Goal: Transaction & Acquisition: Purchase product/service

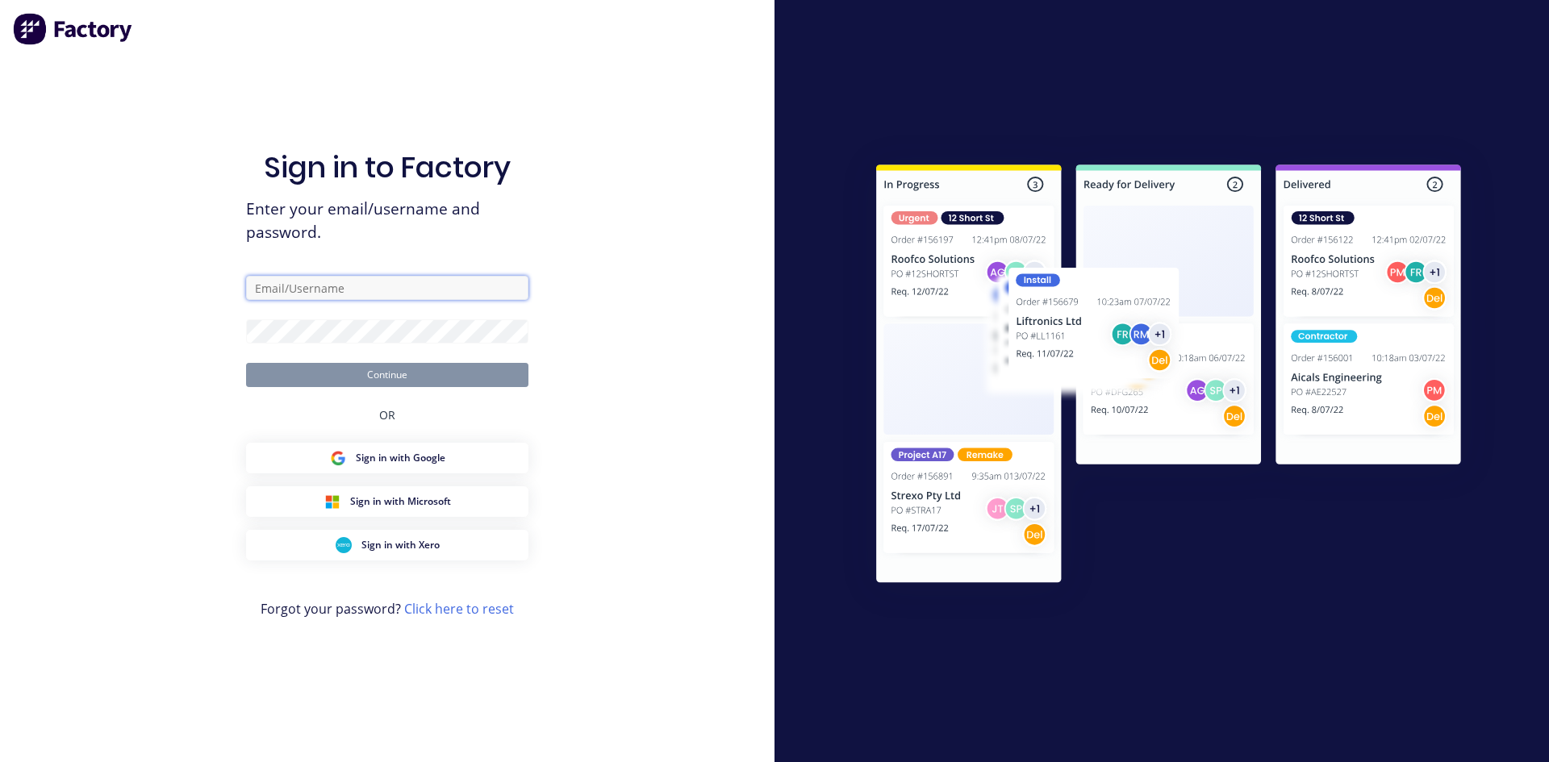
type input "[PERSON_NAME][EMAIL_ADDRESS][DOMAIN_NAME]"
drag, startPoint x: 430, startPoint y: 284, endPoint x: 215, endPoint y: 278, distance: 214.6
click at [215, 278] on div "Sign in to Factory Enter your email/username and password. [PERSON_NAME][EMAIL_…" at bounding box center [387, 381] width 774 height 762
click at [174, 323] on div "Sign in to Factory Enter your email/username and password. Continue OR Sign in …" at bounding box center [387, 381] width 774 height 762
type input "[PERSON_NAME][EMAIL_ADDRESS][DOMAIN_NAME]"
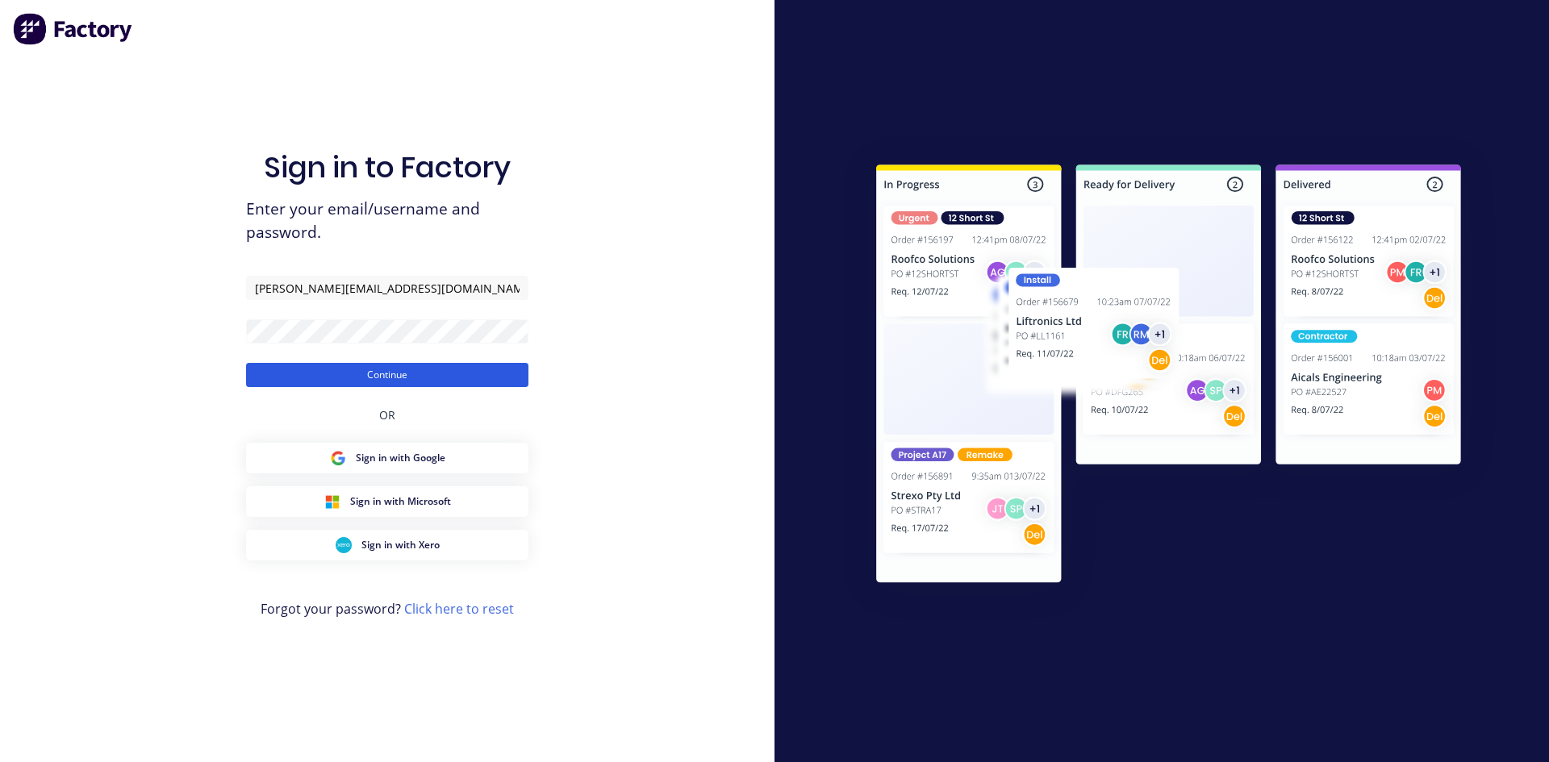
click at [390, 386] on button "Continue" at bounding box center [387, 375] width 282 height 24
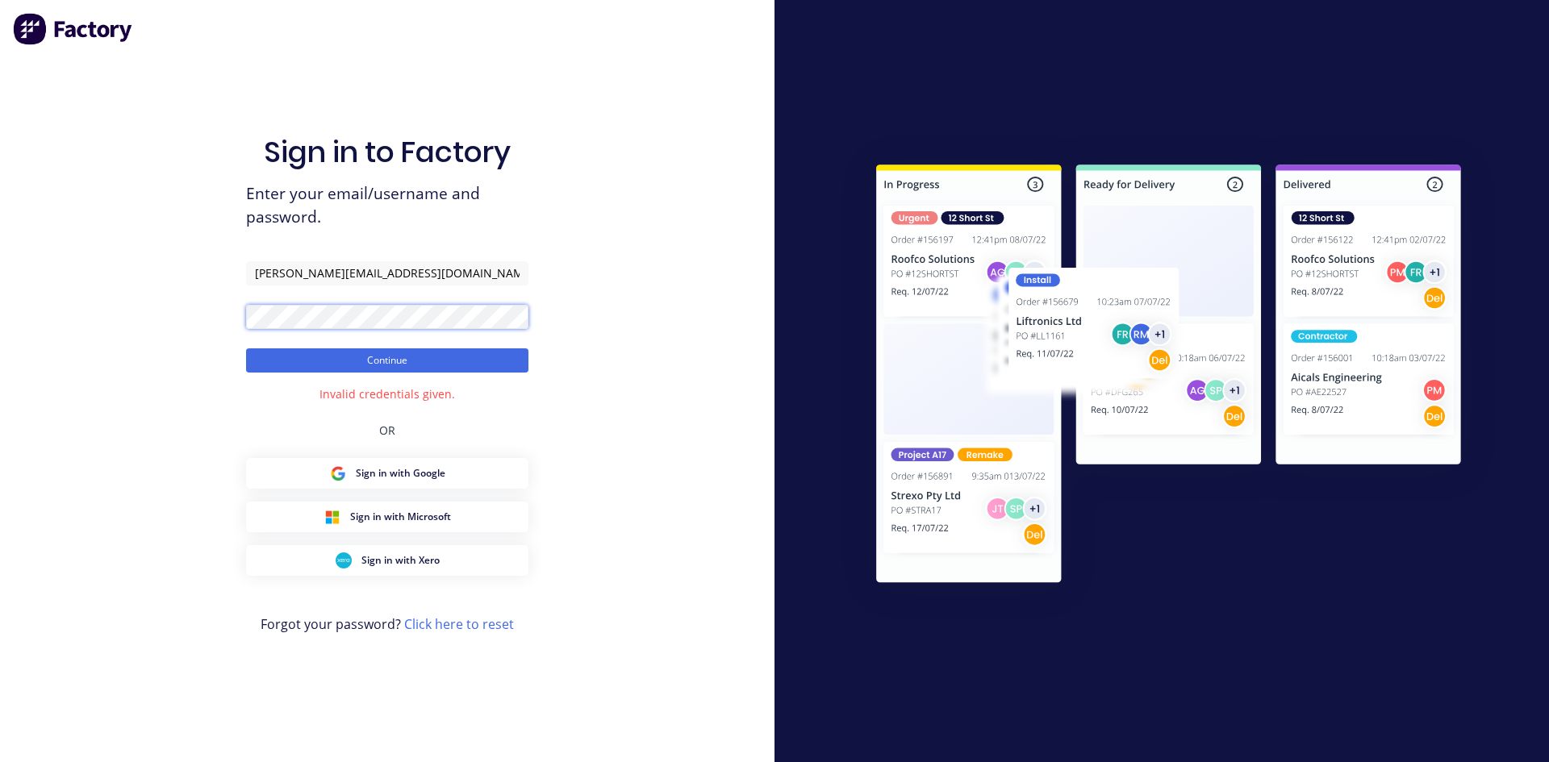
click at [183, 315] on div "Sign in to Factory Enter your email/username and password. darryn@fmfabricators…" at bounding box center [387, 381] width 774 height 762
click at [246, 348] on button "Continue" at bounding box center [387, 360] width 282 height 24
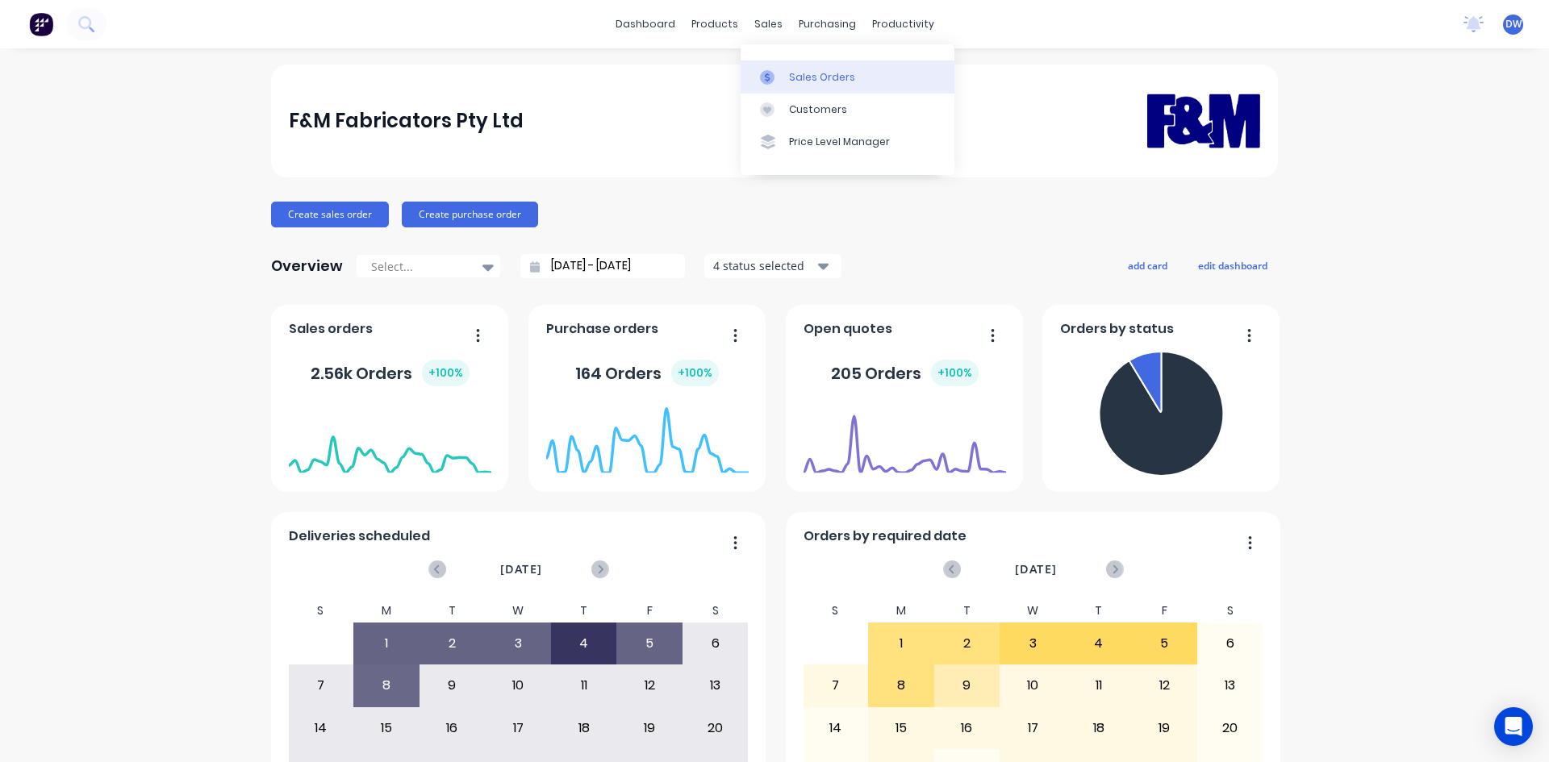
click at [779, 74] on div at bounding box center [772, 77] width 24 height 15
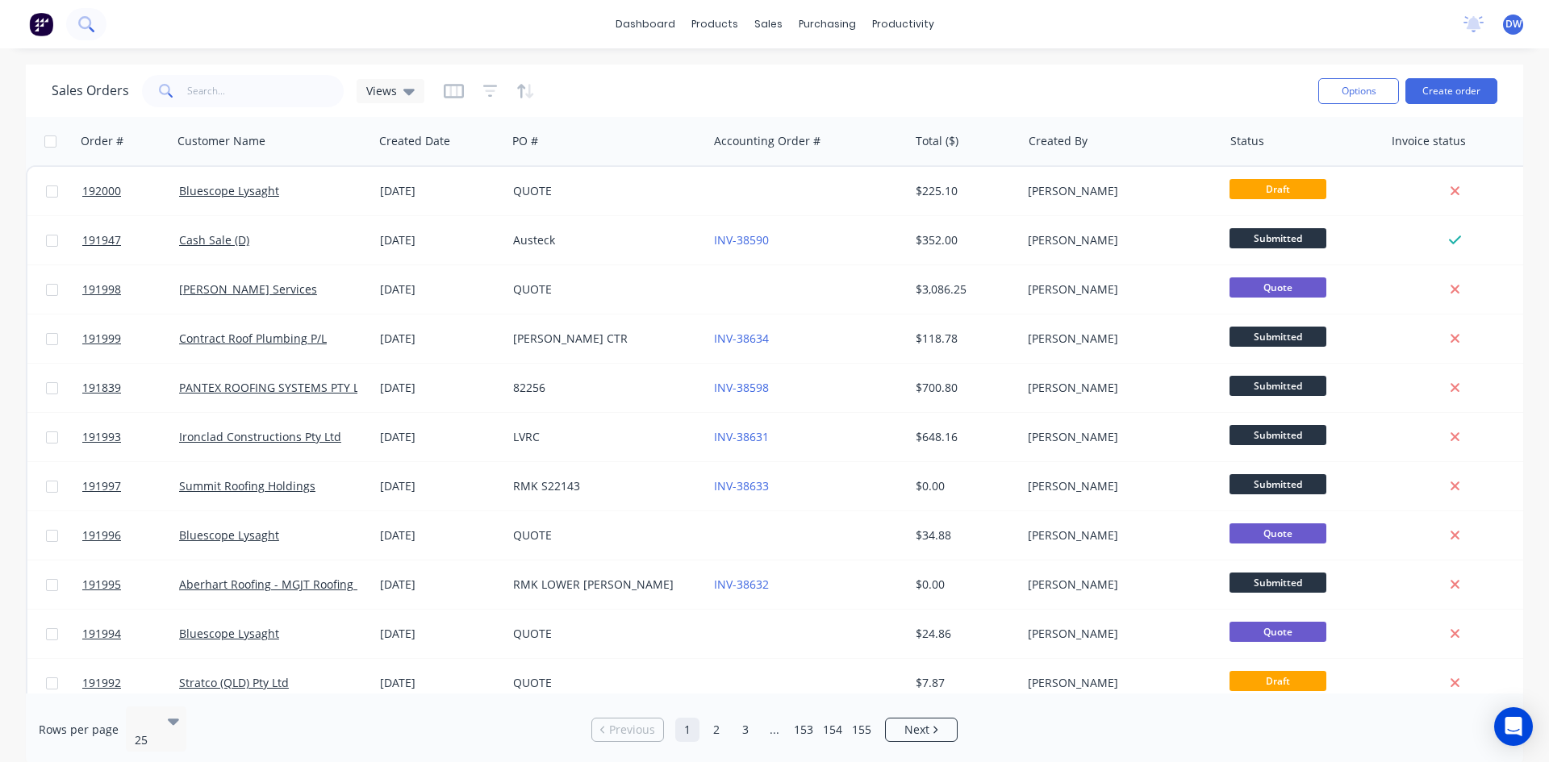
click at [94, 25] on button at bounding box center [86, 24] width 40 height 32
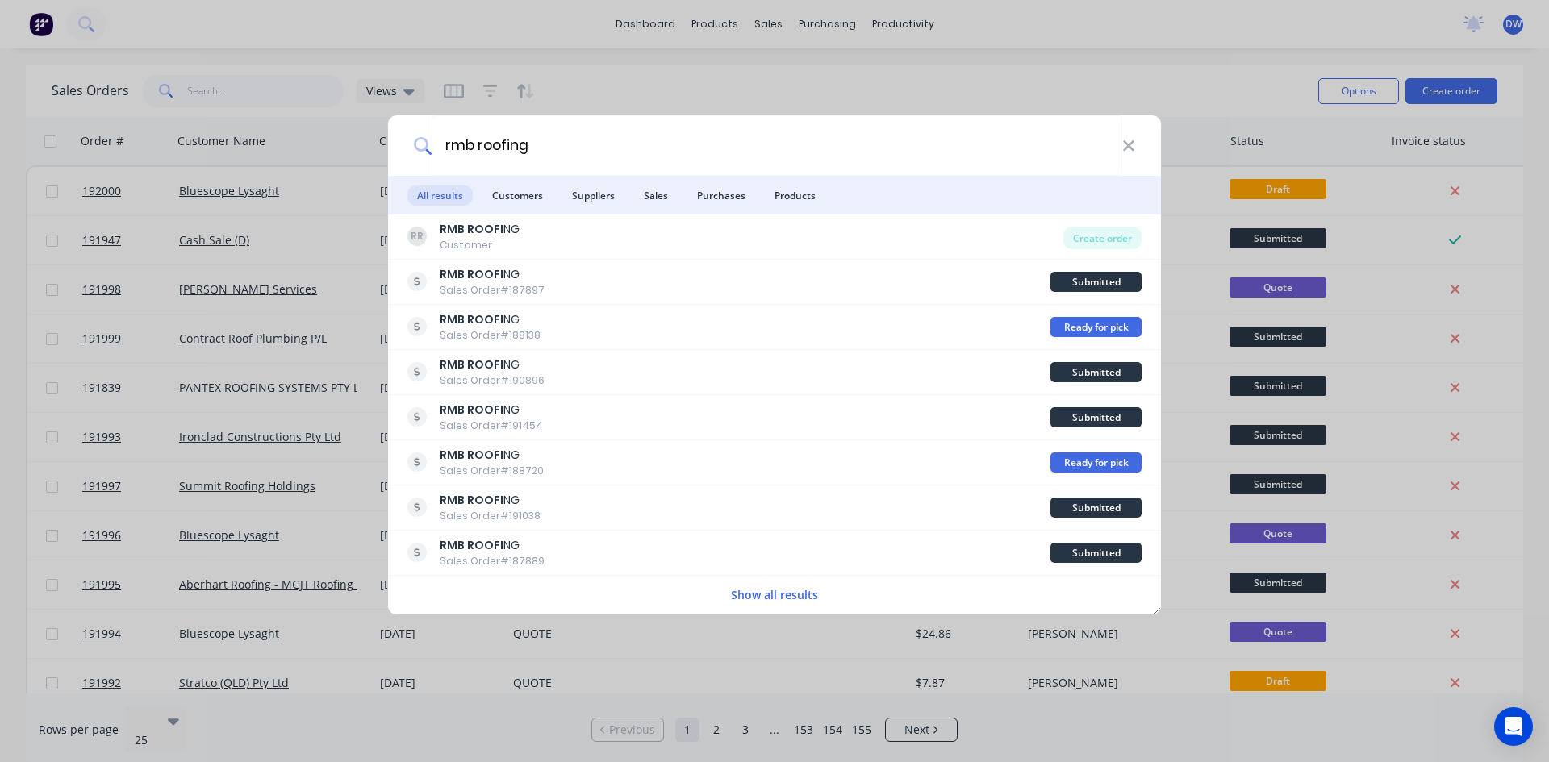
type input "rmb roofing"
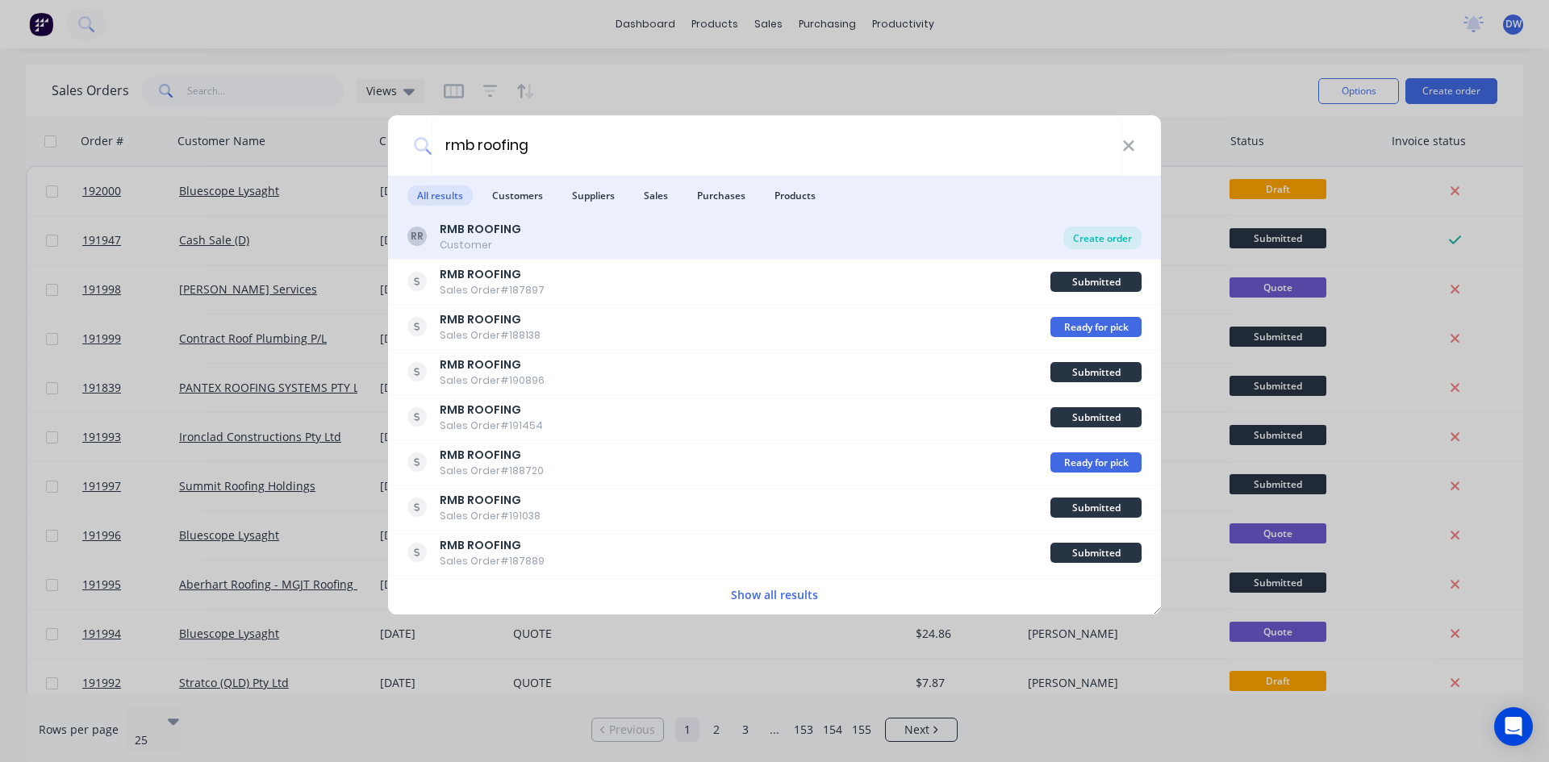
click at [1116, 246] on div "Create order" at bounding box center [1102, 238] width 78 height 23
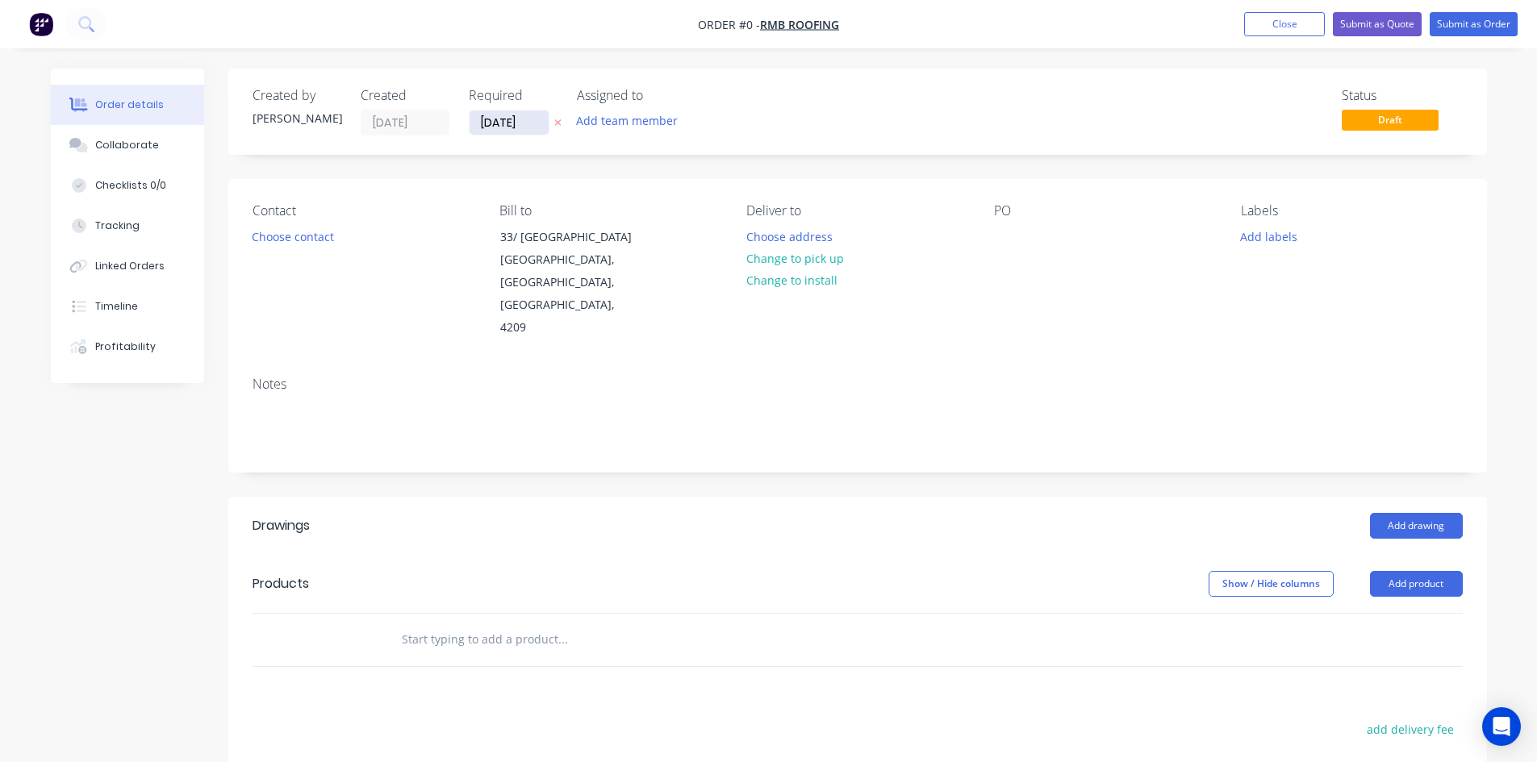
click at [521, 127] on input "[DATE]" at bounding box center [508, 123] width 79 height 24
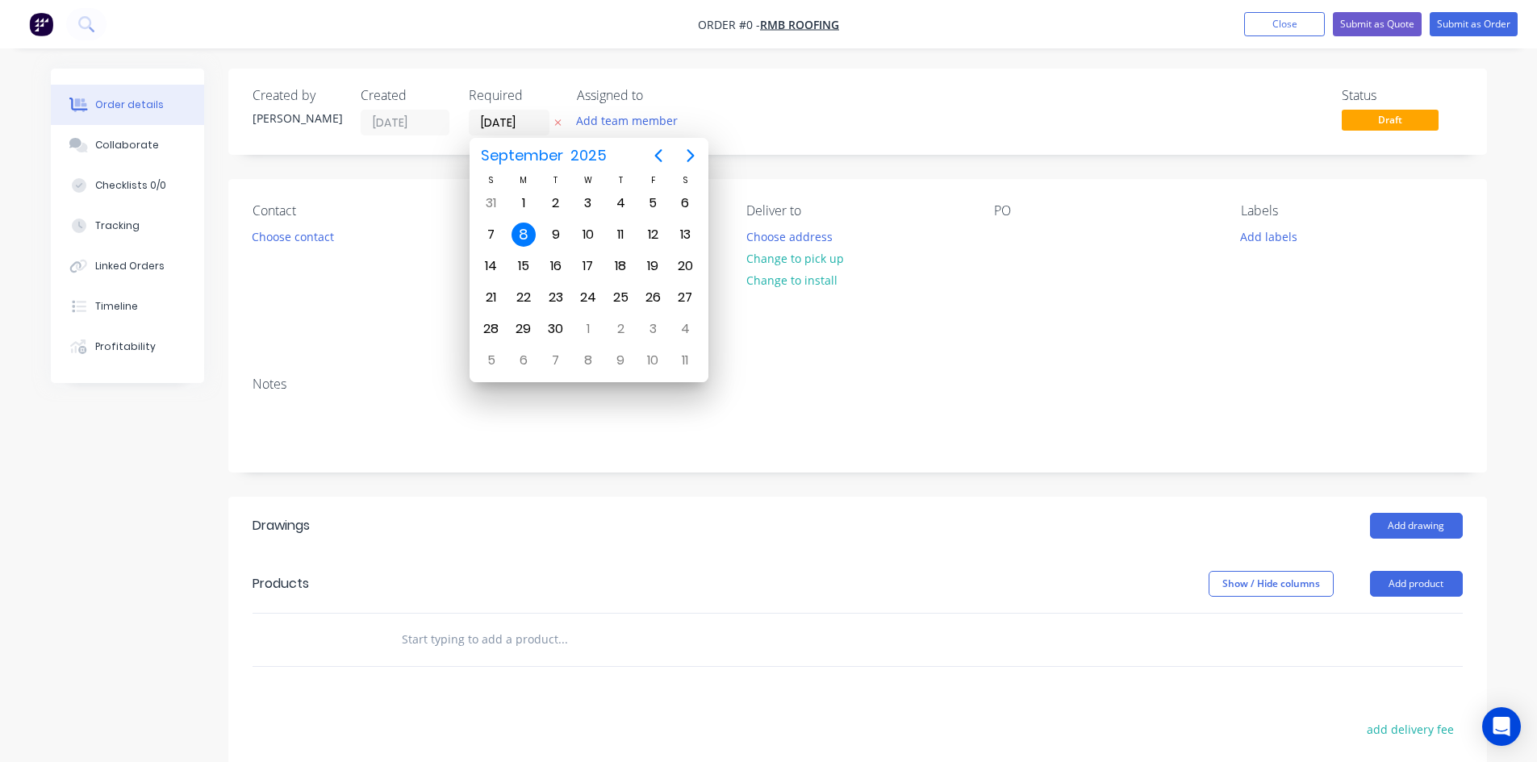
click at [522, 244] on div "8" at bounding box center [523, 235] width 24 height 24
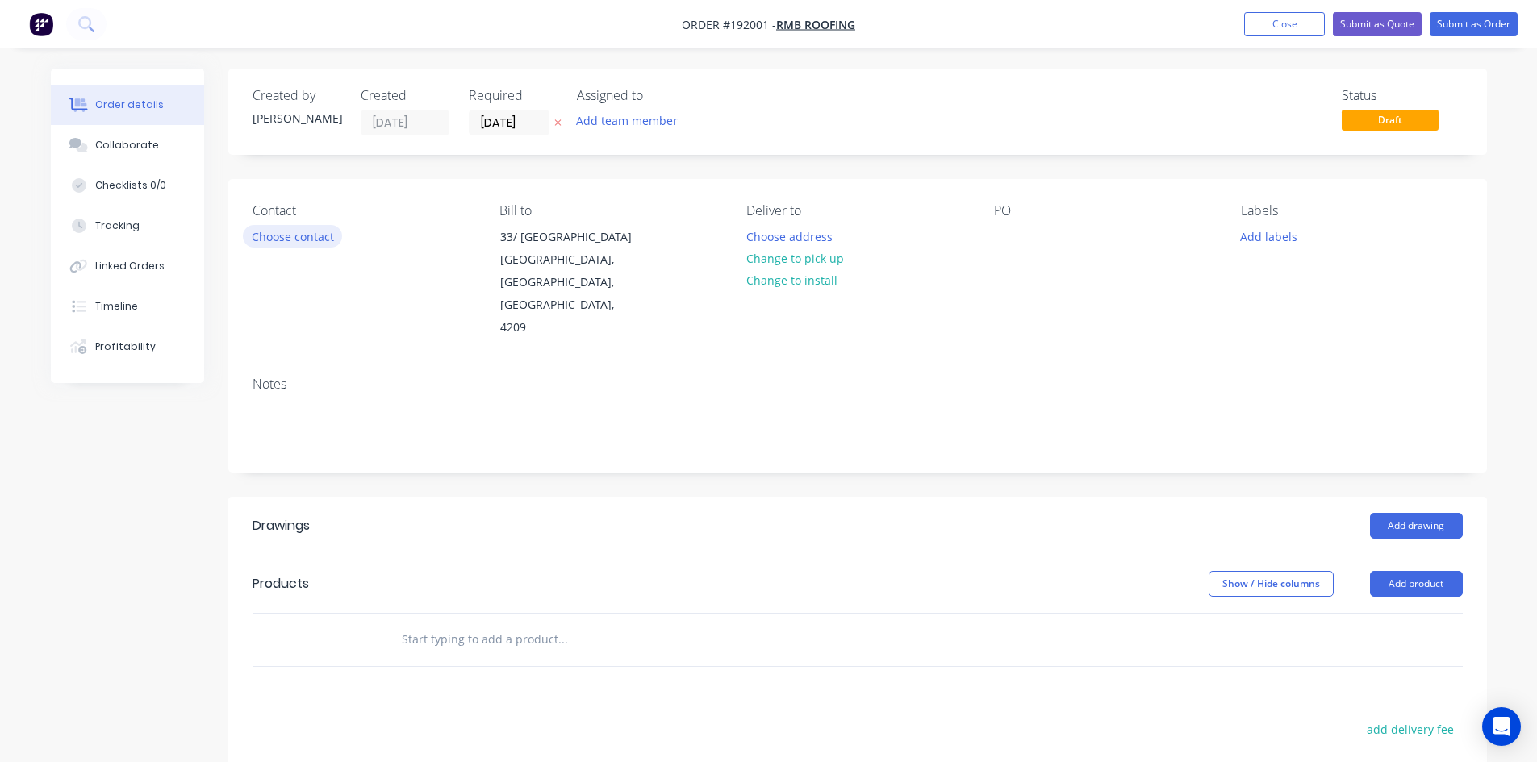
click at [313, 246] on button "Choose contact" at bounding box center [292, 236] width 99 height 22
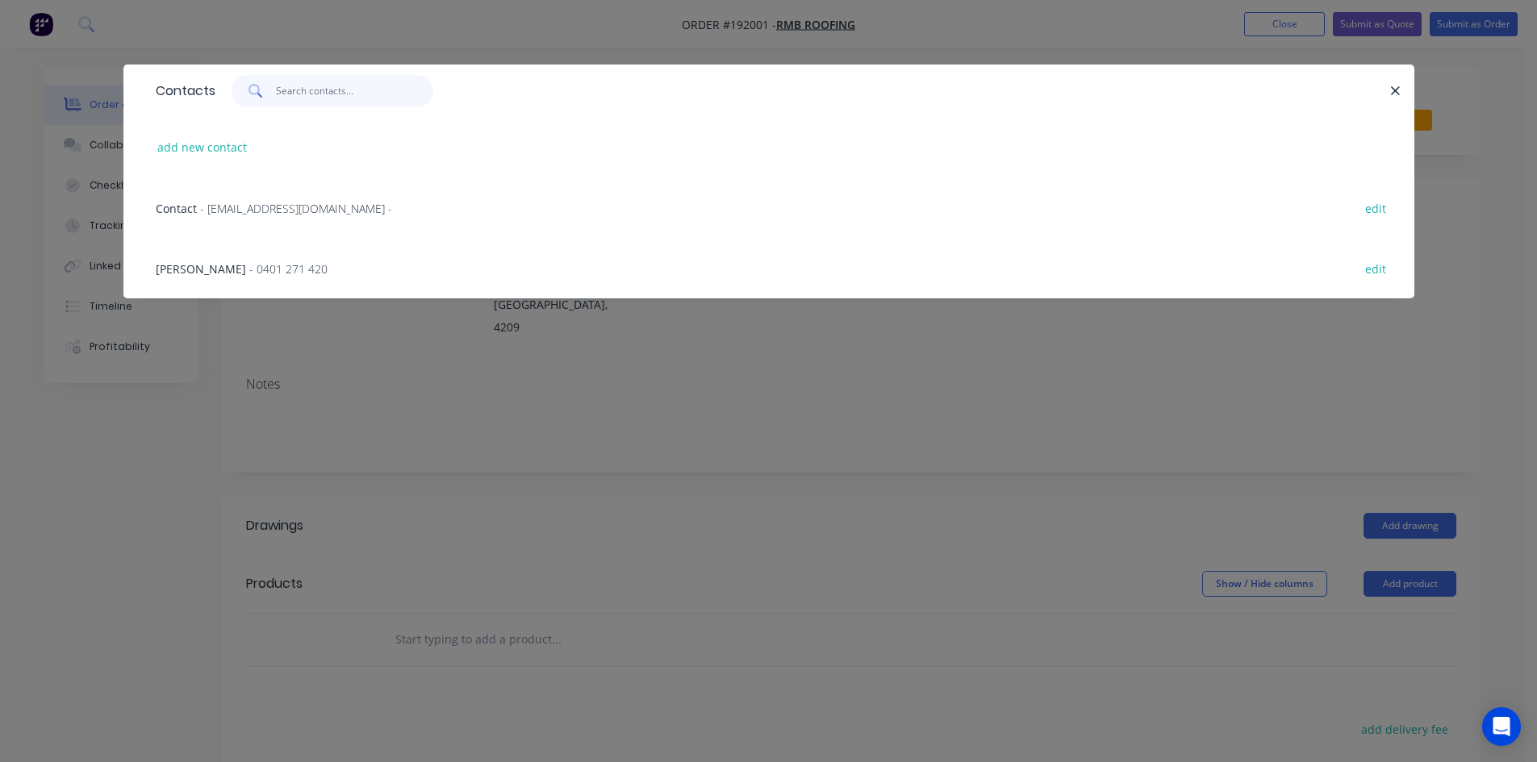
click at [335, 92] on input "text" at bounding box center [354, 91] width 157 height 32
click at [320, 99] on input "420" at bounding box center [354, 91] width 157 height 32
type input "420"
click at [311, 215] on span "- rmbroofing1@gmail.com -" at bounding box center [296, 208] width 192 height 15
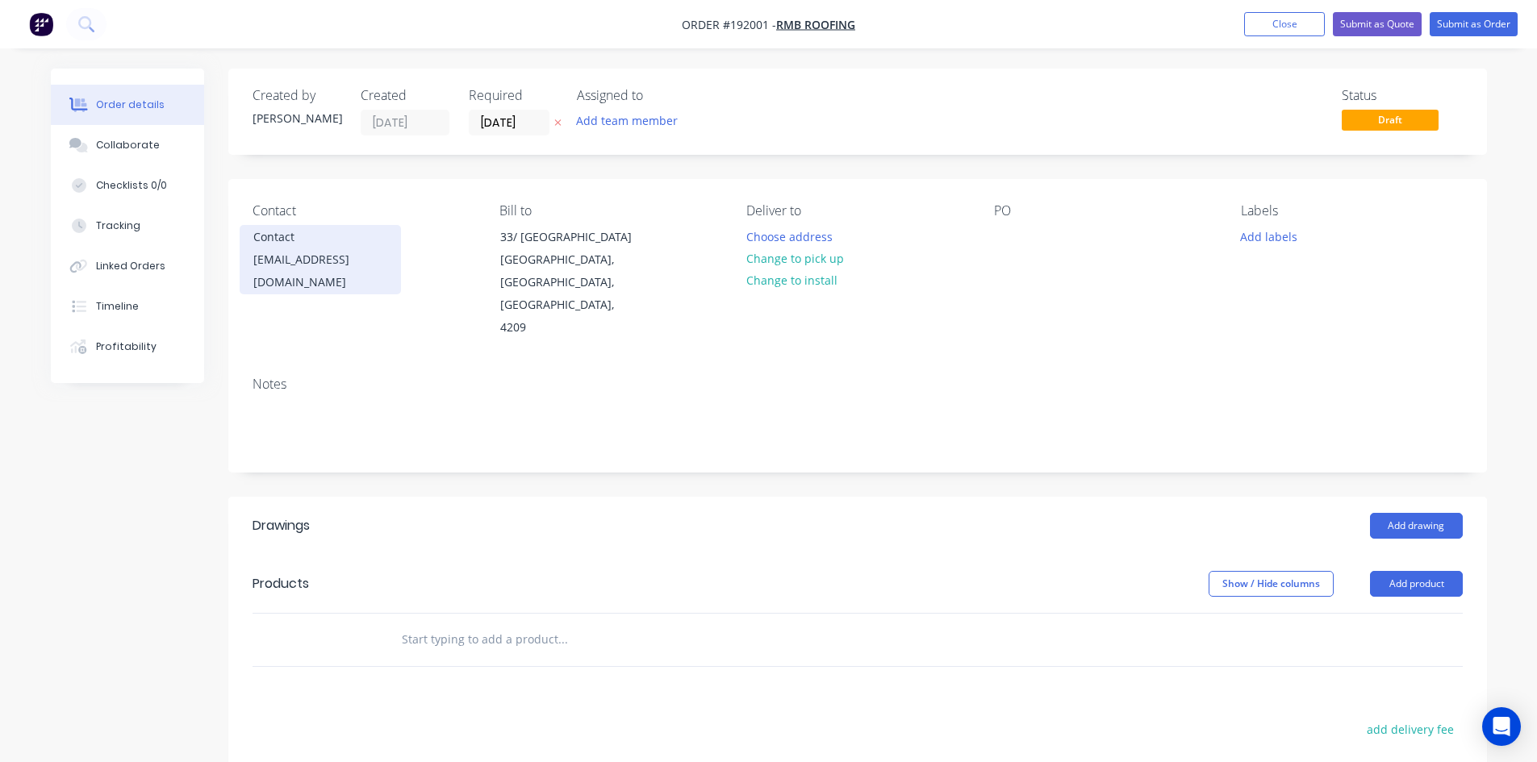
click at [318, 256] on div "rmbroofing1@gmail.com" at bounding box center [320, 270] width 134 height 45
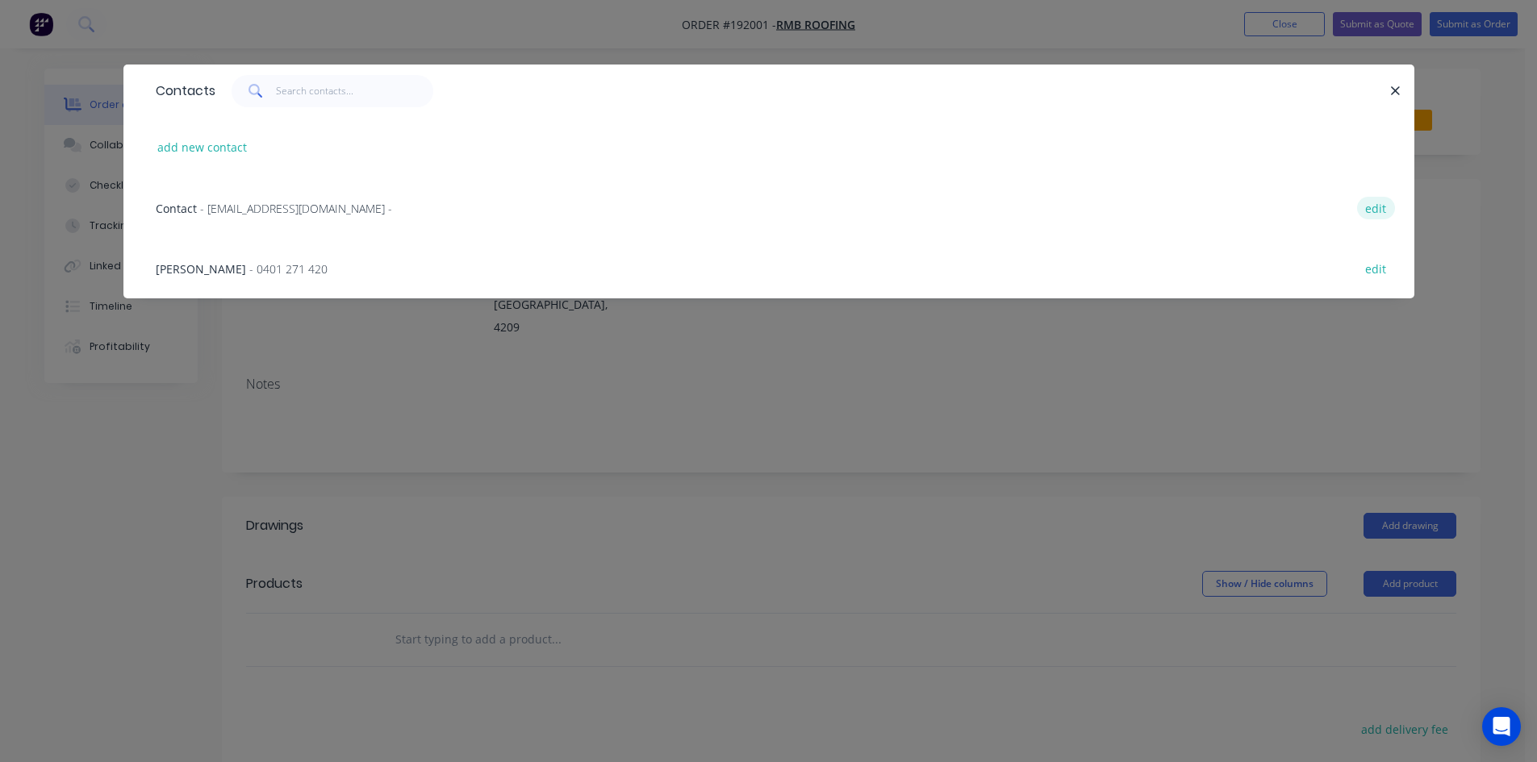
click at [1375, 208] on button "edit" at bounding box center [1376, 208] width 38 height 22
select select "AU"
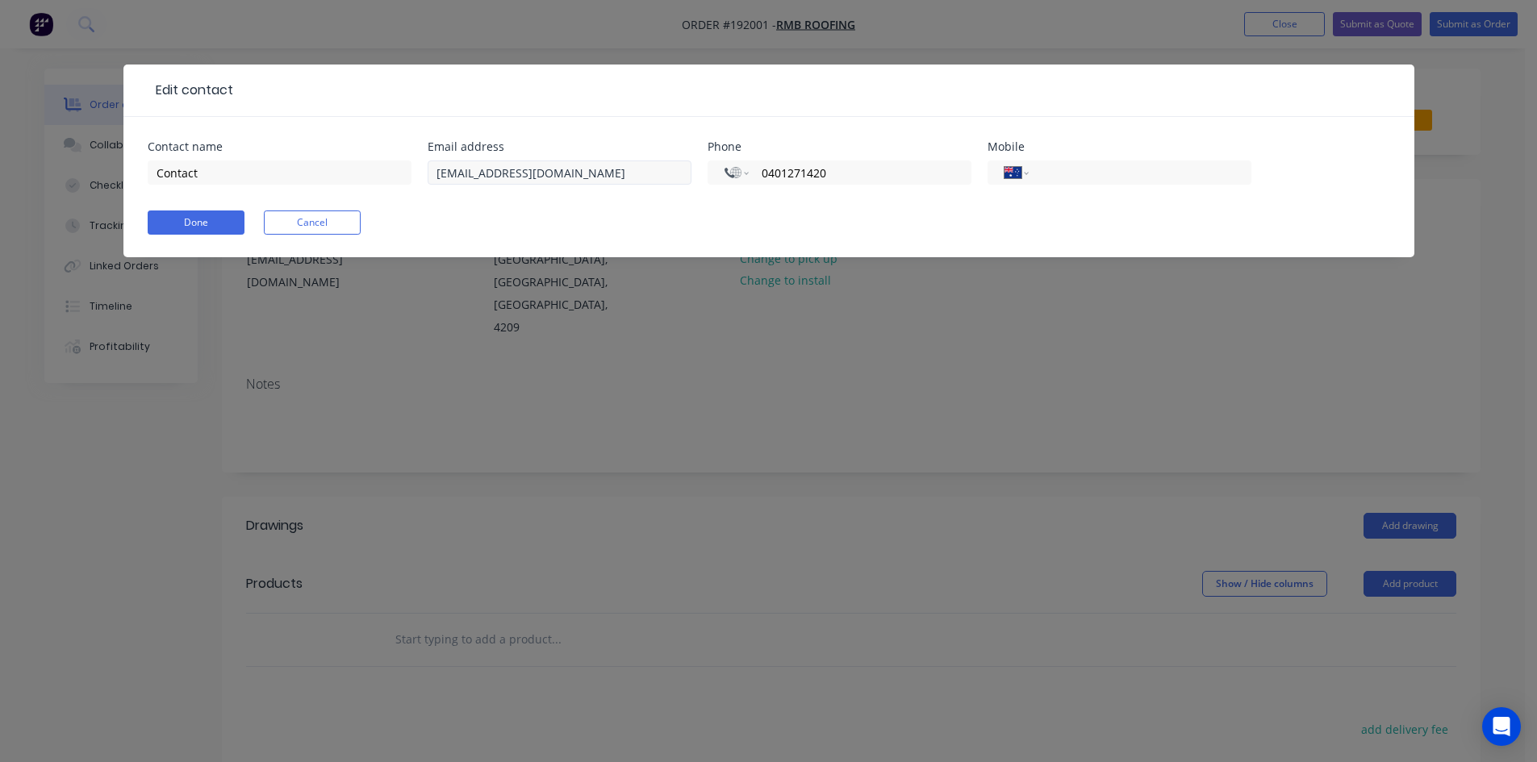
drag, startPoint x: 877, startPoint y: 173, endPoint x: 598, endPoint y: 165, distance: 279.2
click at [598, 165] on div "Contact name Contact Email address rmbroofing1@gmail.com Phone International Af…" at bounding box center [769, 172] width 1242 height 63
paste input "0401 271 420"
type input "0401 271 420"
click button "Done" at bounding box center [196, 223] width 97 height 24
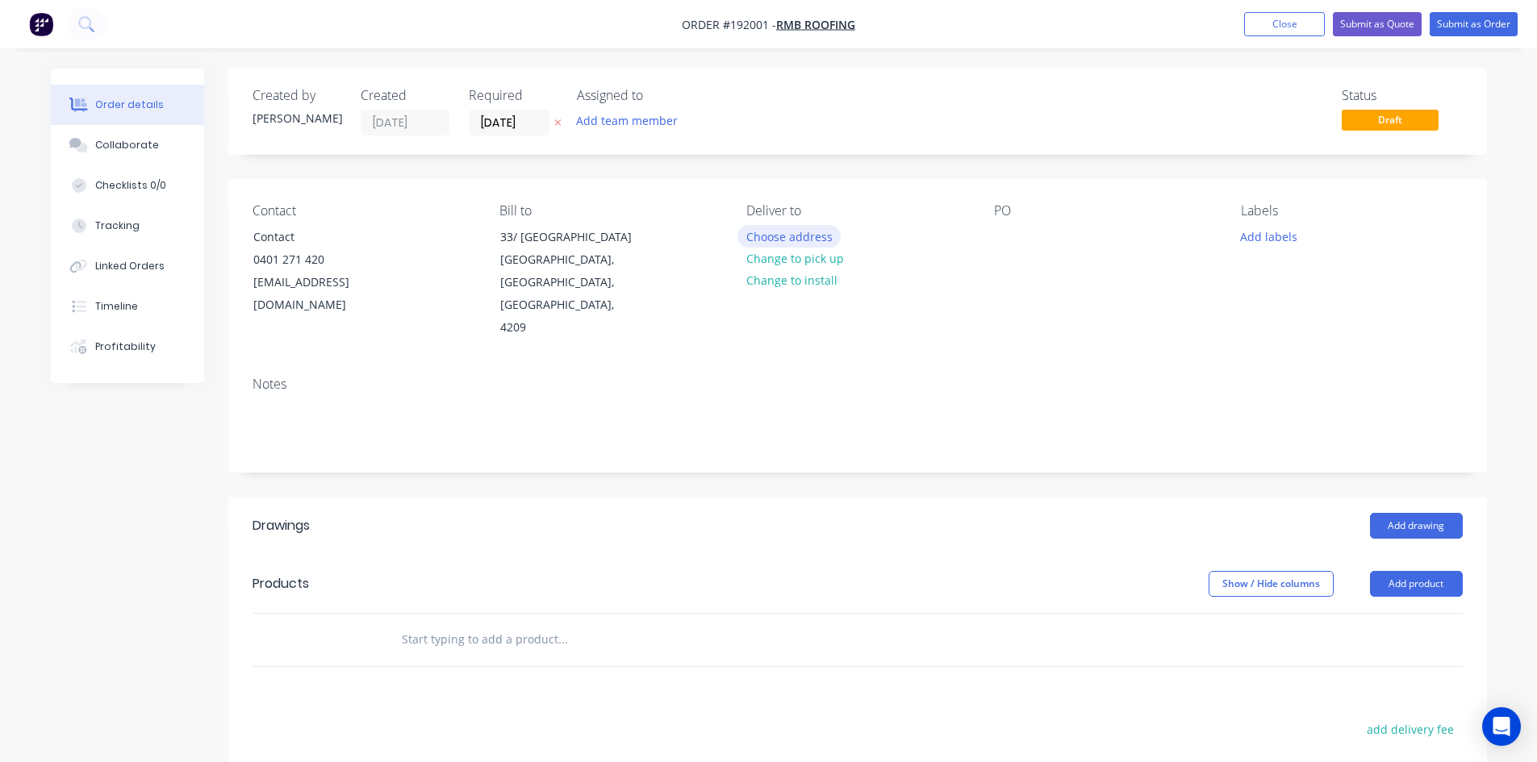
click at [751, 228] on button "Choose address" at bounding box center [788, 236] width 103 height 22
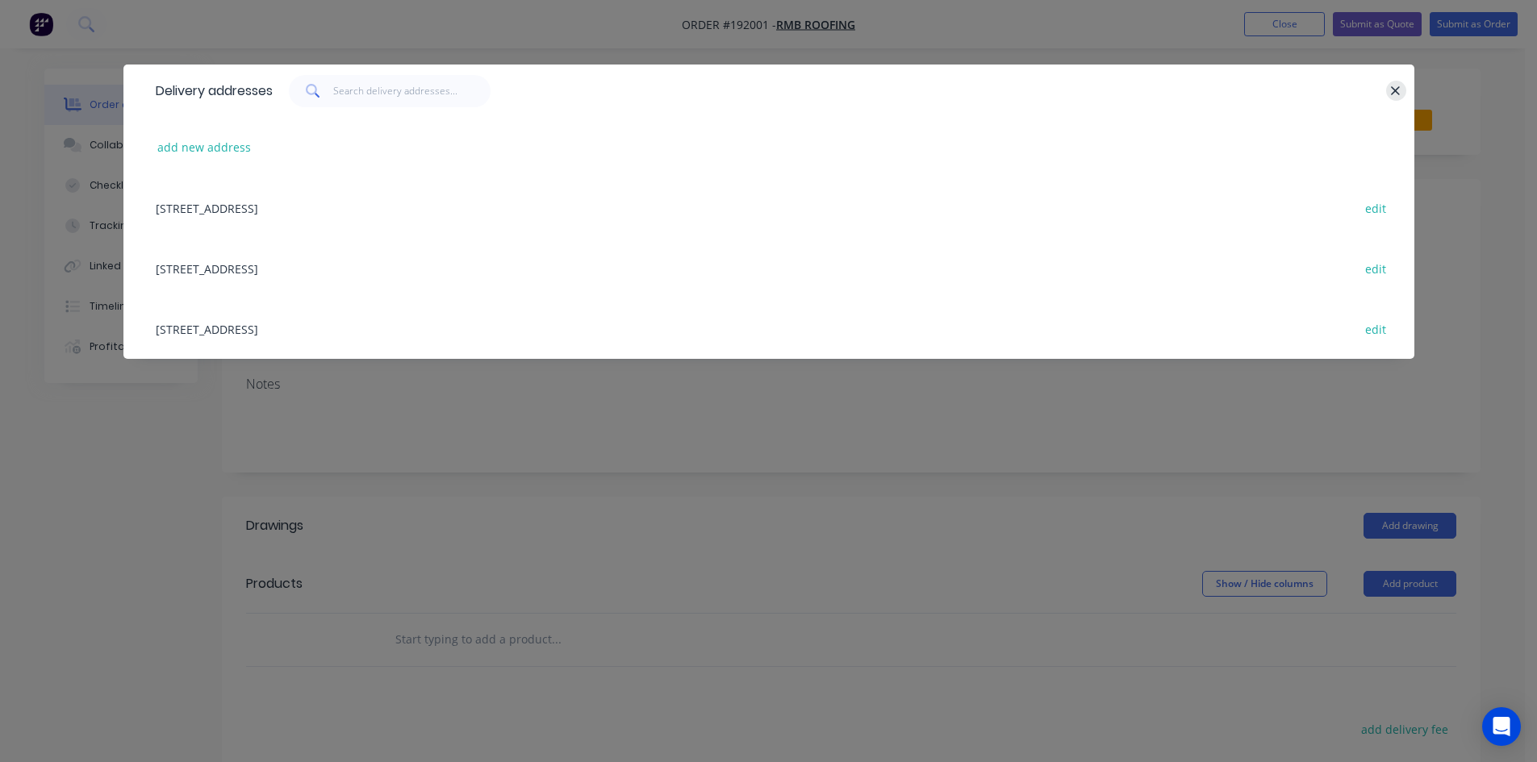
drag, startPoint x: 1396, startPoint y: 82, endPoint x: 1392, endPoint y: 93, distance: 11.2
click at [1395, 84] on div "Delivery addresses" at bounding box center [768, 91] width 1291 height 52
click at [1392, 93] on icon "button" at bounding box center [1395, 91] width 10 height 15
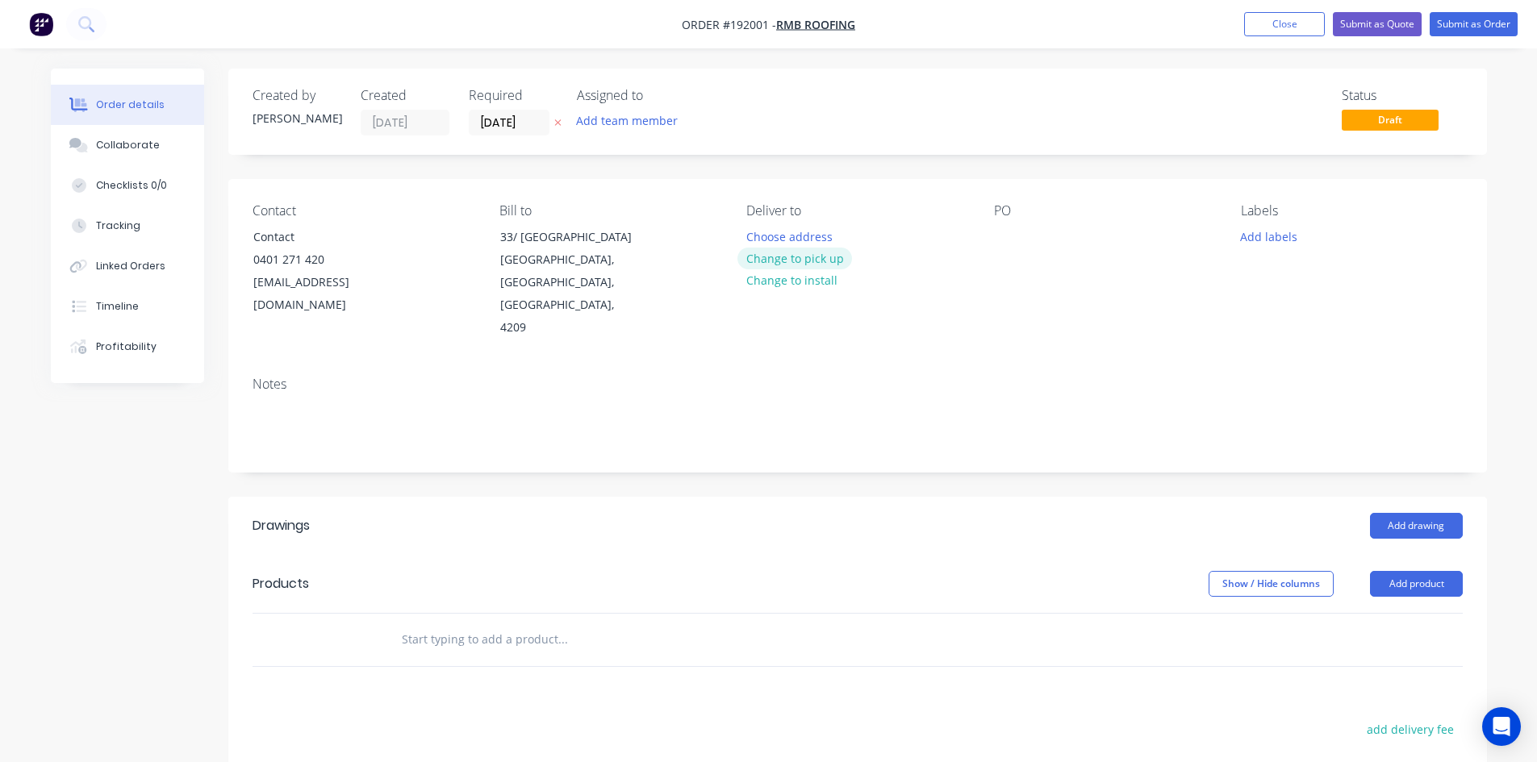
click at [827, 251] on button "Change to pick up" at bounding box center [794, 259] width 115 height 22
click at [1001, 233] on div at bounding box center [1007, 236] width 26 height 23
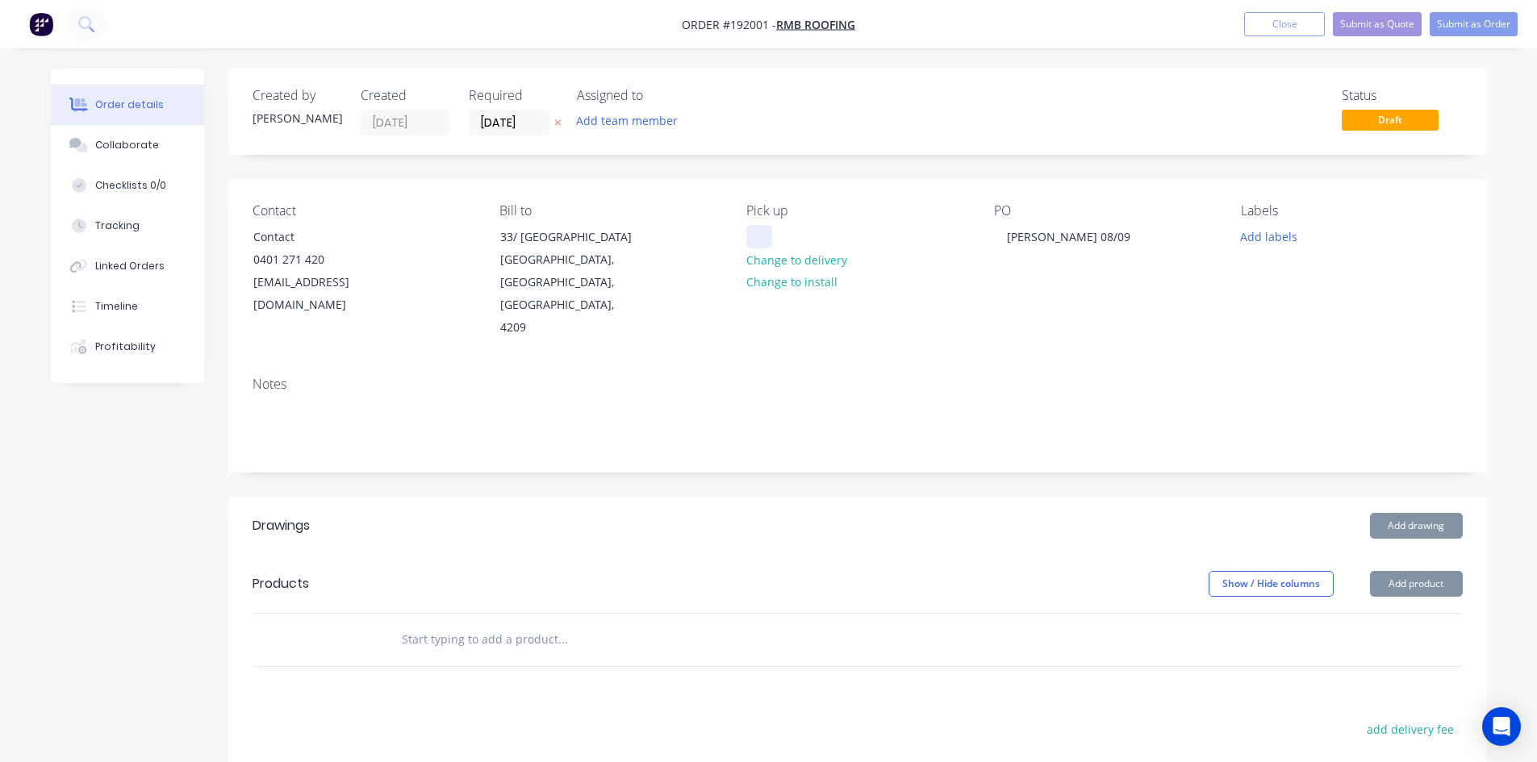
click at [765, 235] on div at bounding box center [759, 236] width 26 height 23
click at [1391, 497] on header "Drawings Add drawing" at bounding box center [857, 526] width 1258 height 58
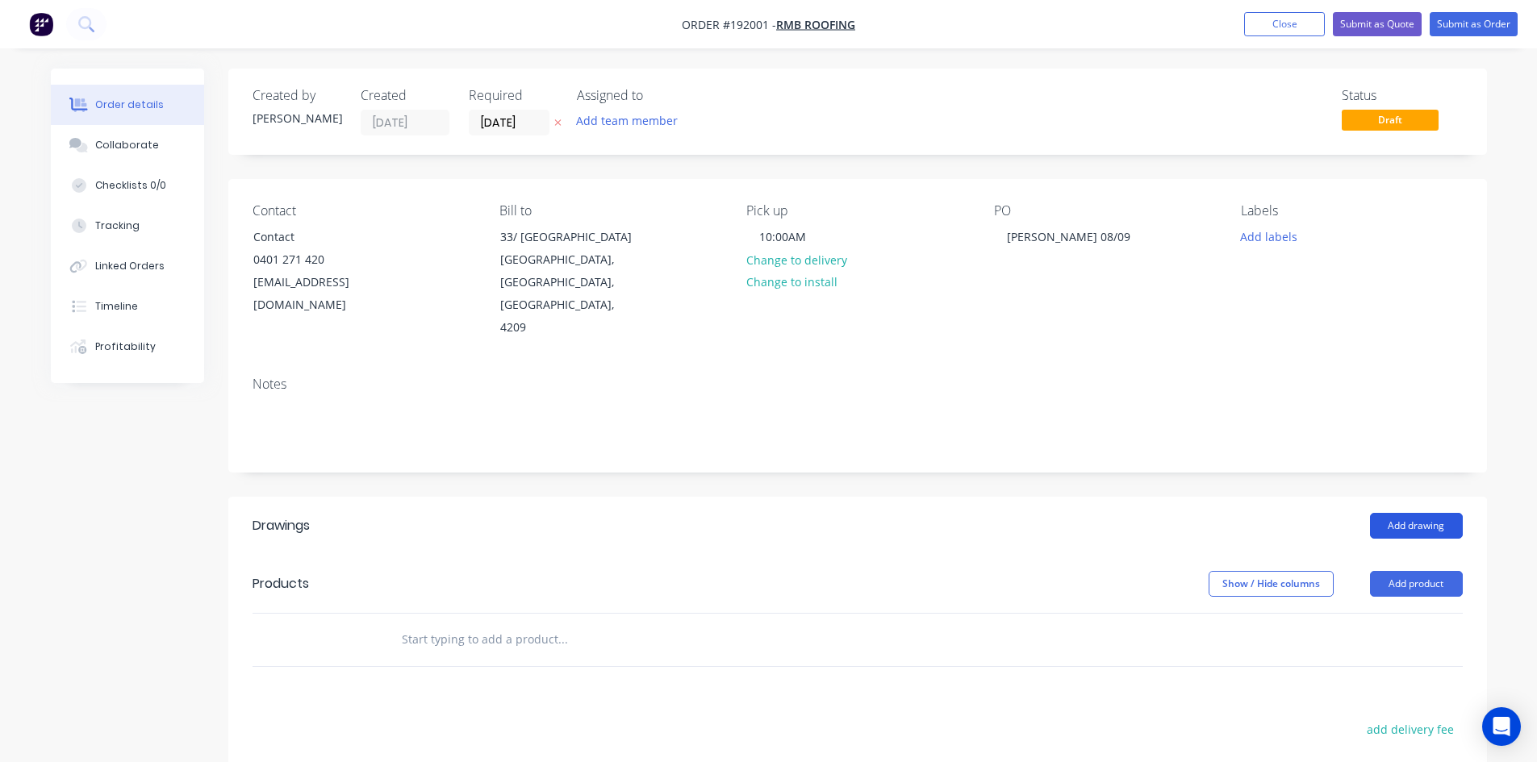
click at [1391, 513] on button "Add drawing" at bounding box center [1416, 526] width 93 height 26
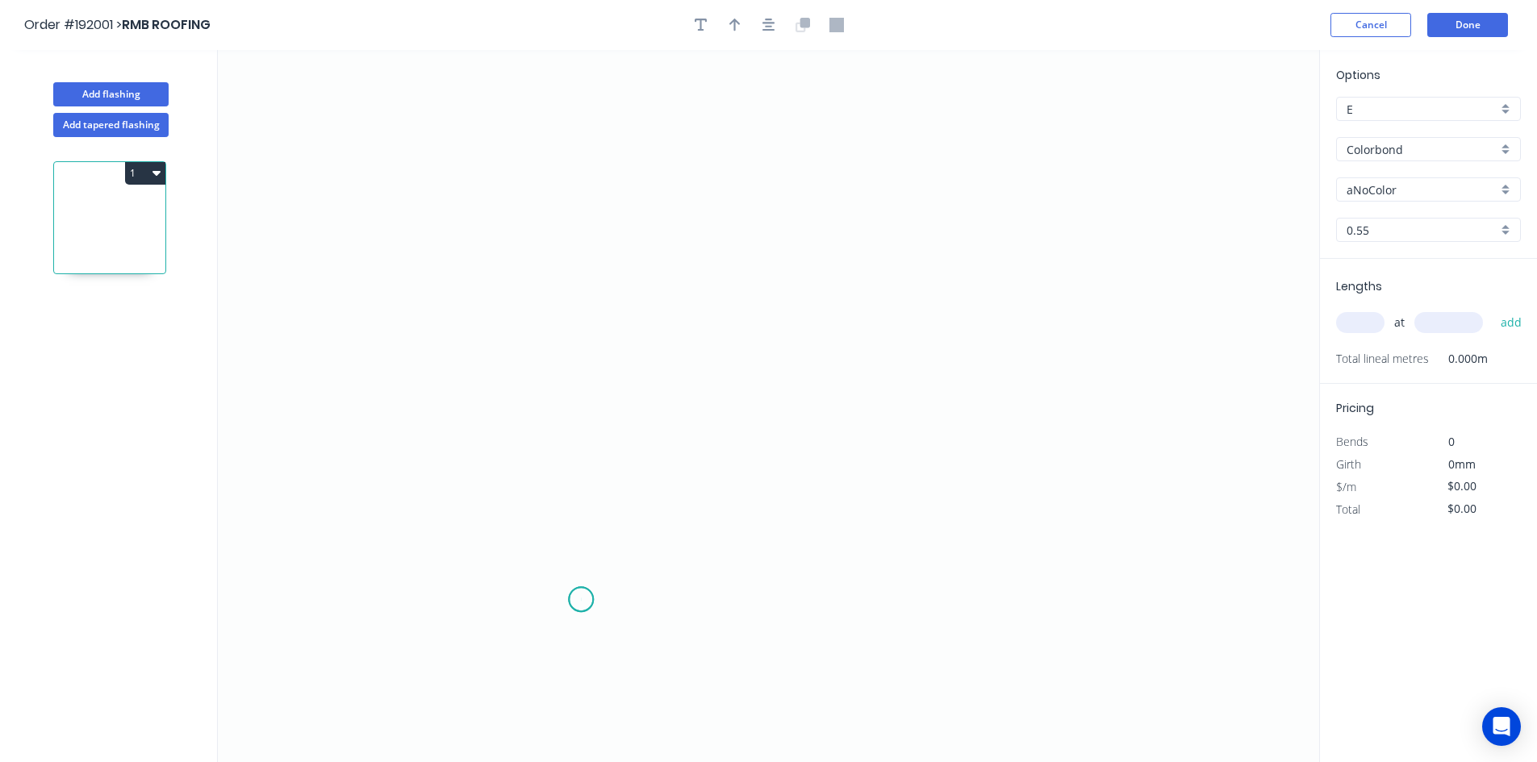
click at [582, 600] on icon "0" at bounding box center [768, 406] width 1101 height 712
click at [507, 536] on icon at bounding box center [543, 568] width 73 height 64
click at [578, 468] on icon at bounding box center [542, 500] width 70 height 70
click at [580, 475] on circle at bounding box center [577, 465] width 24 height 24
click at [579, 475] on circle at bounding box center [577, 465] width 24 height 24
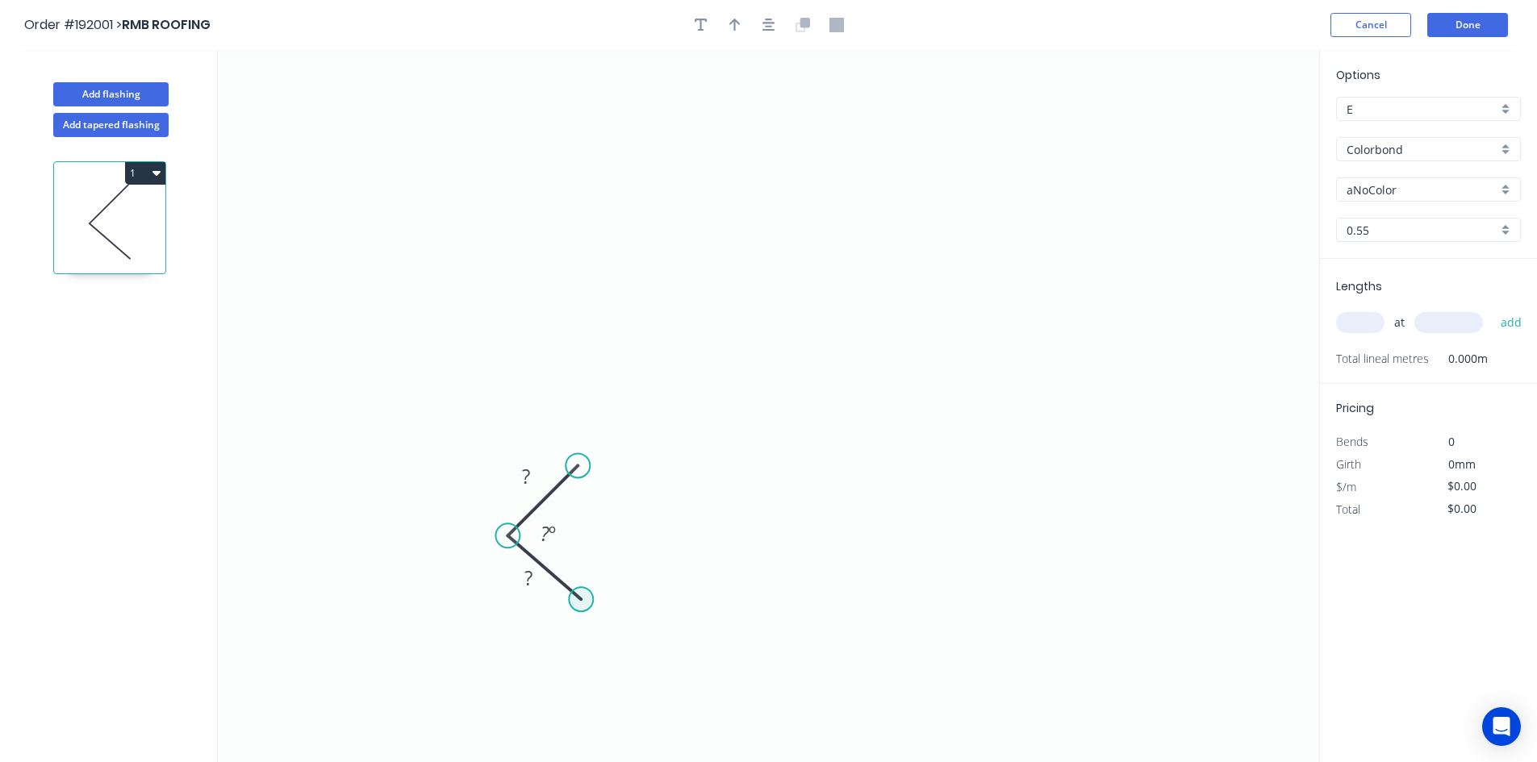
drag, startPoint x: 581, startPoint y: 586, endPoint x: 581, endPoint y: 599, distance: 12.1
click at [581, 599] on icon "0 ? ? ? º" at bounding box center [768, 406] width 1101 height 712
drag, startPoint x: 581, startPoint y: 599, endPoint x: 579, endPoint y: 611, distance: 12.2
click at [579, 611] on circle at bounding box center [581, 599] width 24 height 24
click at [582, 600] on circle at bounding box center [581, 599] width 24 height 24
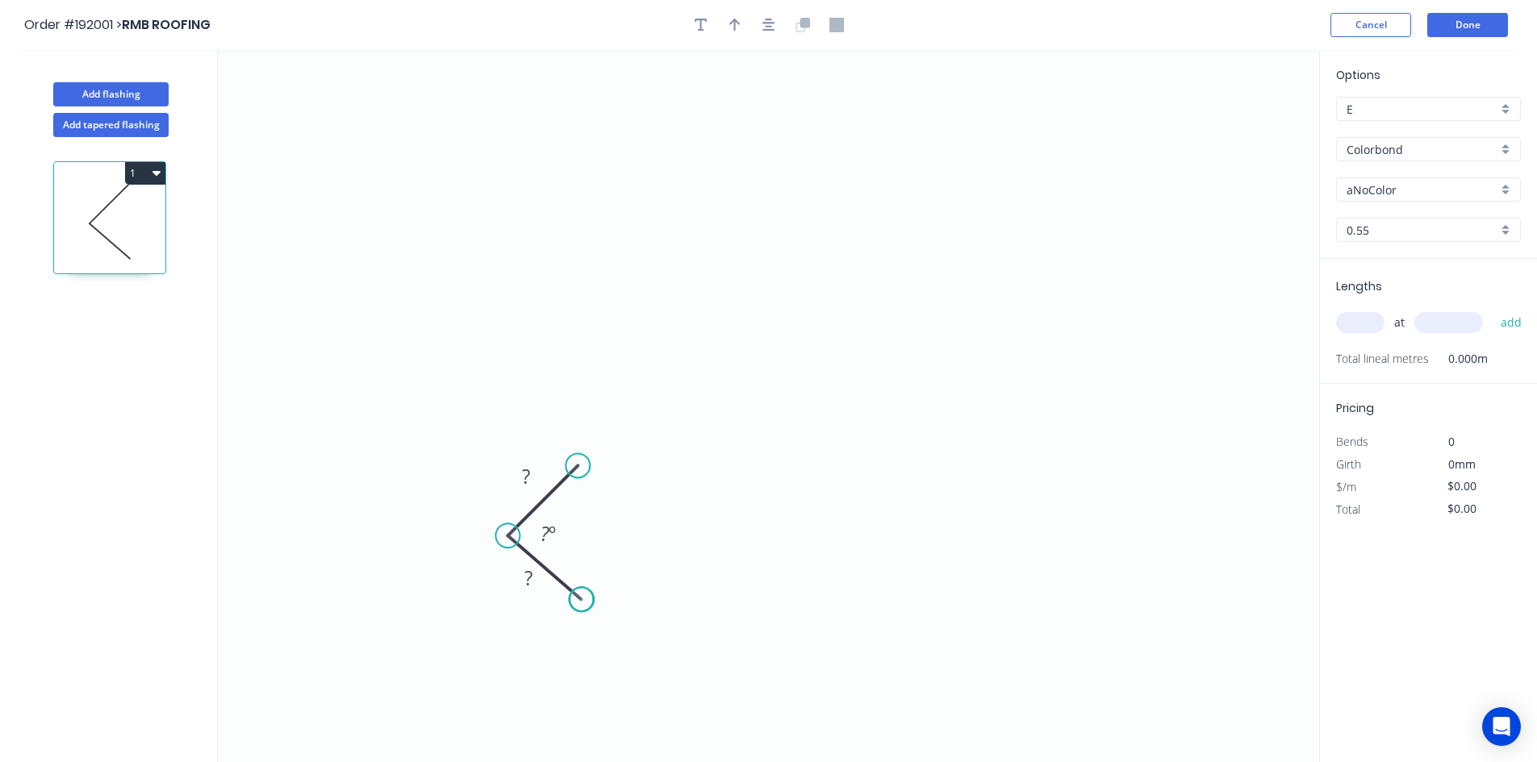
click at [582, 600] on circle at bounding box center [581, 599] width 24 height 24
drag, startPoint x: 582, startPoint y: 600, endPoint x: 579, endPoint y: 610, distance: 10.0
click at [579, 610] on circle at bounding box center [579, 607] width 24 height 24
click at [579, 468] on circle at bounding box center [577, 465] width 24 height 24
click at [578, 136] on icon at bounding box center [578, 301] width 0 height 330
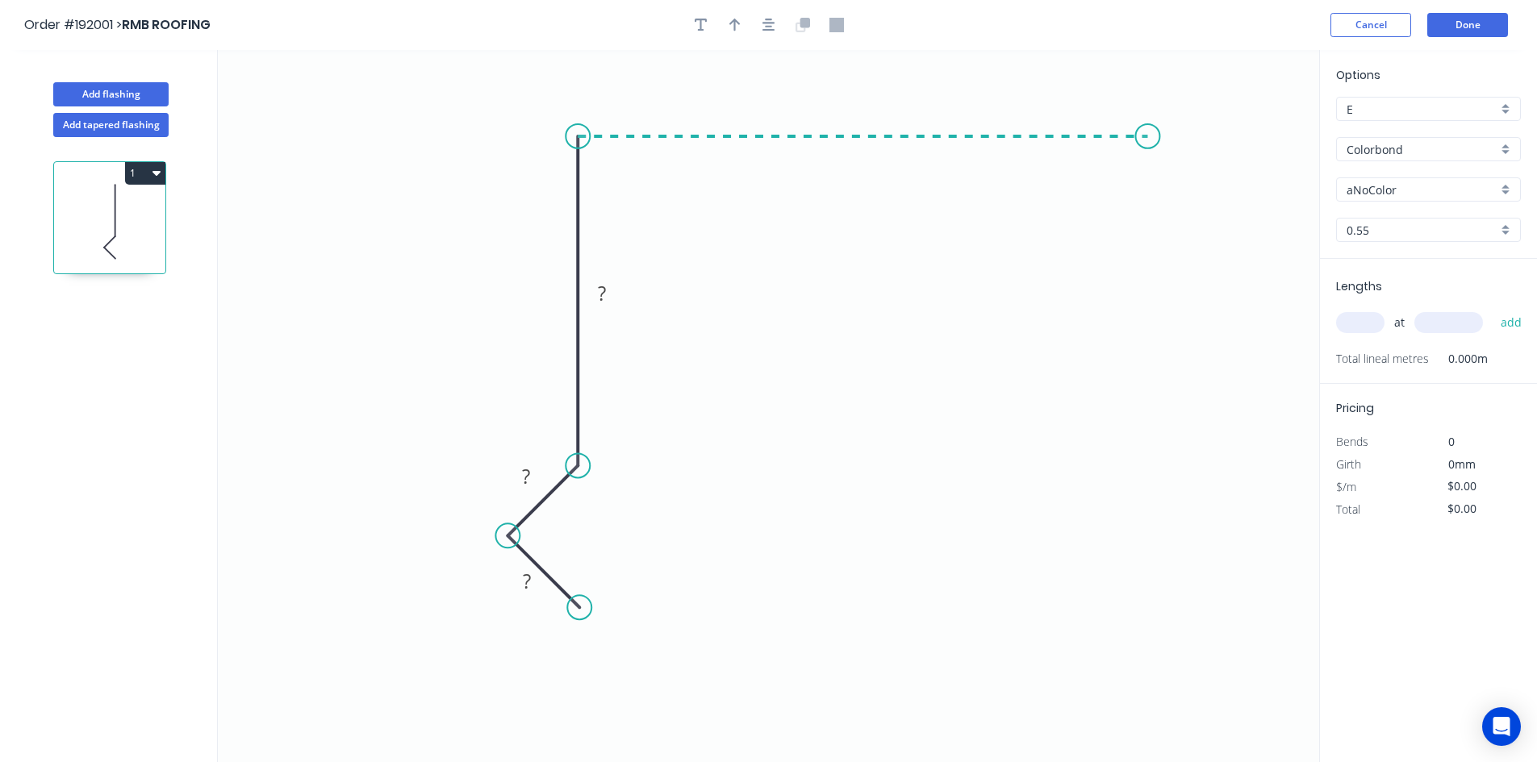
click at [1149, 141] on icon "0 ? ? ?" at bounding box center [768, 406] width 1101 height 712
click at [1213, 227] on icon "0 ? ? ? ?" at bounding box center [768, 406] width 1101 height 712
click at [1213, 227] on circle at bounding box center [1212, 227] width 24 height 24
click at [1137, 173] on tspan "º" at bounding box center [1133, 170] width 7 height 27
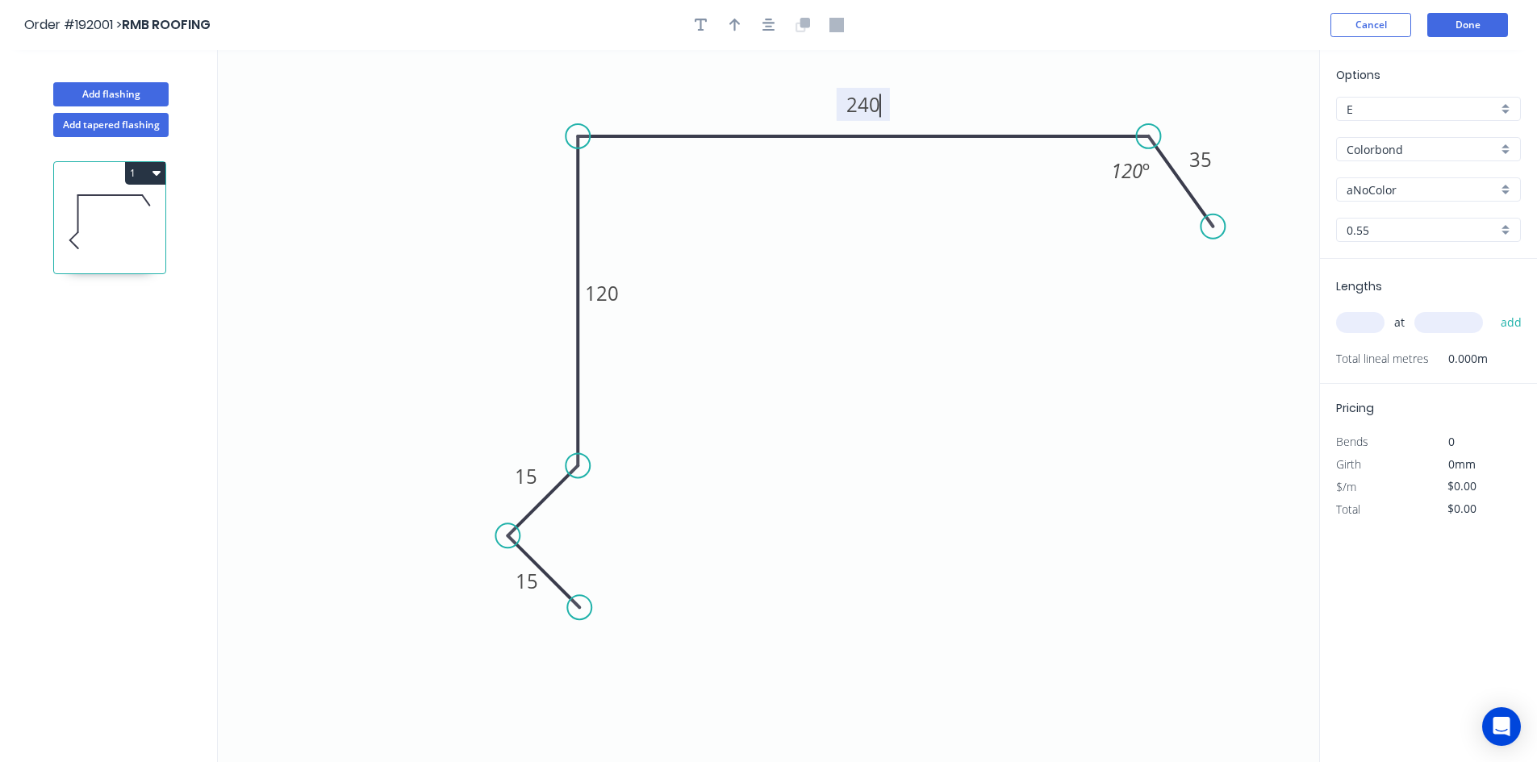
type input "$17.04"
click at [774, 27] on icon "button" at bounding box center [768, 25] width 13 height 15
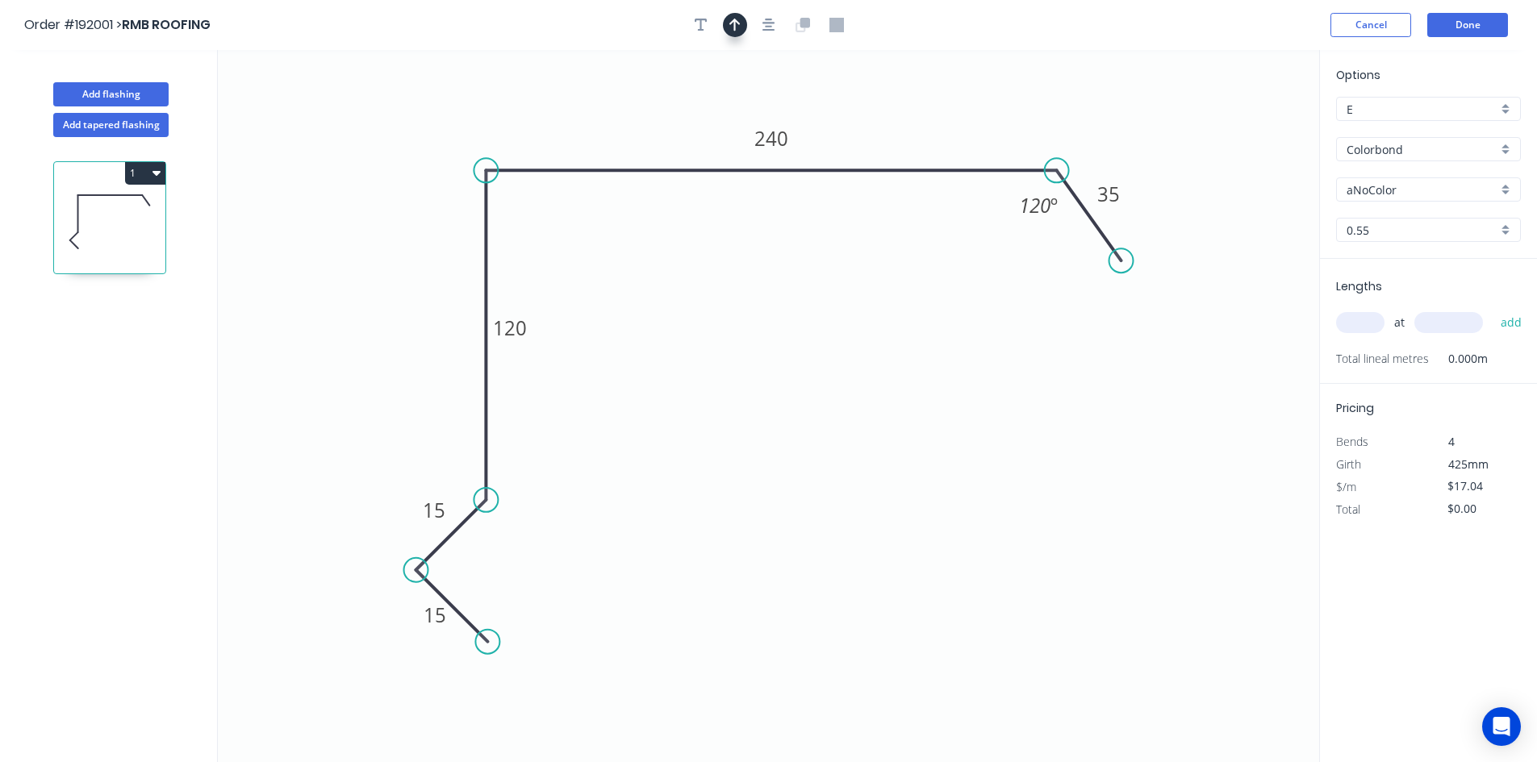
click at [735, 31] on icon "button" at bounding box center [734, 25] width 11 height 15
click at [1239, 122] on icon "0 15 15 120 240 35 120 º" at bounding box center [768, 406] width 1101 height 712
click at [1239, 124] on icon at bounding box center [1238, 106] width 15 height 52
drag, startPoint x: 1239, startPoint y: 124, endPoint x: 971, endPoint y: 113, distance: 268.0
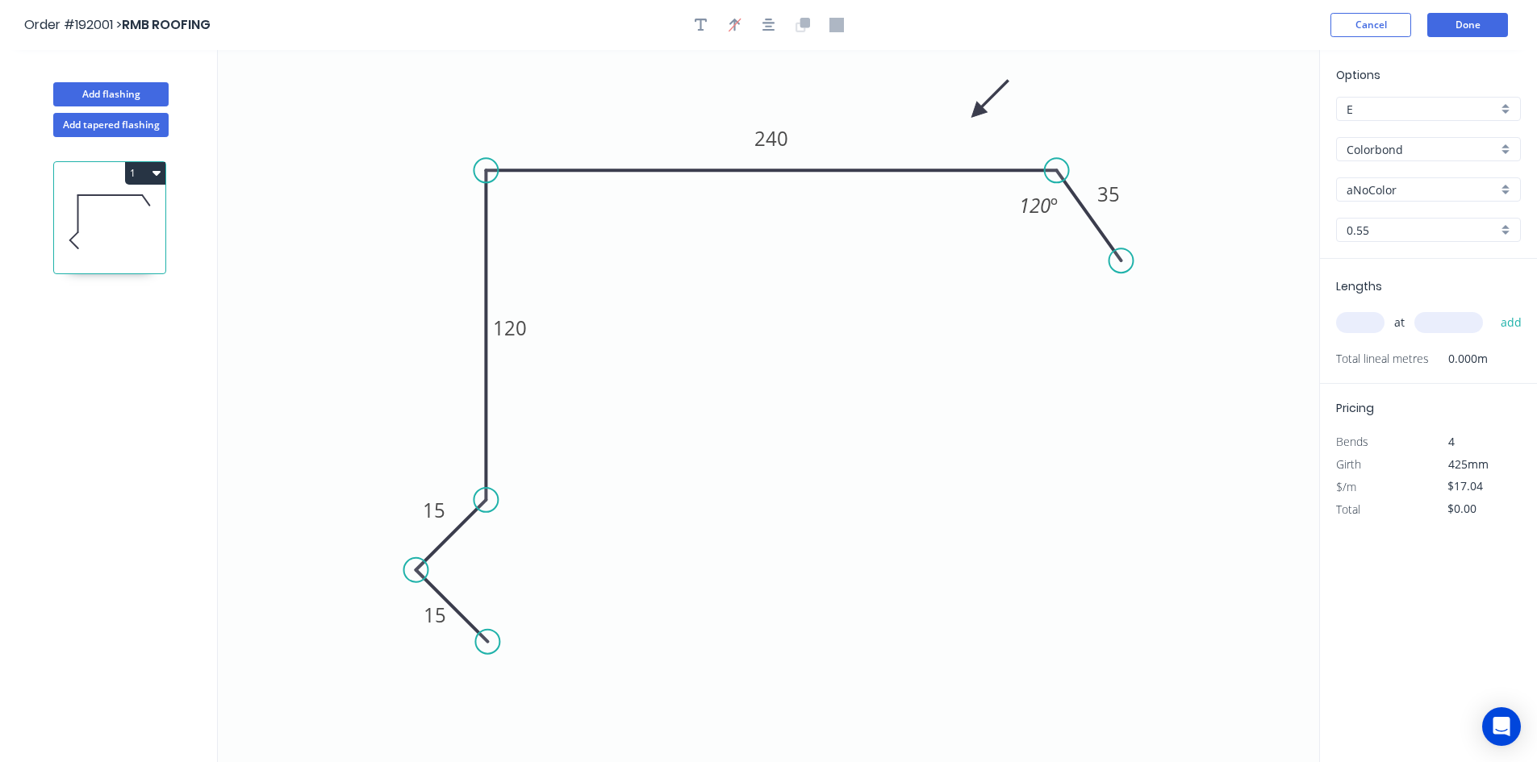
click at [971, 113] on icon at bounding box center [989, 99] width 47 height 47
click at [1373, 189] on input "aNoColor" at bounding box center [1421, 189] width 151 height 17
click at [1382, 219] on div "Surfmist" at bounding box center [1428, 220] width 183 height 28
type input "Surfmist"
click at [1353, 322] on input "text" at bounding box center [1360, 322] width 48 height 21
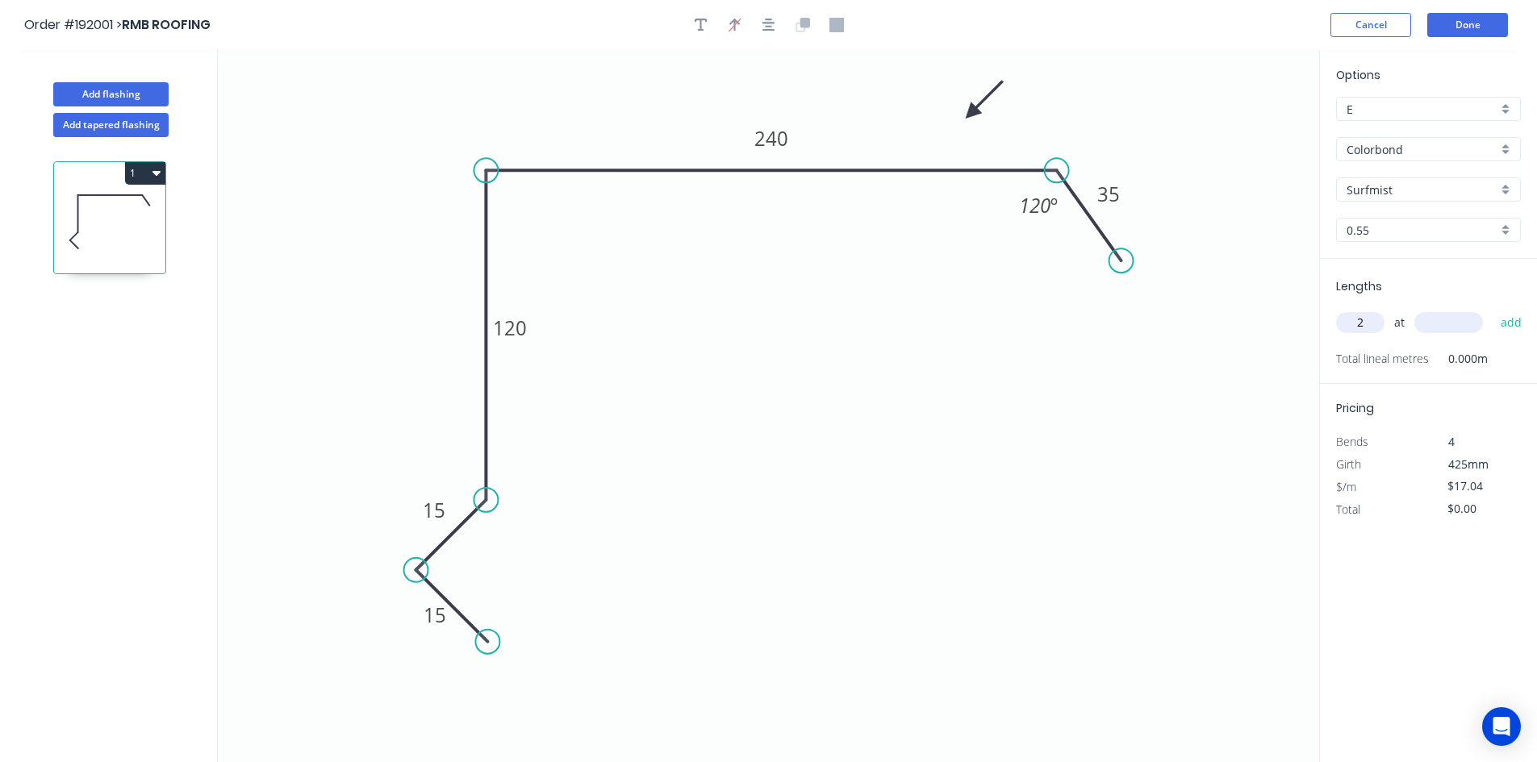
type input "2"
type input "4600"
click at [1492, 309] on button "add" at bounding box center [1511, 322] width 38 height 27
type input "$156.77"
click at [148, 101] on button "Add flashing" at bounding box center [110, 94] width 115 height 24
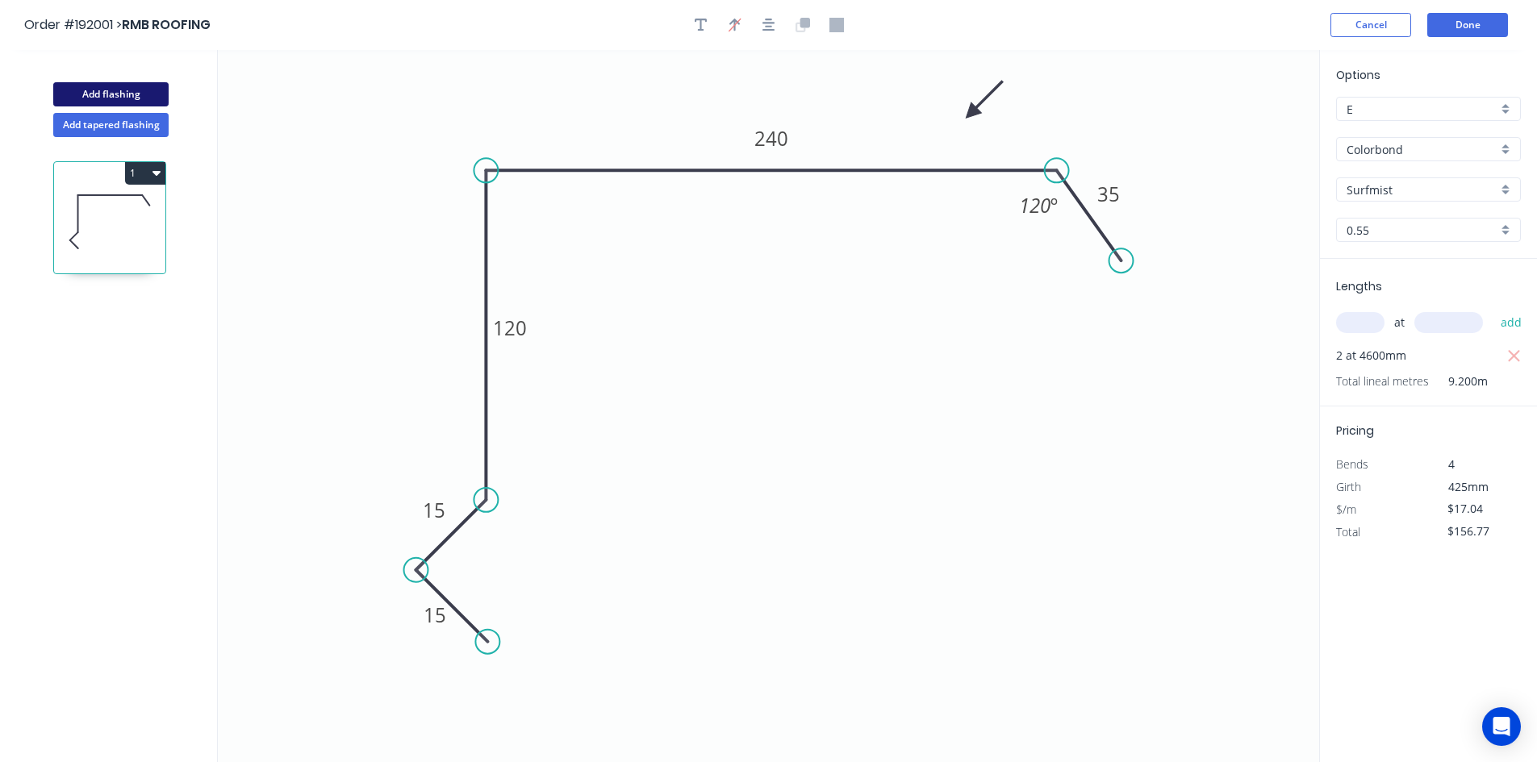
type input "$0.00"
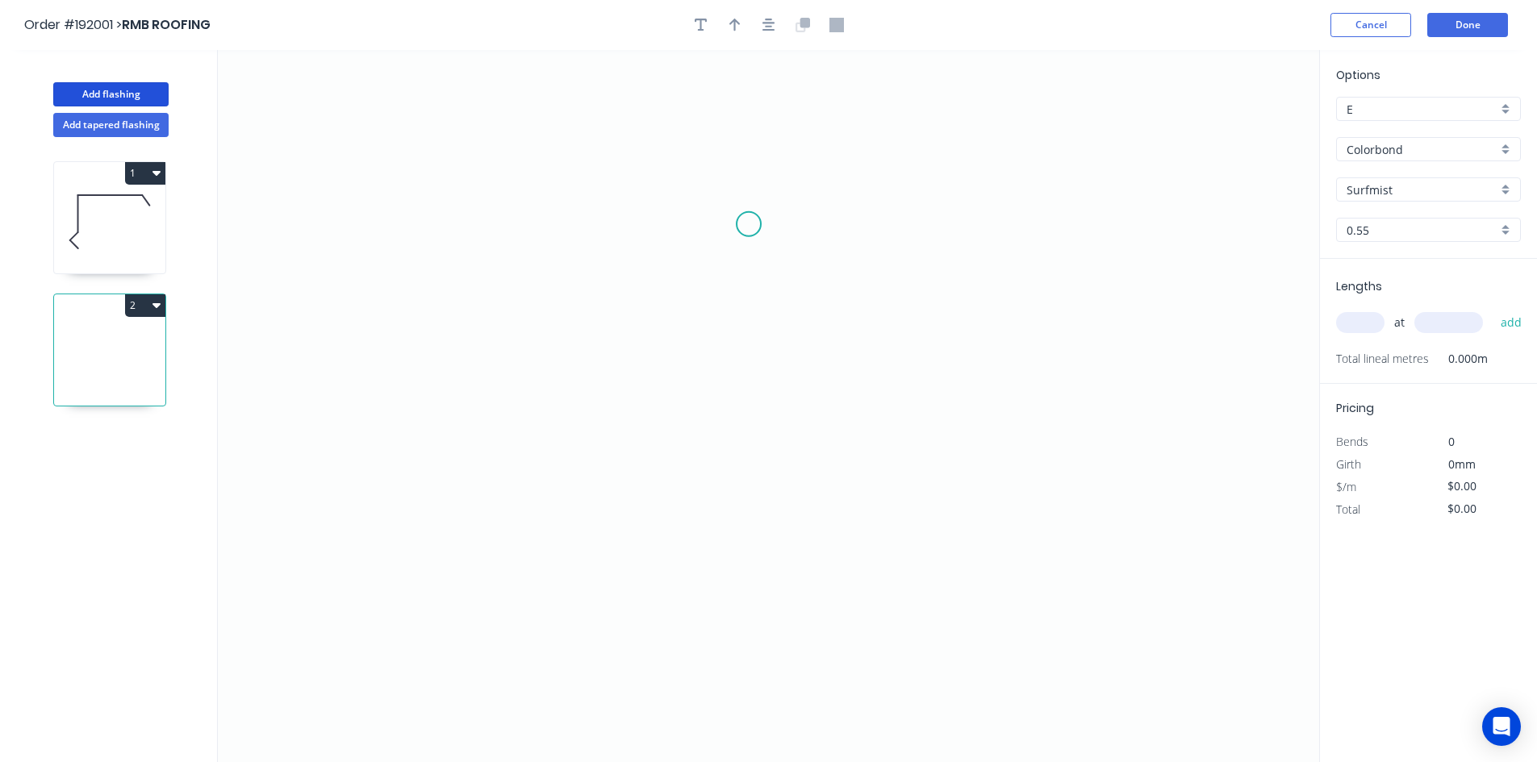
click at [749, 224] on icon "0" at bounding box center [768, 406] width 1101 height 712
click at [737, 494] on icon "0" at bounding box center [768, 406] width 1101 height 712
click at [772, 351] on tspan "?" at bounding box center [773, 351] width 8 height 27
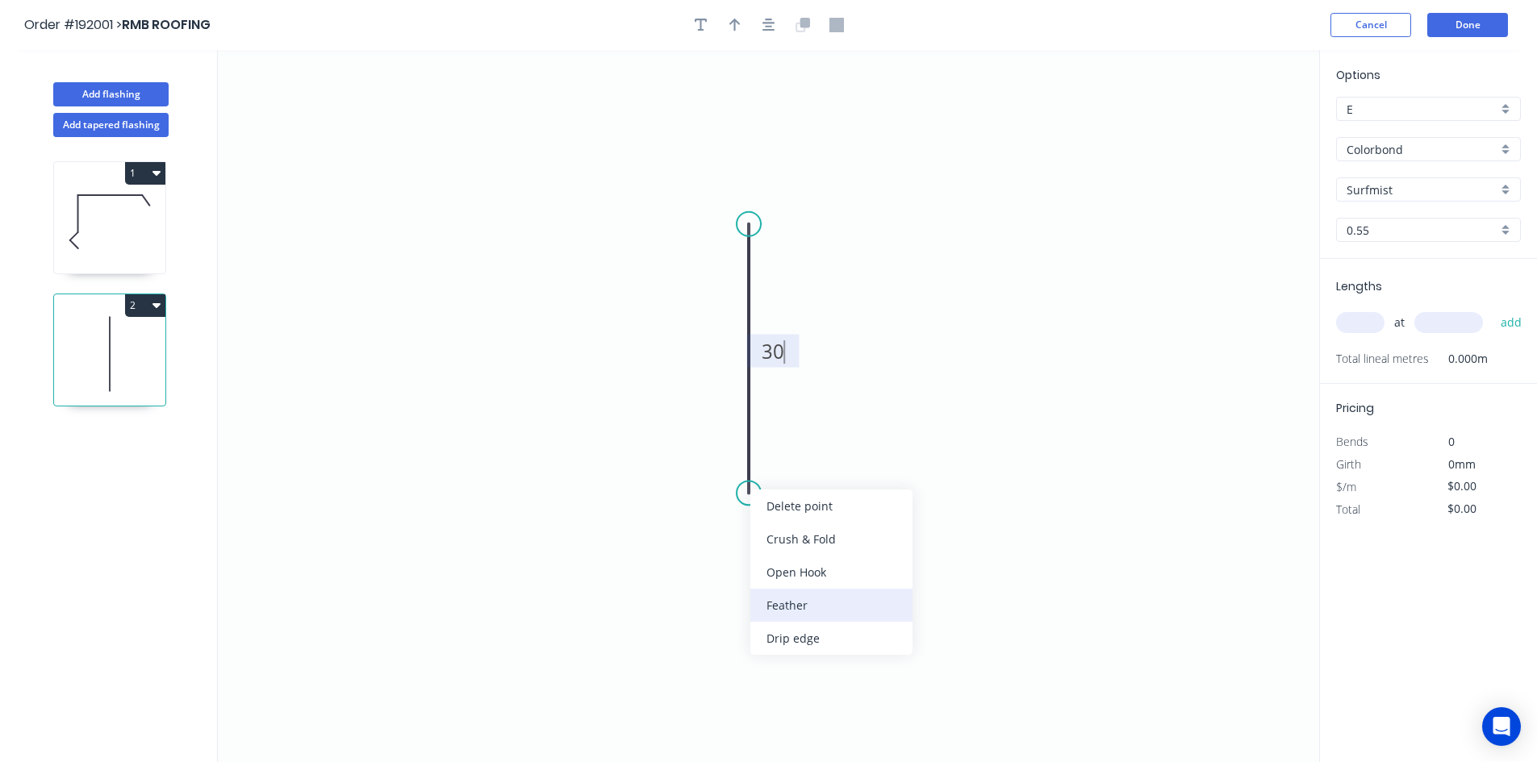
click at [791, 599] on div "Feather" at bounding box center [831, 605] width 162 height 33
click at [783, 539] on div "Flip bend" at bounding box center [831, 547] width 162 height 33
click at [793, 474] on tspan "15" at bounding box center [793, 464] width 23 height 27
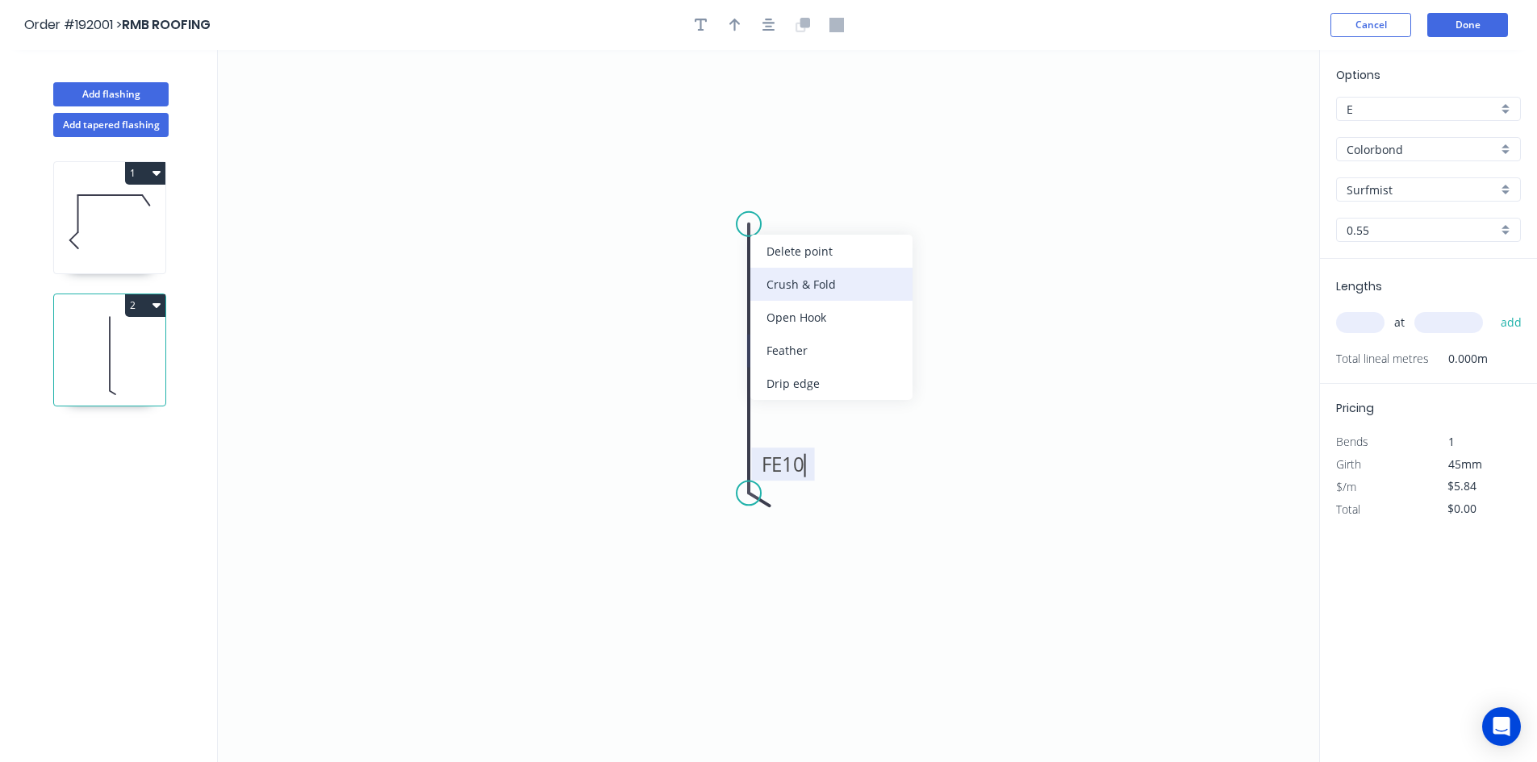
click at [773, 277] on div "Crush & Fold" at bounding box center [831, 284] width 162 height 33
type input "$7.53"
click at [770, 265] on div "Flip bend" at bounding box center [830, 275] width 162 height 33
click at [788, 201] on tspan "10" at bounding box center [793, 195] width 23 height 27
click at [757, 40] on header "Order #192001 > RMB ROOFING Cancel Done" at bounding box center [768, 25] width 1537 height 50
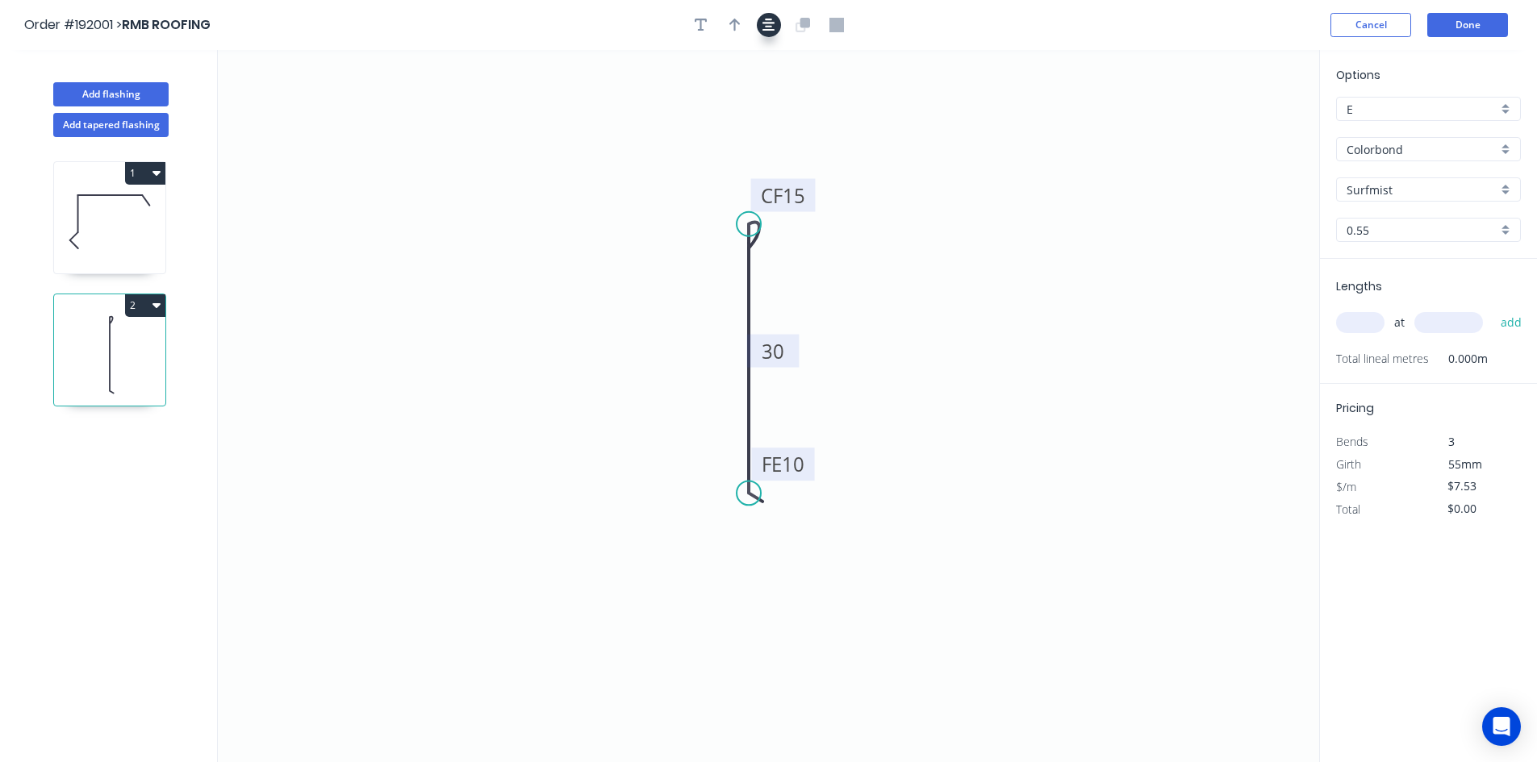
click at [765, 27] on icon "button" at bounding box center [768, 25] width 13 height 15
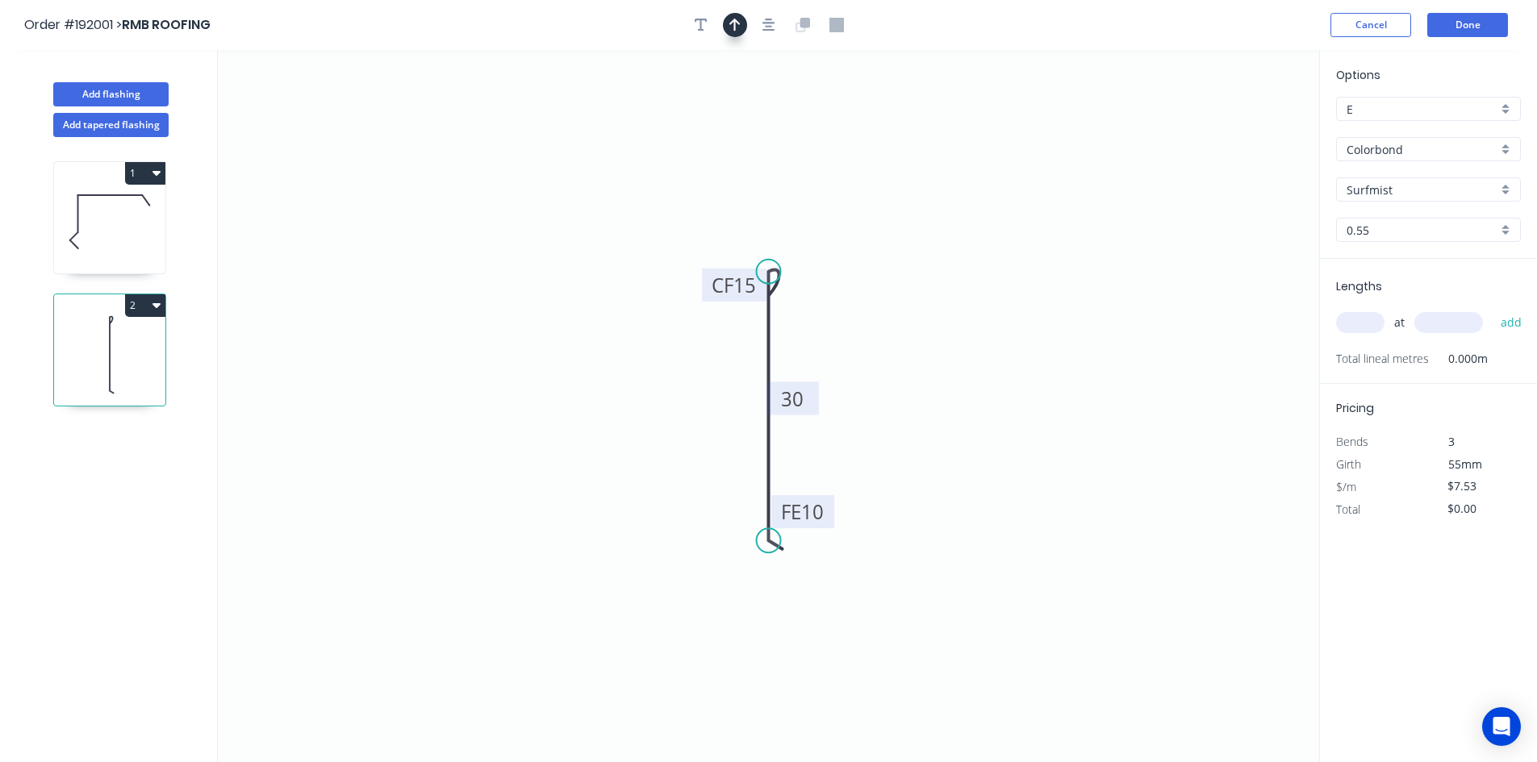
click at [742, 26] on button "button" at bounding box center [735, 25] width 24 height 24
drag, startPoint x: 1233, startPoint y: 123, endPoint x: 663, endPoint y: 346, distance: 612.2
click at [665, 346] on icon at bounding box center [672, 322] width 15 height 52
drag, startPoint x: 663, startPoint y: 346, endPoint x: 689, endPoint y: 345, distance: 25.8
click at [689, 345] on icon at bounding box center [676, 331] width 47 height 47
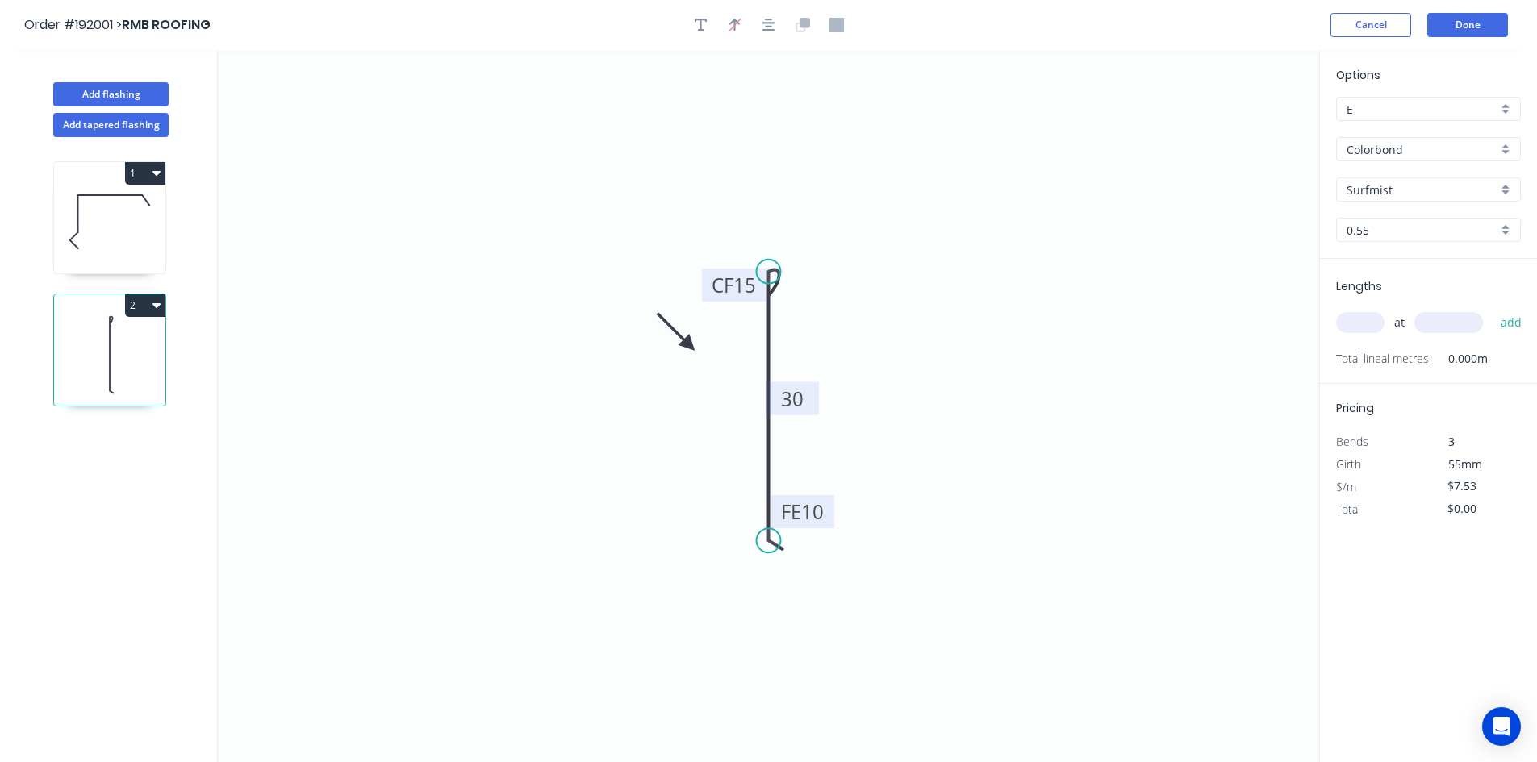
click at [1357, 336] on div "at add" at bounding box center [1430, 322] width 188 height 27
click at [1358, 319] on input "text" at bounding box center [1360, 322] width 48 height 21
type input "2"
type input "6000"
click at [1492, 309] on button "add" at bounding box center [1511, 322] width 38 height 27
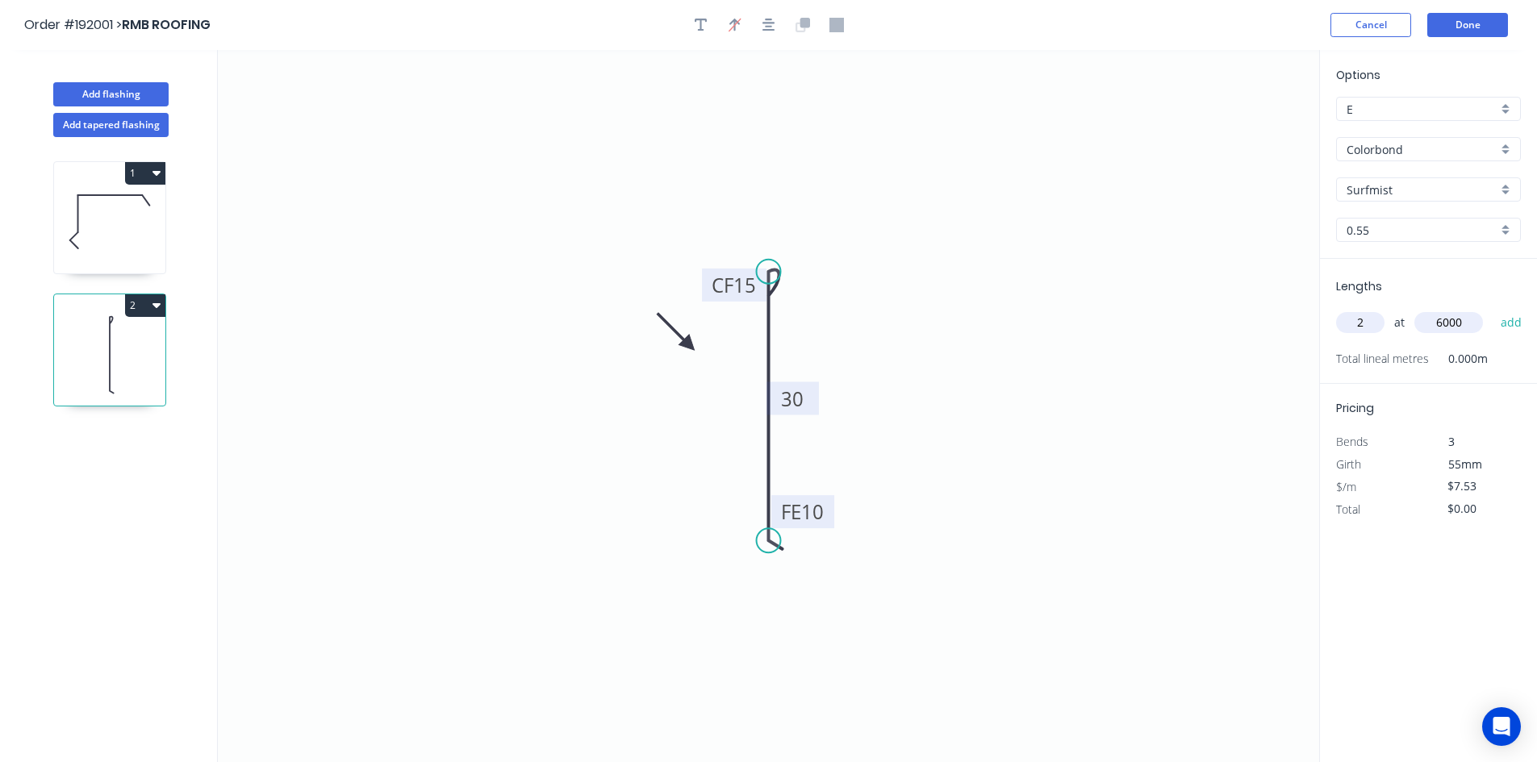
type input "$90.36"
click at [1479, 31] on button "Done" at bounding box center [1467, 25] width 81 height 24
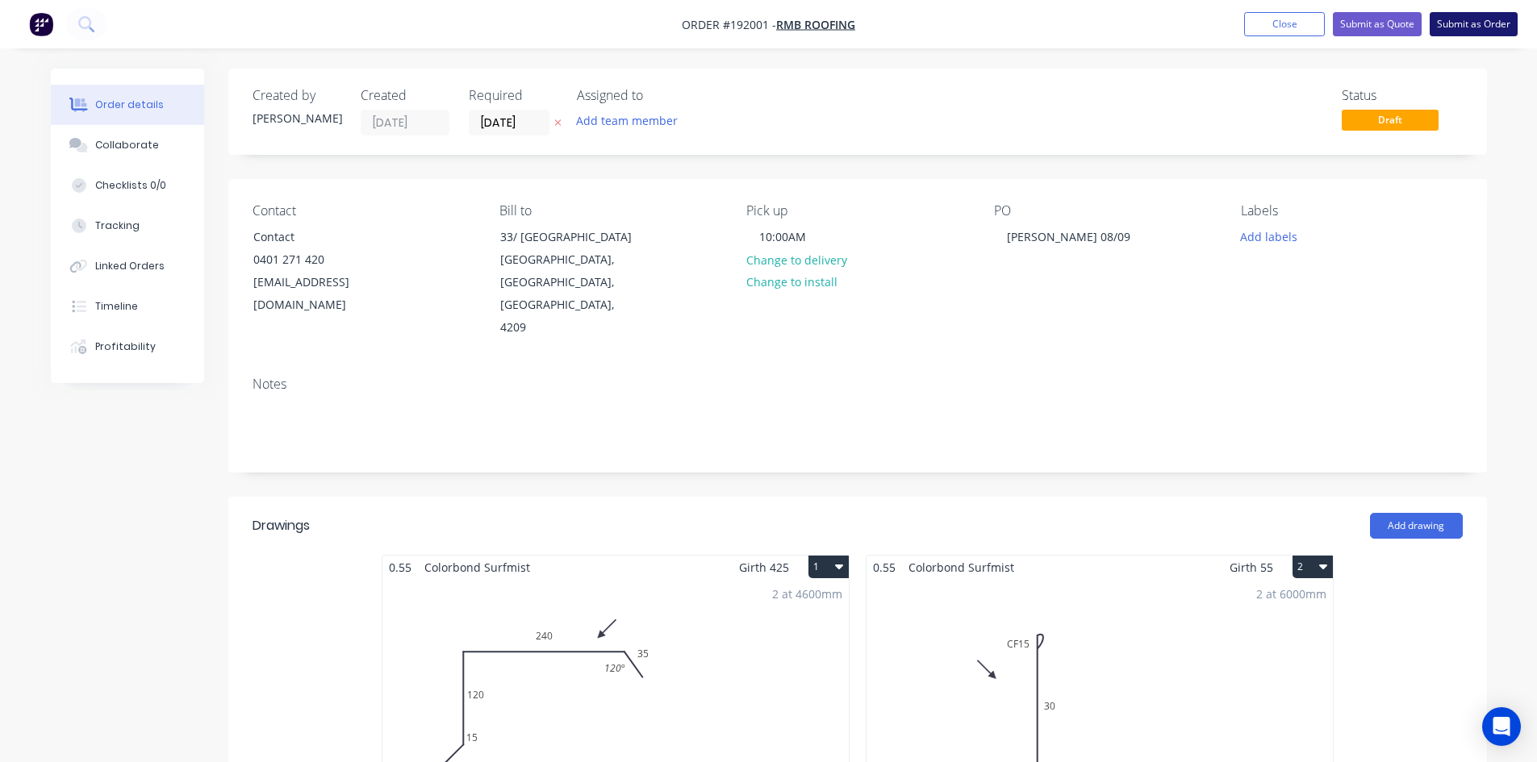
click at [1474, 27] on button "Submit as Order" at bounding box center [1473, 24] width 88 height 24
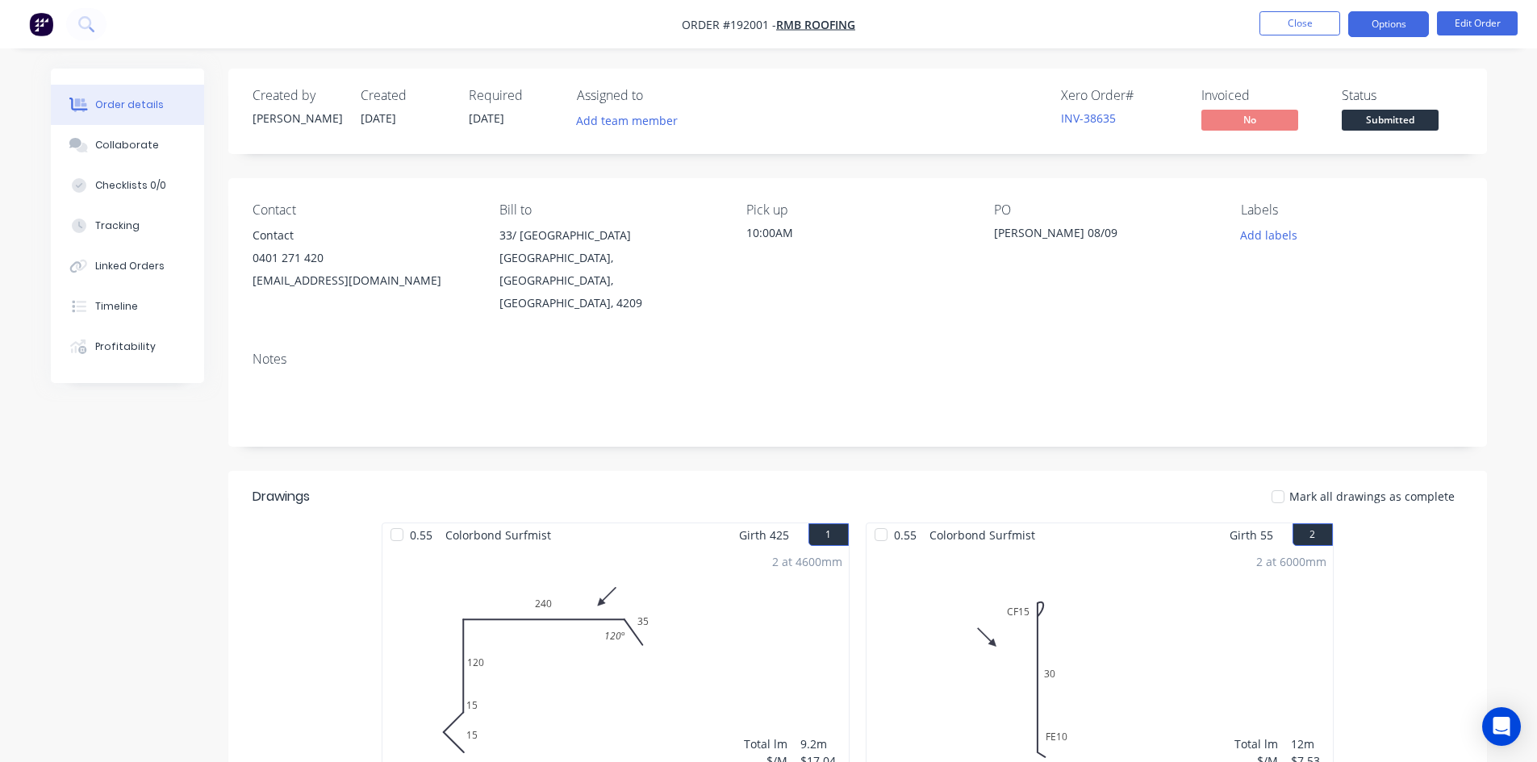
click at [1398, 31] on button "Options" at bounding box center [1388, 24] width 81 height 26
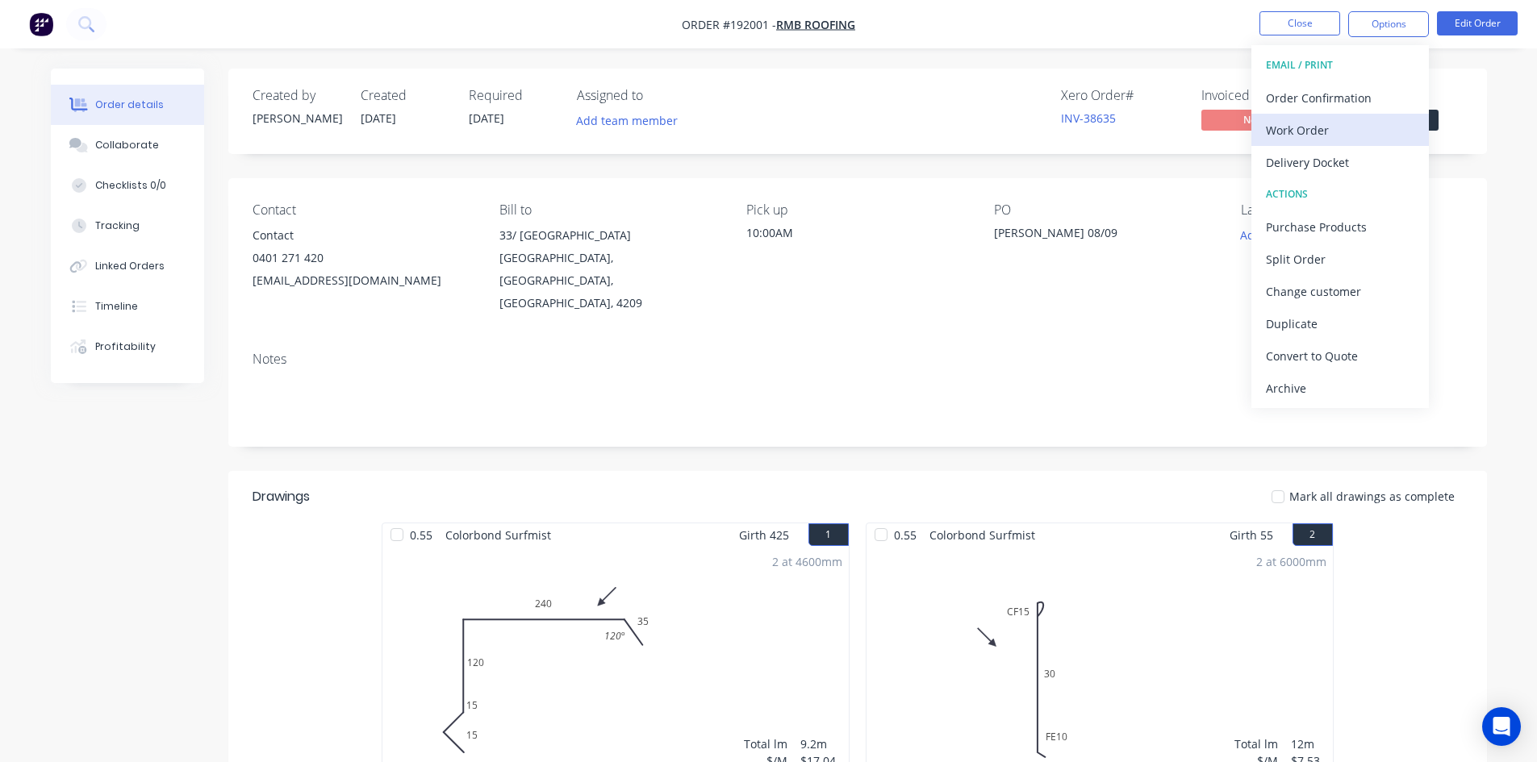
click at [1357, 115] on button "Work Order" at bounding box center [1339, 130] width 177 height 32
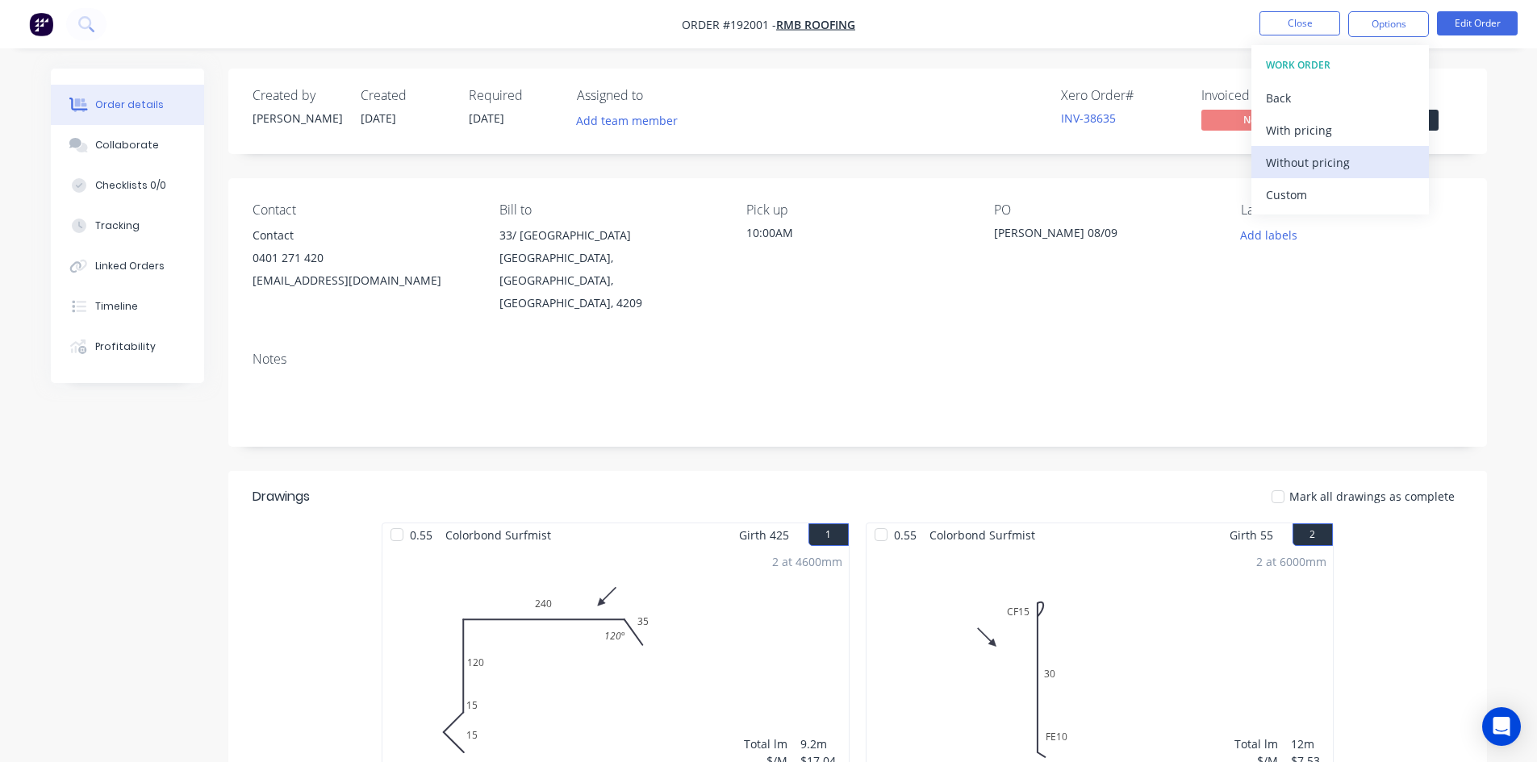
click at [1321, 158] on div "Without pricing" at bounding box center [1340, 162] width 148 height 23
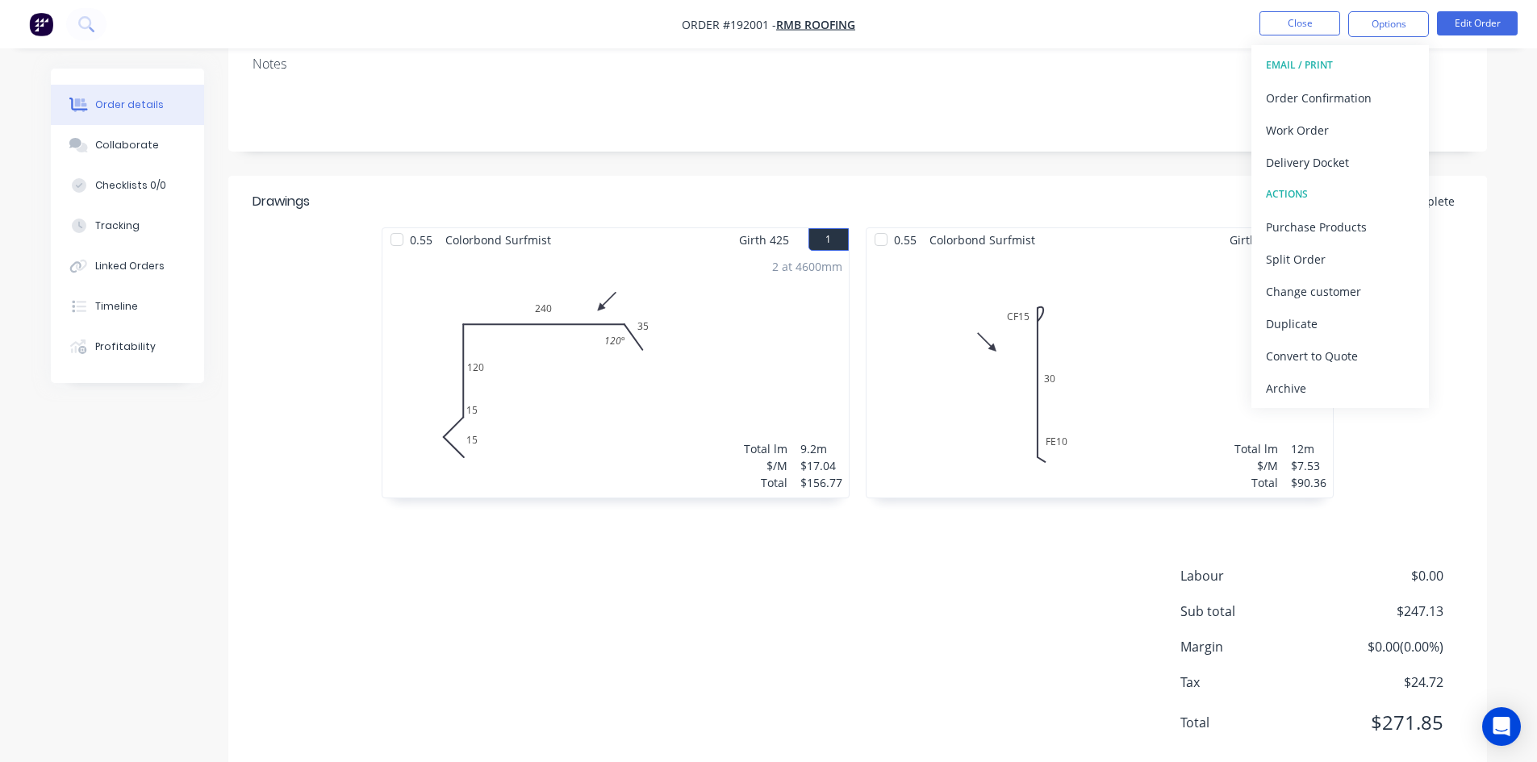
scroll to position [312, 0]
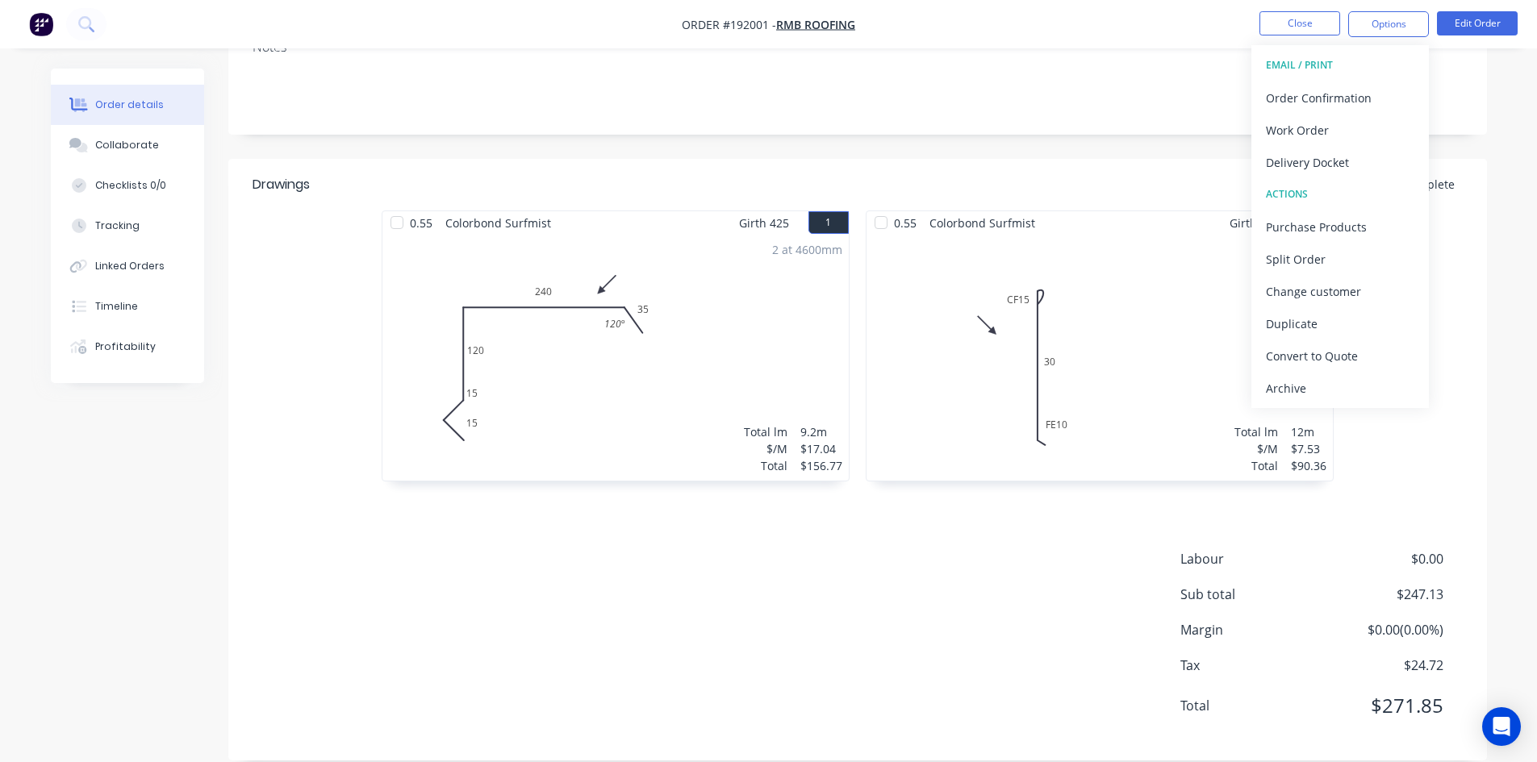
click at [636, 339] on div "2 at 4600mm Total lm $/M Total 9.2m $17.04 $156.77" at bounding box center [615, 358] width 466 height 246
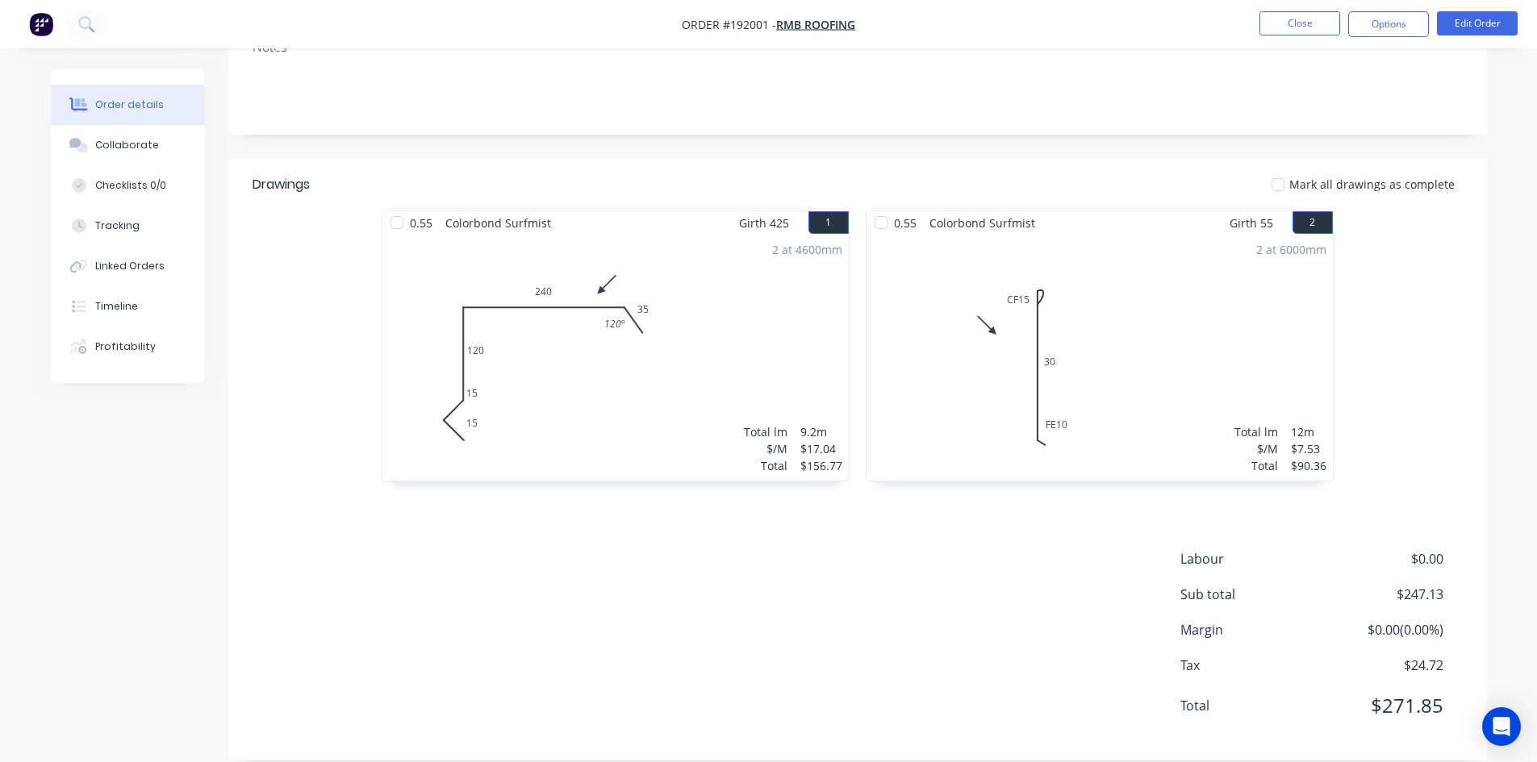
click at [627, 327] on div "2 at 4600mm Total lm $/M Total 9.2m $17.04 $156.77" at bounding box center [615, 358] width 466 height 246
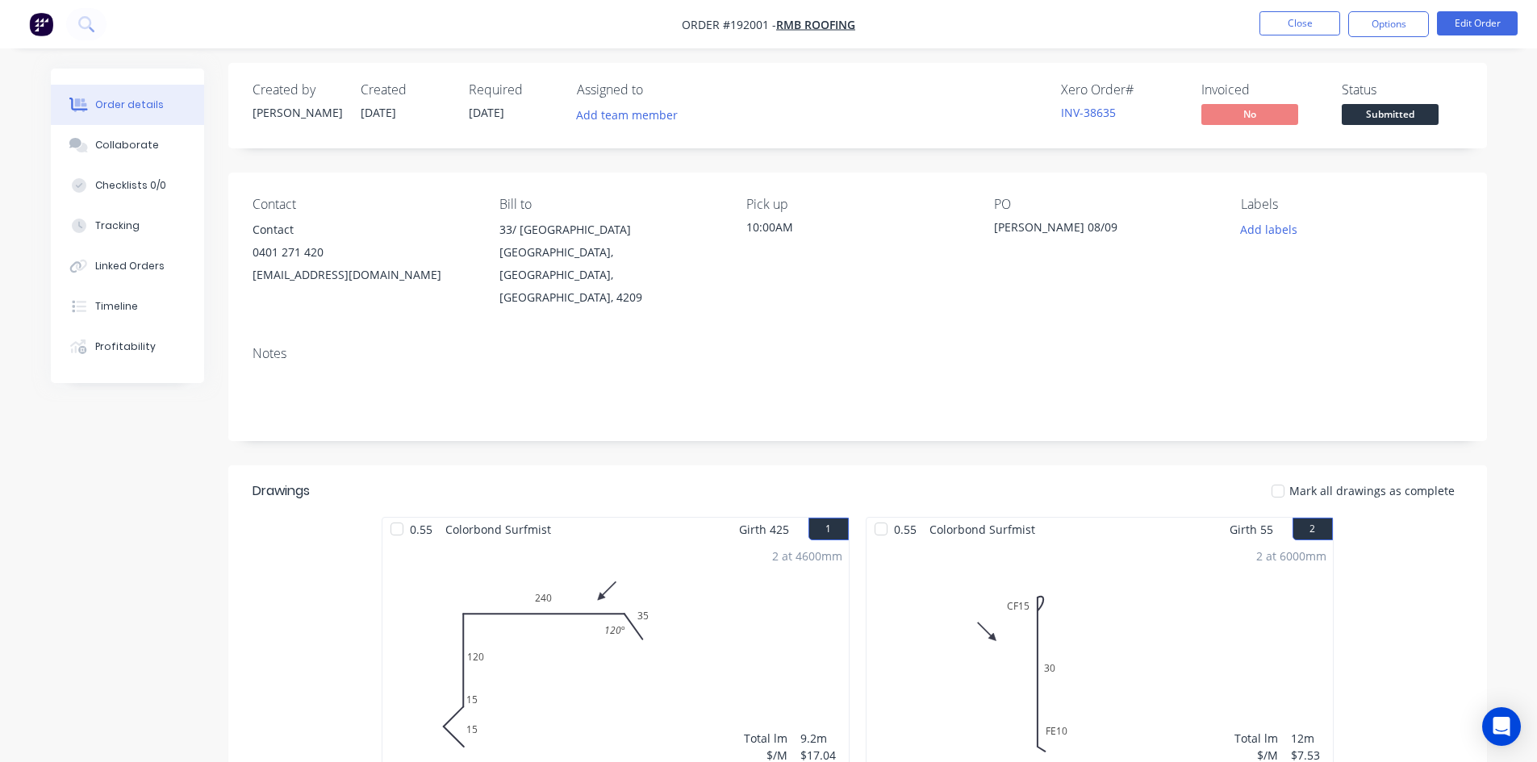
scroll to position [0, 0]
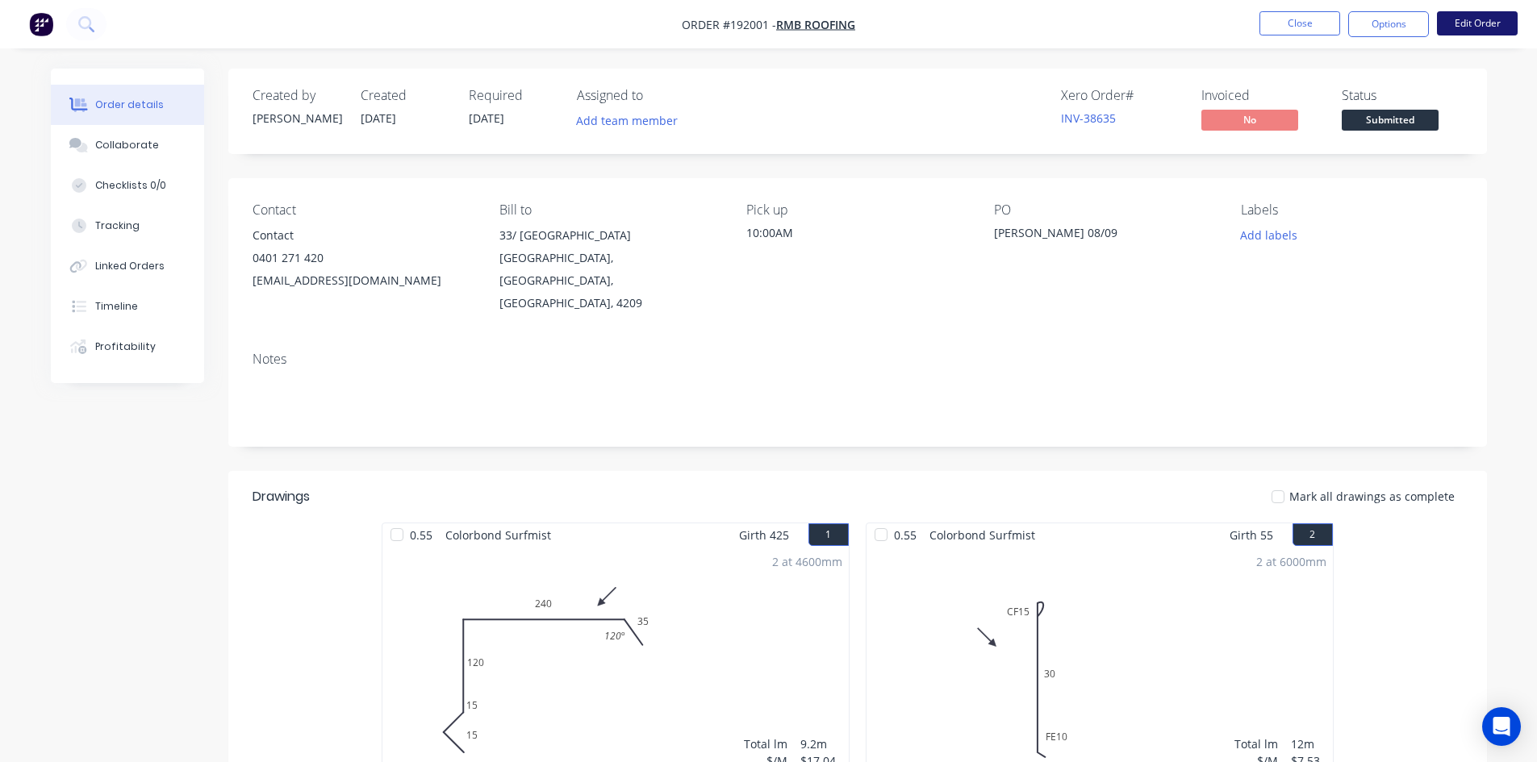
click at [1475, 27] on button "Edit Order" at bounding box center [1477, 23] width 81 height 24
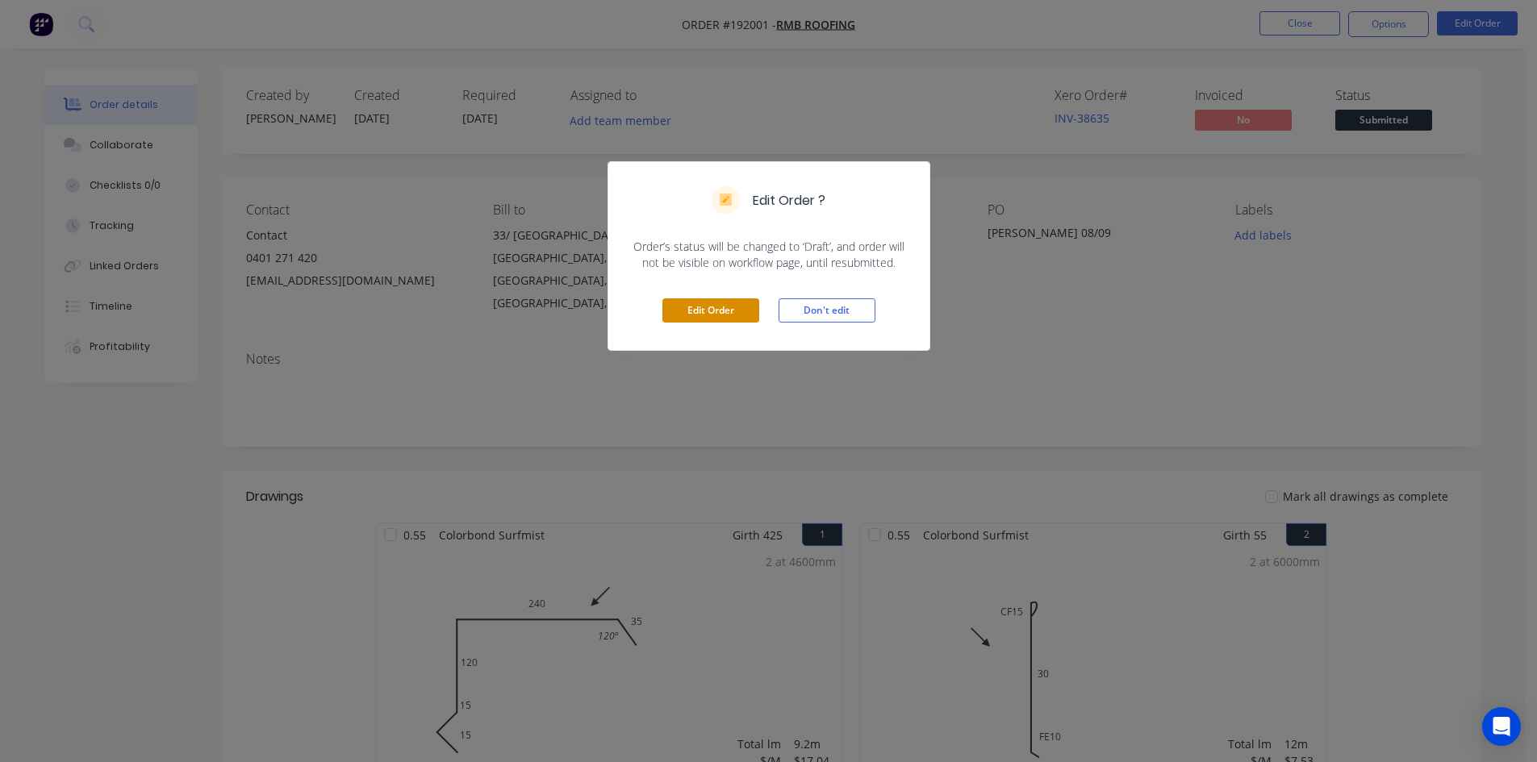
click at [720, 319] on button "Edit Order" at bounding box center [710, 310] width 97 height 24
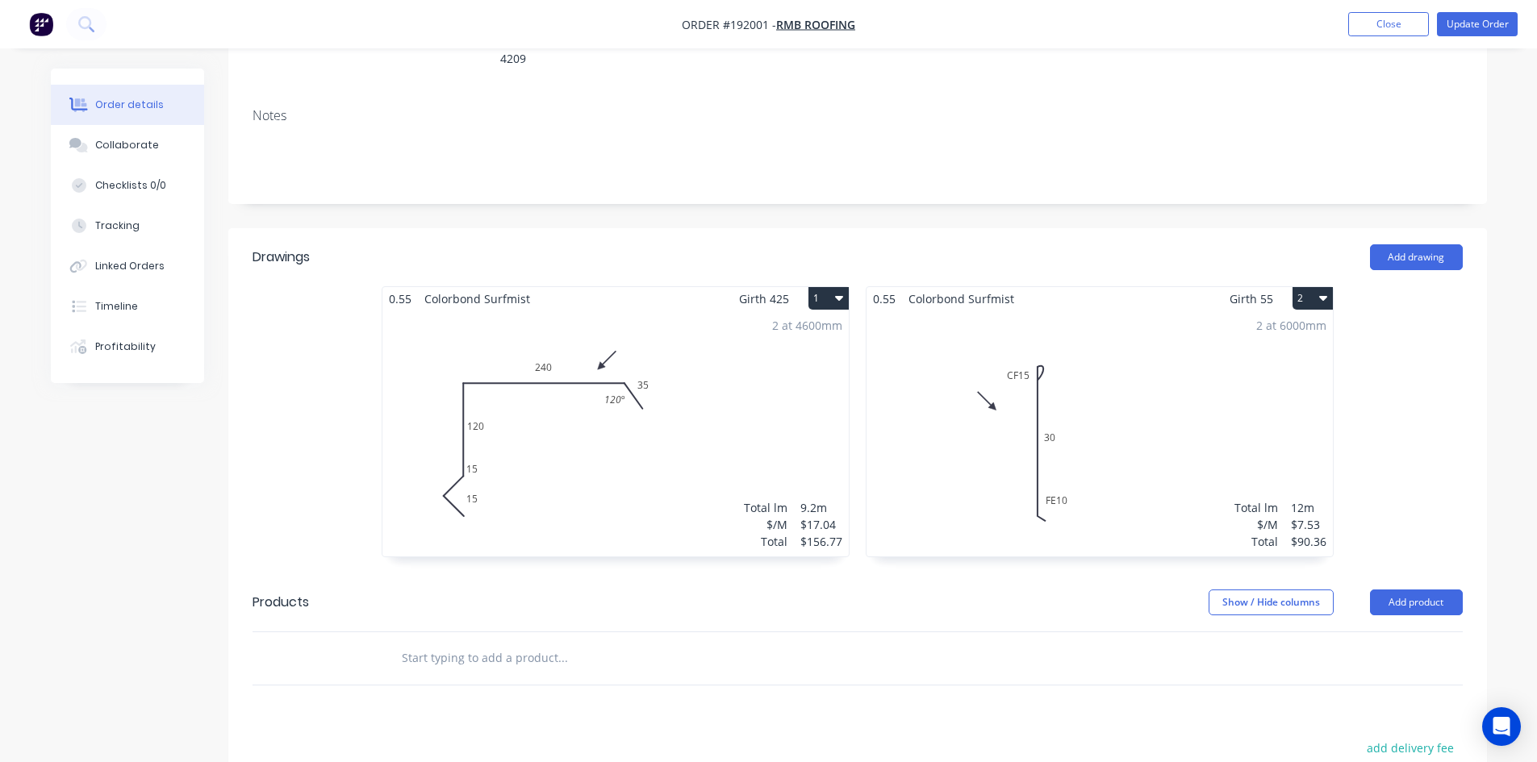
click at [639, 436] on div "2 at 4600mm Total lm $/M Total 9.2m $17.04 $156.77" at bounding box center [615, 434] width 466 height 246
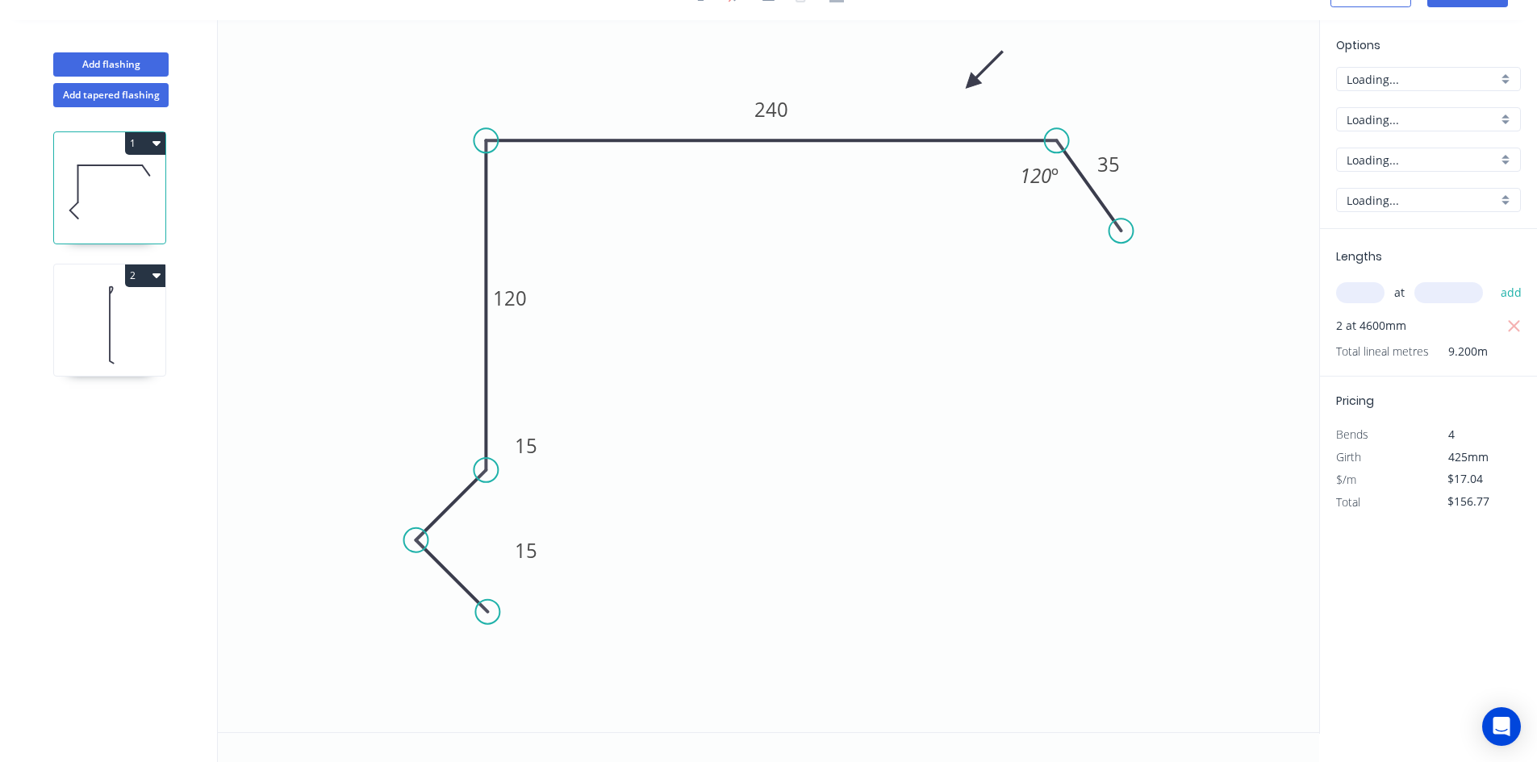
scroll to position [30, 0]
drag, startPoint x: 544, startPoint y: 447, endPoint x: 438, endPoint y: 476, distance: 109.6
click at [438, 476] on rect at bounding box center [426, 474] width 52 height 33
click at [535, 550] on tspan "15" at bounding box center [526, 550] width 23 height 27
drag, startPoint x: 548, startPoint y: 565, endPoint x: 432, endPoint y: 618, distance: 127.4
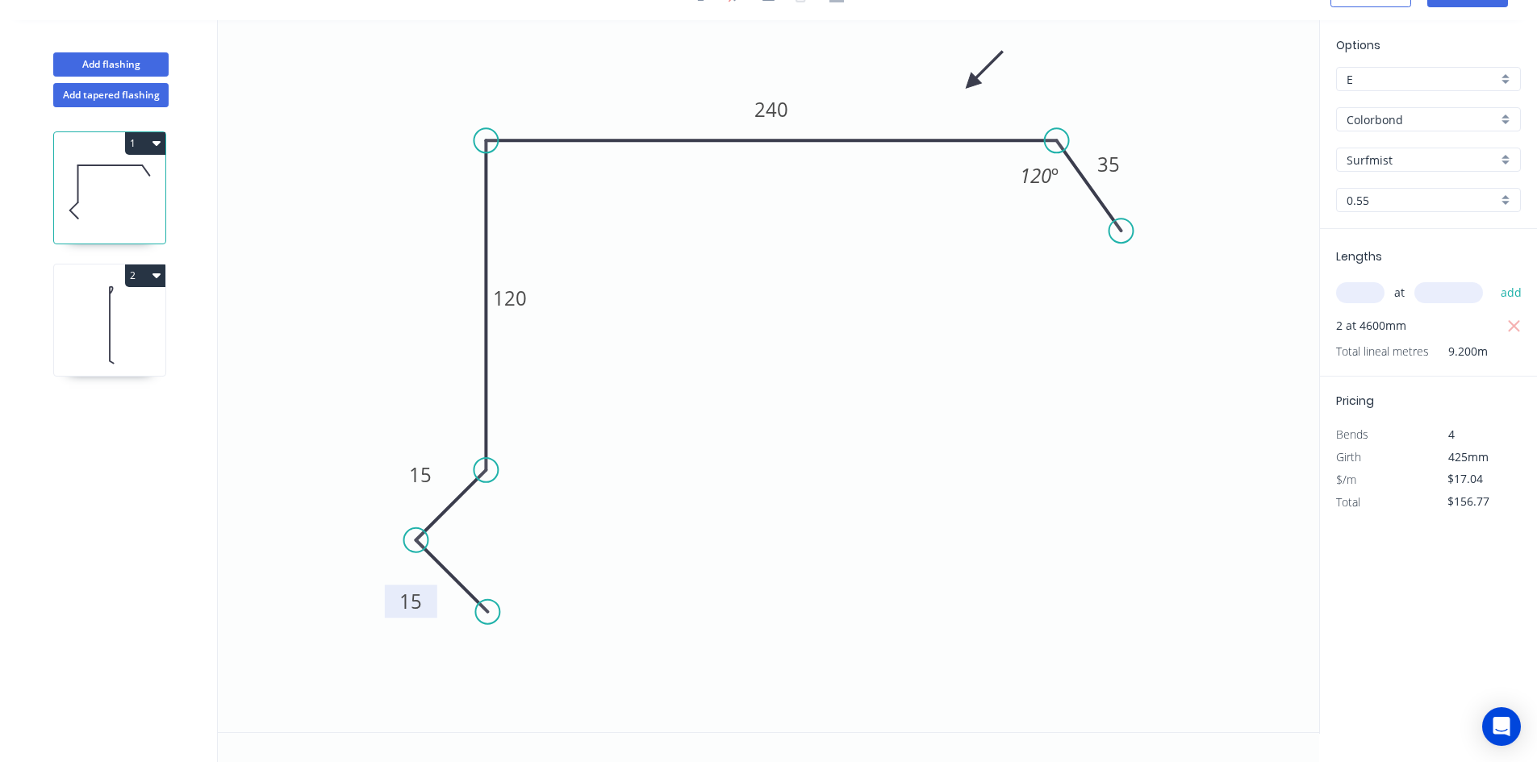
click at [432, 617] on rect at bounding box center [411, 601] width 52 height 33
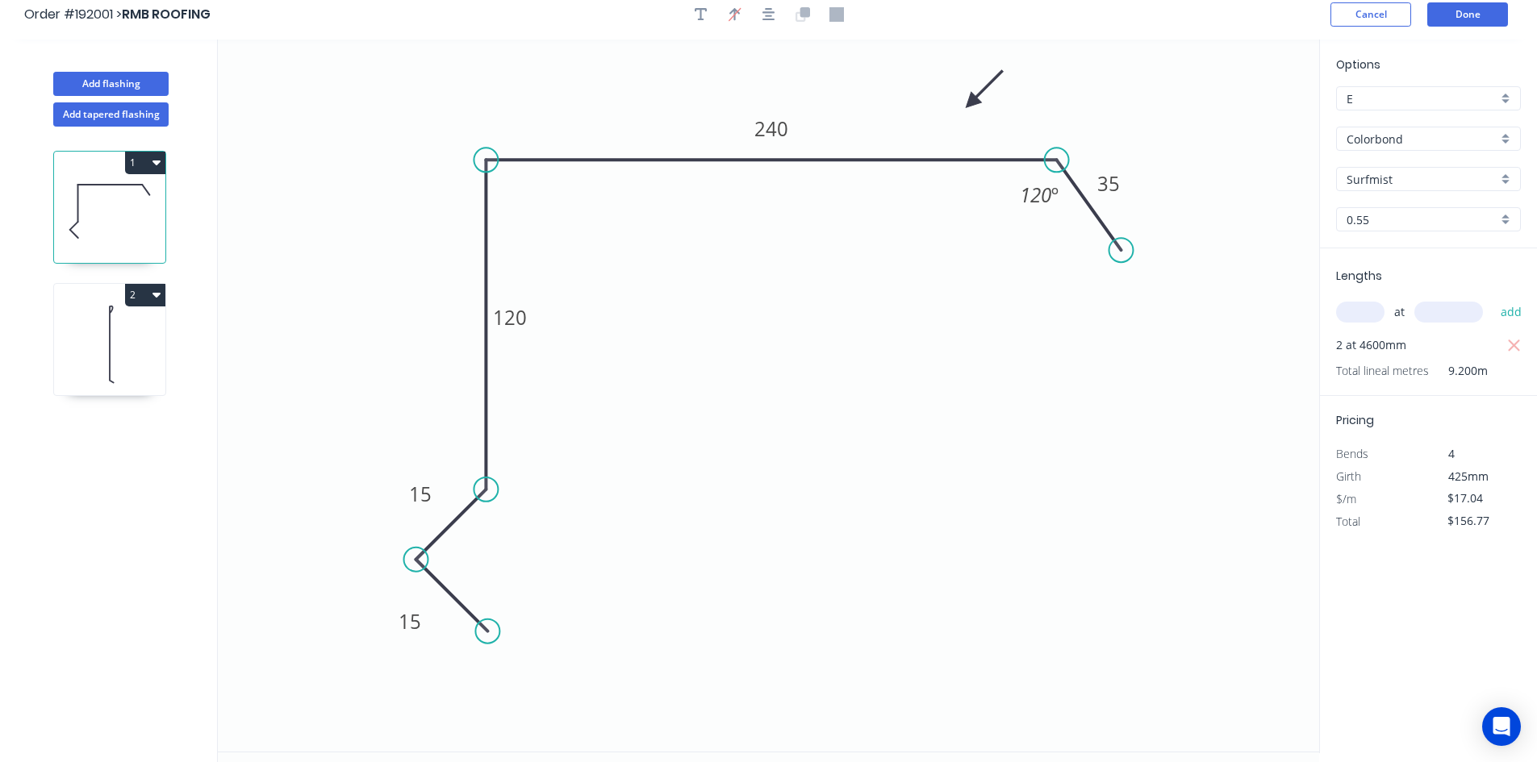
scroll to position [0, 0]
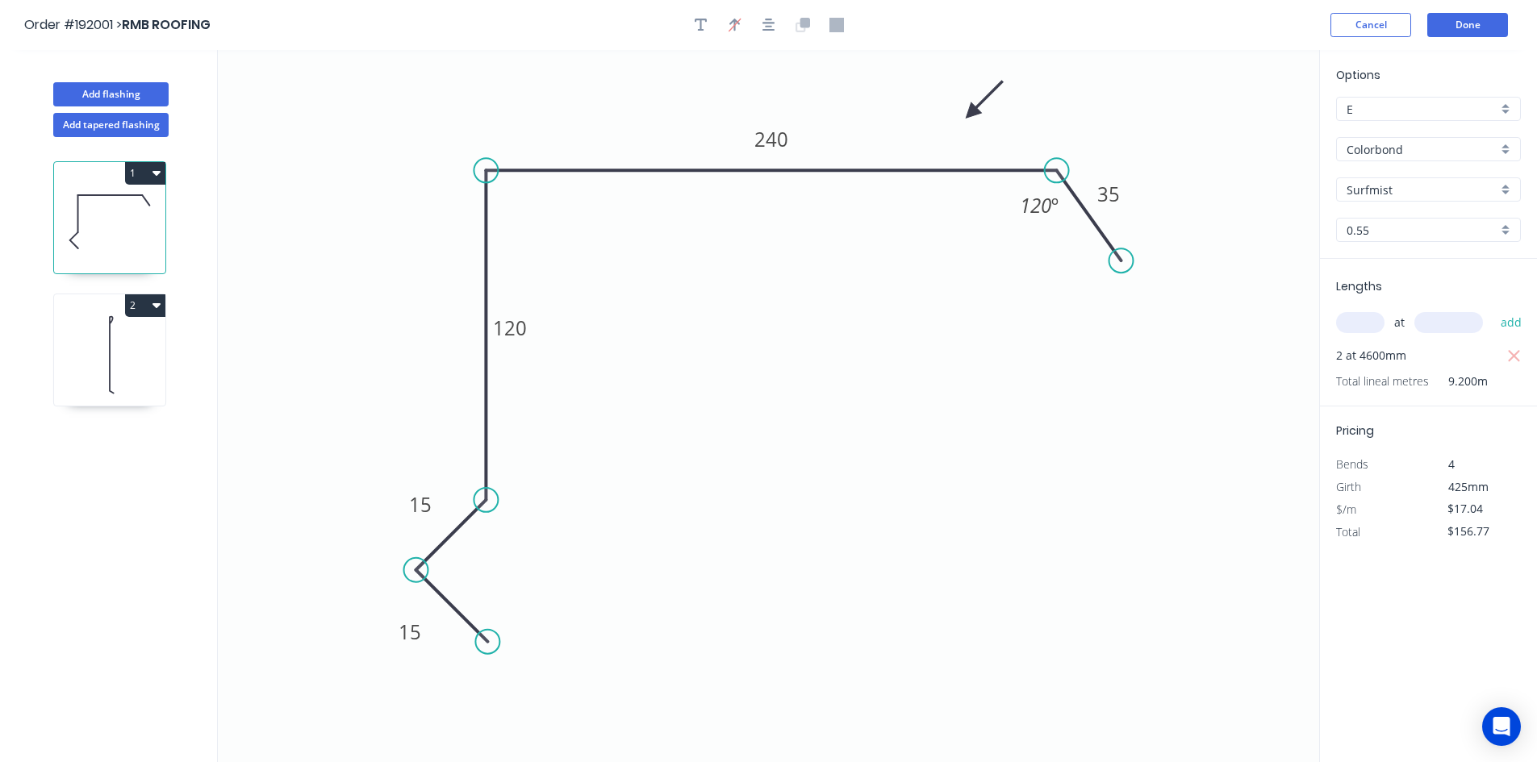
click at [156, 361] on icon at bounding box center [109, 353] width 111 height 103
type input "$7.53"
type input "$90.36"
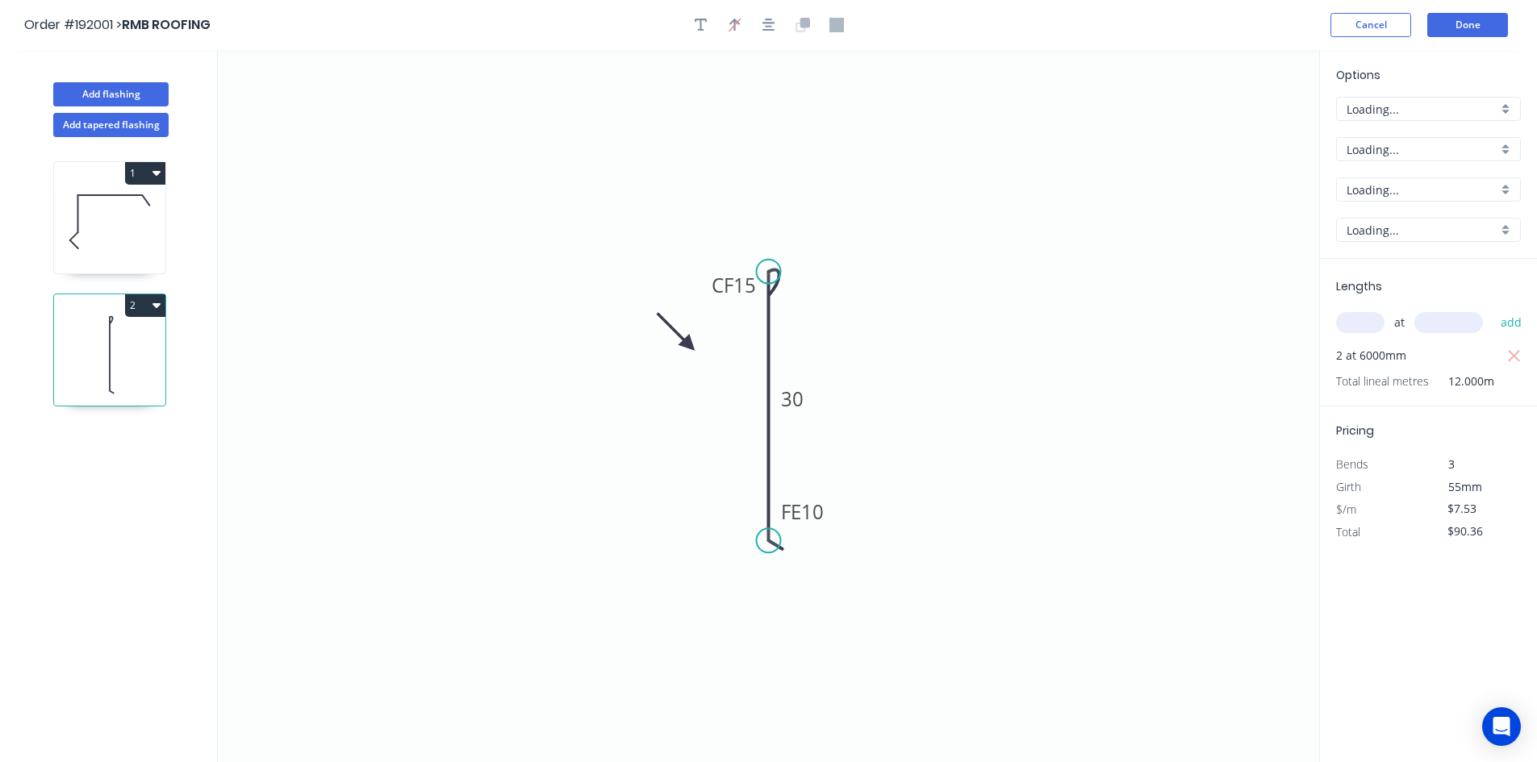
click at [95, 186] on icon at bounding box center [109, 221] width 111 height 103
type input "$17.04"
type input "$156.77"
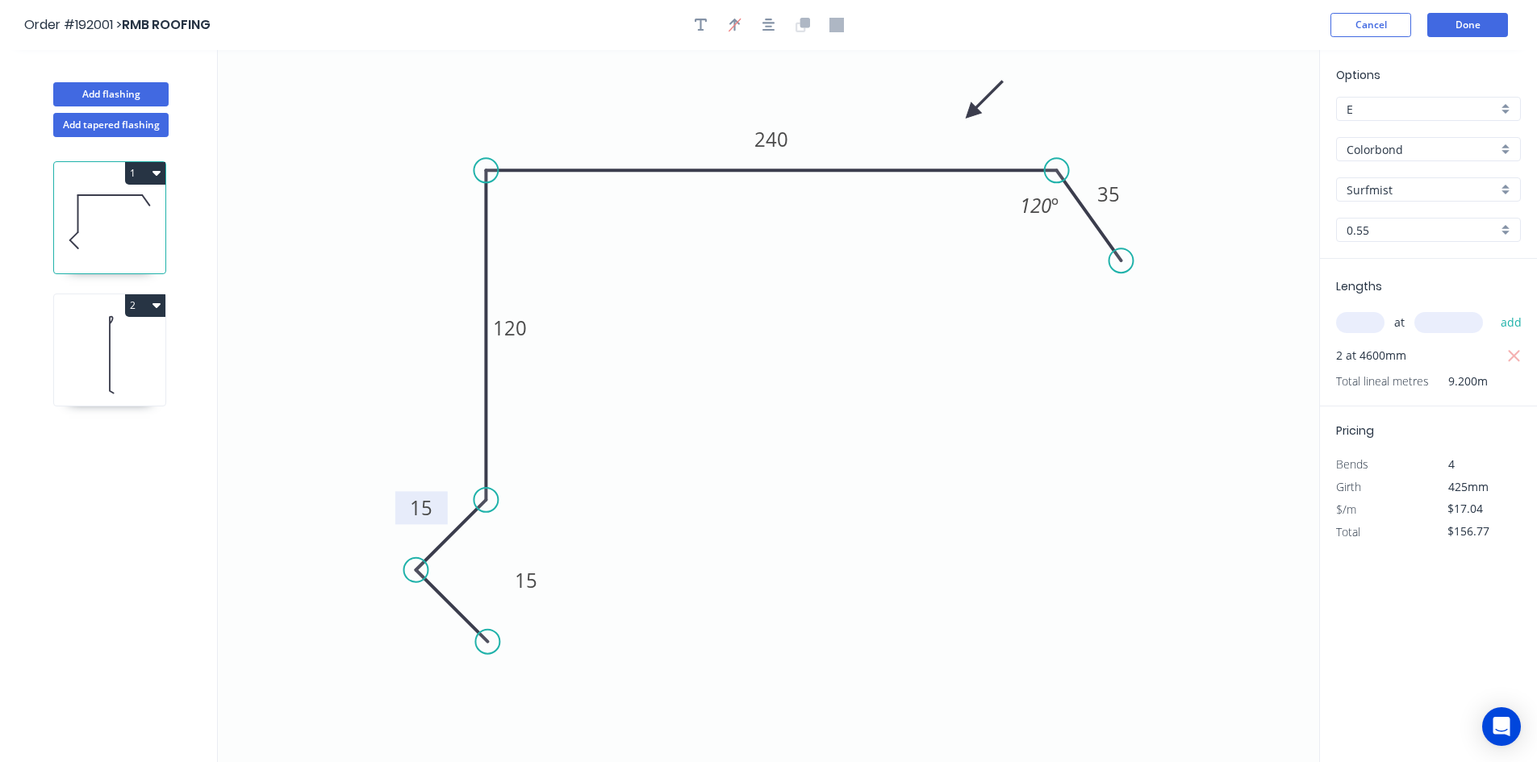
drag, startPoint x: 543, startPoint y: 486, endPoint x: 438, endPoint y: 518, distance: 109.7
click at [438, 518] on rect at bounding box center [421, 507] width 52 height 33
drag, startPoint x: 544, startPoint y: 591, endPoint x: 431, endPoint y: 633, distance: 120.5
click at [431, 633] on rect at bounding box center [413, 622] width 52 height 33
drag, startPoint x: 432, startPoint y: 634, endPoint x: 329, endPoint y: 677, distance: 111.0
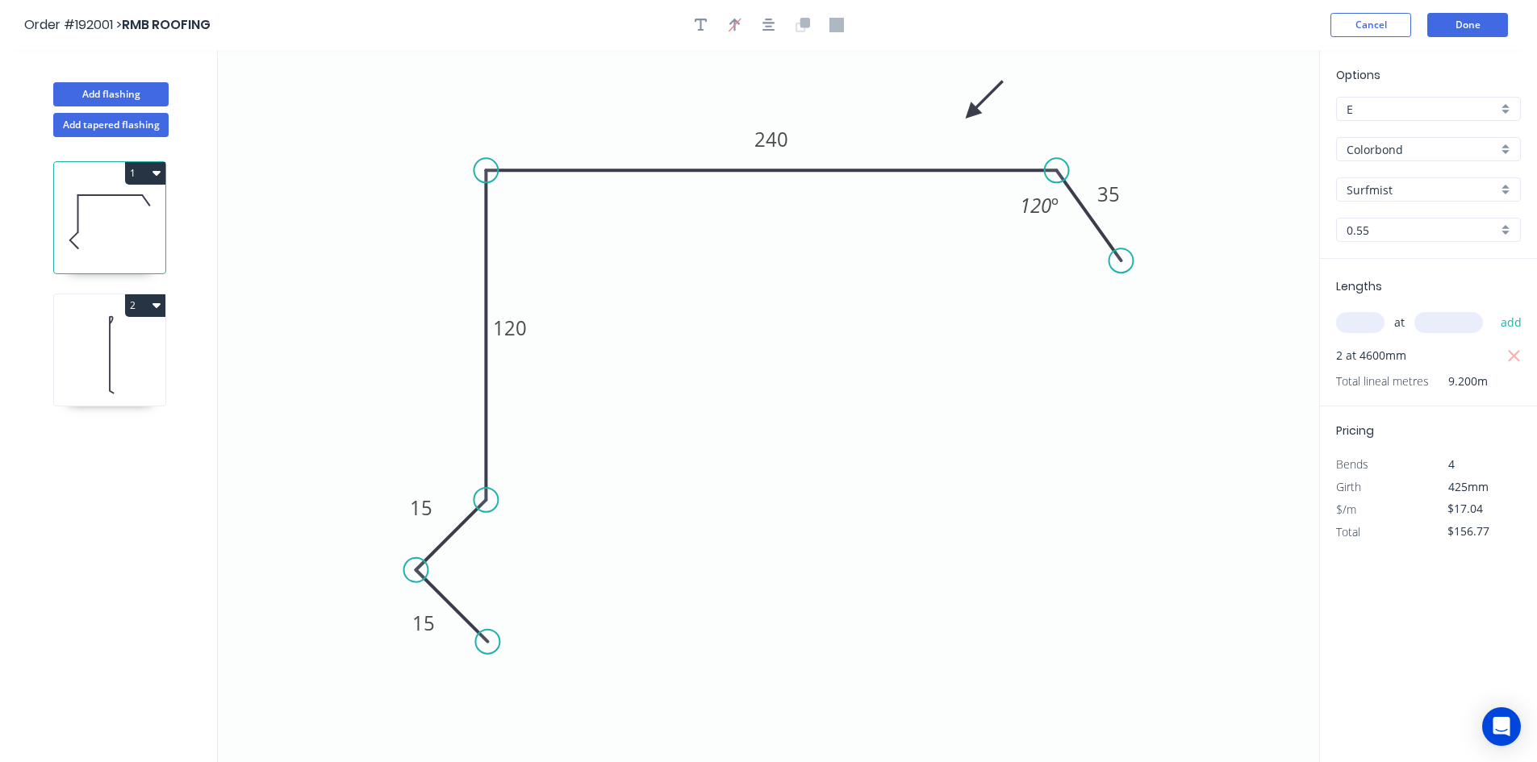
click at [329, 677] on icon "0 15 15 120 240 35 120 º" at bounding box center [768, 406] width 1101 height 712
drag, startPoint x: 437, startPoint y: 521, endPoint x: 332, endPoint y: 557, distance: 111.0
click at [332, 557] on icon "0 15 15 120 240 35 120 º" at bounding box center [768, 406] width 1101 height 712
click at [518, 623] on div "Delete point" at bounding box center [570, 618] width 162 height 33
type input "$0.00"
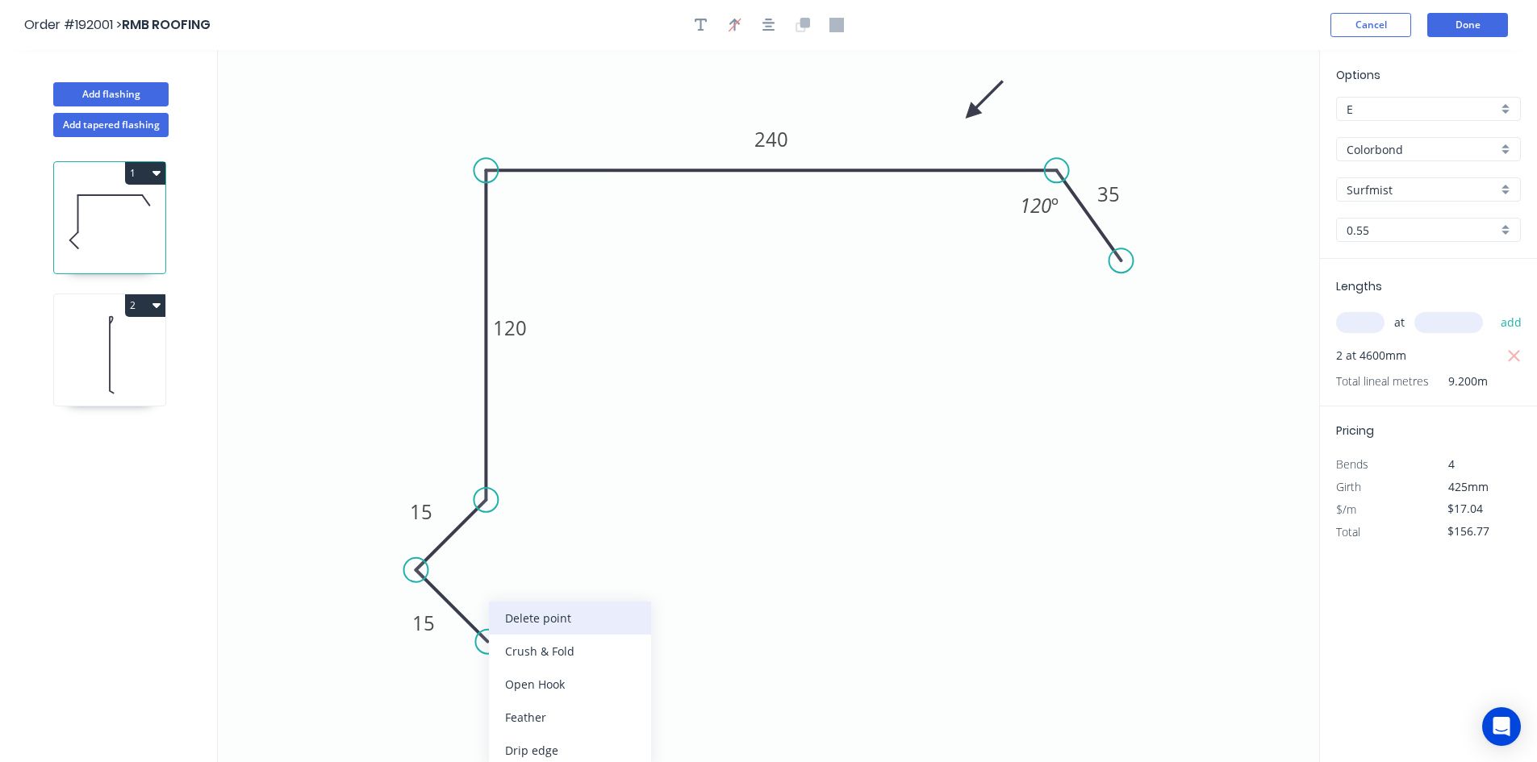
type input "$0.00"
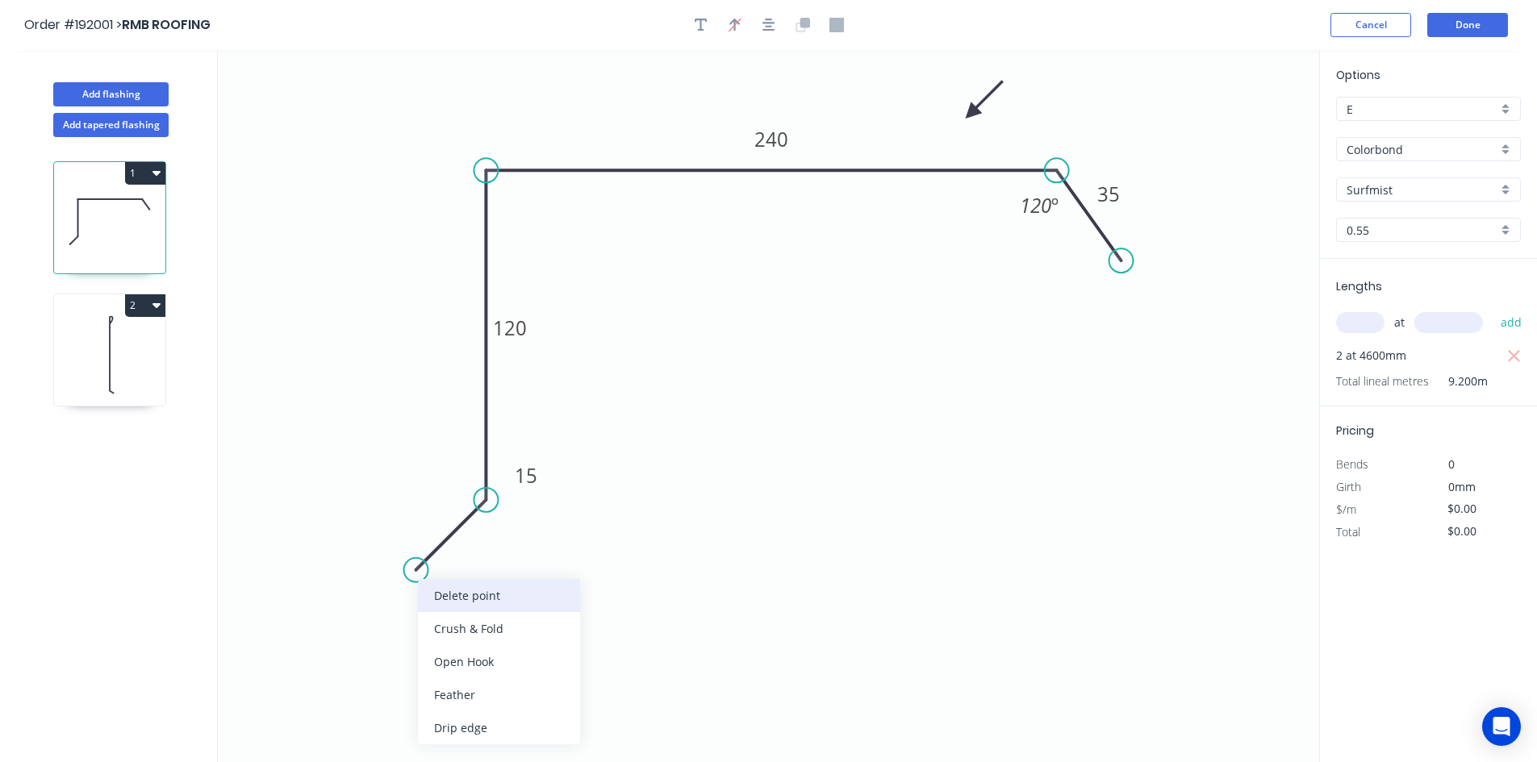
click at [428, 580] on div "Delete point" at bounding box center [499, 595] width 162 height 33
click at [490, 505] on circle at bounding box center [485, 500] width 24 height 24
click at [401, 567] on icon "0 120 240 35 120 º" at bounding box center [768, 406] width 1101 height 712
type input "$14.03"
type input "$129.08"
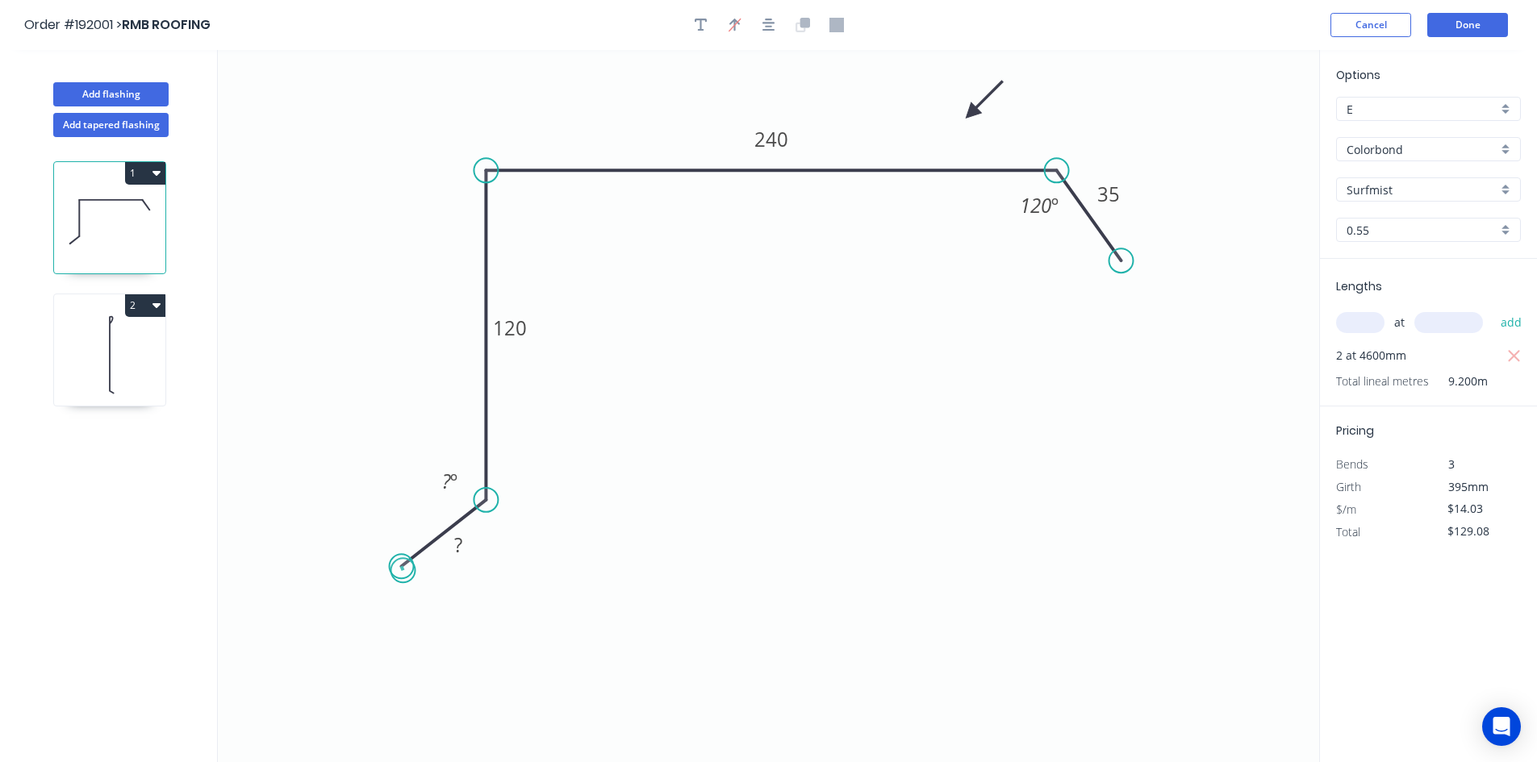
click at [403, 571] on circle at bounding box center [402, 566] width 24 height 24
type input "$0.00"
click at [404, 574] on circle at bounding box center [405, 581] width 24 height 24
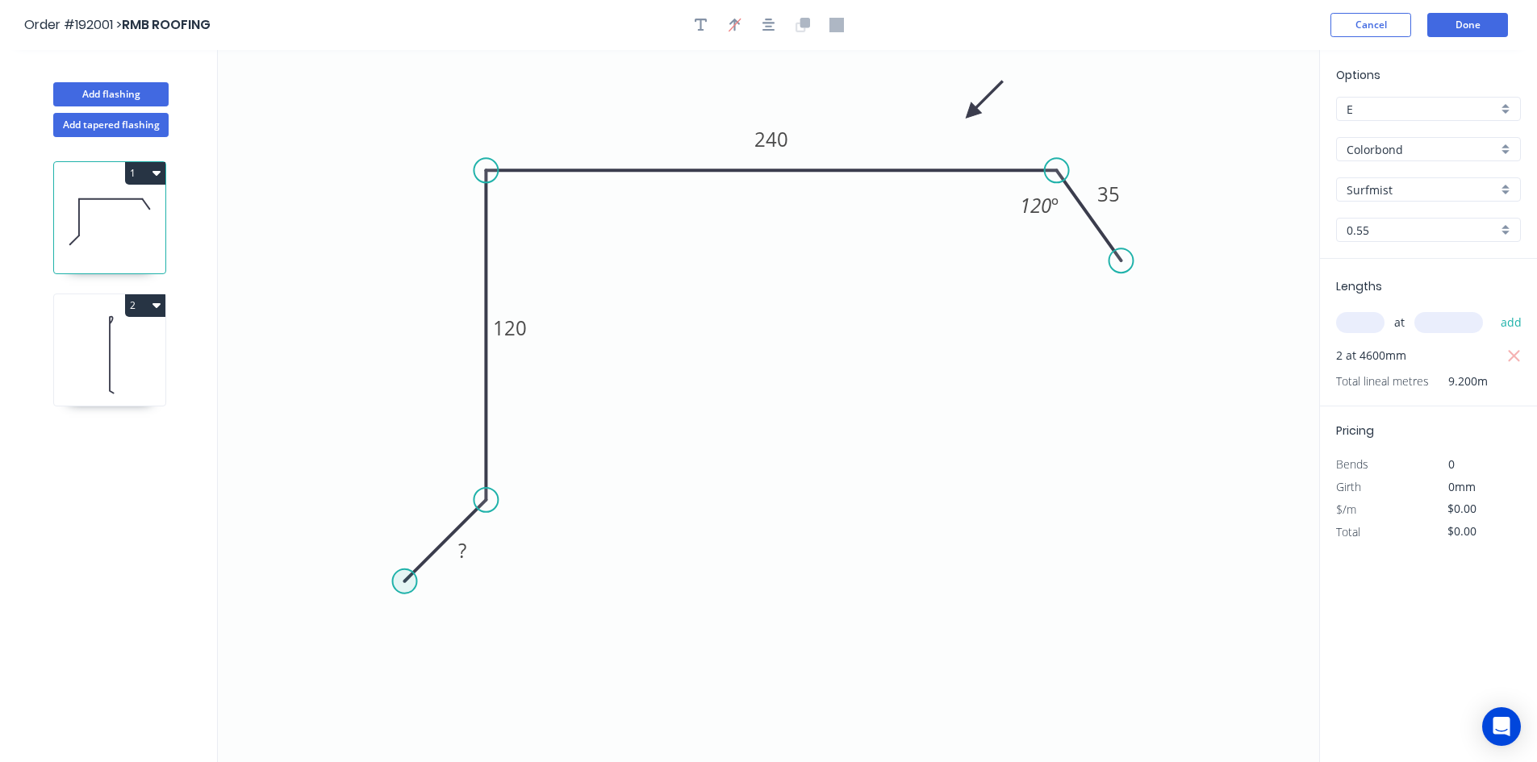
click at [403, 577] on circle at bounding box center [405, 581] width 24 height 24
click at [482, 660] on icon "0 ? 120 240 35 120 º" at bounding box center [768, 406] width 1101 height 712
click at [486, 658] on circle at bounding box center [481, 659] width 24 height 24
click at [435, 634] on rect at bounding box center [426, 630] width 32 height 23
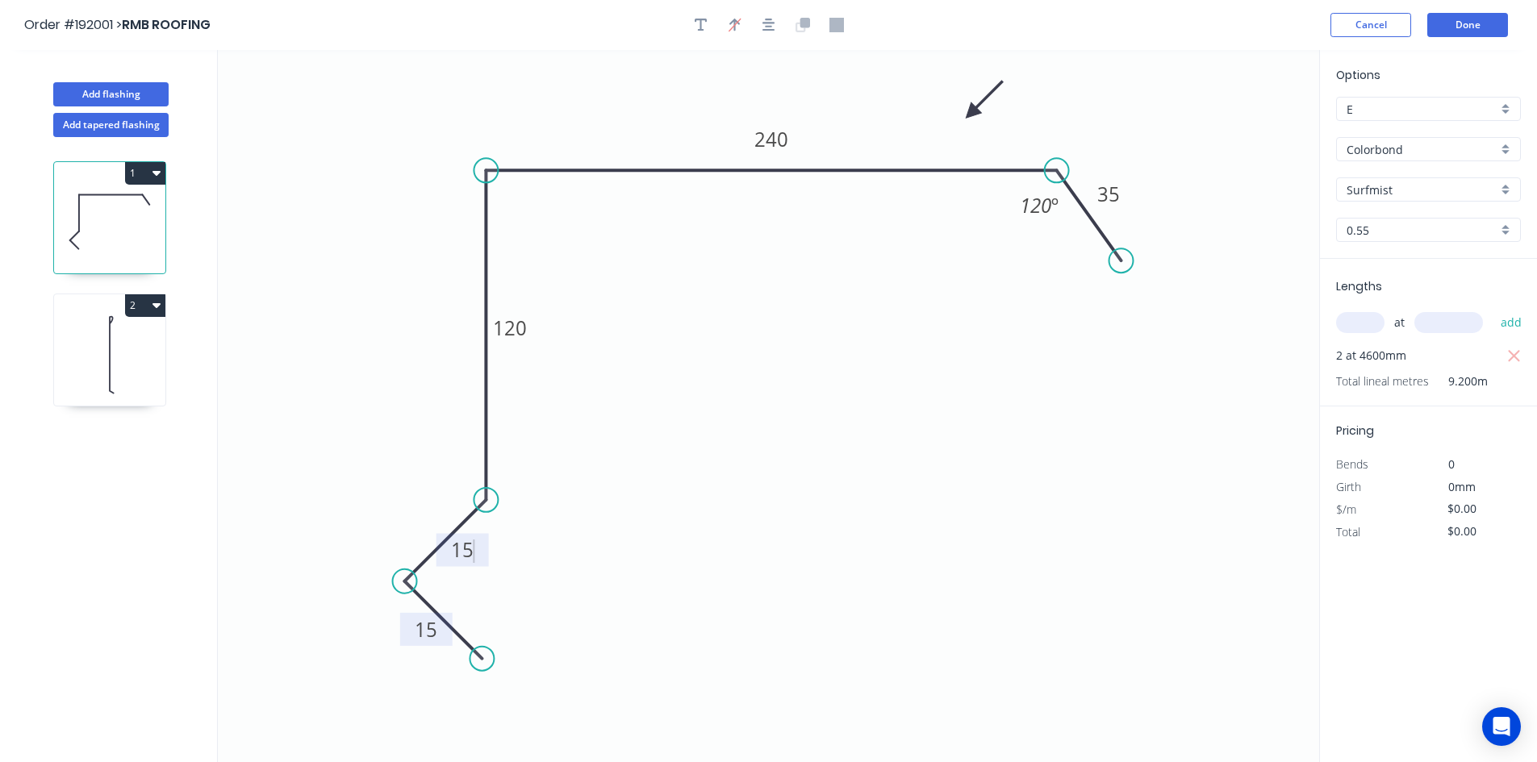
type input "$17.04"
type input "$156.77"
click at [626, 566] on icon "0 15 15 120 240 35 120 º" at bounding box center [768, 406] width 1101 height 712
click at [1462, 36] on button "Done" at bounding box center [1467, 25] width 81 height 24
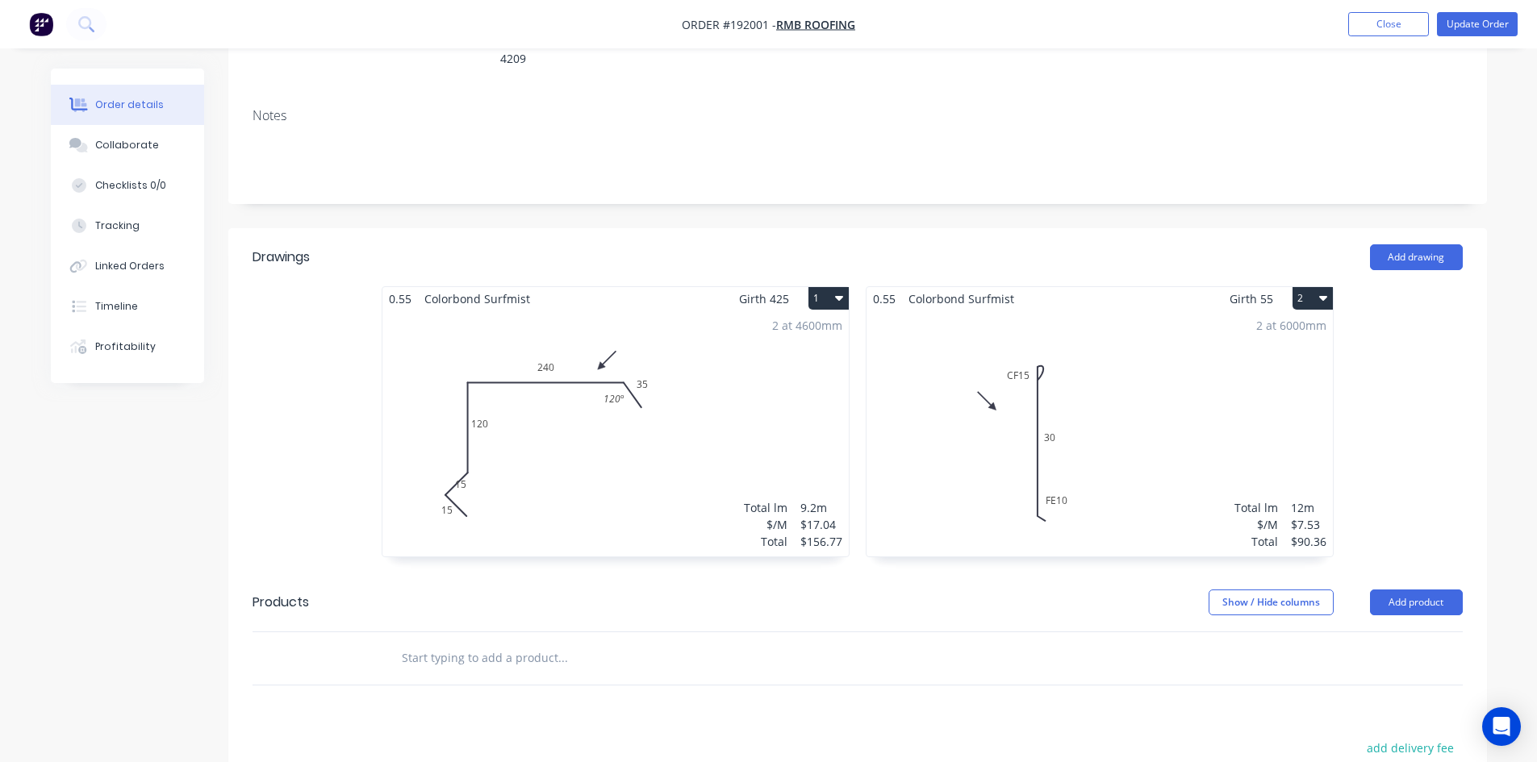
click at [559, 369] on div "2 at 4600mm Total lm $/M Total 9.2m $17.04 $156.77" at bounding box center [615, 434] width 466 height 246
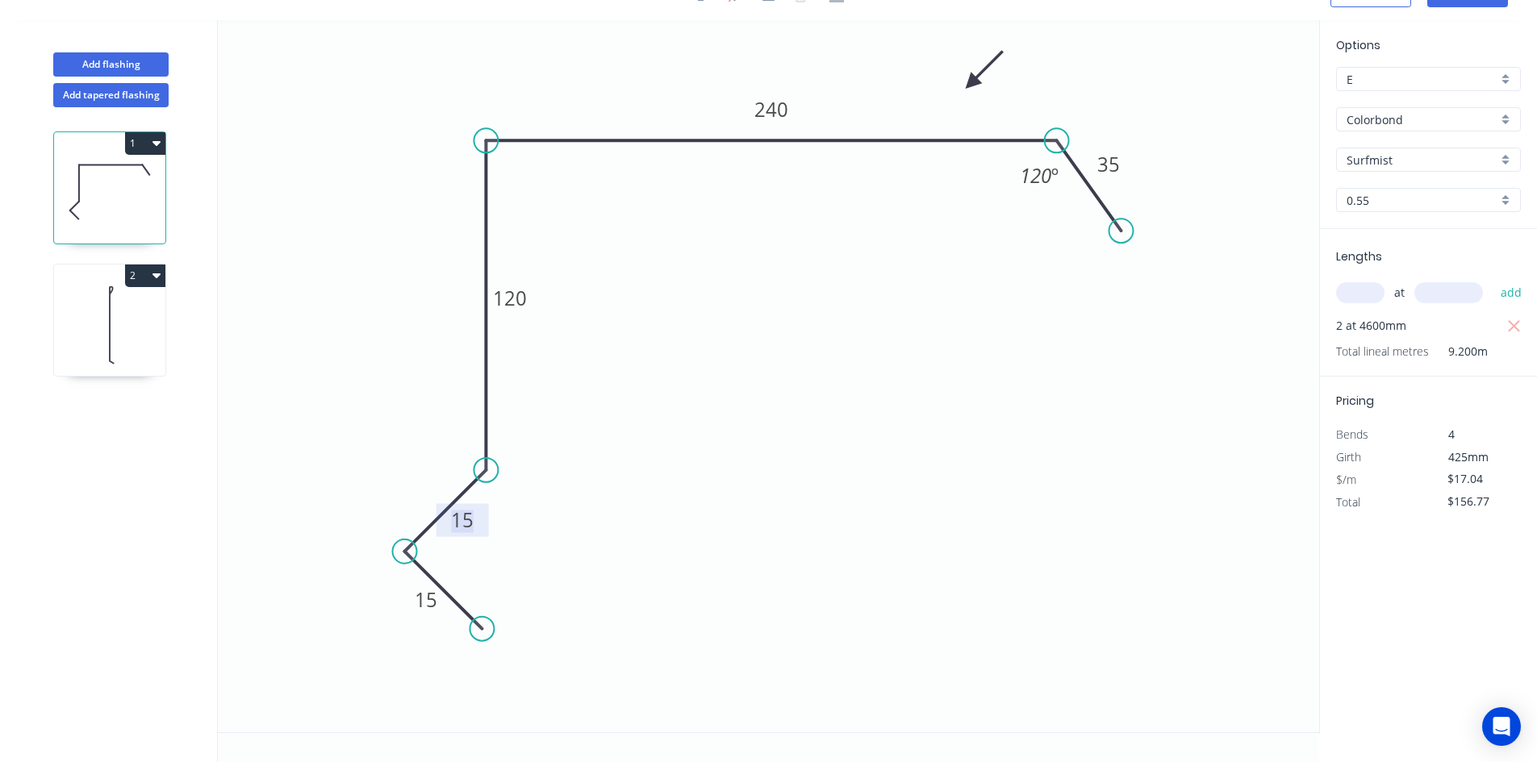
click at [478, 527] on rect at bounding box center [462, 522] width 32 height 23
drag, startPoint x: 481, startPoint y: 531, endPoint x: 444, endPoint y: 499, distance: 48.6
click at [444, 499] on rect at bounding box center [426, 488] width 52 height 33
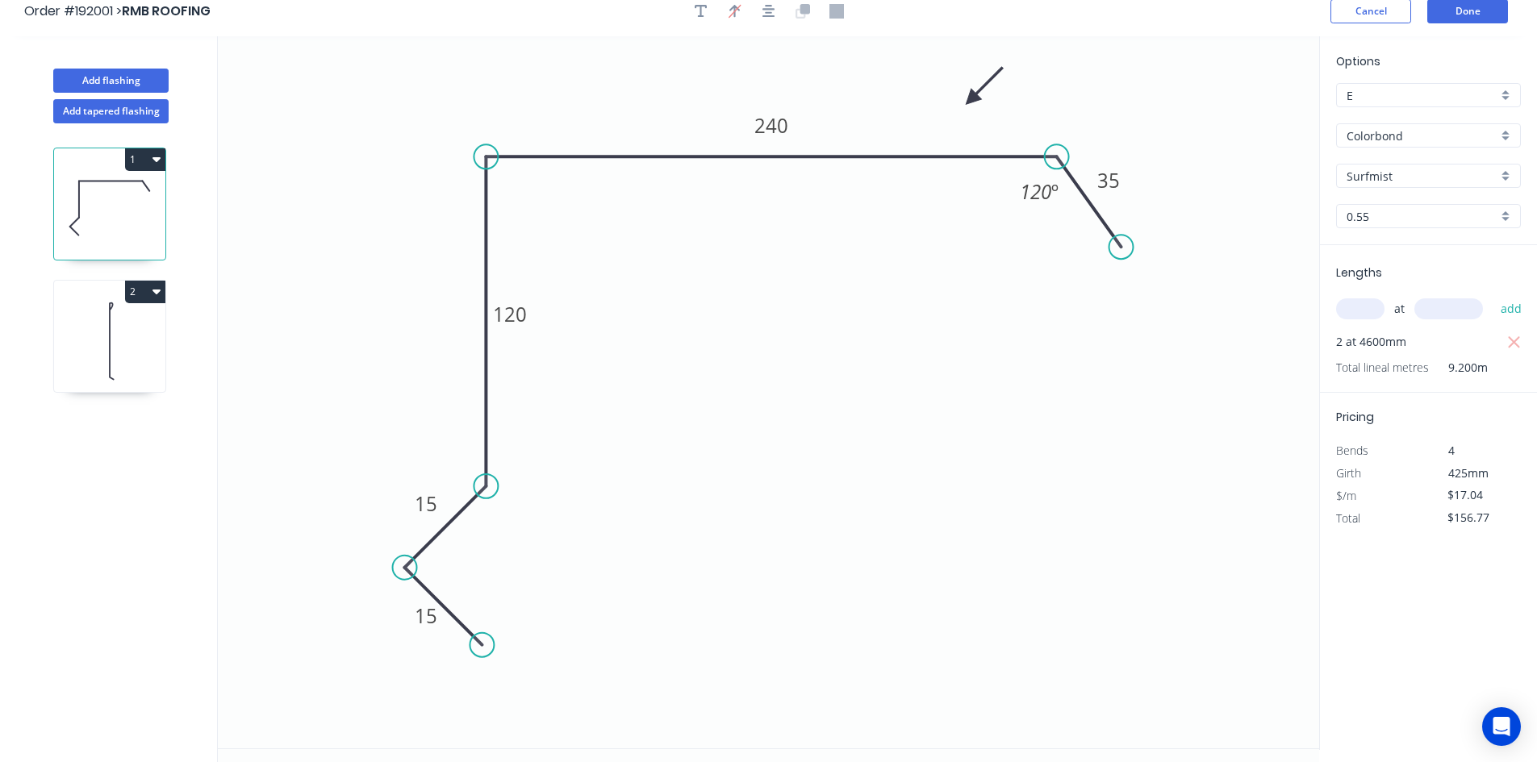
scroll to position [0, 0]
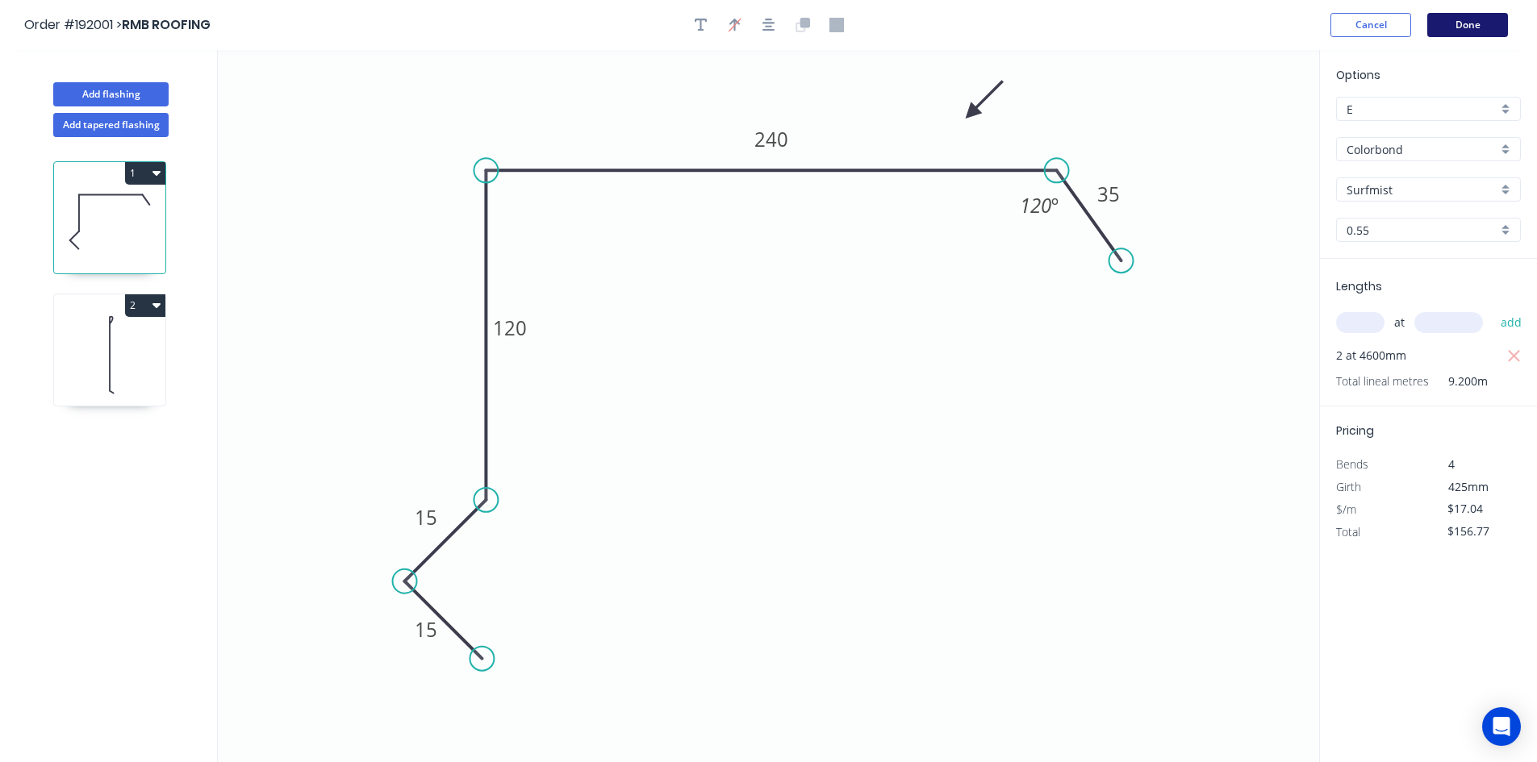
click at [1479, 14] on button "Done" at bounding box center [1467, 25] width 81 height 24
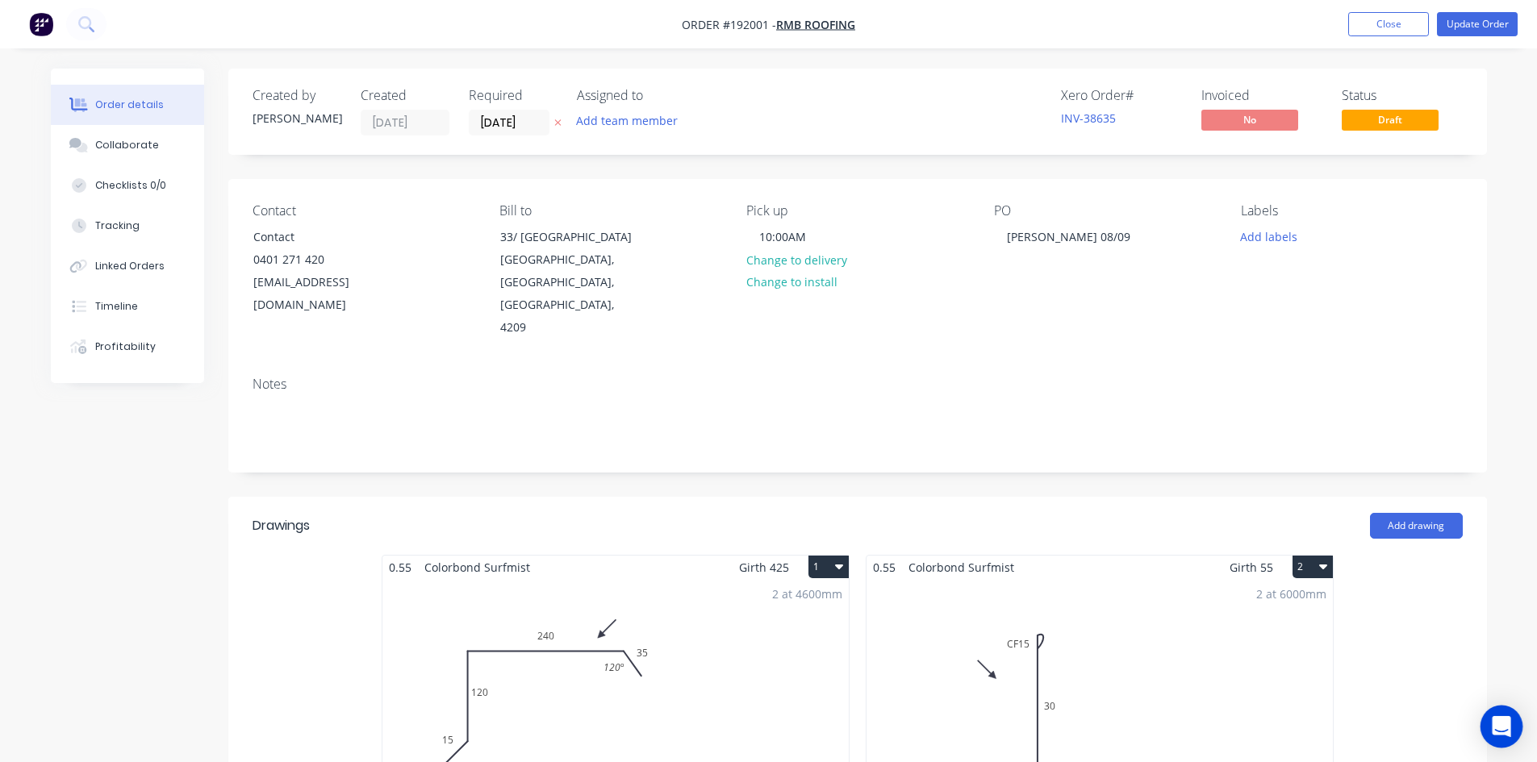
click at [1505, 740] on div "Open Intercom Messenger" at bounding box center [1501, 727] width 43 height 43
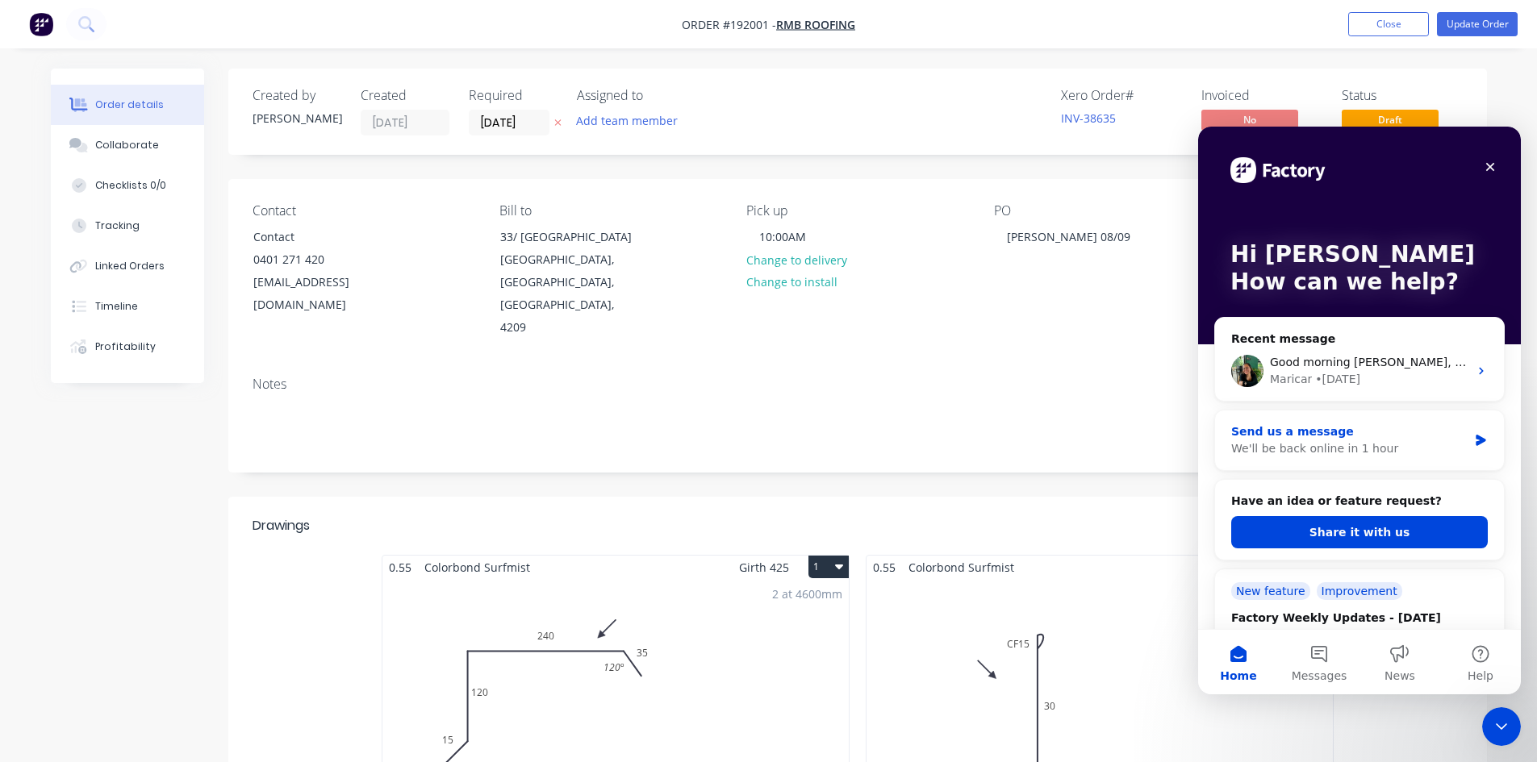
click at [1338, 428] on div "Send us a message" at bounding box center [1349, 431] width 236 height 17
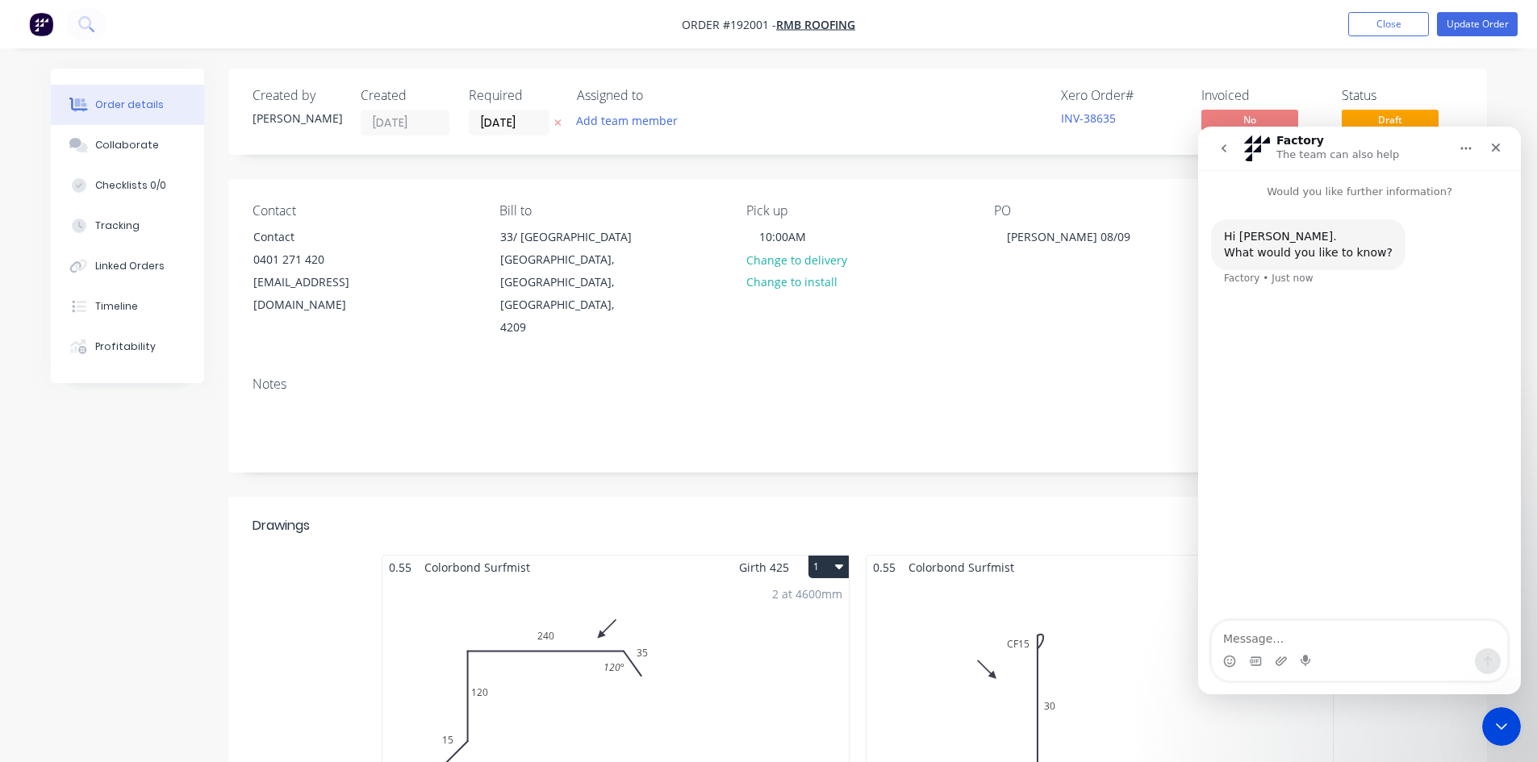
click at [1205, 156] on nav "Factory The team can also help" at bounding box center [1359, 149] width 323 height 44
click at [1228, 143] on icon "go back" at bounding box center [1223, 148] width 13 height 13
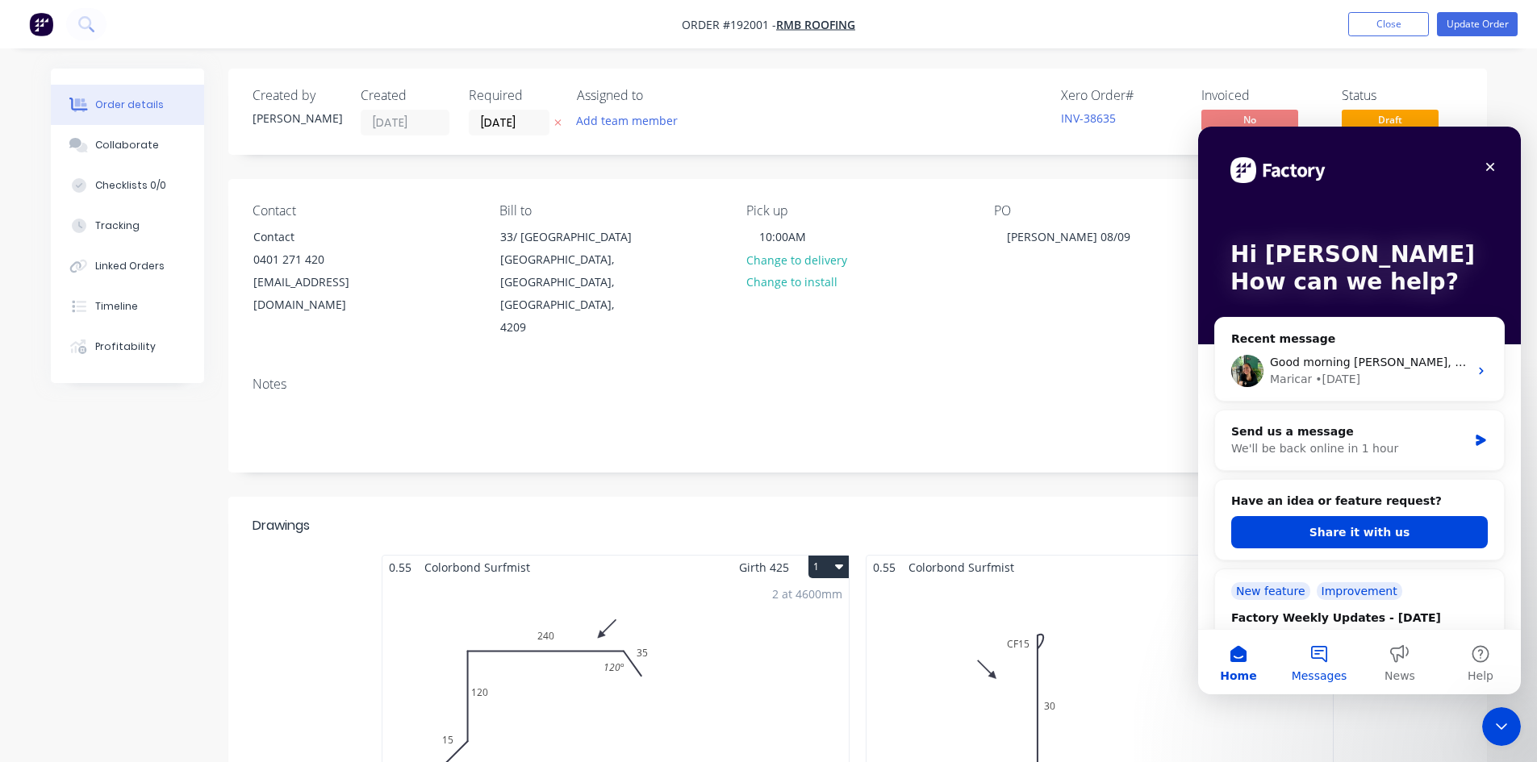
click at [1309, 647] on button "Messages" at bounding box center [1319, 662] width 81 height 65
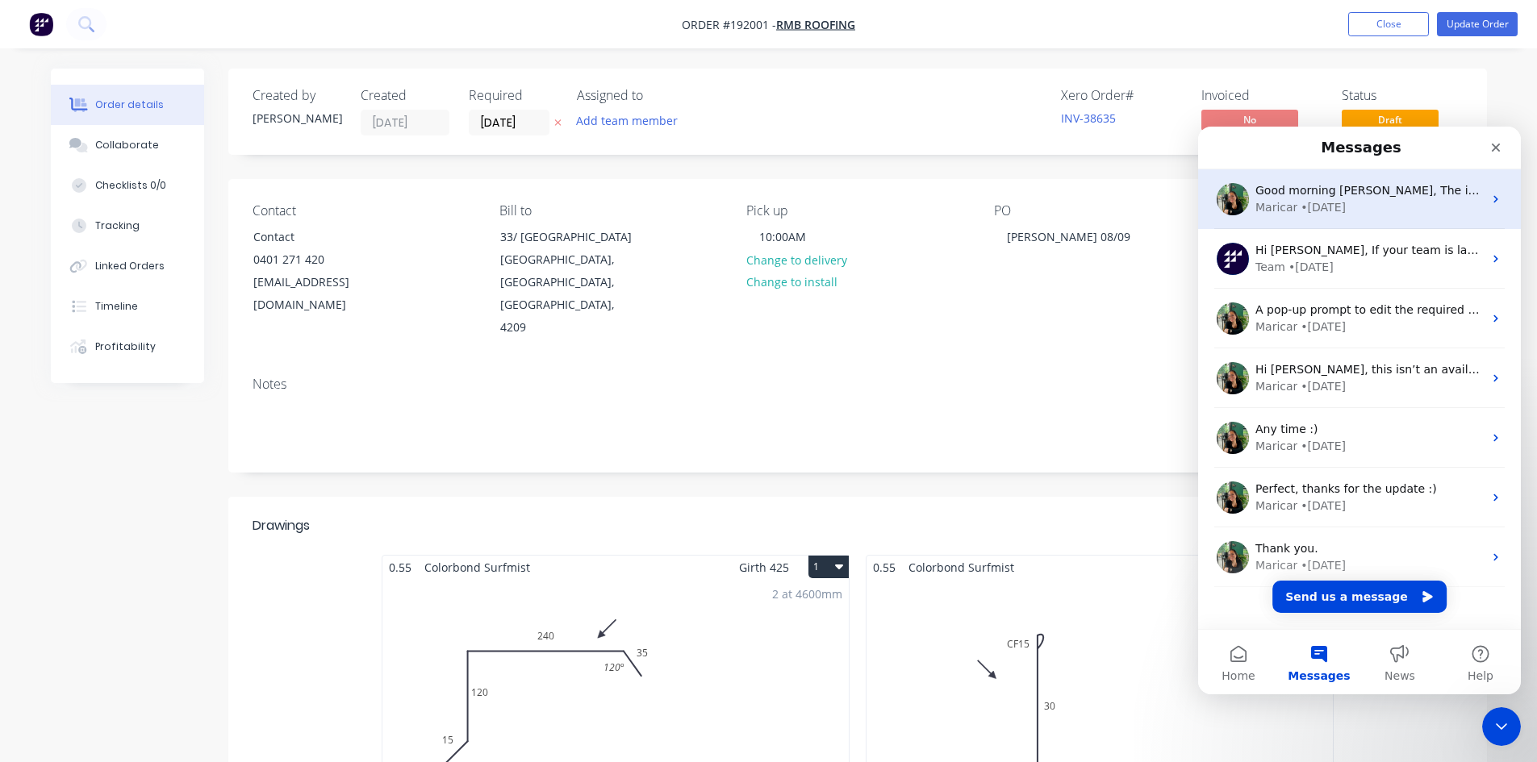
click at [1312, 217] on div "Good morning Darryn, The initial issue you raised regarding the Drawings has be…" at bounding box center [1359, 199] width 323 height 60
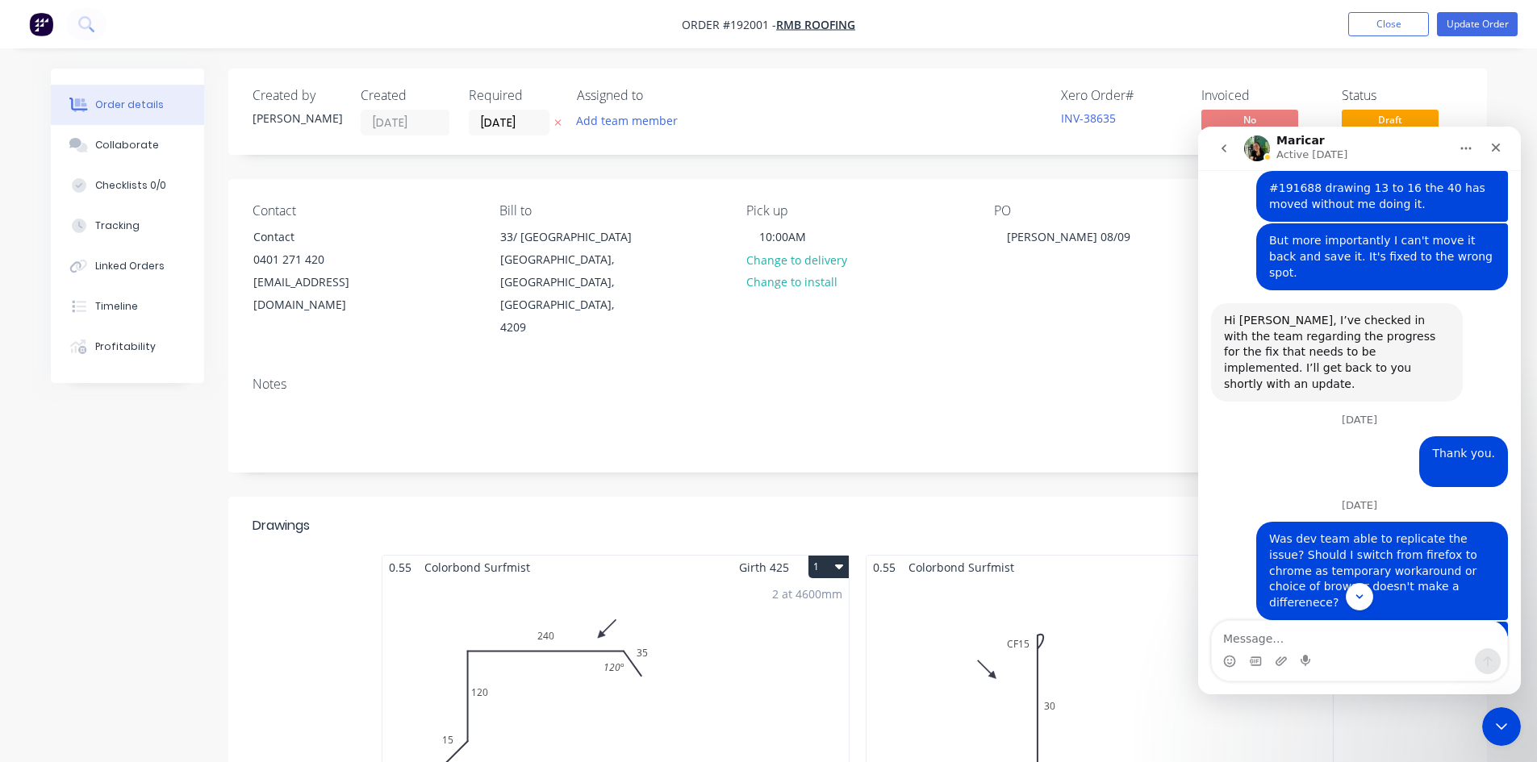
scroll to position [3778, 0]
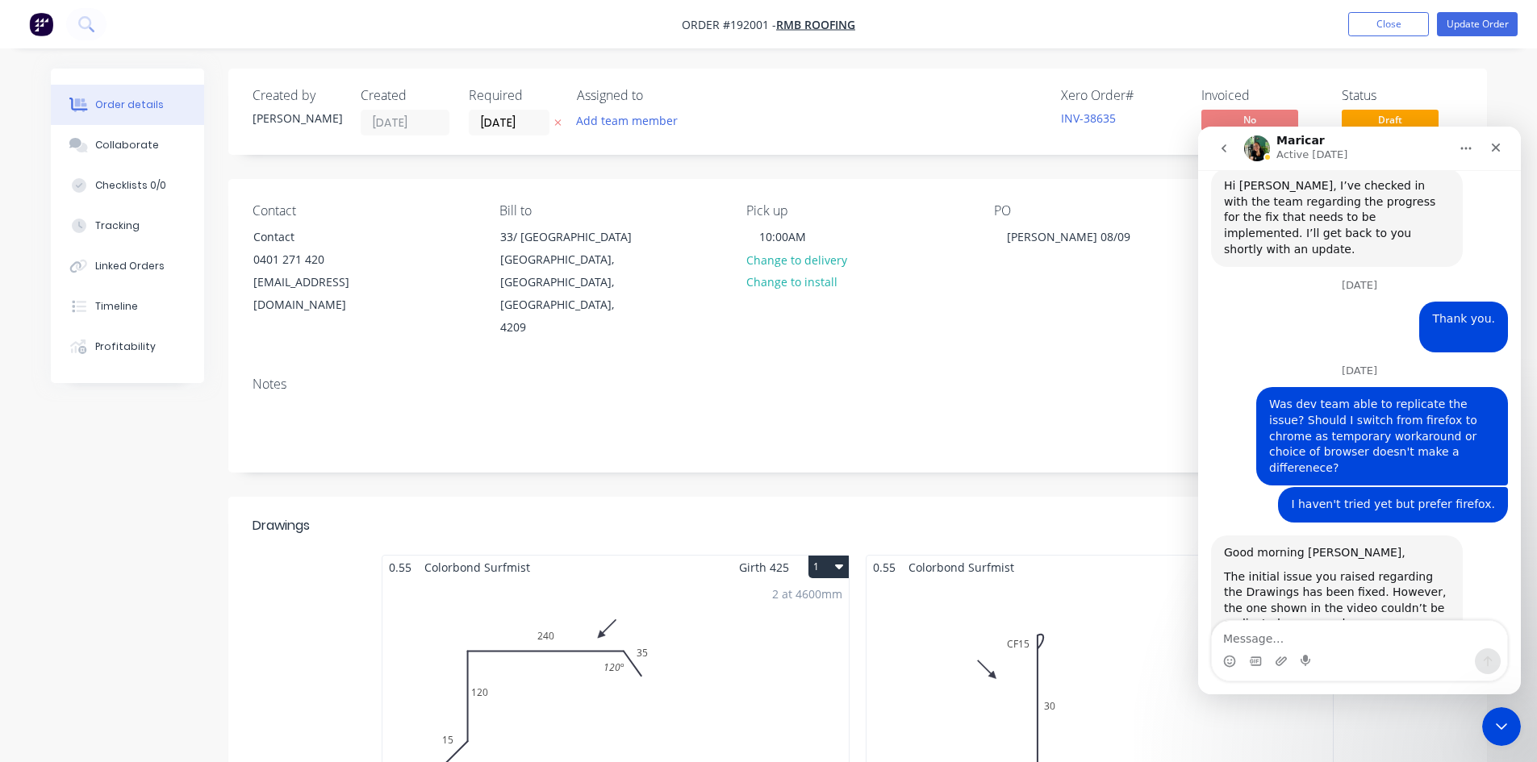
click at [1145, 579] on div "2 at 6000mm Total lm $/M Total 12m $7.53 $90.36" at bounding box center [1099, 702] width 466 height 246
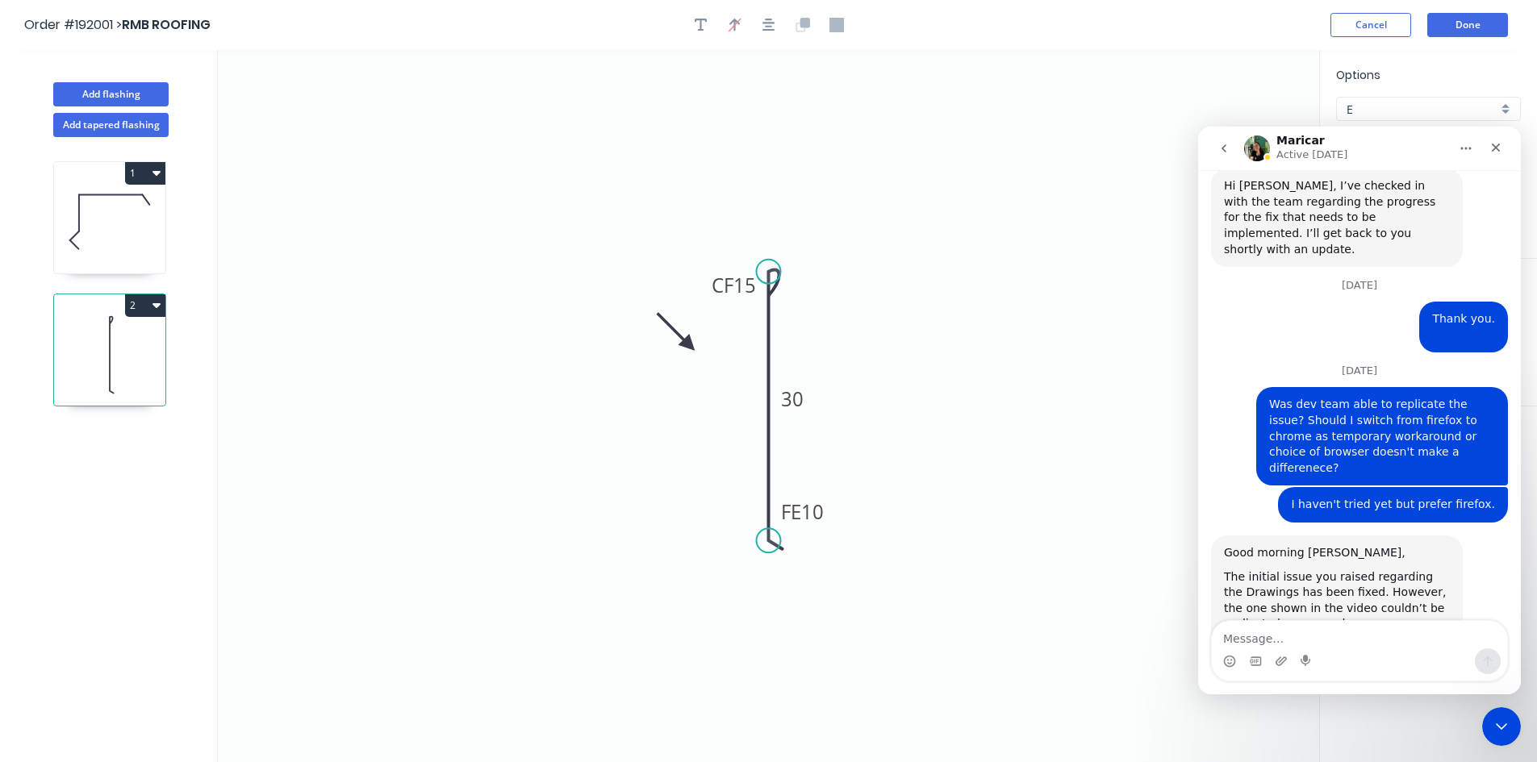
click at [1454, 9] on header "Order #192001 > RMB ROOFING Cancel Done" at bounding box center [768, 25] width 1537 height 50
click at [1452, 21] on button "Done" at bounding box center [1467, 25] width 81 height 24
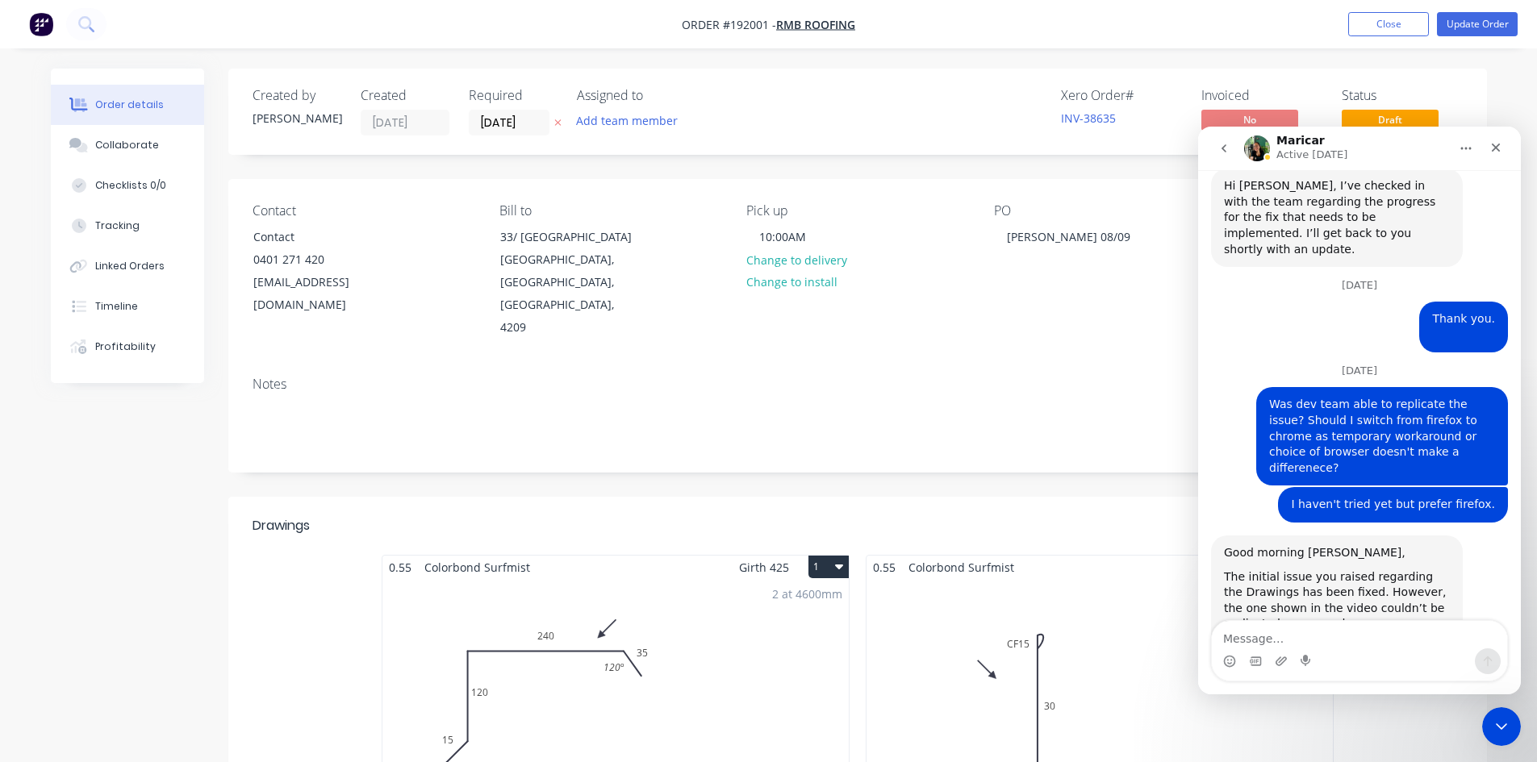
click at [637, 579] on div "2 at 4600mm Total lm $/M Total 9.2m $17.04 $156.77" at bounding box center [615, 702] width 466 height 246
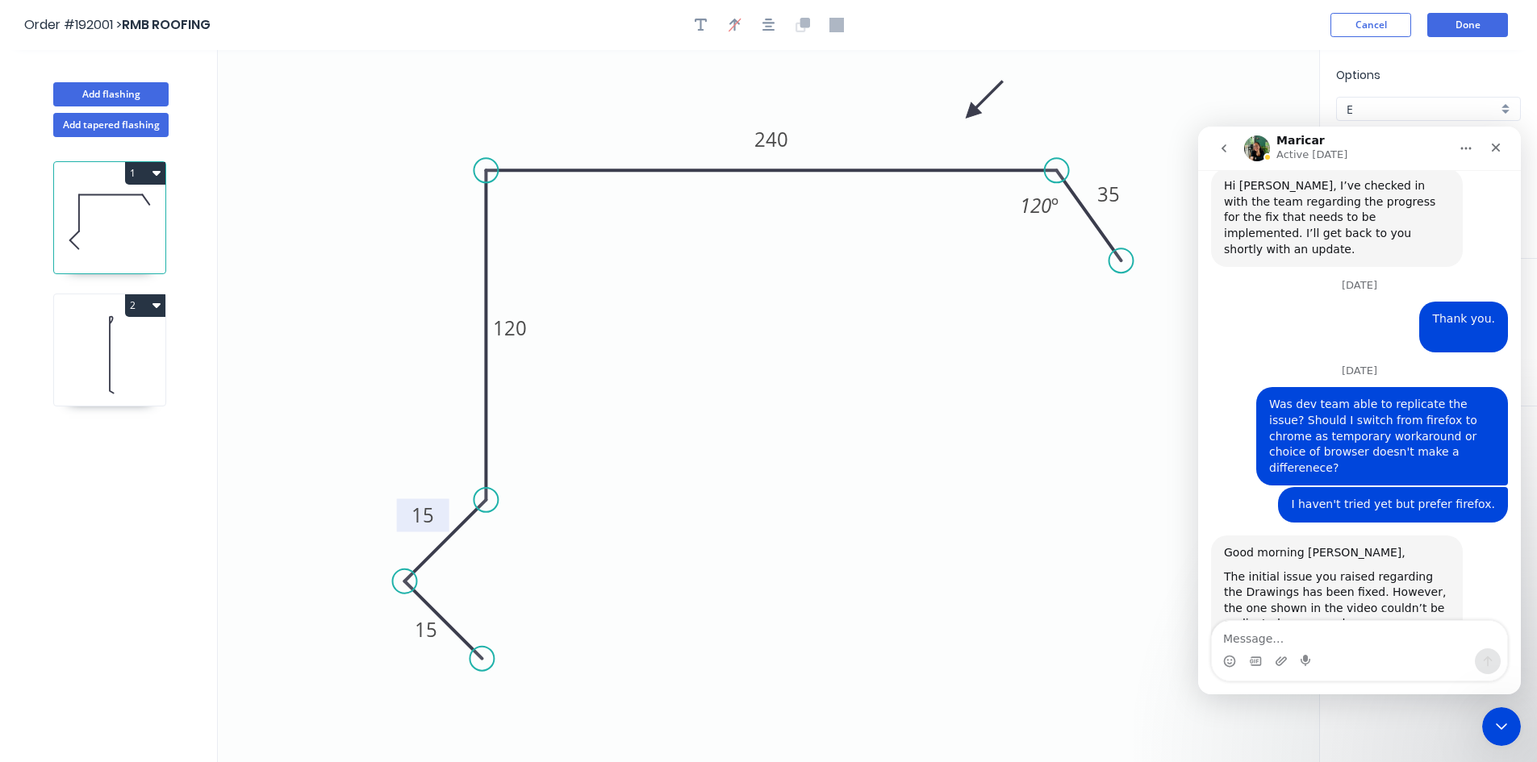
click at [440, 517] on rect at bounding box center [423, 515] width 52 height 33
drag, startPoint x: 443, startPoint y: 637, endPoint x: 419, endPoint y: 653, distance: 28.0
click at [419, 653] on rect at bounding box center [404, 644] width 52 height 33
click at [134, 348] on icon at bounding box center [109, 353] width 111 height 103
type input "$7.53"
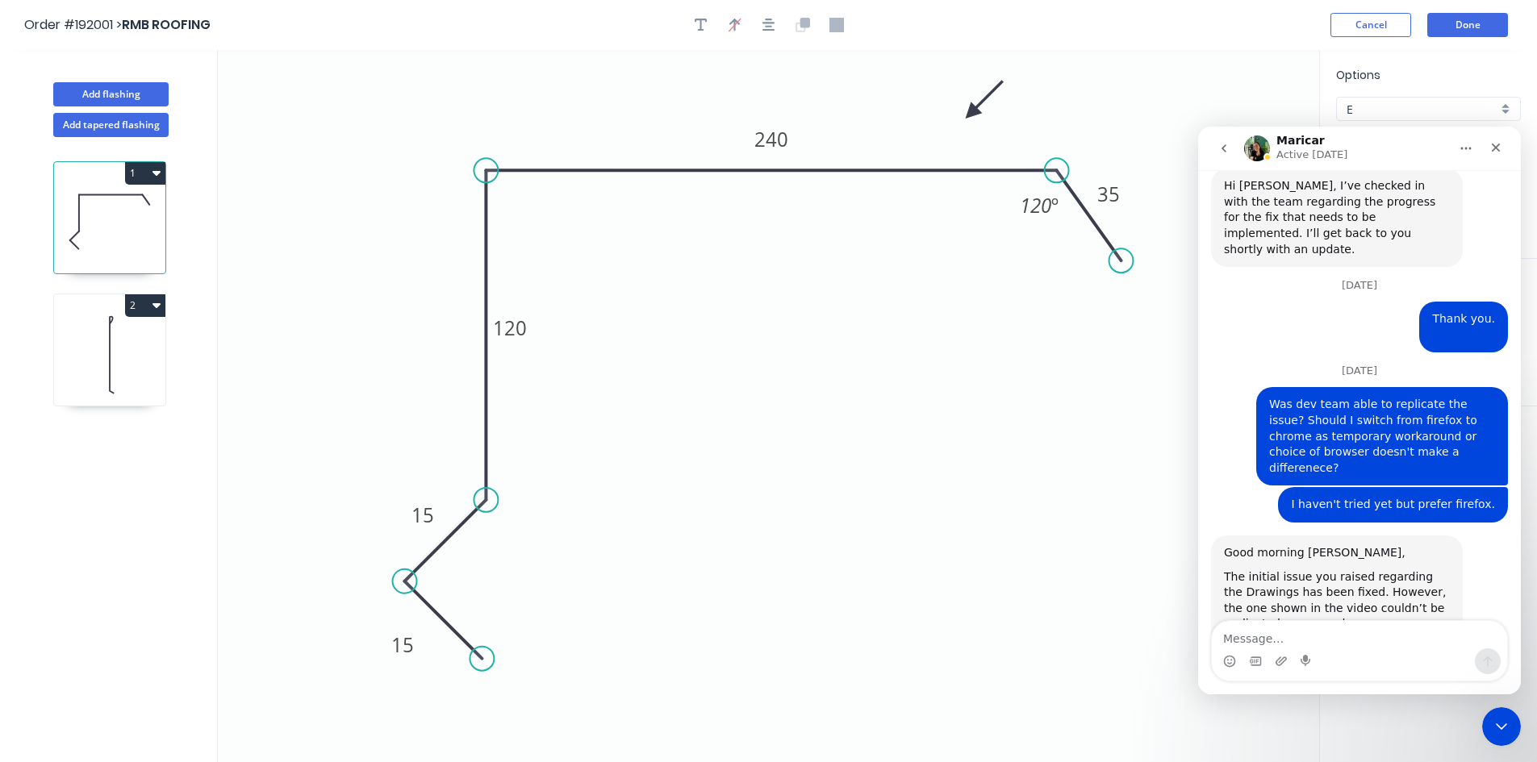
type input "$90.36"
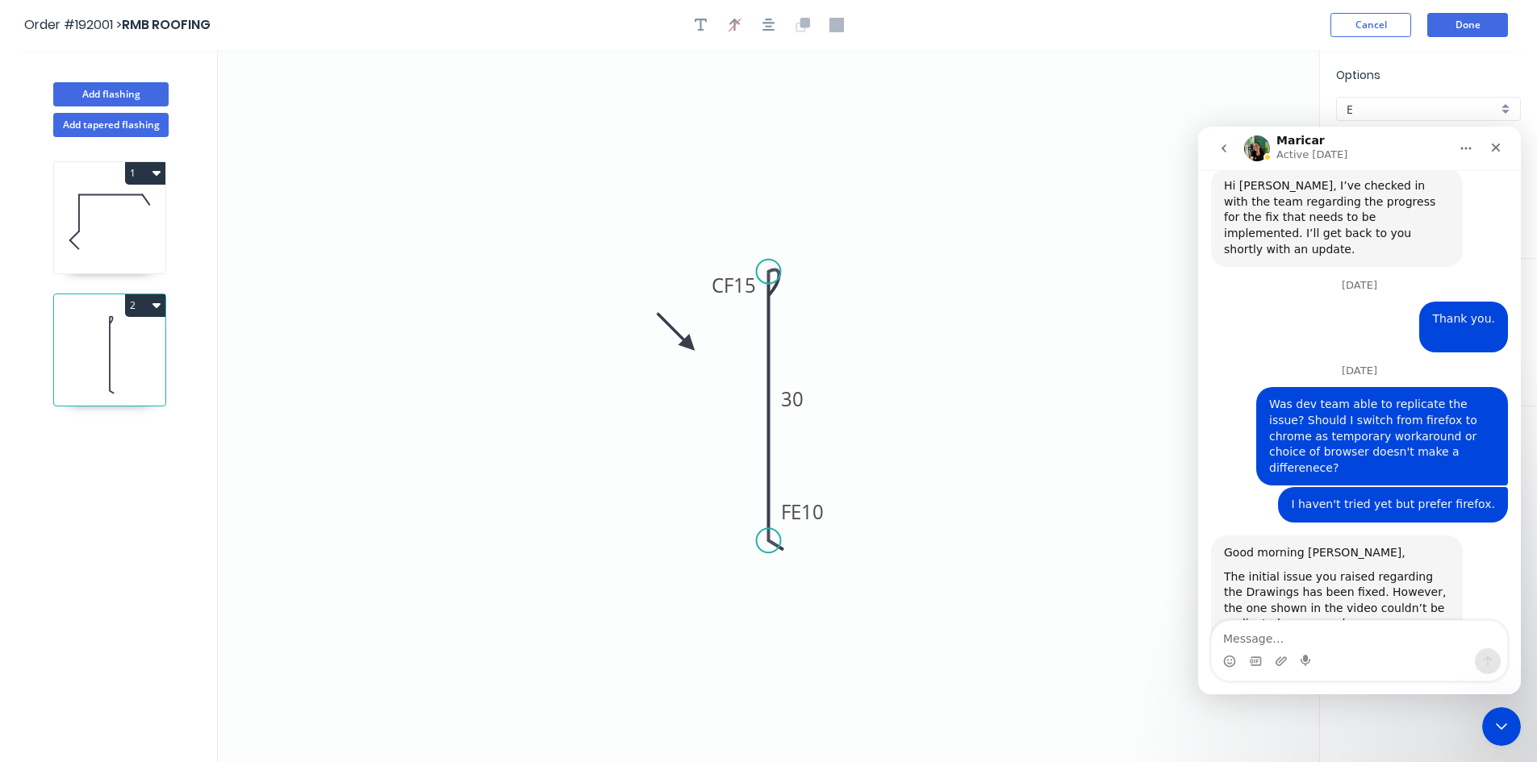
click at [119, 225] on icon at bounding box center [109, 221] width 111 height 103
type input "$17.04"
type input "$156.77"
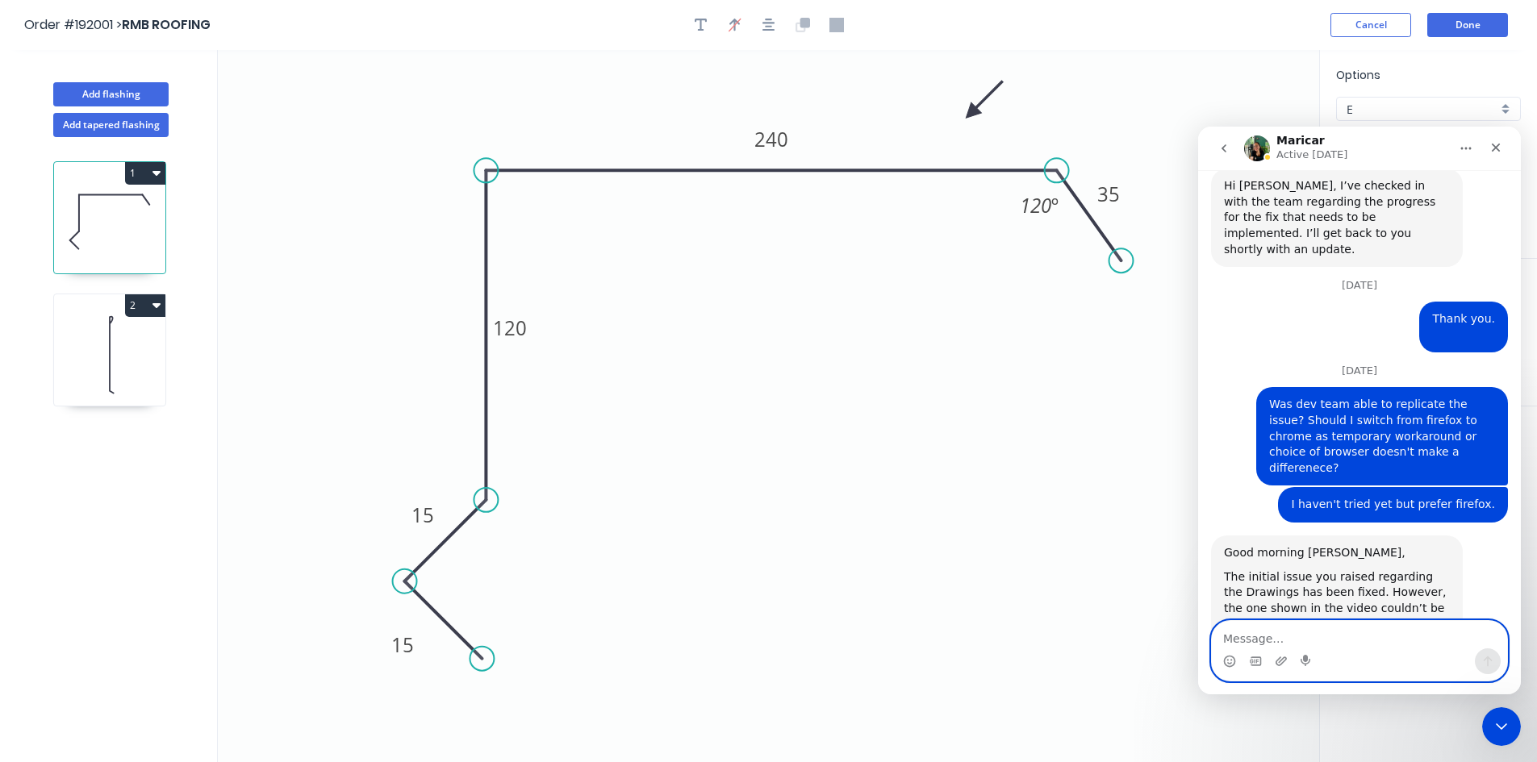
click at [1311, 630] on textarea "Message…" at bounding box center [1359, 634] width 295 height 27
paste textarea "https://app.factory.app/customer/a768f289-dbfc-4ba1-8148-7e8bc4160729/order/216…"
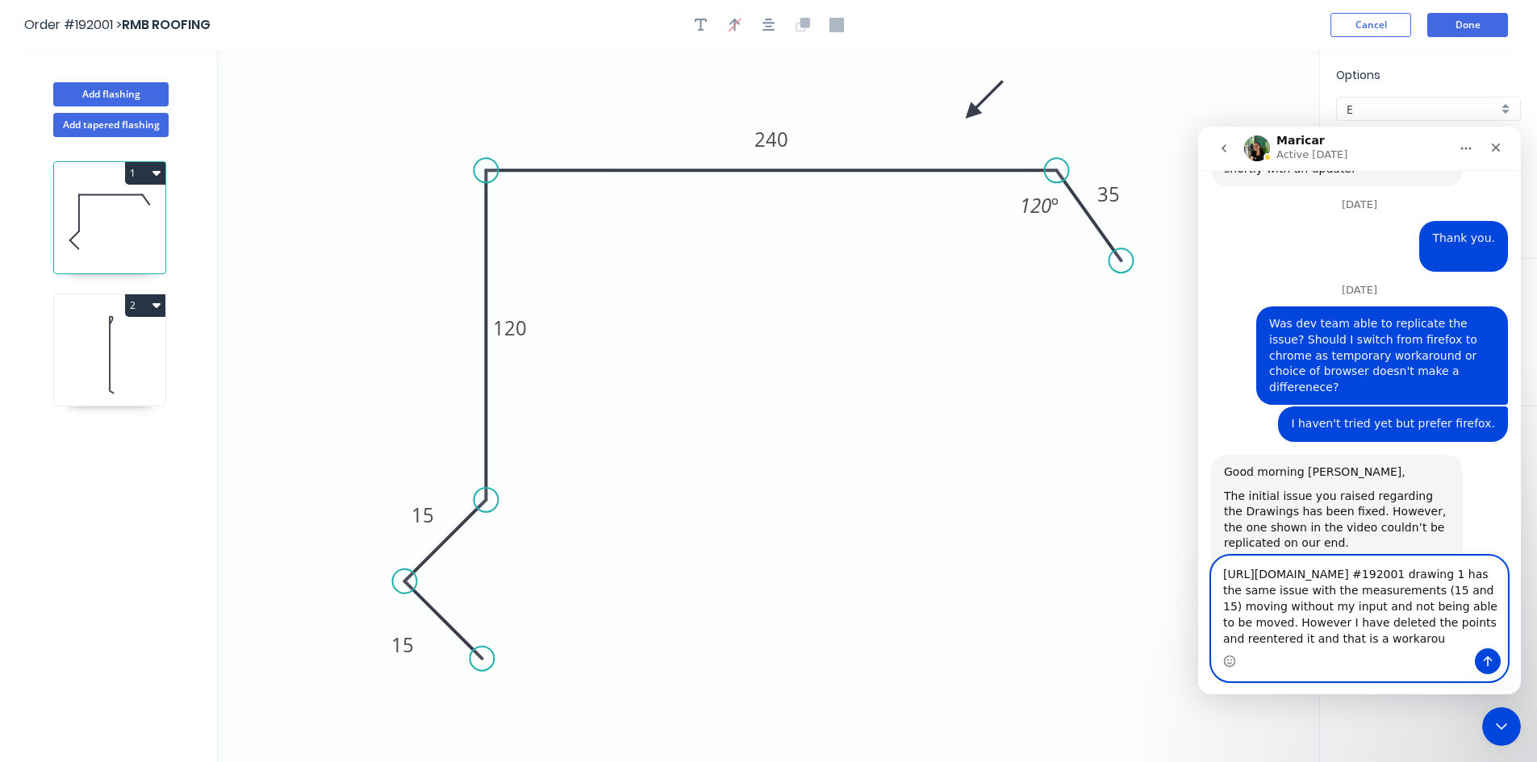
scroll to position [3875, 0]
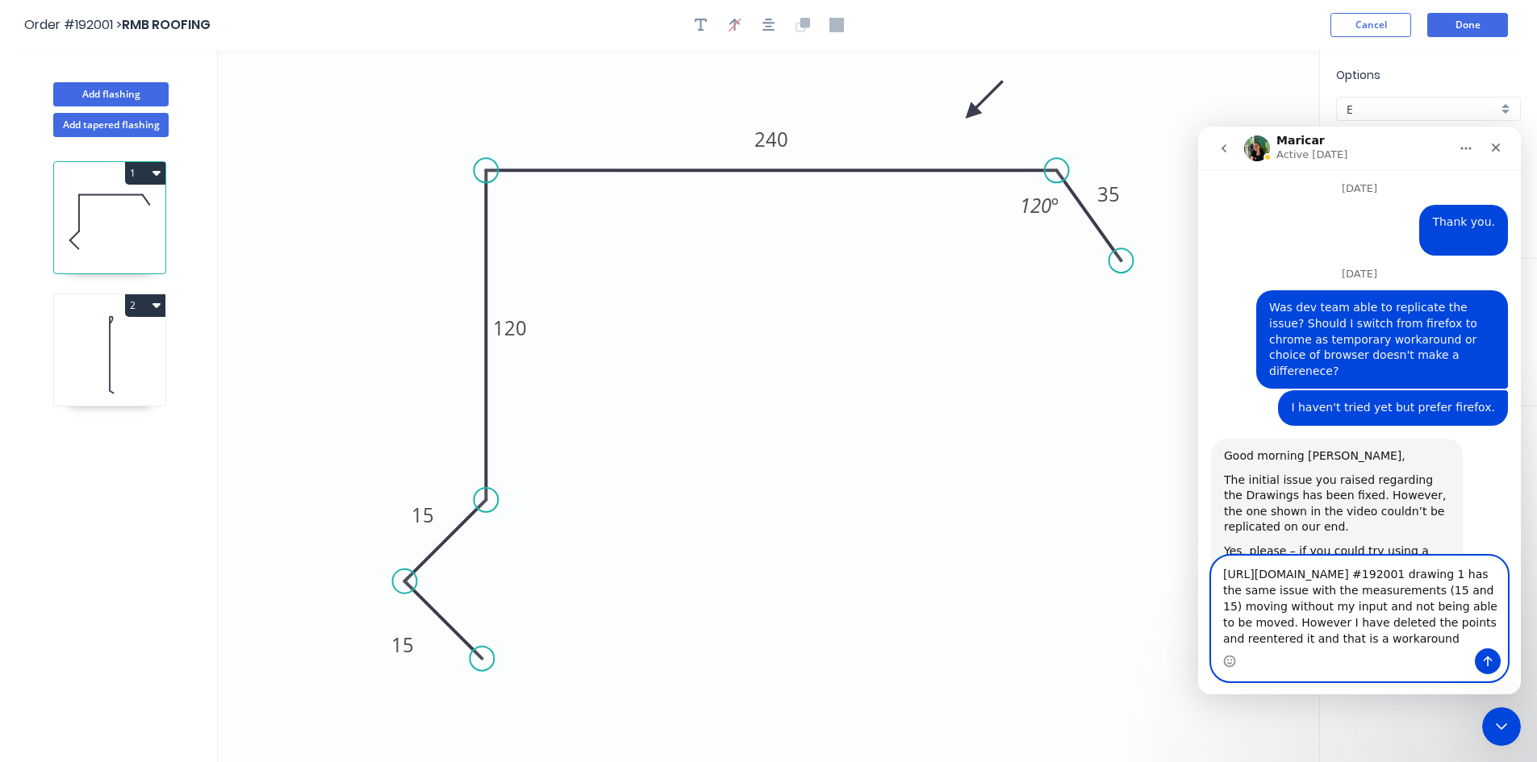
type textarea "https://app.factory.app/customer/a768f289-dbfc-4ba1-8148-7e8bc4160729/order/216…"
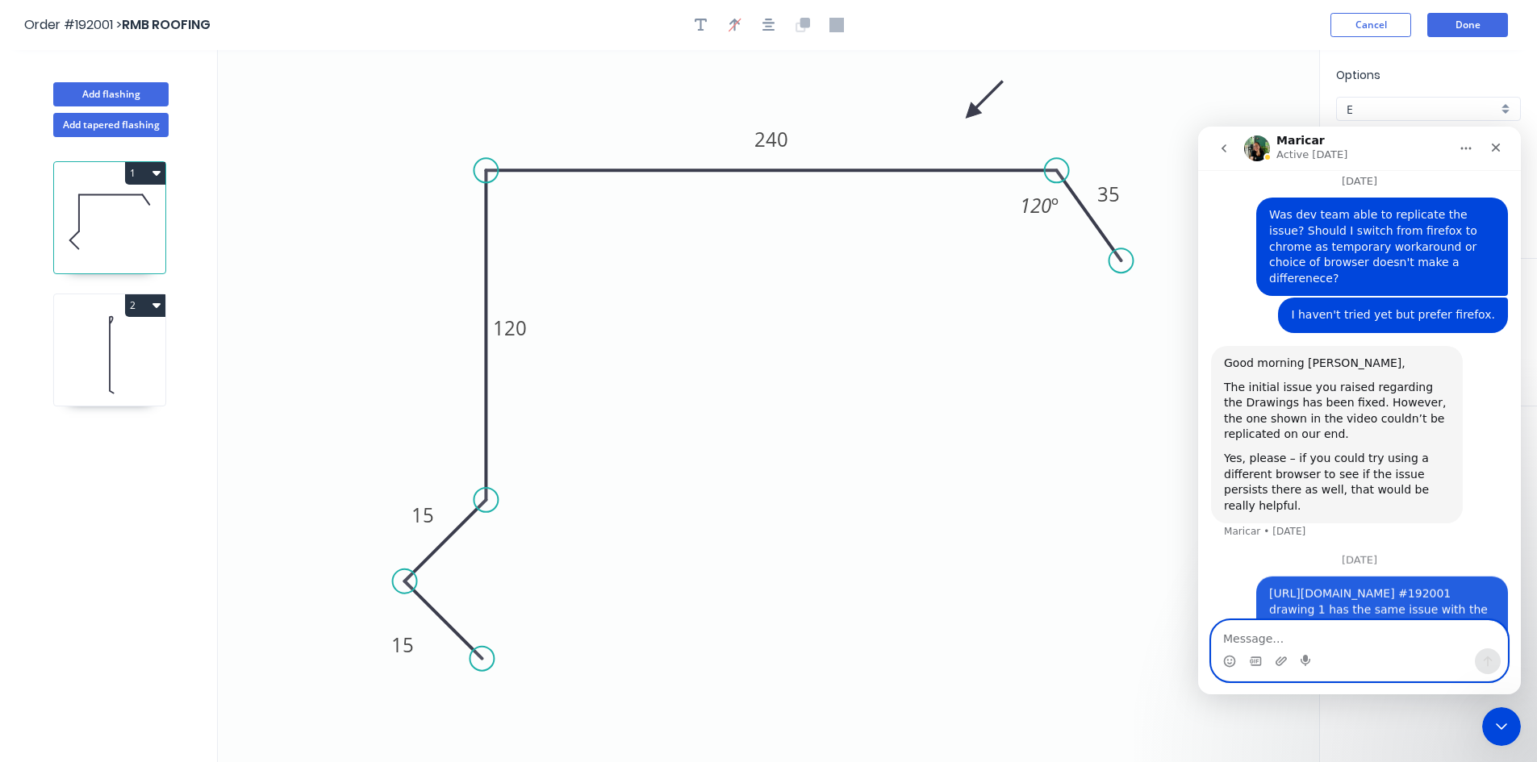
scroll to position [3974, 0]
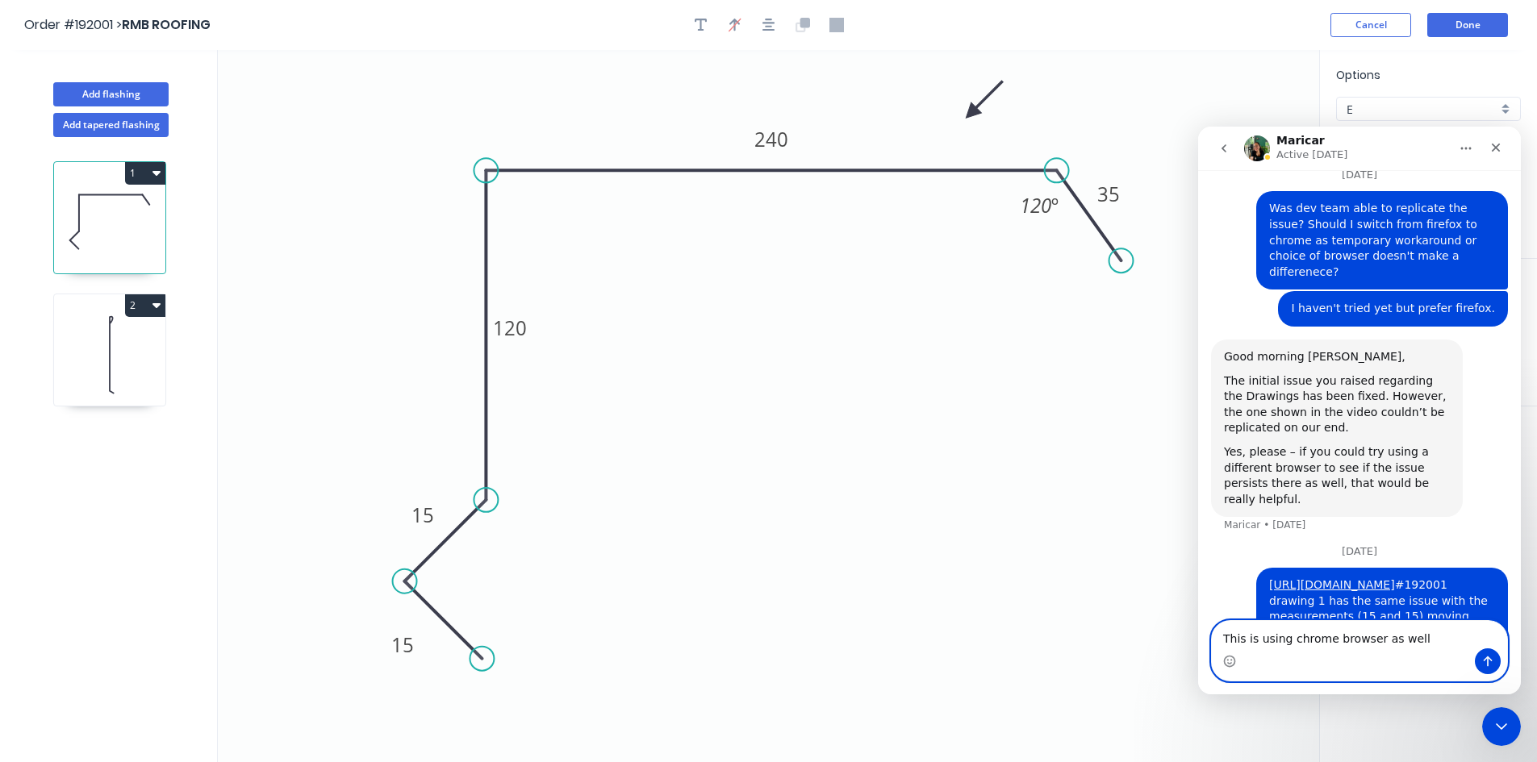
type textarea "This is using chrome browser as well."
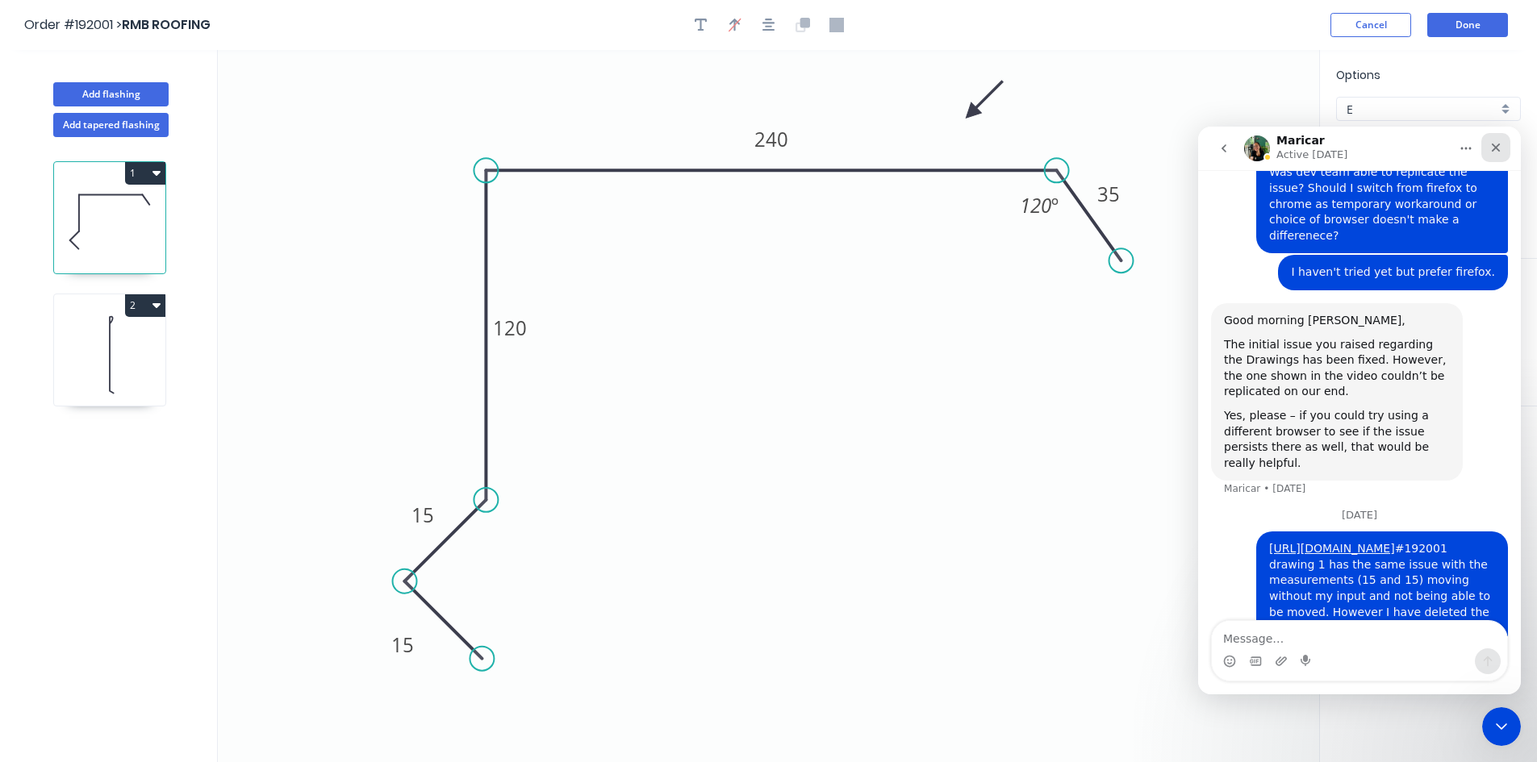
click at [1500, 147] on icon "Close" at bounding box center [1495, 147] width 13 height 13
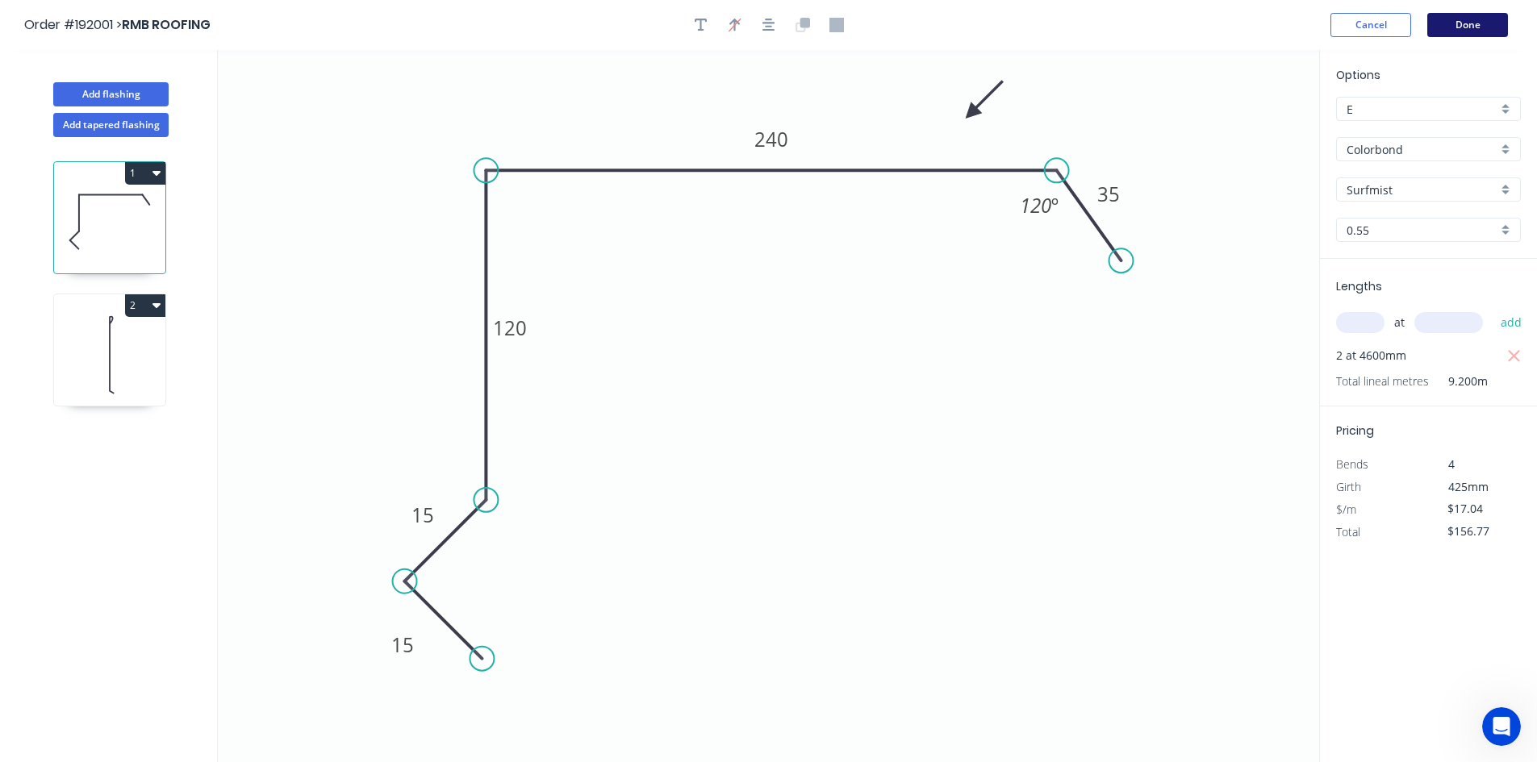
click at [1443, 30] on button "Done" at bounding box center [1467, 25] width 81 height 24
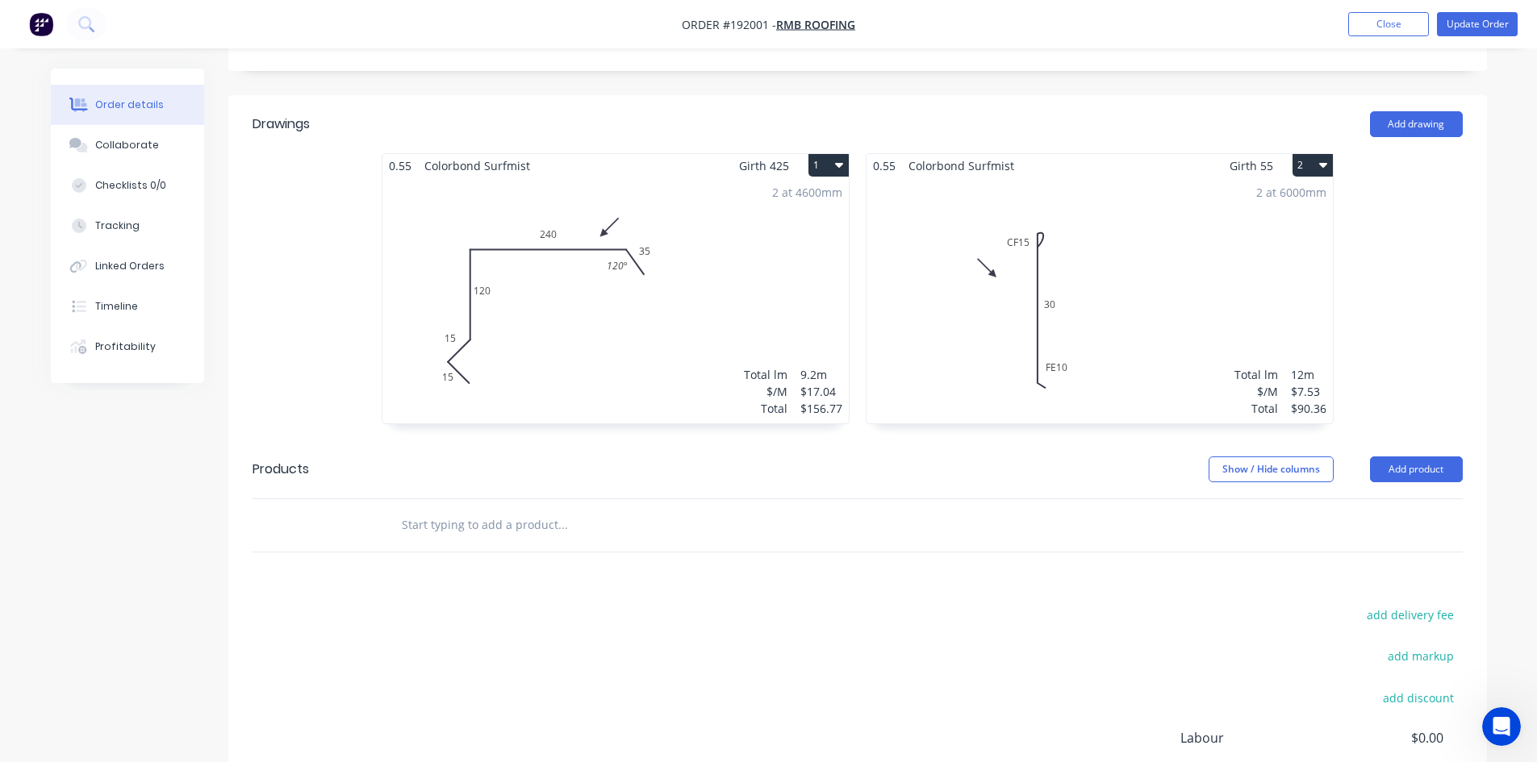
scroll to position [403, 0]
click at [1513, 723] on div "Open Intercom Messenger" at bounding box center [1498, 724] width 53 height 53
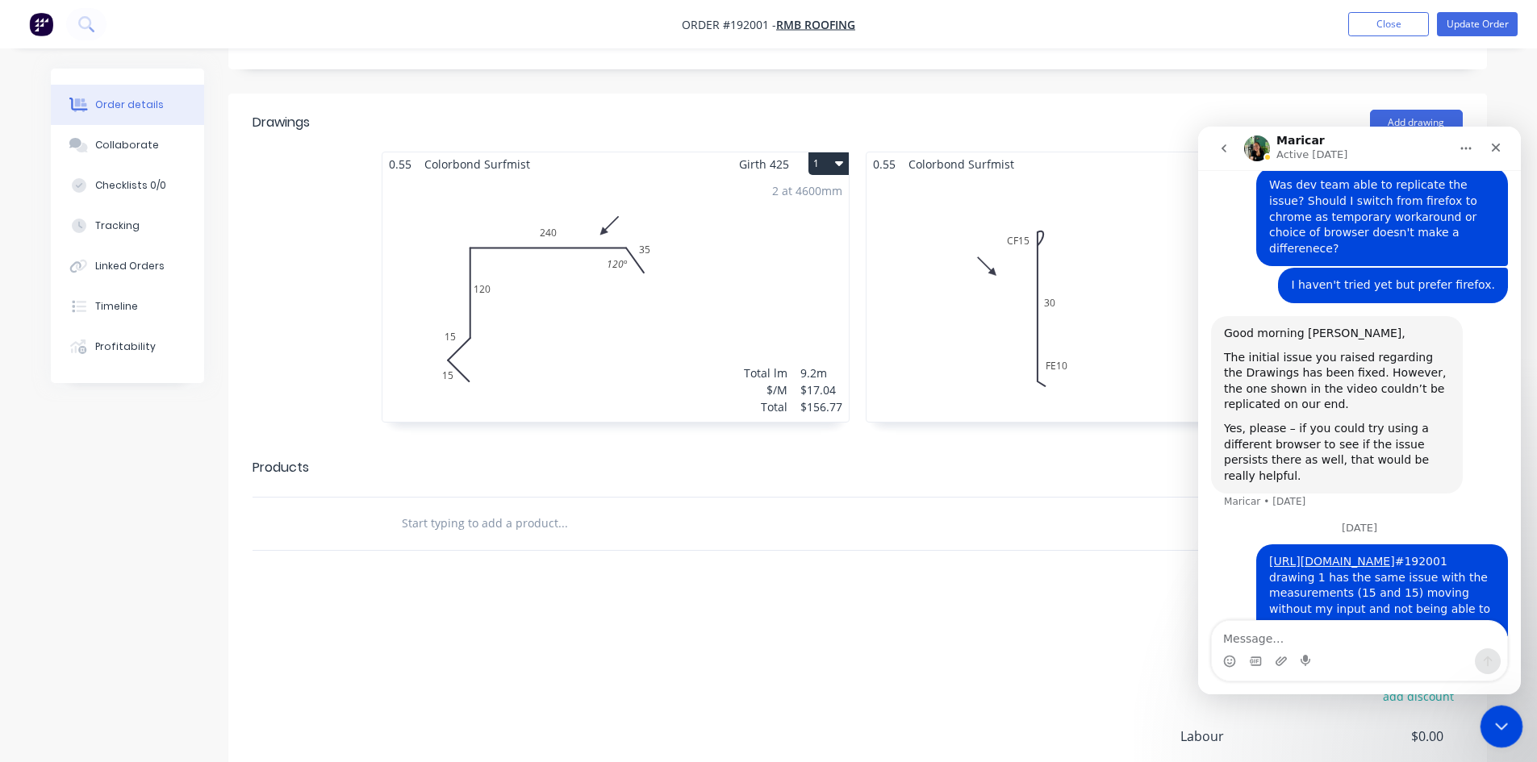
scroll to position [4011, 0]
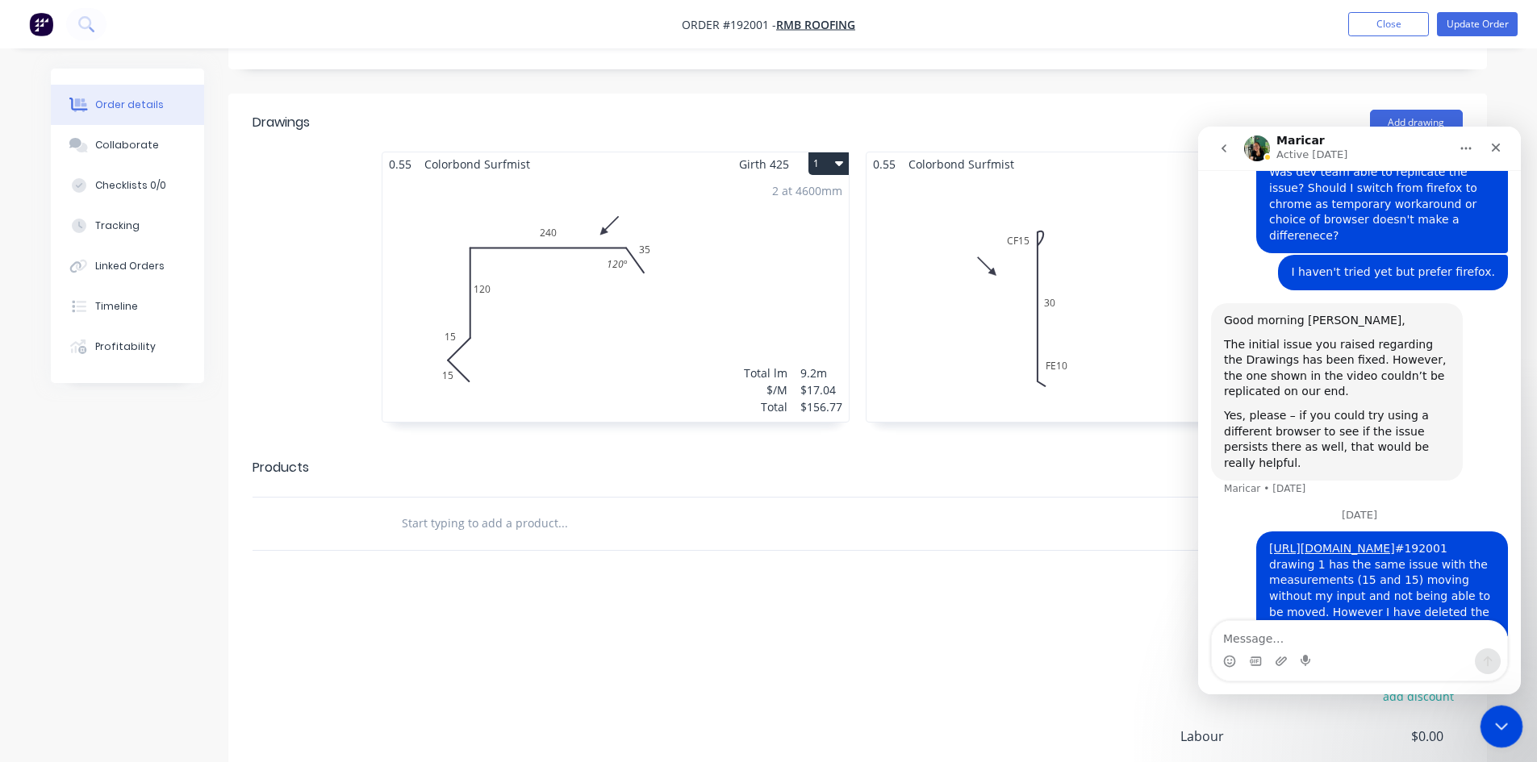
click at [1513, 723] on div "Close Intercom Messenger" at bounding box center [1498, 724] width 39 height 39
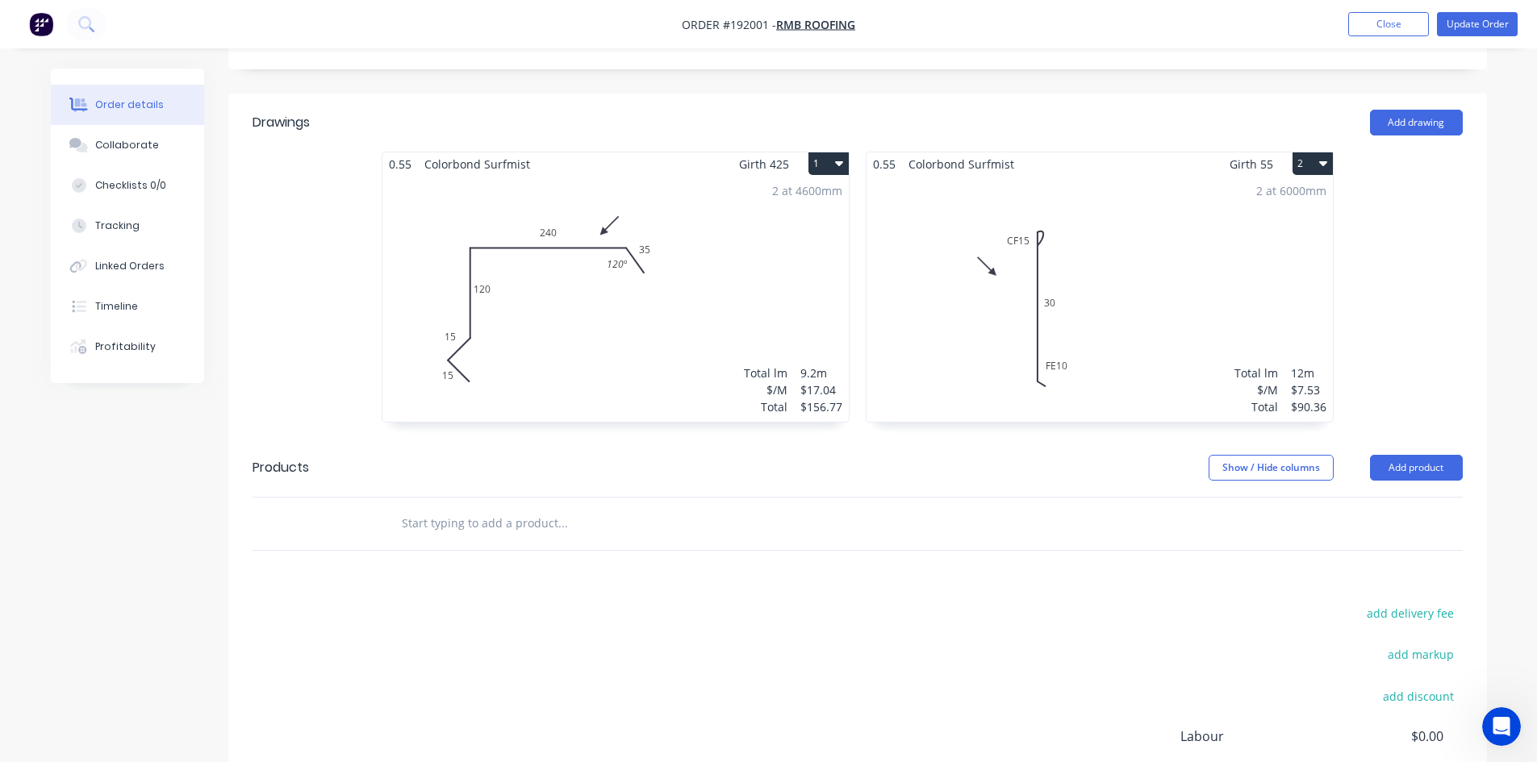
scroll to position [0, 0]
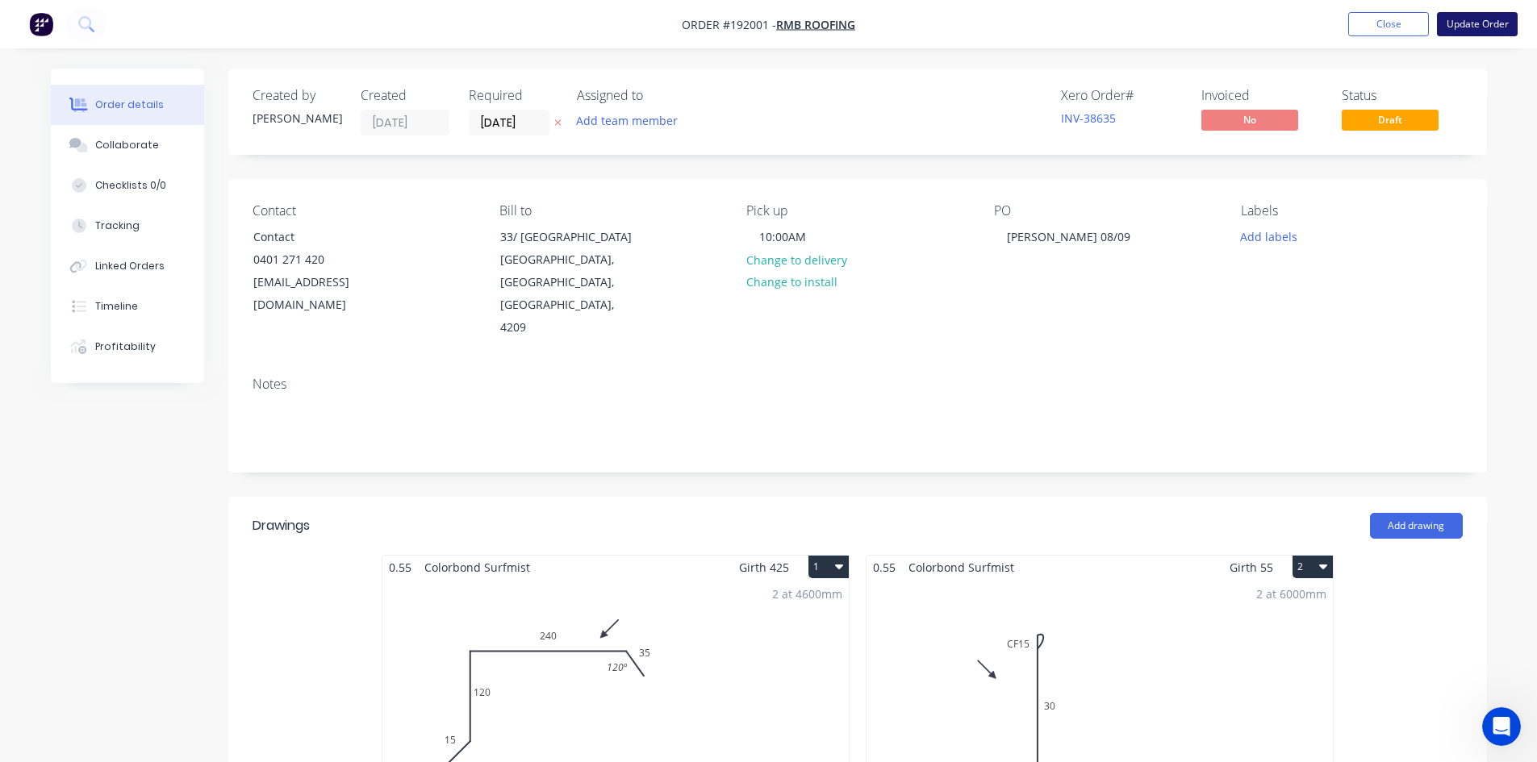
click at [1496, 28] on button "Update Order" at bounding box center [1477, 24] width 81 height 24
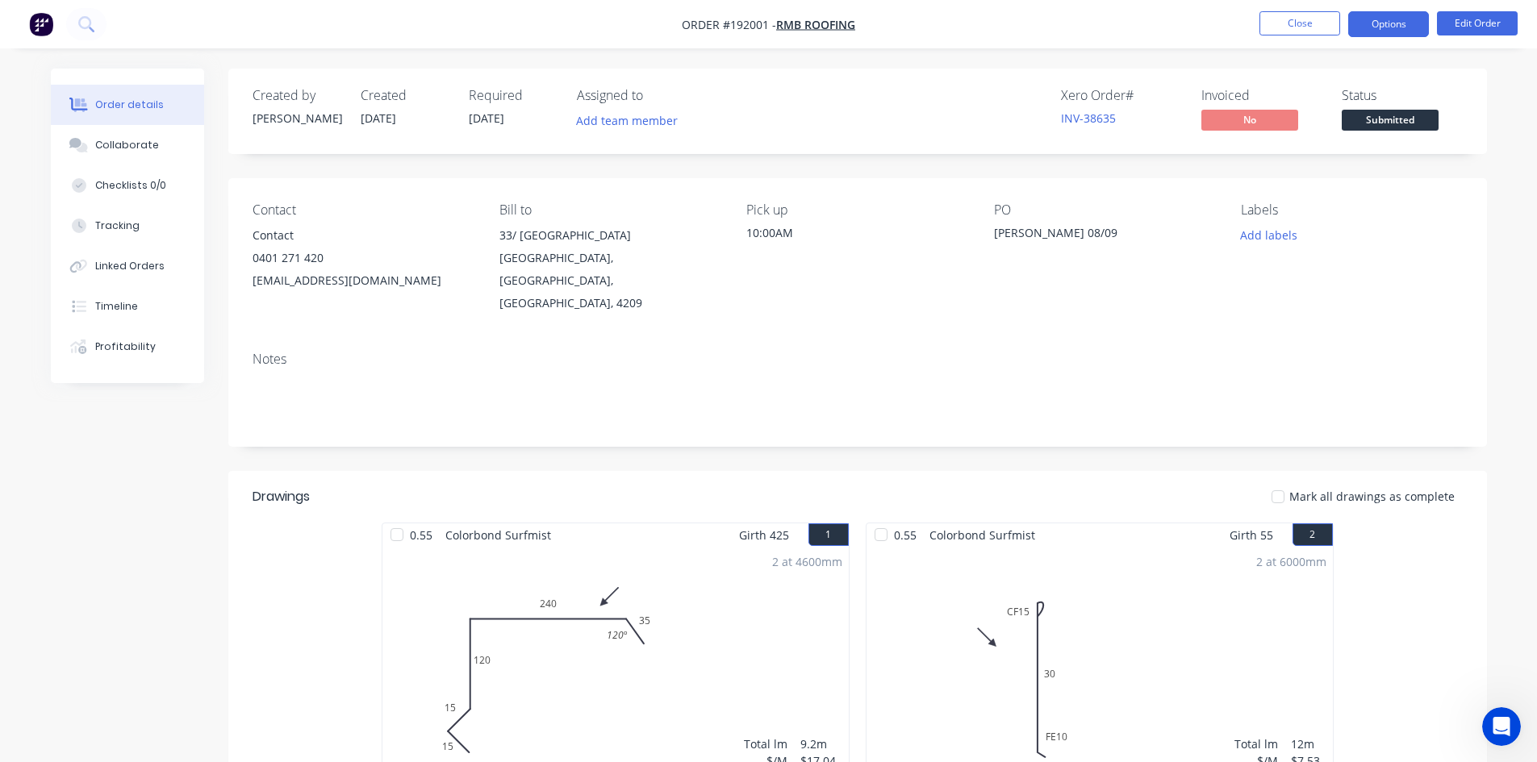
click at [1360, 24] on button "Options" at bounding box center [1388, 24] width 81 height 26
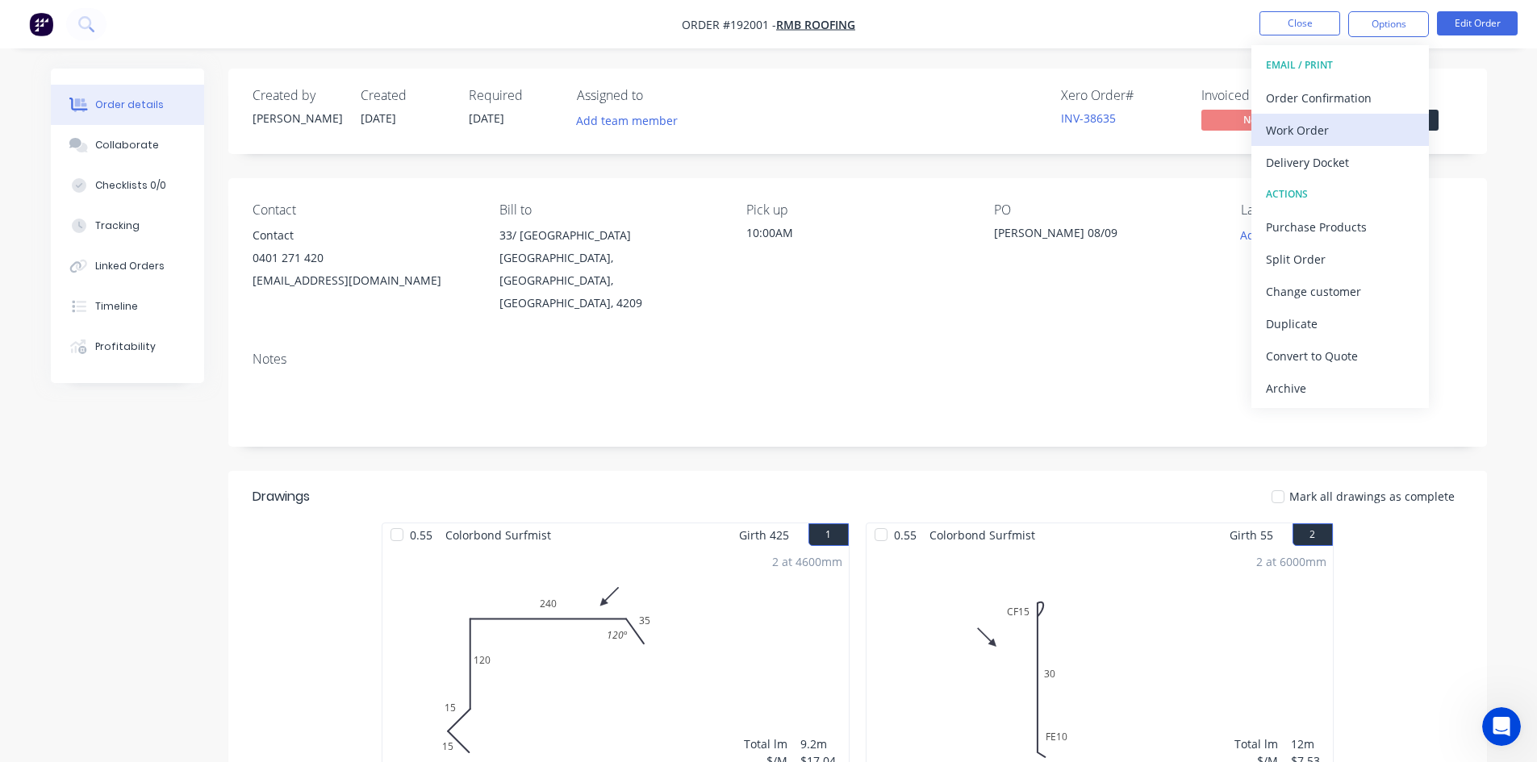
click at [1309, 119] on div "Work Order" at bounding box center [1340, 130] width 148 height 23
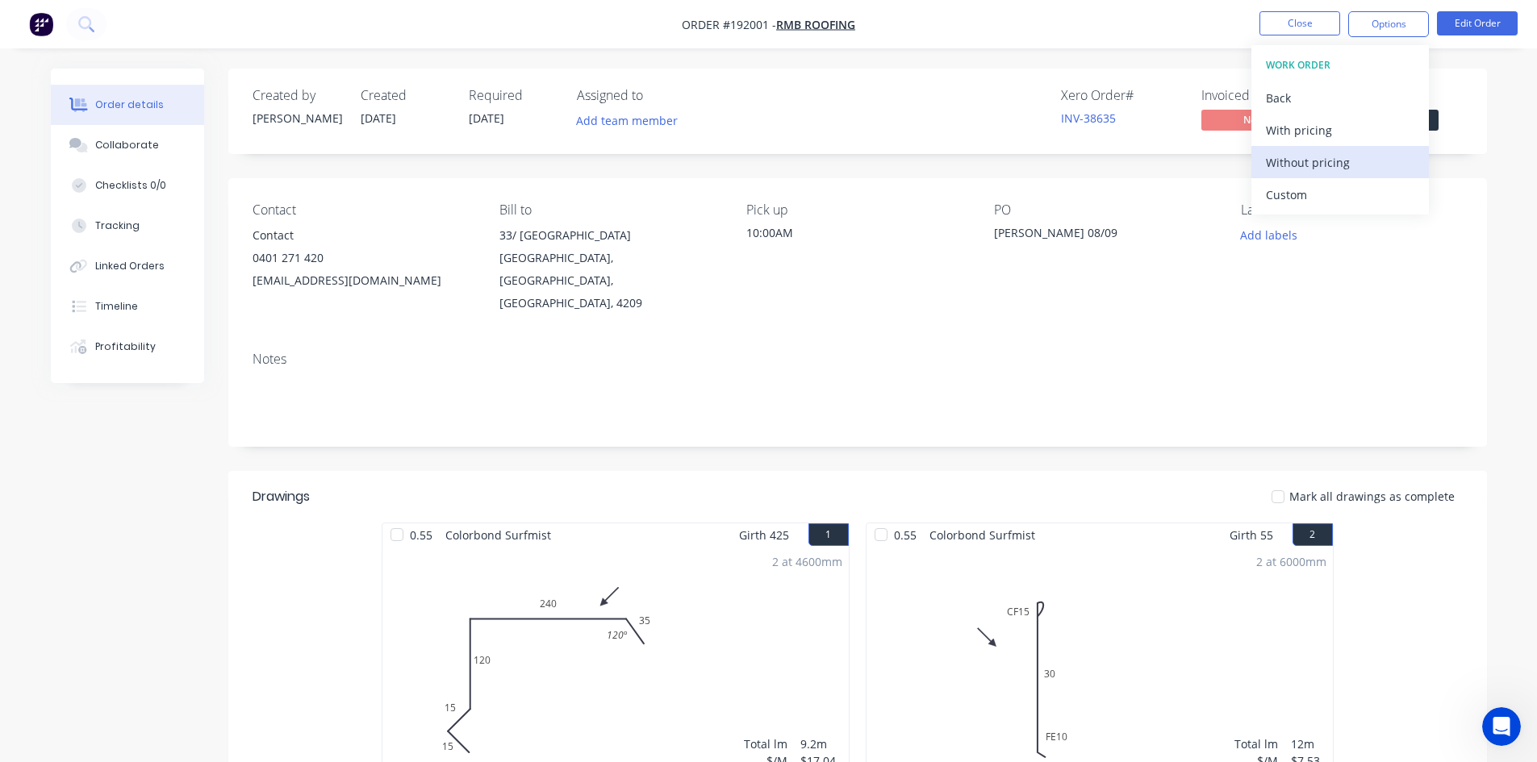
click at [1288, 156] on div "Without pricing" at bounding box center [1340, 162] width 148 height 23
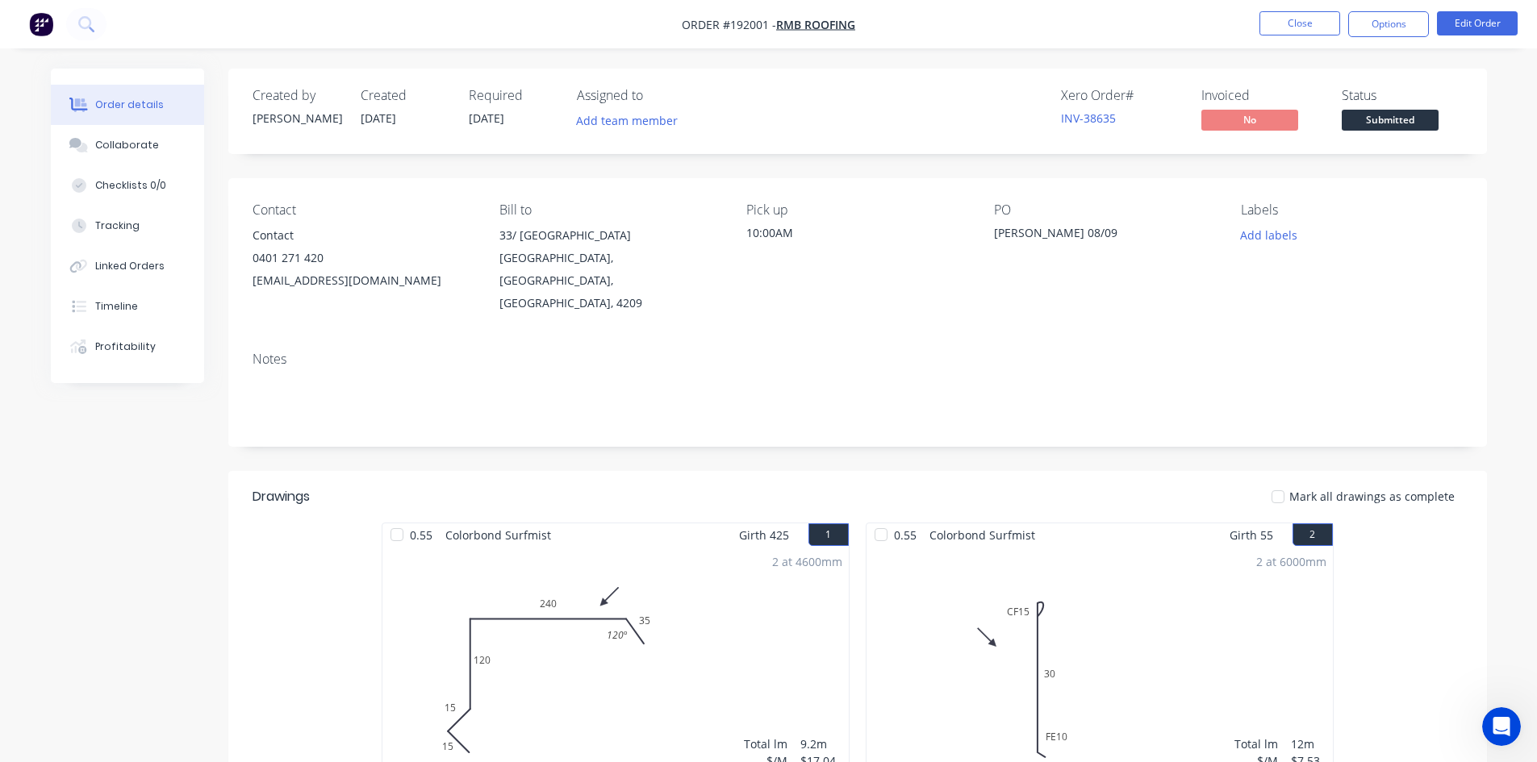
click at [1215, 446] on div "Created by Darryn Created 08/09/25 Required 08/09/25 Assigned to Add team membe…" at bounding box center [857, 571] width 1258 height 1004
click at [1137, 578] on div "2 at 6000mm Total lm $/M Total 12m $7.53 $90.36" at bounding box center [1099, 670] width 466 height 246
click at [1472, 19] on button "Edit Order" at bounding box center [1477, 23] width 81 height 24
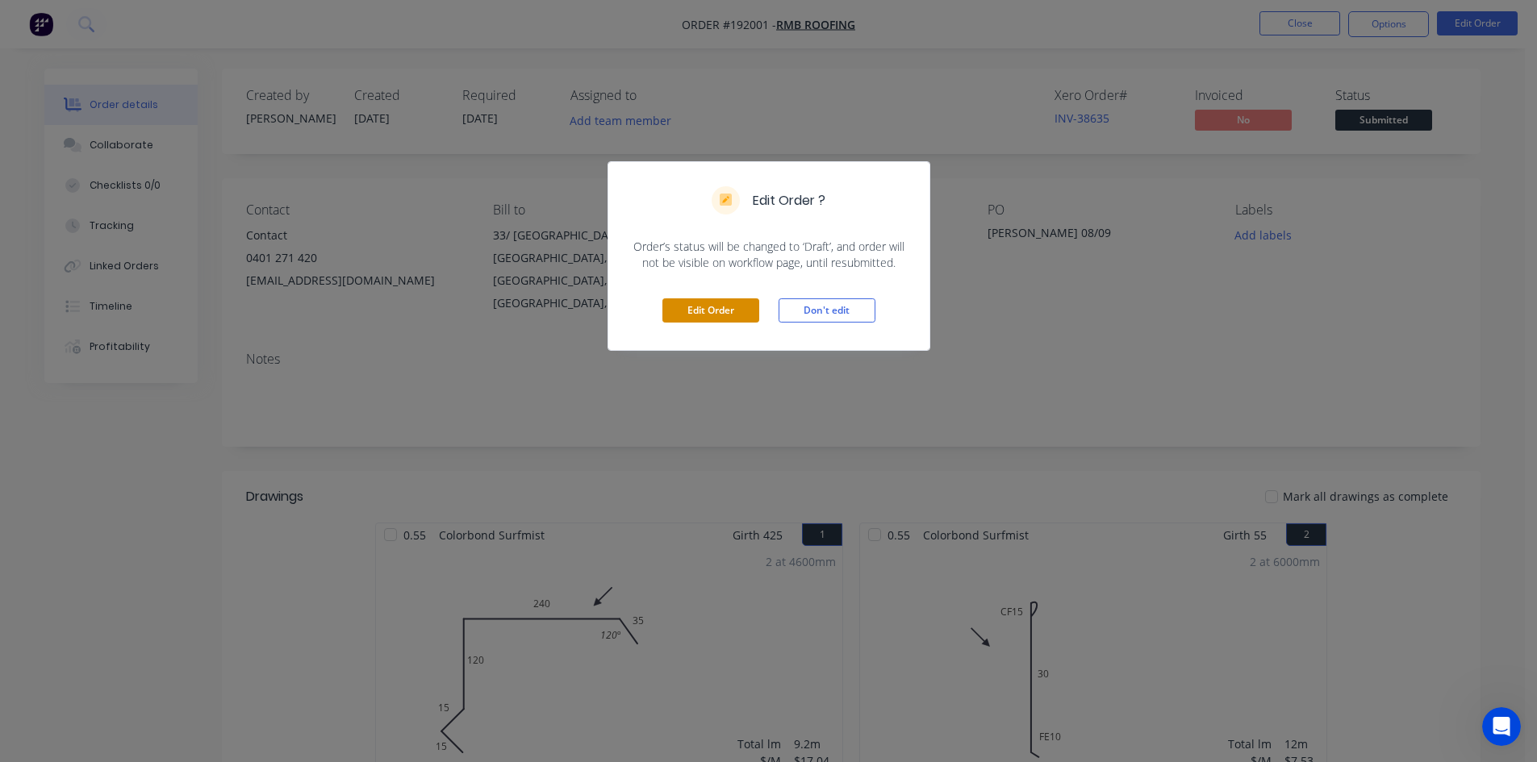
click at [718, 307] on button "Edit Order" at bounding box center [710, 310] width 97 height 24
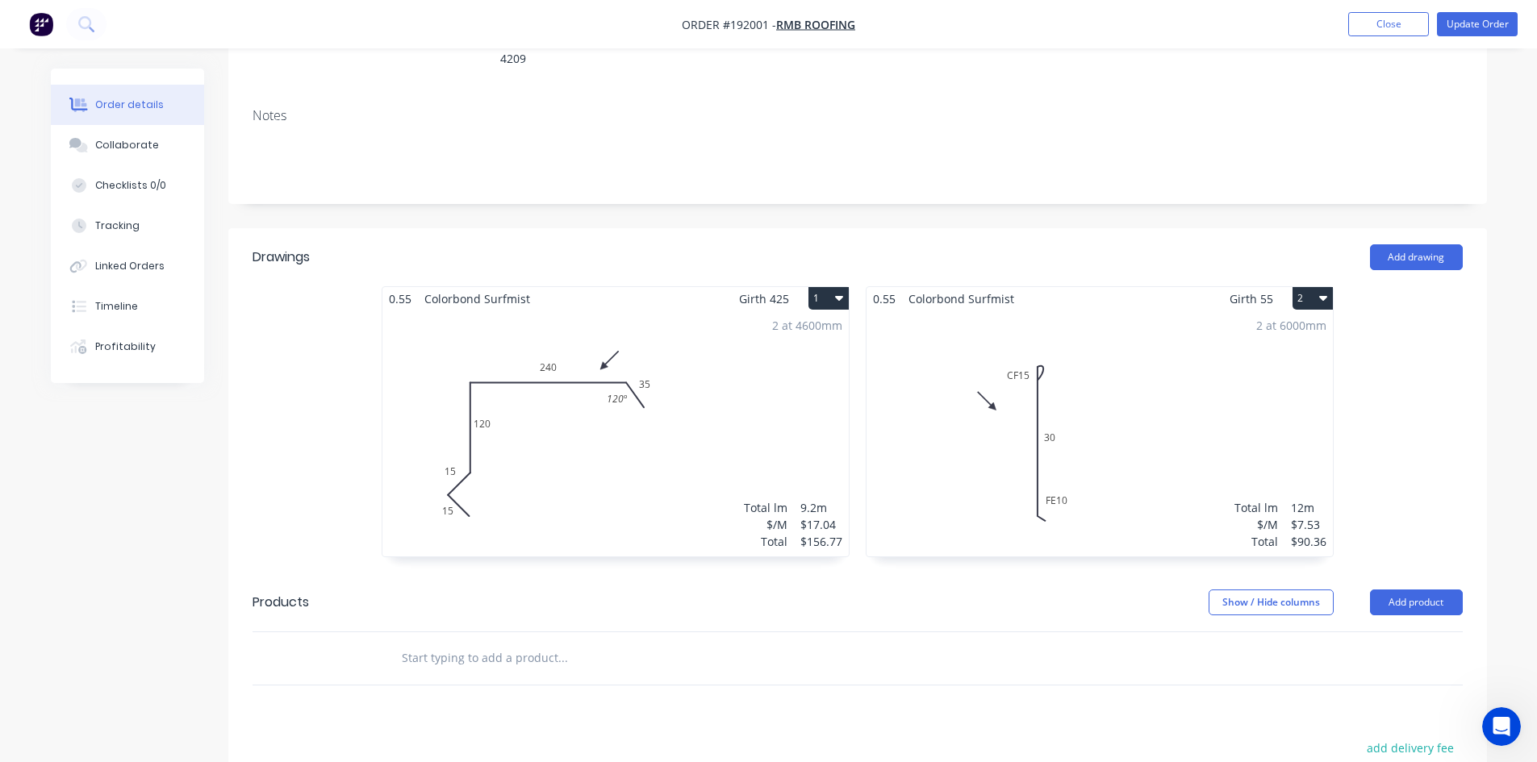
click at [1046, 416] on div "2 at 6000mm Total lm $/M Total 12m $7.53 $90.36" at bounding box center [1099, 434] width 466 height 246
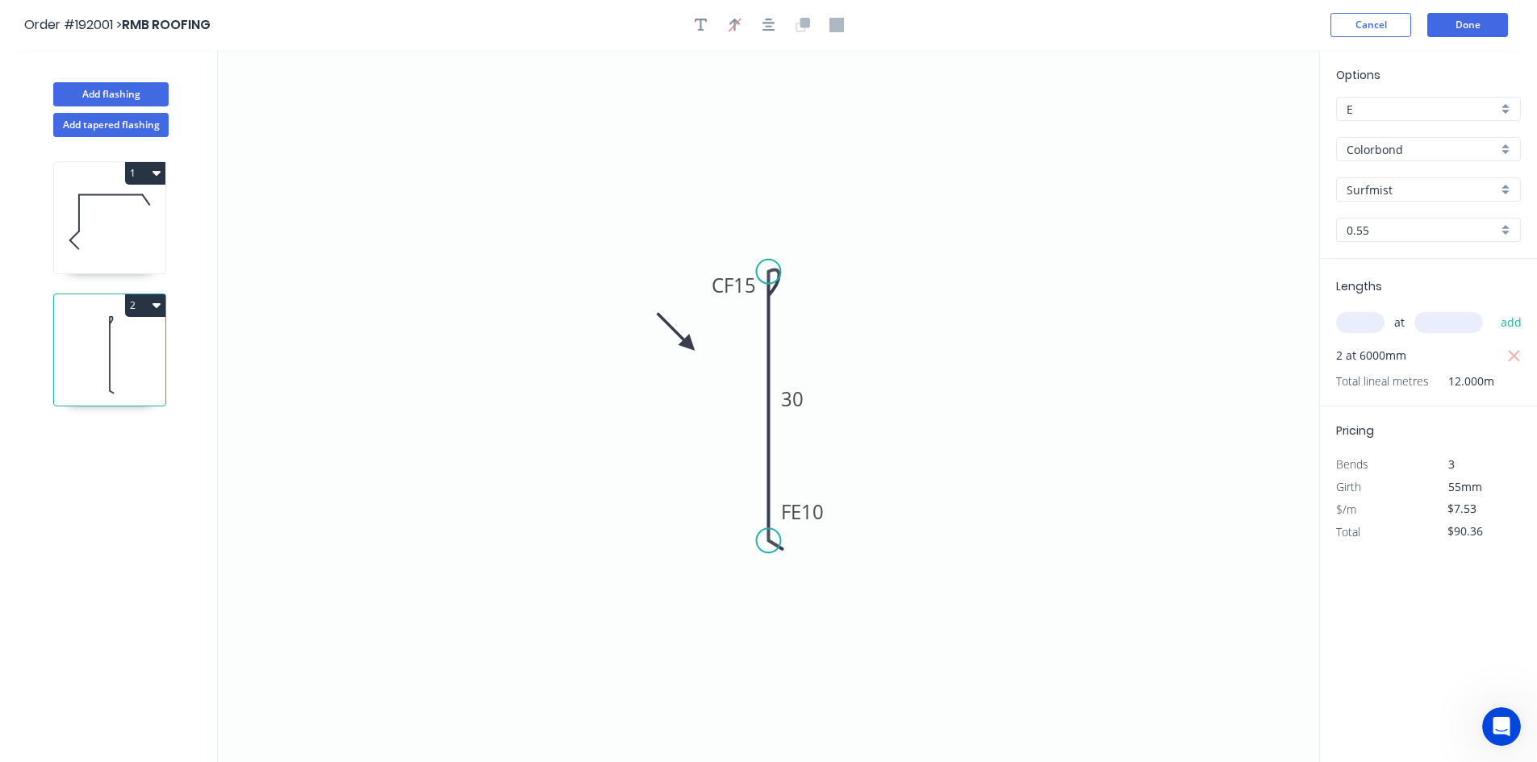
click at [1388, 185] on input "Surfmist" at bounding box center [1421, 189] width 151 height 17
click at [1386, 207] on div "Monument" at bounding box center [1428, 220] width 183 height 28
type input "Monument"
click at [1483, 31] on button "Done" at bounding box center [1467, 25] width 81 height 24
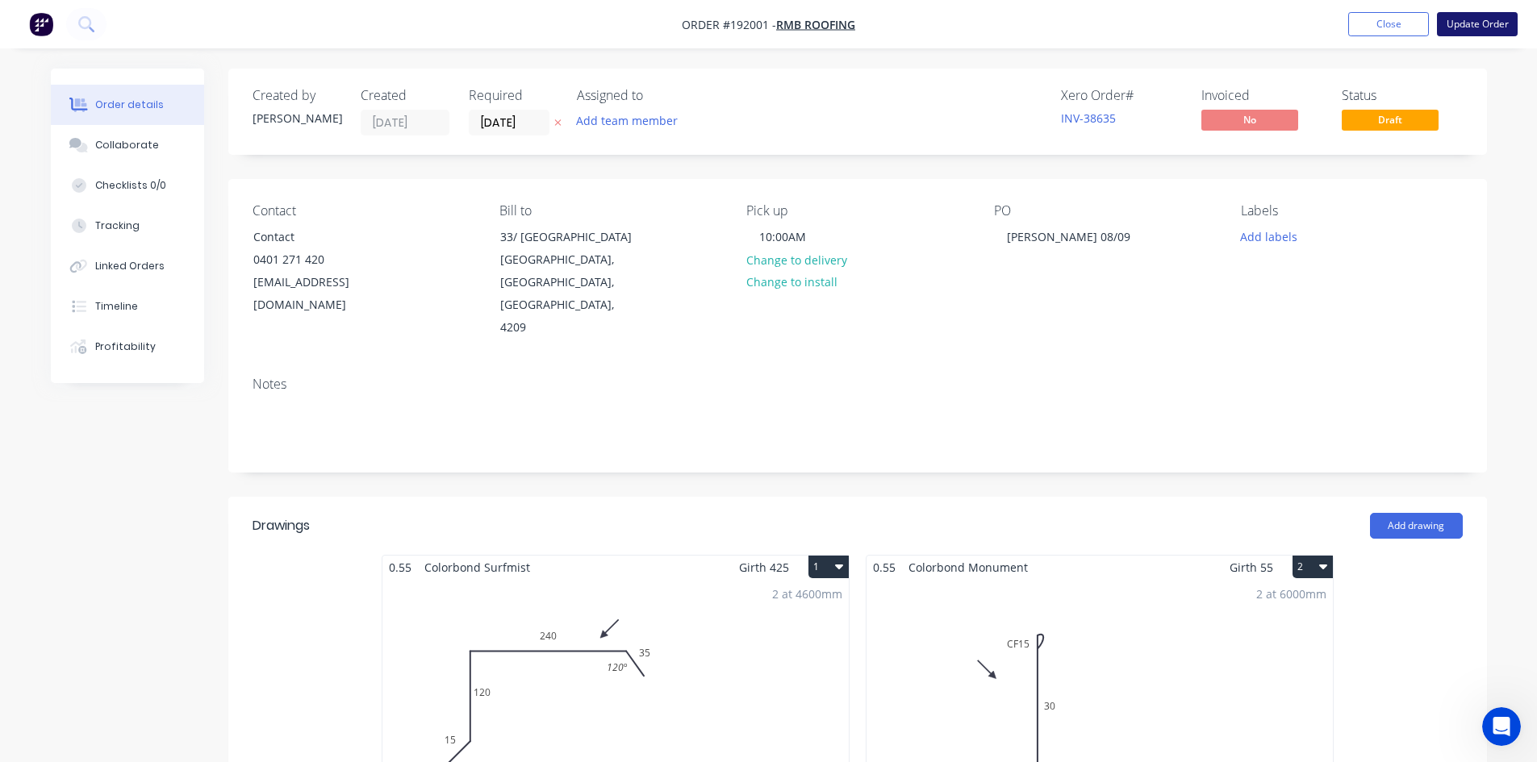
click at [1465, 23] on button "Update Order" at bounding box center [1477, 24] width 81 height 24
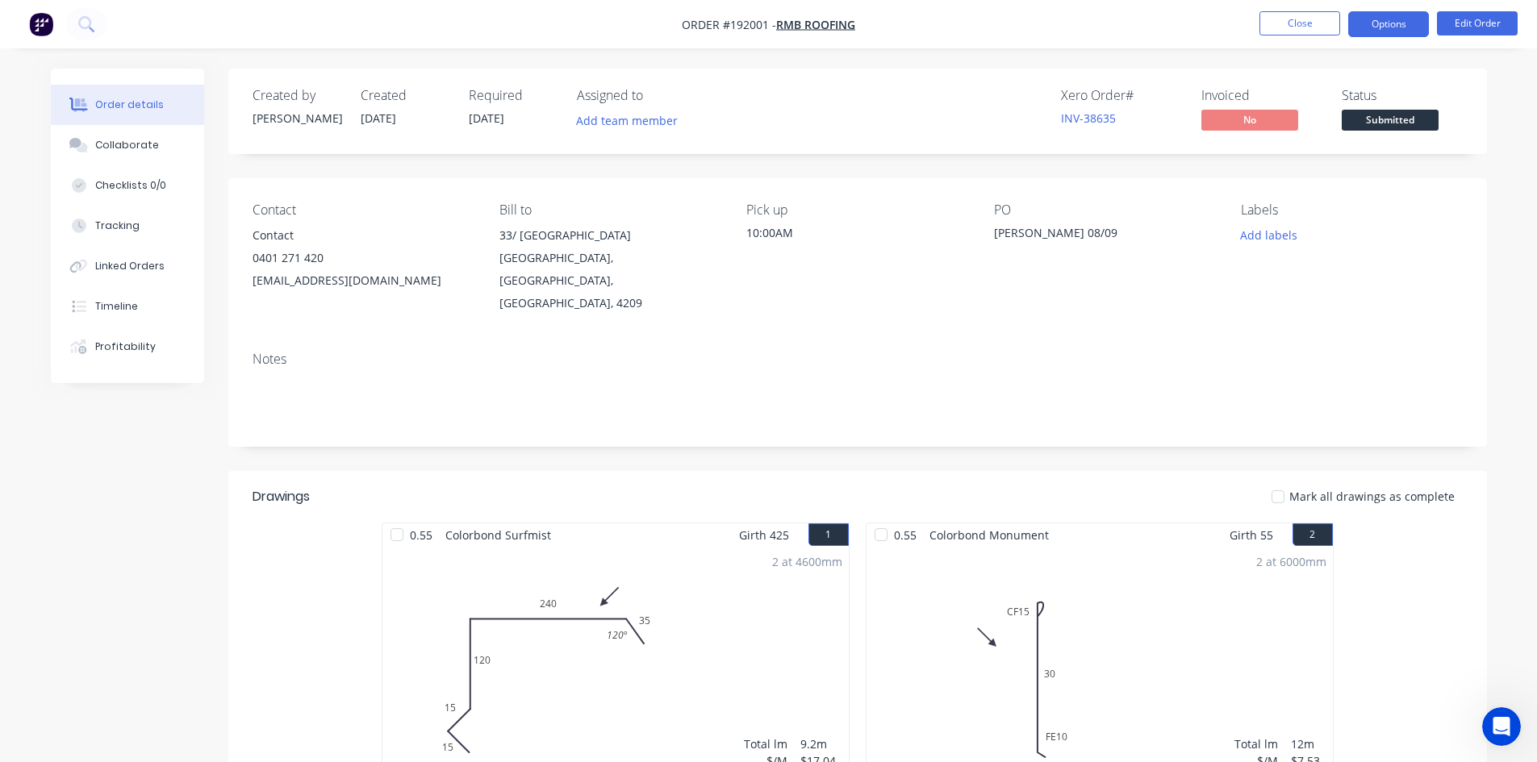
click at [1400, 29] on button "Options" at bounding box center [1388, 24] width 81 height 26
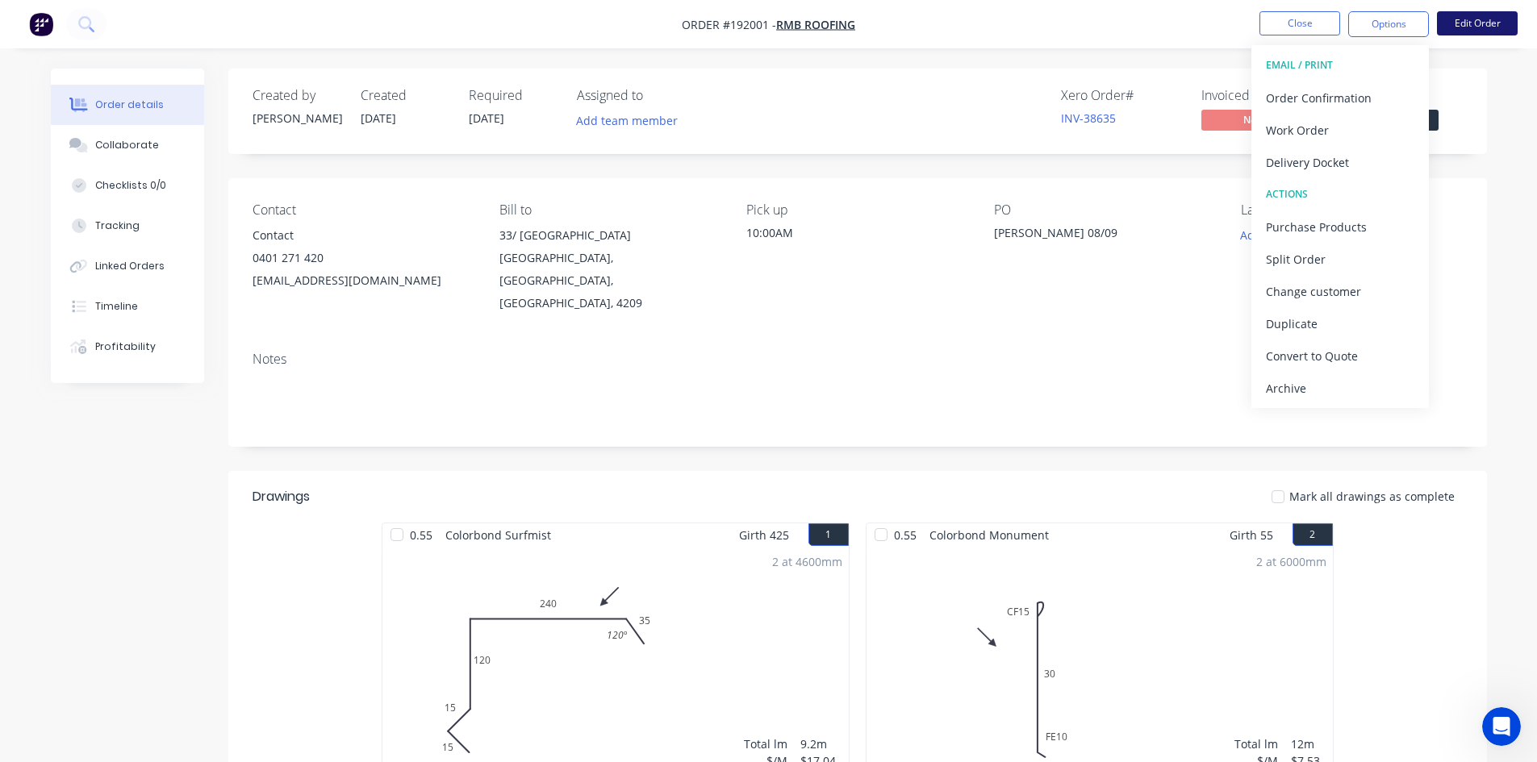
click at [1458, 25] on button "Edit Order" at bounding box center [1477, 23] width 81 height 24
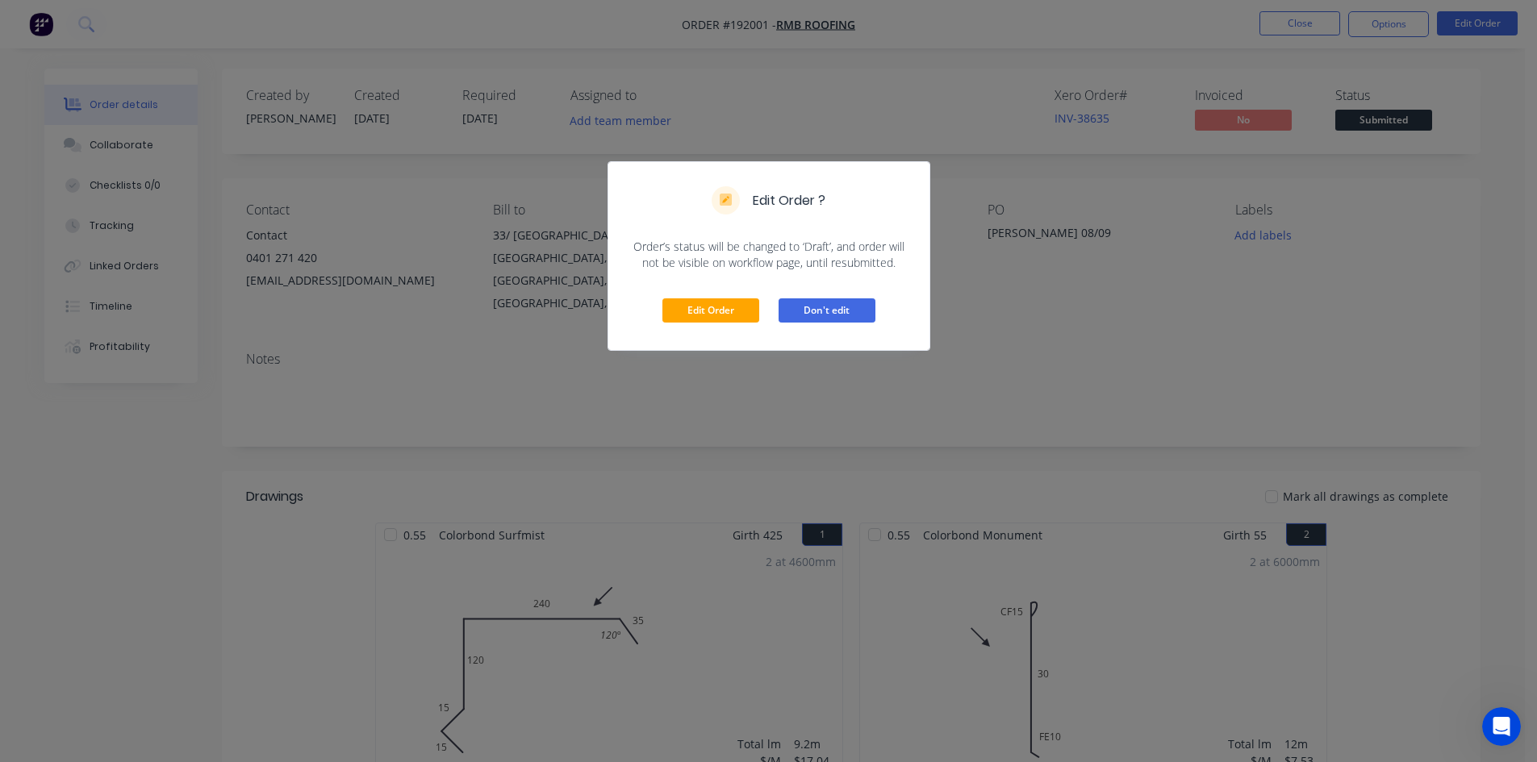
click at [799, 307] on button "Don't edit" at bounding box center [826, 310] width 97 height 24
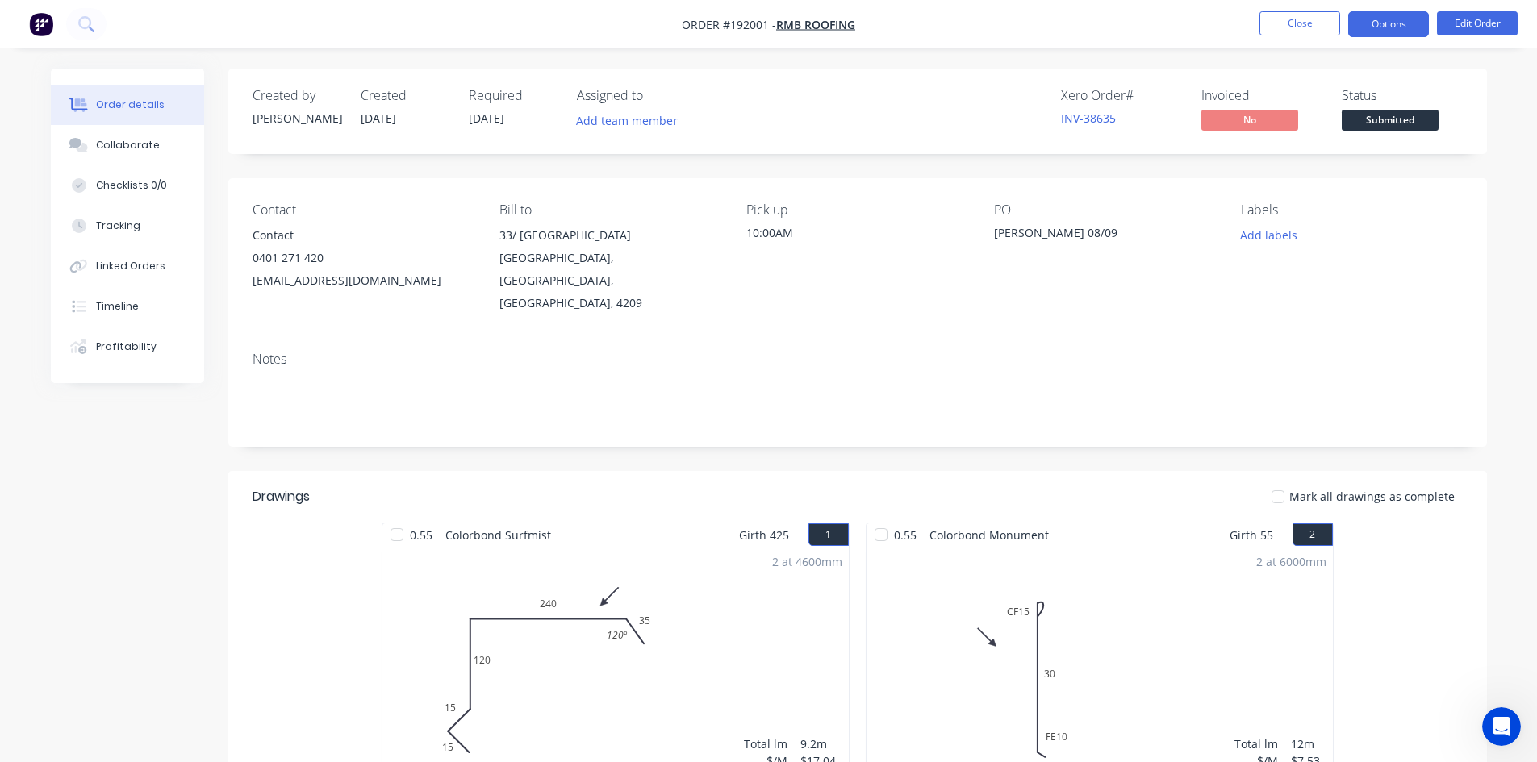
click at [1387, 27] on button "Options" at bounding box center [1388, 24] width 81 height 26
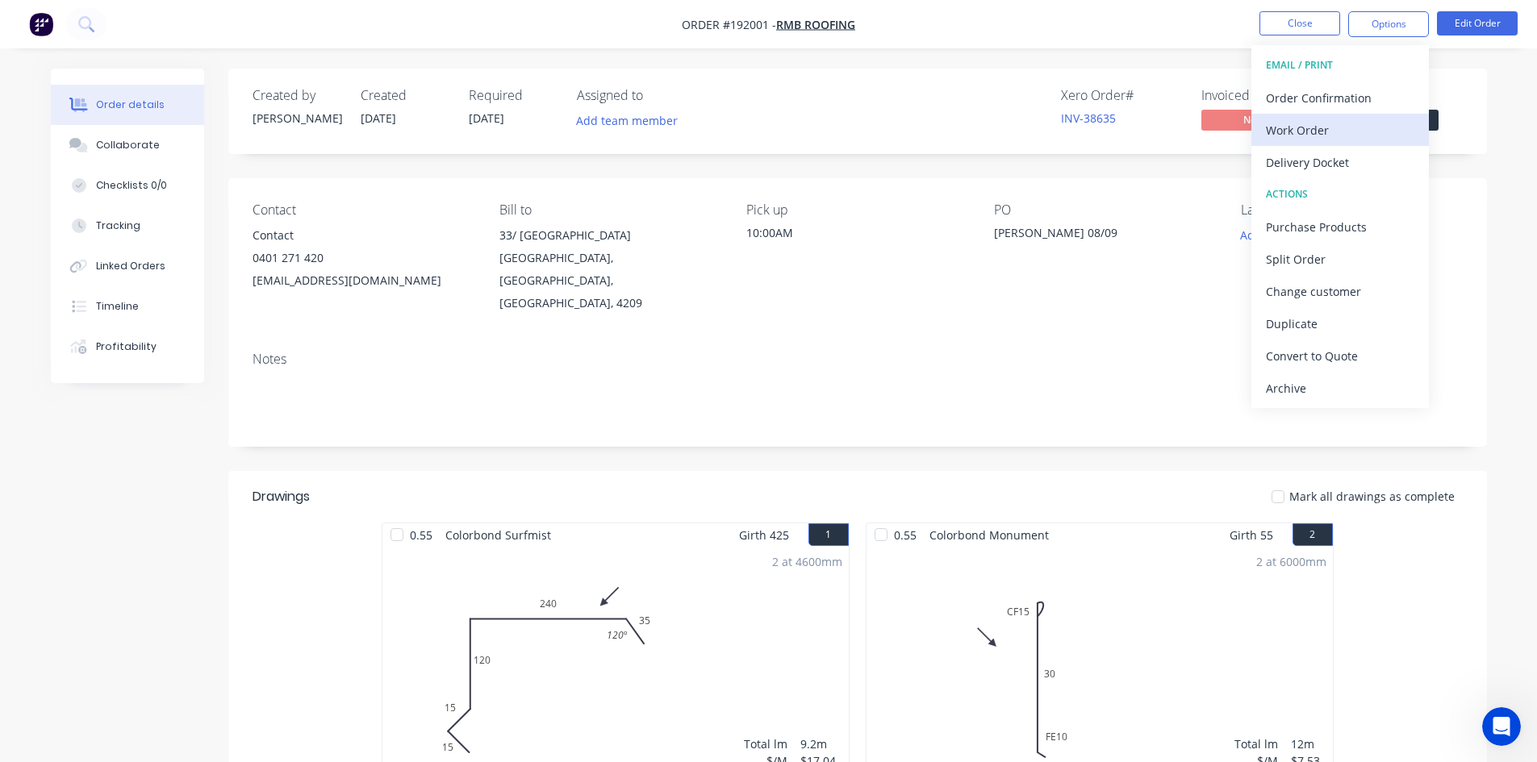
click at [1349, 115] on button "Work Order" at bounding box center [1339, 130] width 177 height 32
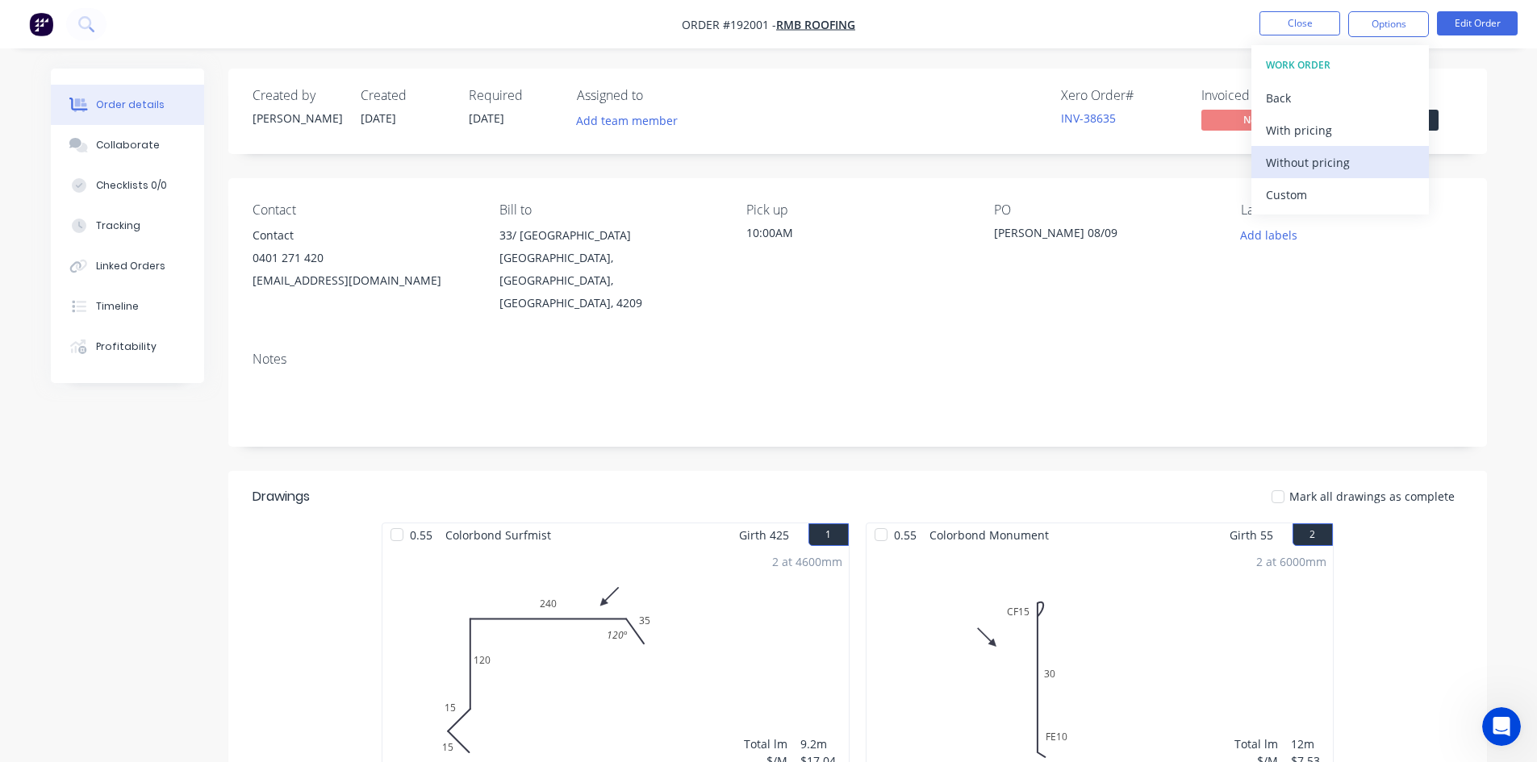
click at [1313, 156] on div "Without pricing" at bounding box center [1340, 162] width 148 height 23
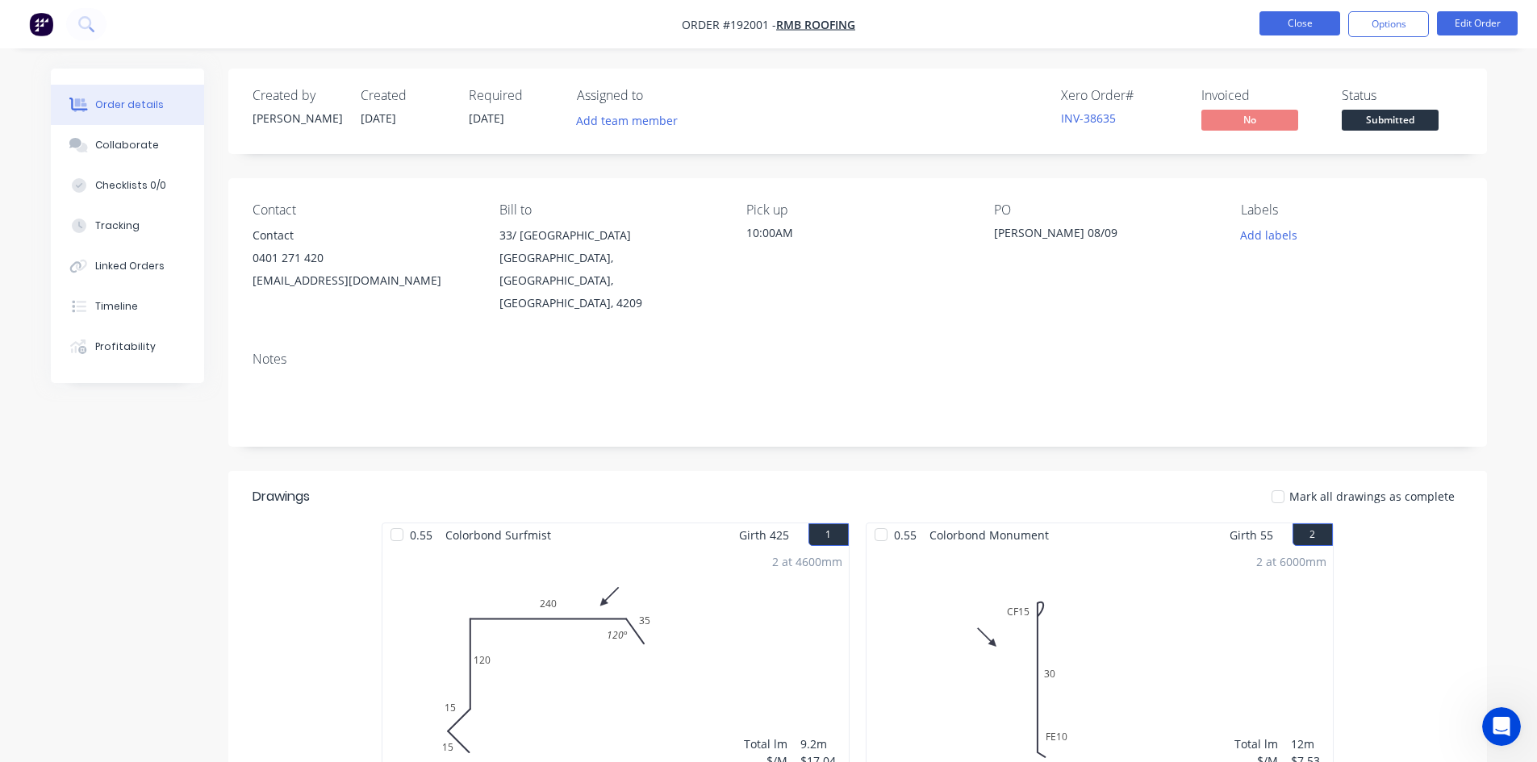
click at [1315, 11] on button "Close" at bounding box center [1299, 23] width 81 height 24
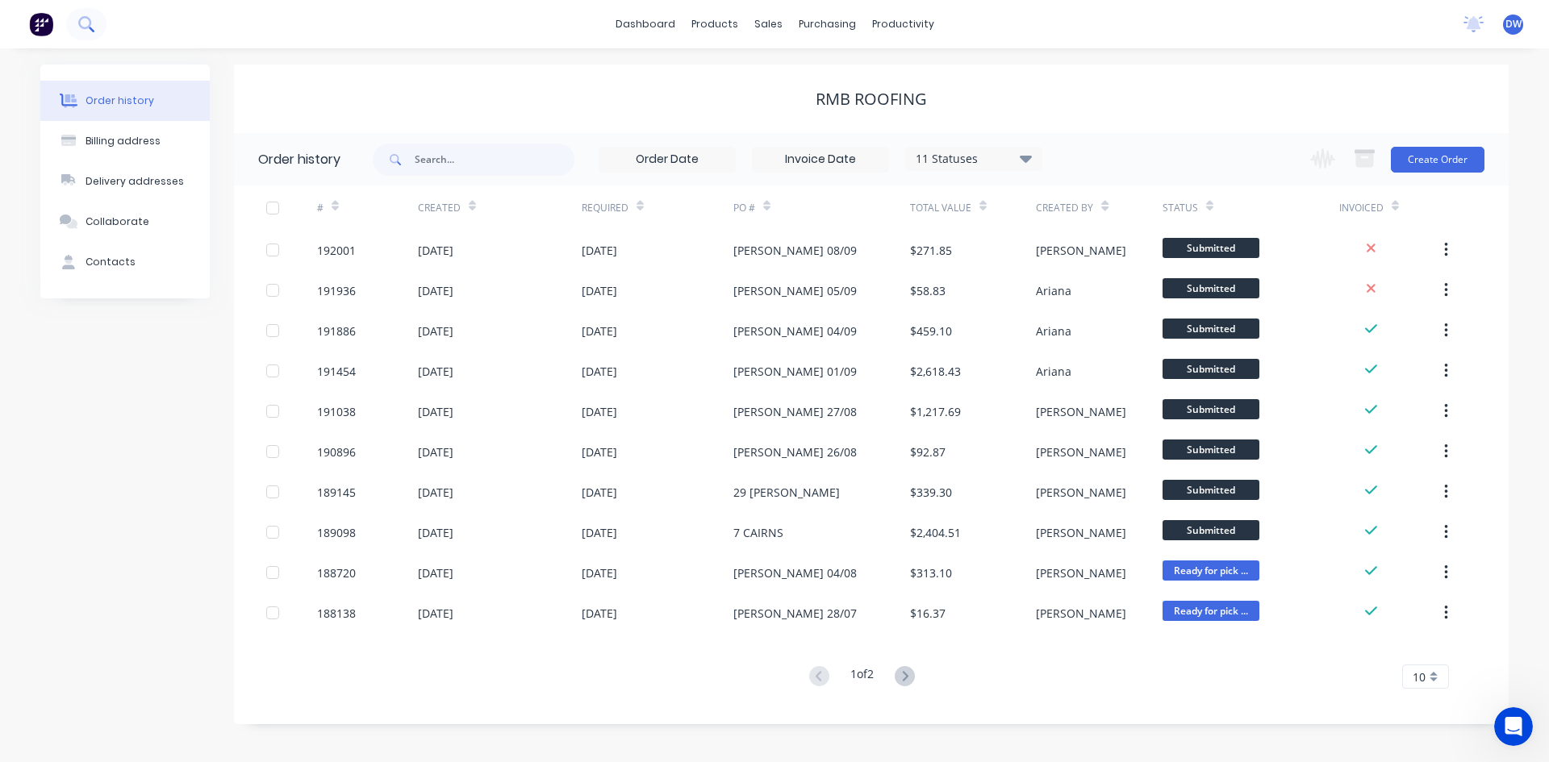
click at [73, 24] on button at bounding box center [86, 24] width 40 height 32
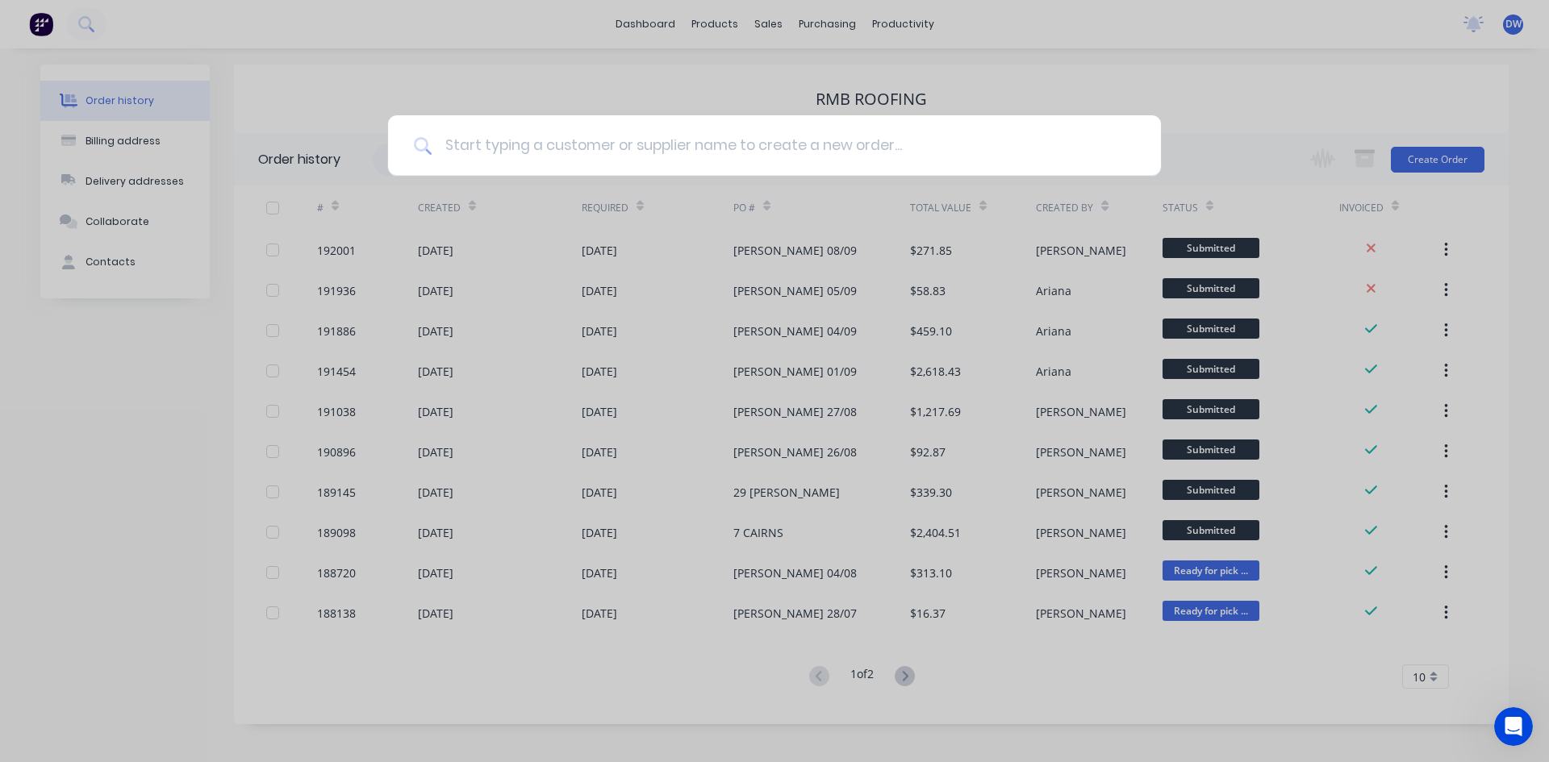
click at [513, 155] on input at bounding box center [783, 145] width 703 height 60
type input "l &c platt"
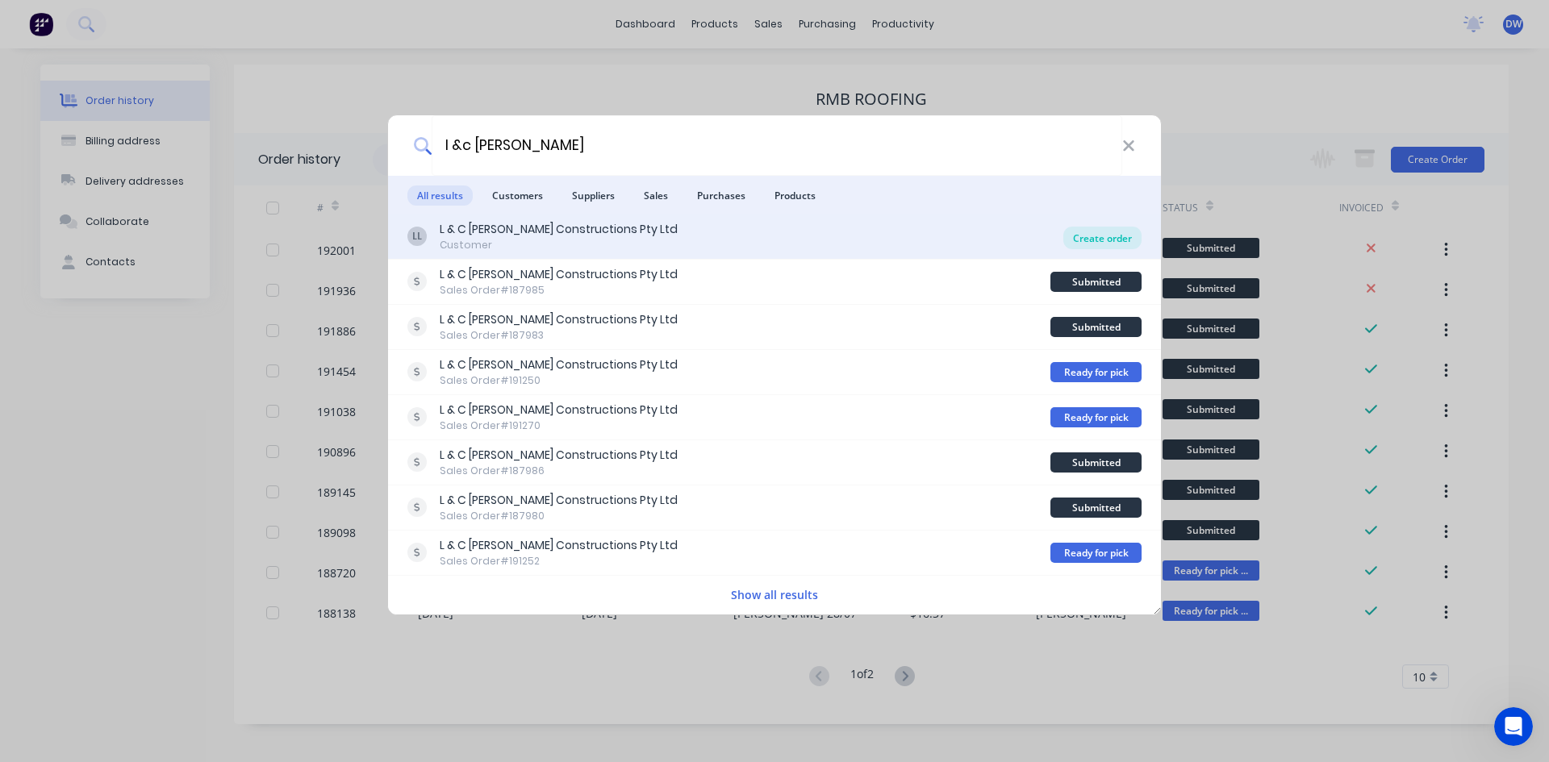
click at [1081, 240] on div "Create order" at bounding box center [1102, 238] width 78 height 23
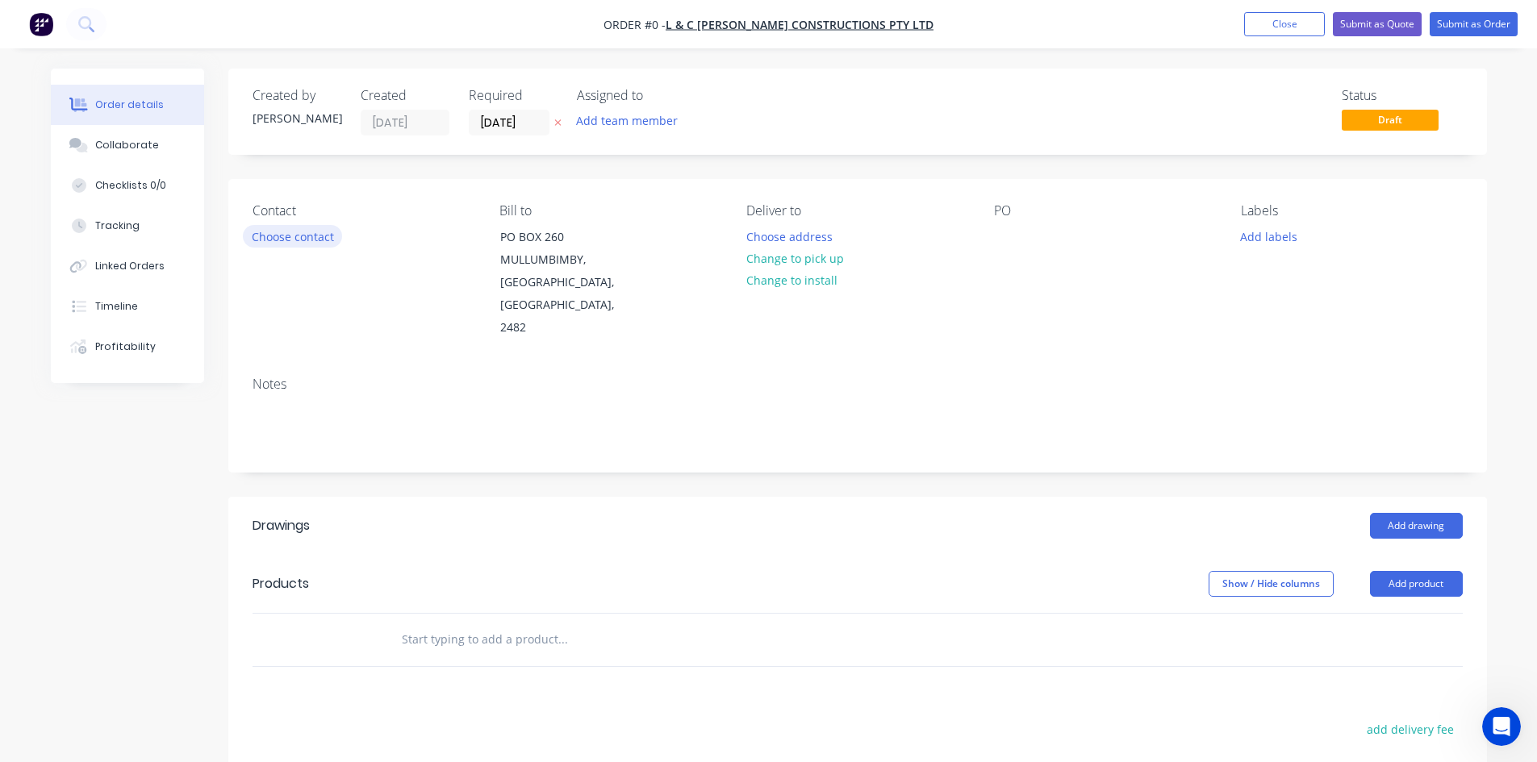
click at [313, 236] on button "Choose contact" at bounding box center [292, 236] width 99 height 22
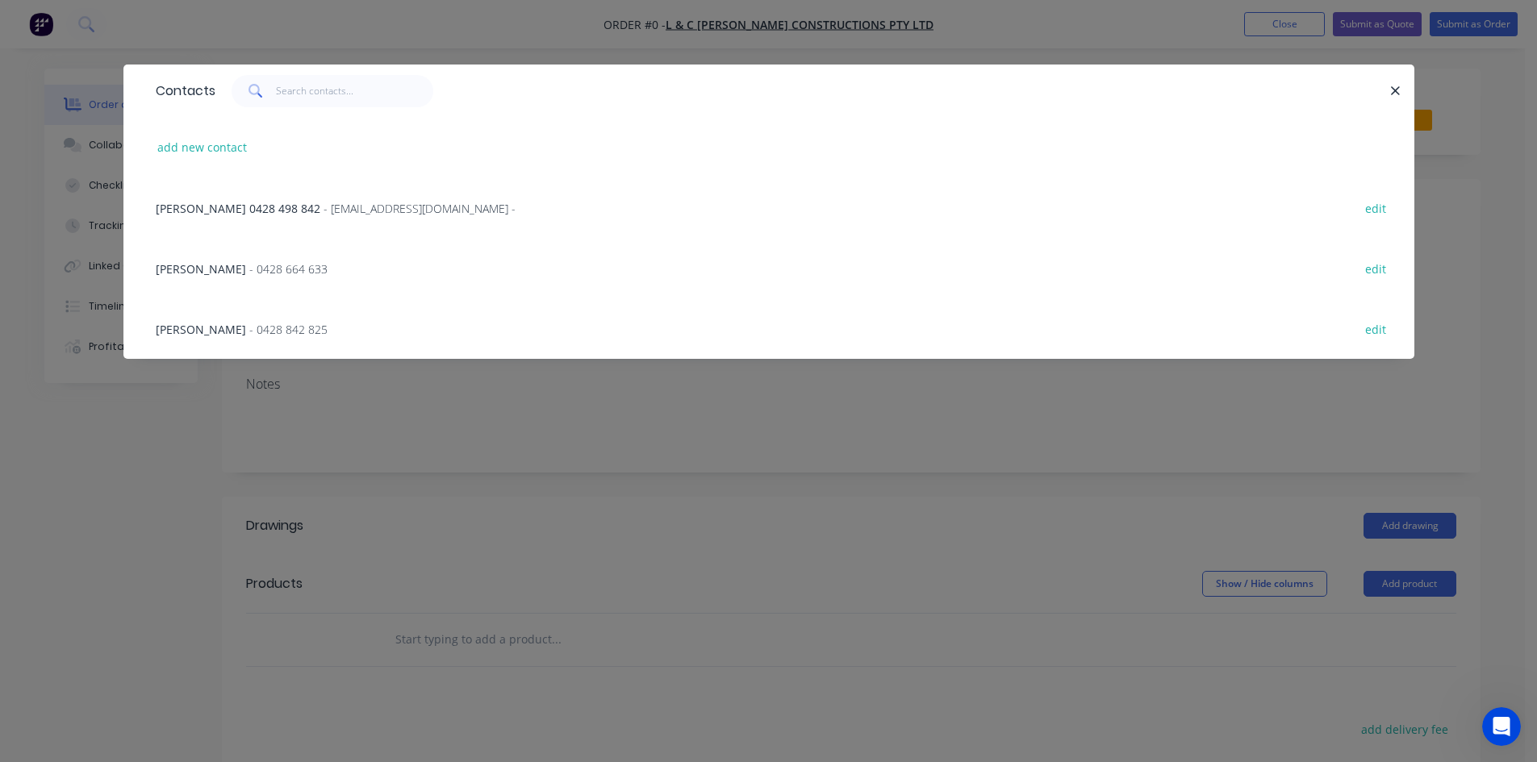
click at [277, 277] on div "LEON - 0428 664 633 edit" at bounding box center [769, 268] width 1242 height 60
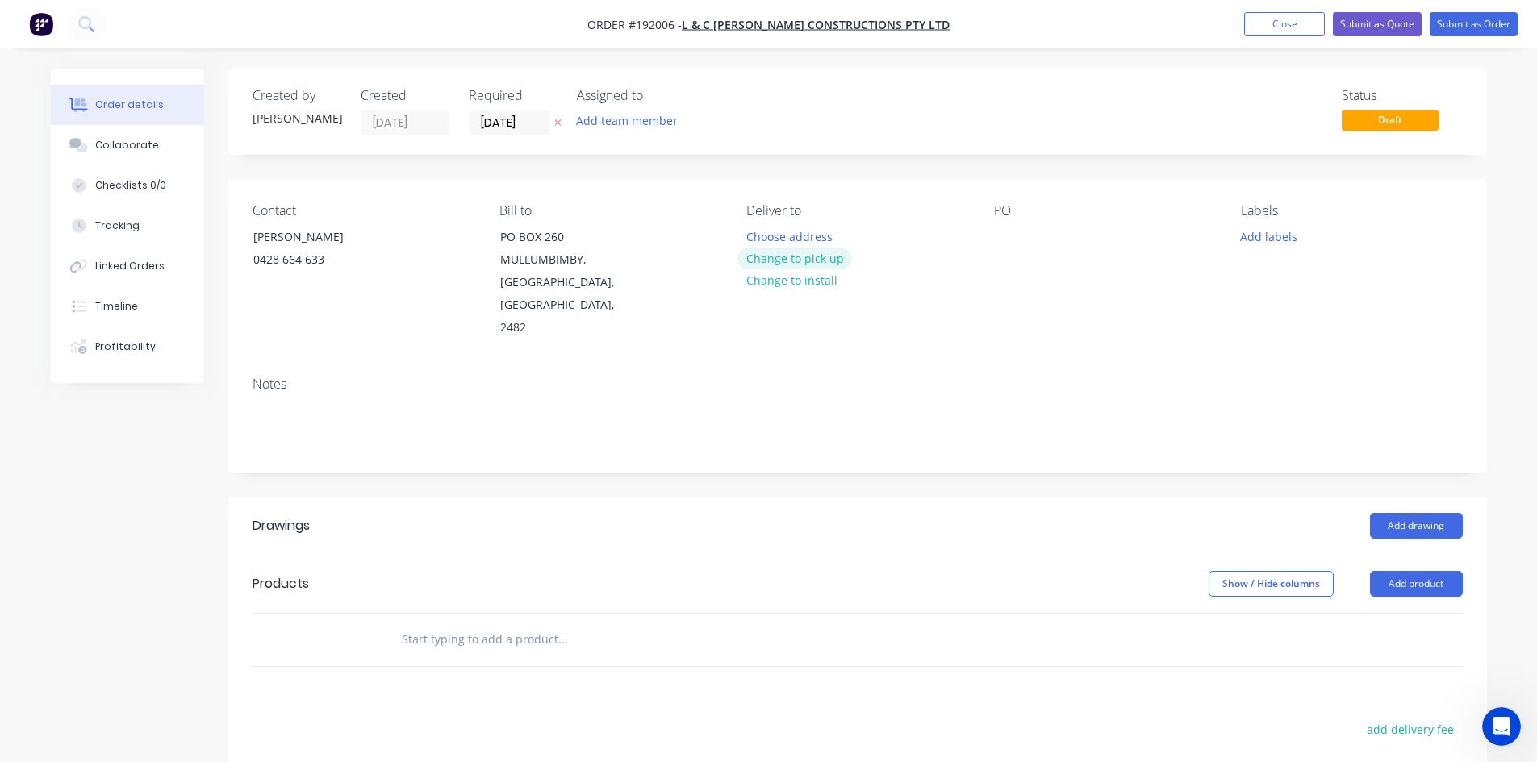
click at [758, 253] on button "Change to pick up" at bounding box center [794, 259] width 115 height 22
click at [765, 232] on div at bounding box center [759, 236] width 26 height 23
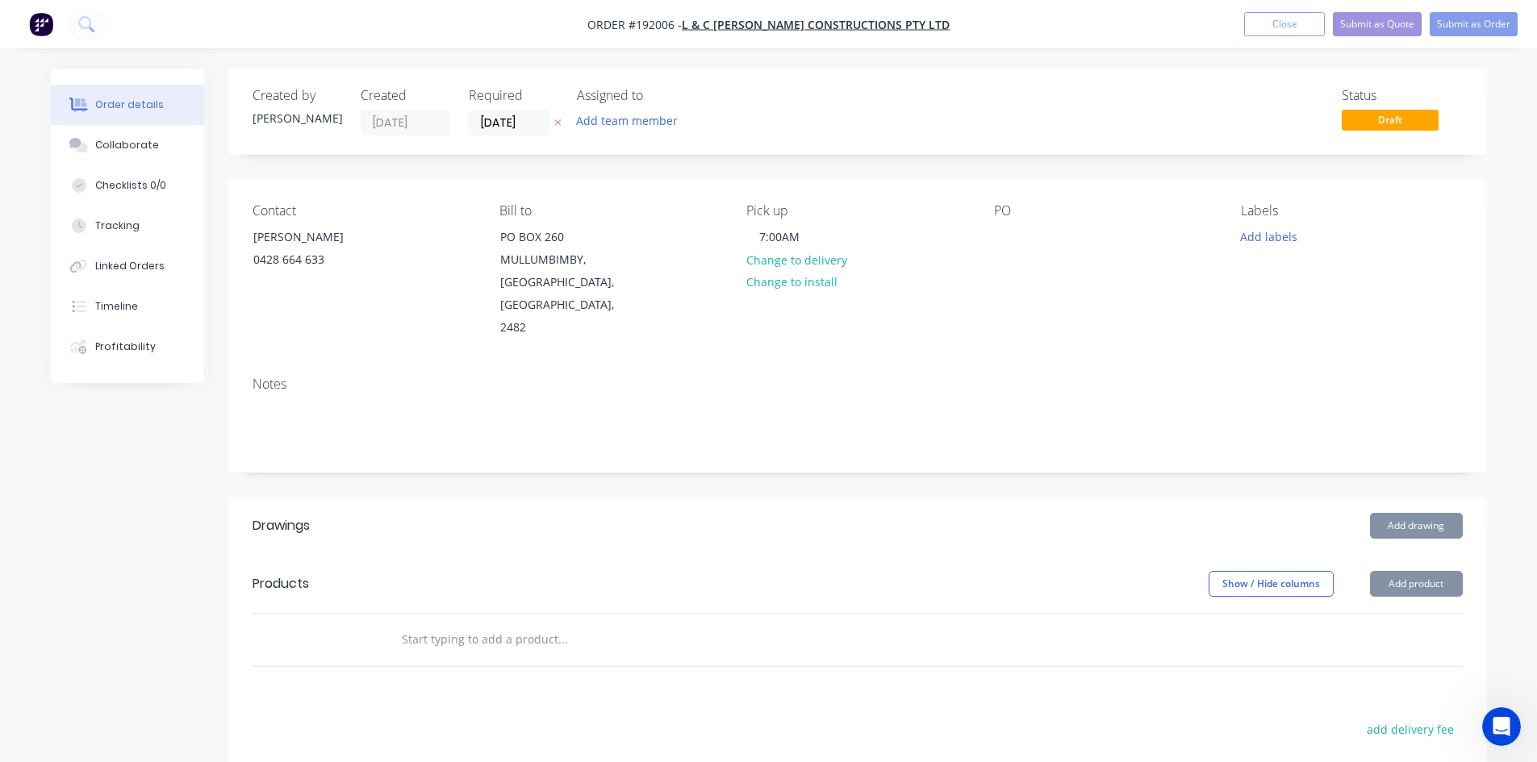
click at [910, 321] on div "Contact LEON 0428 664 633 Bill to PO BOX 260 MULLUMBIMBY, New South Wales, Aust…" at bounding box center [857, 271] width 1258 height 185
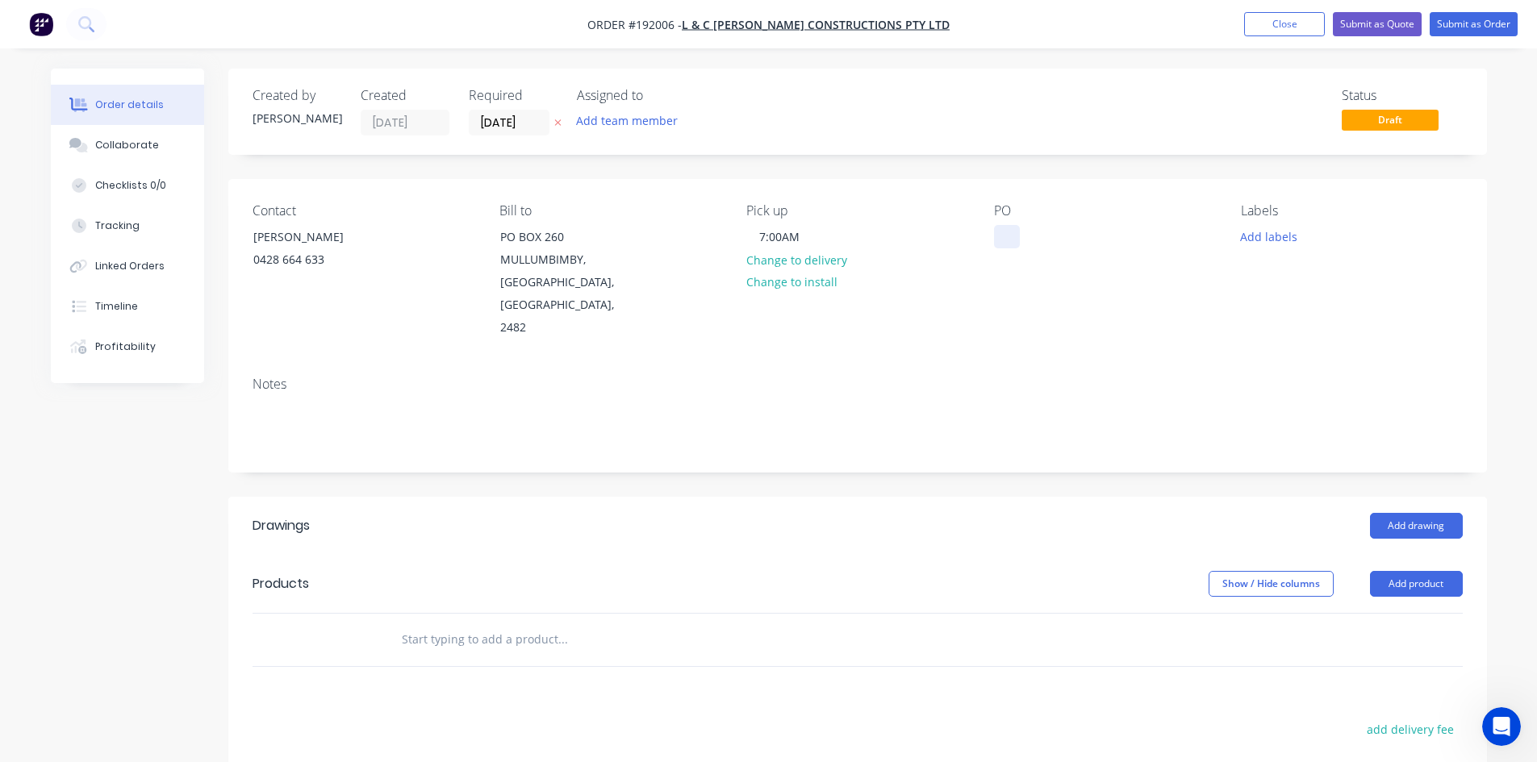
click at [1012, 245] on div at bounding box center [1007, 236] width 26 height 23
click at [526, 127] on input "[DATE]" at bounding box center [508, 123] width 79 height 24
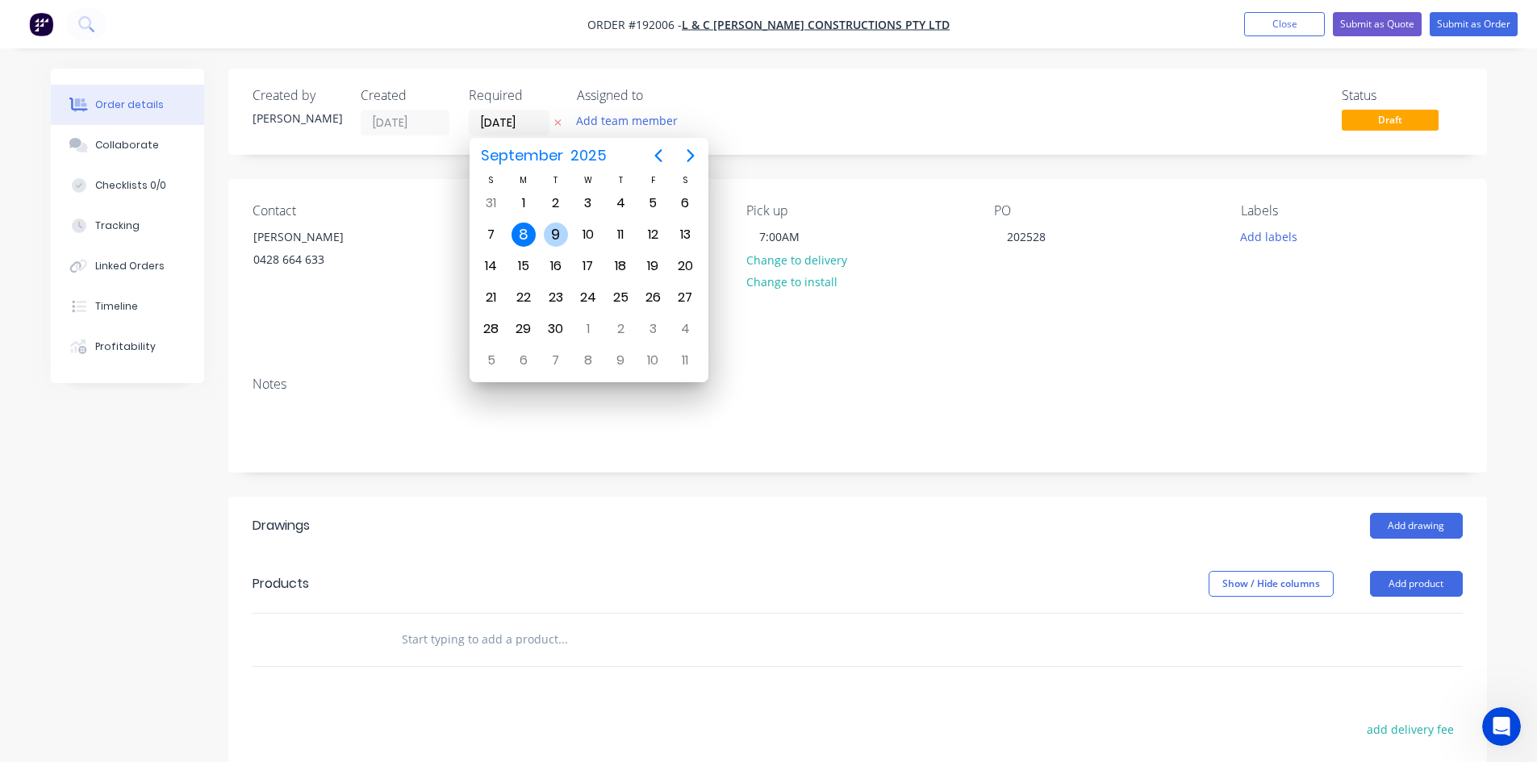
click at [562, 242] on div "9" at bounding box center [556, 235] width 24 height 24
type input "[DATE]"
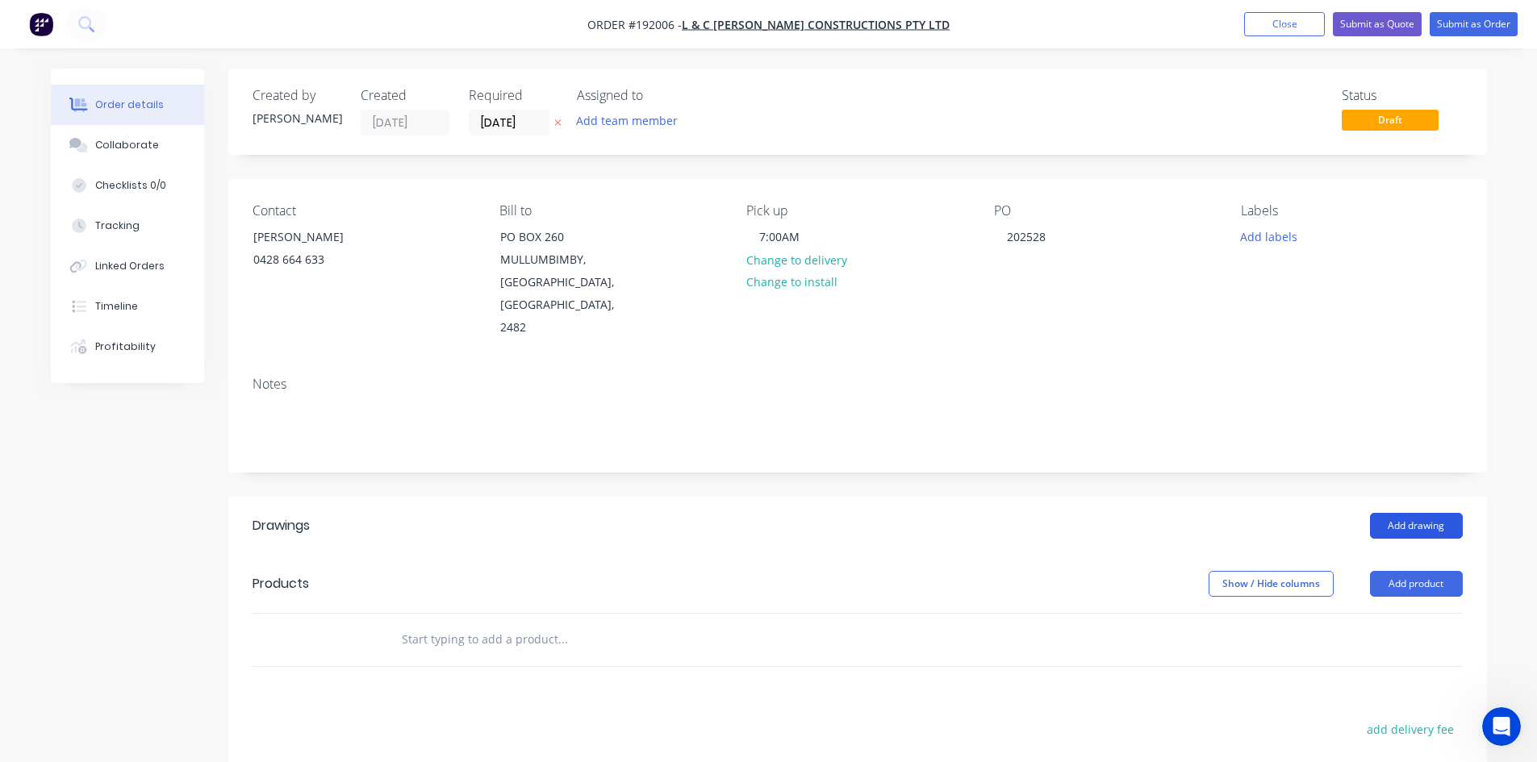
click at [1390, 513] on button "Add drawing" at bounding box center [1416, 526] width 93 height 26
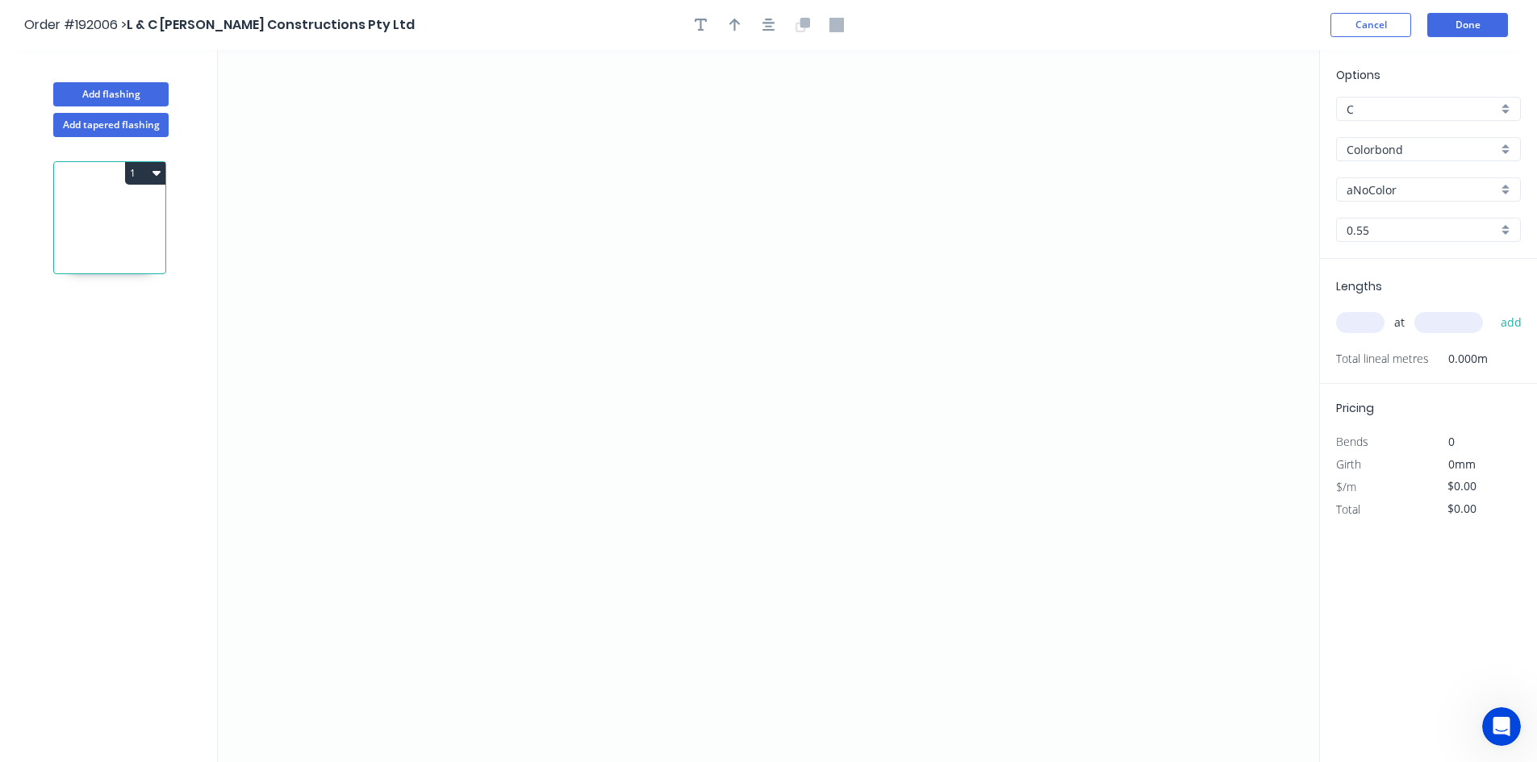
click at [1392, 196] on input "aNoColor" at bounding box center [1421, 189] width 151 height 17
click at [1389, 211] on div "Surfmist" at bounding box center [1428, 220] width 183 height 28
type input "Surfmist"
click at [1362, 324] on input "text" at bounding box center [1360, 322] width 48 height 21
type input "1"
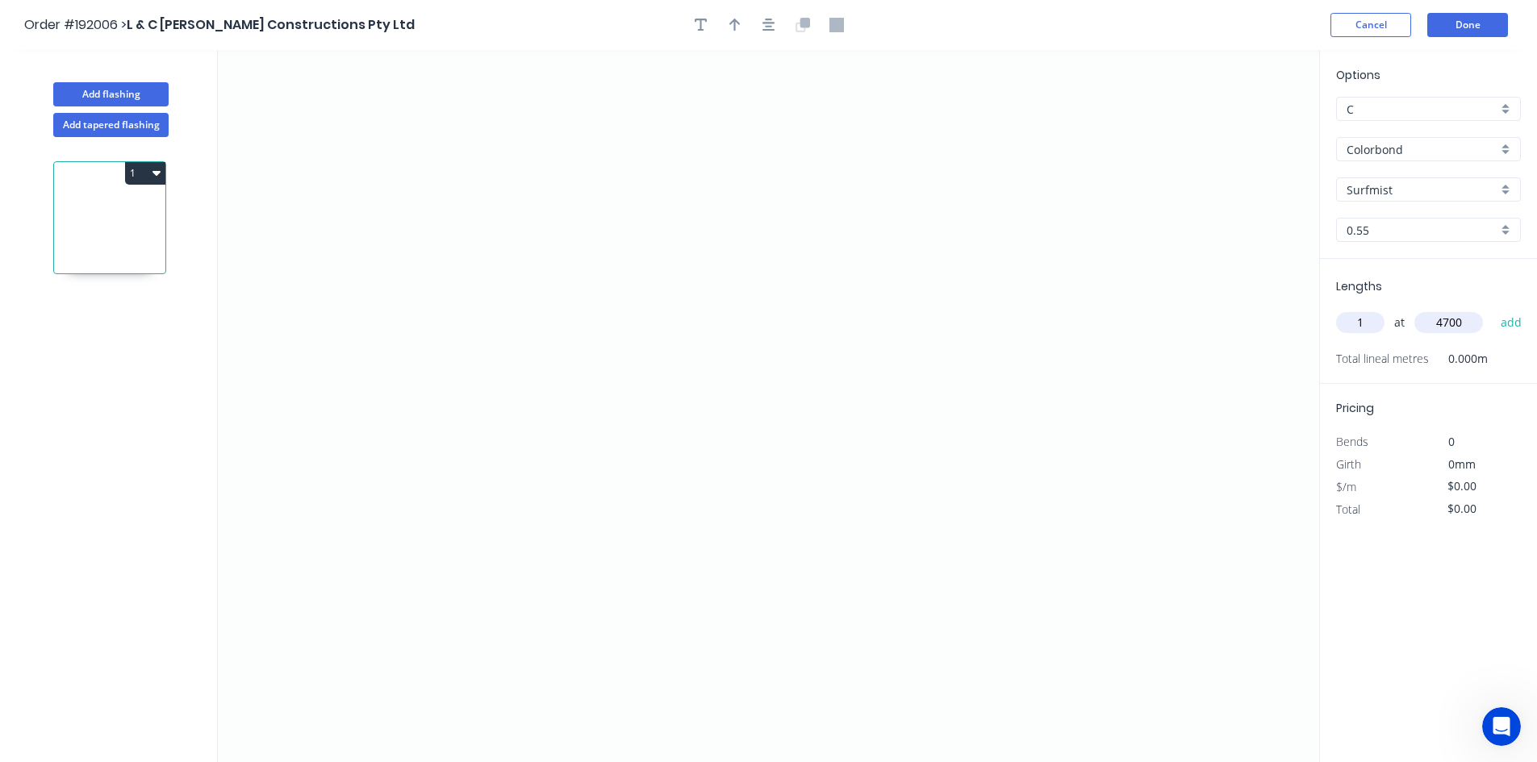
type input "4700"
click at [1492, 309] on button "add" at bounding box center [1511, 322] width 38 height 27
click at [789, 486] on icon "0" at bounding box center [768, 406] width 1101 height 712
click at [877, 524] on icon "0" at bounding box center [768, 406] width 1101 height 712
click at [877, 270] on icon "0 ?" at bounding box center [768, 406] width 1101 height 712
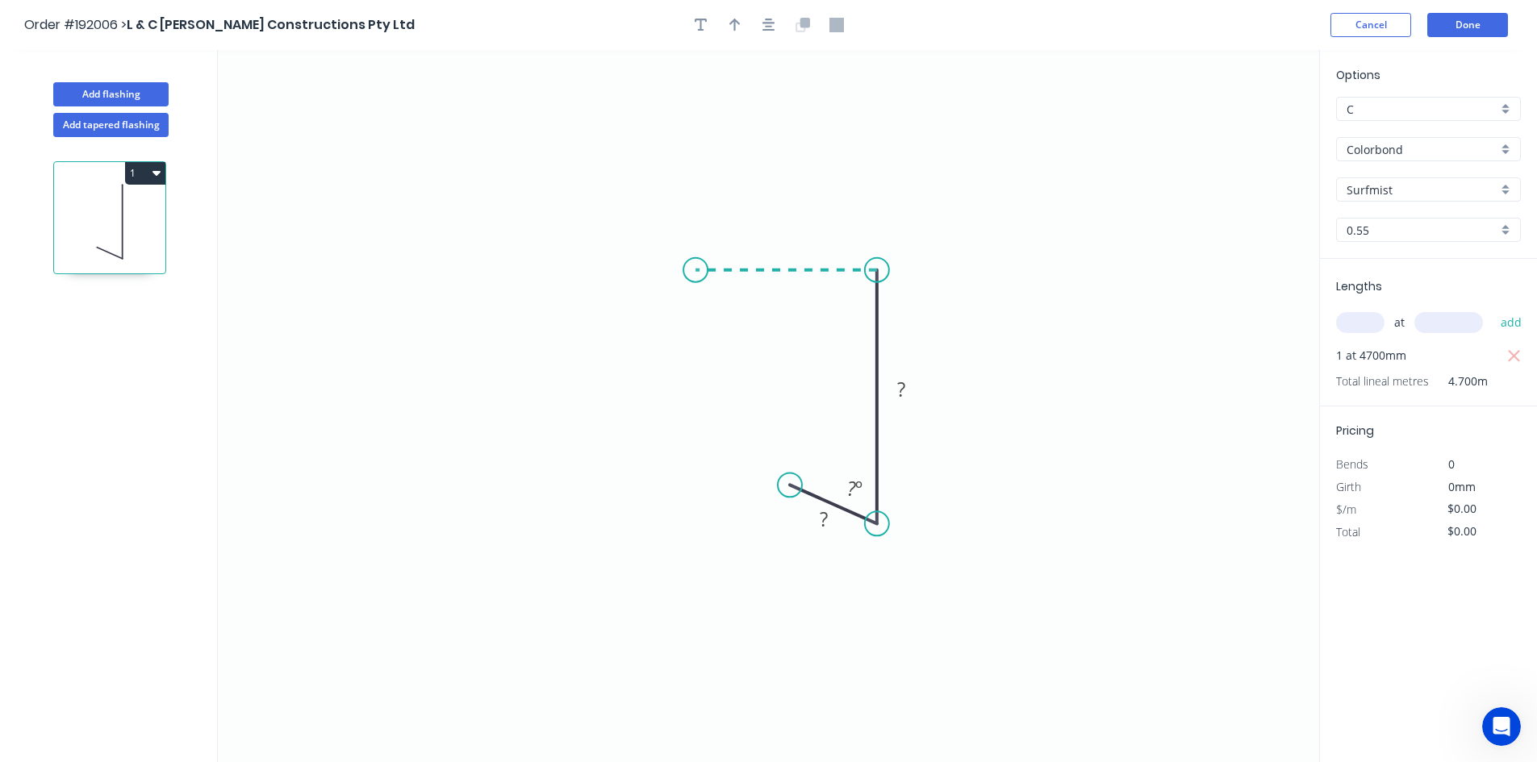
click at [695, 273] on icon "0 ? ? ? º" at bounding box center [768, 406] width 1101 height 712
click at [698, 348] on icon "0 ? ? ? ? º" at bounding box center [768, 406] width 1101 height 712
click at [698, 348] on circle at bounding box center [695, 348] width 24 height 24
click at [669, 302] on tspan "?" at bounding box center [671, 301] width 8 height 27
type input "$13.88"
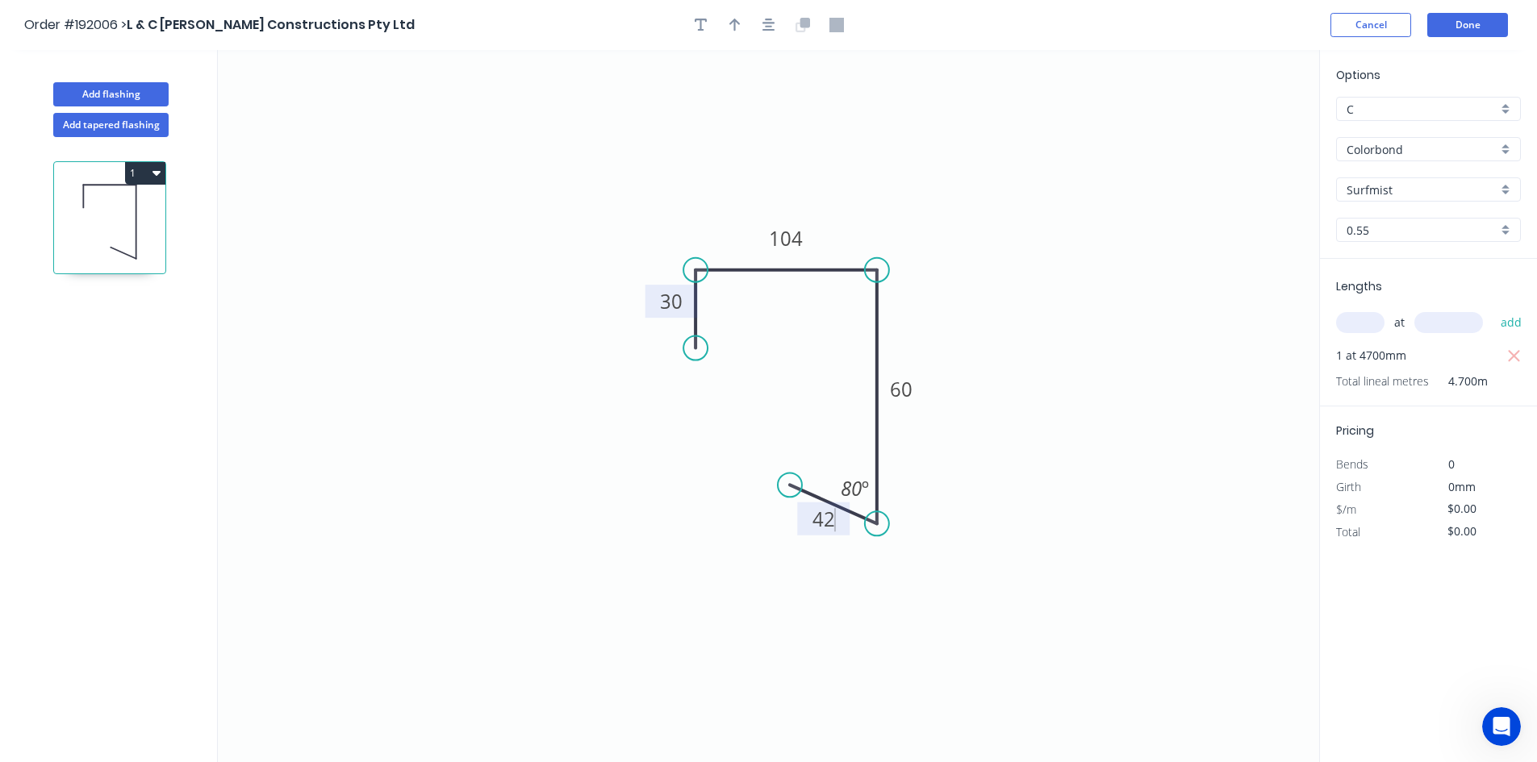
type input "$65.24"
click at [779, 31] on div at bounding box center [768, 25] width 169 height 24
click at [758, 40] on header "Order #192006 > L & C Platt Constructions Pty Ltd Cancel Done" at bounding box center [768, 25] width 1537 height 50
click at [761, 29] on button "button" at bounding box center [769, 25] width 24 height 24
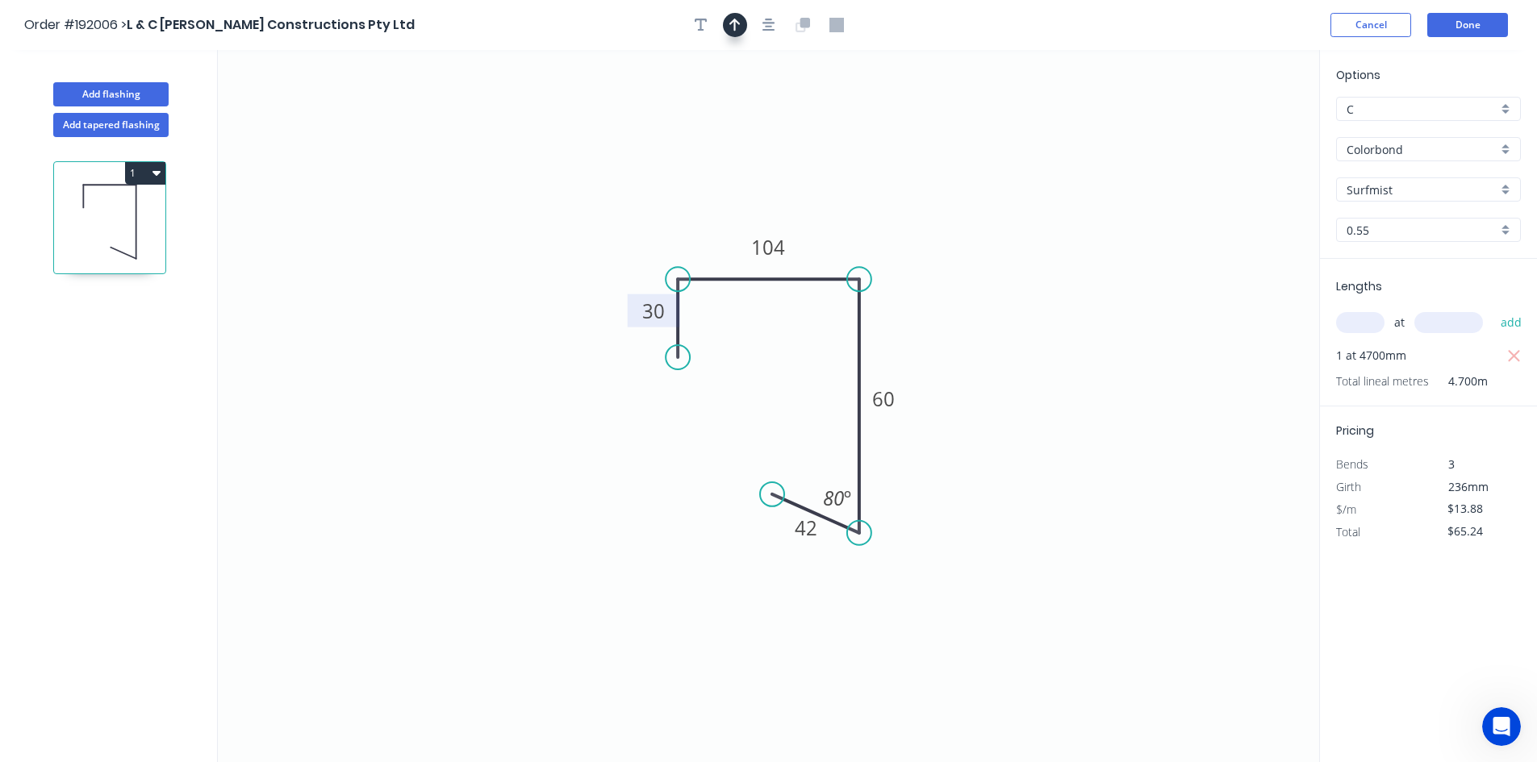
click at [733, 29] on icon "button" at bounding box center [734, 25] width 11 height 15
click at [1236, 131] on icon at bounding box center [1237, 112] width 15 height 52
drag, startPoint x: 1236, startPoint y: 131, endPoint x: 918, endPoint y: 243, distance: 336.7
click at [918, 242] on icon at bounding box center [931, 229] width 47 height 47
click at [119, 99] on button "Add flashing" at bounding box center [110, 94] width 115 height 24
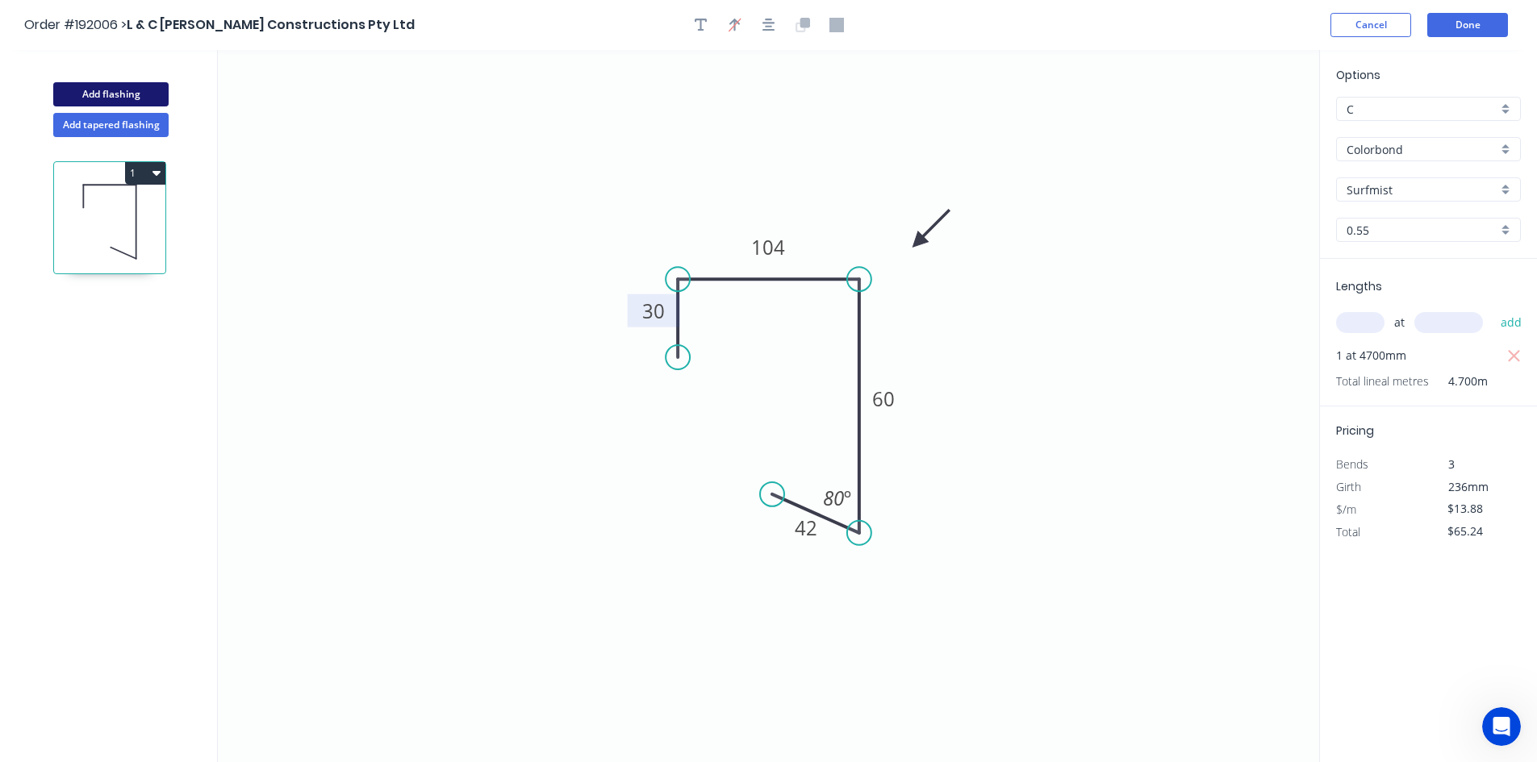
type input "$0.00"
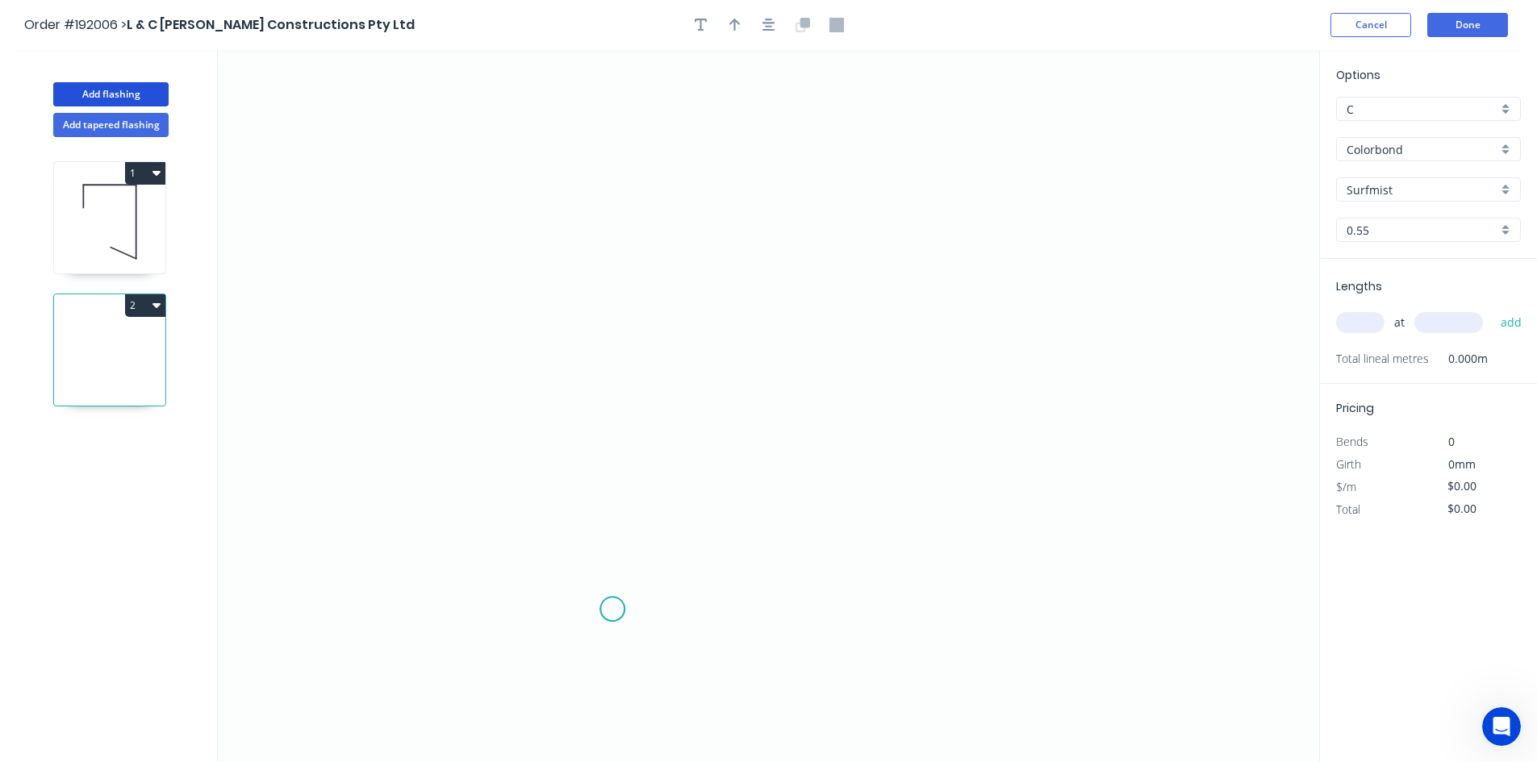
click at [612, 610] on icon "0" at bounding box center [768, 406] width 1101 height 712
click at [630, 226] on icon "0" at bounding box center [768, 406] width 1101 height 712
click at [841, 222] on icon "0 ?" at bounding box center [768, 406] width 1101 height 712
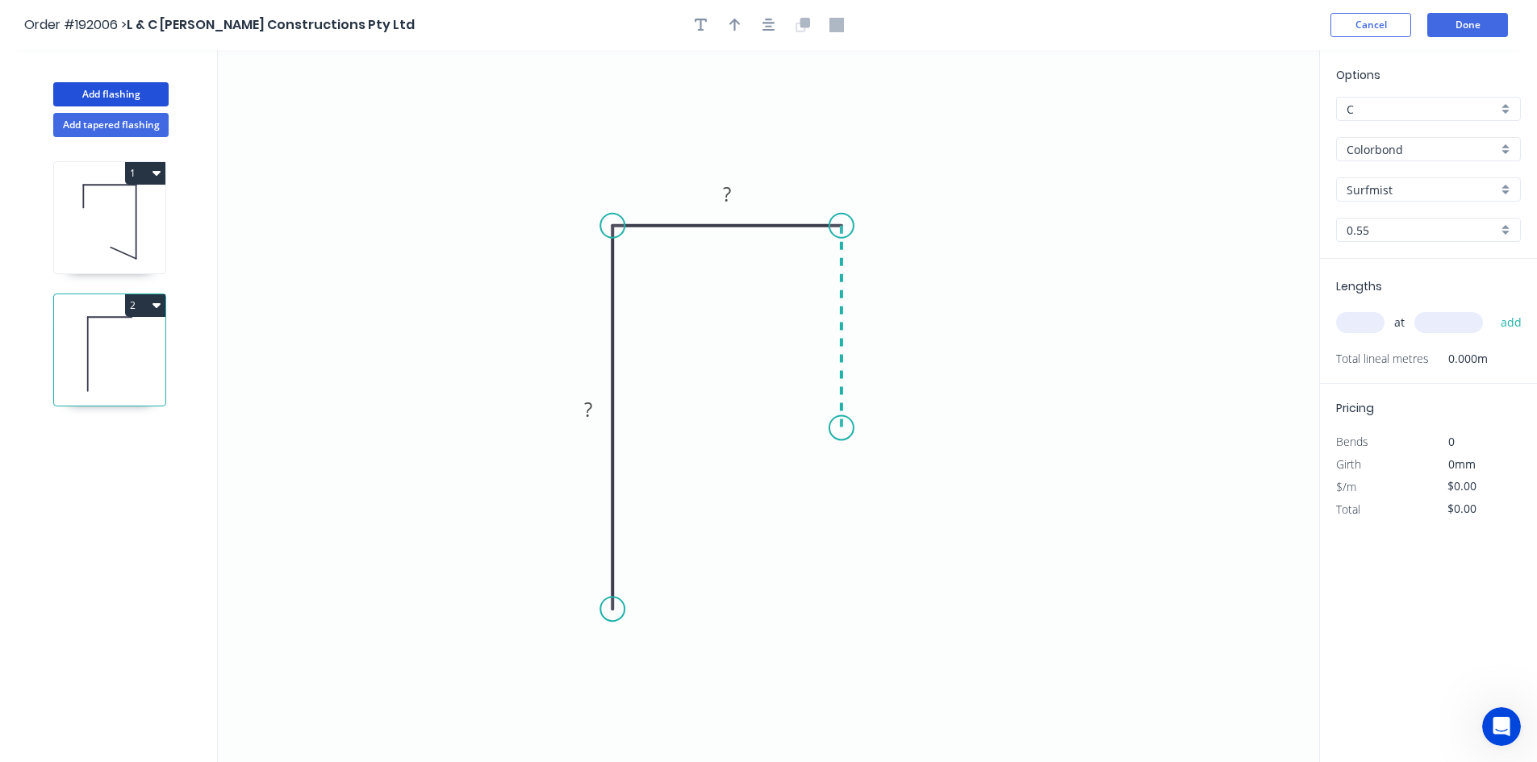
click at [835, 428] on icon "0 ? ?" at bounding box center [768, 406] width 1101 height 712
click at [792, 401] on icon at bounding box center [816, 414] width 49 height 27
click at [792, 401] on circle at bounding box center [792, 401] width 24 height 24
click at [809, 423] on g "?" at bounding box center [805, 428] width 32 height 27
type input "$13.88"
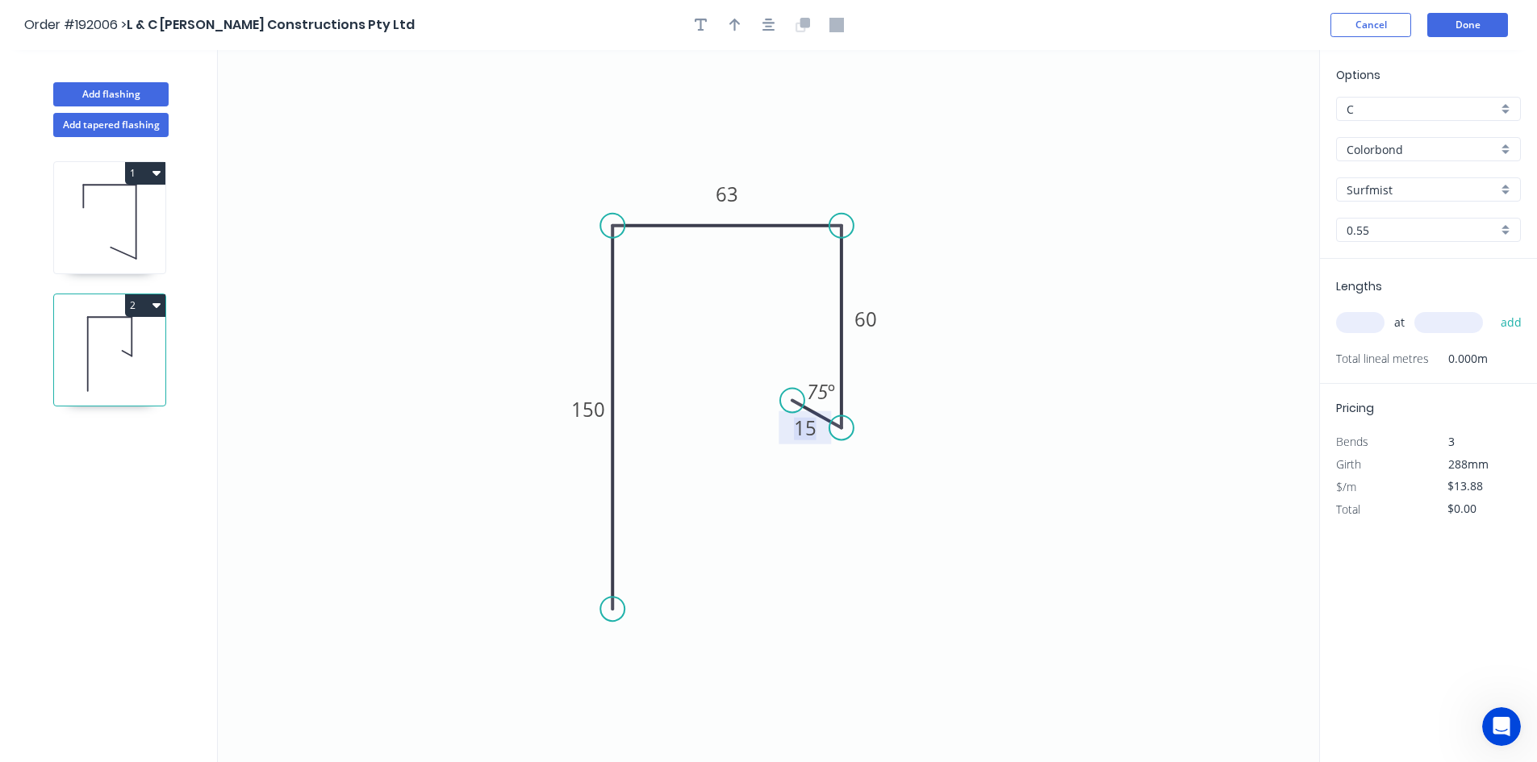
click at [838, 478] on icon "0 150 63 60 15 75 º" at bounding box center [768, 406] width 1101 height 712
click at [1348, 317] on input "text" at bounding box center [1360, 322] width 48 height 21
type input "2"
type input "2250"
click at [1492, 309] on button "add" at bounding box center [1511, 322] width 38 height 27
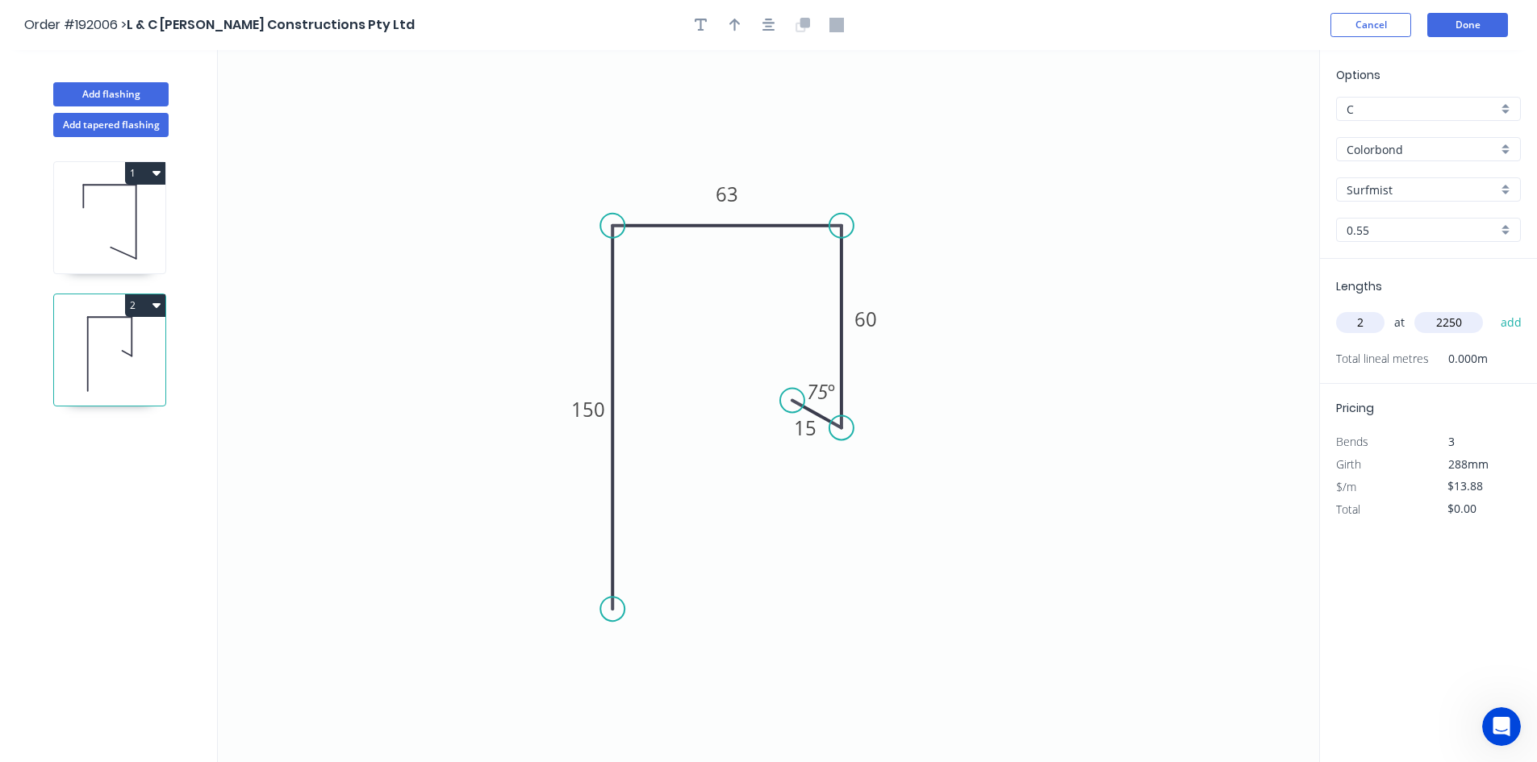
type input "$62.46"
click at [1437, 19] on button "Done" at bounding box center [1467, 25] width 81 height 24
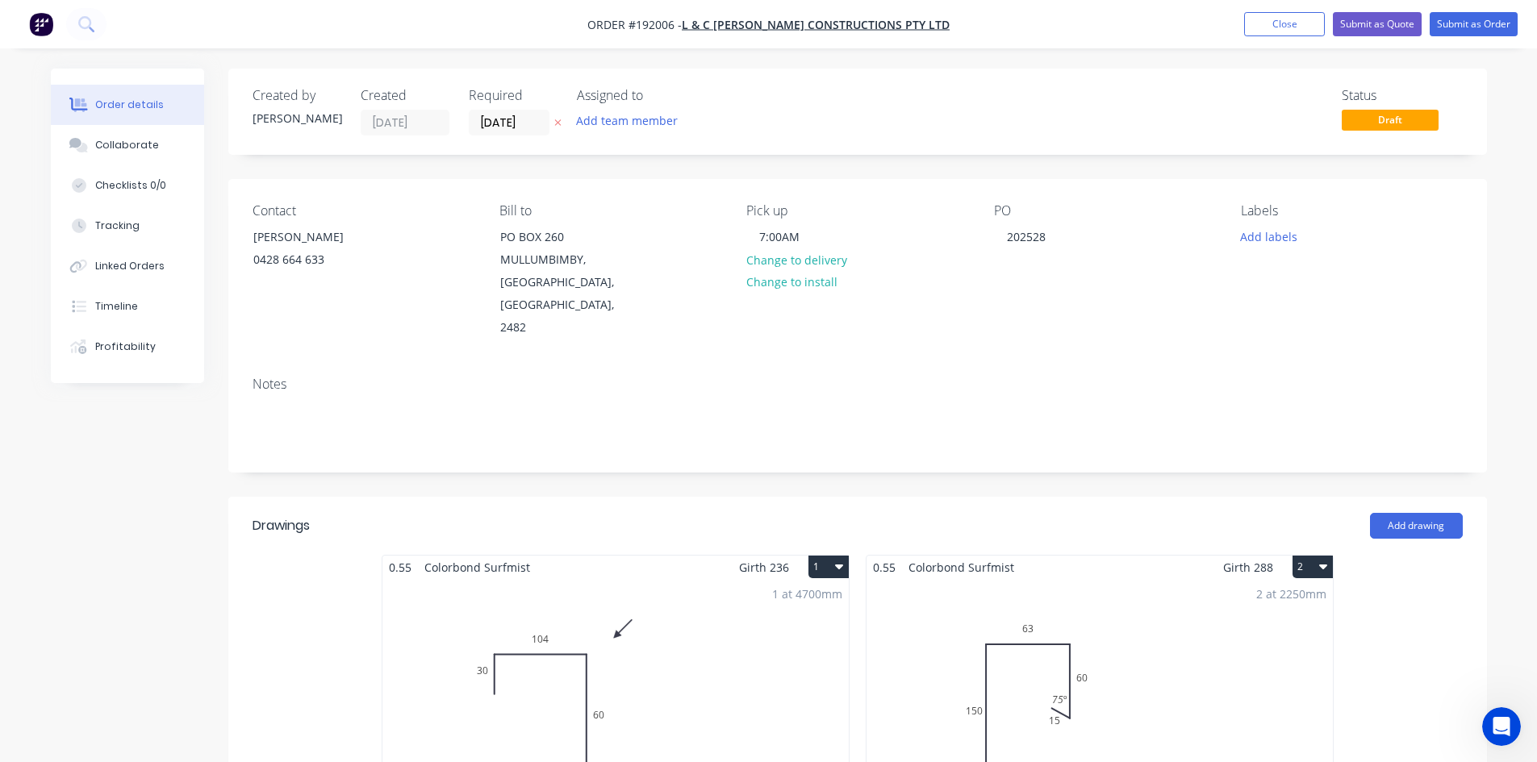
scroll to position [269, 0]
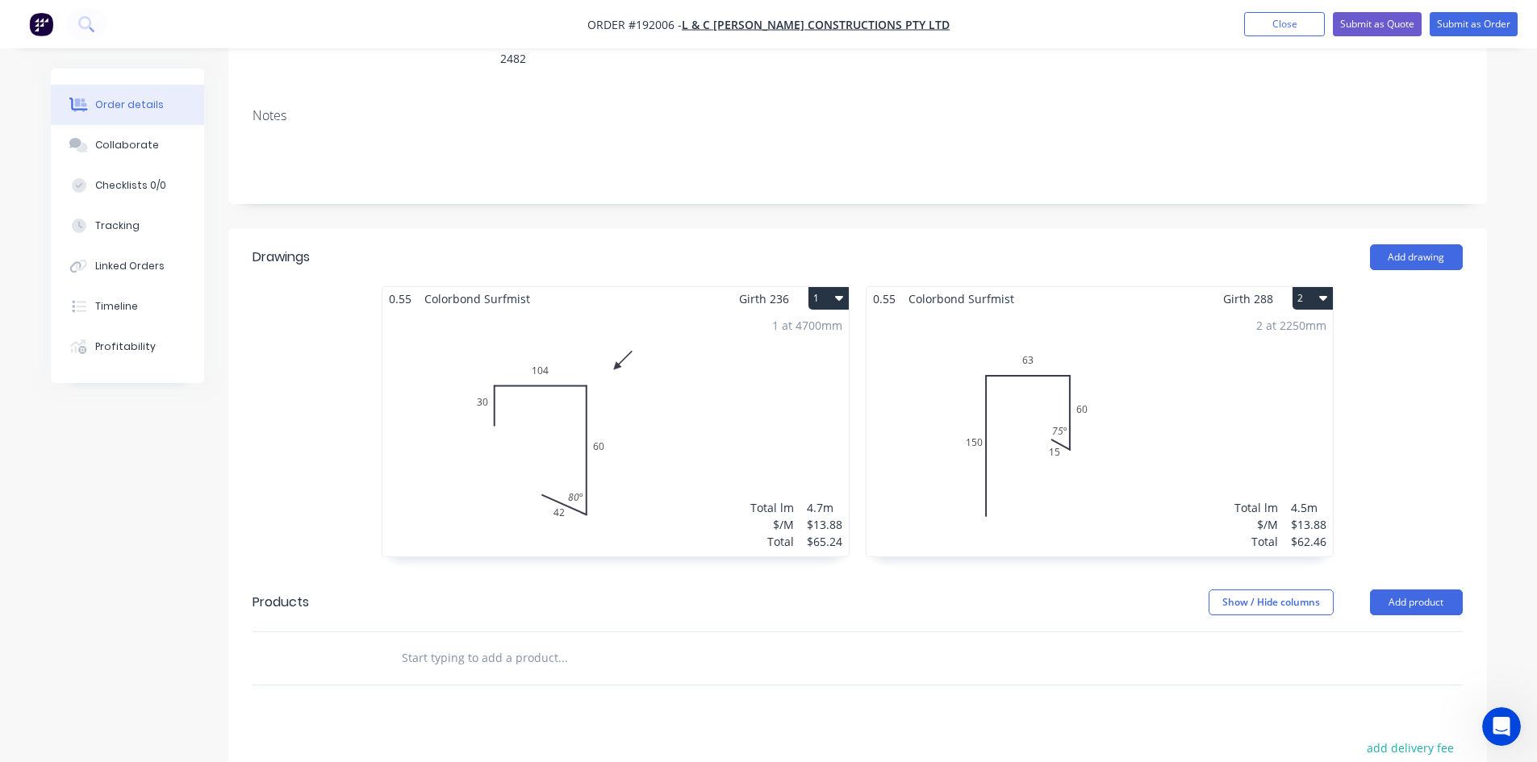
click at [1170, 365] on div "2 at 2250mm Total lm $/M Total 4.5m $13.88 $62.46" at bounding box center [1099, 434] width 466 height 246
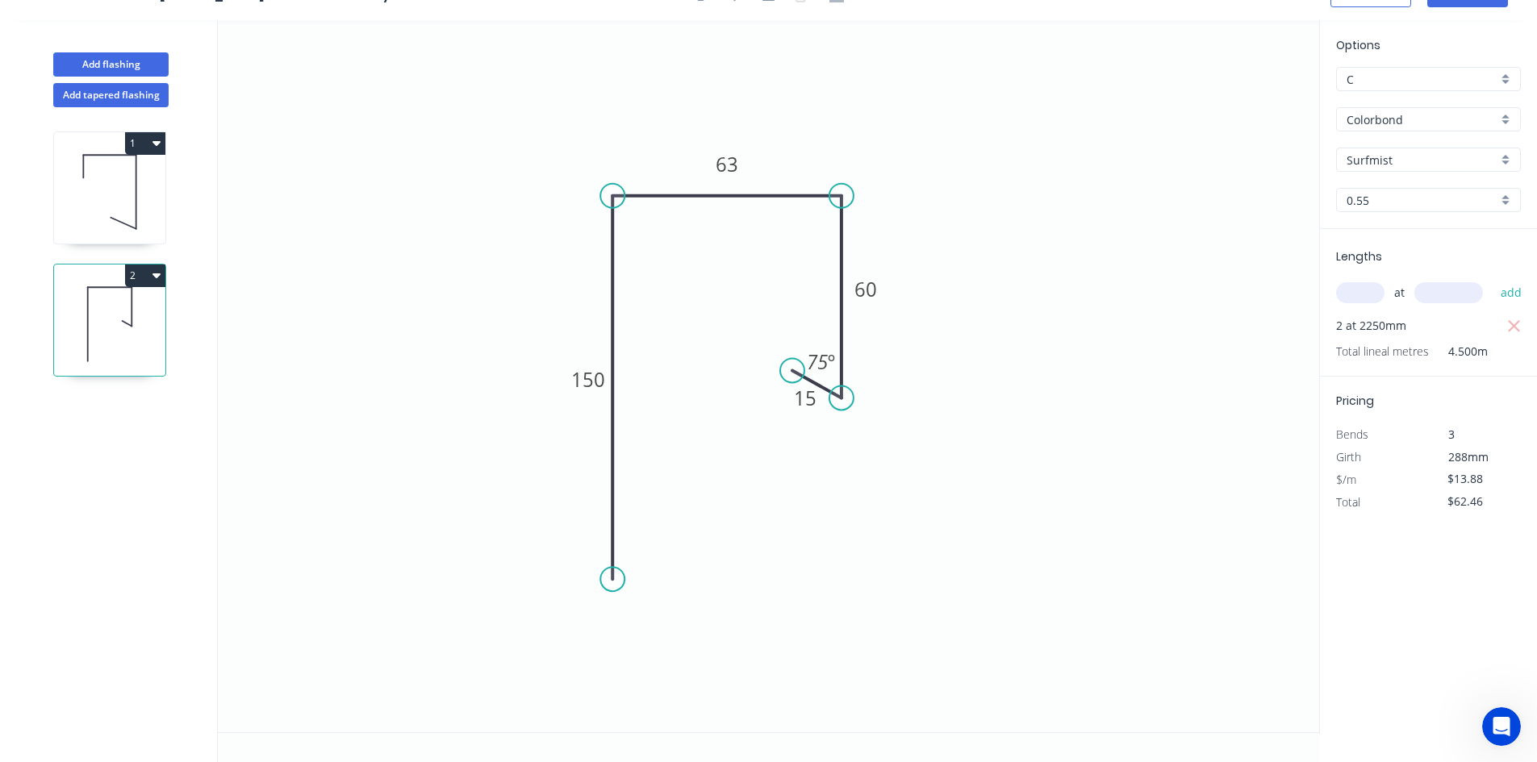
scroll to position [30, 0]
click at [136, 72] on button "Add flashing" at bounding box center [110, 64] width 115 height 24
type input "$0.00"
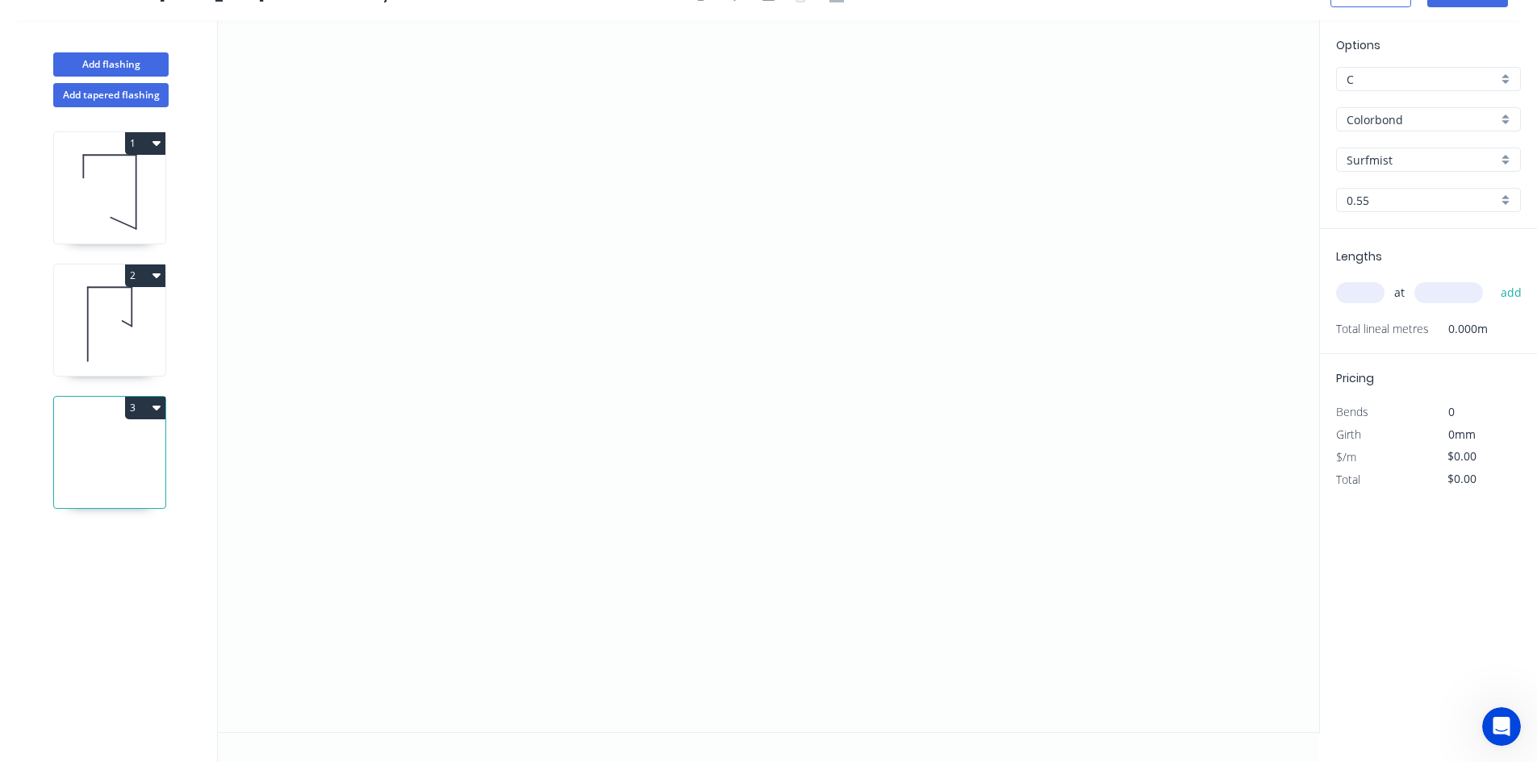
click at [1366, 166] on input "Surfmist" at bounding box center [1421, 160] width 151 height 17
type input "thredbo white"
click at [1496, 125] on input "Colorbond" at bounding box center [1421, 119] width 151 height 17
type input "Surfmist"
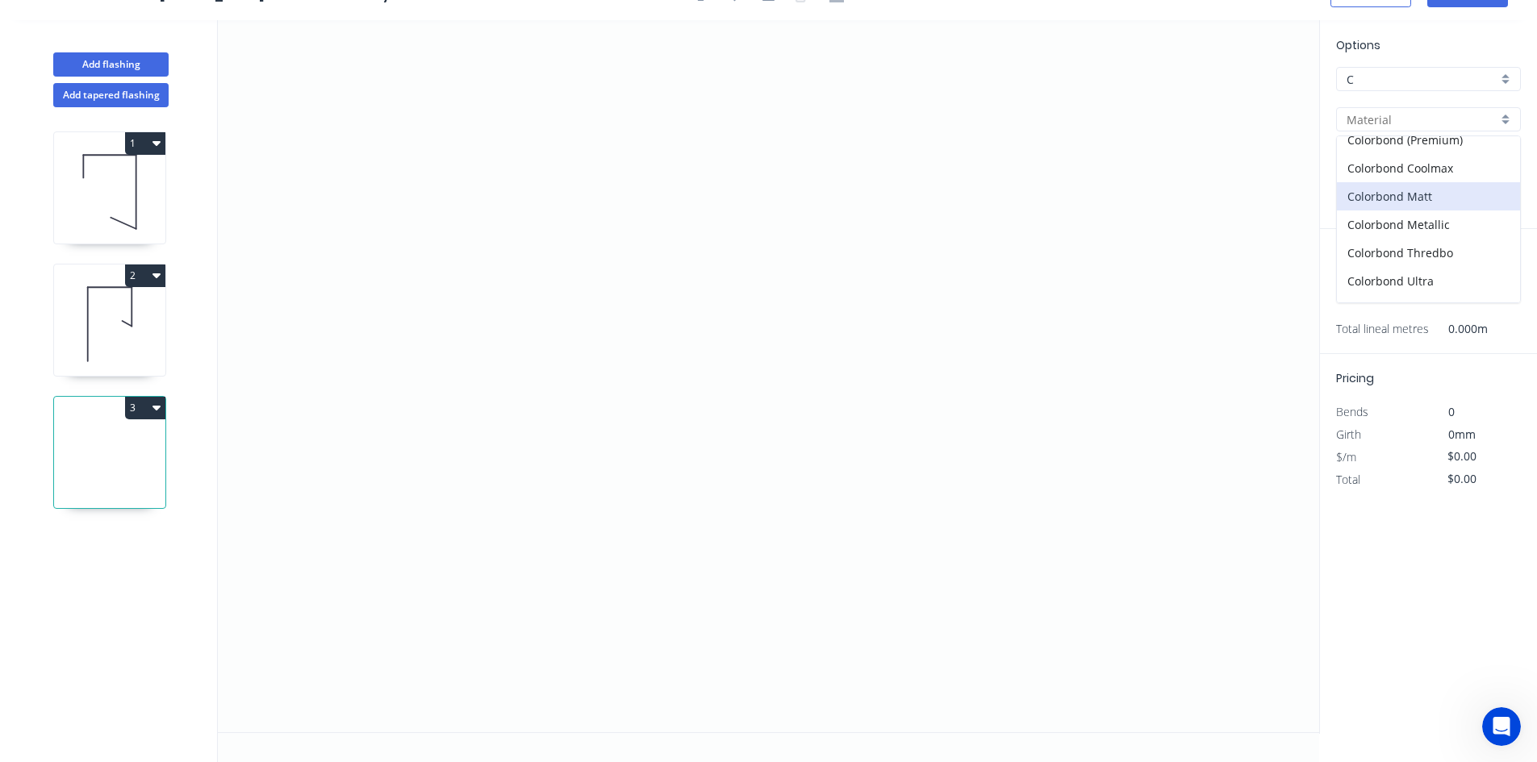
scroll to position [0, 0]
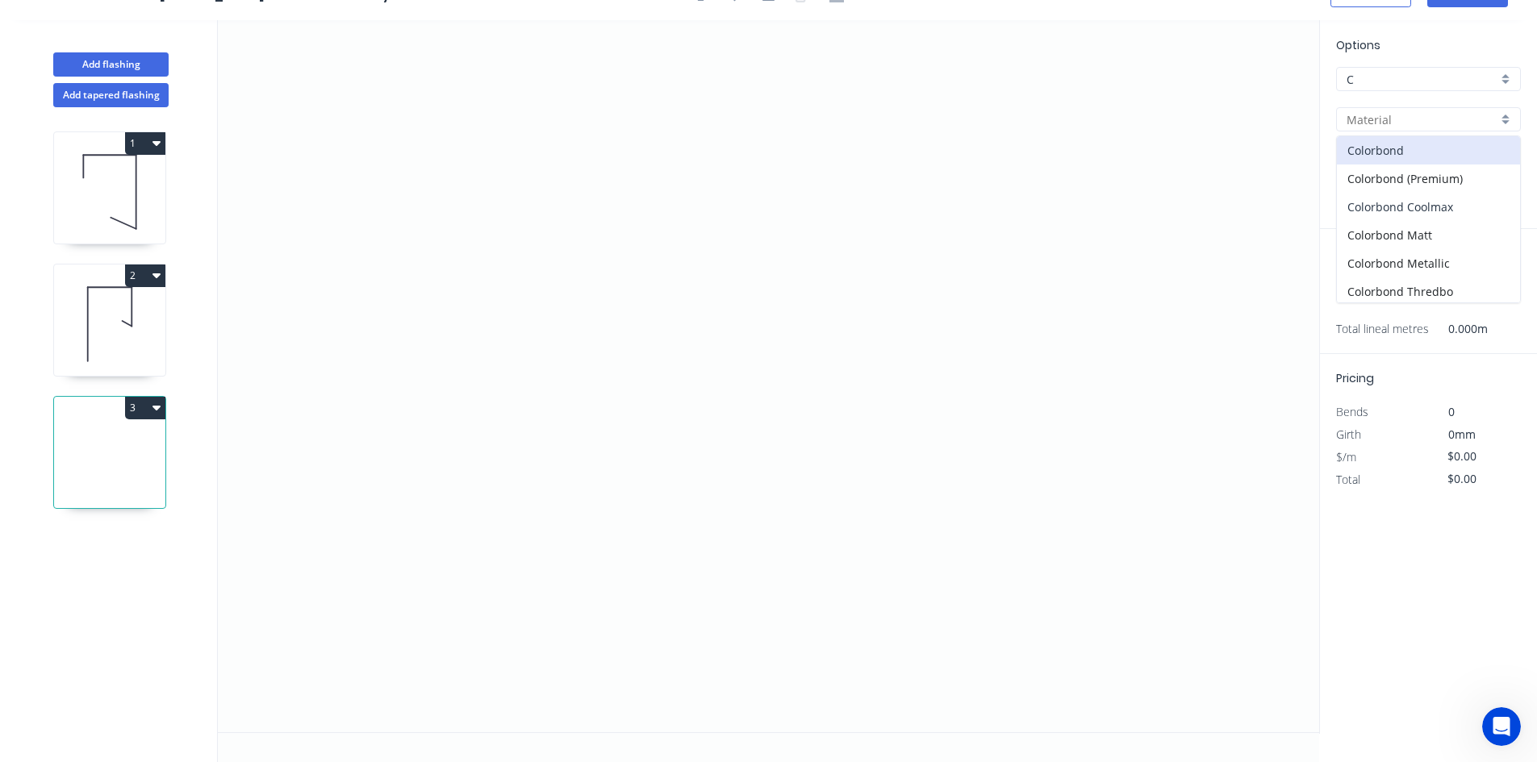
click at [1469, 208] on div "Colorbond Coolmax" at bounding box center [1428, 207] width 183 height 28
type input "Colorbond Coolmax"
type input "Whitehaven"
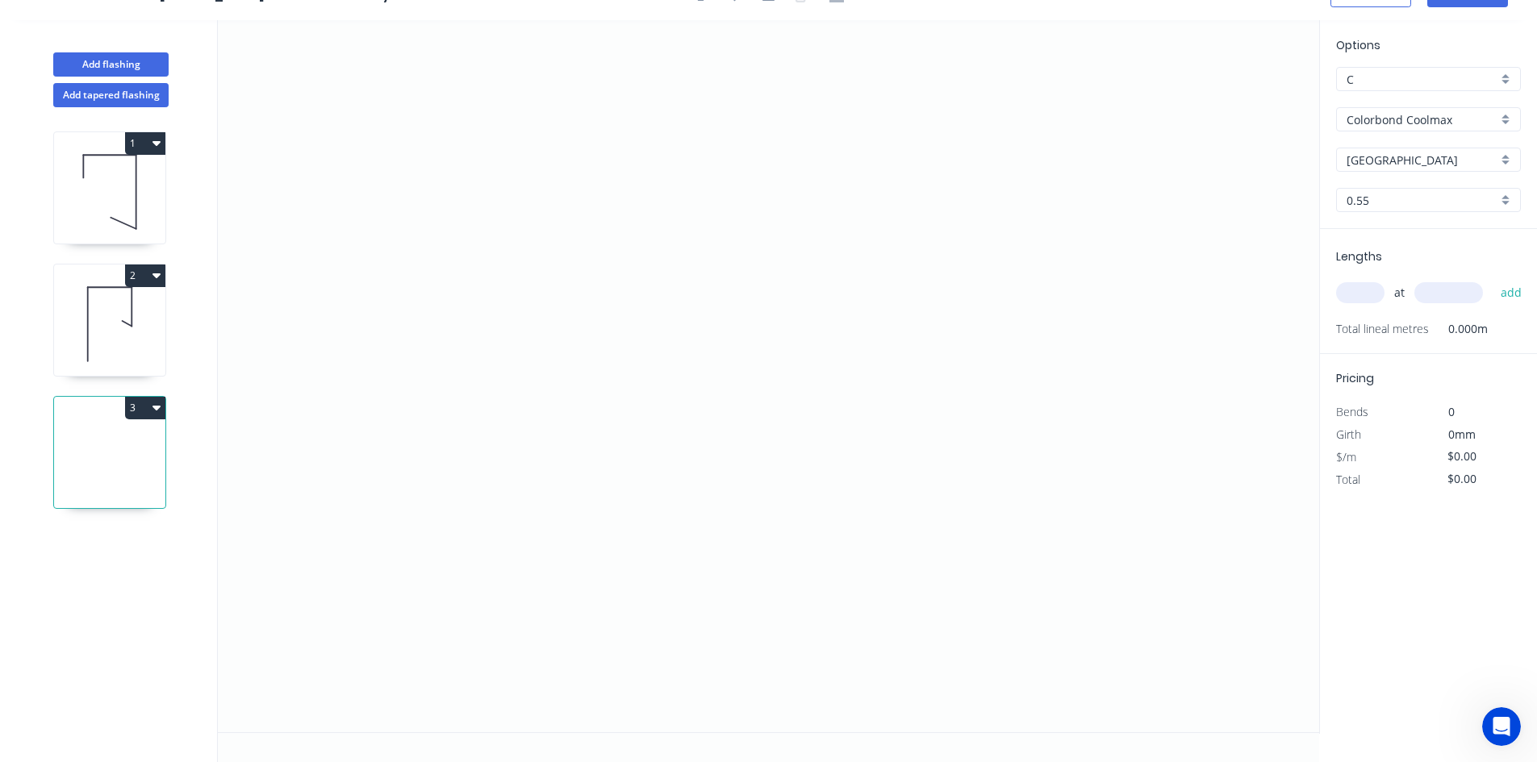
click at [1466, 131] on div "Options C C Colorbond Coolmax Colorbond Coolmax Whitehaven Whitehaven 0.55 0.55" at bounding box center [1428, 132] width 217 height 193
click at [1475, 119] on input "Colorbond Coolmax" at bounding box center [1421, 119] width 151 height 17
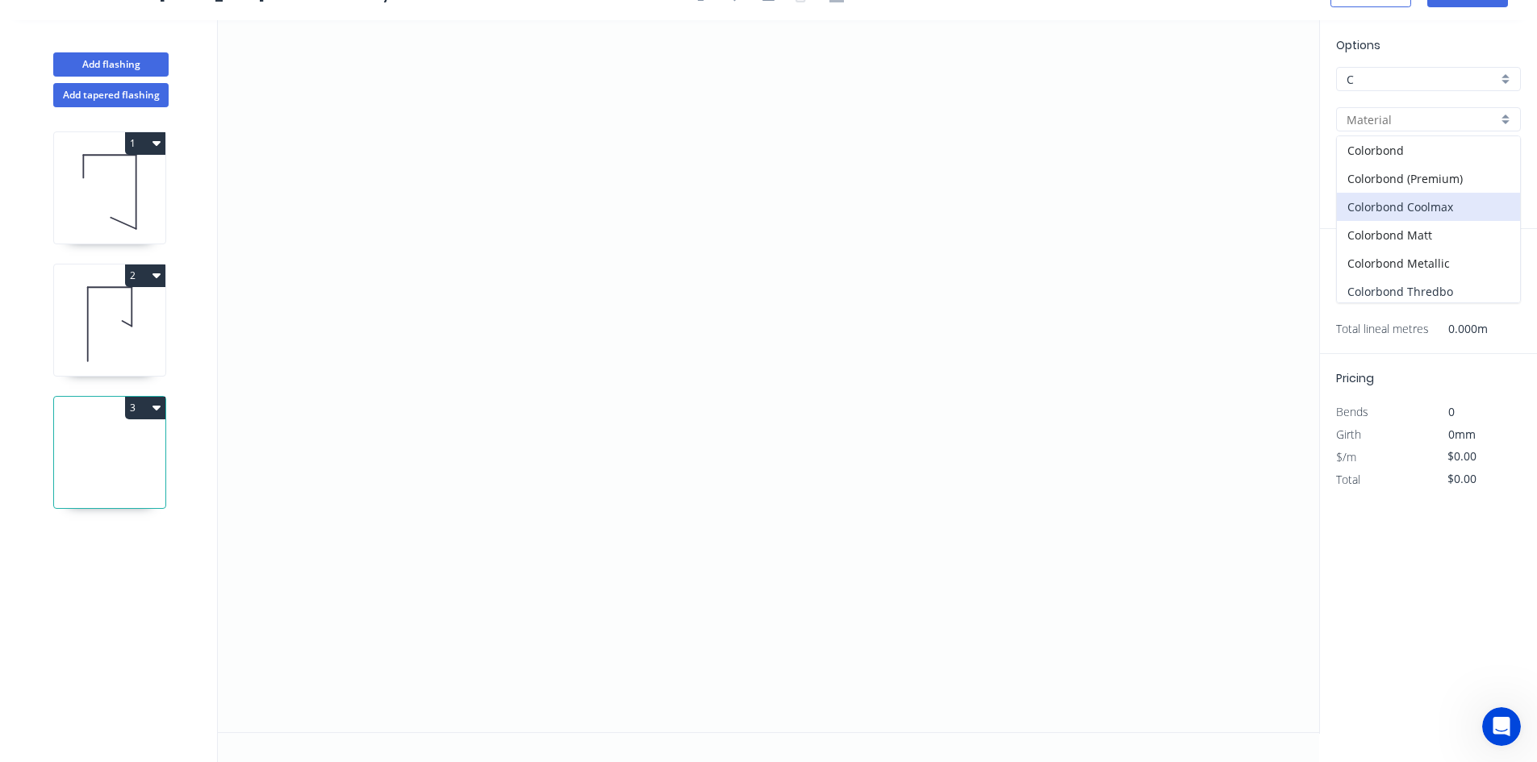
click at [1445, 278] on div "Colorbond Thredbo" at bounding box center [1428, 291] width 183 height 28
type input "Colorbond Thredbo"
type input "White"
click at [1445, 164] on input "White" at bounding box center [1421, 160] width 151 height 17
click at [1445, 164] on input "text" at bounding box center [1421, 160] width 151 height 17
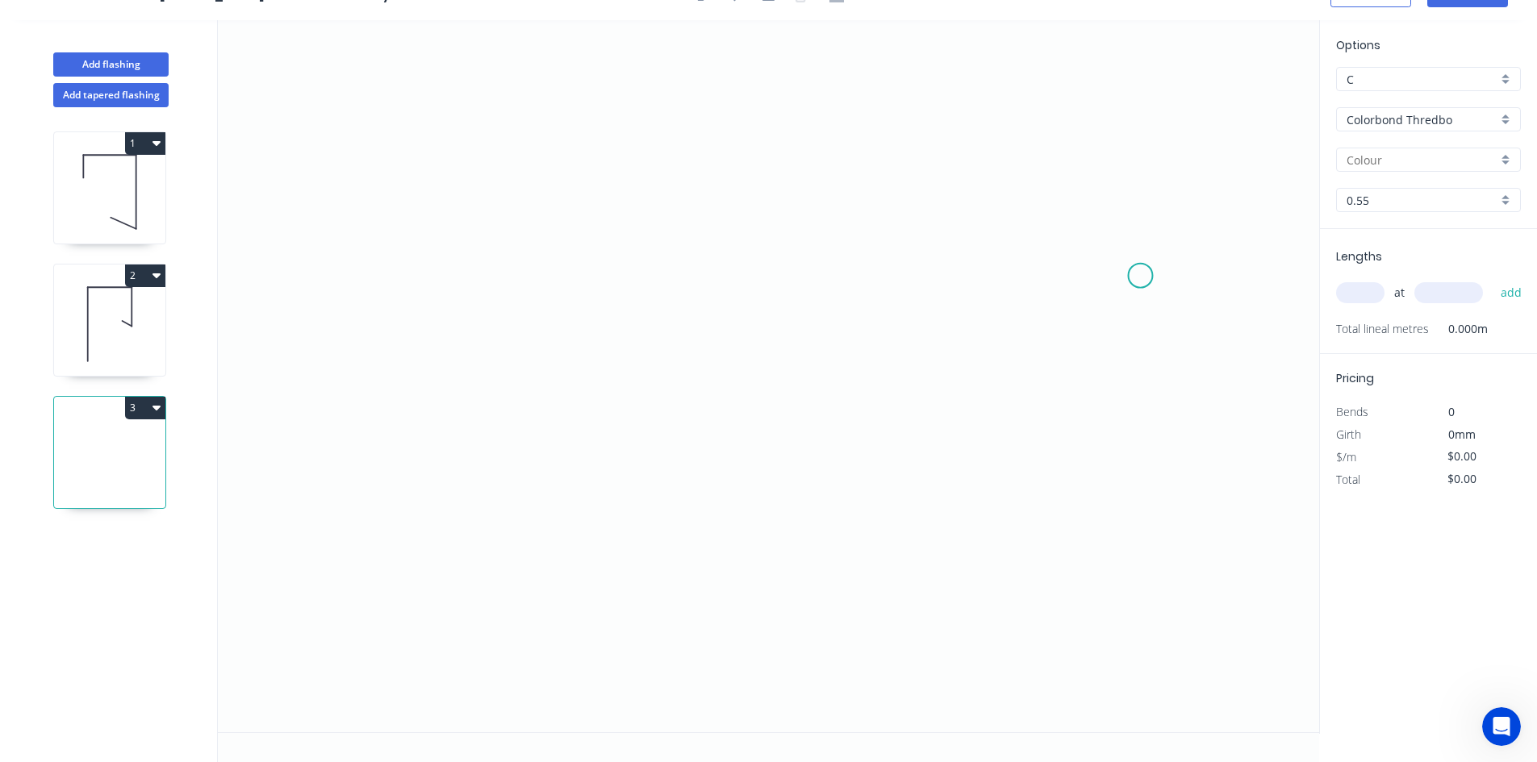
click at [1141, 275] on icon "0" at bounding box center [768, 376] width 1101 height 712
click at [1145, 282] on circle at bounding box center [1140, 275] width 24 height 24
click at [1158, 298] on div "Delete point" at bounding box center [1225, 303] width 162 height 33
click at [582, 236] on icon "0" at bounding box center [768, 376] width 1101 height 712
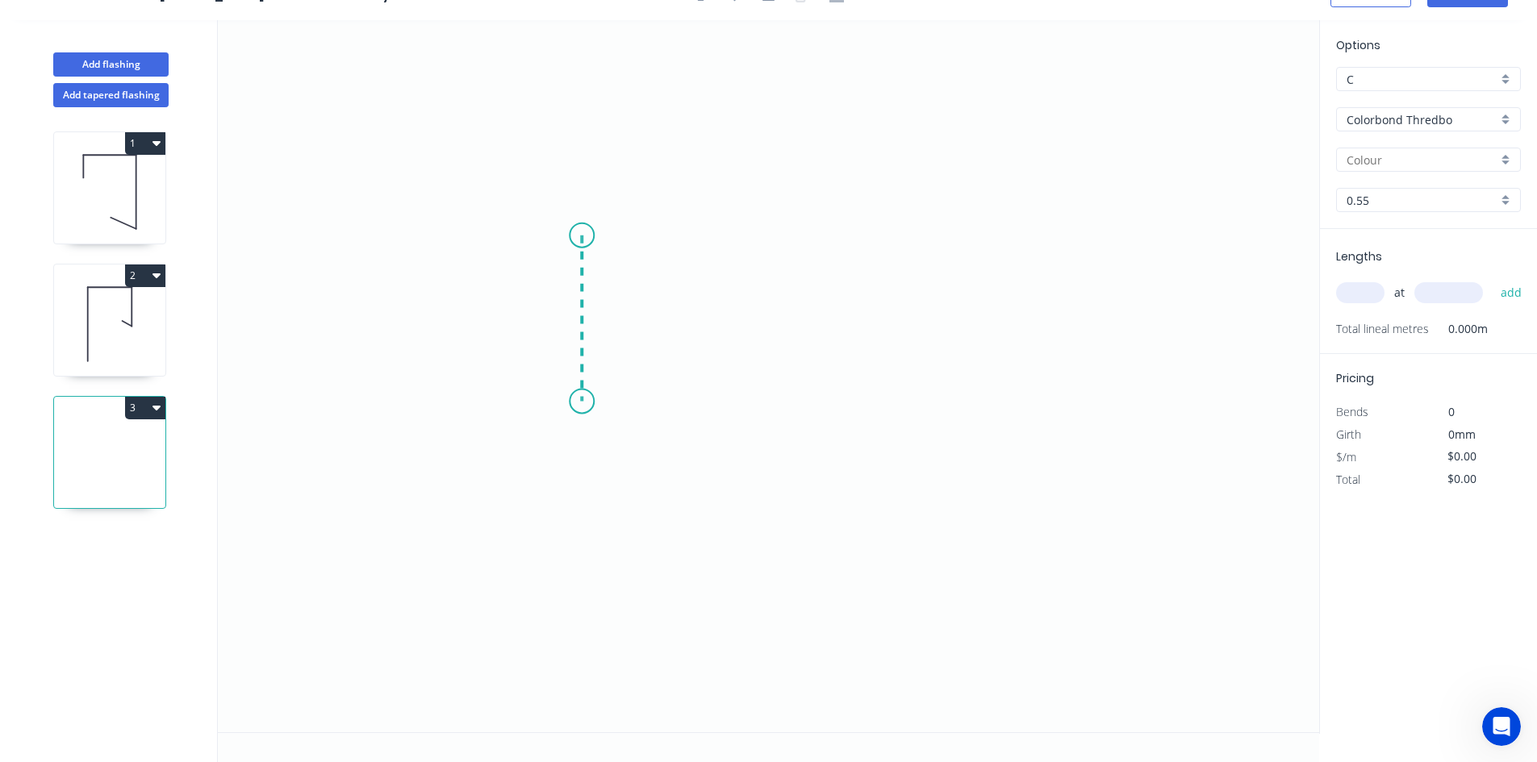
click at [576, 402] on icon "0" at bounding box center [768, 376] width 1101 height 712
click at [583, 399] on circle at bounding box center [581, 401] width 24 height 24
drag, startPoint x: 583, startPoint y: 402, endPoint x: 558, endPoint y: 540, distance: 140.2
click at [558, 540] on icon "0 ?" at bounding box center [768, 376] width 1101 height 712
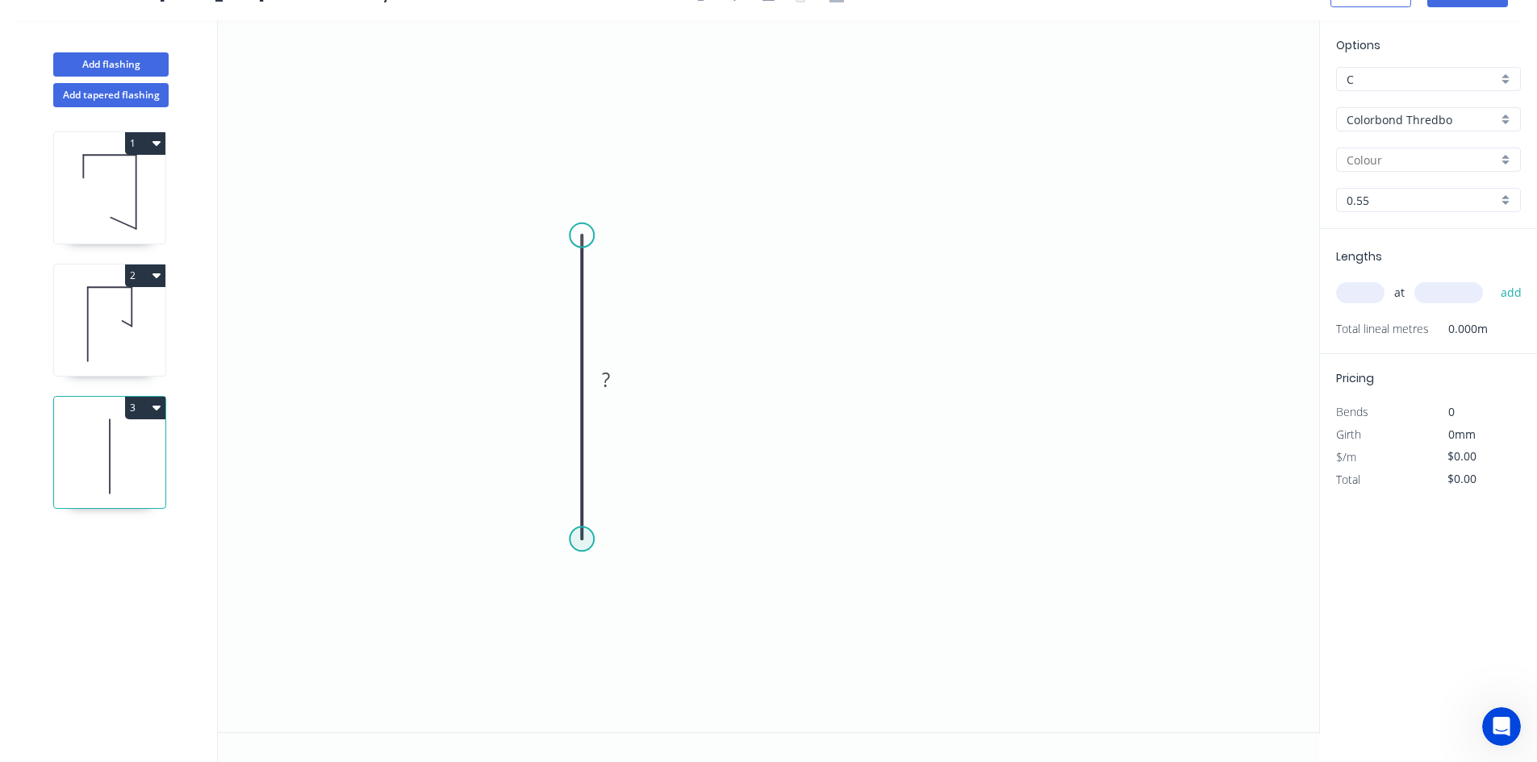
click at [586, 536] on circle at bounding box center [581, 539] width 24 height 24
click at [1007, 535] on icon "0 ?" at bounding box center [768, 376] width 1101 height 712
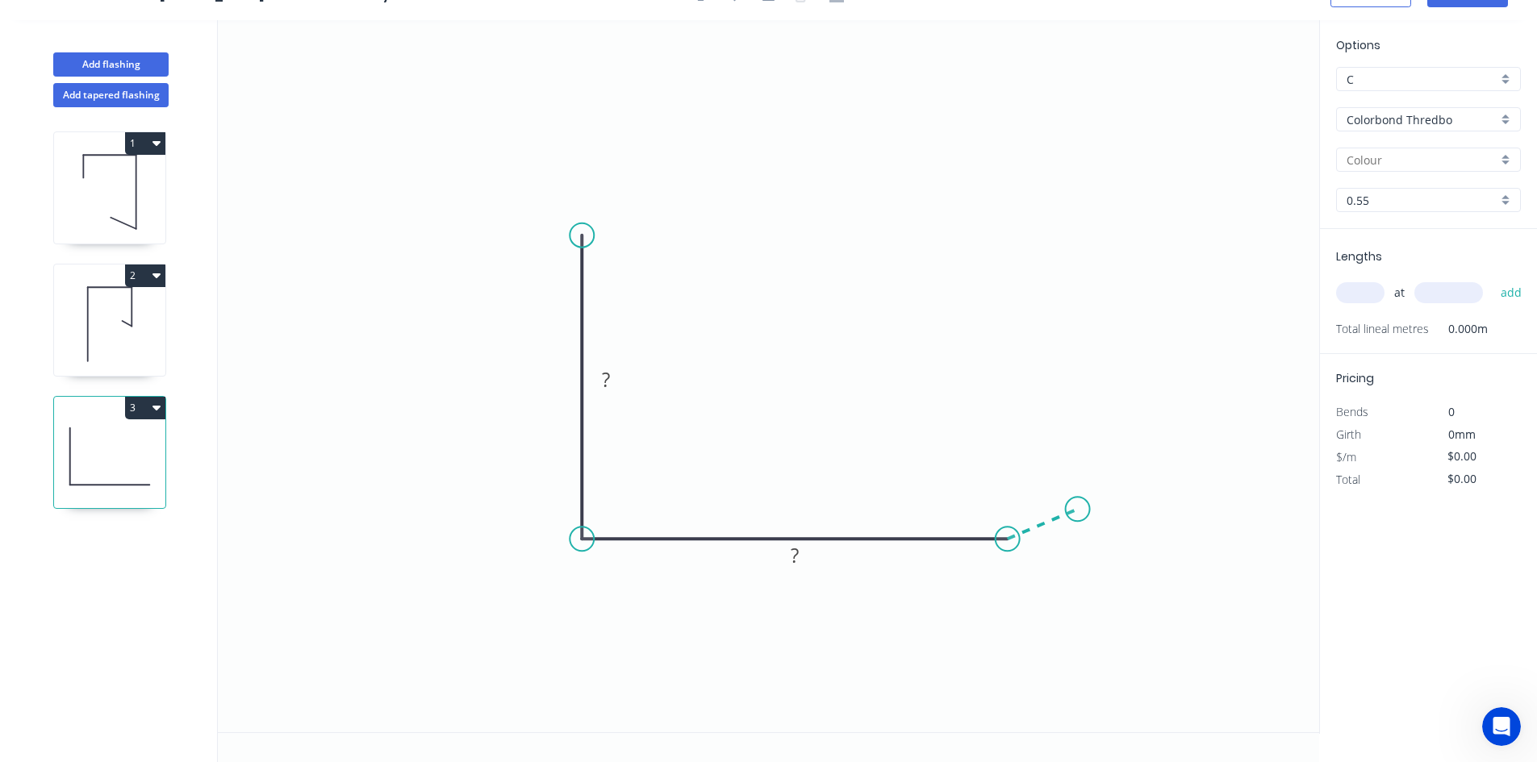
click at [1078, 510] on icon "0 ? ?" at bounding box center [768, 376] width 1101 height 712
click at [1078, 510] on circle at bounding box center [1078, 509] width 24 height 24
click at [1071, 512] on circle at bounding box center [1071, 511] width 24 height 24
click at [624, 378] on rect at bounding box center [606, 379] width 52 height 33
click at [616, 376] on rect at bounding box center [606, 381] width 32 height 23
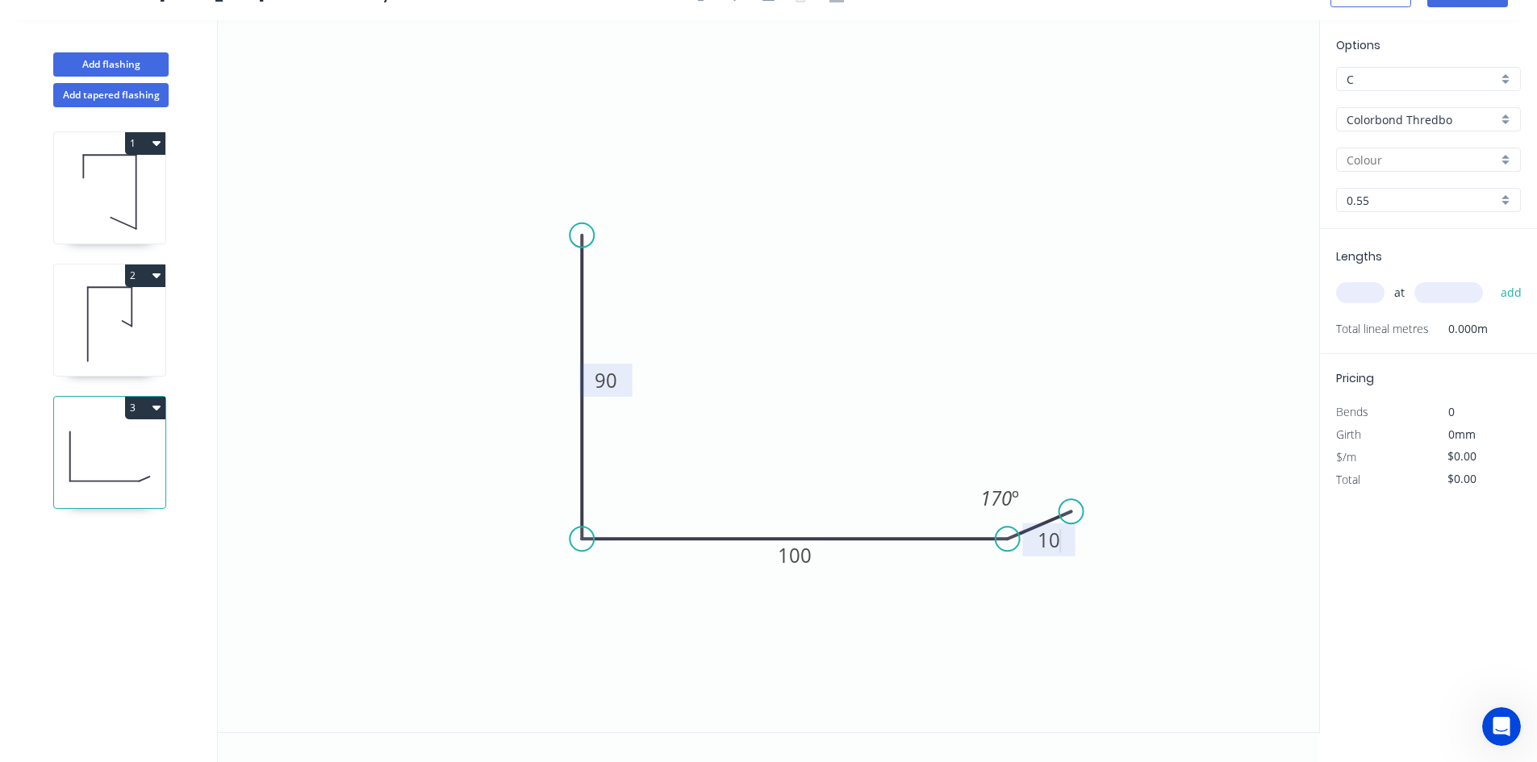
type input "$12.39"
click at [1351, 294] on input "text" at bounding box center [1360, 292] width 48 height 21
type input "1"
type input "1900"
click at [1492, 279] on button "add" at bounding box center [1511, 292] width 38 height 27
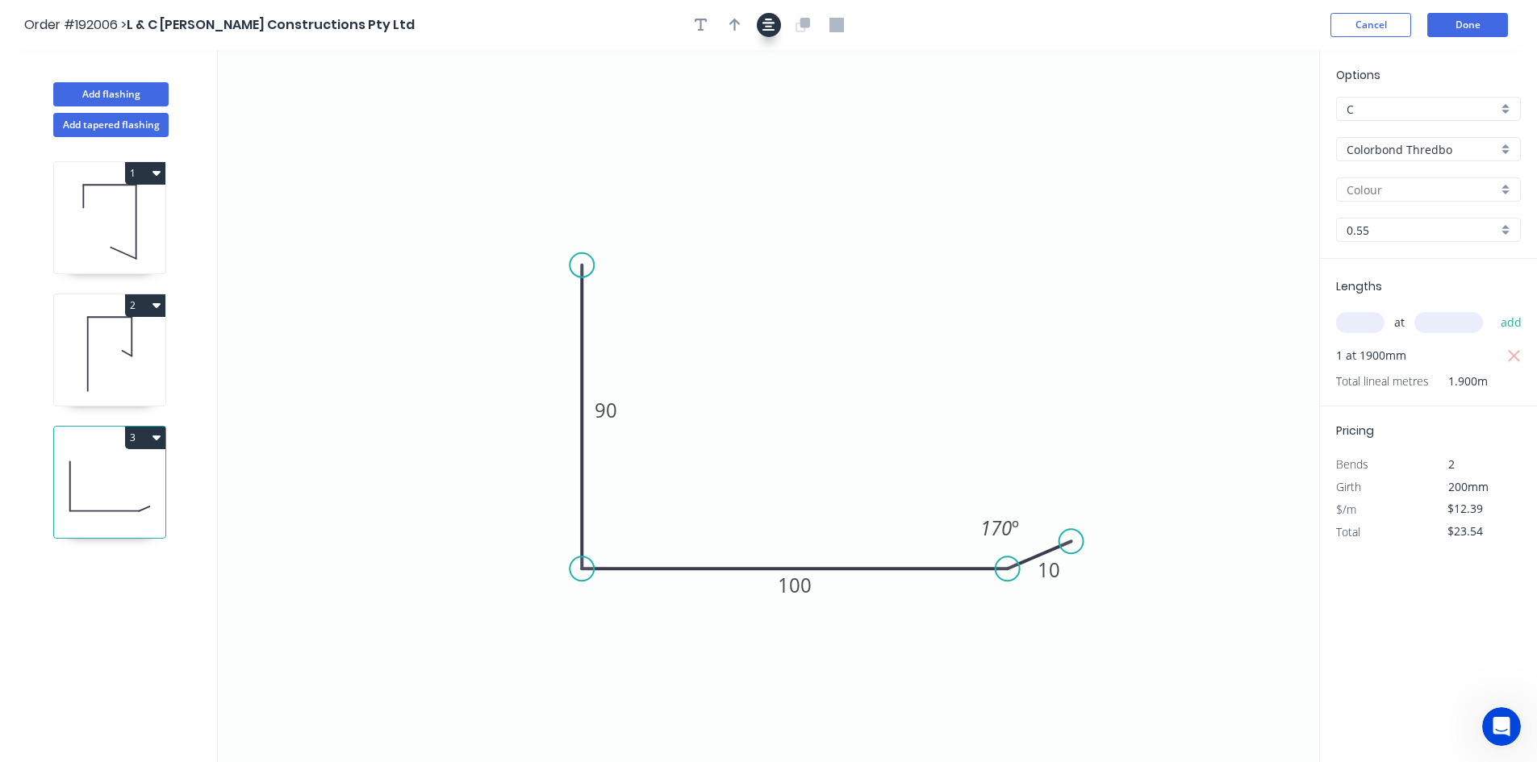
click at [765, 26] on icon "button" at bounding box center [768, 25] width 13 height 15
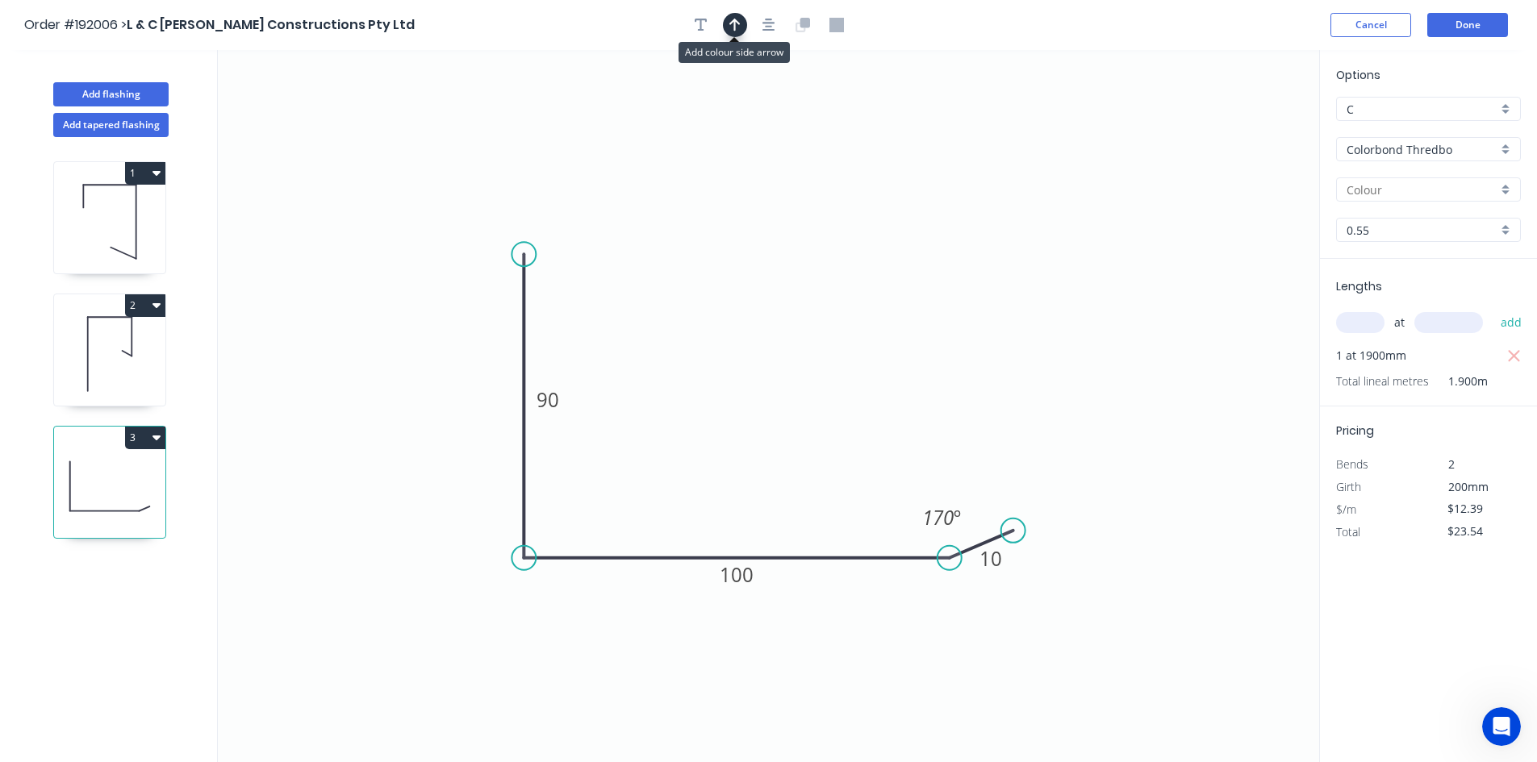
click at [733, 25] on icon "button" at bounding box center [734, 25] width 11 height 15
drag, startPoint x: 1235, startPoint y: 127, endPoint x: 457, endPoint y: 319, distance: 801.7
click at [457, 319] on icon at bounding box center [456, 301] width 15 height 52
click at [457, 319] on icon at bounding box center [438, 319] width 52 height 15
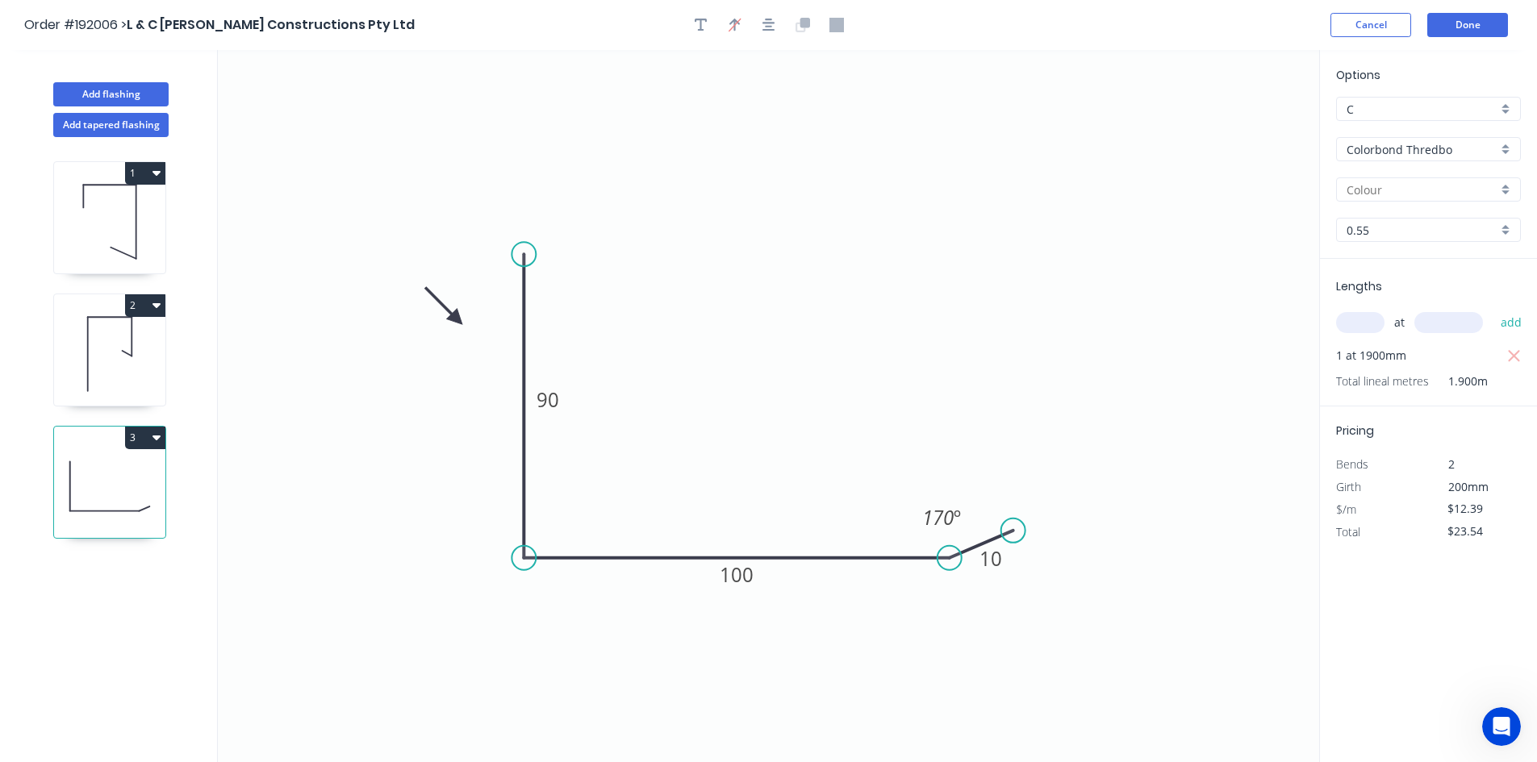
drag, startPoint x: 461, startPoint y: 317, endPoint x: 473, endPoint y: 302, distance: 19.5
click at [473, 302] on icon "0 90 100 10 170 º" at bounding box center [768, 406] width 1101 height 712
drag, startPoint x: 457, startPoint y: 316, endPoint x: 472, endPoint y: 302, distance: 20.0
click at [472, 302] on icon at bounding box center [459, 288] width 47 height 47
click at [156, 437] on icon "button" at bounding box center [156, 438] width 8 height 5
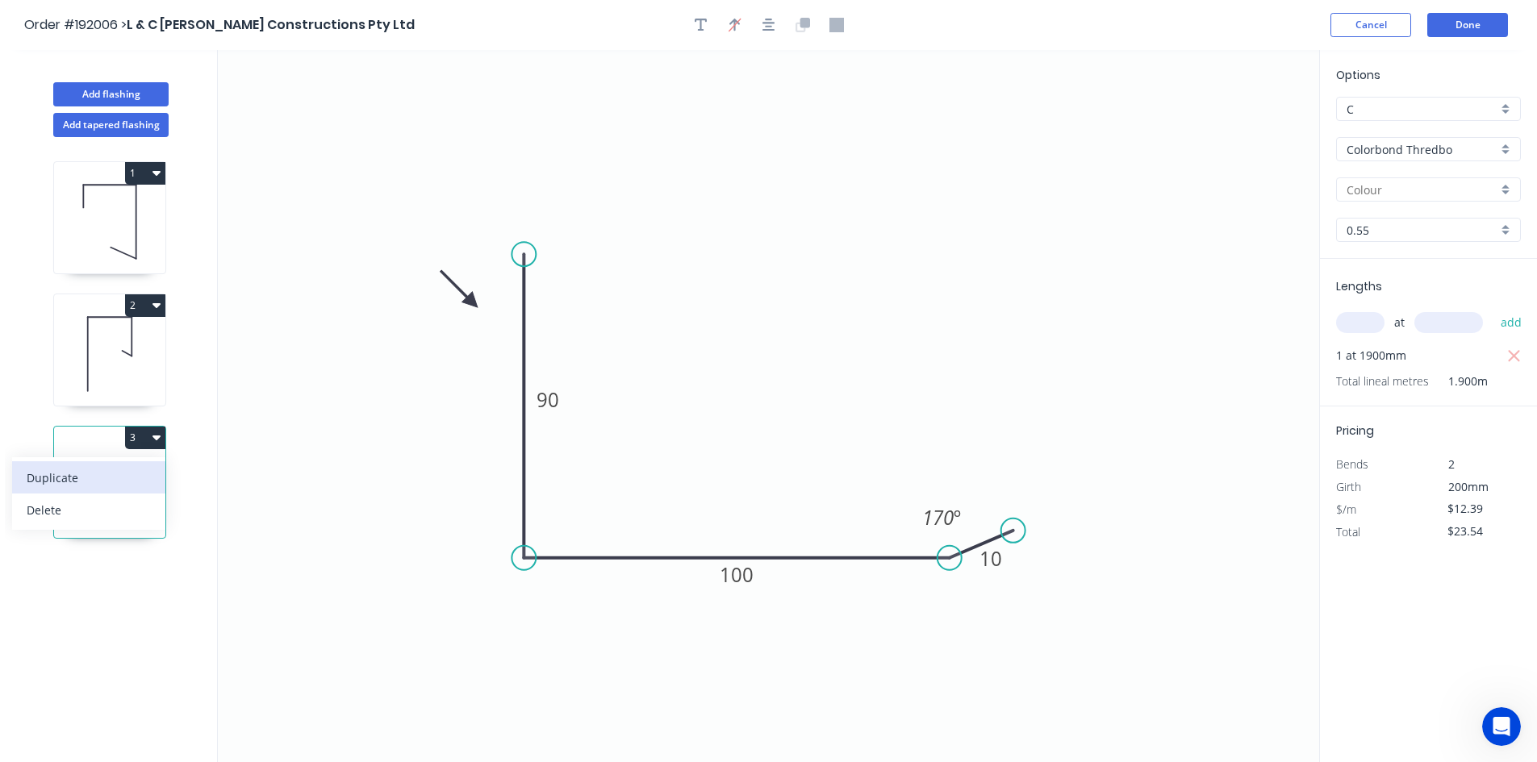
click at [144, 469] on div "Duplicate" at bounding box center [89, 477] width 124 height 23
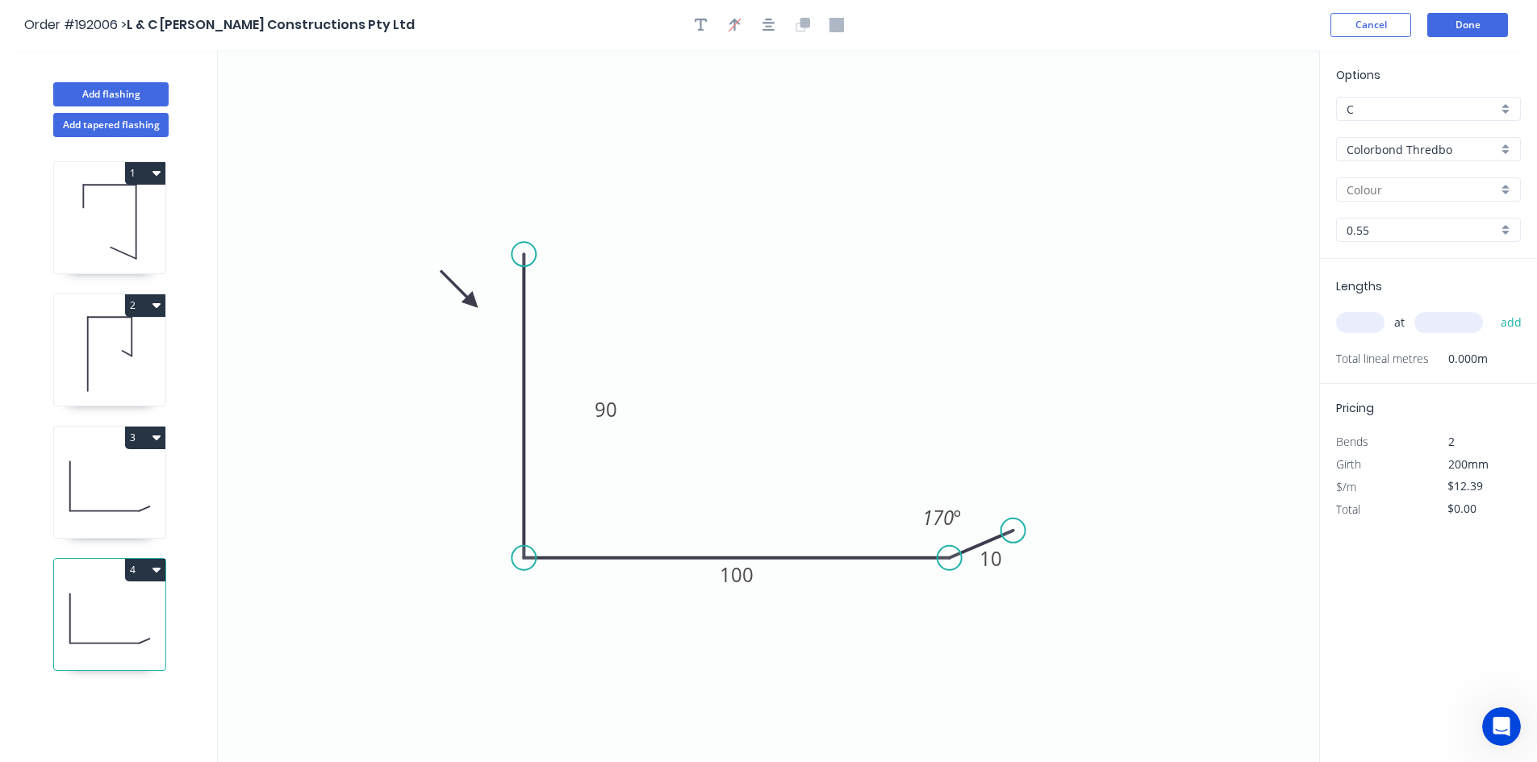
click at [148, 472] on icon at bounding box center [109, 486] width 111 height 103
click at [126, 593] on icon at bounding box center [109, 618] width 111 height 103
click at [104, 470] on icon at bounding box center [109, 486] width 111 height 103
drag, startPoint x: 590, startPoint y: 416, endPoint x: 469, endPoint y: 421, distance: 121.1
click at [469, 421] on rect at bounding box center [486, 414] width 52 height 33
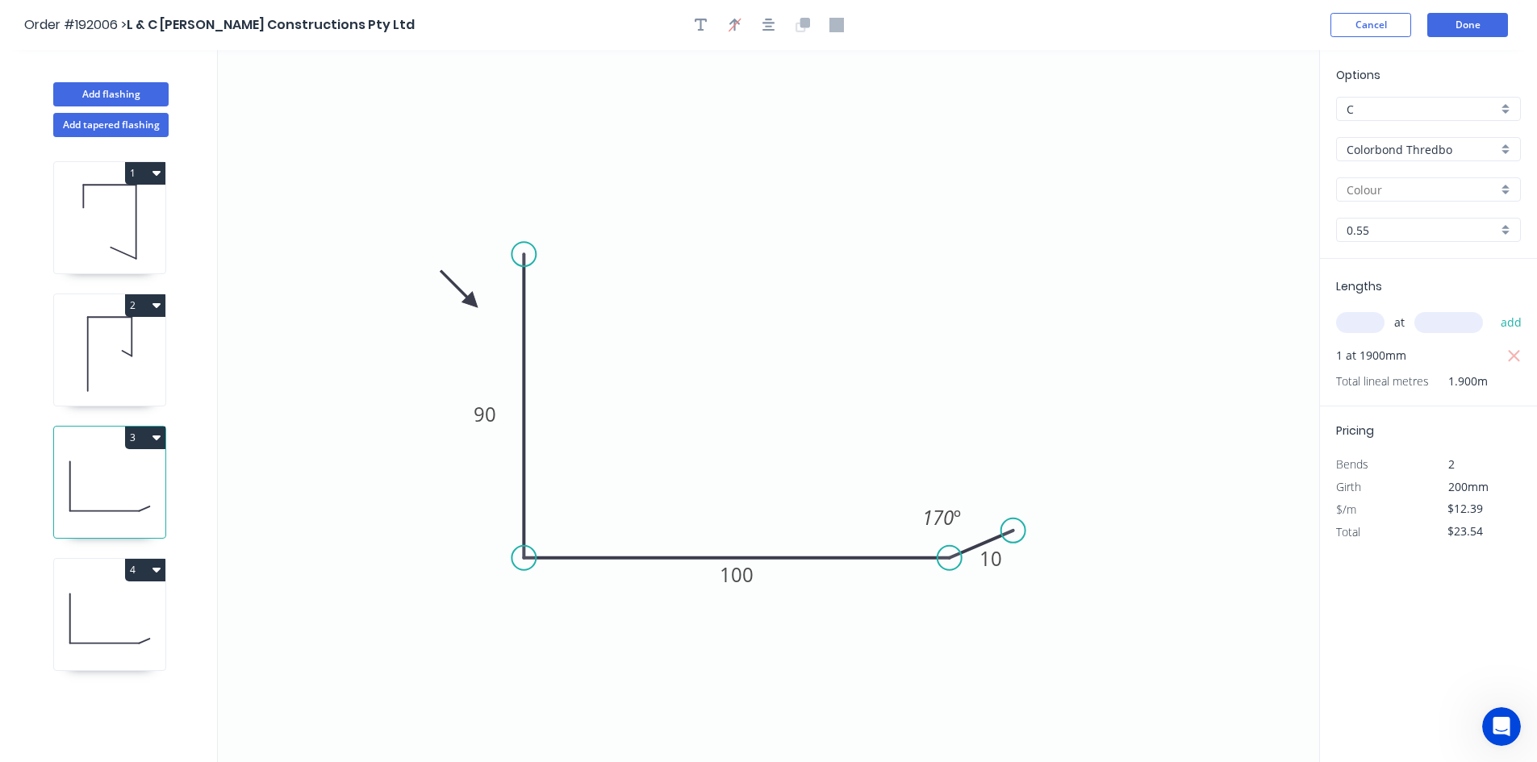
click at [51, 623] on div "1 2 3 4" at bounding box center [111, 464] width 212 height 655
click at [86, 618] on icon at bounding box center [109, 618] width 111 height 103
click at [79, 499] on icon at bounding box center [109, 486] width 111 height 103
click at [90, 586] on icon at bounding box center [109, 618] width 111 height 103
click at [94, 505] on icon at bounding box center [109, 486] width 111 height 103
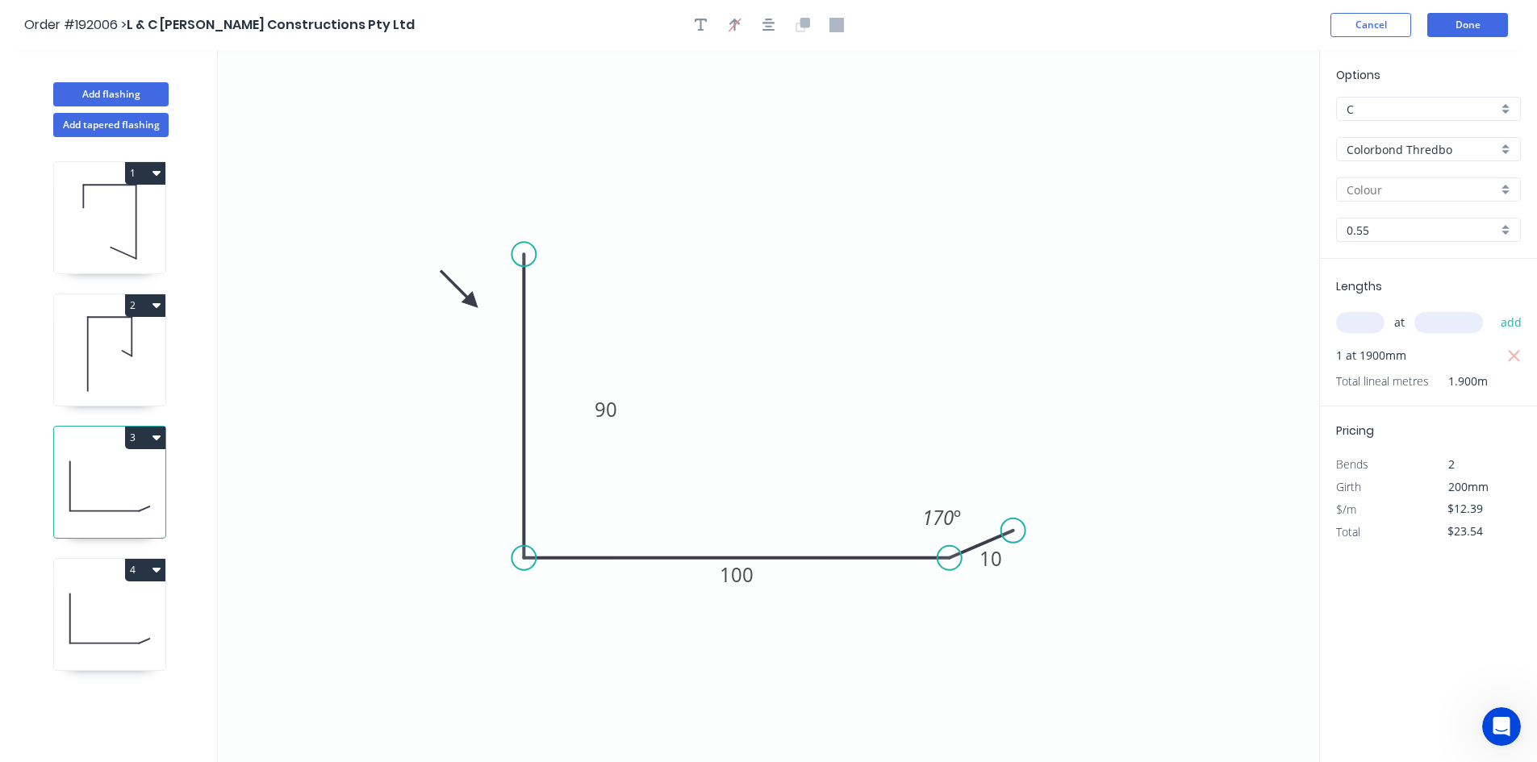
click at [106, 578] on div "4" at bounding box center [109, 570] width 111 height 23
click at [106, 525] on icon at bounding box center [109, 486] width 111 height 103
drag, startPoint x: 587, startPoint y: 414, endPoint x: 485, endPoint y: 419, distance: 102.6
click at [485, 419] on rect at bounding box center [504, 414] width 52 height 33
click at [86, 585] on icon at bounding box center [109, 618] width 111 height 103
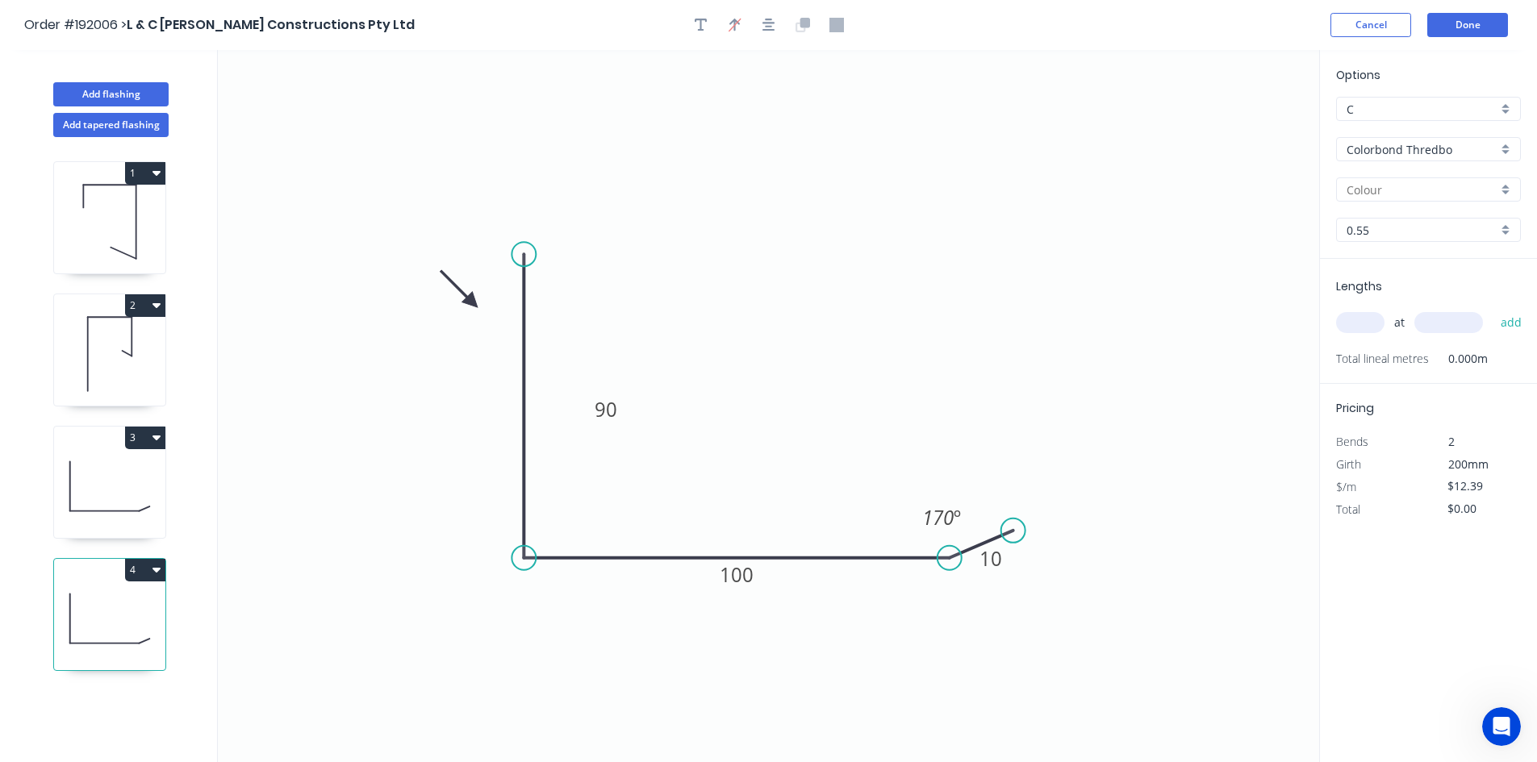
click at [123, 471] on icon at bounding box center [109, 486] width 111 height 103
click at [102, 581] on div "4" at bounding box center [109, 570] width 111 height 23
click at [110, 515] on icon at bounding box center [109, 486] width 111 height 103
click at [106, 585] on icon at bounding box center [109, 618] width 111 height 103
click at [150, 512] on icon at bounding box center [109, 486] width 111 height 103
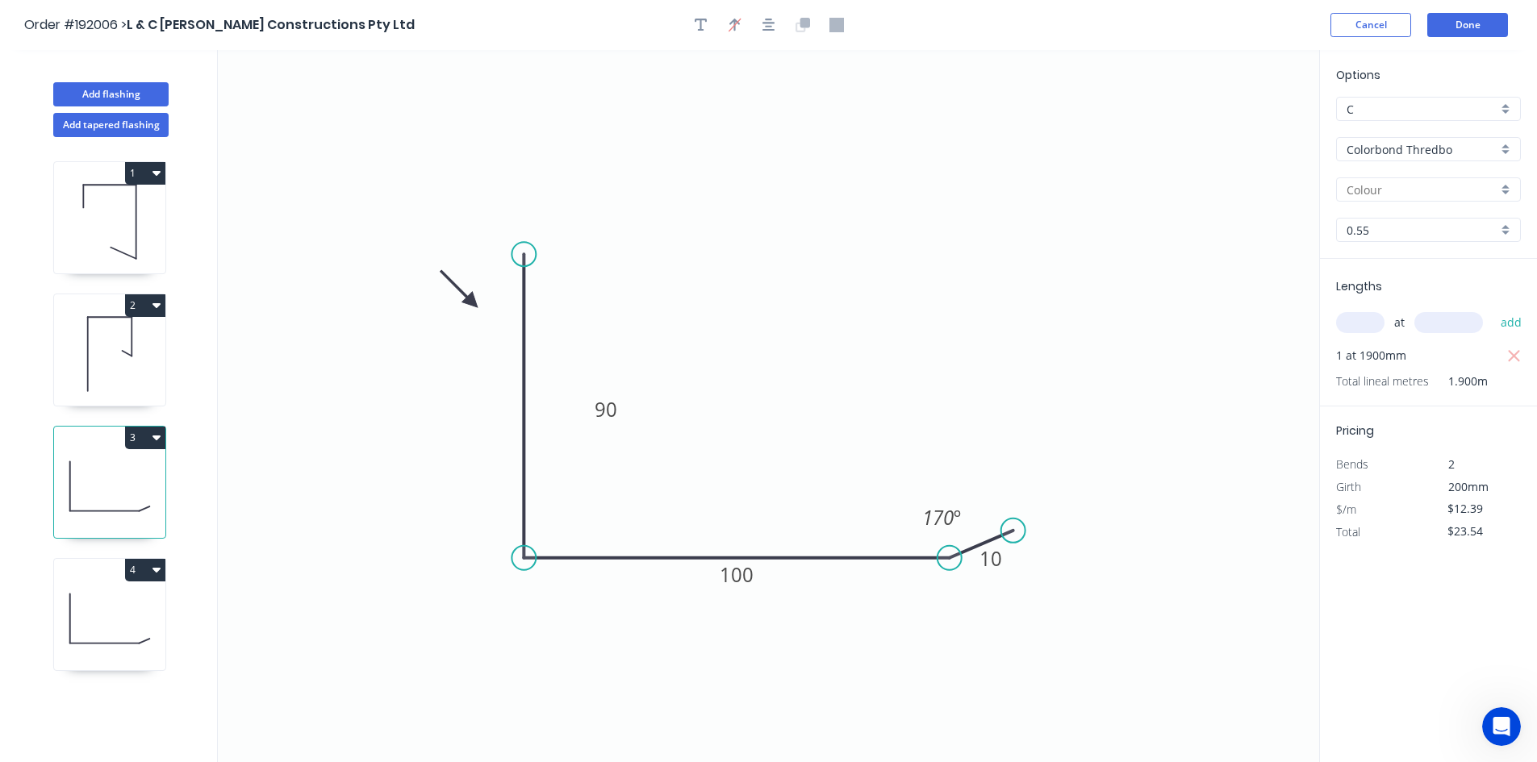
click at [119, 611] on icon at bounding box center [109, 618] width 111 height 103
type input "$0.00"
click at [1022, 385] on icon "0 90 100 10 170 º" at bounding box center [768, 406] width 1101 height 712
click at [1486, 709] on div "Open Intercom Messenger" at bounding box center [1498, 724] width 53 height 53
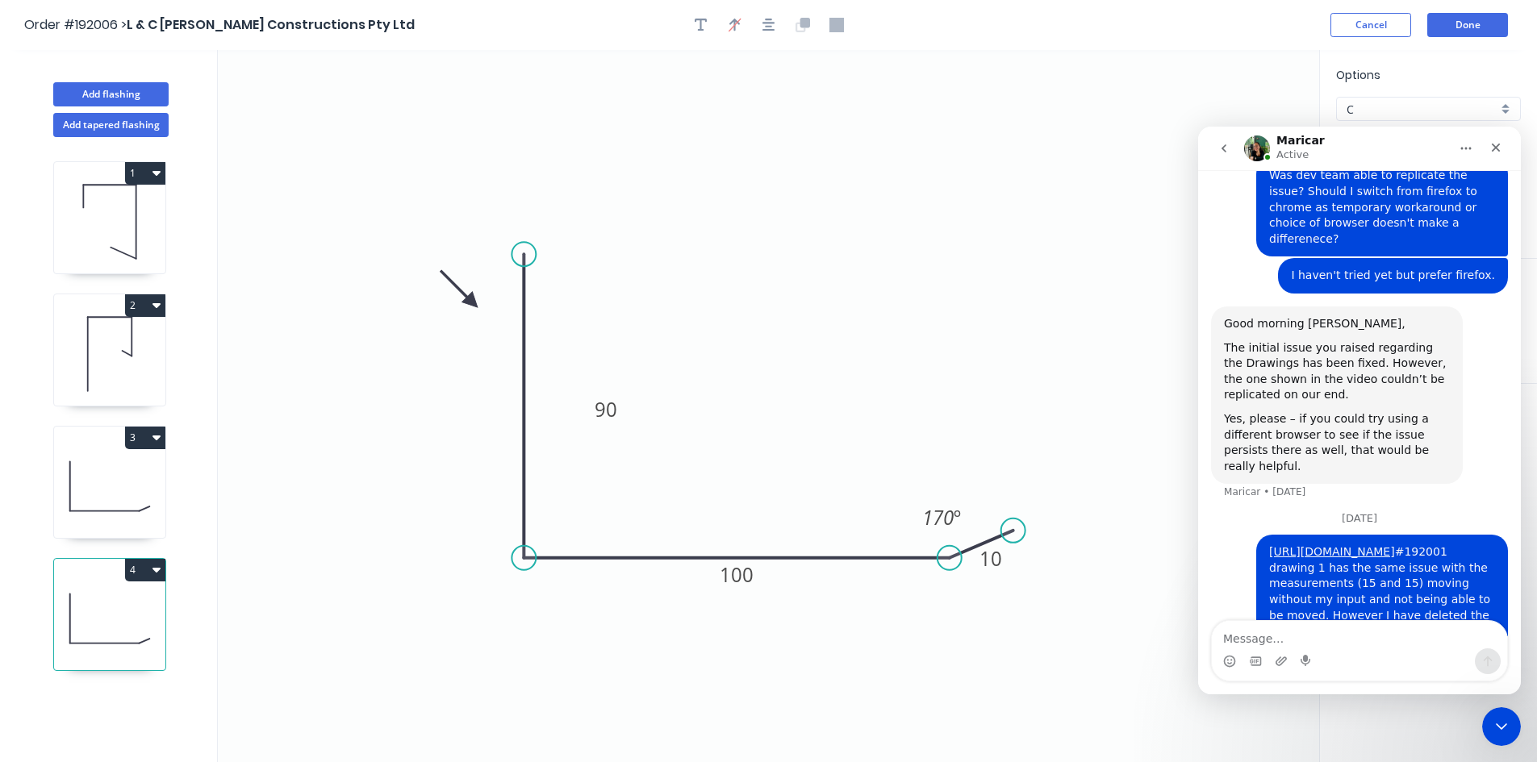
scroll to position [4011, 0]
click at [1320, 643] on textarea "Message…" at bounding box center [1359, 634] width 295 height 27
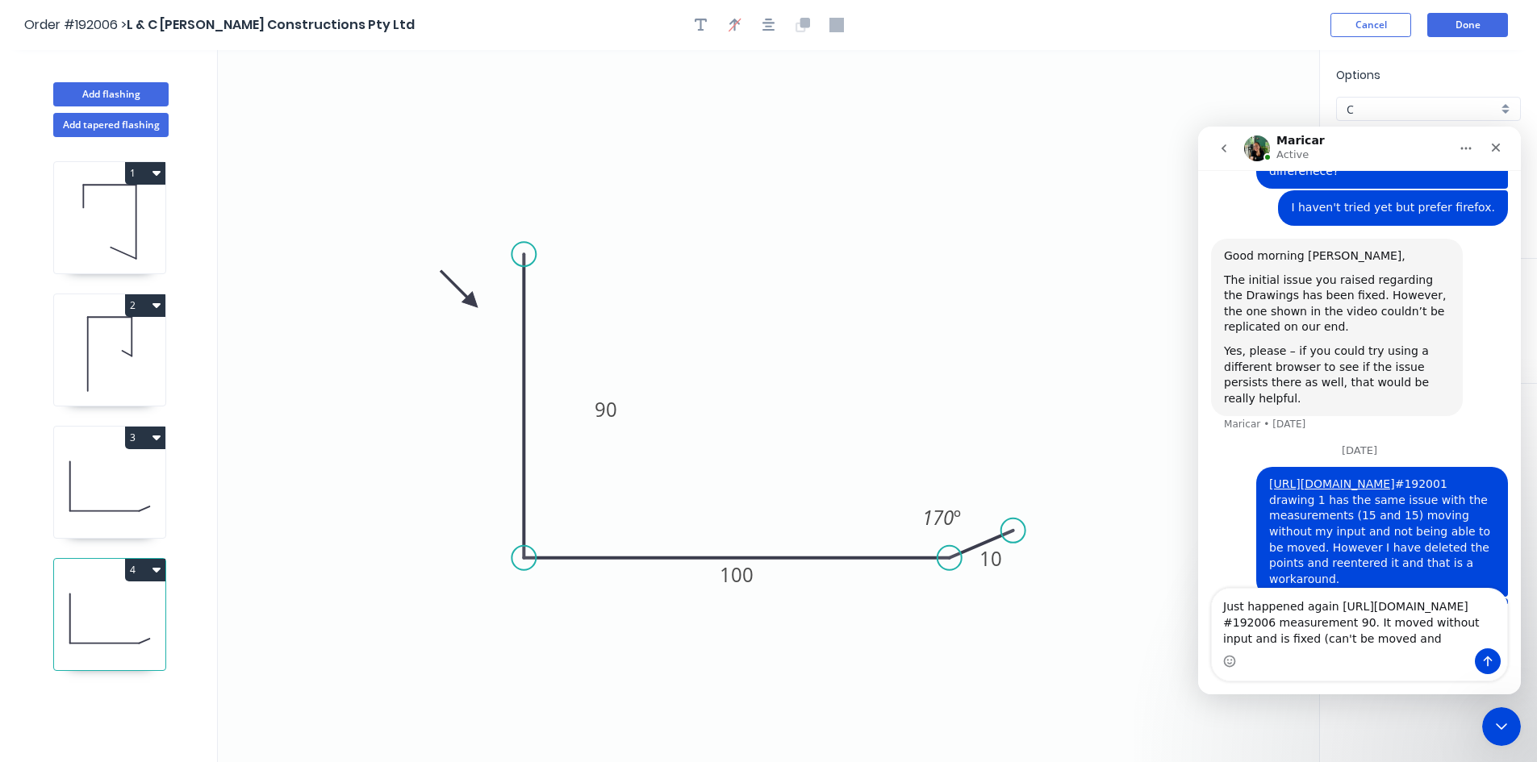
scroll to position [4091, 0]
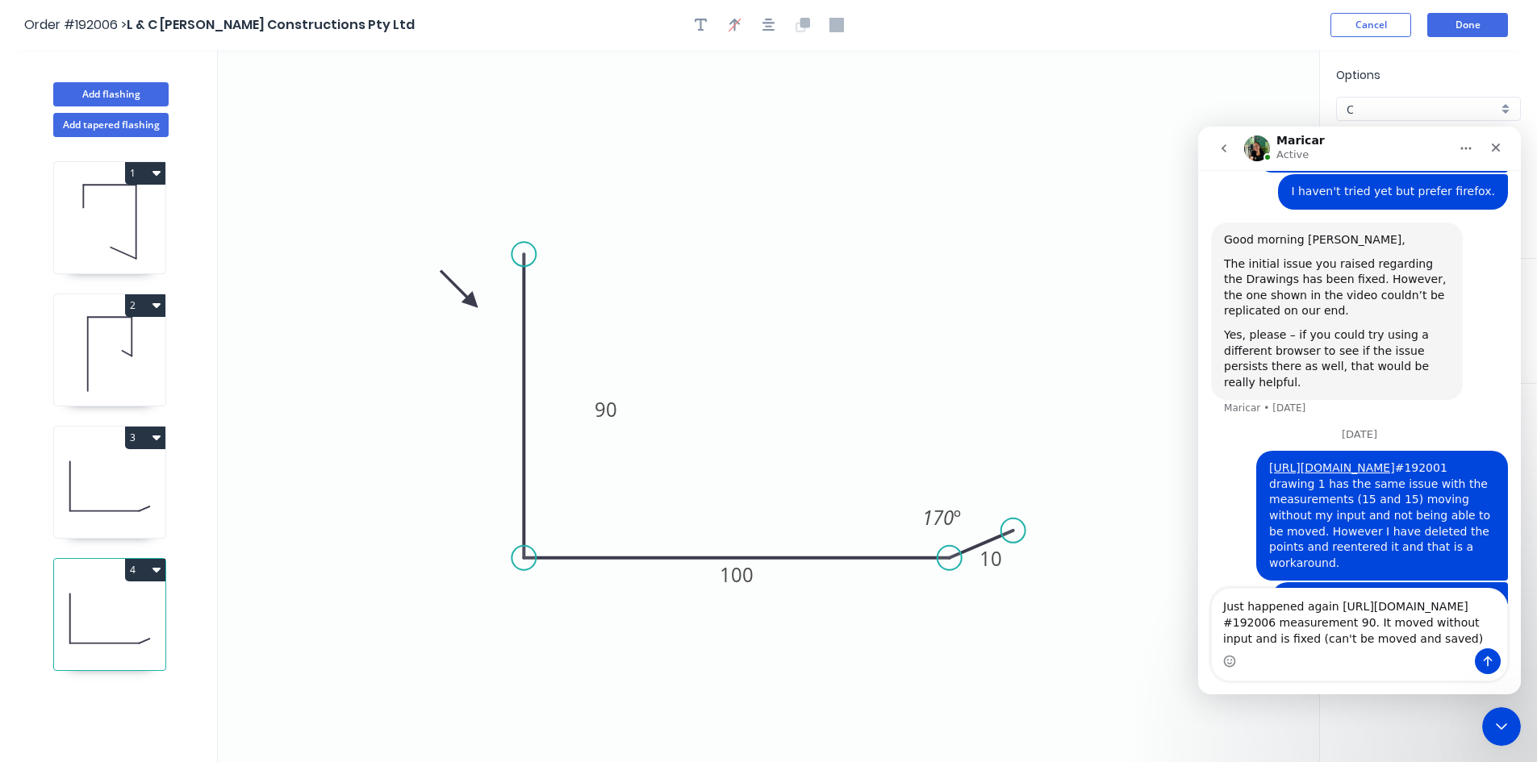
type textarea "Just happened again https://app.factory.app/customer/396490c1-96ad-4d85-bf6e-40…"
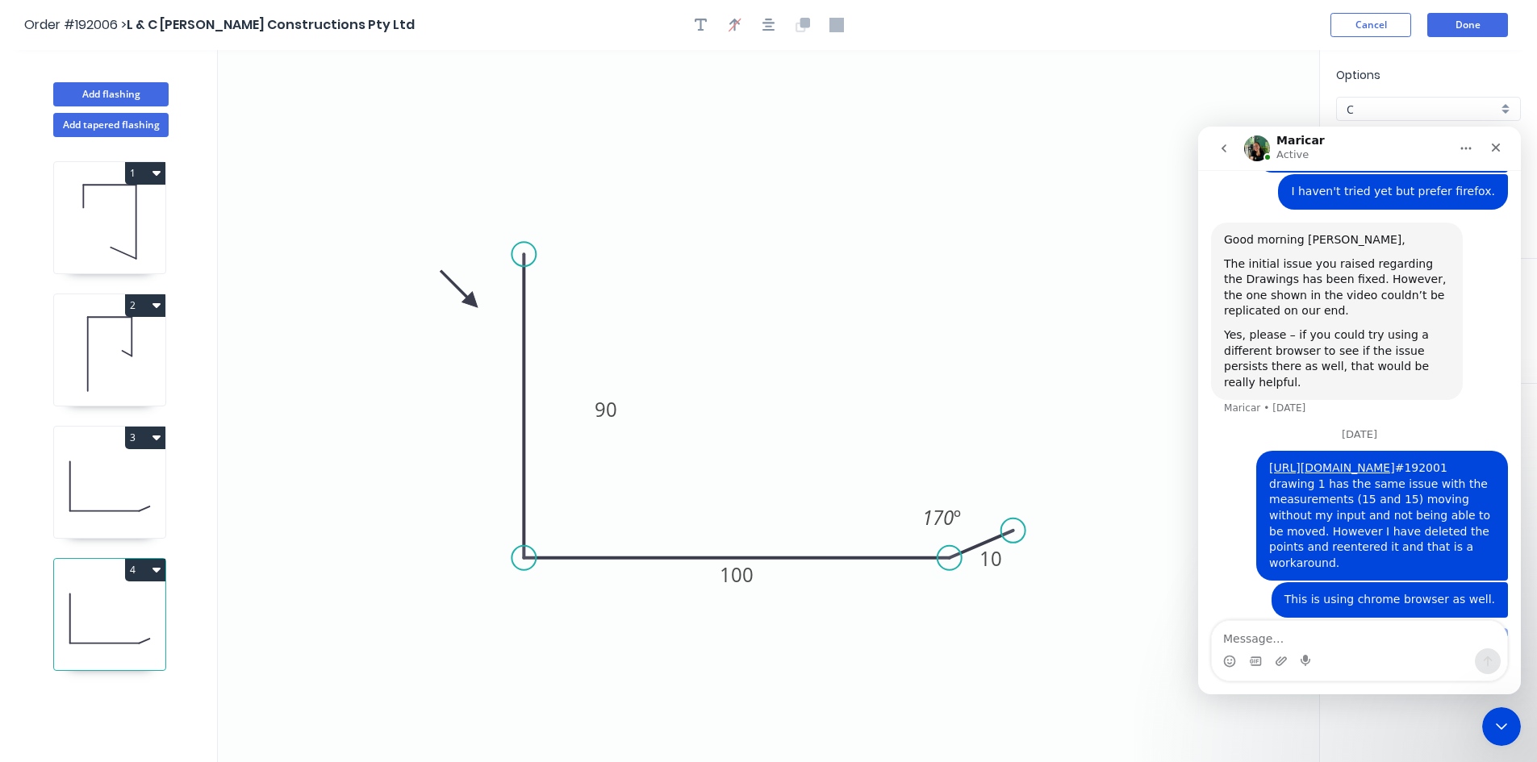
scroll to position [4143, 0]
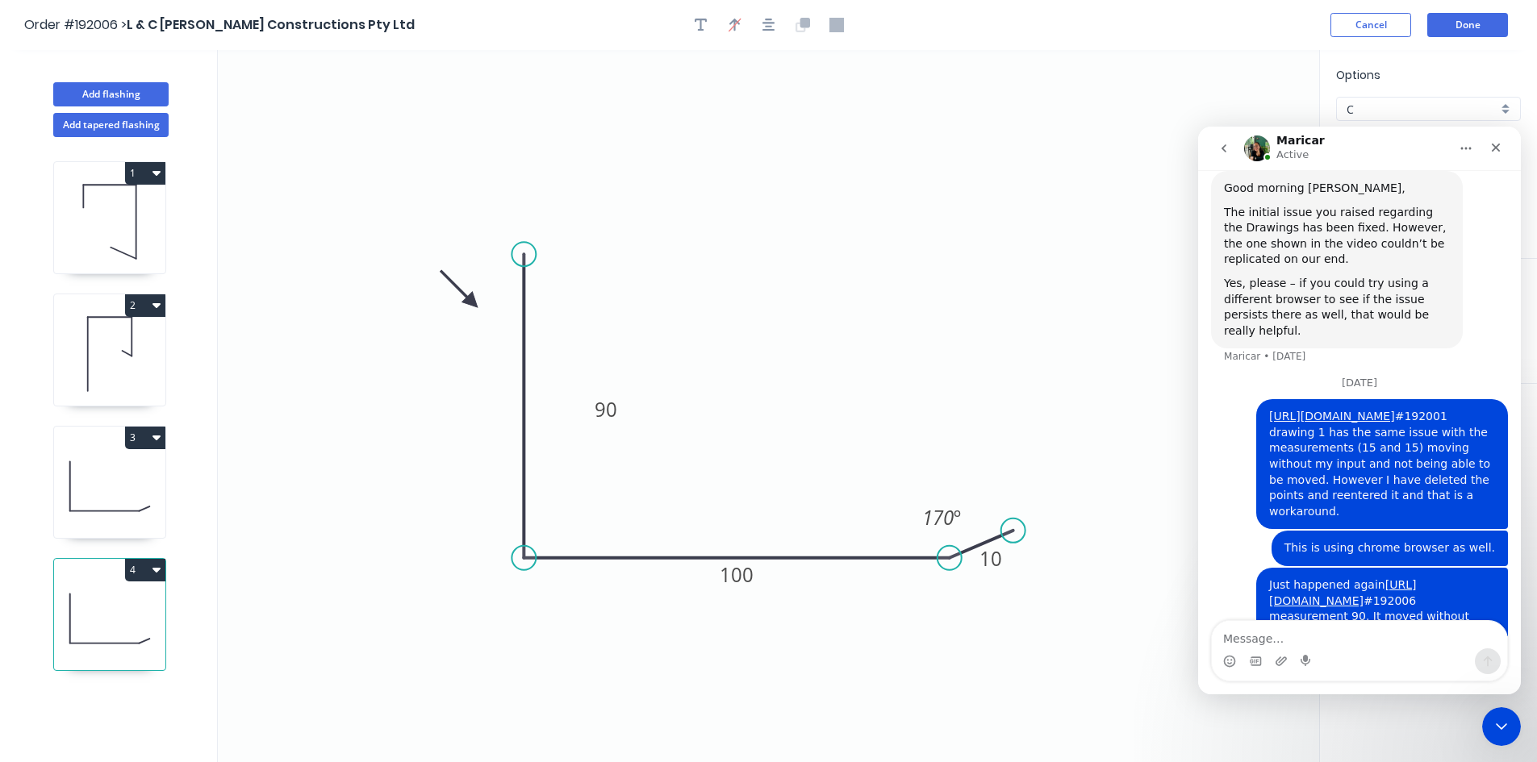
click at [1276, 640] on textarea "Message…" at bounding box center [1359, 634] width 295 height 27
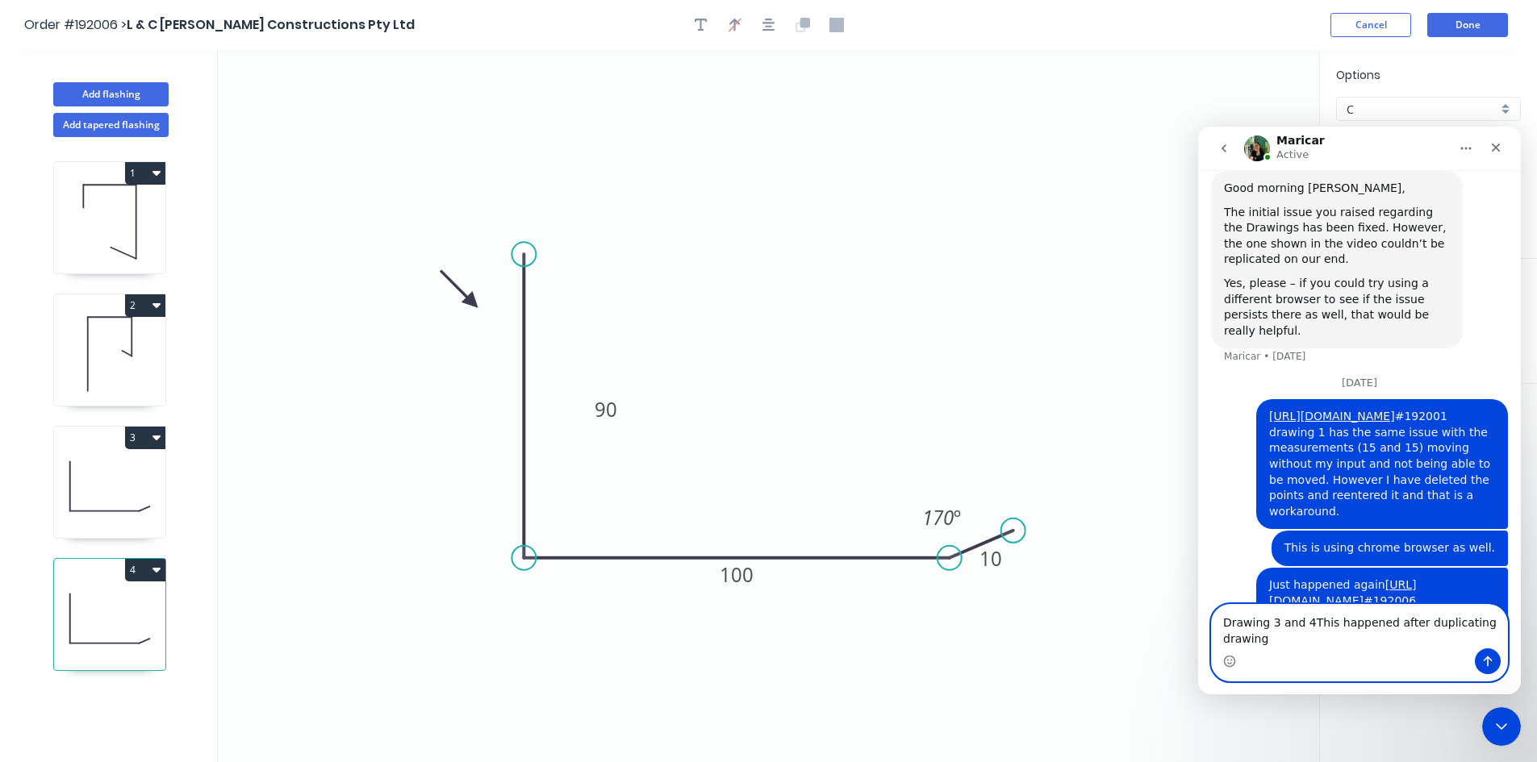
scroll to position [4159, 0]
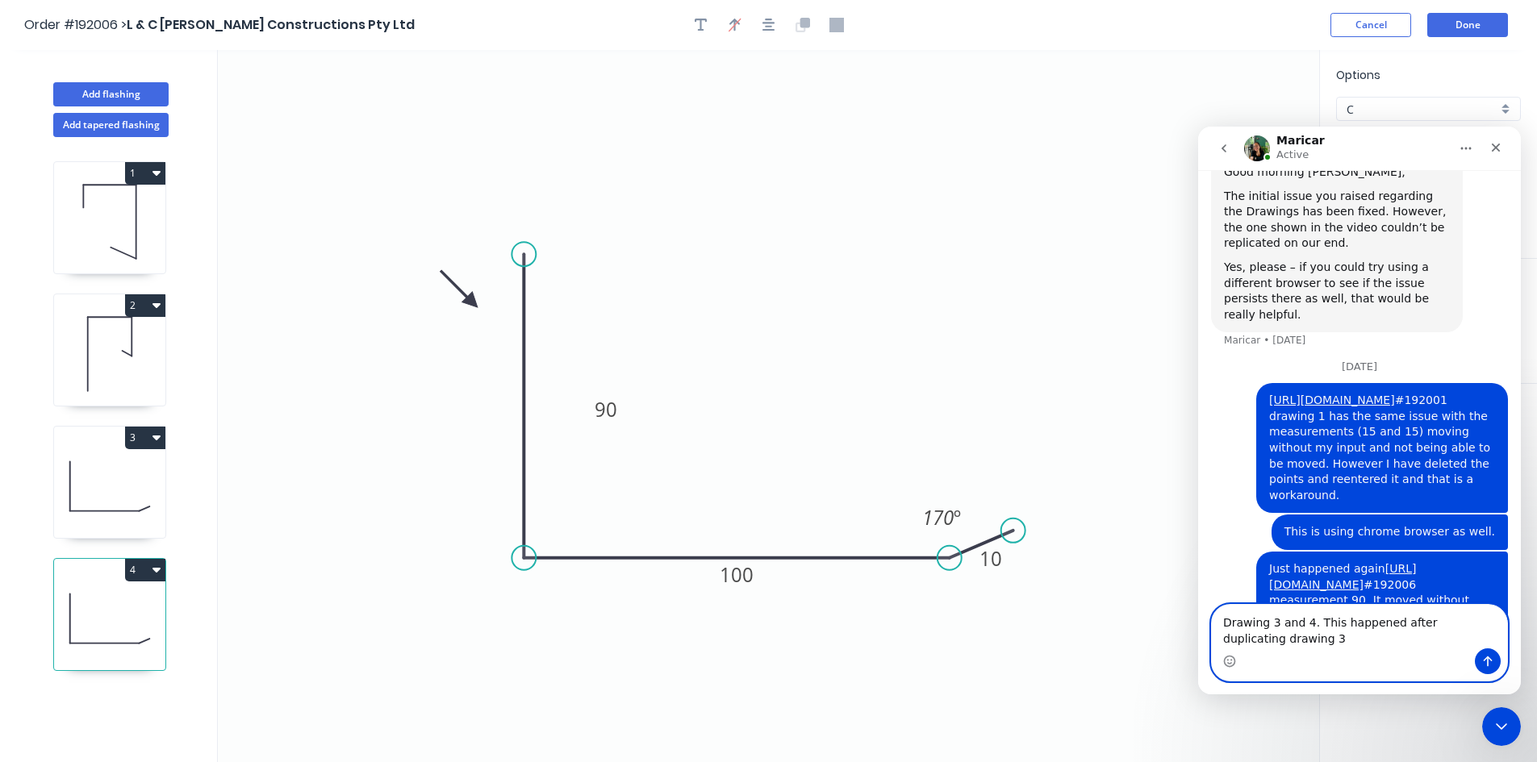
type textarea "Drawing 3 and 4. This happened after duplicating drawing 3."
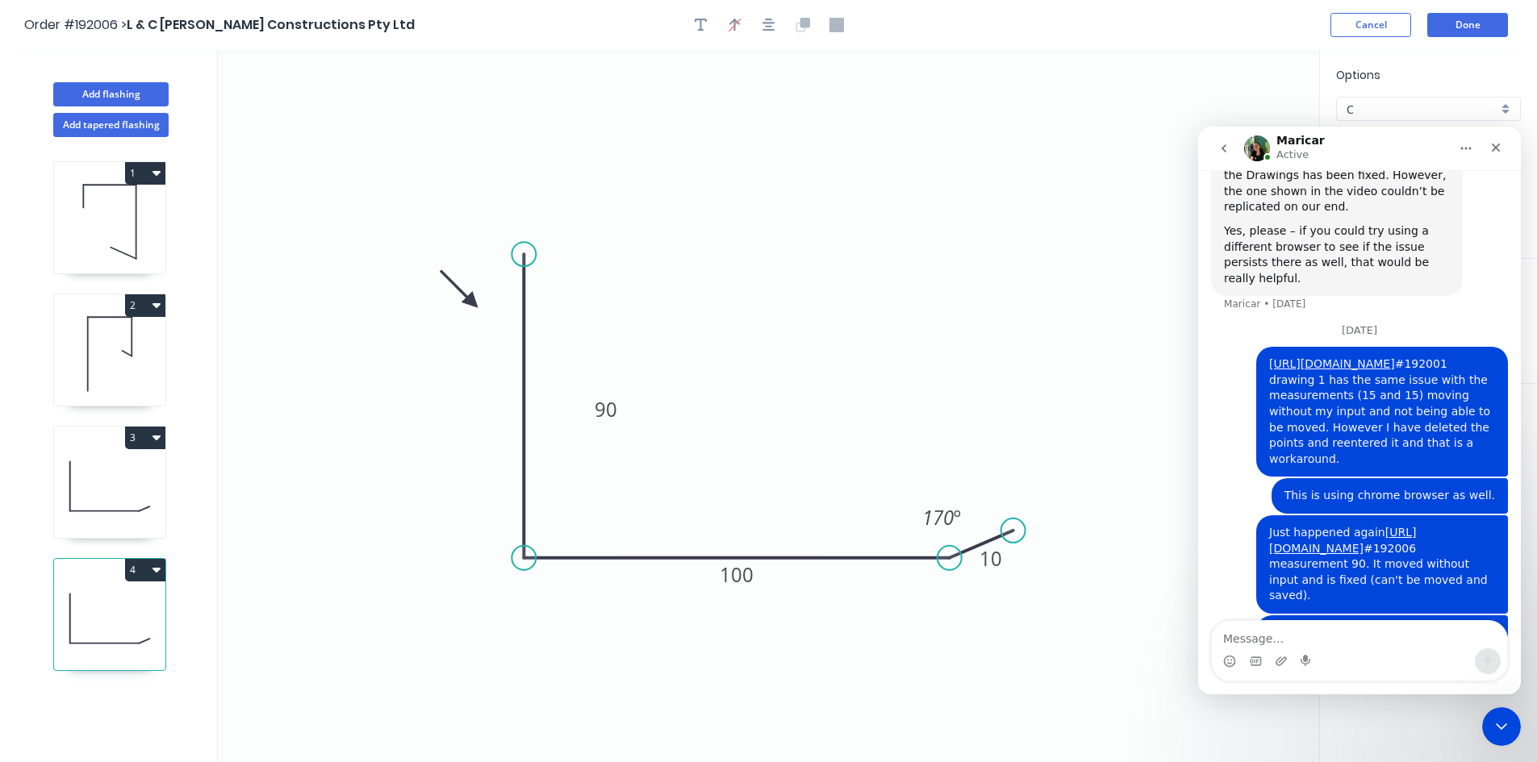
click at [119, 499] on icon at bounding box center [109, 486] width 111 height 103
click at [86, 627] on icon at bounding box center [109, 618] width 111 height 103
click at [140, 503] on icon at bounding box center [109, 486] width 111 height 103
click at [103, 628] on icon at bounding box center [109, 618] width 111 height 103
type input "$0.00"
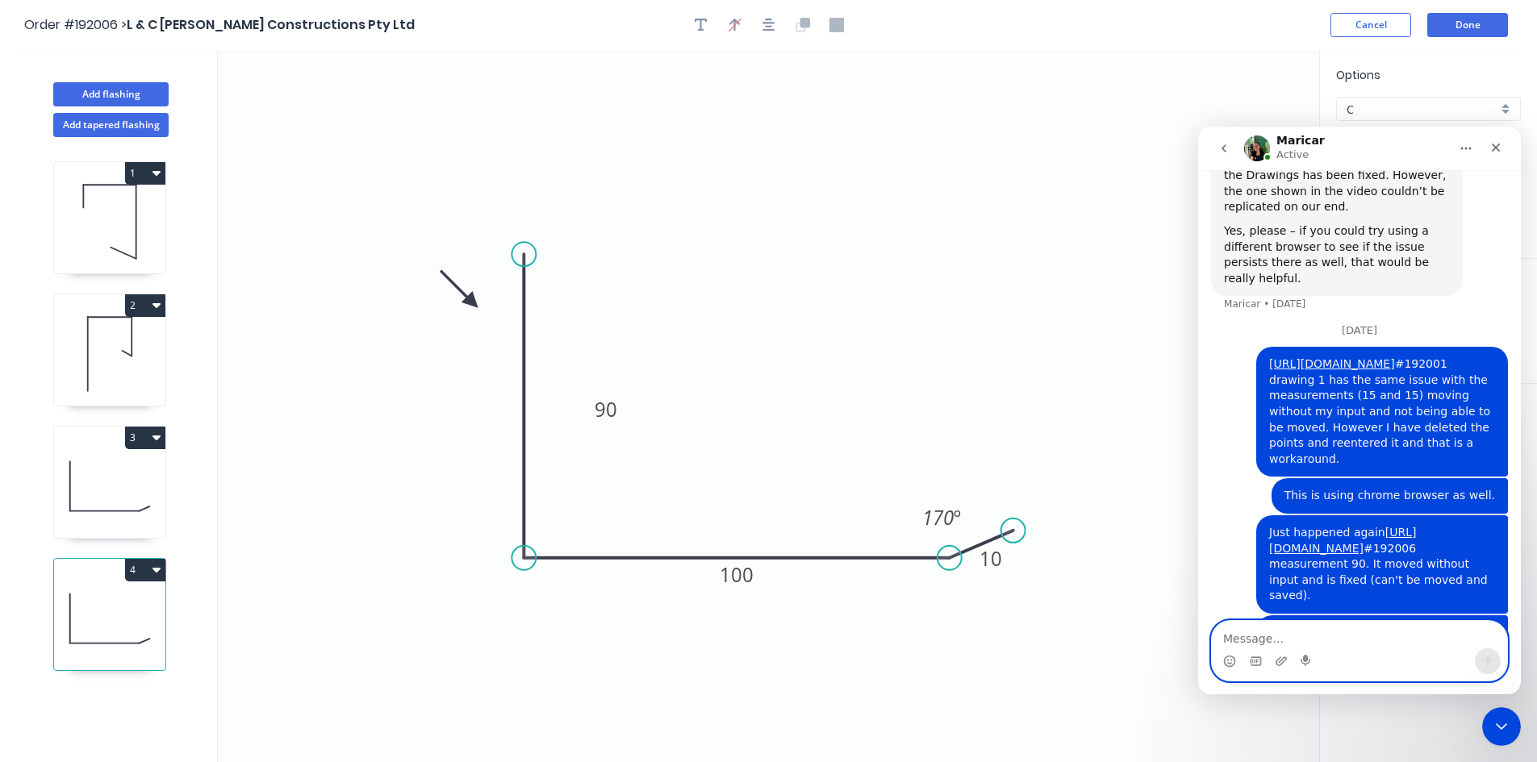
click at [1230, 628] on textarea "Message…" at bounding box center [1359, 634] width 295 height 27
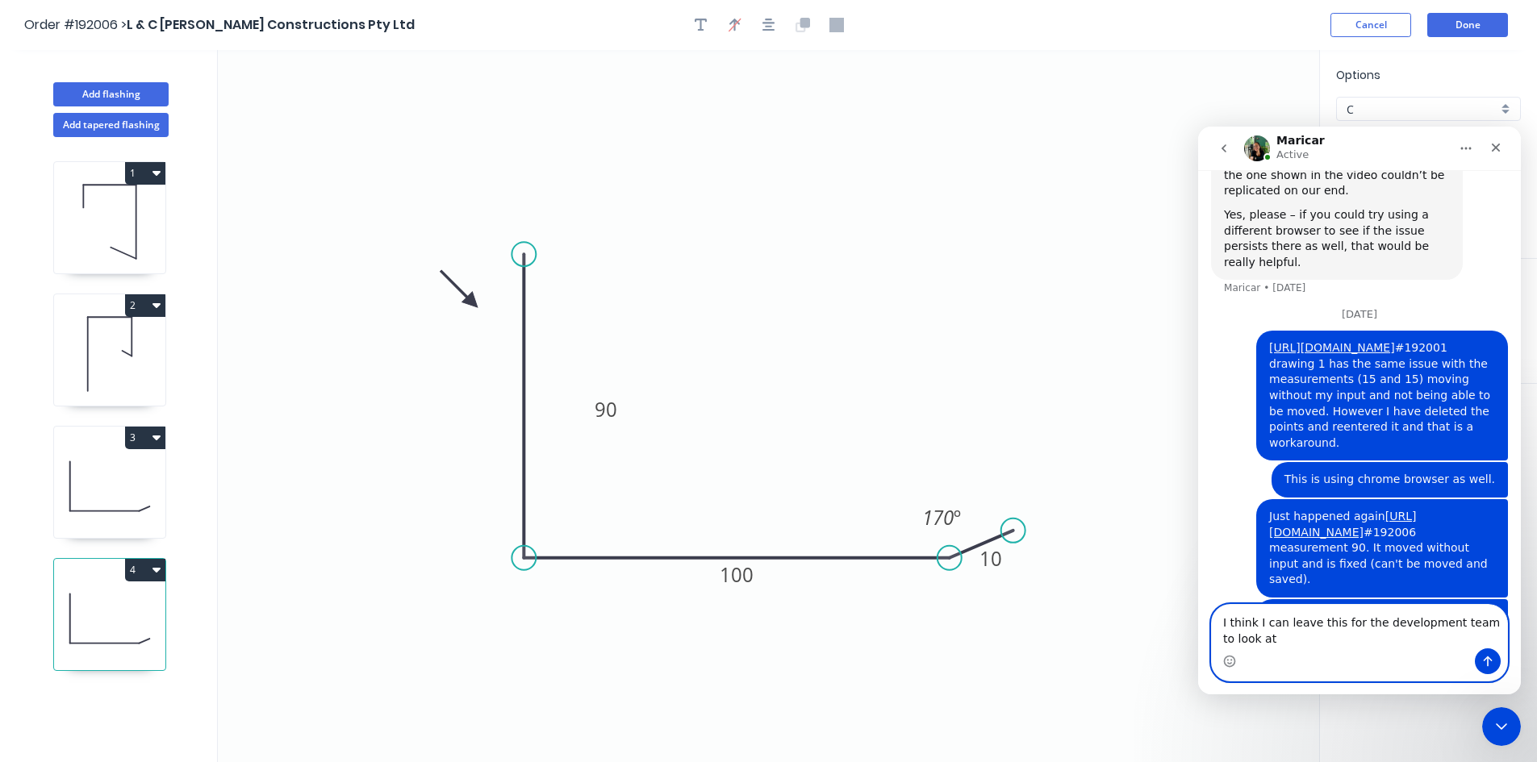
type textarea "I think I can leave this for the development team to look at."
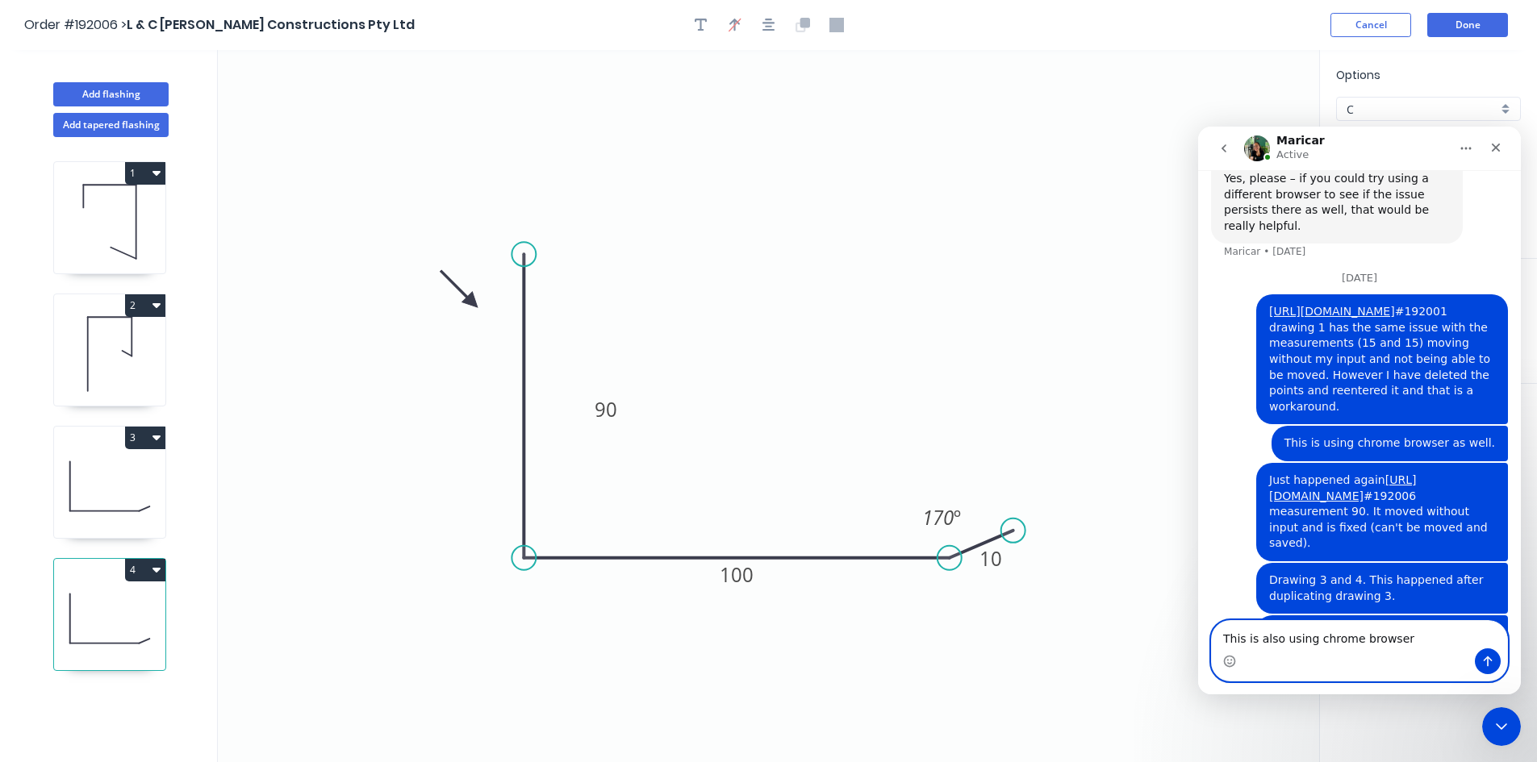
type textarea "This is also using chrome browser."
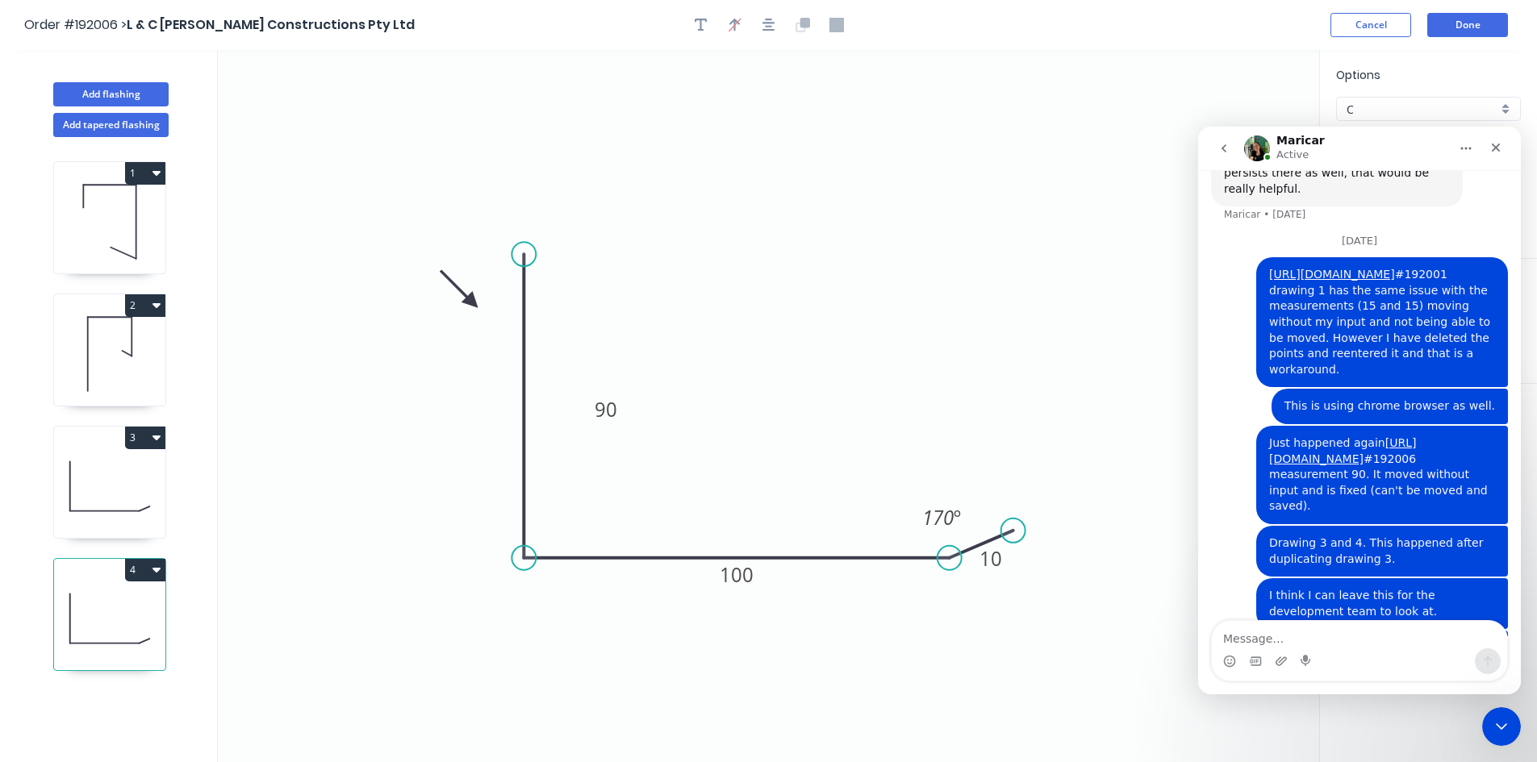
click at [1468, 148] on icon "Home" at bounding box center [1465, 148] width 13 height 13
click at [1066, 404] on icon "0 90 100 10 170 º" at bounding box center [768, 406] width 1101 height 712
click at [620, 411] on rect at bounding box center [606, 410] width 32 height 23
click at [98, 515] on icon at bounding box center [109, 486] width 111 height 103
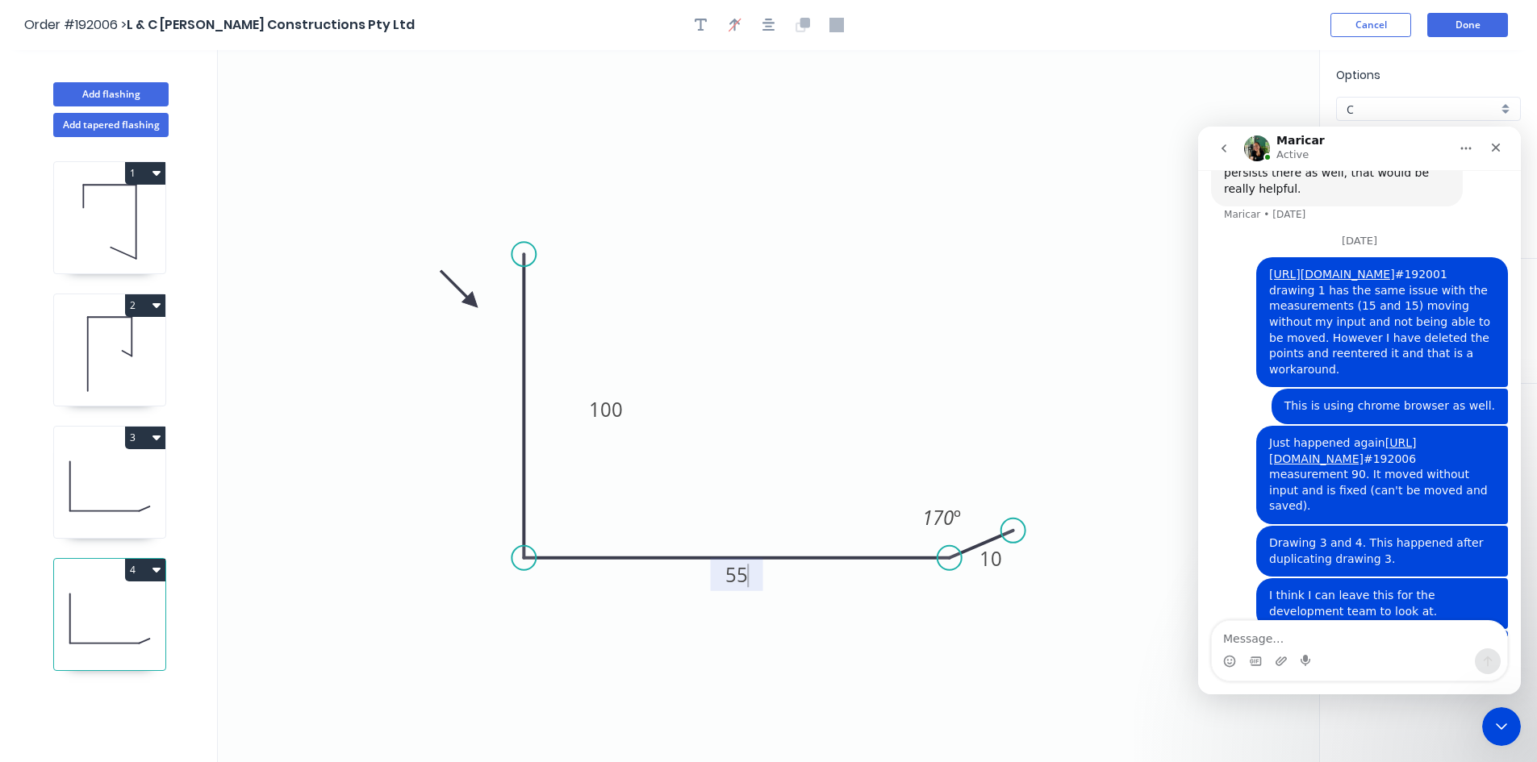
type input "$12.39"
click at [111, 594] on icon at bounding box center [109, 618] width 111 height 103
drag, startPoint x: 583, startPoint y: 419, endPoint x: 462, endPoint y: 423, distance: 121.1
click at [462, 423] on rect at bounding box center [488, 413] width 53 height 33
click at [73, 479] on icon at bounding box center [109, 486] width 111 height 103
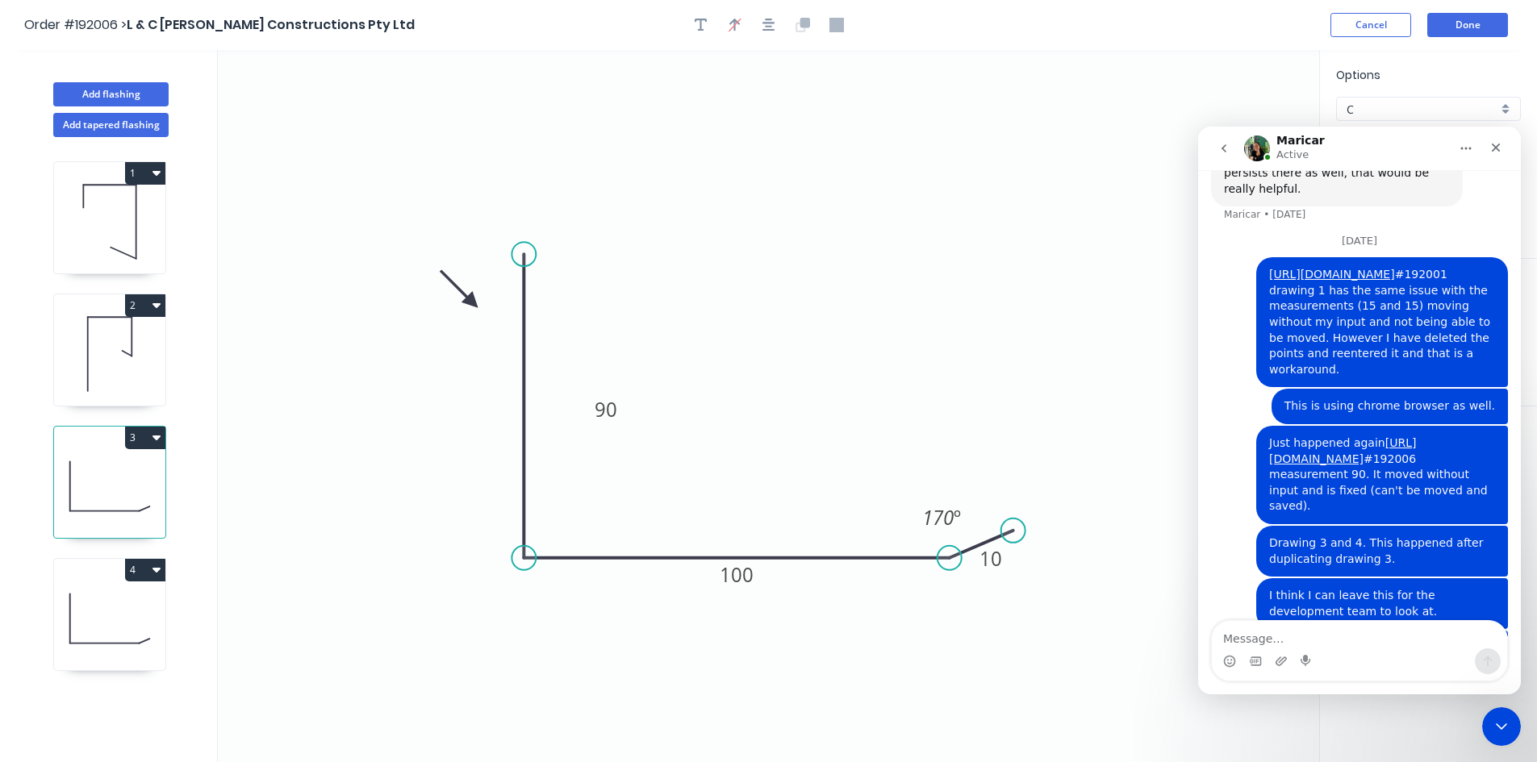
click at [124, 579] on div "4" at bounding box center [109, 570] width 111 height 23
click at [1489, 720] on icon "Close Intercom Messenger" at bounding box center [1498, 724] width 19 height 19
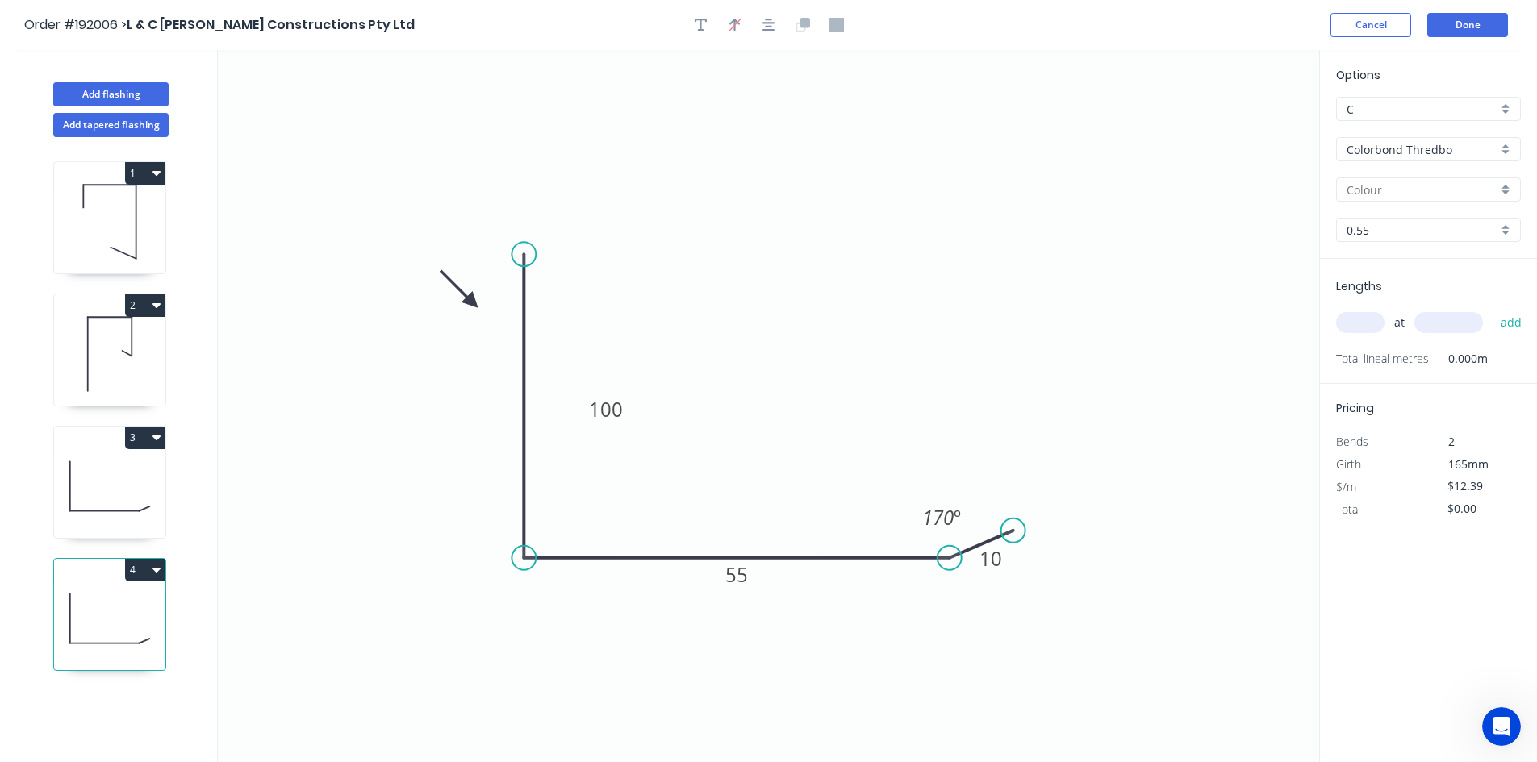
click at [149, 499] on icon at bounding box center [109, 486] width 111 height 103
click at [119, 615] on icon at bounding box center [109, 618] width 111 height 103
click at [122, 528] on icon at bounding box center [109, 486] width 111 height 103
click at [108, 591] on icon at bounding box center [109, 618] width 111 height 103
type input "$0.00"
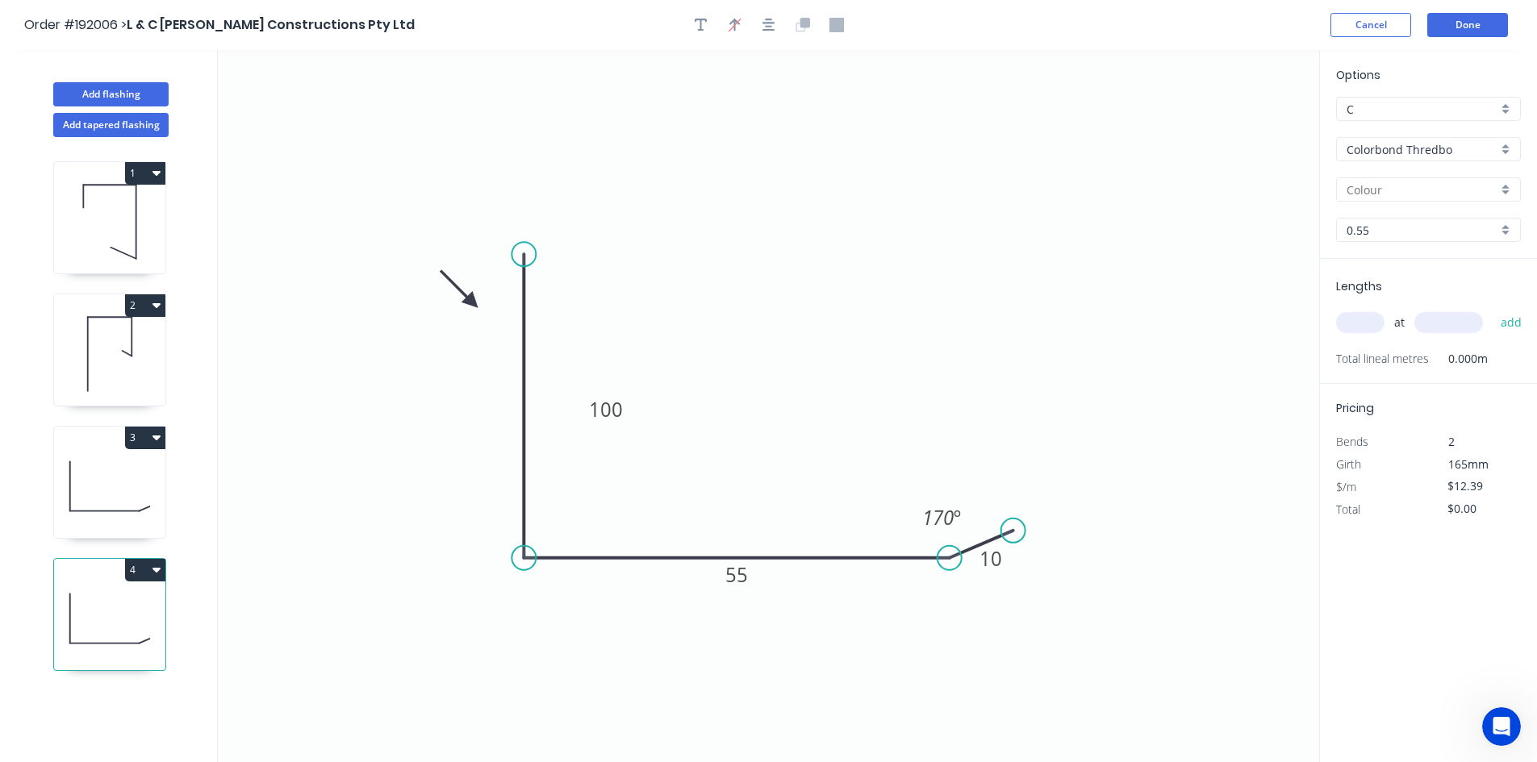
click at [162, 564] on button "4" at bounding box center [145, 570] width 40 height 23
click at [146, 599] on div "Duplicate" at bounding box center [89, 610] width 124 height 23
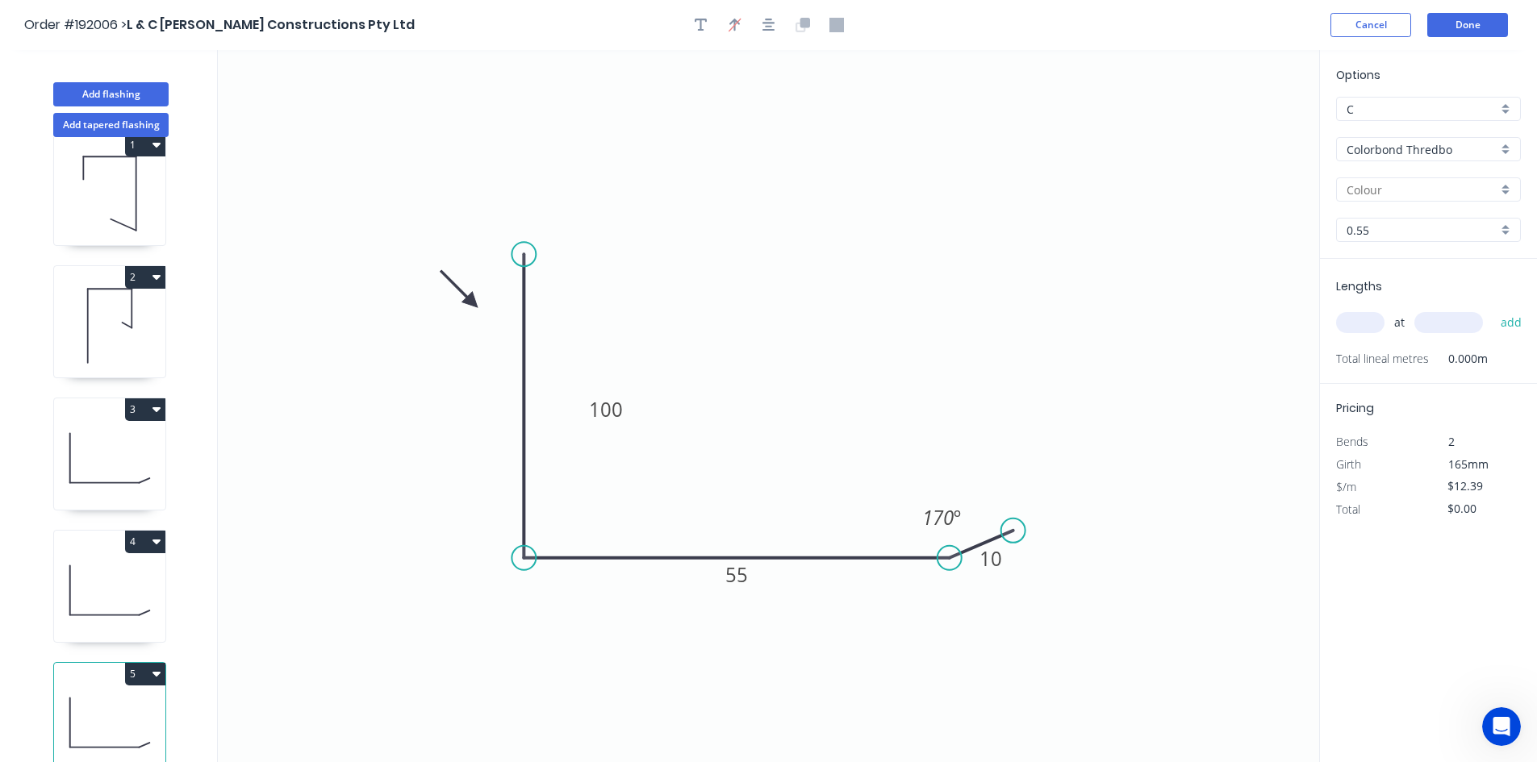
scroll to position [43, 0]
click at [110, 581] on icon at bounding box center [109, 587] width 111 height 103
click at [99, 685] on icon at bounding box center [109, 720] width 111 height 103
click at [607, 417] on tspan "100" at bounding box center [606, 409] width 34 height 27
click at [1364, 320] on input "text" at bounding box center [1360, 322] width 48 height 21
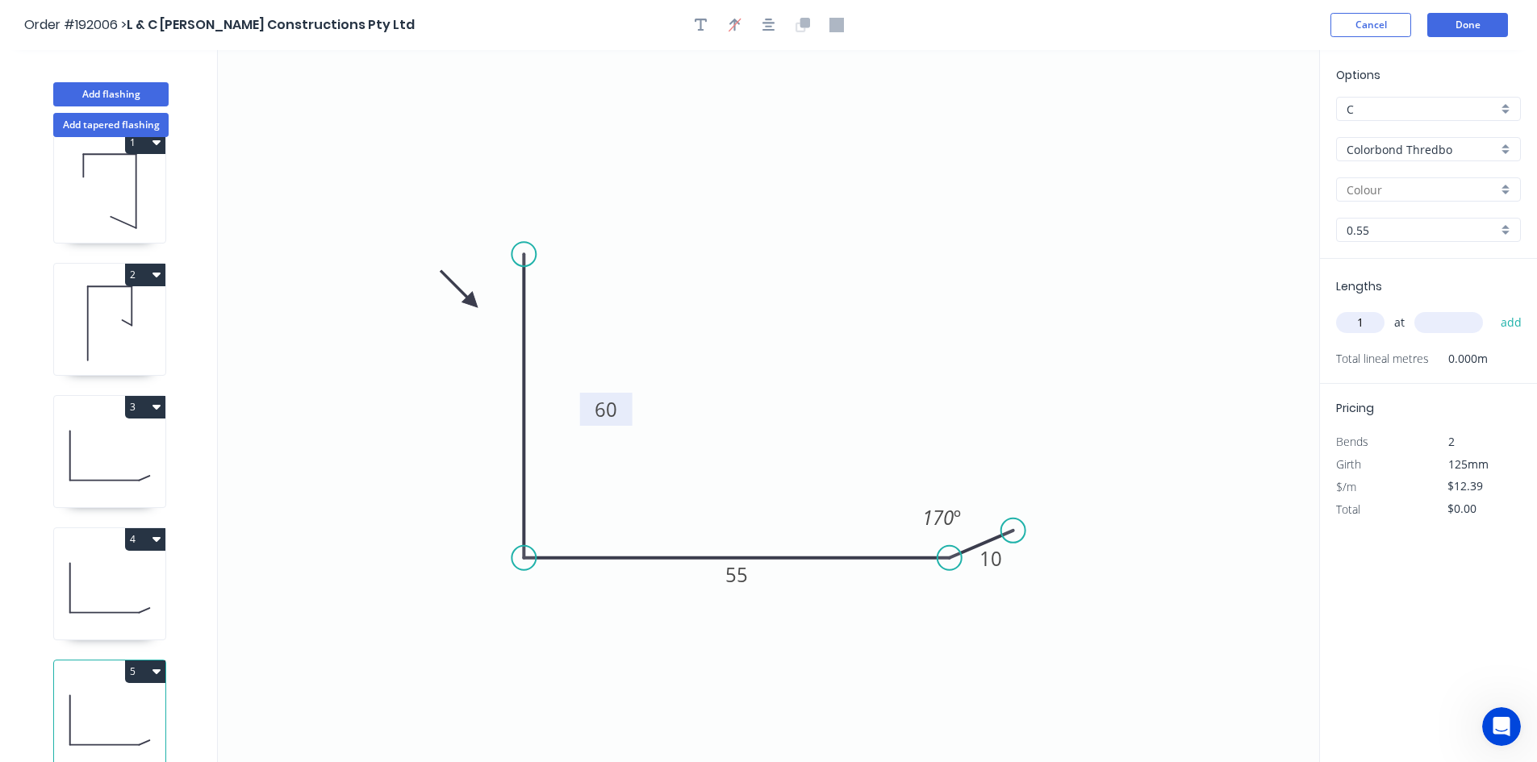
type input "1"
type input "1000"
click at [1492, 309] on button "add" at bounding box center [1511, 322] width 38 height 27
click at [144, 594] on icon at bounding box center [109, 587] width 111 height 103
type input "$0.00"
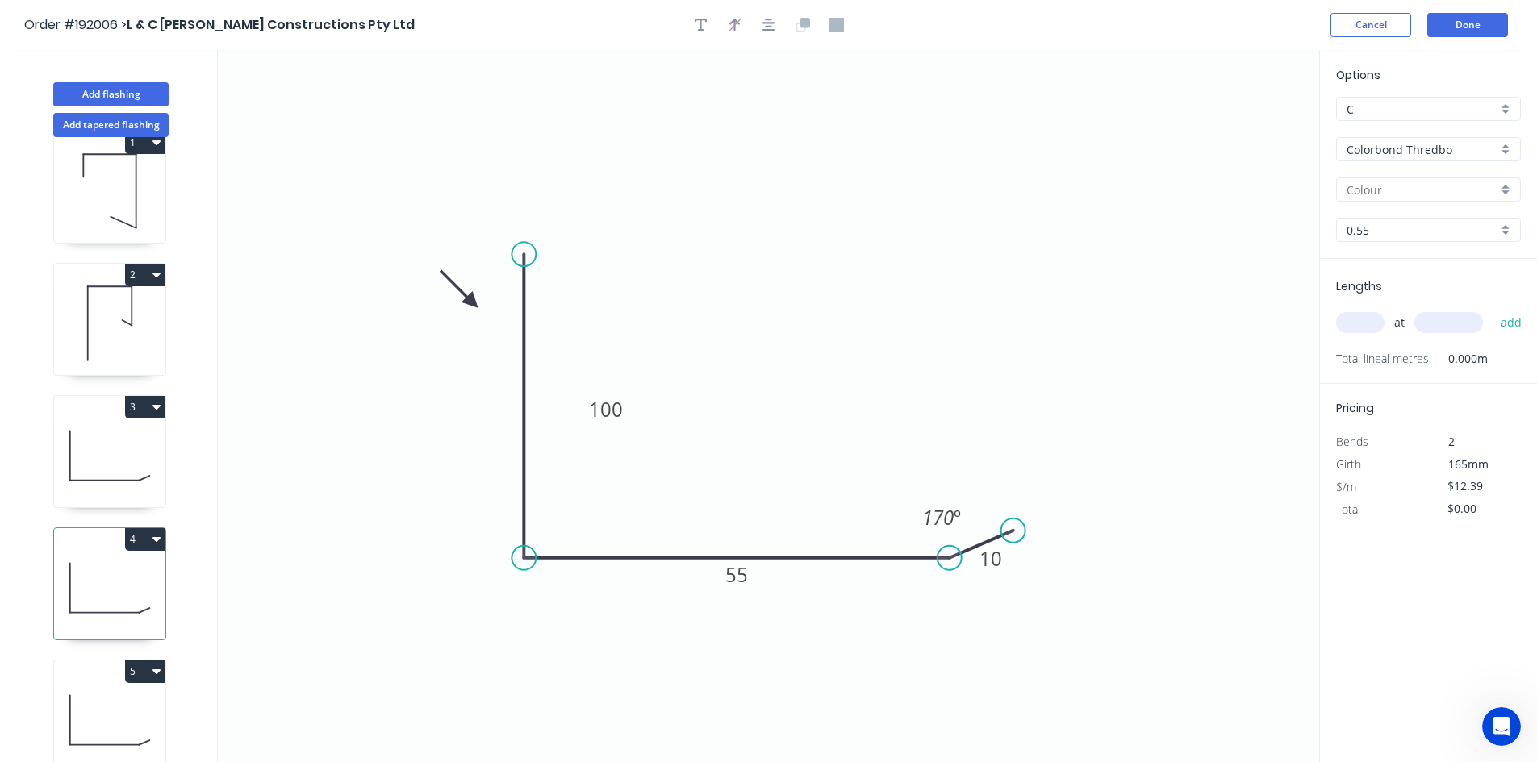
click at [1356, 330] on input "text" at bounding box center [1360, 322] width 48 height 21
type input "1"
type input "1000"
click at [1492, 309] on button "add" at bounding box center [1511, 322] width 38 height 27
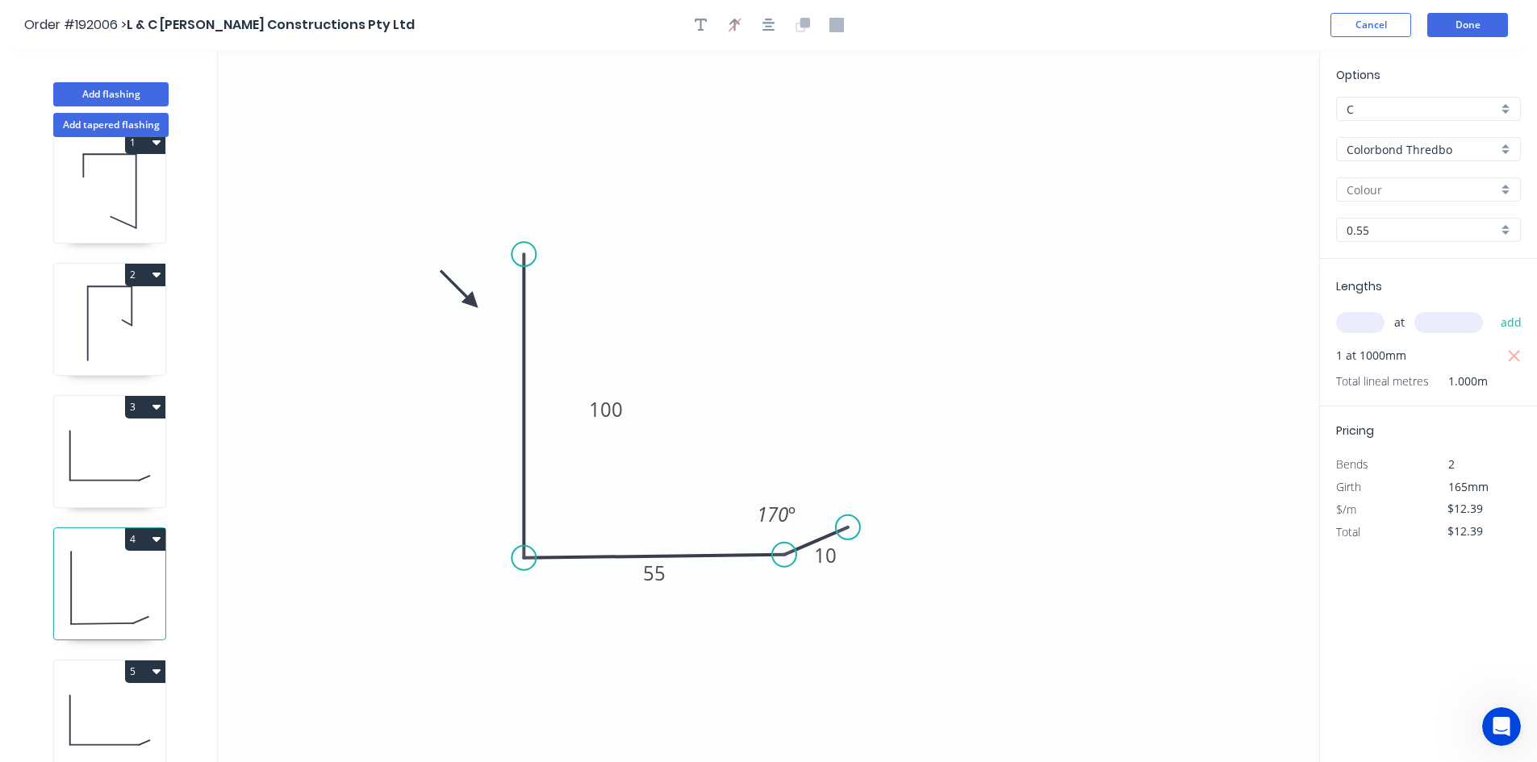
drag, startPoint x: 988, startPoint y: 540, endPoint x: 821, endPoint y: 537, distance: 167.0
click at [821, 537] on icon at bounding box center [816, 541] width 64 height 27
click at [114, 686] on icon at bounding box center [109, 720] width 111 height 103
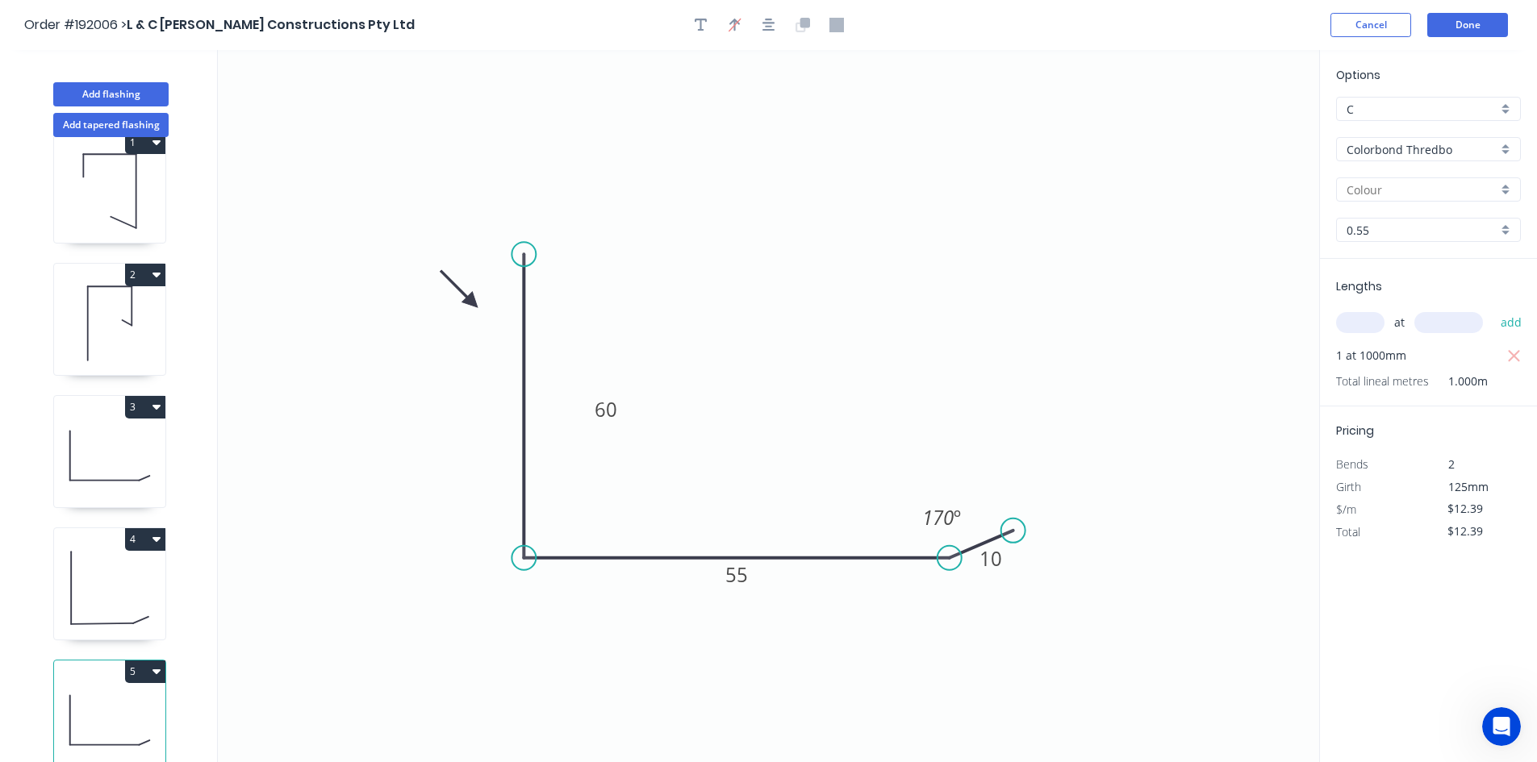
click at [107, 603] on icon at bounding box center [109, 587] width 111 height 103
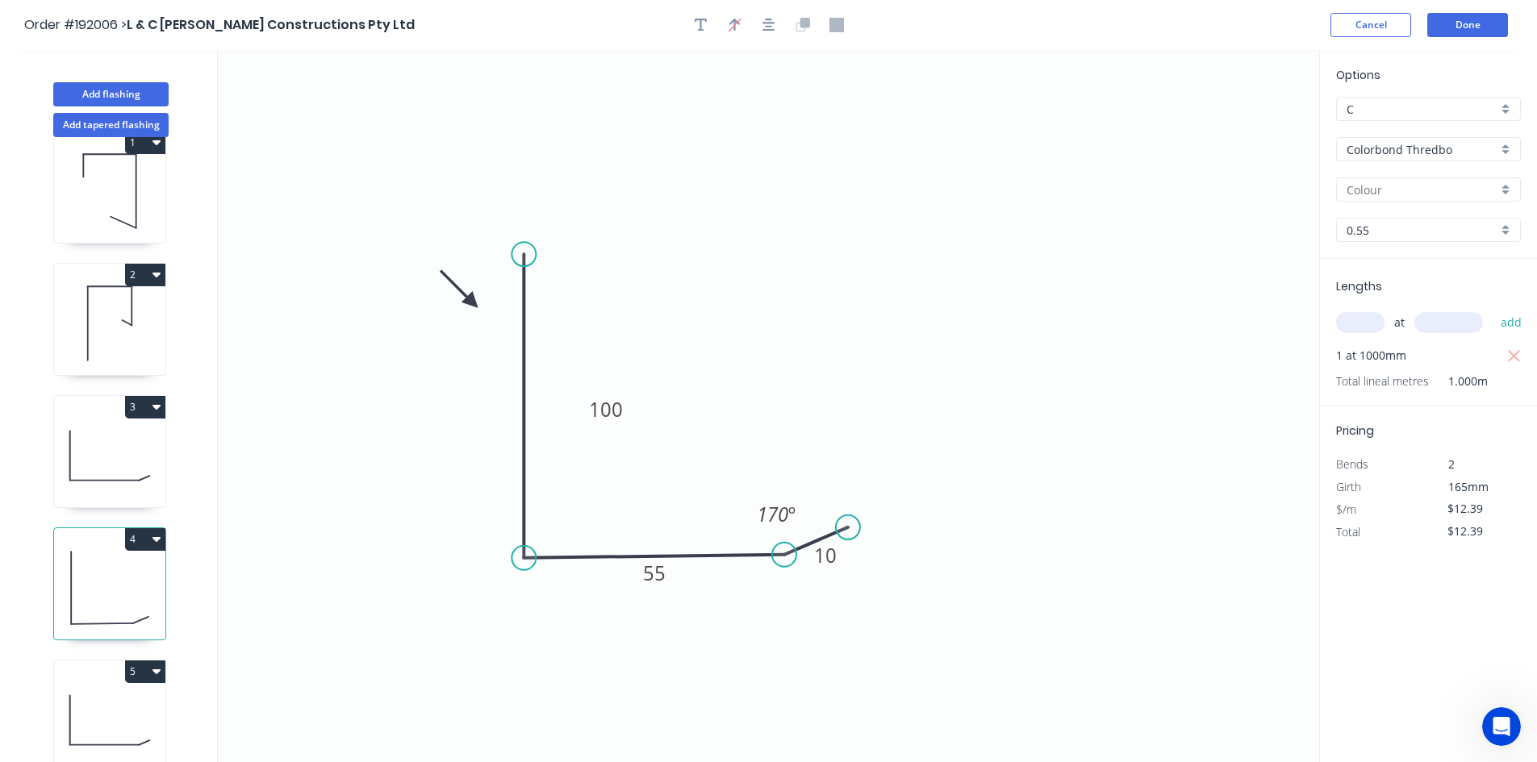
click at [118, 471] on icon at bounding box center [109, 455] width 111 height 103
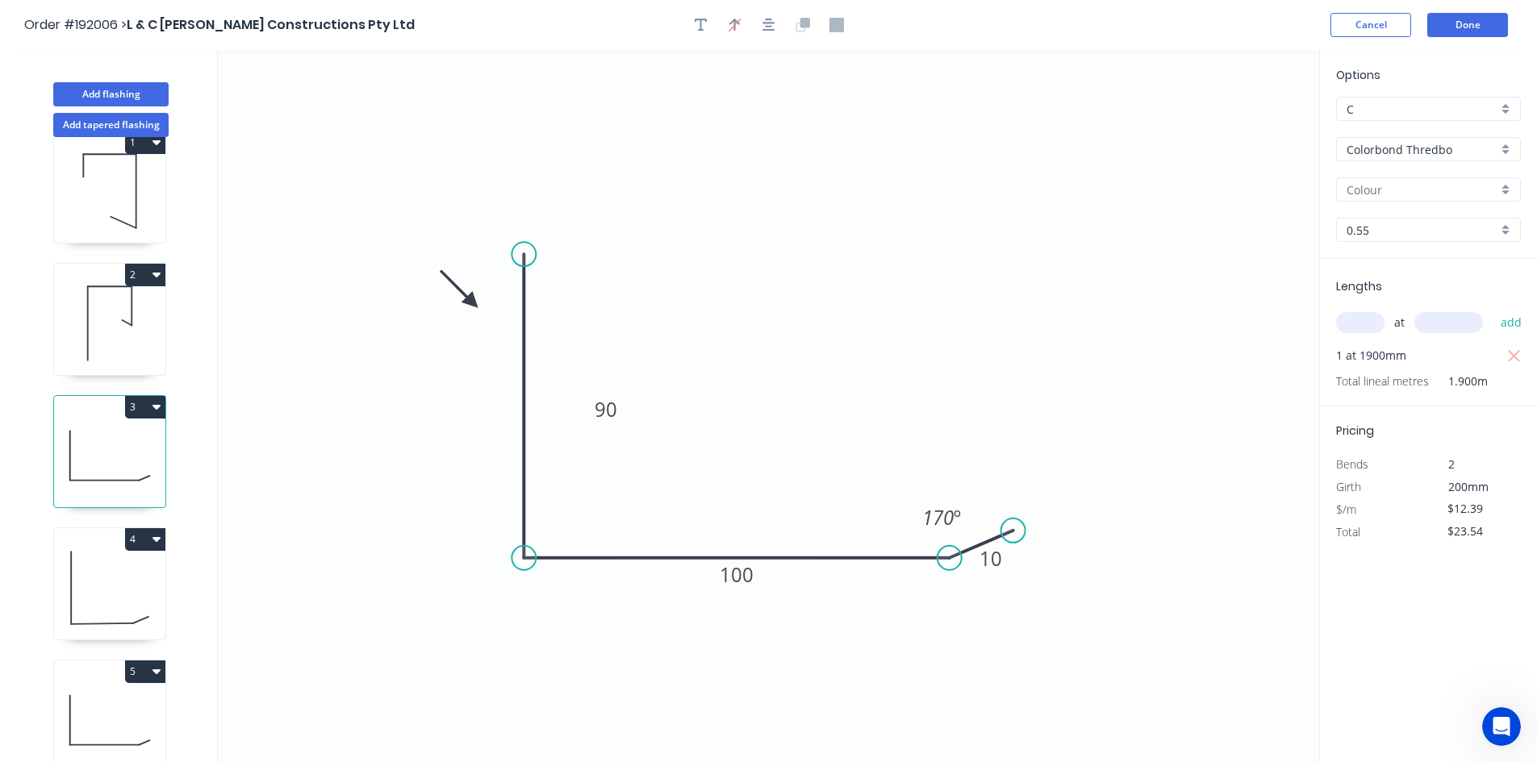
click at [103, 582] on icon at bounding box center [109, 587] width 111 height 103
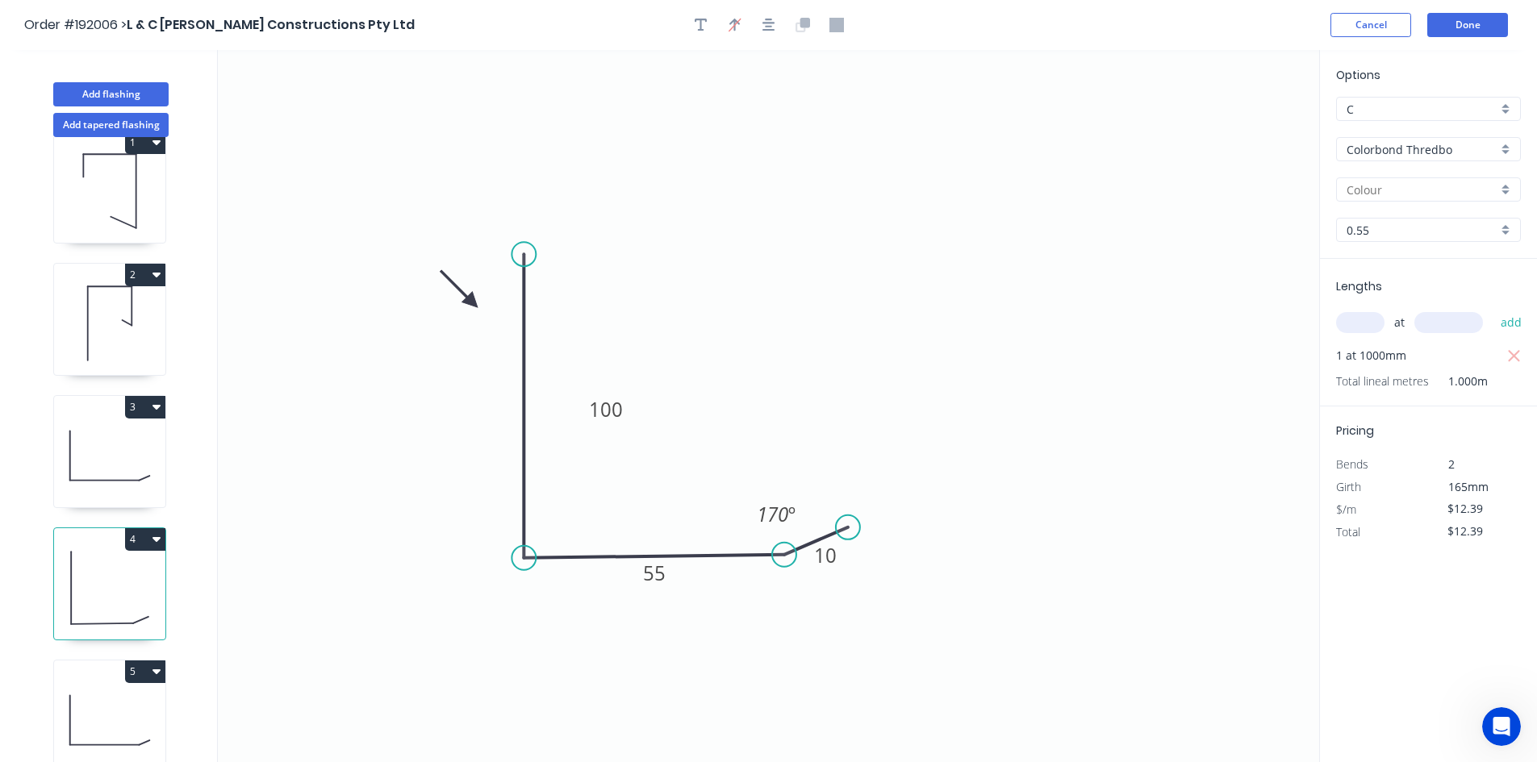
click at [94, 667] on div "5" at bounding box center [109, 672] width 111 height 23
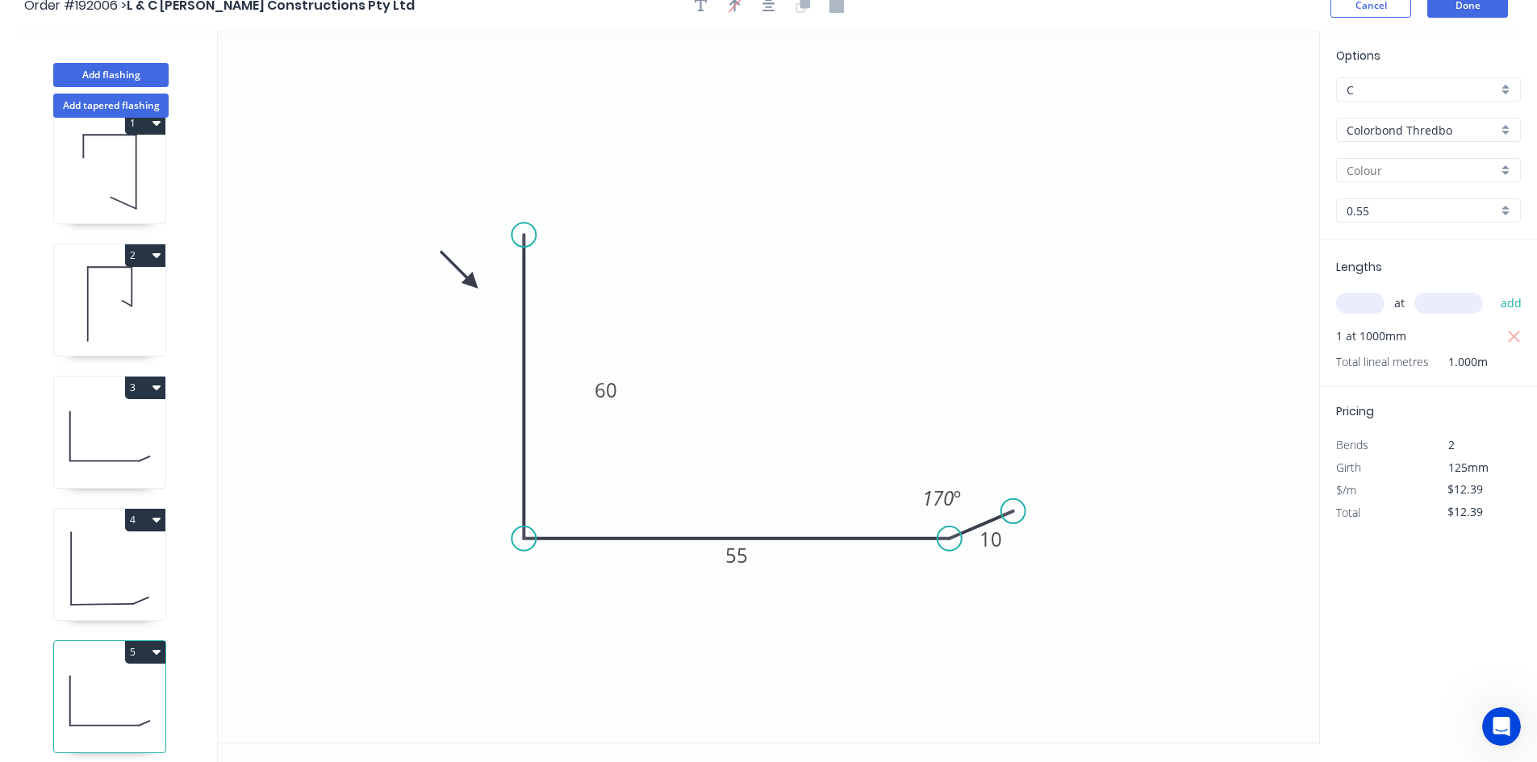
scroll to position [30, 0]
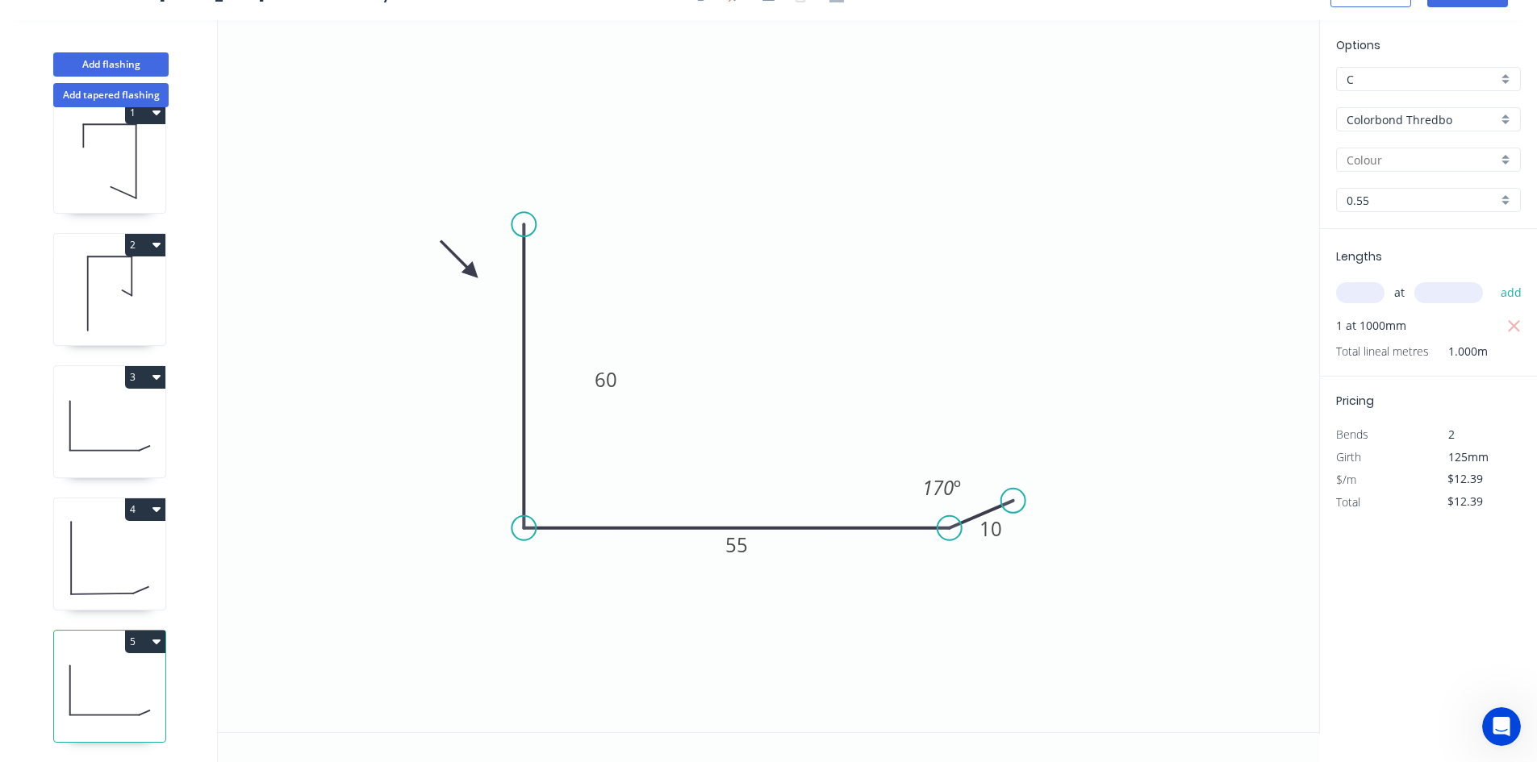
click at [146, 592] on icon at bounding box center [109, 558] width 111 height 103
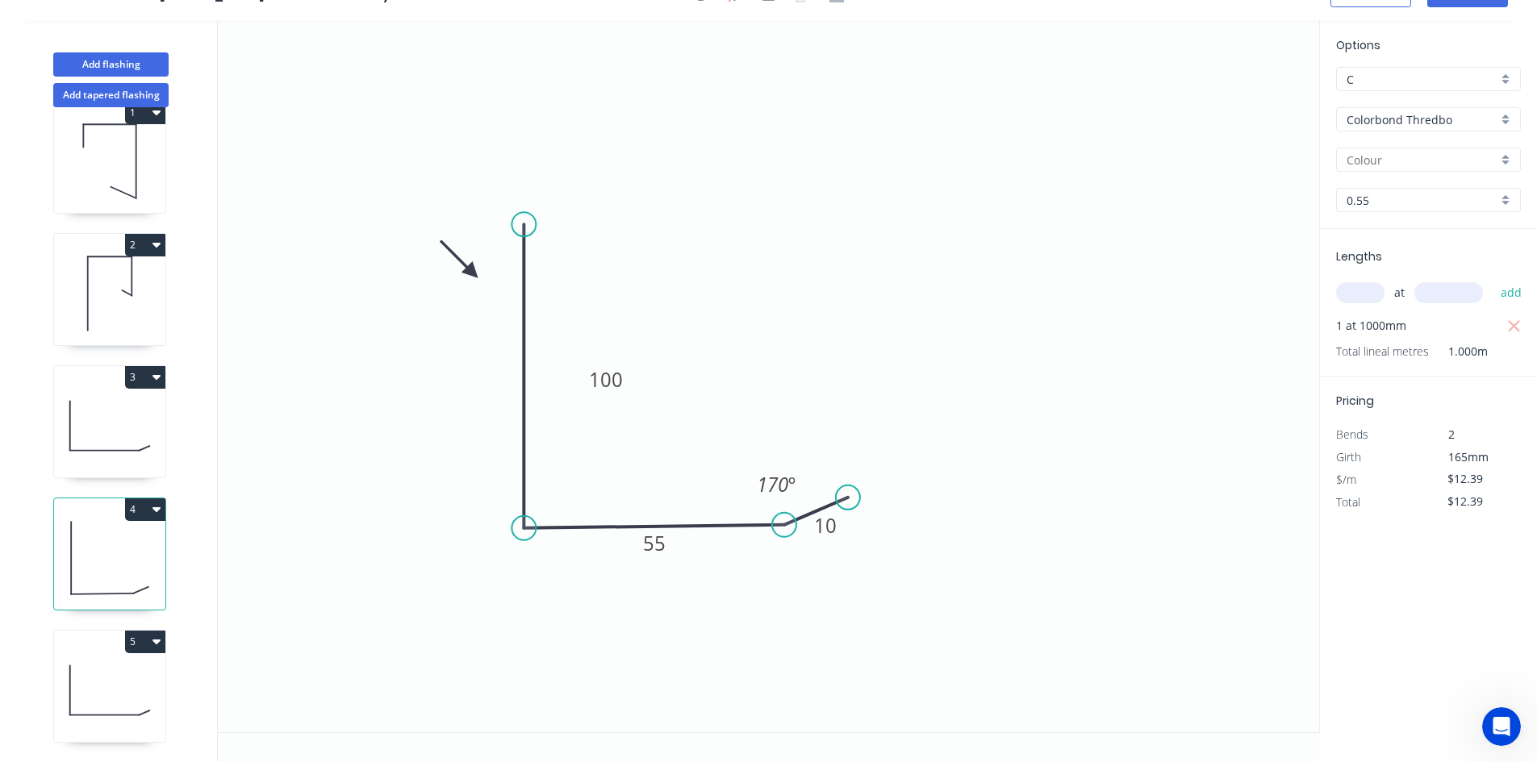
click at [152, 437] on icon at bounding box center [109, 425] width 111 height 103
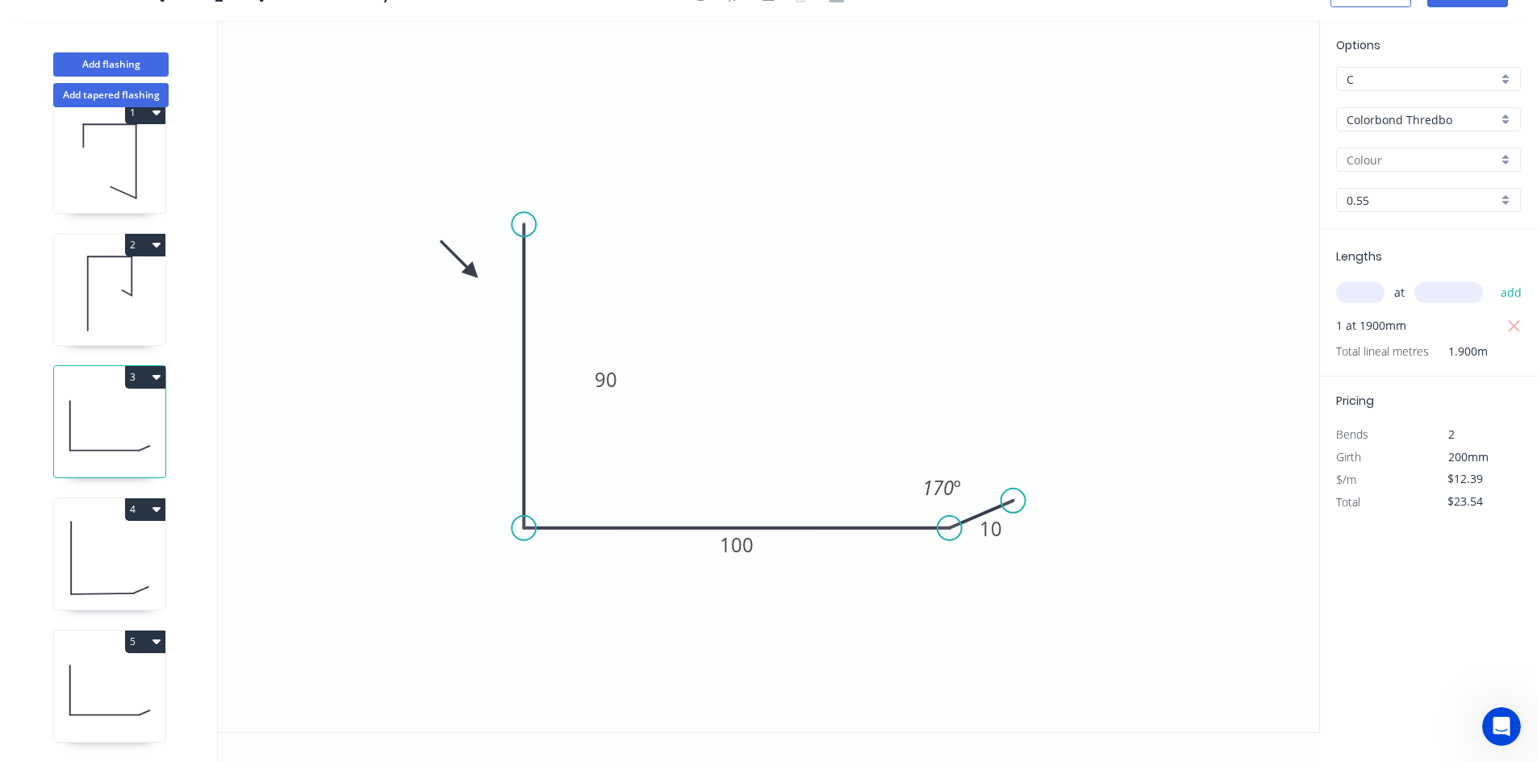
click at [126, 586] on icon at bounding box center [109, 558] width 111 height 103
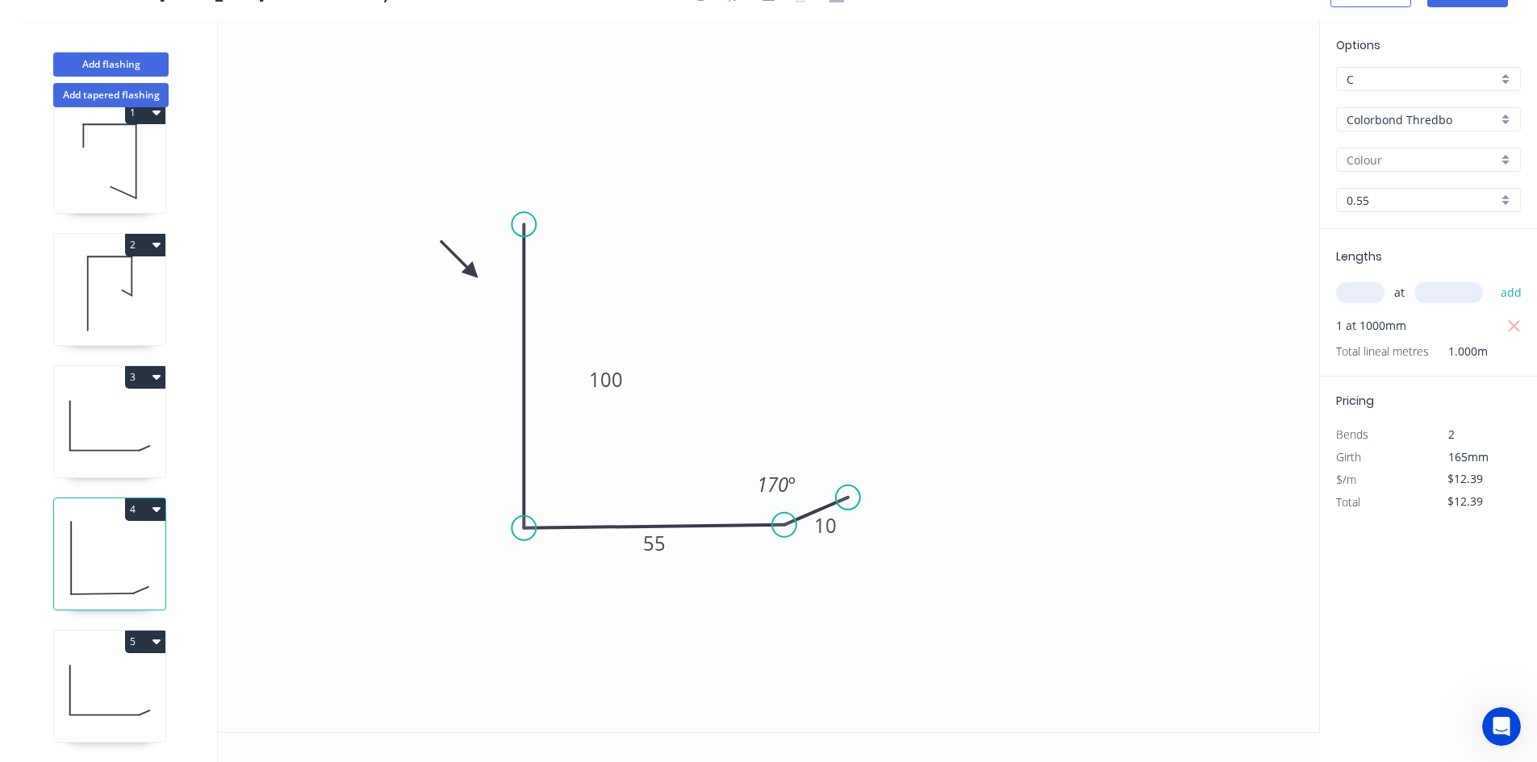
click at [90, 665] on icon at bounding box center [109, 690] width 111 height 103
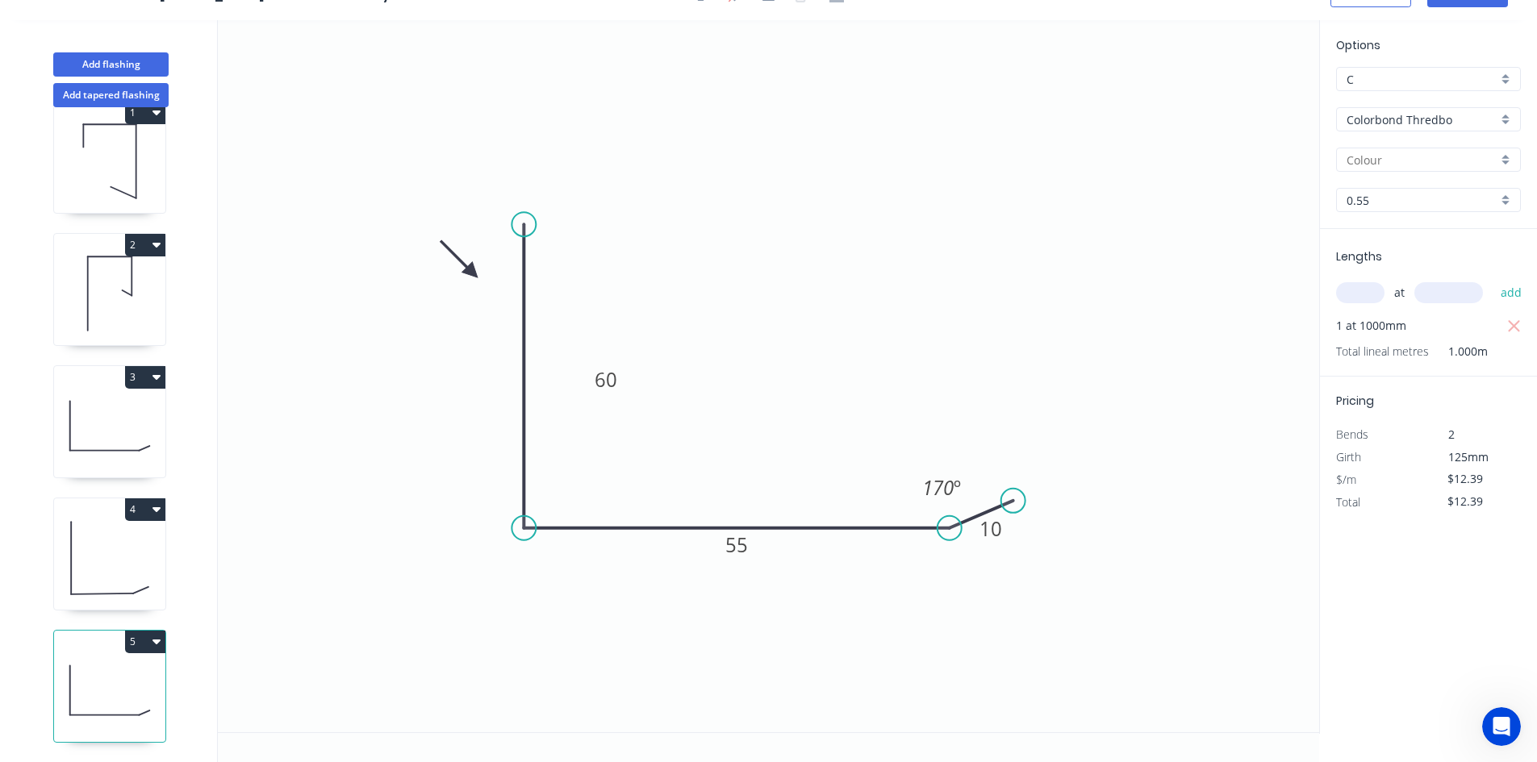
click at [103, 578] on icon at bounding box center [109, 558] width 111 height 103
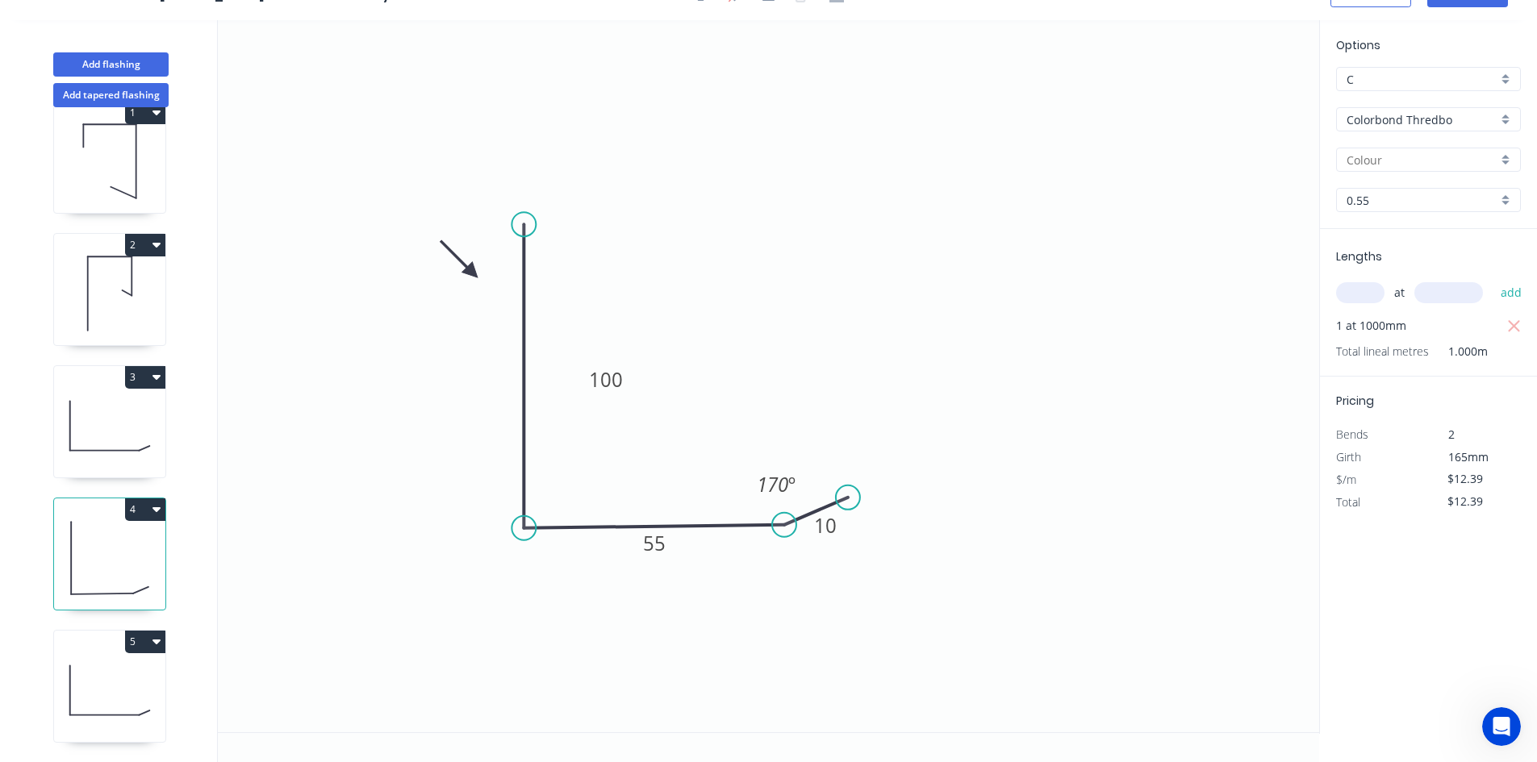
click at [121, 441] on icon at bounding box center [109, 425] width 111 height 103
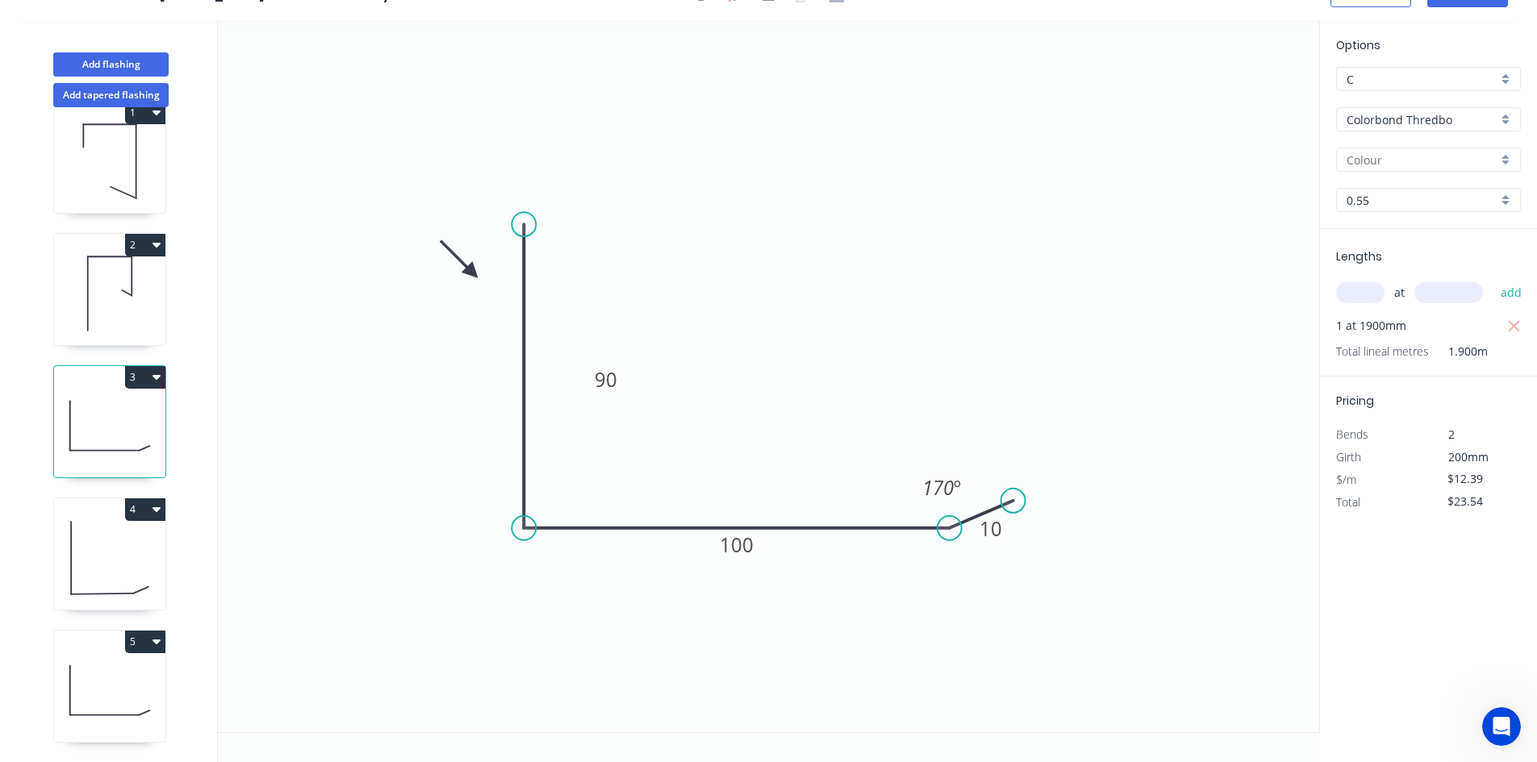
click at [98, 564] on icon at bounding box center [109, 558] width 111 height 103
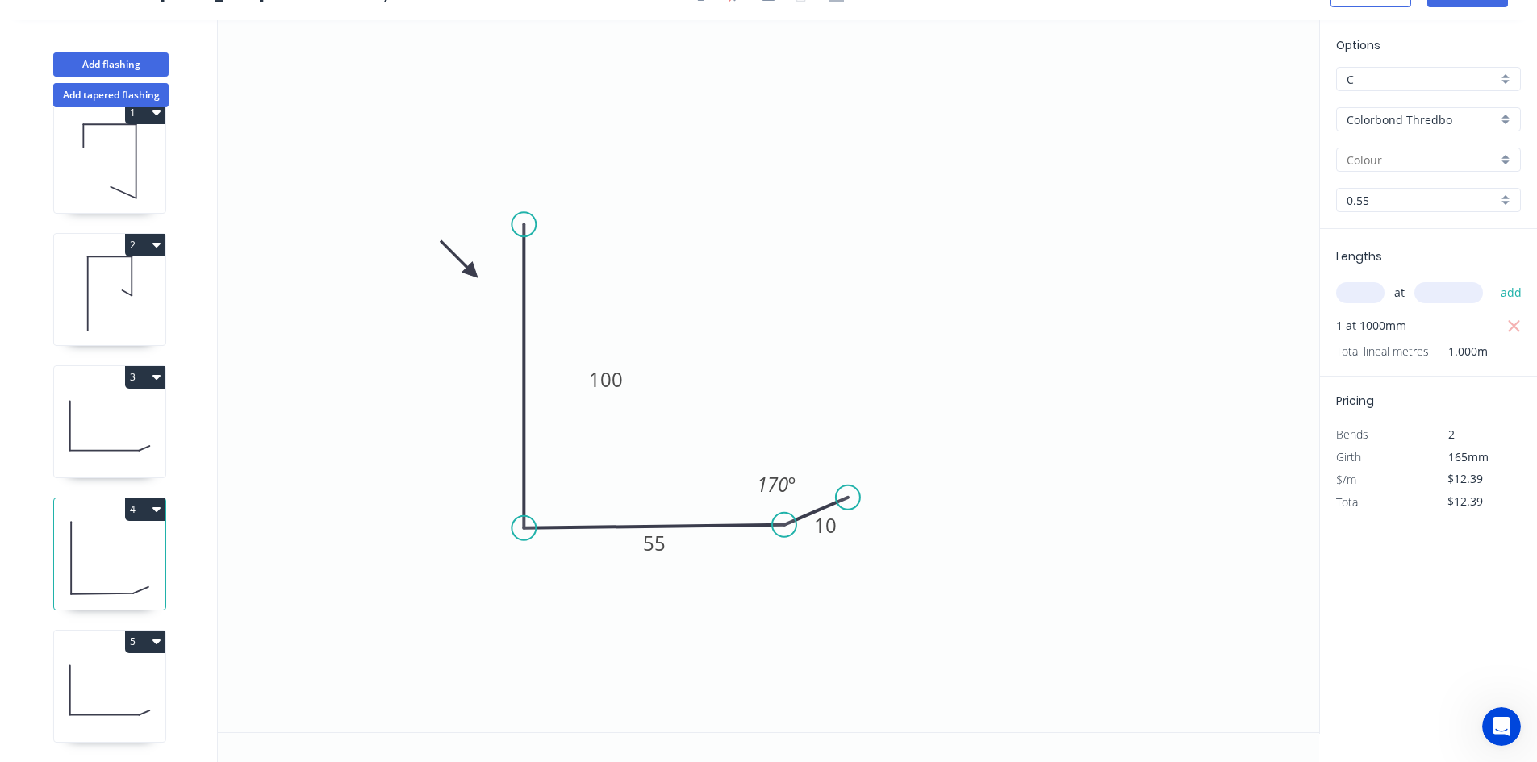
click at [77, 648] on icon at bounding box center [109, 690] width 111 height 103
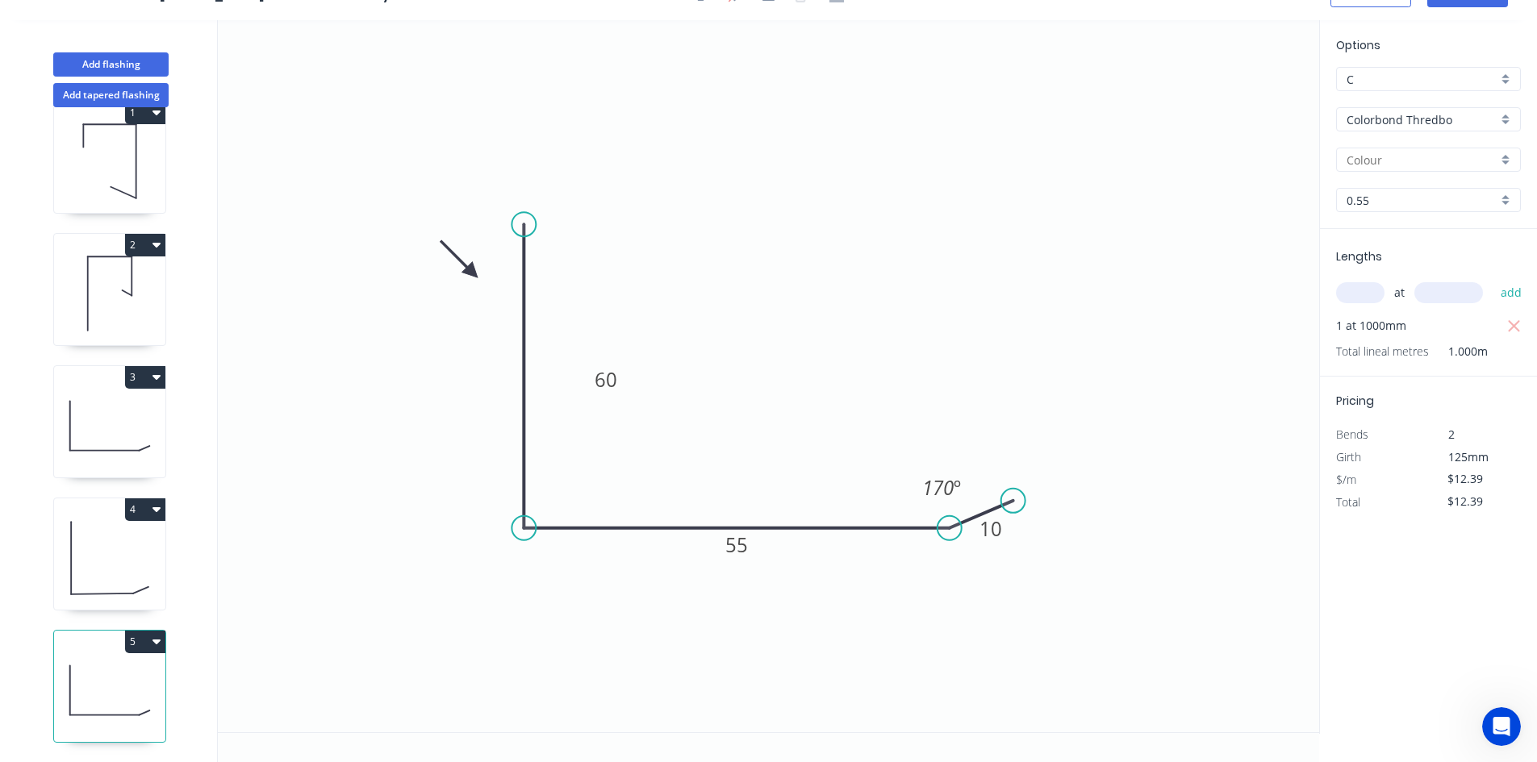
click at [127, 577] on icon at bounding box center [109, 558] width 111 height 103
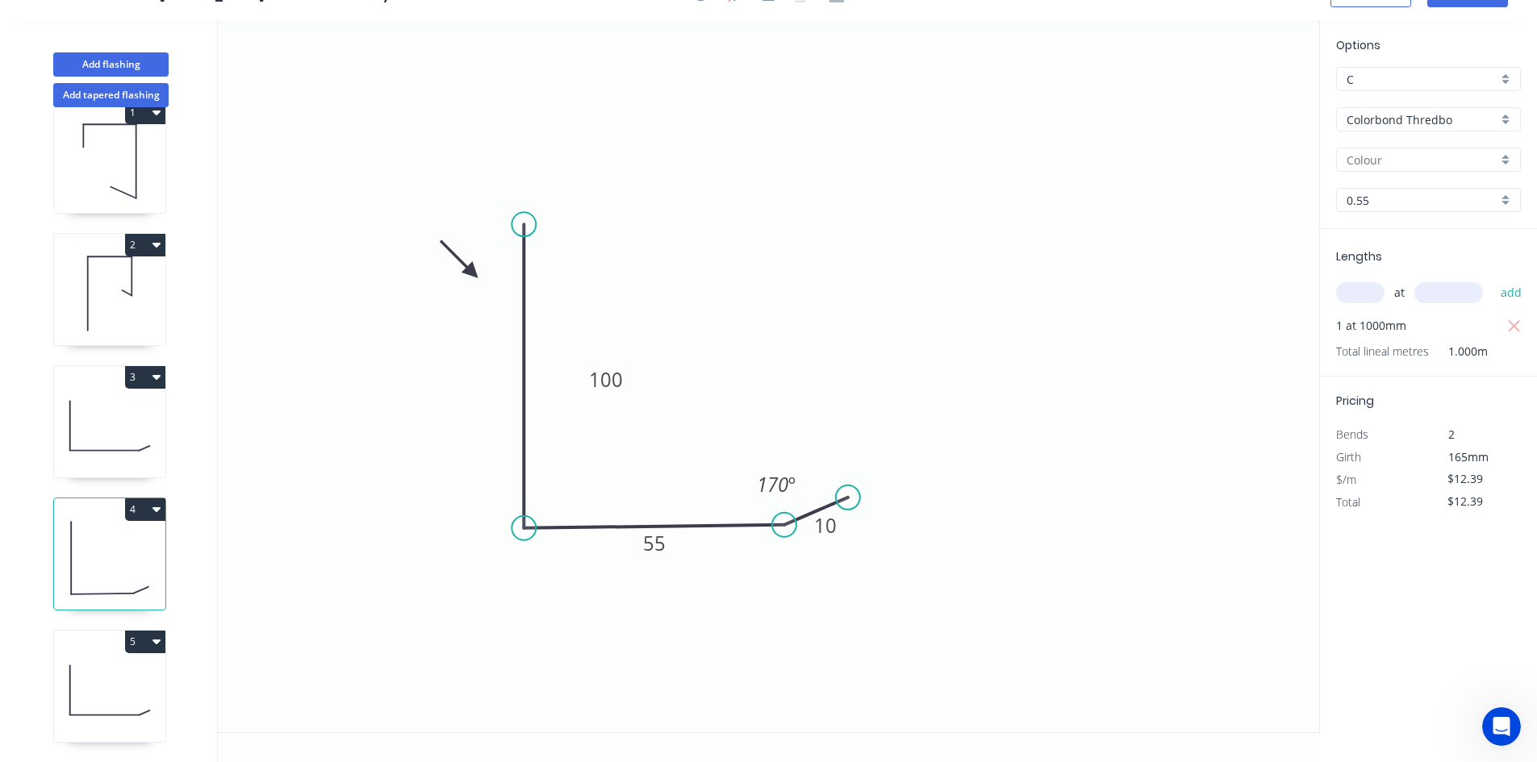
click at [127, 444] on icon at bounding box center [109, 425] width 111 height 103
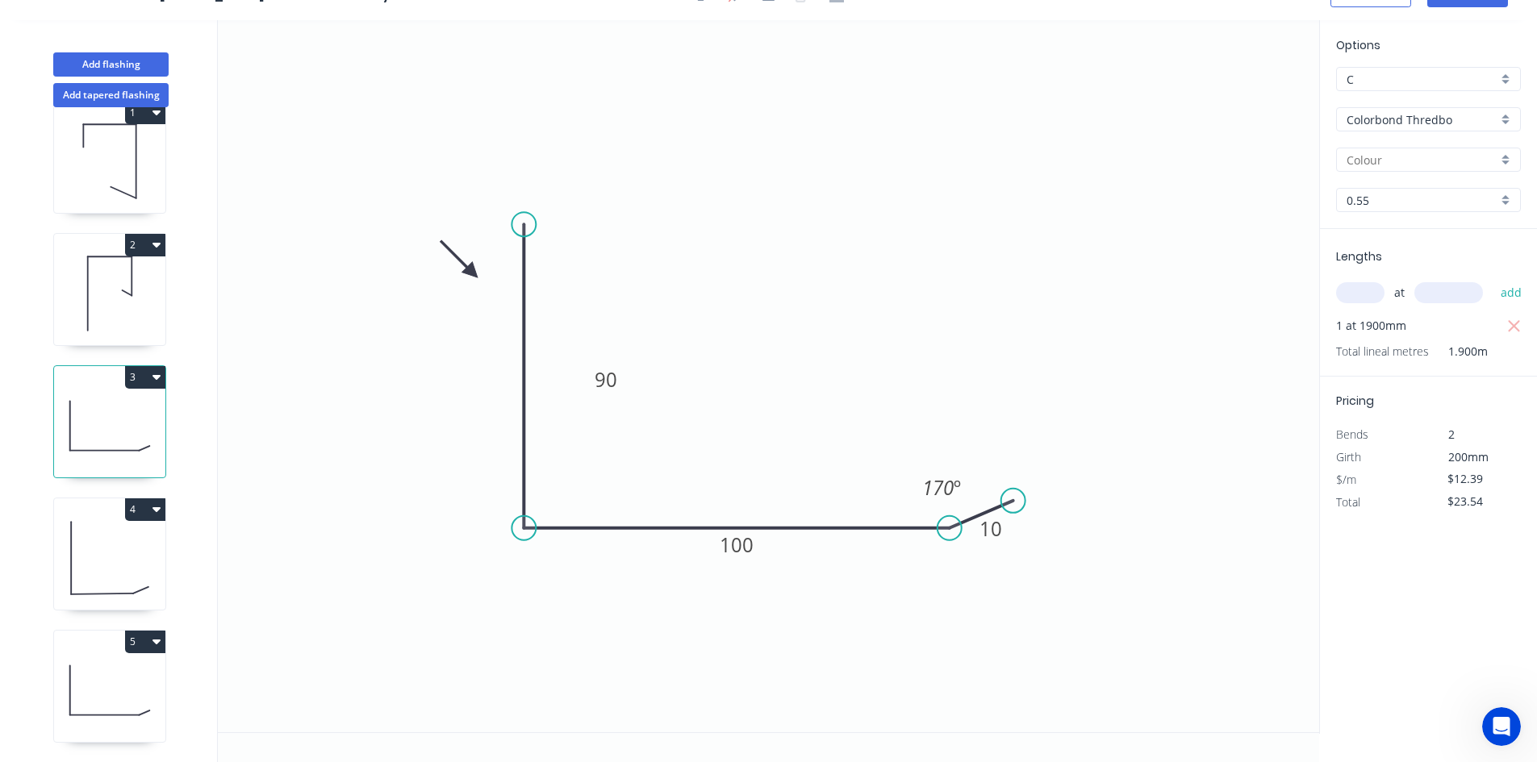
click at [110, 547] on icon at bounding box center [109, 558] width 111 height 103
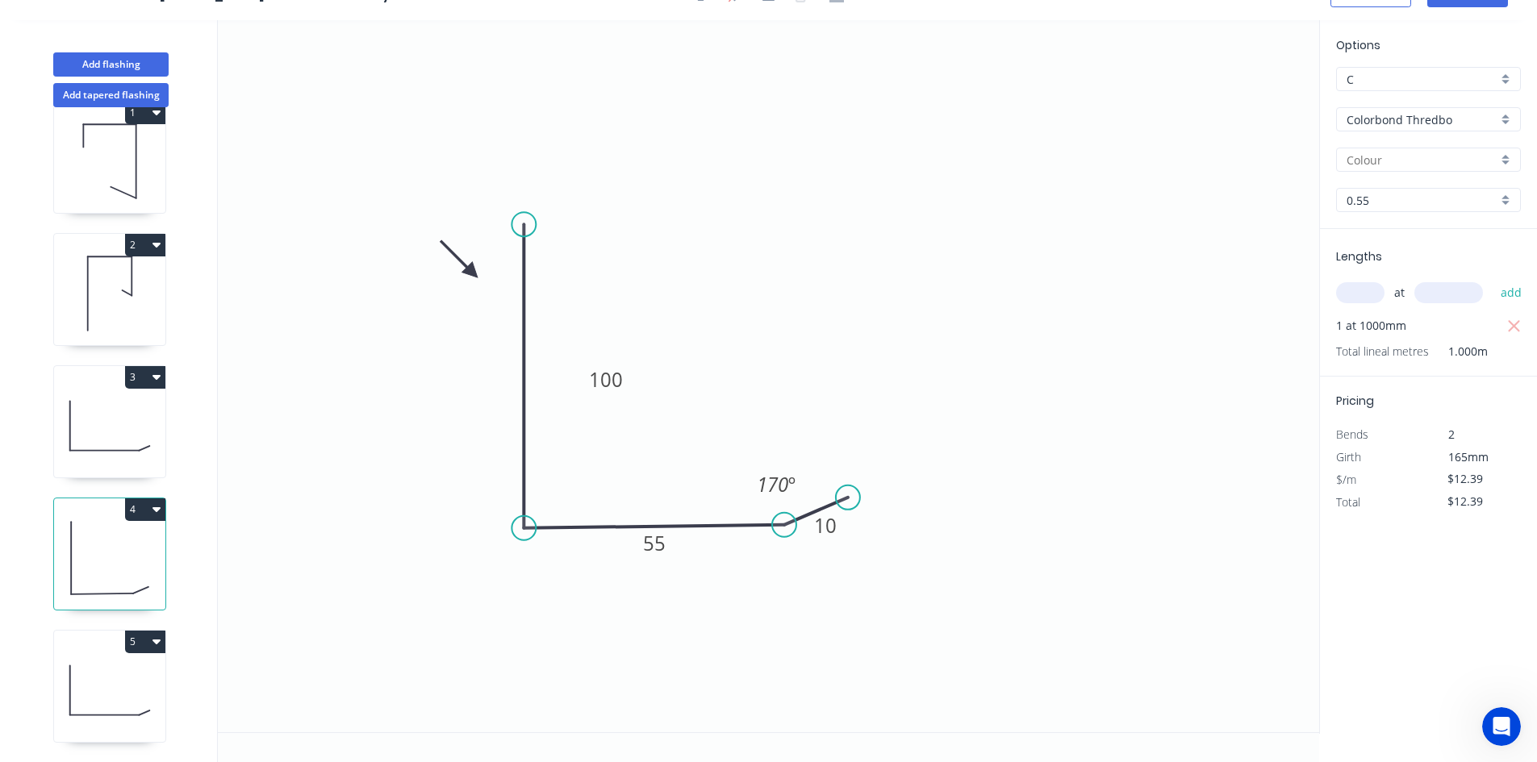
click at [73, 691] on icon at bounding box center [109, 690] width 111 height 103
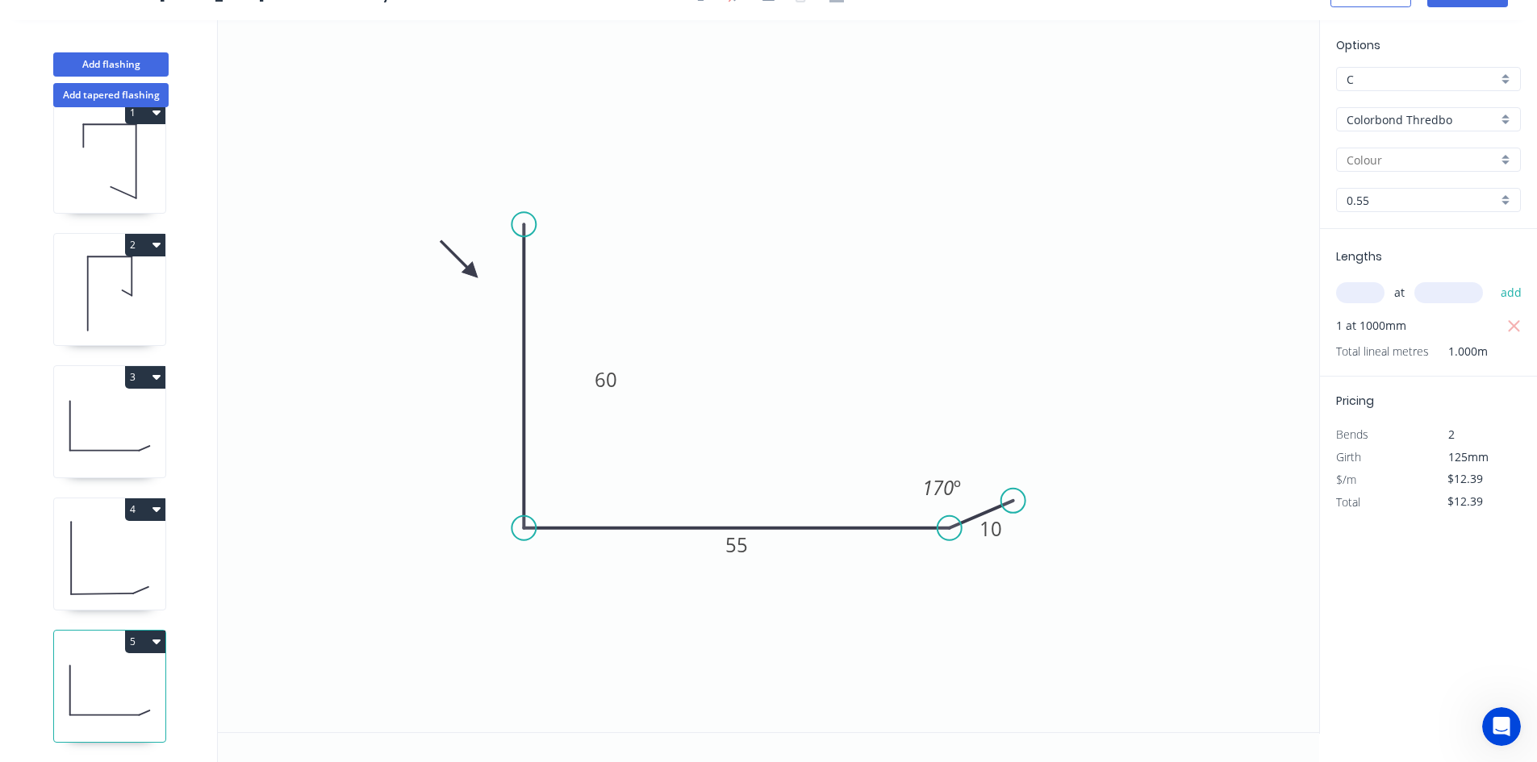
click at [98, 559] on icon at bounding box center [109, 558] width 111 height 103
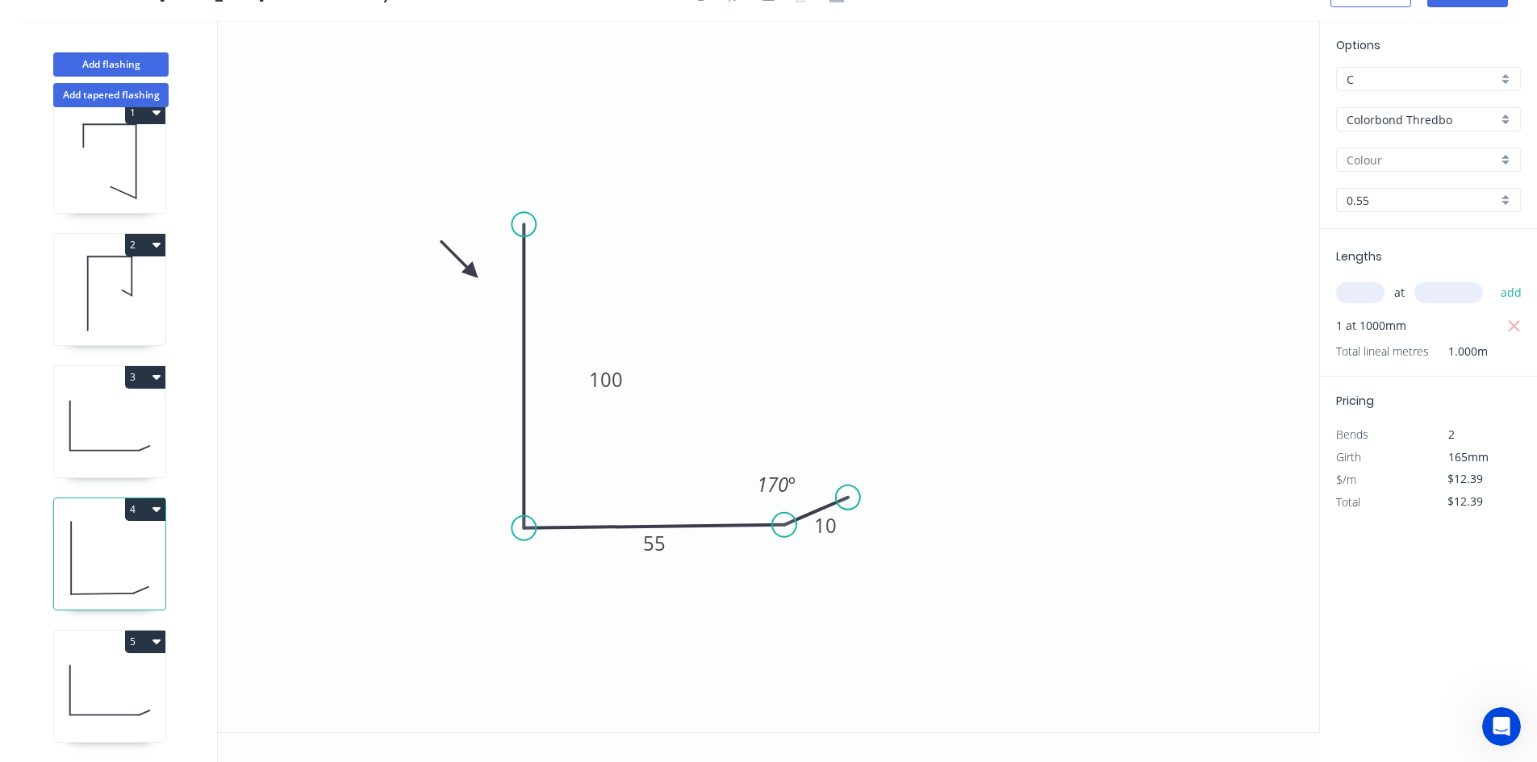
click at [106, 415] on icon at bounding box center [109, 425] width 111 height 103
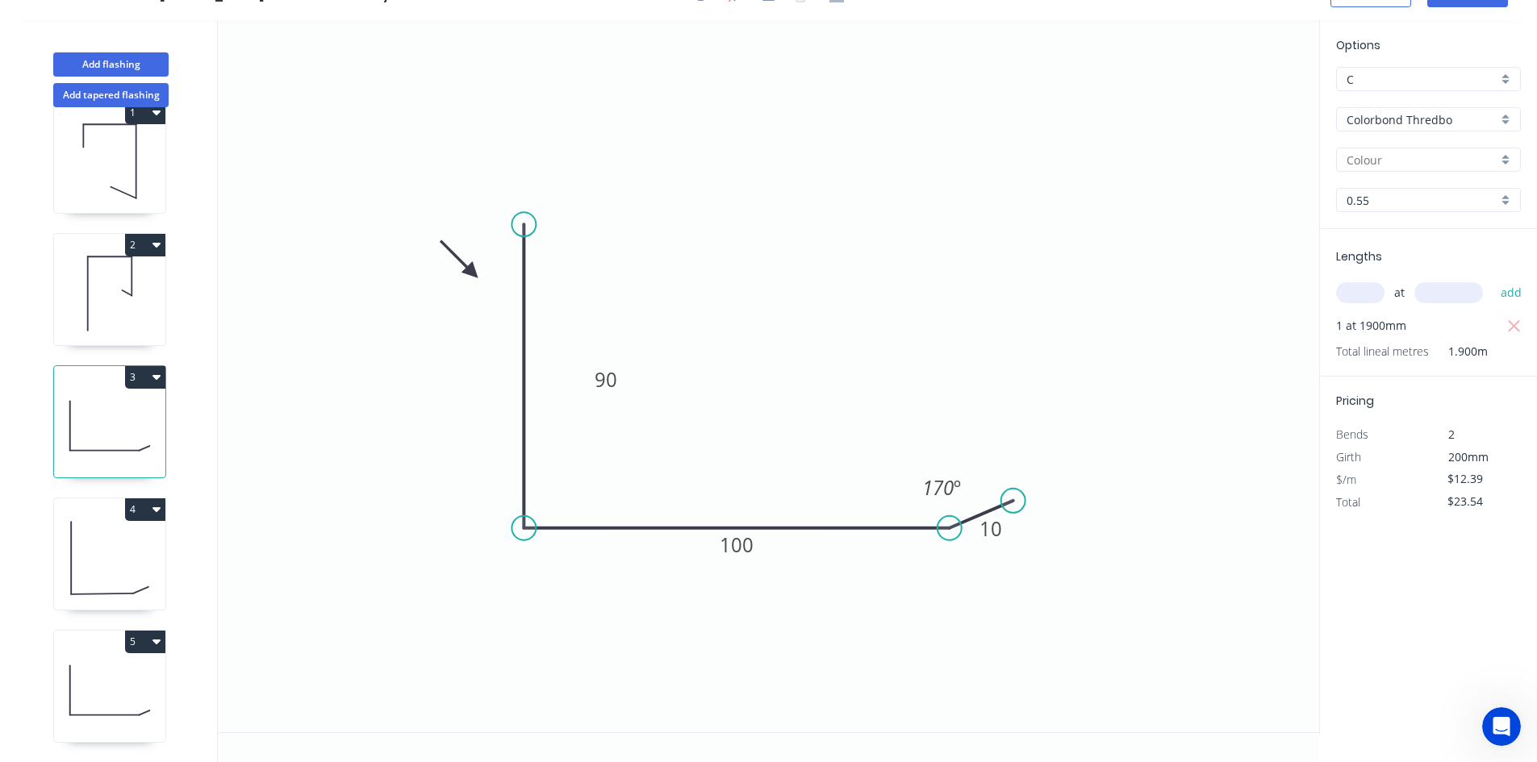
click at [93, 556] on icon at bounding box center [109, 558] width 111 height 103
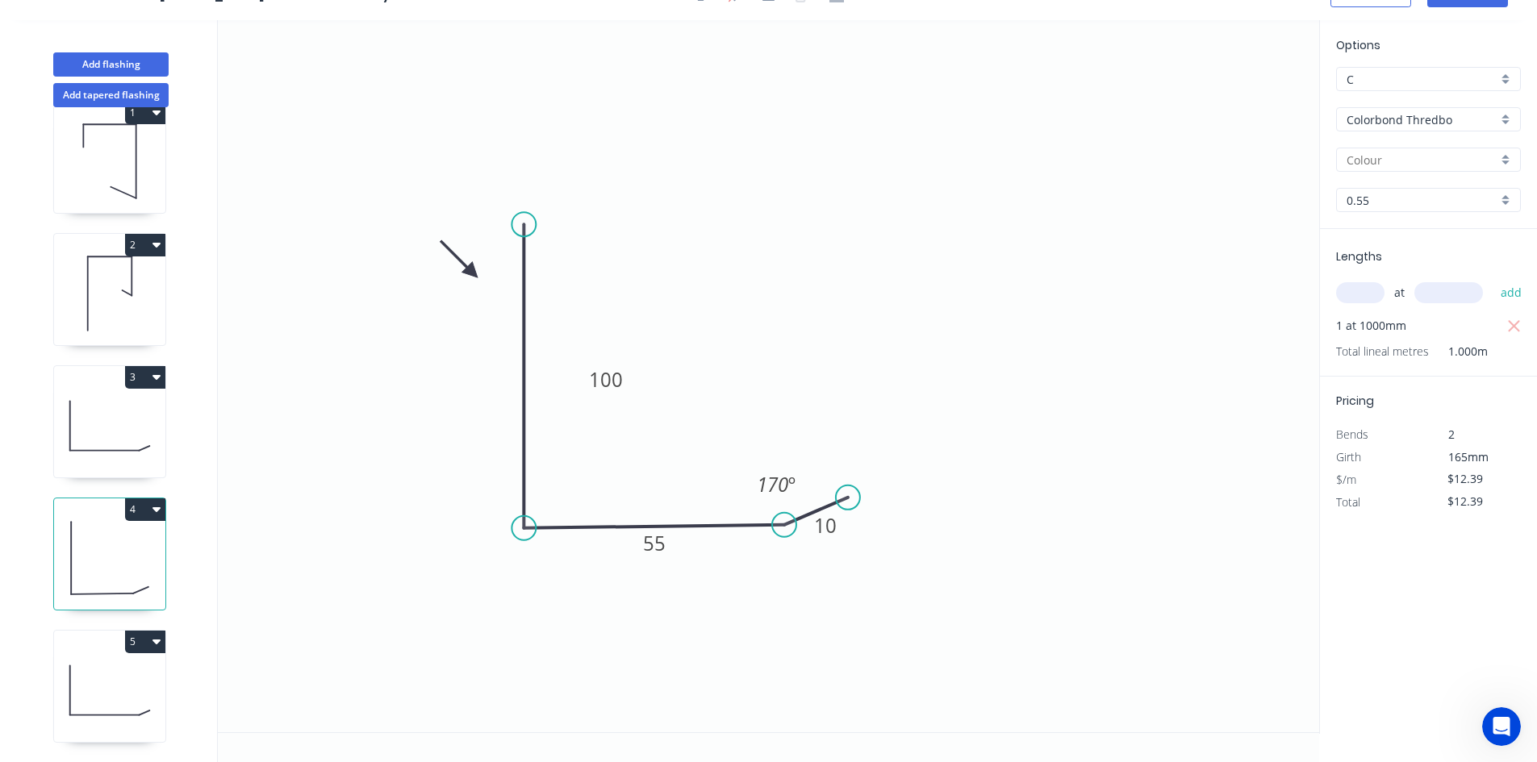
click at [84, 429] on icon at bounding box center [109, 425] width 111 height 103
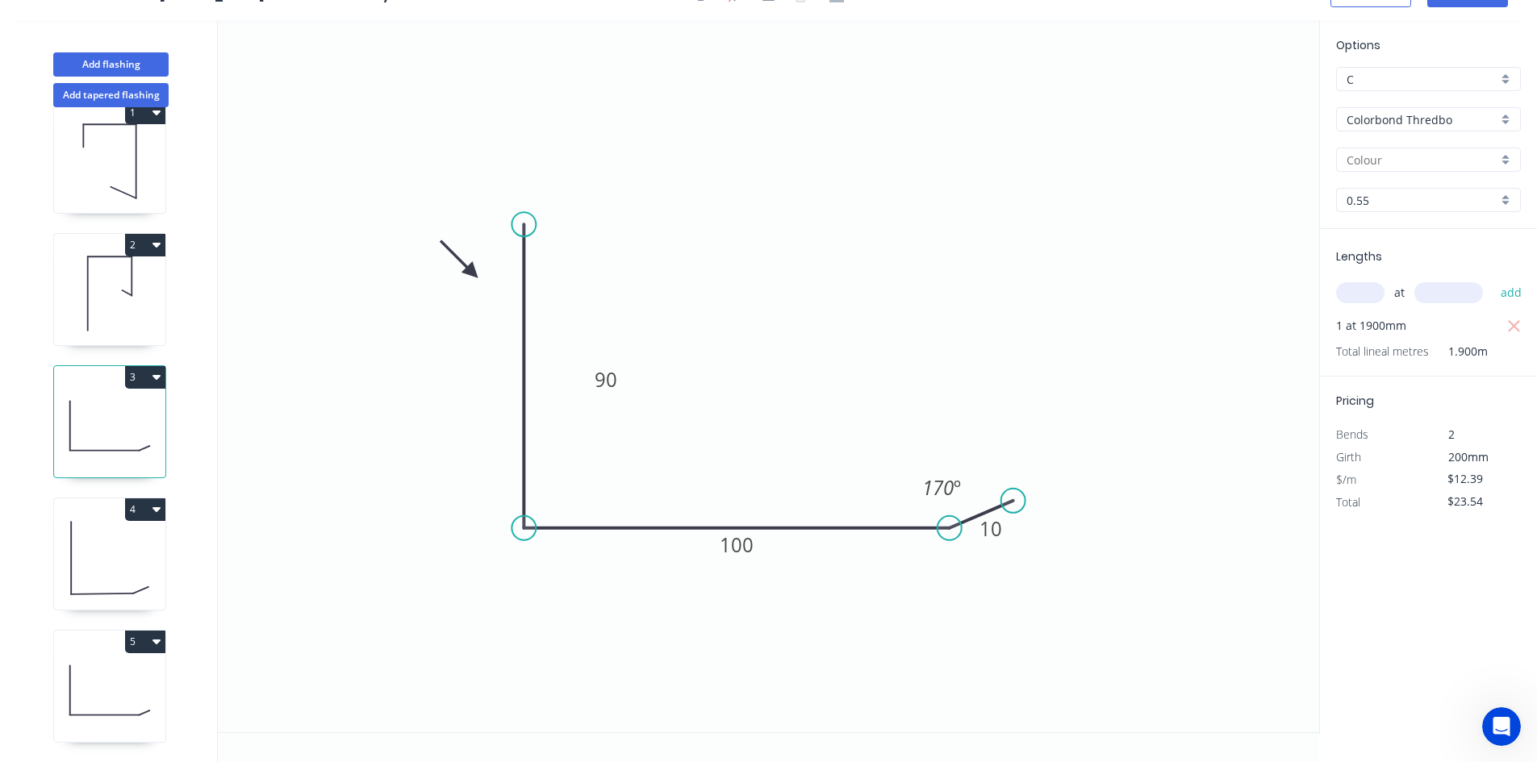
click at [87, 533] on icon at bounding box center [109, 558] width 111 height 103
type input "$12.39"
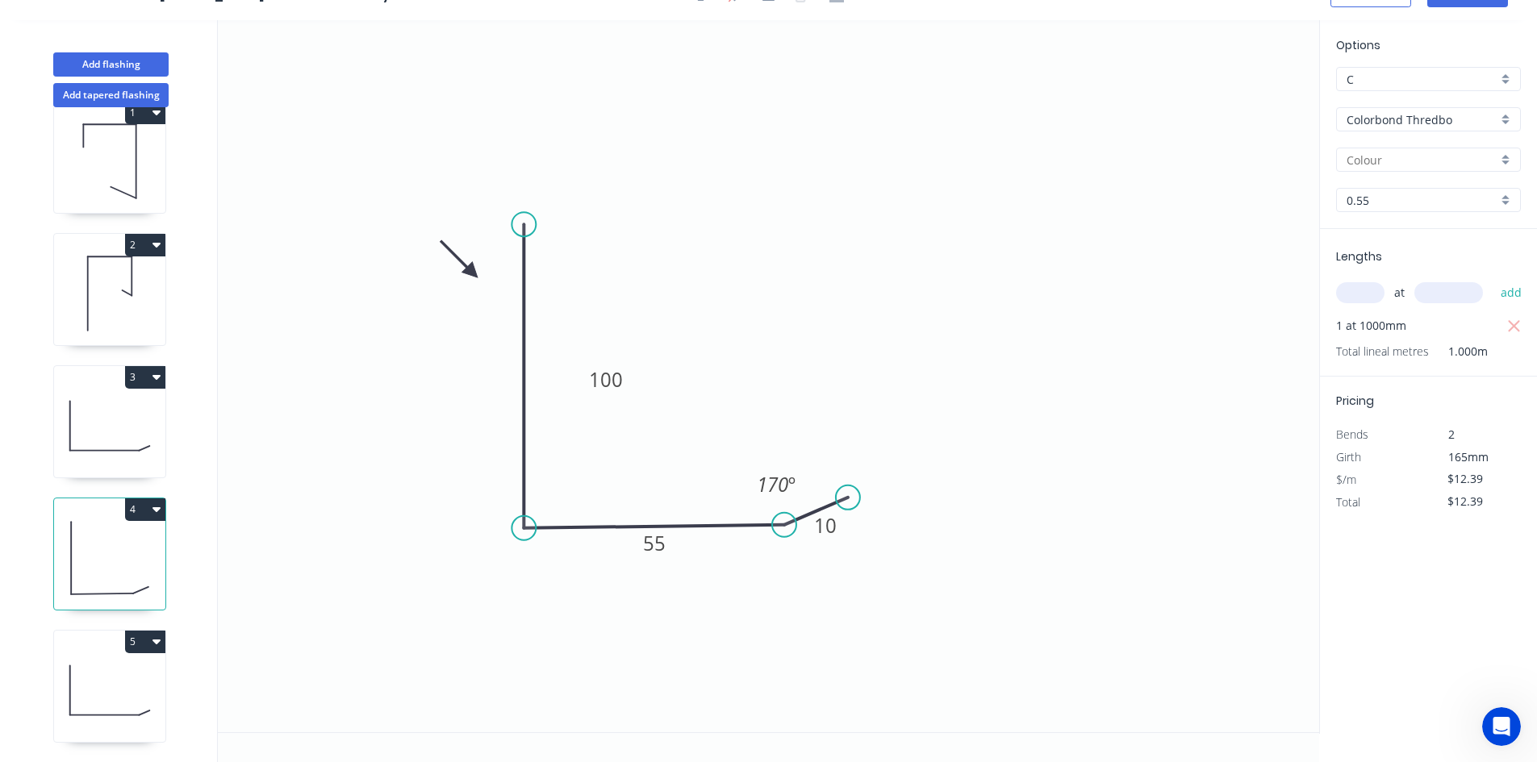
click at [82, 644] on icon at bounding box center [109, 690] width 111 height 103
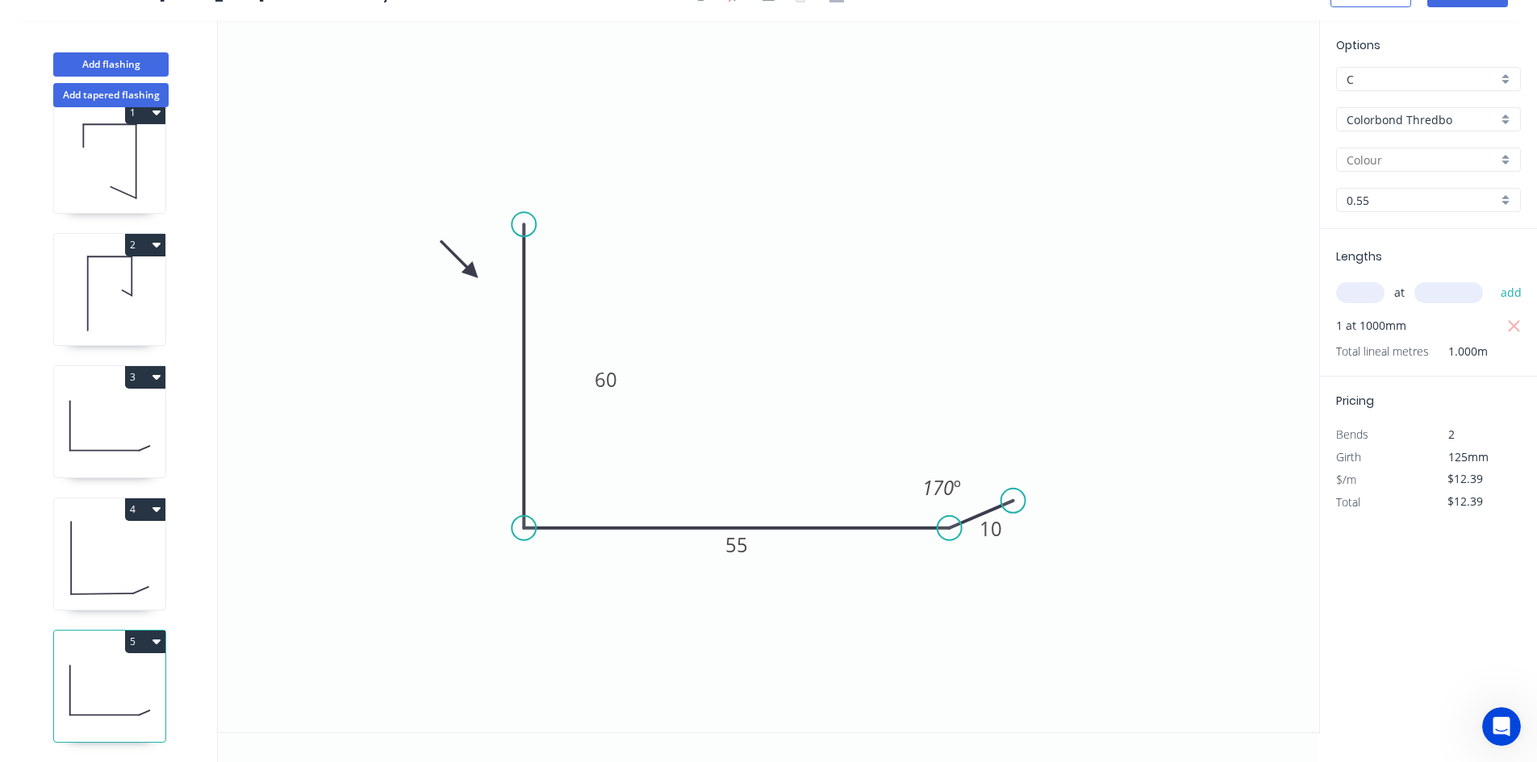
scroll to position [0, 0]
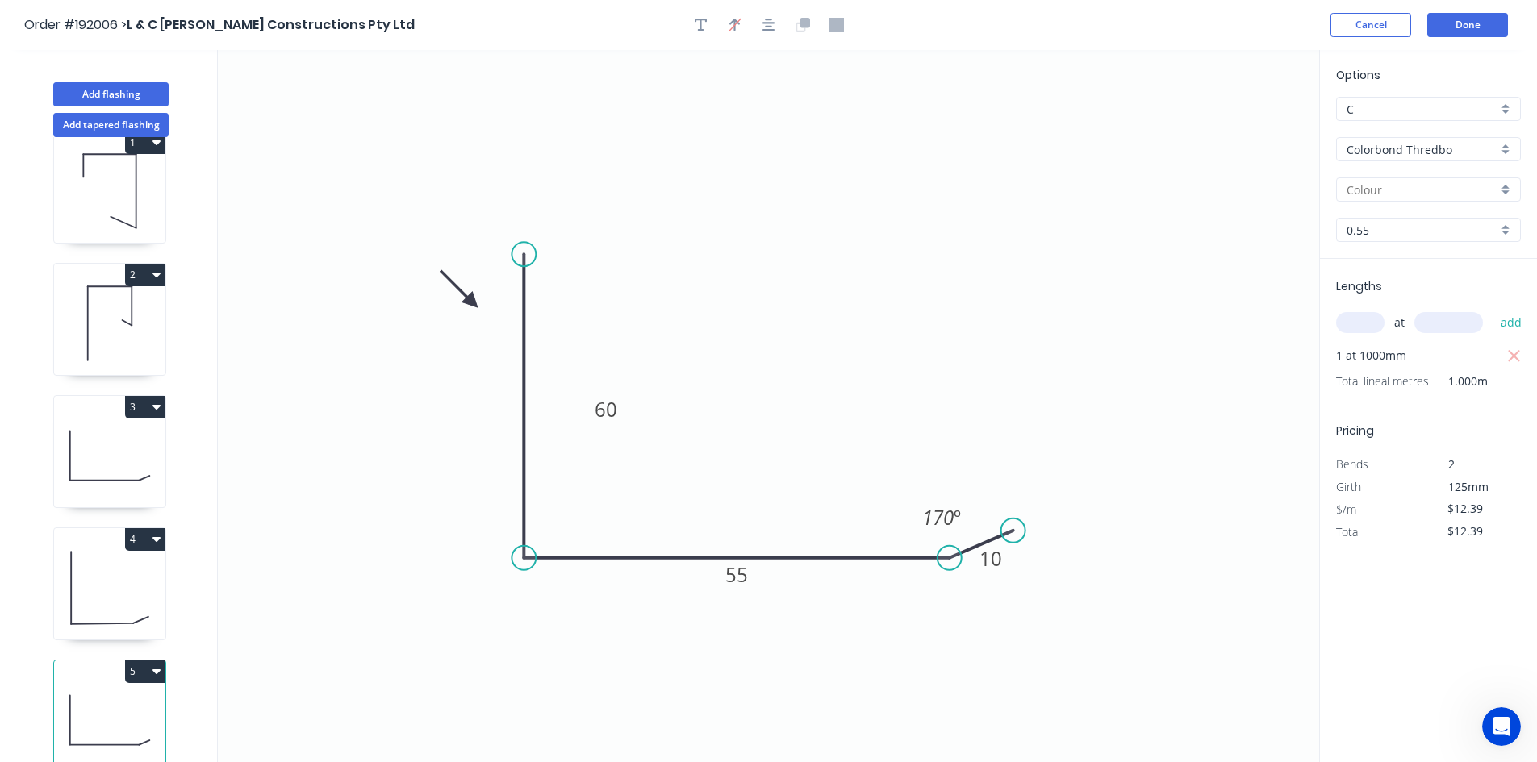
click at [1483, 6] on header "Order #192006 > L & C Platt Constructions Pty Ltd Cancel Done" at bounding box center [768, 25] width 1537 height 50
click at [1476, 23] on button "Done" at bounding box center [1467, 25] width 81 height 24
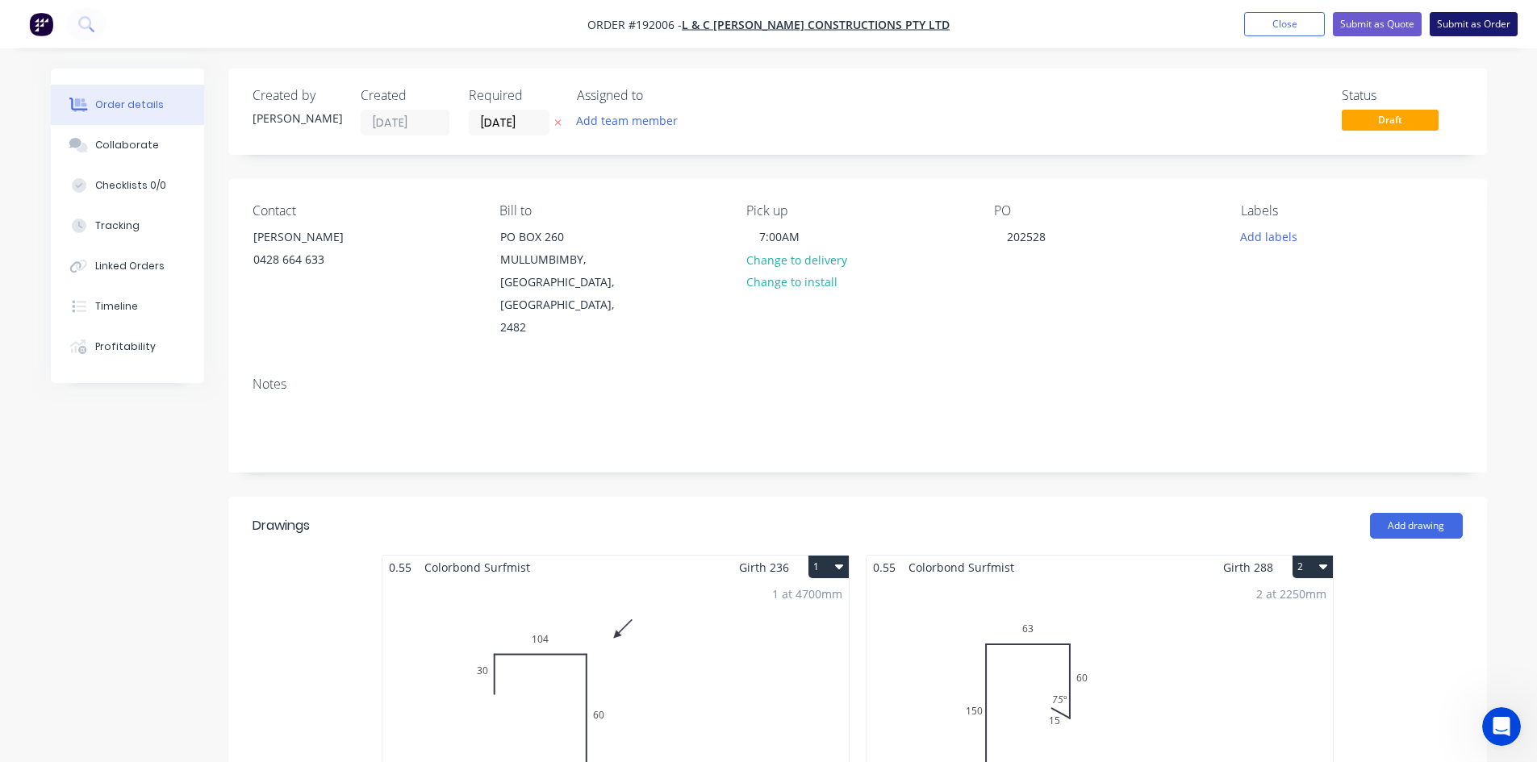
click at [1450, 27] on button "Submit as Order" at bounding box center [1473, 24] width 88 height 24
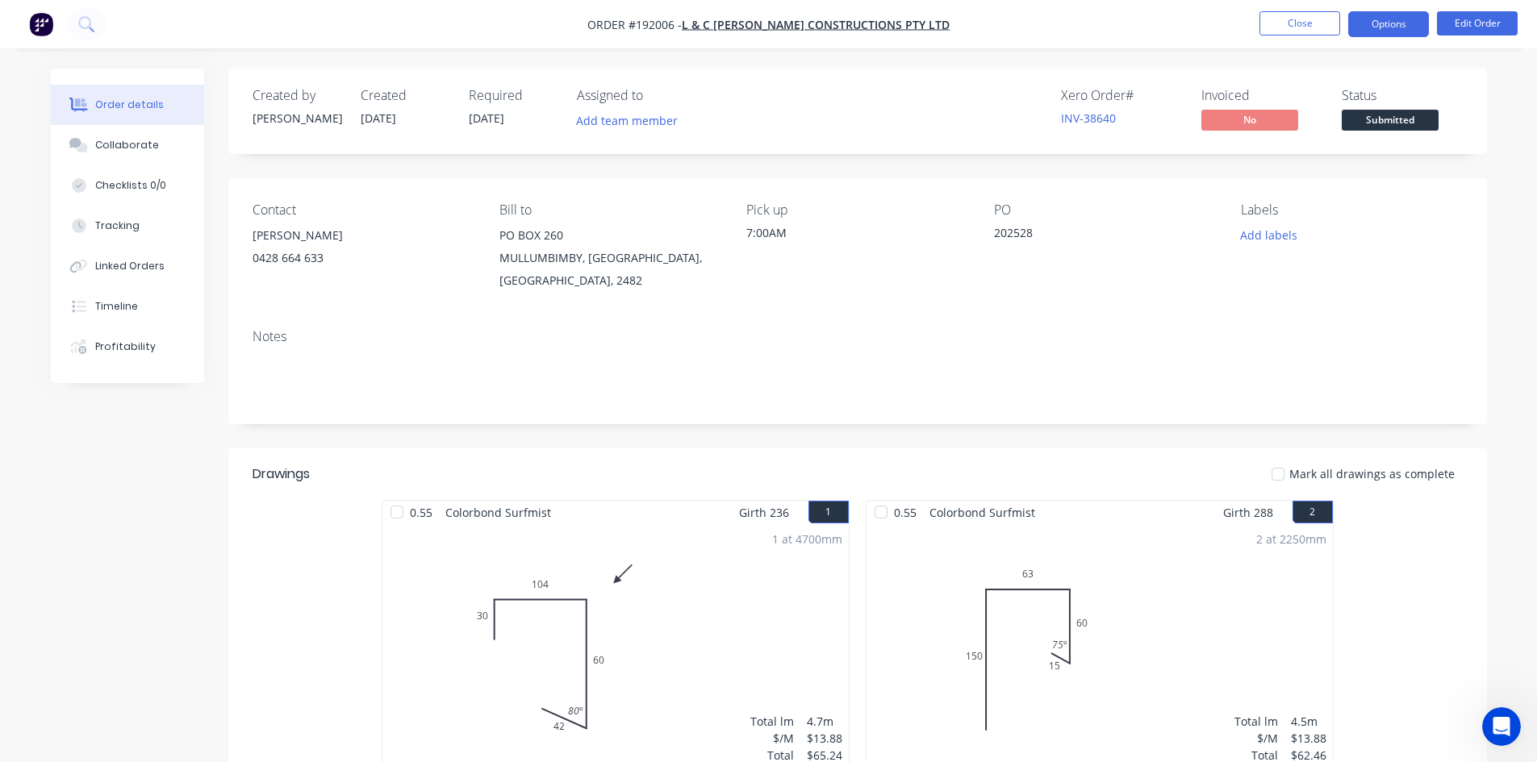
click at [1400, 33] on button "Options" at bounding box center [1388, 24] width 81 height 26
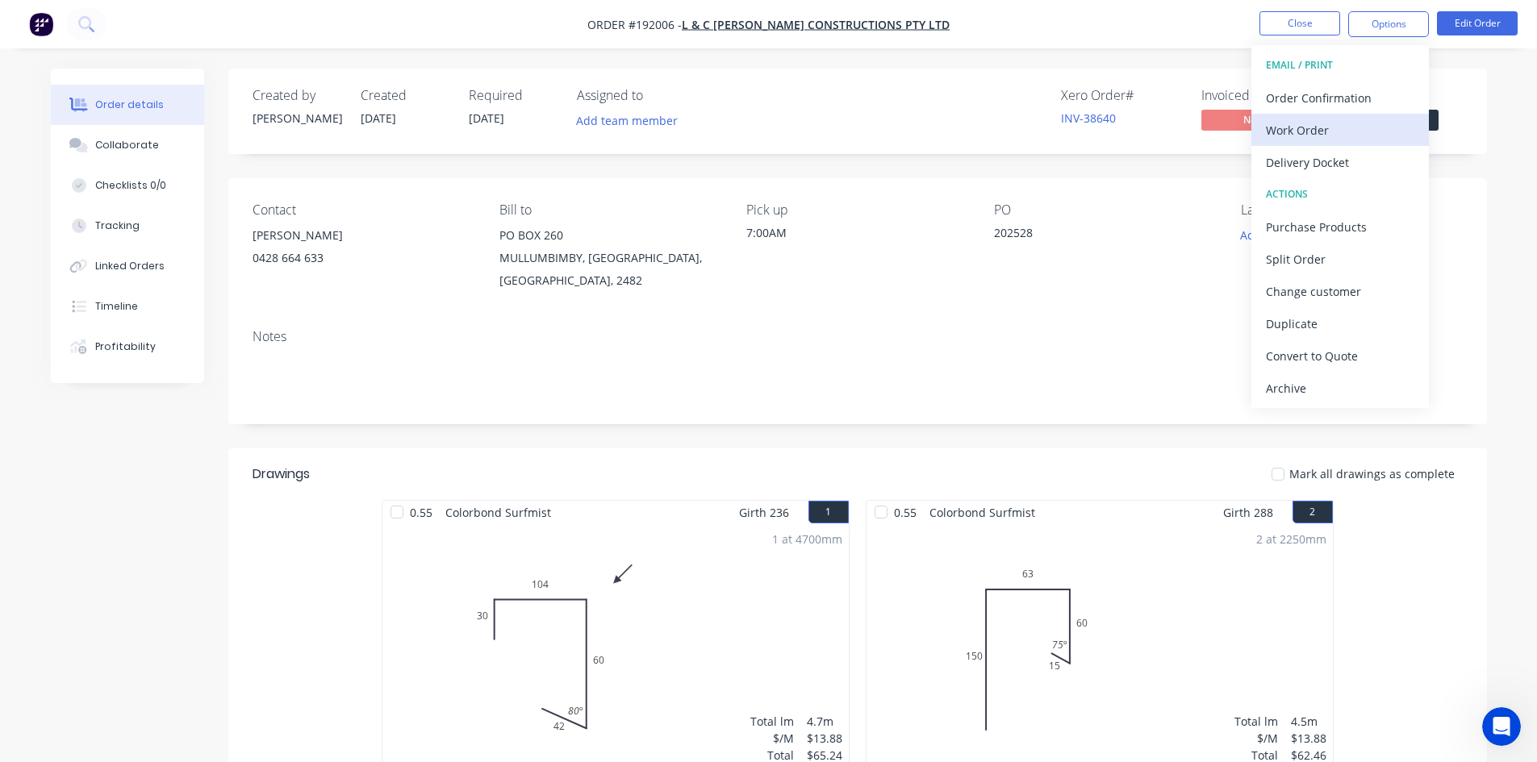
click at [1337, 123] on div "Work Order" at bounding box center [1340, 130] width 148 height 23
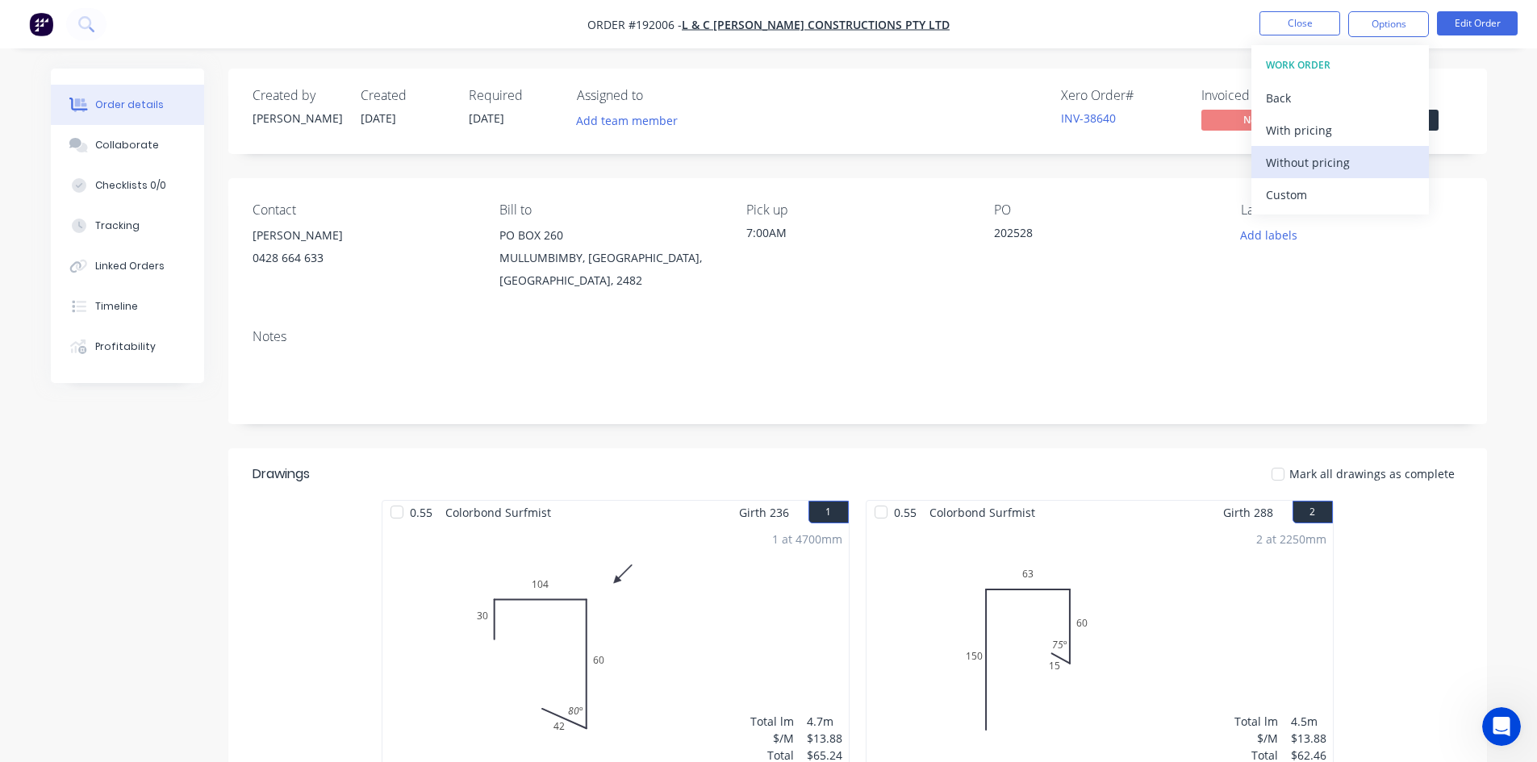
click at [1316, 157] on div "Without pricing" at bounding box center [1340, 162] width 148 height 23
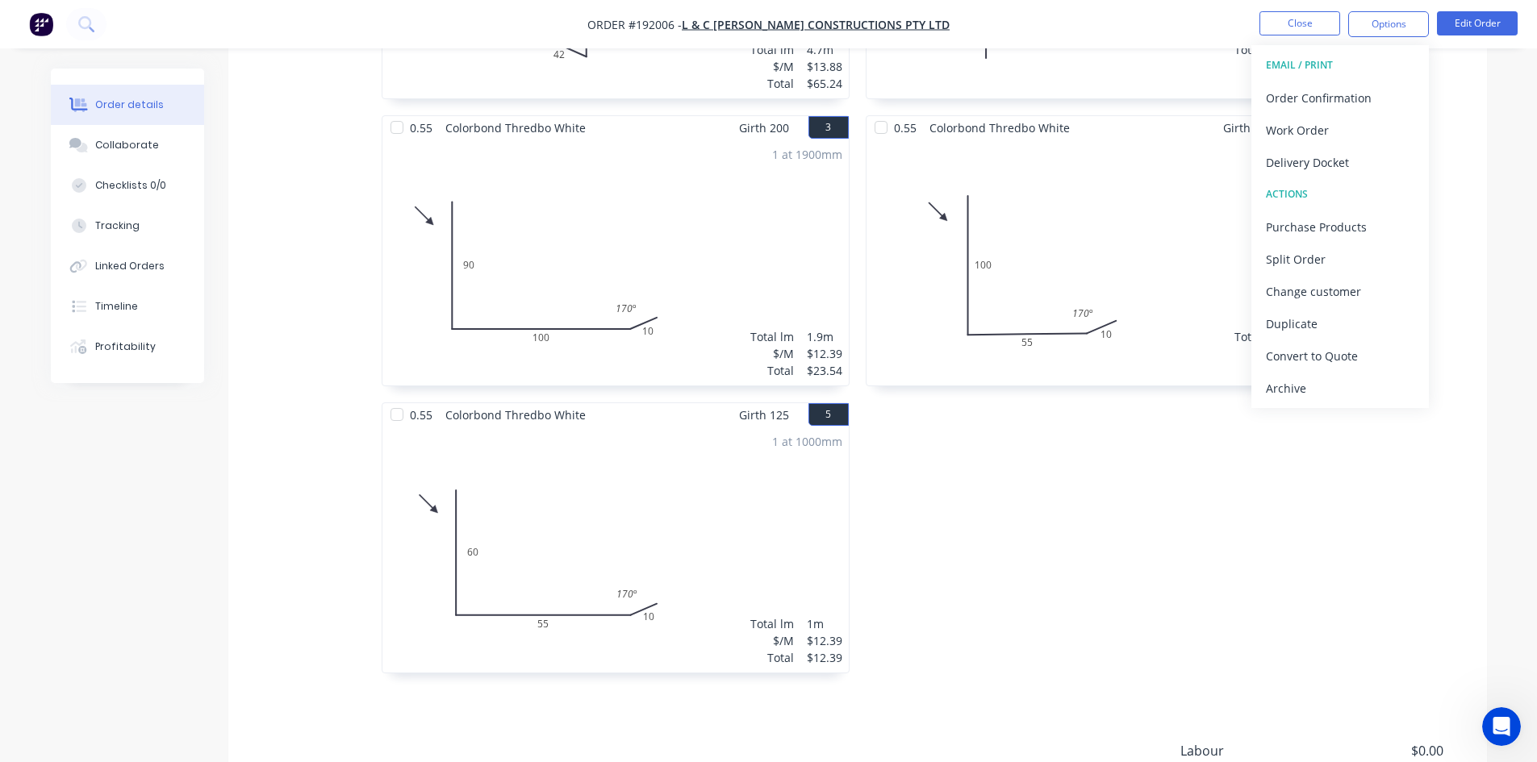
click at [665, 255] on div "1 at 1900mm Total lm $/M Total 1.9m $12.39 $23.54" at bounding box center [615, 263] width 466 height 246
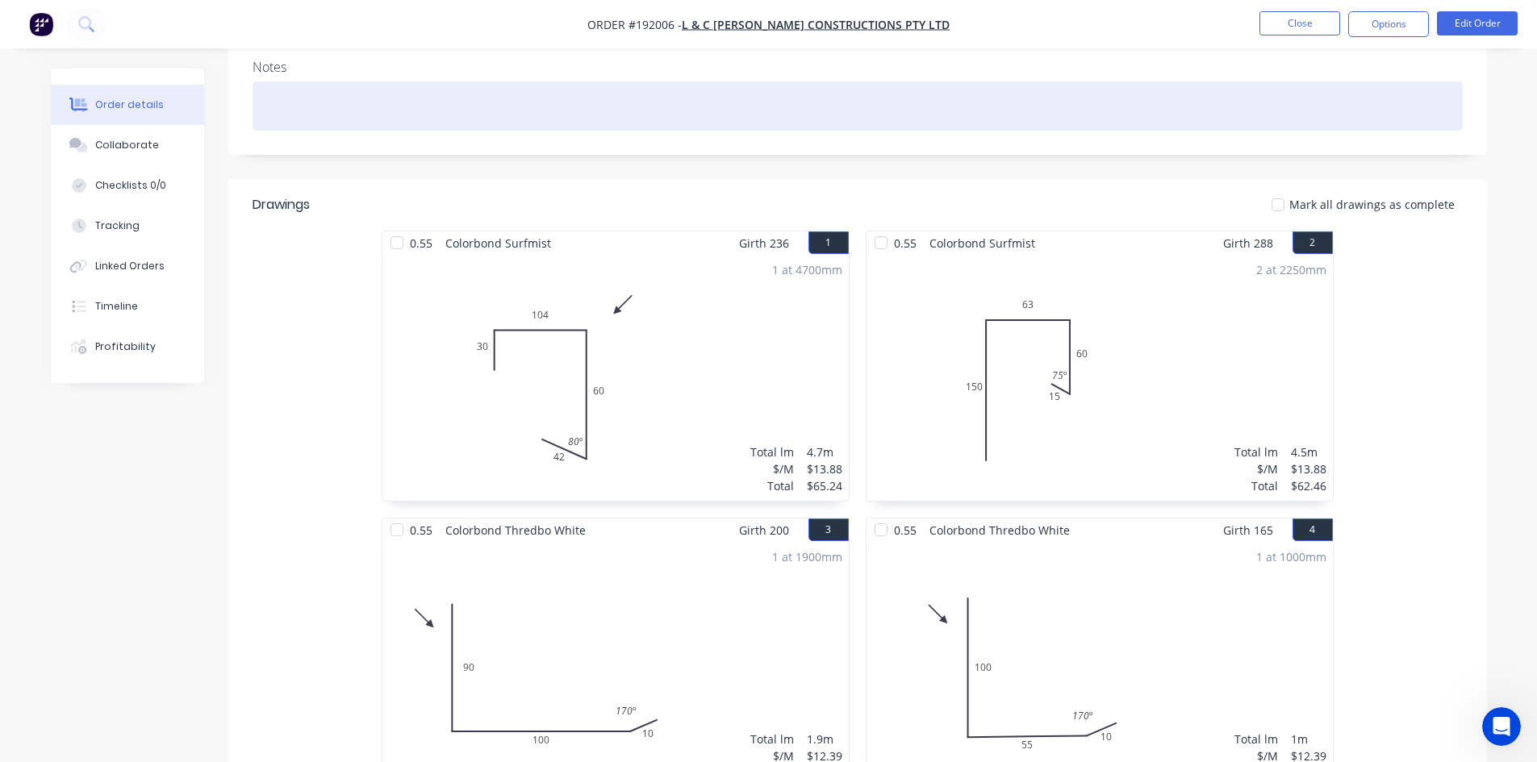
scroll to position [269, 0]
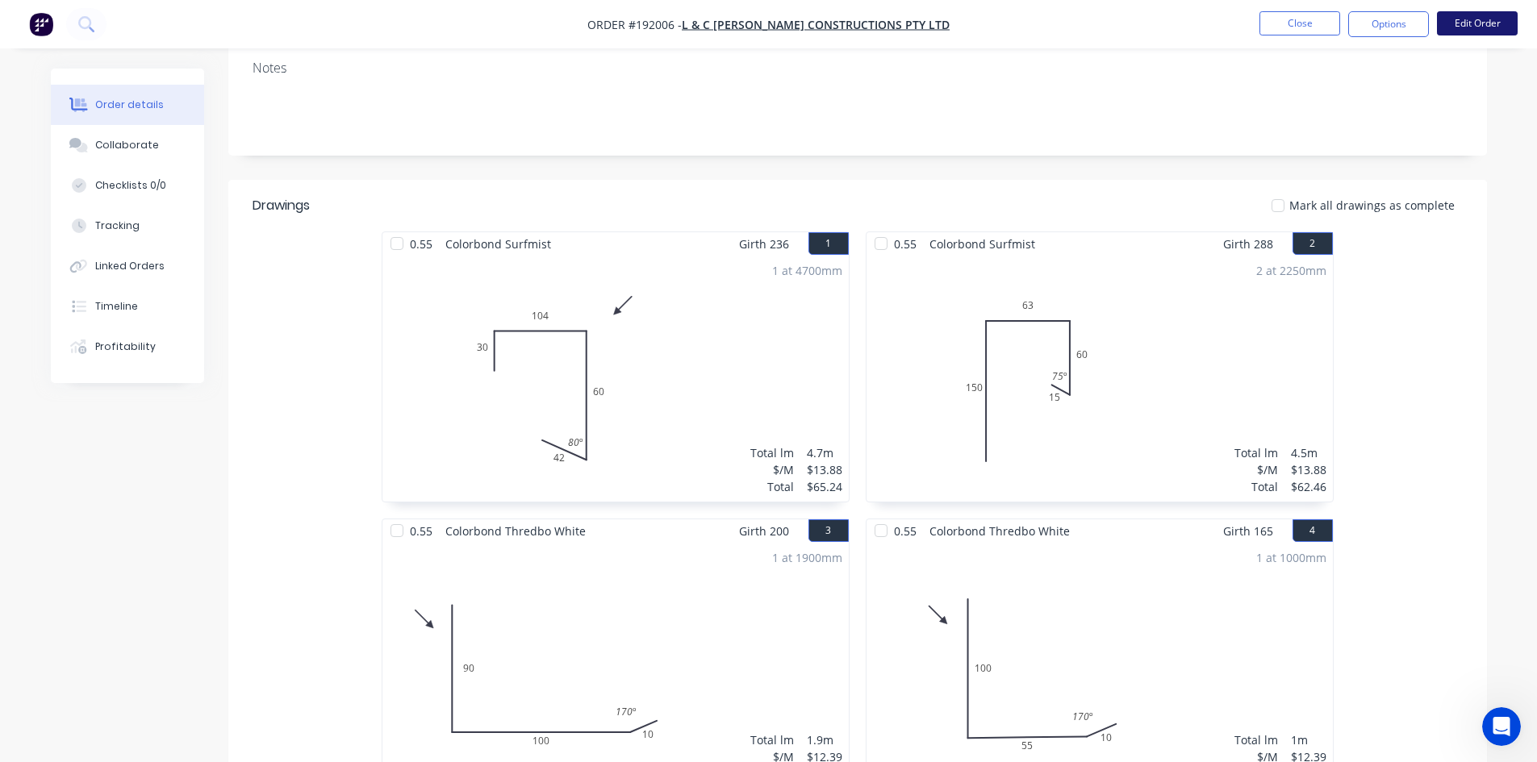
click at [1466, 21] on button "Edit Order" at bounding box center [1477, 23] width 81 height 24
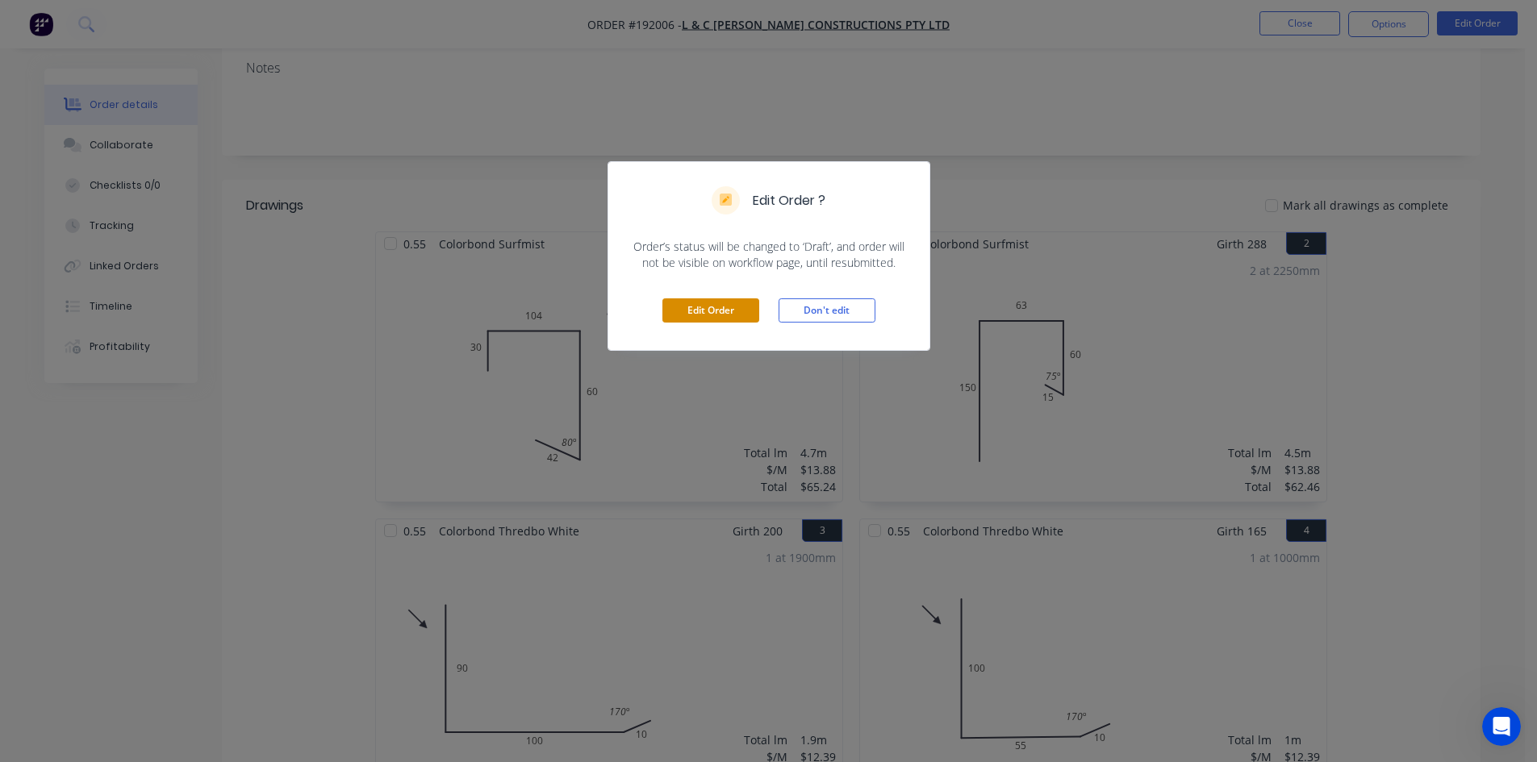
click at [751, 309] on button "Edit Order" at bounding box center [710, 310] width 97 height 24
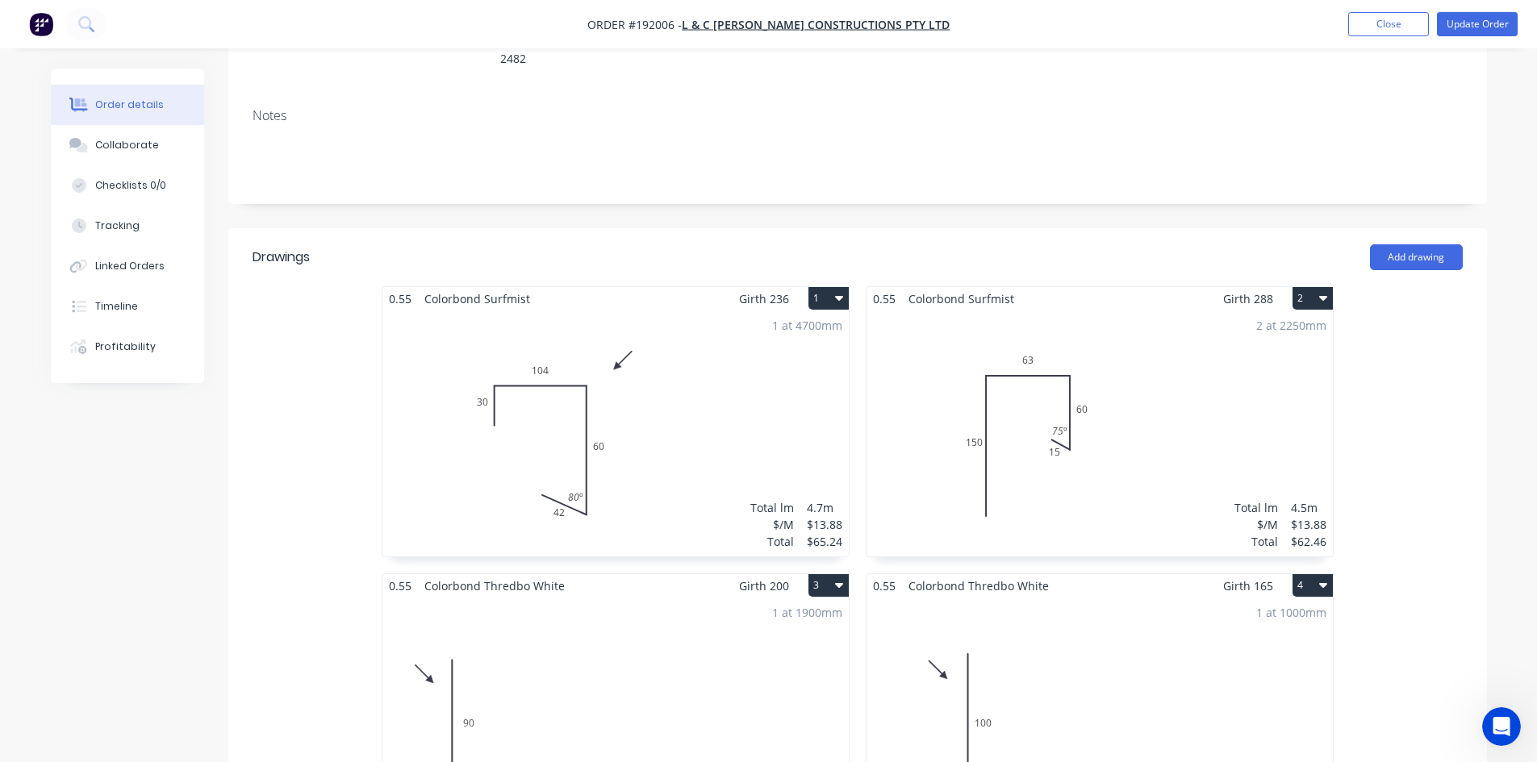
click at [1016, 341] on div "2 at 2250mm Total lm $/M Total 4.5m $13.88 $62.46" at bounding box center [1099, 434] width 466 height 246
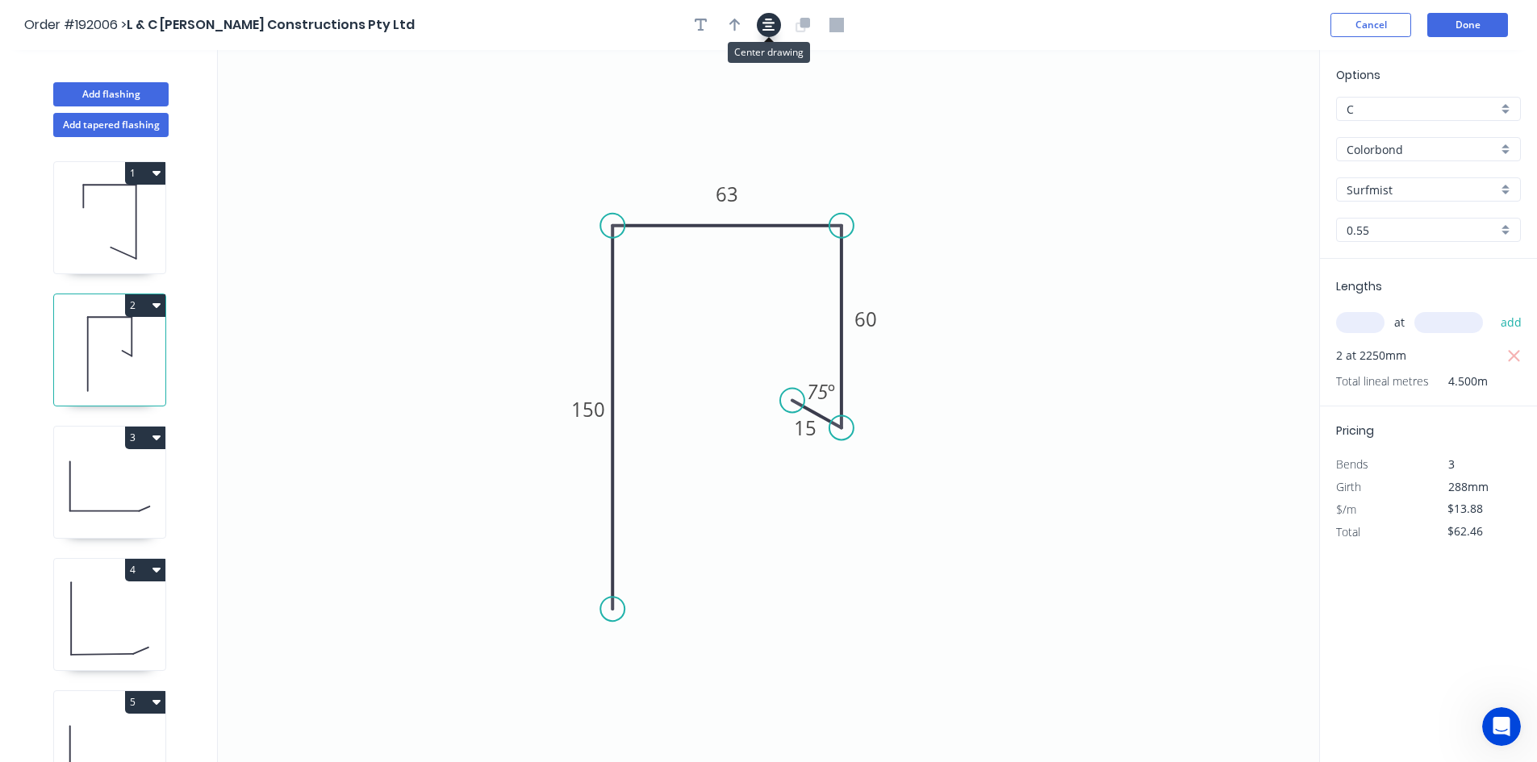
click at [763, 26] on icon "button" at bounding box center [768, 25] width 13 height 15
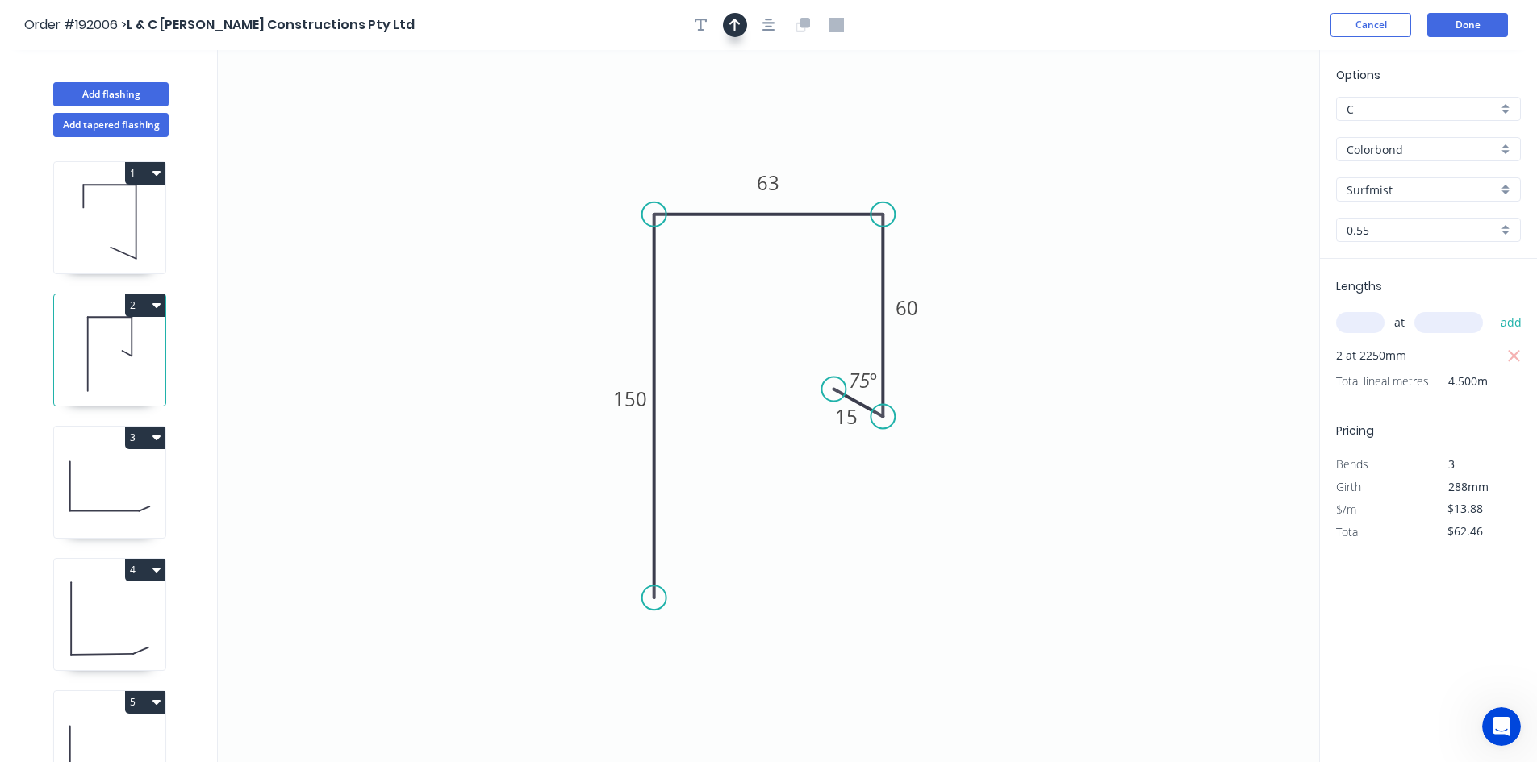
click at [736, 25] on icon "button" at bounding box center [734, 25] width 11 height 15
click at [1229, 123] on icon "0 150 63 60 15 75 º" at bounding box center [768, 406] width 1101 height 712
click at [1229, 126] on icon "0 150 63 60 15 75 º" at bounding box center [768, 406] width 1101 height 712
click at [1236, 126] on icon at bounding box center [1237, 112] width 15 height 52
click at [1236, 127] on icon at bounding box center [1235, 107] width 15 height 52
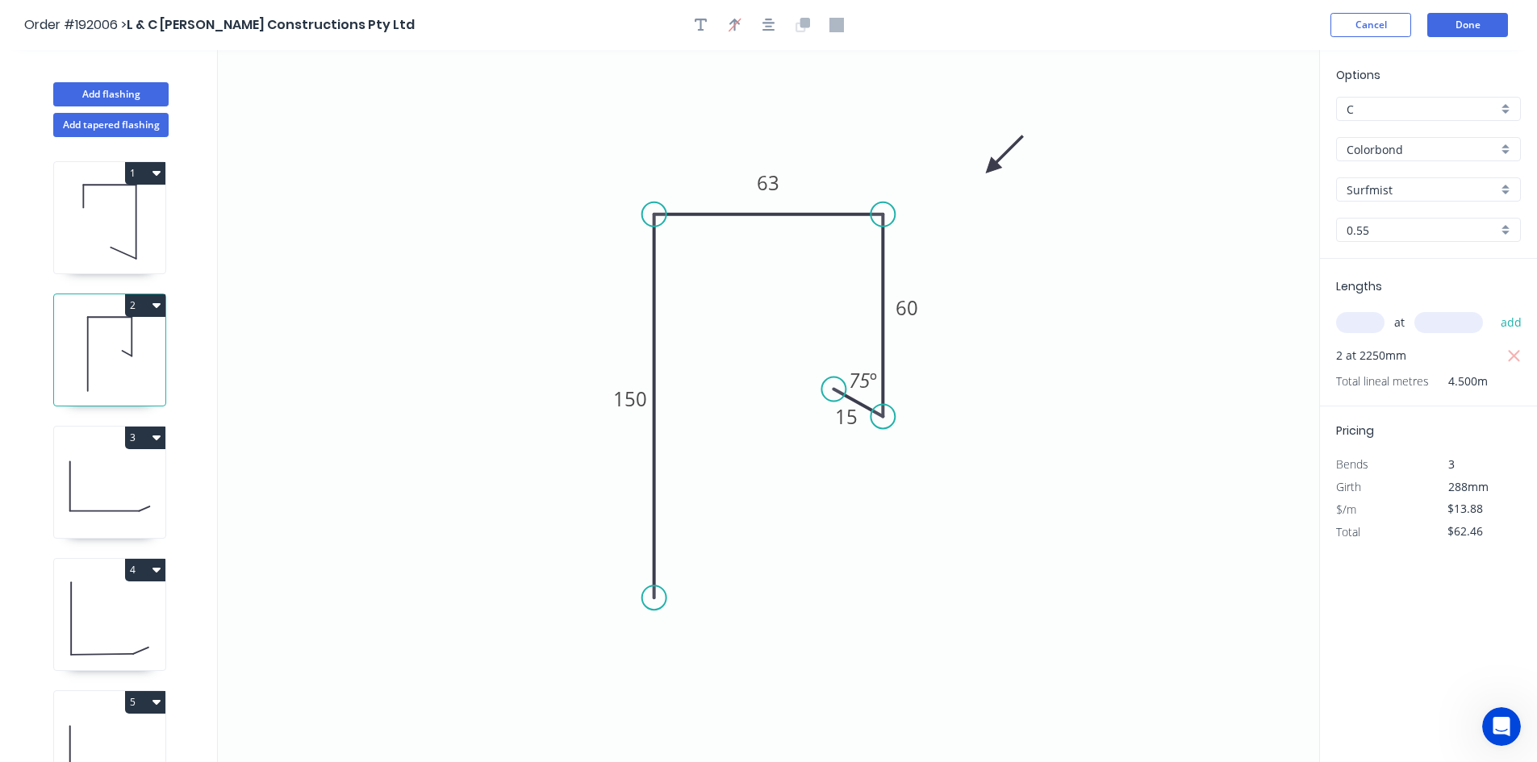
drag, startPoint x: 1236, startPoint y: 127, endPoint x: 994, endPoint y: 167, distance: 245.3
click at [981, 173] on icon at bounding box center [1004, 154] width 47 height 47
click at [1475, 25] on button "Done" at bounding box center [1467, 25] width 81 height 24
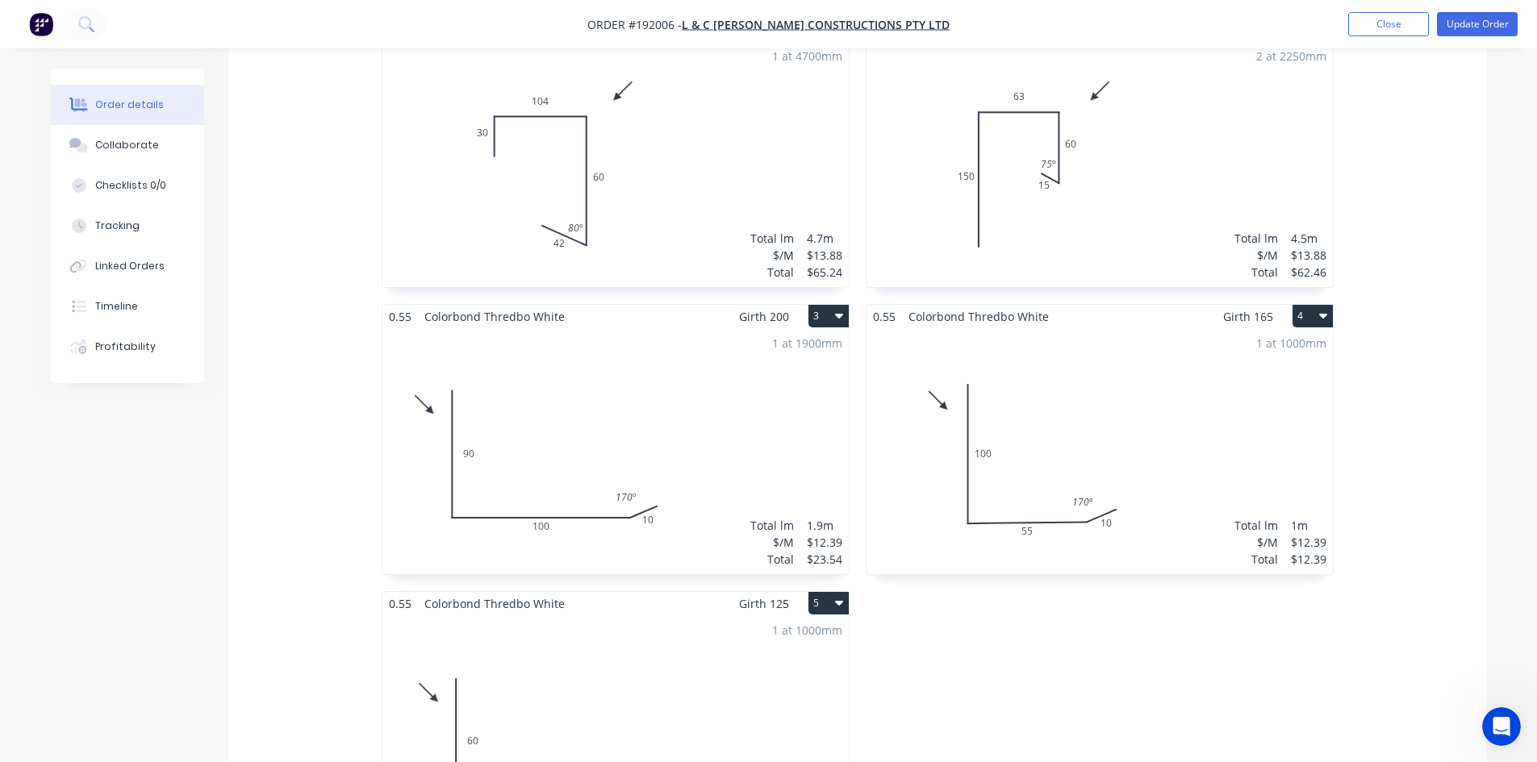
scroll to position [672, 0]
click at [692, 386] on div "1 at 1900mm Total lm $/M Total 1.9m $12.39 $23.54" at bounding box center [615, 451] width 466 height 246
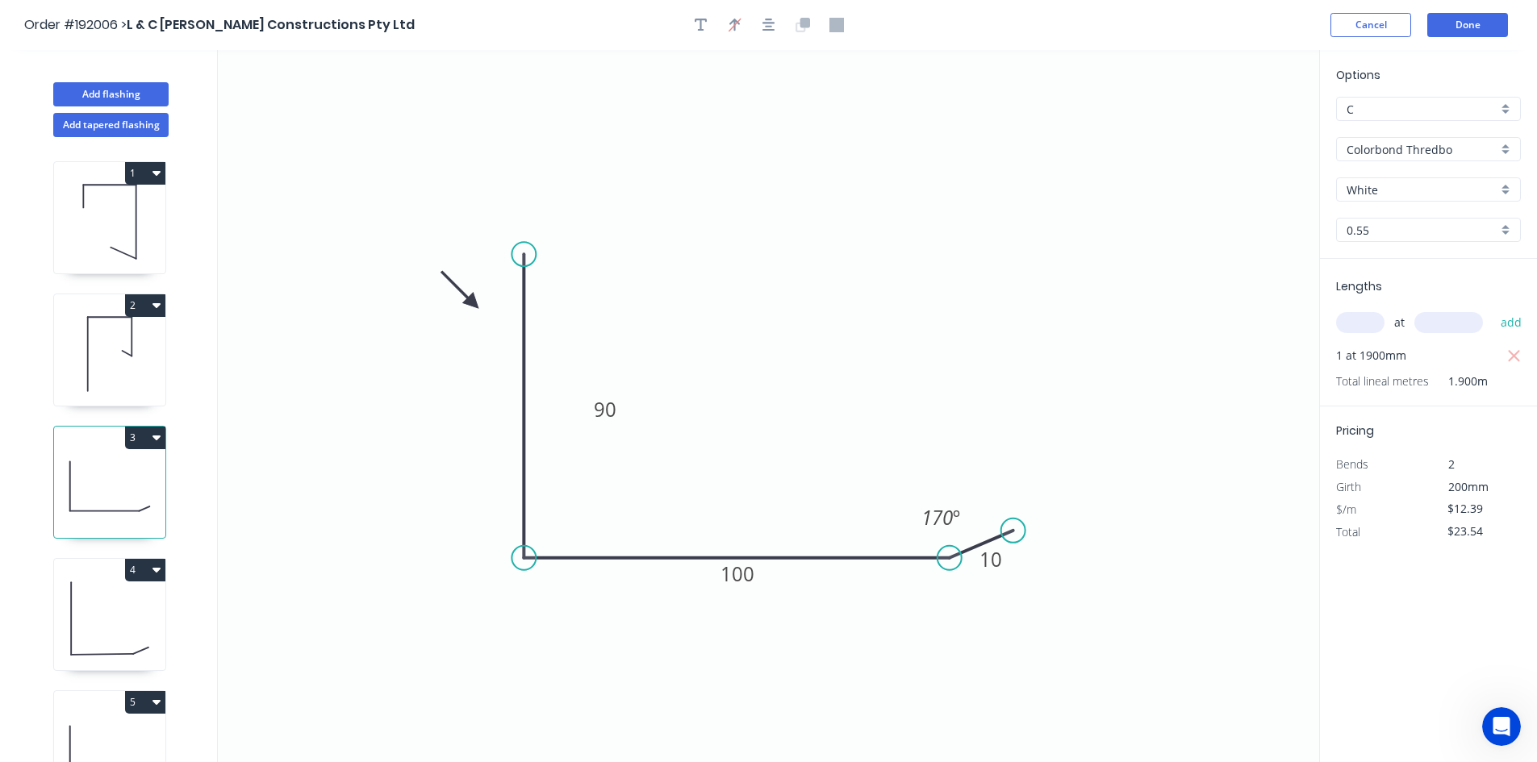
click at [1470, 37] on header "Order #192006 > L & C Platt Constructions Pty Ltd Cancel Done" at bounding box center [768, 25] width 1537 height 50
click at [1471, 32] on button "Done" at bounding box center [1467, 25] width 81 height 24
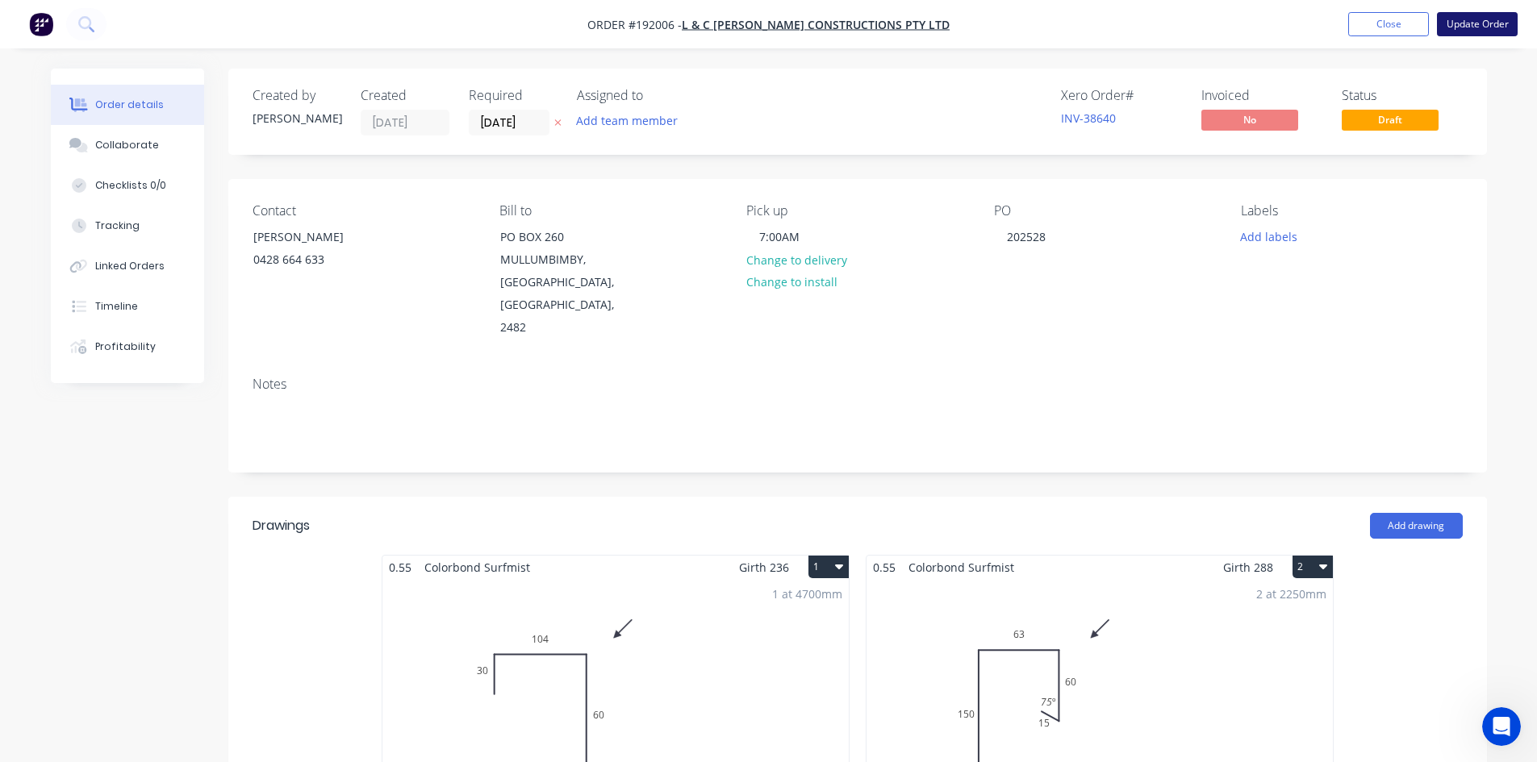
click at [1451, 28] on button "Update Order" at bounding box center [1477, 24] width 81 height 24
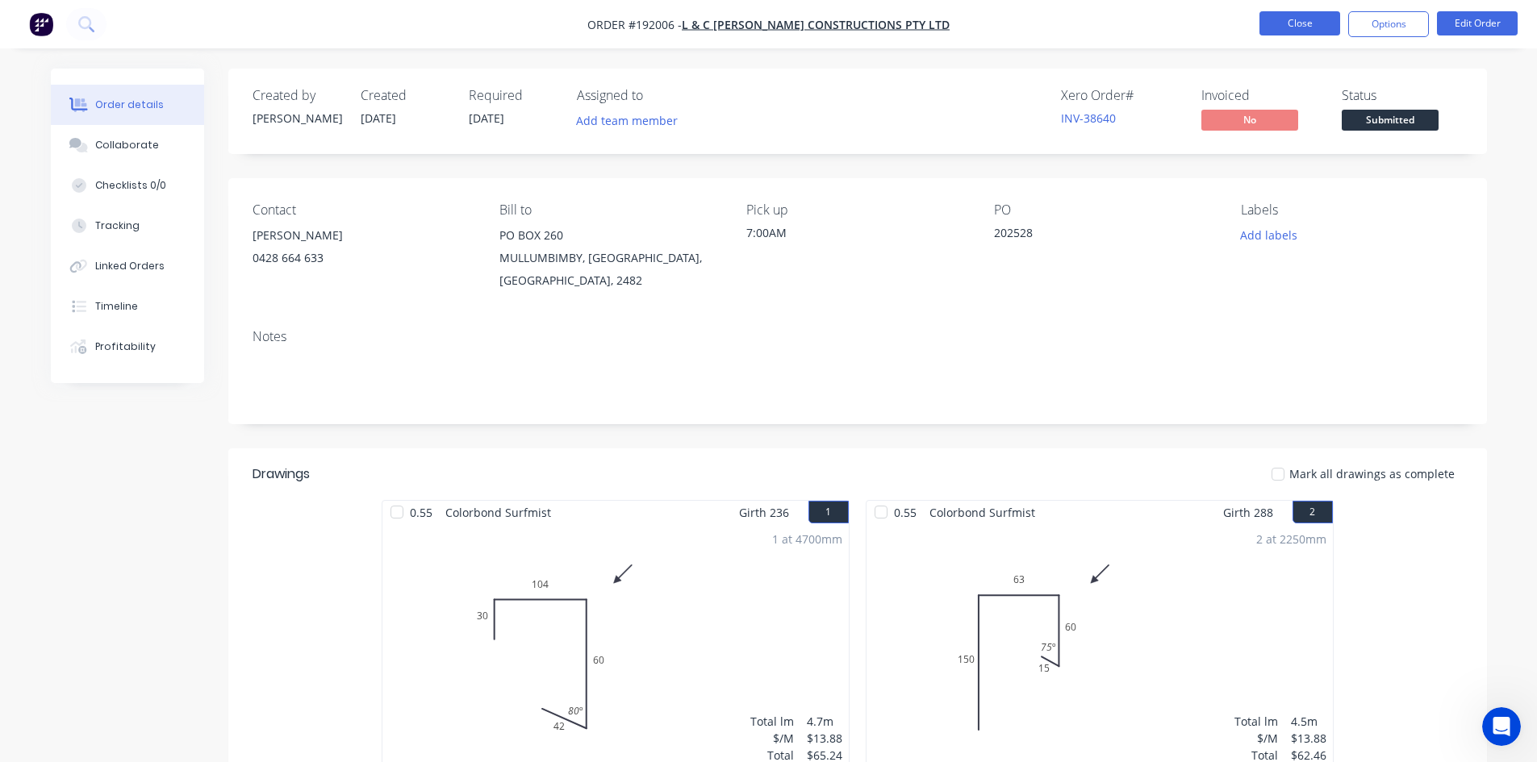
click at [1301, 31] on button "Close" at bounding box center [1299, 23] width 81 height 24
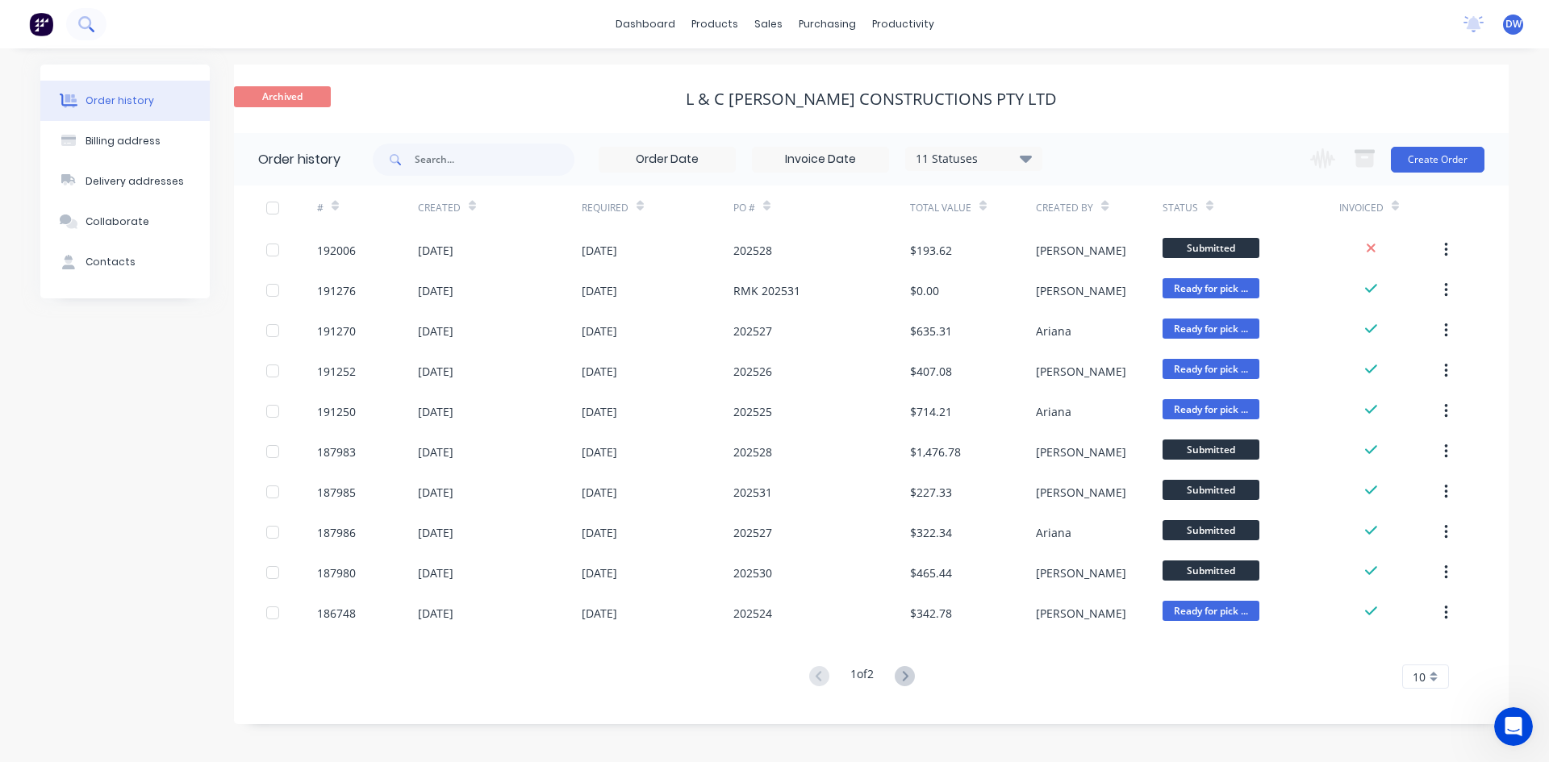
click at [97, 19] on button at bounding box center [86, 24] width 40 height 32
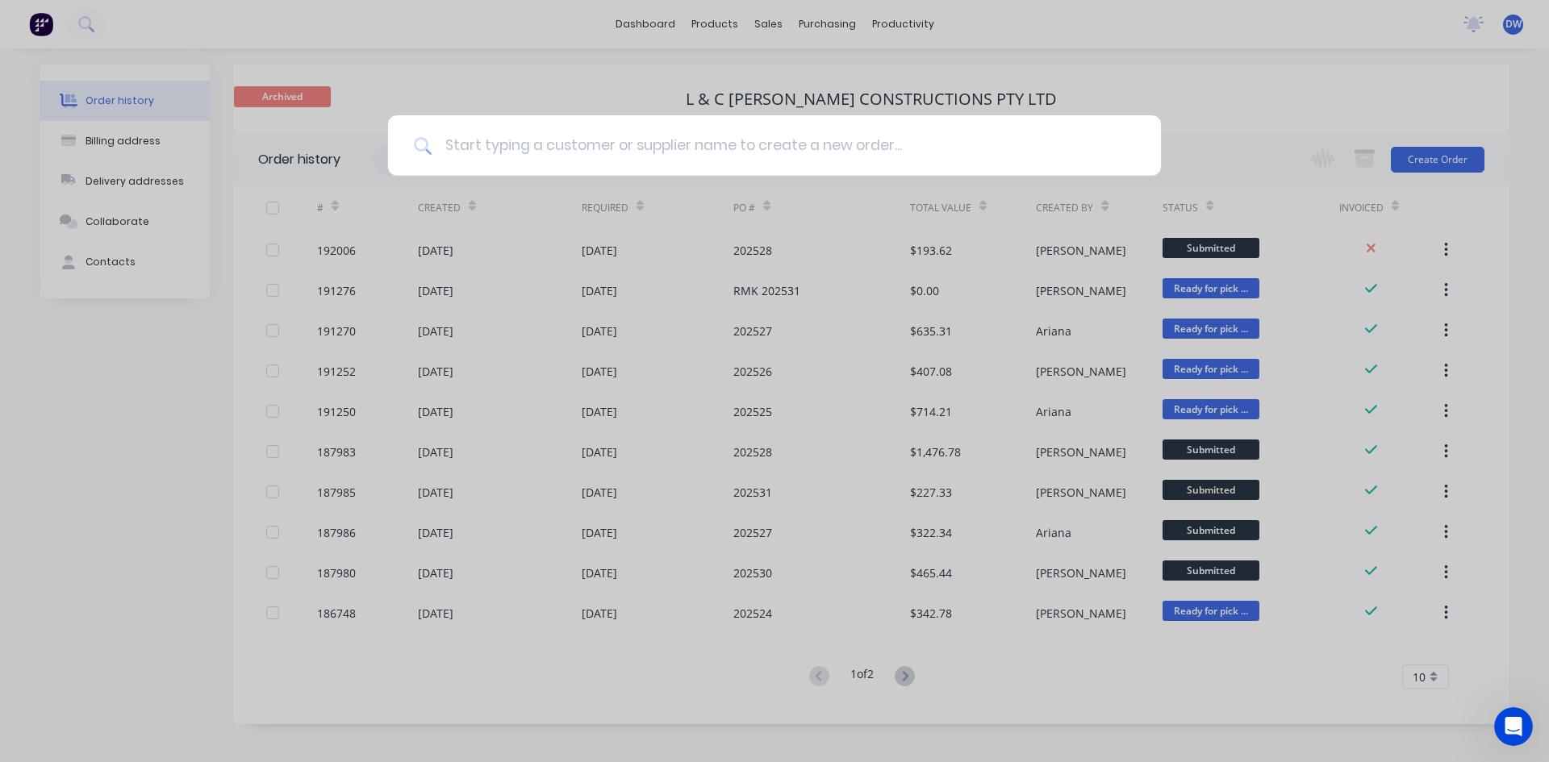
click at [526, 141] on input at bounding box center [783, 145] width 703 height 60
type input "r f"
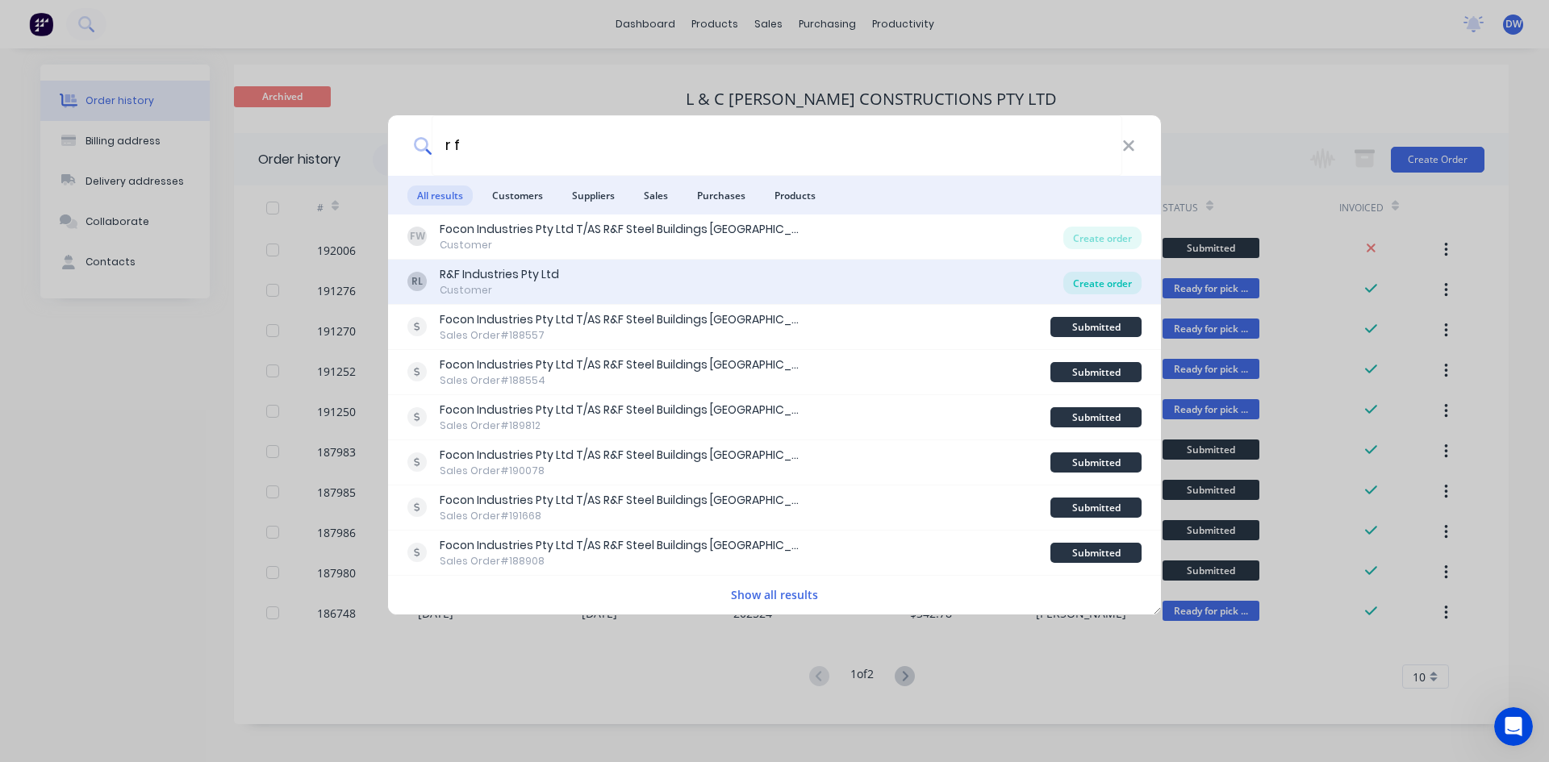
click at [1105, 276] on div "Create order" at bounding box center [1102, 283] width 78 height 23
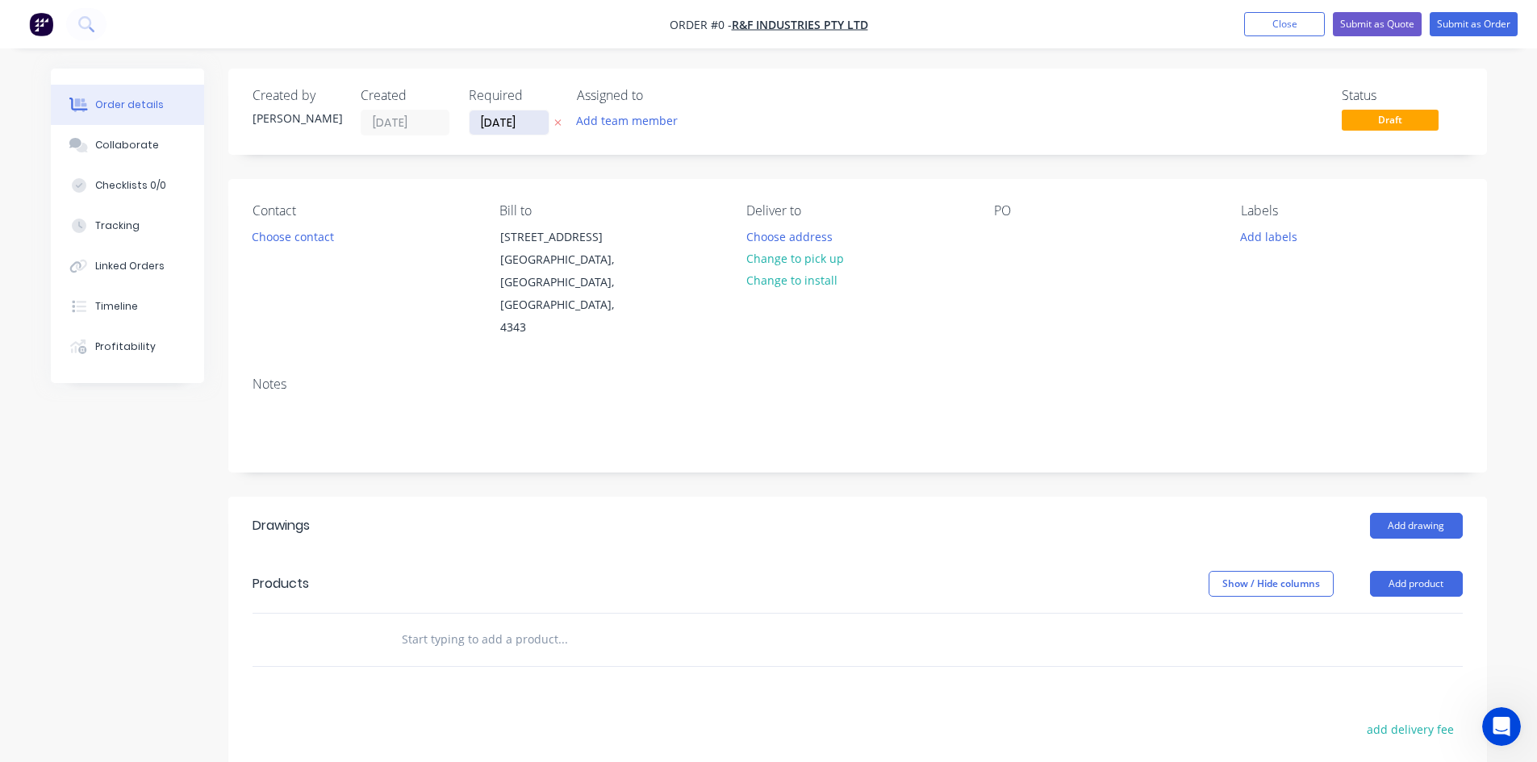
click at [526, 128] on input "[DATE]" at bounding box center [508, 123] width 79 height 24
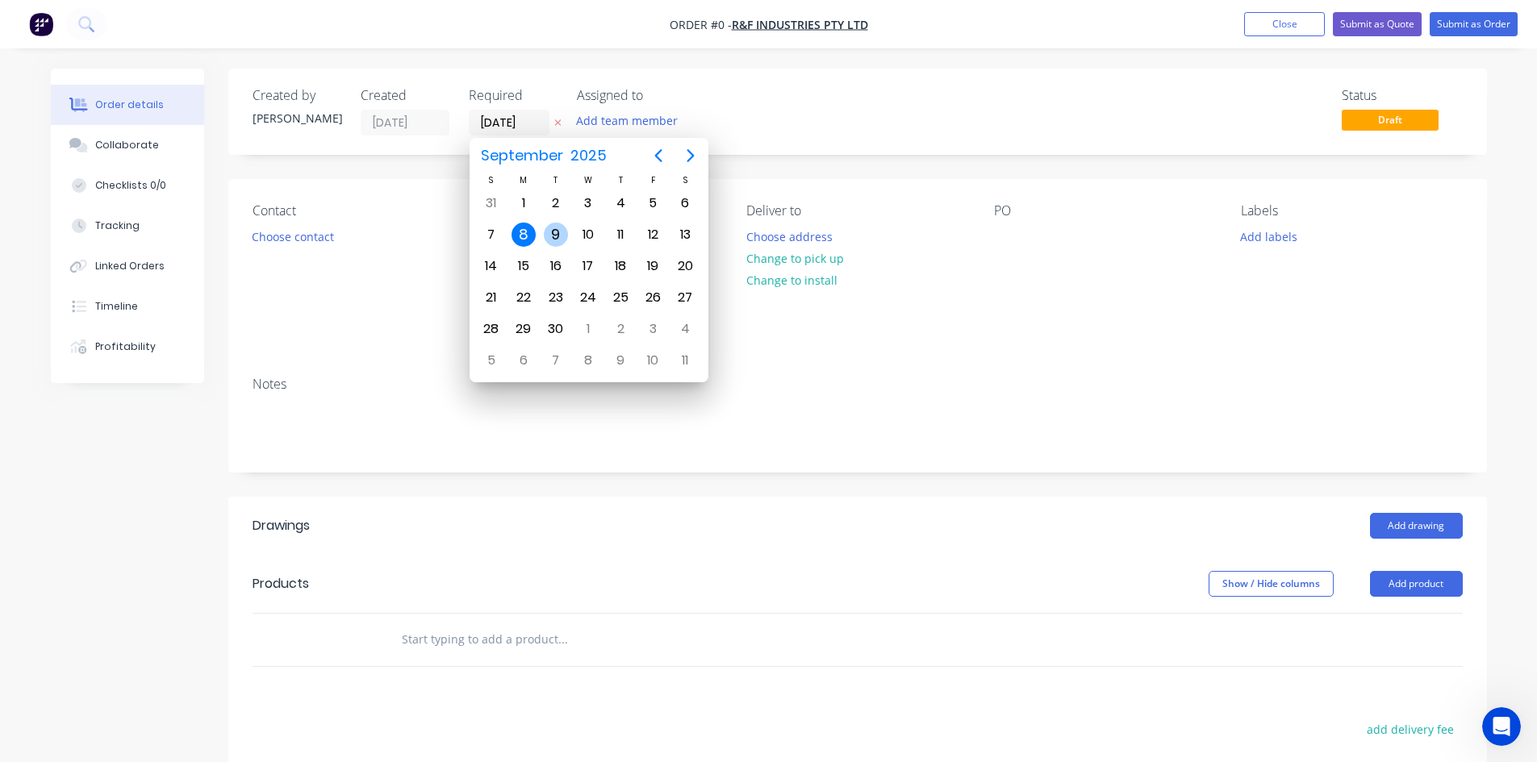
click at [553, 234] on div "9" at bounding box center [556, 235] width 24 height 24
type input "[DATE]"
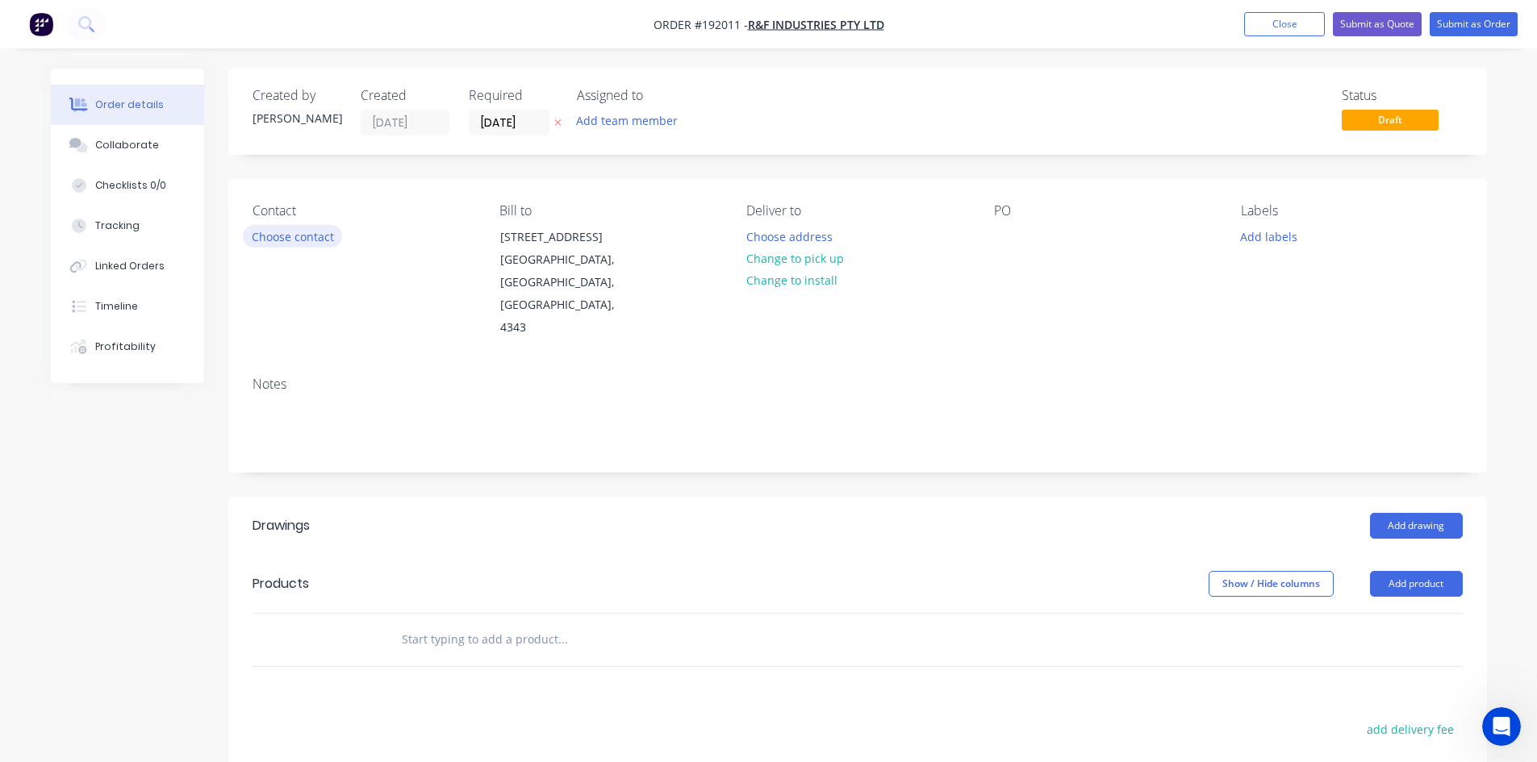
click at [320, 241] on button "Choose contact" at bounding box center [292, 236] width 99 height 22
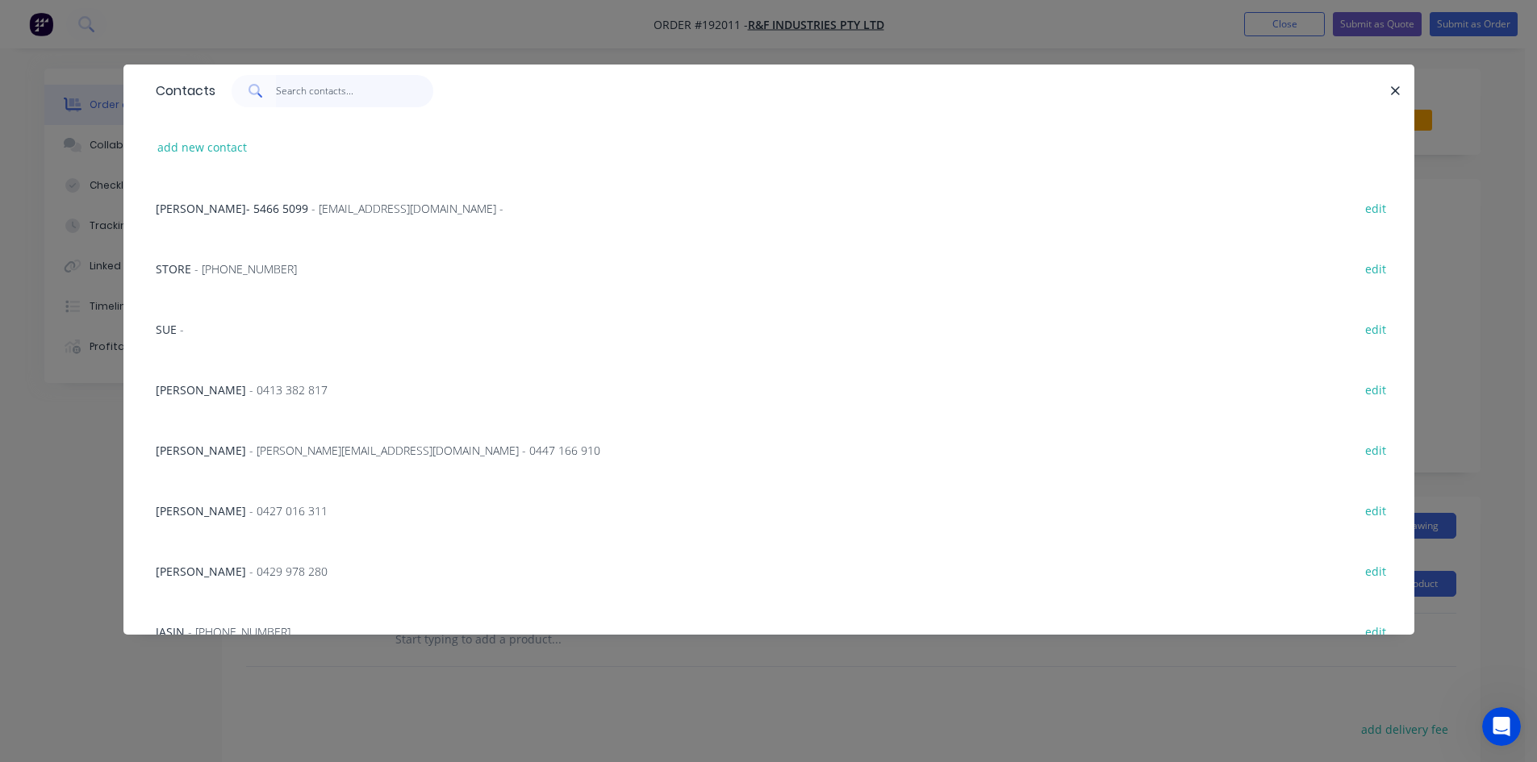
click at [372, 95] on input "text" at bounding box center [354, 91] width 157 height 32
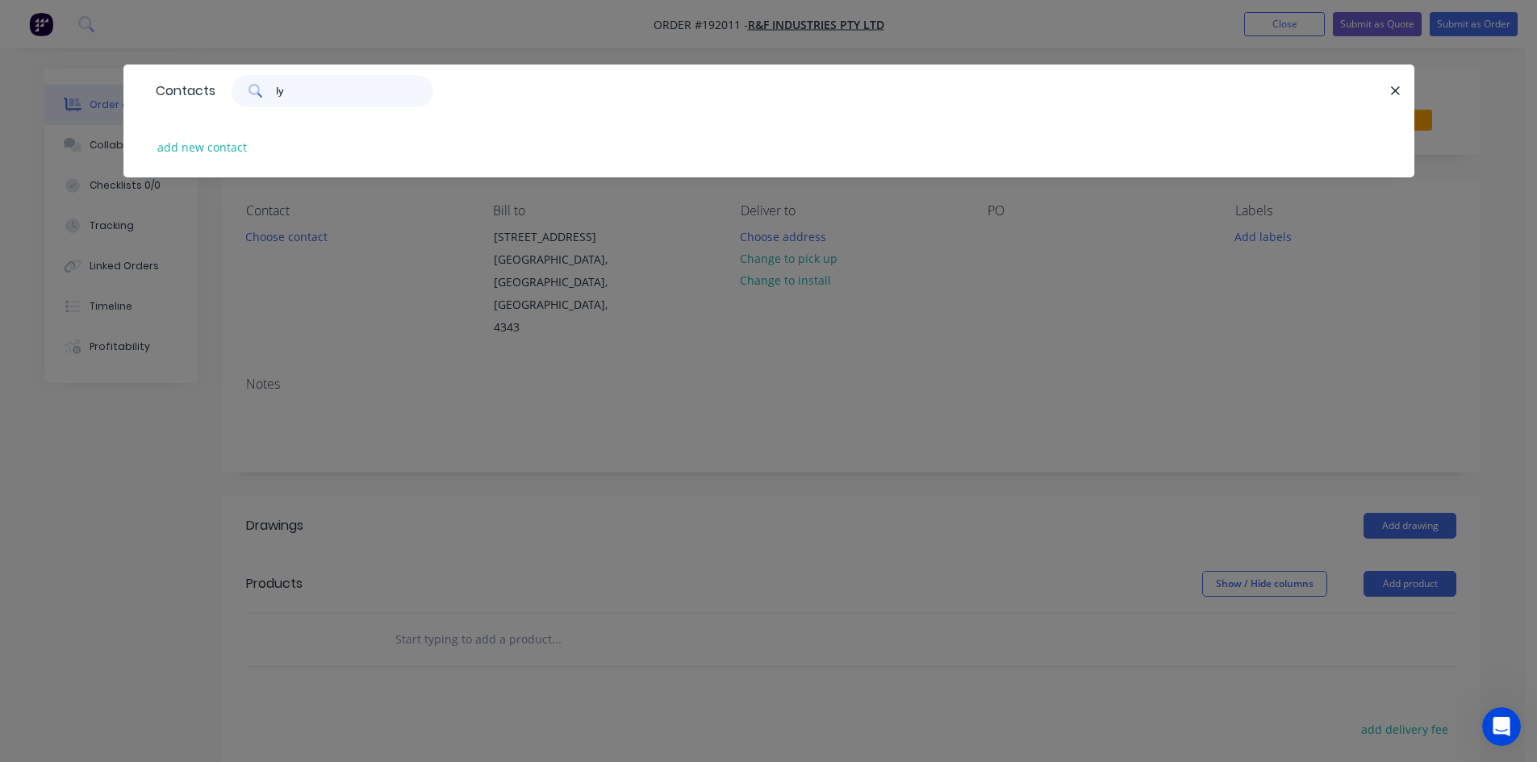
type input "l"
type input "w"
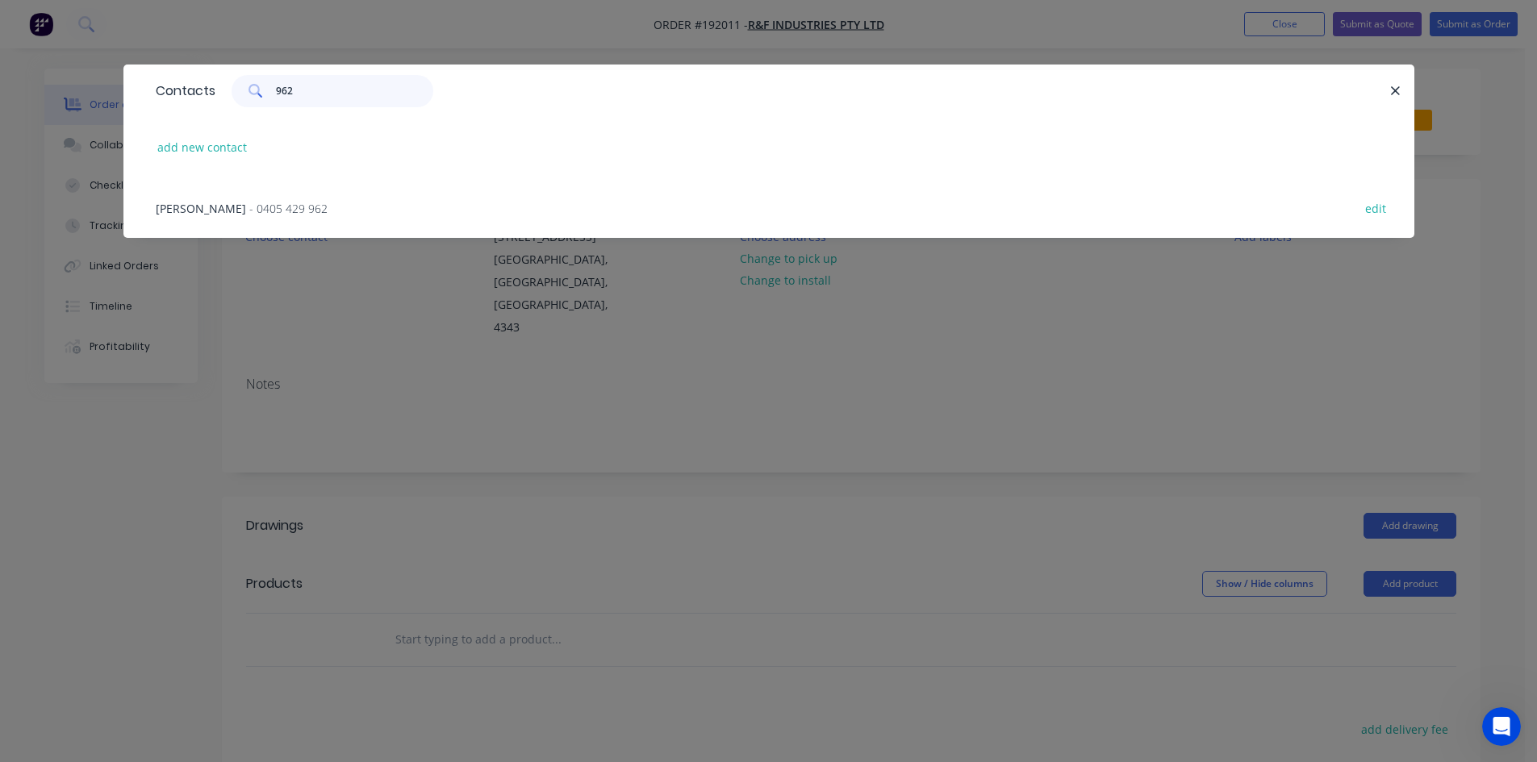
type input "962"
click at [287, 214] on div "Graham - 0405 429 962 edit" at bounding box center [769, 207] width 1242 height 60
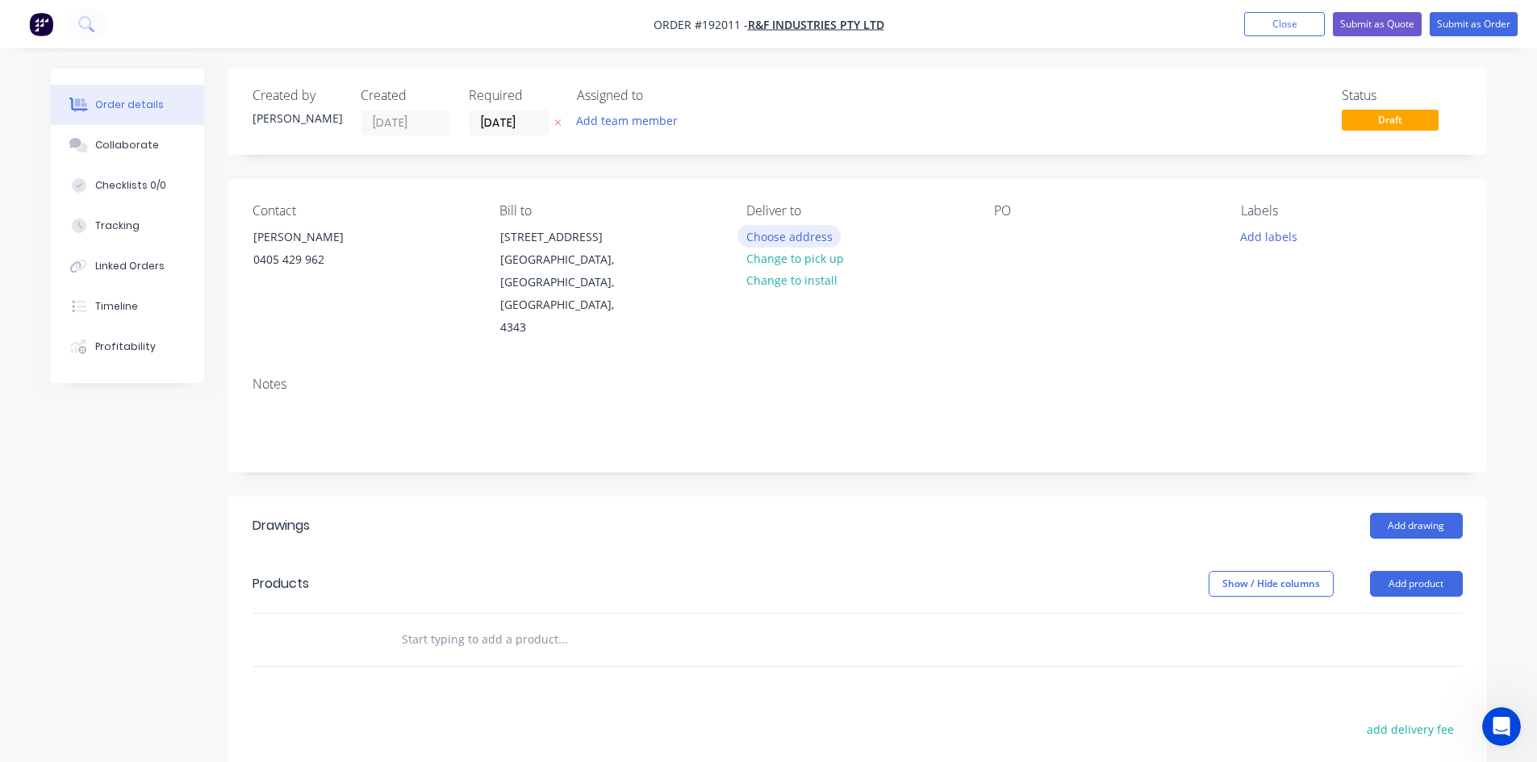
click at [765, 236] on button "Choose address" at bounding box center [788, 236] width 103 height 22
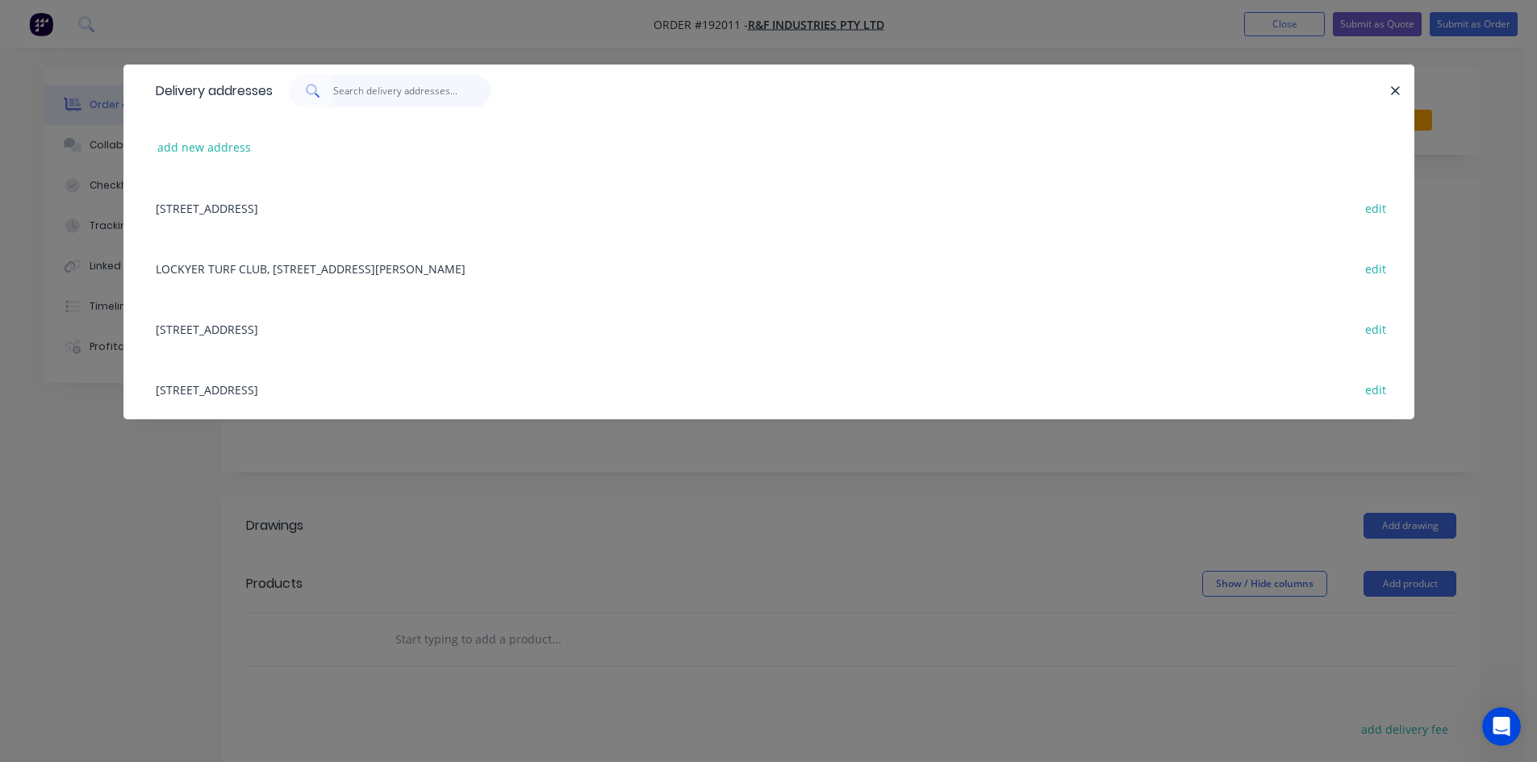
click at [424, 95] on input "text" at bounding box center [411, 91] width 157 height 32
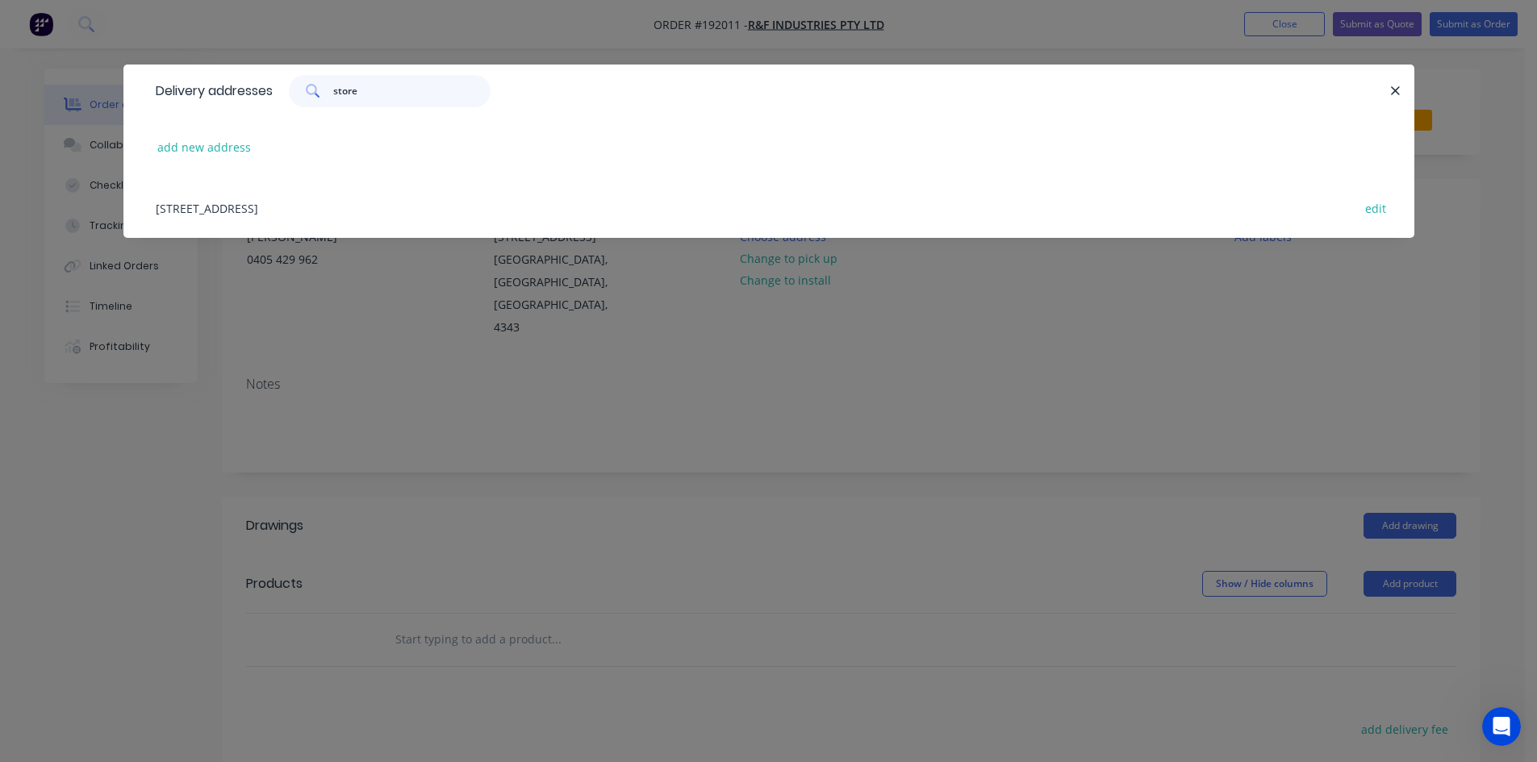
type input "store"
click at [378, 202] on div "98 CRESCENT ST, (STORE), GATTON, Queensland, Australia, 4343 edit" at bounding box center [769, 207] width 1242 height 60
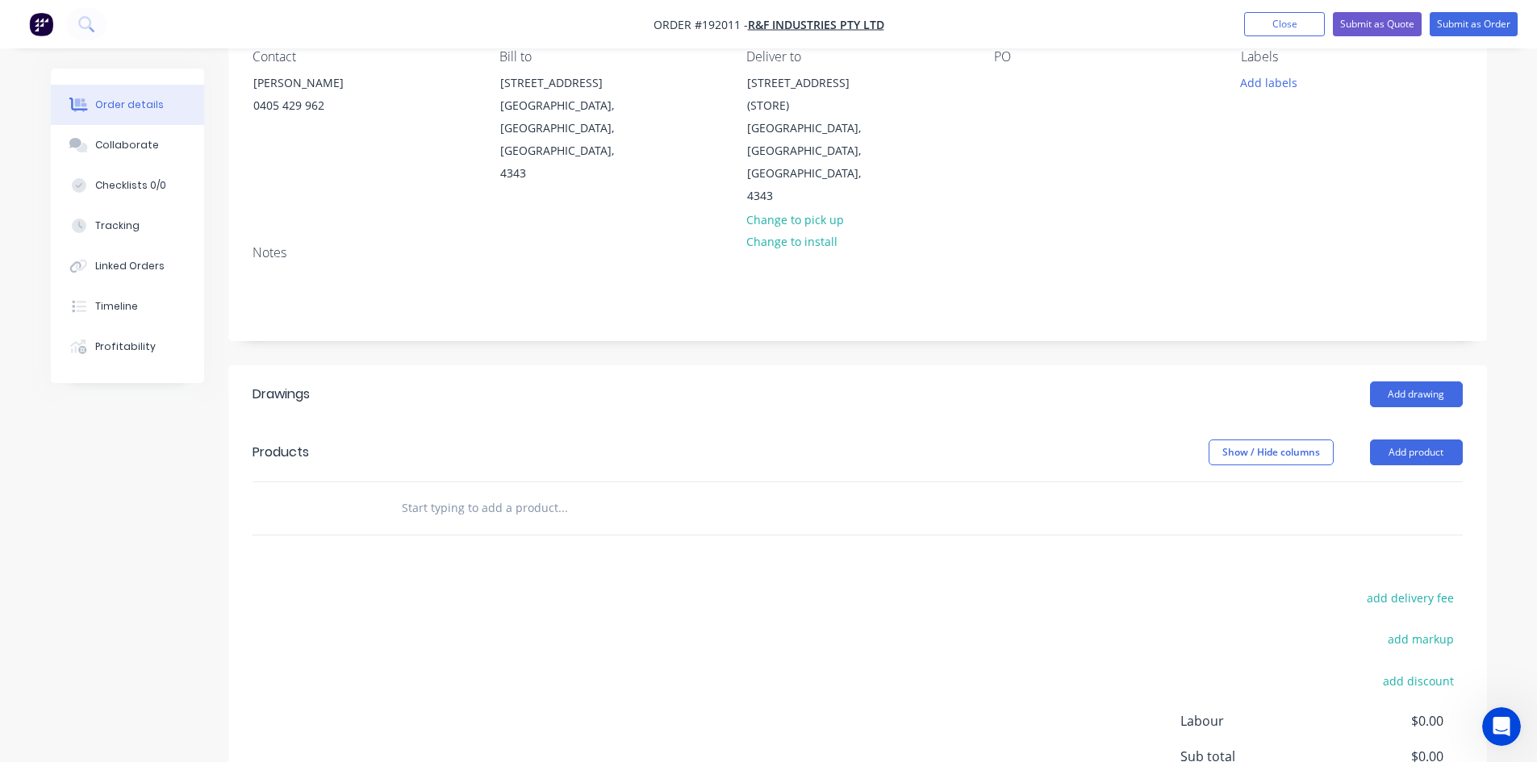
scroll to position [271, 0]
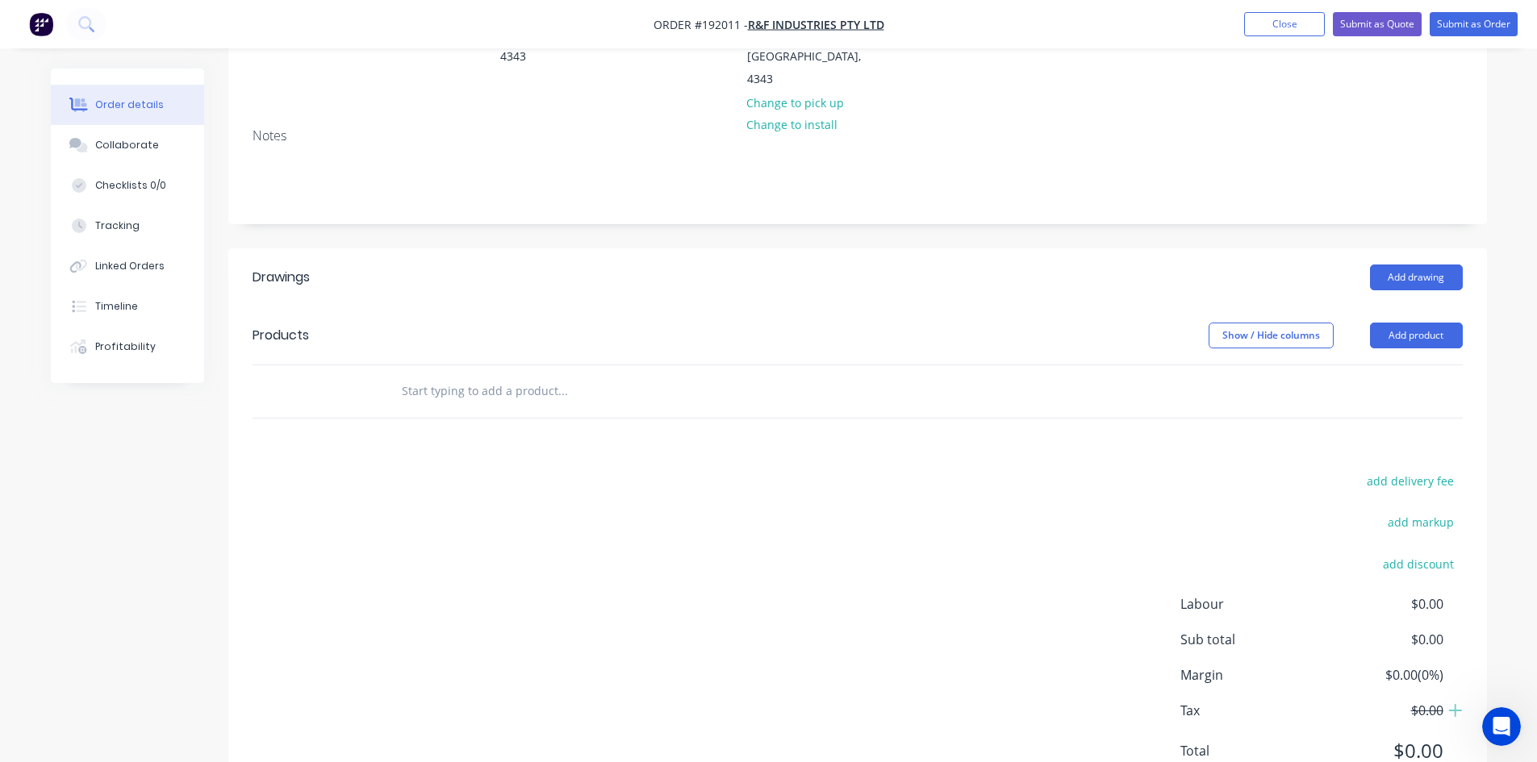
click at [515, 375] on input "text" at bounding box center [562, 391] width 323 height 32
click at [1395, 323] on button "Add product" at bounding box center [1416, 336] width 93 height 26
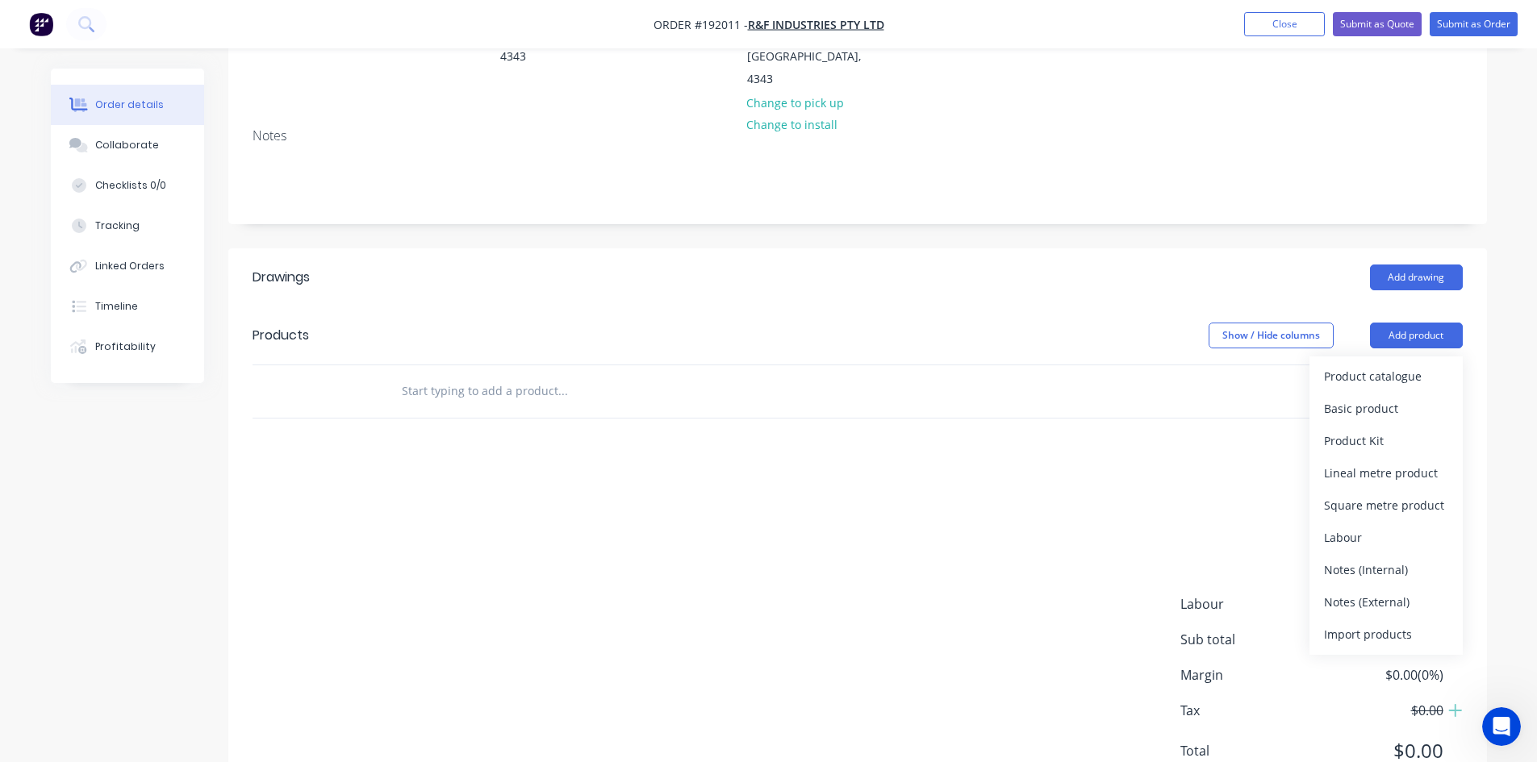
click at [545, 375] on input "text" at bounding box center [562, 391] width 323 height 32
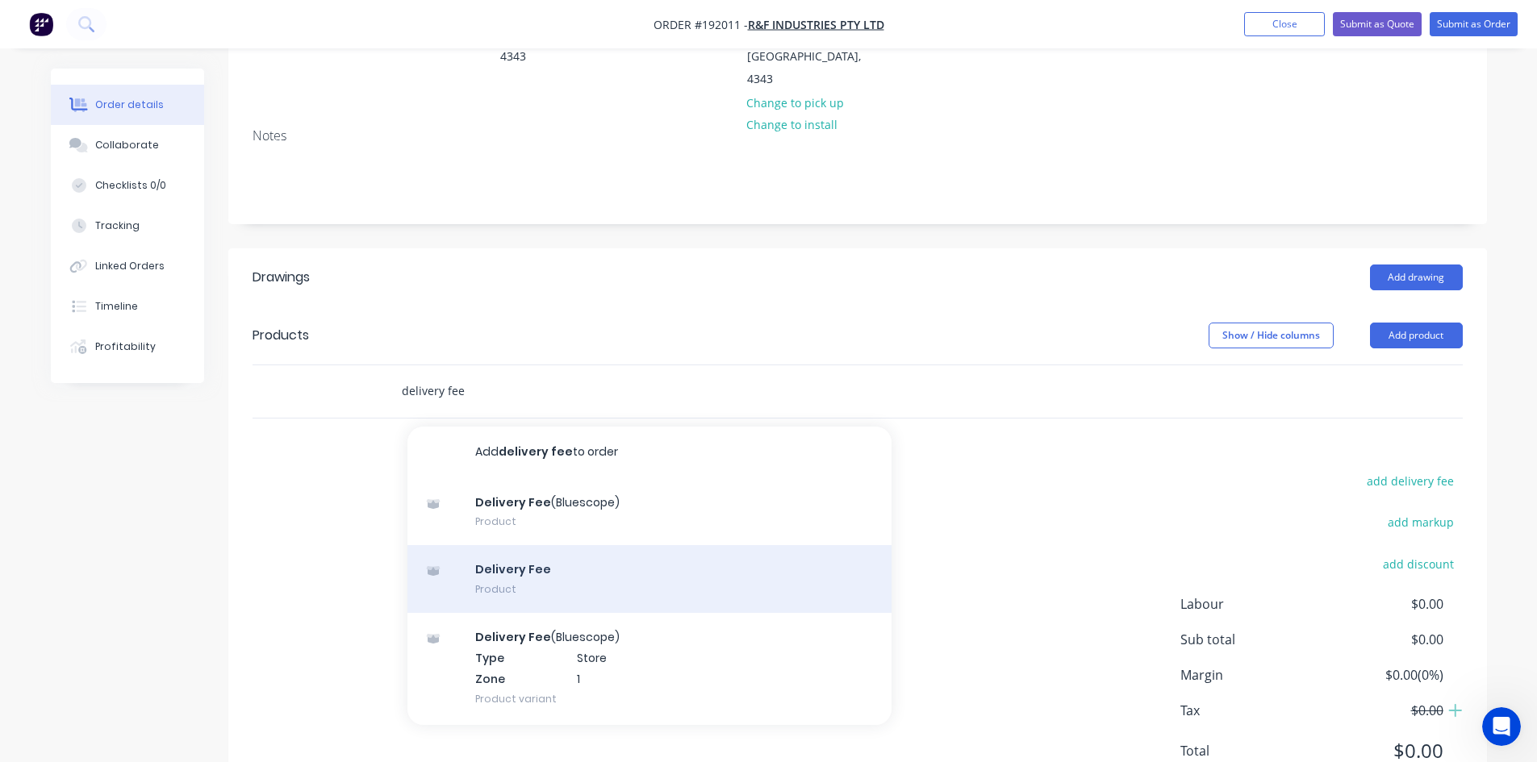
type input "delivery fee"
click at [549, 545] on div "Delivery Fee Product" at bounding box center [649, 579] width 484 height 68
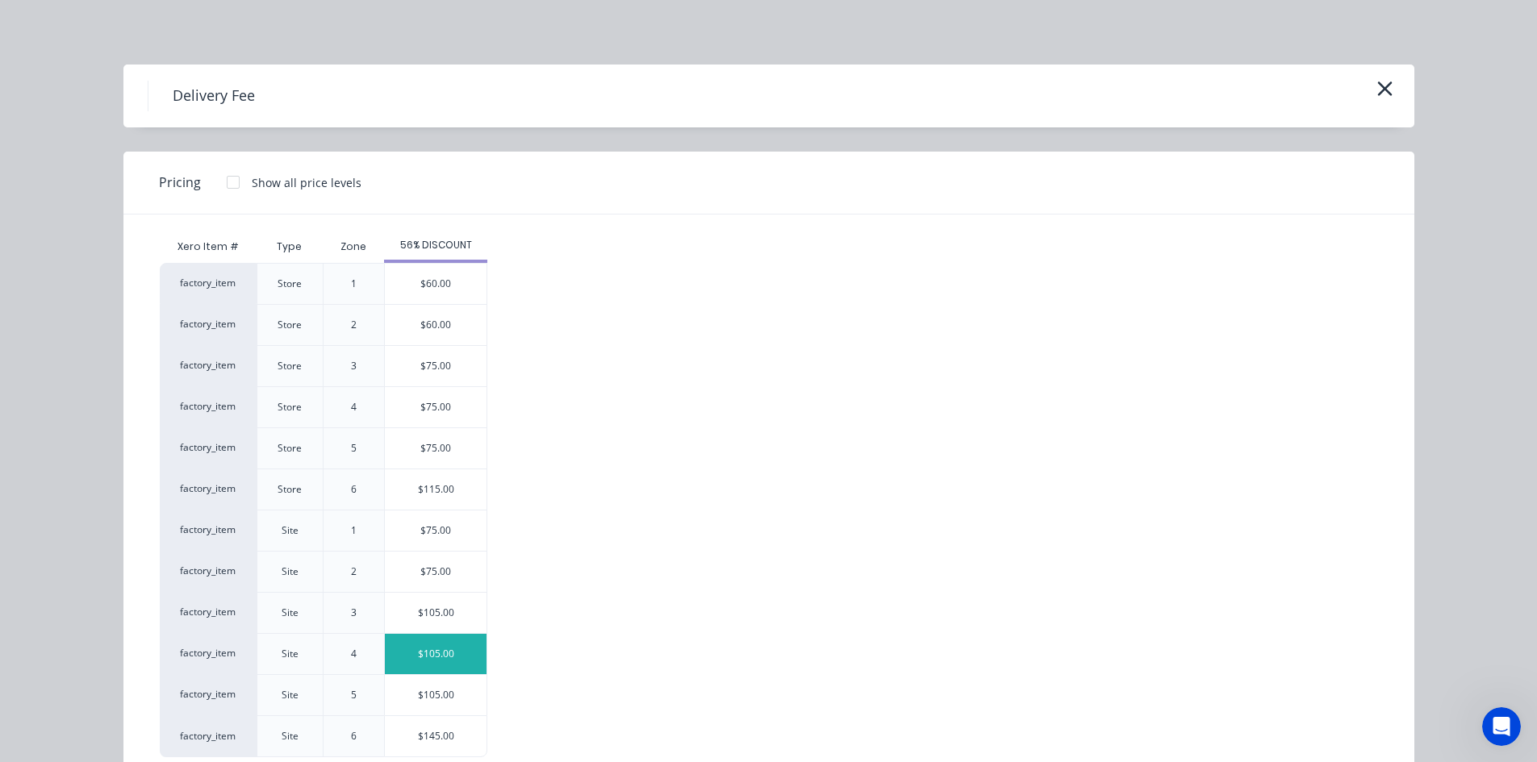
click at [456, 658] on div "$105.00" at bounding box center [436, 654] width 102 height 40
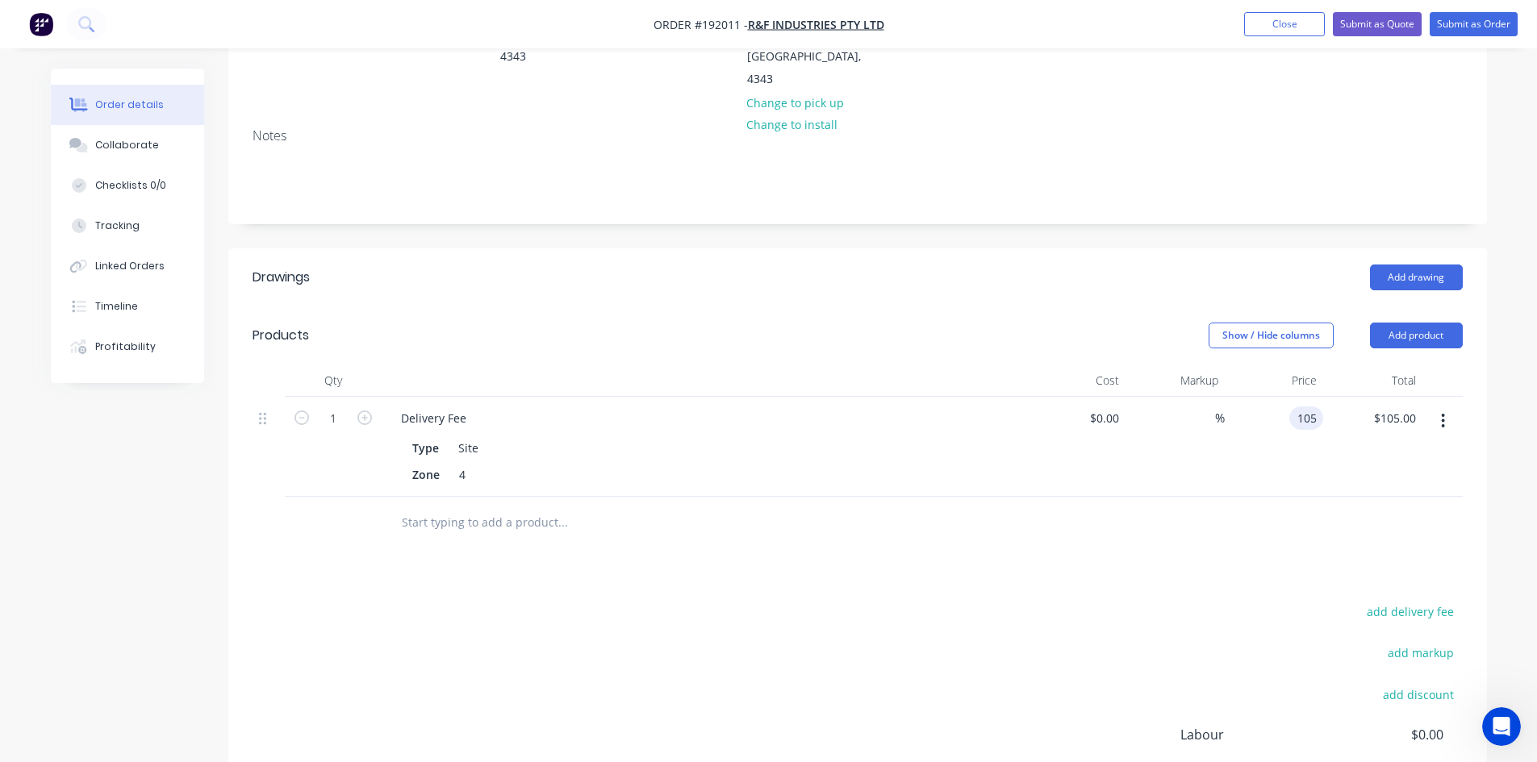
click at [1300, 407] on input "105" at bounding box center [1308, 418] width 27 height 23
type input "$50.00"
click at [1249, 418] on div "$50.00 $50.00" at bounding box center [1273, 447] width 99 height 100
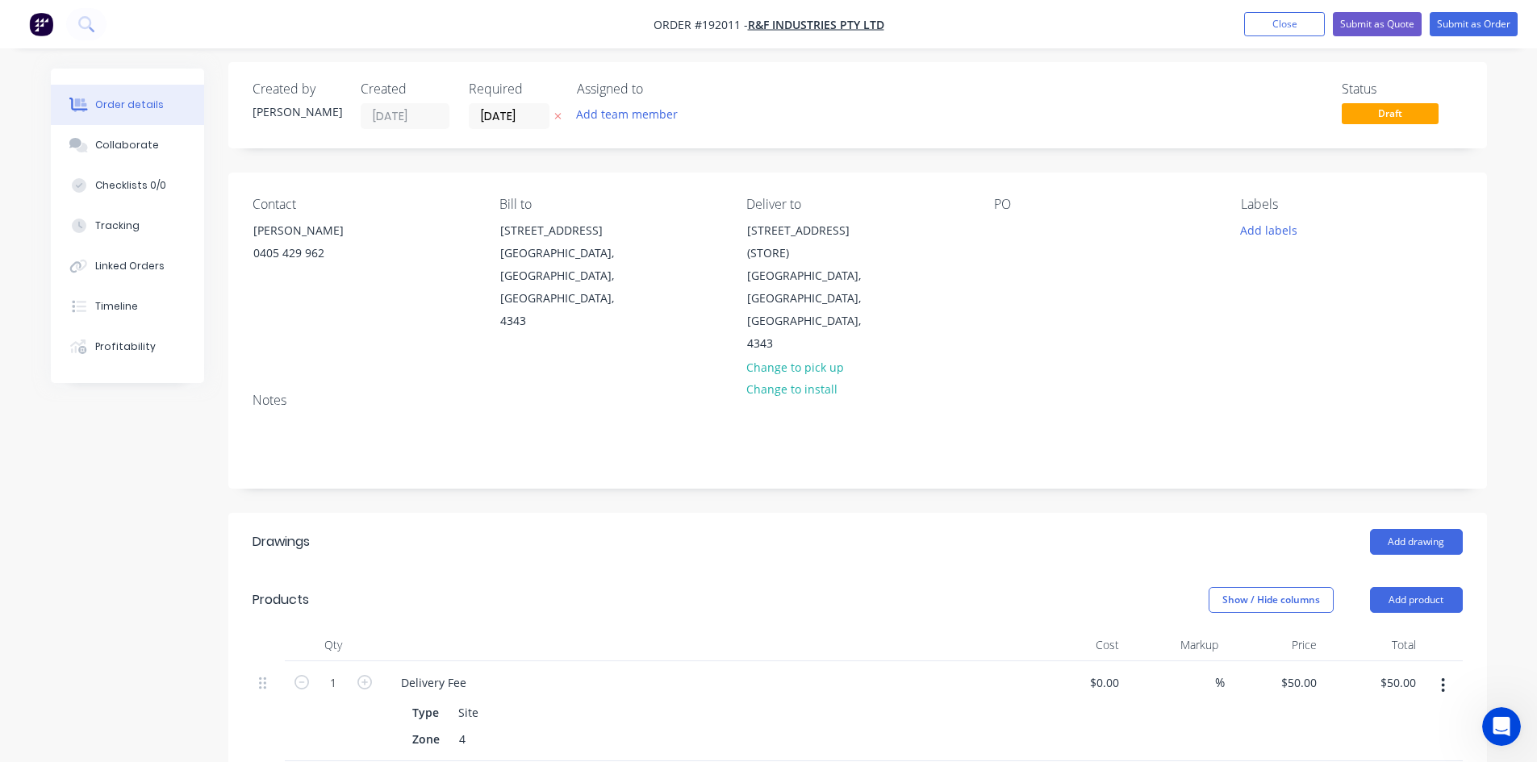
scroll to position [0, 0]
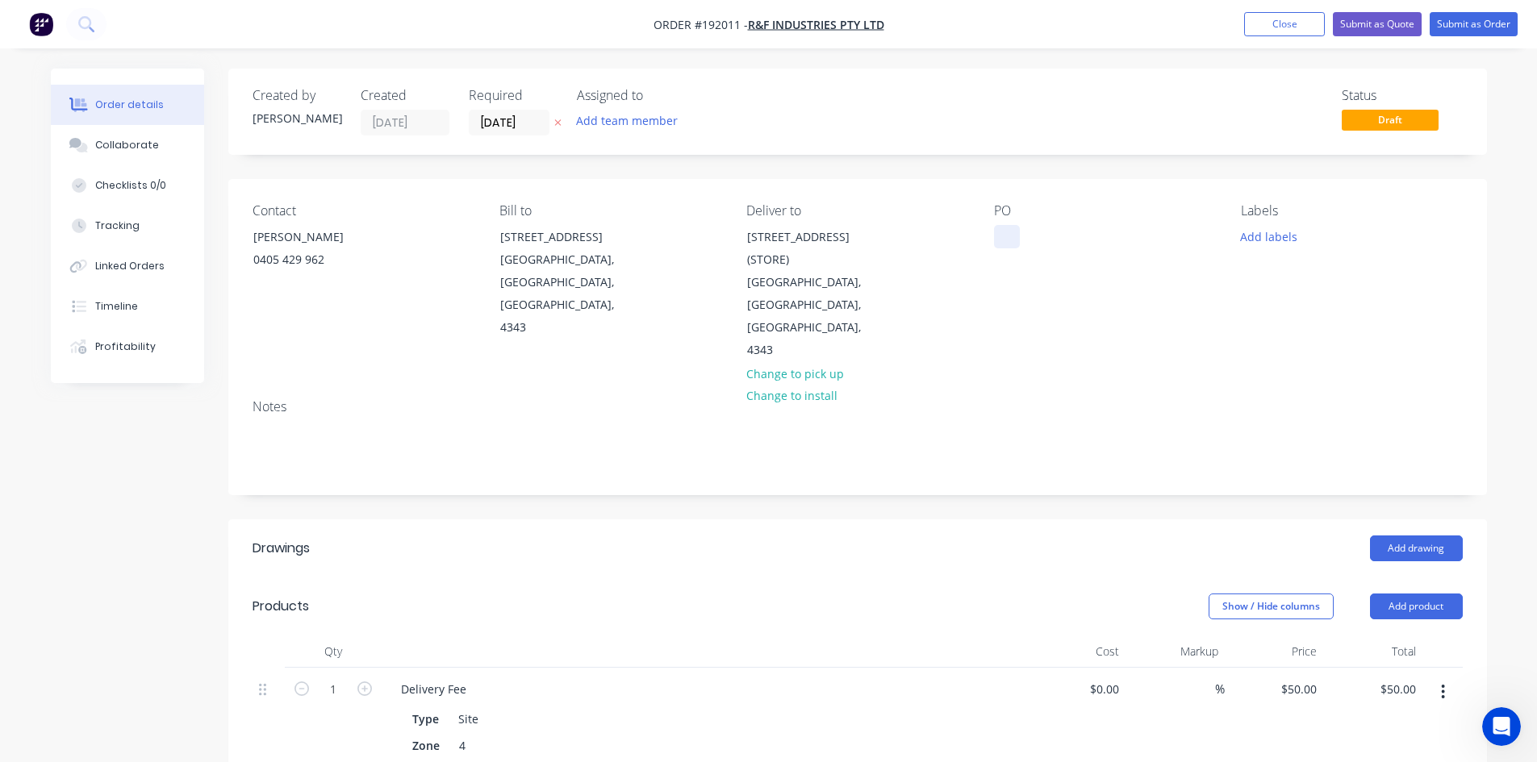
click at [1018, 244] on div at bounding box center [1007, 236] width 26 height 23
click at [1019, 273] on div "PO WILSON" at bounding box center [1104, 282] width 221 height 159
click at [1391, 536] on button "Add drawing" at bounding box center [1416, 549] width 93 height 26
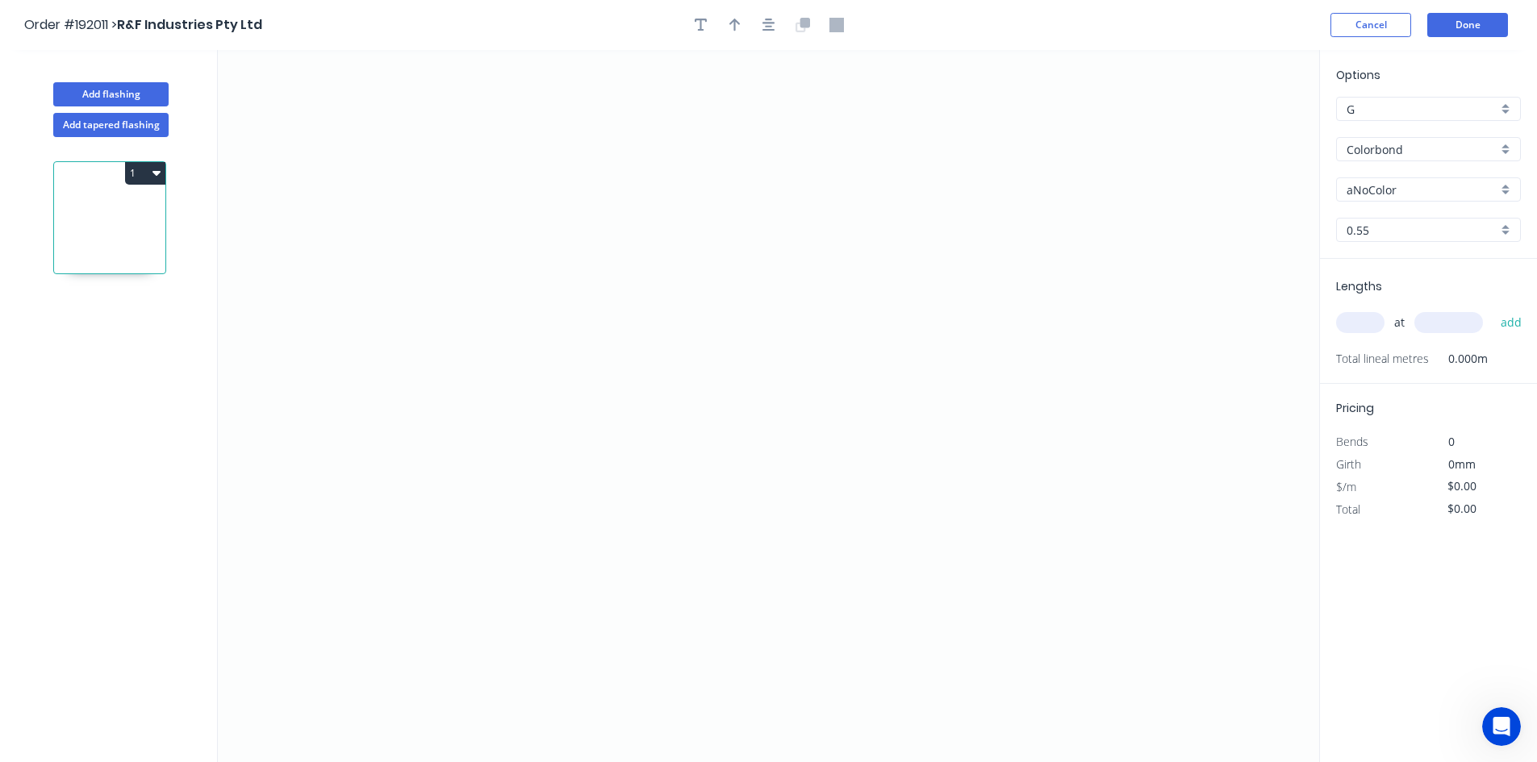
click at [1399, 194] on input "aNoColor" at bounding box center [1421, 189] width 151 height 17
click at [1391, 211] on div "Woodland Grey" at bounding box center [1428, 220] width 183 height 28
type input "Woodland Grey"
click at [1388, 229] on input "0.55" at bounding box center [1421, 230] width 151 height 17
click at [1395, 230] on input "text" at bounding box center [1421, 230] width 151 height 17
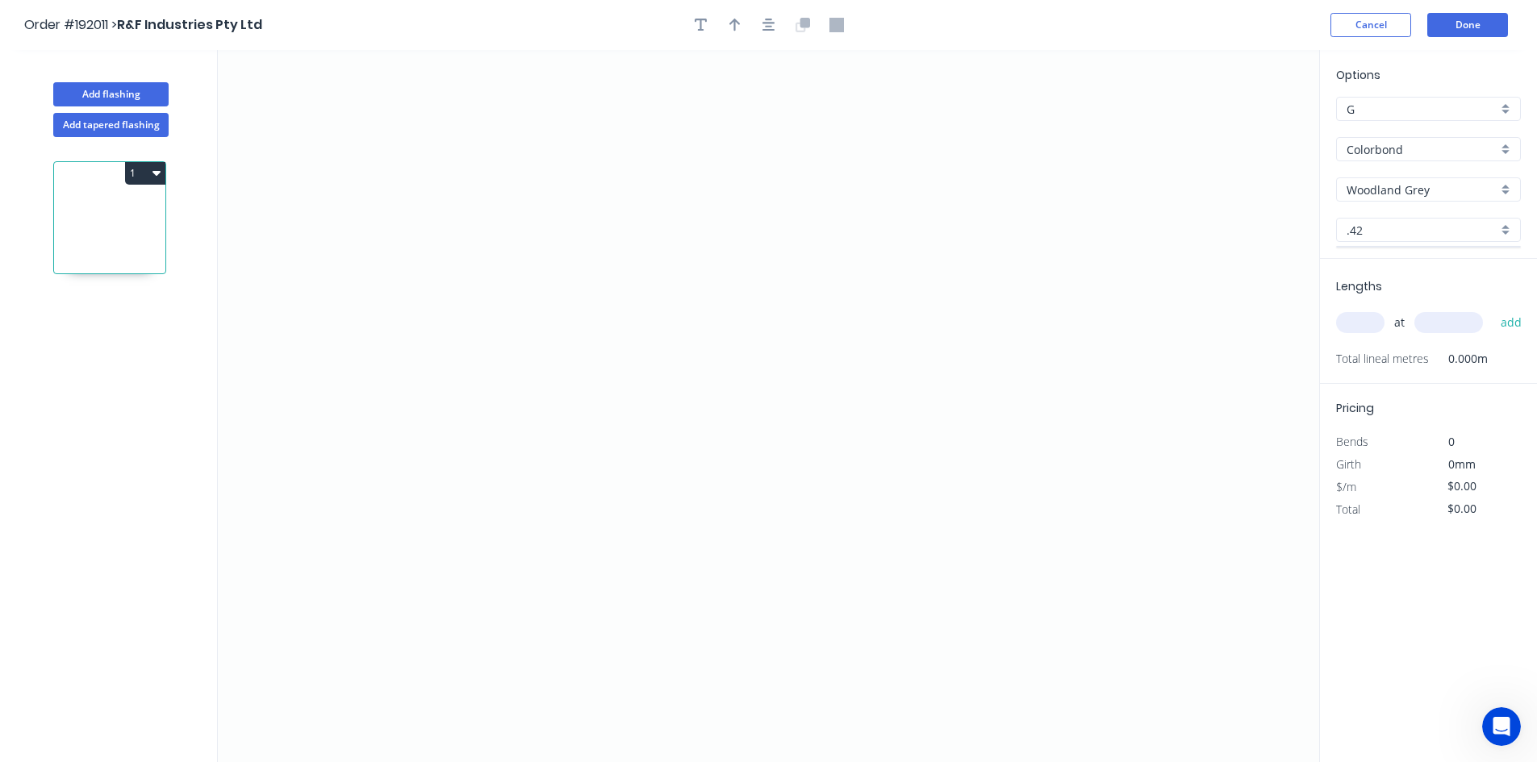
type input ".42"
click at [1379, 247] on div at bounding box center [1428, 247] width 185 height 2
click at [1382, 248] on div "Options G G Colorbond Colorbond Colorbond (Premium) Colorbond Coolmax Colorbond…" at bounding box center [1428, 162] width 217 height 193
click at [1503, 229] on div ".42" at bounding box center [1428, 230] width 185 height 24
click at [1454, 268] on div "0.55" at bounding box center [1428, 261] width 183 height 28
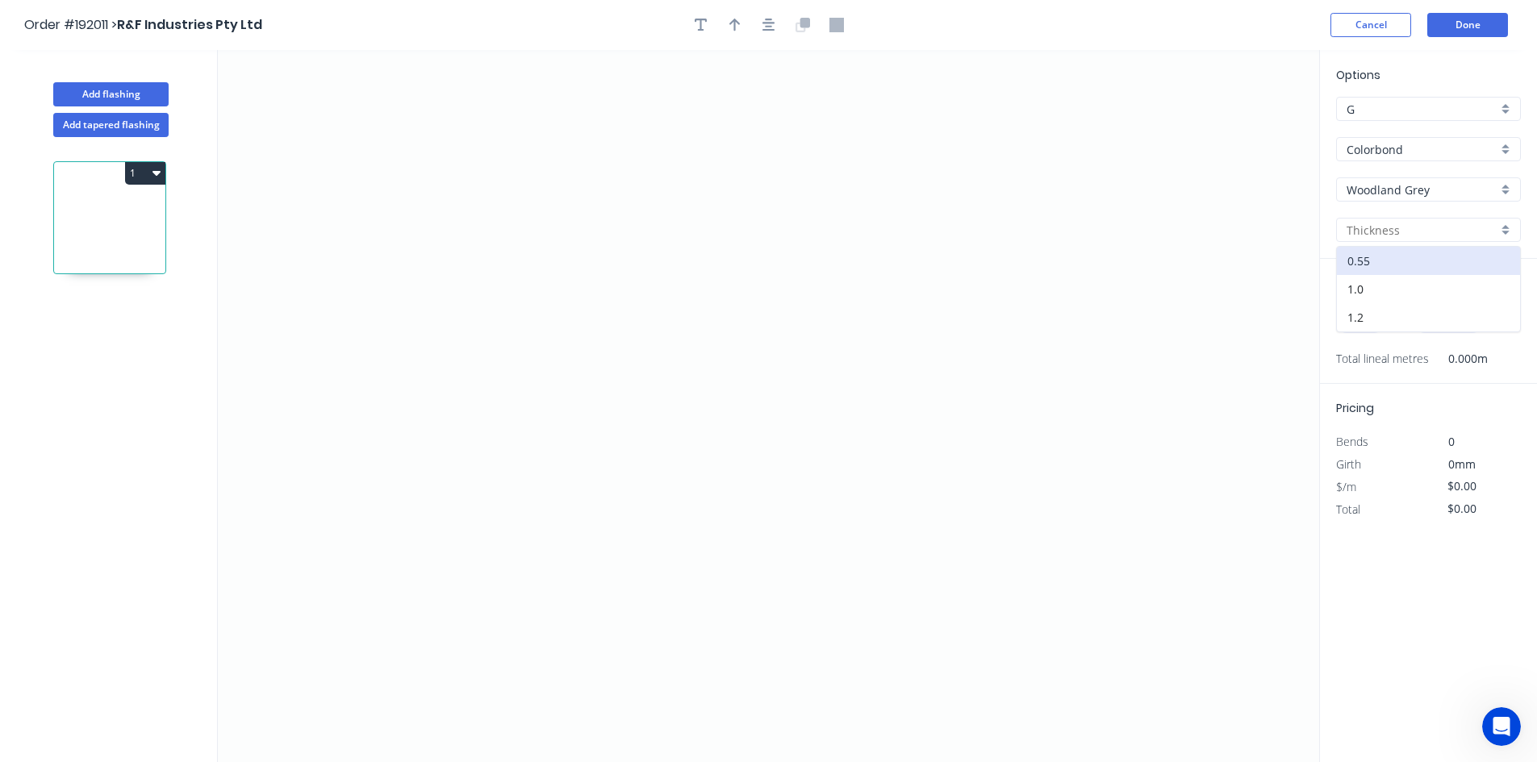
type input "0.55"
click at [1387, 26] on button "Cancel" at bounding box center [1370, 25] width 81 height 24
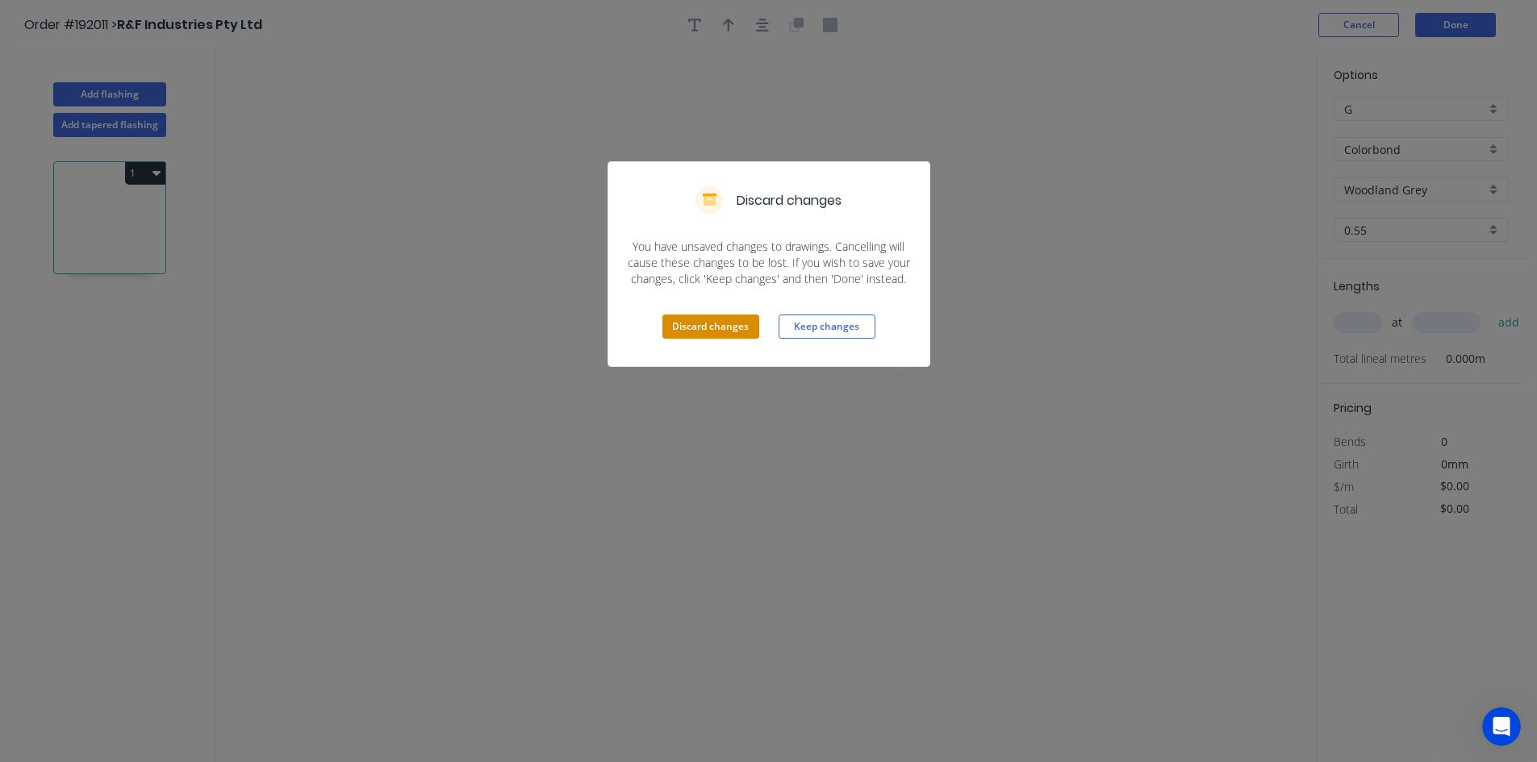
click at [728, 327] on button "Discard changes" at bounding box center [710, 327] width 97 height 24
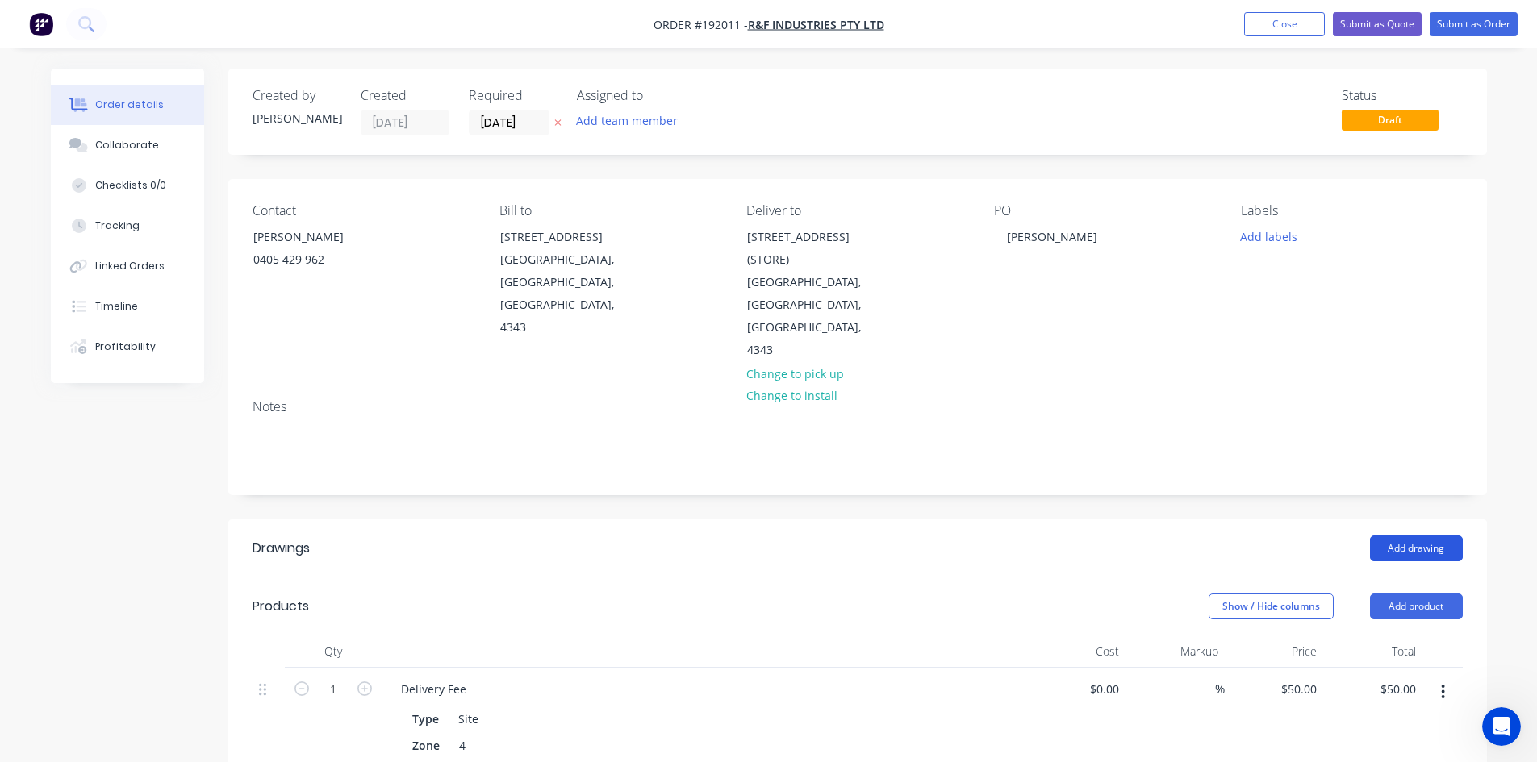
click at [1400, 536] on button "Add drawing" at bounding box center [1416, 549] width 93 height 26
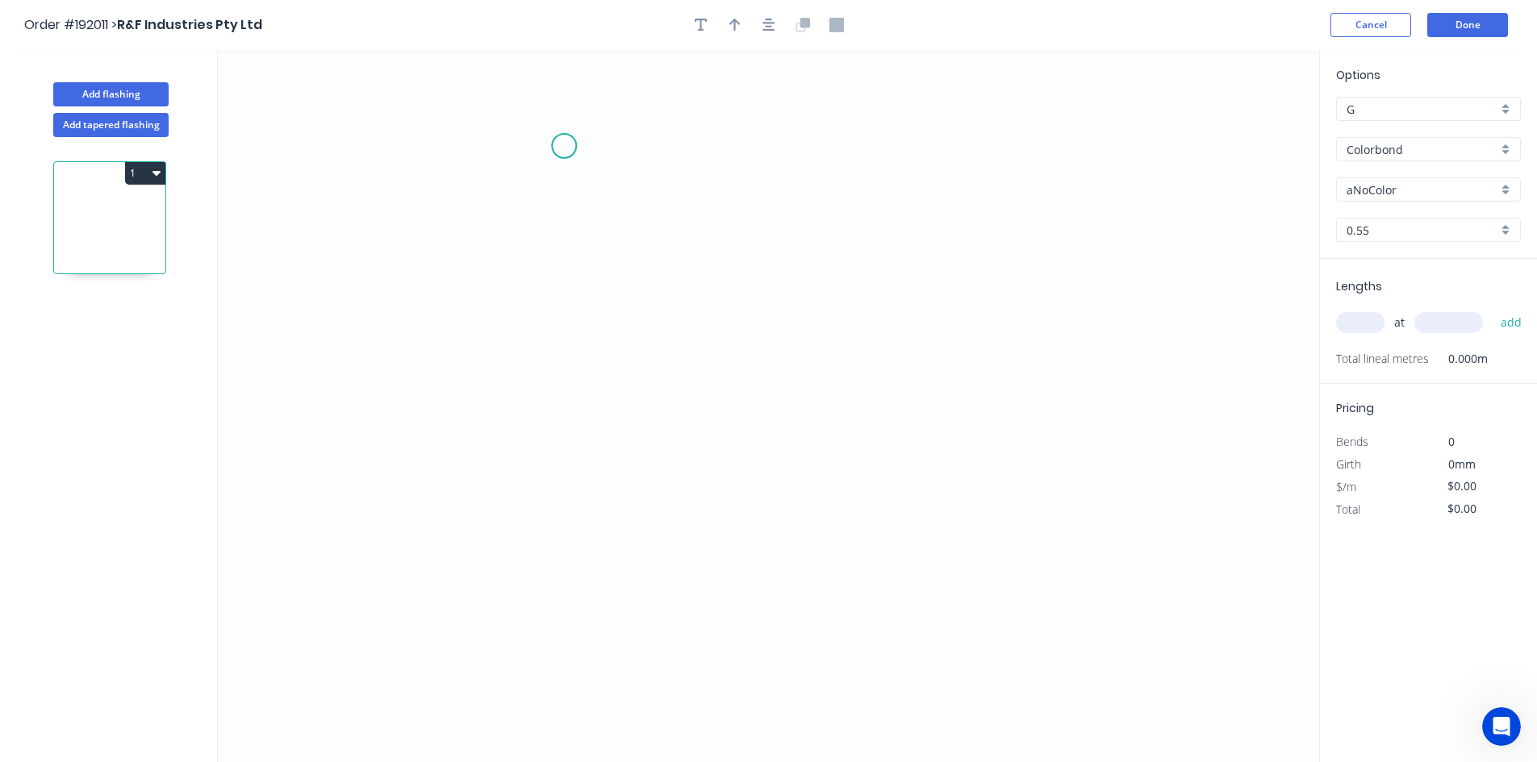
click at [564, 146] on icon "0" at bounding box center [768, 406] width 1101 height 712
click at [488, 174] on icon "0" at bounding box center [768, 406] width 1101 height 712
click at [477, 478] on icon "0 ?" at bounding box center [768, 406] width 1101 height 712
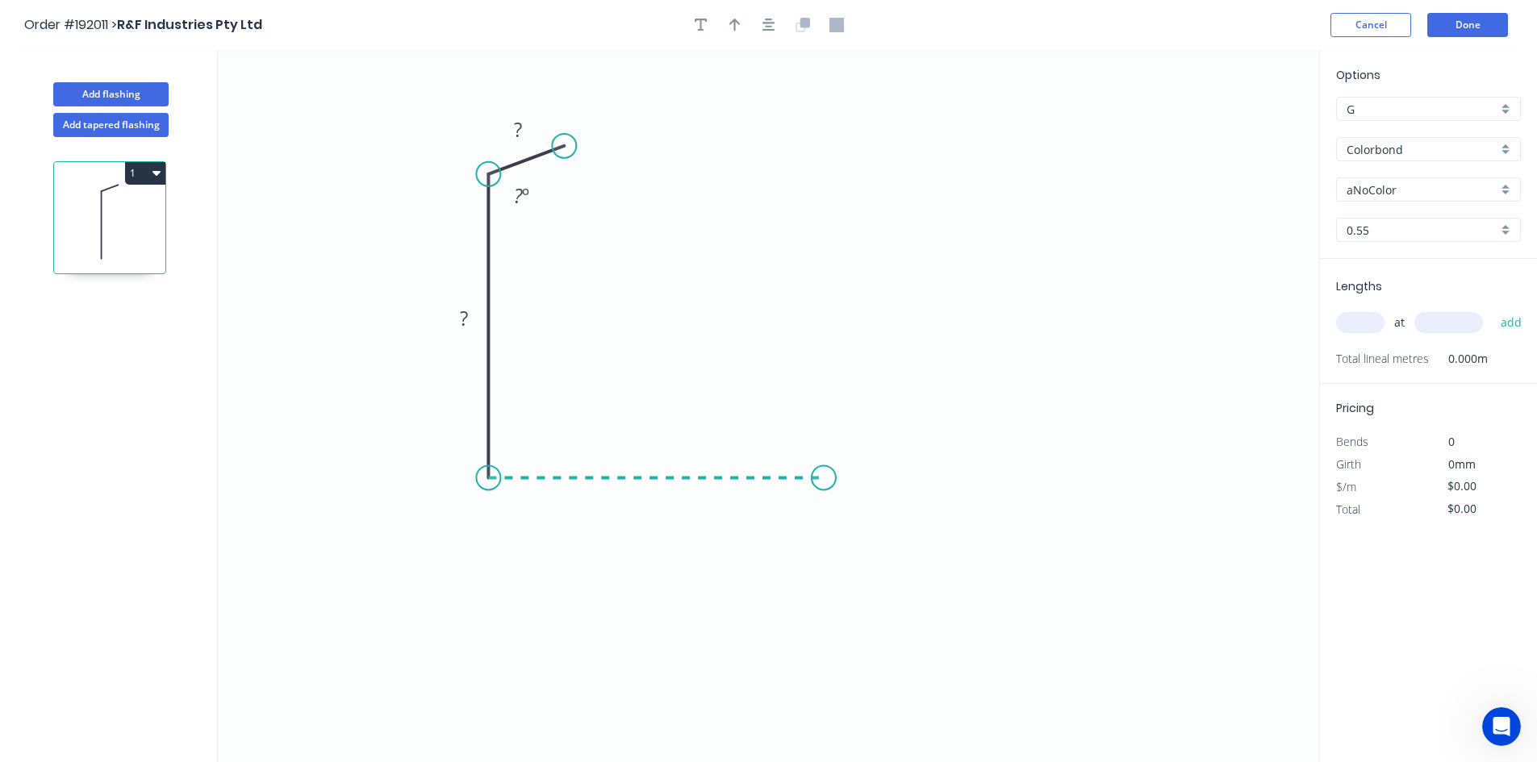
click at [824, 473] on icon "0 ? ? ? º" at bounding box center [768, 406] width 1101 height 712
click at [875, 400] on icon "0 ? ? ? ? º" at bounding box center [768, 406] width 1101 height 712
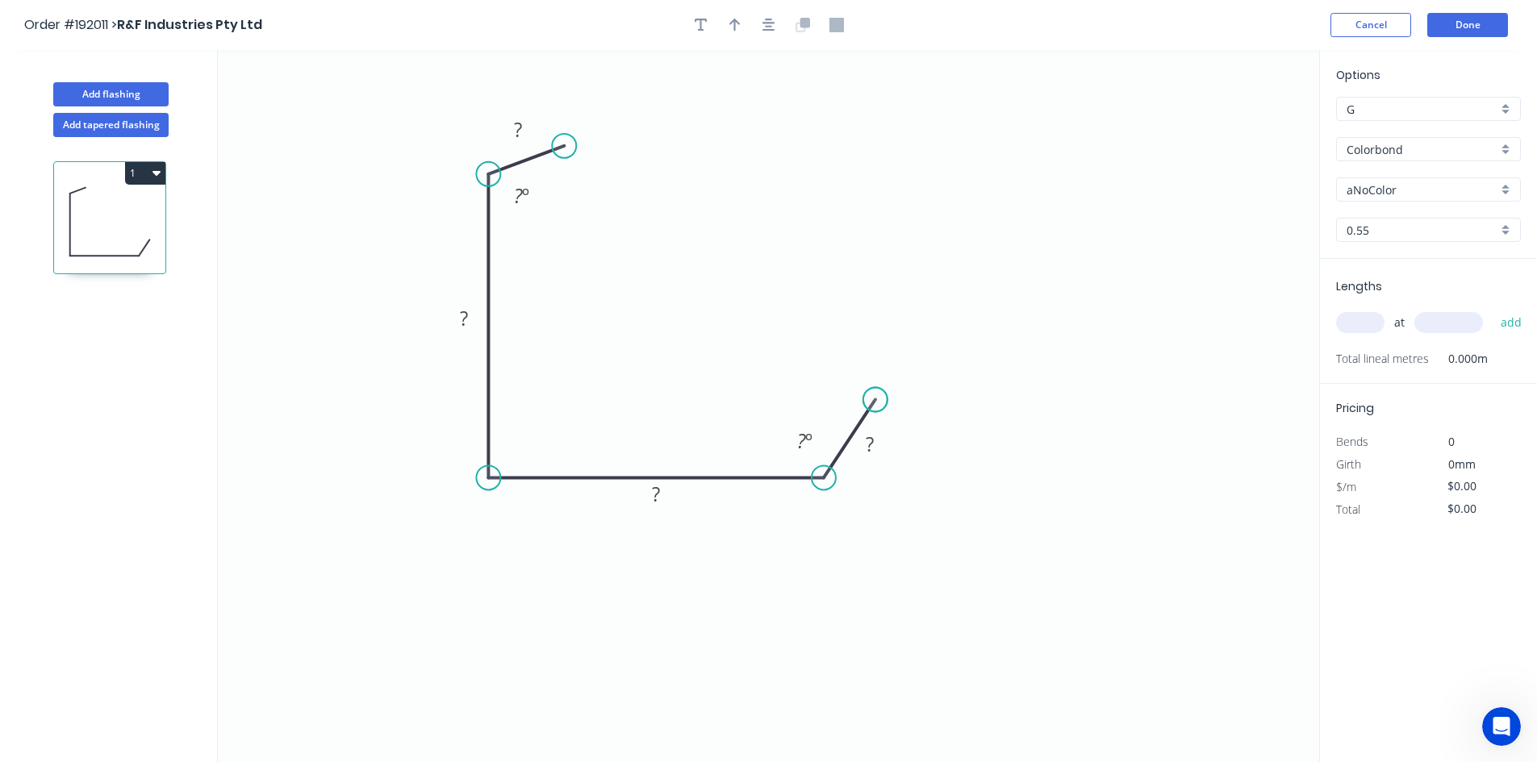
click at [875, 400] on circle at bounding box center [875, 400] width 24 height 24
drag, startPoint x: 869, startPoint y: 395, endPoint x: 861, endPoint y: 424, distance: 30.1
click at [861, 424] on circle at bounding box center [861, 423] width 24 height 24
click at [807, 448] on tspan "º" at bounding box center [808, 441] width 7 height 27
type input "$9.08"
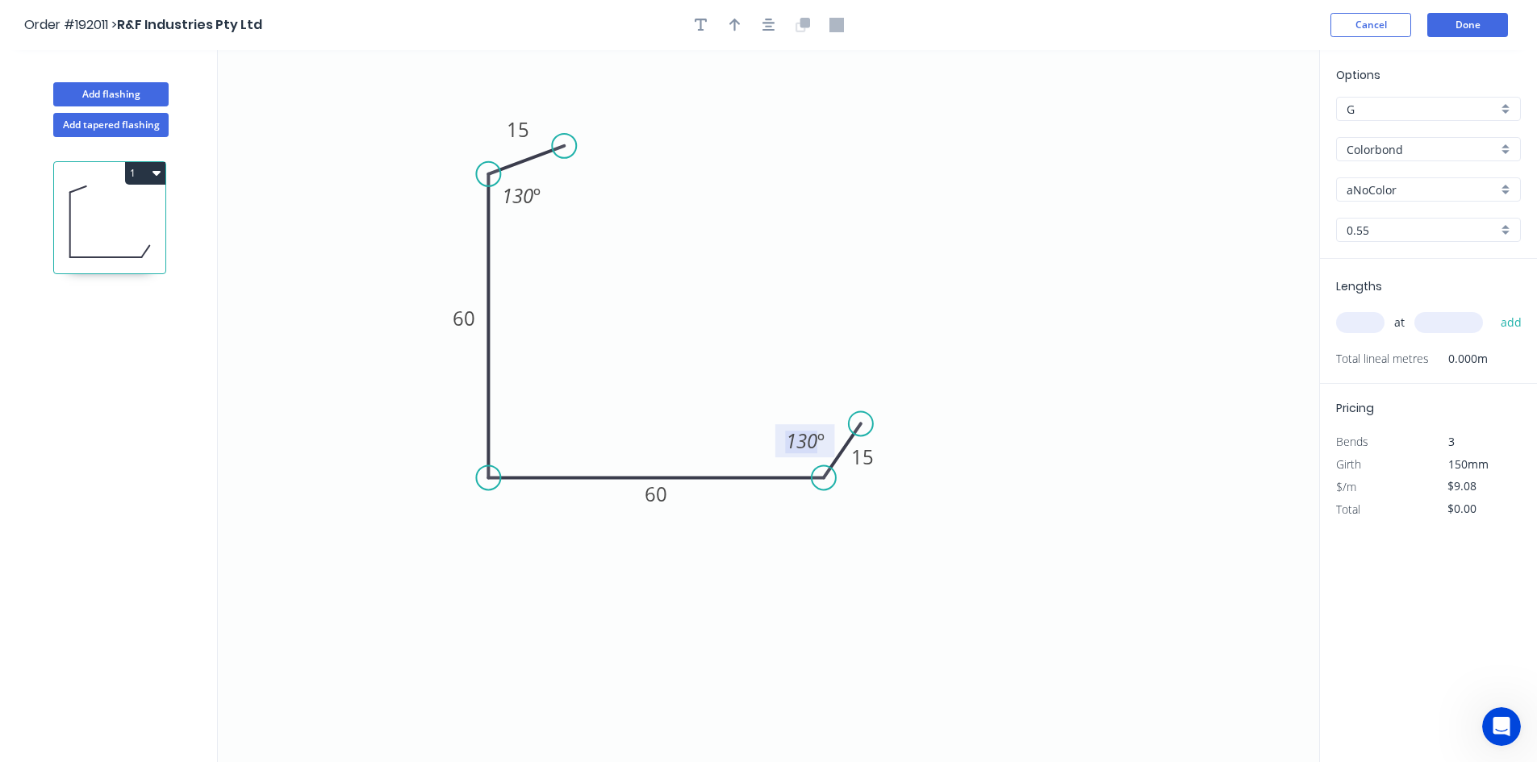
click at [1363, 325] on input "text" at bounding box center [1360, 322] width 48 height 21
type input "1"
type input "3300"
click at [1492, 309] on button "add" at bounding box center [1511, 322] width 38 height 27
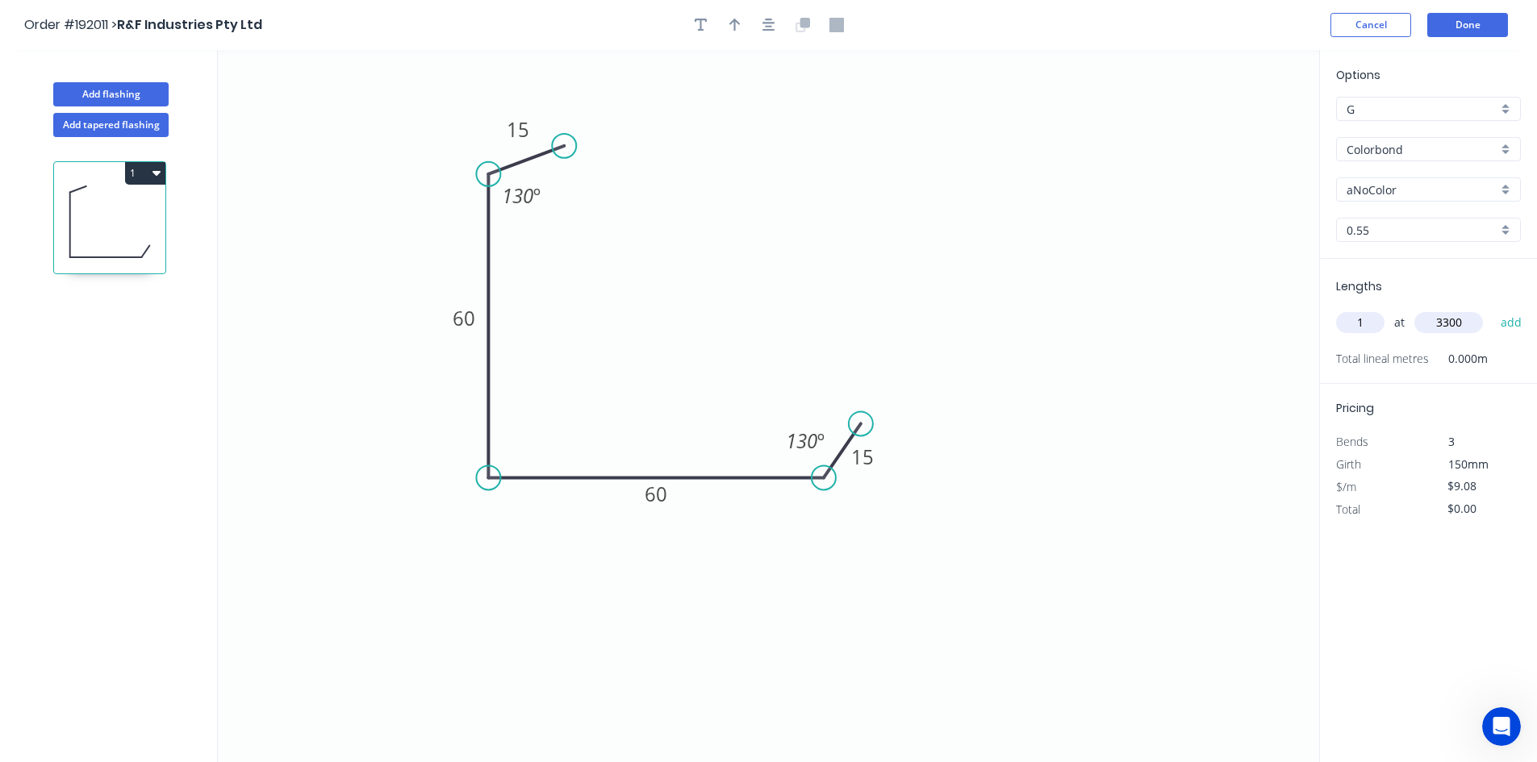
type input "$29.96"
click at [857, 424] on circle at bounding box center [857, 423] width 24 height 24
click at [1404, 186] on input "aNoColor" at bounding box center [1421, 189] width 151 height 17
click at [1400, 216] on div "Woodland Grey" at bounding box center [1428, 220] width 183 height 28
type input "Woodland Grey"
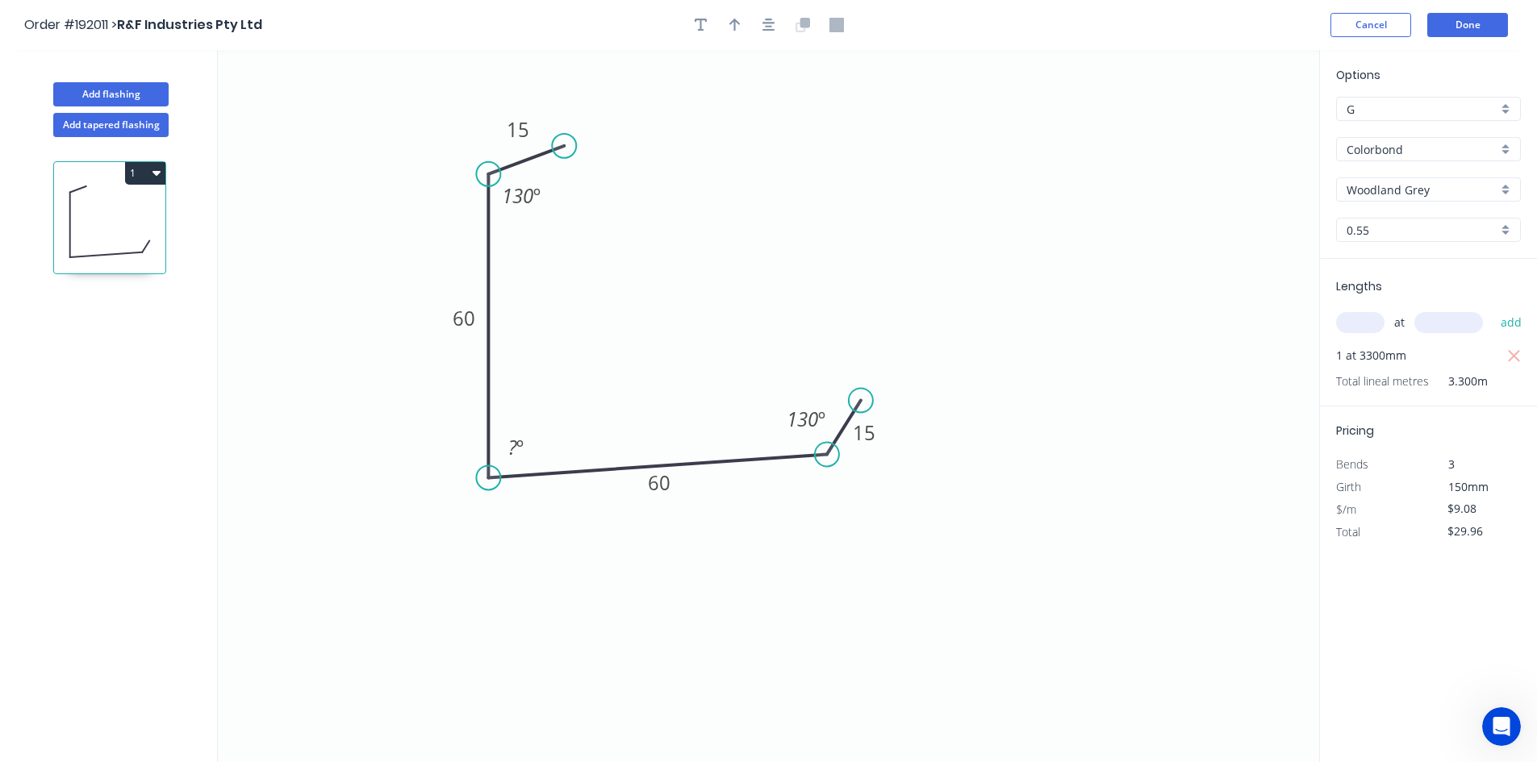
drag, startPoint x: 834, startPoint y: 460, endPoint x: 837, endPoint y: 436, distance: 24.4
click at [837, 436] on icon at bounding box center [844, 428] width 34 height 54
click at [523, 442] on tspan "º" at bounding box center [519, 447] width 7 height 27
click at [138, 165] on button "1" at bounding box center [145, 173] width 40 height 23
click at [127, 203] on div "Duplicate" at bounding box center [89, 213] width 124 height 23
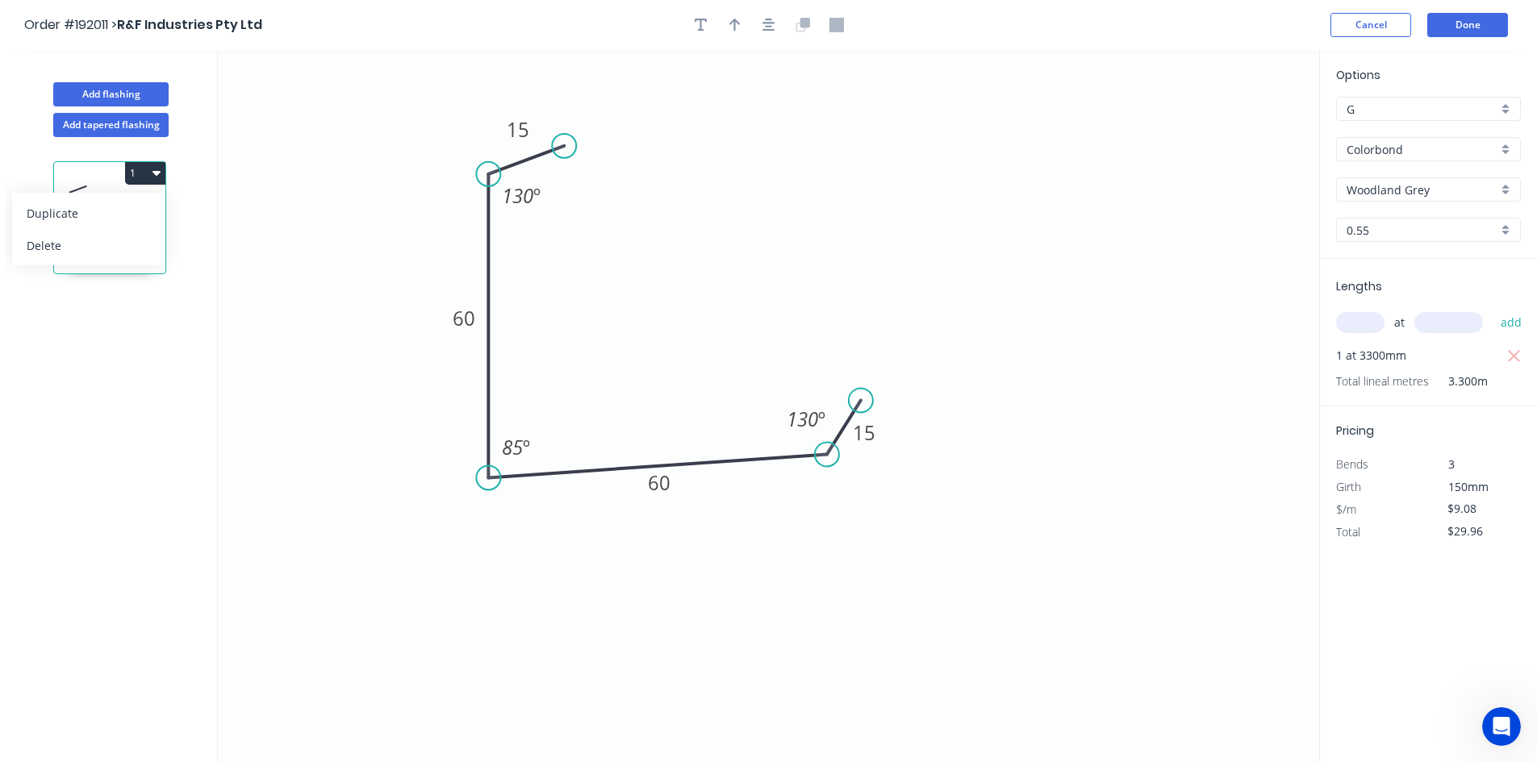
type input "$0.00"
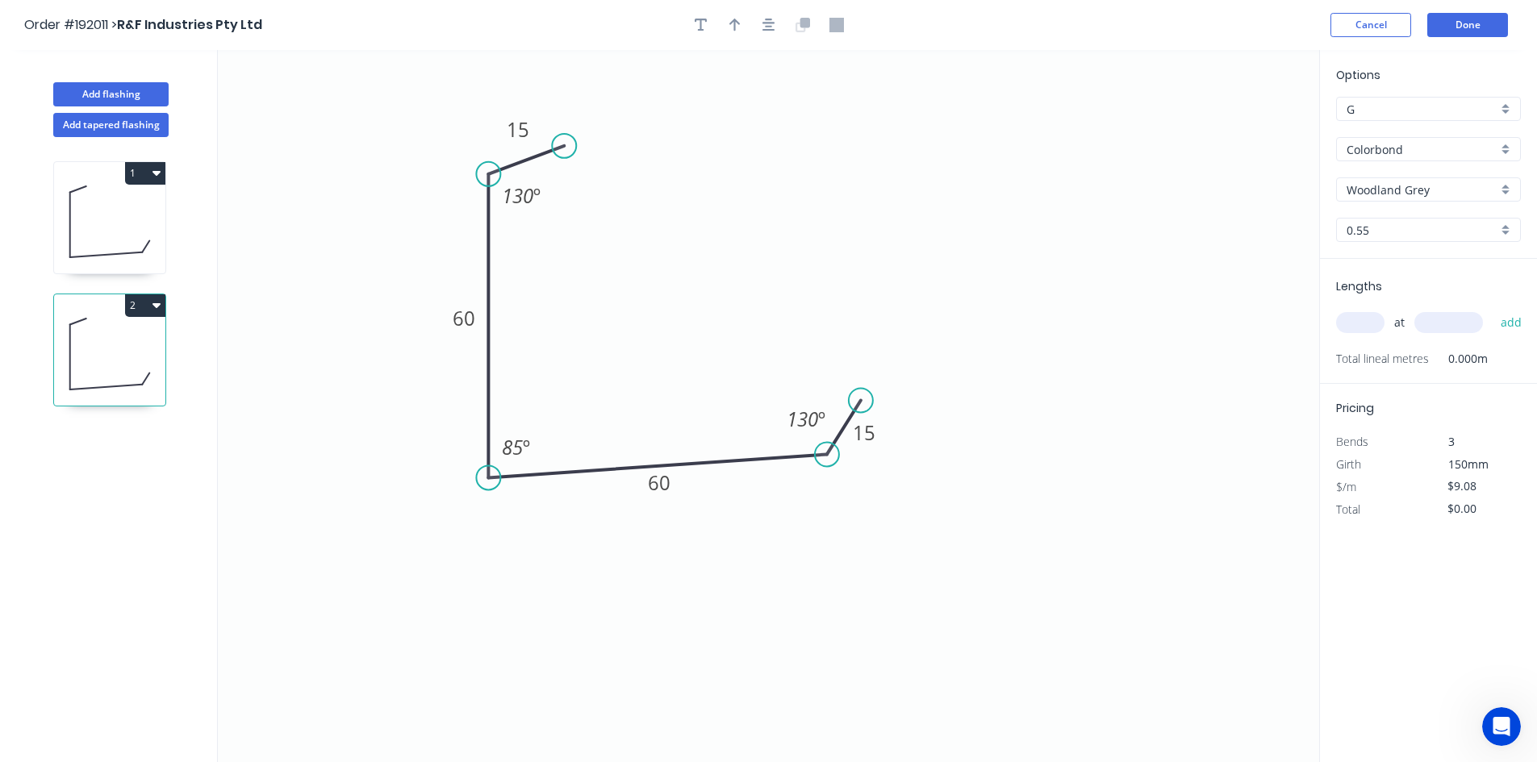
click at [532, 317] on icon "0 15 60 60 15 130 º 85 º 130 º" at bounding box center [768, 406] width 1101 height 712
click at [455, 325] on tspan "60" at bounding box center [464, 318] width 23 height 27
click at [1355, 323] on input "text" at bounding box center [1360, 322] width 48 height 21
type input "1"
type input "2700"
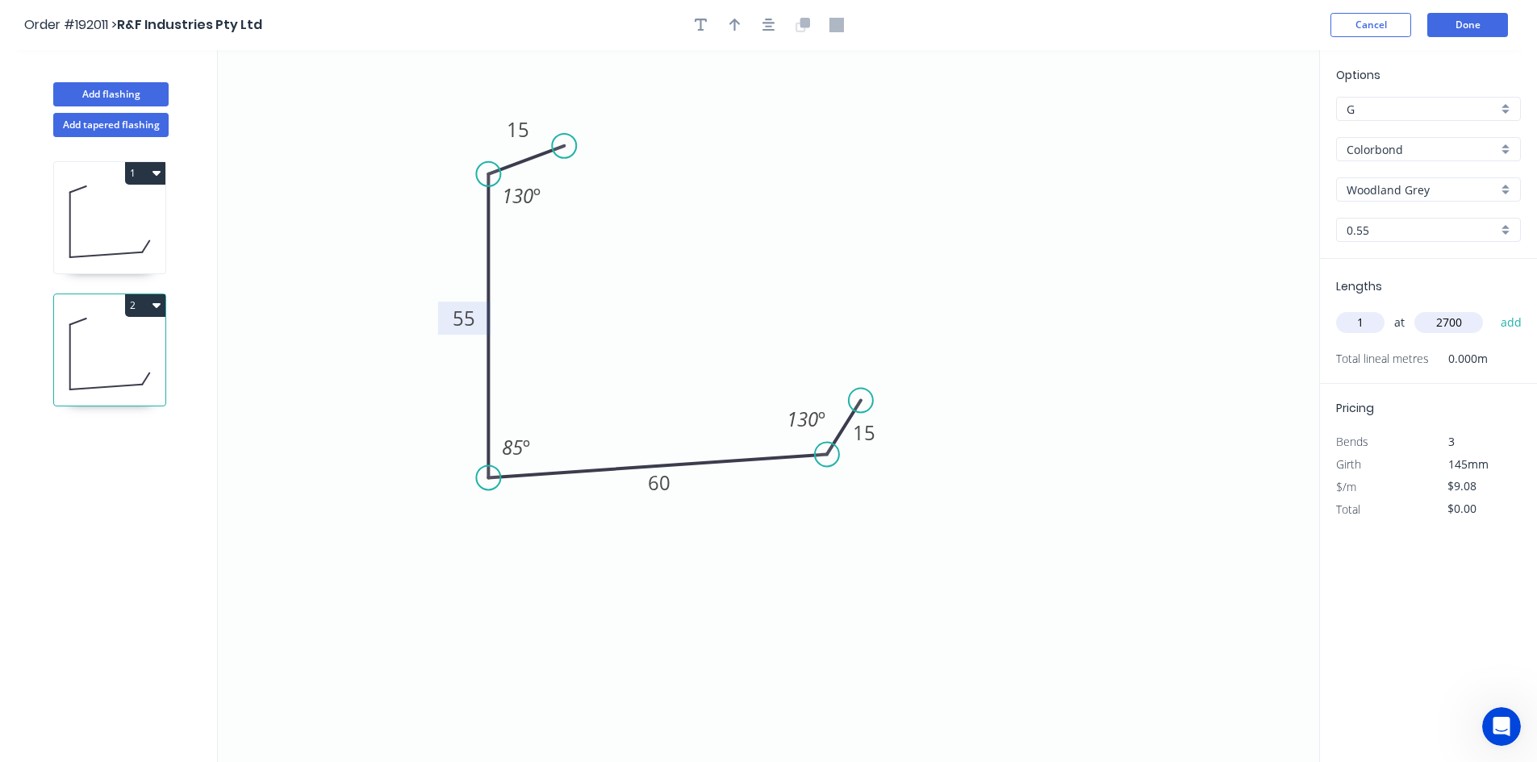
click at [1492, 309] on button "add" at bounding box center [1511, 322] width 38 height 27
click at [164, 308] on button "2" at bounding box center [145, 305] width 40 height 23
click at [162, 343] on button "Duplicate" at bounding box center [88, 345] width 153 height 32
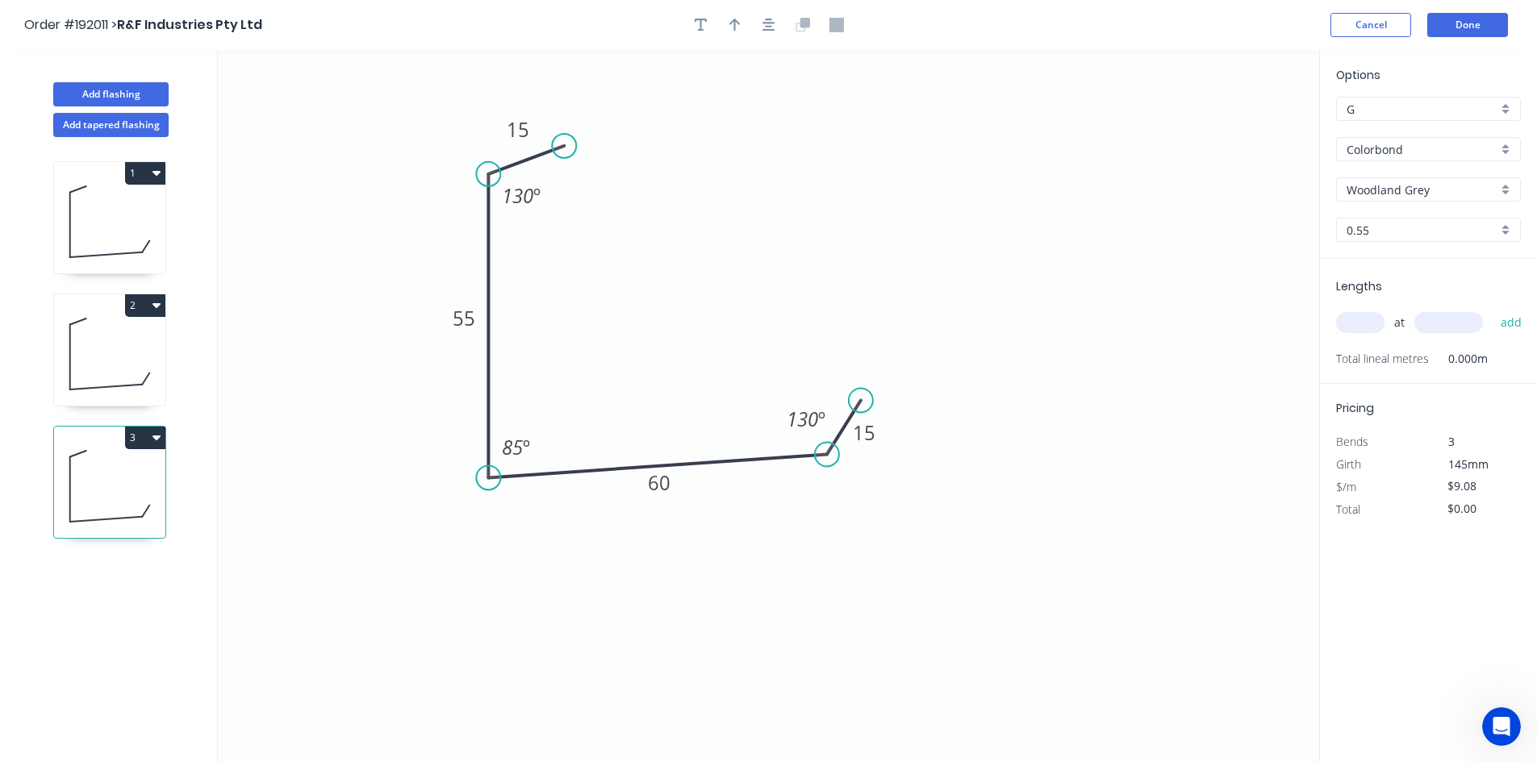
click at [125, 366] on icon at bounding box center [109, 353] width 111 height 103
click at [110, 454] on icon at bounding box center [109, 486] width 111 height 103
click at [456, 319] on tspan "55" at bounding box center [464, 318] width 23 height 27
click at [81, 344] on icon at bounding box center [109, 353] width 111 height 103
click at [85, 219] on icon at bounding box center [109, 221] width 111 height 103
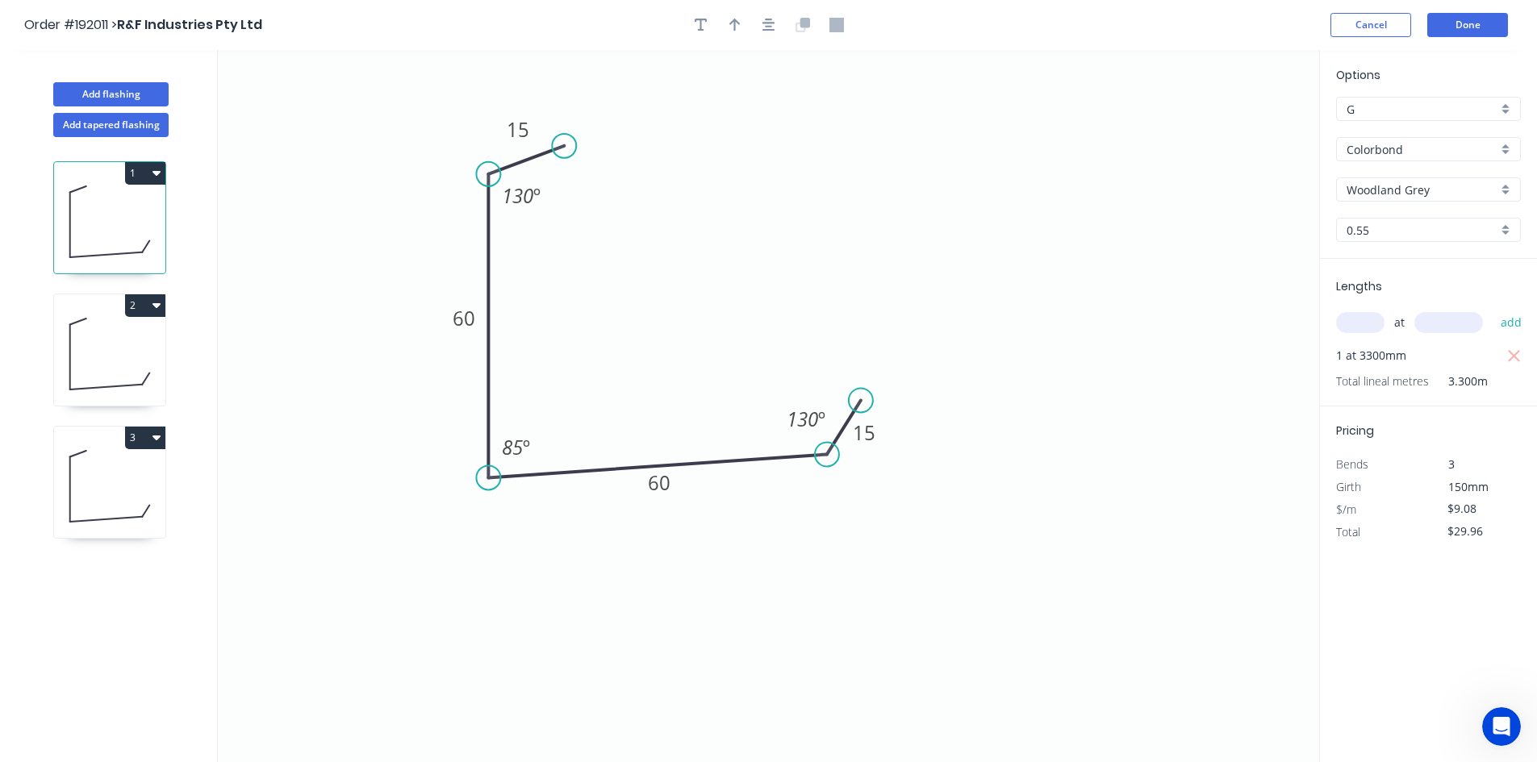
click at [786, 15] on div at bounding box center [768, 25] width 169 height 24
click at [778, 27] on button "button" at bounding box center [769, 25] width 24 height 24
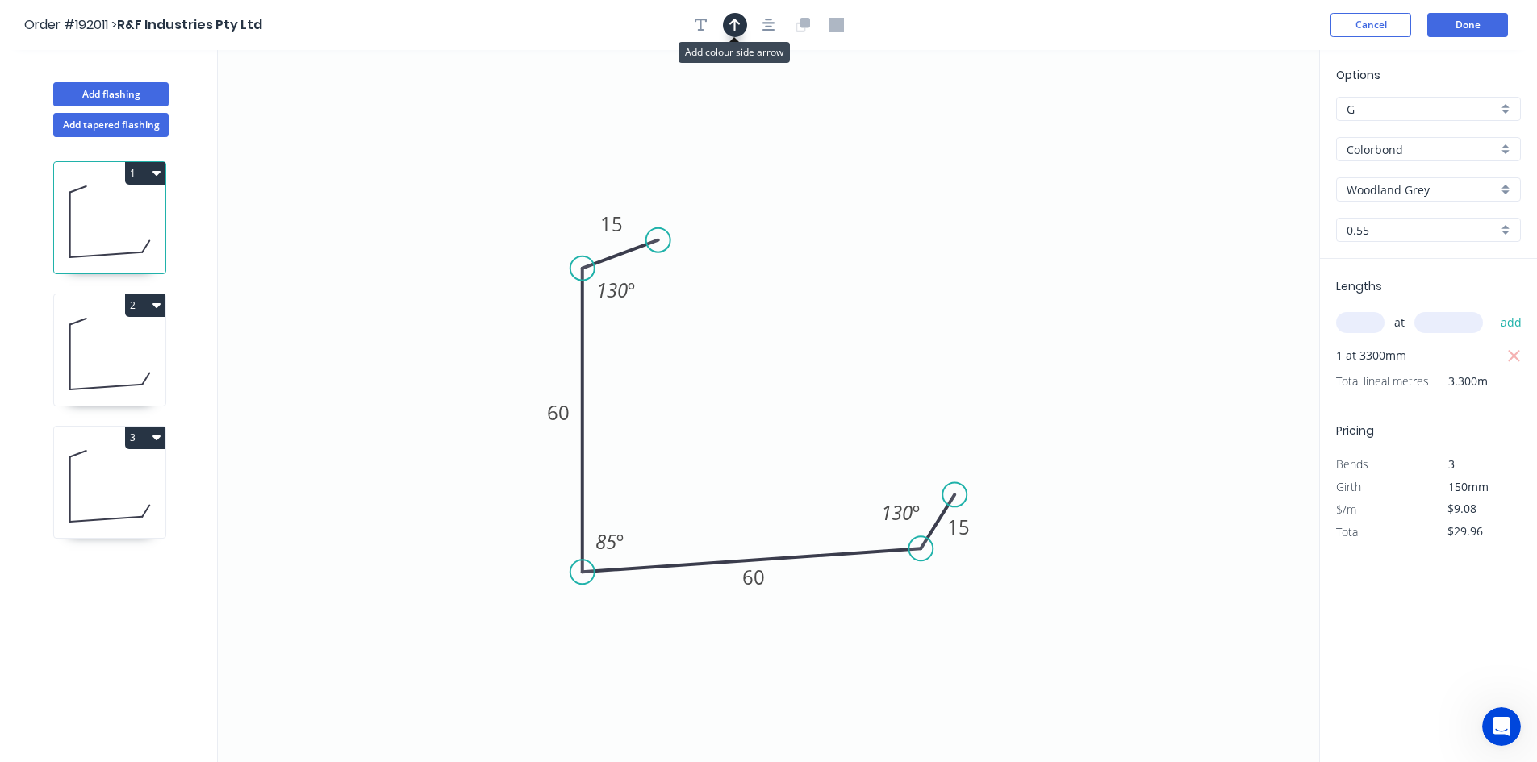
click at [736, 30] on icon "button" at bounding box center [734, 25] width 11 height 15
drag, startPoint x: 1234, startPoint y: 131, endPoint x: 505, endPoint y: 608, distance: 871.6
click at [505, 608] on icon at bounding box center [502, 587] width 15 height 52
click at [505, 608] on icon at bounding box center [505, 589] width 15 height 52
click at [505, 608] on icon at bounding box center [518, 594] width 47 height 47
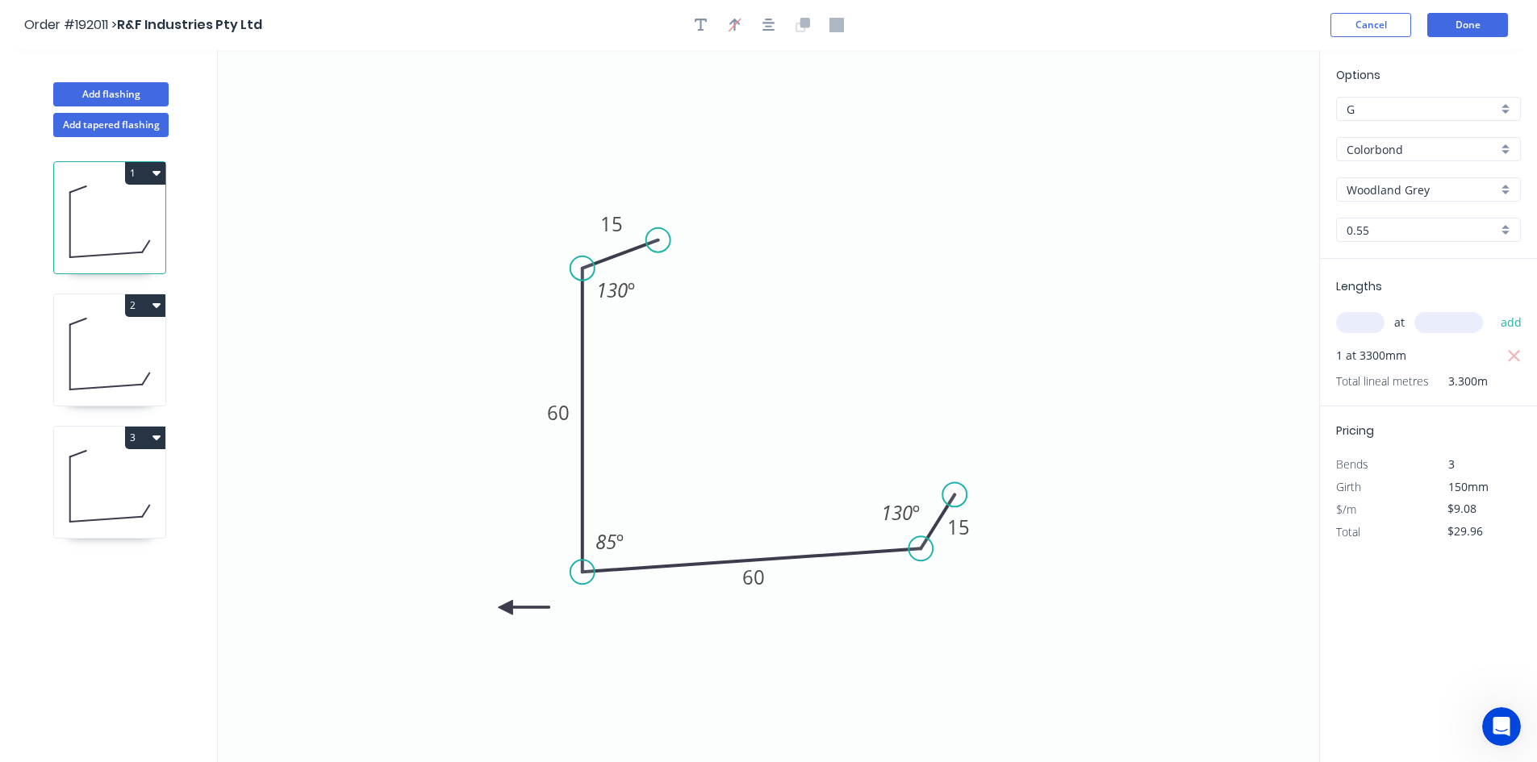
click at [505, 608] on icon at bounding box center [524, 607] width 52 height 15
click at [505, 608] on icon at bounding box center [518, 621] width 47 height 47
click at [505, 608] on icon at bounding box center [505, 626] width 15 height 52
drag, startPoint x: 505, startPoint y: 608, endPoint x: 521, endPoint y: 612, distance: 16.6
click at [521, 612] on icon at bounding box center [508, 624] width 47 height 47
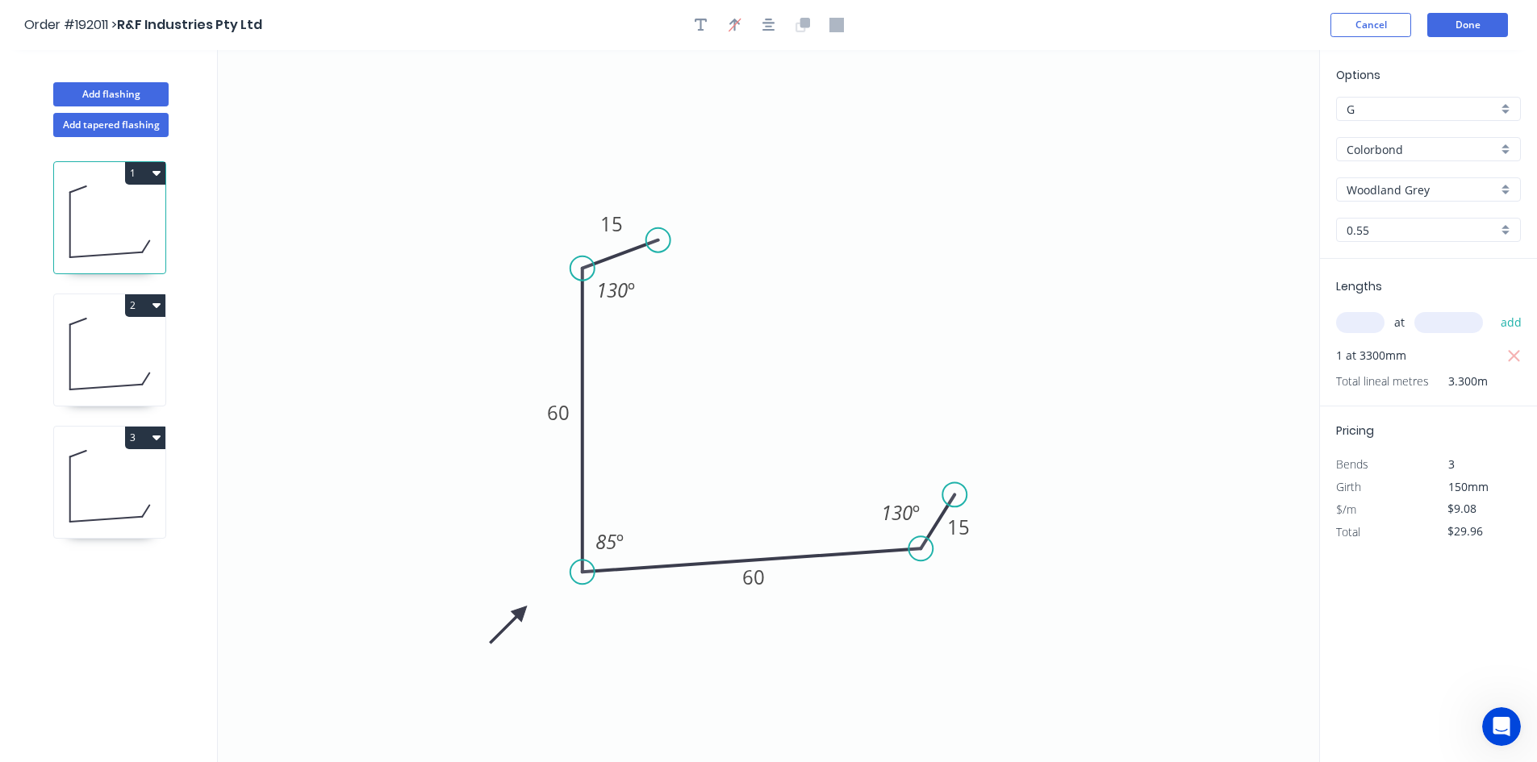
click at [130, 353] on icon at bounding box center [109, 353] width 111 height 103
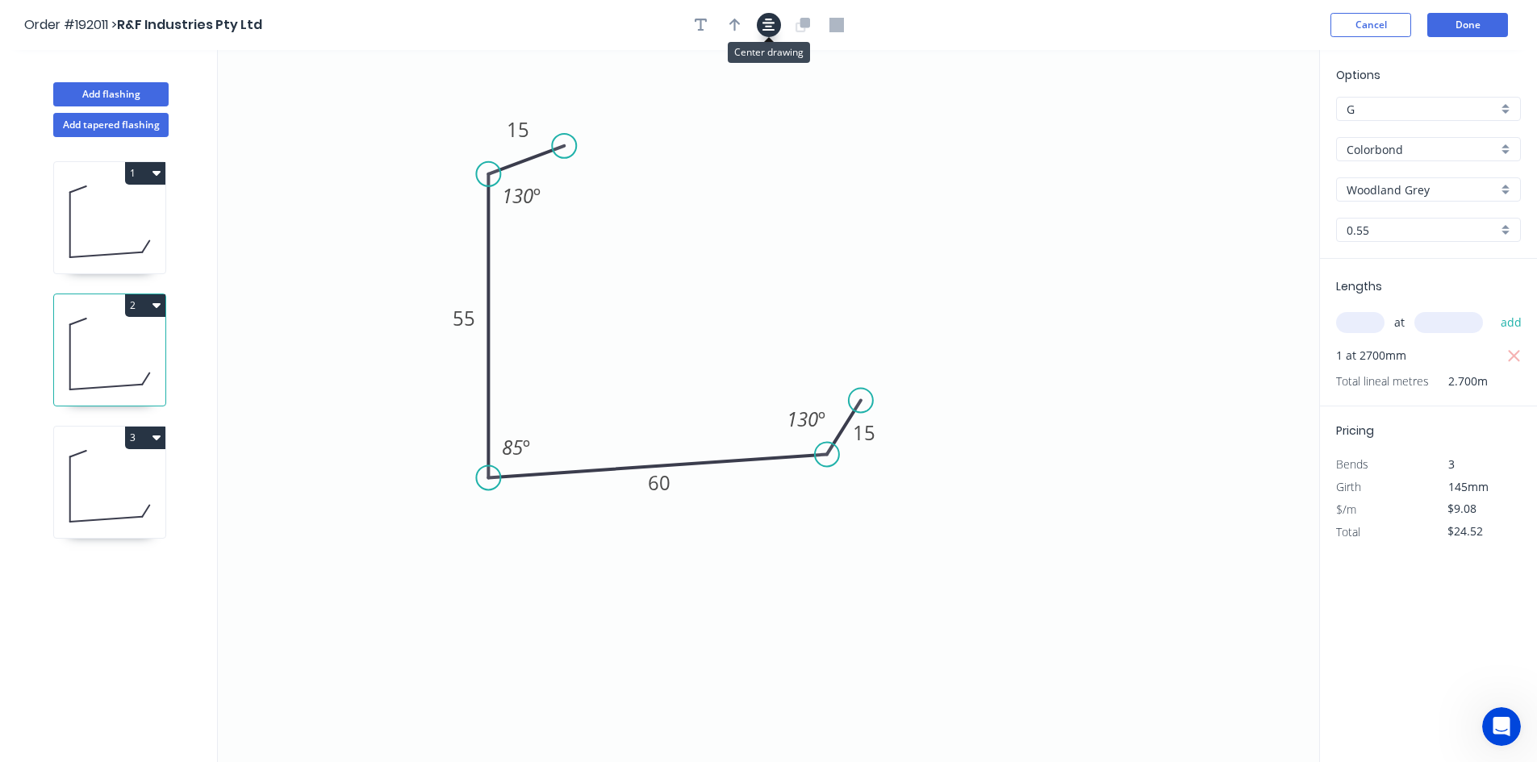
click at [777, 31] on button "button" at bounding box center [769, 25] width 24 height 24
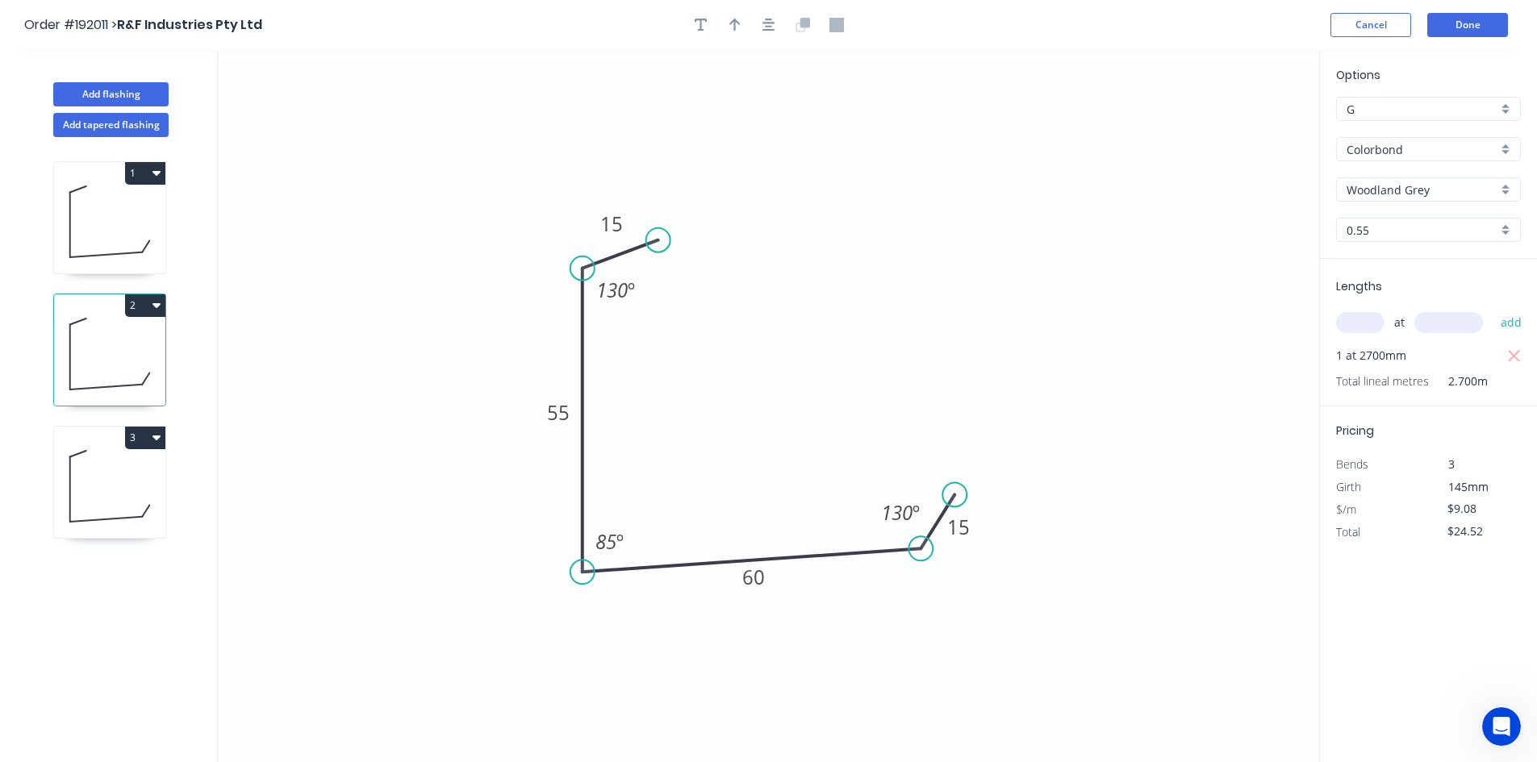
click at [747, 27] on div at bounding box center [768, 25] width 169 height 24
click at [742, 27] on button "button" at bounding box center [735, 25] width 24 height 24
drag, startPoint x: 1237, startPoint y: 131, endPoint x: 514, endPoint y: 620, distance: 873.2
click at [537, 620] on icon at bounding box center [544, 597] width 15 height 52
click at [513, 620] on icon at bounding box center [514, 601] width 15 height 52
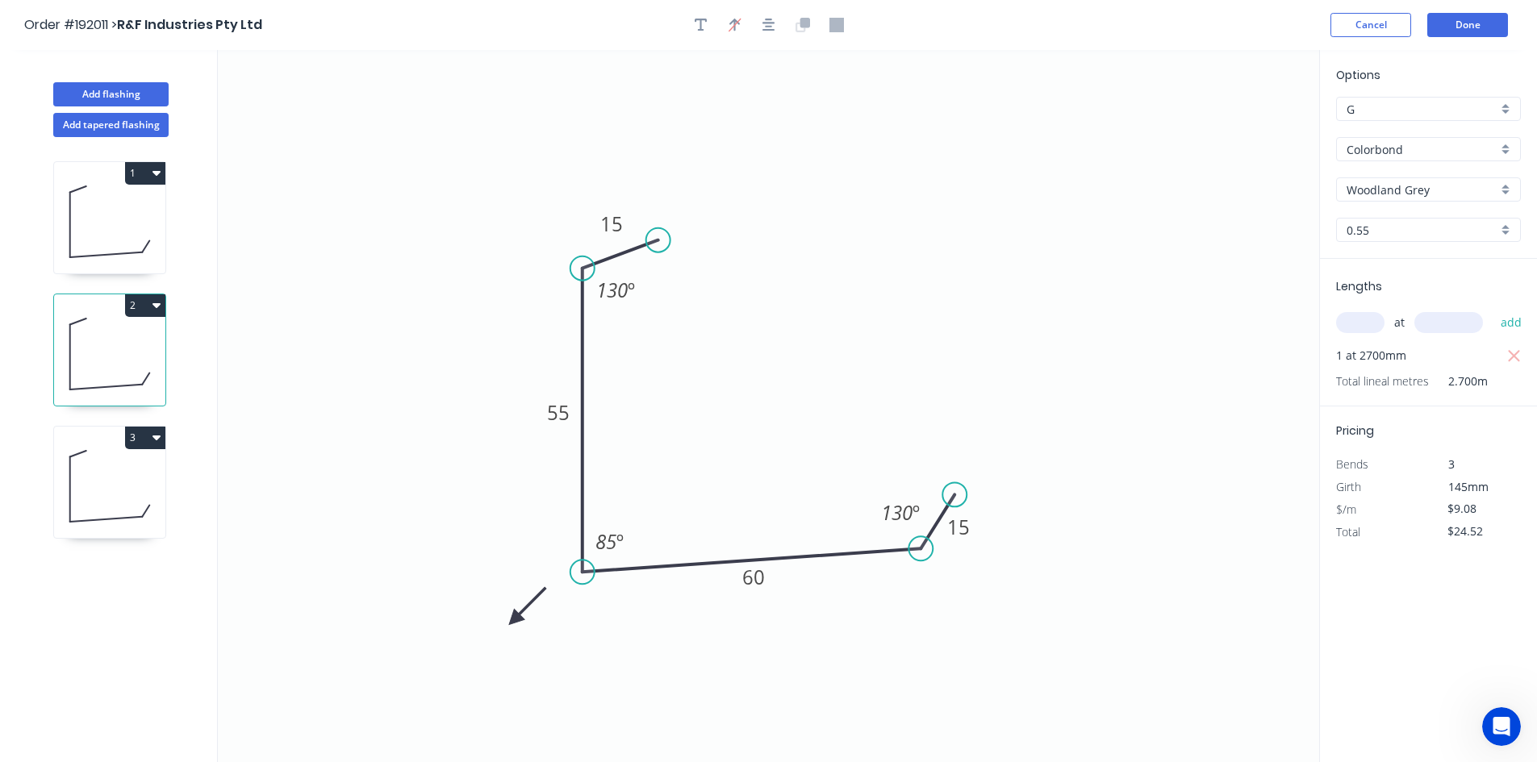
click at [513, 620] on icon at bounding box center [527, 606] width 47 height 47
click at [513, 620] on icon at bounding box center [533, 619] width 52 height 15
click at [513, 620] on icon at bounding box center [527, 632] width 47 height 47
click at [513, 620] on icon at bounding box center [514, 638] width 15 height 52
click at [513, 620] on icon at bounding box center [501, 632] width 47 height 47
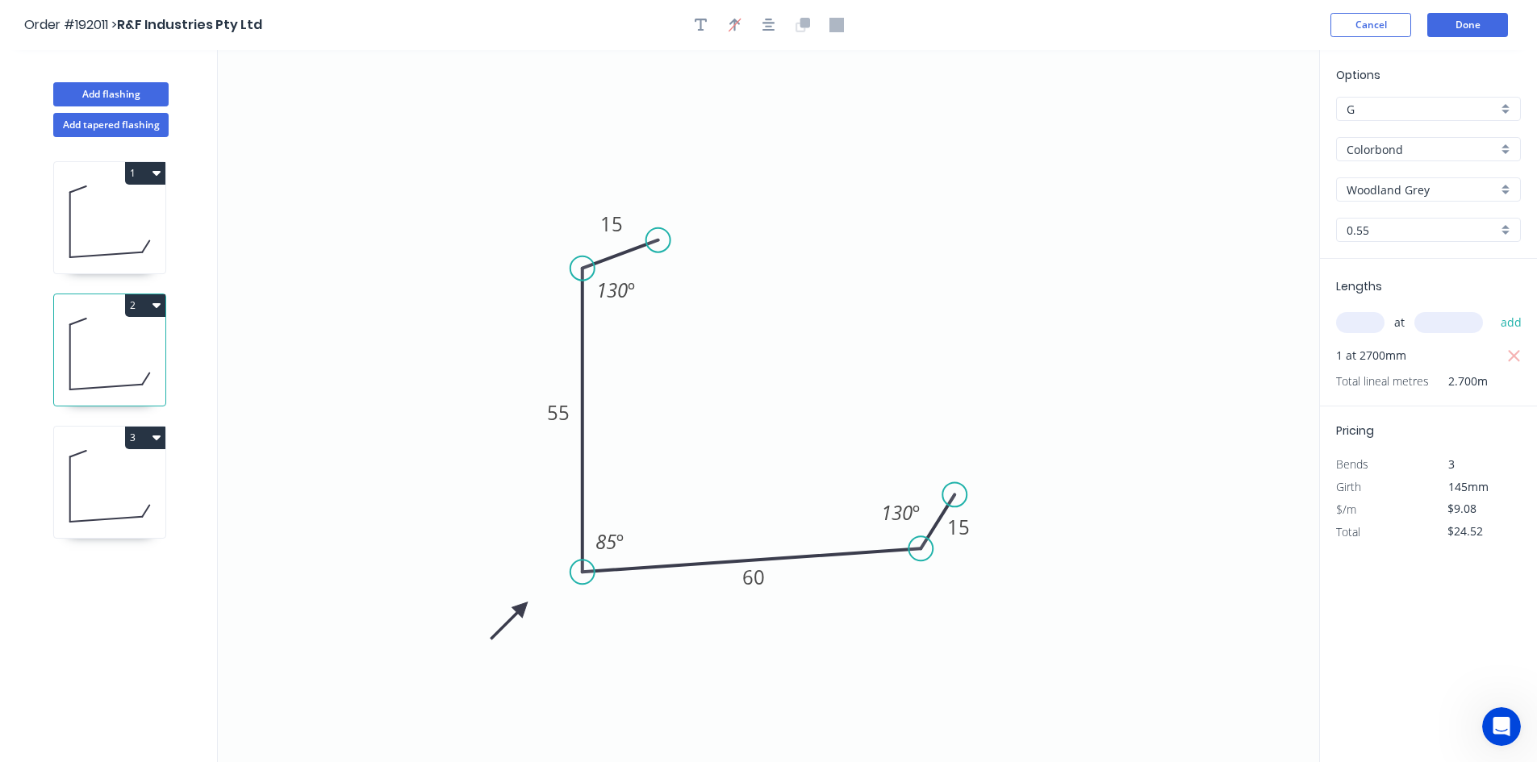
drag, startPoint x: 513, startPoint y: 619, endPoint x: 523, endPoint y: 608, distance: 14.9
click at [523, 608] on icon at bounding box center [509, 621] width 47 height 47
click at [105, 457] on icon at bounding box center [109, 486] width 111 height 103
type input "$0.00"
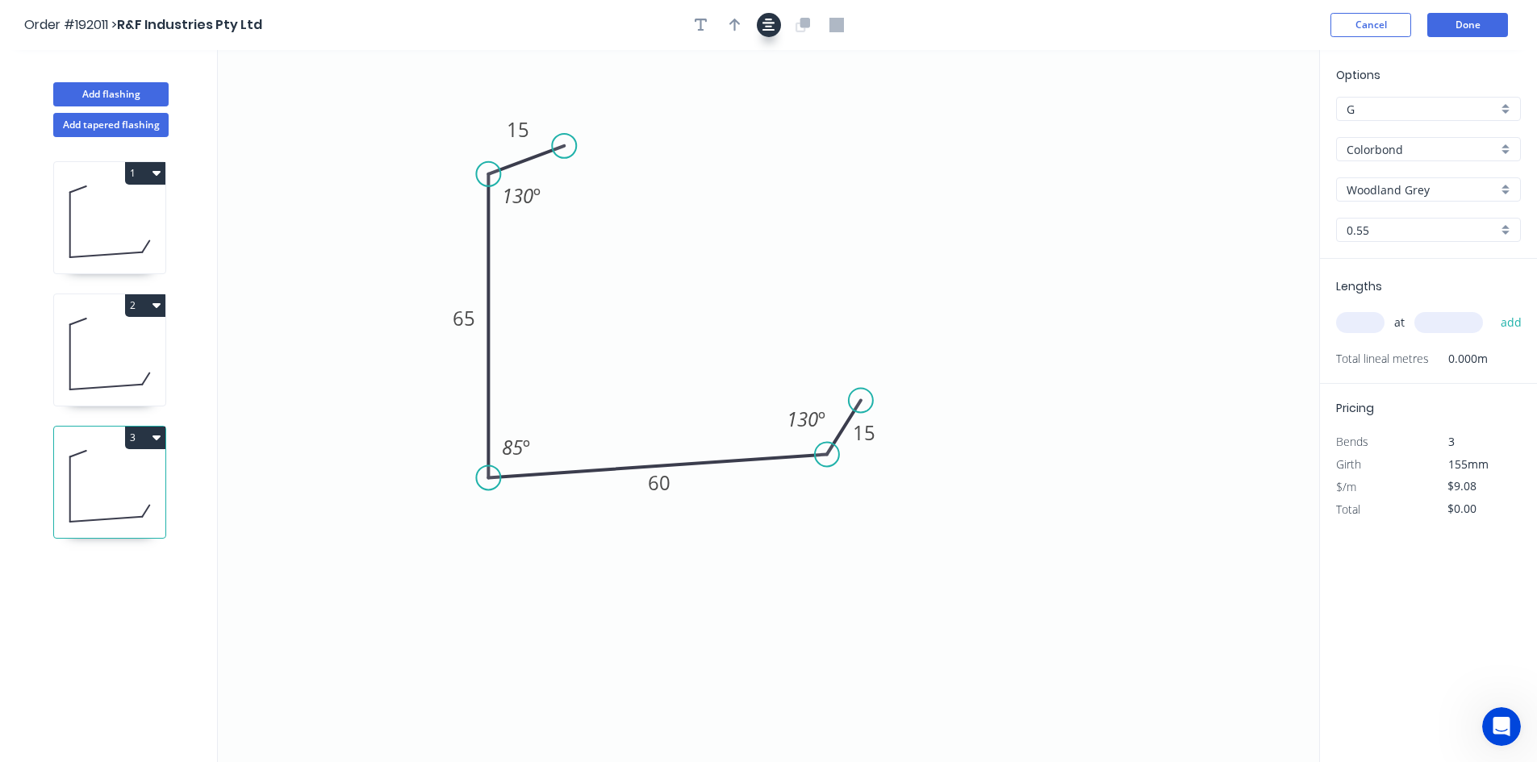
click at [757, 23] on button "button" at bounding box center [769, 25] width 24 height 24
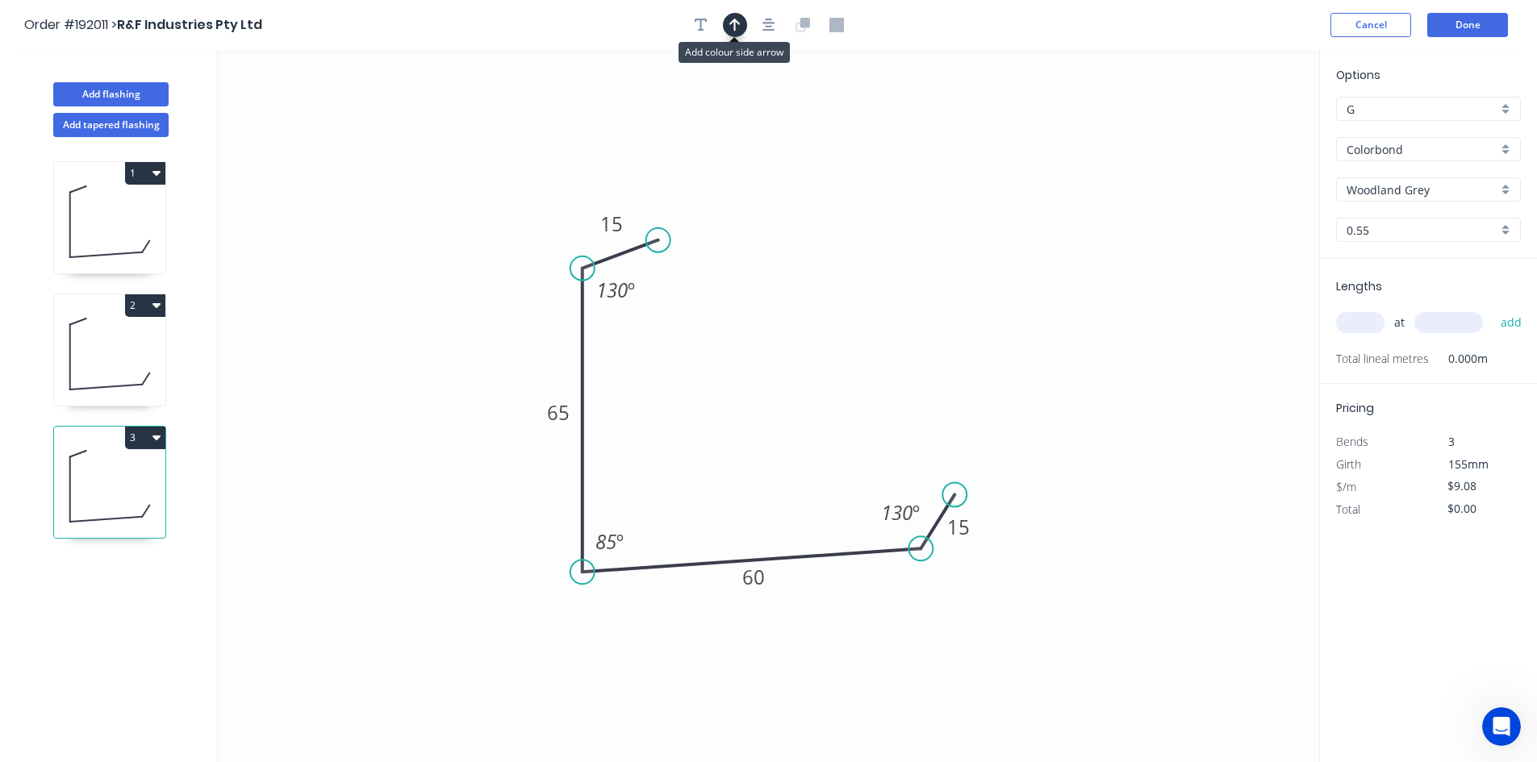
click at [743, 29] on button "button" at bounding box center [735, 25] width 24 height 24
click at [1239, 109] on icon "0 15 65 60 15 130 º 85 º 130 º" at bounding box center [768, 406] width 1101 height 712
click at [1235, 131] on icon at bounding box center [1234, 113] width 15 height 52
click at [1235, 131] on icon at bounding box center [1247, 118] width 47 height 47
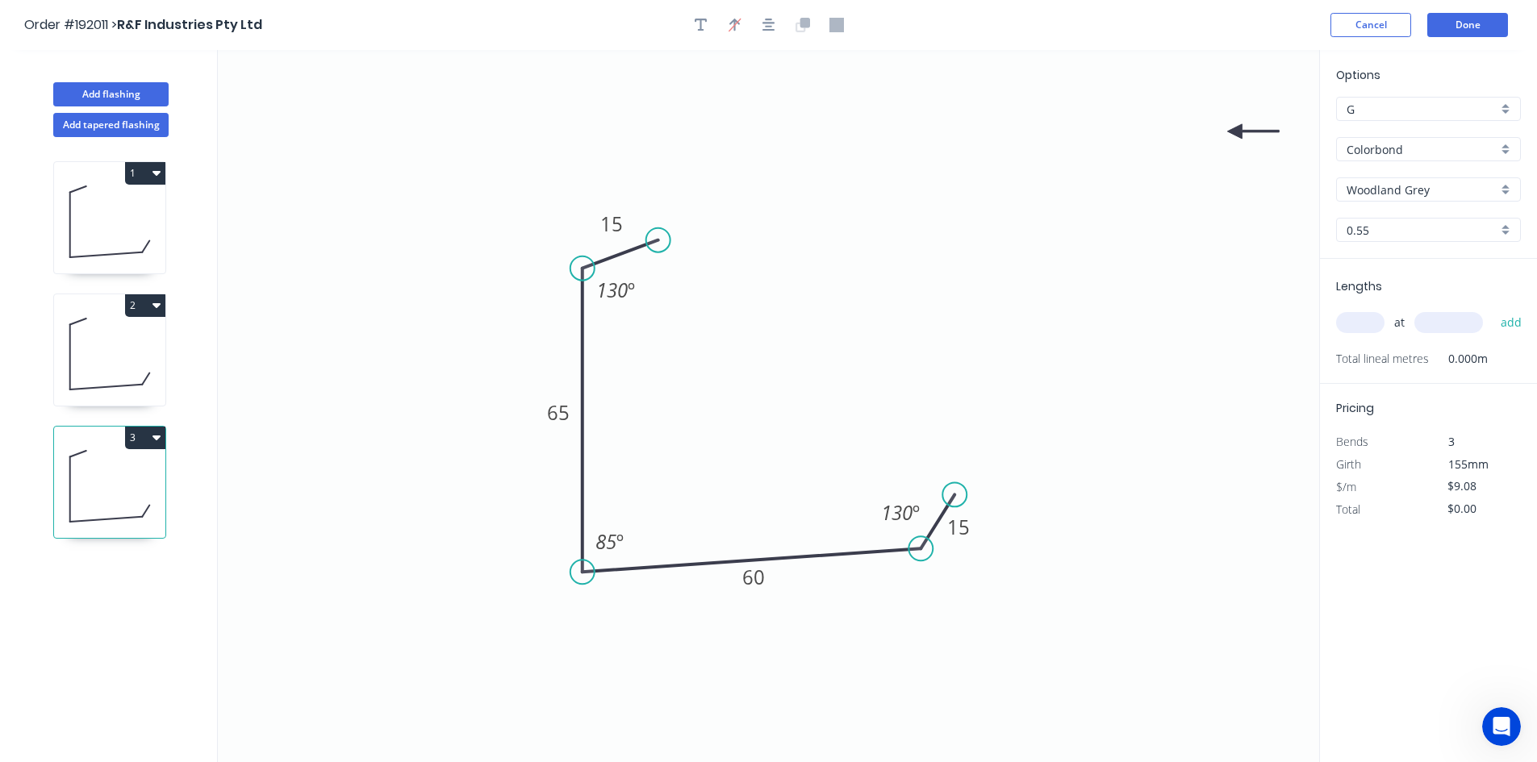
click at [1235, 131] on icon at bounding box center [1253, 131] width 52 height 15
click at [1235, 131] on icon at bounding box center [1247, 144] width 47 height 47
drag, startPoint x: 1235, startPoint y: 131, endPoint x: 491, endPoint y: 584, distance: 870.6
click at [491, 584] on icon at bounding box center [491, 602] width 15 height 52
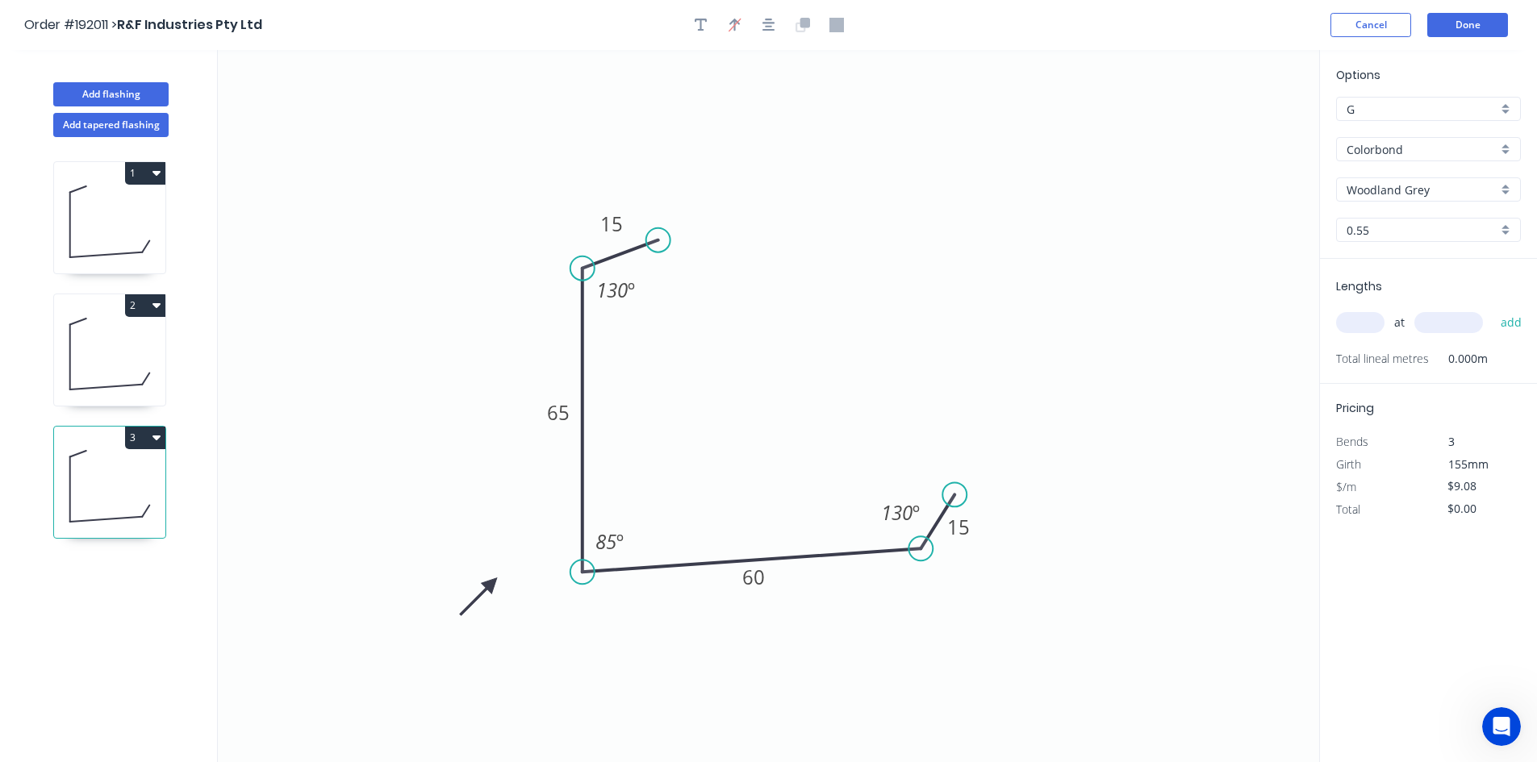
drag, startPoint x: 650, startPoint y: 439, endPoint x: 590, endPoint y: 449, distance: 61.4
click at [152, 437] on icon "button" at bounding box center [156, 437] width 8 height 13
click at [130, 475] on div "Duplicate" at bounding box center [89, 477] width 124 height 23
click at [573, 412] on rect at bounding box center [558, 414] width 32 height 23
click at [1366, 331] on input "text" at bounding box center [1360, 322] width 48 height 21
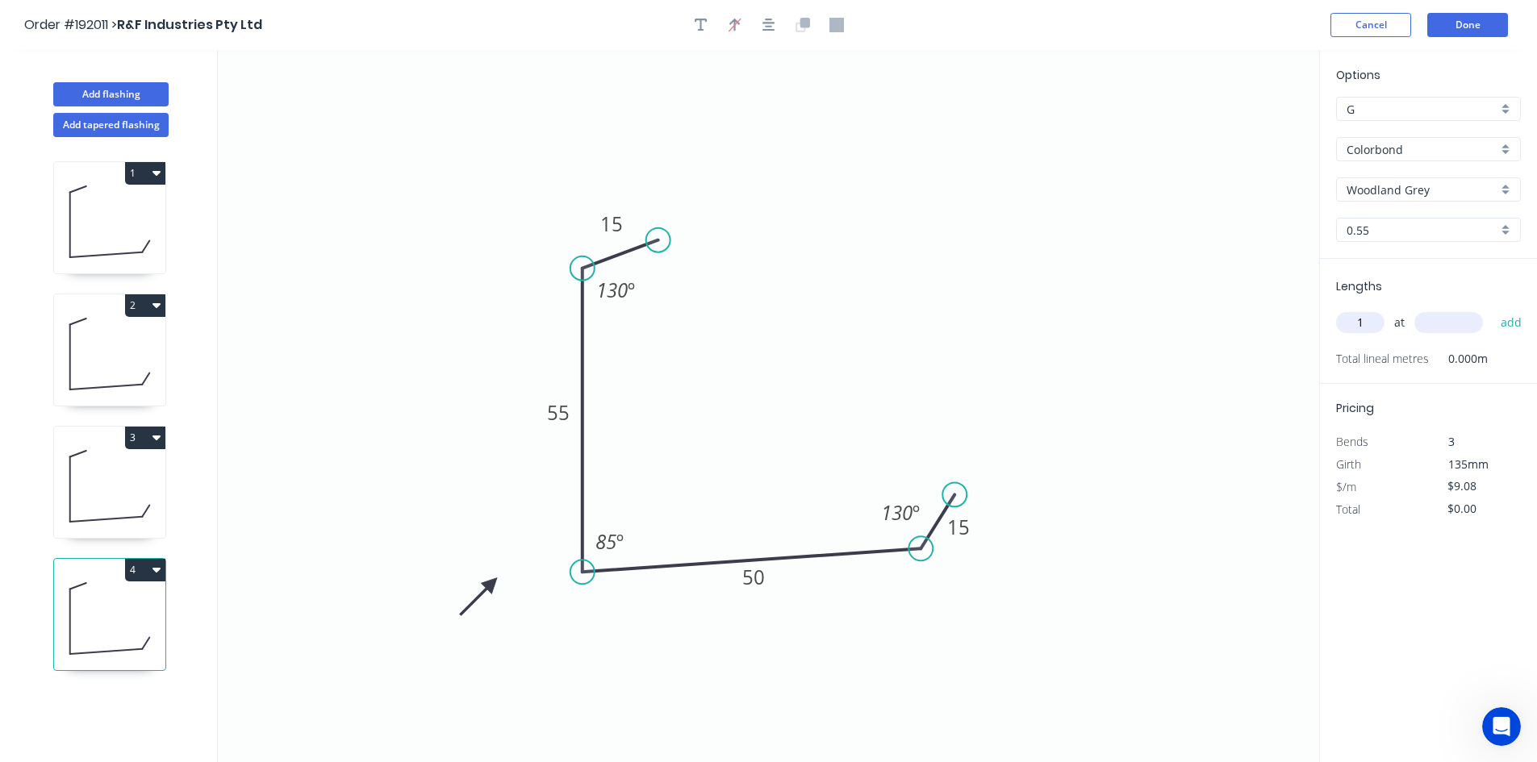
type input "1"
type input "2700"
click at [1492, 309] on button "add" at bounding box center [1511, 322] width 38 height 27
click at [92, 502] on icon at bounding box center [109, 486] width 111 height 103
click at [87, 386] on icon at bounding box center [109, 353] width 111 height 103
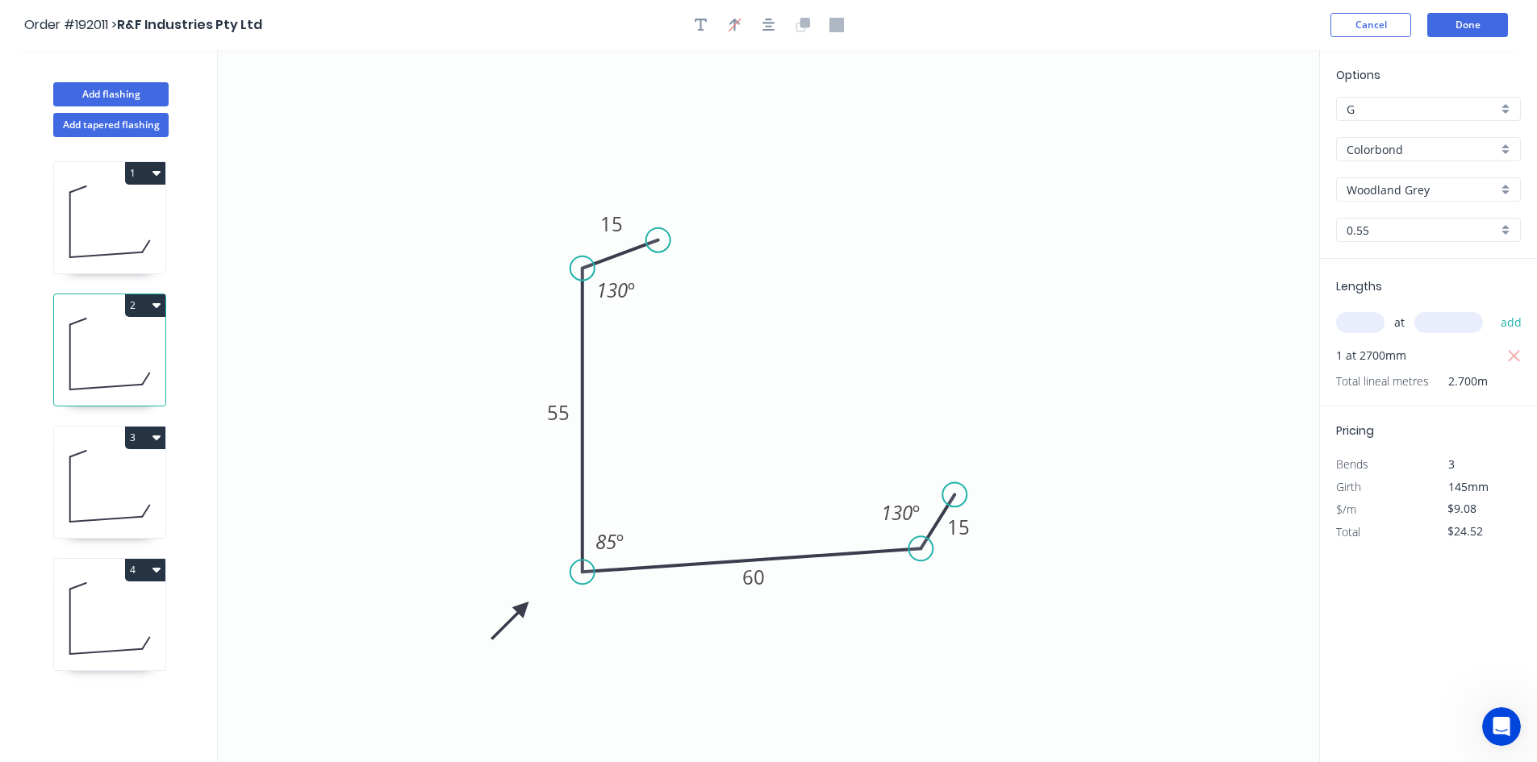
click at [113, 499] on icon at bounding box center [109, 486] width 111 height 103
type input "$0.00"
click at [1341, 330] on input "text" at bounding box center [1360, 322] width 48 height 21
type input "1"
type input "3300"
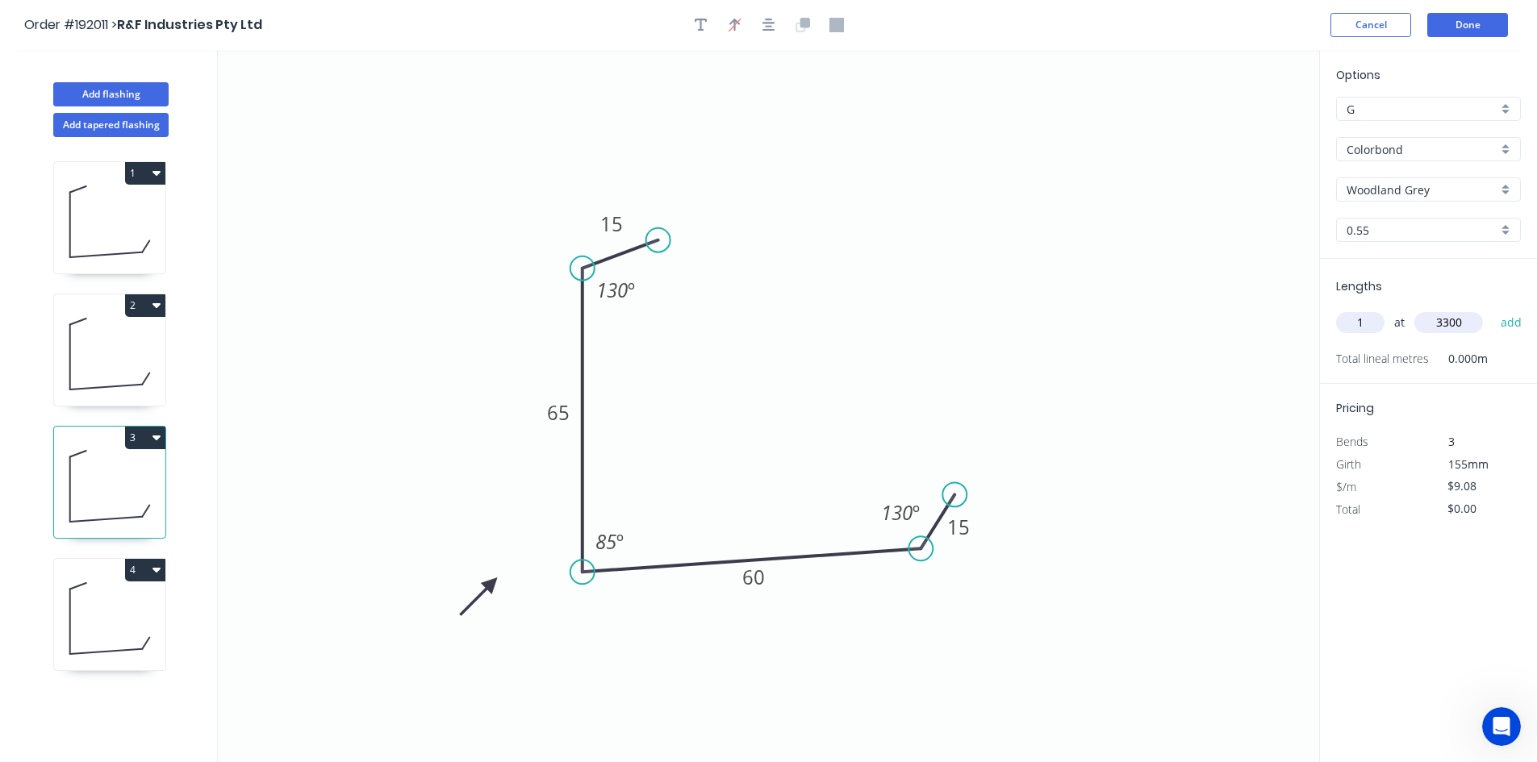
click at [1492, 309] on button "add" at bounding box center [1511, 322] width 38 height 27
click at [114, 237] on icon at bounding box center [109, 221] width 111 height 103
click at [130, 362] on icon at bounding box center [109, 353] width 111 height 103
click at [101, 488] on icon at bounding box center [109, 486] width 111 height 103
click at [122, 633] on icon at bounding box center [109, 618] width 111 height 103
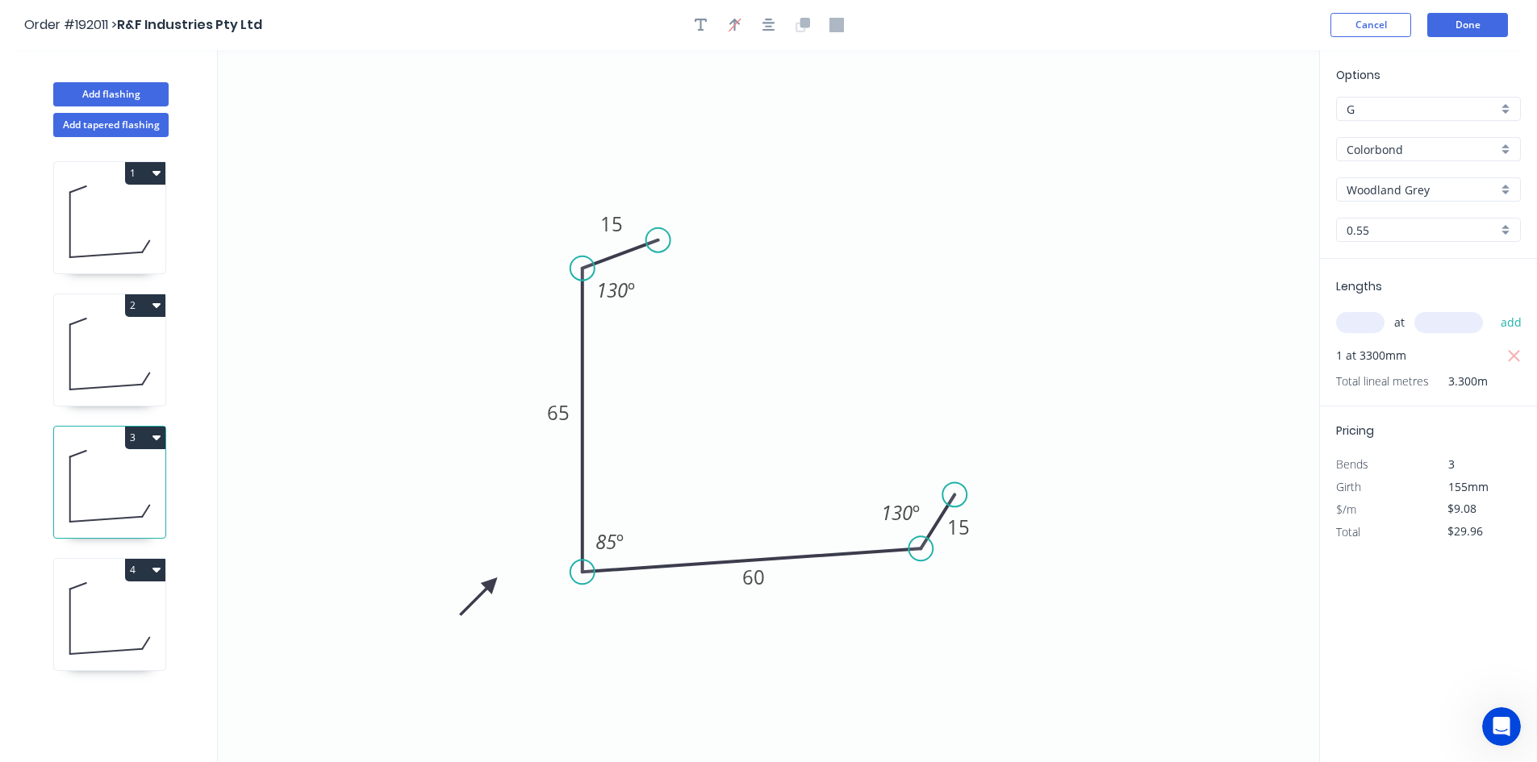
type input "$24.52"
click at [136, 99] on button "Add flashing" at bounding box center [110, 94] width 115 height 24
type input "$0.00"
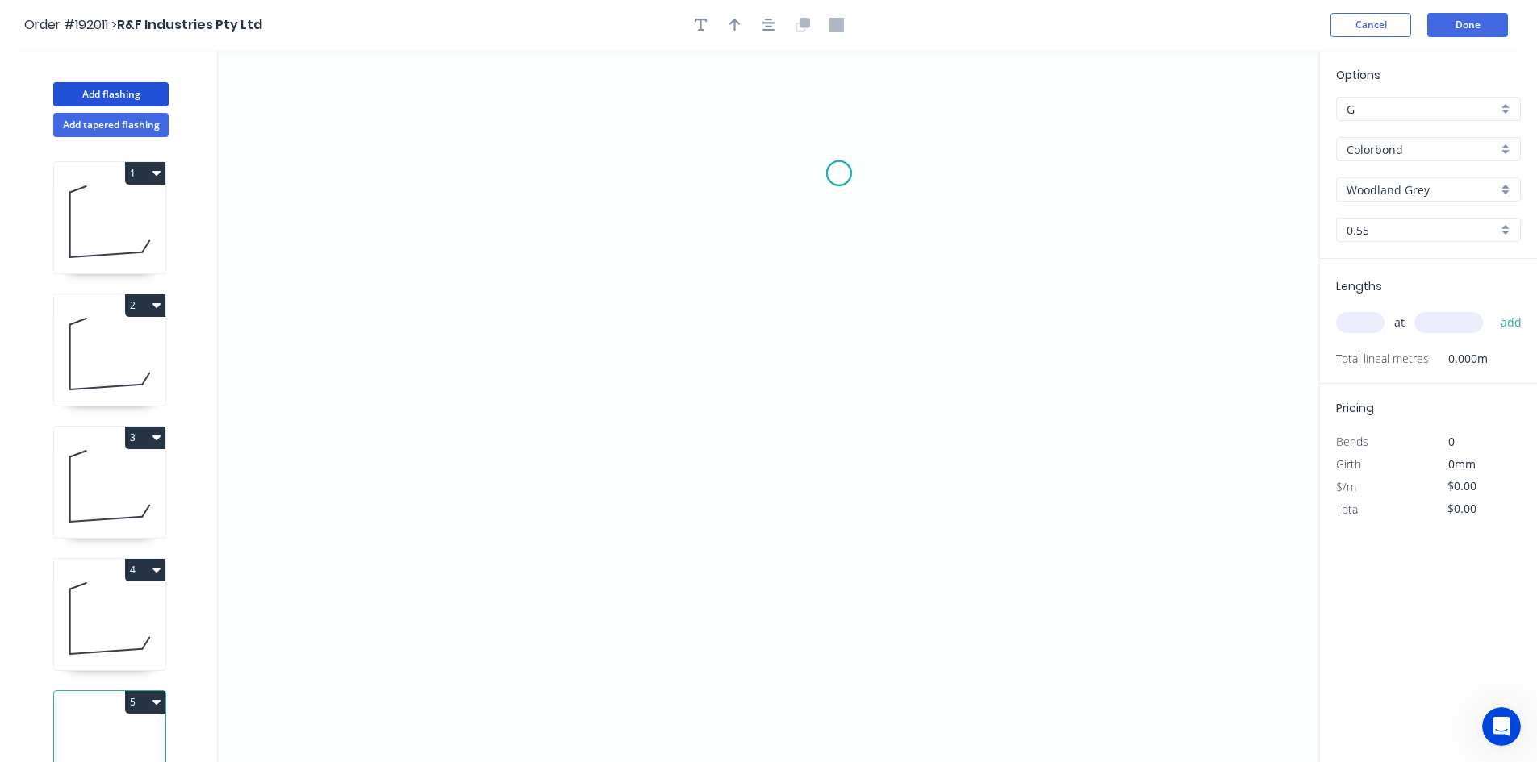
click at [839, 173] on icon "0" at bounding box center [768, 406] width 1101 height 712
click at [846, 611] on icon "0" at bounding box center [768, 406] width 1101 height 712
click at [555, 574] on icon "0 ?" at bounding box center [768, 406] width 1101 height 712
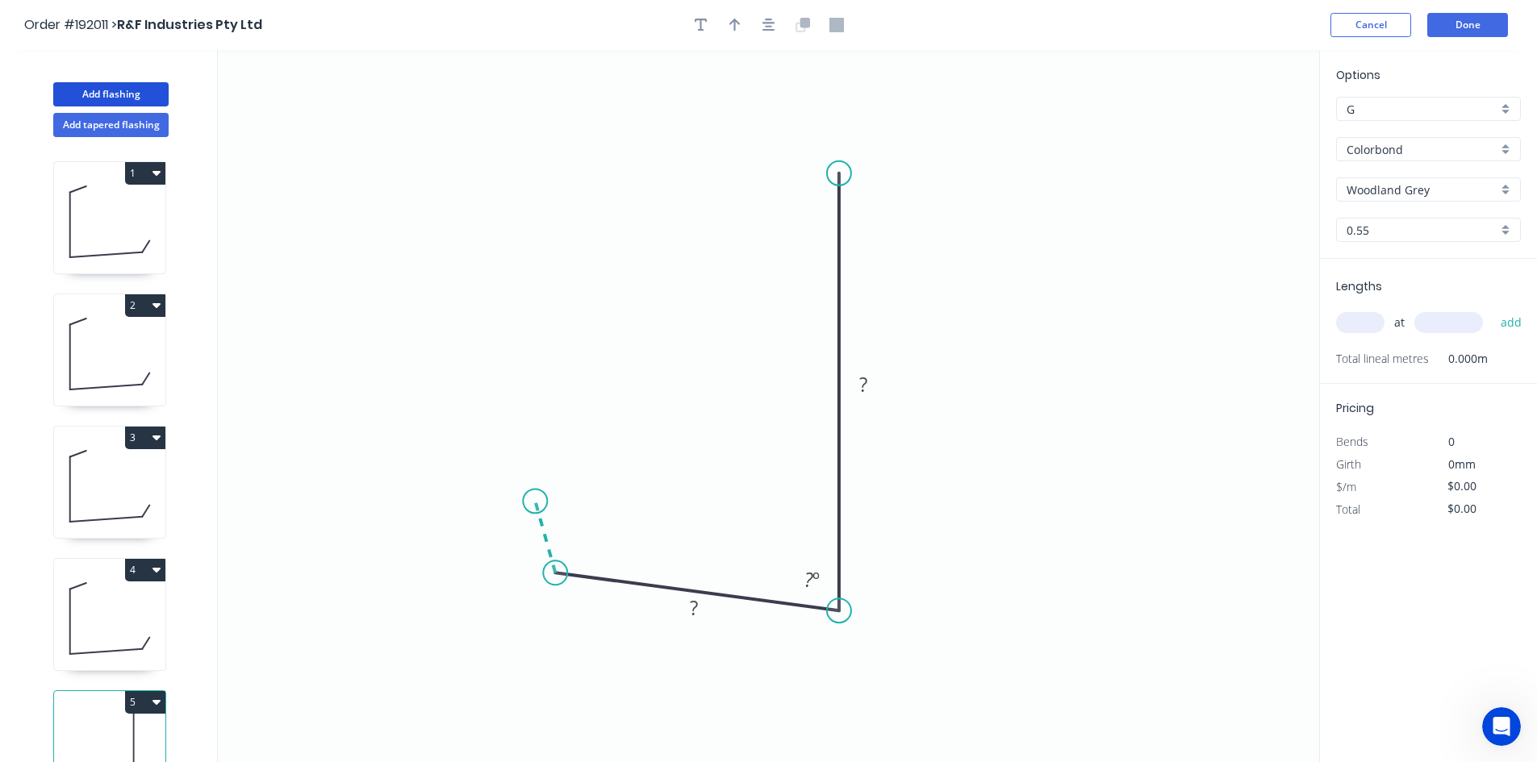
click at [535, 503] on icon "0 ? ? ? º" at bounding box center [768, 406] width 1101 height 712
click at [535, 503] on circle at bounding box center [535, 502] width 24 height 24
click at [529, 540] on rect at bounding box center [522, 538] width 32 height 23
type input "$10.31"
click at [778, 30] on button "button" at bounding box center [769, 25] width 24 height 24
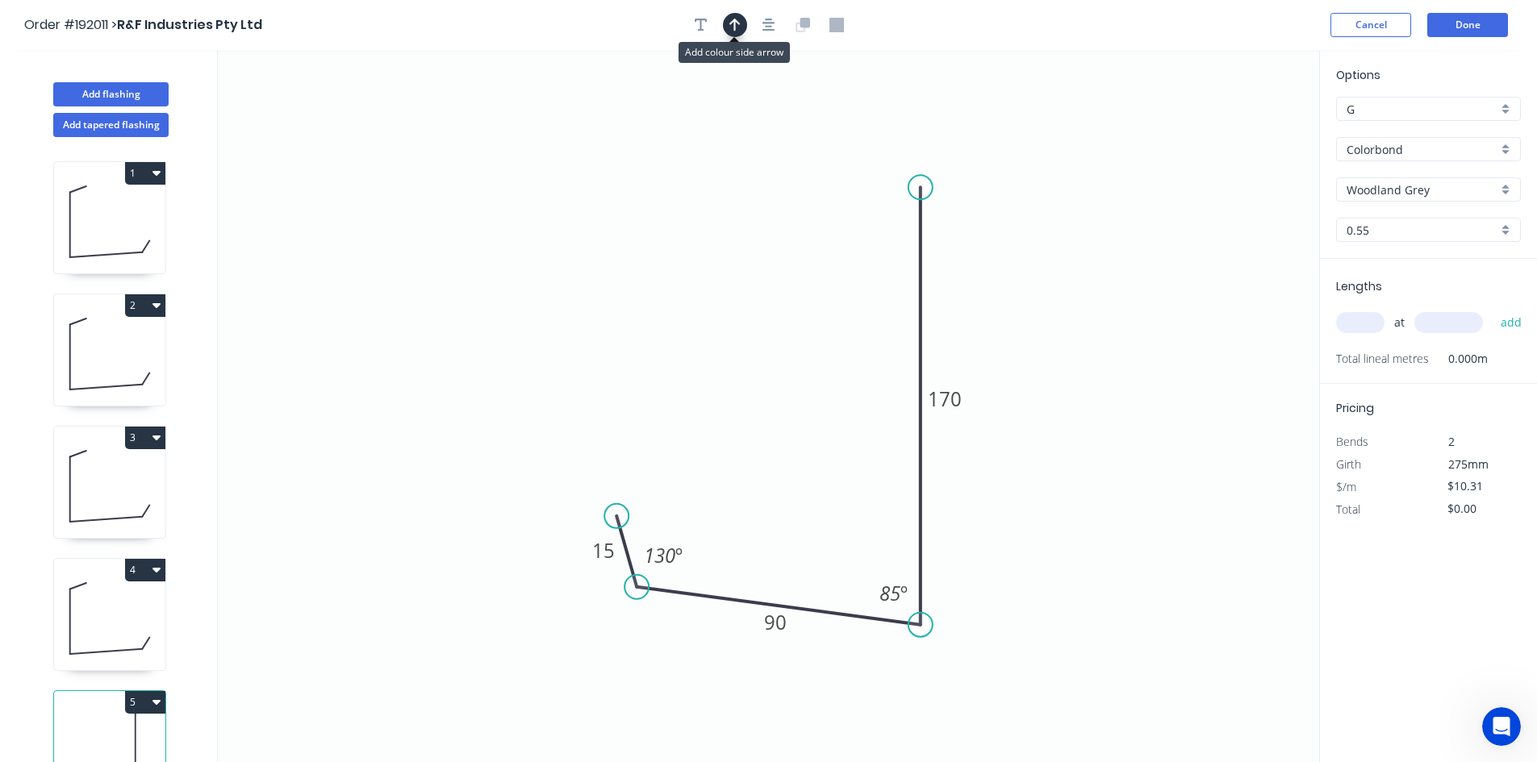
click at [736, 34] on button "button" at bounding box center [735, 25] width 24 height 24
click at [1233, 131] on icon "0 15 90 170 85 º 130 º" at bounding box center [768, 406] width 1101 height 712
click at [1235, 131] on icon "0 15 90 170 85 º 130 º" at bounding box center [768, 406] width 1101 height 712
click at [1239, 131] on icon at bounding box center [1252, 118] width 47 height 47
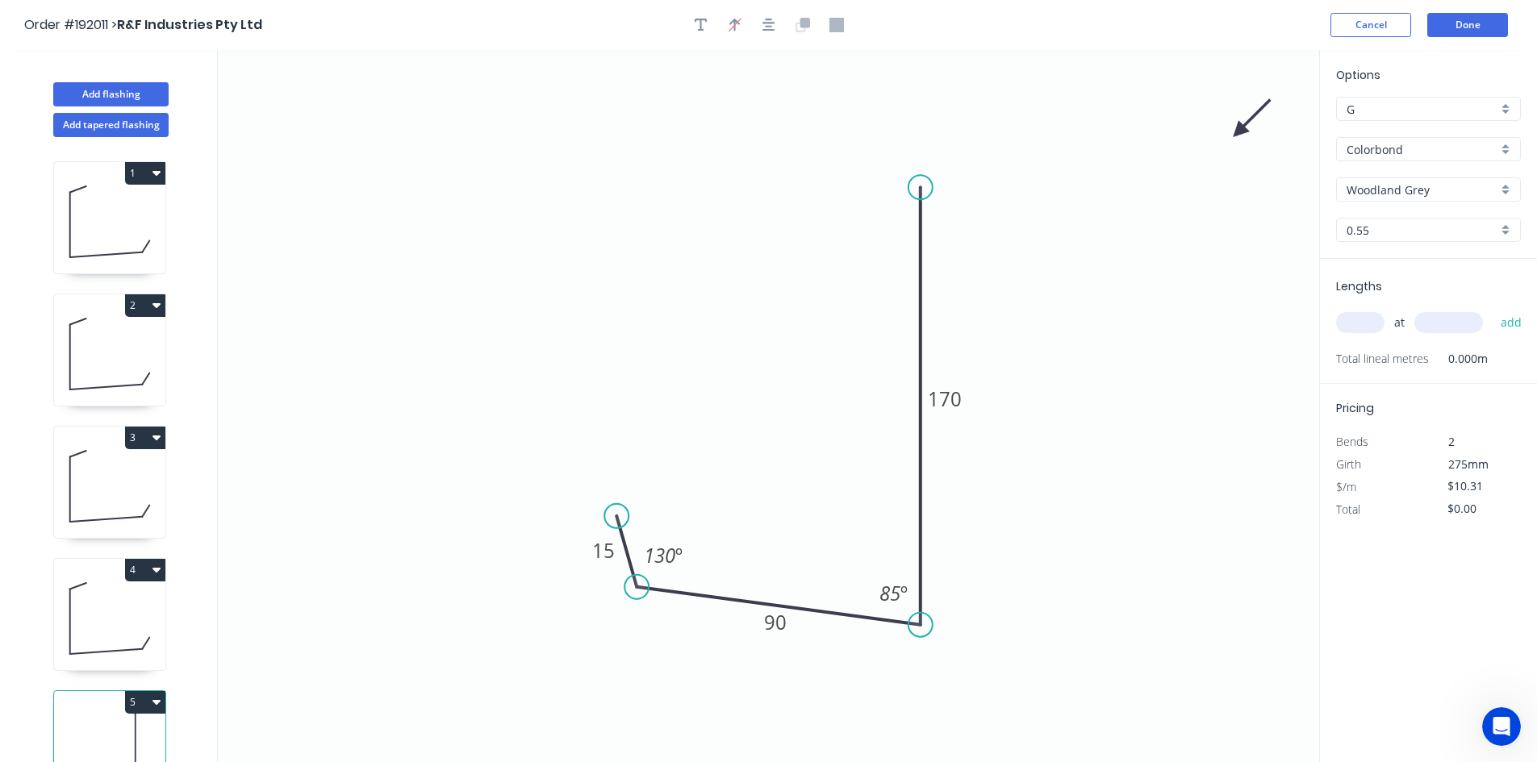
click at [1239, 131] on icon at bounding box center [1252, 118] width 47 height 47
click at [1239, 131] on icon at bounding box center [1257, 131] width 52 height 15
drag, startPoint x: 1239, startPoint y: 131, endPoint x: 1204, endPoint y: 247, distance: 120.5
drag, startPoint x: 1242, startPoint y: 133, endPoint x: 976, endPoint y: 639, distance: 571.5
click at [976, 639] on icon at bounding box center [989, 651] width 47 height 47
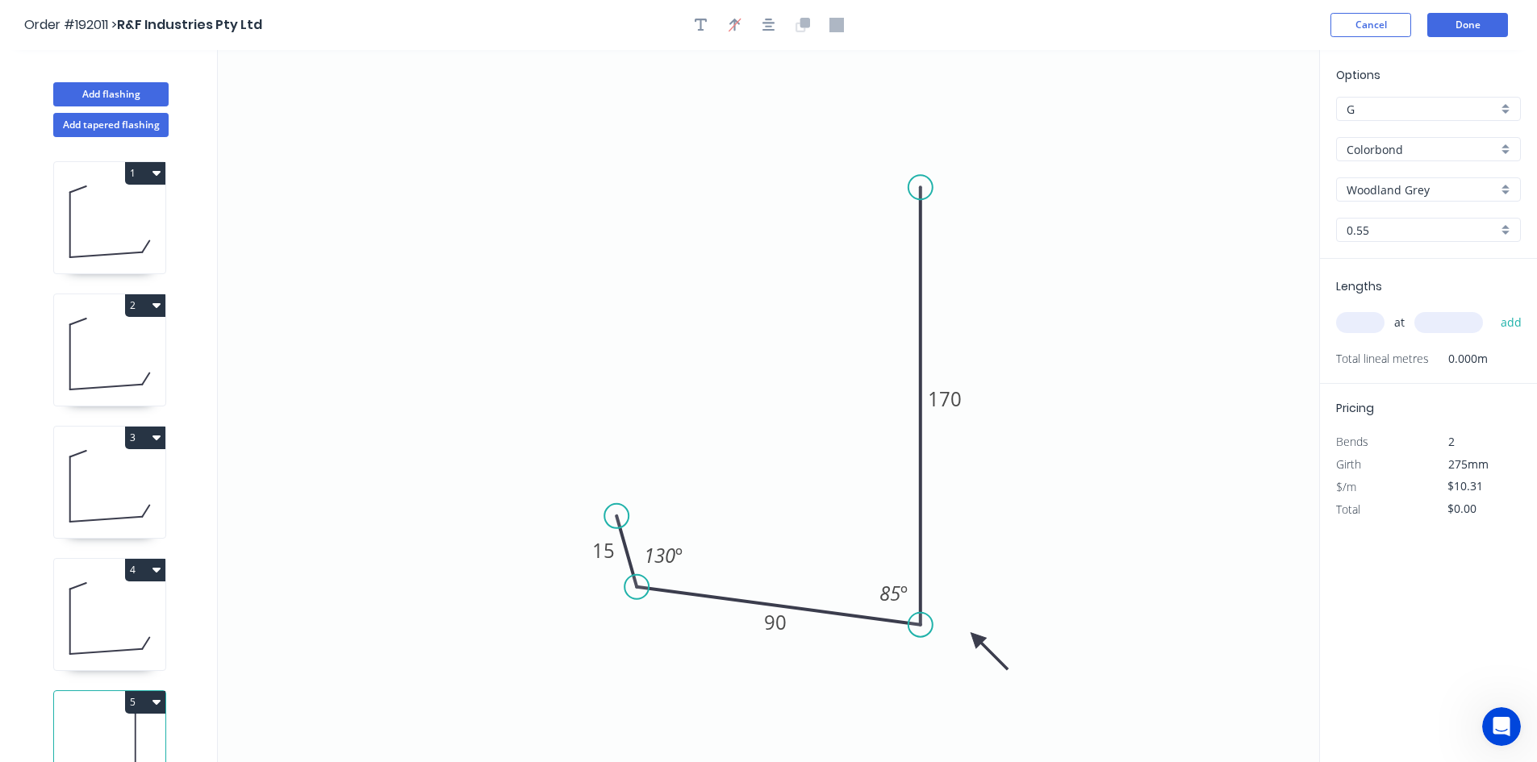
click at [1374, 323] on input "text" at bounding box center [1360, 322] width 48 height 21
type input "1"
type input "2550"
click at [1492, 309] on button "add" at bounding box center [1511, 322] width 38 height 27
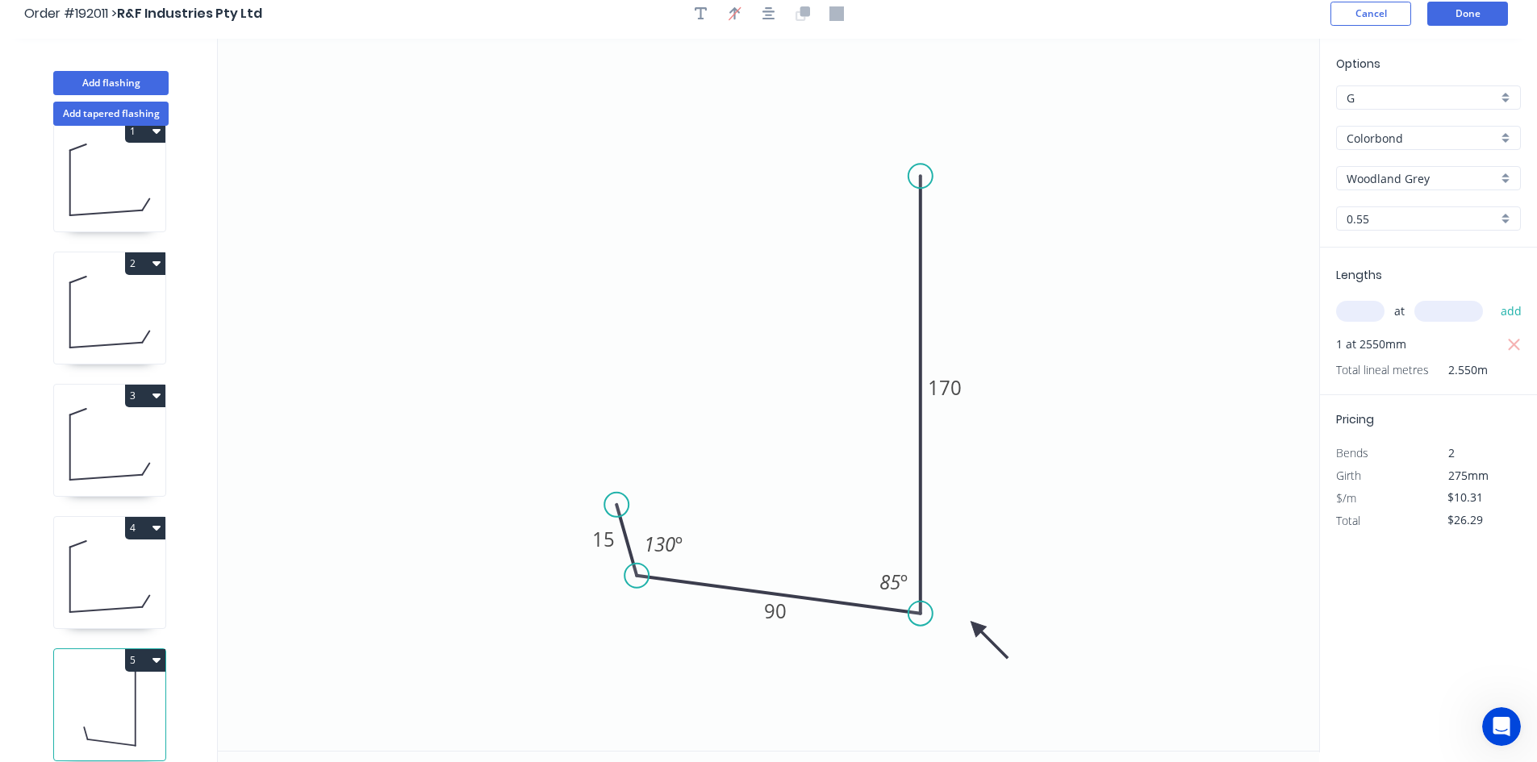
scroll to position [30, 0]
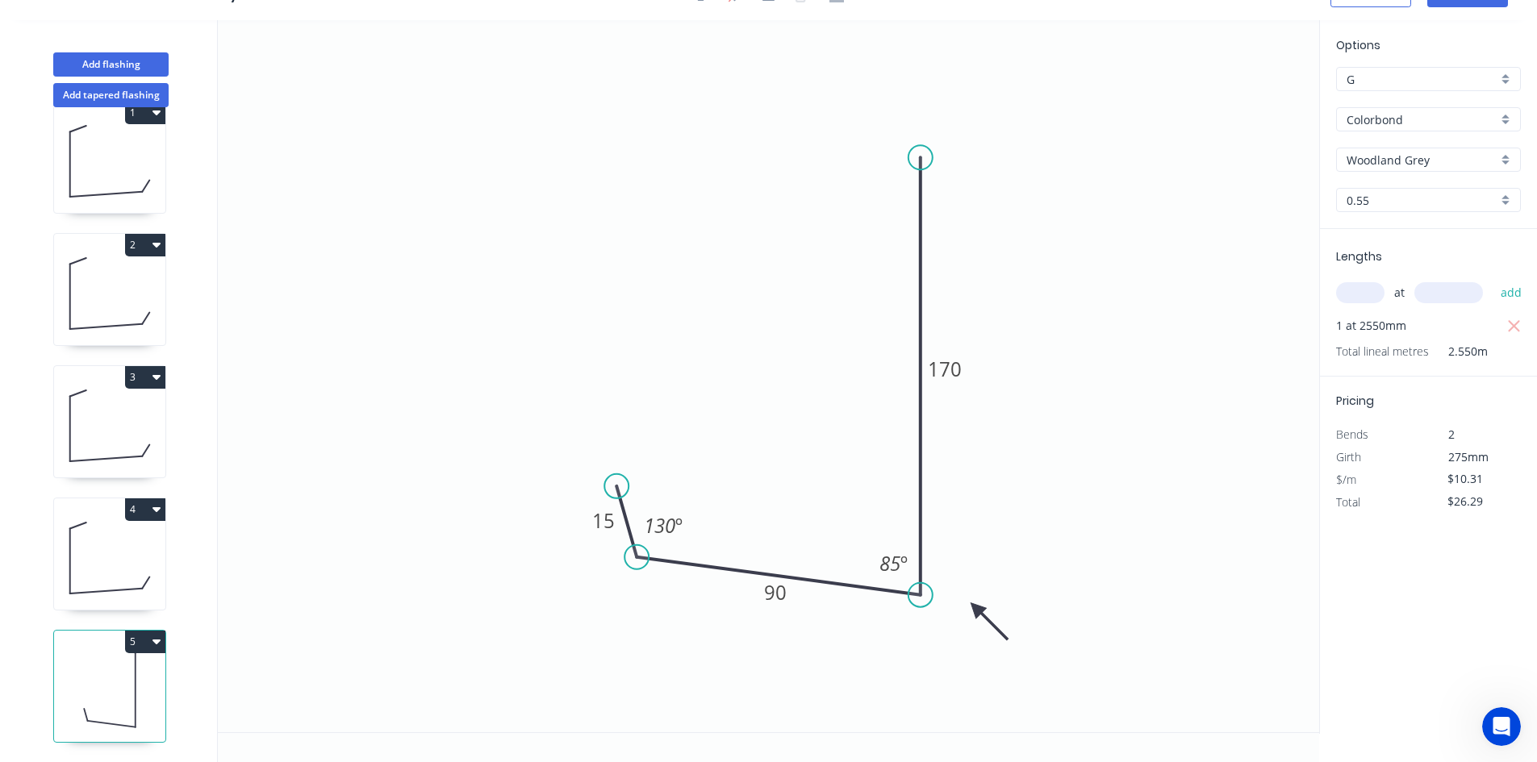
click at [148, 631] on button "5" at bounding box center [145, 642] width 40 height 23
click at [156, 665] on button "Duplicate" at bounding box center [88, 681] width 153 height 32
type input "$0.00"
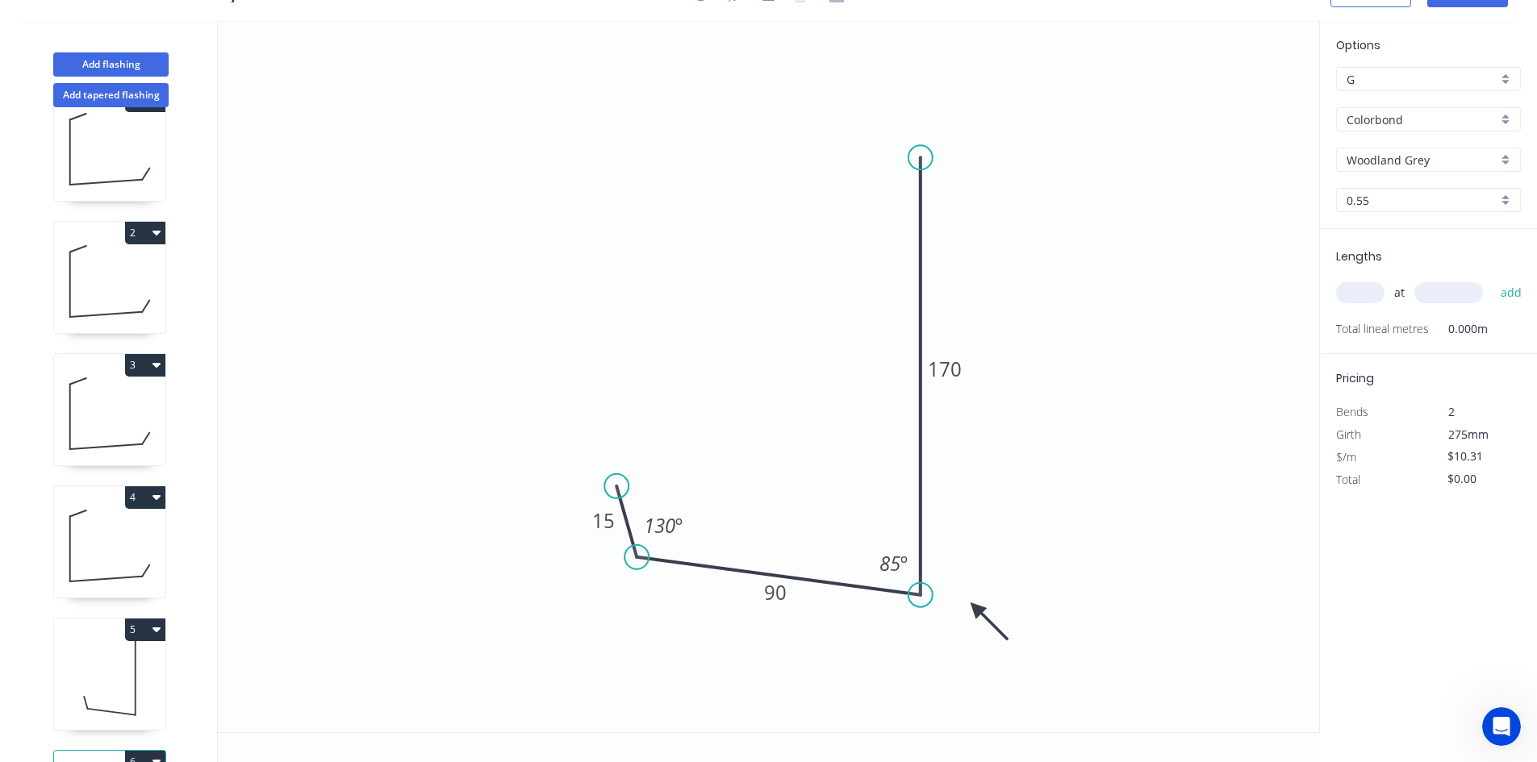
click at [428, 628] on icon "0 15 90 170 85 º 130 º" at bounding box center [768, 376] width 1101 height 712
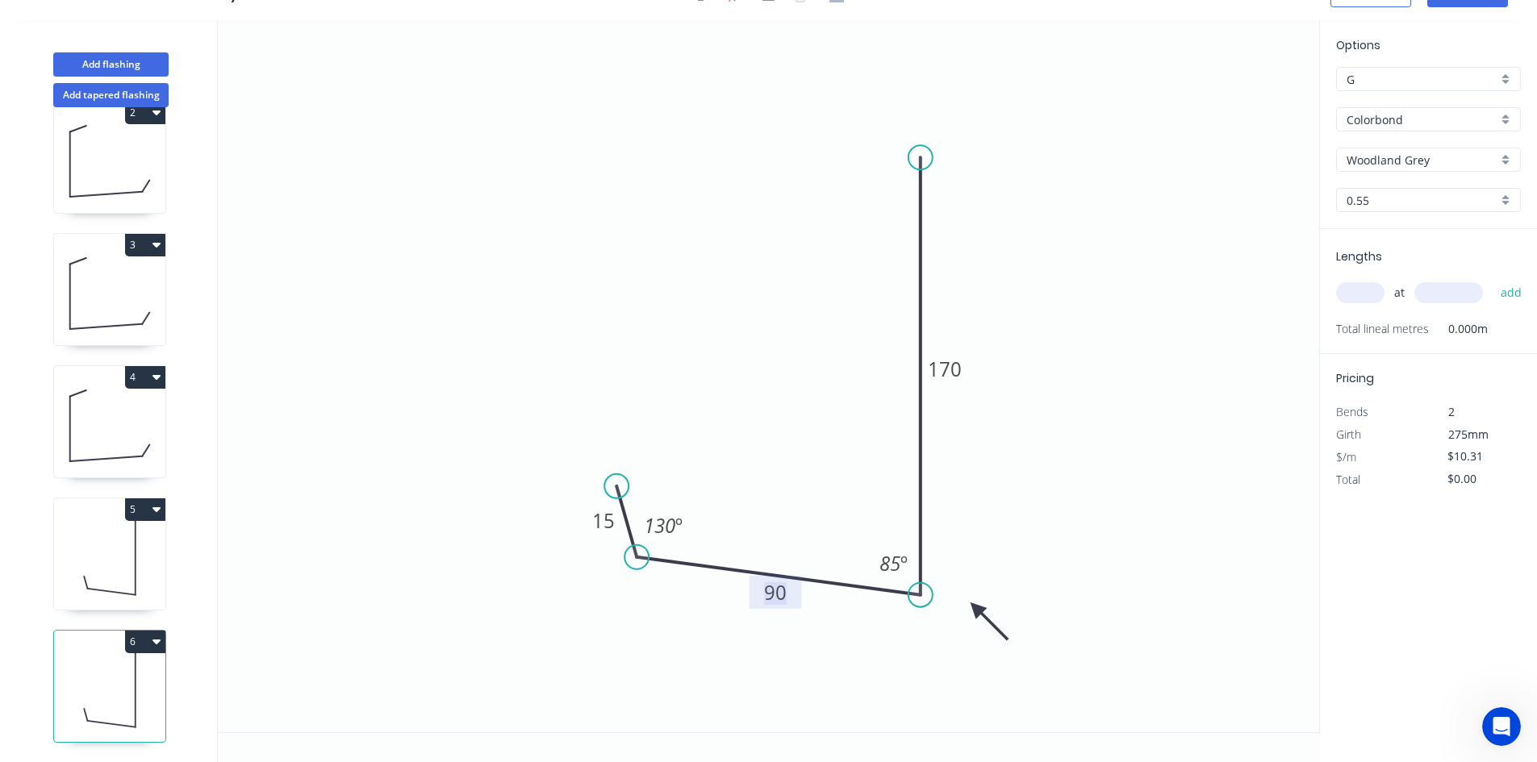
click at [775, 602] on tspan "90" at bounding box center [775, 592] width 23 height 27
click at [1346, 300] on input "text" at bounding box center [1360, 292] width 48 height 21
type input "1"
type input "2450"
click at [1492, 279] on button "add" at bounding box center [1511, 292] width 38 height 27
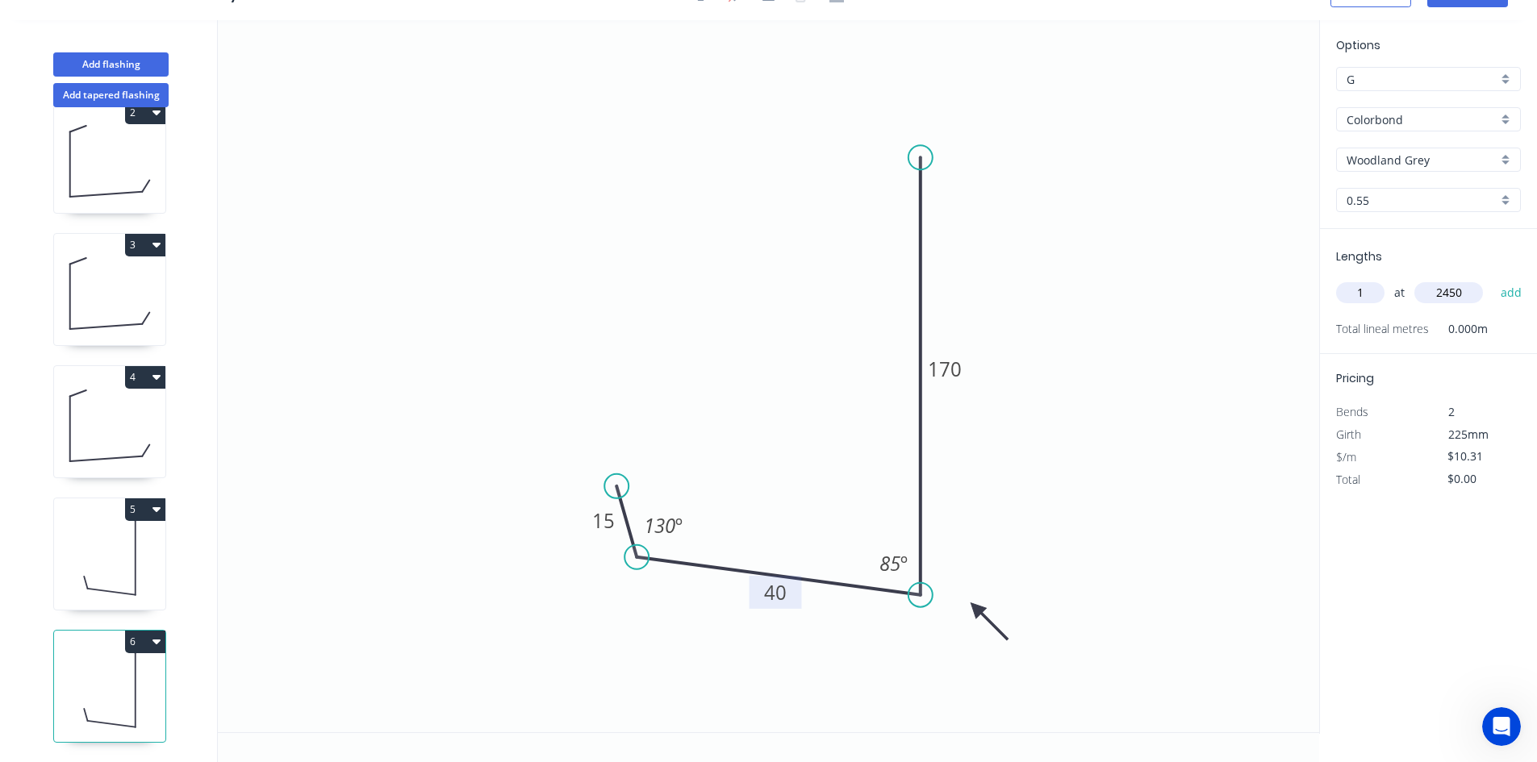
type input "$25.26"
click at [140, 63] on button "Add flashing" at bounding box center [110, 64] width 115 height 24
type input "$0.00"
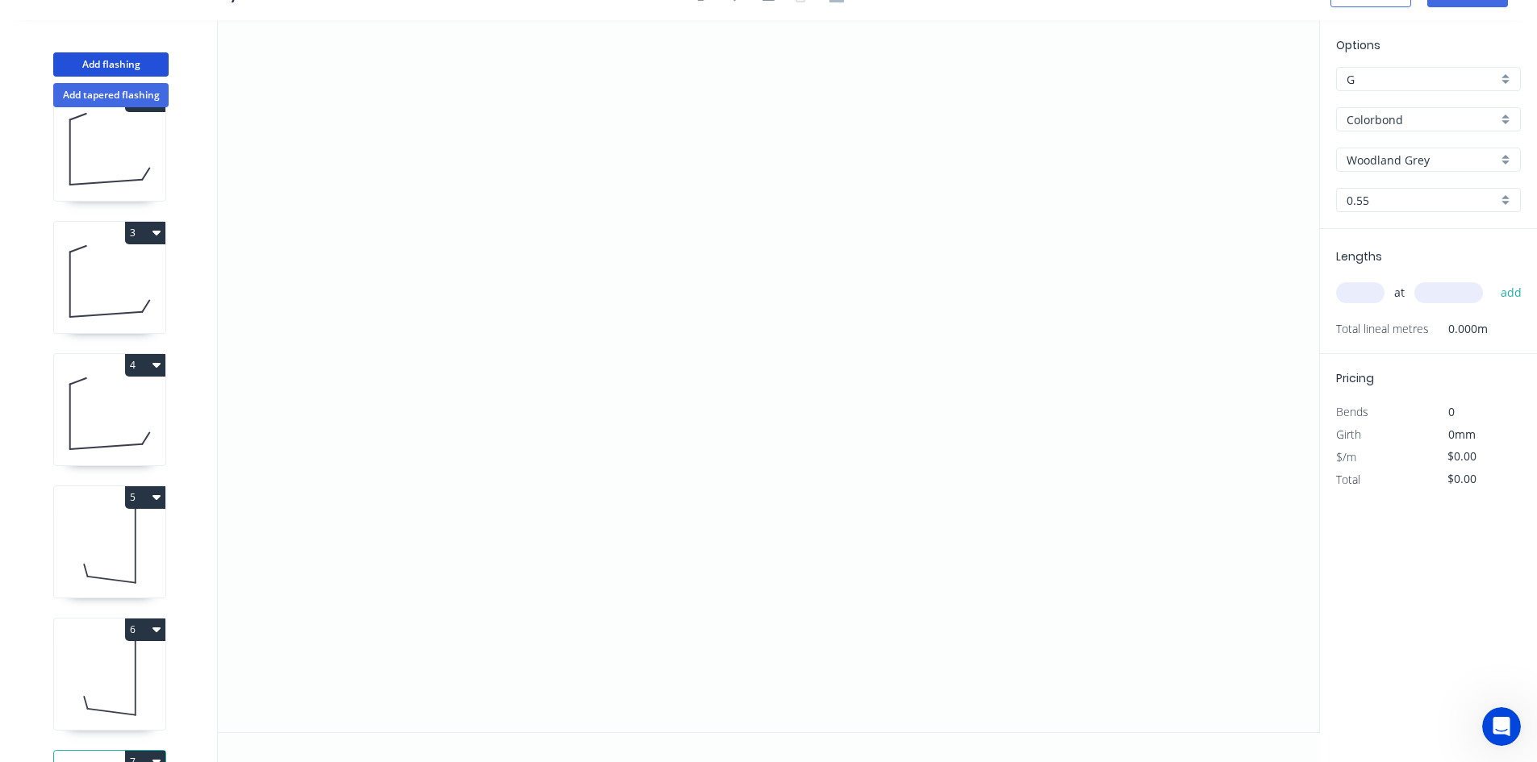
scroll to position [307, 0]
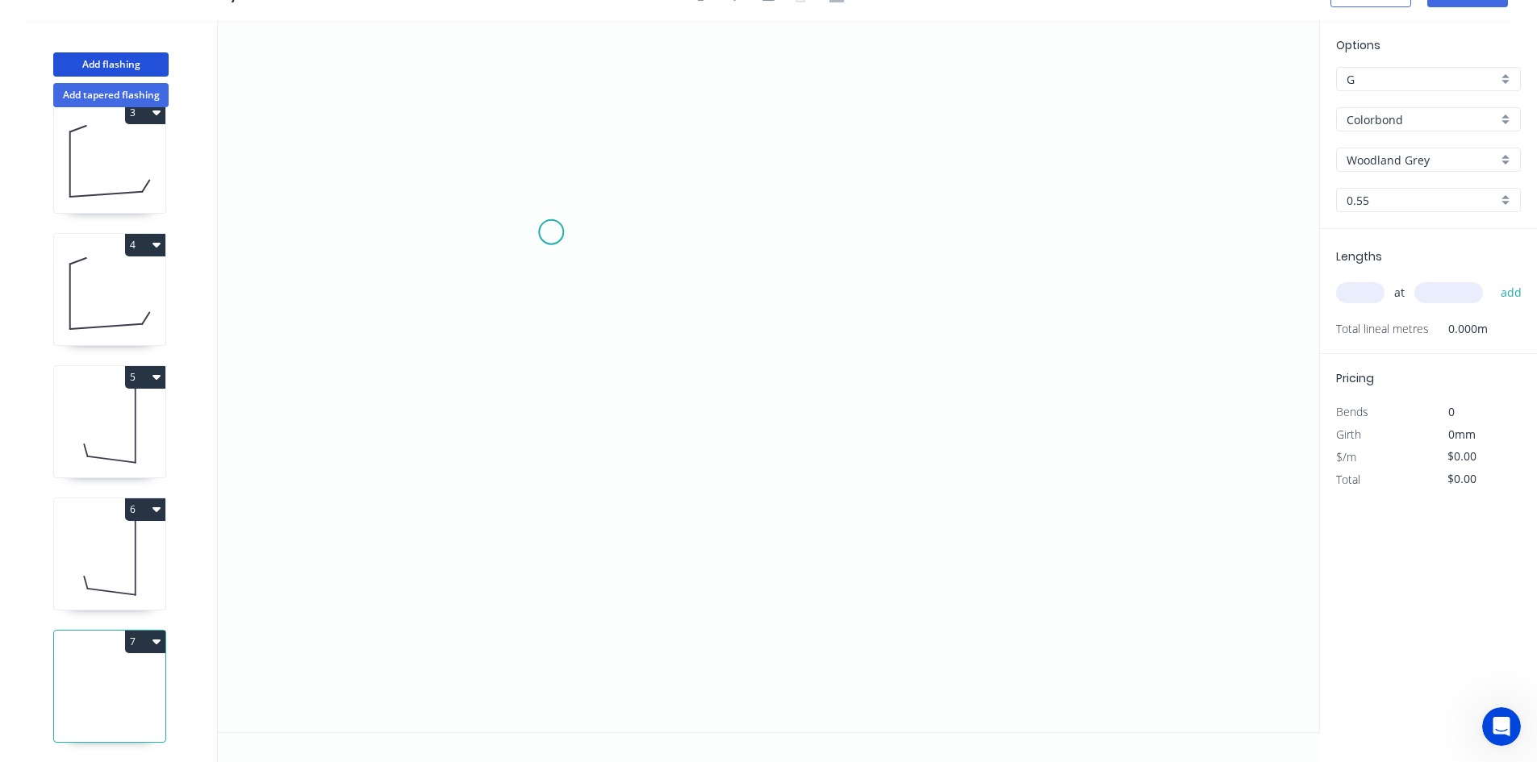
click at [551, 232] on icon "0" at bounding box center [768, 376] width 1101 height 712
click at [528, 550] on icon "0" at bounding box center [768, 376] width 1101 height 712
click at [736, 525] on icon "0 ?" at bounding box center [768, 376] width 1101 height 712
click at [765, 472] on icon "0 ? ? ? º" at bounding box center [768, 376] width 1101 height 712
click at [765, 472] on circle at bounding box center [765, 471] width 24 height 24
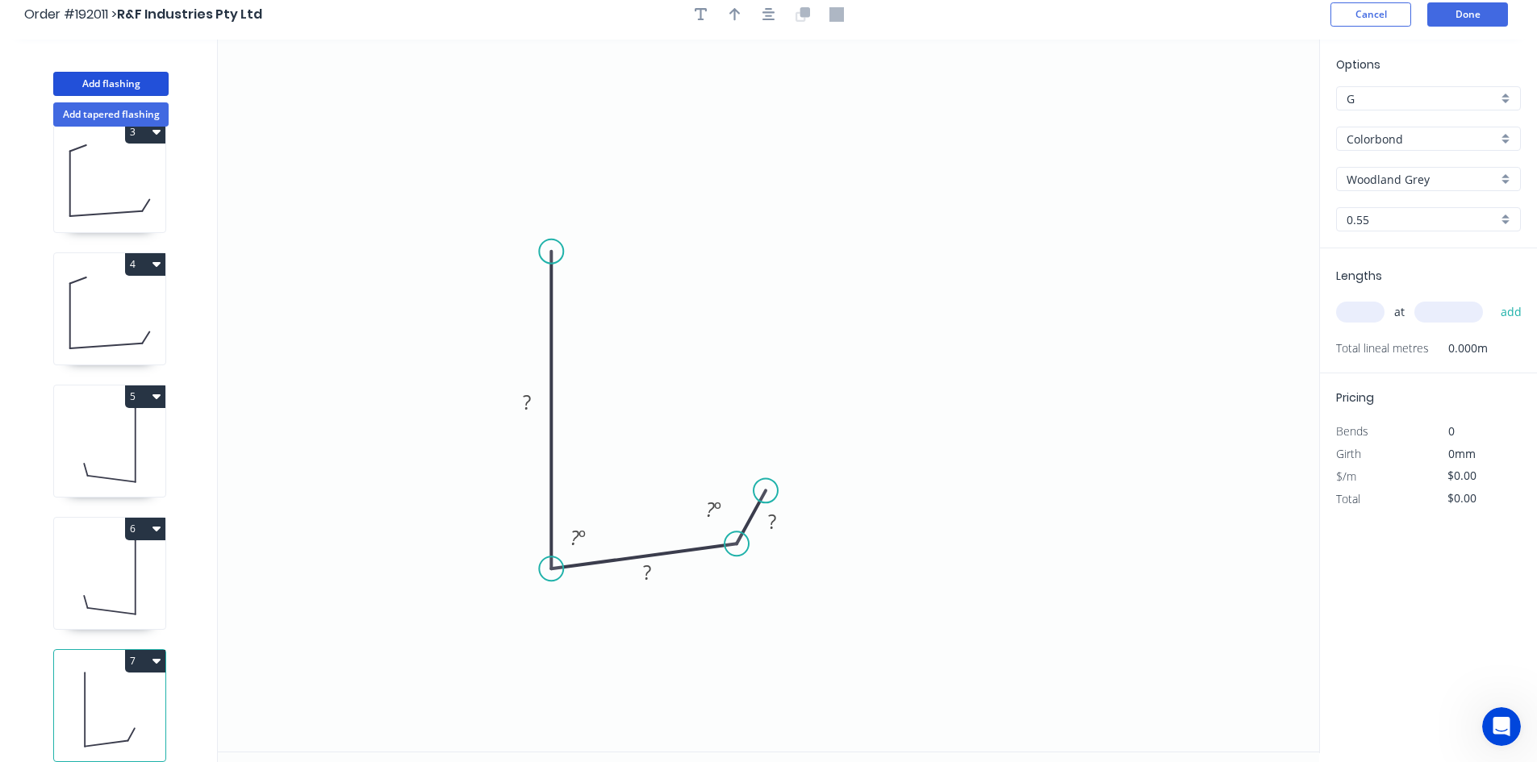
scroll to position [0, 0]
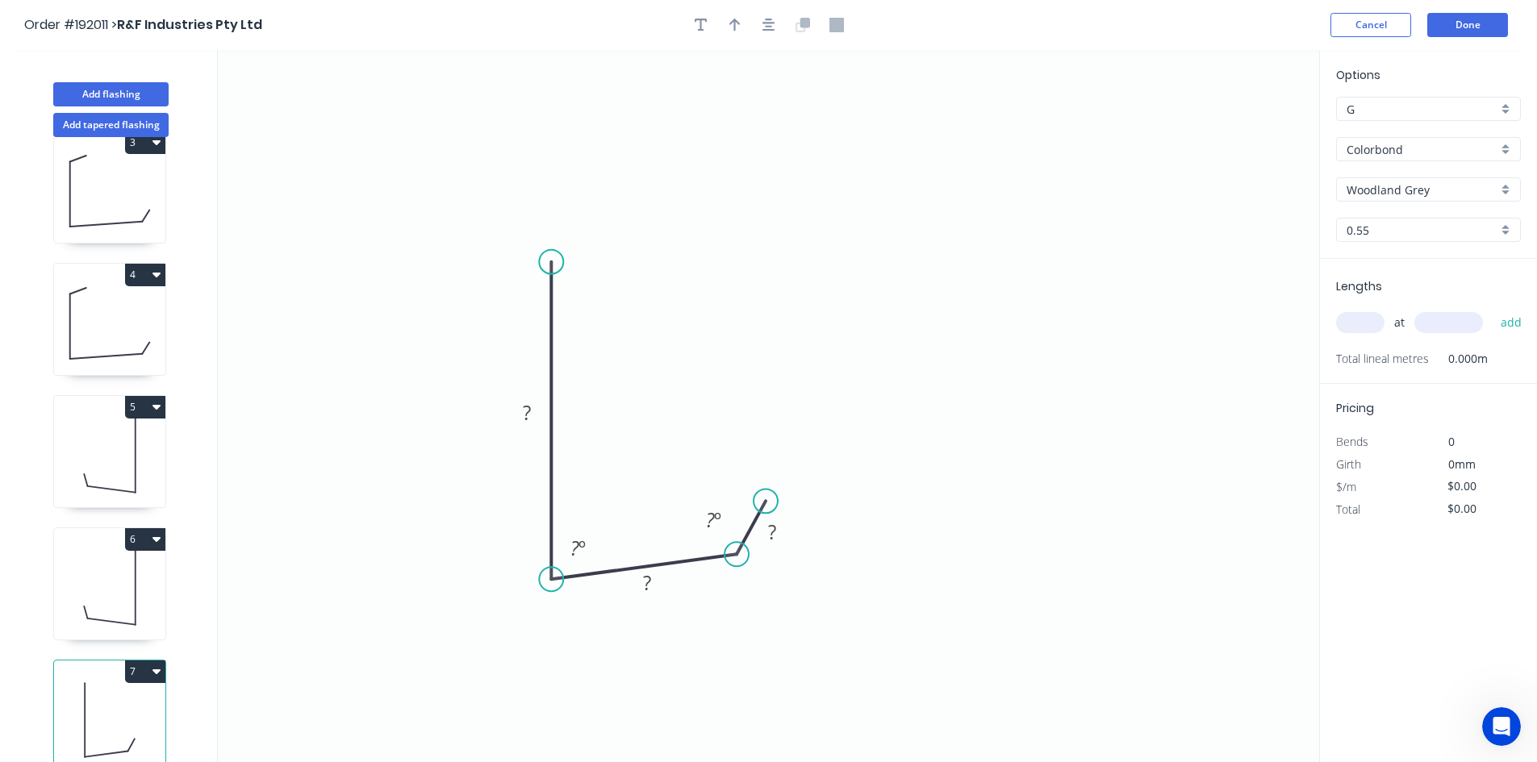
click at [780, 36] on div at bounding box center [768, 25] width 169 height 24
click at [777, 30] on button "button" at bounding box center [769, 25] width 24 height 24
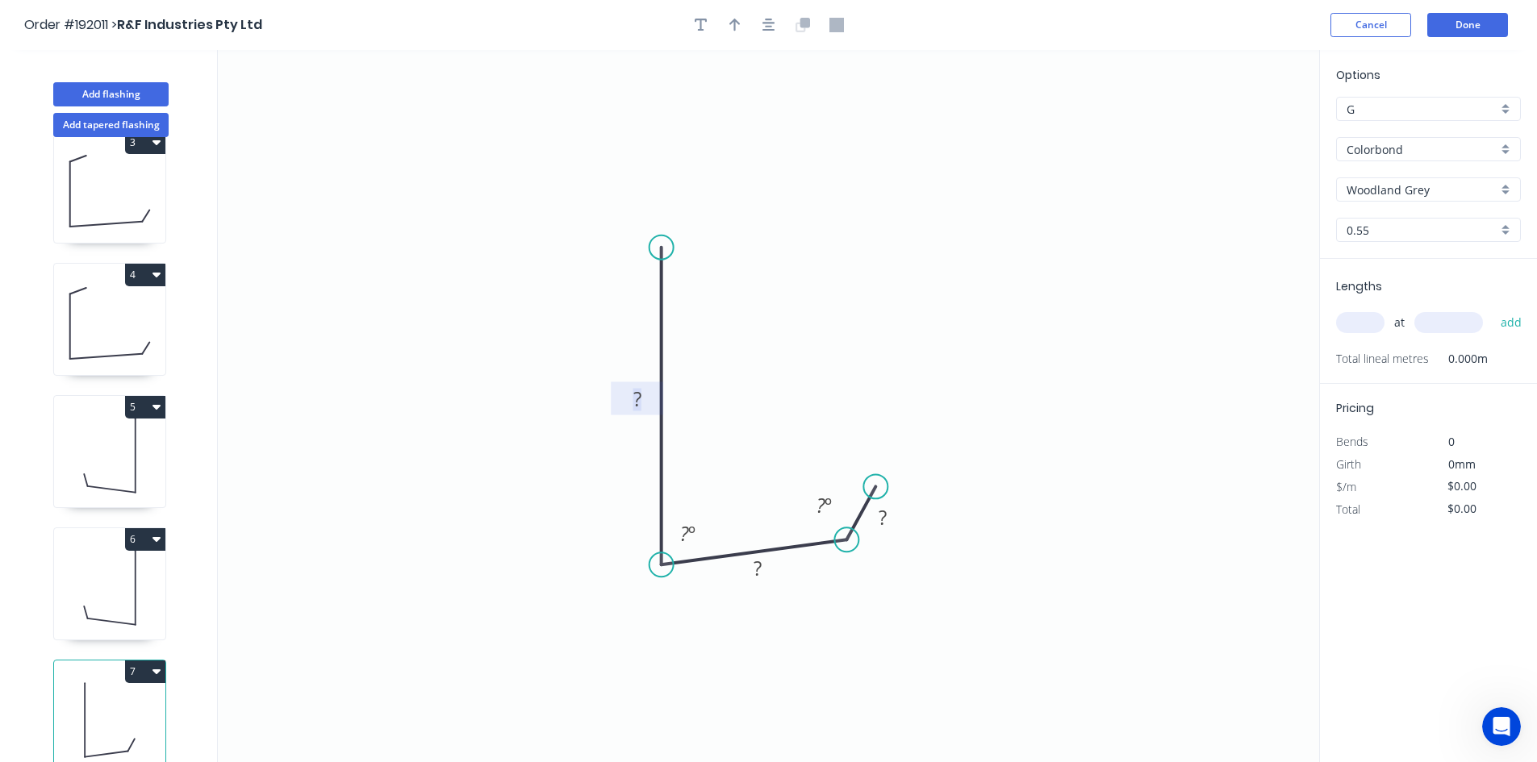
click at [640, 395] on tspan "?" at bounding box center [637, 399] width 8 height 27
type input "$10.31"
click at [1372, 314] on input "text" at bounding box center [1360, 322] width 48 height 21
type input "1"
type input "2550"
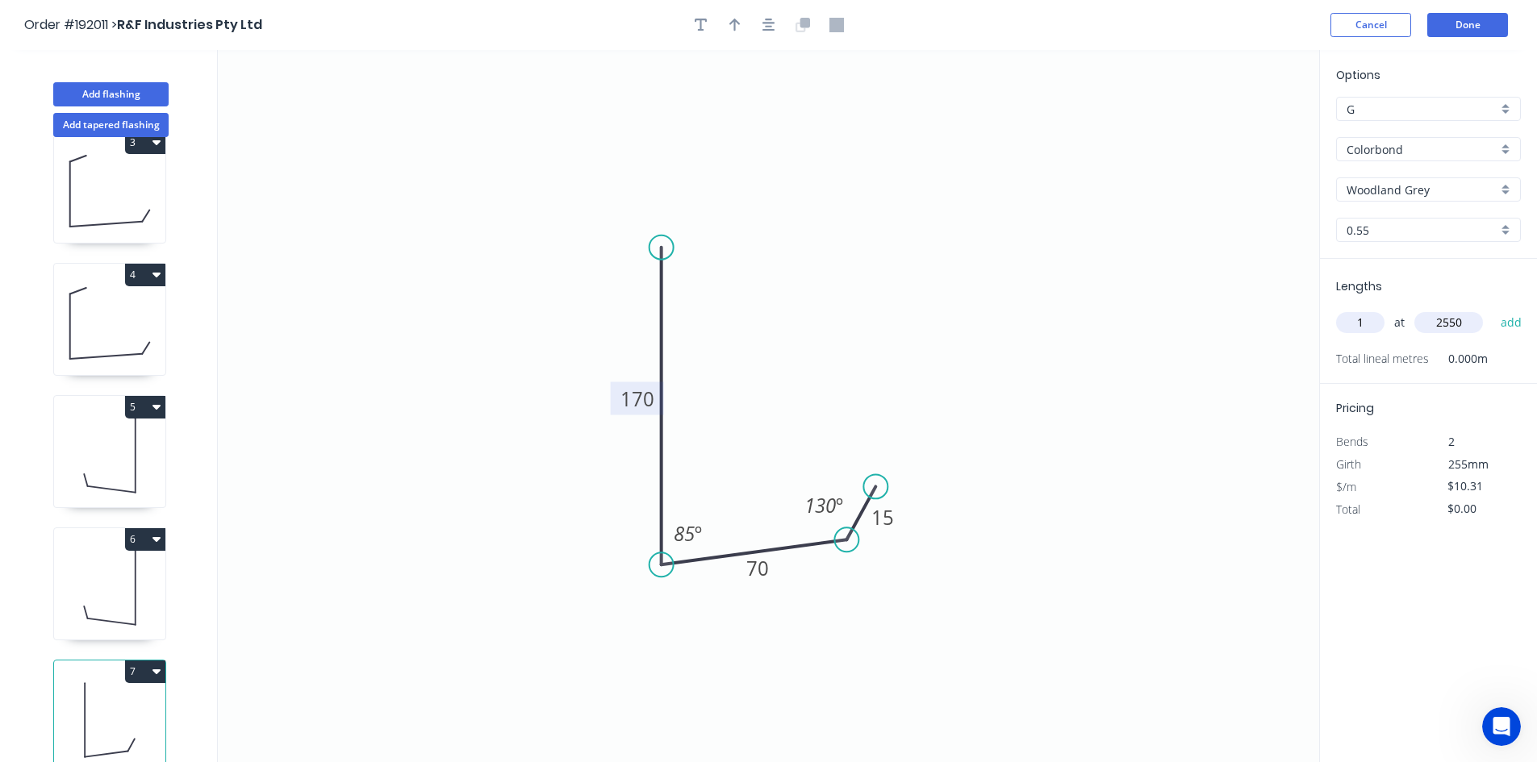
click at [1492, 309] on button "add" at bounding box center [1511, 322] width 38 height 27
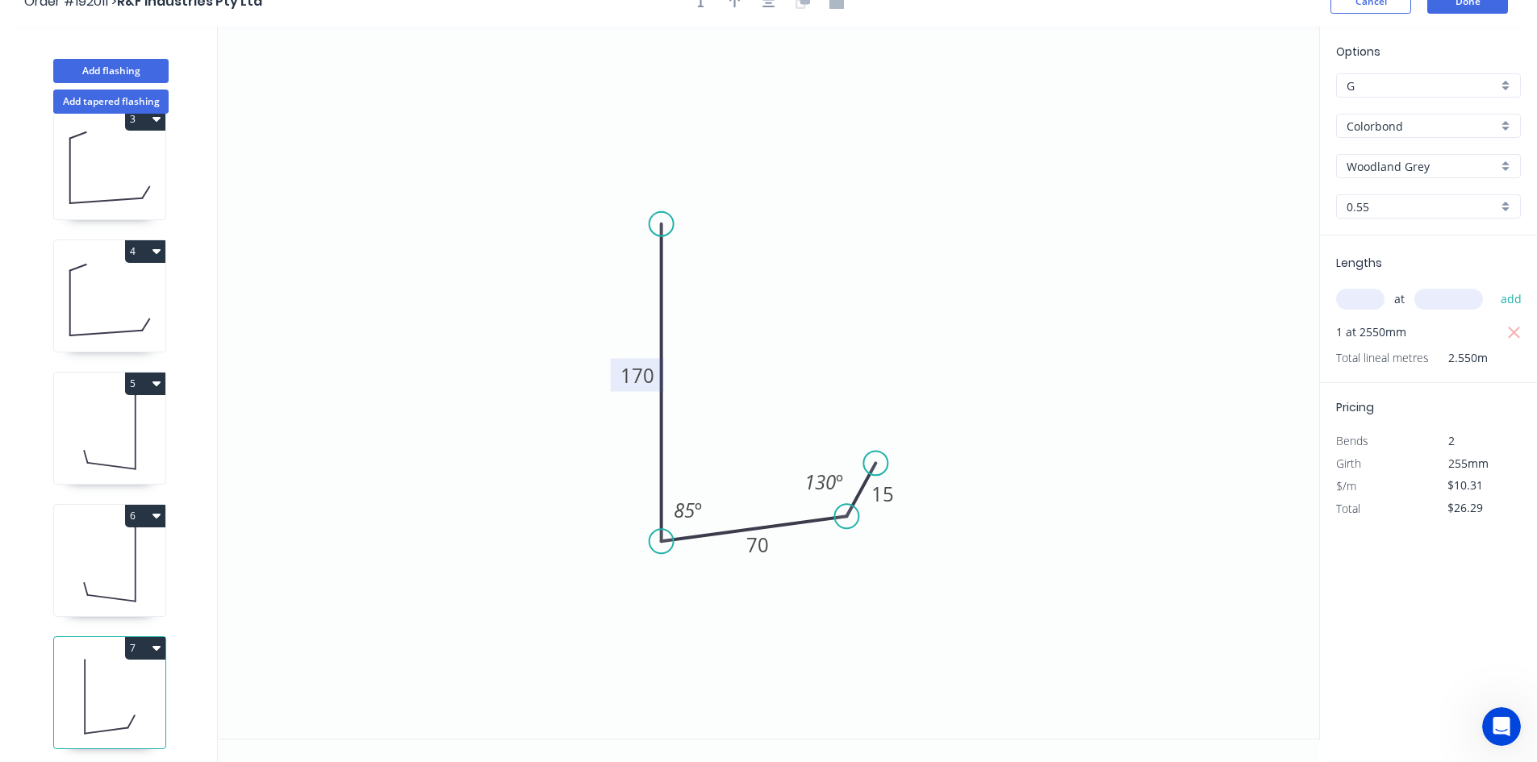
scroll to position [30, 0]
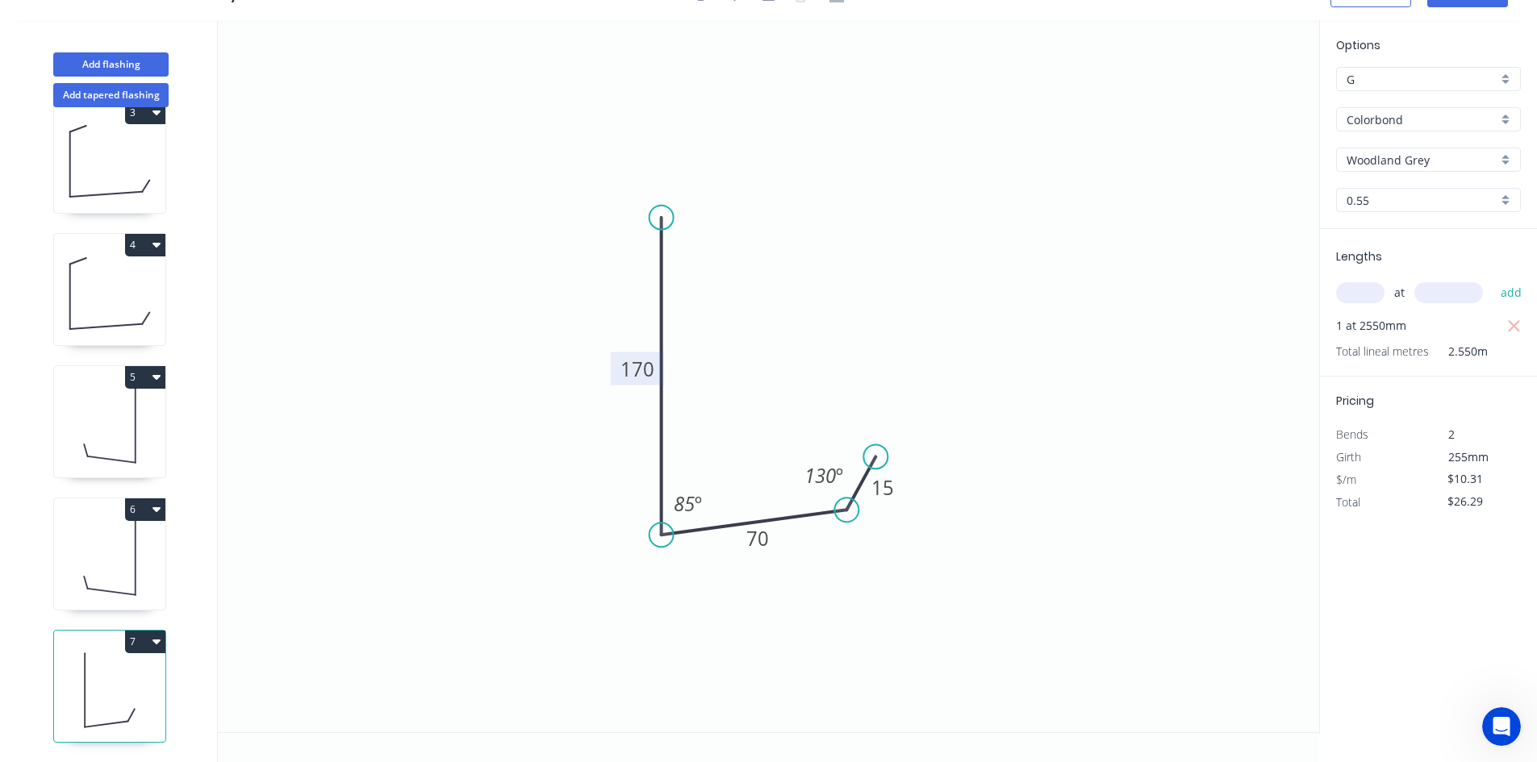
click at [154, 631] on button "7" at bounding box center [145, 642] width 40 height 23
click at [137, 670] on div "Duplicate" at bounding box center [89, 681] width 124 height 23
type input "$0.00"
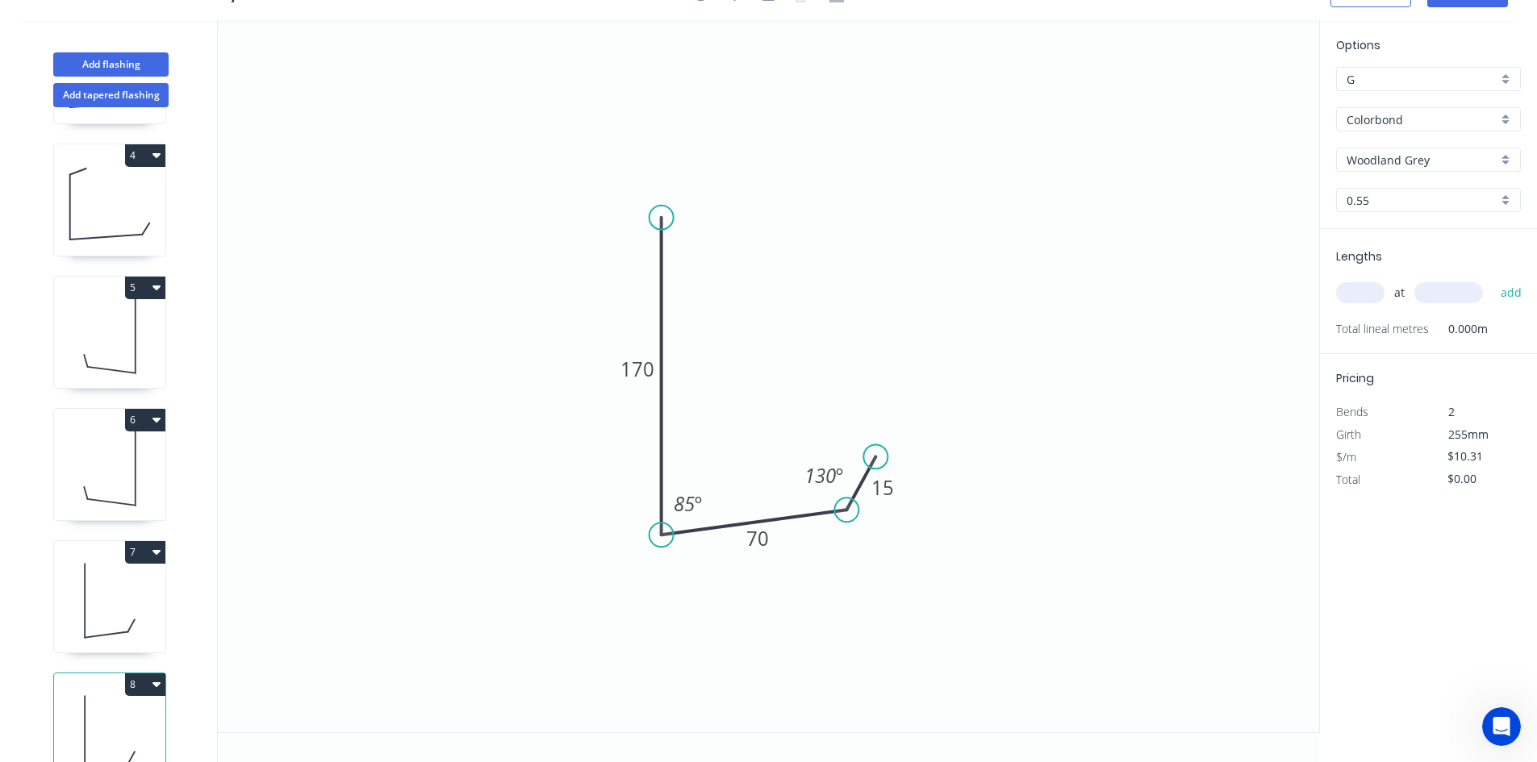
scroll to position [440, 0]
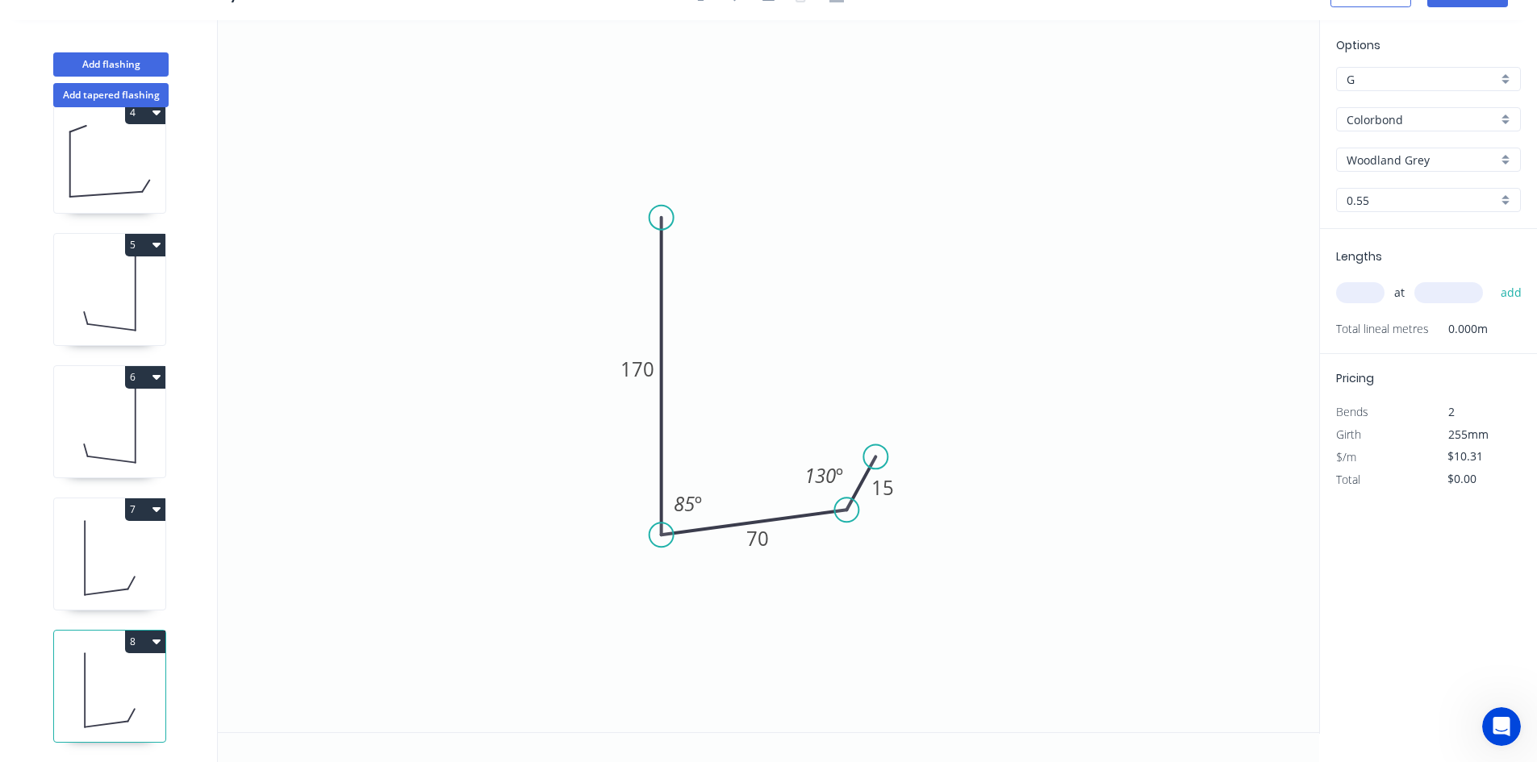
click at [136, 661] on icon at bounding box center [109, 690] width 111 height 103
click at [757, 545] on tspan "70" at bounding box center [757, 538] width 23 height 27
click at [1358, 288] on input "text" at bounding box center [1360, 292] width 48 height 21
type input "1"
type input "2450"
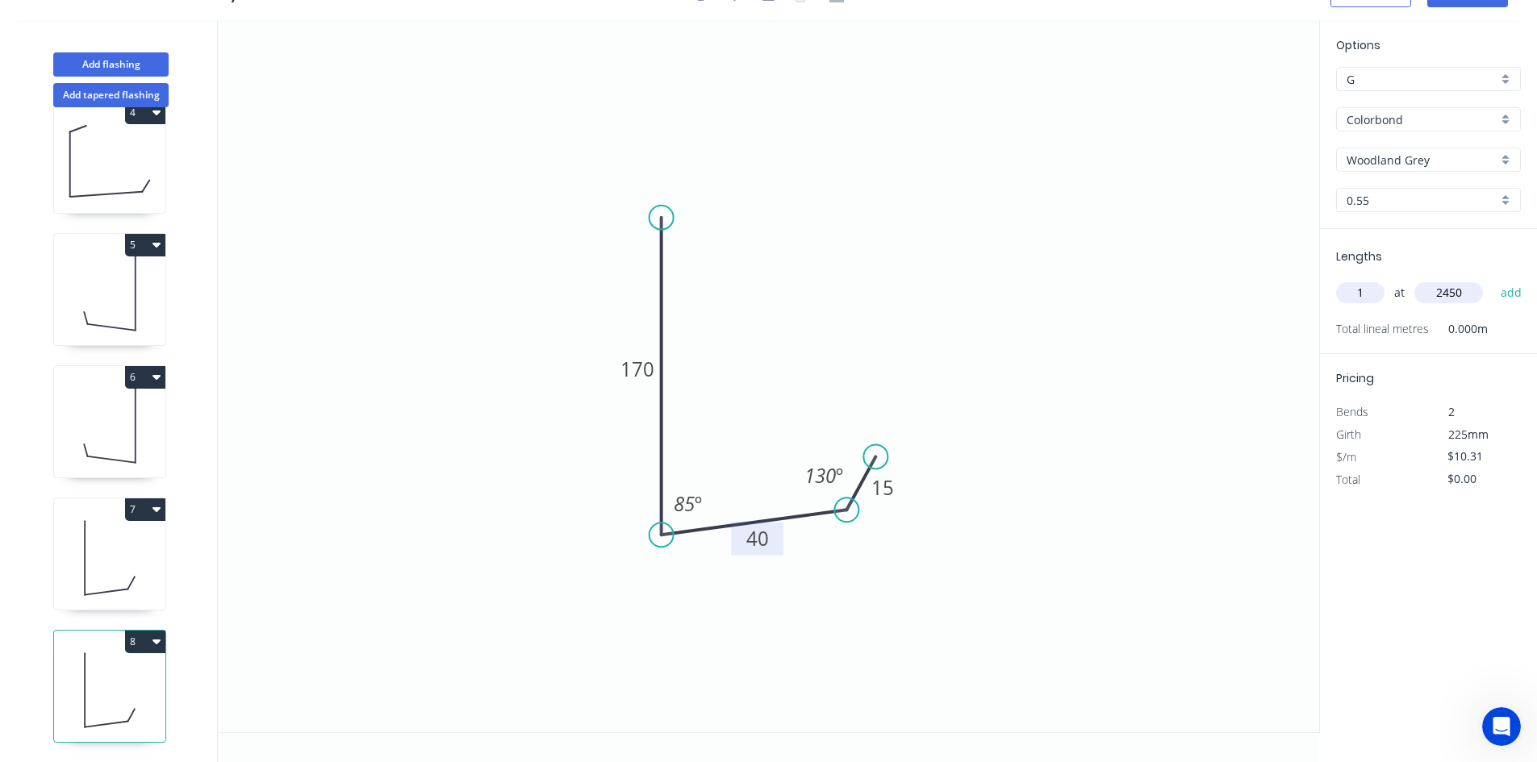
click at [1492, 279] on button "add" at bounding box center [1511, 292] width 38 height 27
drag, startPoint x: 868, startPoint y: 468, endPoint x: 819, endPoint y: 474, distance: 49.6
click at [819, 474] on icon "0 170 40 15 85 º 130 º" at bounding box center [768, 376] width 1101 height 712
click at [941, 543] on icon "0 170 40 15 85 º 130 º" at bounding box center [768, 376] width 1101 height 712
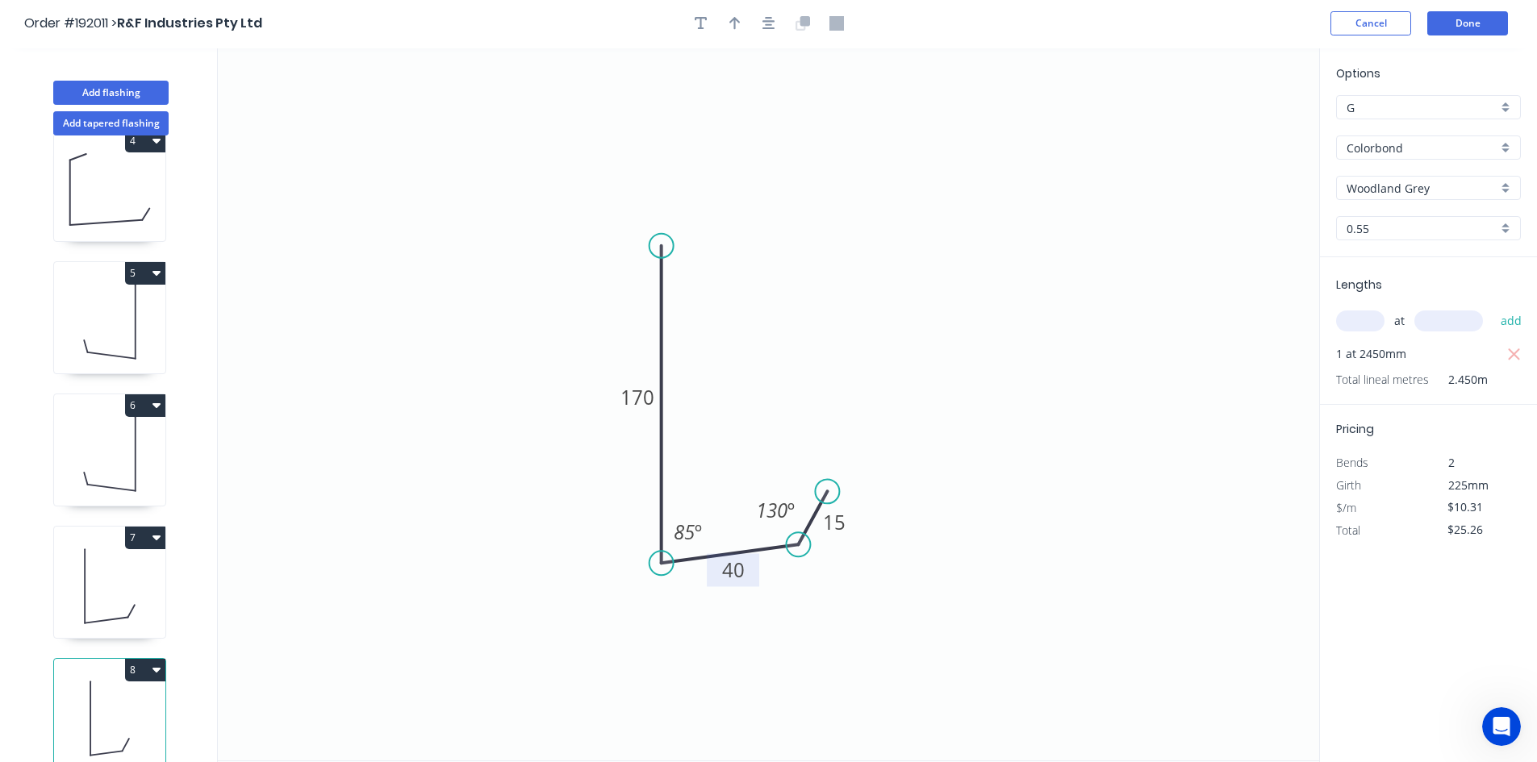
scroll to position [0, 0]
click at [773, 27] on icon "button" at bounding box center [768, 25] width 13 height 15
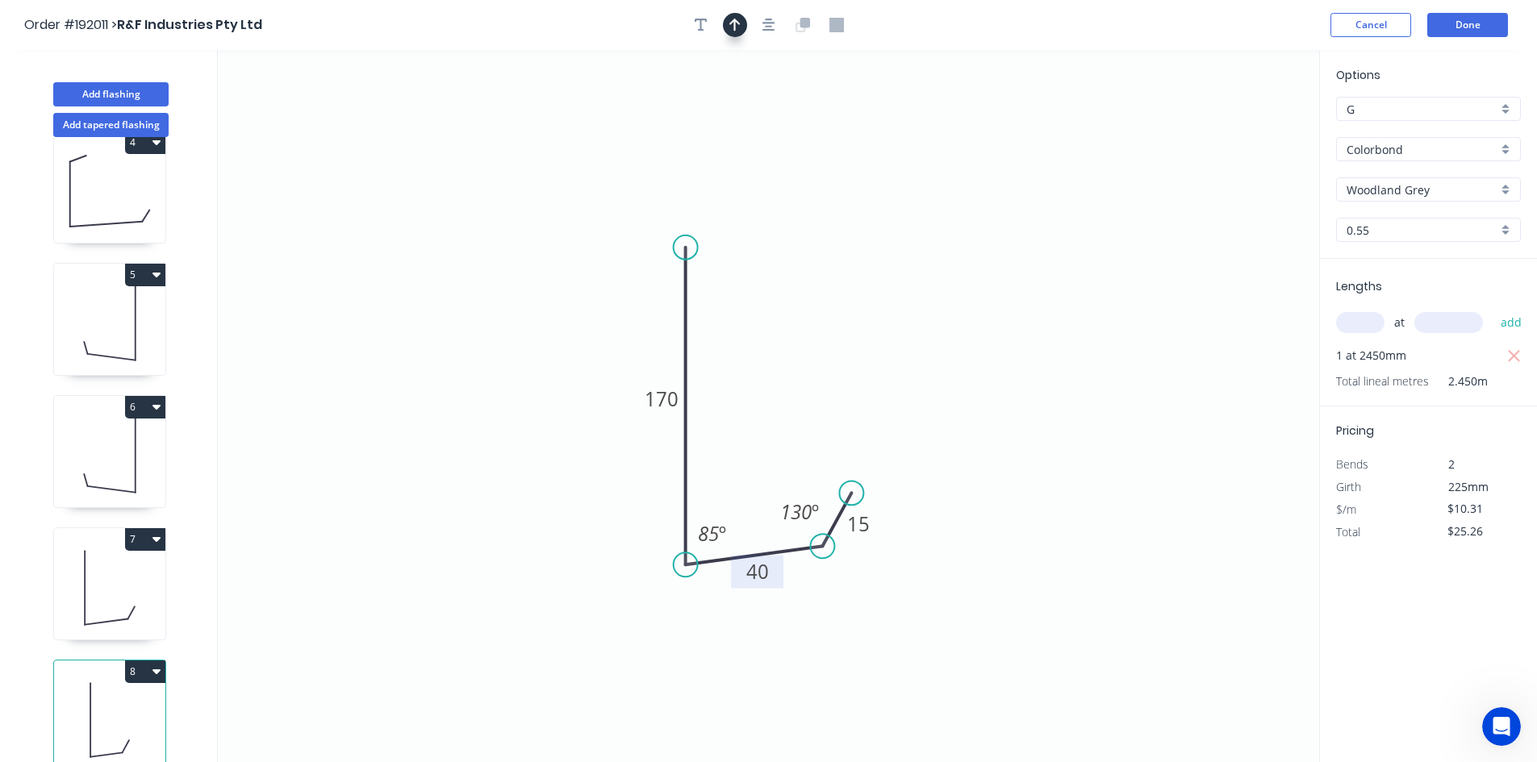
click at [743, 26] on button "button" at bounding box center [735, 25] width 24 height 24
drag, startPoint x: 1243, startPoint y: 129, endPoint x: 1241, endPoint y: 119, distance: 10.0
click at [1225, 162] on icon "0 170 40 15 85 º 130 º" at bounding box center [768, 406] width 1101 height 712
drag, startPoint x: 1241, startPoint y: 117, endPoint x: 1237, endPoint y: 124, distance: 8.7
click at [1237, 124] on icon "0 170 40 15 85 º 130 º" at bounding box center [768, 406] width 1101 height 712
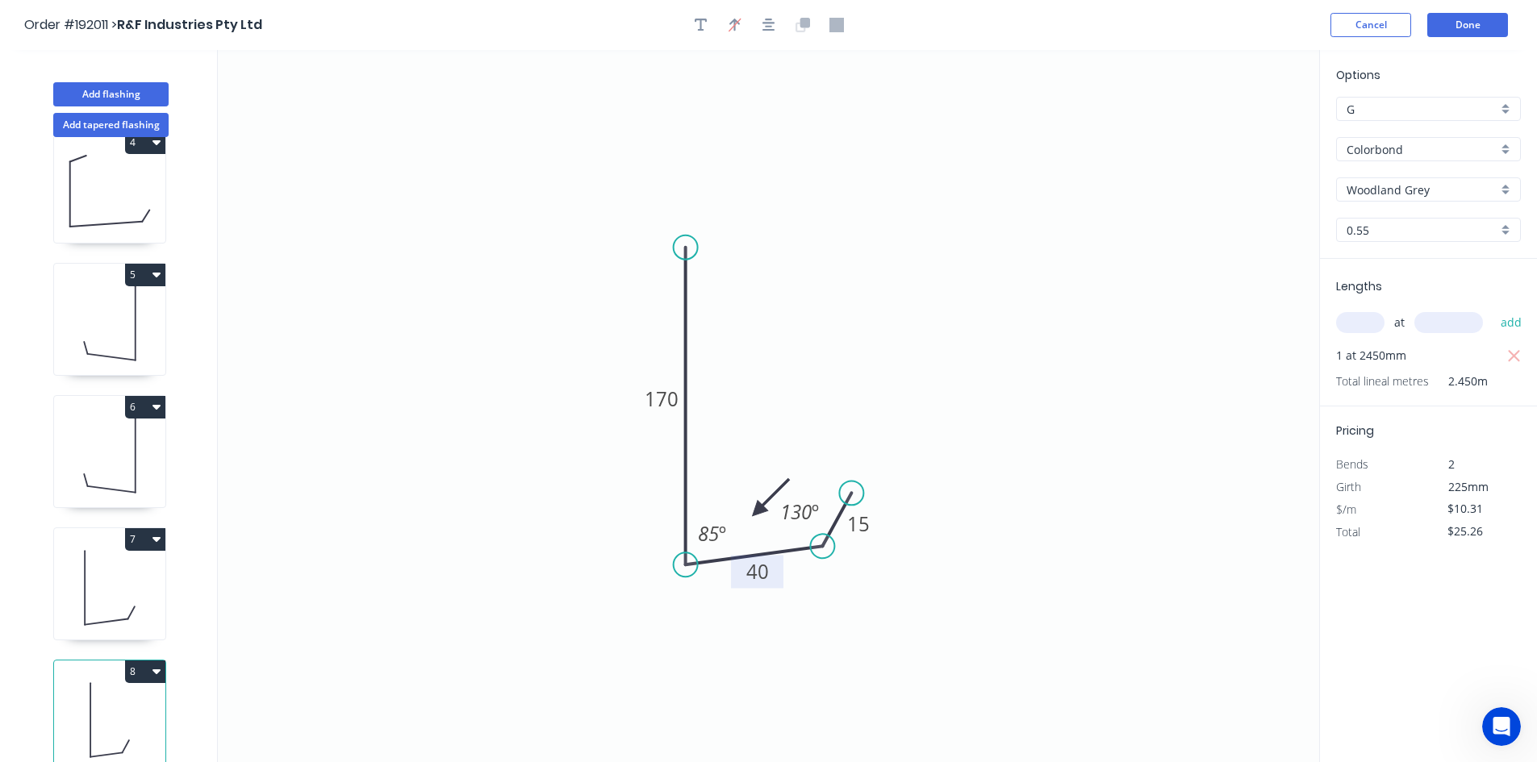
drag, startPoint x: 1237, startPoint y: 124, endPoint x: 677, endPoint y: 605, distance: 737.9
click at [747, 521] on icon at bounding box center [770, 497] width 47 height 47
click at [677, 605] on icon at bounding box center [689, 591] width 47 height 47
click at [677, 605] on icon at bounding box center [696, 604] width 52 height 15
click at [677, 604] on icon at bounding box center [689, 617] width 47 height 47
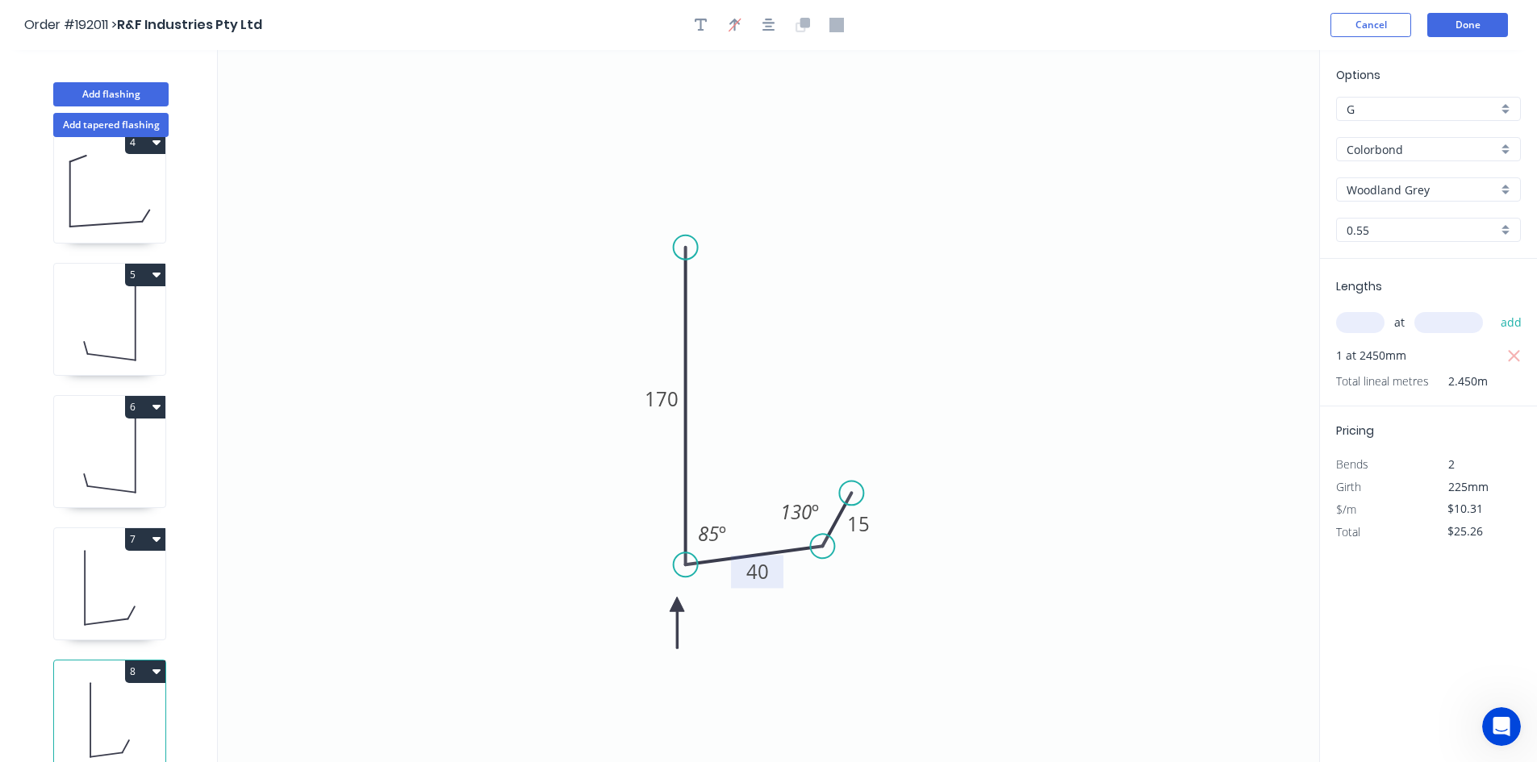
click at [677, 604] on icon at bounding box center [677, 623] width 15 height 52
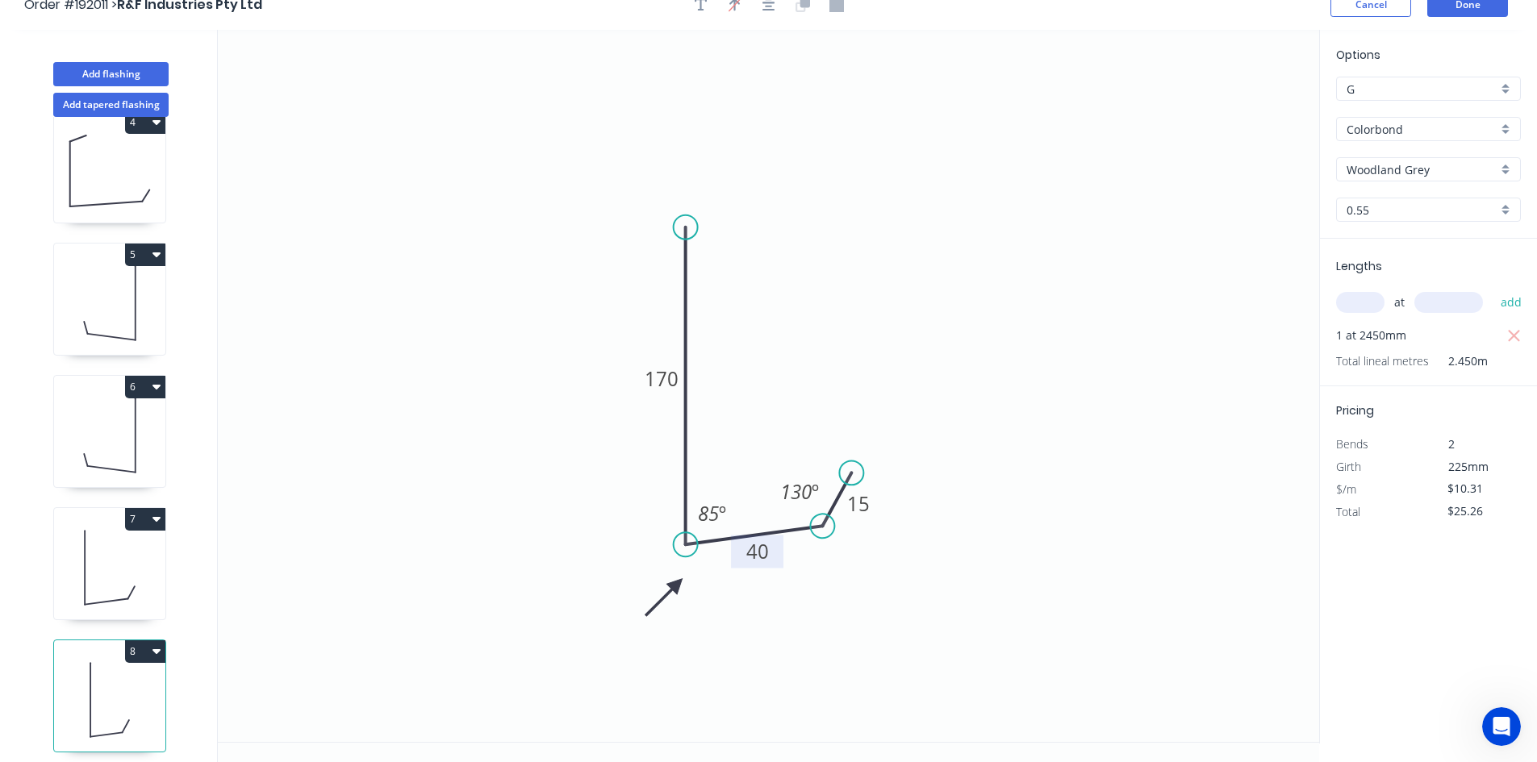
scroll to position [30, 0]
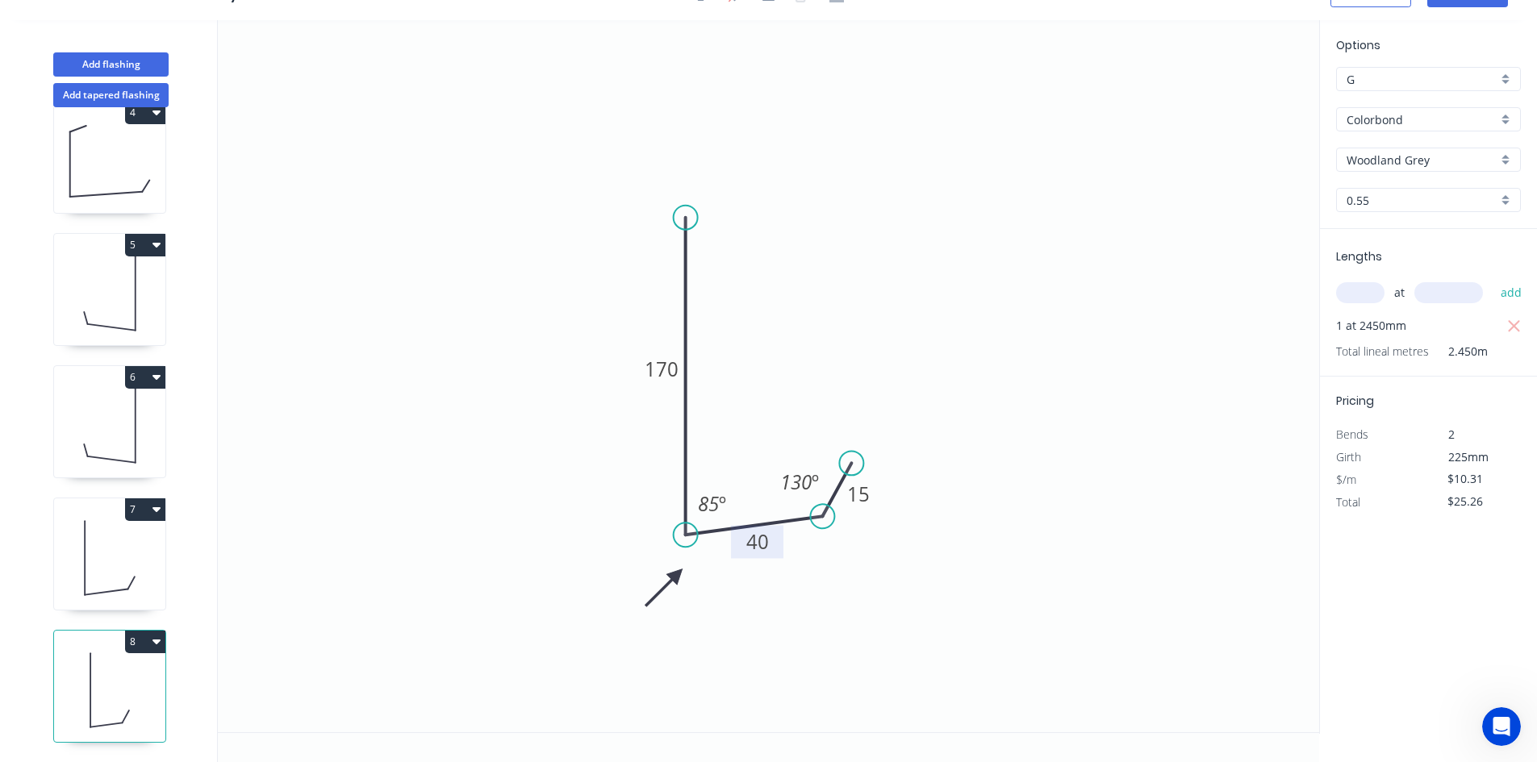
click at [144, 548] on icon at bounding box center [109, 558] width 111 height 103
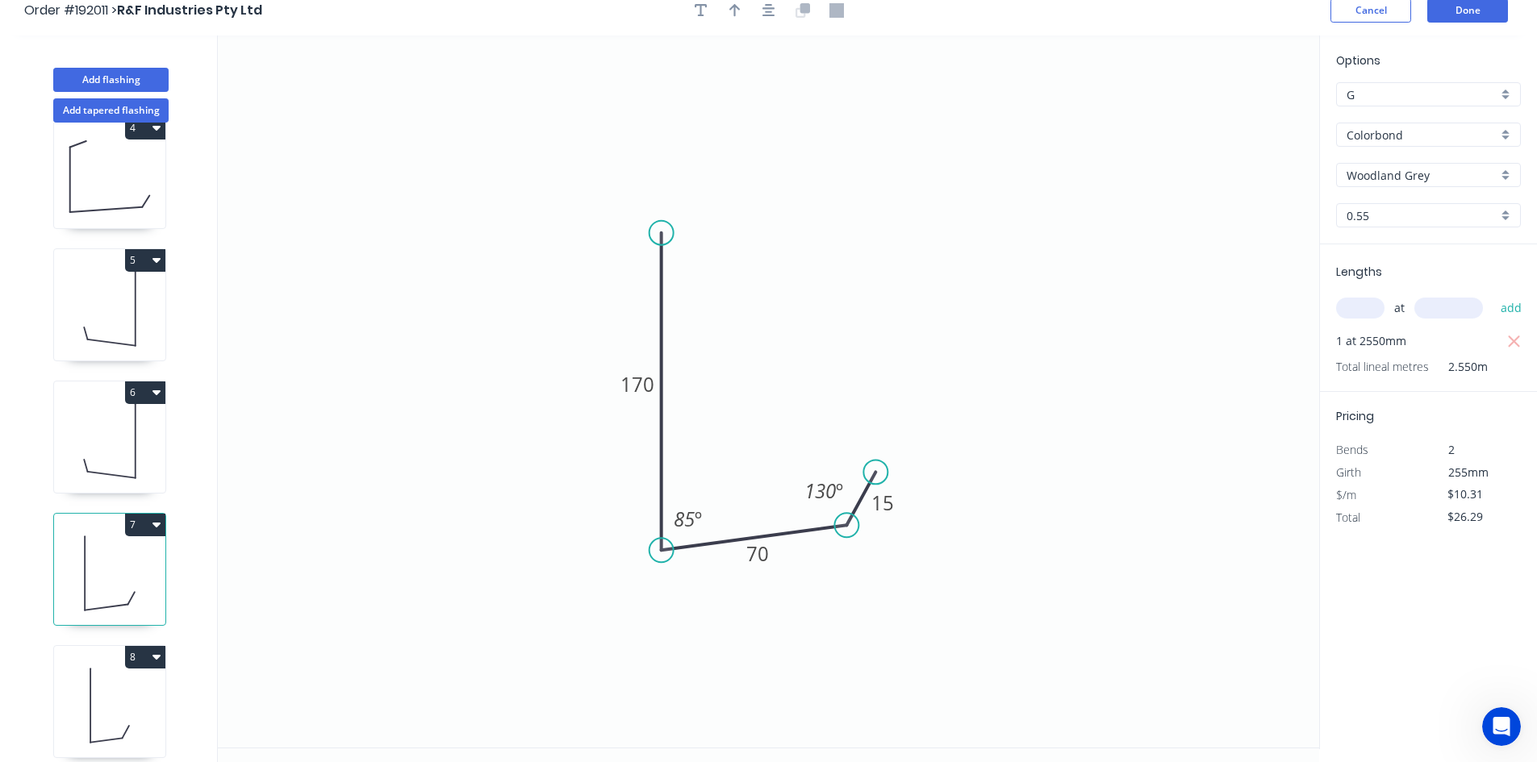
scroll to position [0, 0]
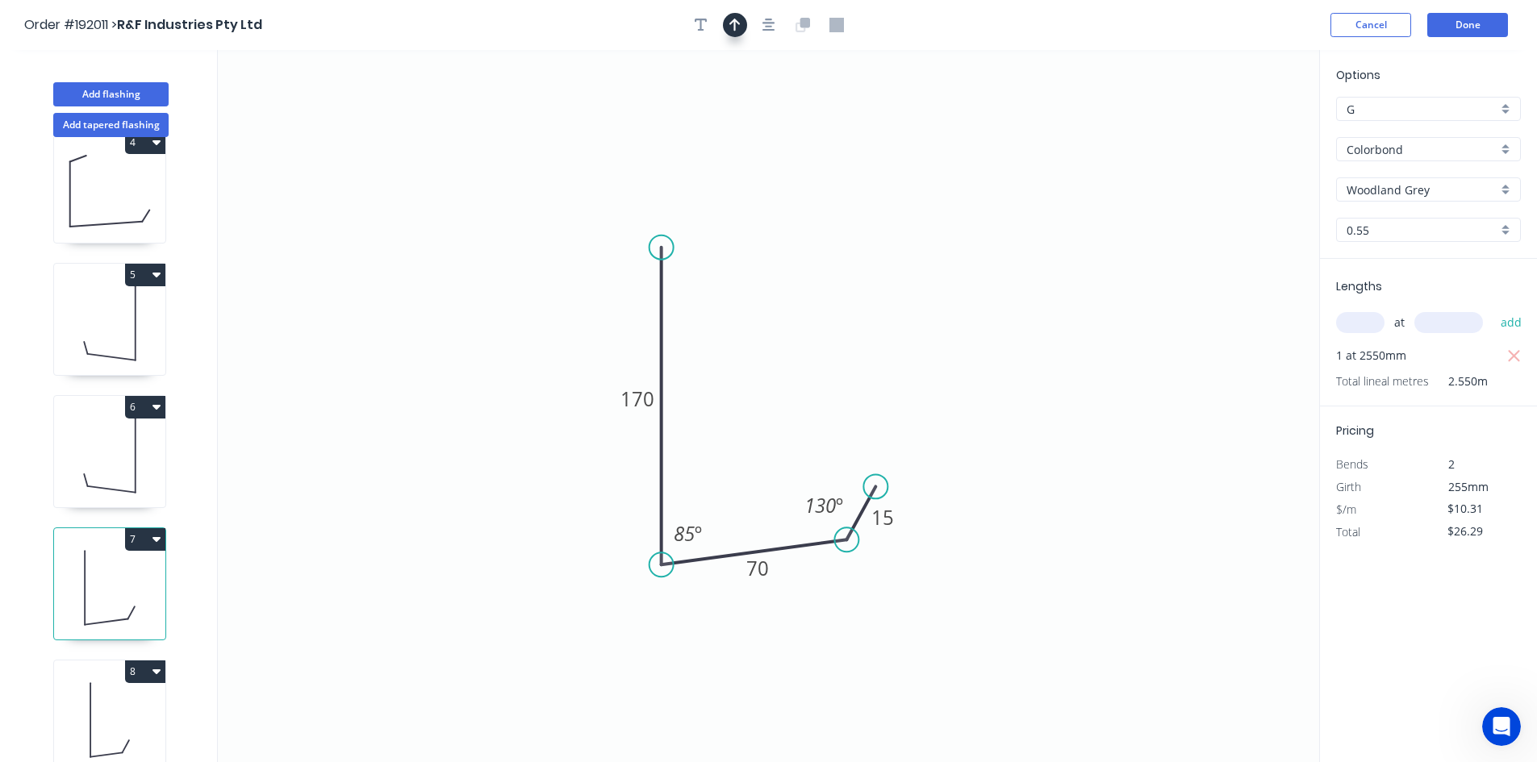
click at [734, 18] on icon "button" at bounding box center [734, 25] width 11 height 15
click at [753, 23] on div at bounding box center [768, 25] width 169 height 24
click at [1063, 224] on icon "0 170 70 15 85 º 130 º" at bounding box center [768, 406] width 1101 height 712
click at [1062, 228] on icon "0 170 70 15 85 º 130 º" at bounding box center [768, 406] width 1101 height 712
click at [1054, 232] on icon "0 170 70 15 85 º 130 º" at bounding box center [768, 406] width 1101 height 712
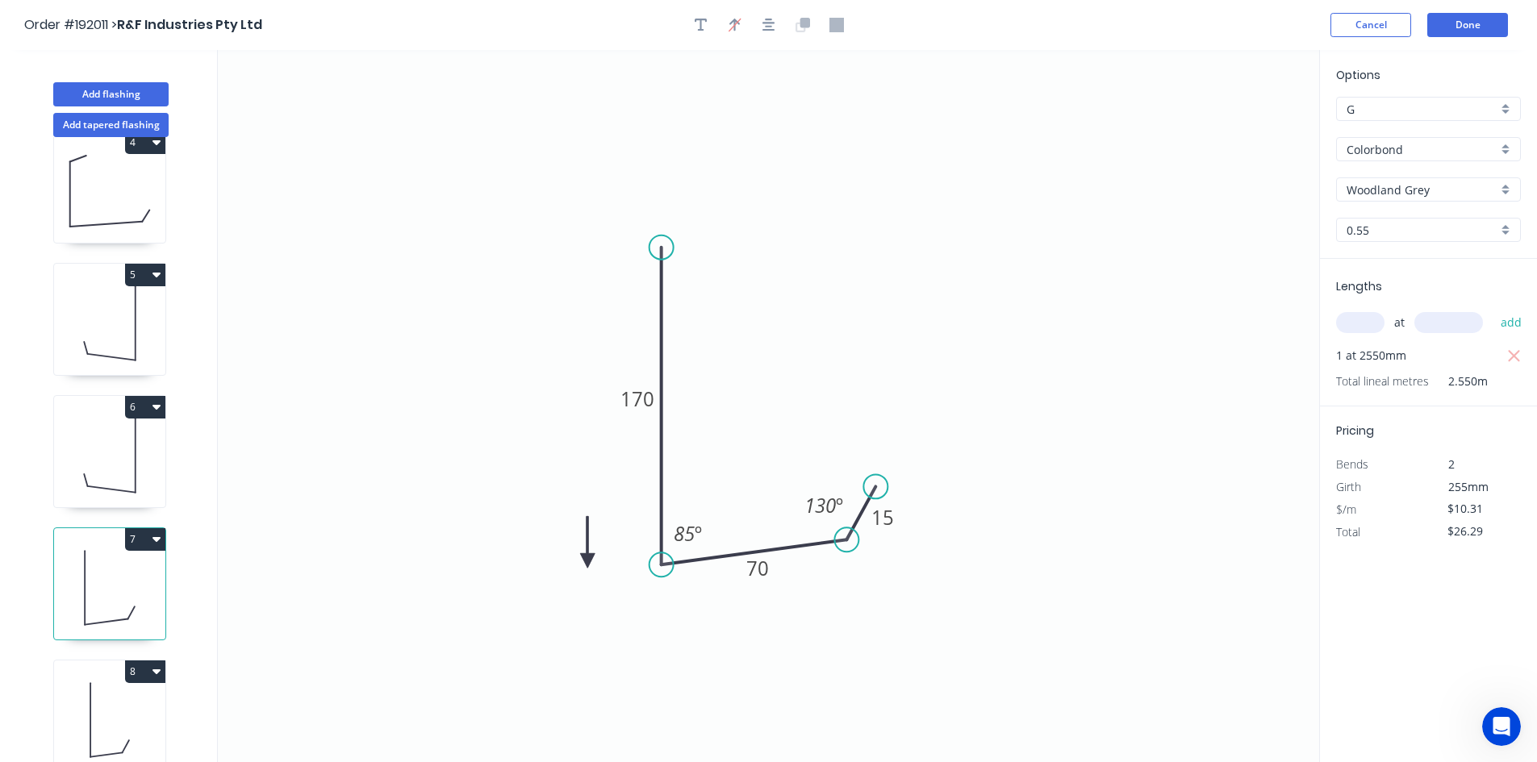
drag, startPoint x: 1236, startPoint y: 130, endPoint x: 587, endPoint y: 562, distance: 779.4
click at [587, 562] on icon at bounding box center [587, 542] width 15 height 52
click at [587, 562] on icon at bounding box center [587, 543] width 15 height 52
click at [587, 562] on icon at bounding box center [601, 548] width 47 height 47
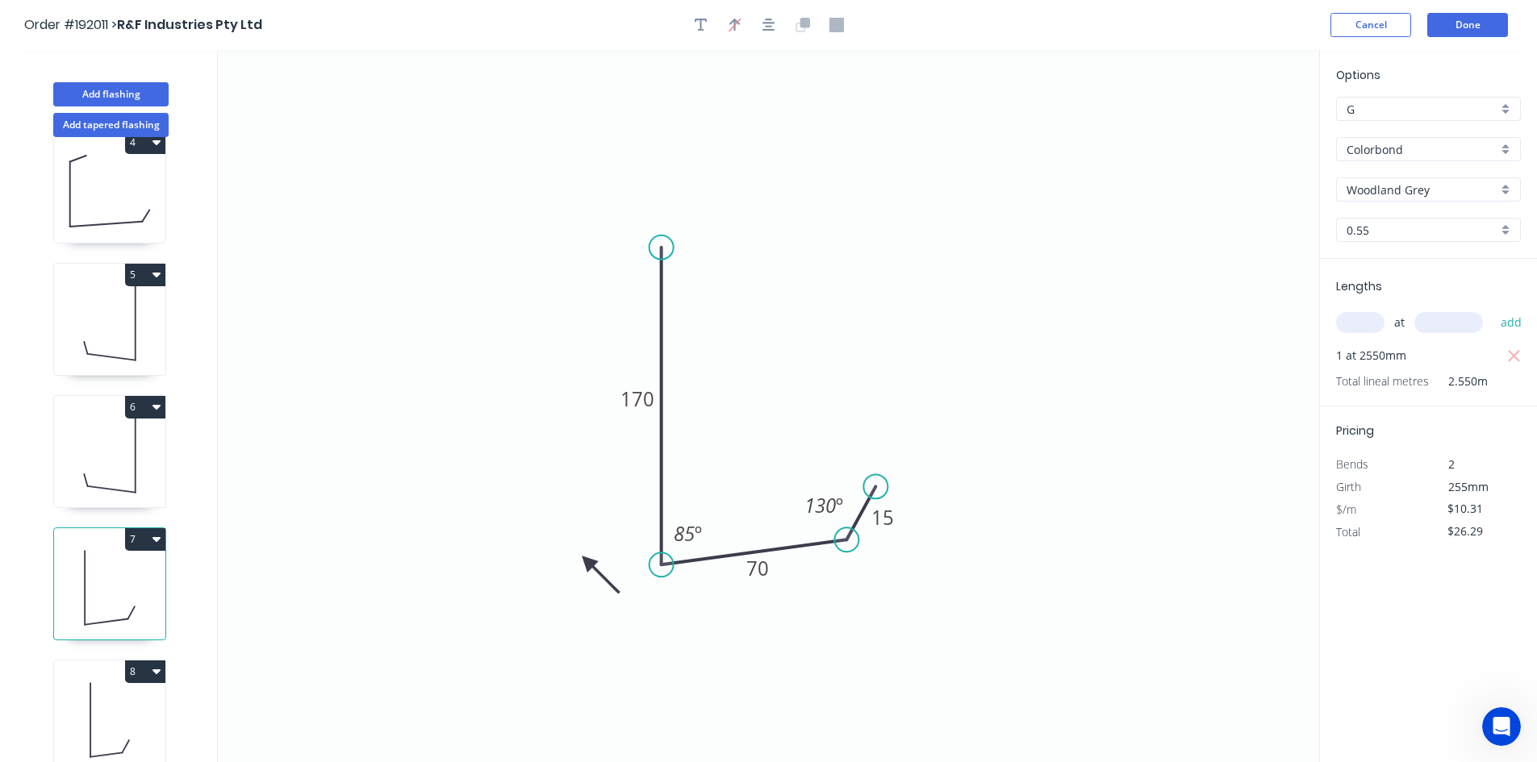
click at [587, 562] on icon at bounding box center [601, 575] width 47 height 47
click at [588, 562] on icon at bounding box center [587, 580] width 15 height 52
click at [590, 562] on icon at bounding box center [588, 580] width 15 height 52
click at [591, 561] on icon at bounding box center [590, 580] width 15 height 52
click at [622, 563] on icon "0 170 70 15 85 º 130 º" at bounding box center [768, 406] width 1101 height 712
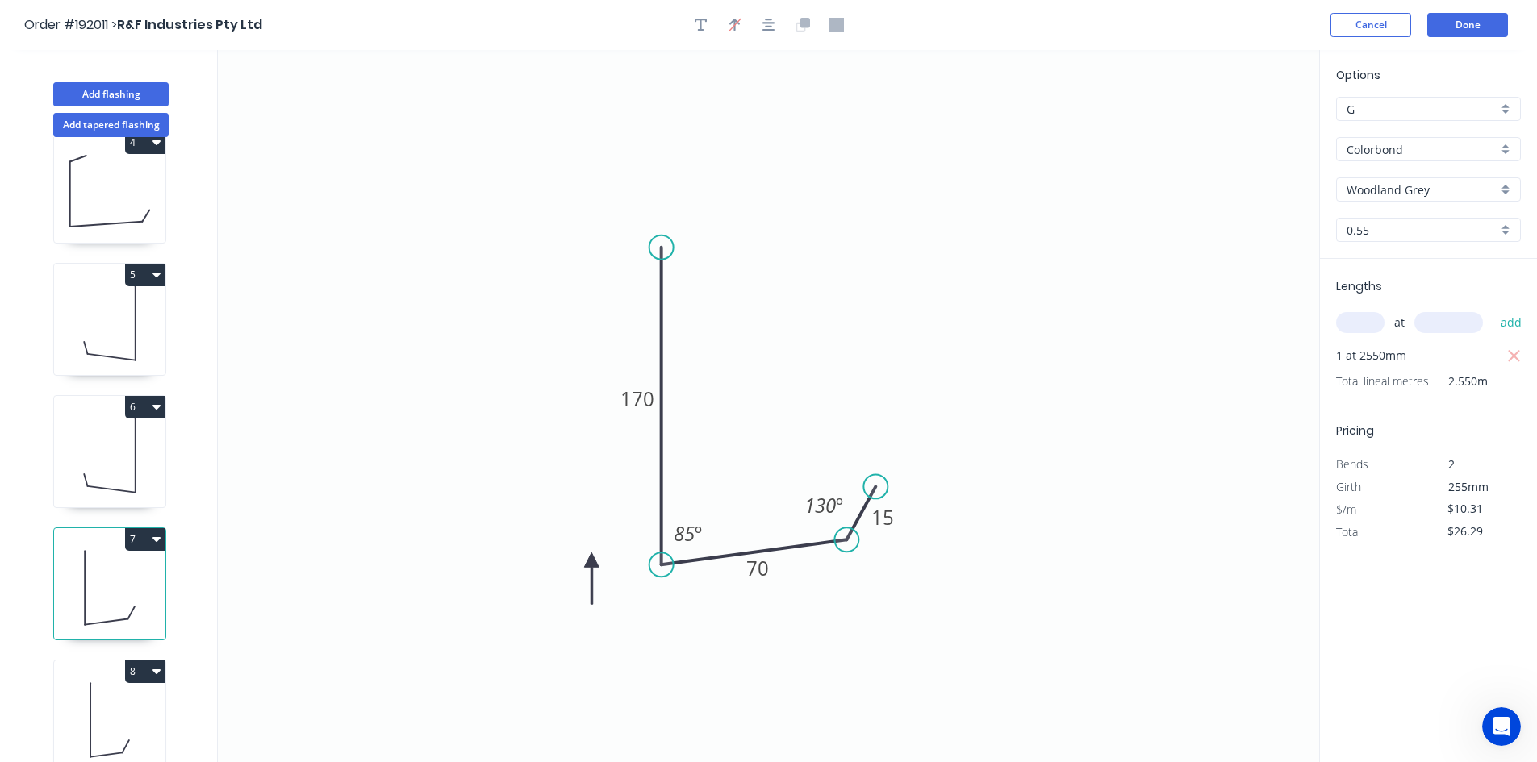
drag, startPoint x: 622, startPoint y: 462, endPoint x: 632, endPoint y: 447, distance: 18.6
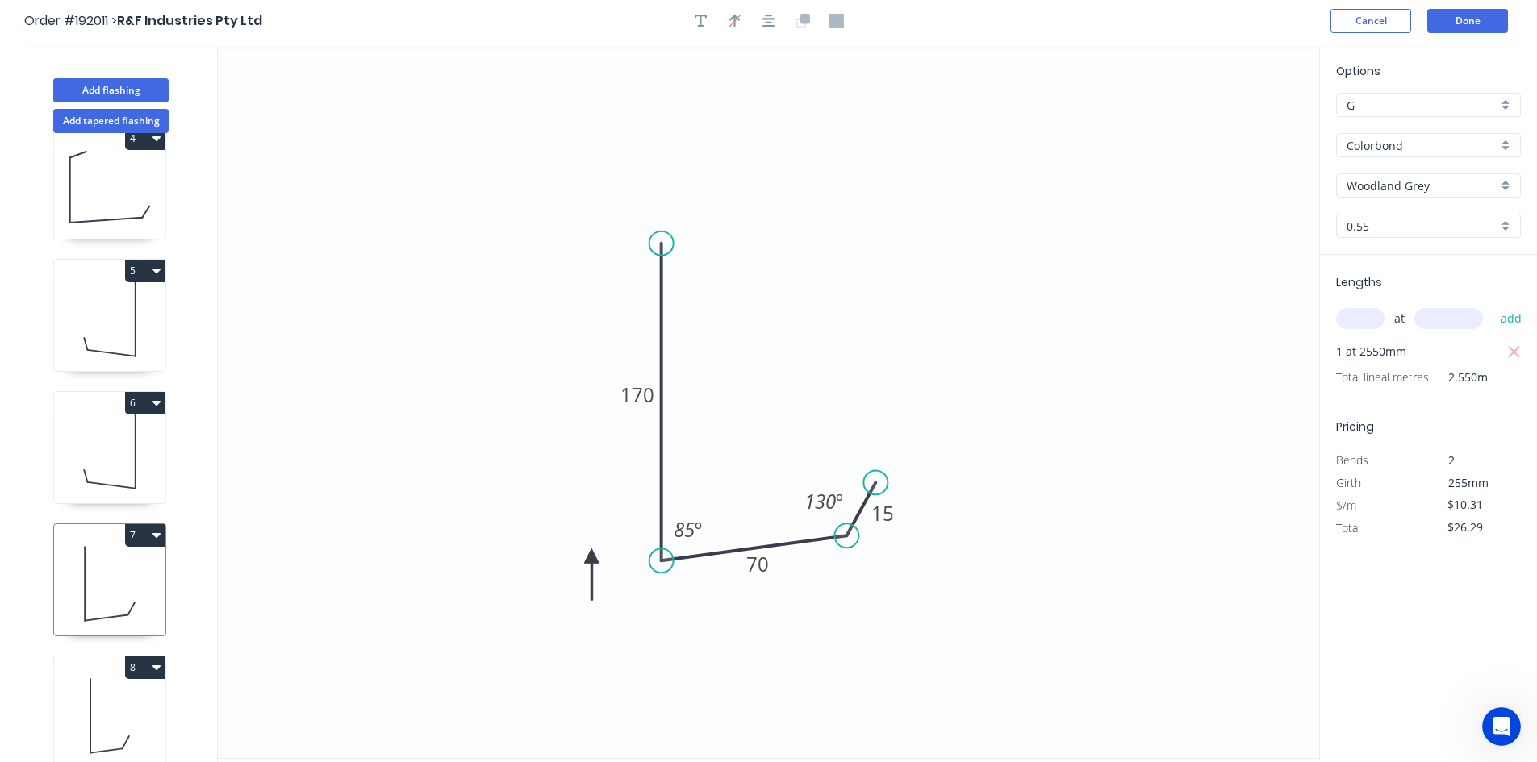
scroll to position [30, 0]
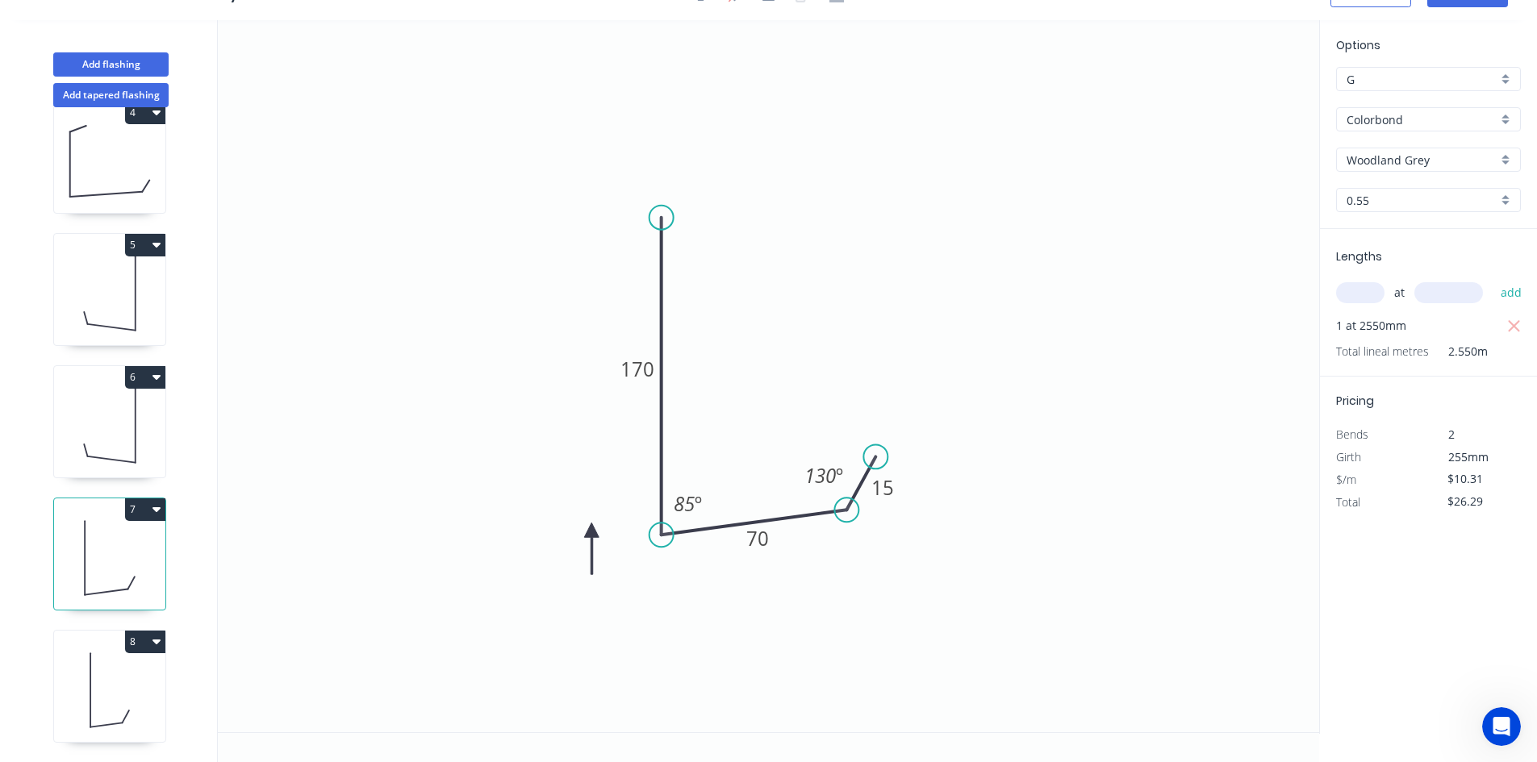
click at [129, 674] on icon at bounding box center [109, 690] width 111 height 103
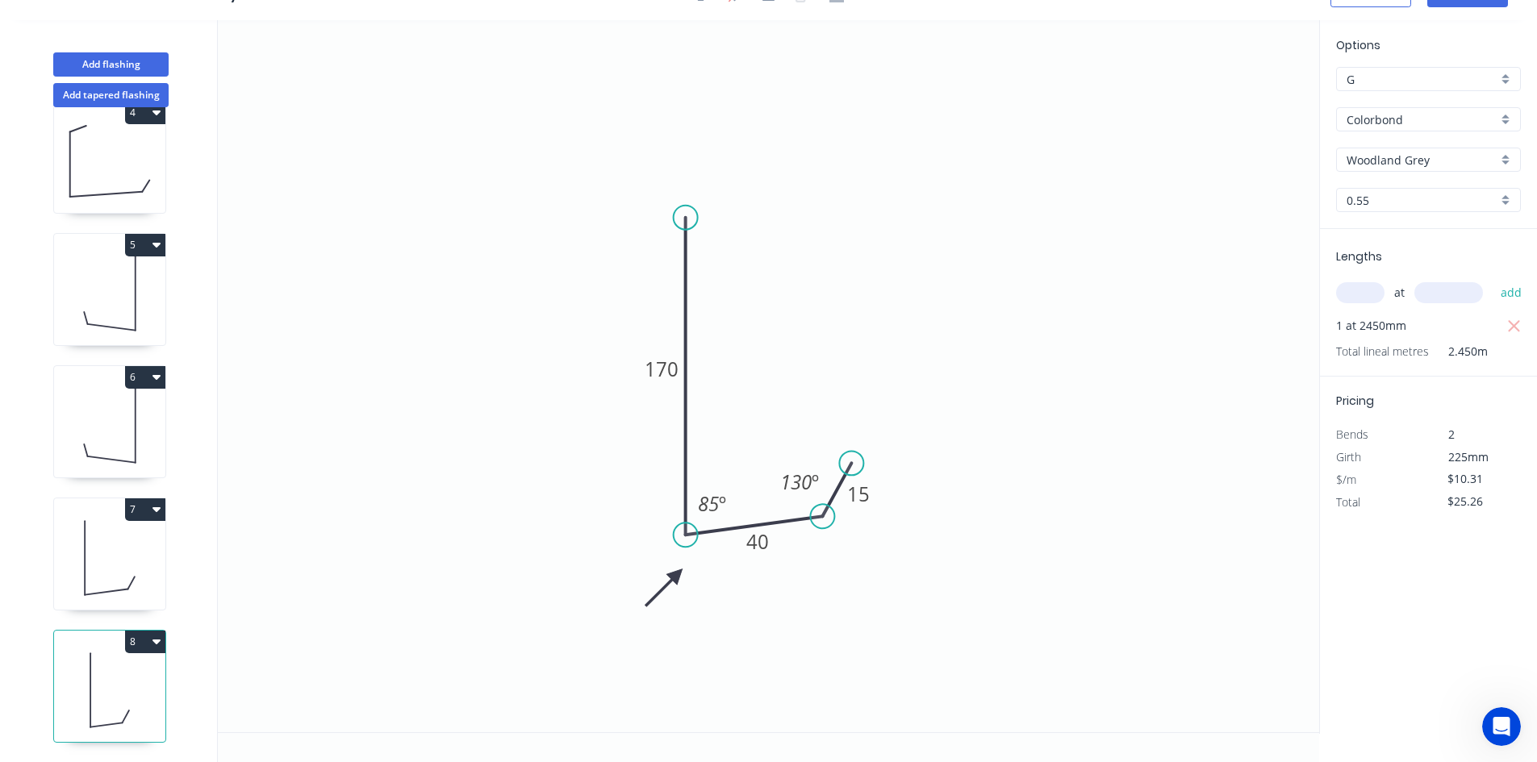
click at [81, 549] on icon at bounding box center [109, 558] width 111 height 103
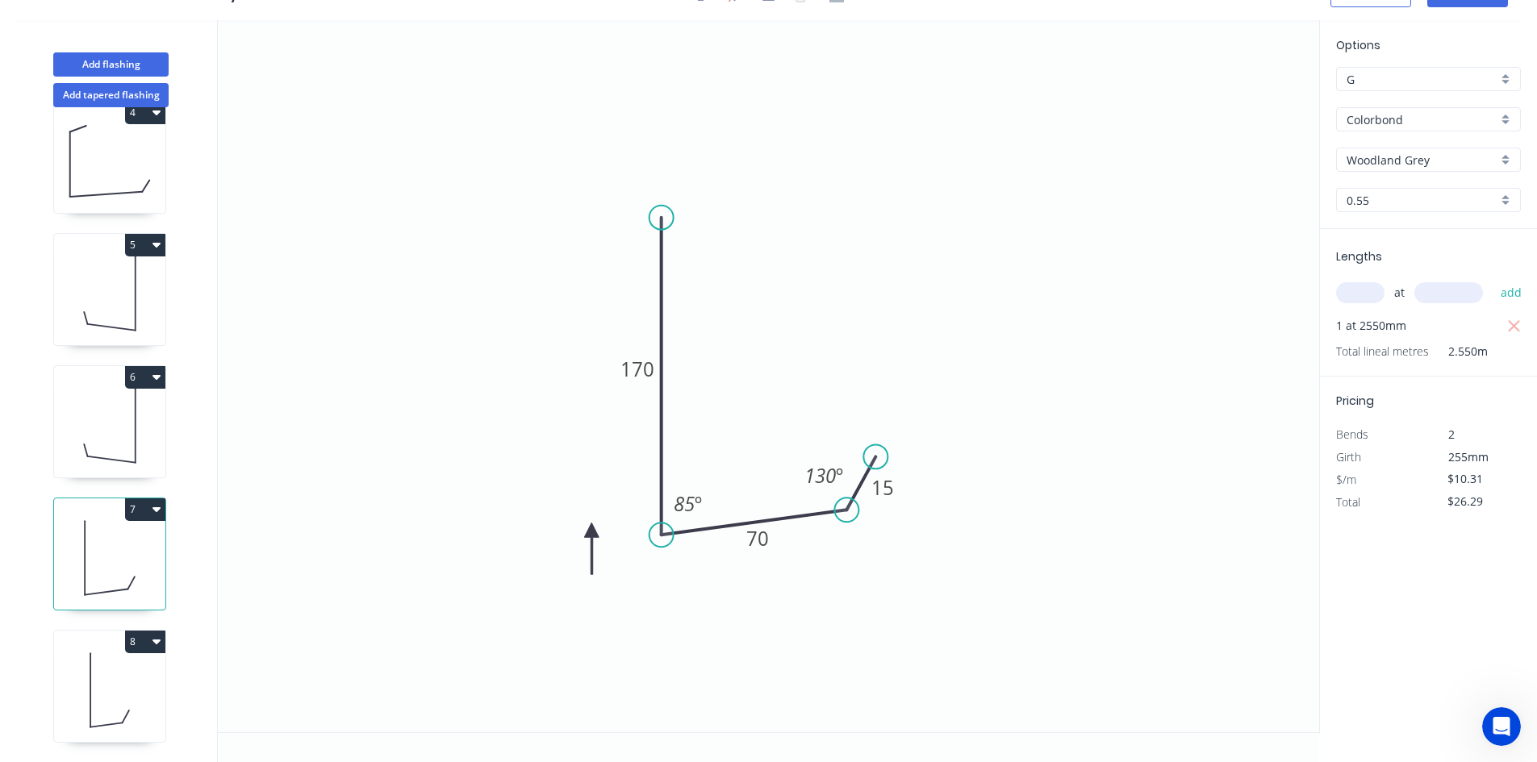
click at [106, 675] on icon at bounding box center [109, 690] width 111 height 103
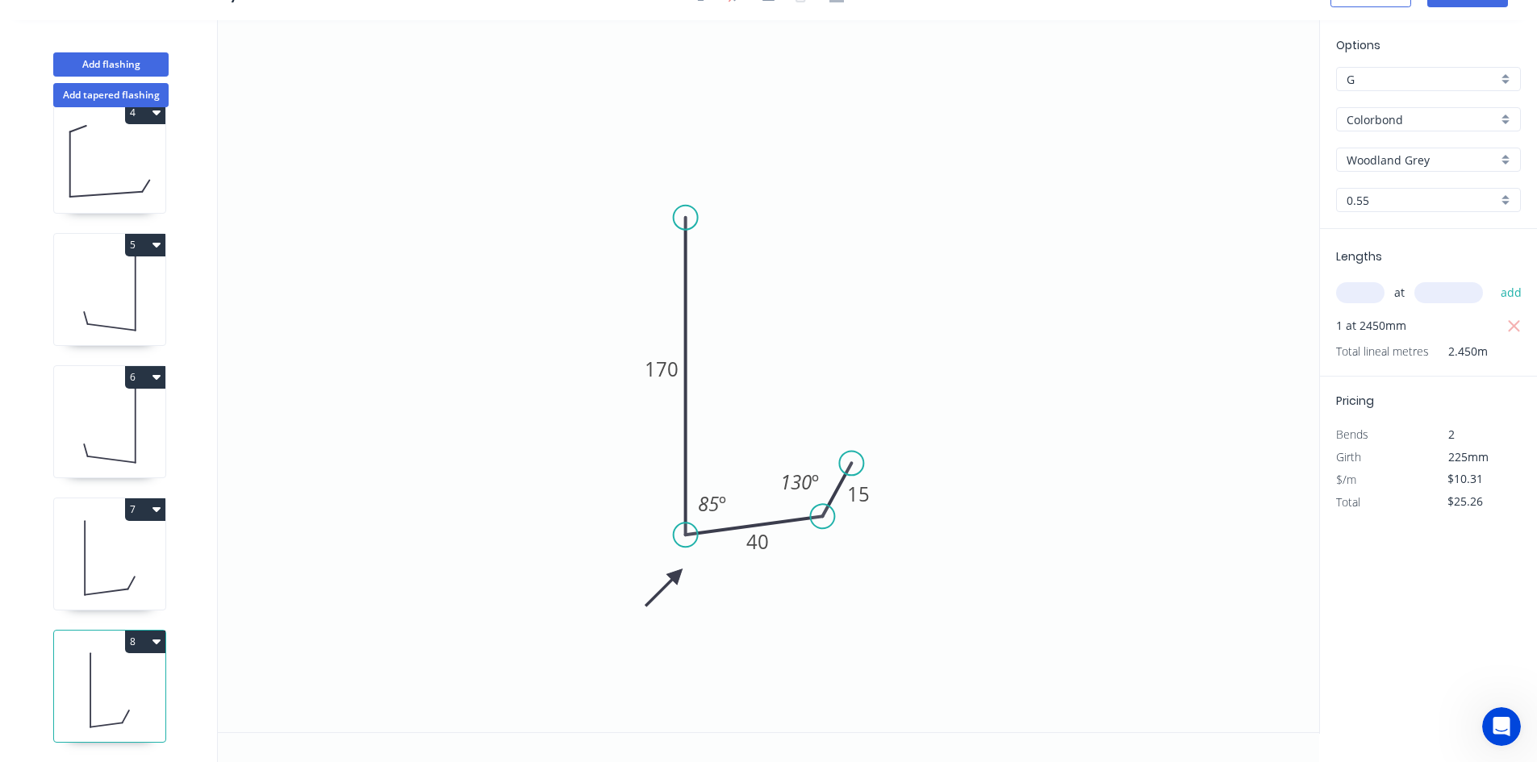
click at [121, 573] on icon at bounding box center [109, 558] width 111 height 103
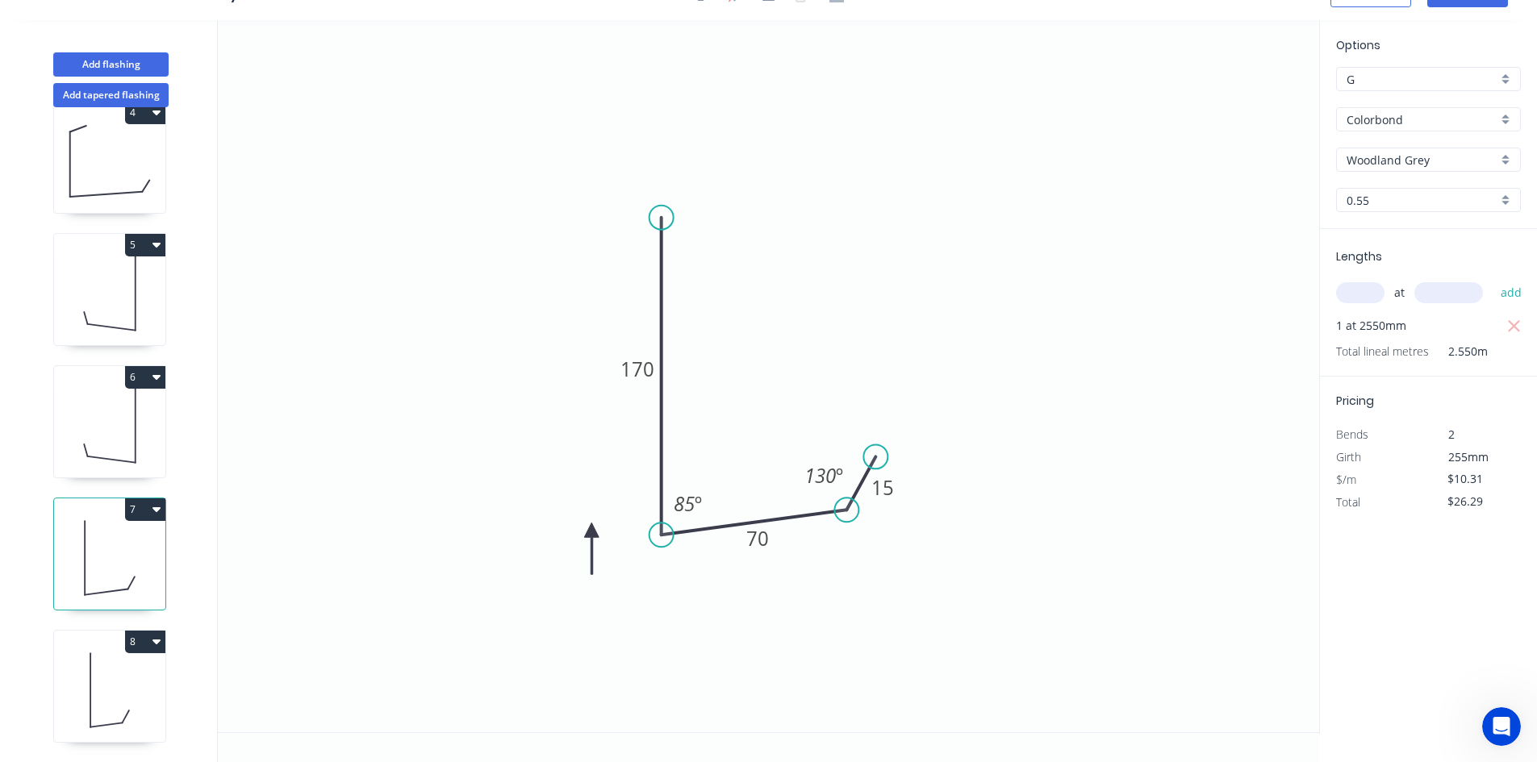
click at [586, 531] on icon "0 170 70 15 85 º 130 º" at bounding box center [768, 376] width 1101 height 712
click at [592, 533] on icon at bounding box center [591, 549] width 15 height 52
drag, startPoint x: 592, startPoint y: 534, endPoint x: 605, endPoint y: 600, distance: 67.4
click at [605, 600] on icon at bounding box center [591, 609] width 47 height 47
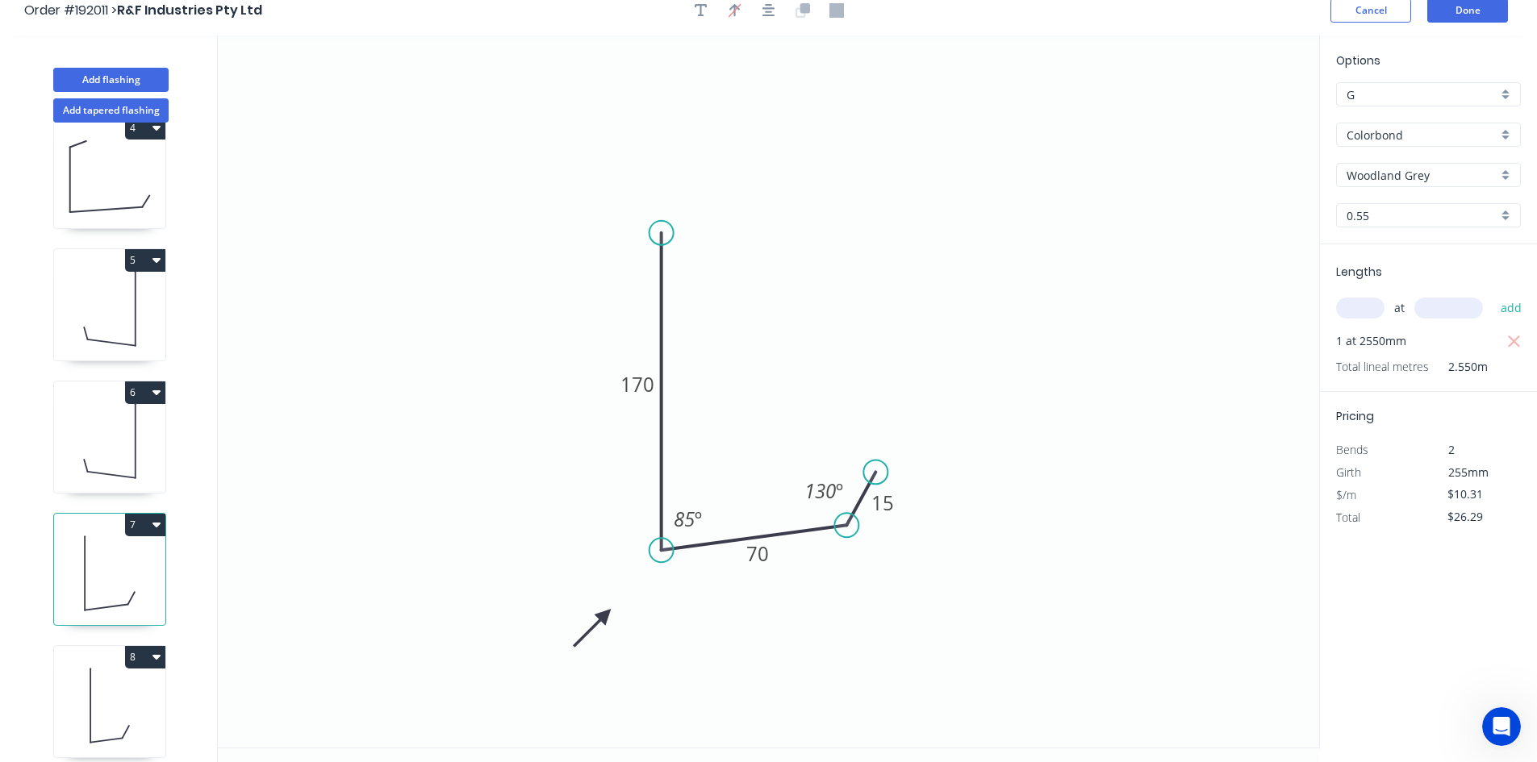
scroll to position [0, 0]
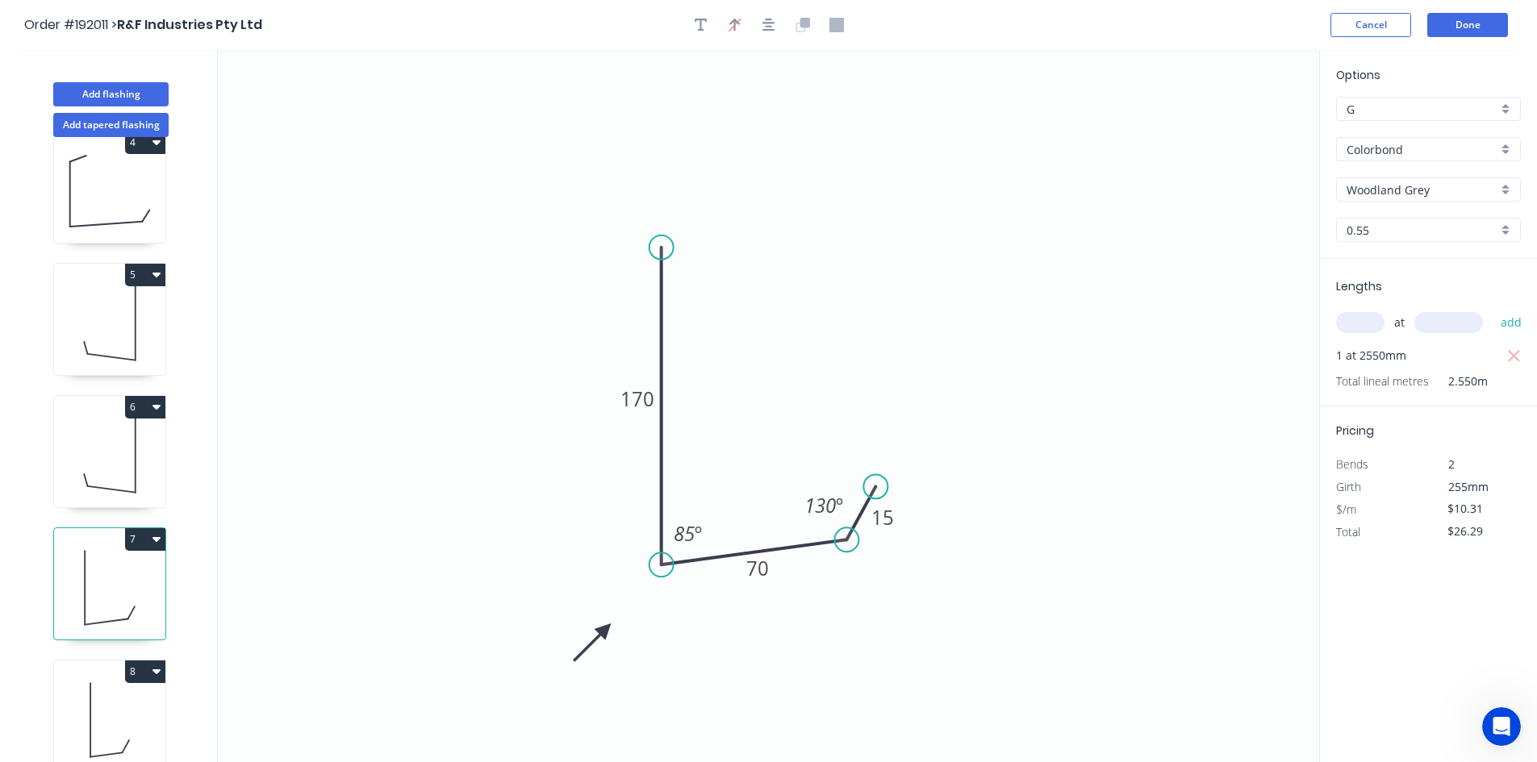
drag, startPoint x: 767, startPoint y: 370, endPoint x: 757, endPoint y: 386, distance: 18.8
drag, startPoint x: 527, startPoint y: 265, endPoint x: 539, endPoint y: 248, distance: 20.2
click at [86, 690] on icon at bounding box center [109, 720] width 111 height 103
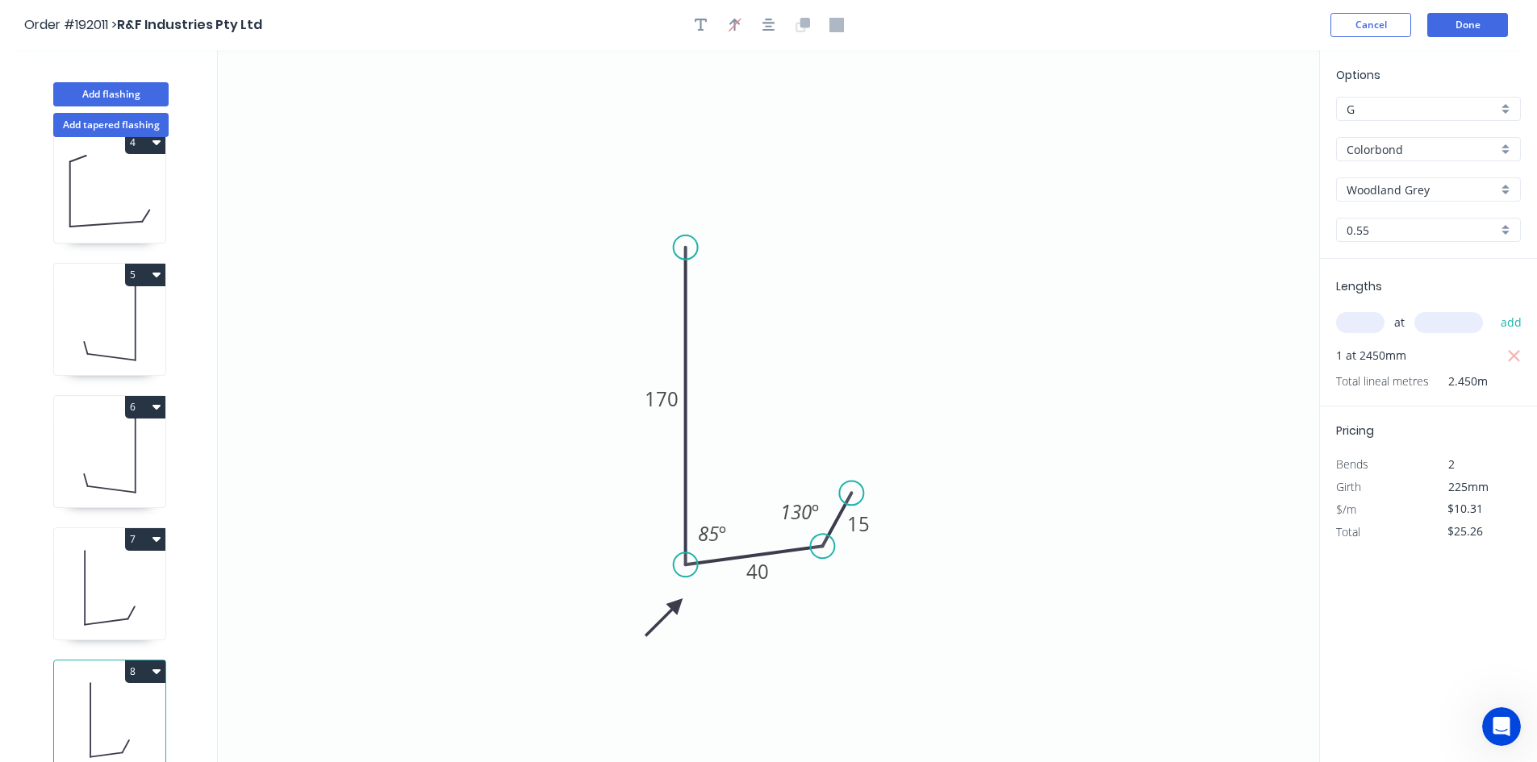
click at [117, 601] on icon at bounding box center [109, 587] width 111 height 103
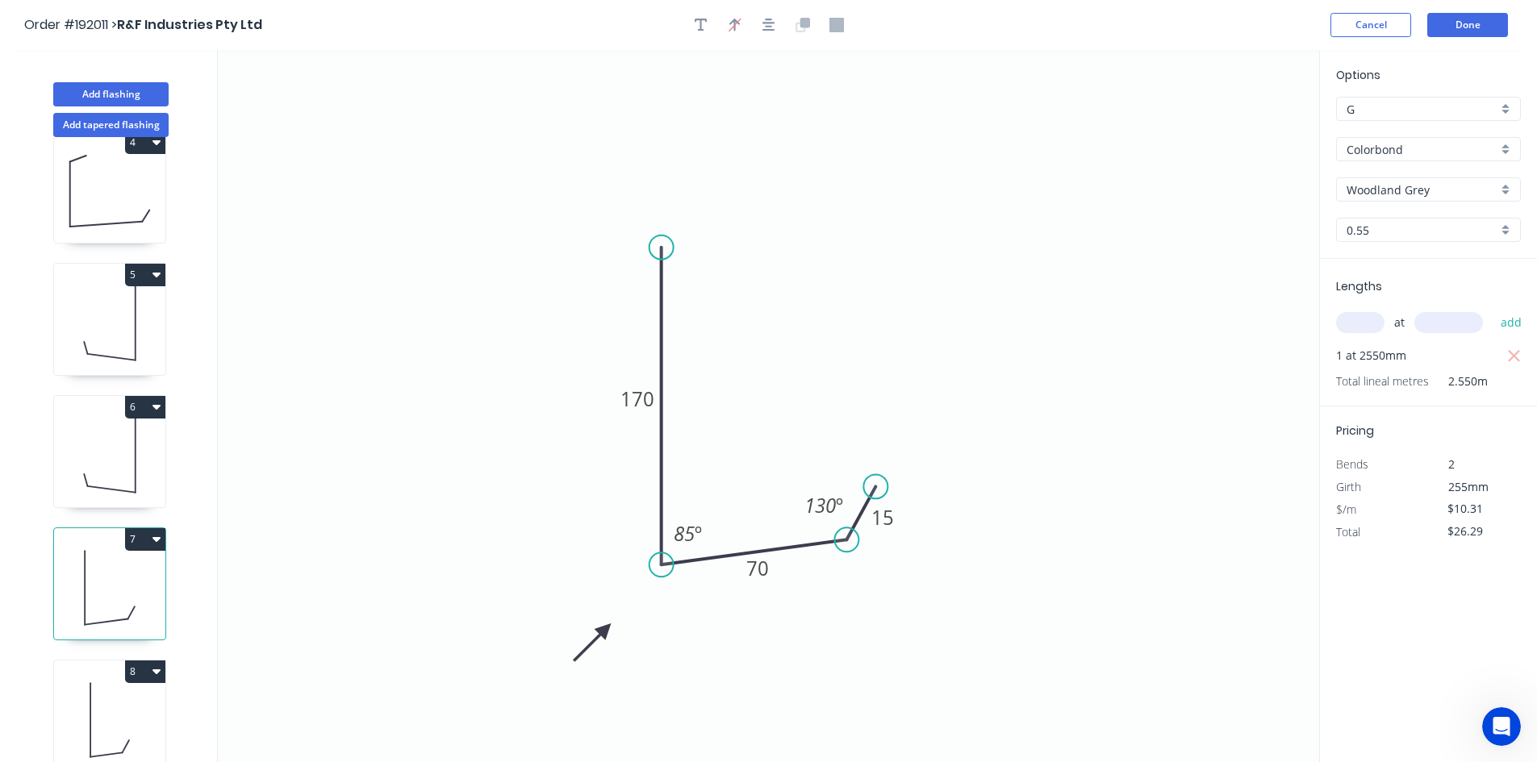
click at [106, 464] on icon at bounding box center [109, 455] width 111 height 103
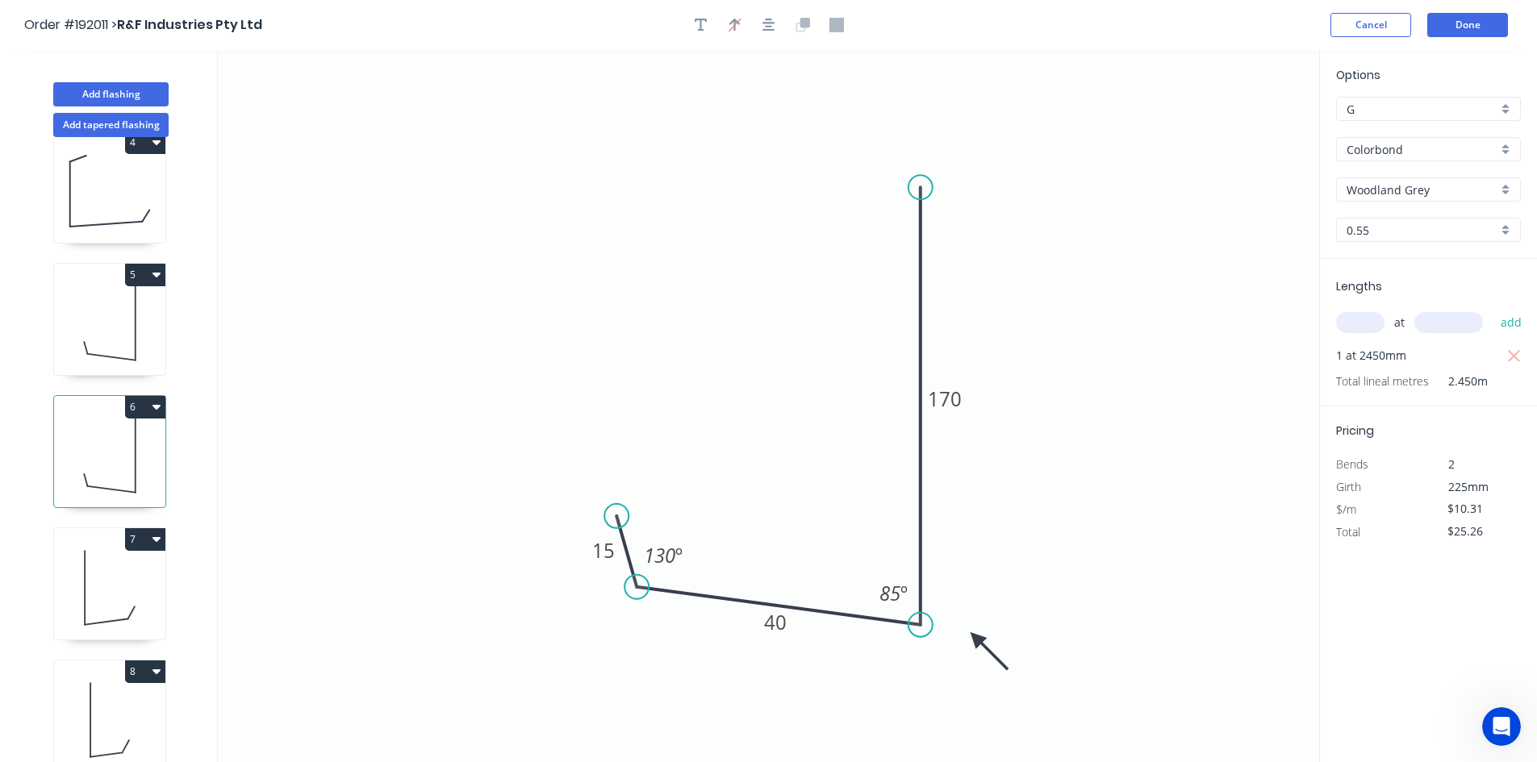
click at [107, 314] on icon at bounding box center [109, 323] width 111 height 103
click at [107, 427] on icon at bounding box center [109, 455] width 111 height 103
click at [629, 567] on icon "0 15 40 170 85 º 130 º" at bounding box center [768, 406] width 1101 height 712
drag, startPoint x: 630, startPoint y: 567, endPoint x: 684, endPoint y: 578, distance: 55.1
click at [684, 578] on icon at bounding box center [680, 562] width 20 height 71
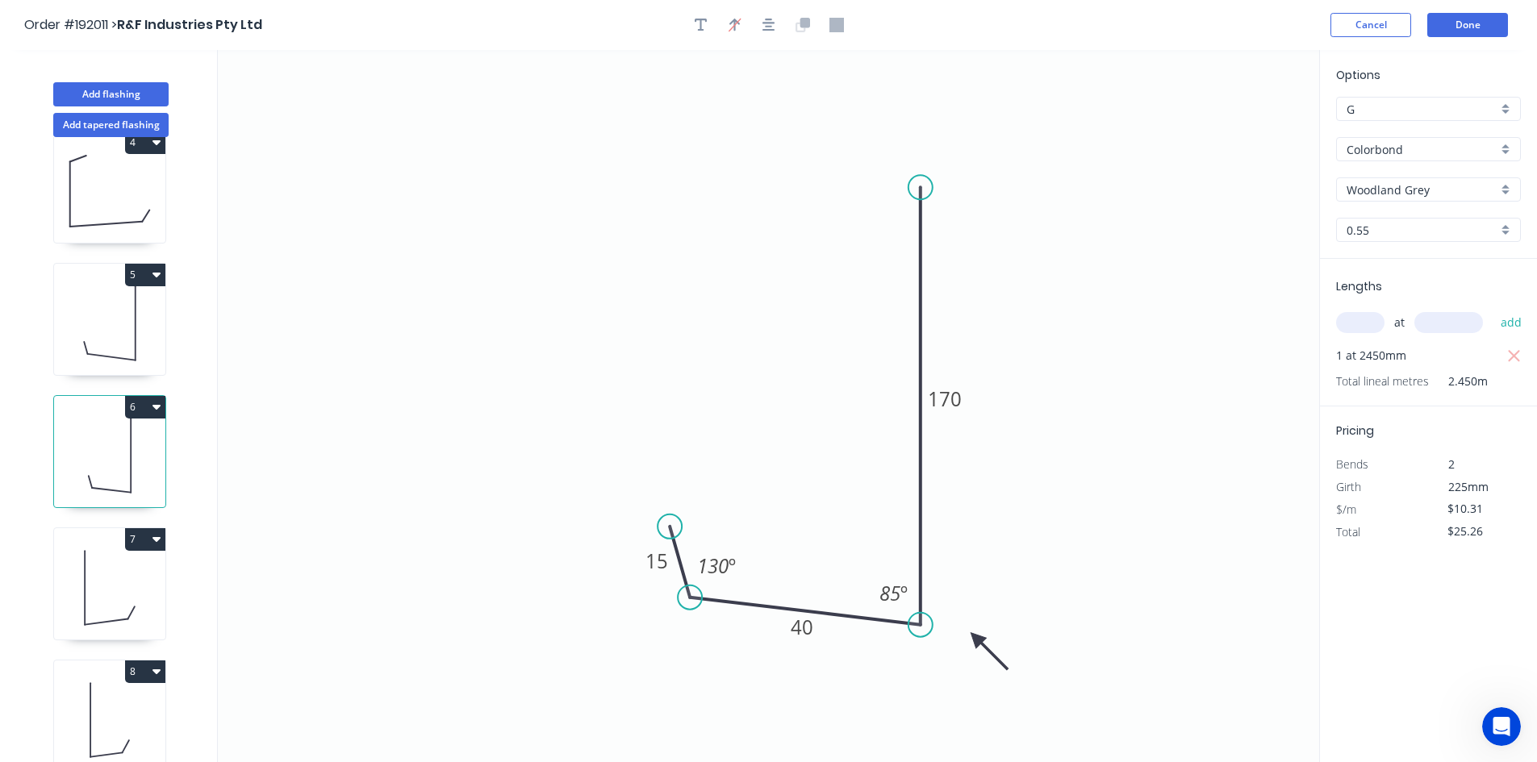
click at [93, 329] on icon at bounding box center [109, 323] width 111 height 103
type input "$26.29"
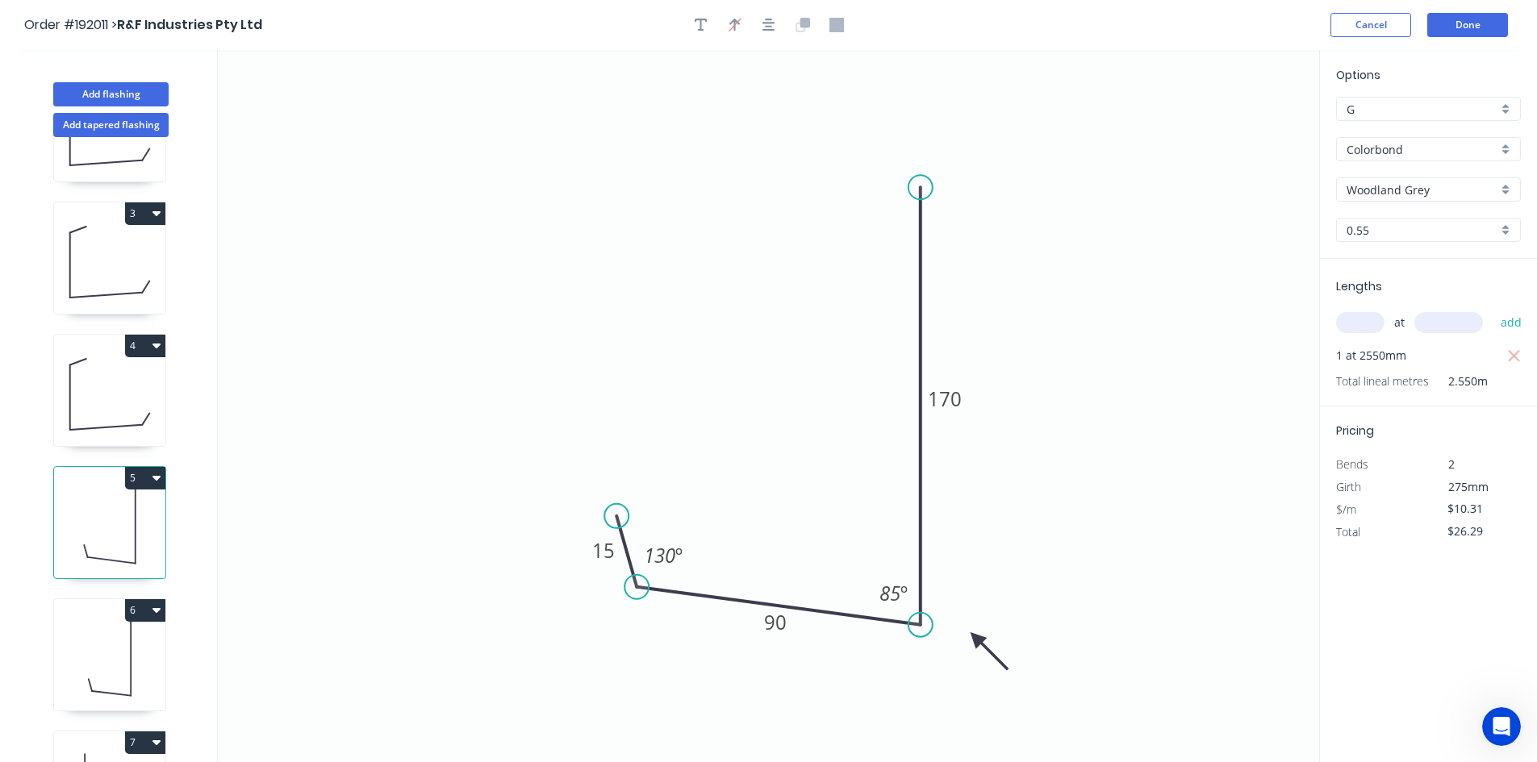
scroll to position [171, 0]
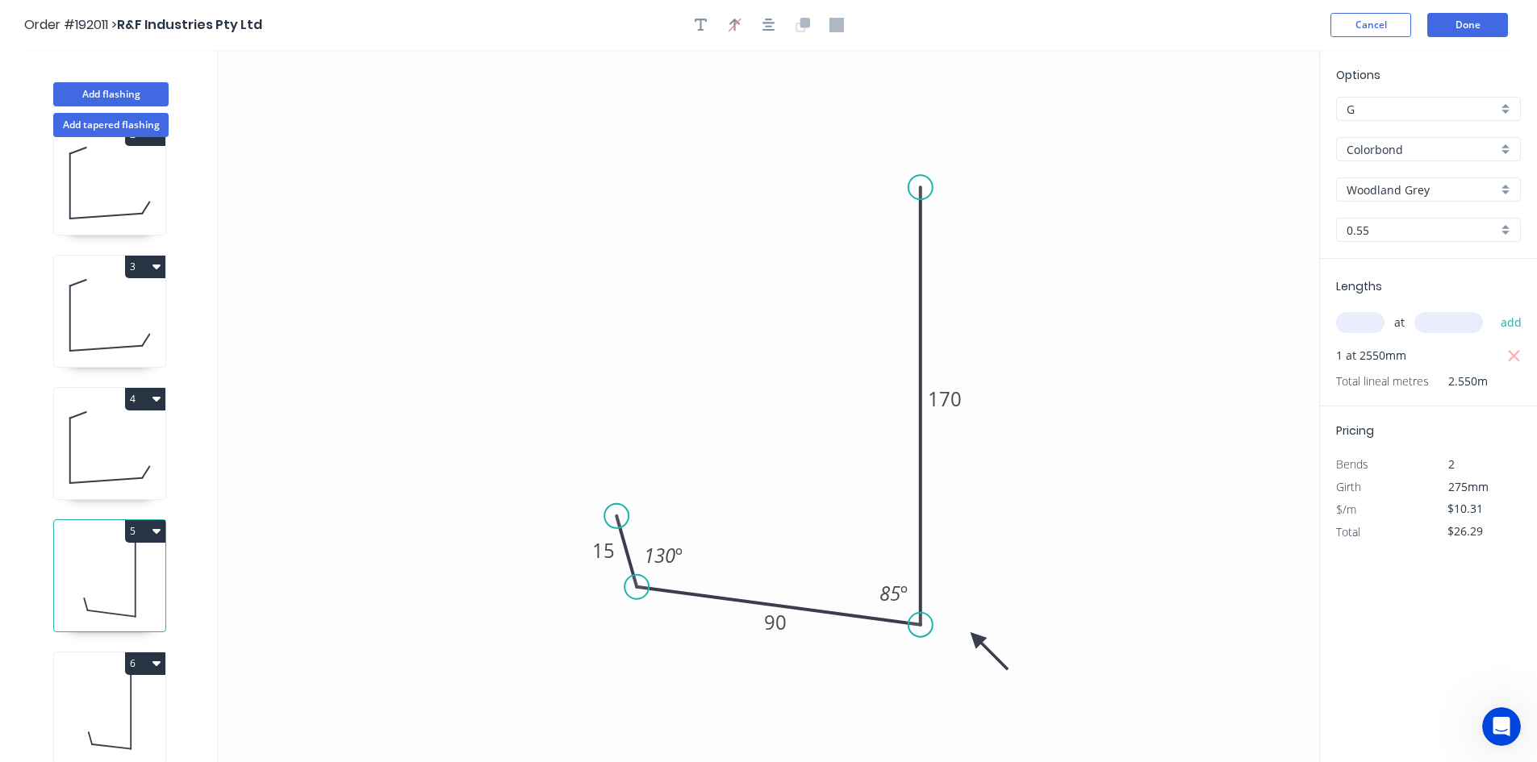
click at [105, 344] on icon at bounding box center [109, 315] width 111 height 103
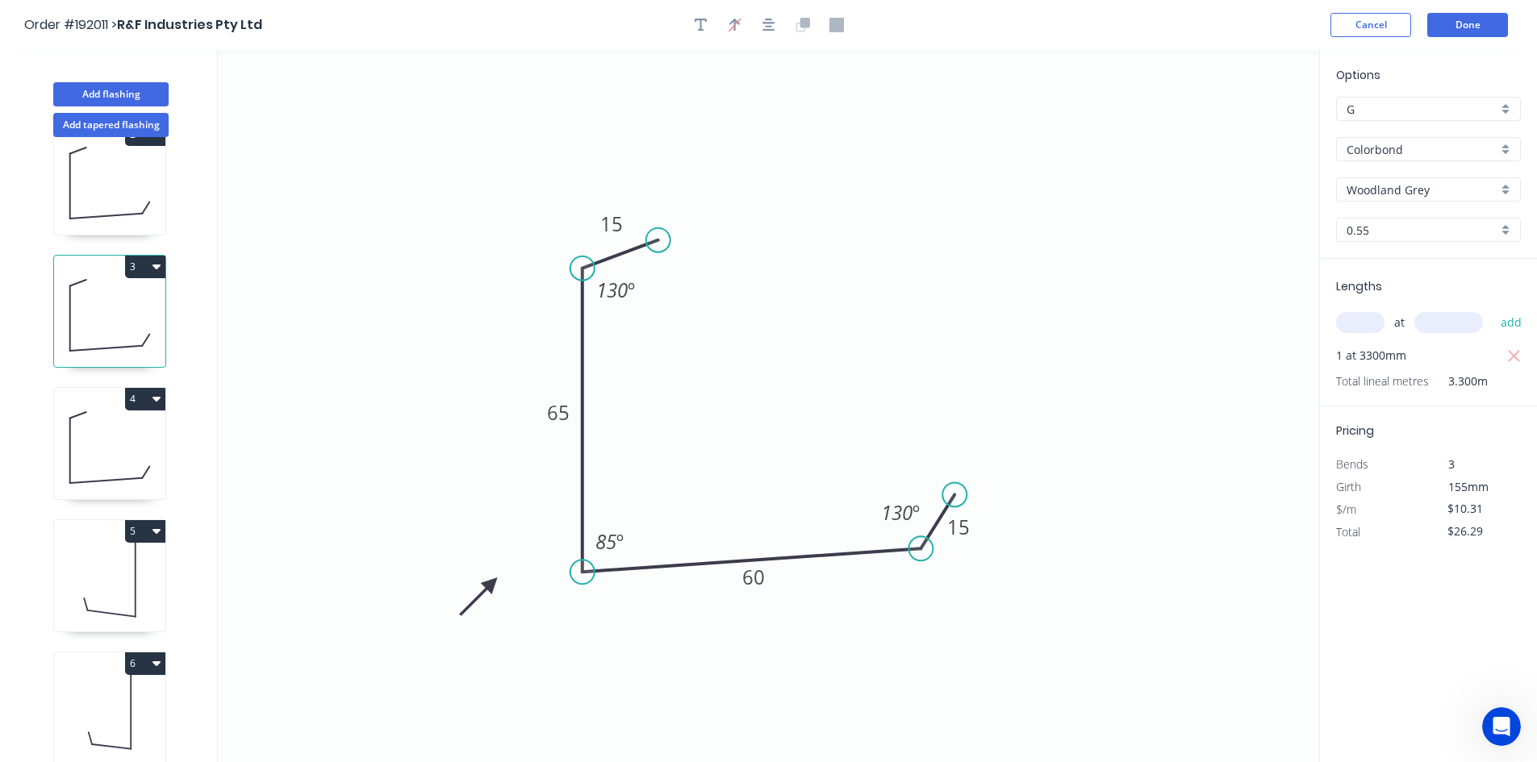
type input "$9.08"
type input "$29.96"
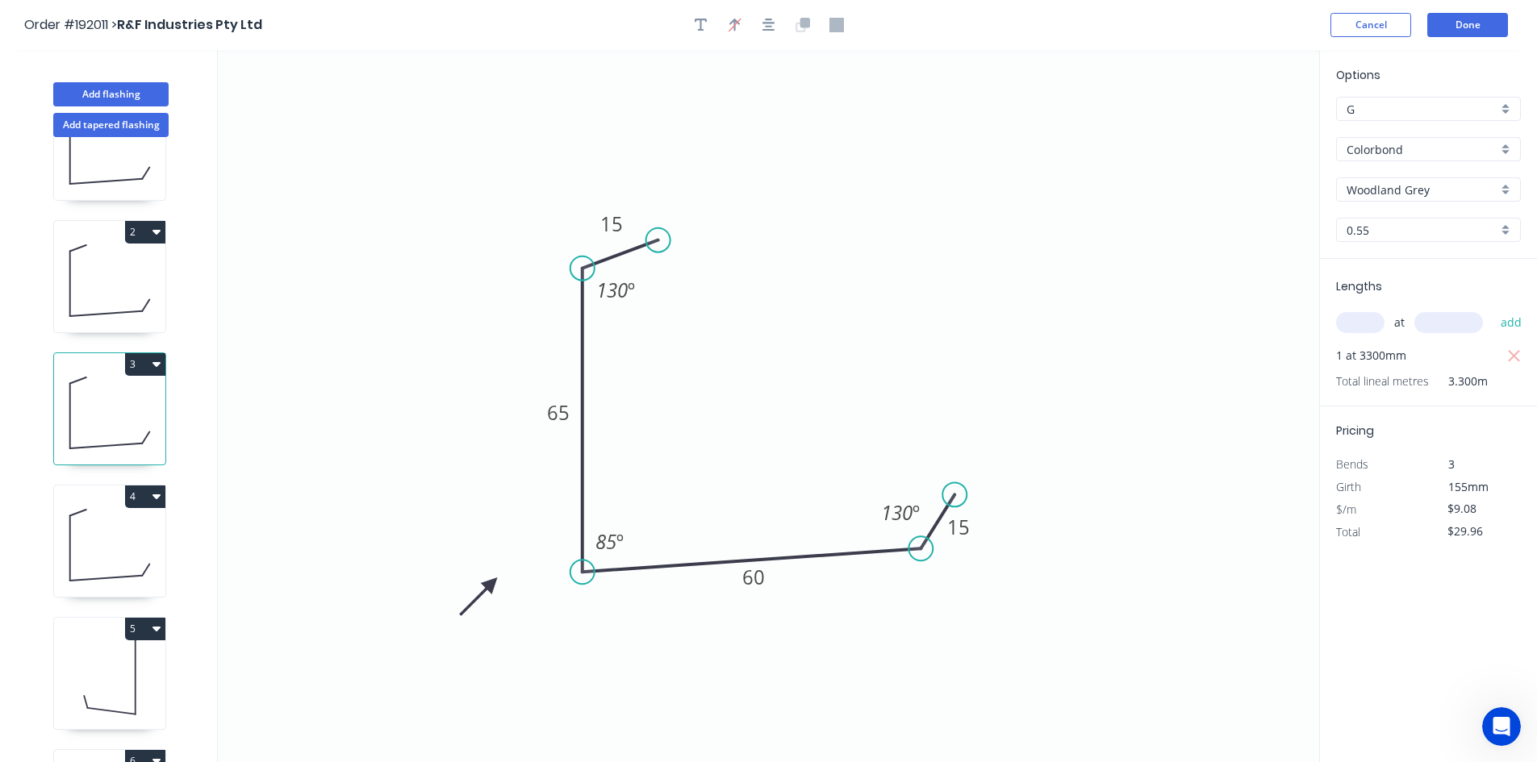
scroll to position [0, 0]
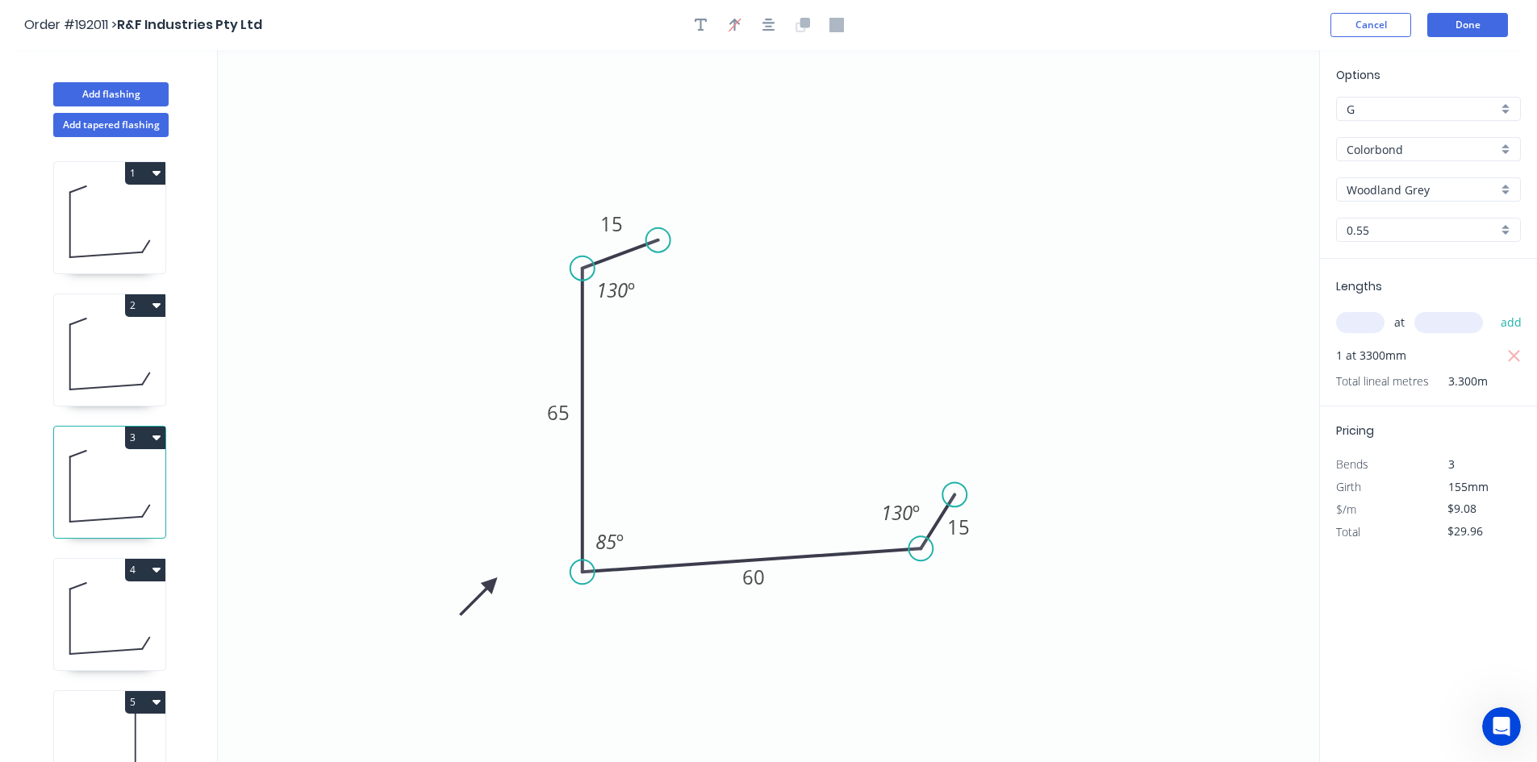
click at [1425, 21] on div "Cancel Done" at bounding box center [1421, 25] width 182 height 24
click at [1436, 23] on button "Done" at bounding box center [1467, 25] width 81 height 24
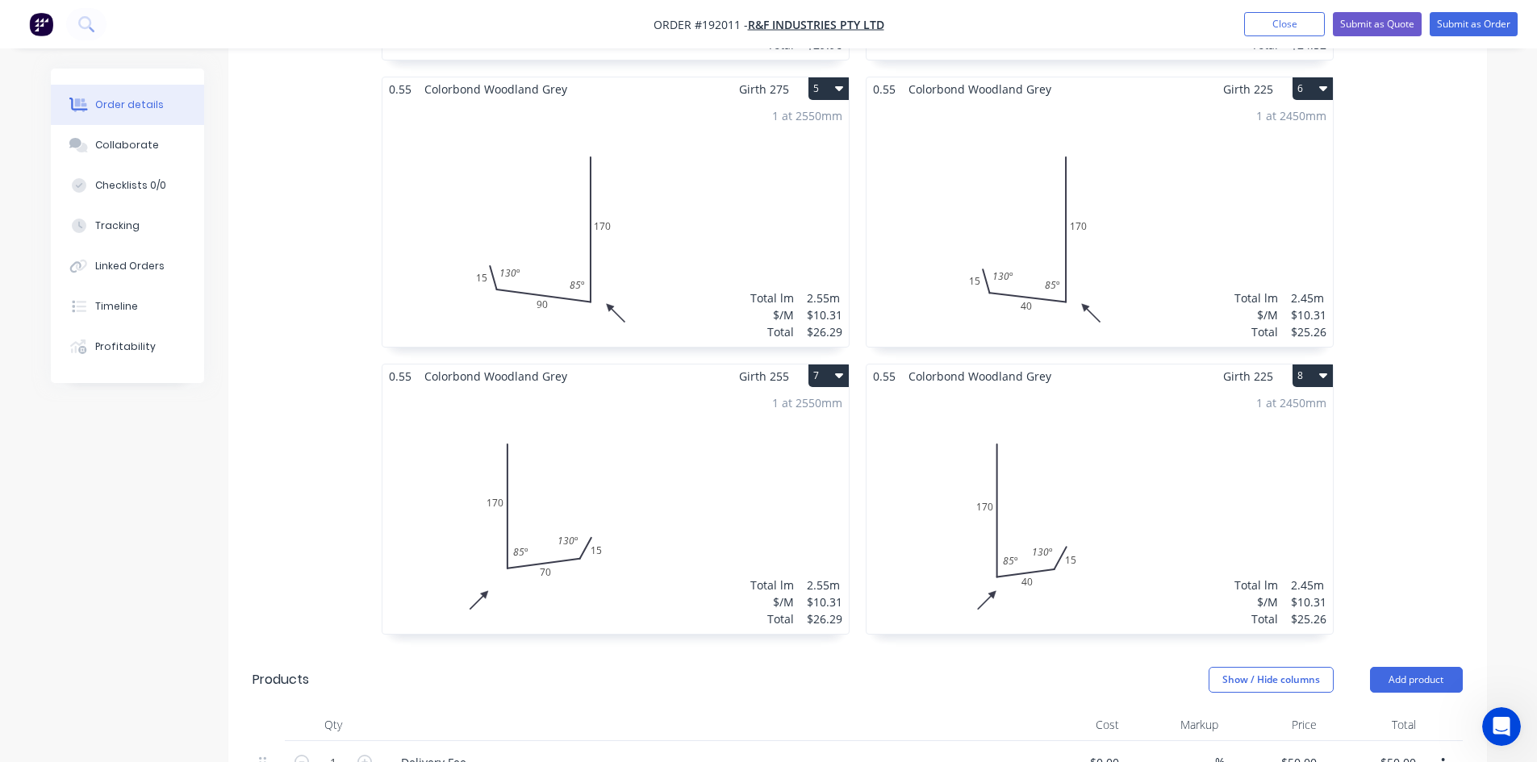
scroll to position [1210, 0]
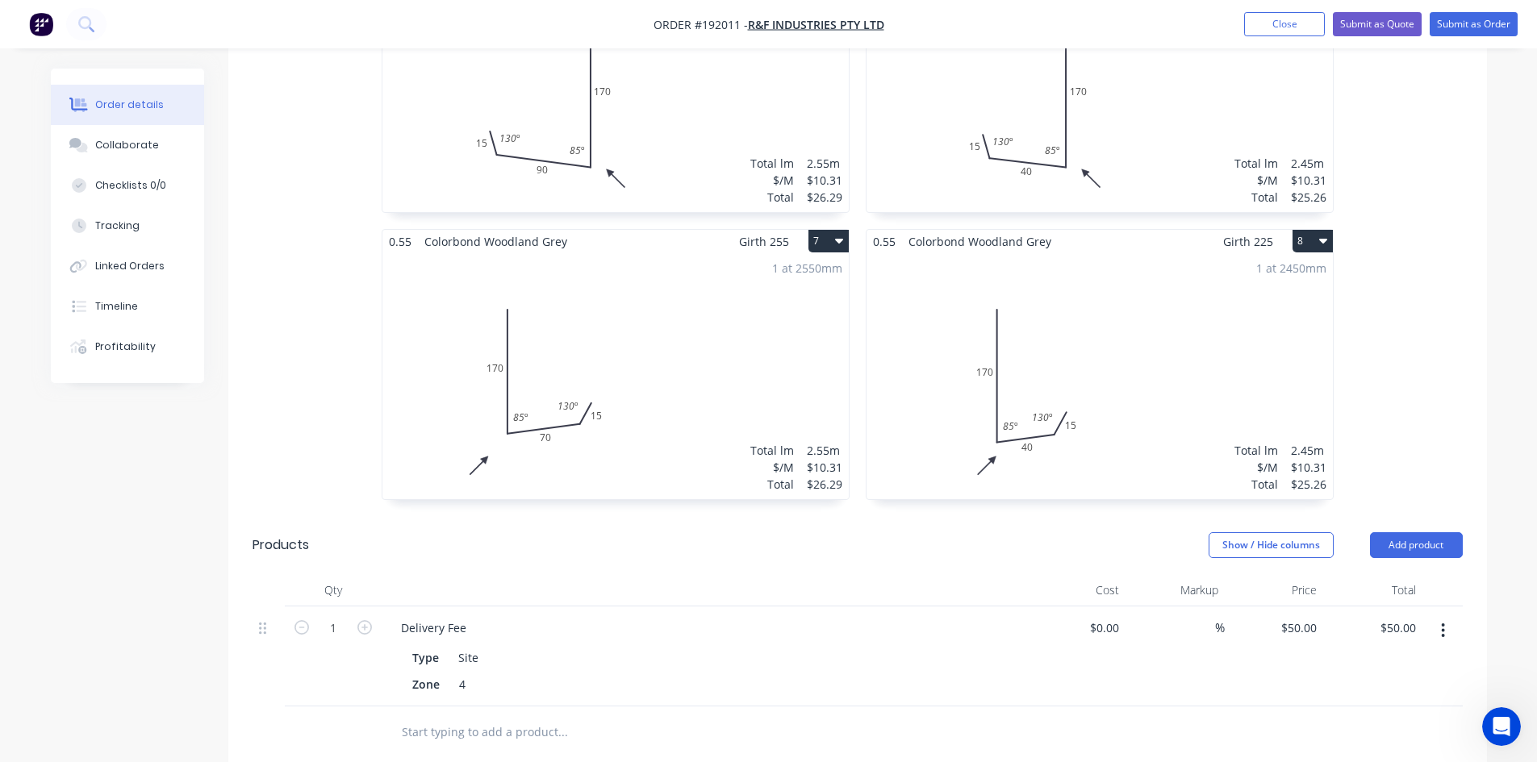
drag, startPoint x: 941, startPoint y: 314, endPoint x: 933, endPoint y: 323, distance: 12.1
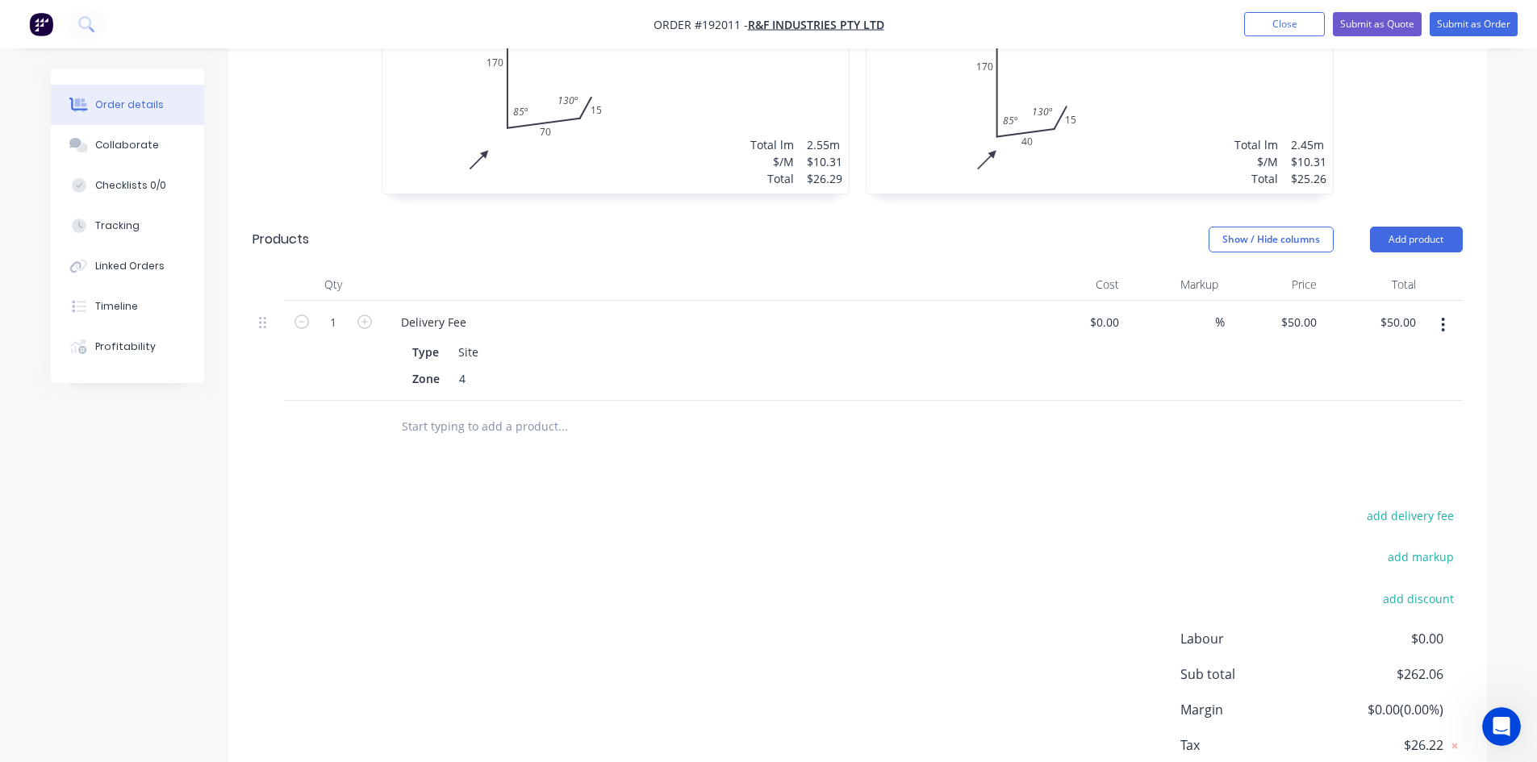
scroll to position [1550, 0]
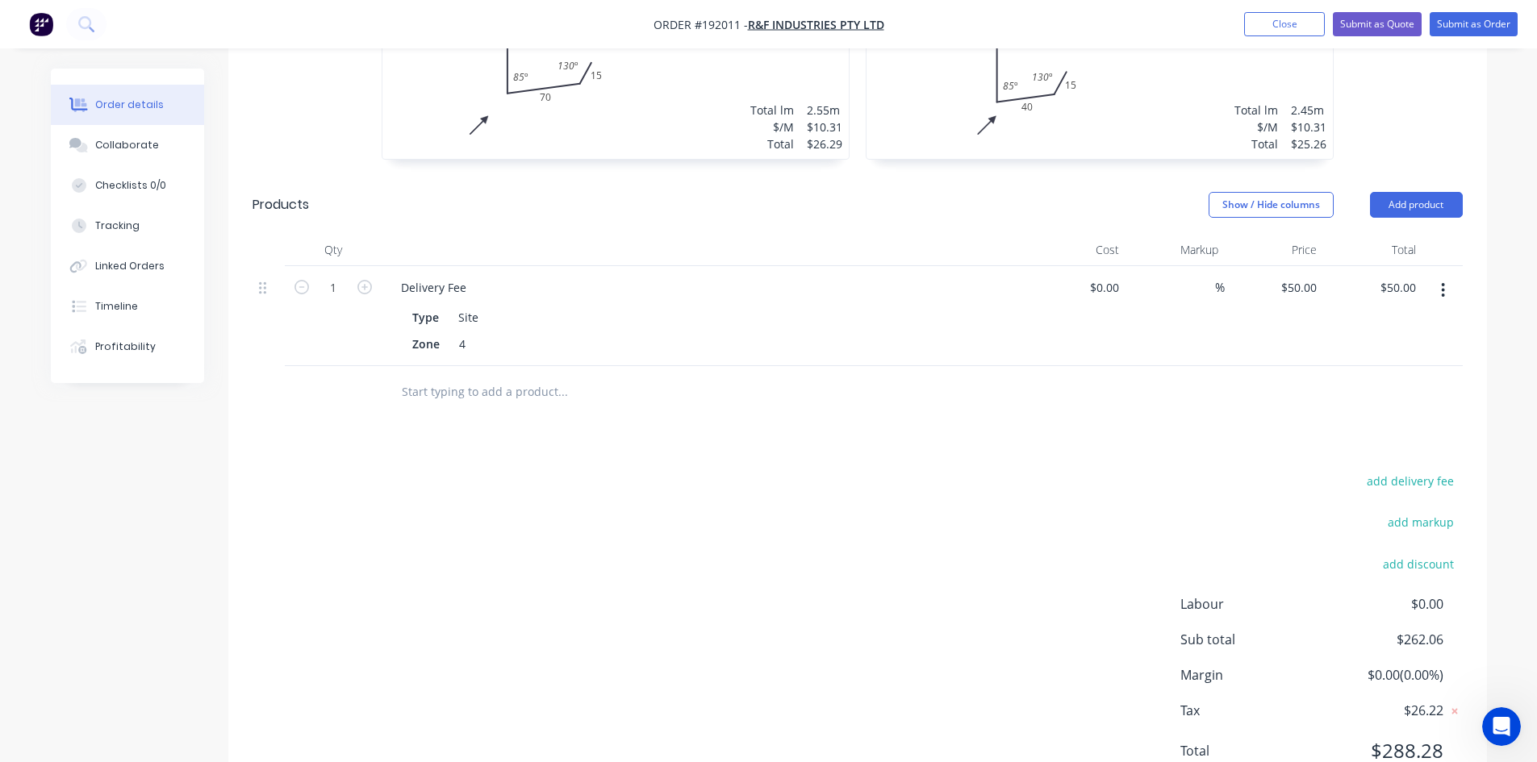
click at [1121, 366] on div at bounding box center [857, 392] width 1210 height 52
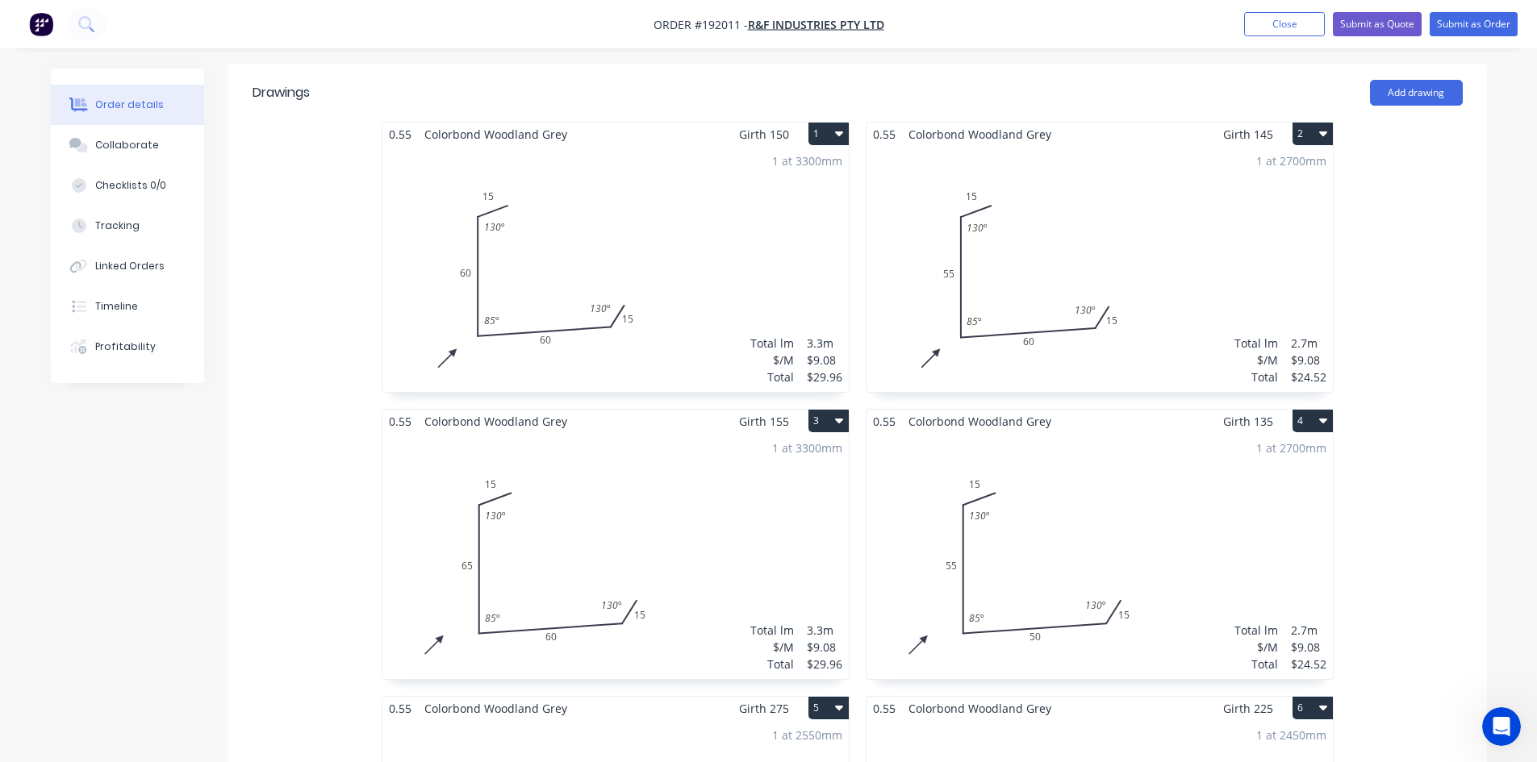
scroll to position [0, 0]
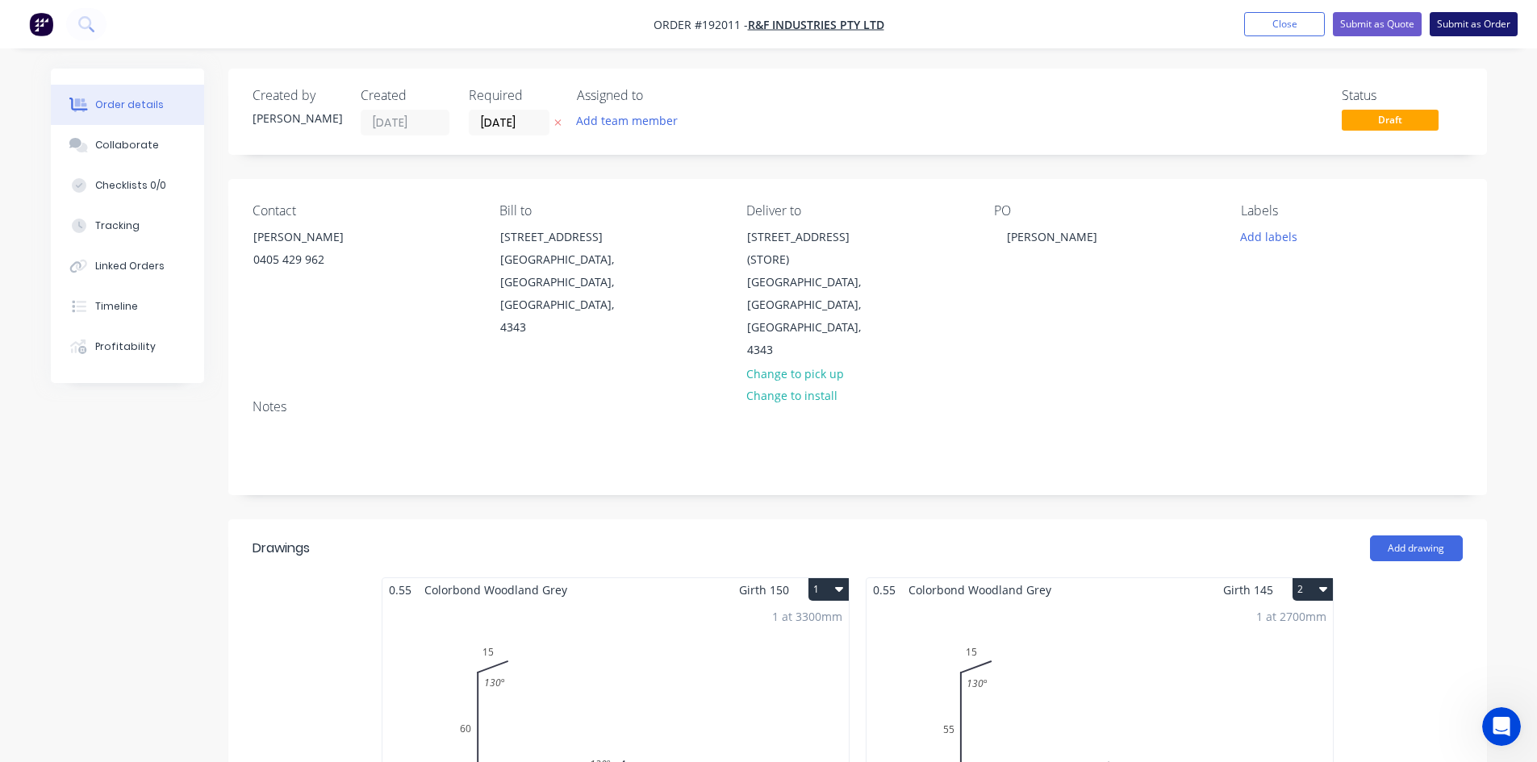
click at [1453, 27] on button "Submit as Order" at bounding box center [1473, 24] width 88 height 24
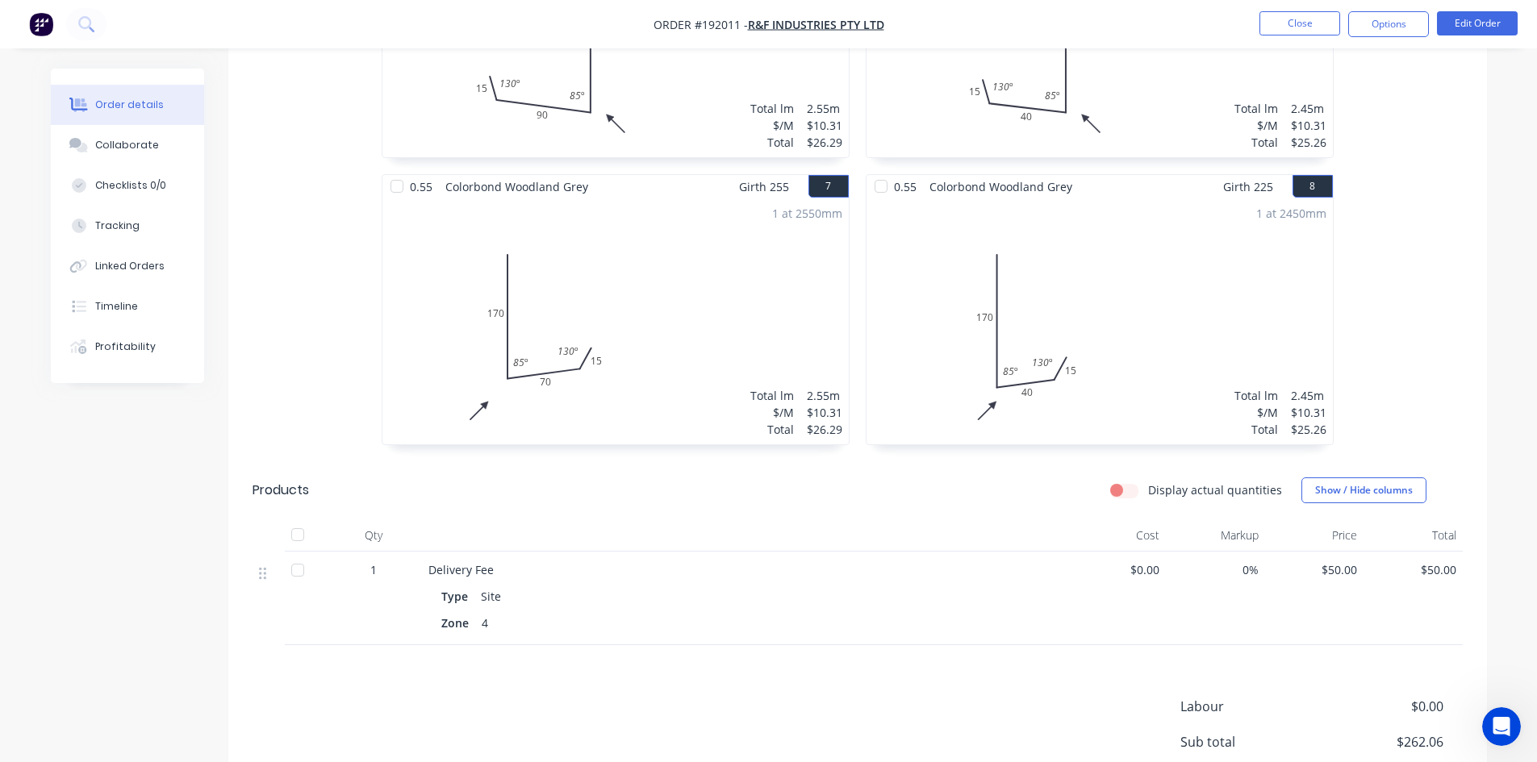
scroll to position [1341, 0]
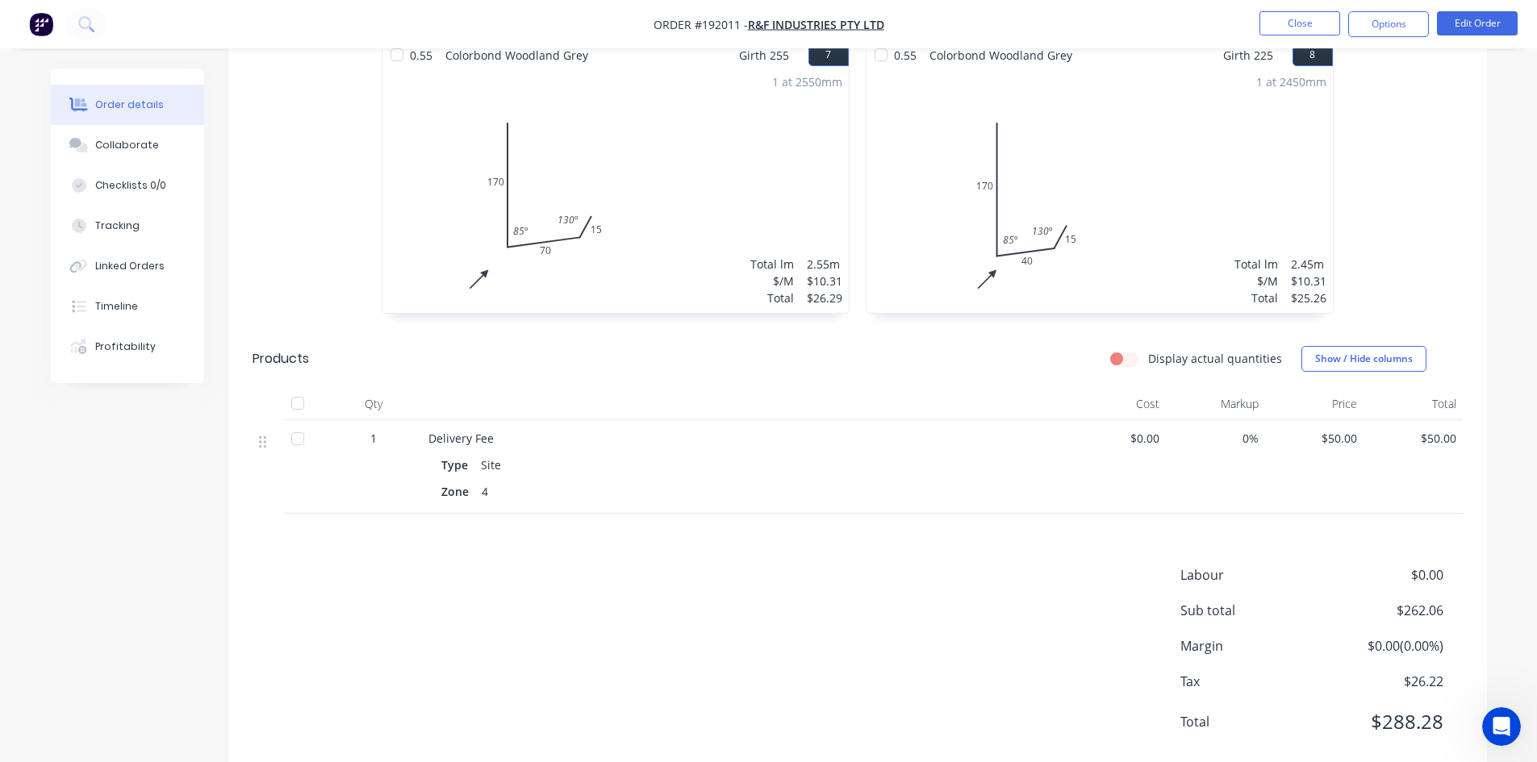
drag, startPoint x: 1062, startPoint y: 184, endPoint x: 1024, endPoint y: 357, distance: 176.9
click at [1024, 388] on div at bounding box center [744, 404] width 645 height 32
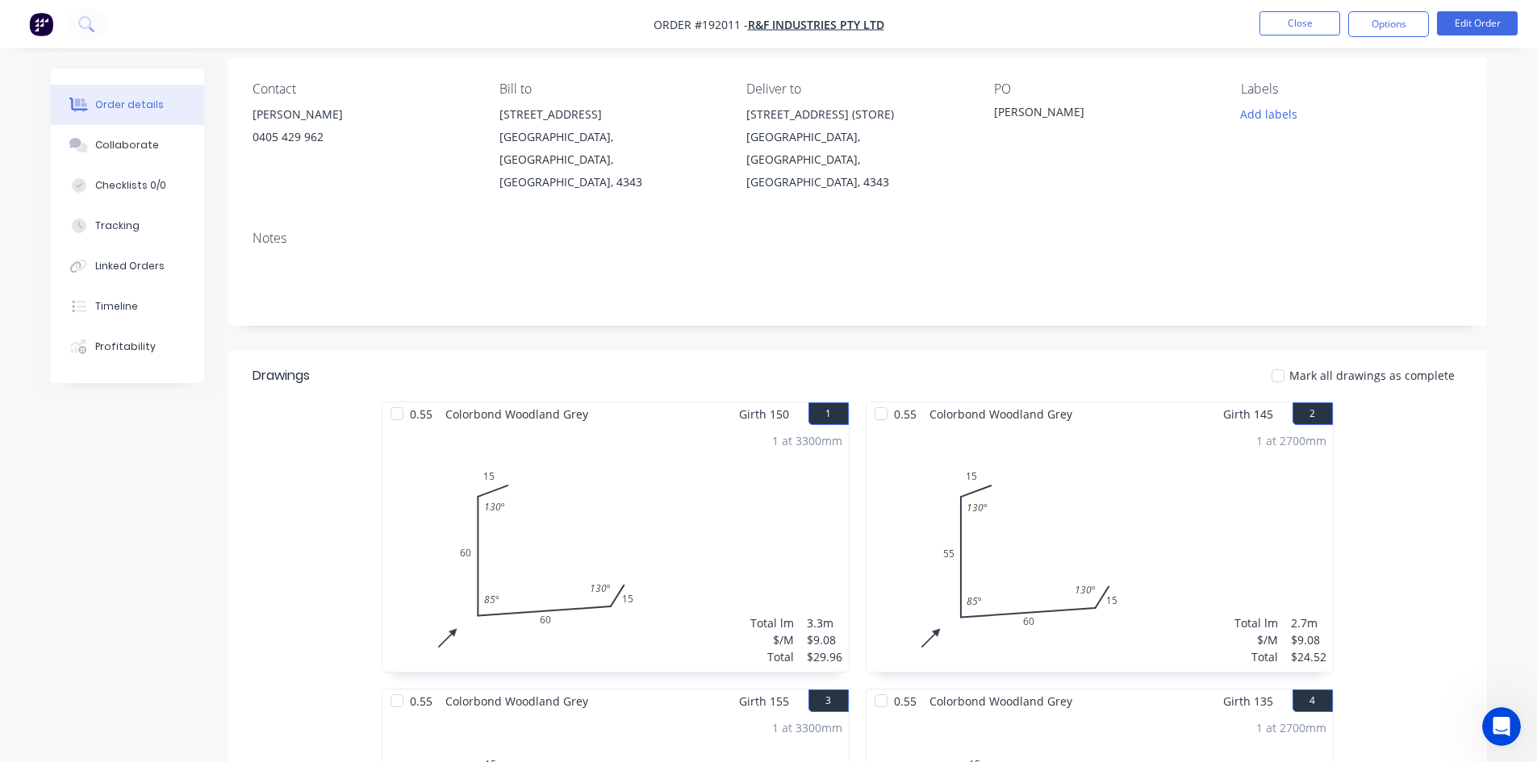
scroll to position [0, 0]
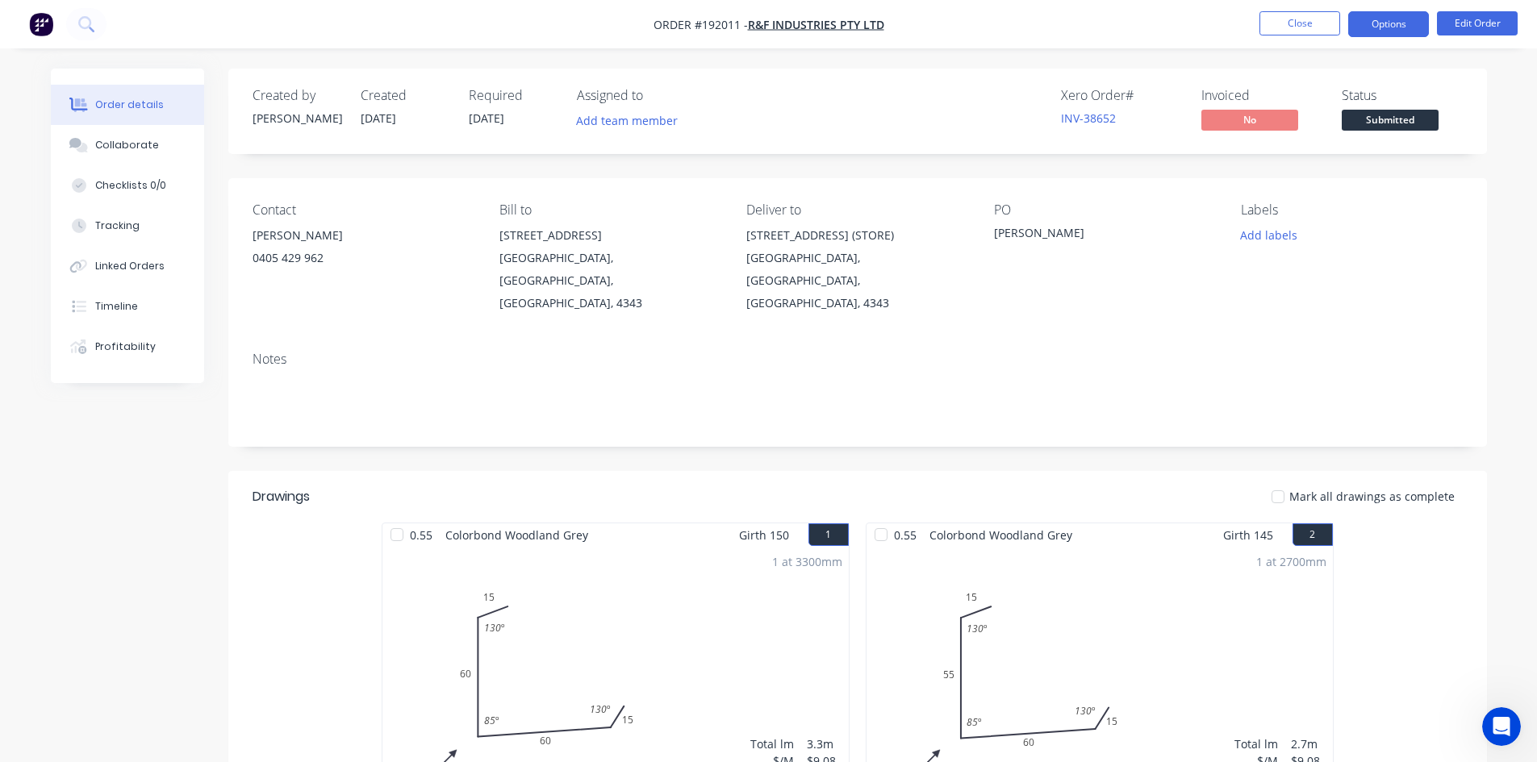
drag, startPoint x: 1320, startPoint y: 11, endPoint x: 1383, endPoint y: 15, distance: 63.0
click at [1383, 15] on ul "Close Options Edit Order" at bounding box center [1388, 24] width 297 height 26
click at [1383, 15] on button "Options" at bounding box center [1388, 24] width 81 height 26
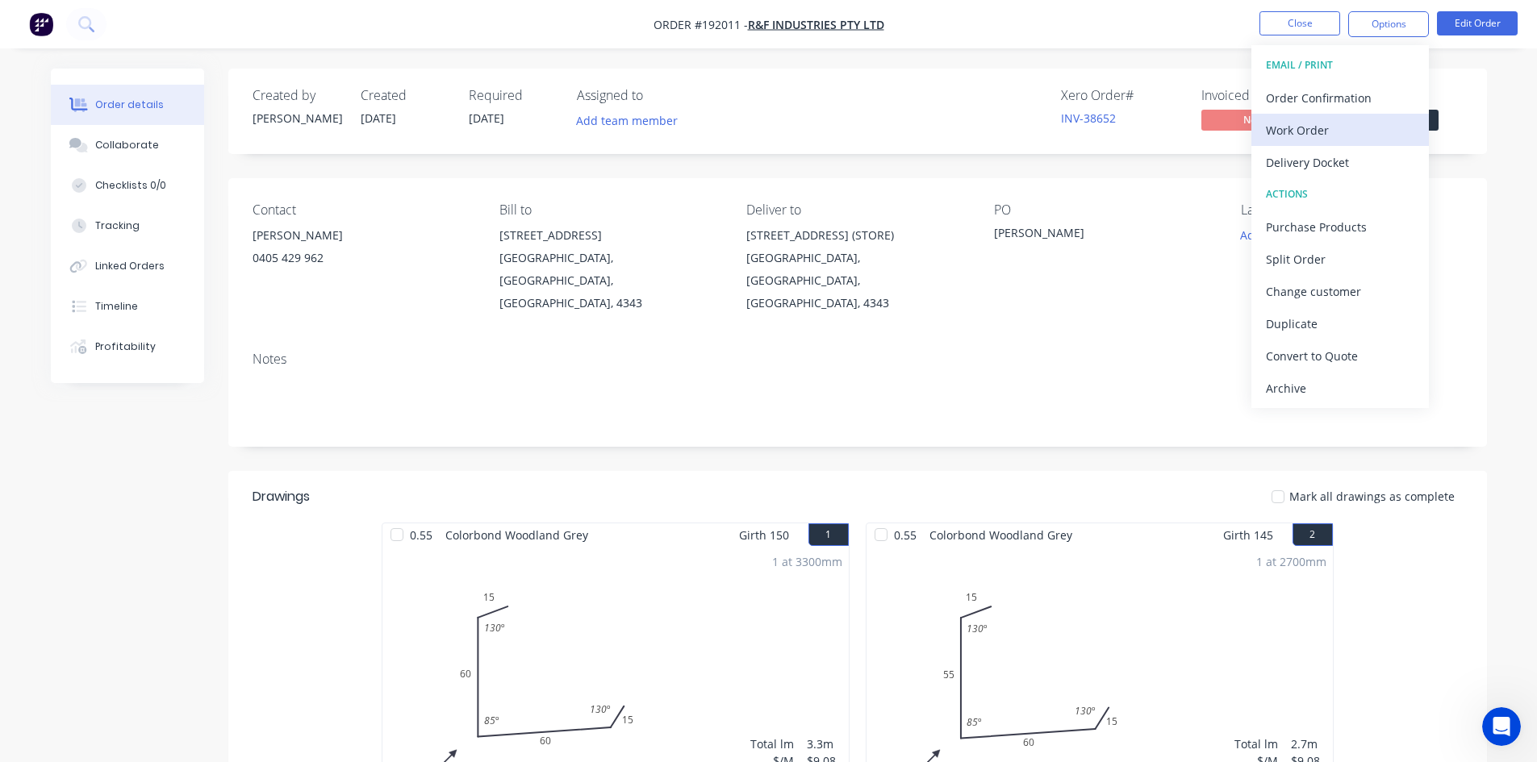
drag, startPoint x: 1357, startPoint y: 98, endPoint x: 1343, endPoint y: 126, distance: 30.7
click at [1343, 126] on div "EMAIL / PRINT Order Confirmation Work Order Delivery Docket ACTIONS Purchase Pr…" at bounding box center [1339, 226] width 177 height 363
click at [1343, 126] on div "Work Order" at bounding box center [1340, 130] width 148 height 23
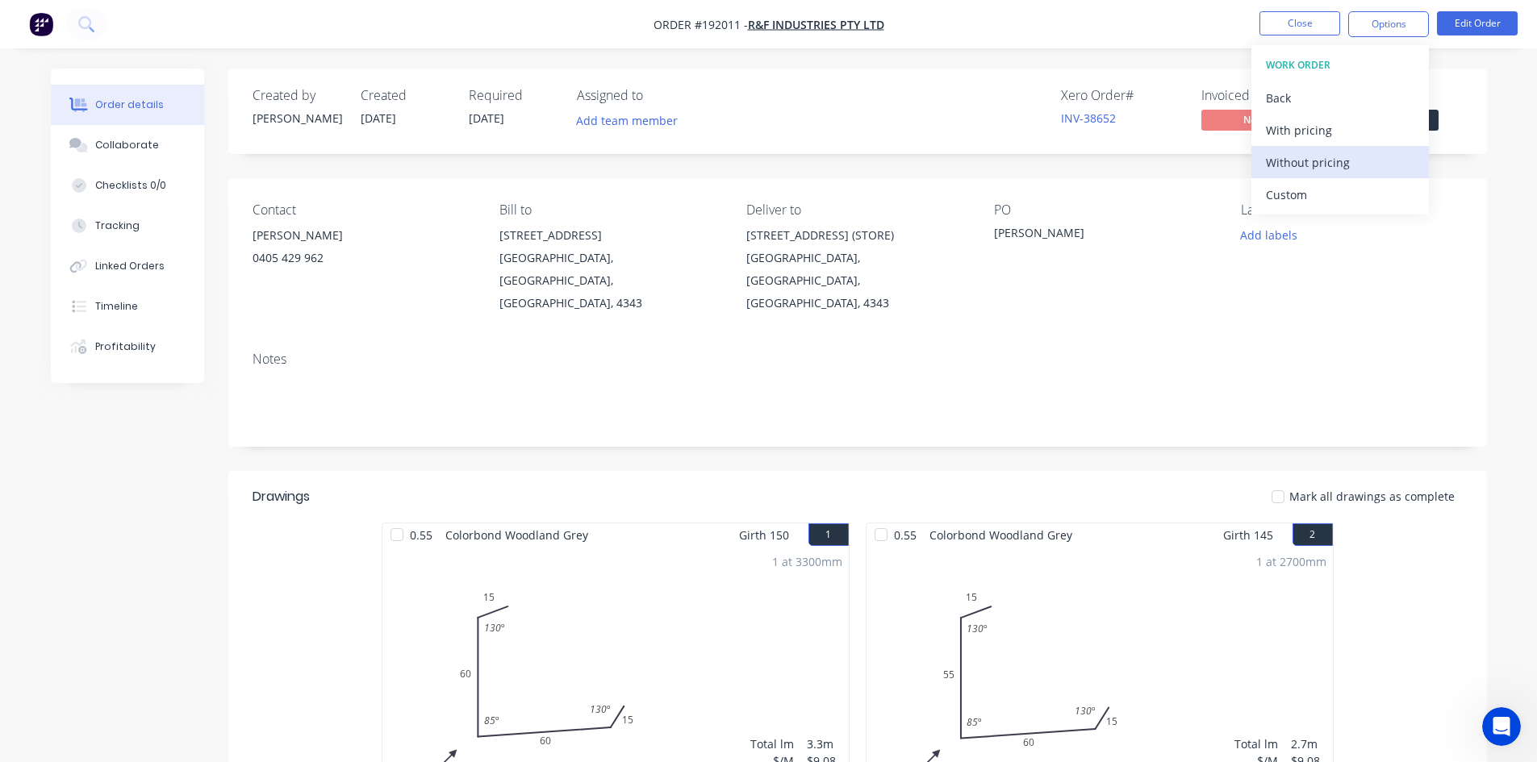
click at [1335, 156] on div "Without pricing" at bounding box center [1340, 162] width 148 height 23
click at [35, 24] on img "button" at bounding box center [41, 24] width 24 height 24
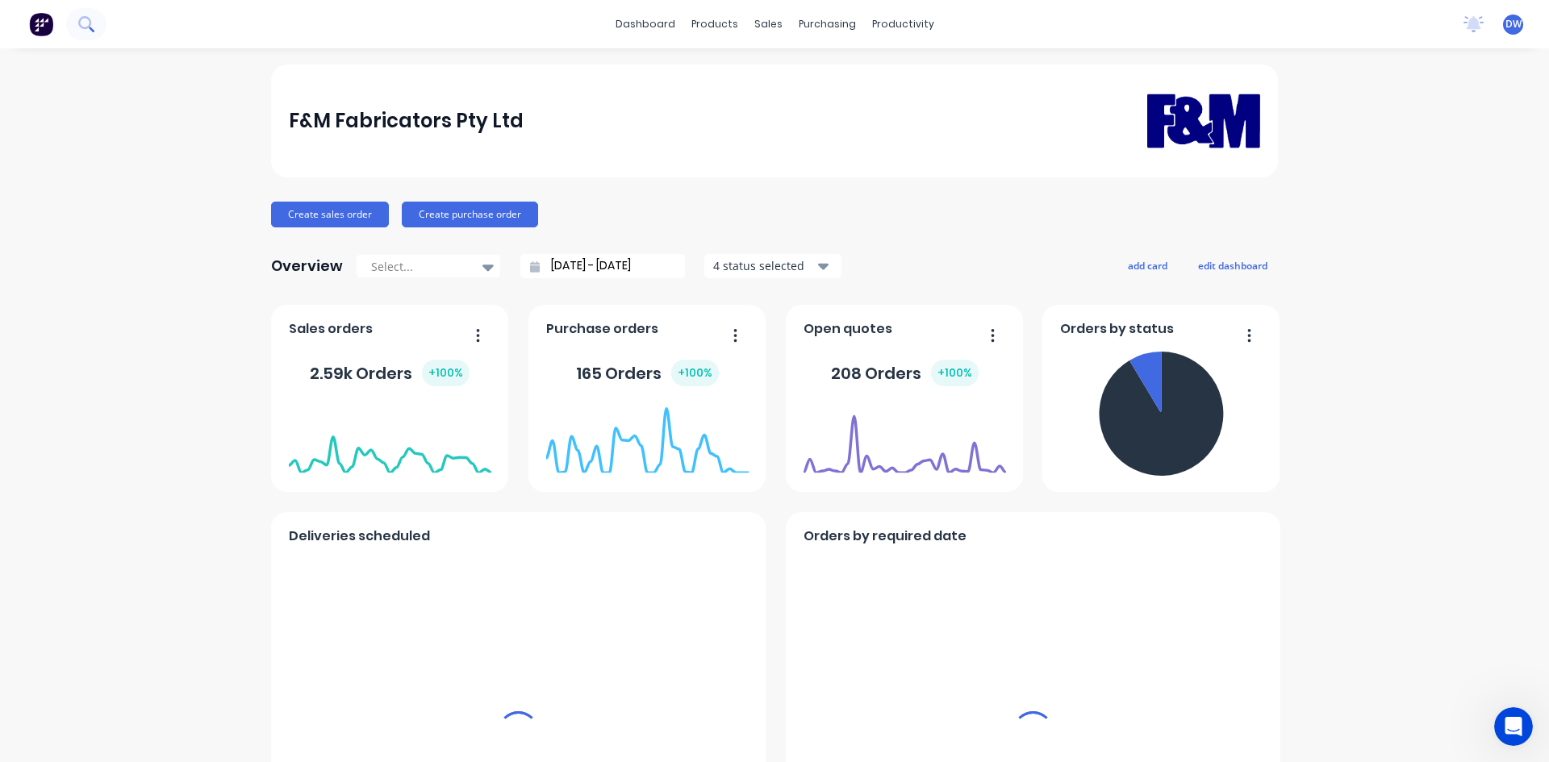
click at [96, 26] on button at bounding box center [86, 24] width 40 height 32
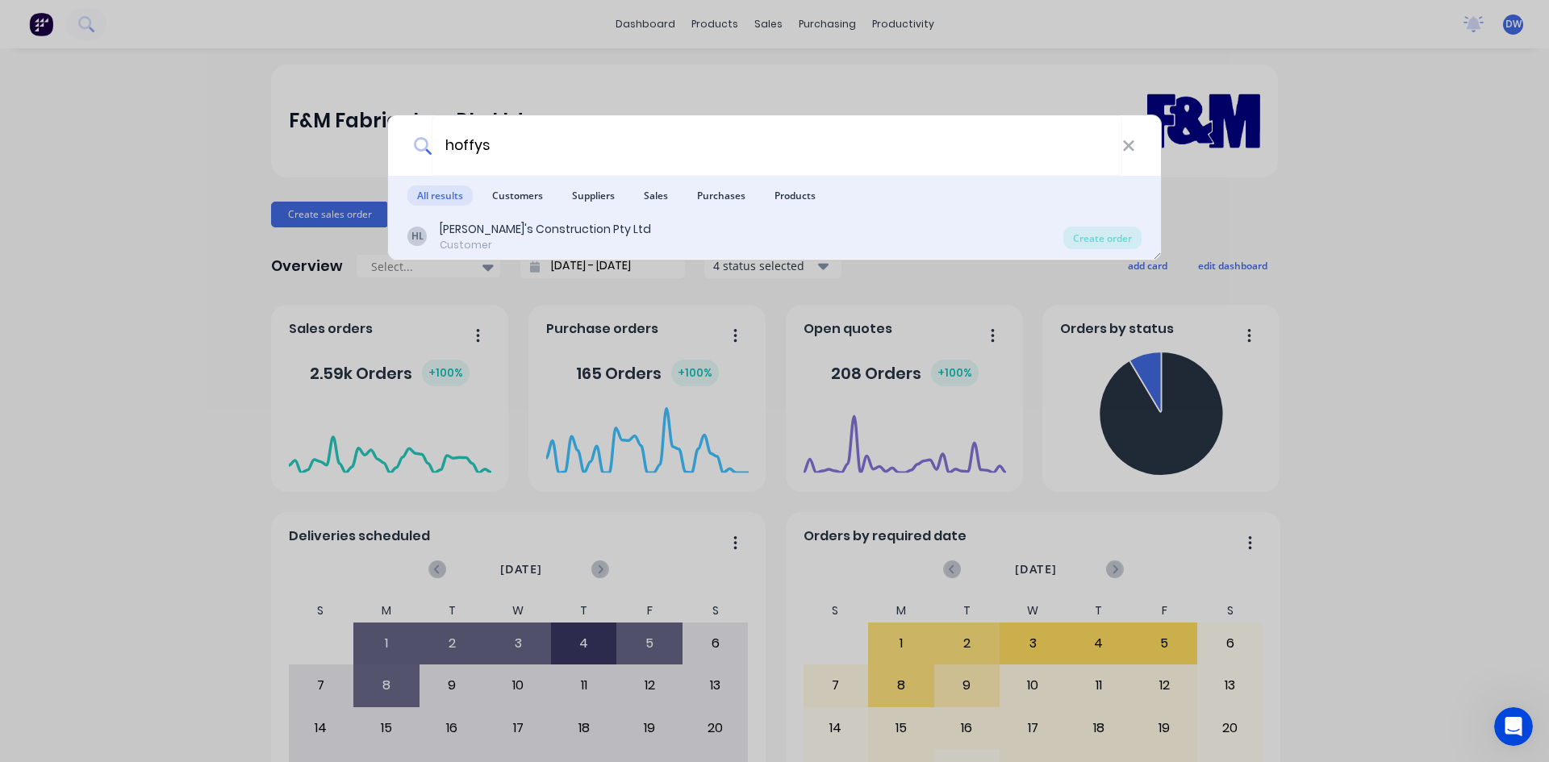
type input "hoffys"
click at [531, 229] on div "Hoffy's Construction Pty Ltd" at bounding box center [545, 229] width 211 height 17
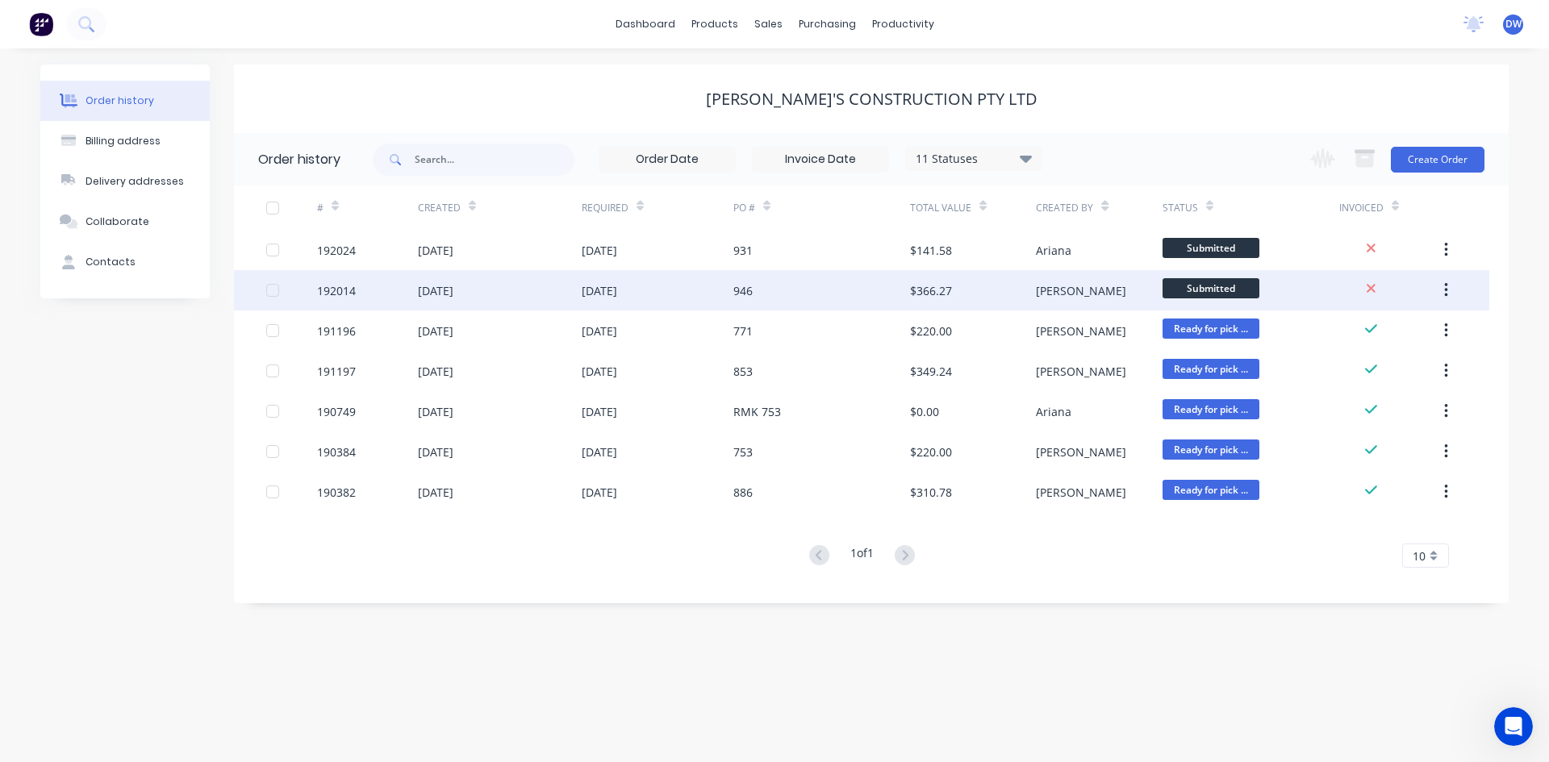
click at [824, 302] on div "946" at bounding box center [821, 290] width 177 height 40
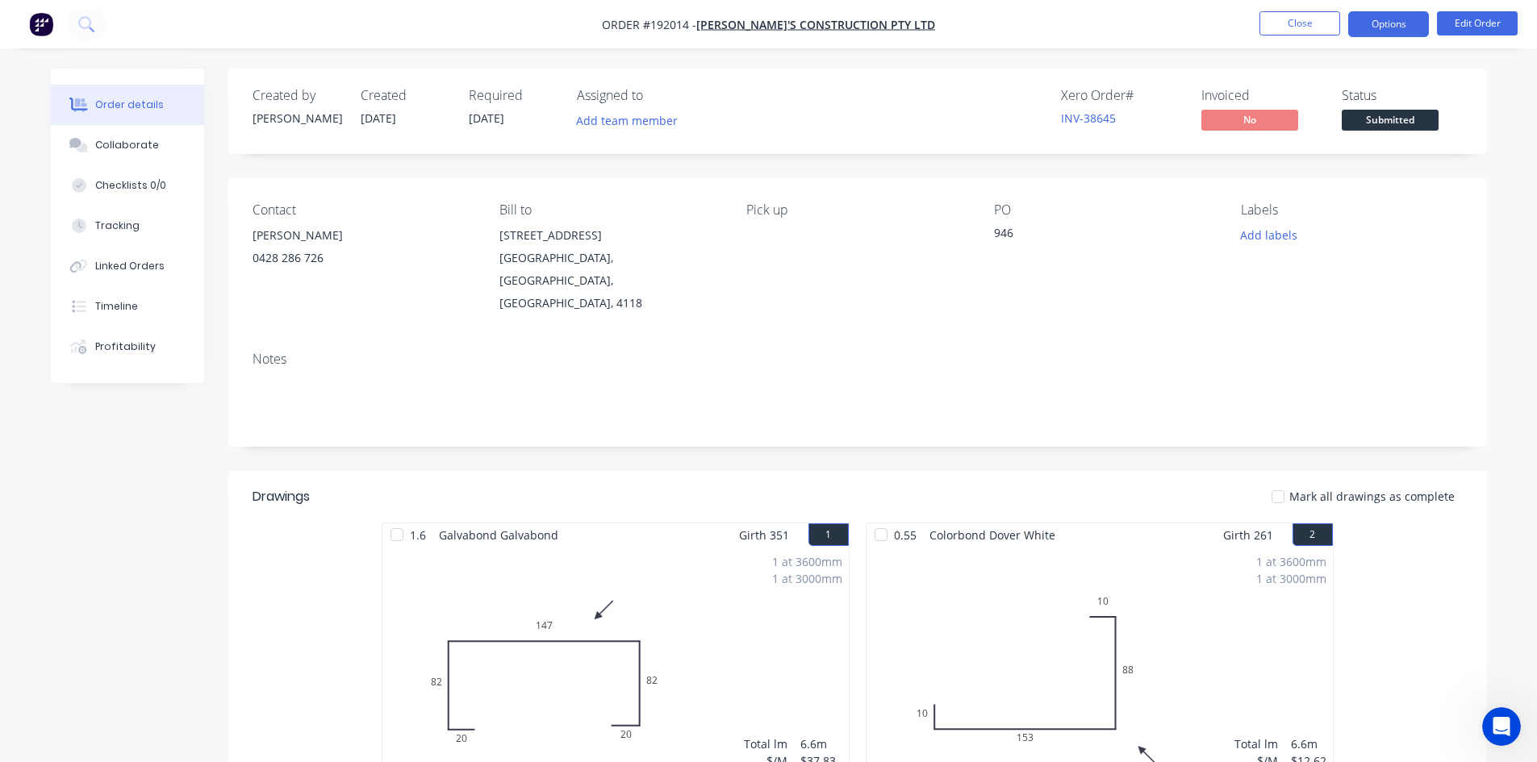
click at [1384, 29] on button "Options" at bounding box center [1388, 24] width 81 height 26
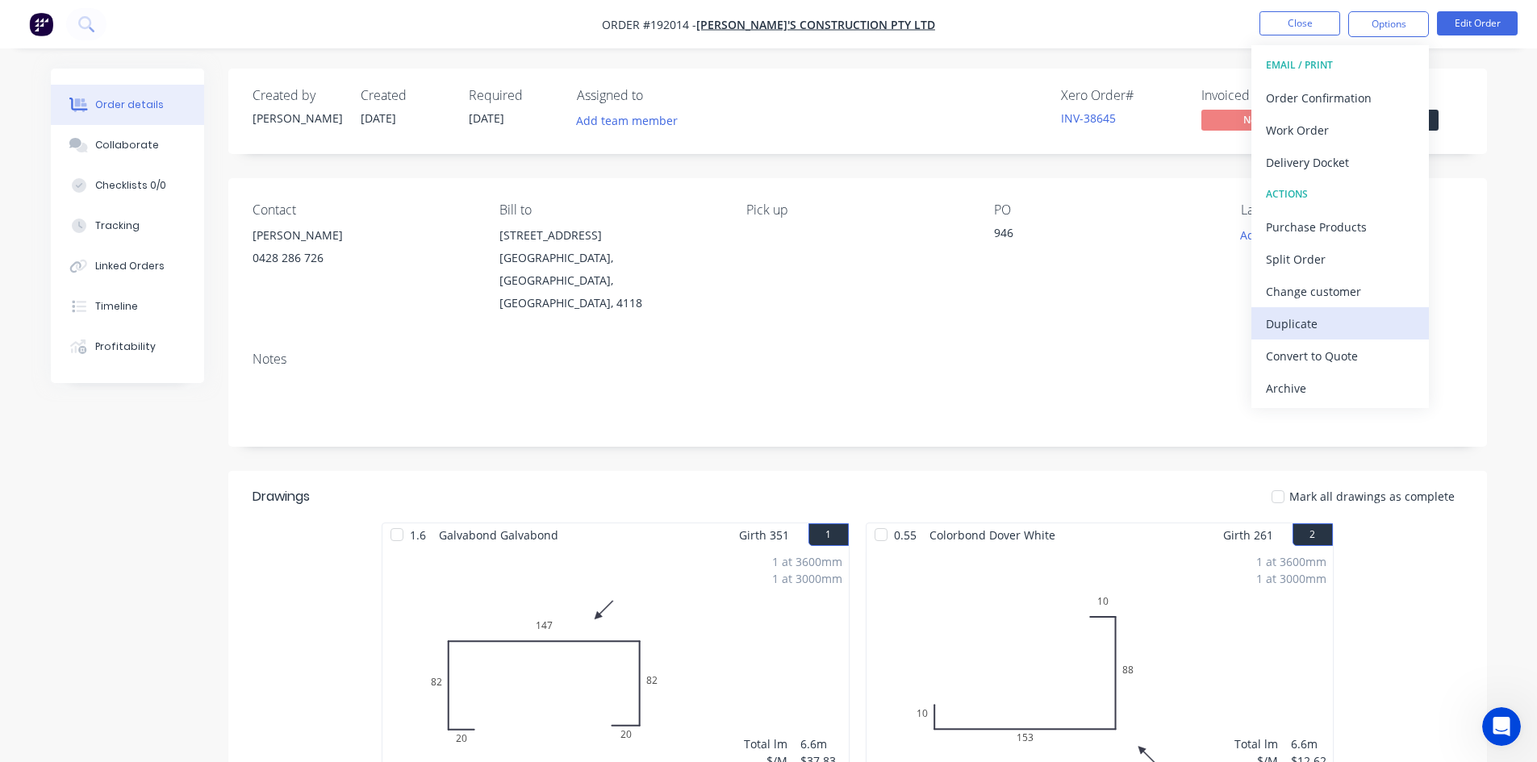
click at [1317, 326] on div "Duplicate" at bounding box center [1340, 323] width 148 height 23
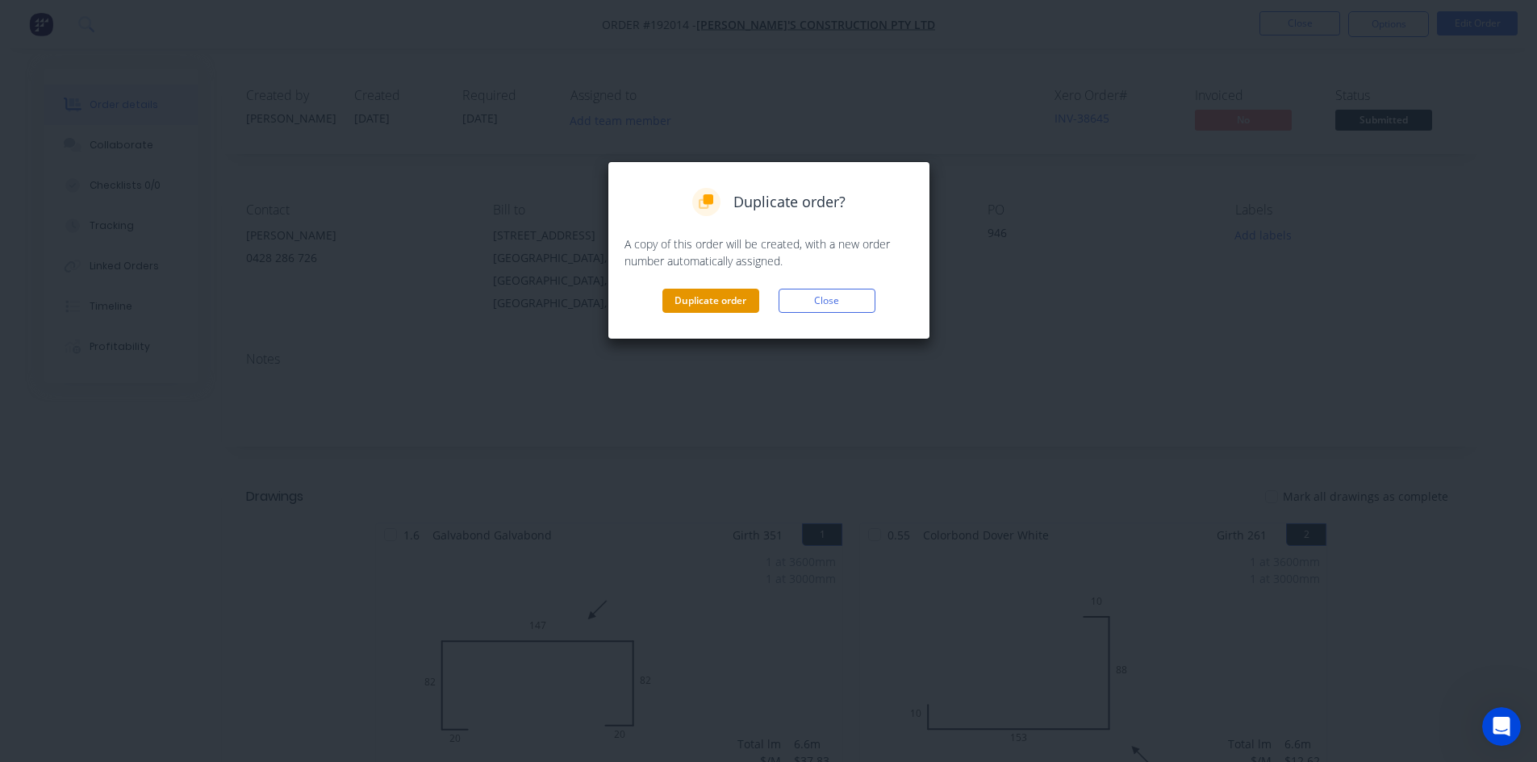
click at [706, 290] on button "Duplicate order" at bounding box center [710, 301] width 97 height 24
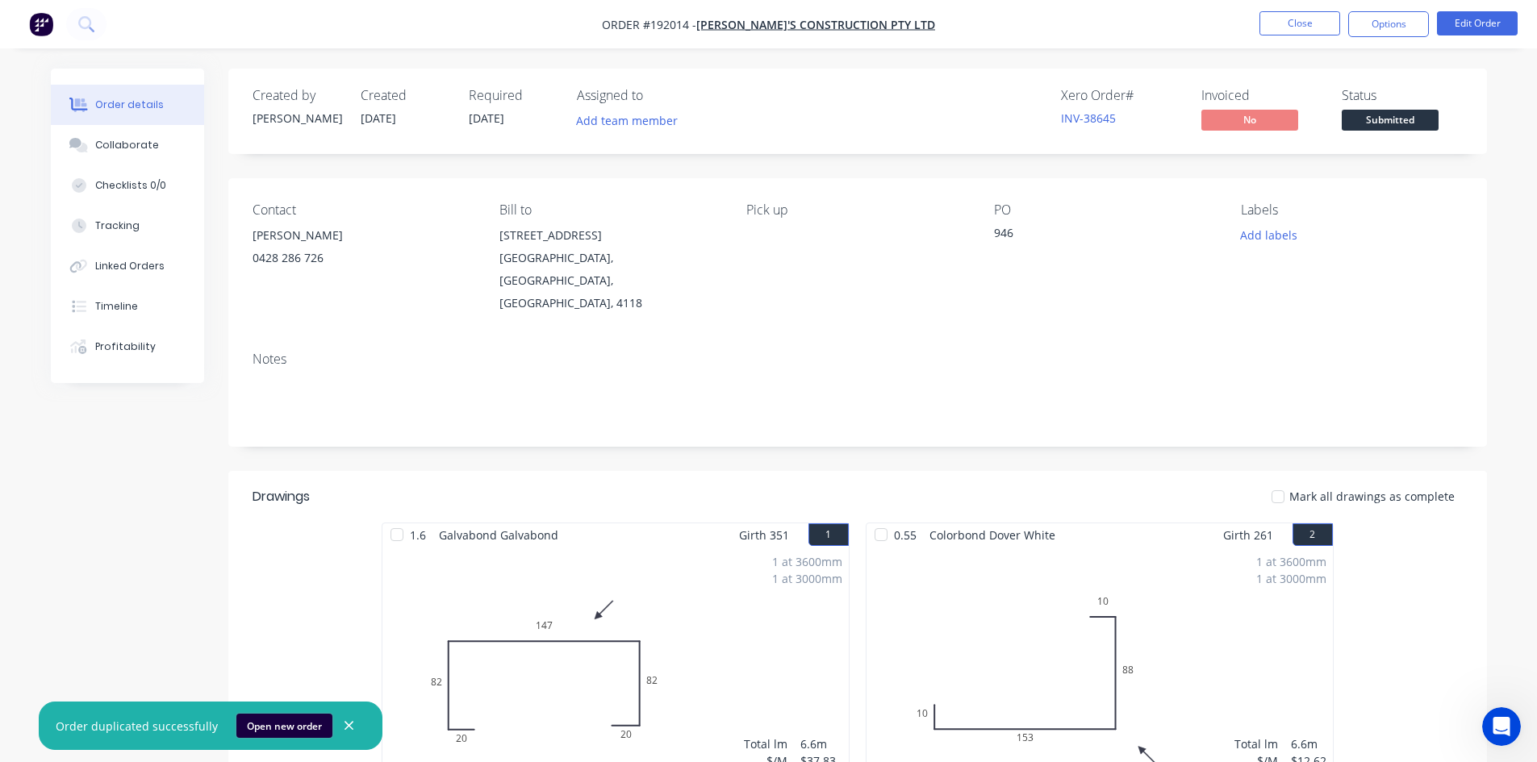
click at [293, 724] on button "Open new order" at bounding box center [284, 726] width 96 height 24
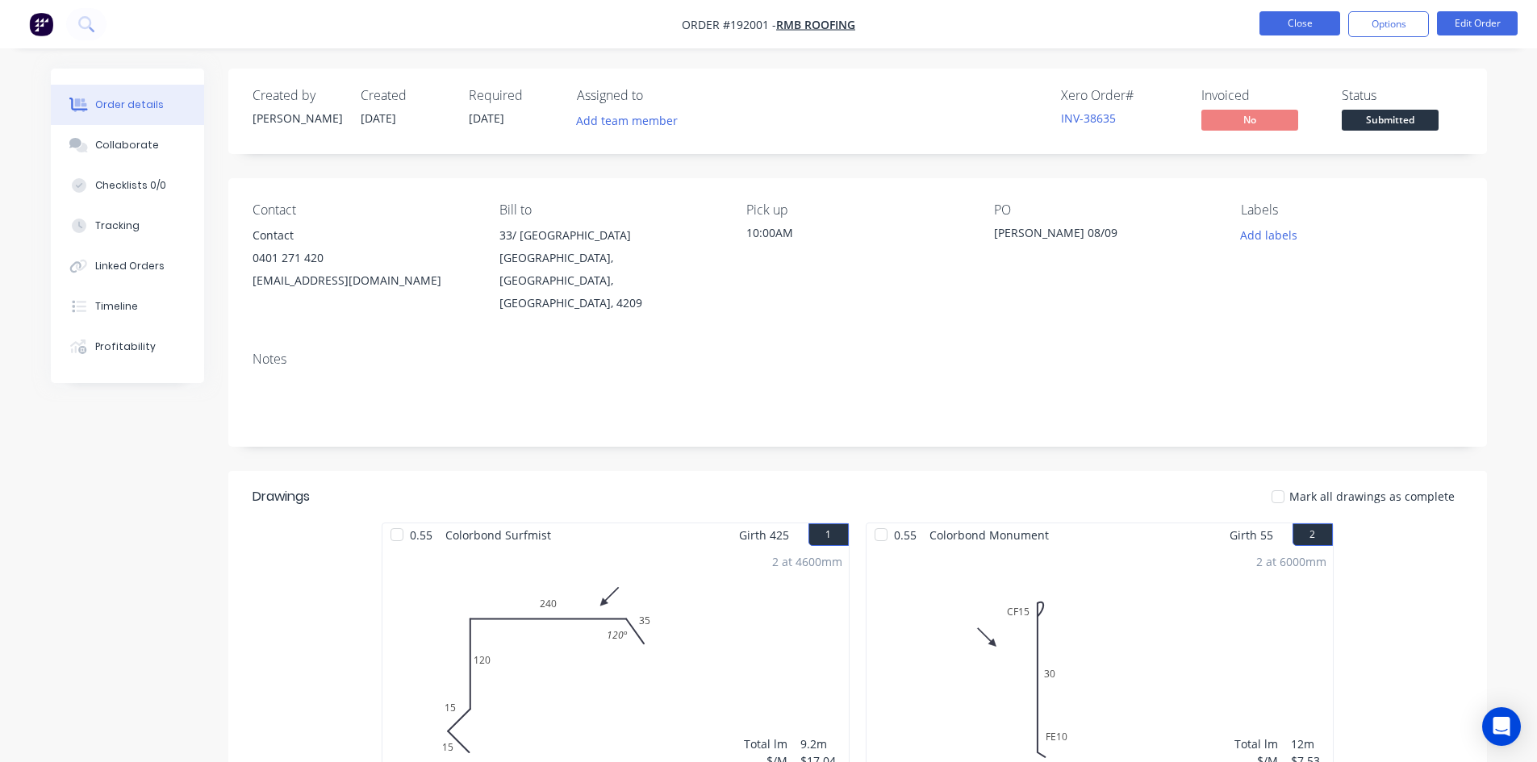
click at [1274, 29] on button "Close" at bounding box center [1299, 23] width 81 height 24
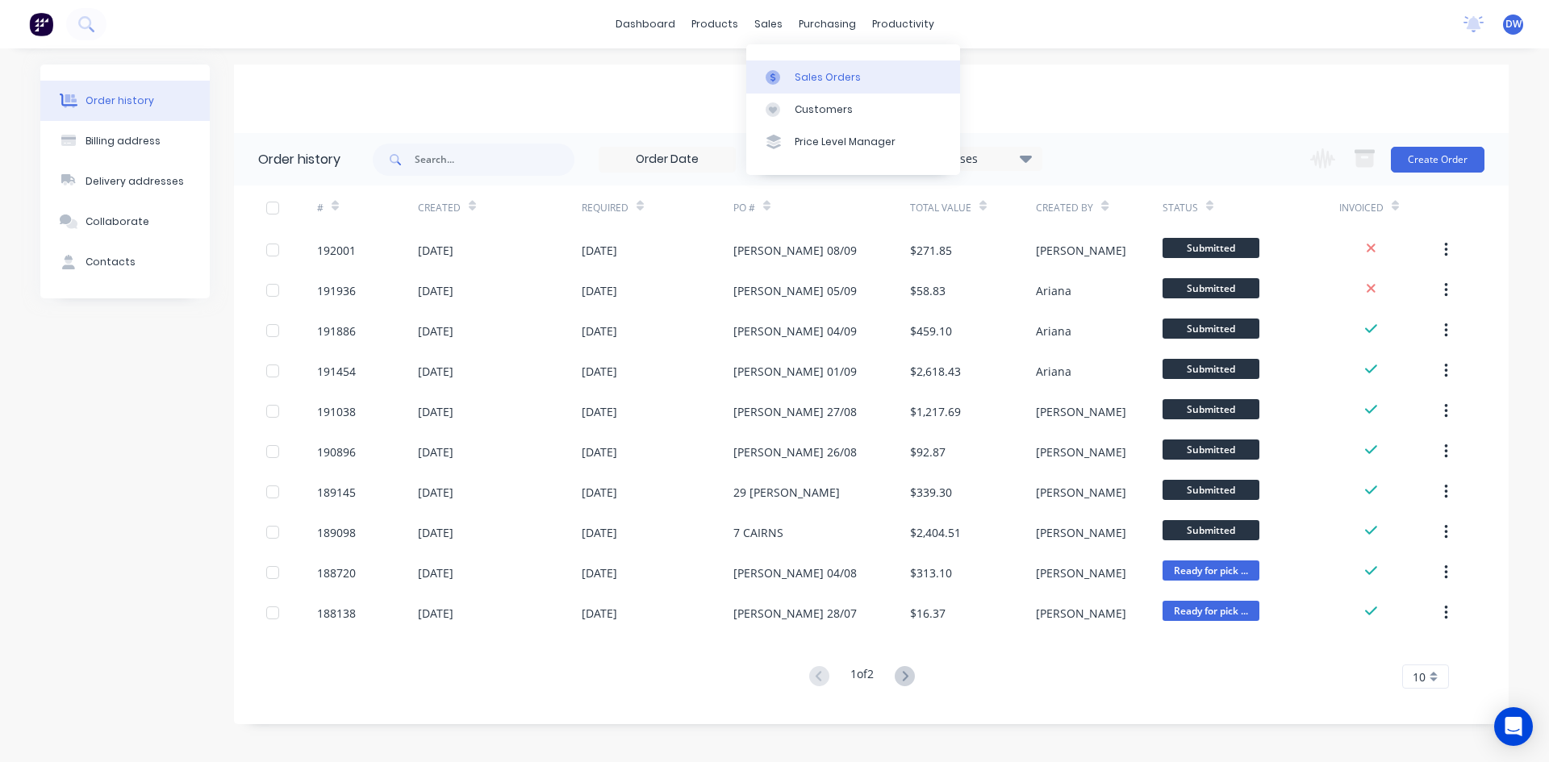
click at [780, 78] on div at bounding box center [777, 77] width 24 height 15
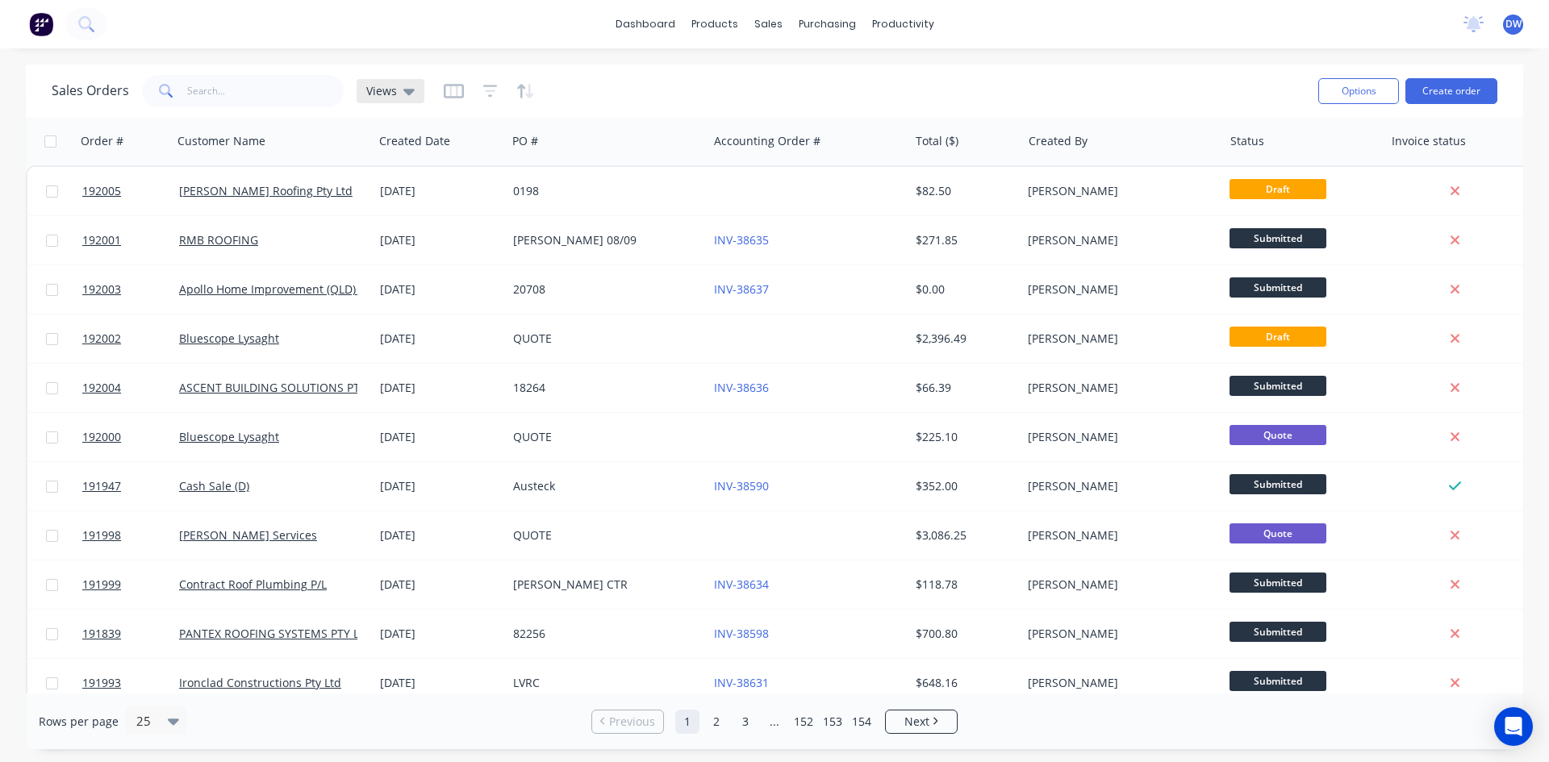
click at [390, 94] on span "Views" at bounding box center [381, 90] width 31 height 17
click at [398, 265] on button "New Hires" at bounding box center [453, 261] width 184 height 19
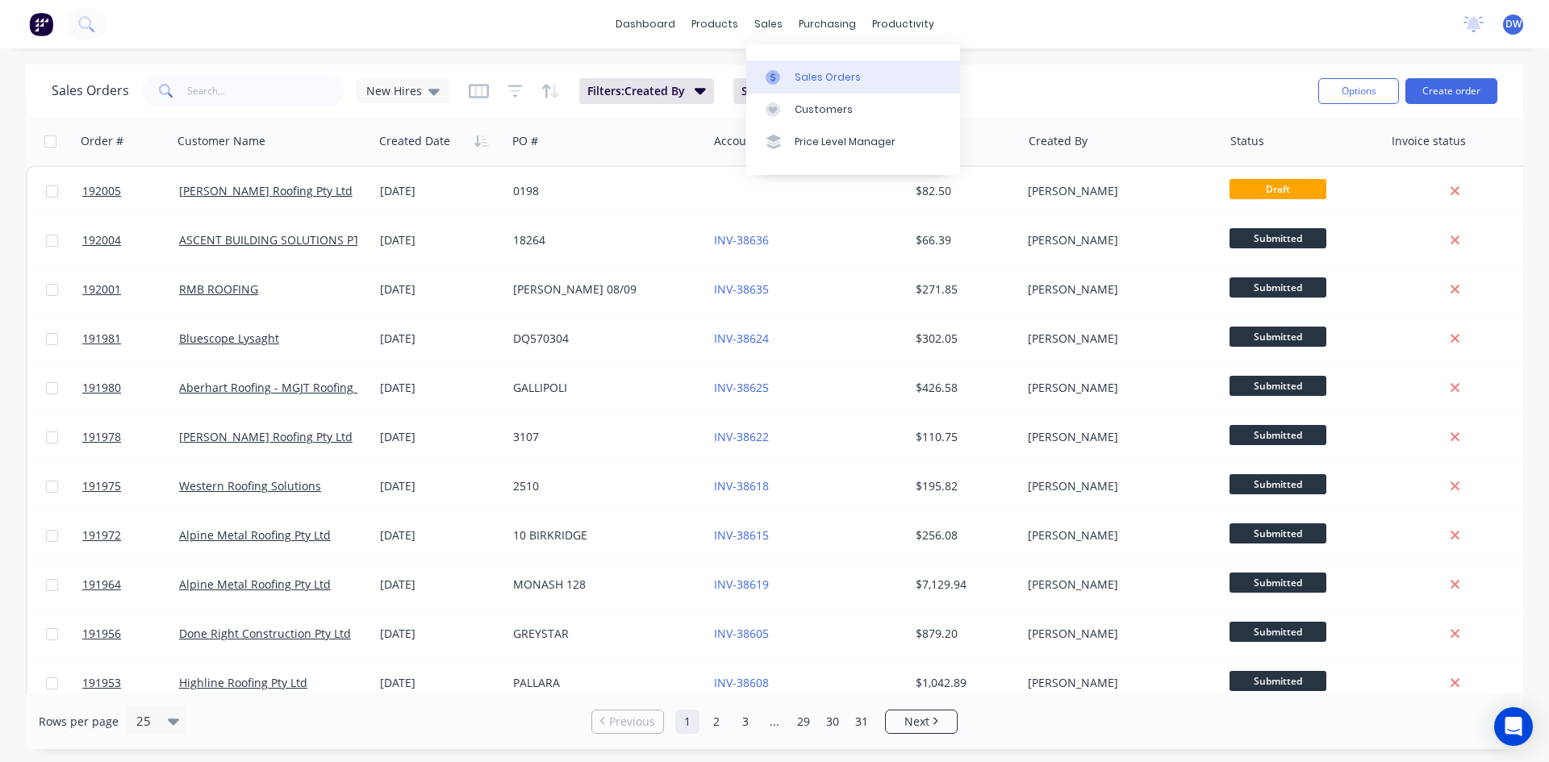
click at [779, 81] on icon at bounding box center [772, 77] width 15 height 15
click at [428, 93] on icon at bounding box center [433, 91] width 11 height 18
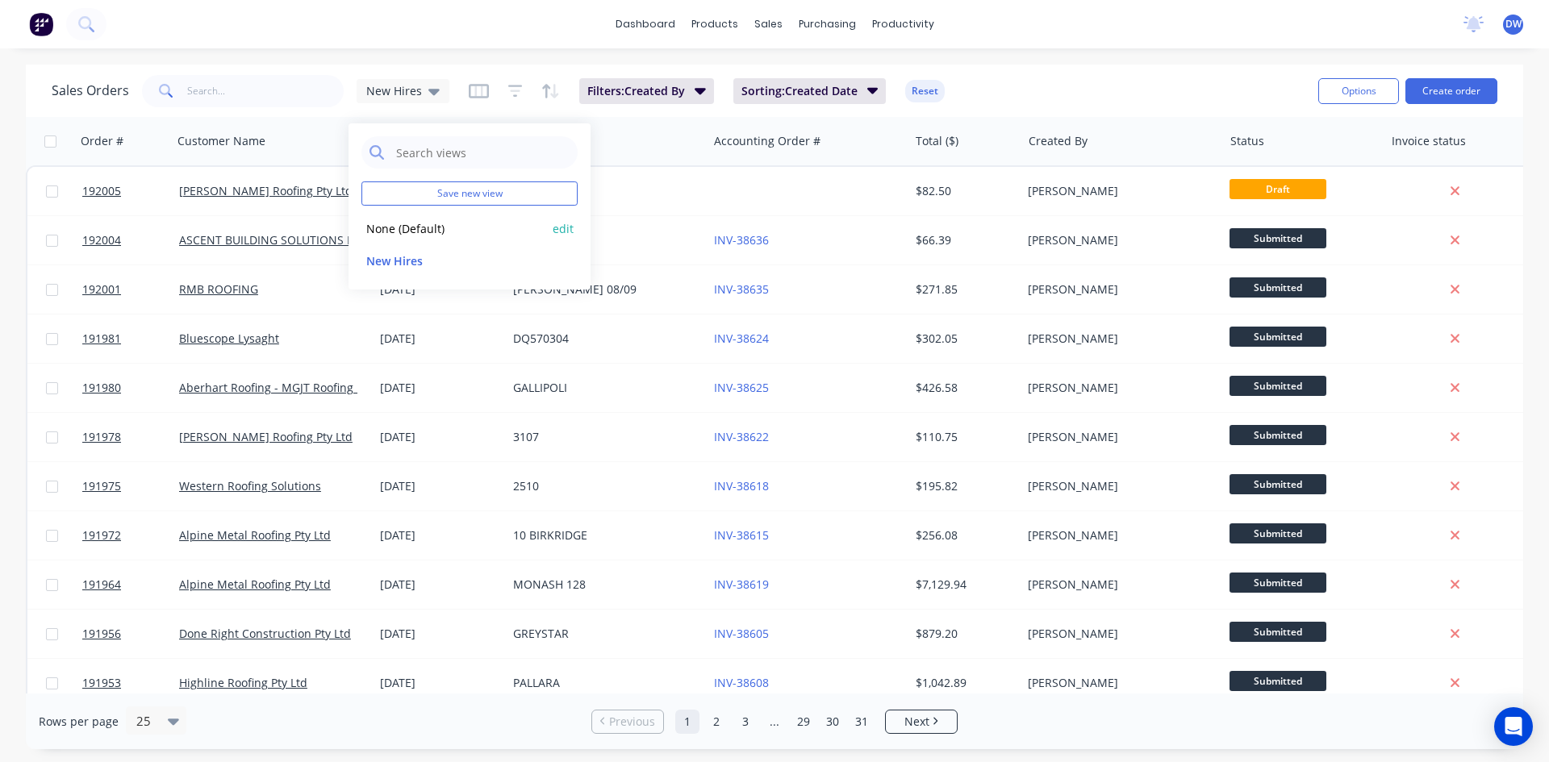
click at [395, 233] on button "None (Default)" at bounding box center [453, 228] width 184 height 19
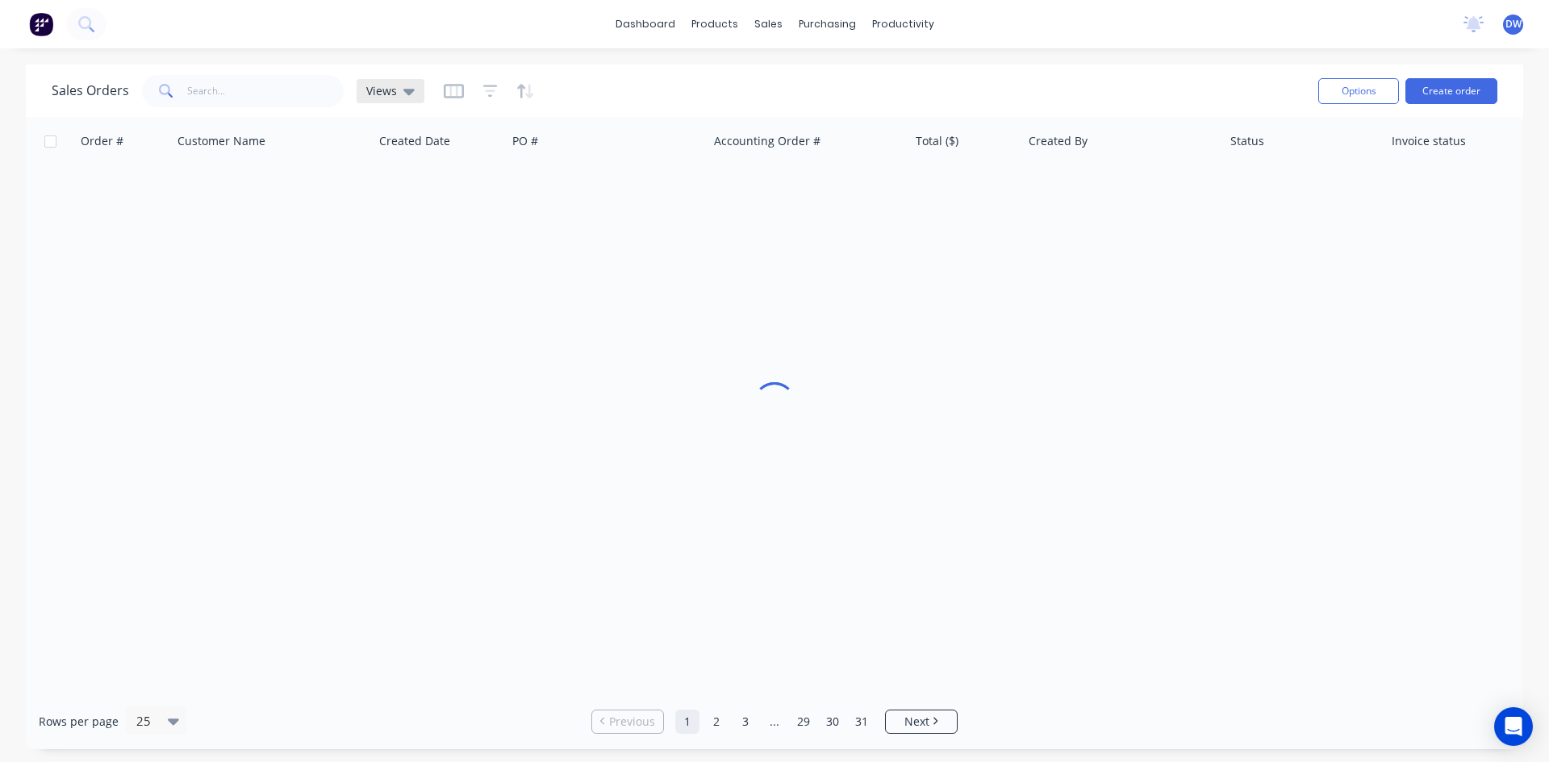
click at [403, 91] on icon at bounding box center [408, 92] width 11 height 6
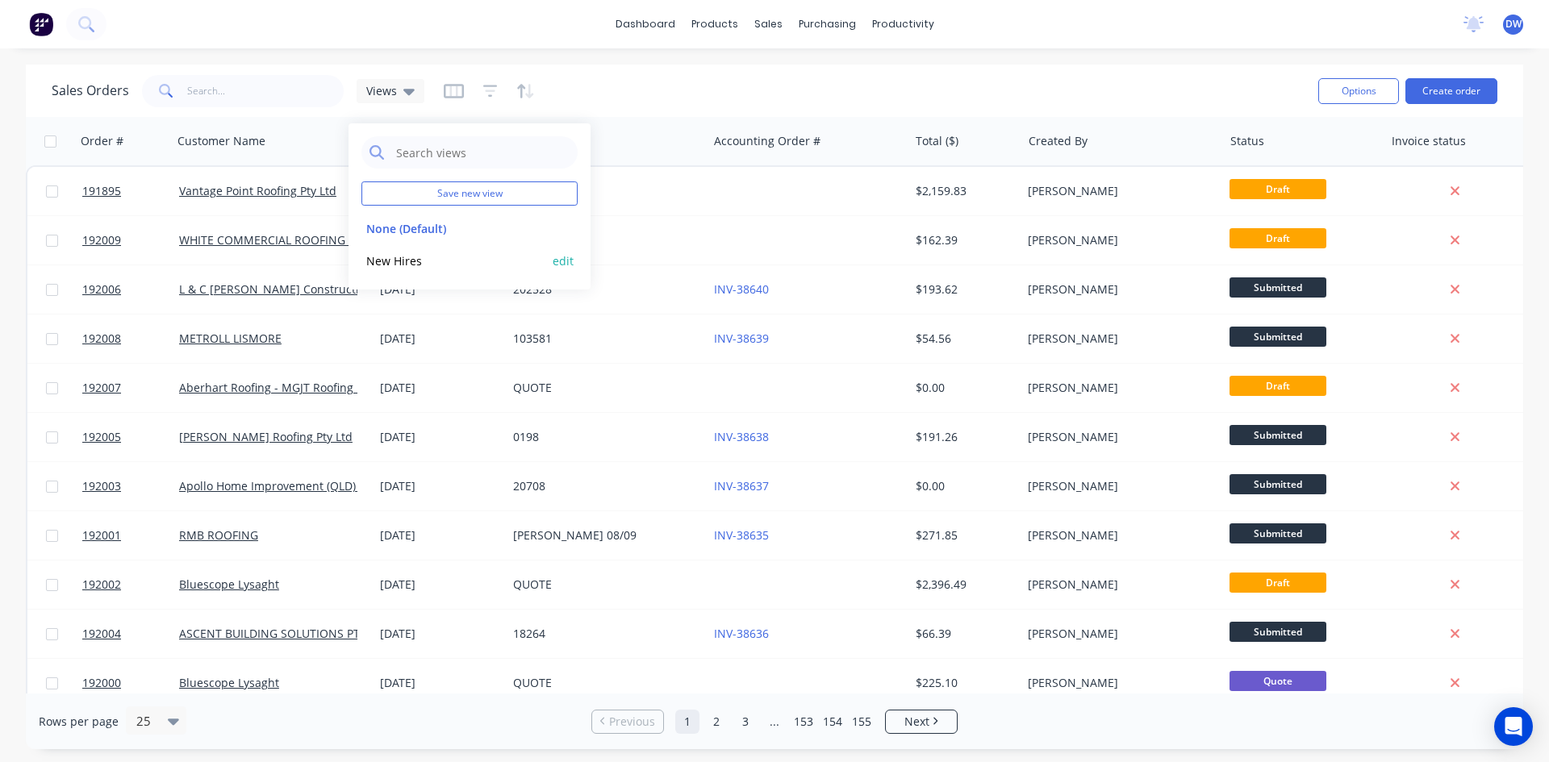
click at [397, 257] on button "New Hires" at bounding box center [453, 261] width 184 height 19
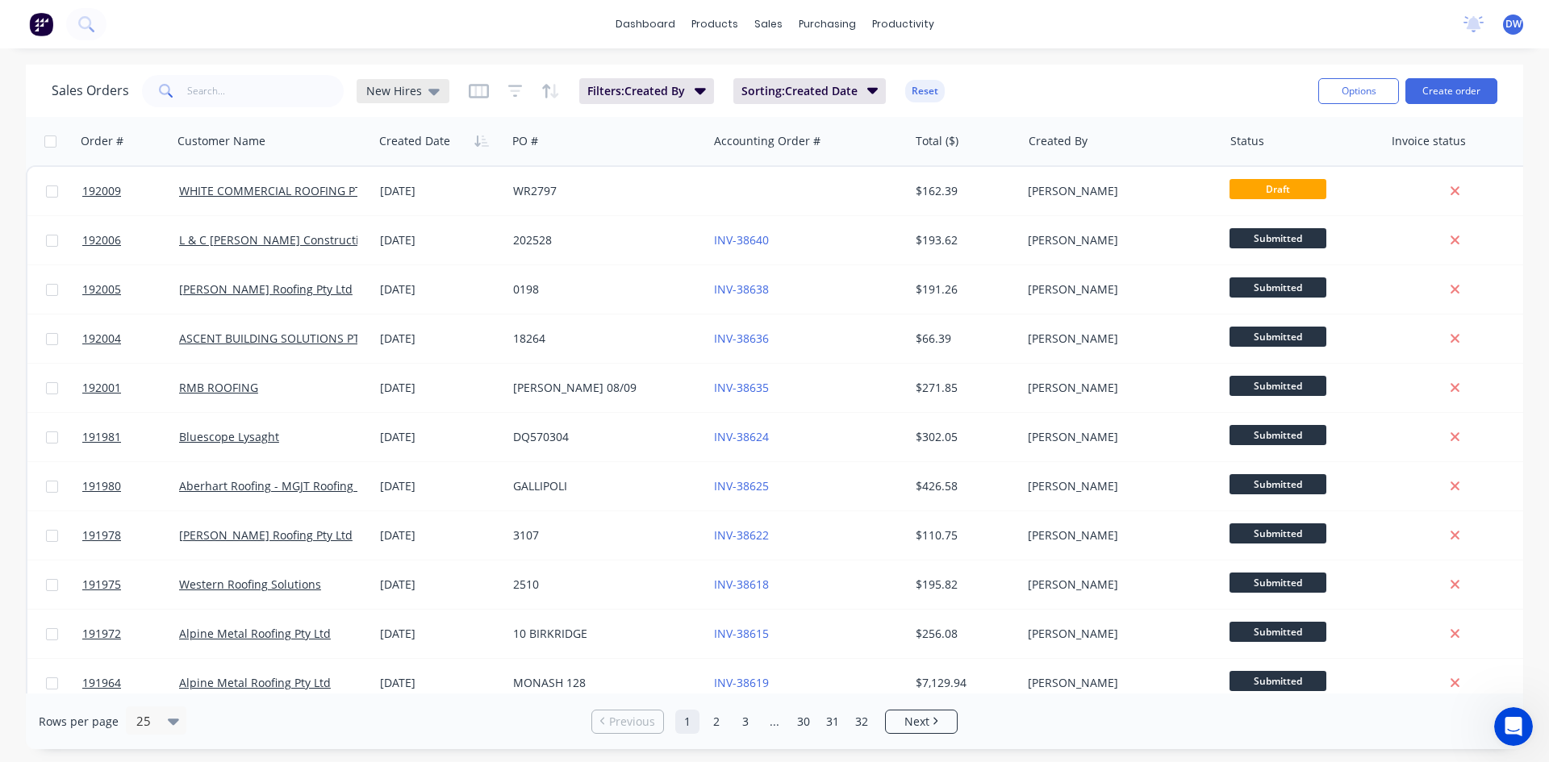
click at [434, 91] on icon at bounding box center [433, 92] width 11 height 6
click at [417, 226] on button "None (Default)" at bounding box center [453, 228] width 184 height 19
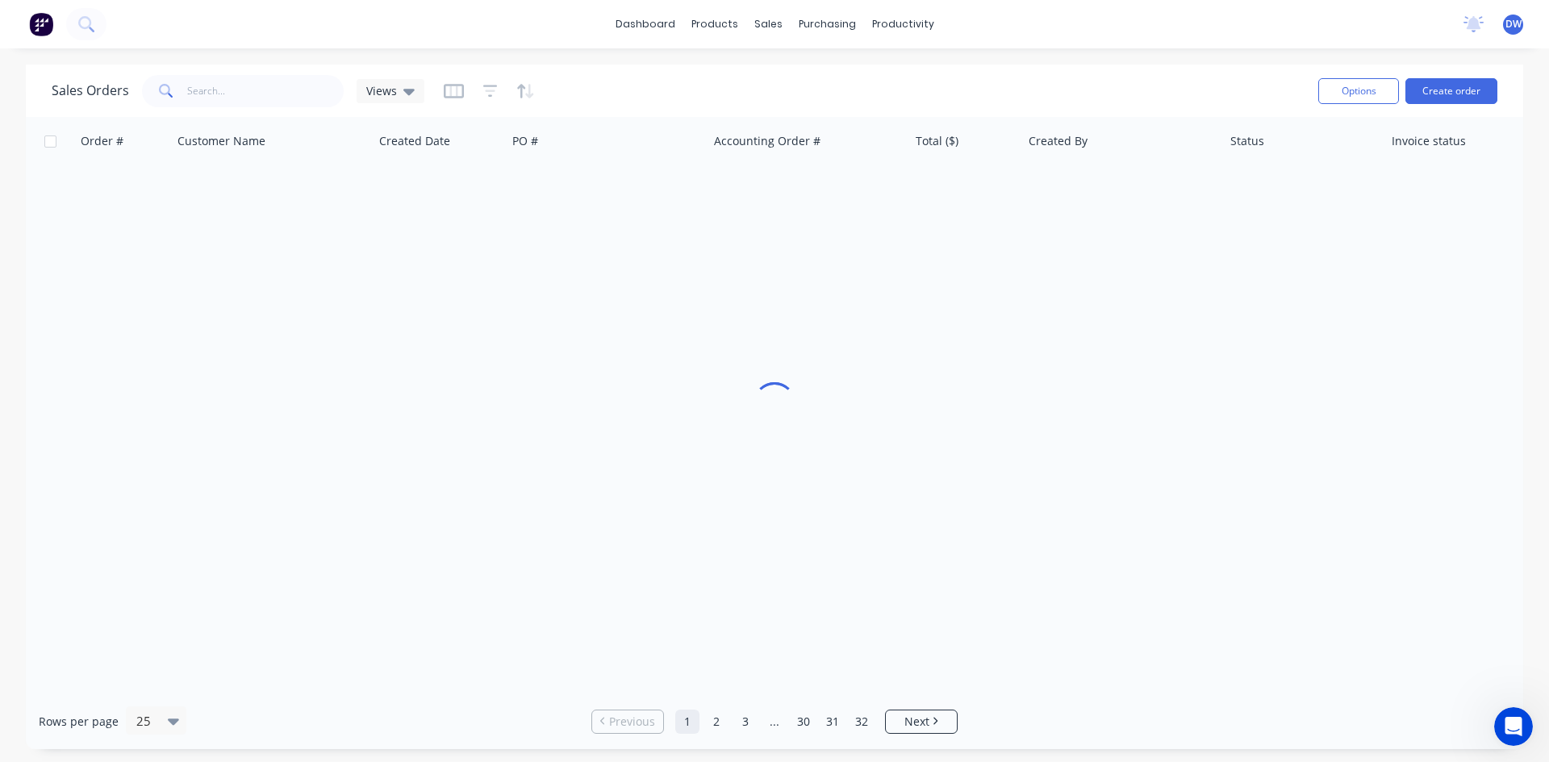
click at [414, 109] on div "Sales Orders Views" at bounding box center [679, 91] width 1254 height 40
click at [414, 100] on div "Views" at bounding box center [391, 91] width 68 height 24
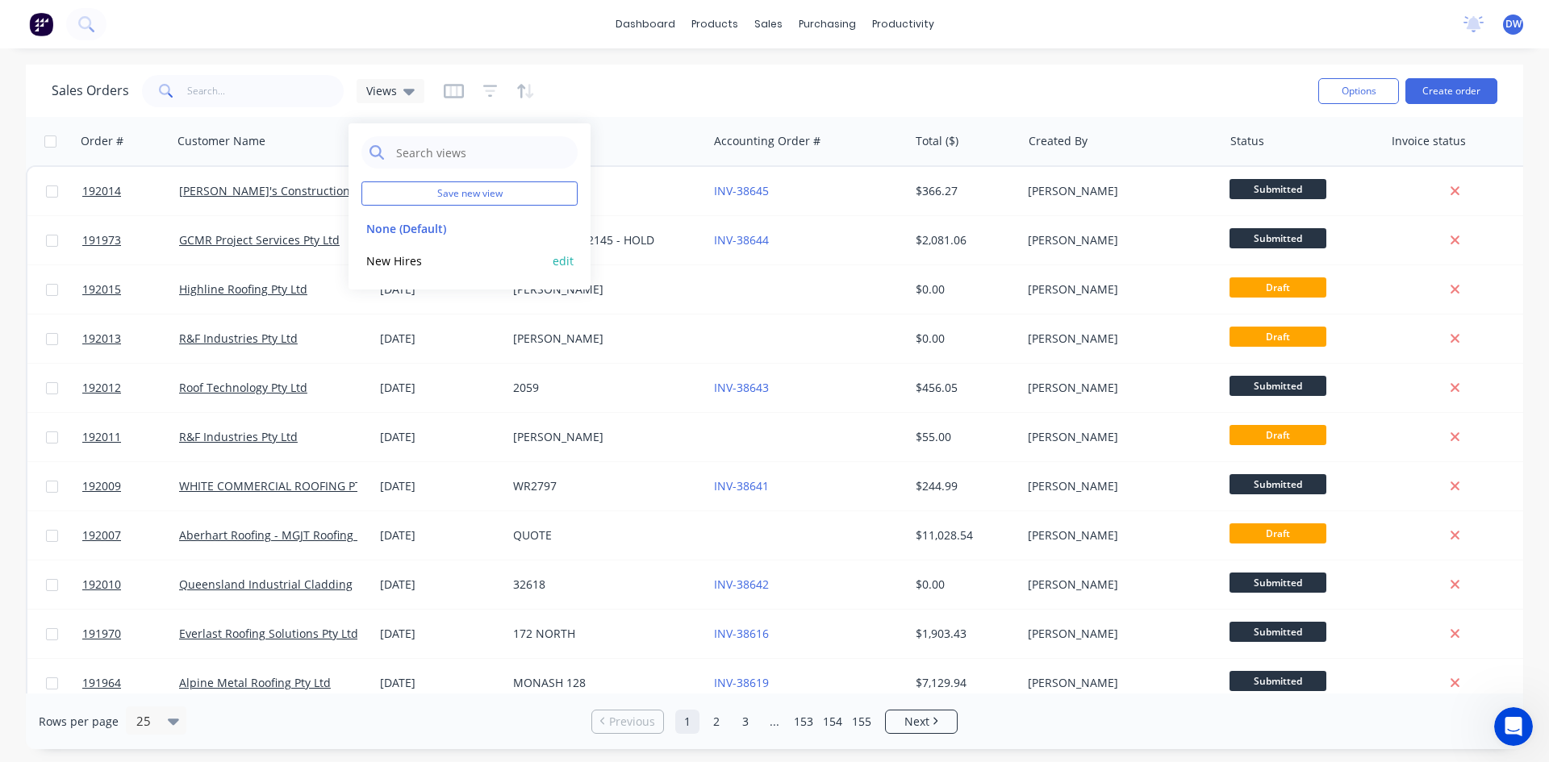
click at [411, 250] on div "New Hires edit" at bounding box center [469, 260] width 216 height 32
click at [411, 258] on button "New Hires" at bounding box center [453, 261] width 184 height 19
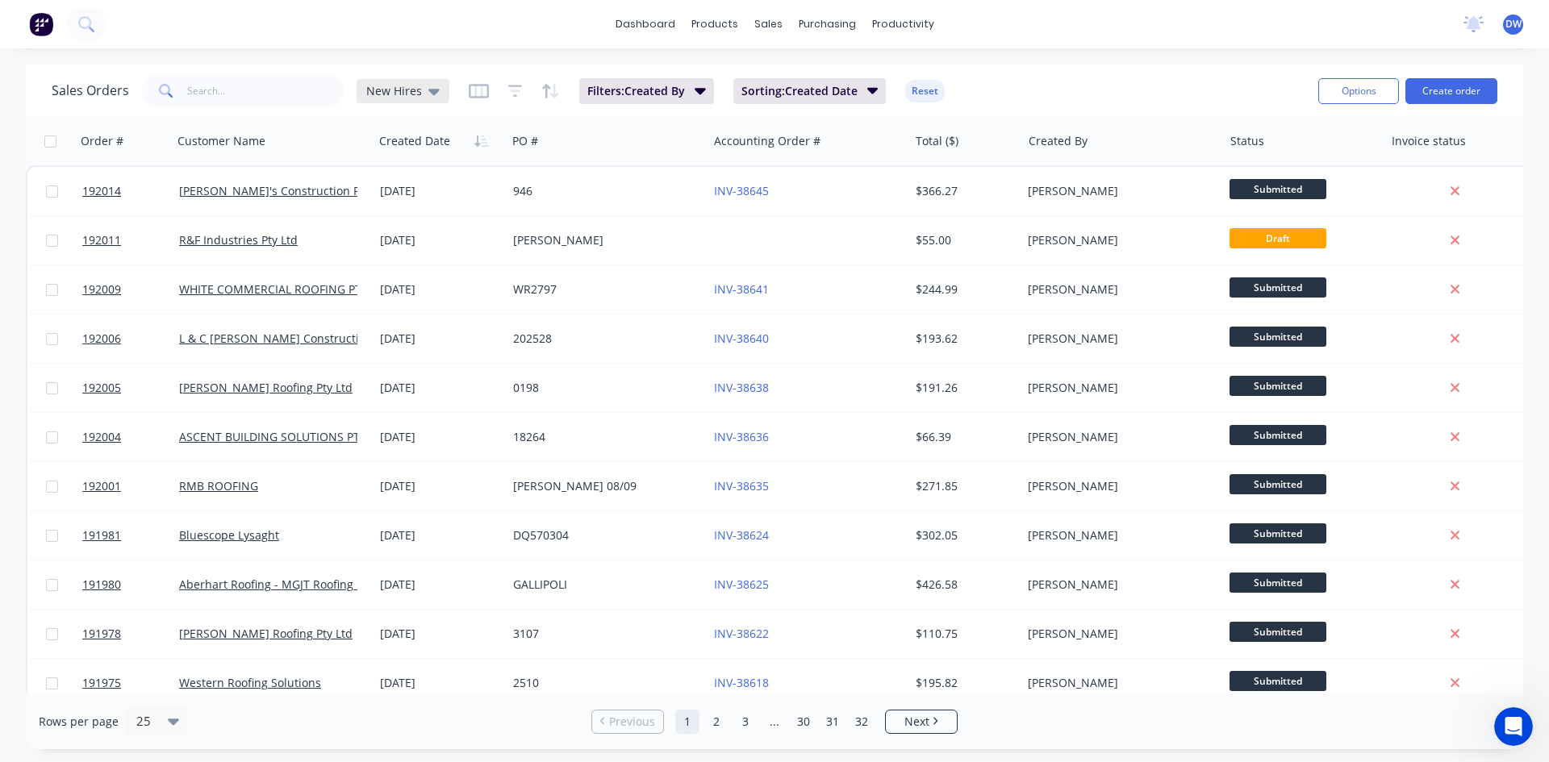
click at [415, 90] on span "New Hires" at bounding box center [394, 90] width 56 height 17
click at [397, 237] on button "None (Default)" at bounding box center [453, 228] width 184 height 19
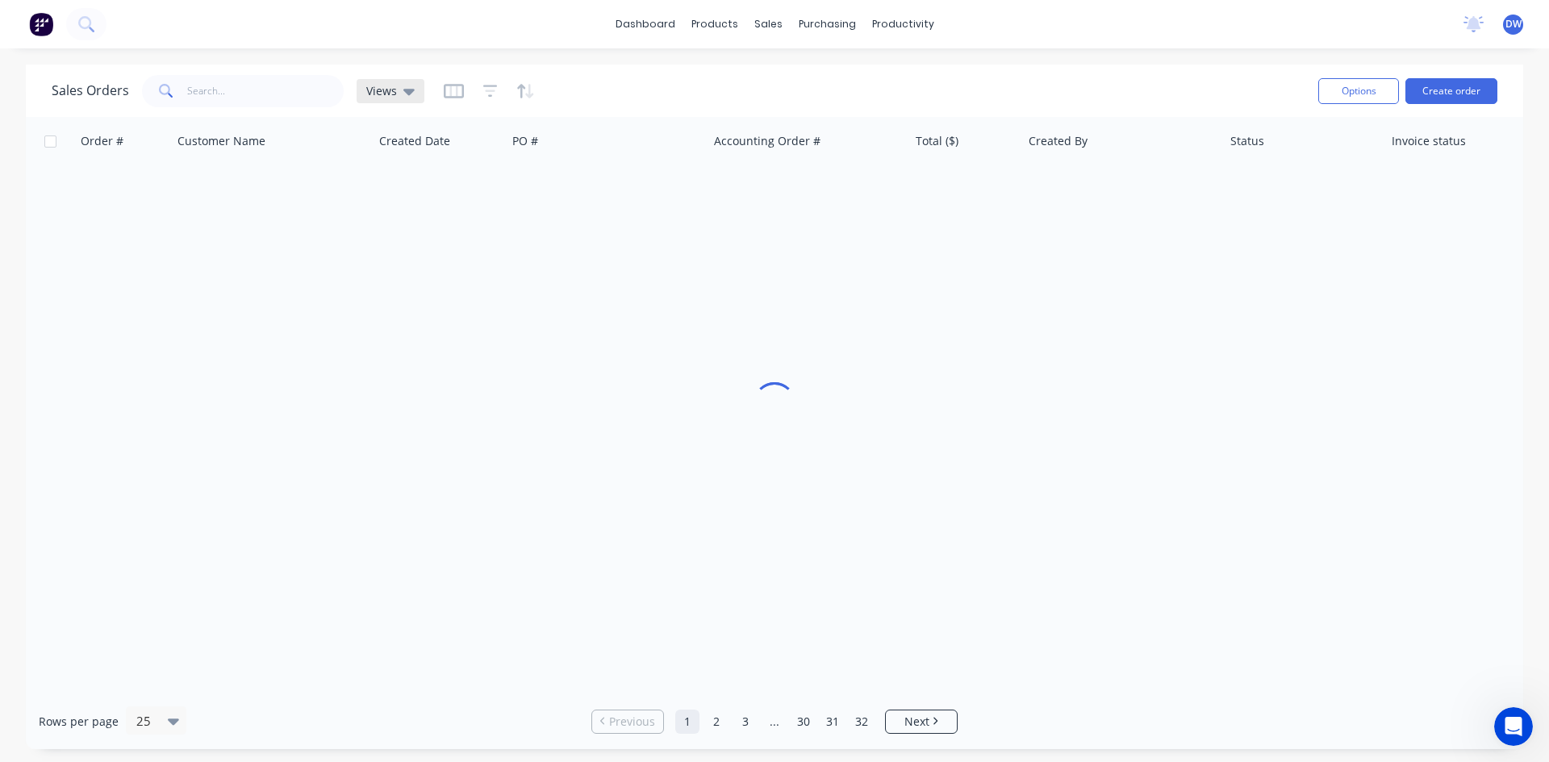
click at [381, 92] on span "Views" at bounding box center [381, 90] width 31 height 17
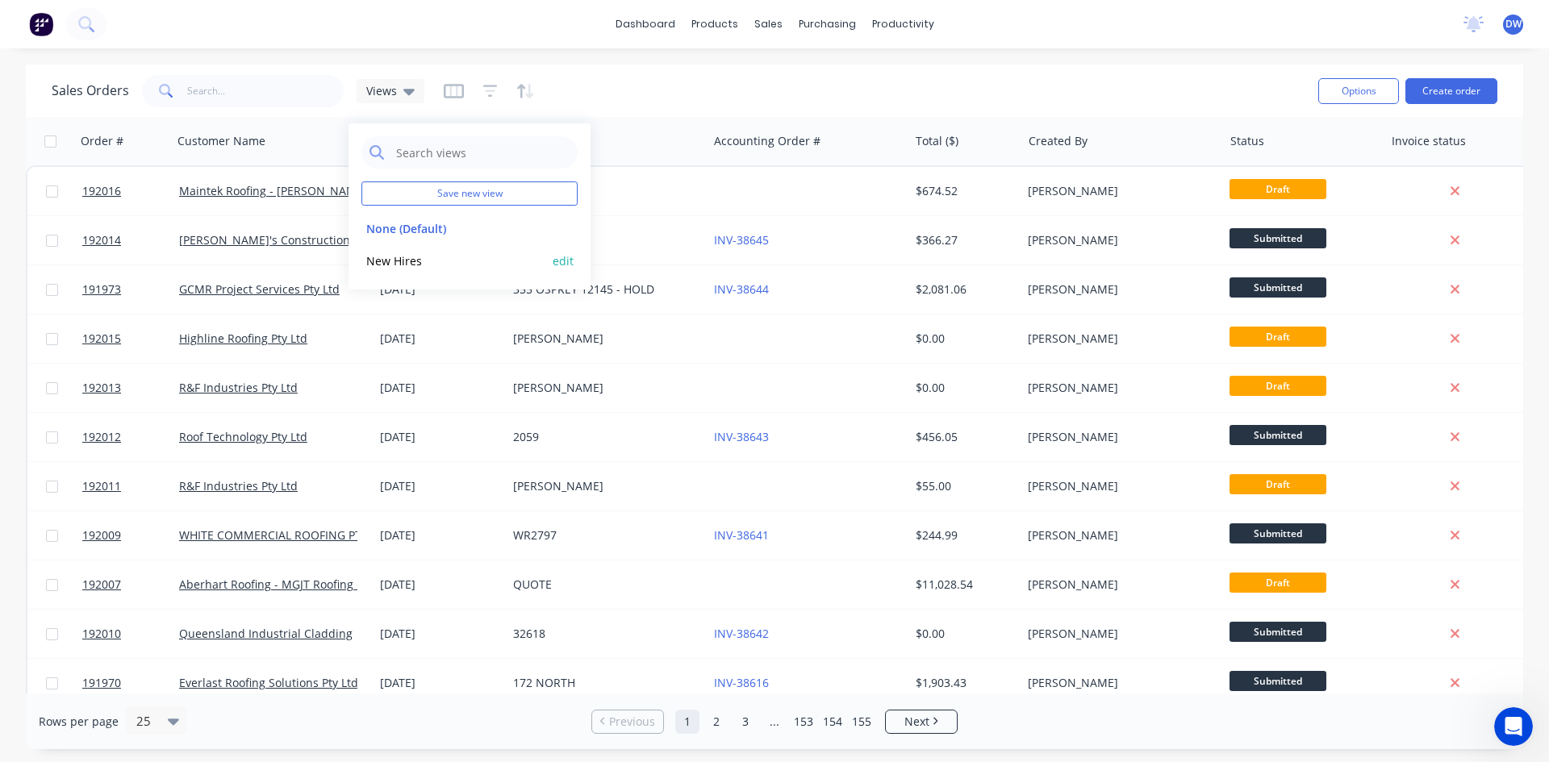
click at [391, 258] on button "New Hires" at bounding box center [453, 261] width 184 height 19
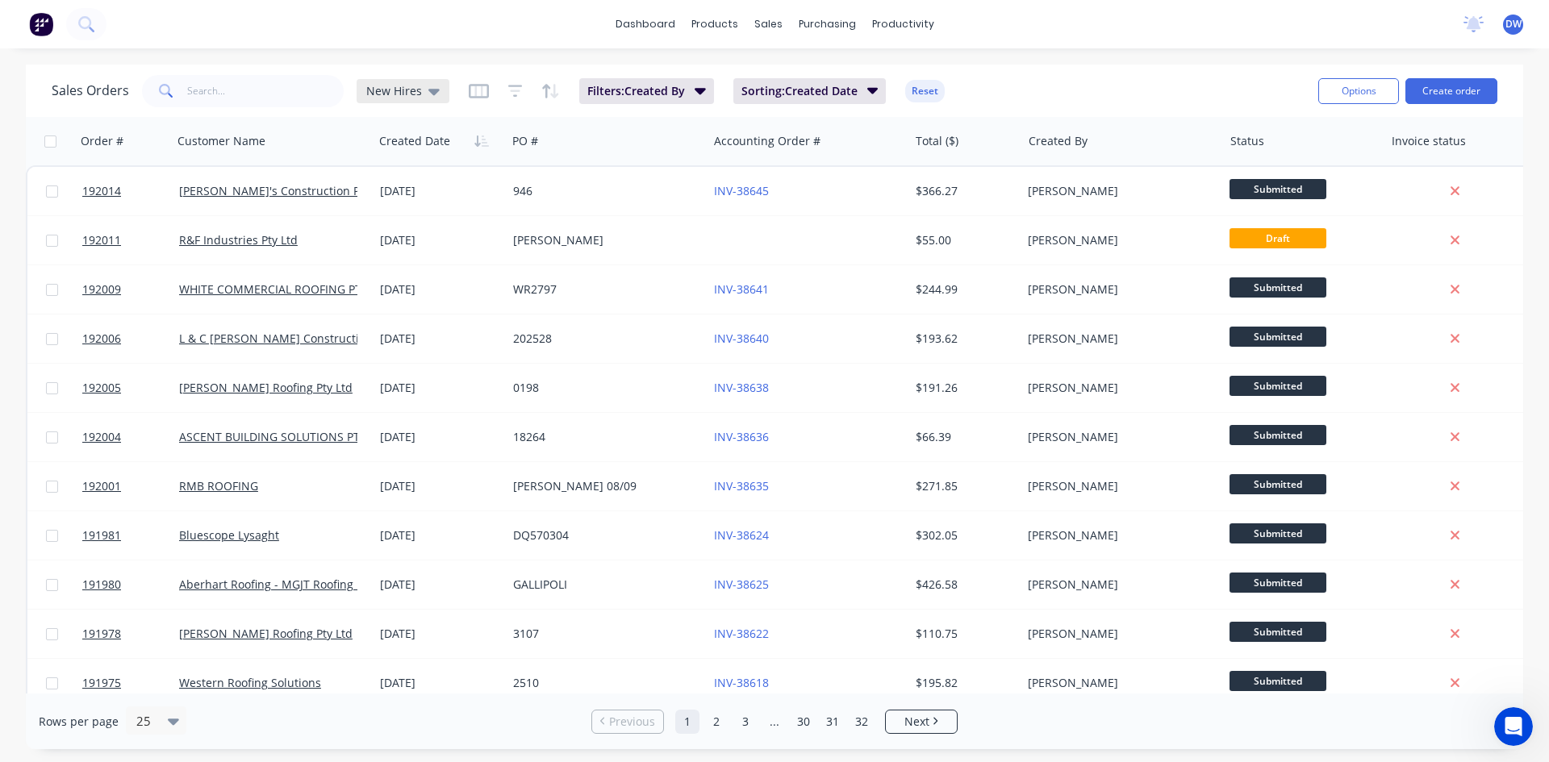
click at [385, 90] on span "New Hires" at bounding box center [394, 90] width 56 height 17
click at [393, 229] on button "None (Default)" at bounding box center [453, 228] width 184 height 19
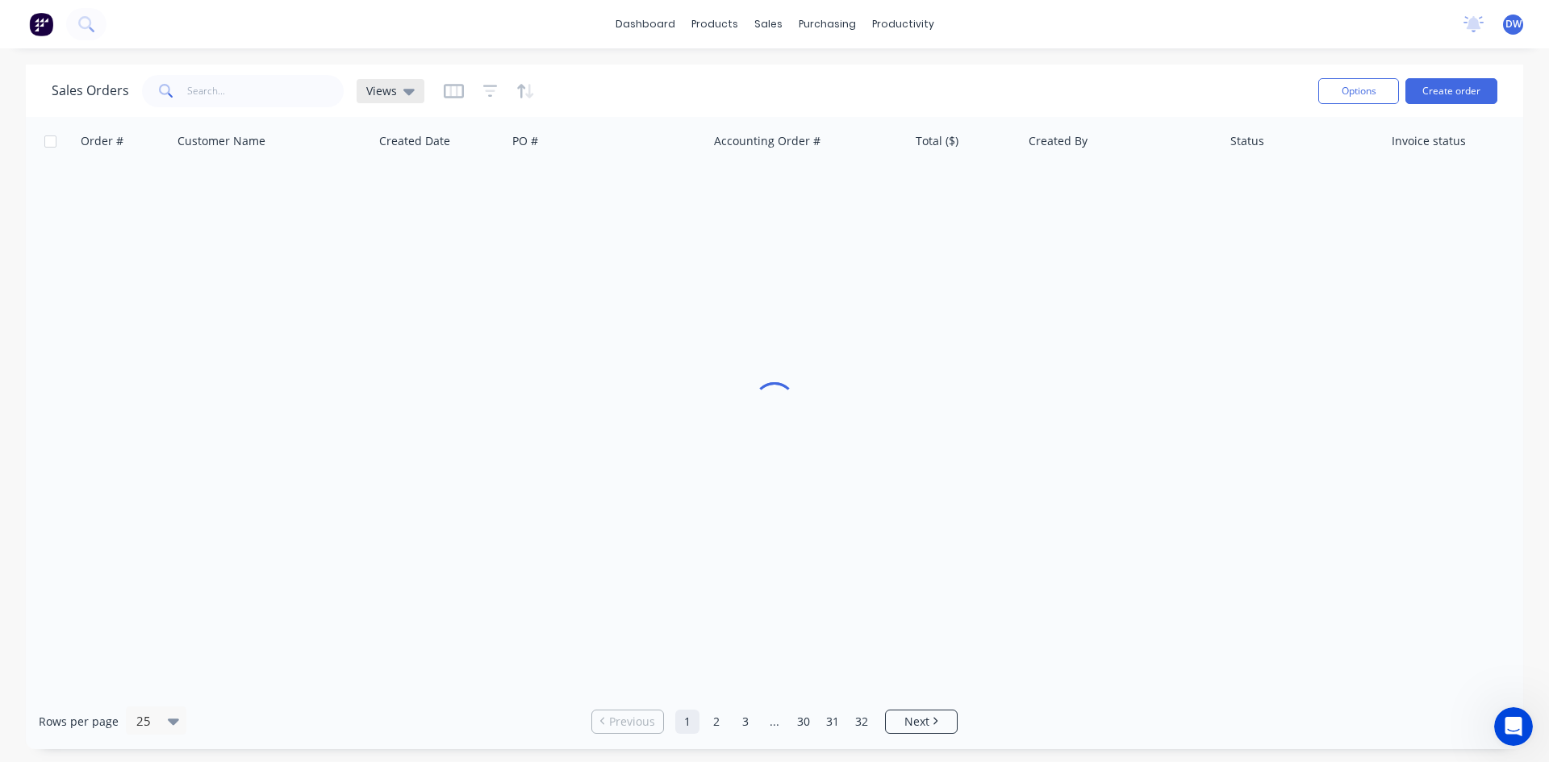
click at [409, 94] on icon at bounding box center [408, 91] width 11 height 18
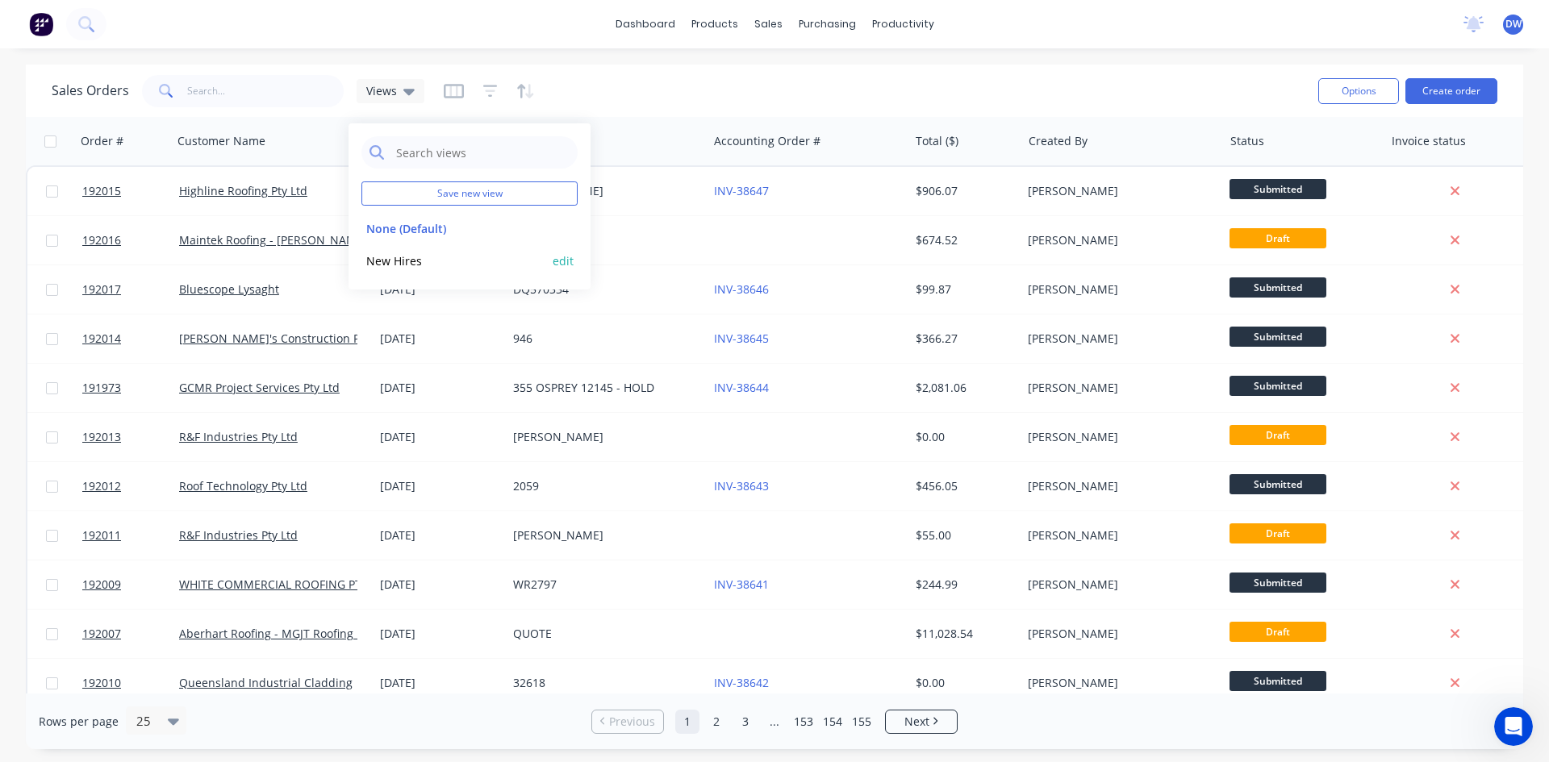
click at [404, 262] on button "New Hires" at bounding box center [453, 261] width 184 height 19
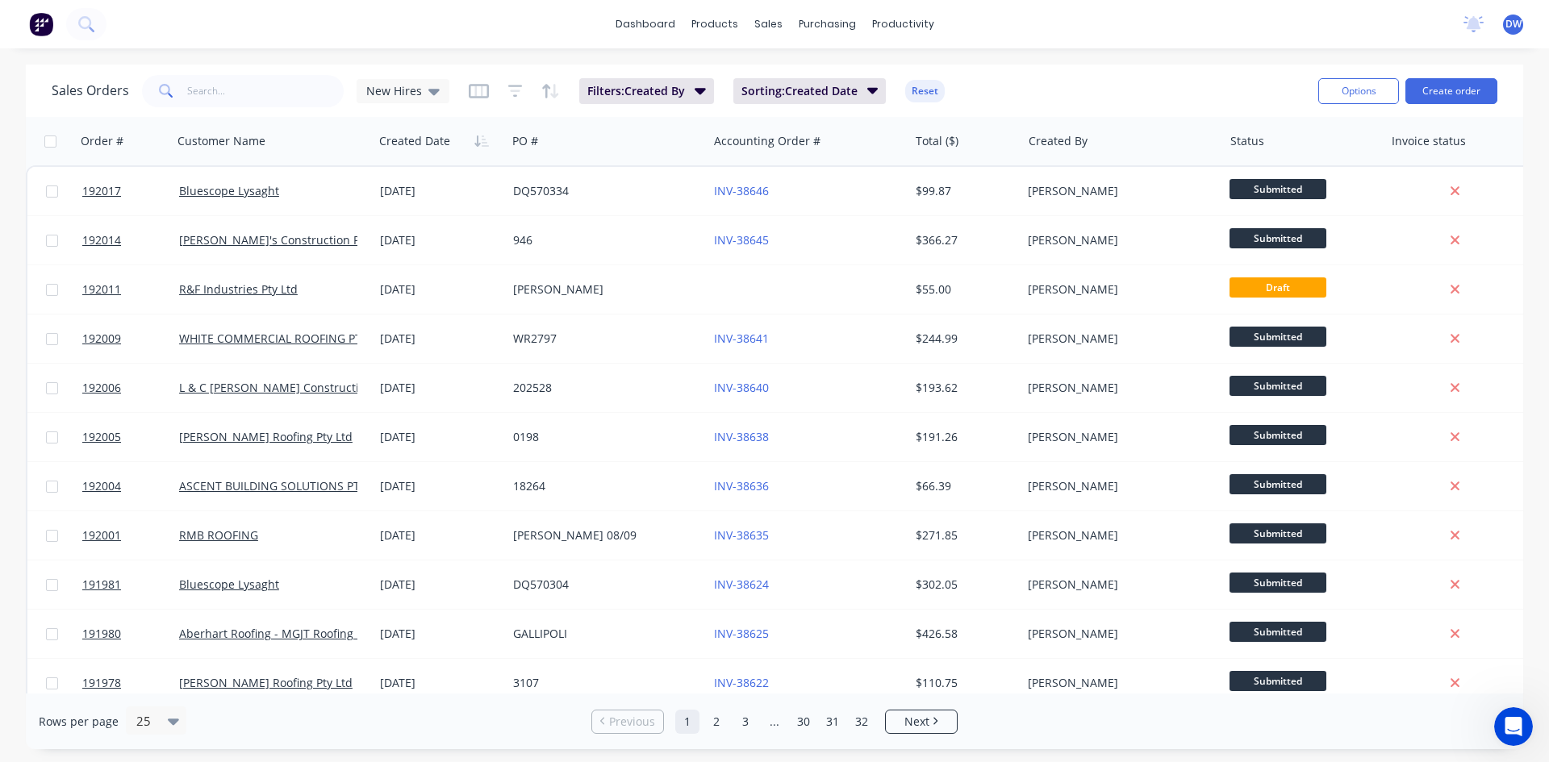
click at [577, 105] on div "Sales Orders New Hires Filters: Created By Sorting: Created Date Reset" at bounding box center [679, 91] width 1254 height 40
click at [447, 91] on div "Sales Orders New Hires Filters: Created By Sorting: Created Date Reset" at bounding box center [679, 91] width 1254 height 40
click at [417, 94] on span "New Hires" at bounding box center [394, 90] width 56 height 17
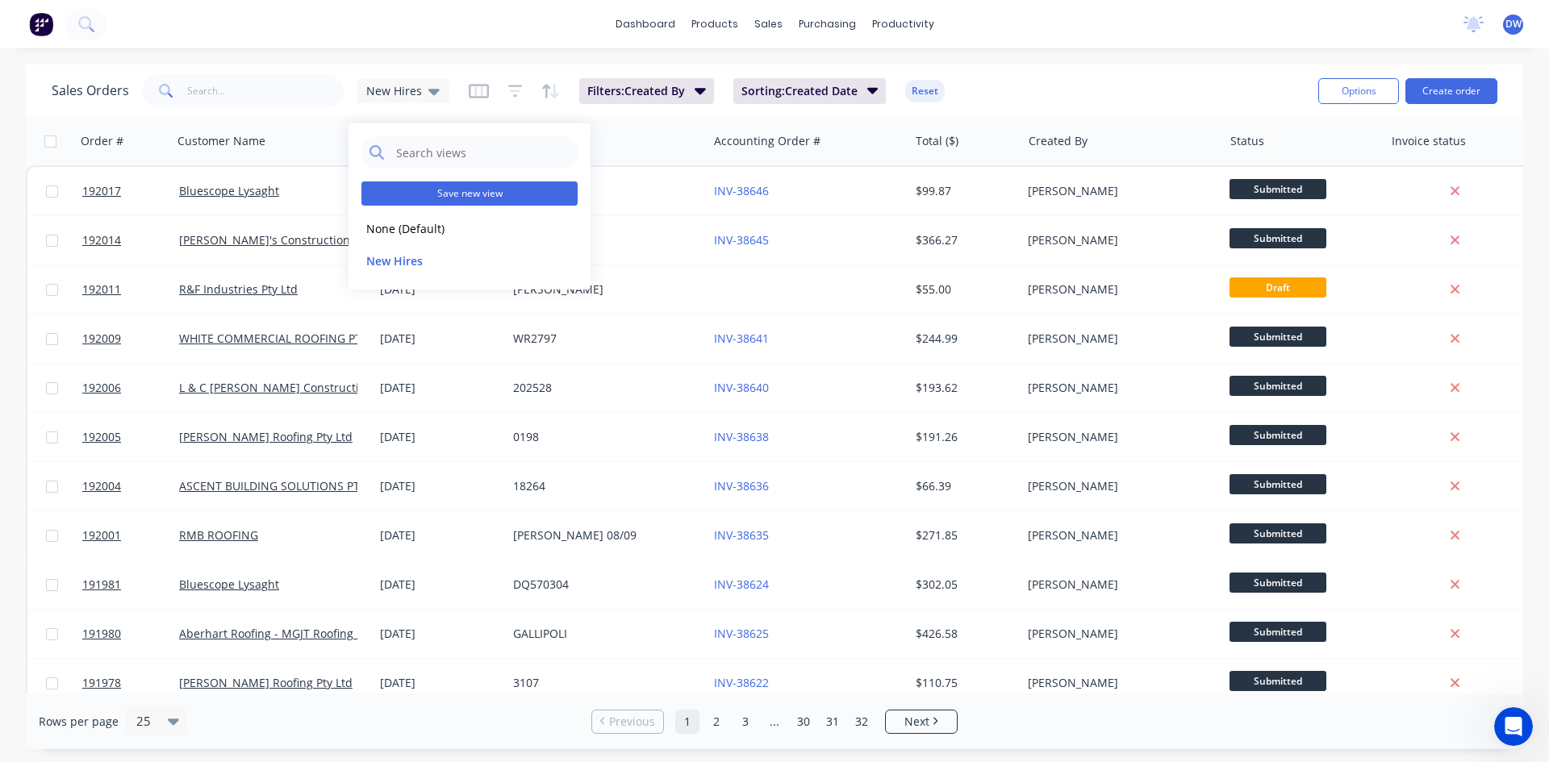
click at [415, 187] on button "Save new view" at bounding box center [469, 193] width 216 height 24
click at [398, 133] on div "Save new view None (Default) edit New Hires edit" at bounding box center [469, 206] width 242 height 166
click at [400, 205] on button "Save new view" at bounding box center [469, 193] width 216 height 24
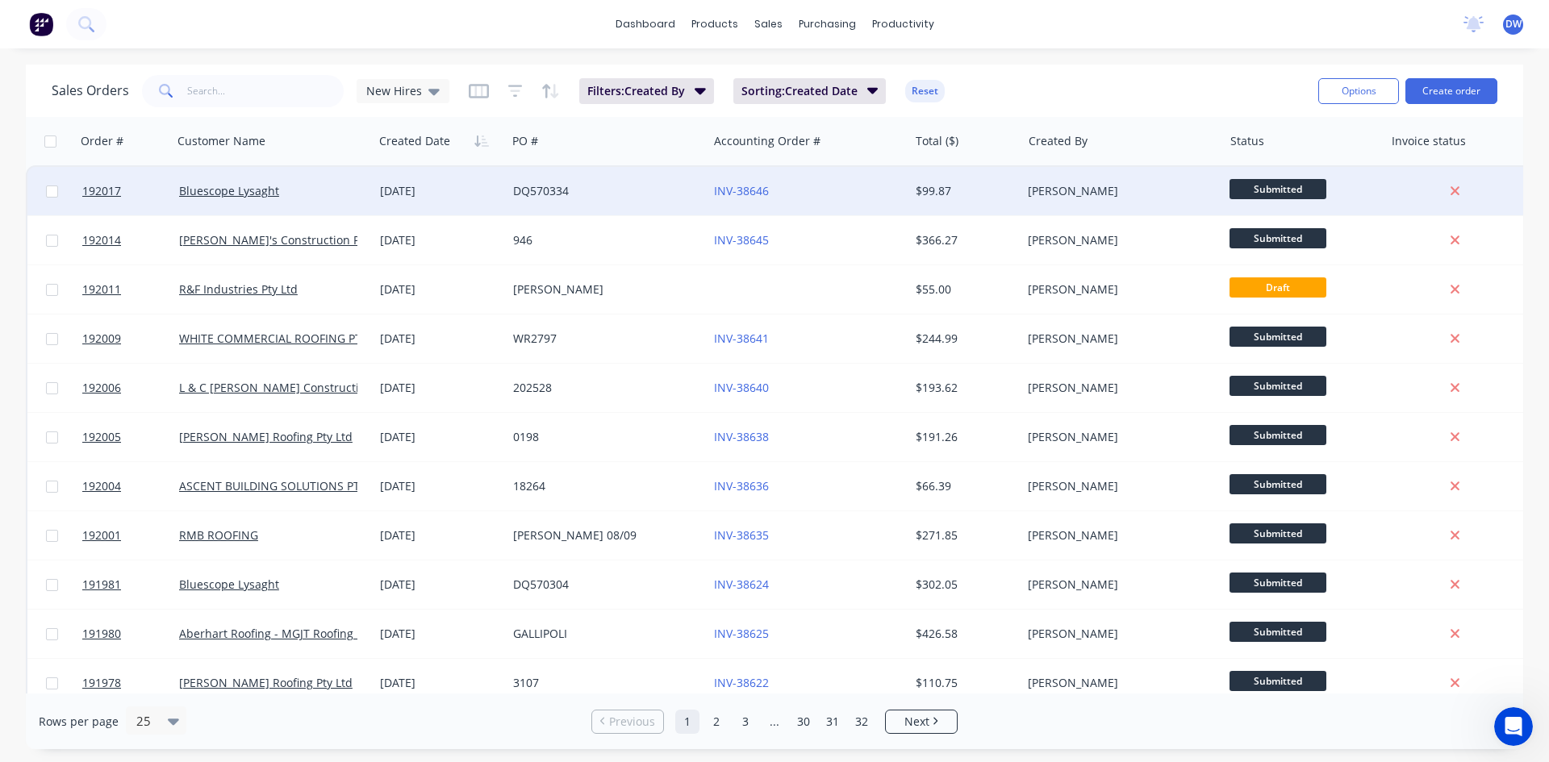
drag, startPoint x: 110, startPoint y: 213, endPoint x: 73, endPoint y: 189, distance: 43.6
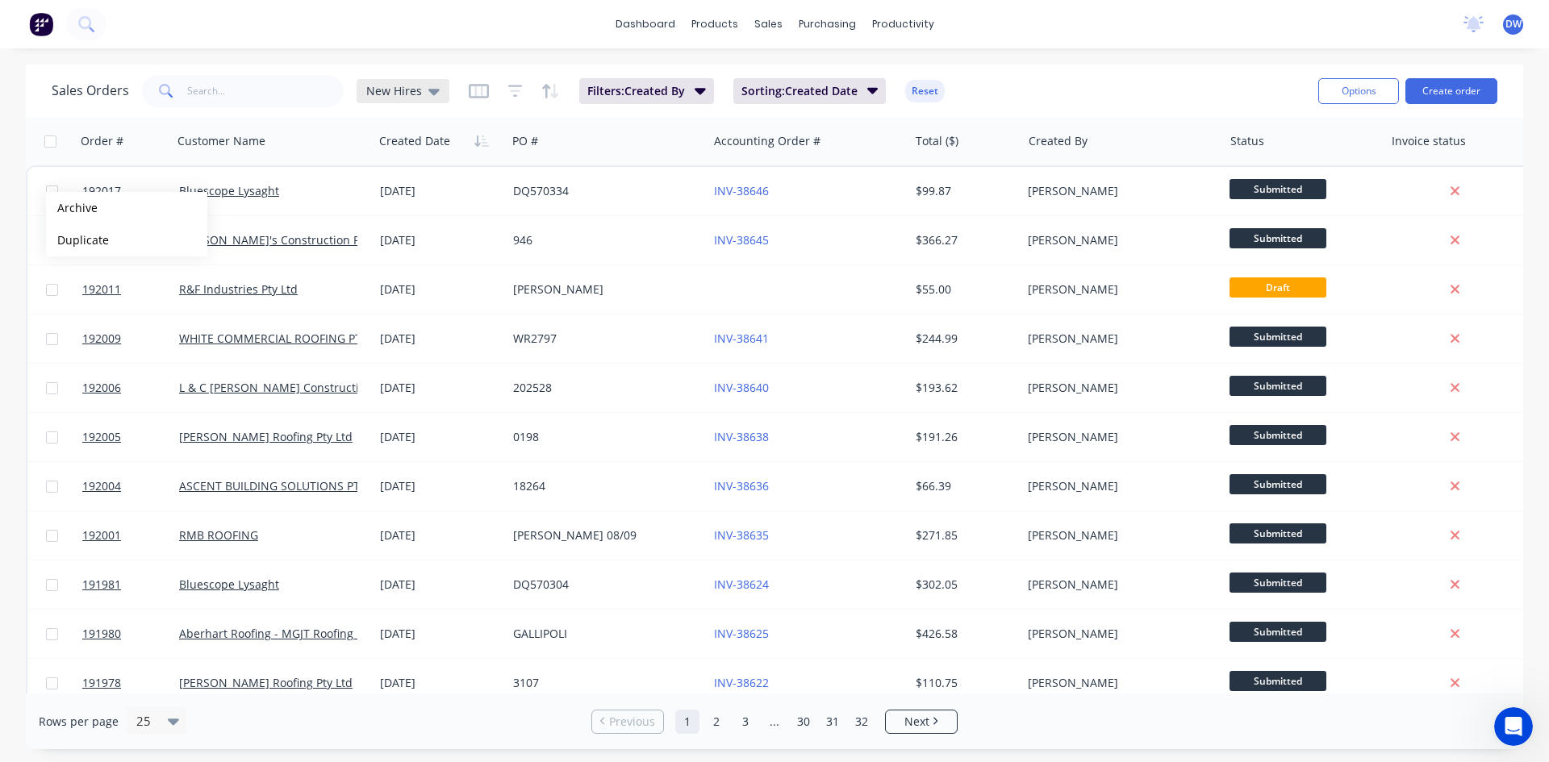
click at [428, 84] on icon at bounding box center [433, 91] width 11 height 18
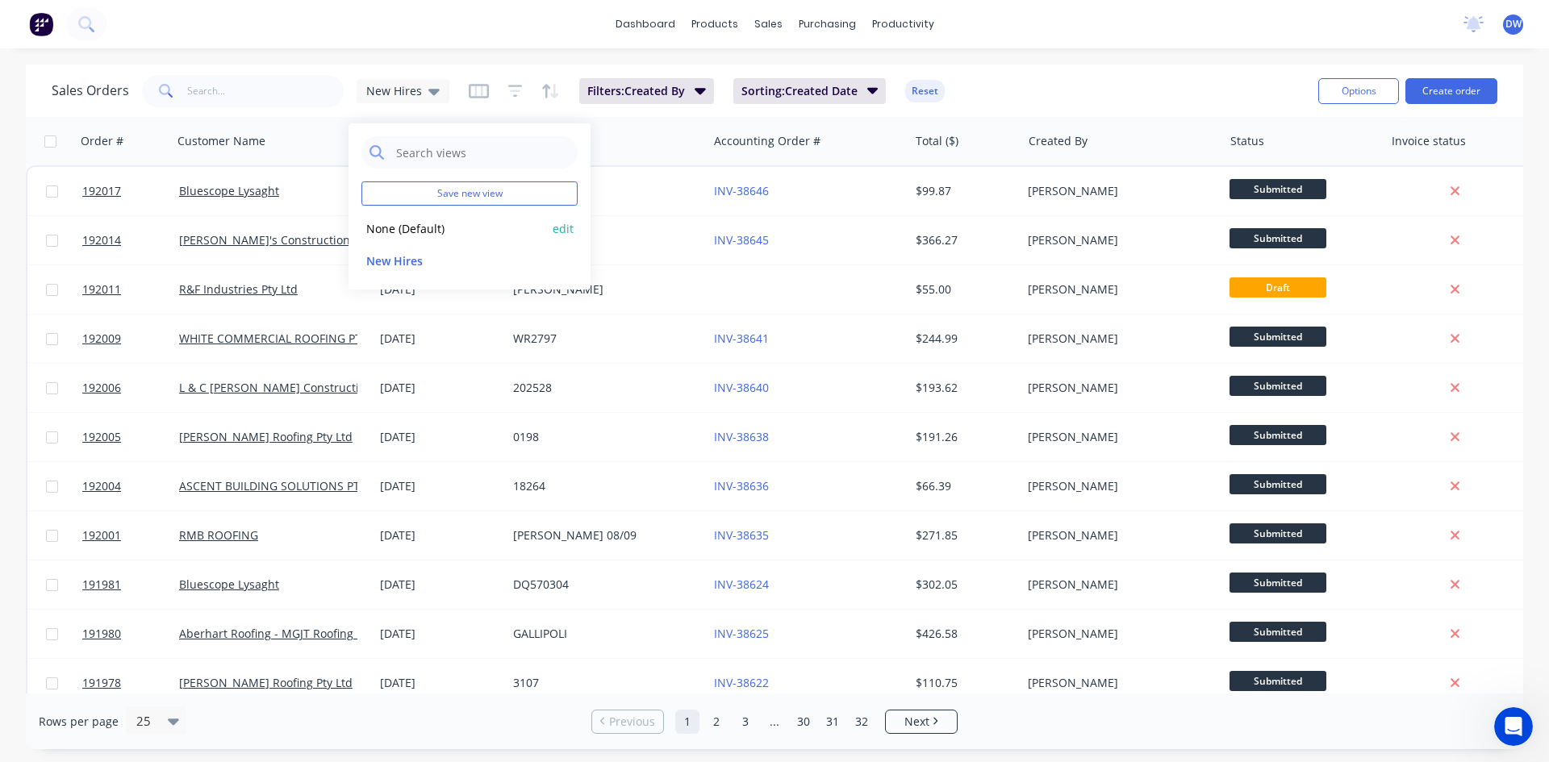
click at [415, 227] on button "None (Default)" at bounding box center [453, 228] width 184 height 19
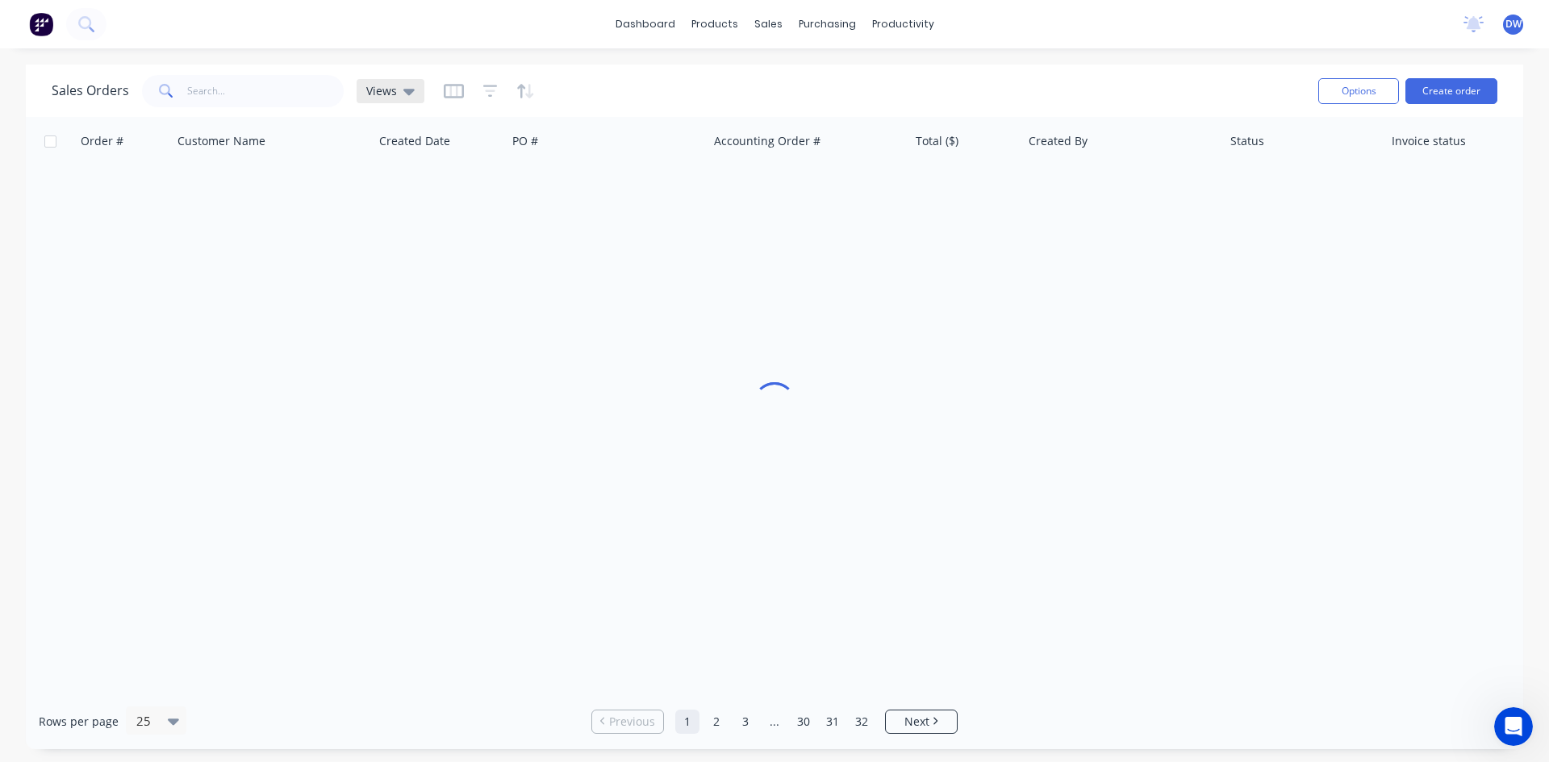
click at [415, 87] on div "Views" at bounding box center [391, 91] width 68 height 24
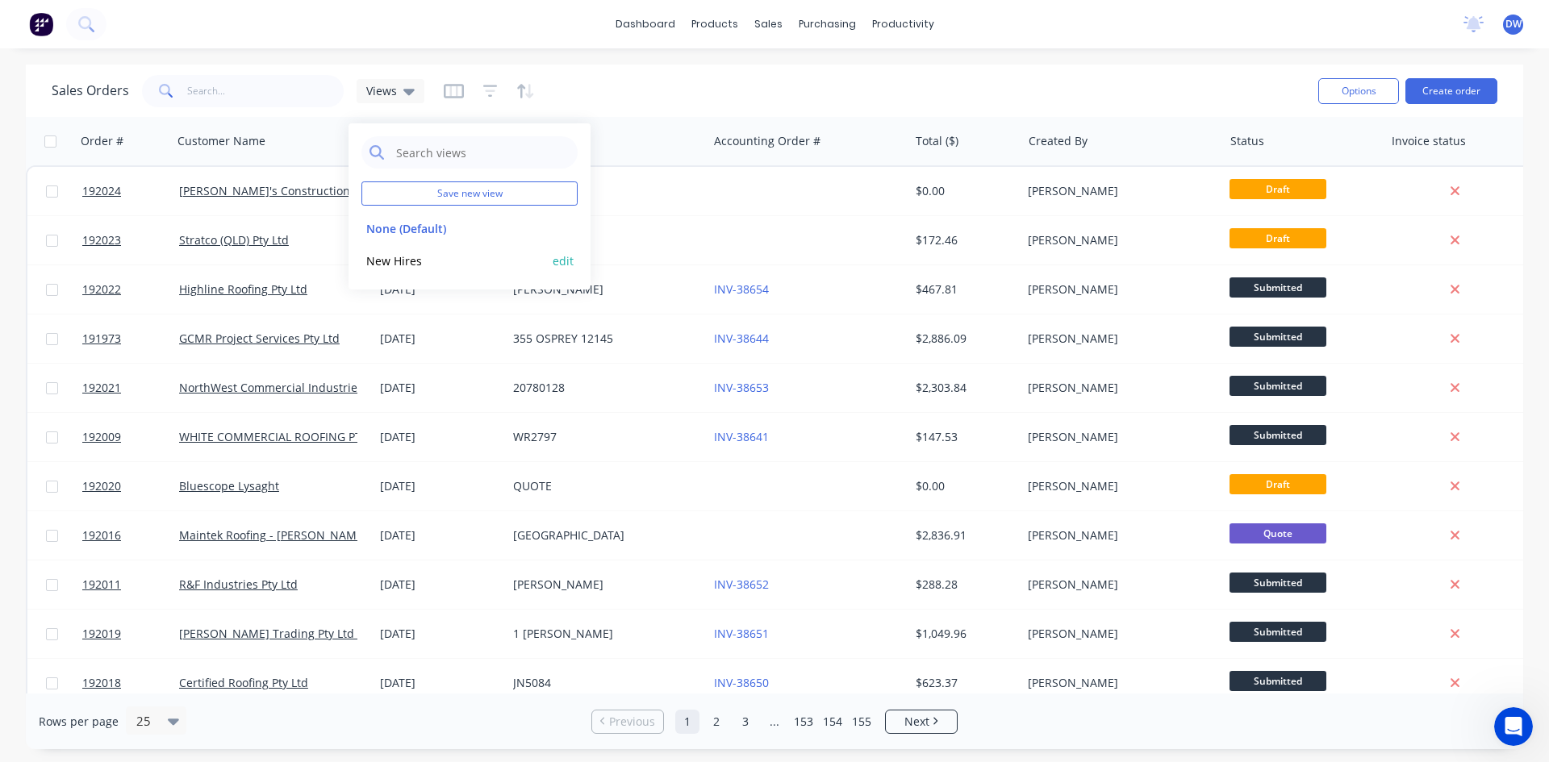
click at [416, 261] on button "New Hires" at bounding box center [453, 261] width 184 height 19
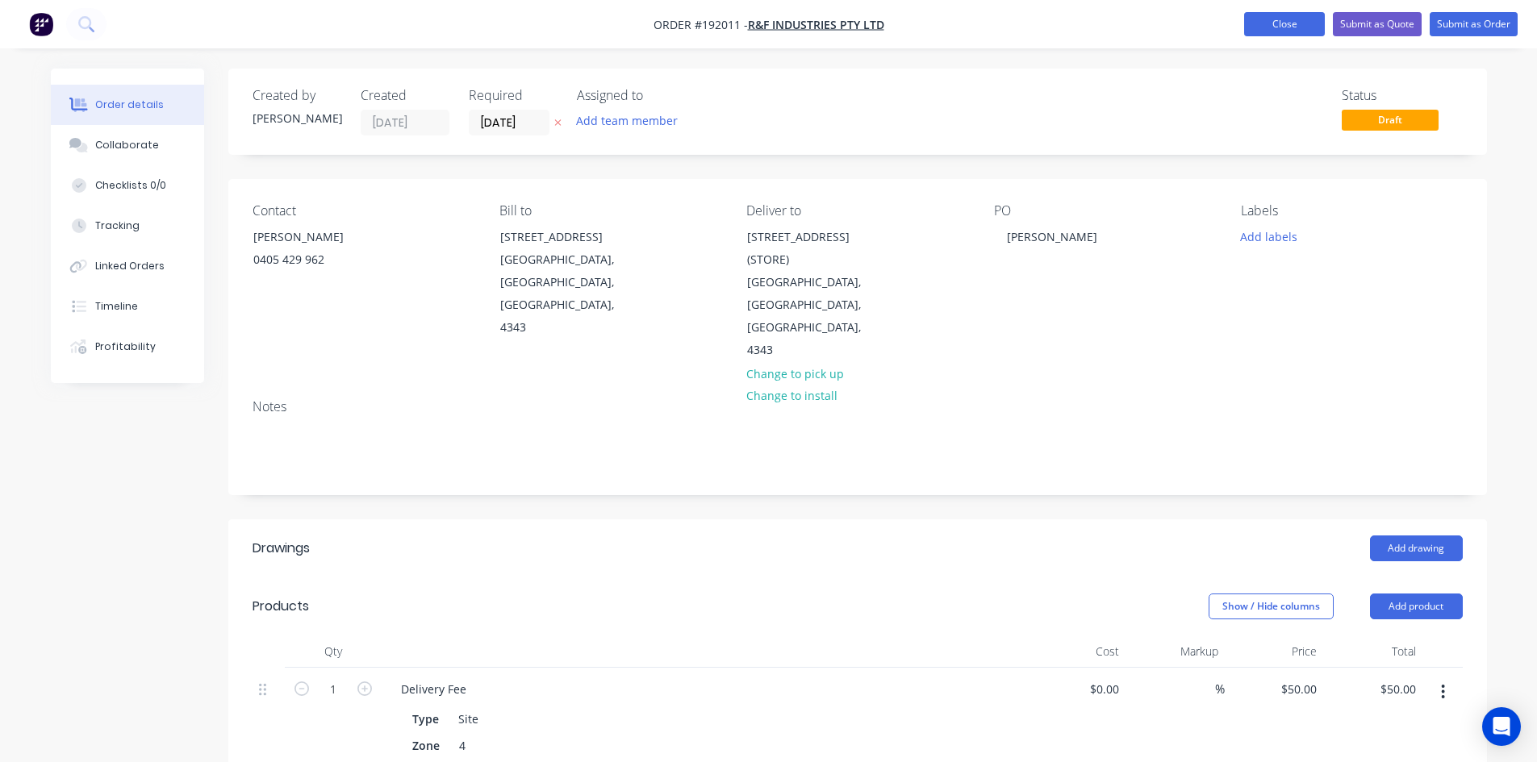
scroll to position [135, 0]
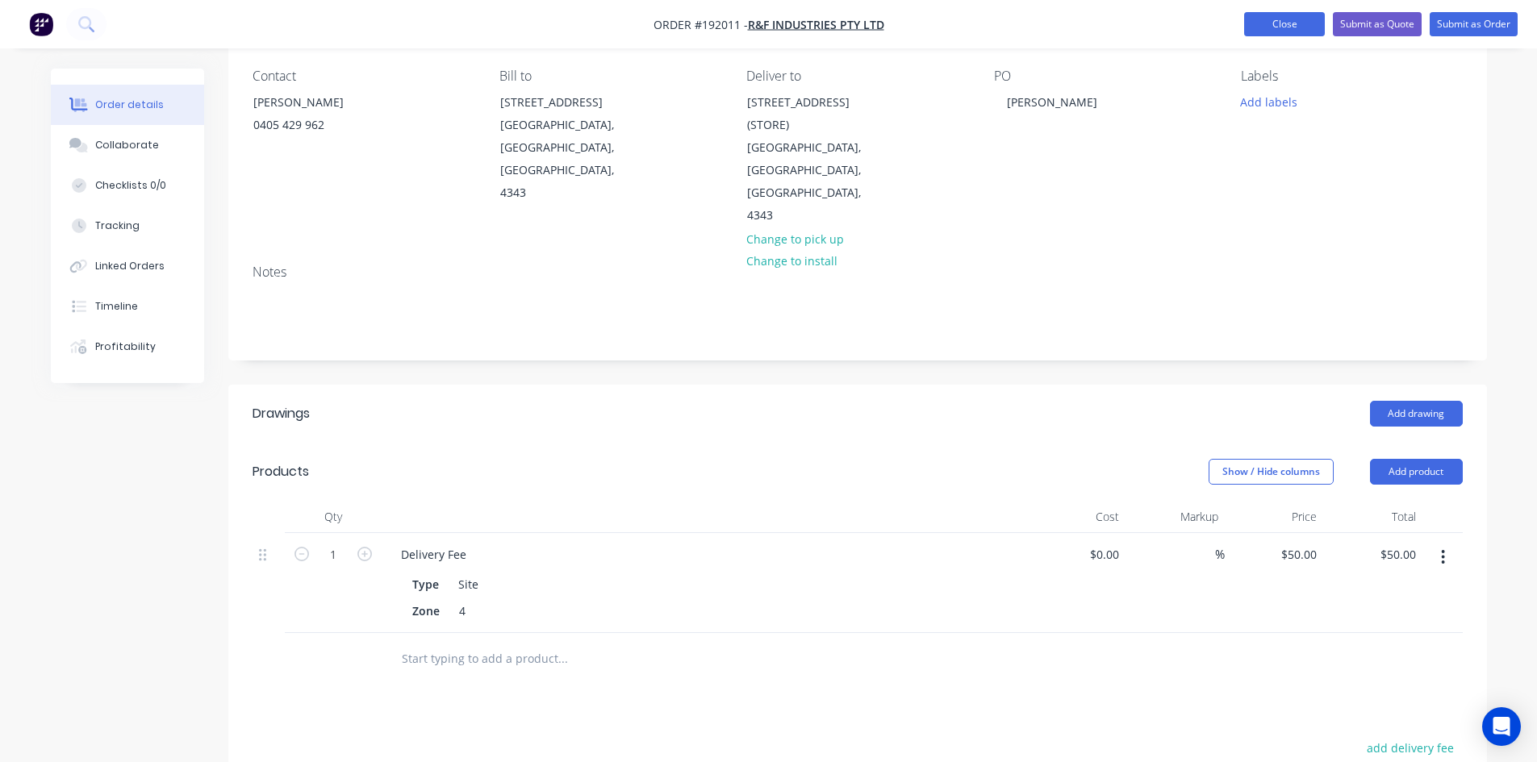
click at [1295, 27] on button "Close" at bounding box center [1284, 24] width 81 height 24
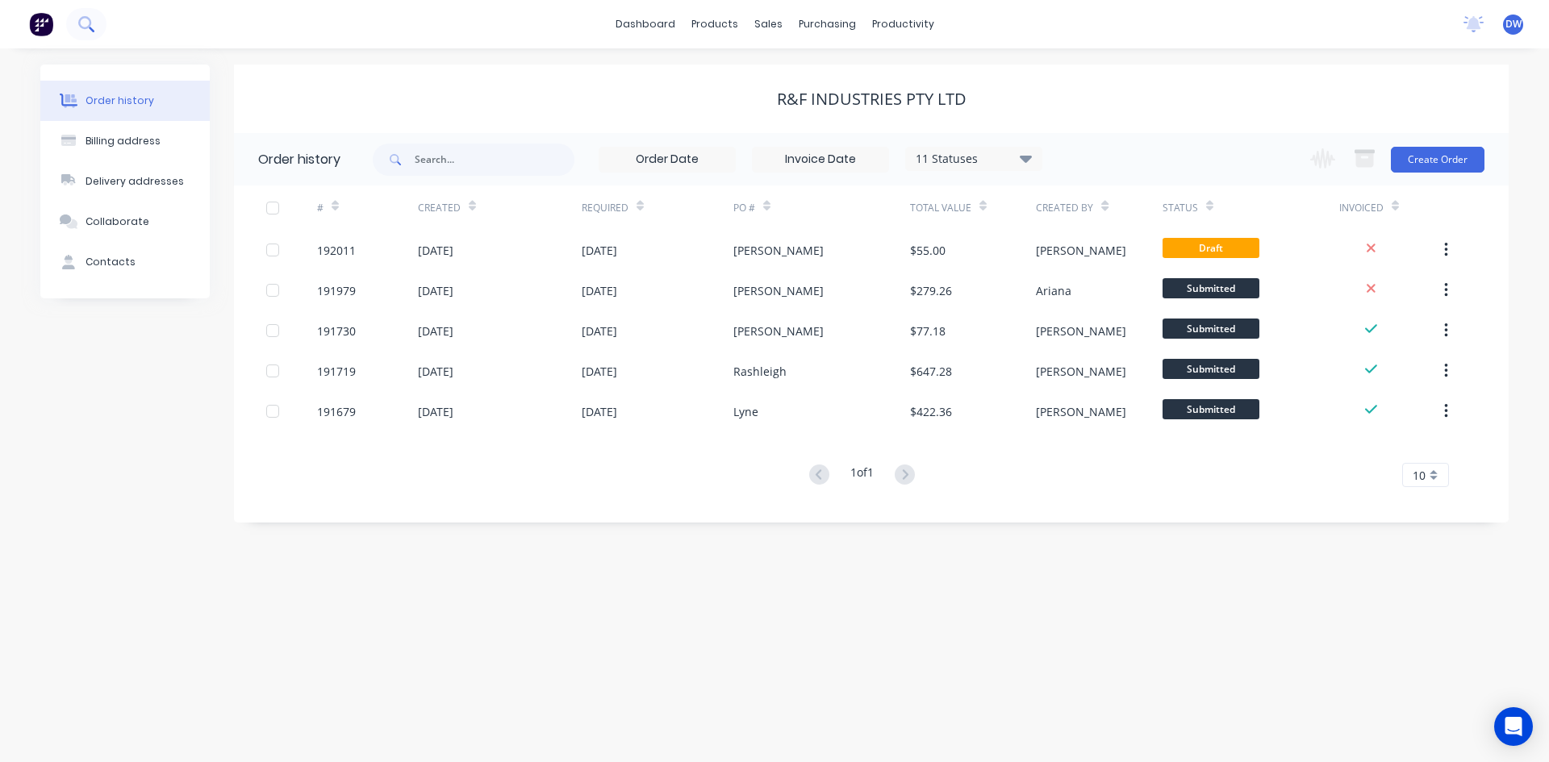
click at [94, 25] on button at bounding box center [86, 24] width 40 height 32
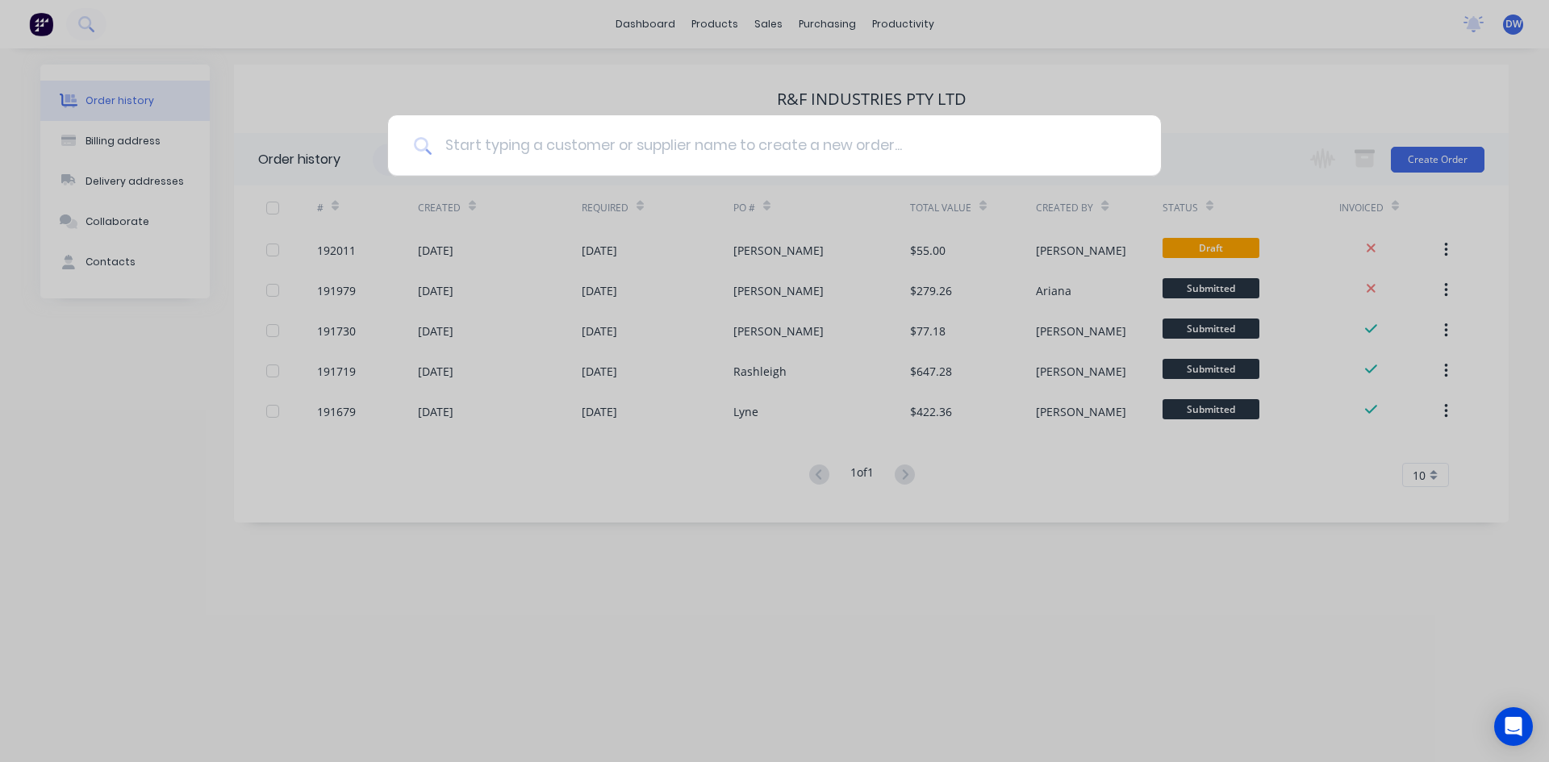
click at [540, 147] on input at bounding box center [783, 145] width 703 height 60
type input "hoffy's"
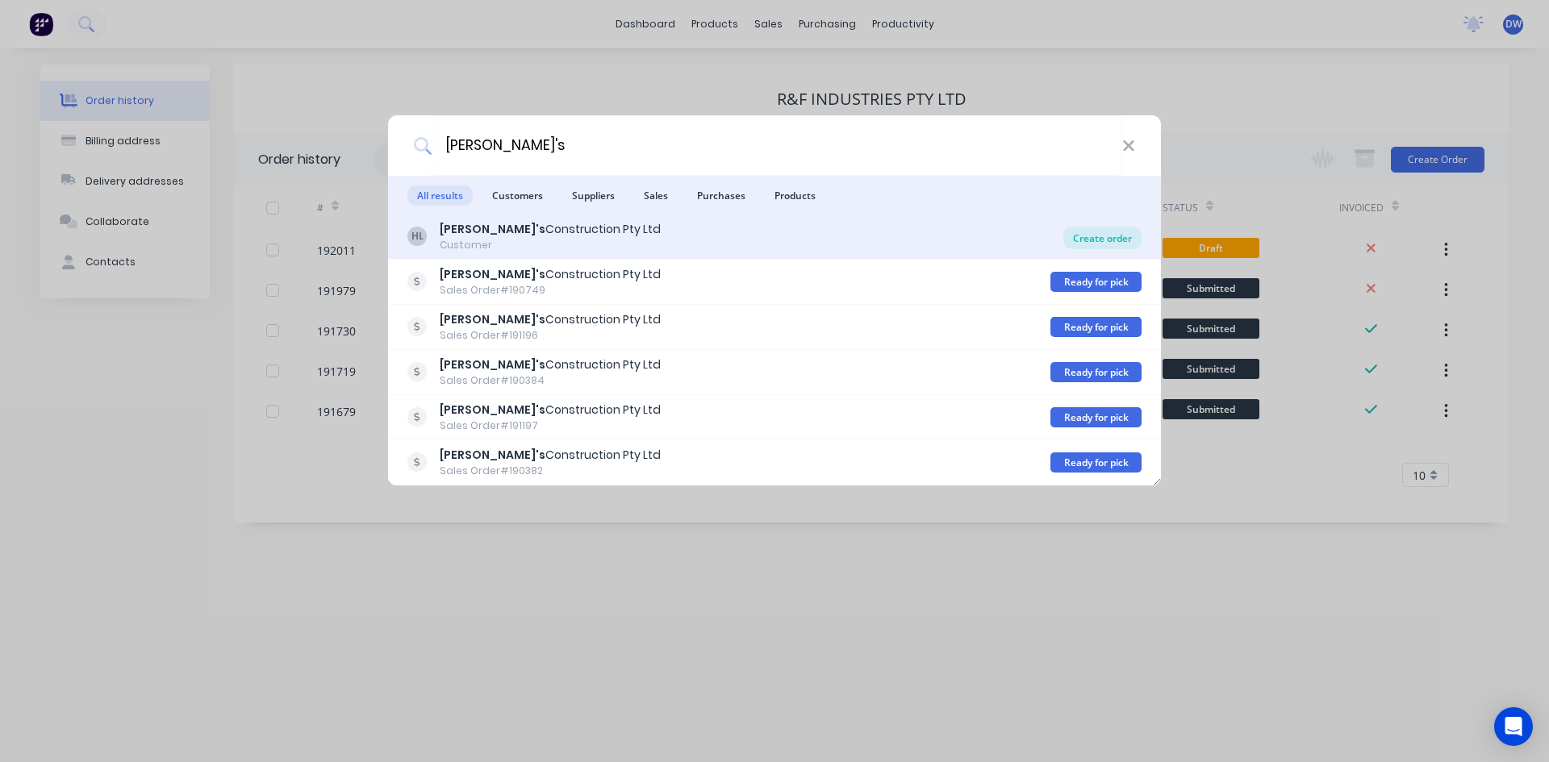
click at [1082, 242] on div "Create order" at bounding box center [1102, 238] width 78 height 23
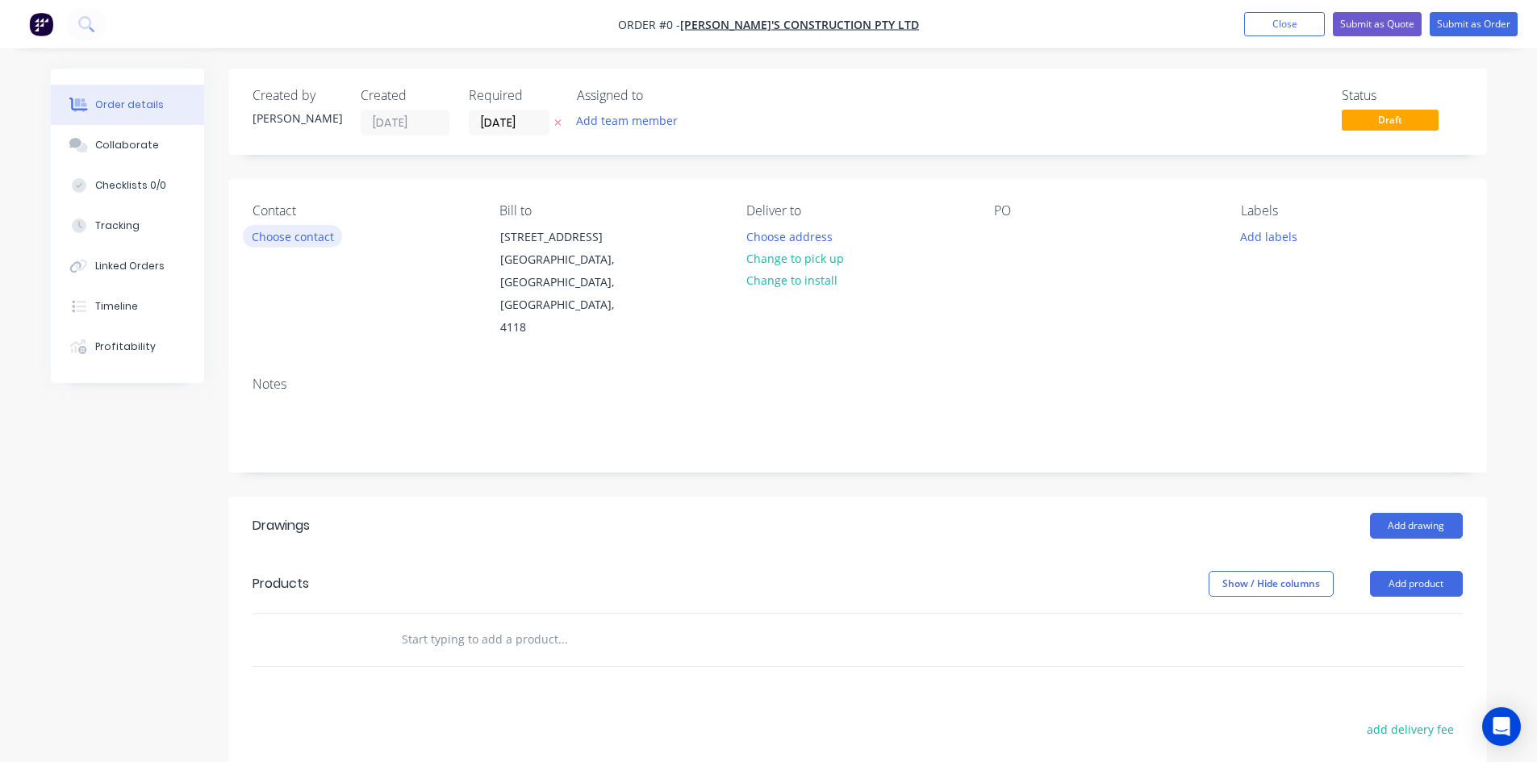
click at [313, 244] on button "Choose contact" at bounding box center [292, 236] width 99 height 22
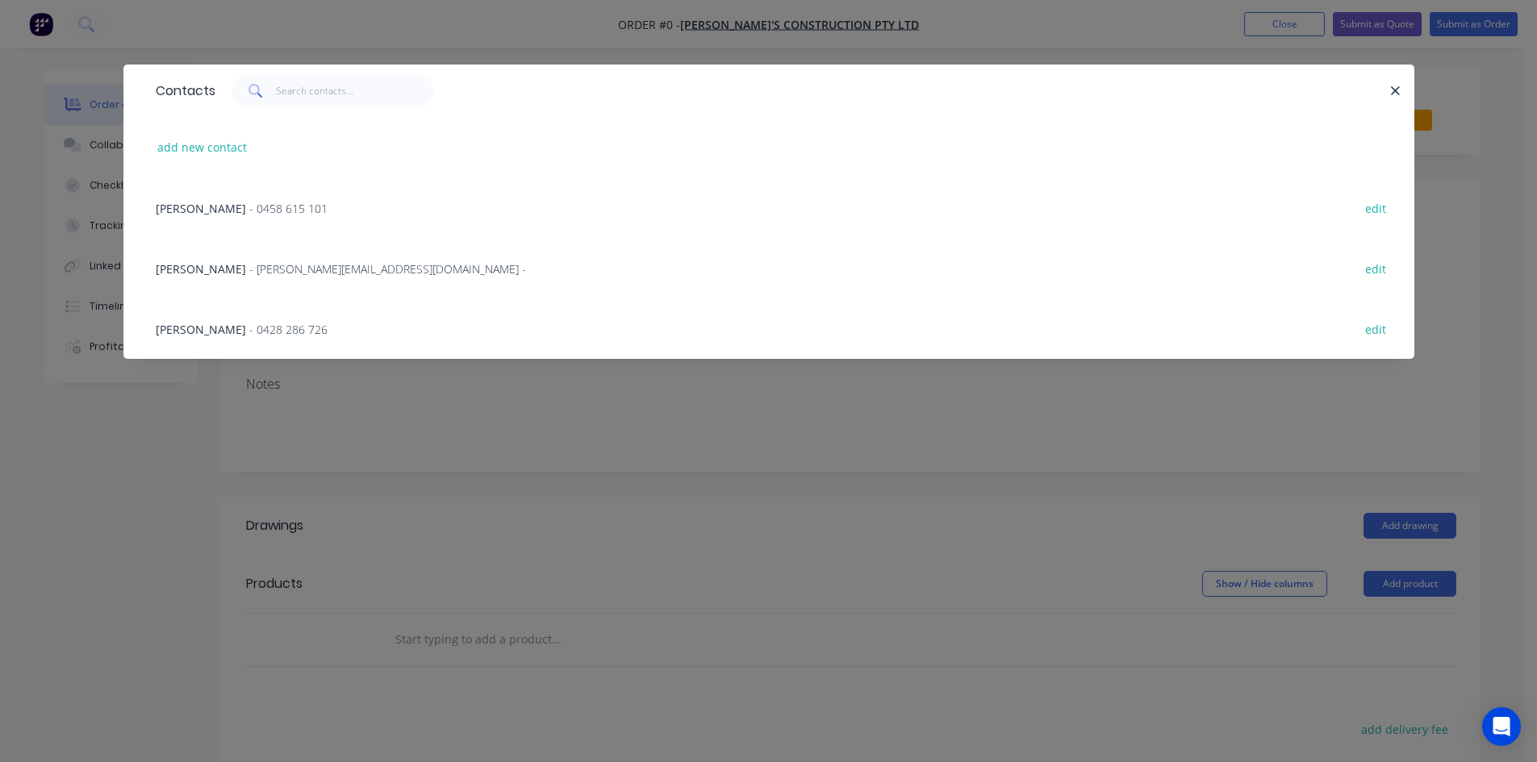
click at [295, 336] on span "- 0428 286 726" at bounding box center [288, 329] width 78 height 15
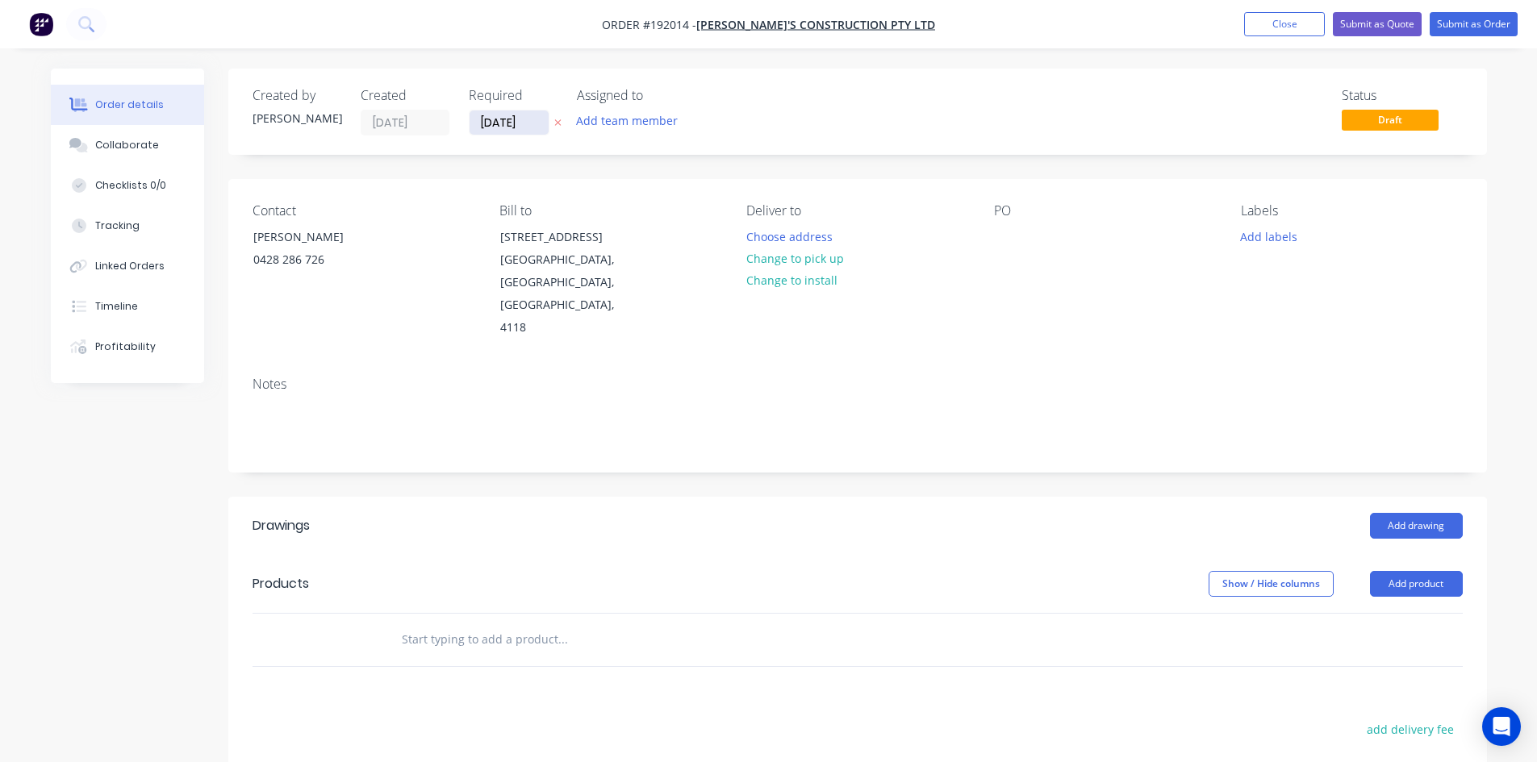
click at [485, 123] on input "[DATE]" at bounding box center [508, 123] width 79 height 24
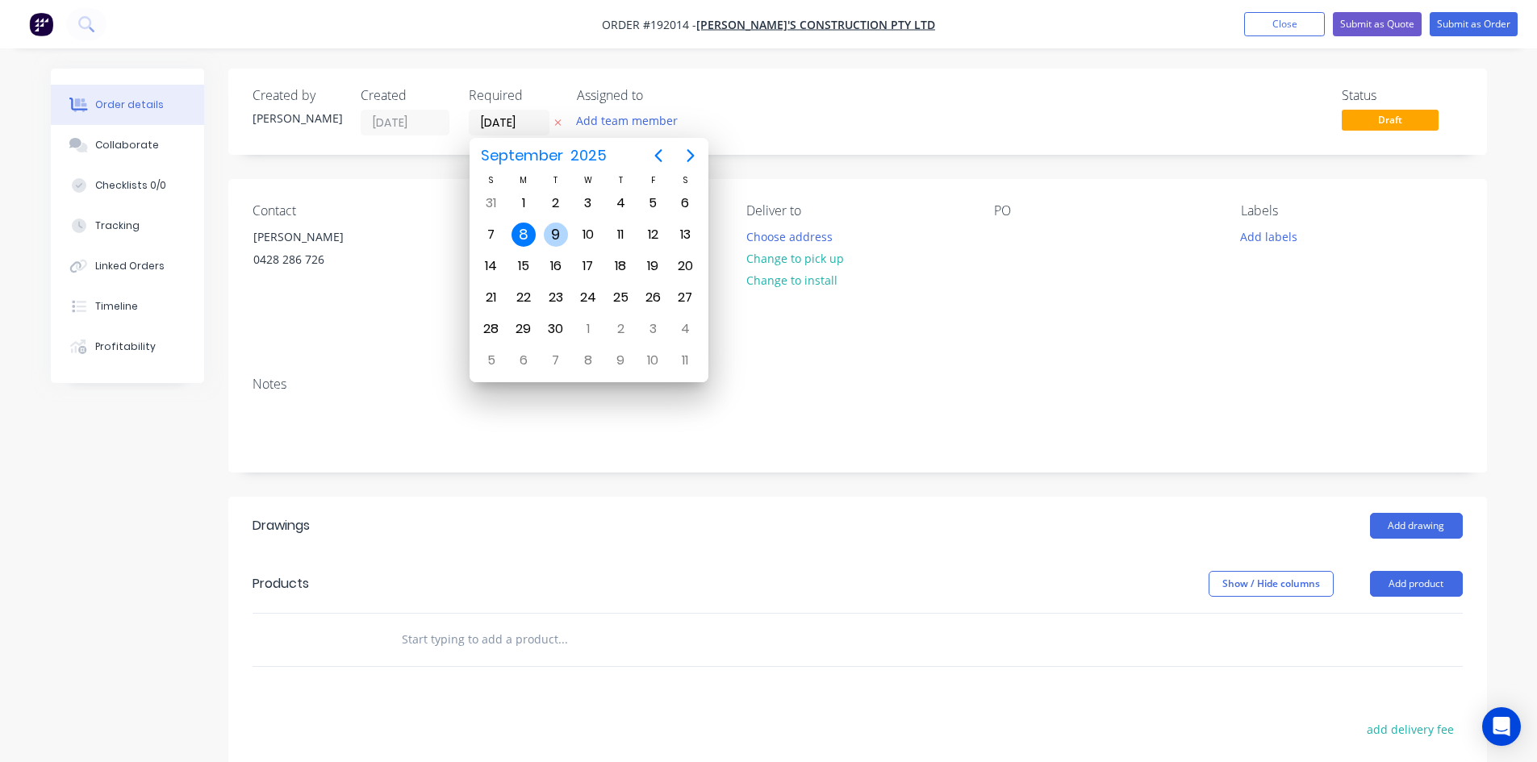
click at [551, 243] on div "9" at bounding box center [556, 235] width 24 height 24
type input "[DATE]"
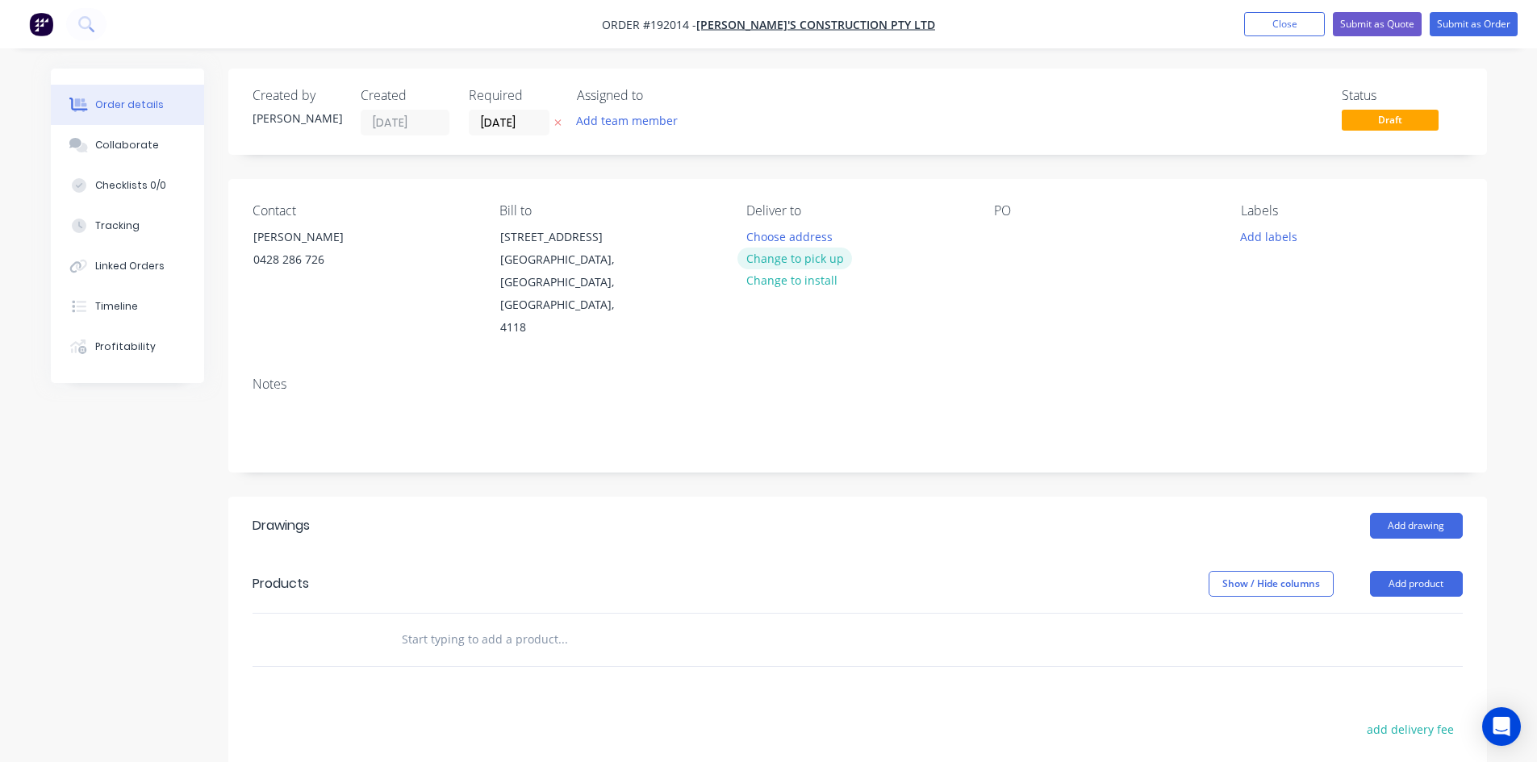
click at [765, 257] on button "Change to pick up" at bounding box center [794, 259] width 115 height 22
click at [770, 225] on div at bounding box center [759, 236] width 26 height 23
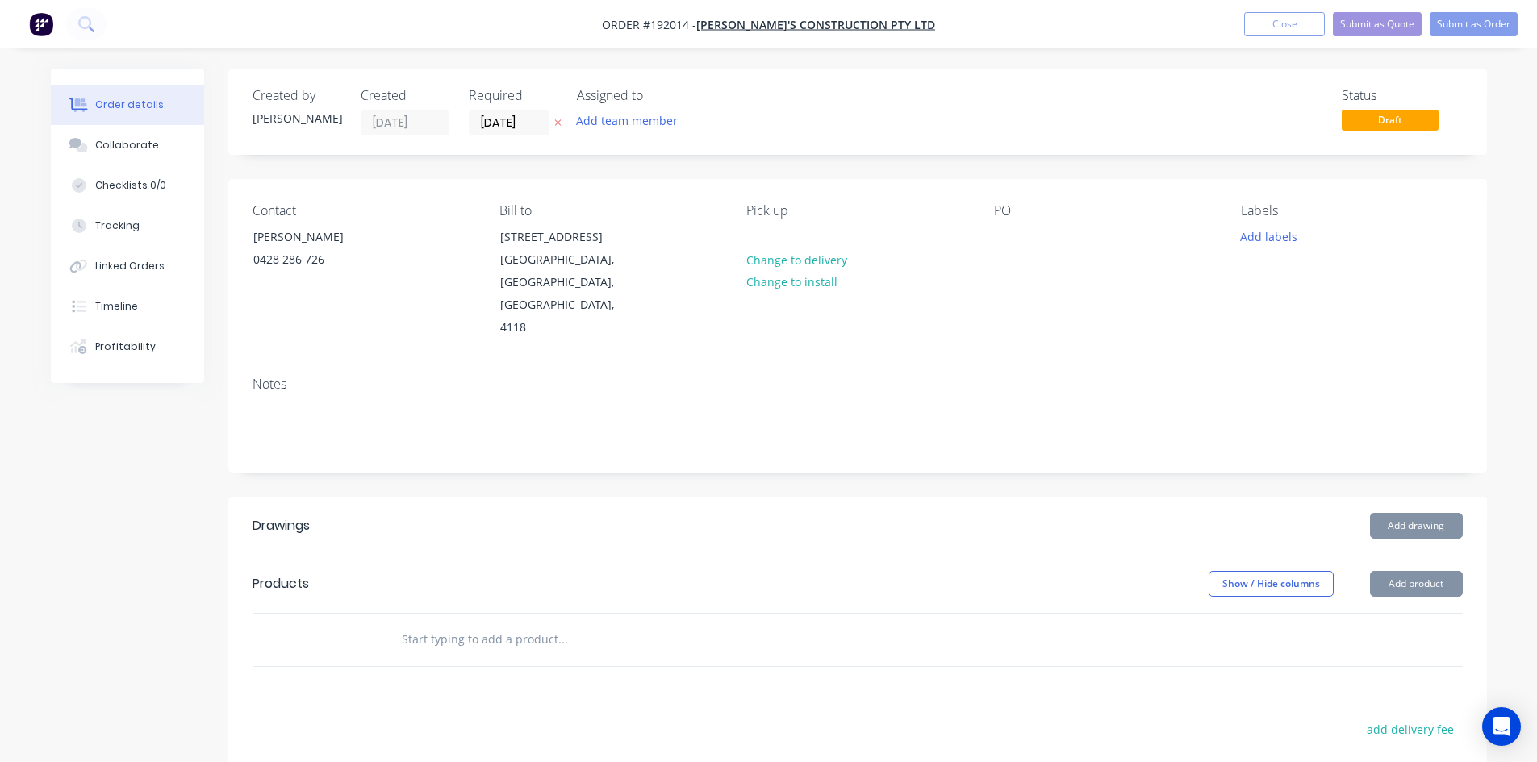
click at [1026, 239] on div "PO" at bounding box center [1104, 271] width 221 height 136
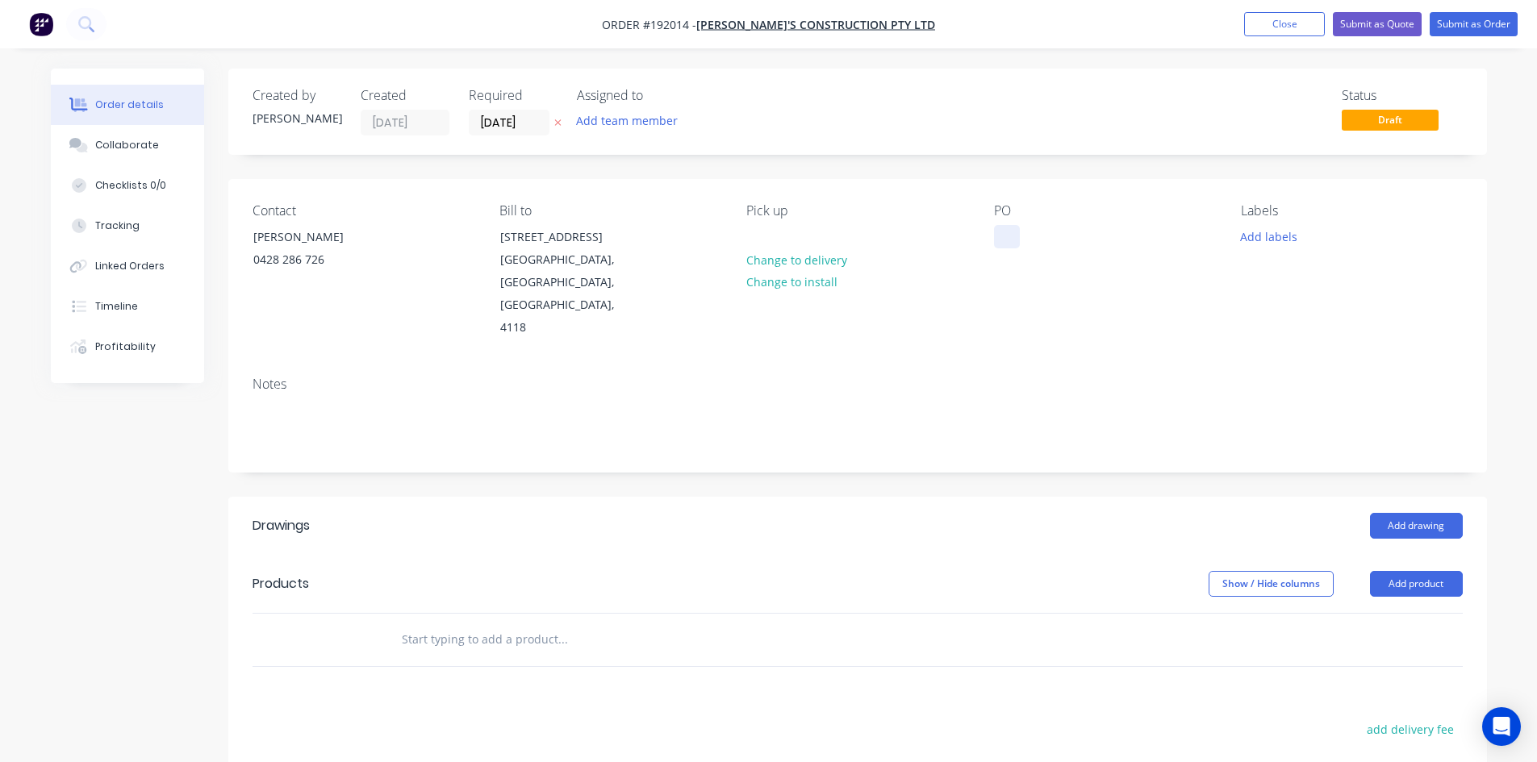
click at [1007, 240] on div at bounding box center [1007, 236] width 26 height 23
click at [1132, 284] on div "PO 946" at bounding box center [1104, 271] width 221 height 136
click at [1383, 513] on button "Add drawing" at bounding box center [1416, 526] width 93 height 26
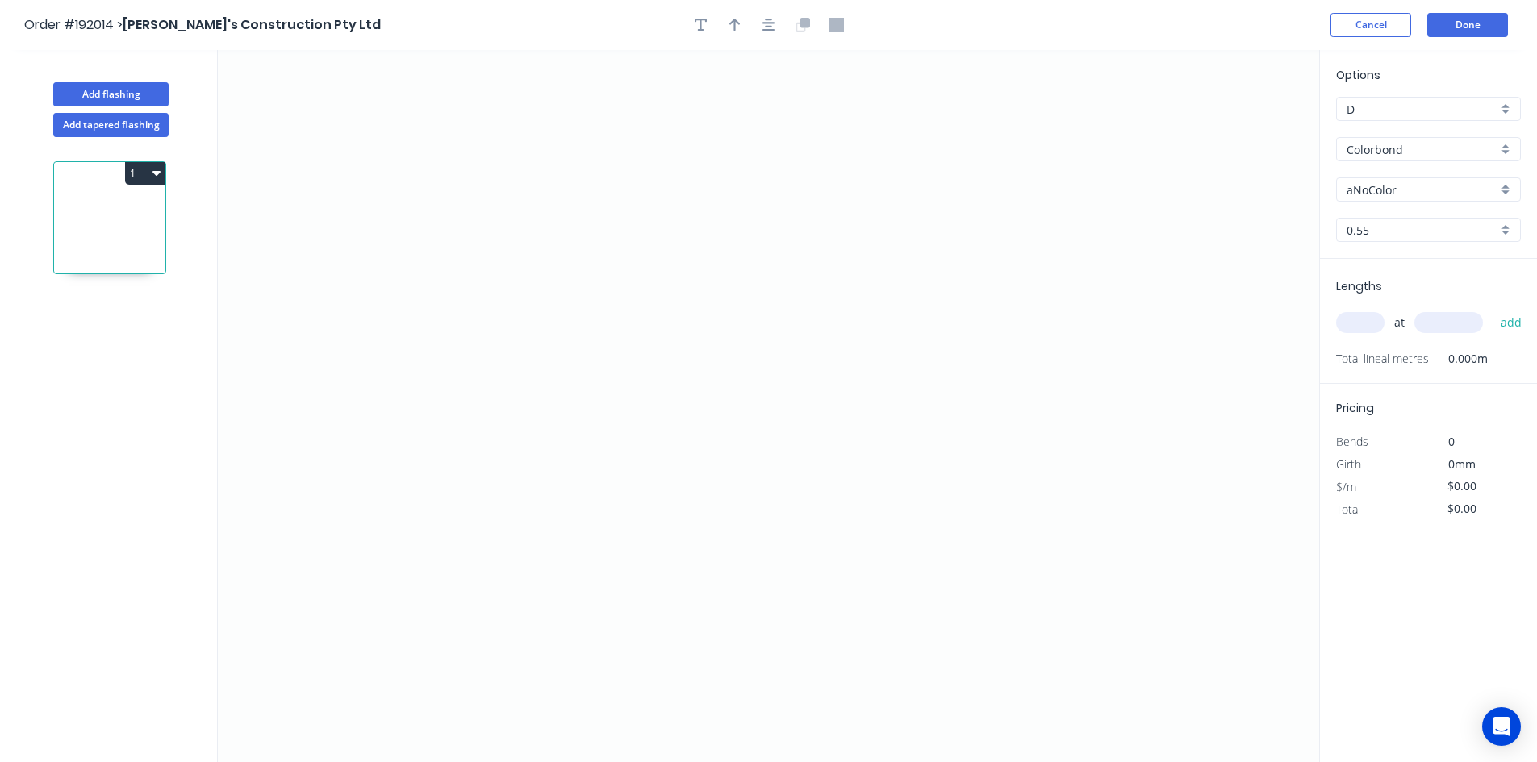
click at [1416, 158] on div "Colorbond" at bounding box center [1428, 149] width 185 height 24
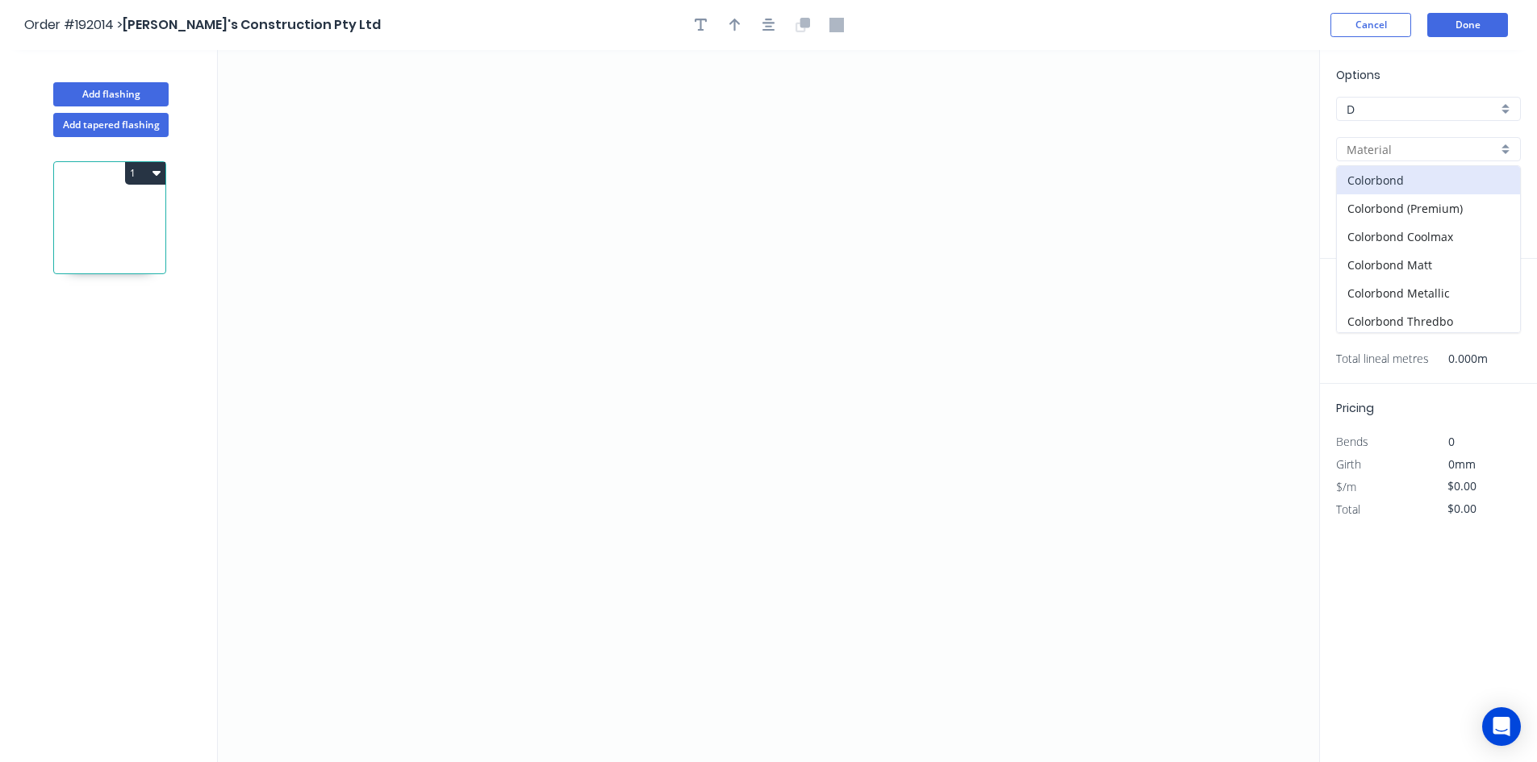
click at [1416, 155] on input "text" at bounding box center [1421, 149] width 151 height 17
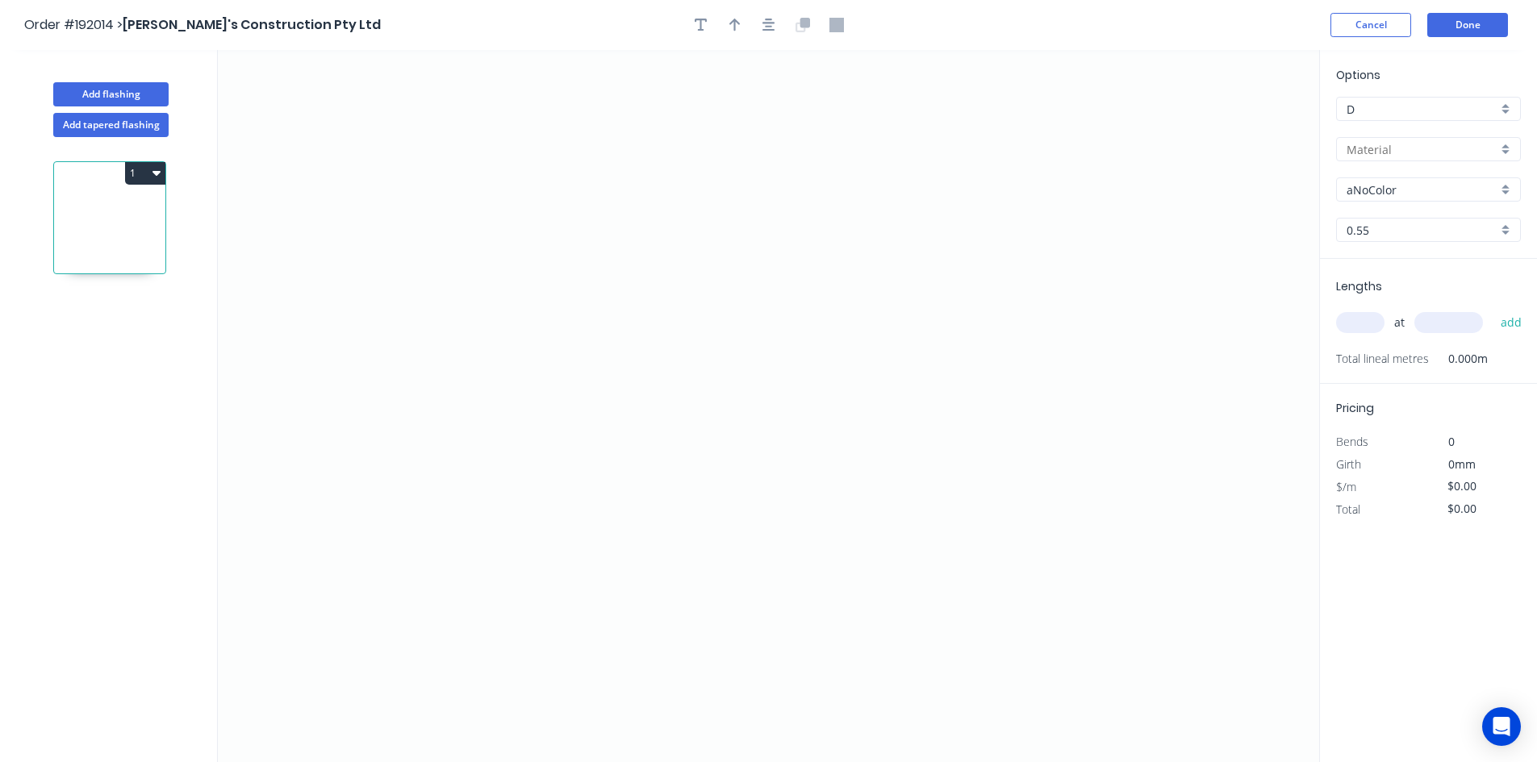
click at [1416, 155] on input "text" at bounding box center [1421, 149] width 151 height 17
click at [1407, 169] on div "Galvabond" at bounding box center [1428, 180] width 183 height 28
type input "Galvabond"
click at [1392, 233] on input "0.55" at bounding box center [1421, 230] width 151 height 17
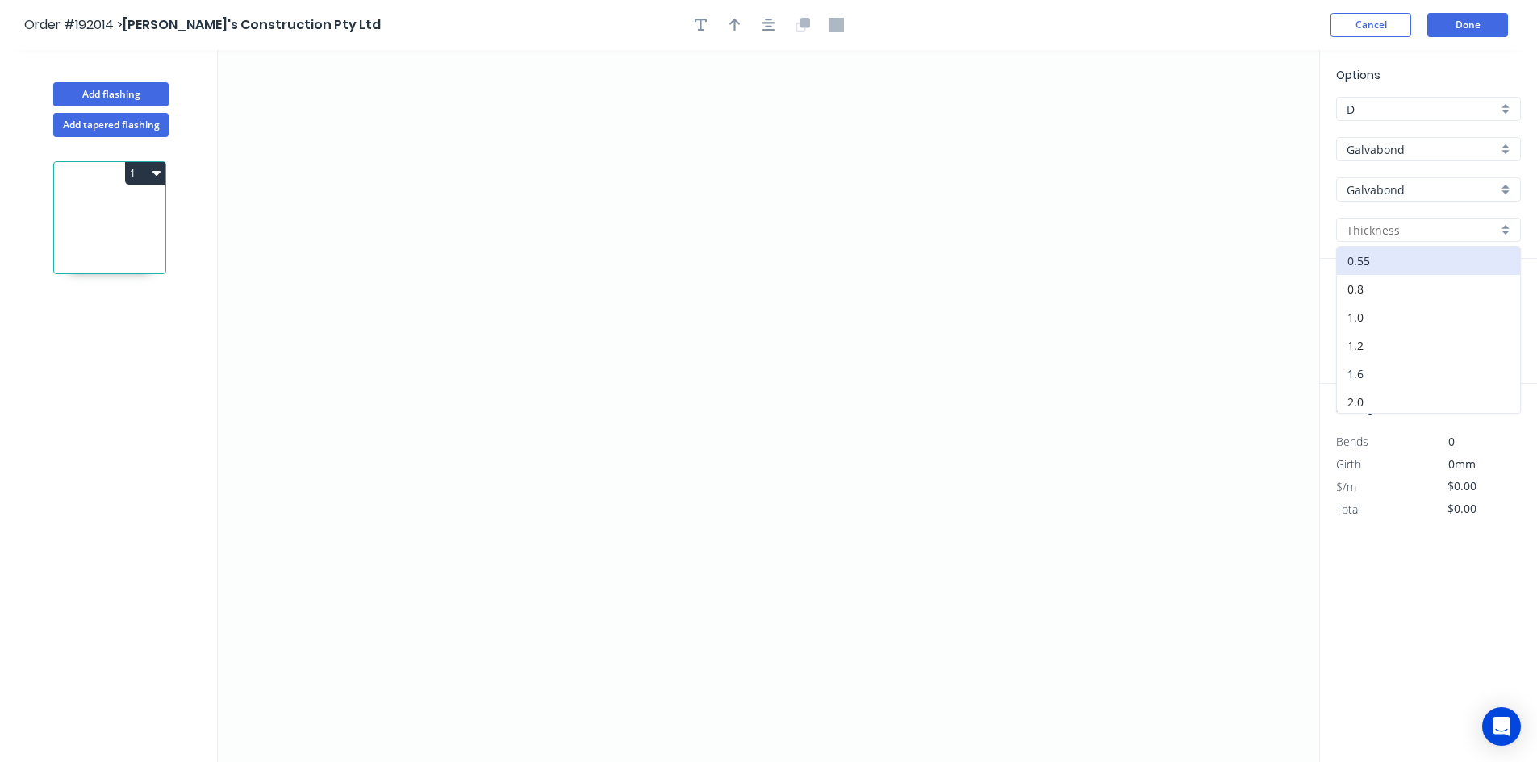
click at [1391, 373] on div "1.6" at bounding box center [1428, 374] width 183 height 28
type input "1.6"
click at [1366, 323] on input "text" at bounding box center [1360, 322] width 48 height 21
type input "1"
type input "3600"
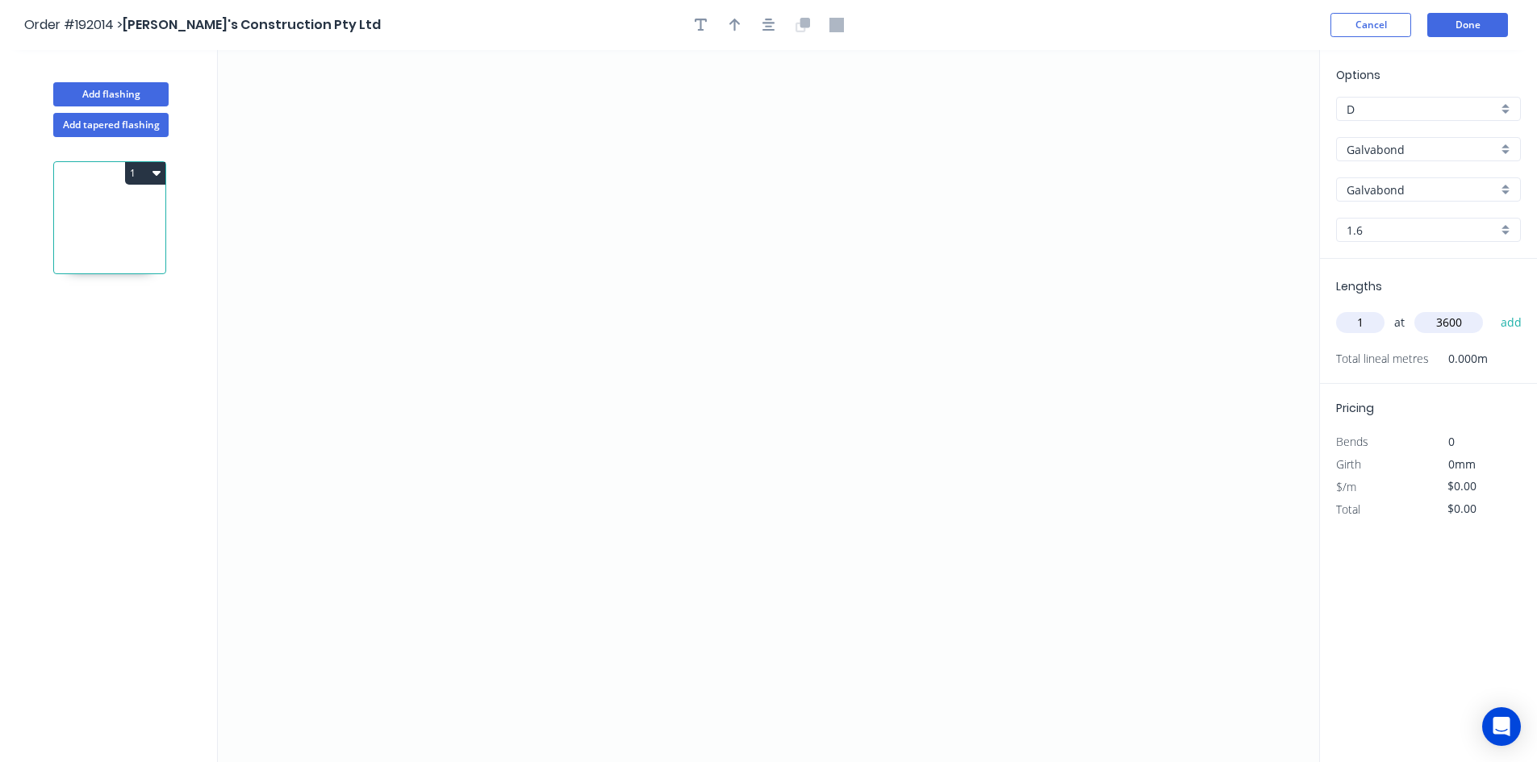
click at [1492, 309] on button "add" at bounding box center [1511, 322] width 38 height 27
type input "1"
type input "3000"
click at [1492, 309] on button "add" at bounding box center [1511, 322] width 38 height 27
click at [659, 470] on icon "0" at bounding box center [768, 406] width 1101 height 712
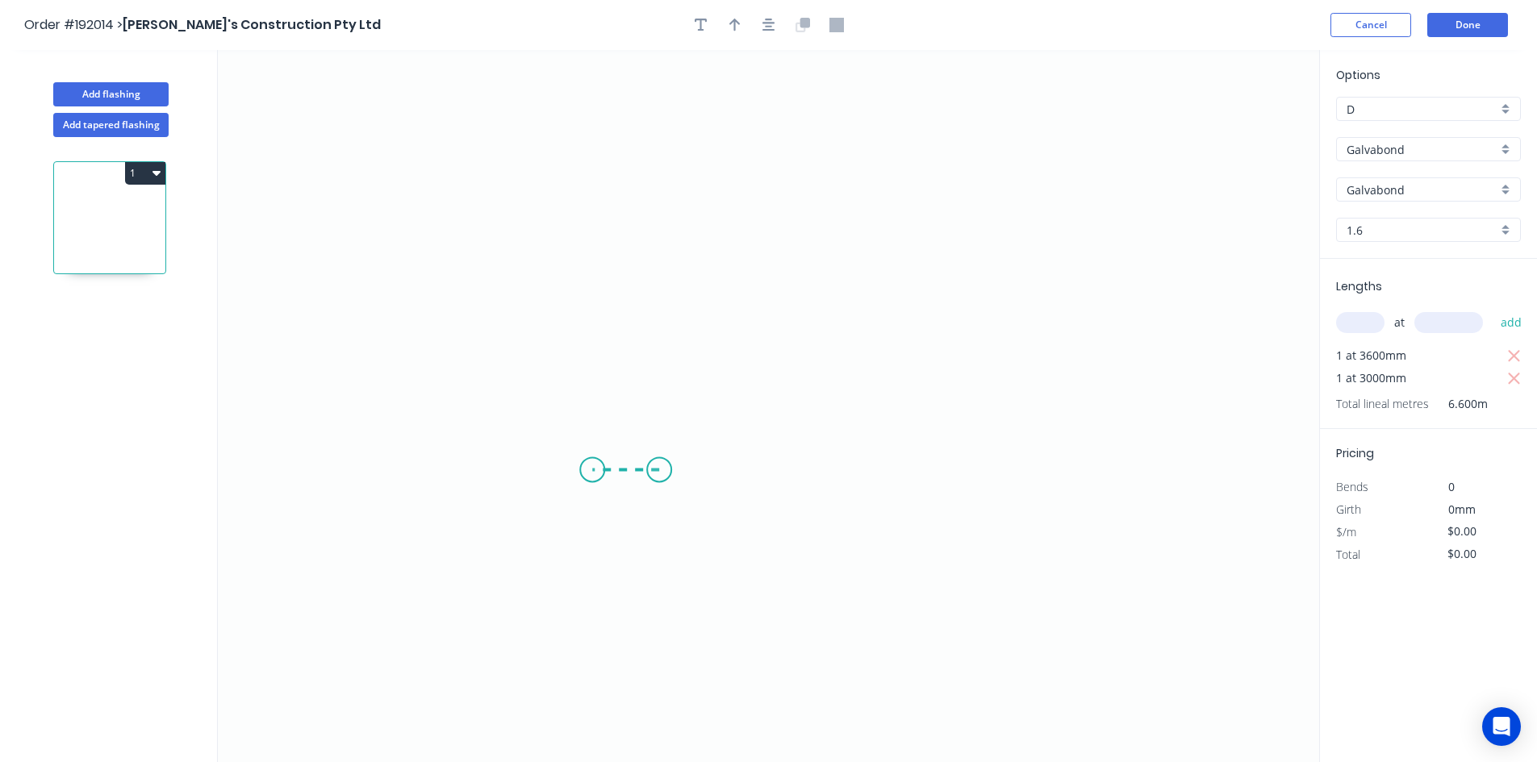
click at [592, 469] on icon "0" at bounding box center [768, 406] width 1101 height 712
click at [600, 240] on icon "0 ?" at bounding box center [768, 406] width 1101 height 712
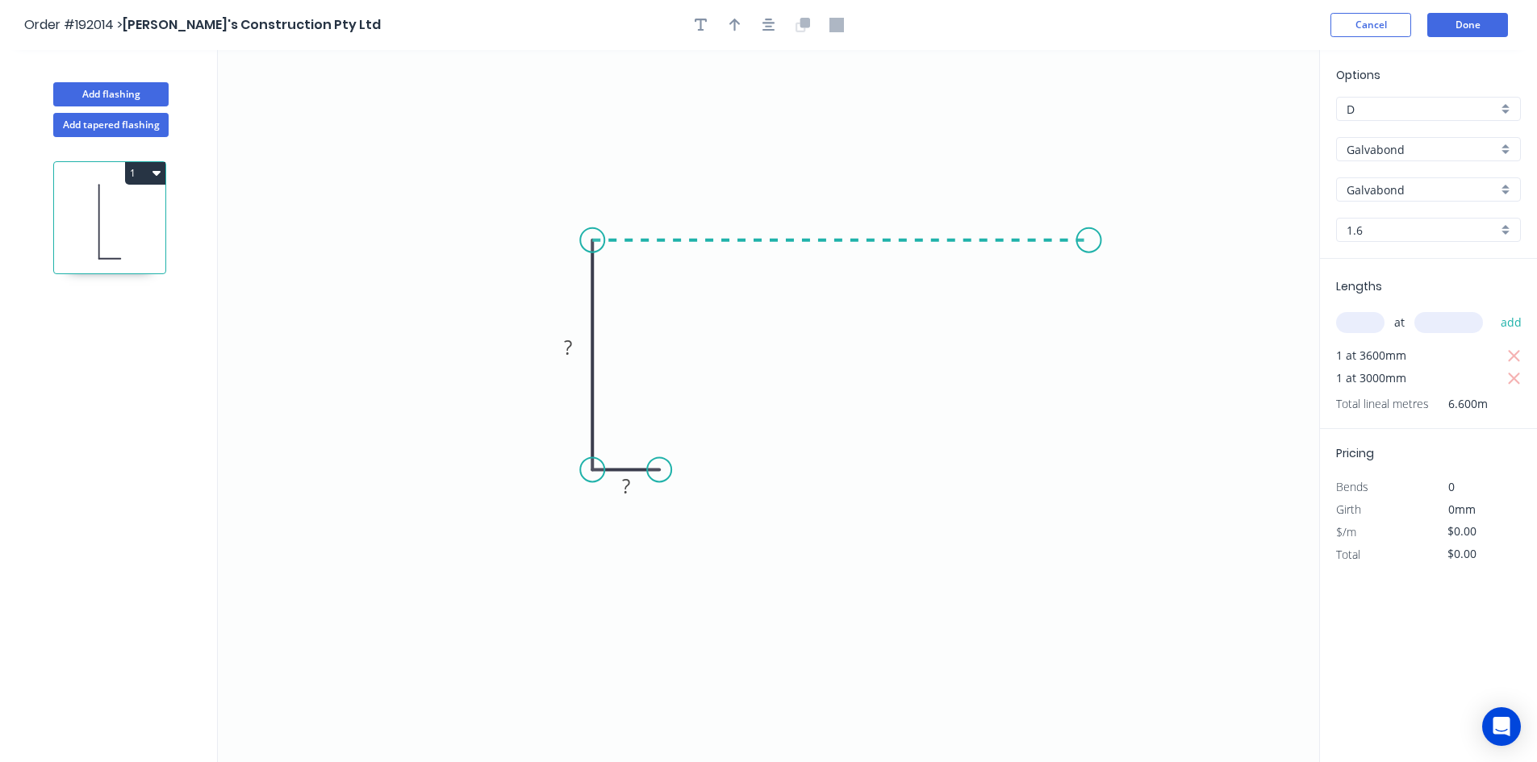
click at [1089, 248] on icon "0 ? ?" at bounding box center [768, 406] width 1101 height 712
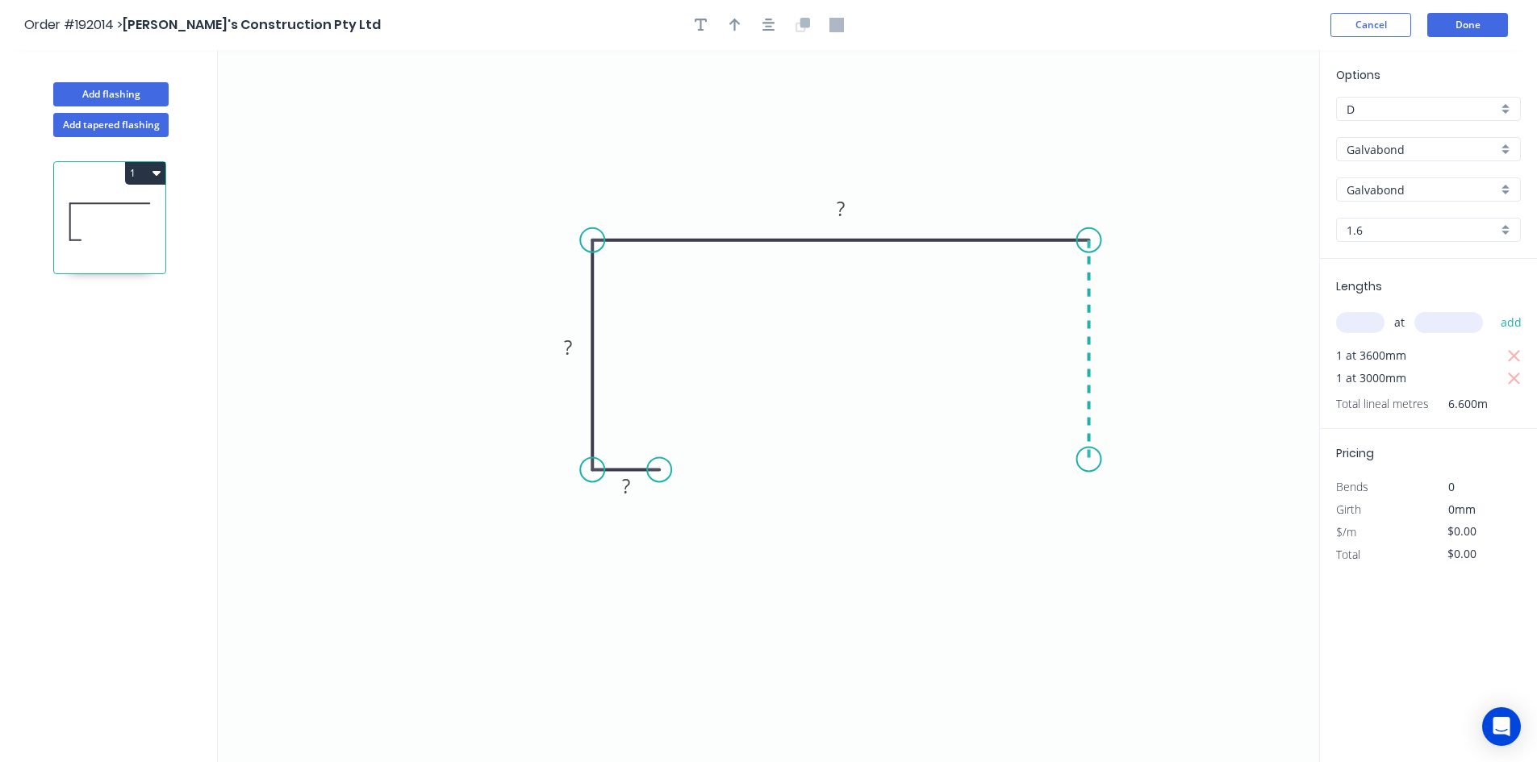
click at [1085, 460] on icon "0 ? ? ?" at bounding box center [768, 406] width 1101 height 712
click at [1017, 459] on icon at bounding box center [1053, 459] width 72 height 0
click at [1017, 458] on circle at bounding box center [1017, 459] width 24 height 24
click at [651, 492] on rect at bounding box center [625, 485] width 52 height 33
click at [640, 489] on rect at bounding box center [626, 487] width 32 height 23
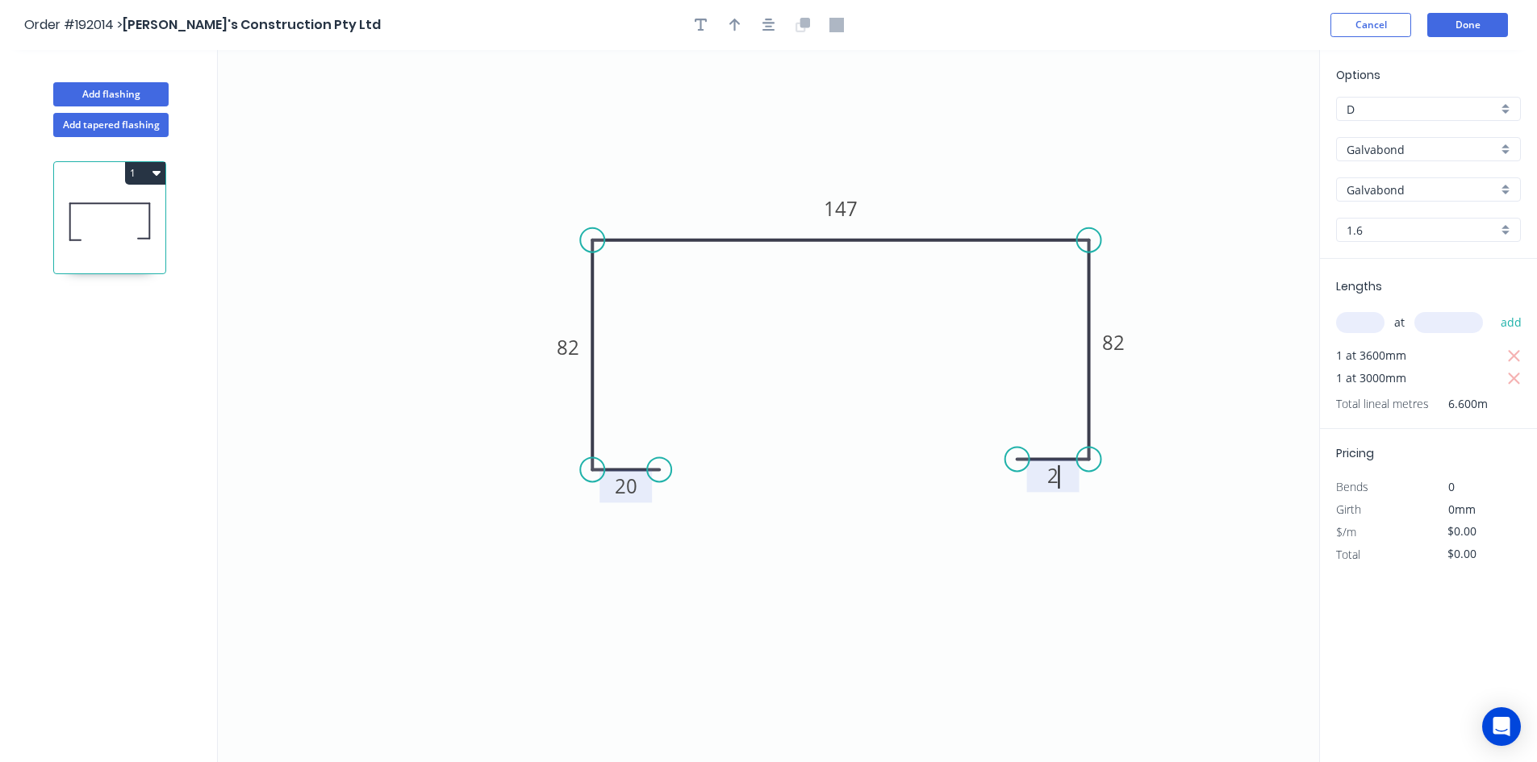
type input "$37.83"
type input "$249.68"
click at [126, 102] on button "Add flashing" at bounding box center [110, 94] width 115 height 24
type input "$0.00"
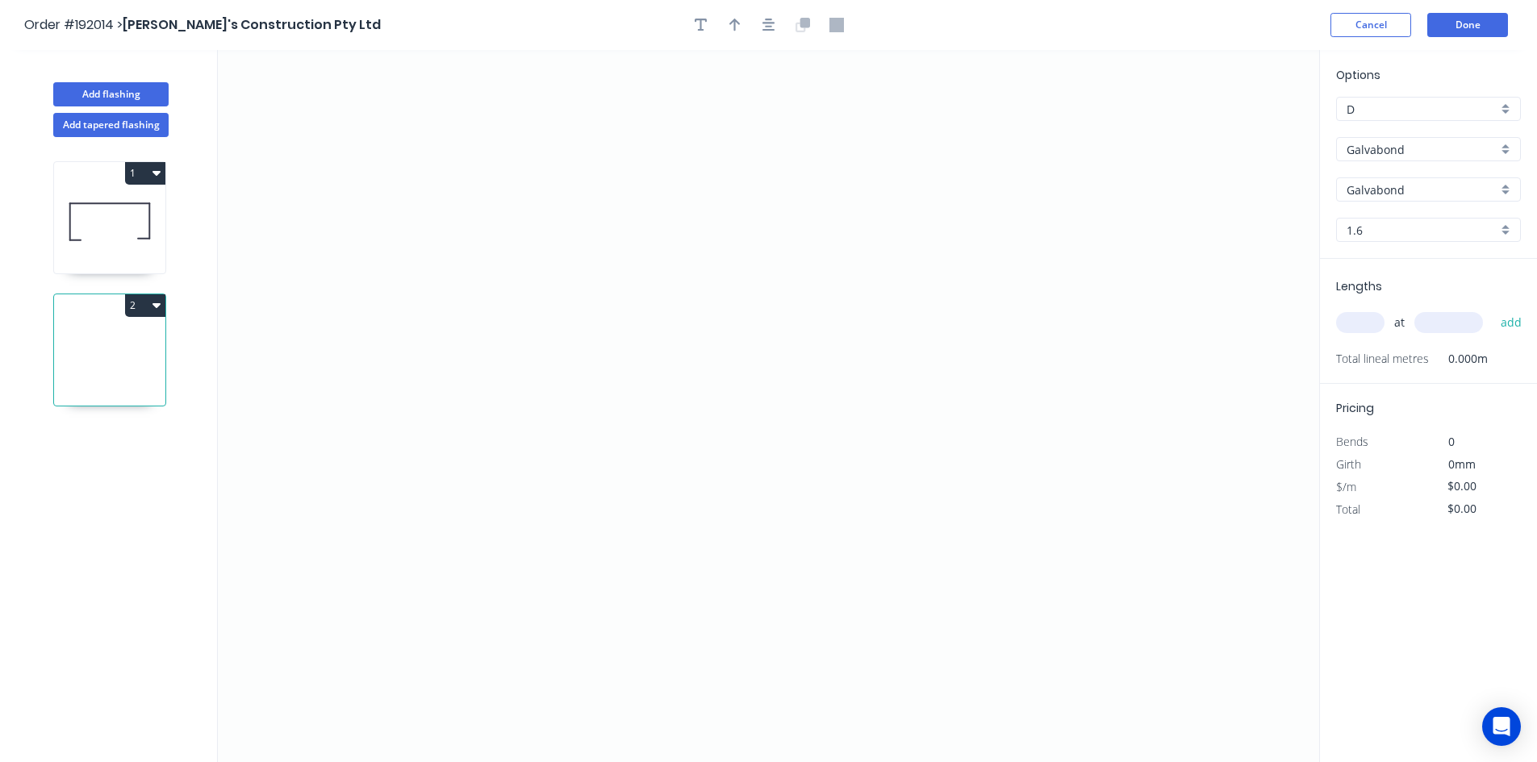
click at [1420, 155] on input "Galvabond" at bounding box center [1421, 149] width 151 height 17
click at [1423, 170] on div "Colorbond" at bounding box center [1428, 180] width 183 height 28
type input "Colorbond"
type input "aNoColor"
type input "0.55"
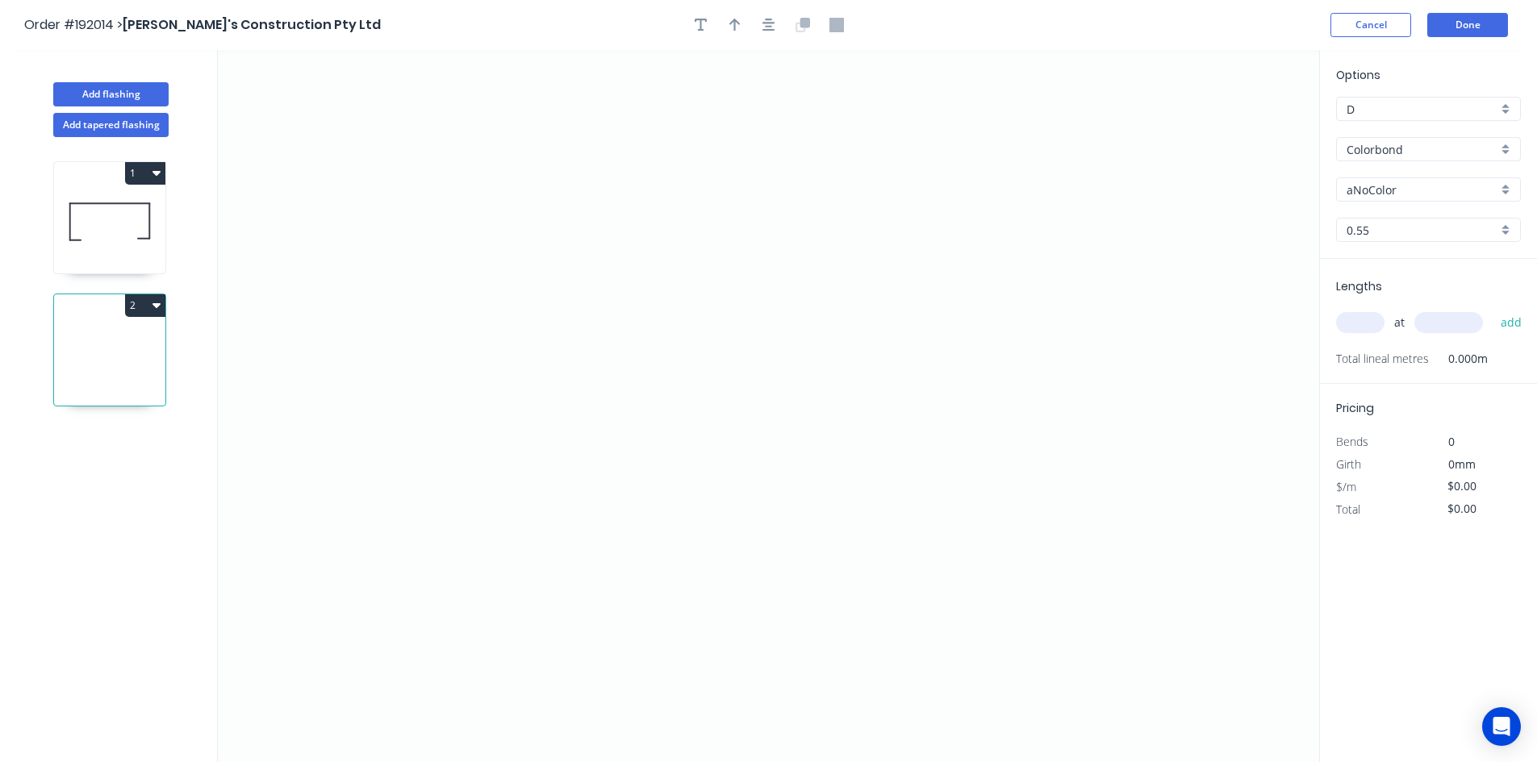
click at [1415, 185] on input "aNoColor" at bounding box center [1421, 189] width 151 height 17
click at [1383, 215] on div "Dover White" at bounding box center [1428, 220] width 183 height 28
type input "Dover White"
click at [1381, 317] on input "text" at bounding box center [1360, 322] width 48 height 21
type input "1"
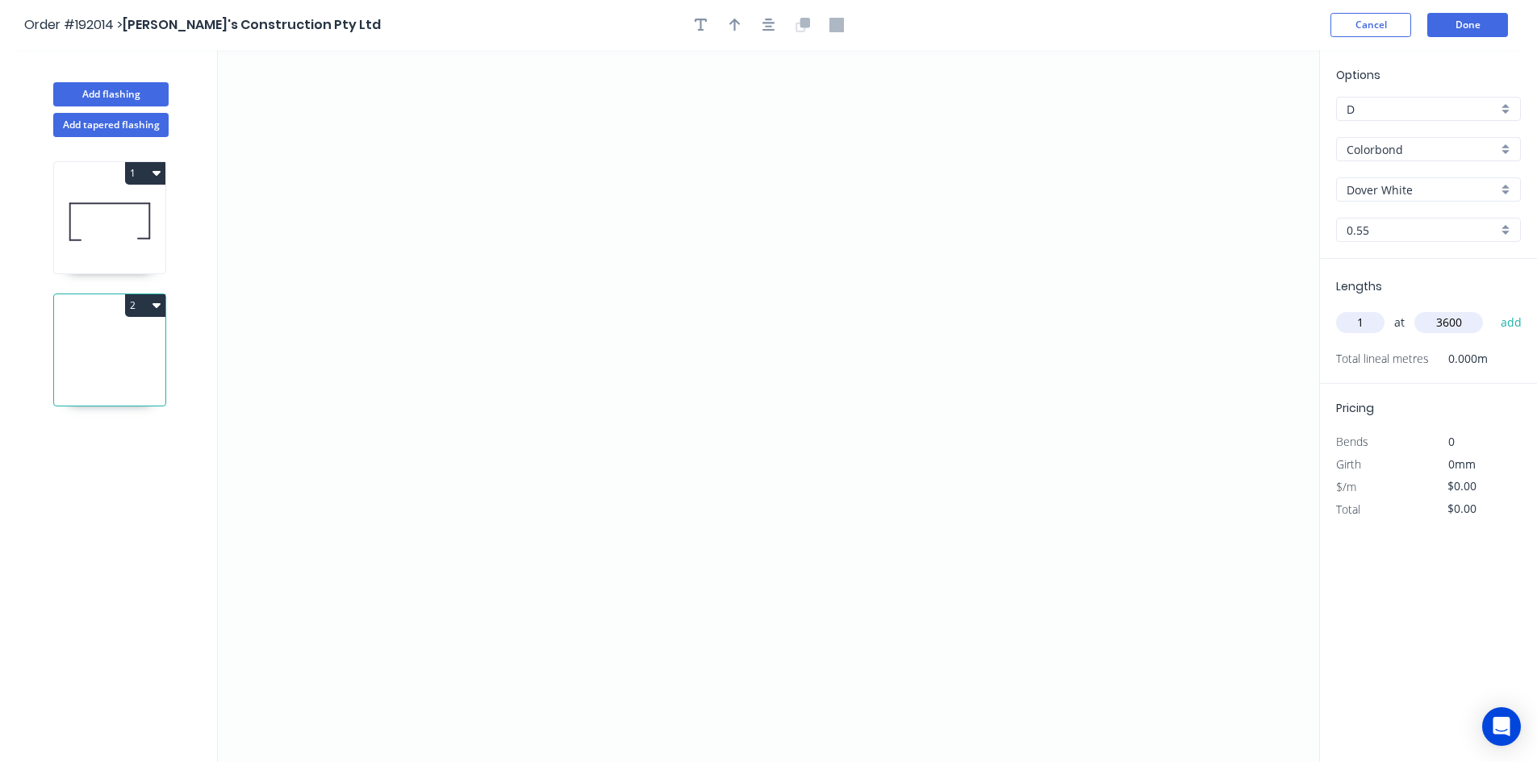
type input "3600"
click at [1492, 309] on button "add" at bounding box center [1511, 322] width 38 height 27
type input "1"
type input "3000"
click at [1492, 309] on button "add" at bounding box center [1511, 322] width 38 height 27
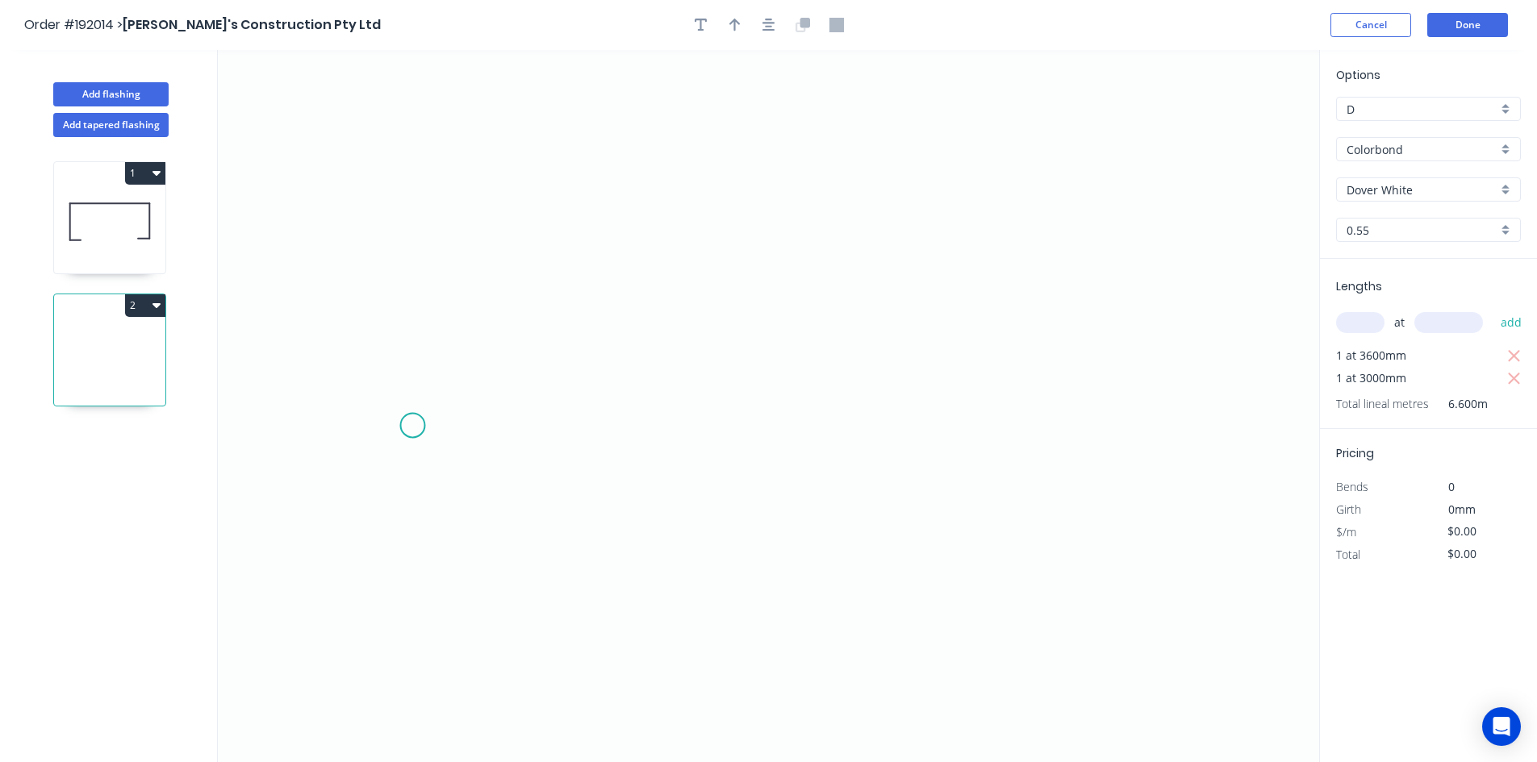
click at [412, 426] on icon "0" at bounding box center [768, 406] width 1101 height 712
click at [409, 482] on icon "0" at bounding box center [768, 406] width 1101 height 712
click at [835, 478] on icon "0 ?" at bounding box center [768, 406] width 1101 height 712
click at [827, 220] on icon "0 ? ?" at bounding box center [768, 406] width 1101 height 712
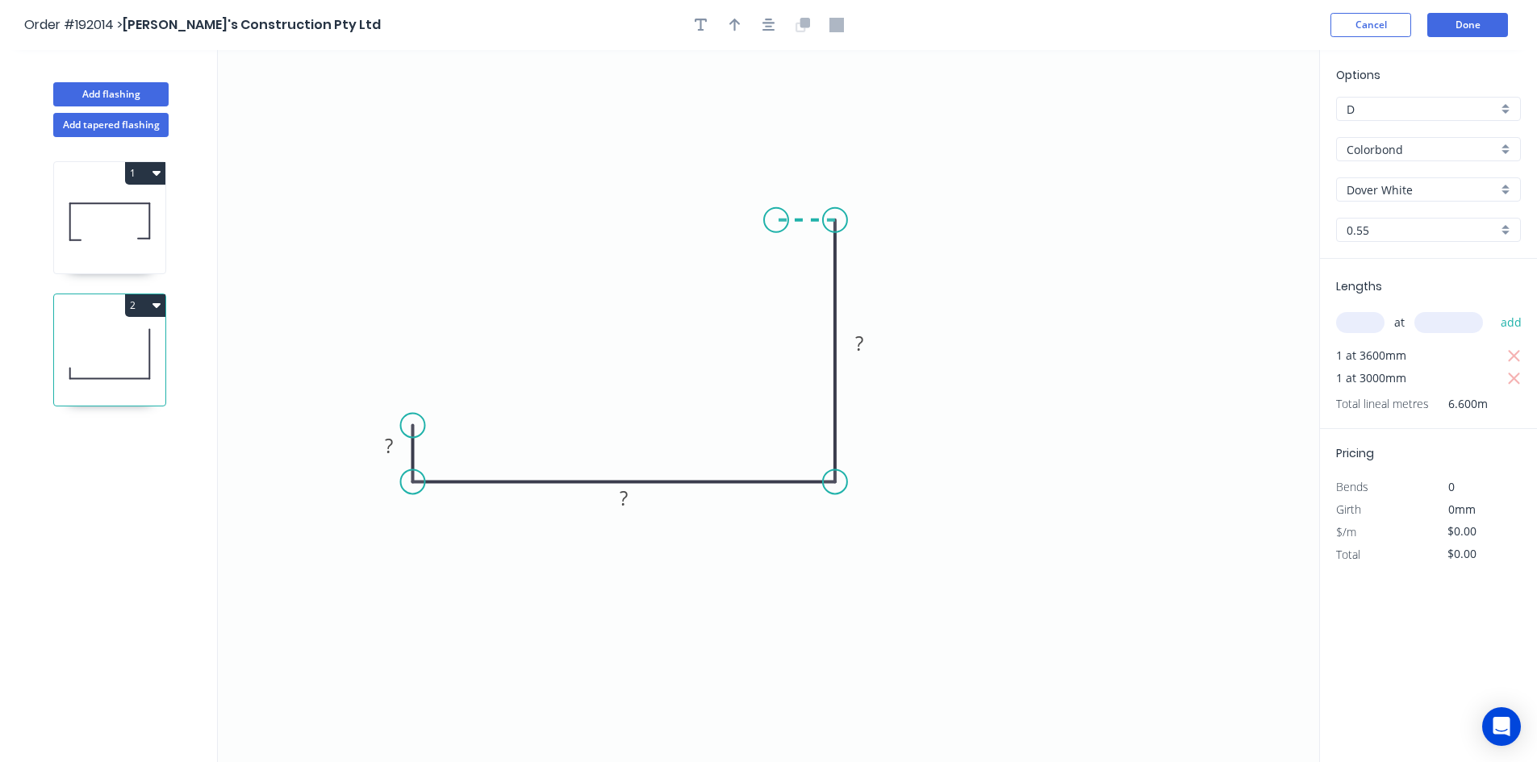
click at [776, 222] on icon "0 ? ? ?" at bounding box center [768, 406] width 1101 height 712
click at [776, 222] on circle at bounding box center [776, 220] width 24 height 24
click at [398, 437] on rect at bounding box center [388, 445] width 52 height 33
click at [396, 440] on rect at bounding box center [389, 448] width 32 height 23
click at [392, 444] on tspan "?" at bounding box center [389, 447] width 8 height 27
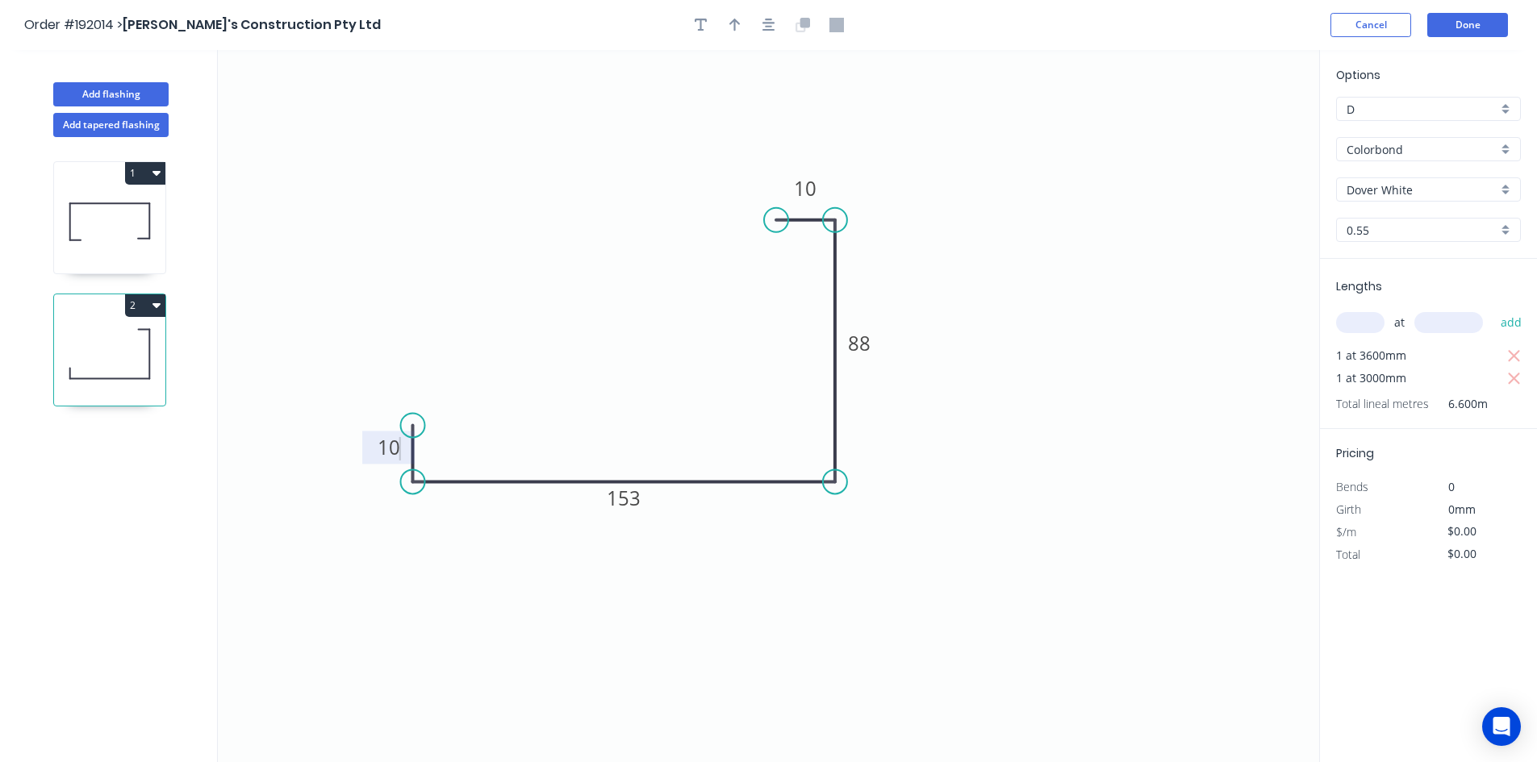
type input "$12.62"
type input "$83.29"
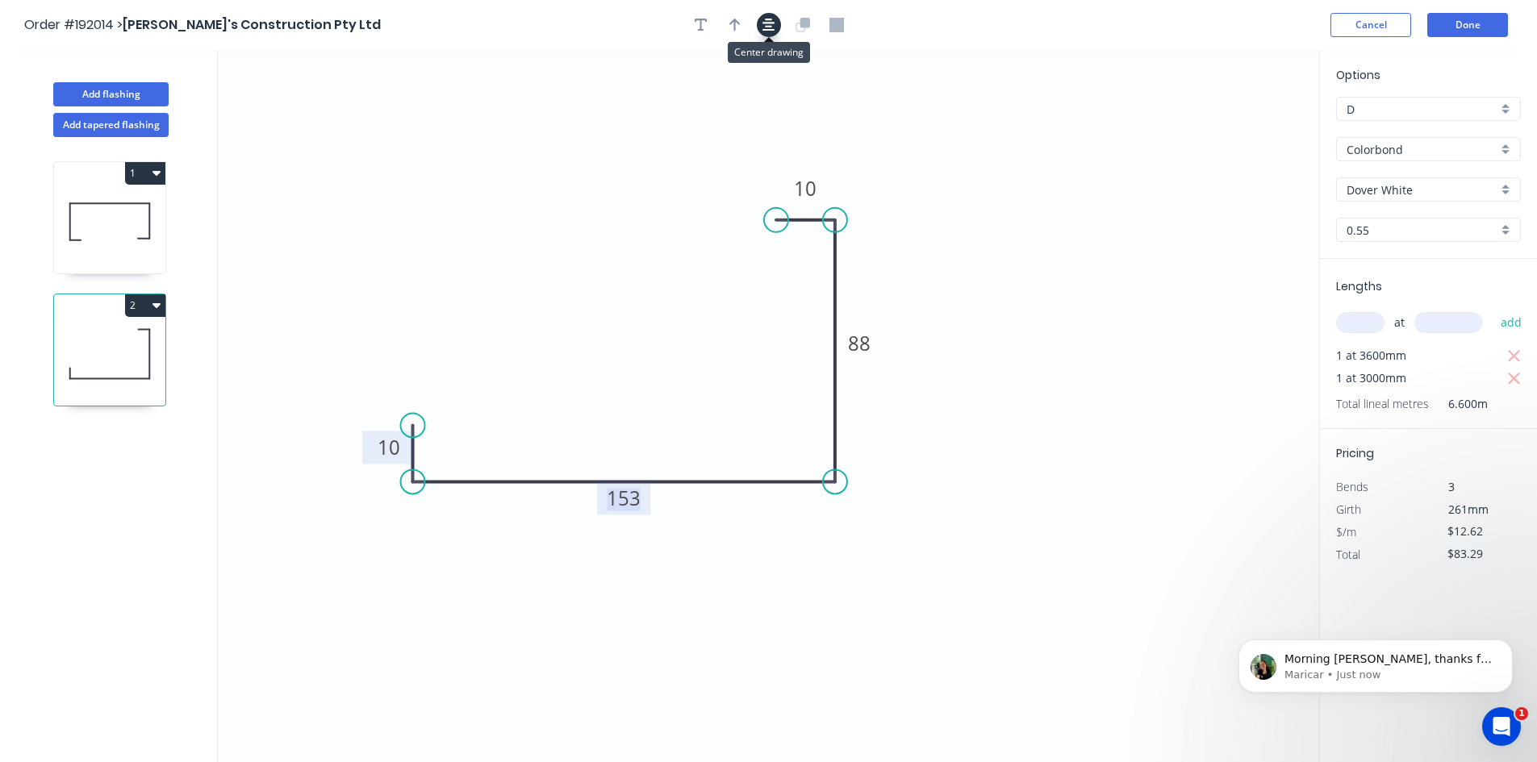
click at [772, 31] on icon "button" at bounding box center [768, 25] width 13 height 15
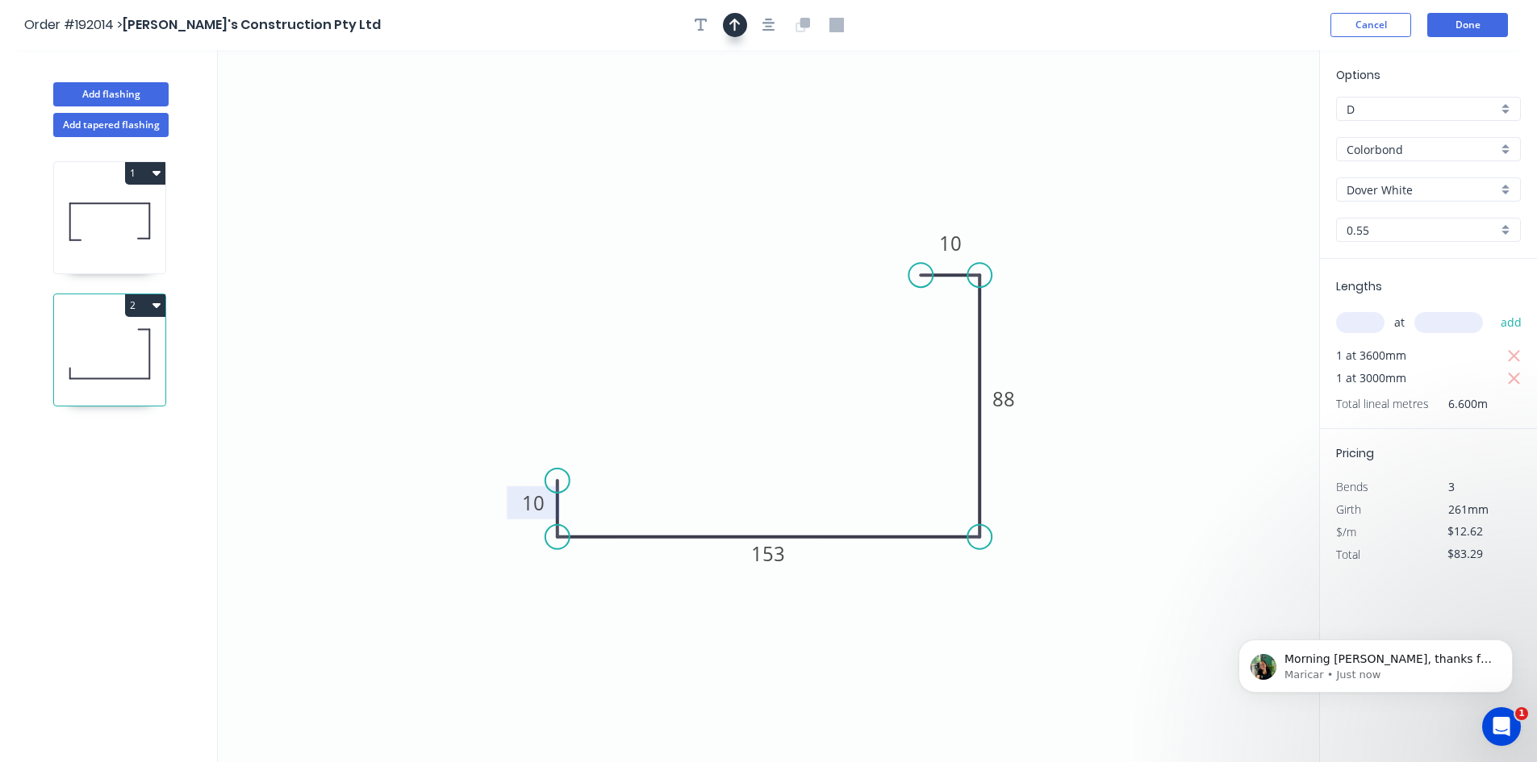
click at [734, 24] on icon "button" at bounding box center [734, 25] width 11 height 13
click at [1236, 120] on icon at bounding box center [1237, 112] width 15 height 52
click at [1236, 120] on icon at bounding box center [1235, 102] width 15 height 52
click at [1236, 120] on icon at bounding box center [1248, 107] width 47 height 47
click at [1236, 120] on icon at bounding box center [1254, 120] width 52 height 15
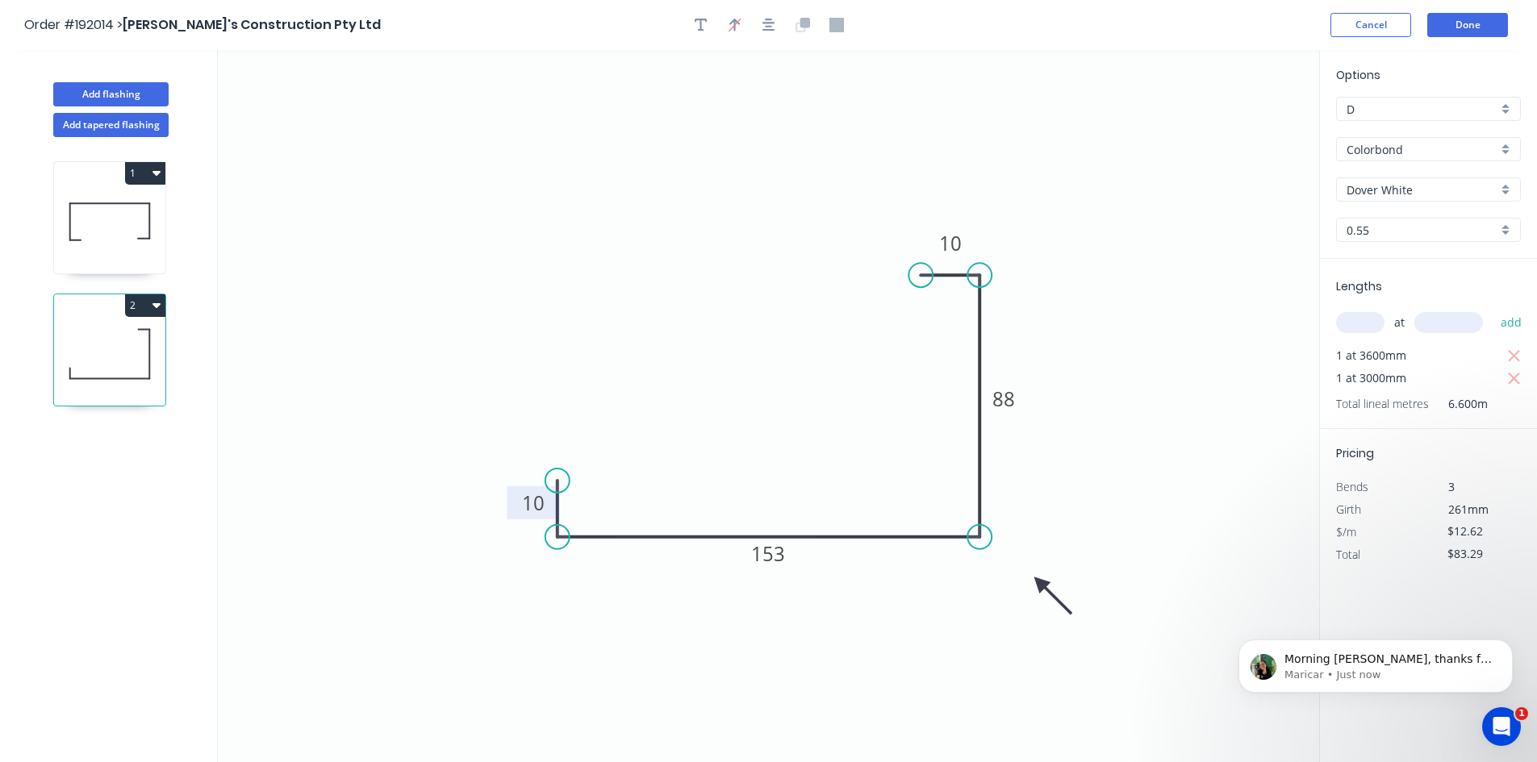
drag, startPoint x: 1236, startPoint y: 120, endPoint x: 1039, endPoint y: 583, distance: 503.1
click at [1039, 583] on icon at bounding box center [1052, 596] width 47 height 47
click at [149, 251] on icon at bounding box center [109, 221] width 111 height 103
type input "Galvabond"
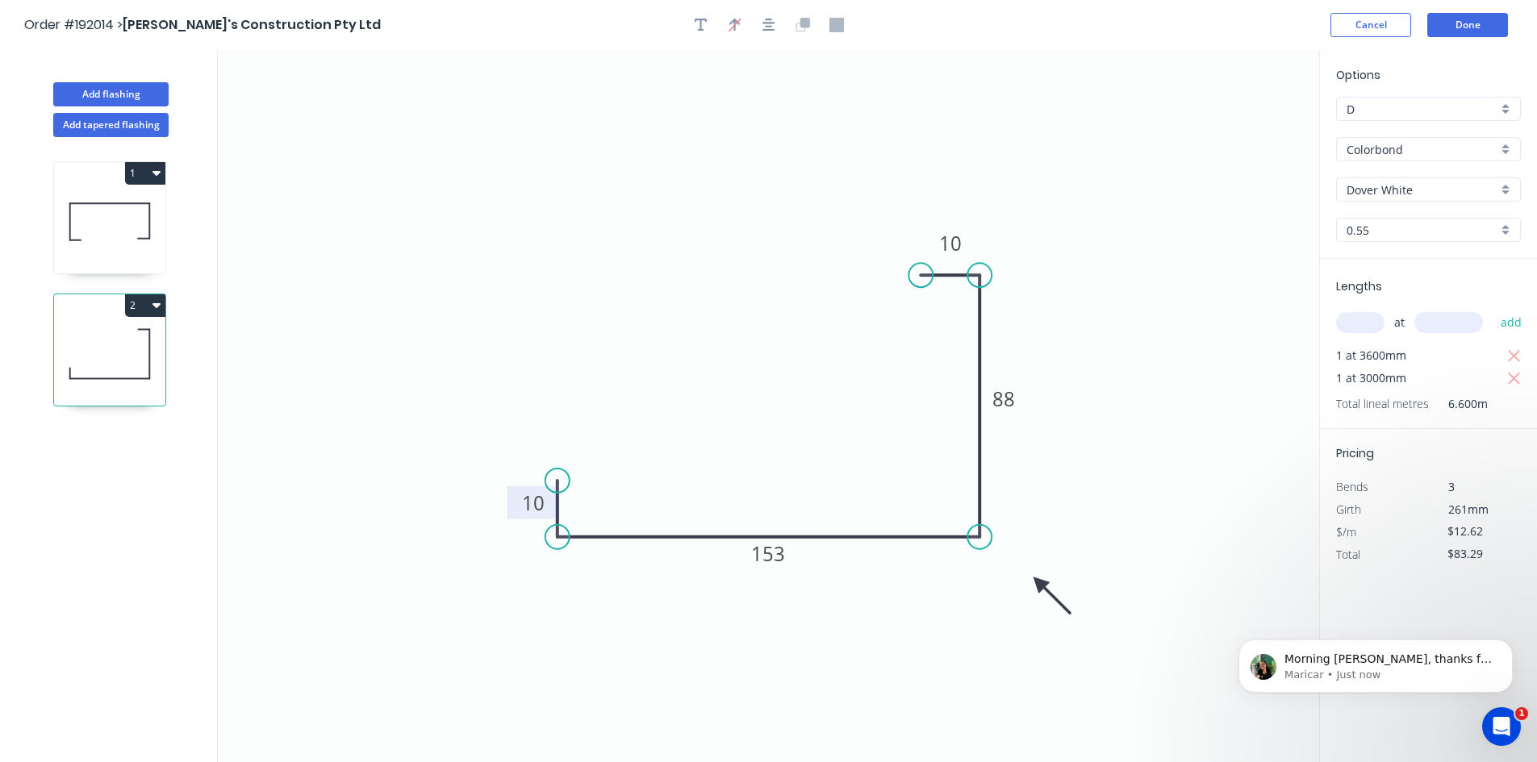
type input "1.6"
type input "$37.83"
type input "$249.68"
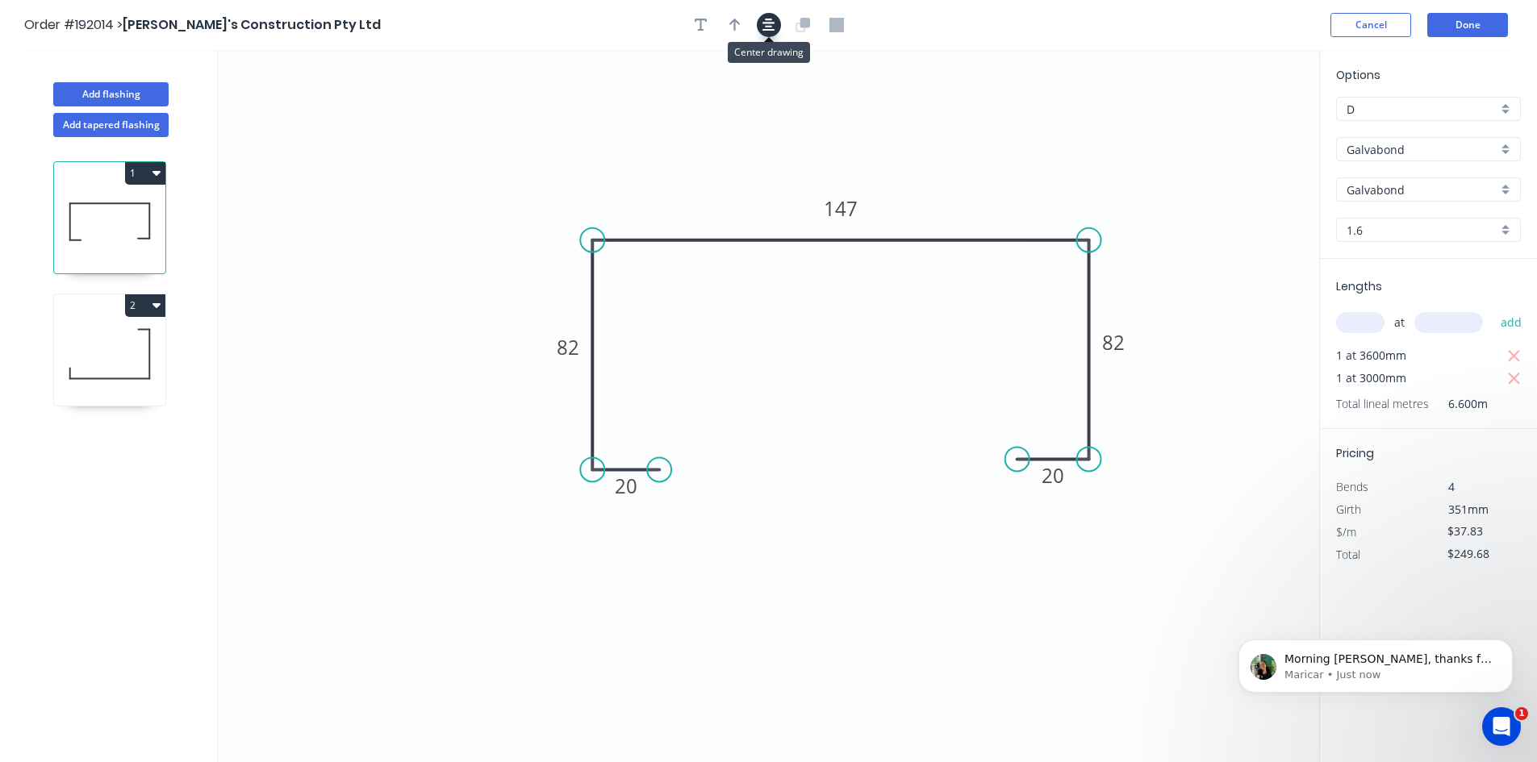
click at [766, 22] on icon "button" at bounding box center [768, 25] width 13 height 15
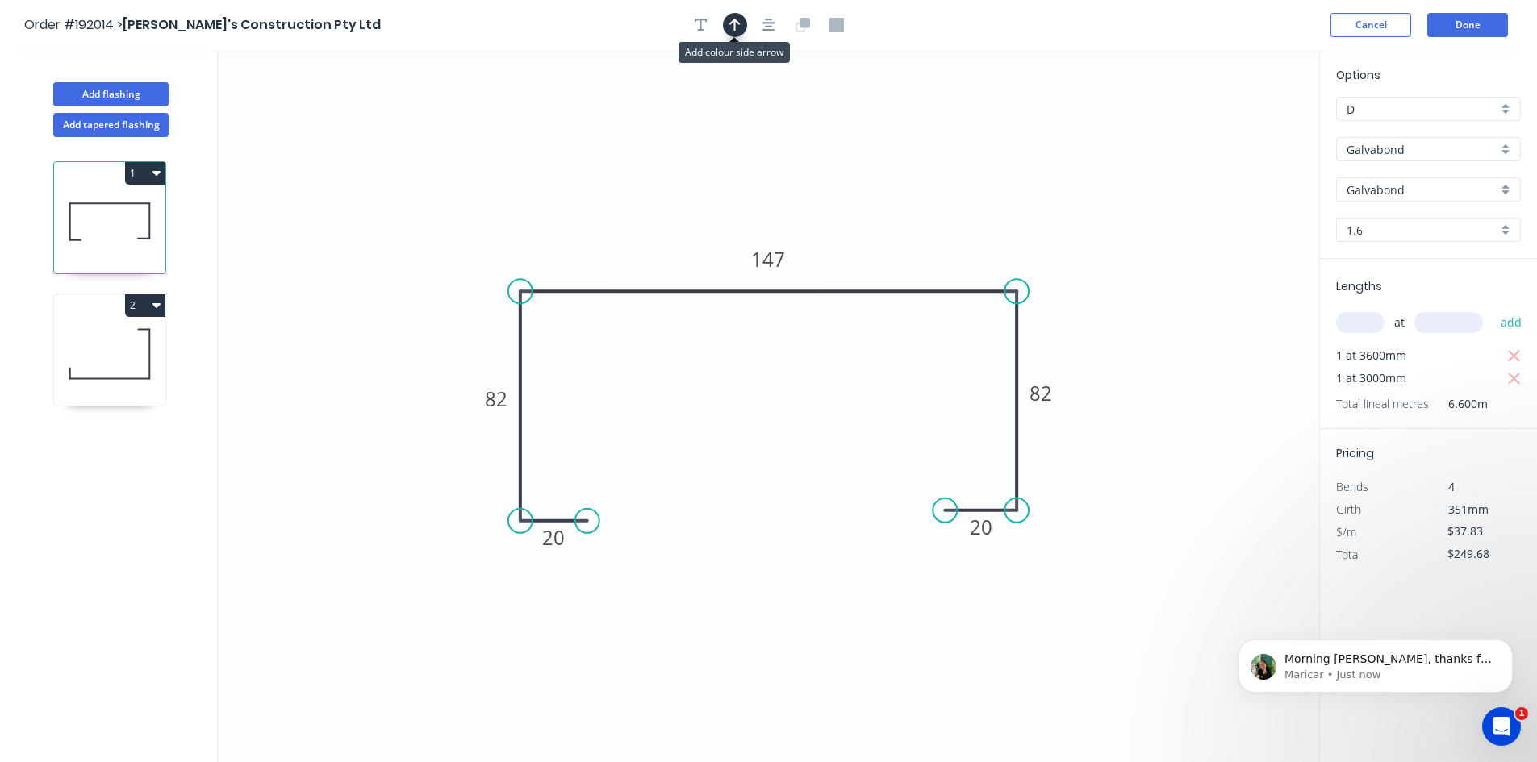
click at [732, 34] on button "button" at bounding box center [735, 25] width 24 height 24
click at [1233, 128] on icon at bounding box center [1237, 112] width 15 height 52
drag, startPoint x: 1238, startPoint y: 131, endPoint x: 906, endPoint y: 227, distance: 345.7
click at [906, 227] on icon at bounding box center [918, 213] width 47 height 47
click at [1479, 731] on html at bounding box center [1498, 724] width 39 height 39
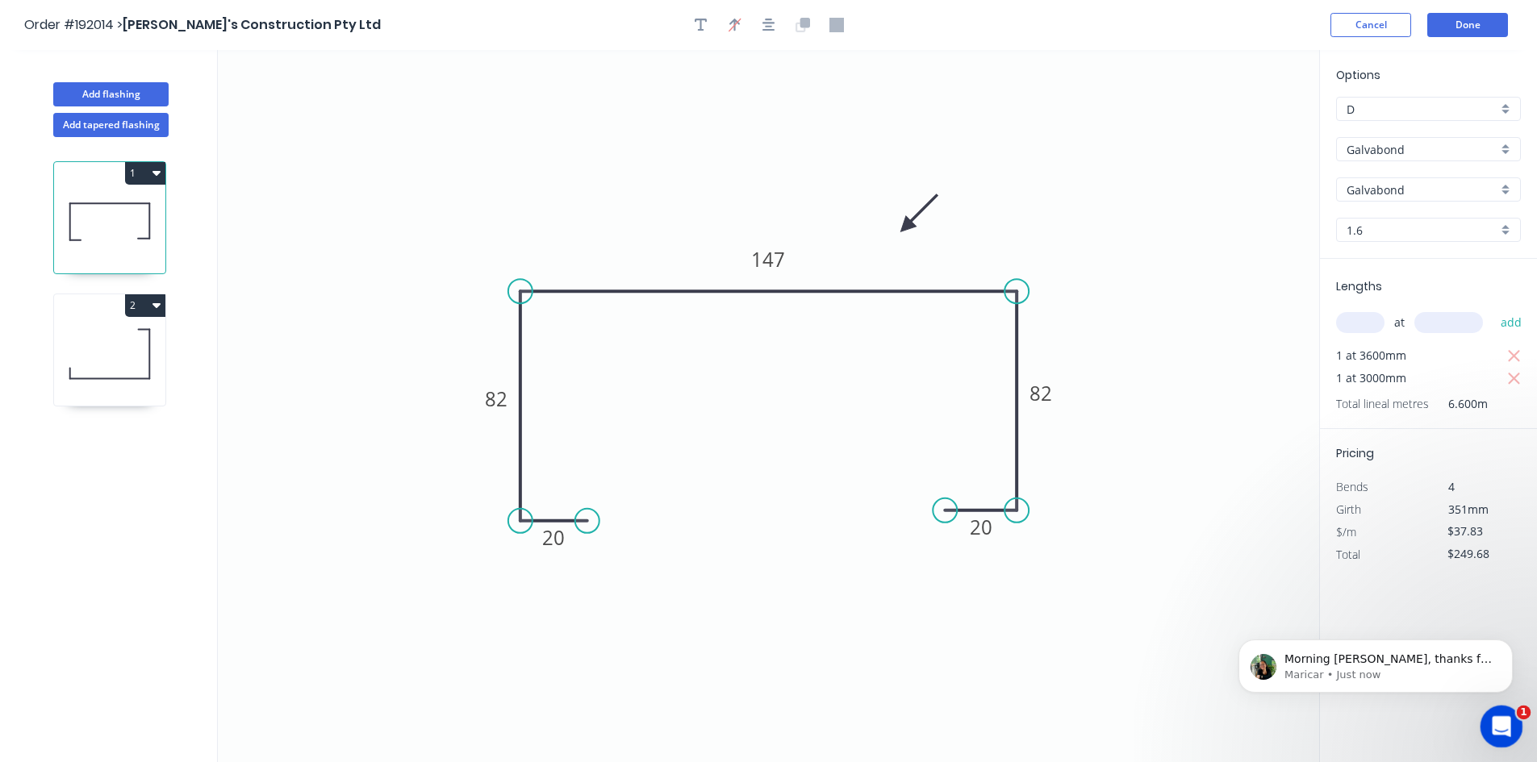
click at [1481, 725] on div "Open Intercom Messenger" at bounding box center [1498, 724] width 53 height 53
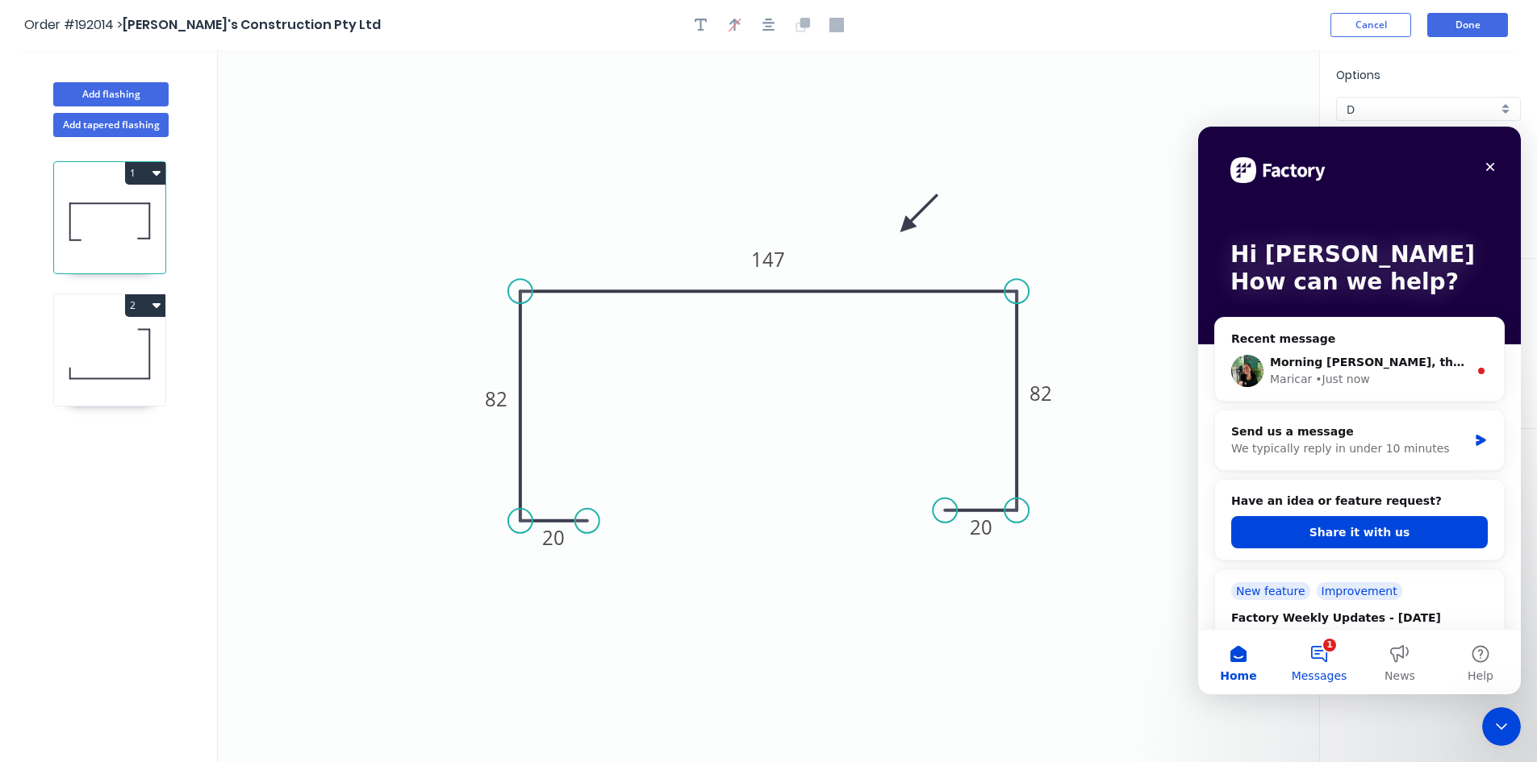
click at [1327, 657] on button "1 Messages" at bounding box center [1319, 662] width 81 height 65
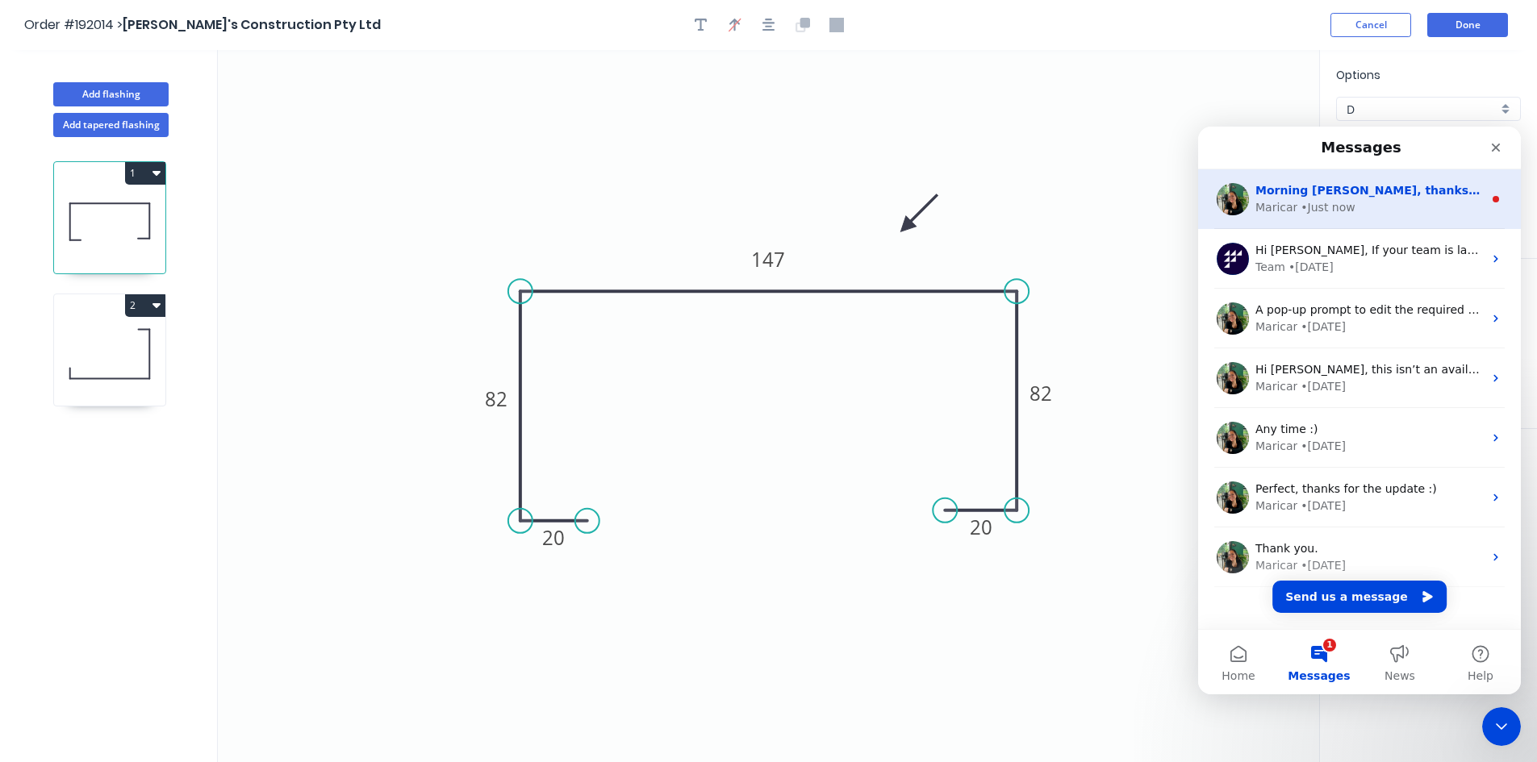
click at [1337, 209] on div "• Just now" at bounding box center [1327, 207] width 54 height 17
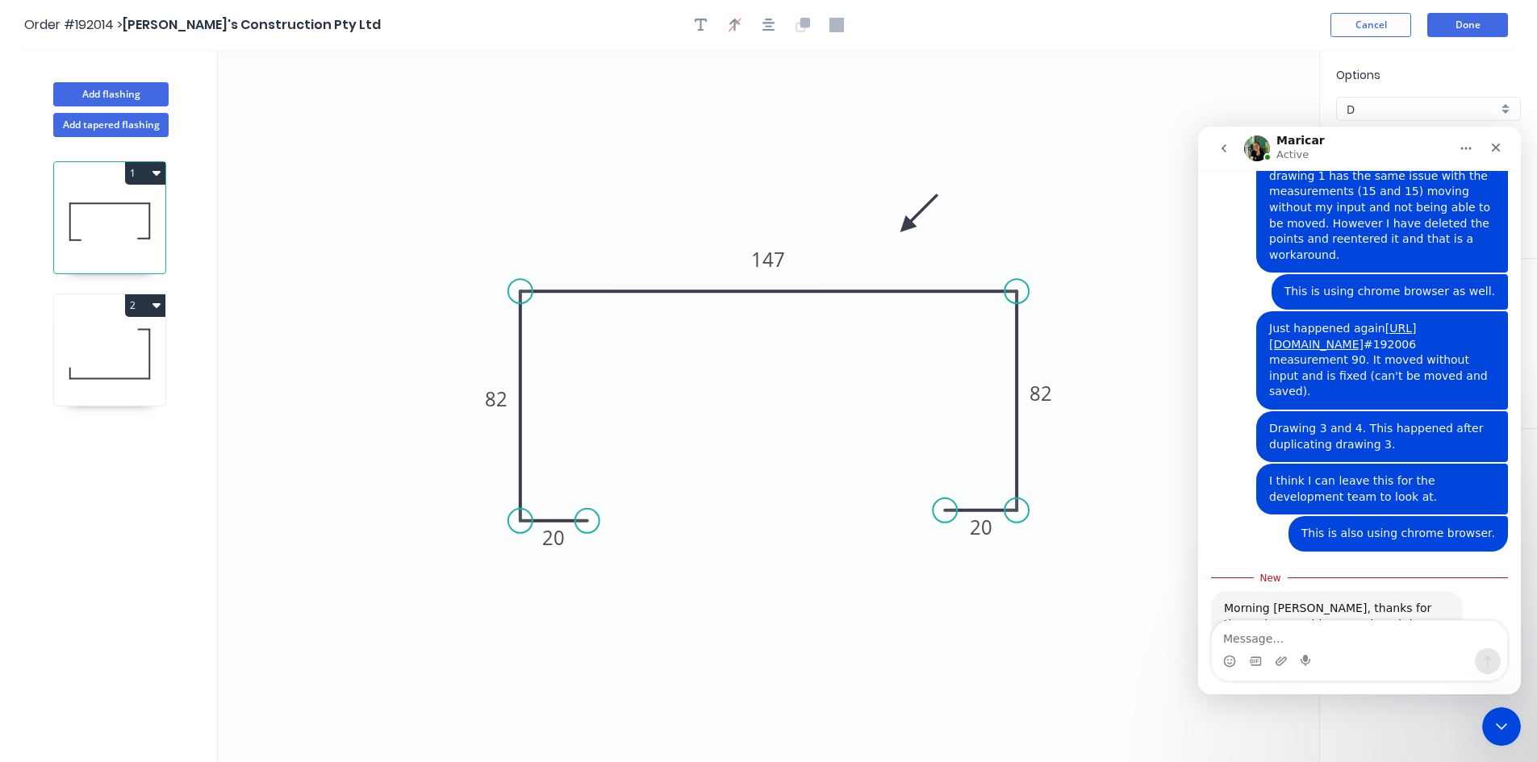
scroll to position [4407, 0]
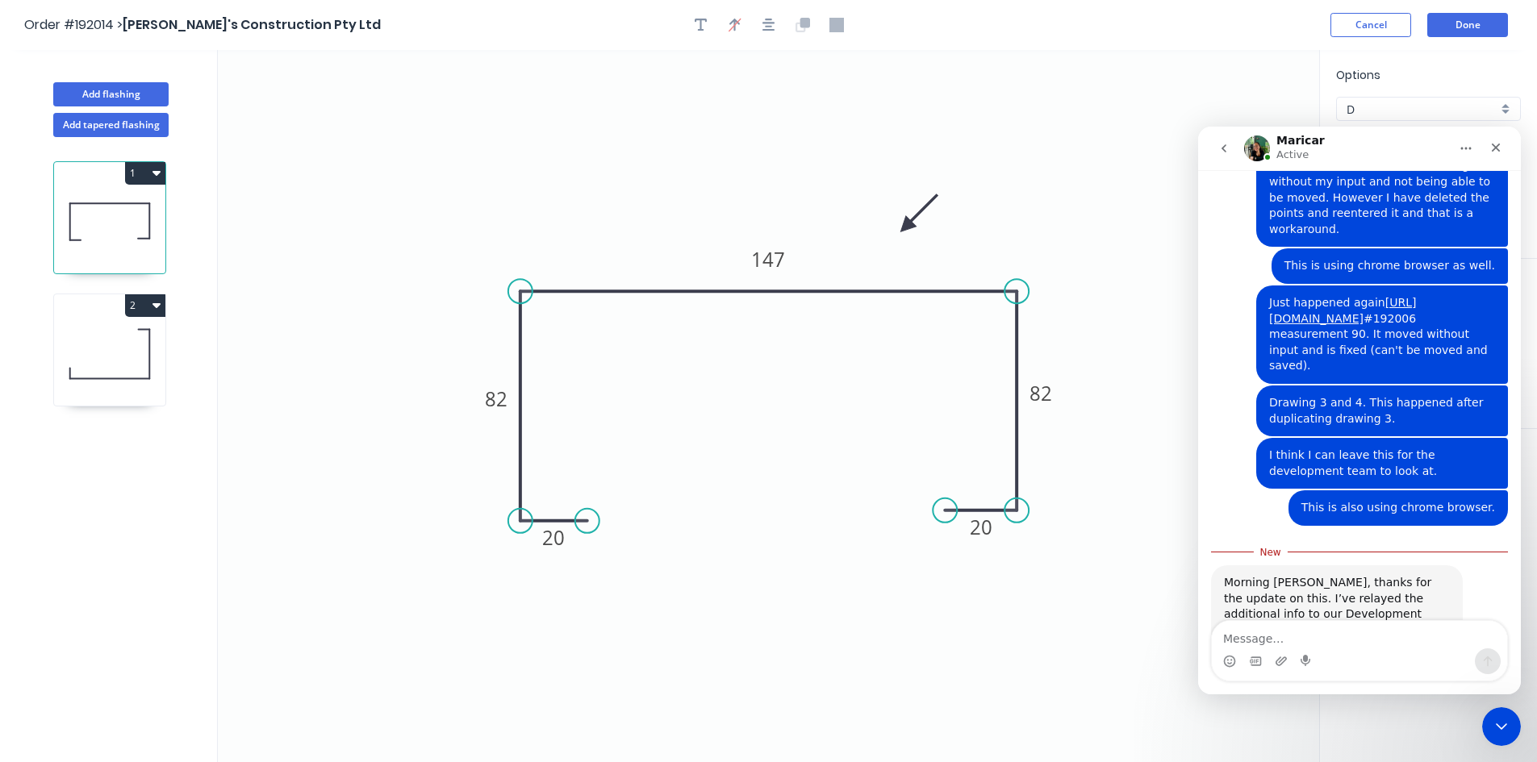
click at [1470, 147] on icon "Home" at bounding box center [1465, 148] width 13 height 13
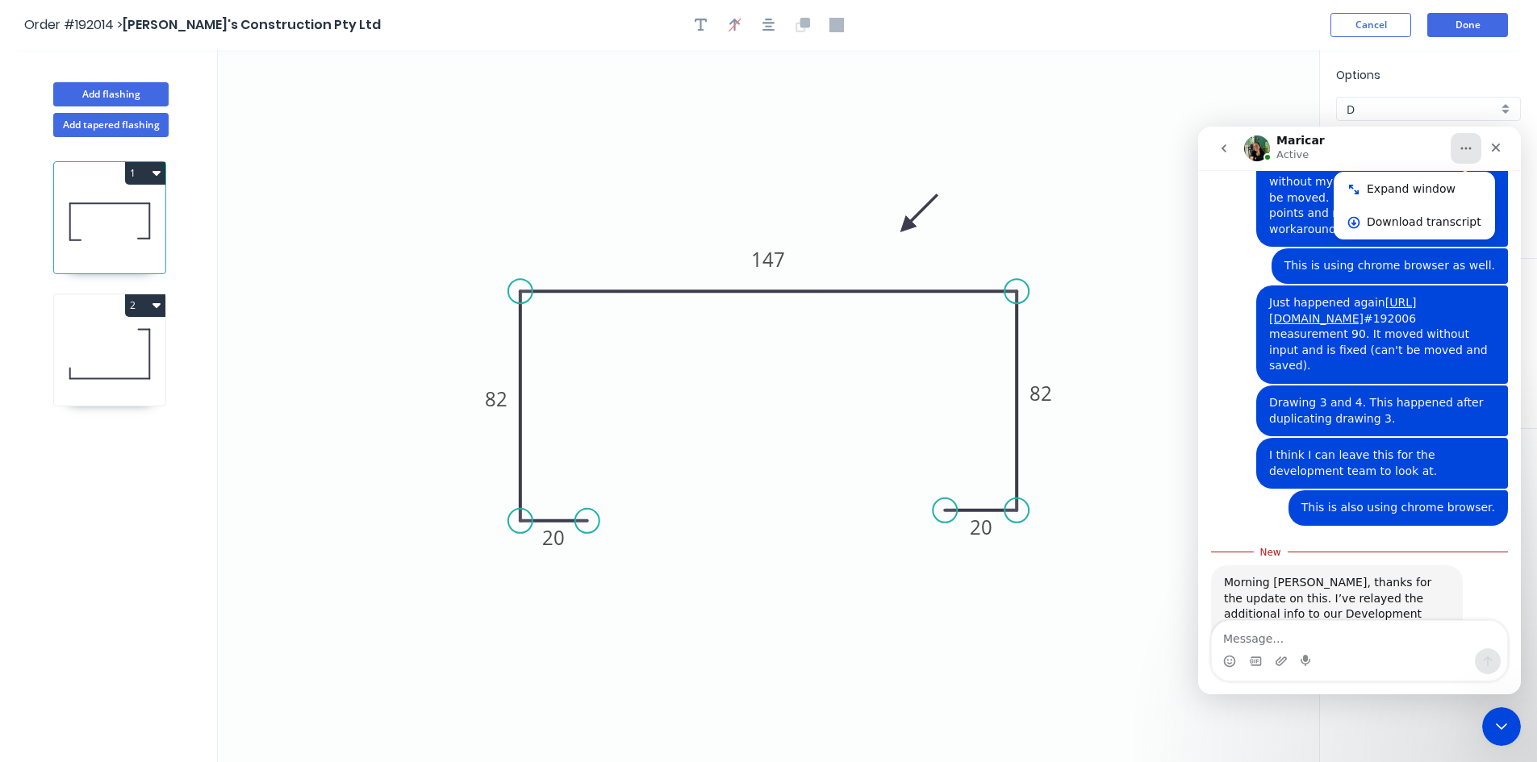
click at [1429, 148] on div "Maricar Active" at bounding box center [1346, 149] width 205 height 28
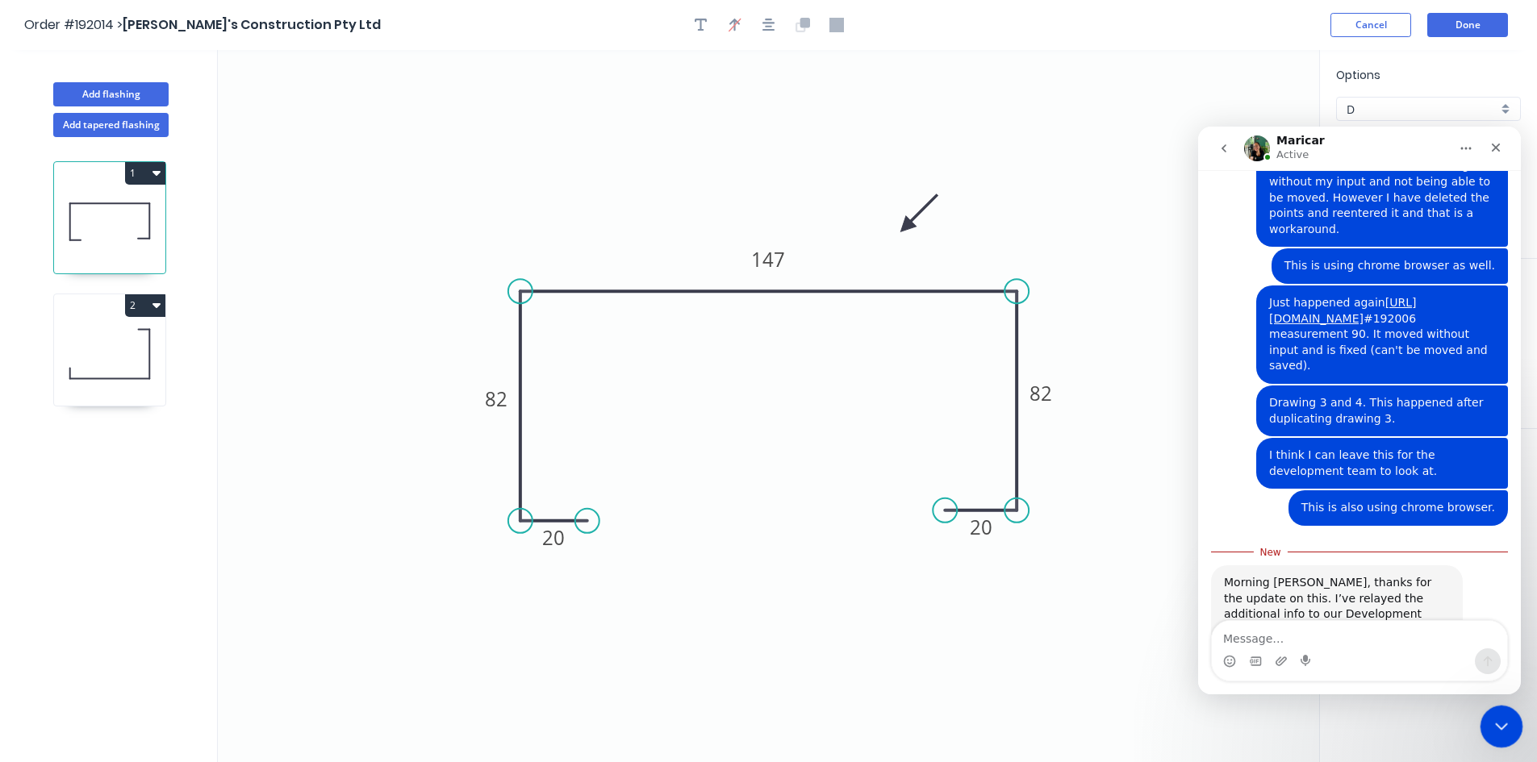
click at [1491, 733] on icon "Close Intercom Messenger" at bounding box center [1498, 724] width 19 height 19
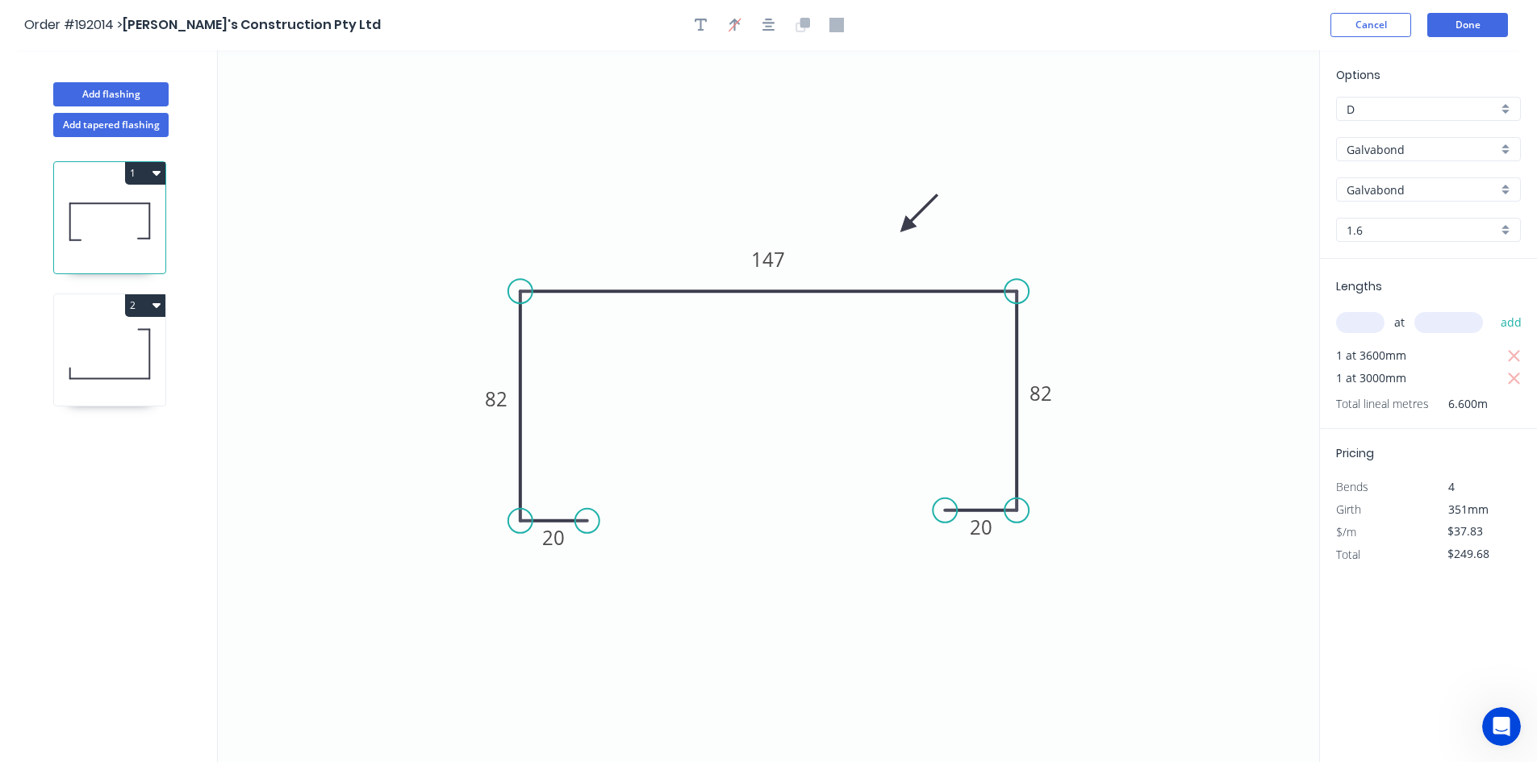
scroll to position [4380, 0]
click at [109, 368] on icon at bounding box center [109, 353] width 111 height 103
type input "Colorbond"
type input "Dover White"
type input "0.55"
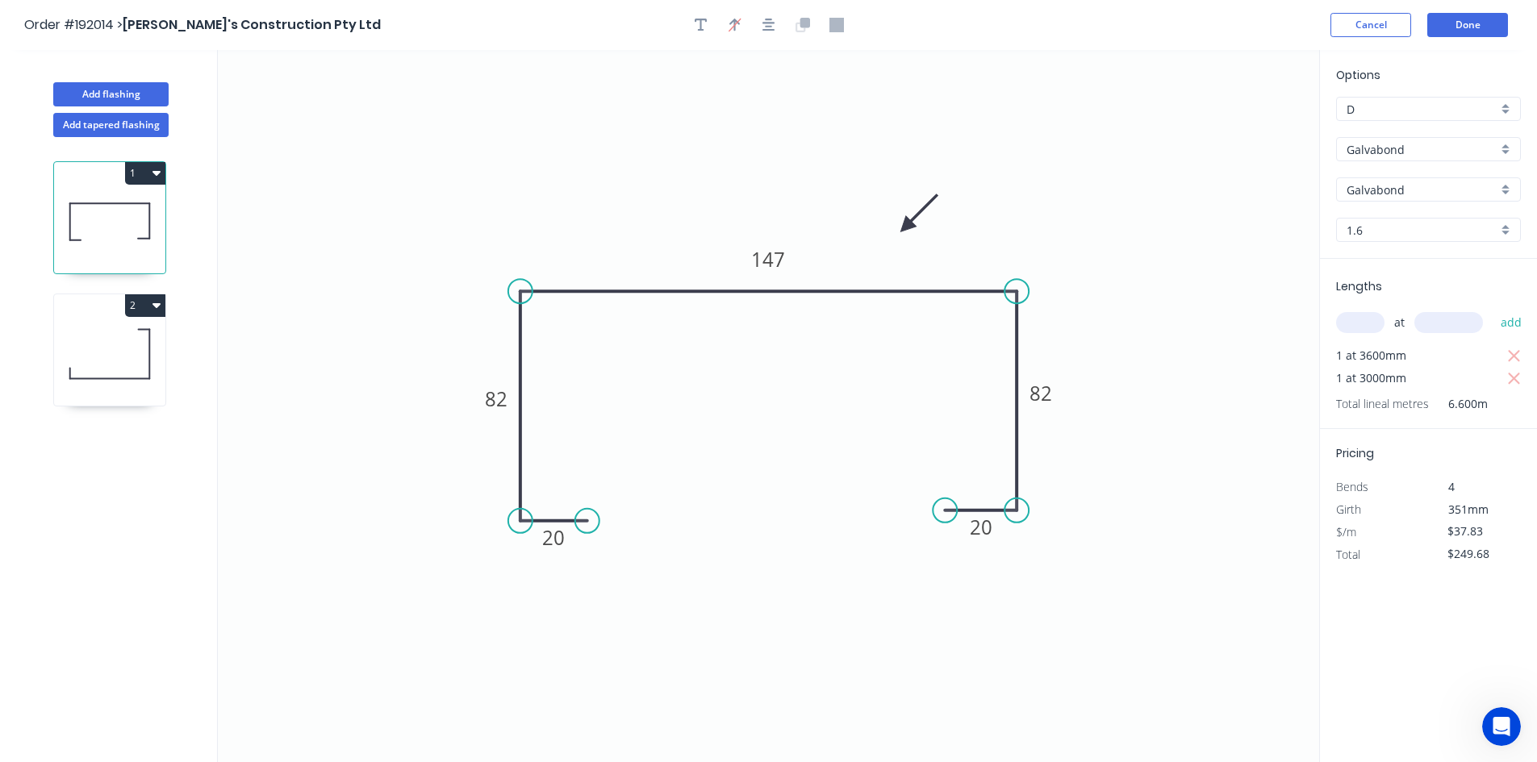
type input "$12.62"
type input "$83.29"
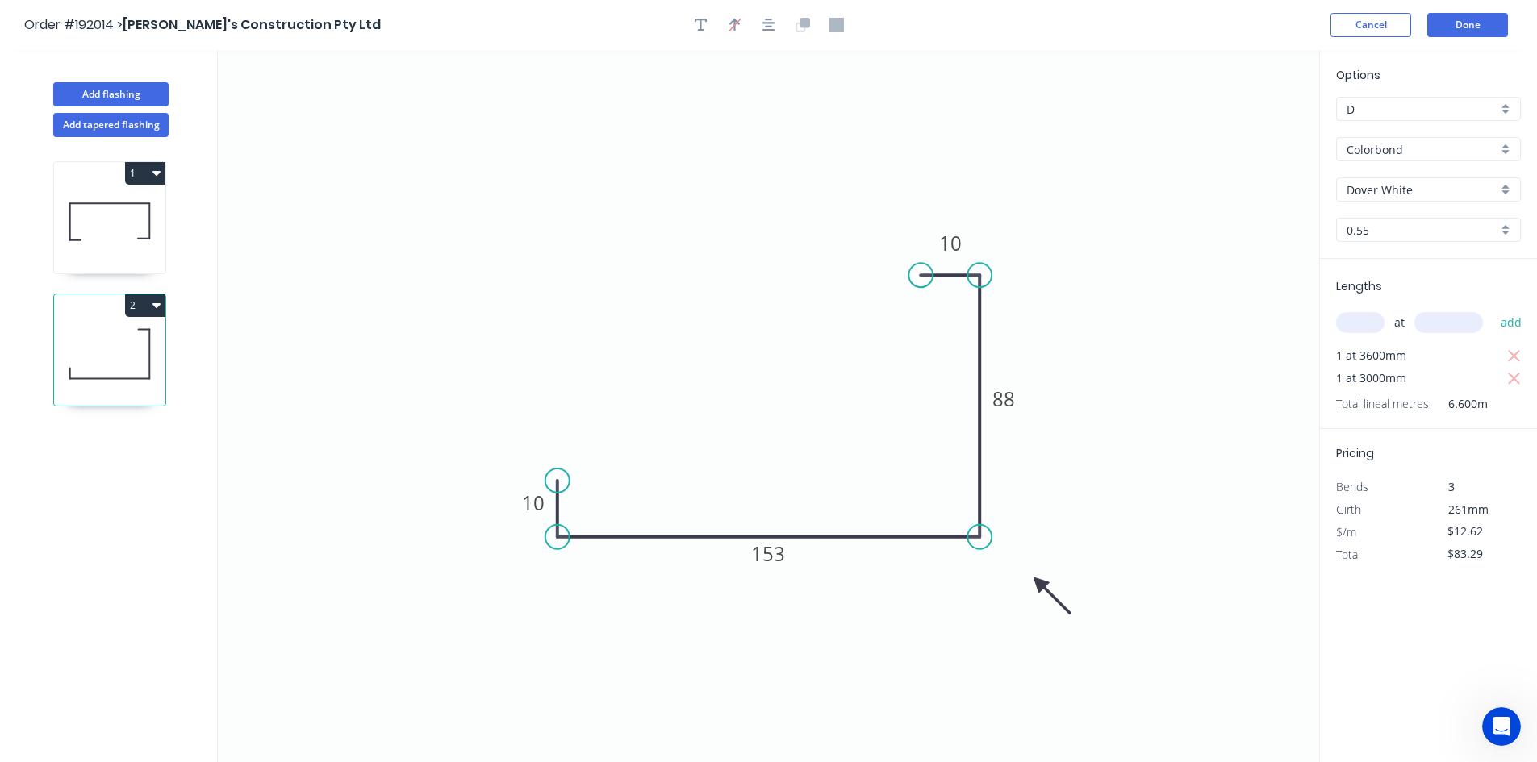
click at [132, 266] on icon at bounding box center [109, 221] width 111 height 103
type input "Galvabond"
type input "1.6"
type input "$37.83"
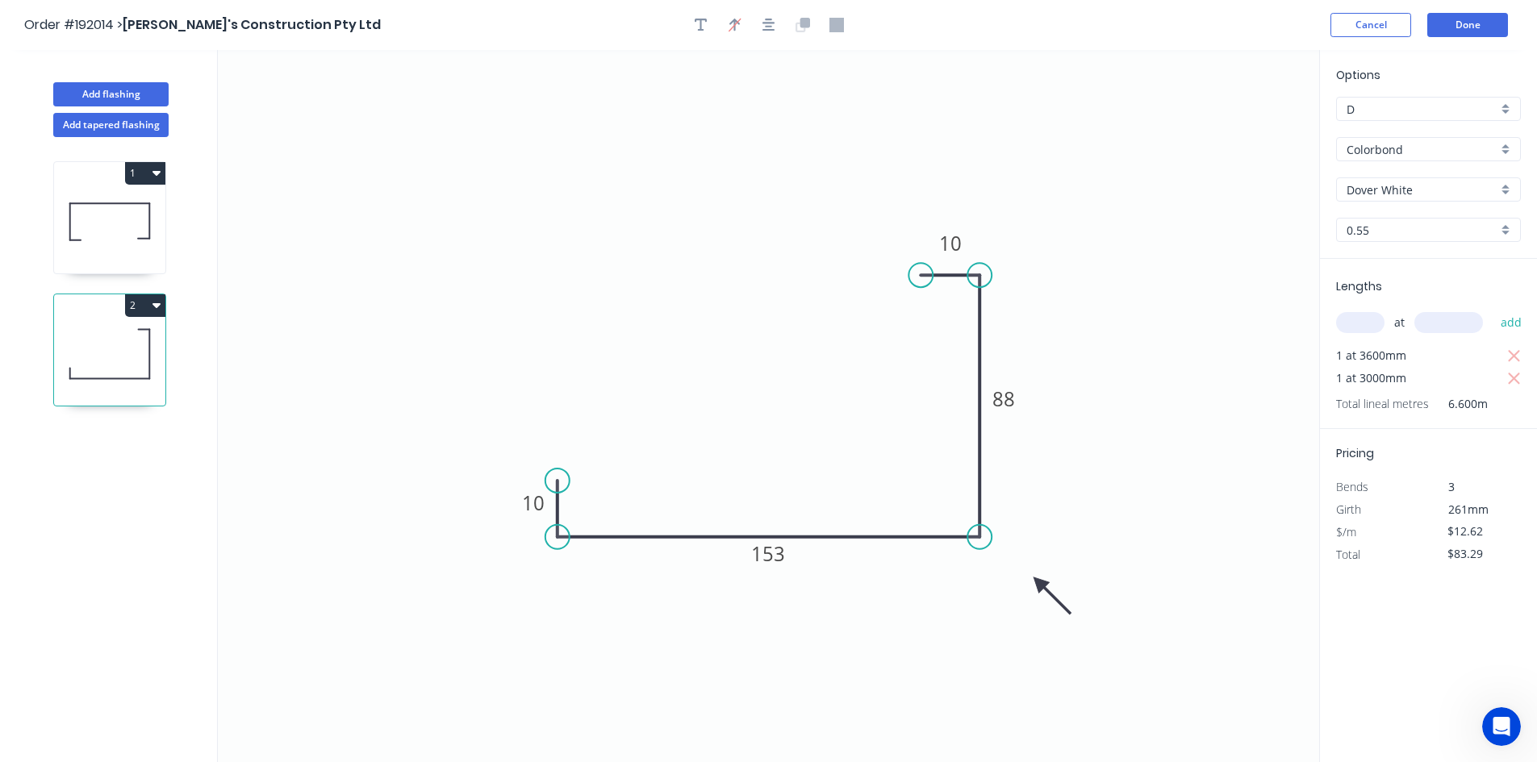
type input "$249.68"
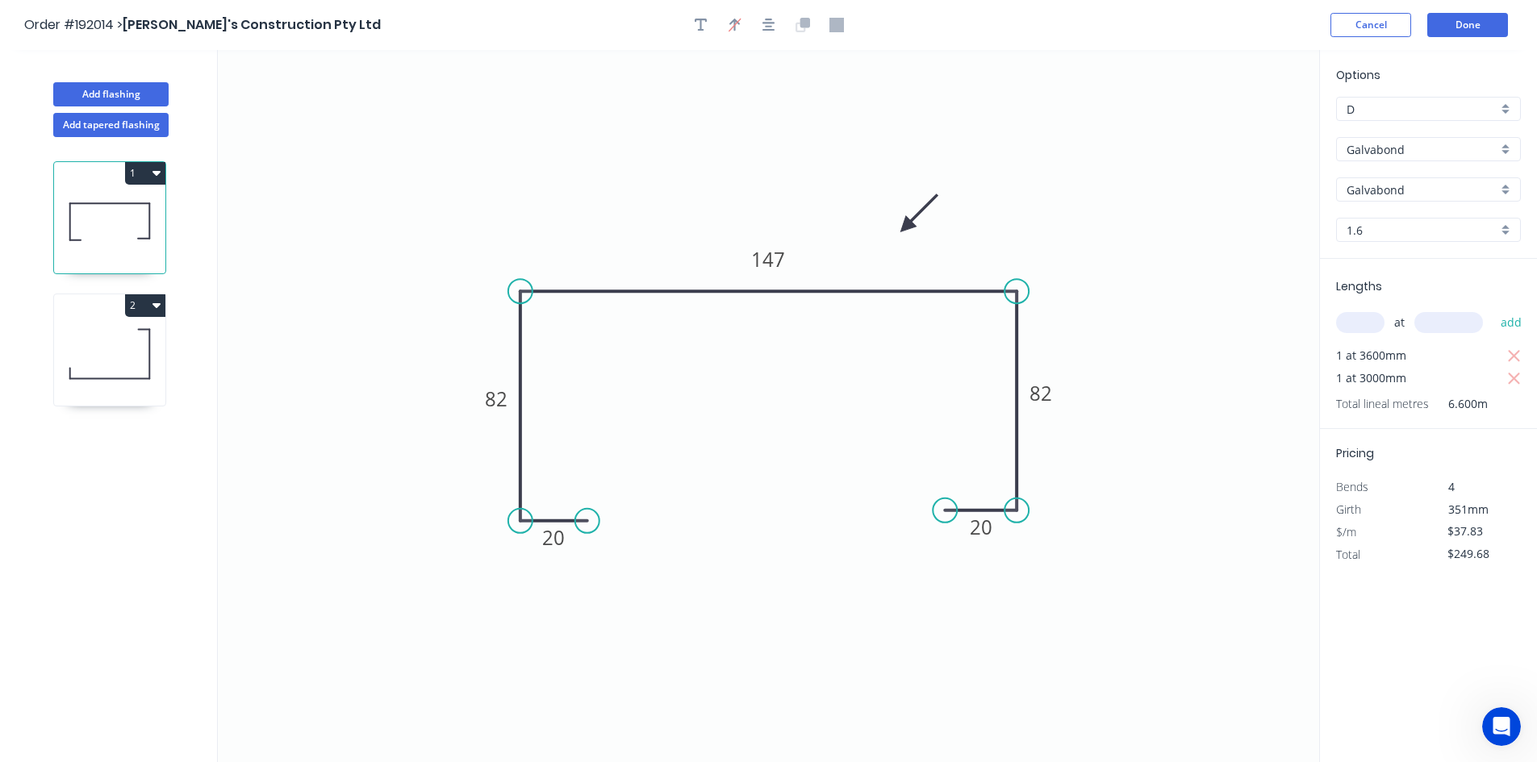
click at [112, 340] on icon at bounding box center [109, 353] width 111 height 103
type input "Colorbond"
type input "Dover White"
type input "0.55"
type input "$12.62"
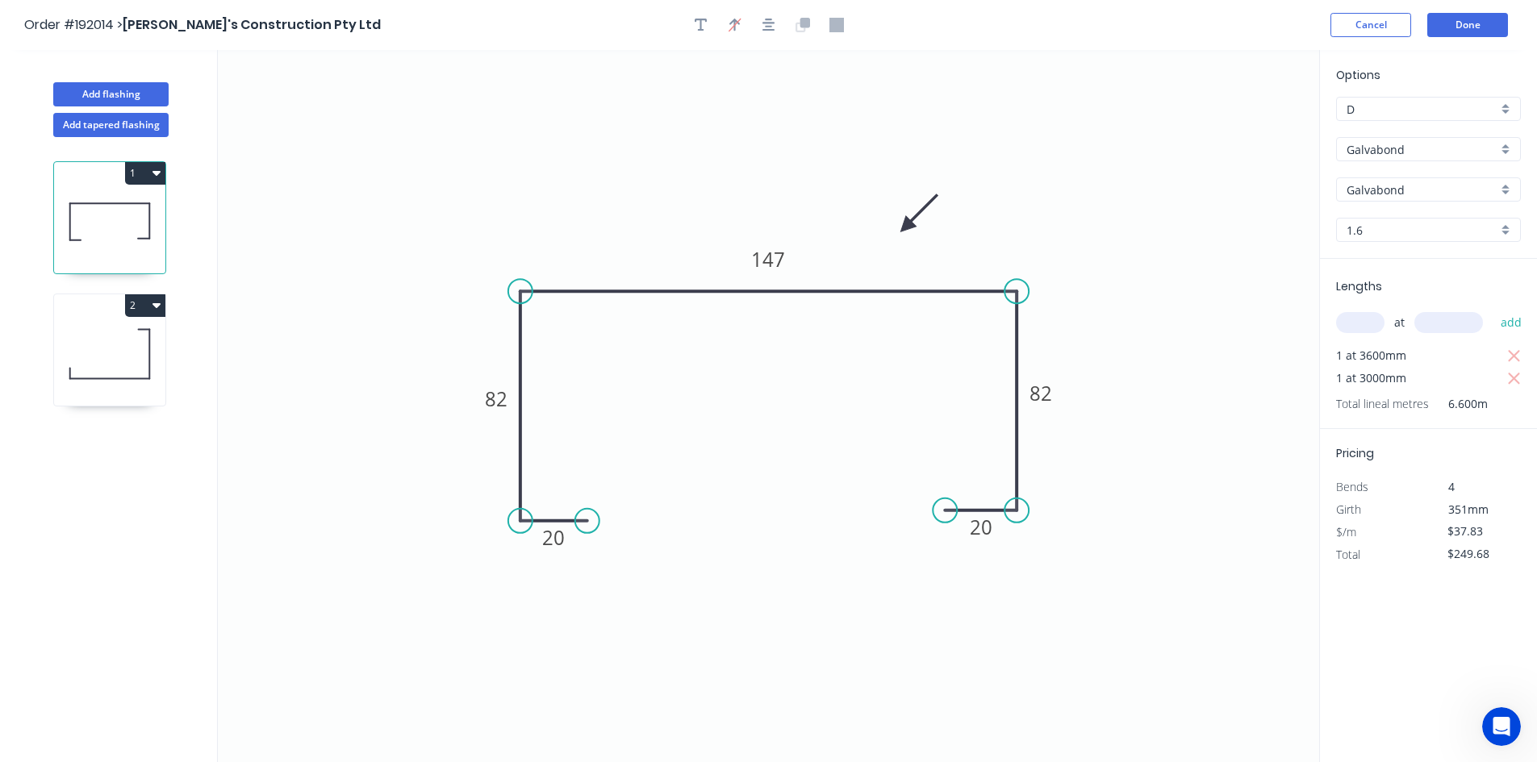
type input "$83.29"
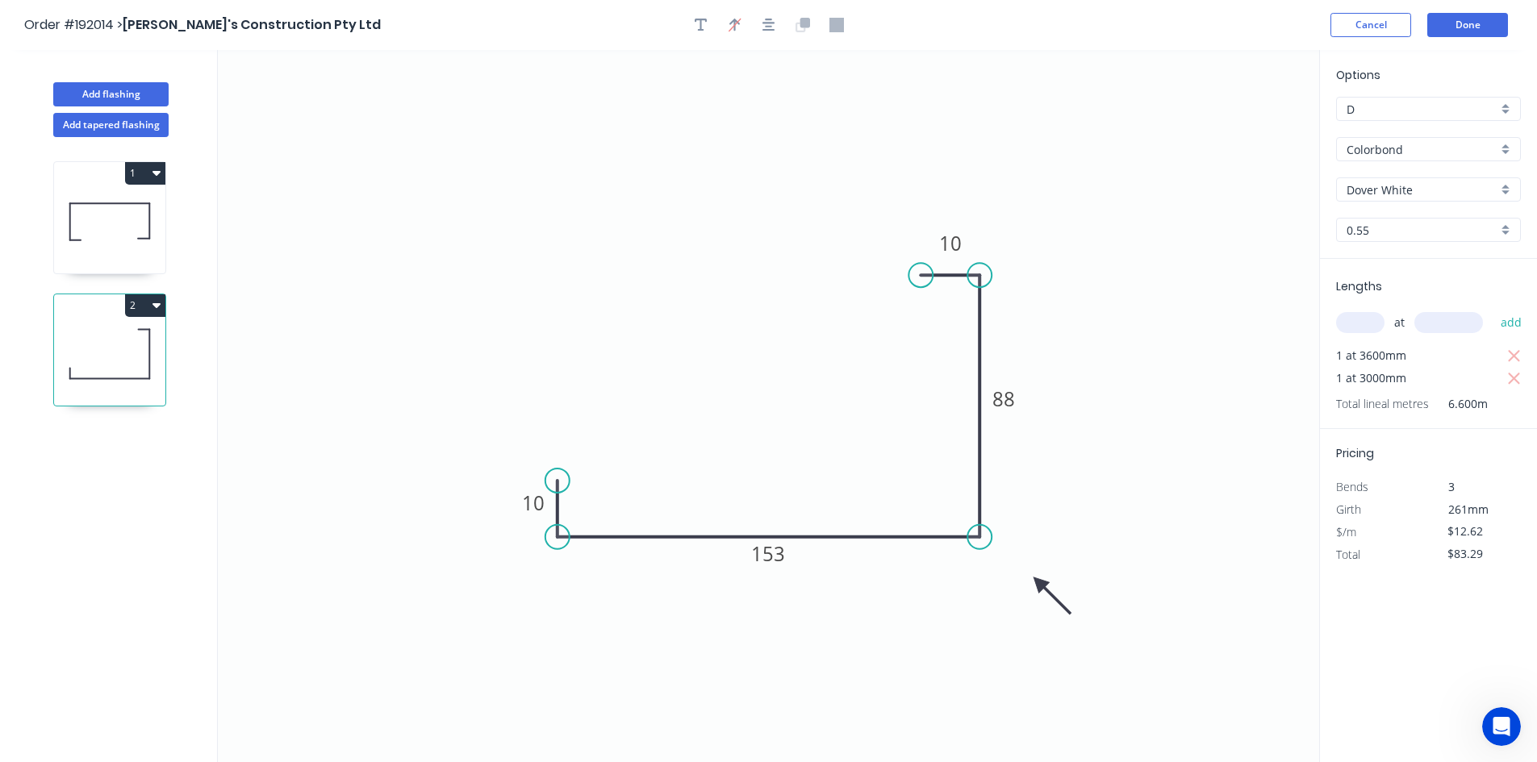
click at [109, 254] on icon at bounding box center [109, 221] width 111 height 103
type input "Galvabond"
type input "1.6"
type input "$37.83"
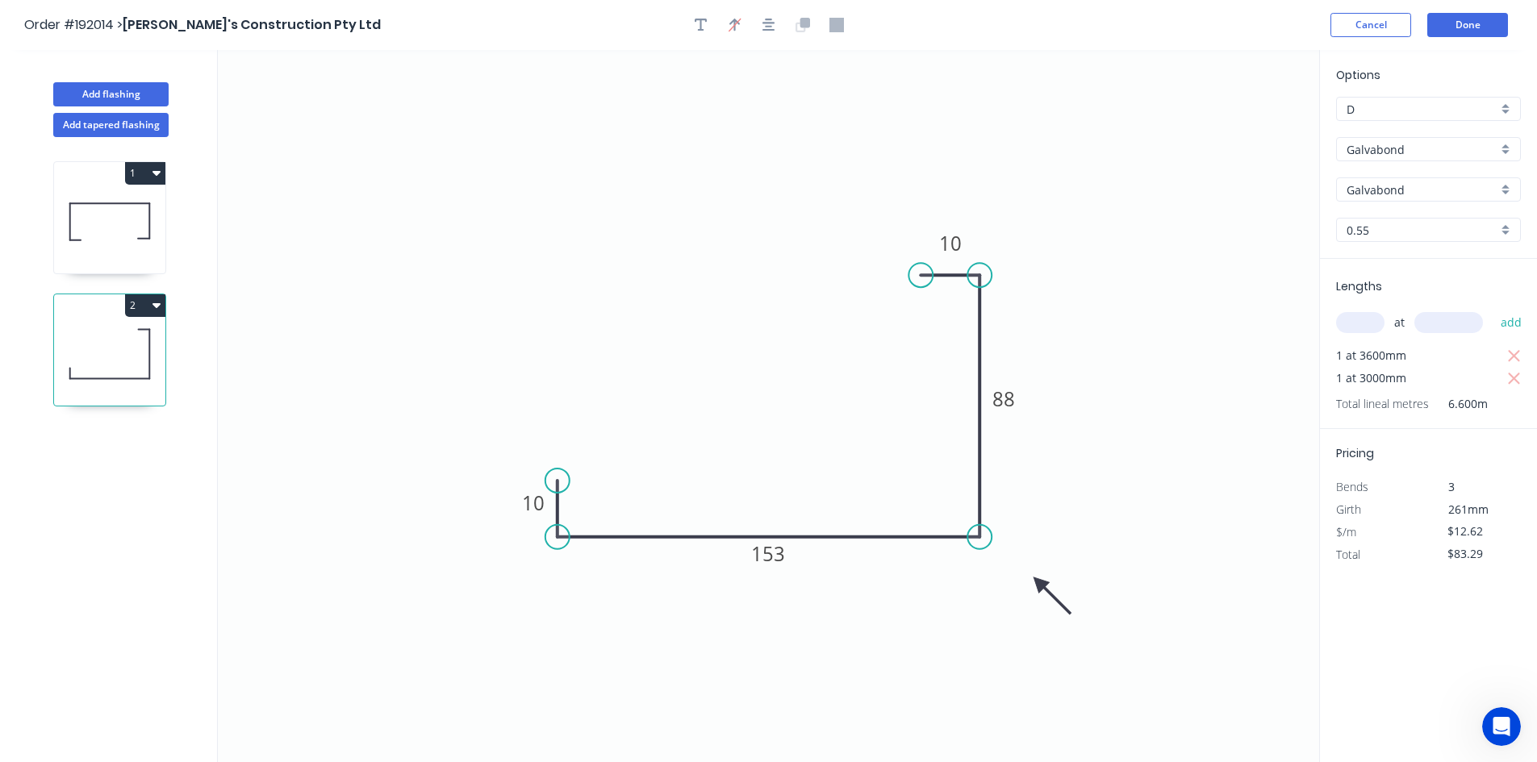
type input "$249.68"
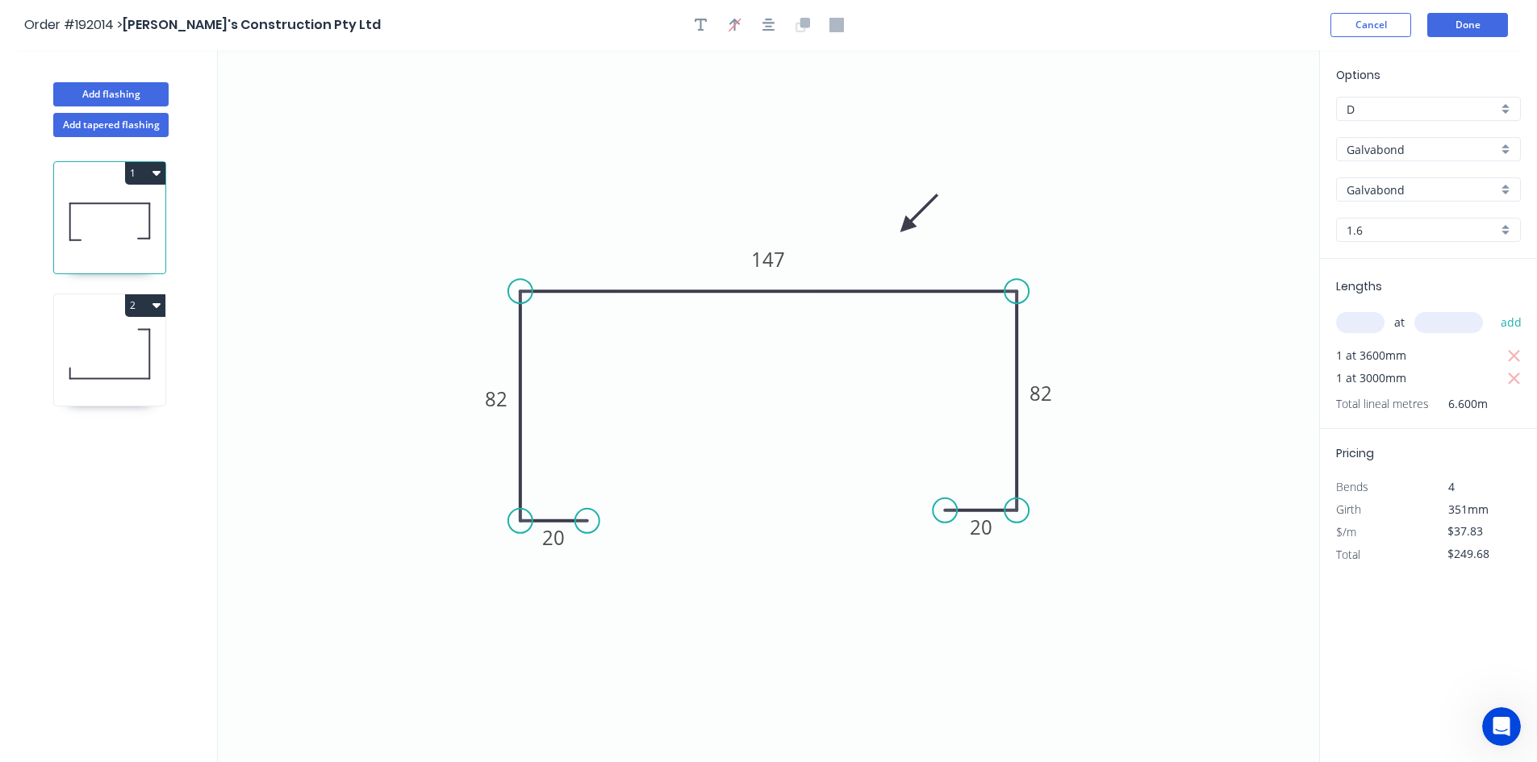
click at [153, 346] on icon at bounding box center [109, 353] width 111 height 103
type input "Colorbond"
type input "Dover White"
type input "0.55"
type input "$12.62"
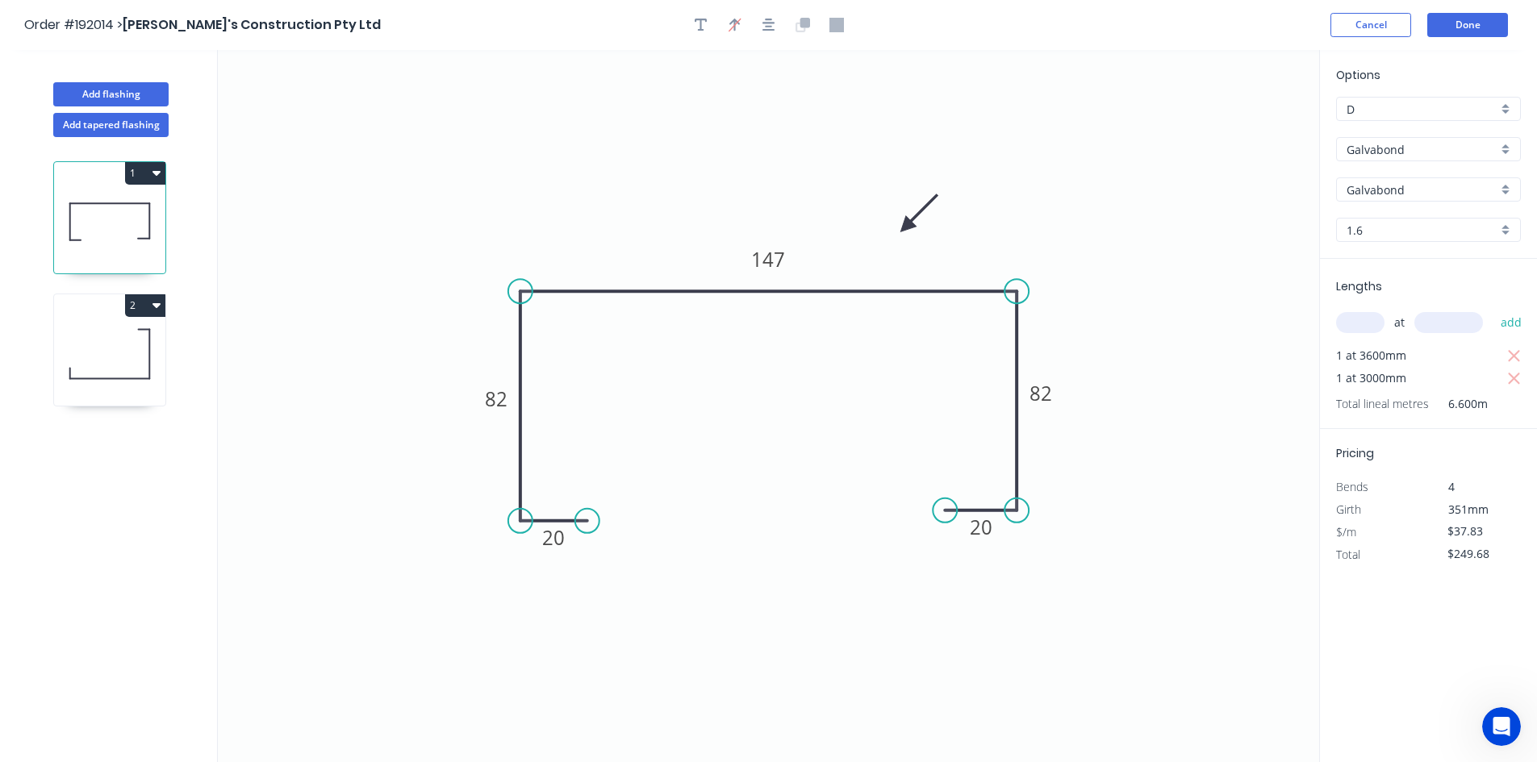
type input "$83.29"
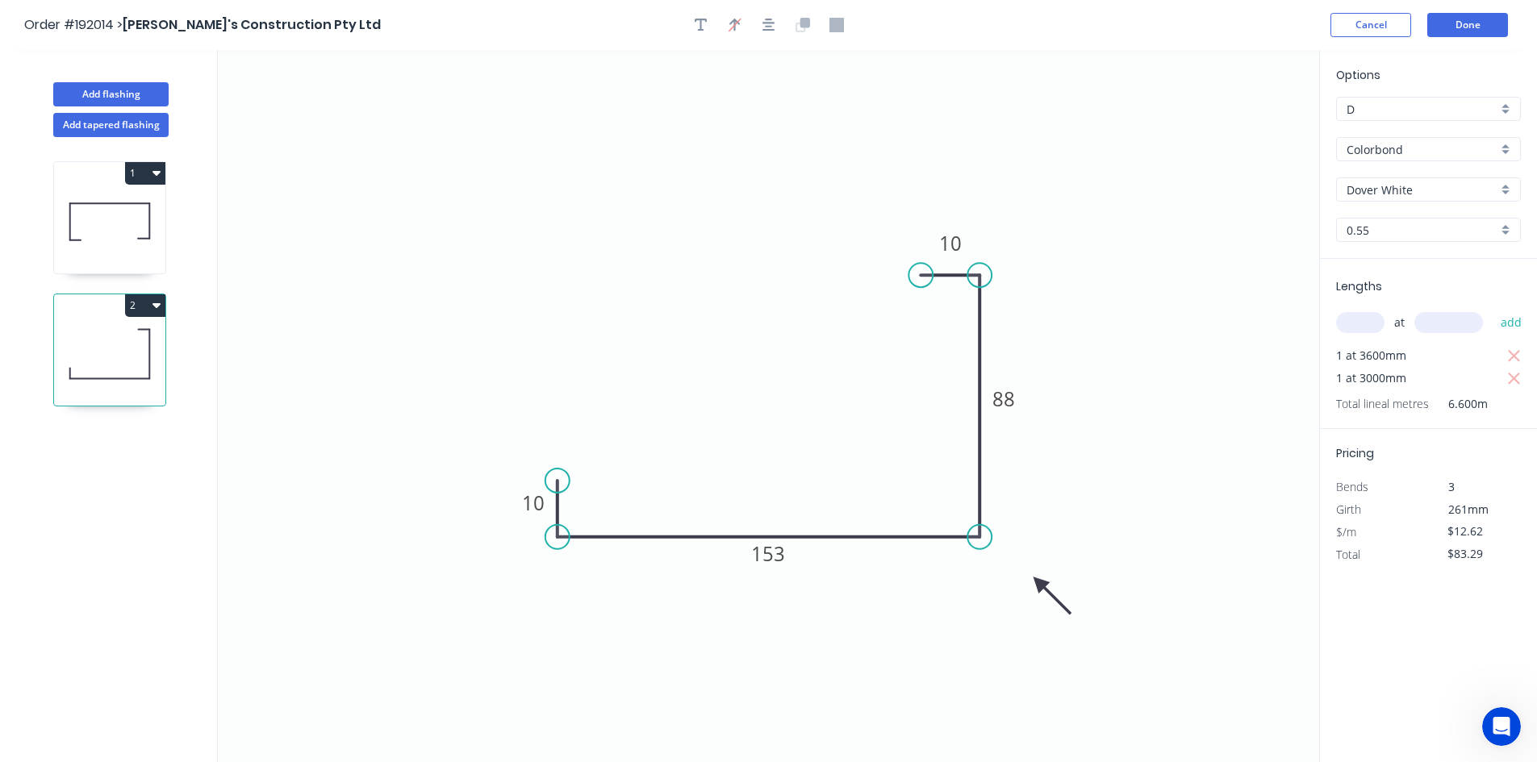
click at [115, 244] on icon at bounding box center [109, 221] width 111 height 103
type input "Galvabond"
type input "1.6"
type input "$37.83"
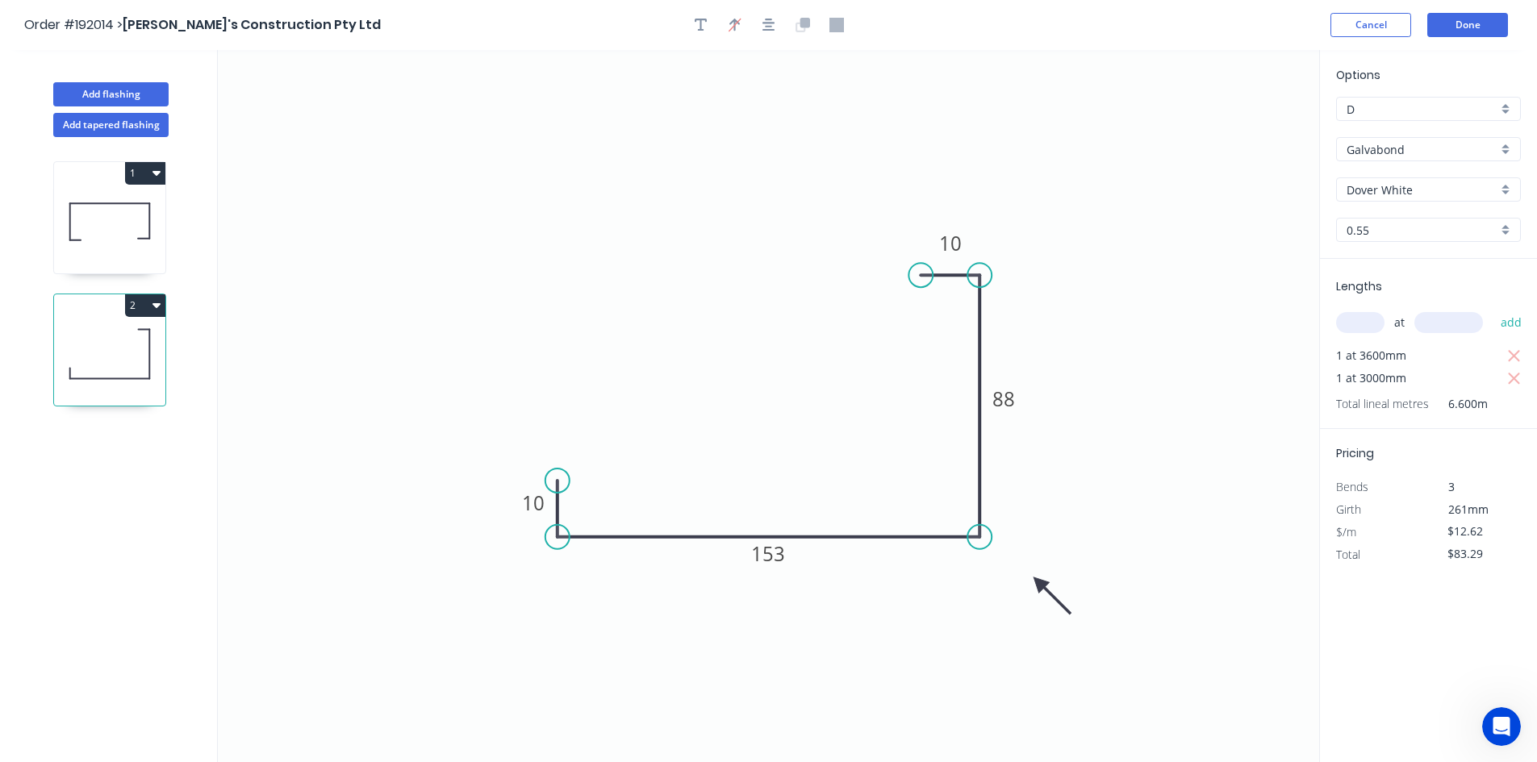
type input "$249.68"
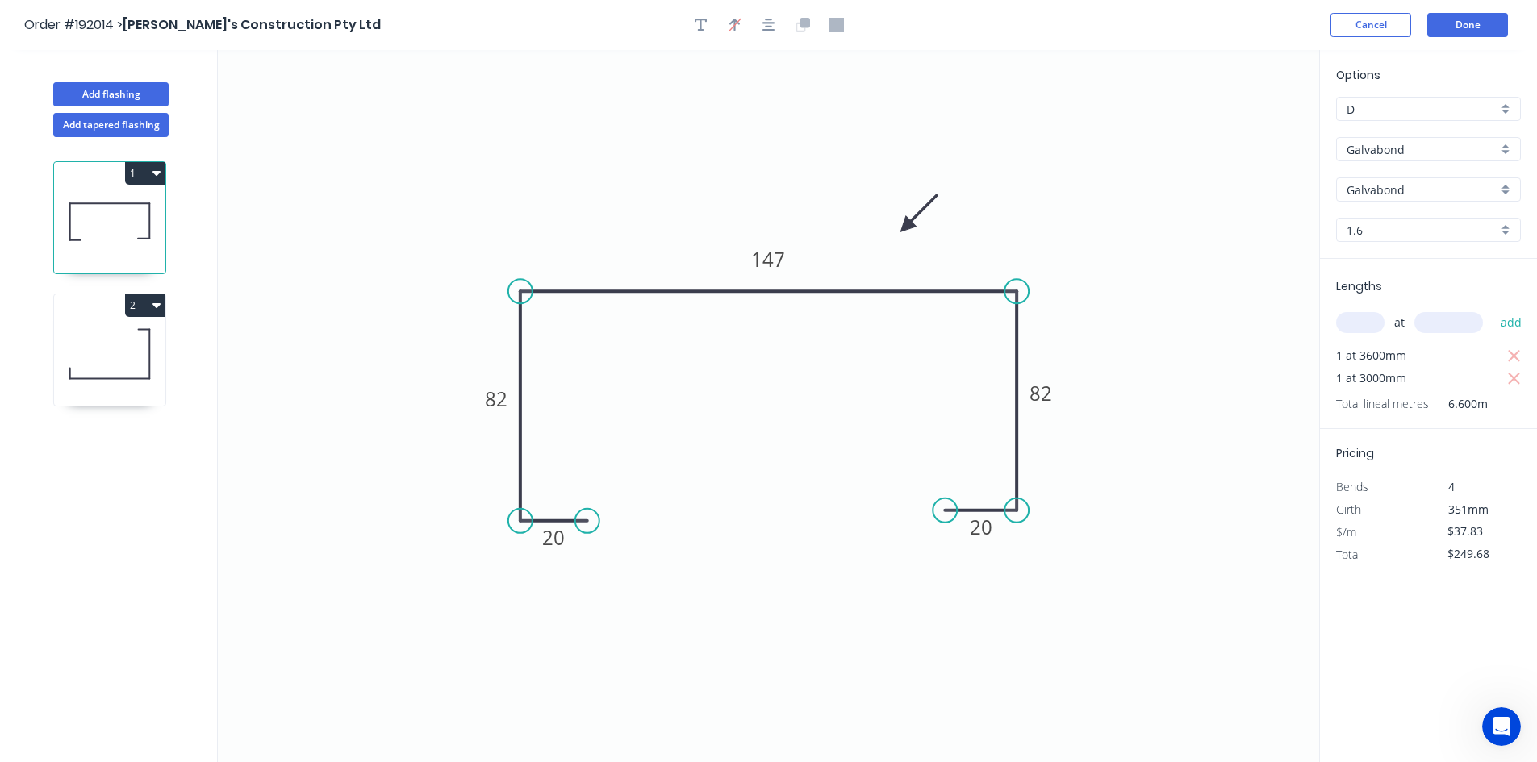
click at [112, 346] on icon at bounding box center [109, 353] width 111 height 103
type input "Colorbond"
type input "Dover White"
type input "0.55"
type input "$12.62"
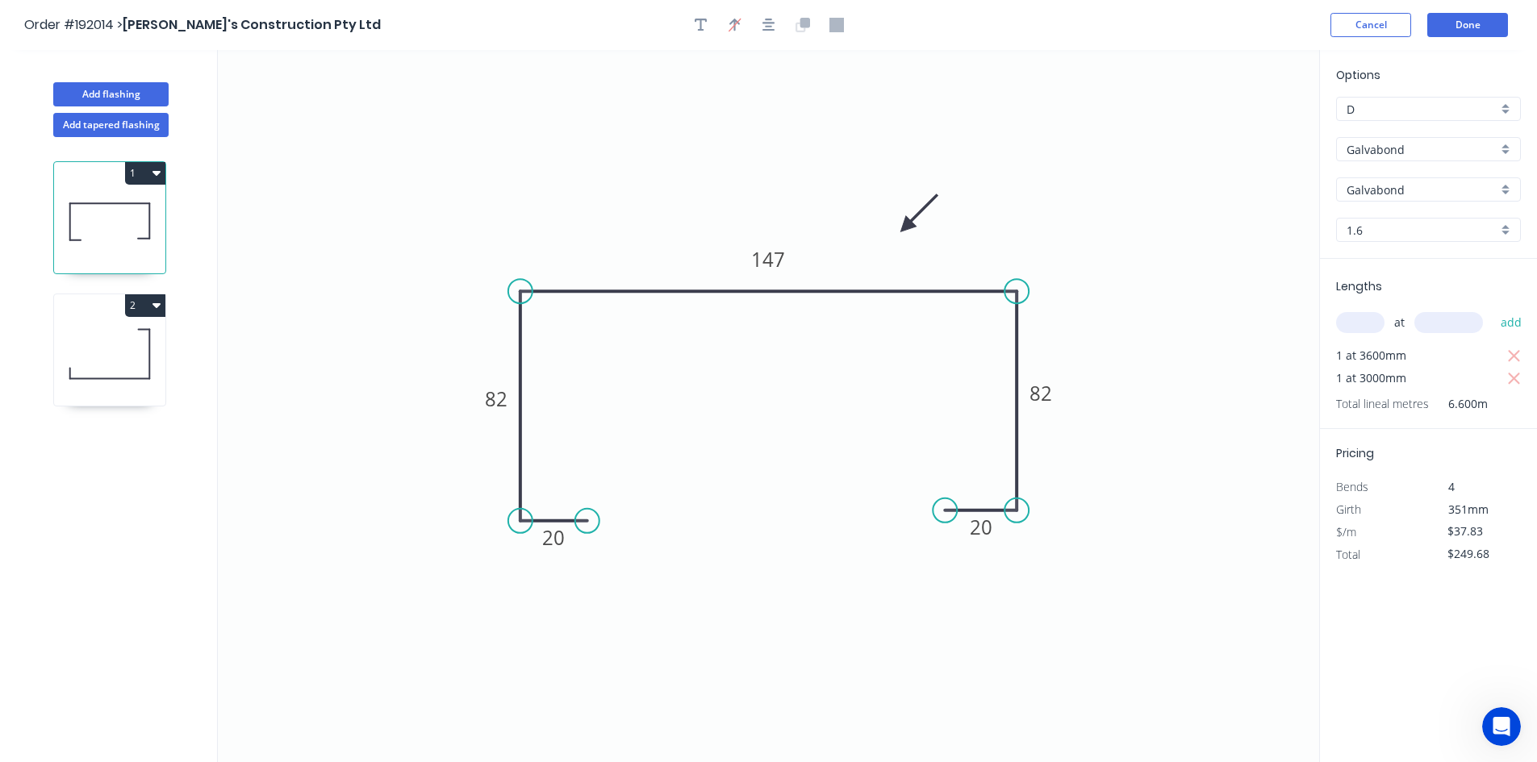
type input "$83.29"
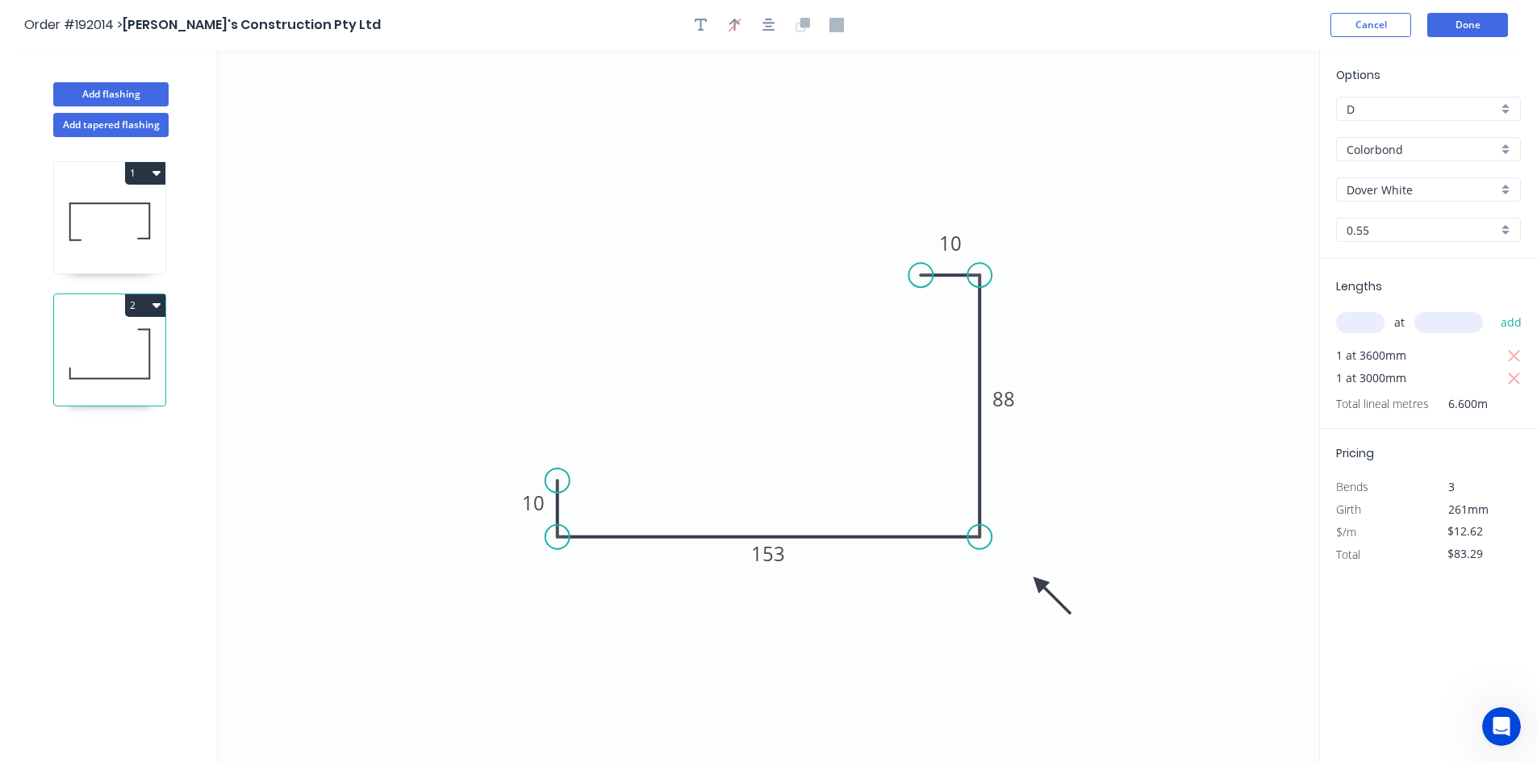
click at [107, 251] on icon at bounding box center [109, 221] width 111 height 103
type input "Galvabond"
type input "1.6"
type input "$37.83"
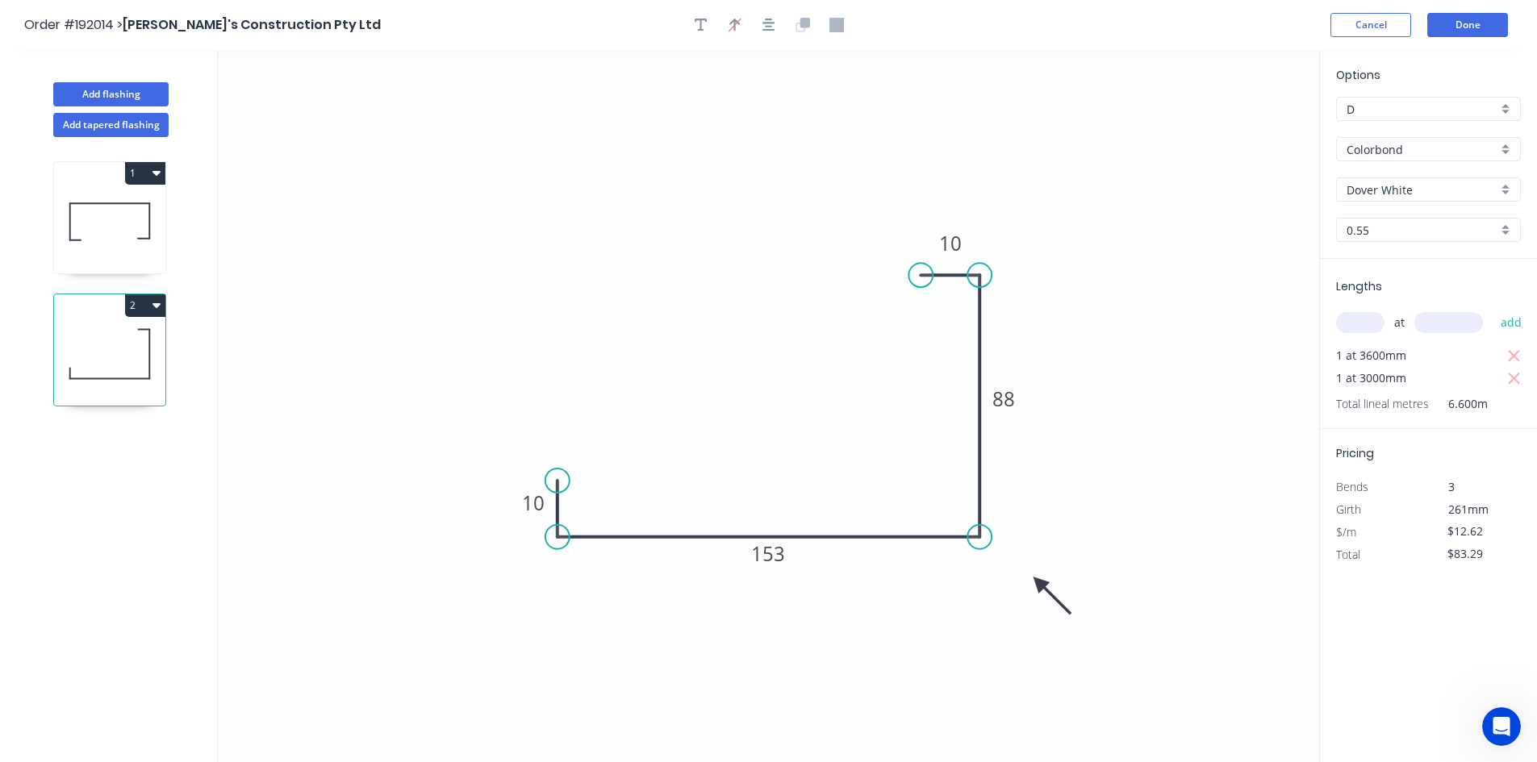
type input "$249.68"
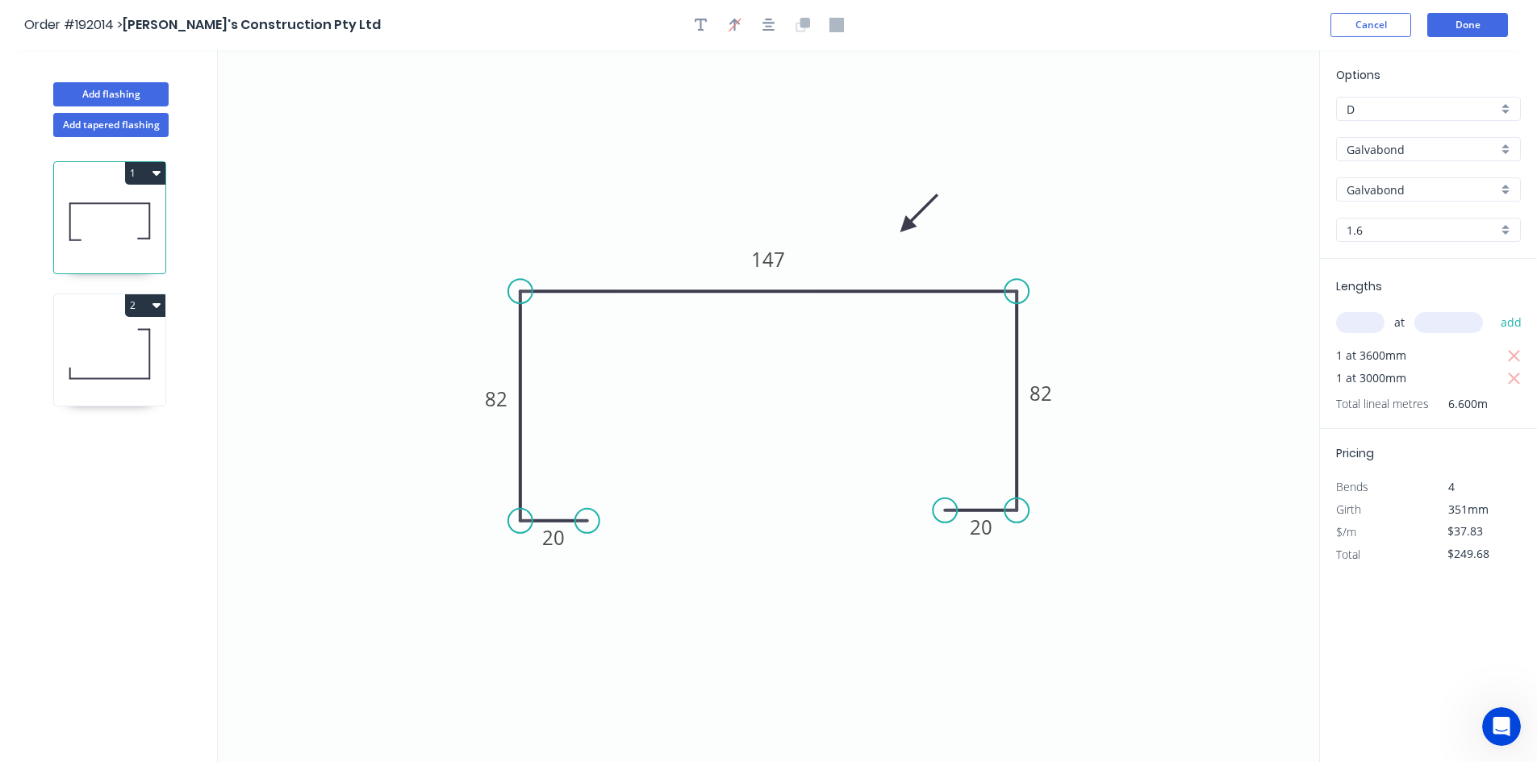
click at [105, 311] on div "2" at bounding box center [109, 305] width 111 height 23
type input "Colorbond"
type input "Dover White"
type input "0.55"
type input "$12.62"
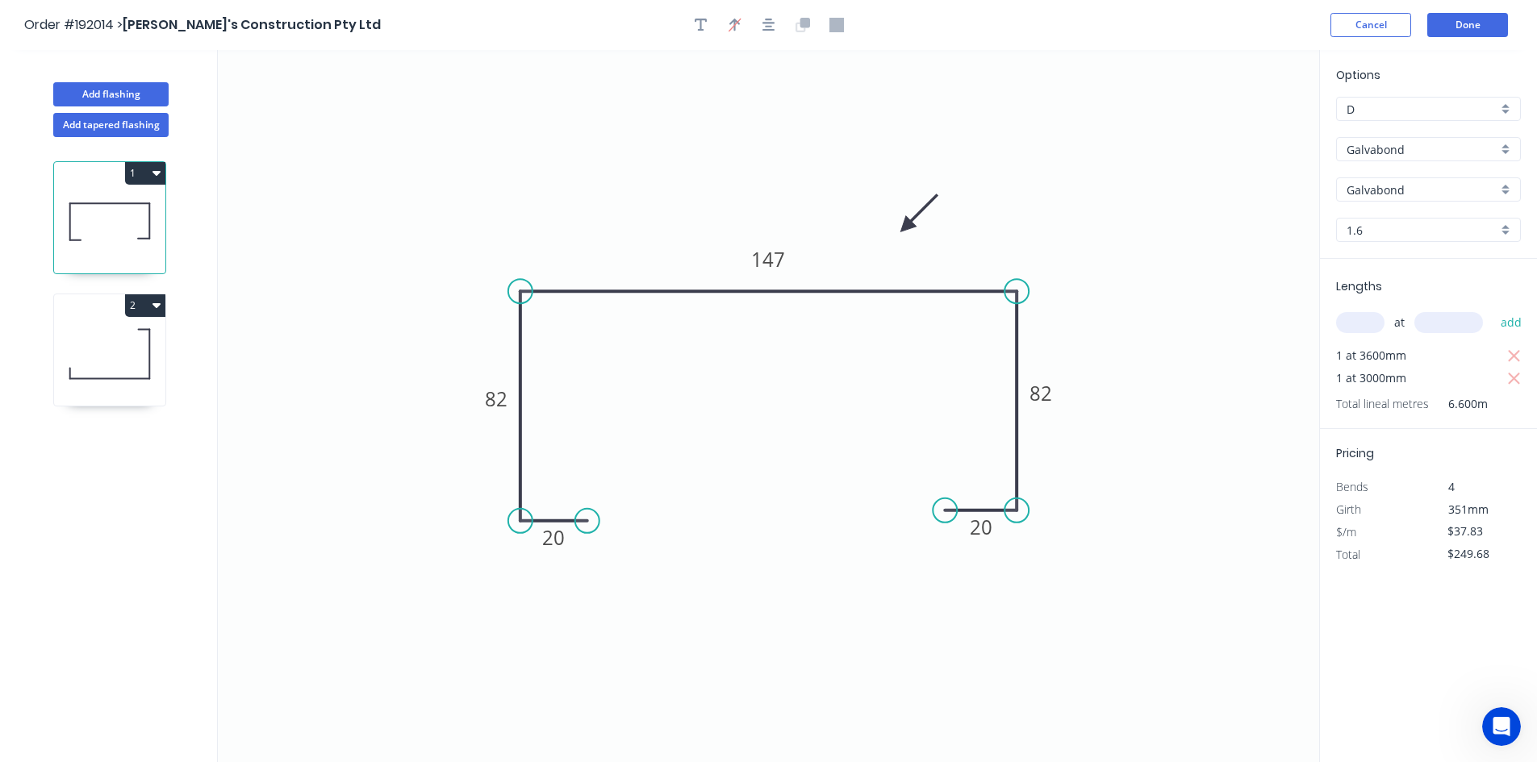
type input "$83.29"
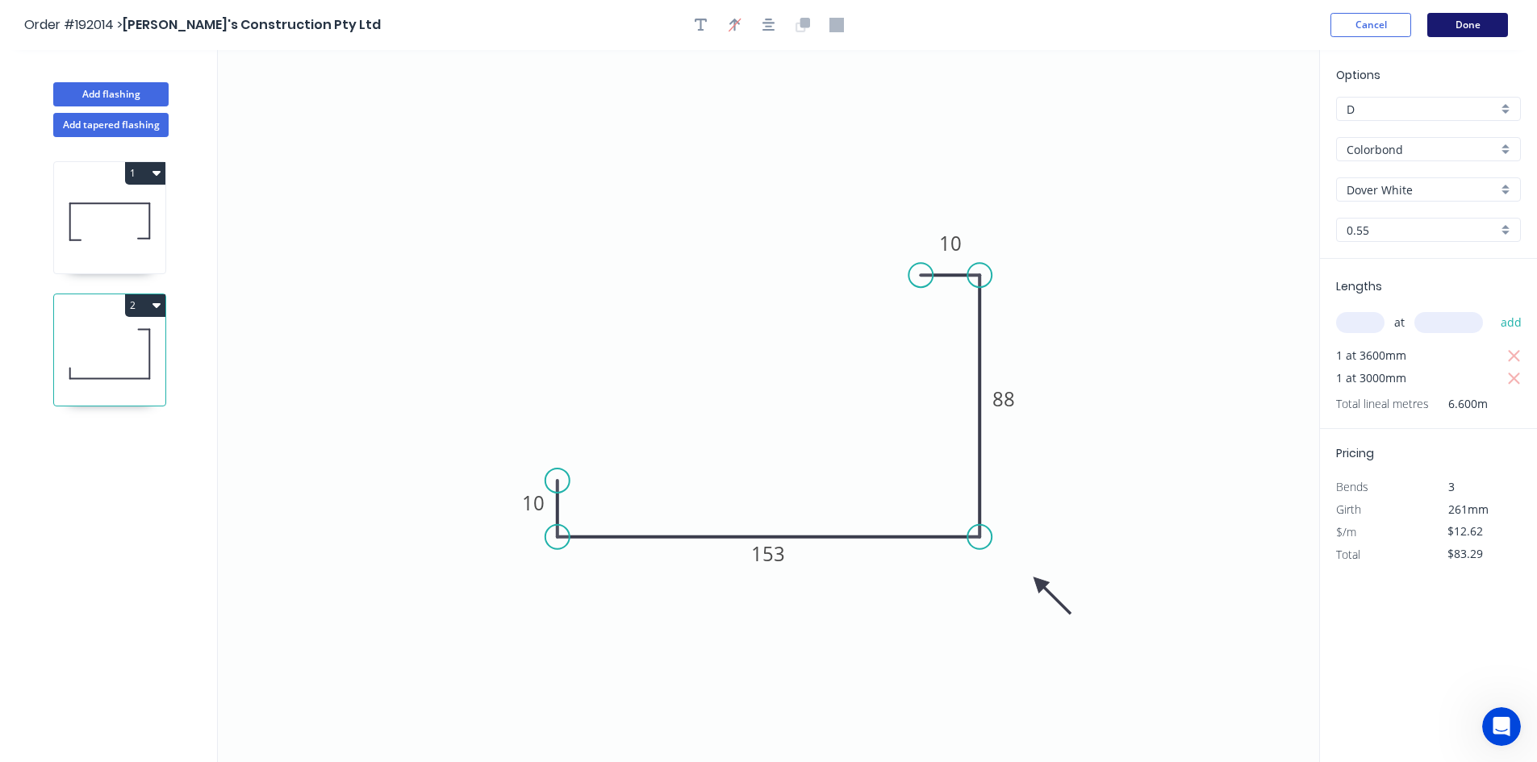
click at [1455, 31] on button "Done" at bounding box center [1467, 25] width 81 height 24
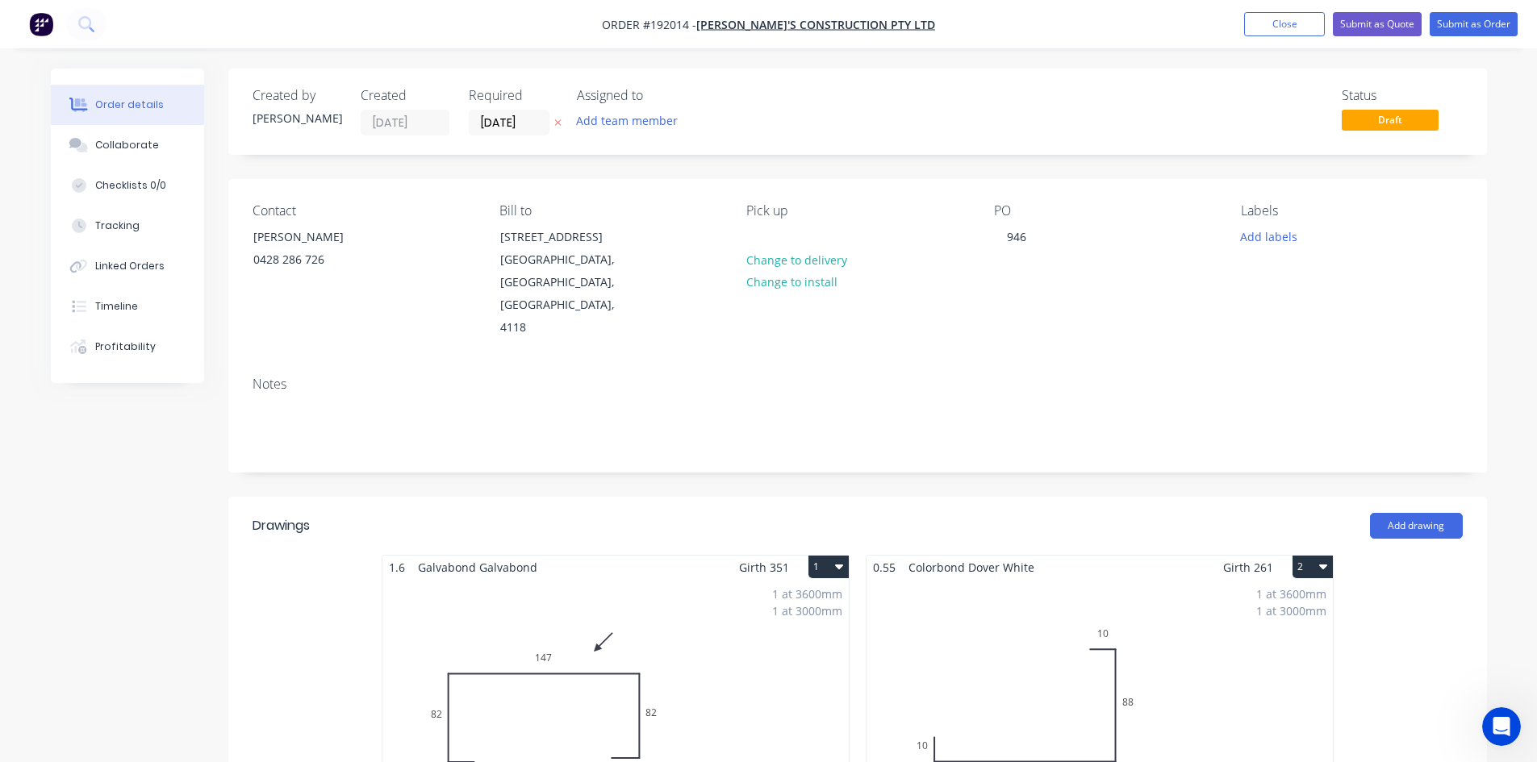
drag, startPoint x: 1012, startPoint y: 280, endPoint x: 965, endPoint y: 294, distance: 49.5
click at [965, 294] on div "Pick up Change to delivery Change to install" at bounding box center [856, 271] width 221 height 136
click at [1462, 23] on button "Submit as Order" at bounding box center [1473, 24] width 88 height 24
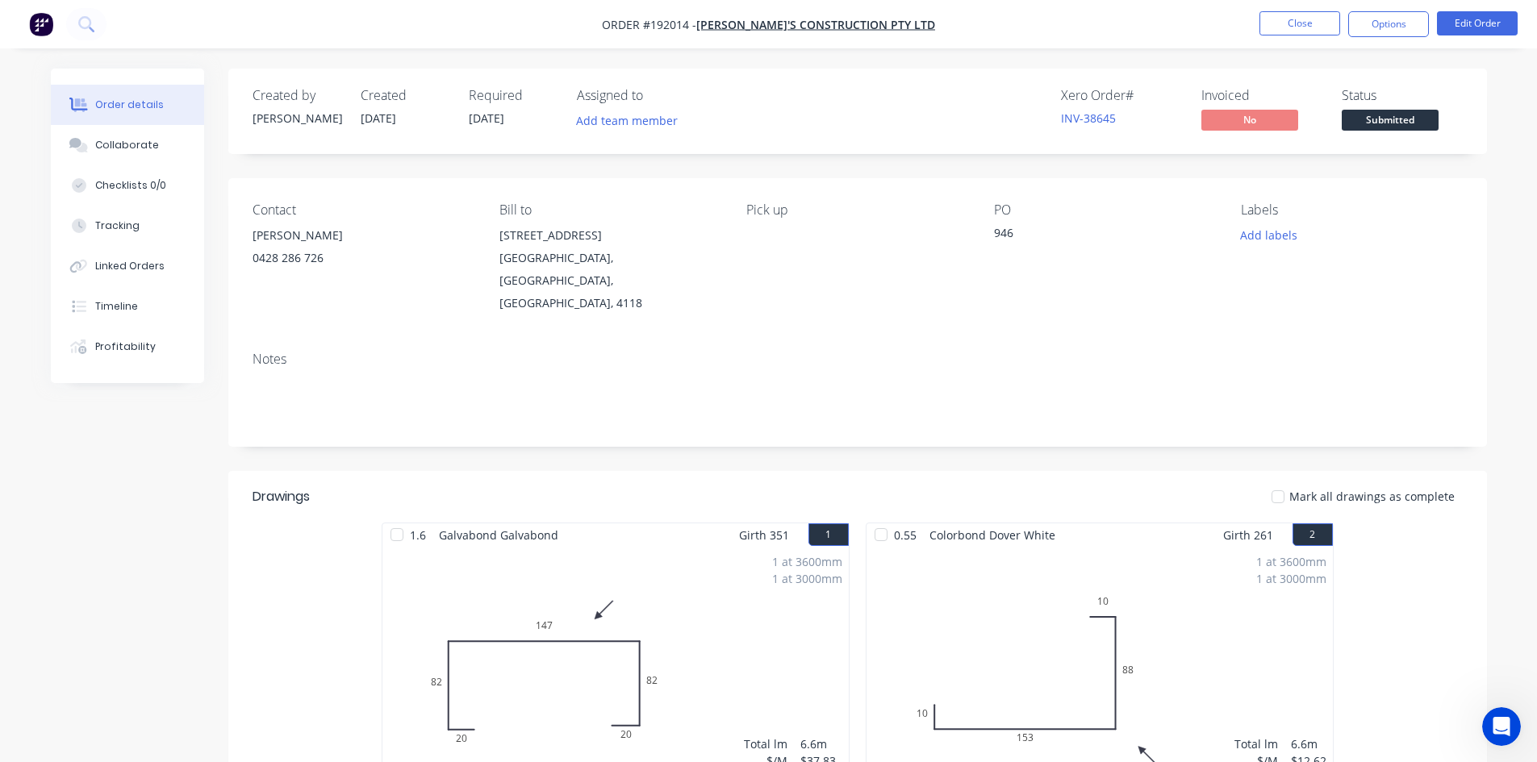
click at [870, 276] on div "Pick up" at bounding box center [856, 258] width 221 height 112
drag, startPoint x: 870, startPoint y: 276, endPoint x: 830, endPoint y: 293, distance: 43.7
click at [831, 291] on div "Pick up" at bounding box center [856, 258] width 221 height 112
click at [1397, 35] on button "Options" at bounding box center [1388, 24] width 81 height 26
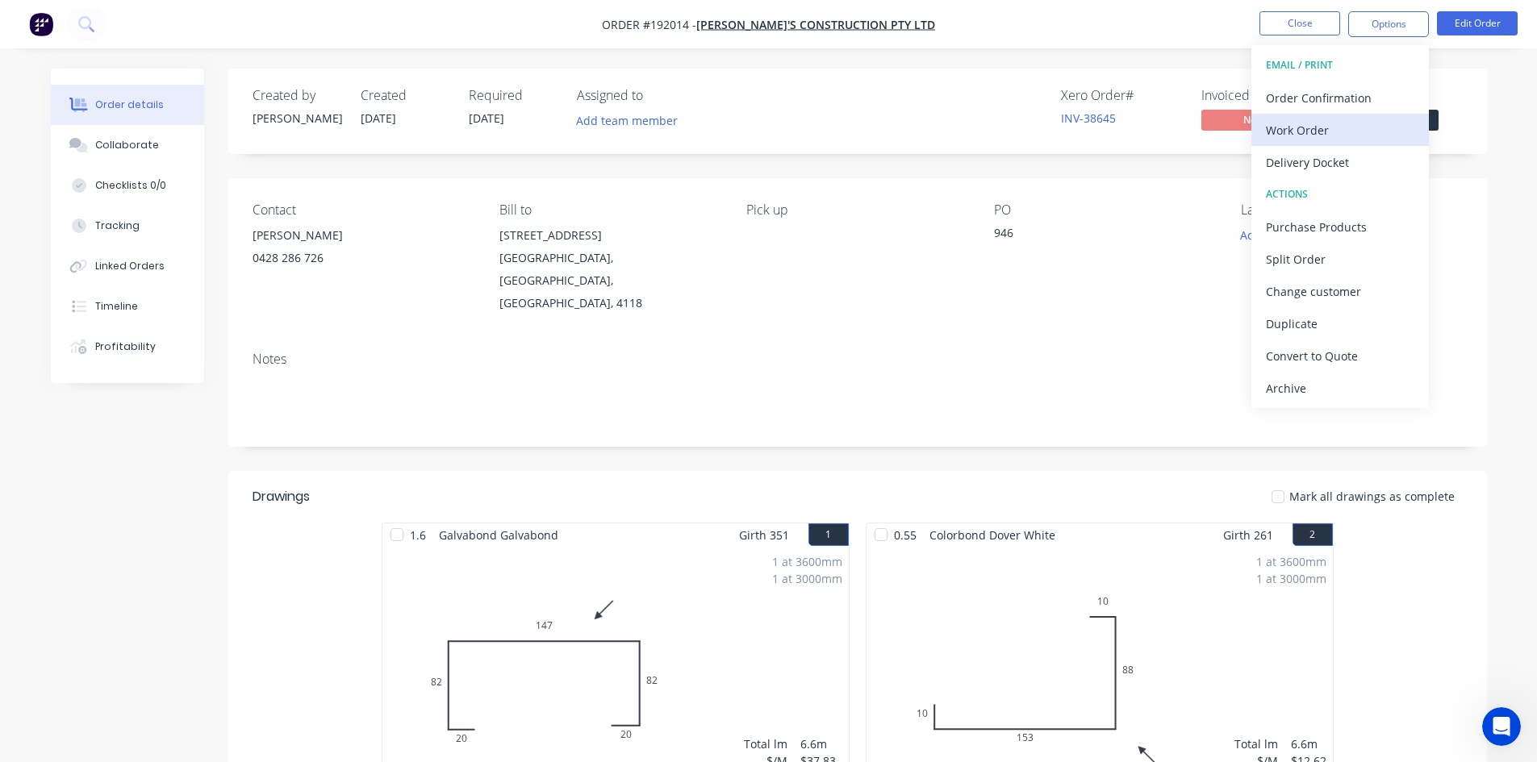
click at [1347, 124] on div "Work Order" at bounding box center [1340, 130] width 148 height 23
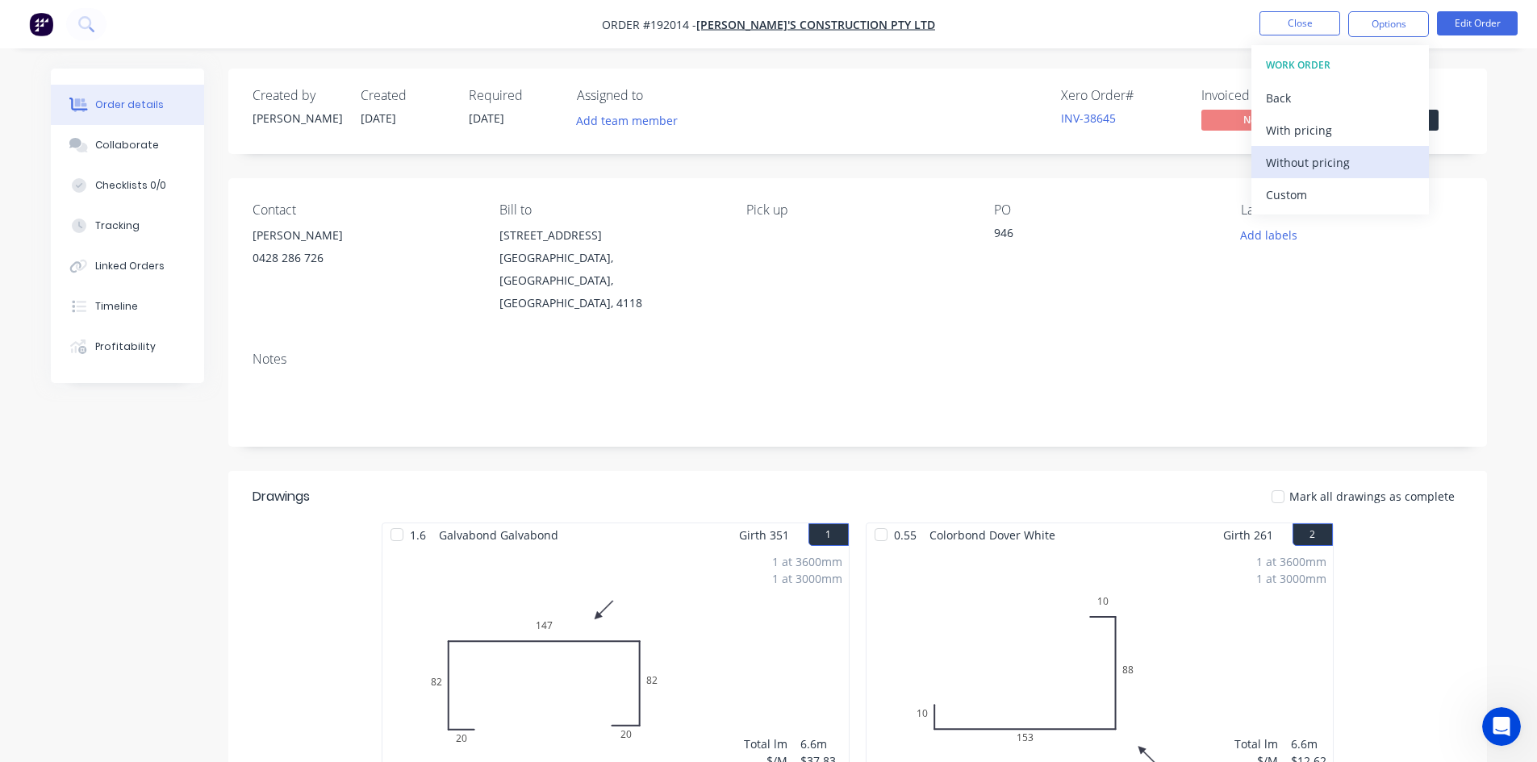
click at [1330, 152] on div "Without pricing" at bounding box center [1340, 162] width 148 height 23
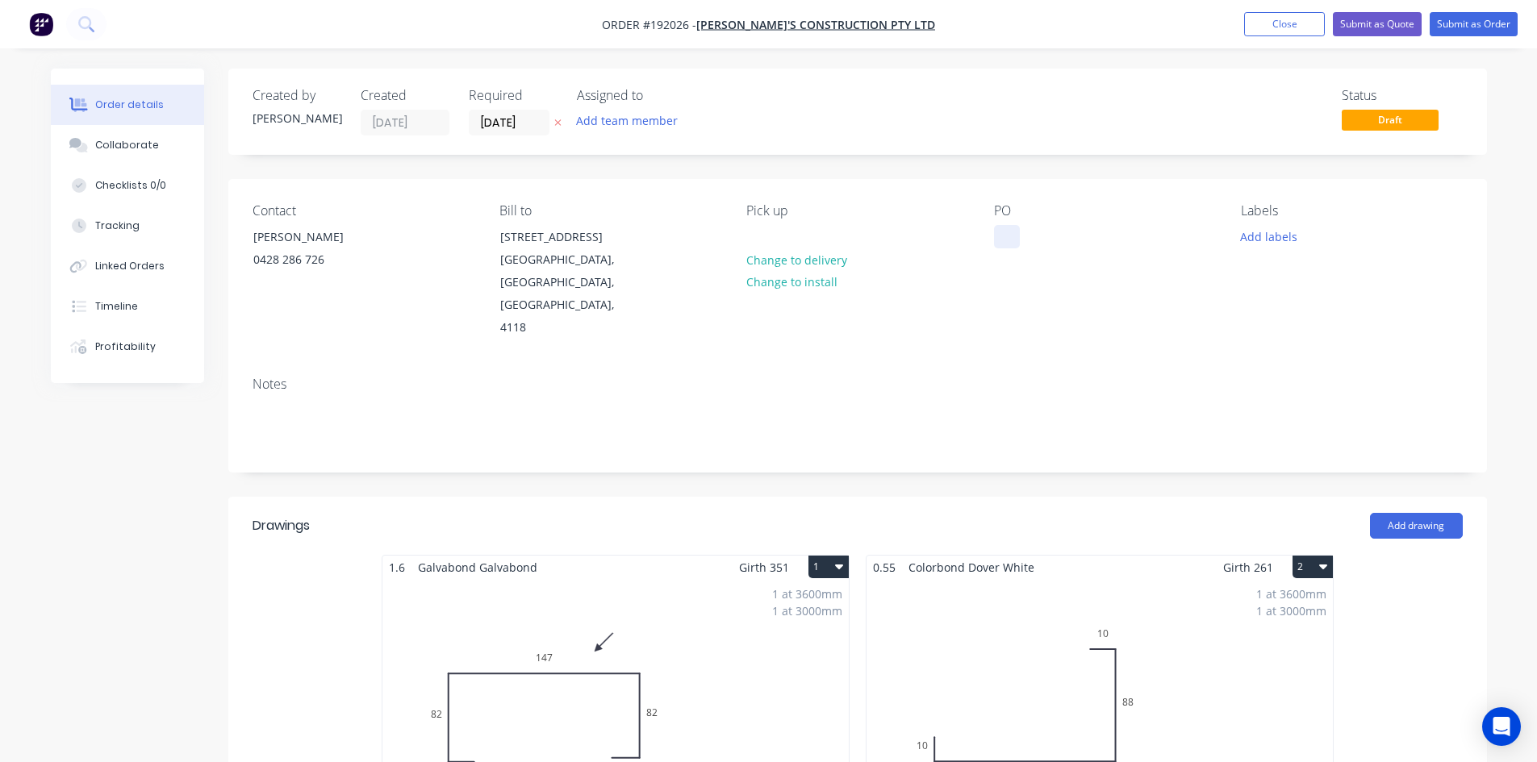
click at [1003, 233] on div at bounding box center [1007, 236] width 26 height 23
click at [523, 120] on input "[DATE]" at bounding box center [508, 123] width 79 height 24
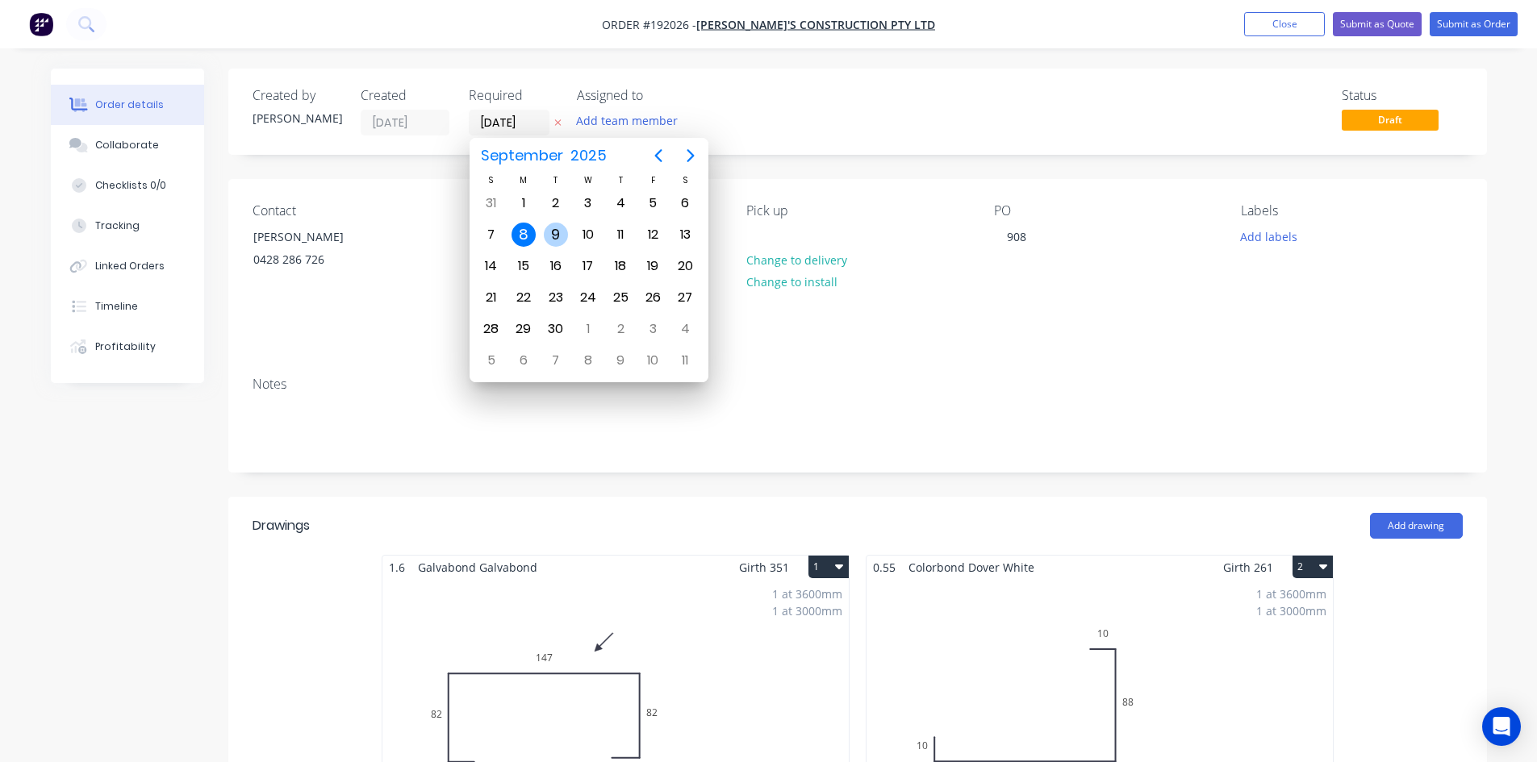
click at [566, 225] on div "9" at bounding box center [556, 234] width 32 height 31
type input "[DATE]"
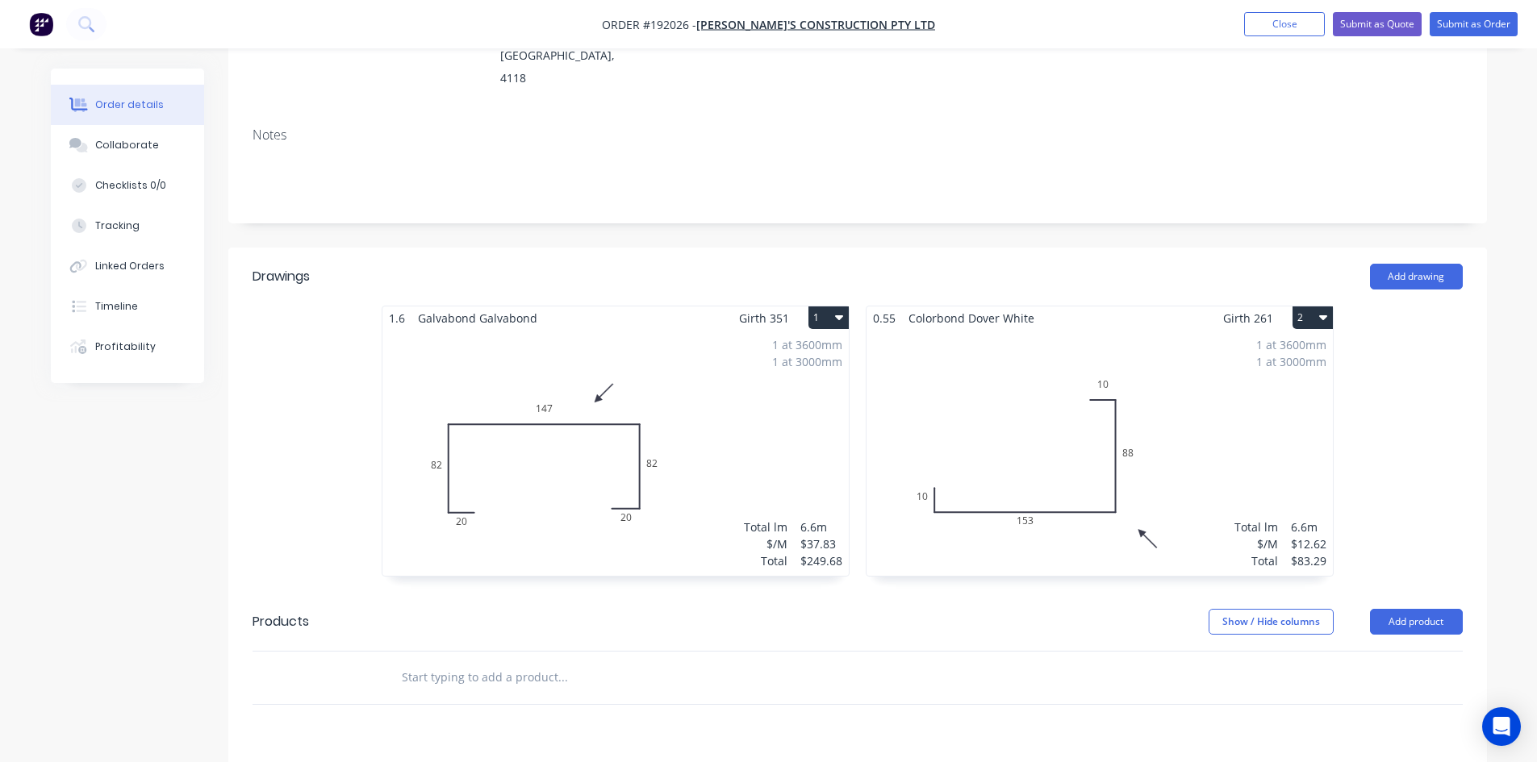
scroll to position [269, 0]
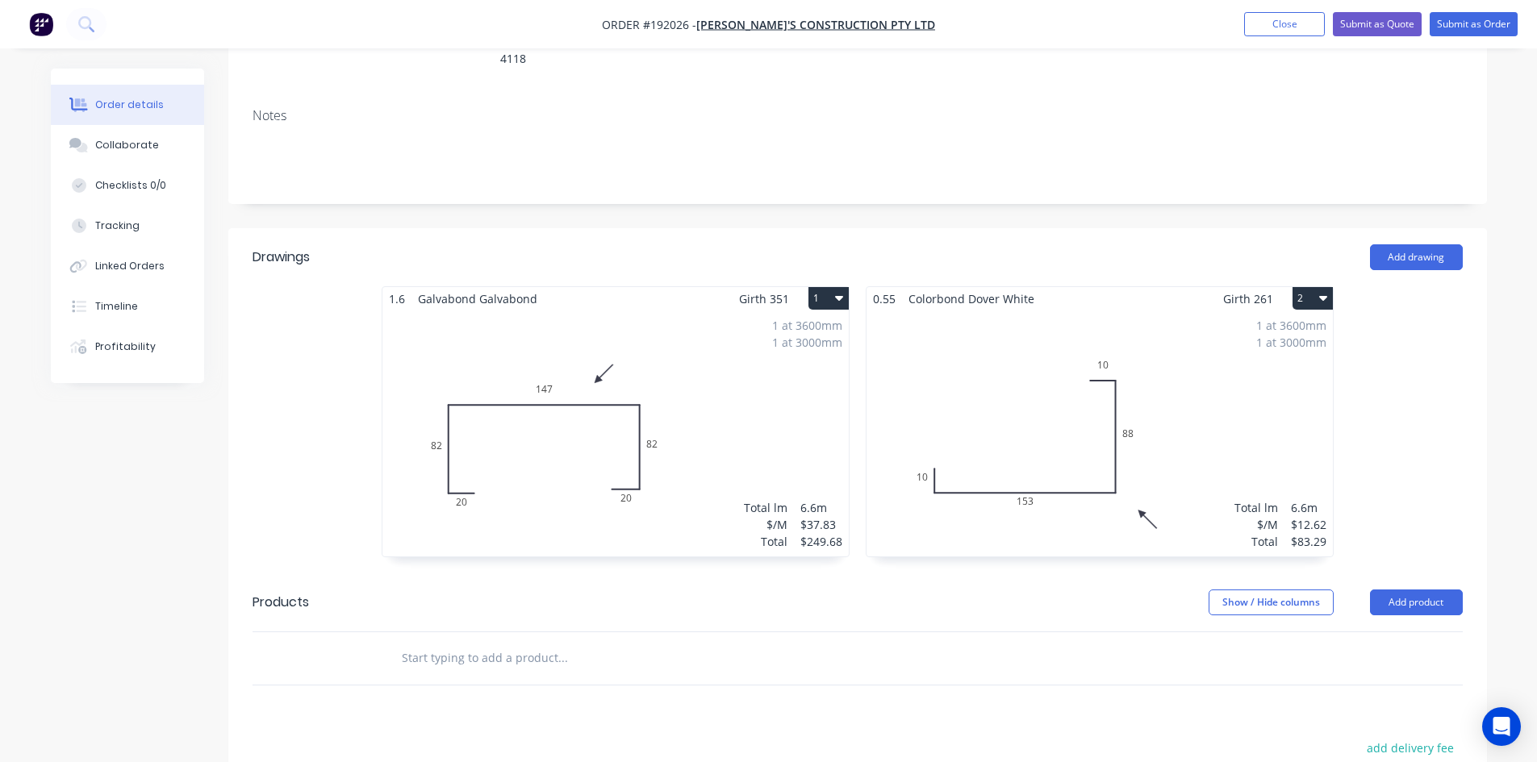
click at [704, 449] on div "1 at 3600mm 1 at 3000mm Total lm $/M Total 6.6m $37.83 $249.68" at bounding box center [615, 434] width 466 height 246
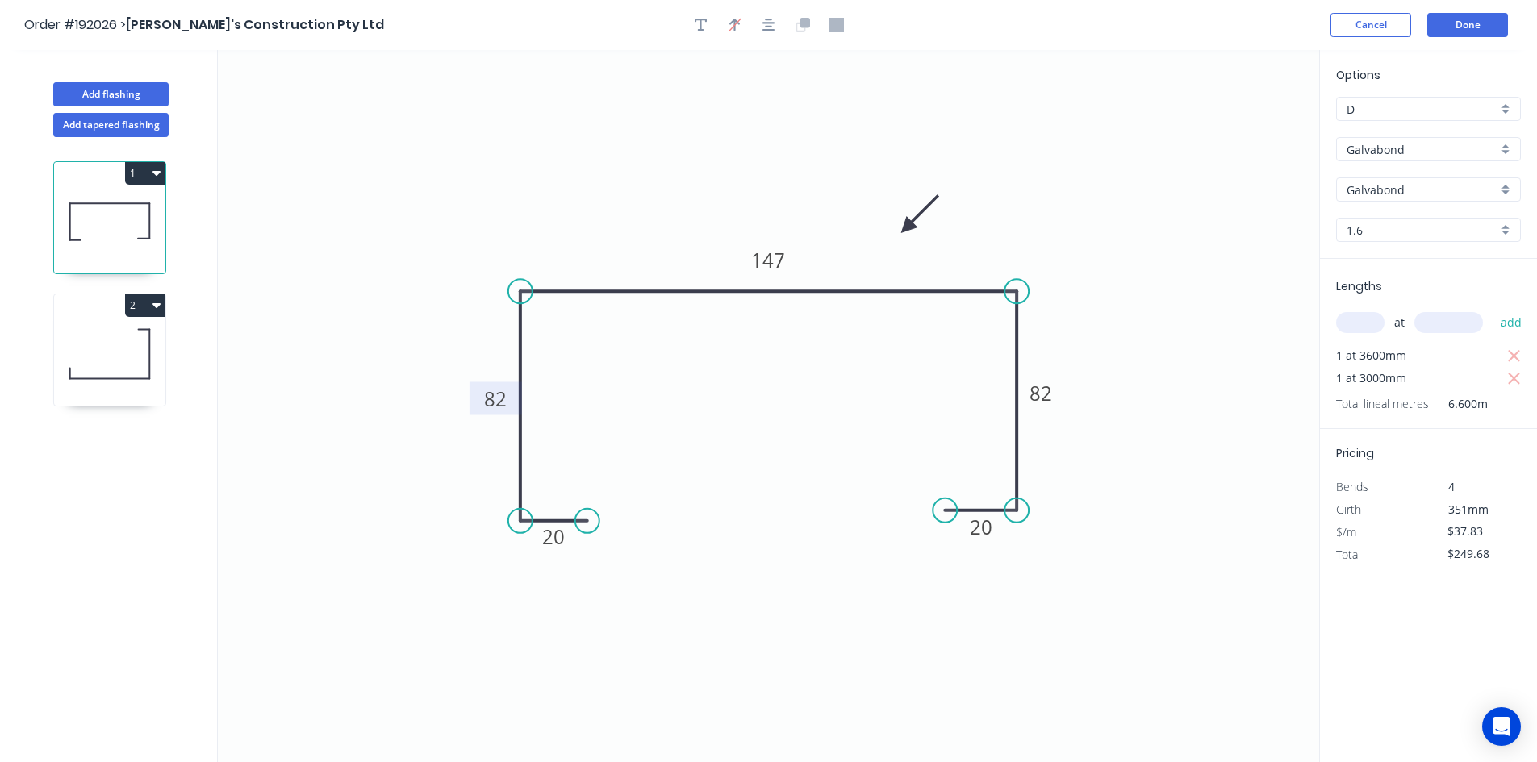
click at [502, 401] on tspan "82" at bounding box center [495, 399] width 23 height 27
click at [1503, 354] on div "1 at 3600mm" at bounding box center [1430, 355] width 188 height 23
click at [1511, 357] on icon "button" at bounding box center [1514, 356] width 15 height 19
click at [1516, 355] on icon "button" at bounding box center [1514, 356] width 12 height 12
type input "$0.00"
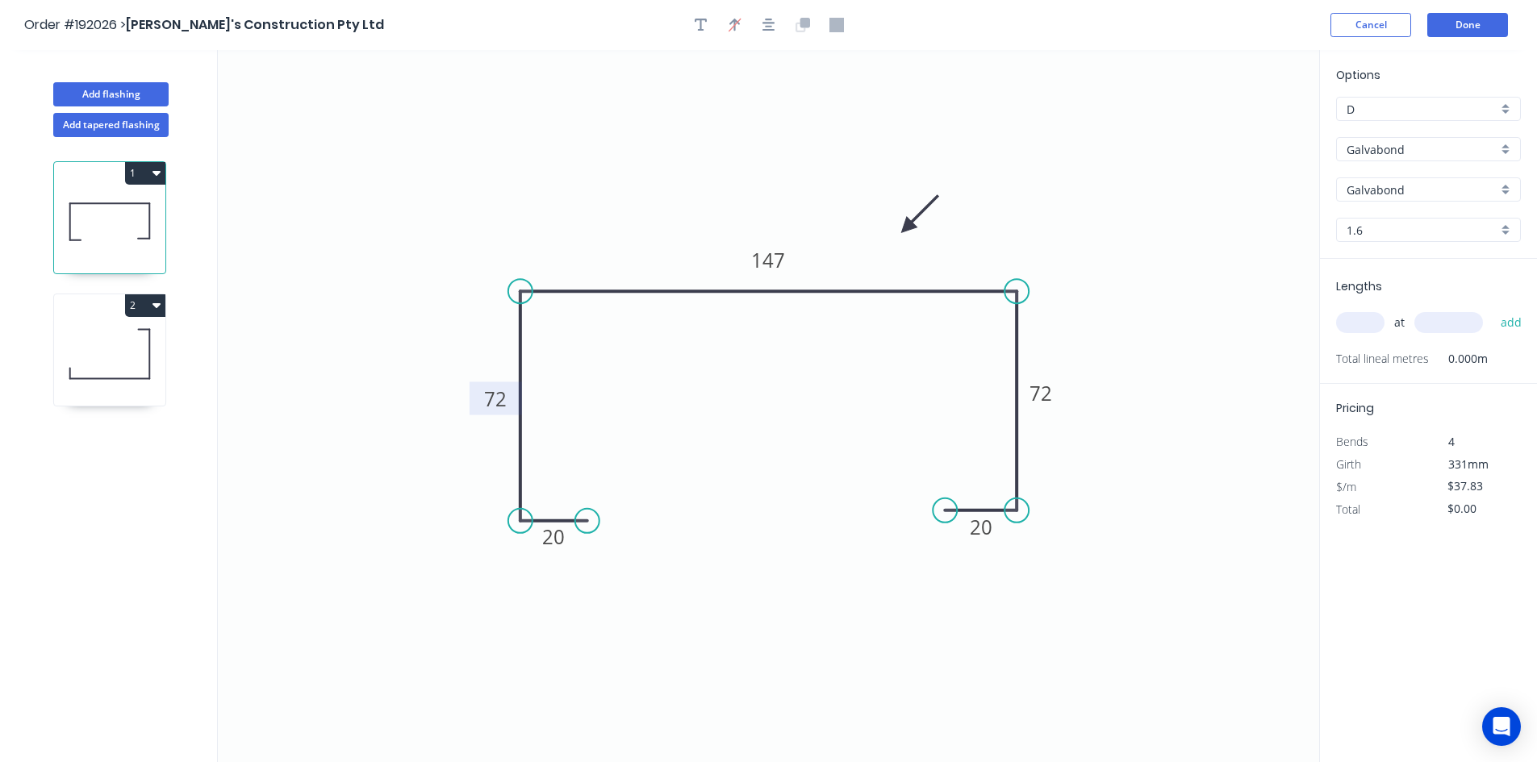
click at [1384, 326] on div "at add" at bounding box center [1430, 322] width 188 height 27
click at [1353, 325] on input "text" at bounding box center [1360, 322] width 48 height 21
type input "3"
type input "2900"
click at [1492, 309] on button "add" at bounding box center [1511, 322] width 38 height 27
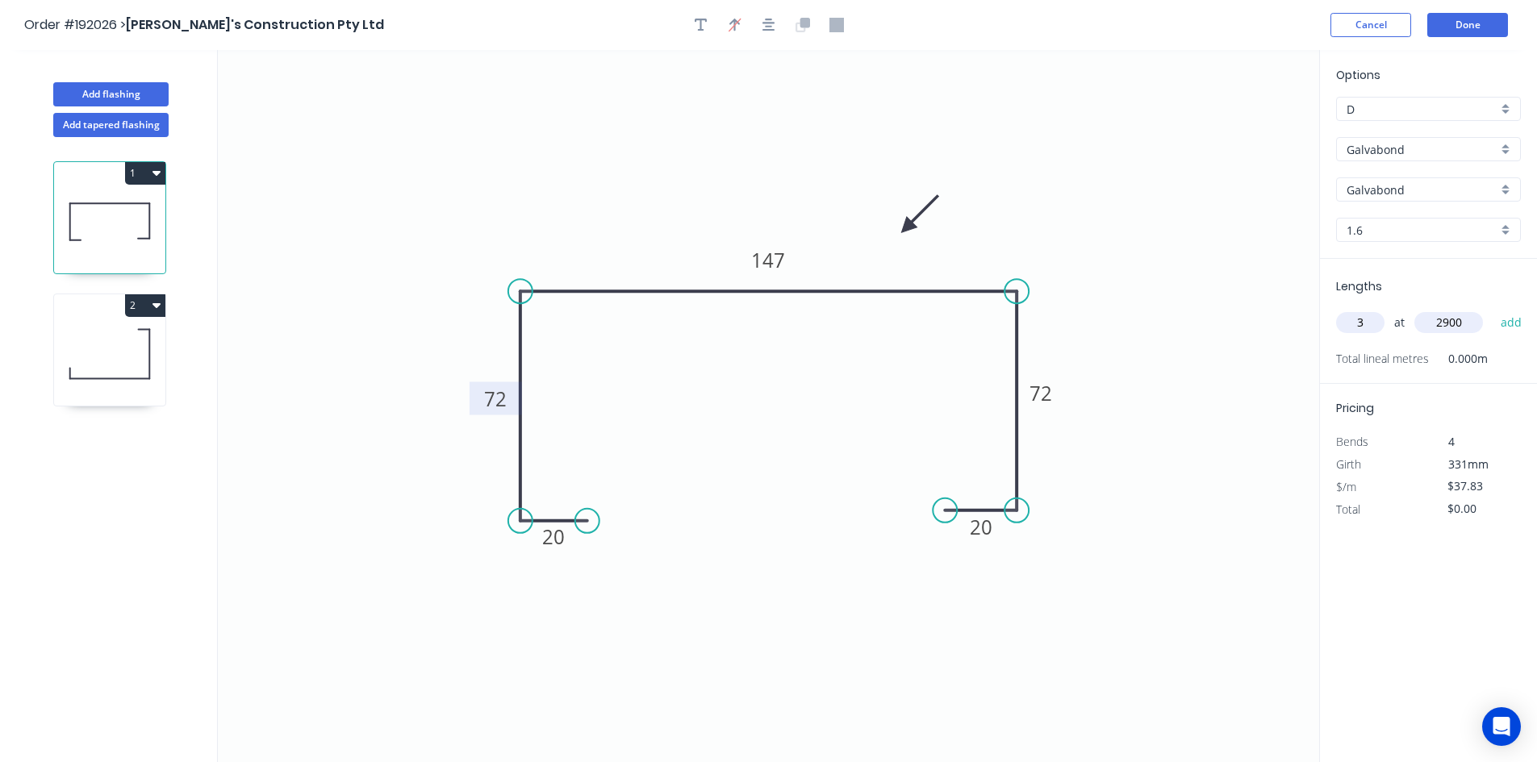
type input "$329.12"
type input "3"
type input "2700"
click at [1492, 309] on button "add" at bounding box center [1511, 322] width 38 height 27
type input "$635.54"
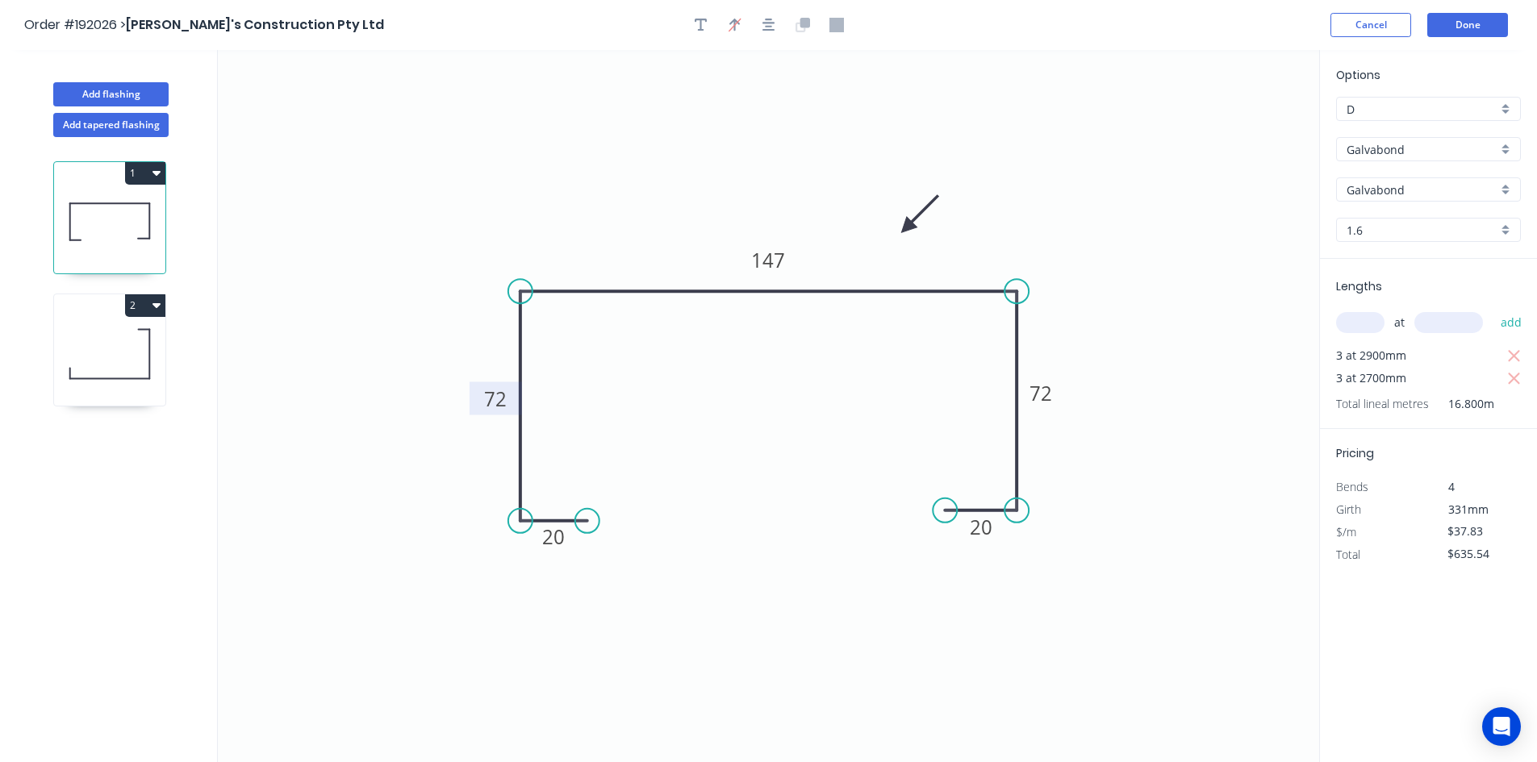
click at [126, 359] on icon at bounding box center [109, 353] width 111 height 103
type input "$12.62"
type input "$83.29"
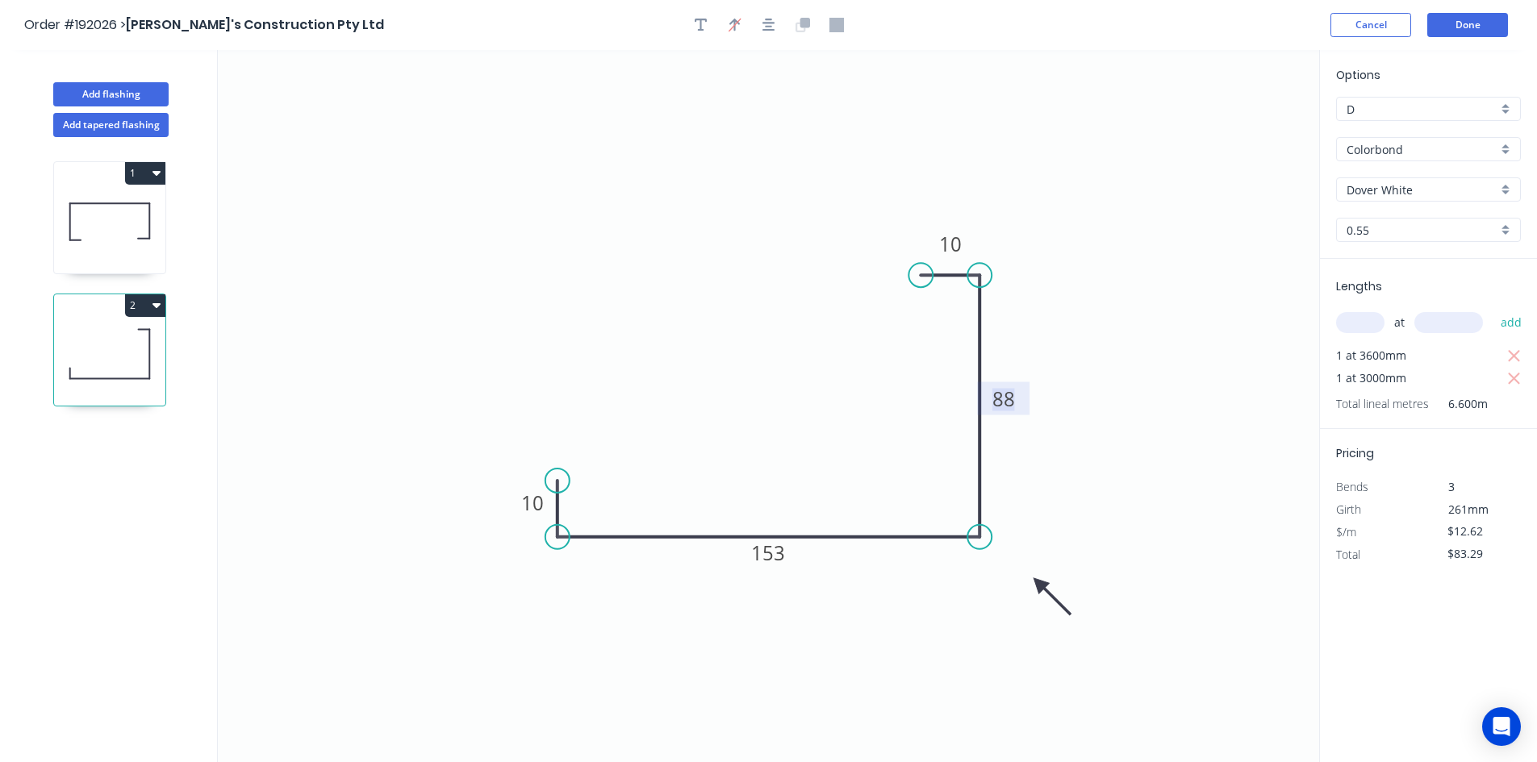
click at [998, 405] on tspan "88" at bounding box center [1003, 399] width 23 height 27
click at [1444, 194] on input "Dover White" at bounding box center [1421, 189] width 151 height 17
click at [1408, 219] on div "Paperbark" at bounding box center [1428, 220] width 183 height 28
type input "Paperbark"
click at [1516, 359] on icon "button" at bounding box center [1514, 356] width 12 height 12
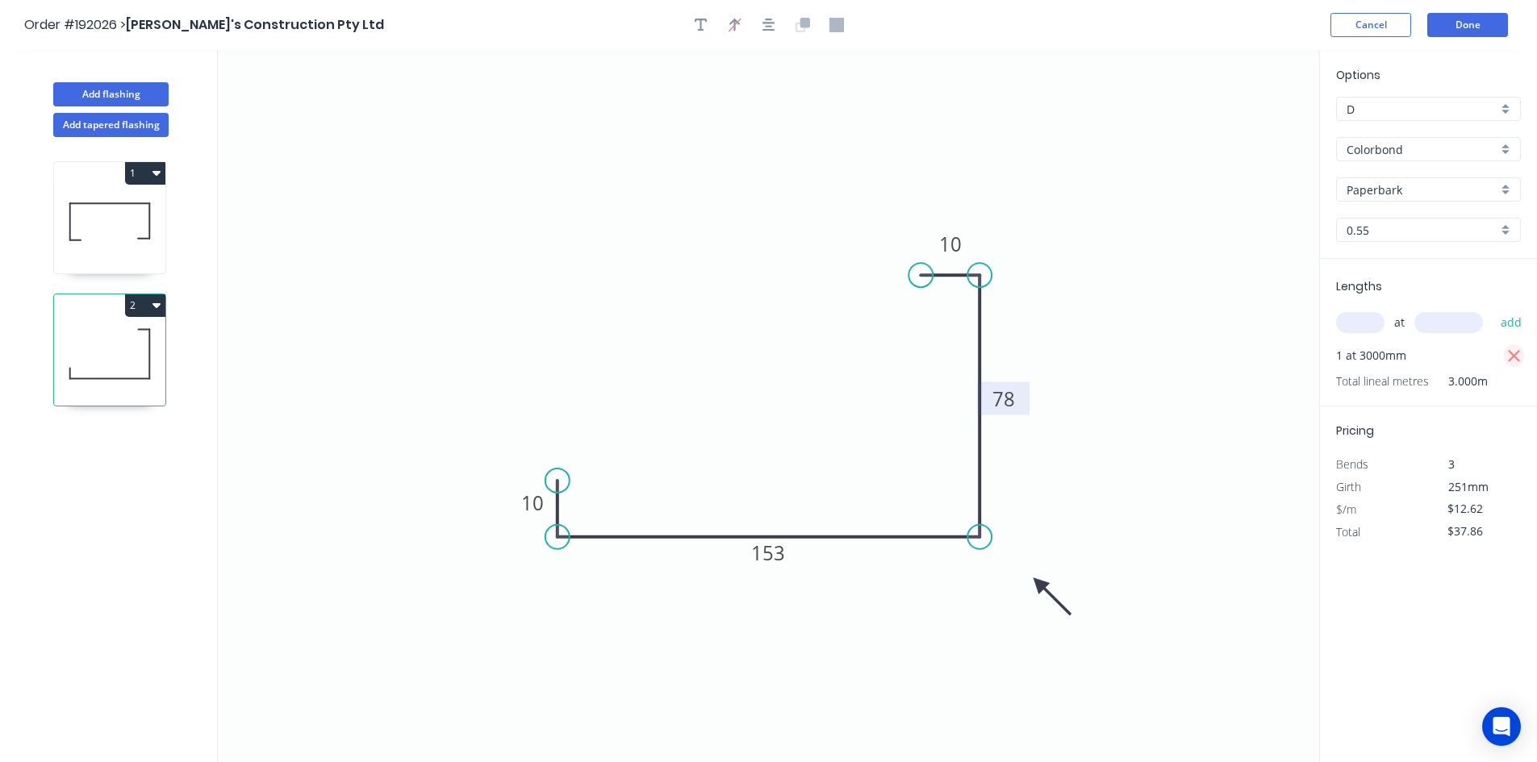
click at [1505, 355] on button "button" at bounding box center [1514, 355] width 20 height 23
type input "$0.00"
click at [1350, 314] on input "text" at bounding box center [1360, 322] width 48 height 21
type input "3"
type input "2900"
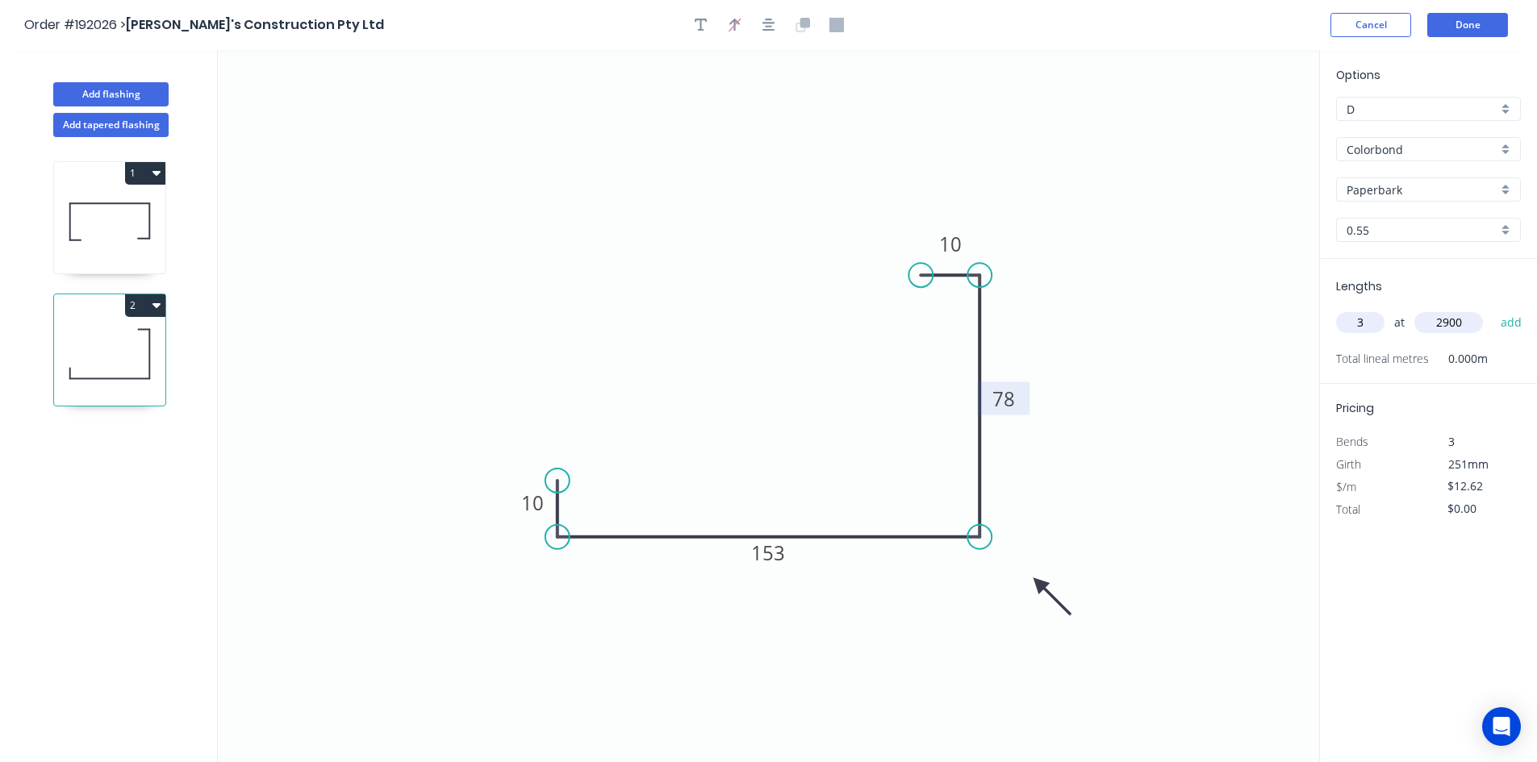
click at [1492, 309] on button "add" at bounding box center [1511, 322] width 38 height 27
type input "$109.79"
type input "3"
type input "2700"
click at [1492, 309] on button "add" at bounding box center [1511, 322] width 38 height 27
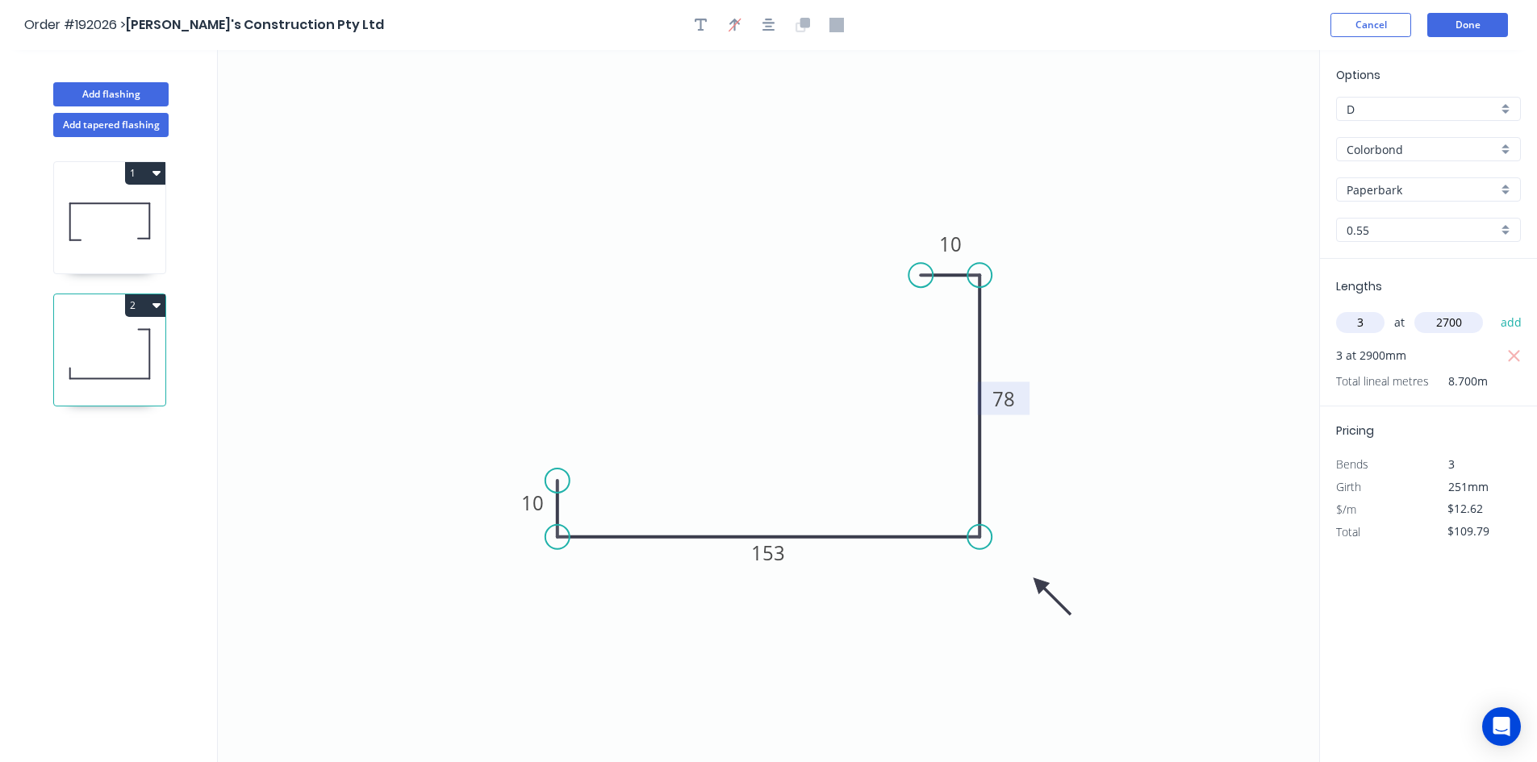
type input "$212.02"
click at [1487, 14] on button "Done" at bounding box center [1467, 25] width 81 height 24
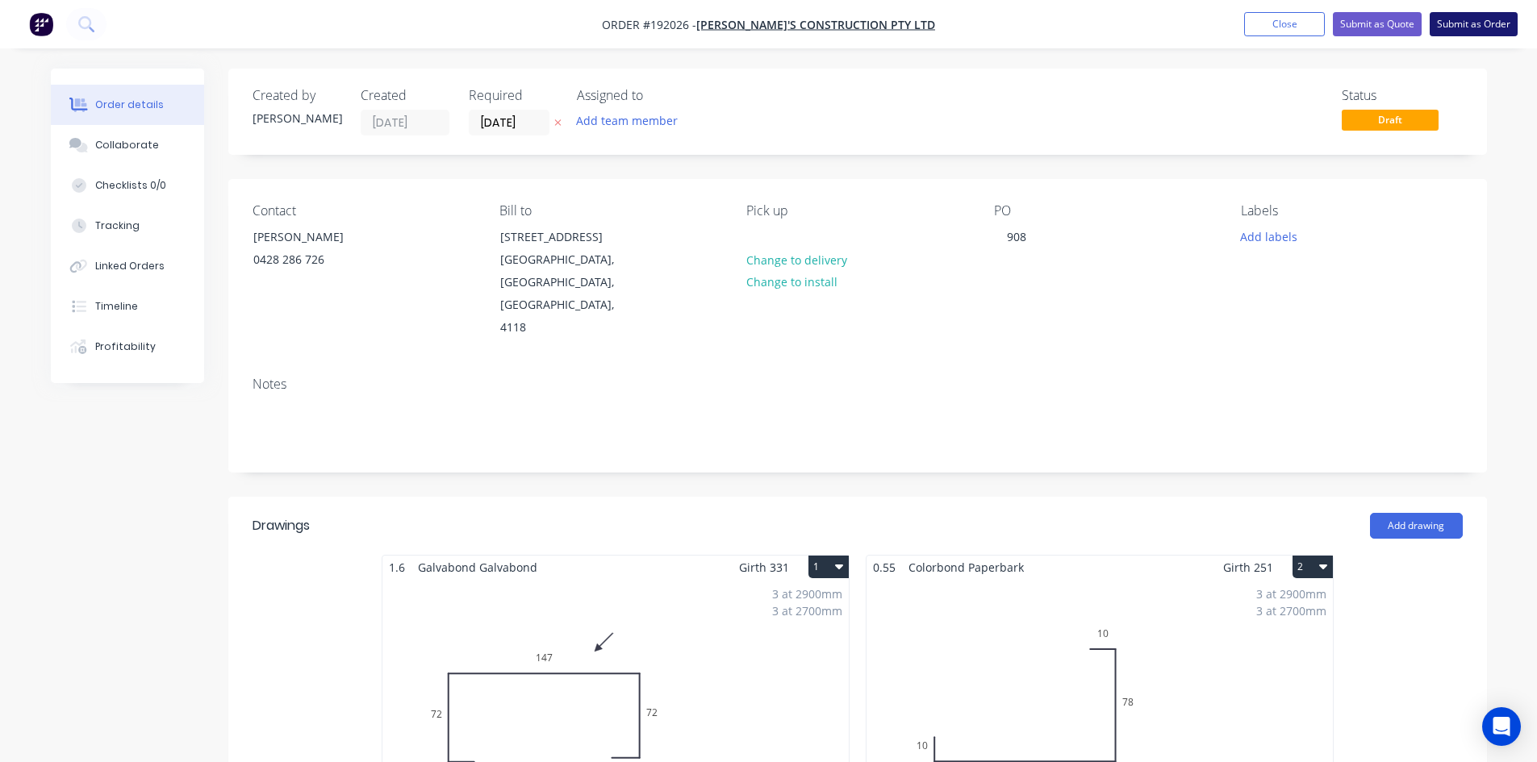
click at [1455, 24] on button "Submit as Order" at bounding box center [1473, 24] width 88 height 24
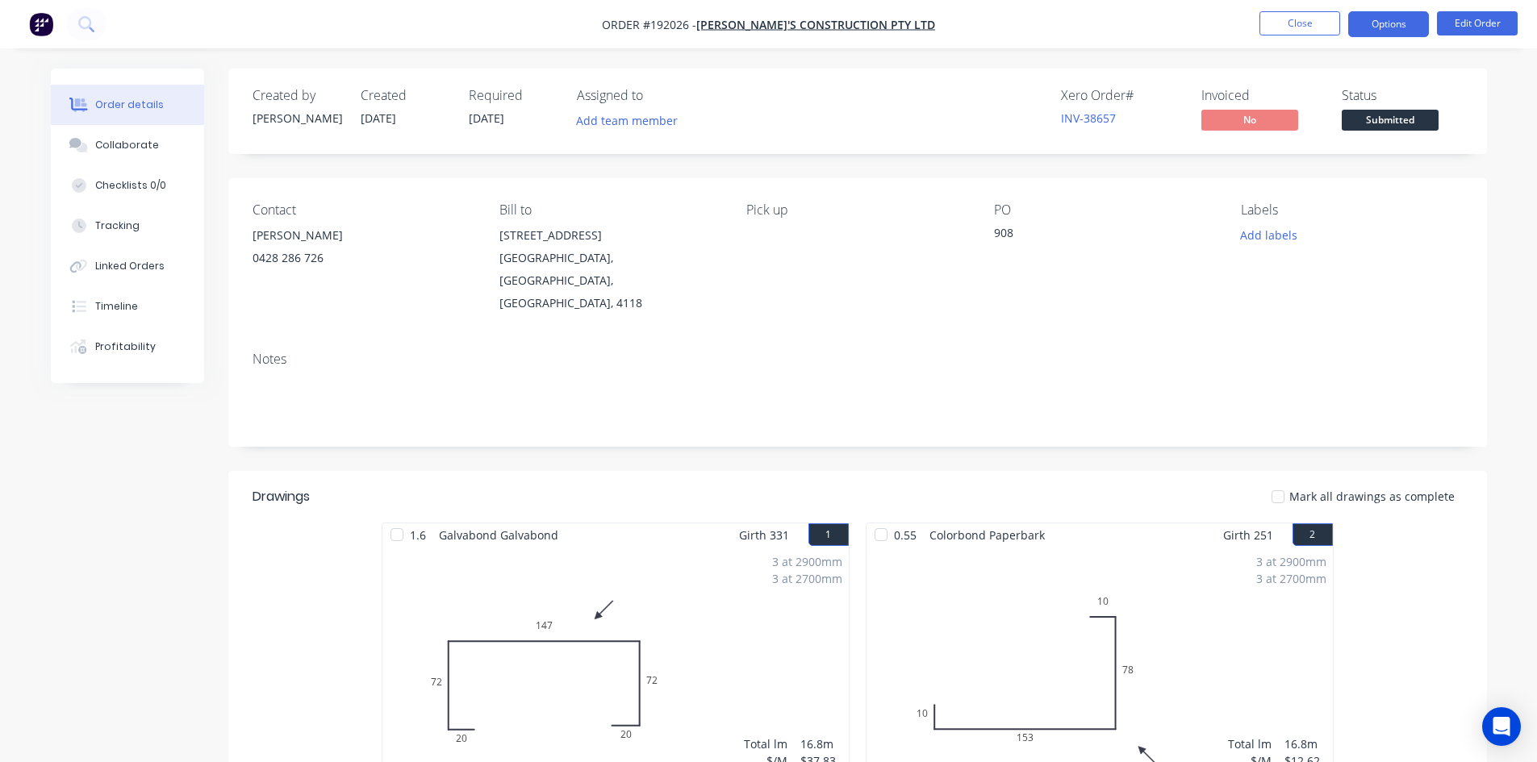
click at [1366, 26] on button "Options" at bounding box center [1388, 24] width 81 height 26
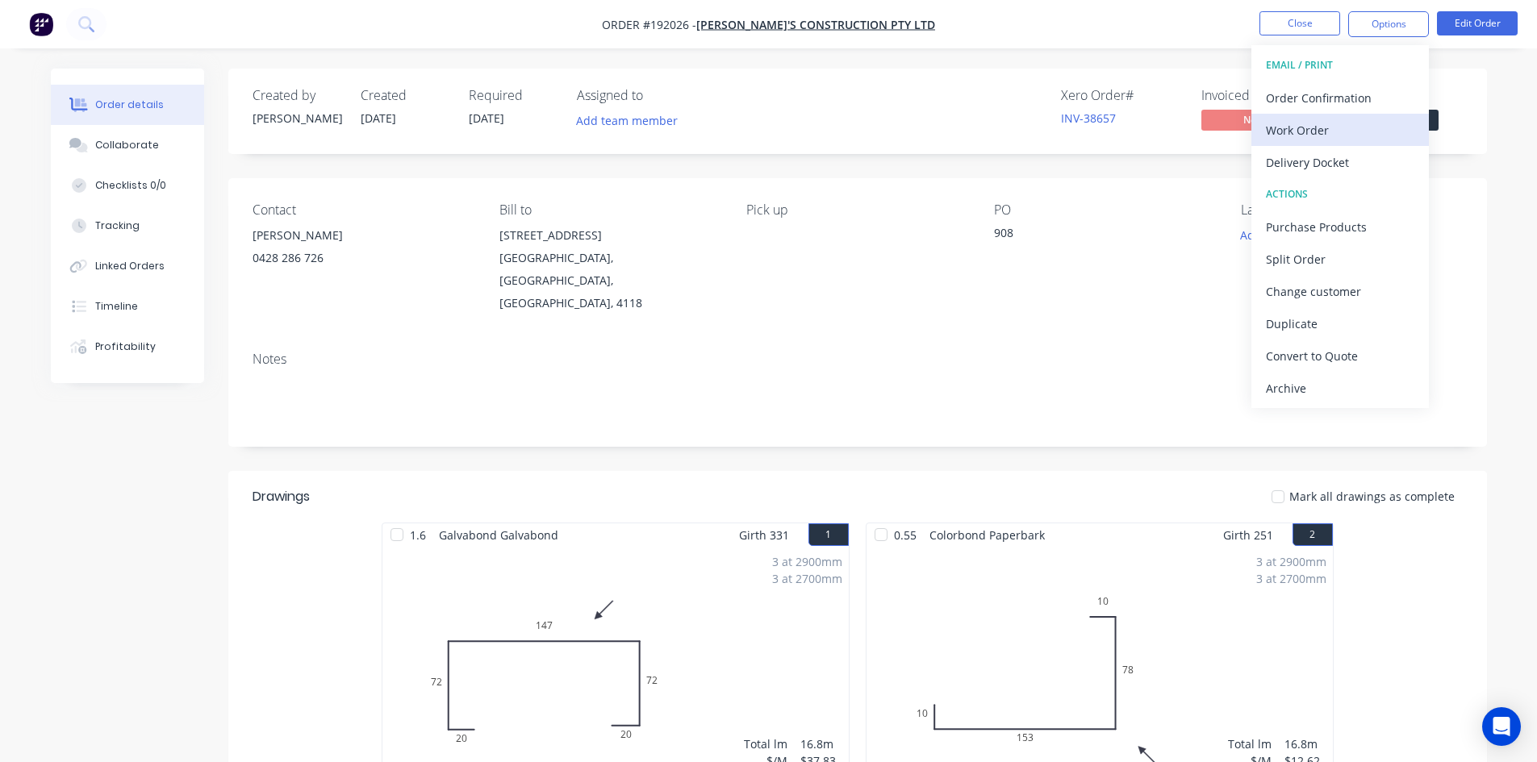
click at [1358, 131] on div "Work Order" at bounding box center [1340, 130] width 148 height 23
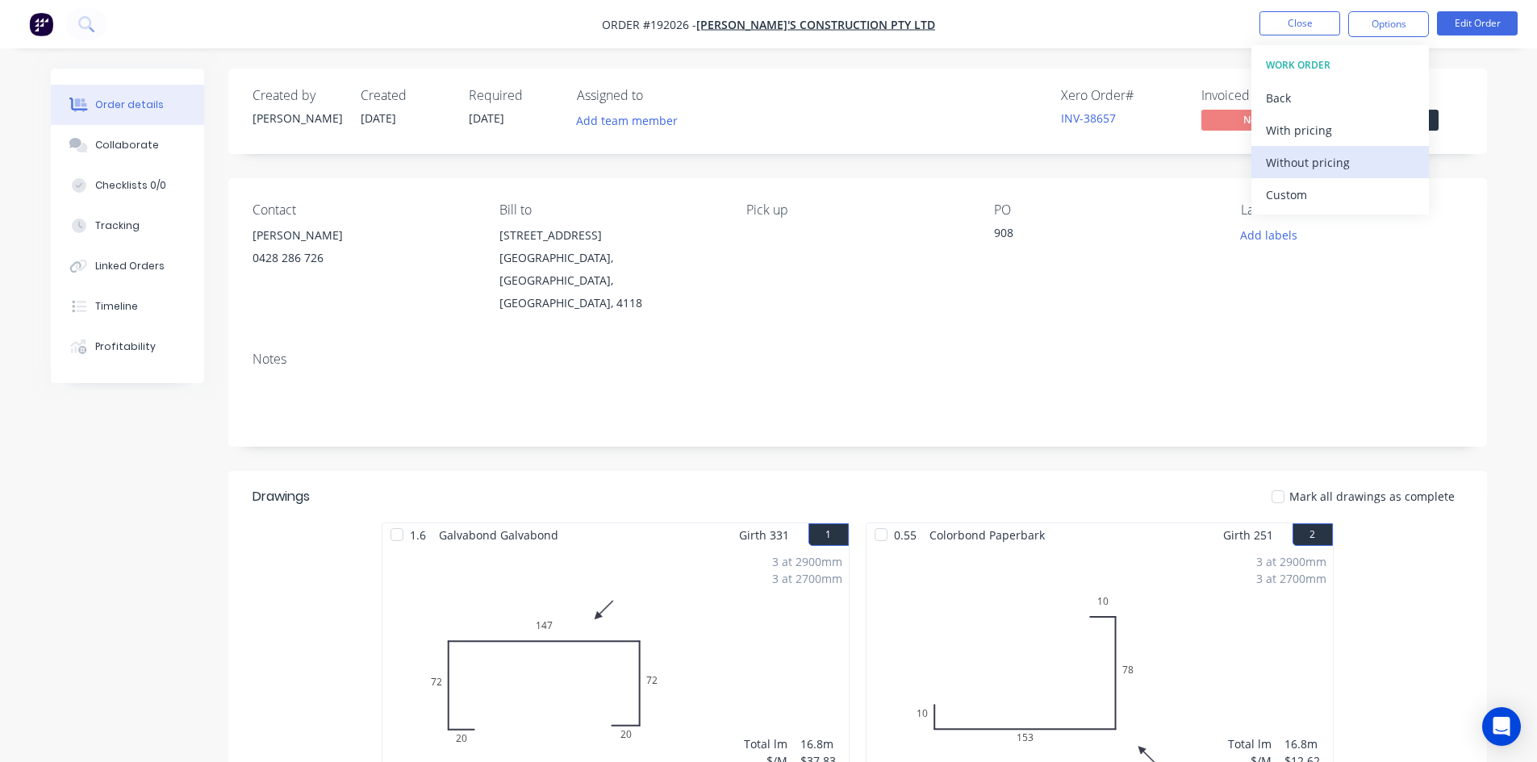
click at [1340, 161] on div "Without pricing" at bounding box center [1340, 162] width 148 height 23
click at [1052, 352] on div "Notes" at bounding box center [857, 359] width 1210 height 15
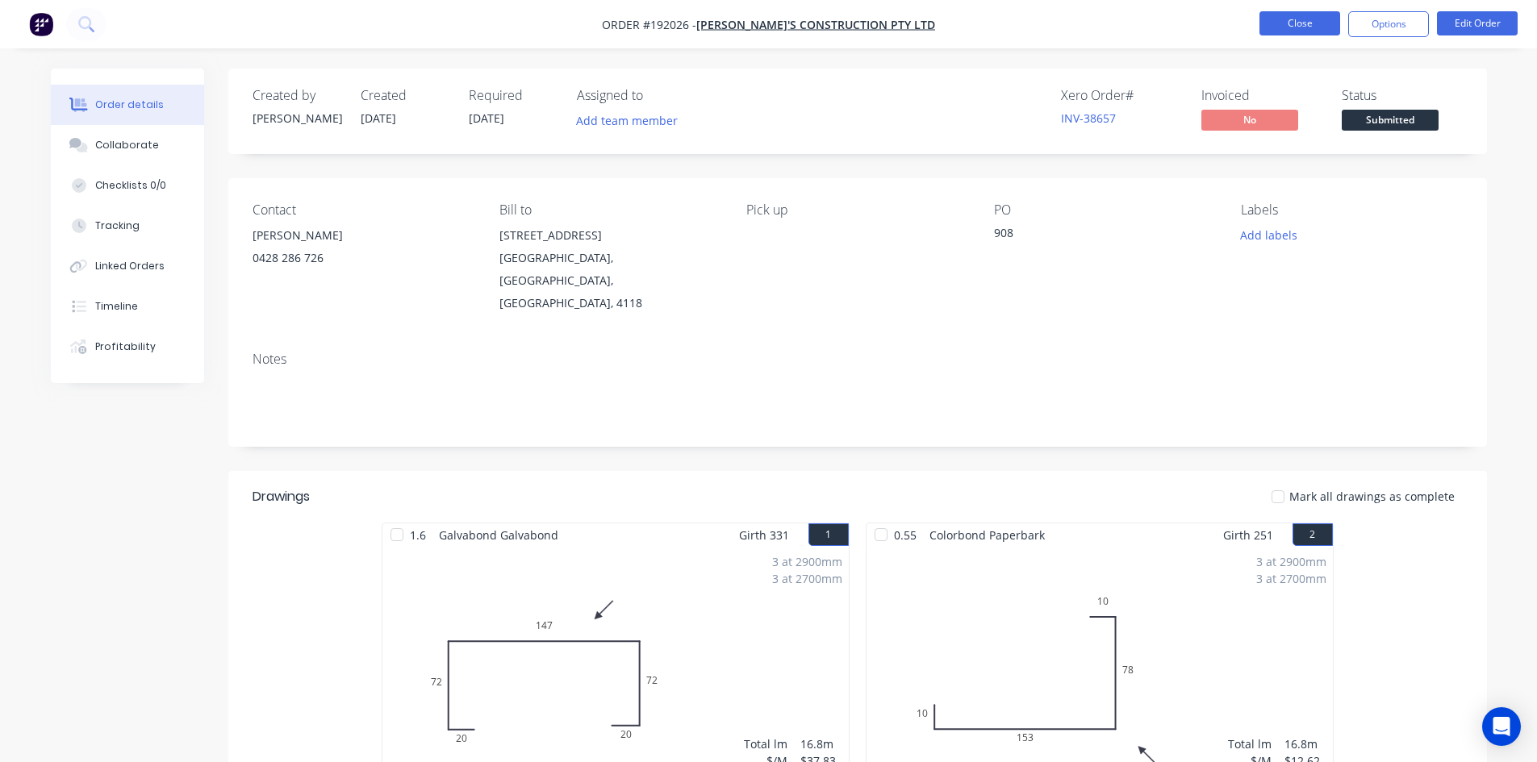
click at [1298, 23] on button "Close" at bounding box center [1299, 23] width 81 height 24
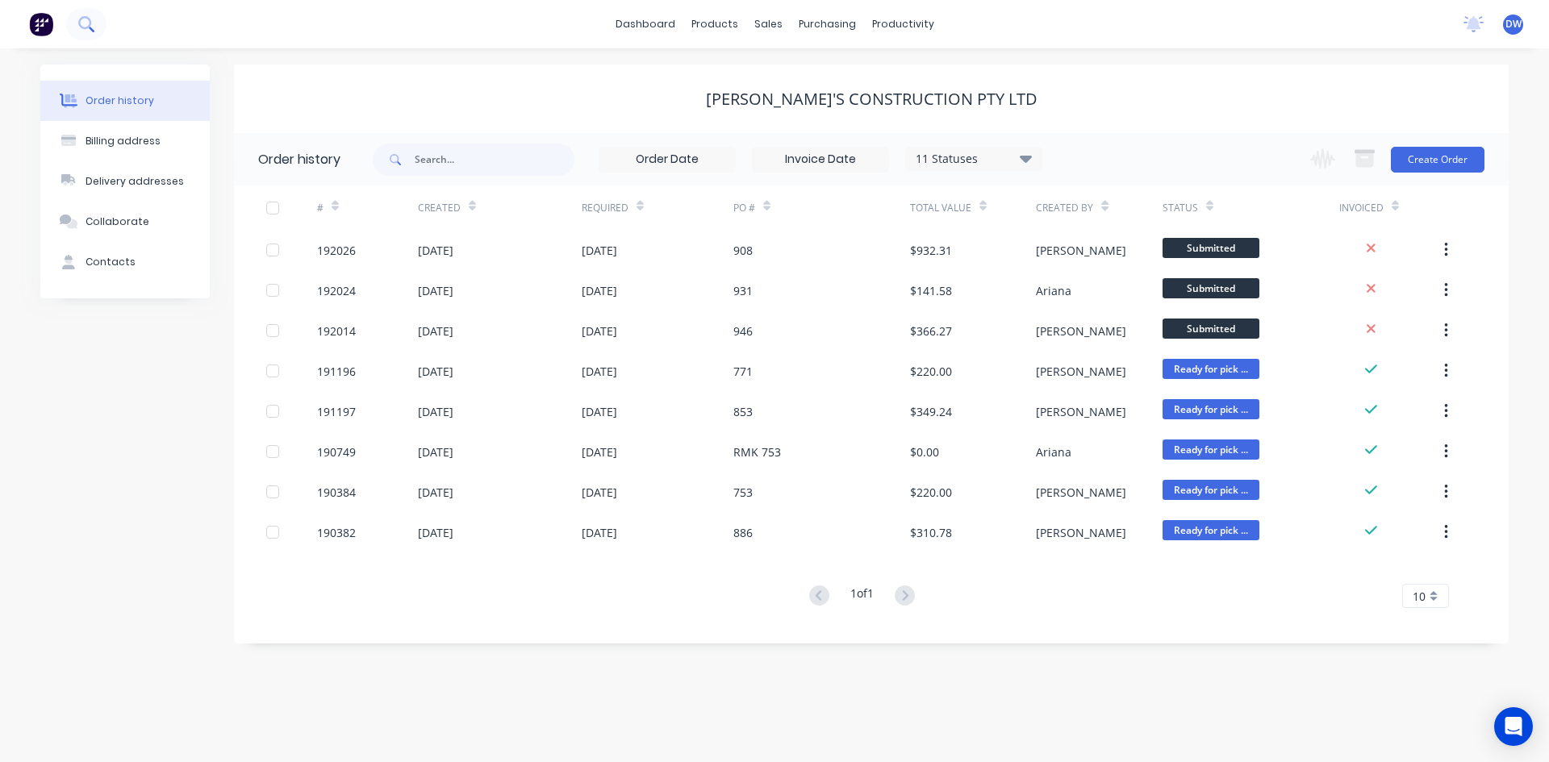
click at [91, 31] on icon at bounding box center [85, 23] width 15 height 15
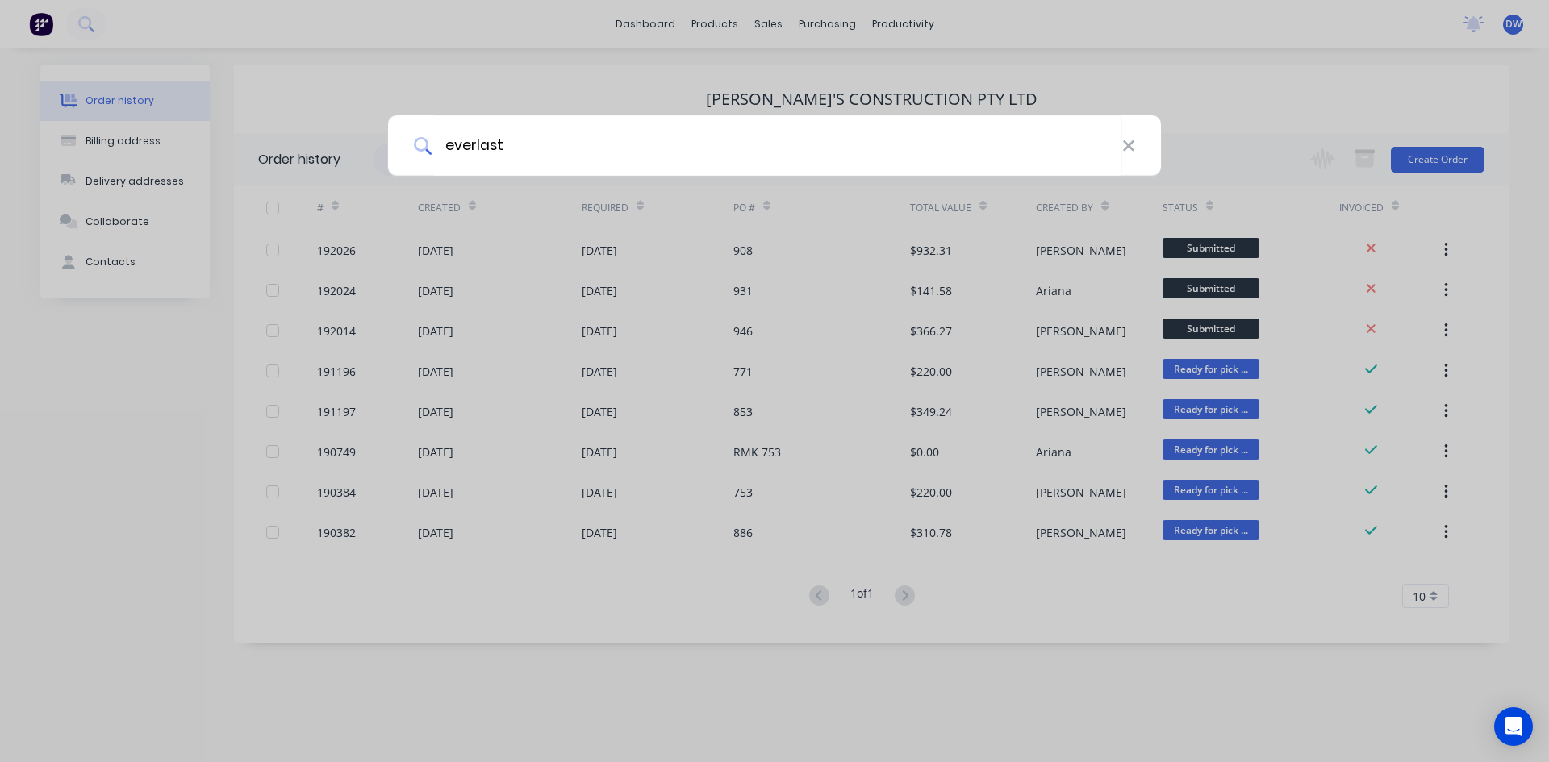
type input "everlast"
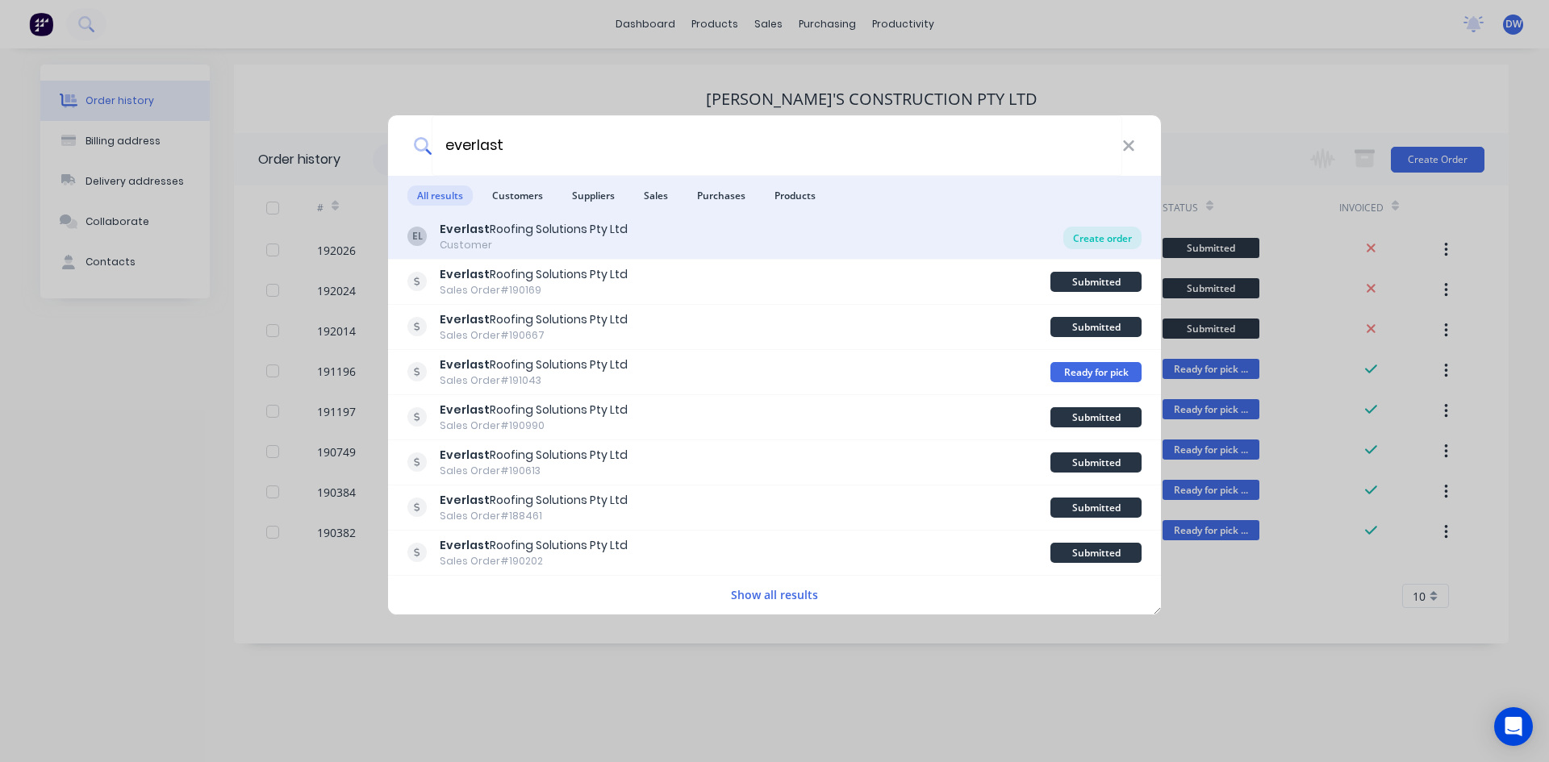
click at [1078, 233] on div "Create order" at bounding box center [1102, 238] width 78 height 23
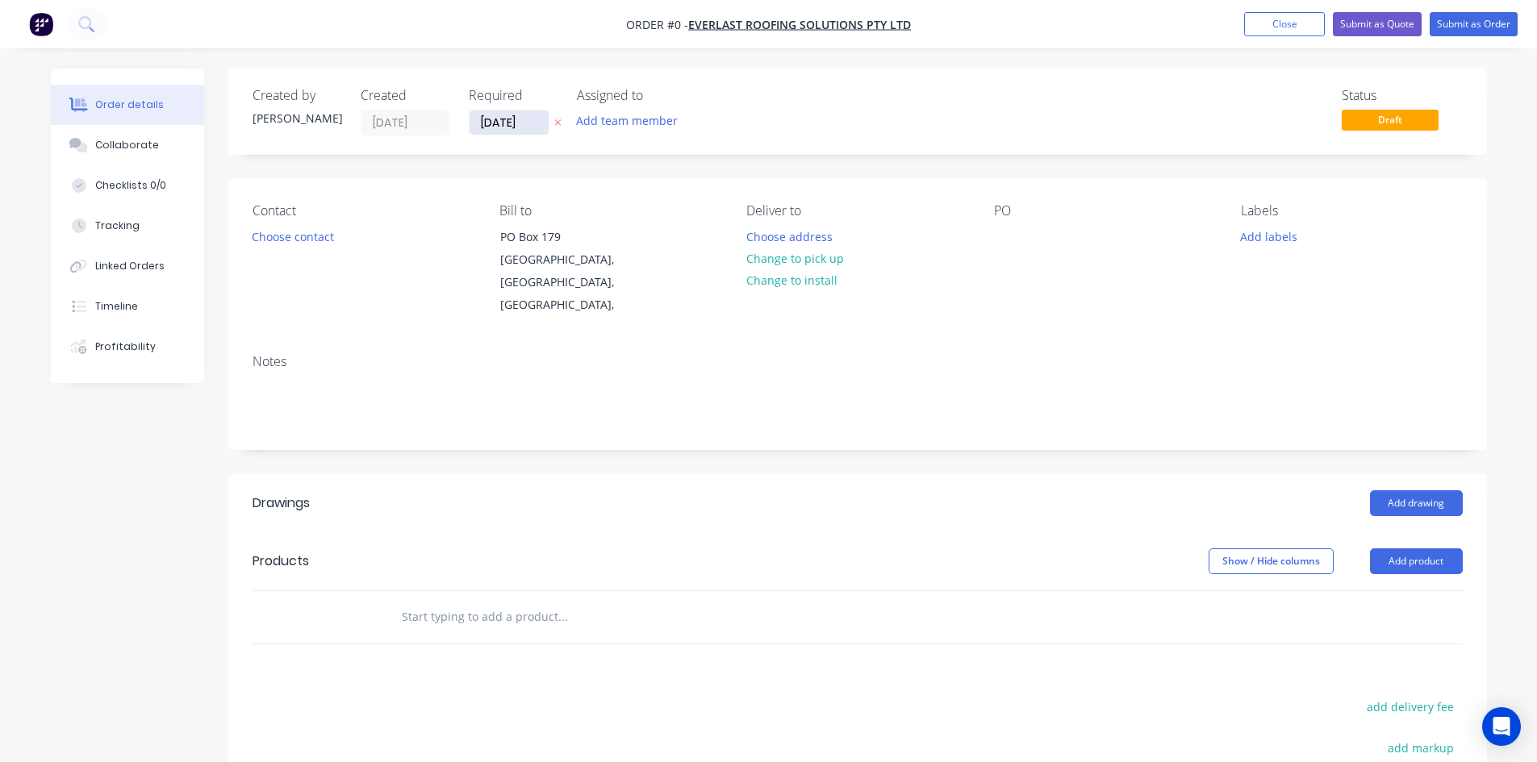
click at [508, 113] on input "[DATE]" at bounding box center [508, 123] width 79 height 24
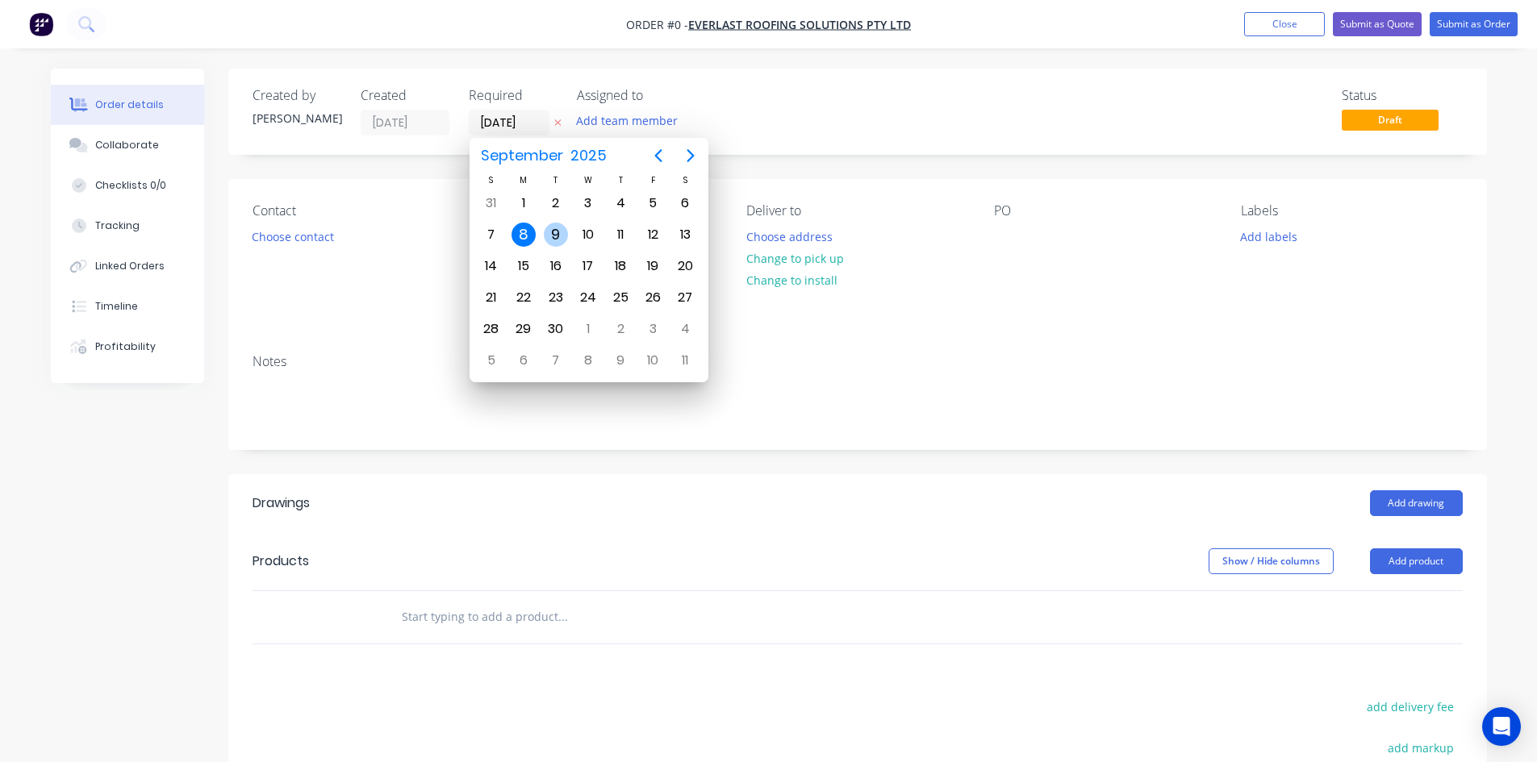
click at [545, 238] on div "9" at bounding box center [556, 235] width 24 height 24
type input "[DATE]"
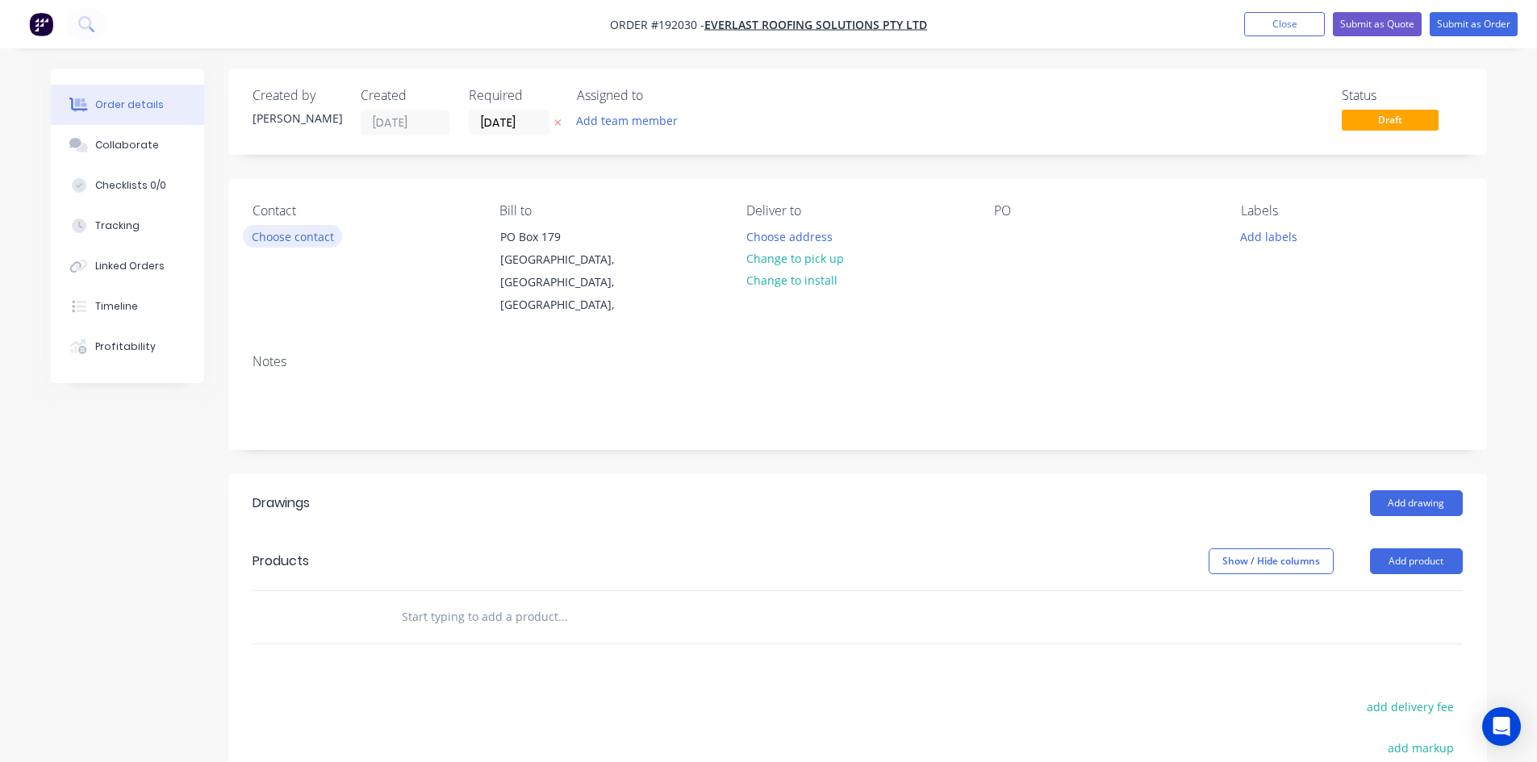
click at [315, 241] on button "Choose contact" at bounding box center [292, 236] width 99 height 22
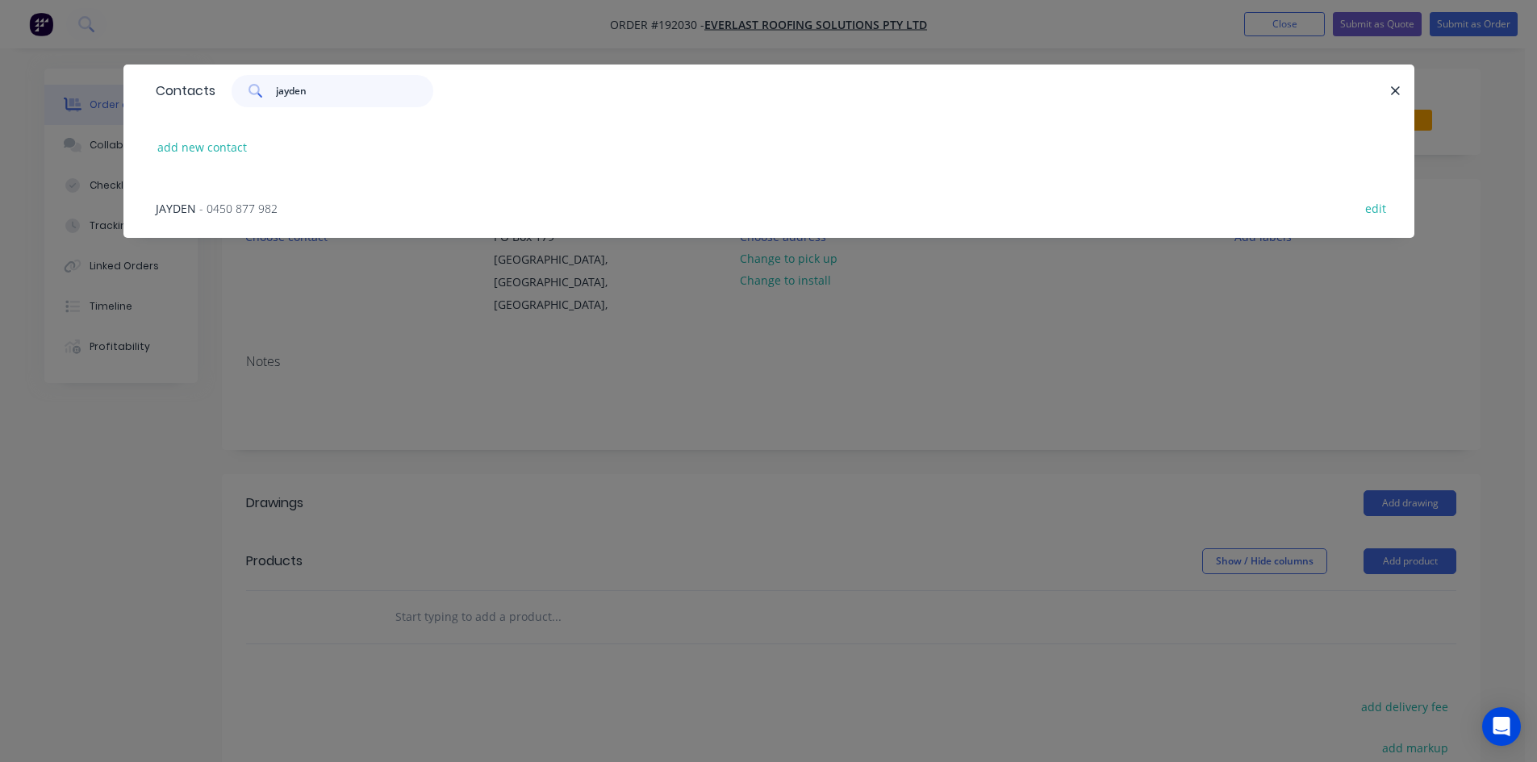
type input "jayden"
click at [277, 201] on div "JAYDEN - 0450 877 982 edit" at bounding box center [769, 207] width 1242 height 60
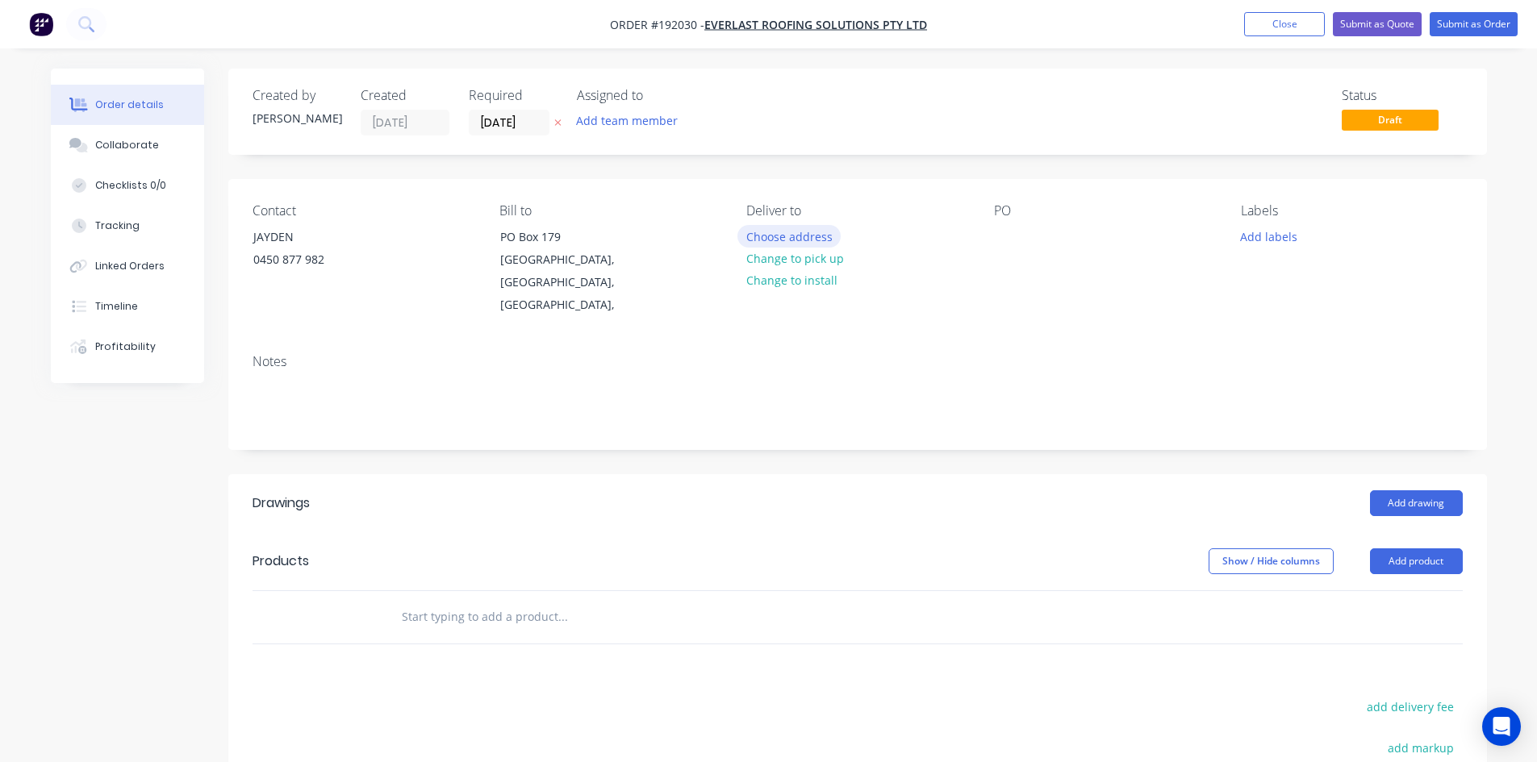
click at [770, 237] on button "Choose address" at bounding box center [788, 236] width 103 height 22
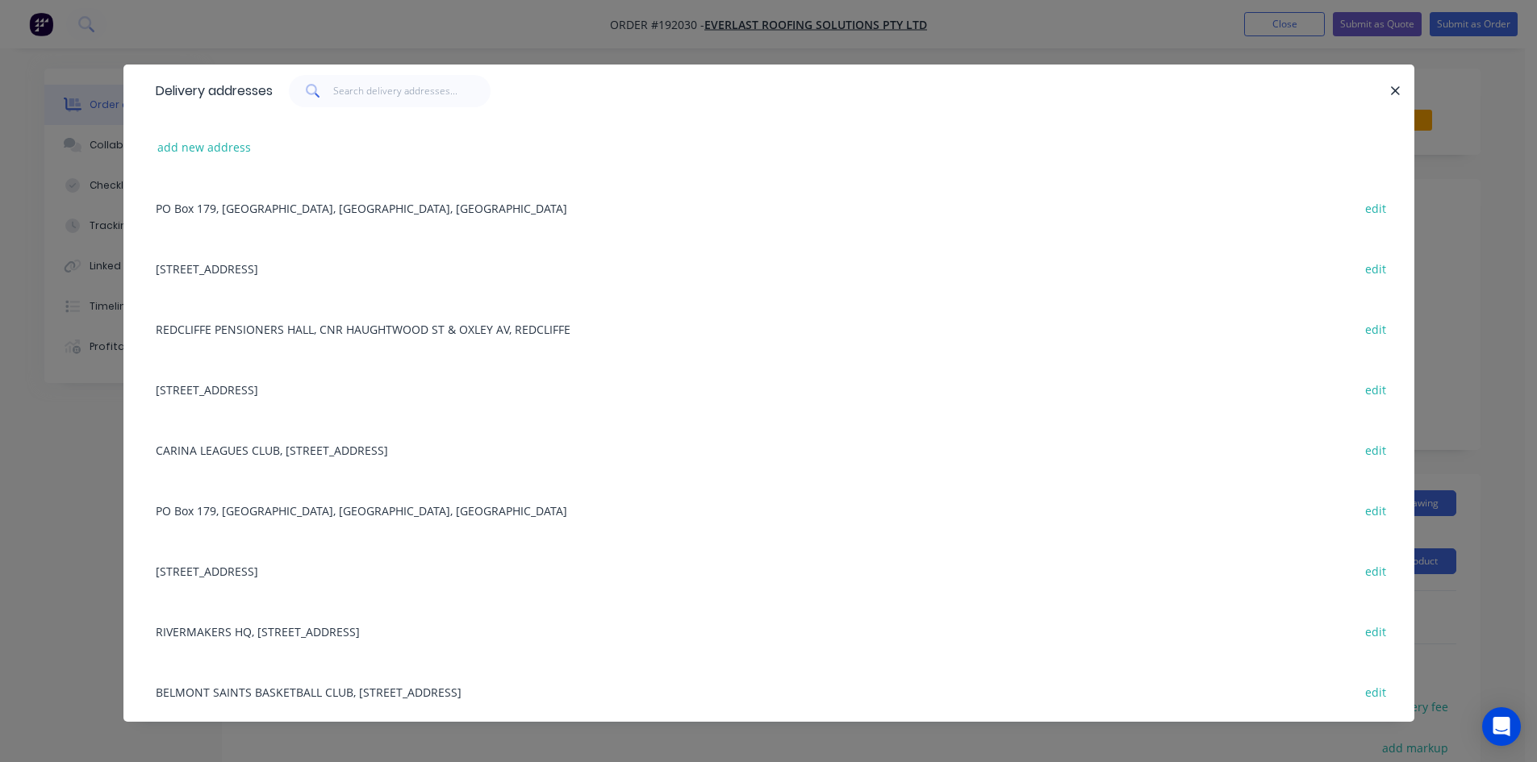
drag, startPoint x: 390, startPoint y: 109, endPoint x: 398, endPoint y: 99, distance: 12.6
click at [393, 105] on div "Delivery addresses" at bounding box center [768, 91] width 1291 height 52
click at [405, 90] on input "text" at bounding box center [411, 91] width 157 height 32
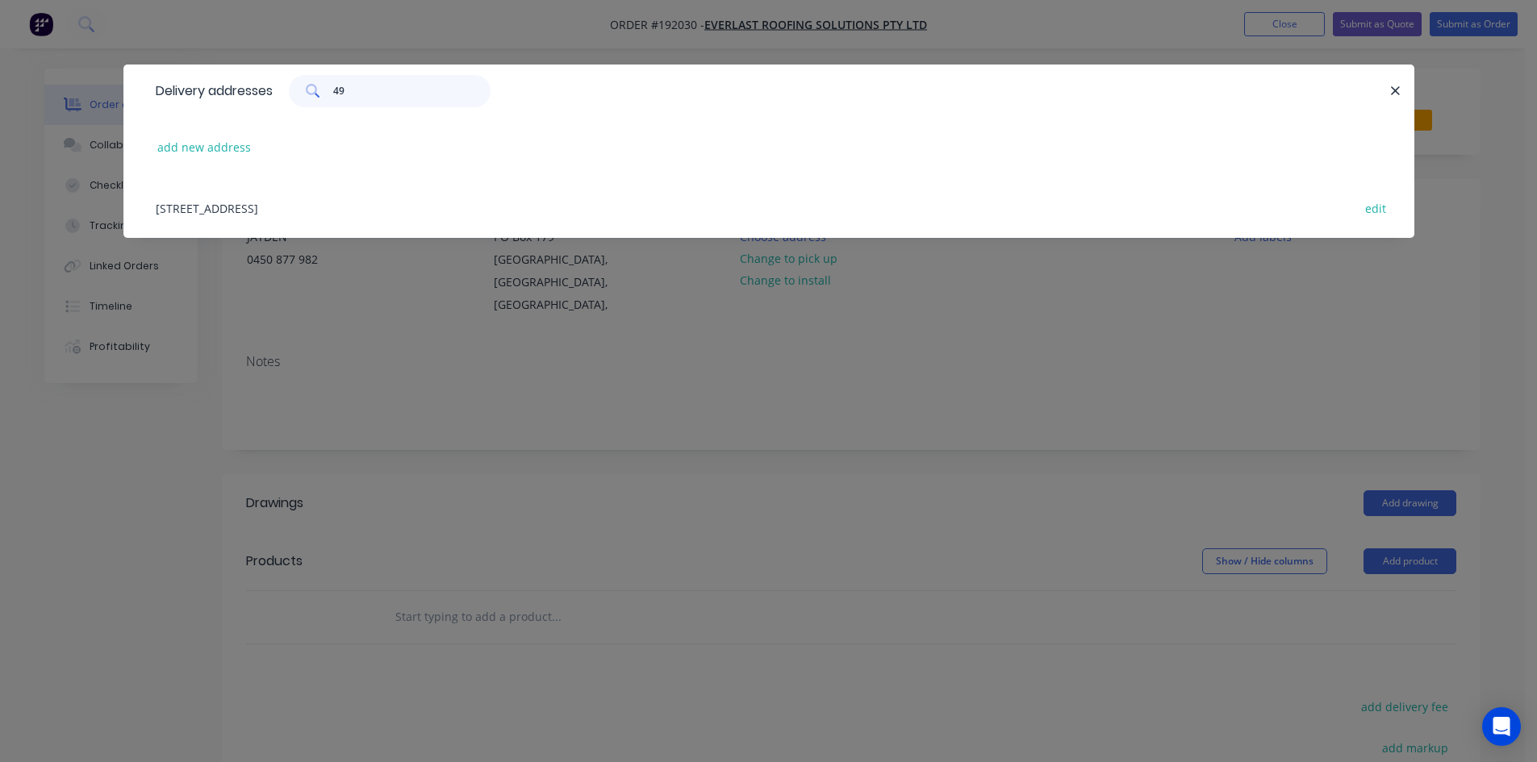
type input "49"
click at [539, 208] on div "49 NORTH STREET, (GRAND VIEW HOTEL), CLEVELAND, Queensland, Australia, 4163 edit" at bounding box center [769, 207] width 1242 height 60
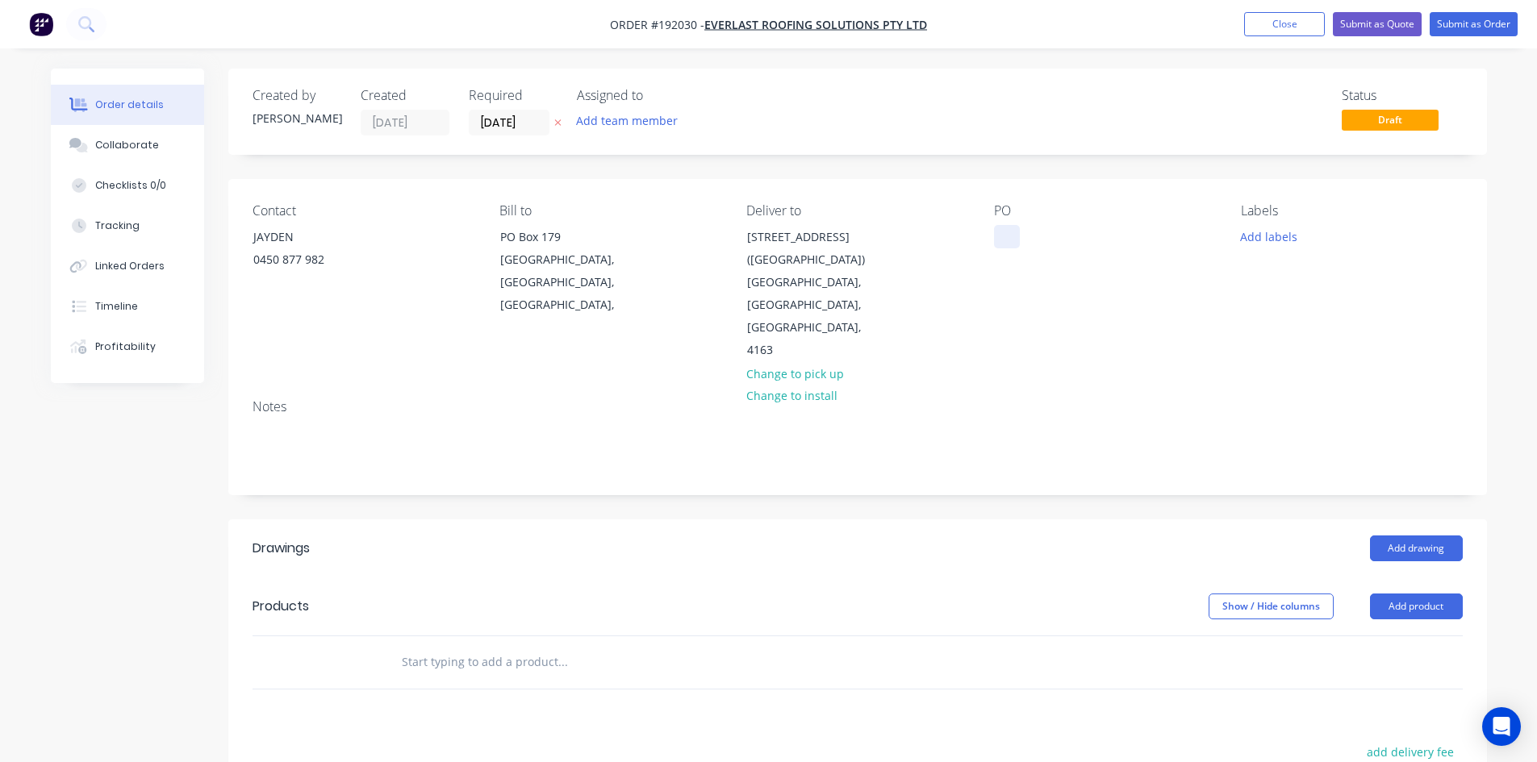
click at [995, 241] on div at bounding box center [1007, 236] width 26 height 23
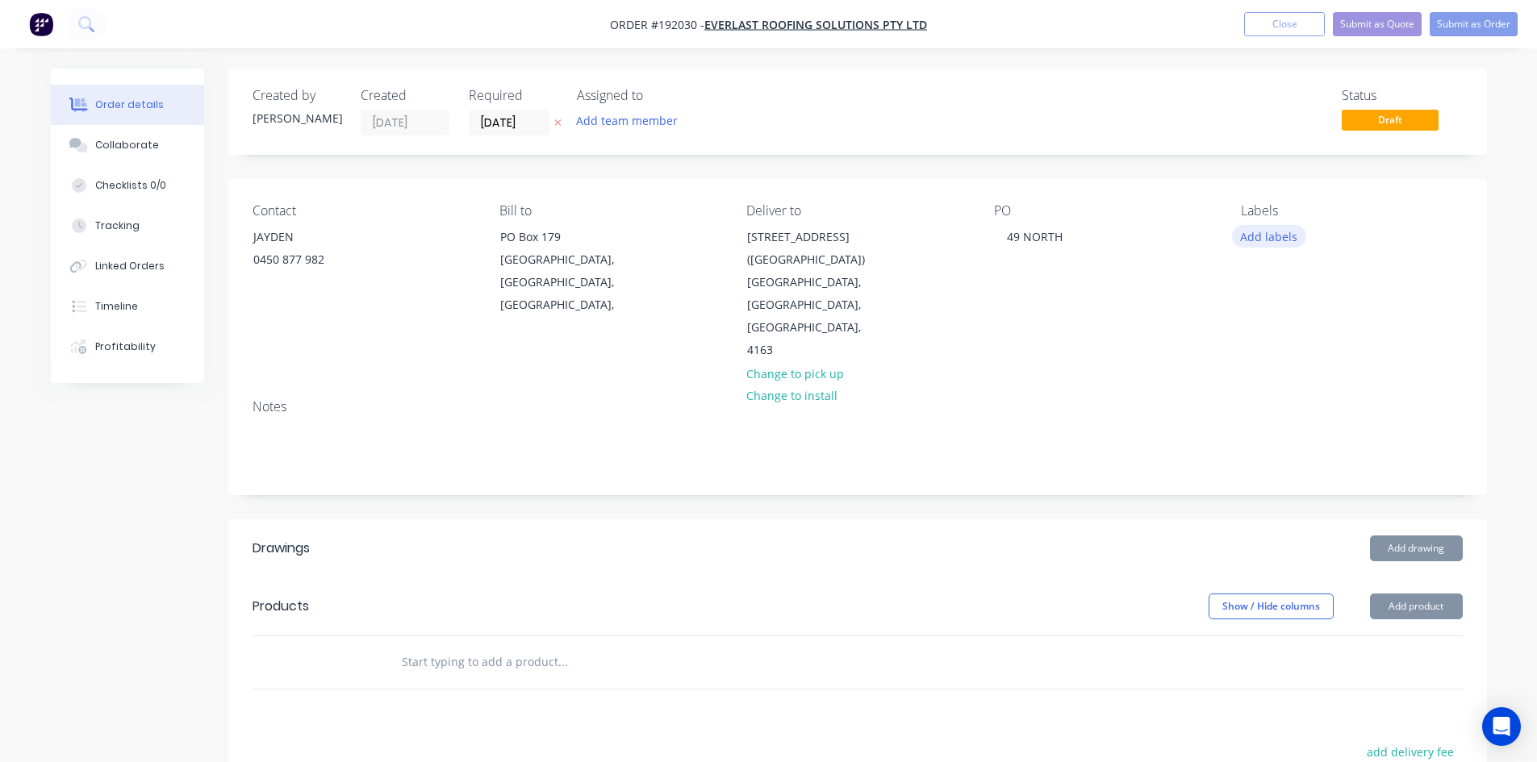
click at [1261, 244] on button "Add labels" at bounding box center [1269, 236] width 74 height 22
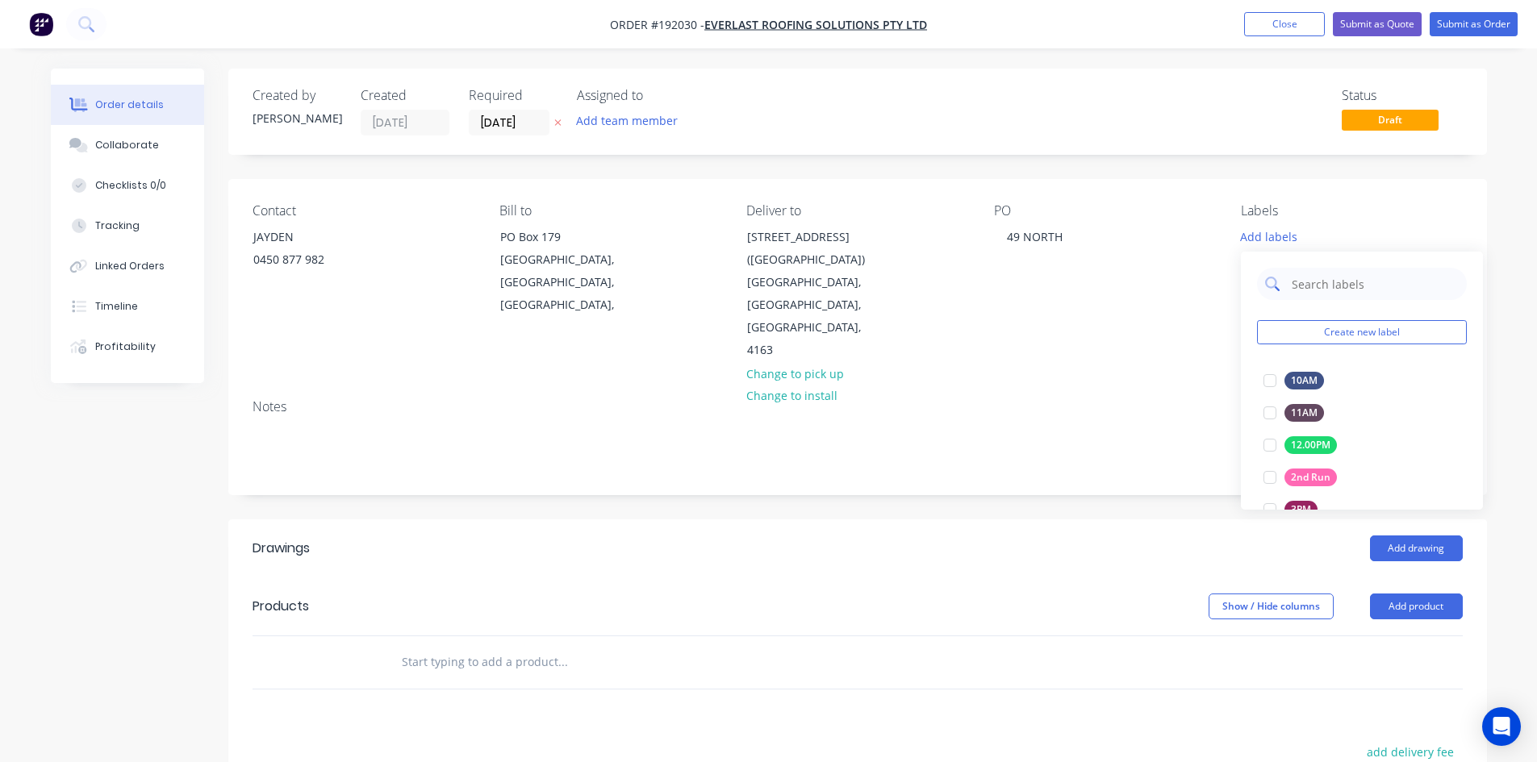
click at [1296, 283] on input "text" at bounding box center [1374, 284] width 169 height 32
click at [1174, 290] on div "PO 49 NORTH" at bounding box center [1104, 282] width 221 height 159
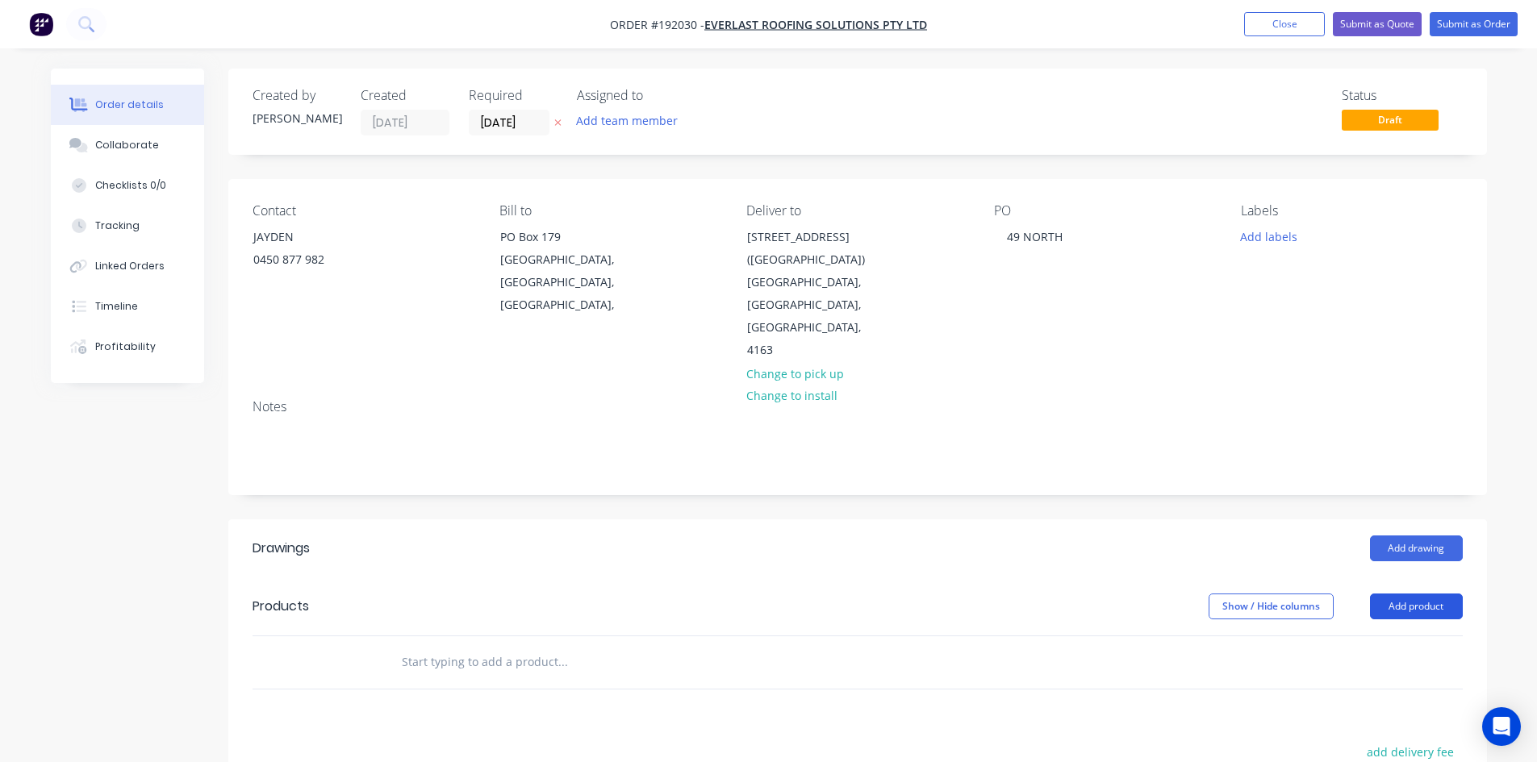
click at [1390, 594] on button "Add product" at bounding box center [1416, 607] width 93 height 26
click at [1390, 636] on div "Product catalogue" at bounding box center [1386, 647] width 124 height 23
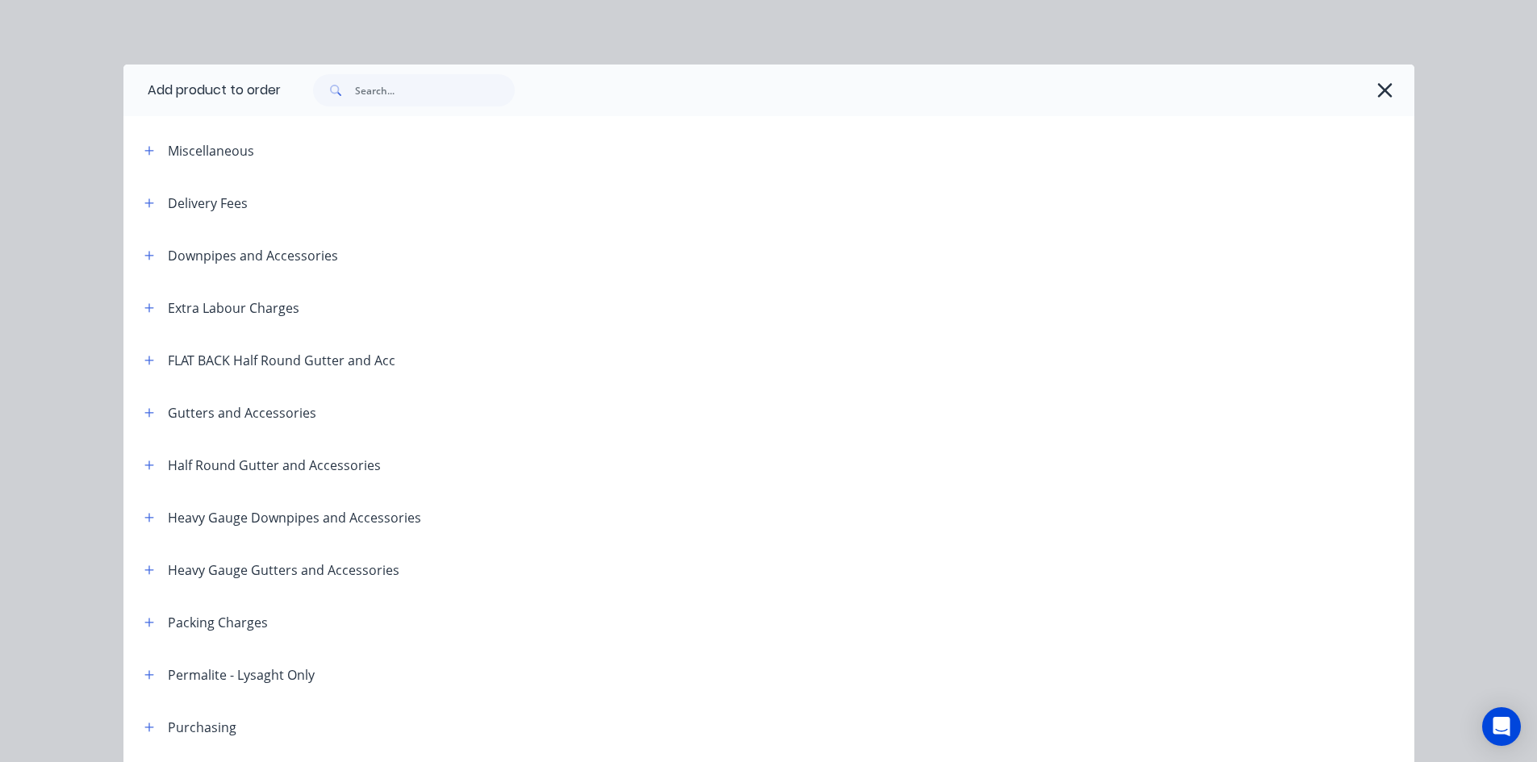
click at [240, 199] on div "Delivery Fees" at bounding box center [208, 203] width 80 height 19
click at [223, 202] on div "Delivery Fees" at bounding box center [208, 203] width 80 height 19
click at [145, 203] on icon "button" at bounding box center [149, 203] width 10 height 11
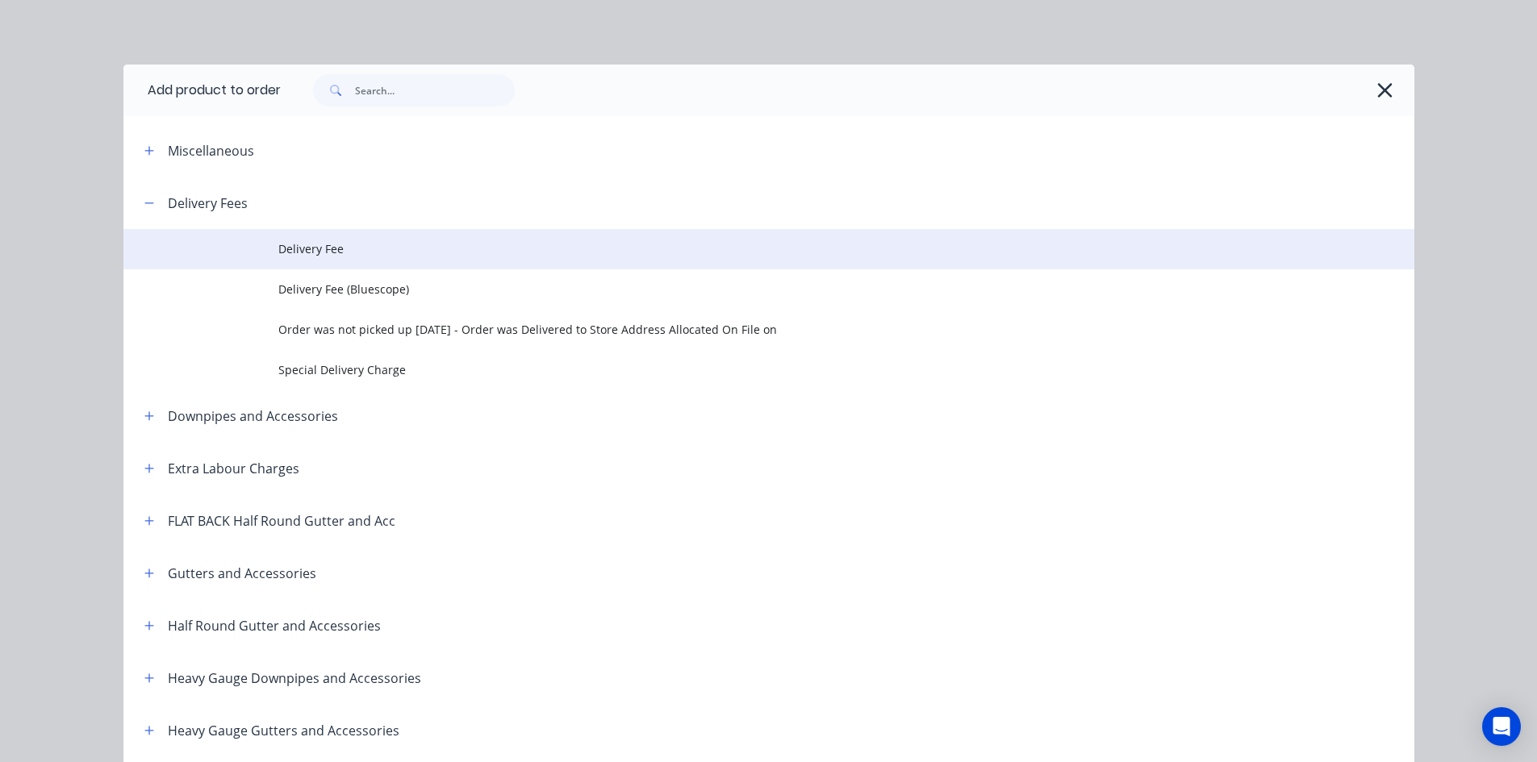
click at [296, 252] on span "Delivery Fee" at bounding box center [732, 248] width 908 height 17
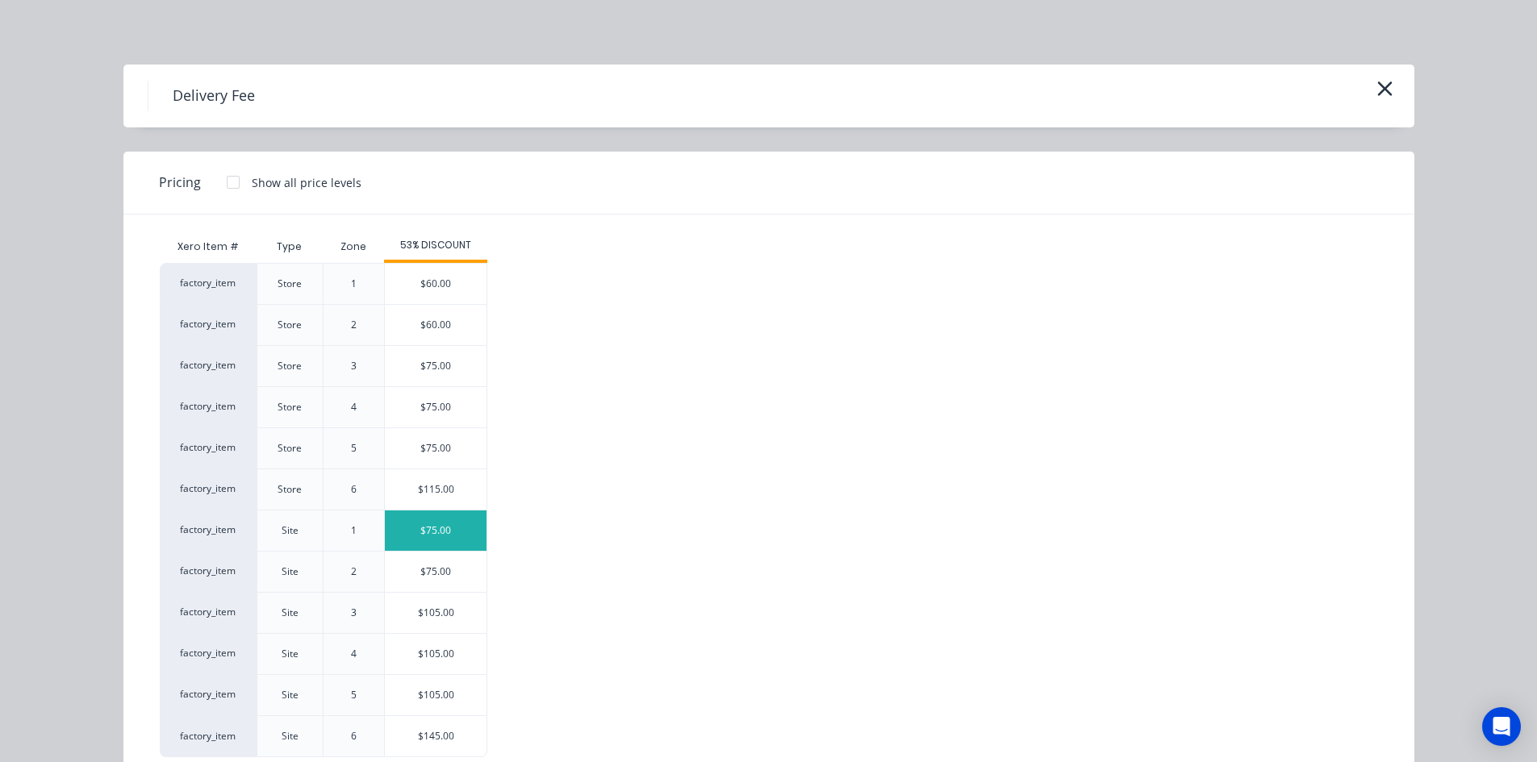
click at [447, 544] on div "$75.00" at bounding box center [436, 531] width 102 height 40
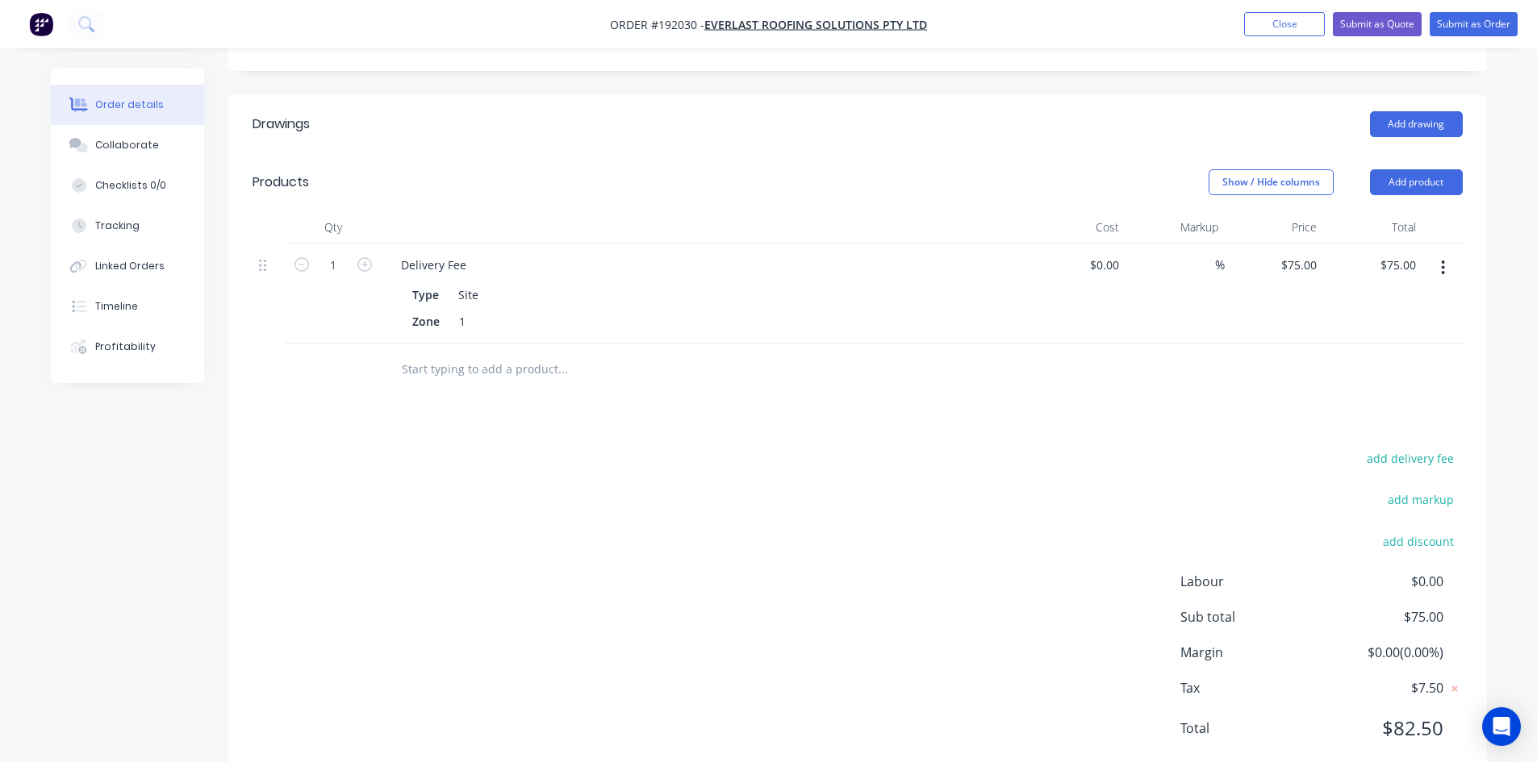
scroll to position [21, 0]
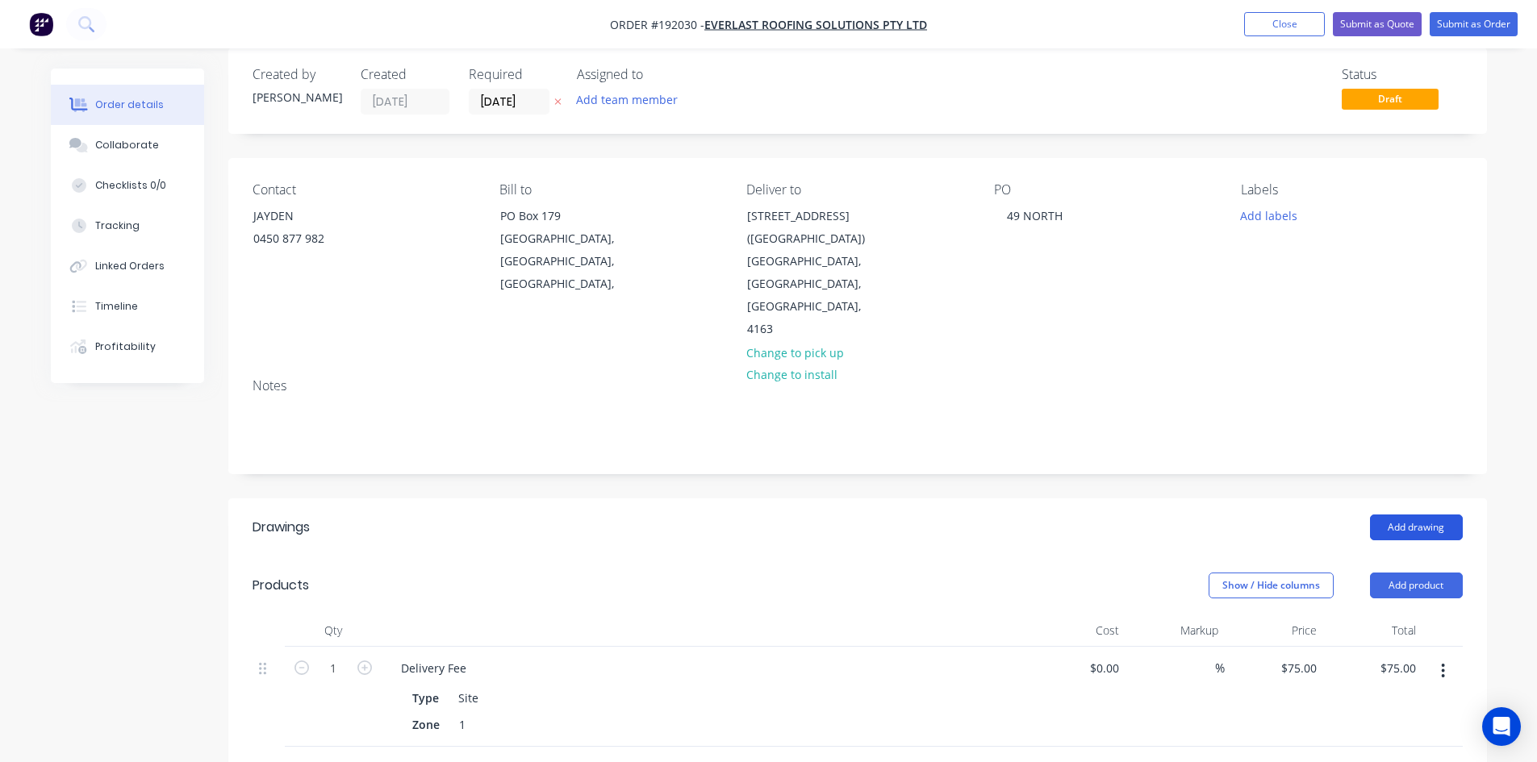
click at [1392, 515] on button "Add drawing" at bounding box center [1416, 528] width 93 height 26
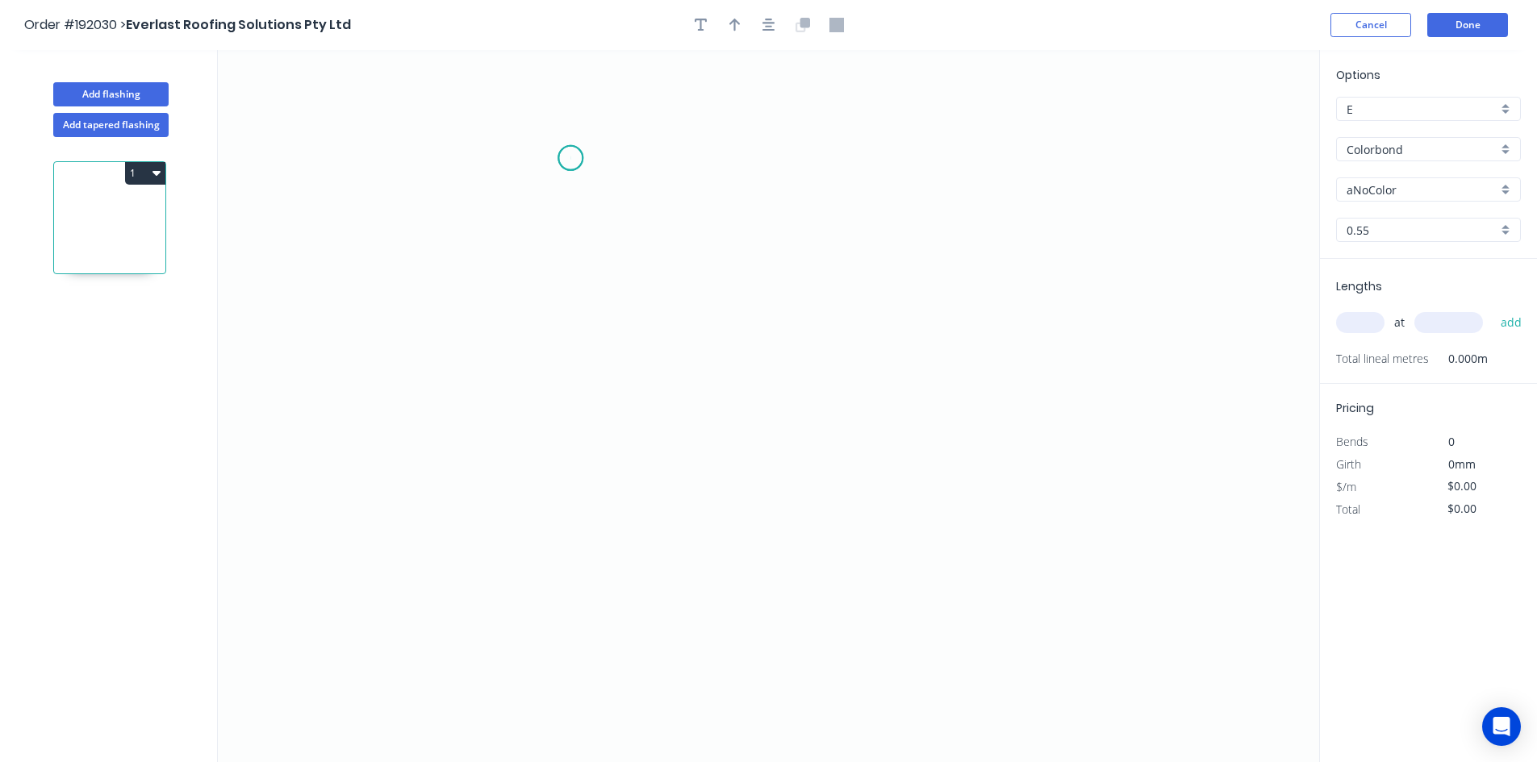
click at [570, 158] on icon "0" at bounding box center [768, 406] width 1101 height 712
click at [519, 203] on icon "0" at bounding box center [768, 406] width 1101 height 712
click at [509, 489] on icon "0 ?" at bounding box center [768, 406] width 1101 height 712
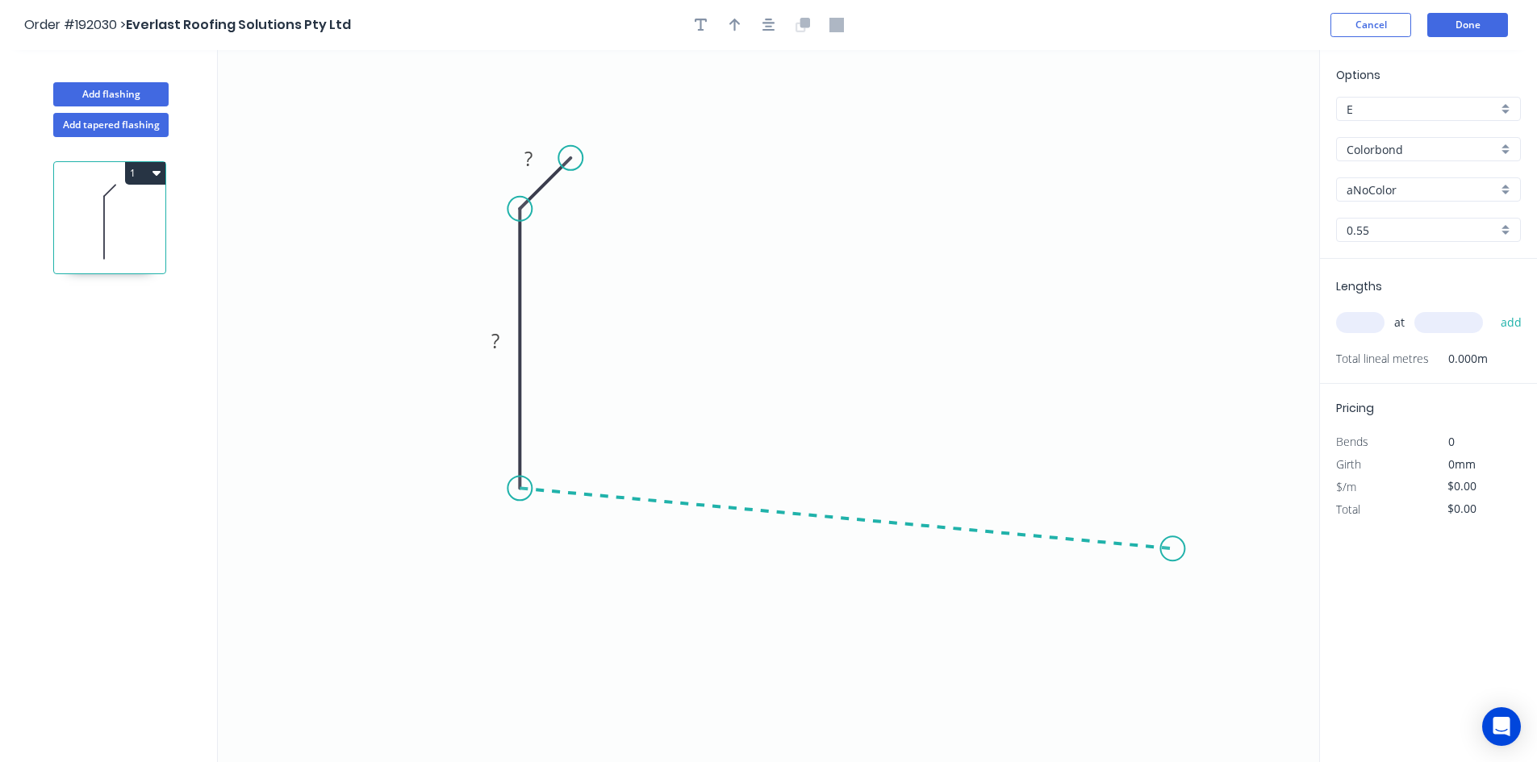
click at [1173, 549] on icon "0 ? ?" at bounding box center [768, 406] width 1101 height 712
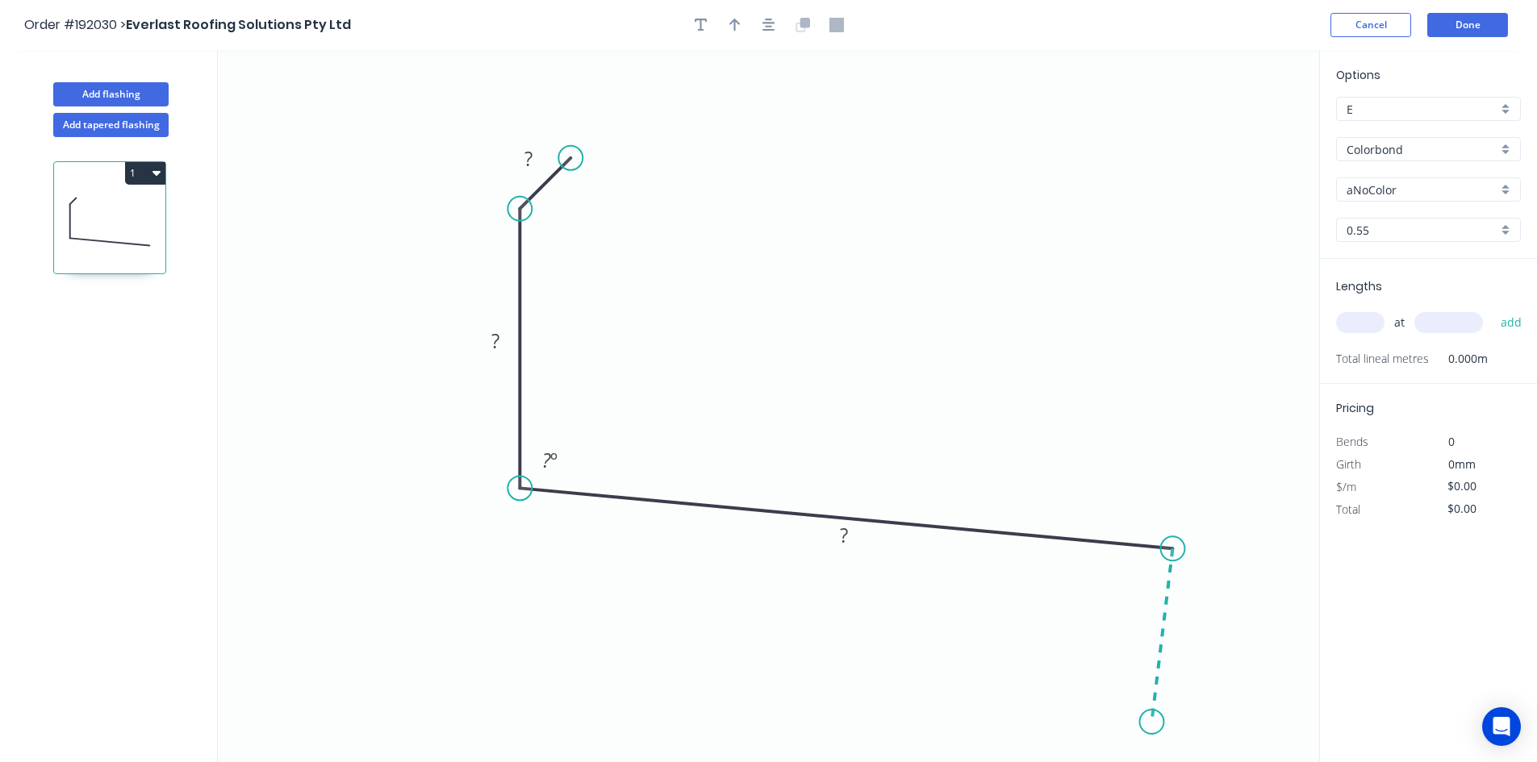
click at [1152, 723] on icon "0 ? ? ? ? º" at bounding box center [768, 406] width 1101 height 712
click at [1152, 724] on circle at bounding box center [1151, 722] width 24 height 24
drag, startPoint x: 1146, startPoint y: 723, endPoint x: 1157, endPoint y: 725, distance: 10.8
click at [1157, 725] on circle at bounding box center [1156, 724] width 24 height 24
click at [1174, 658] on div "Crush & Fold" at bounding box center [1236, 651] width 162 height 33
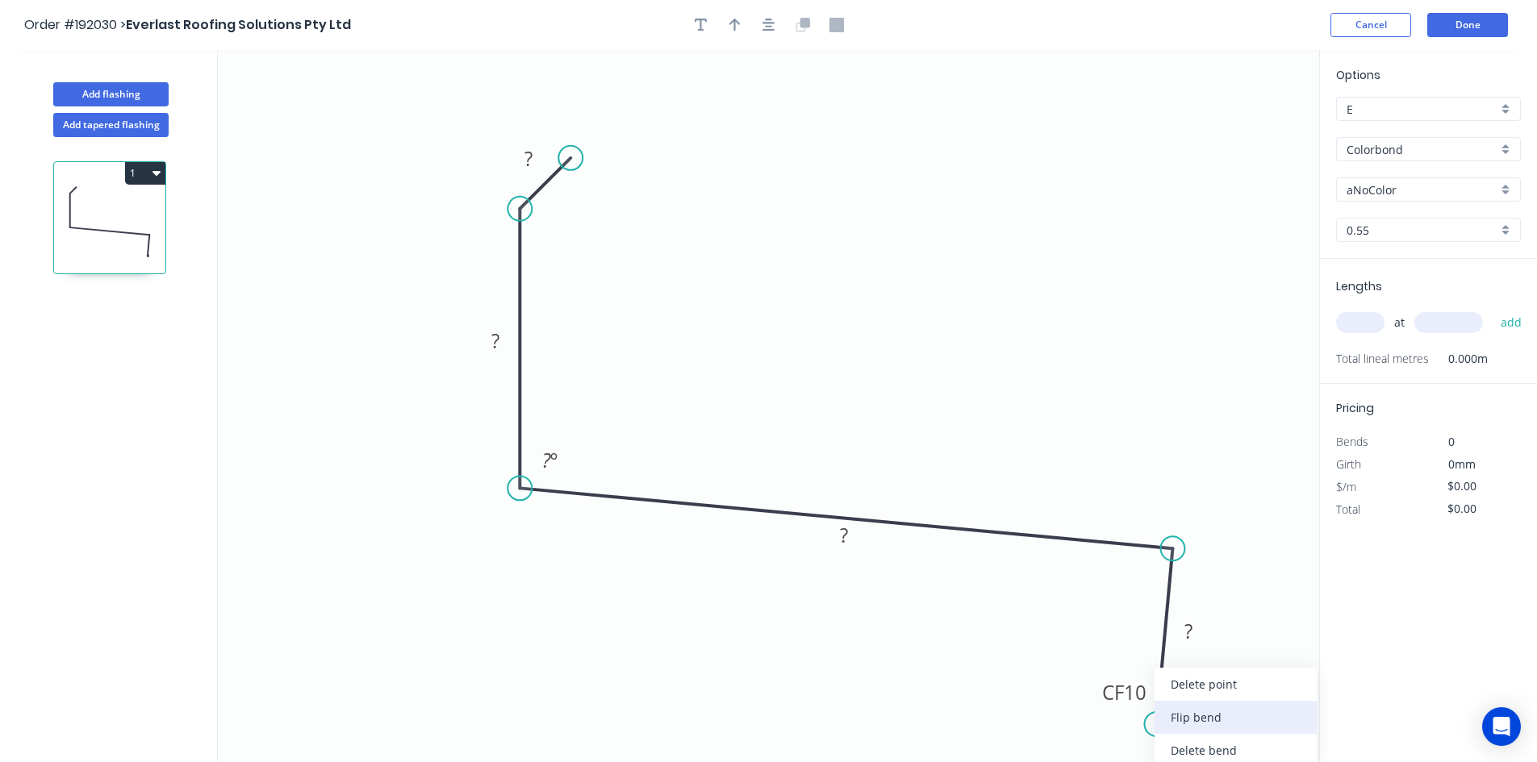
click at [1169, 714] on div "Flip bend" at bounding box center [1235, 717] width 162 height 33
click at [1197, 700] on tspan "10" at bounding box center [1203, 699] width 23 height 27
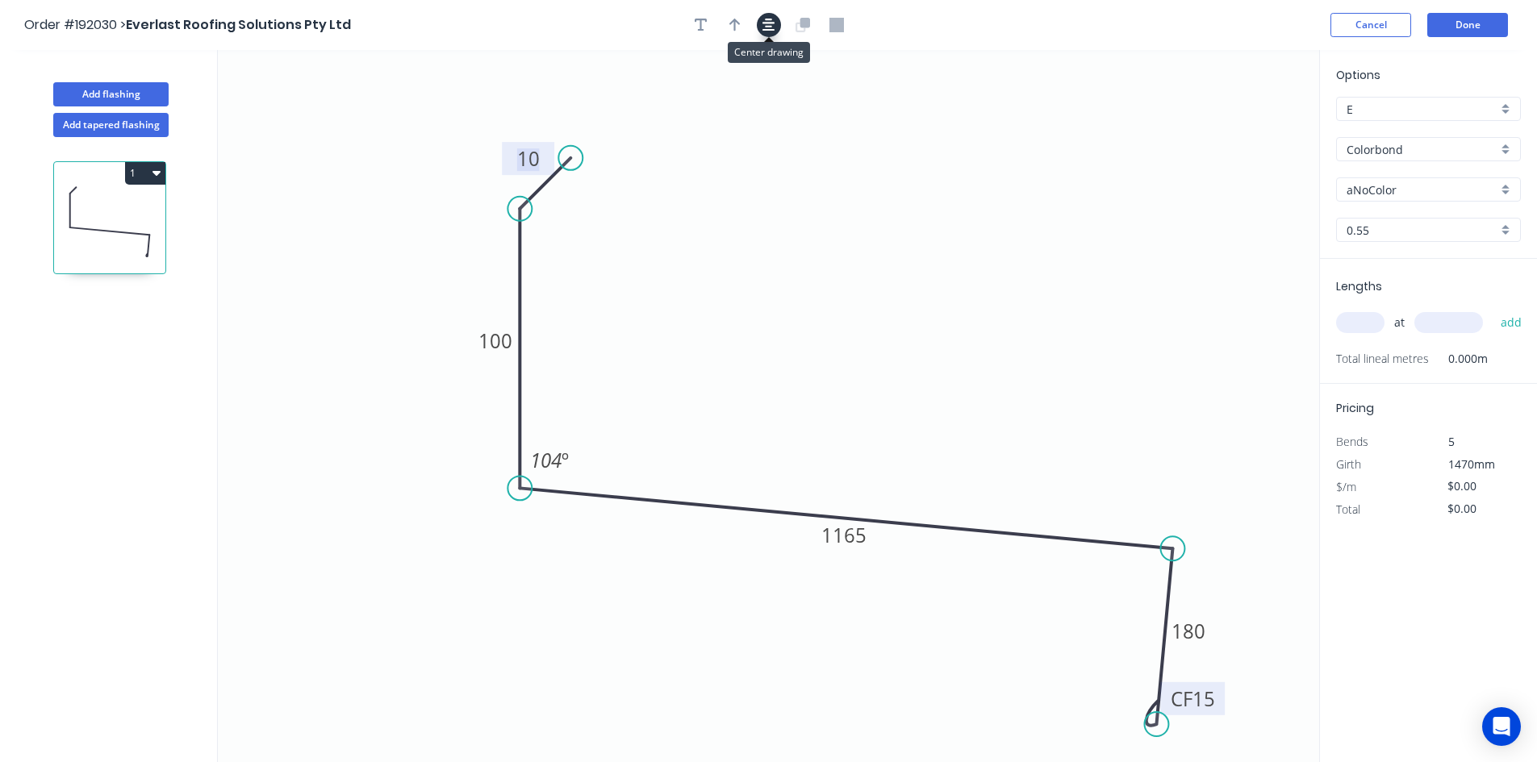
click at [765, 20] on icon "button" at bounding box center [768, 25] width 13 height 13
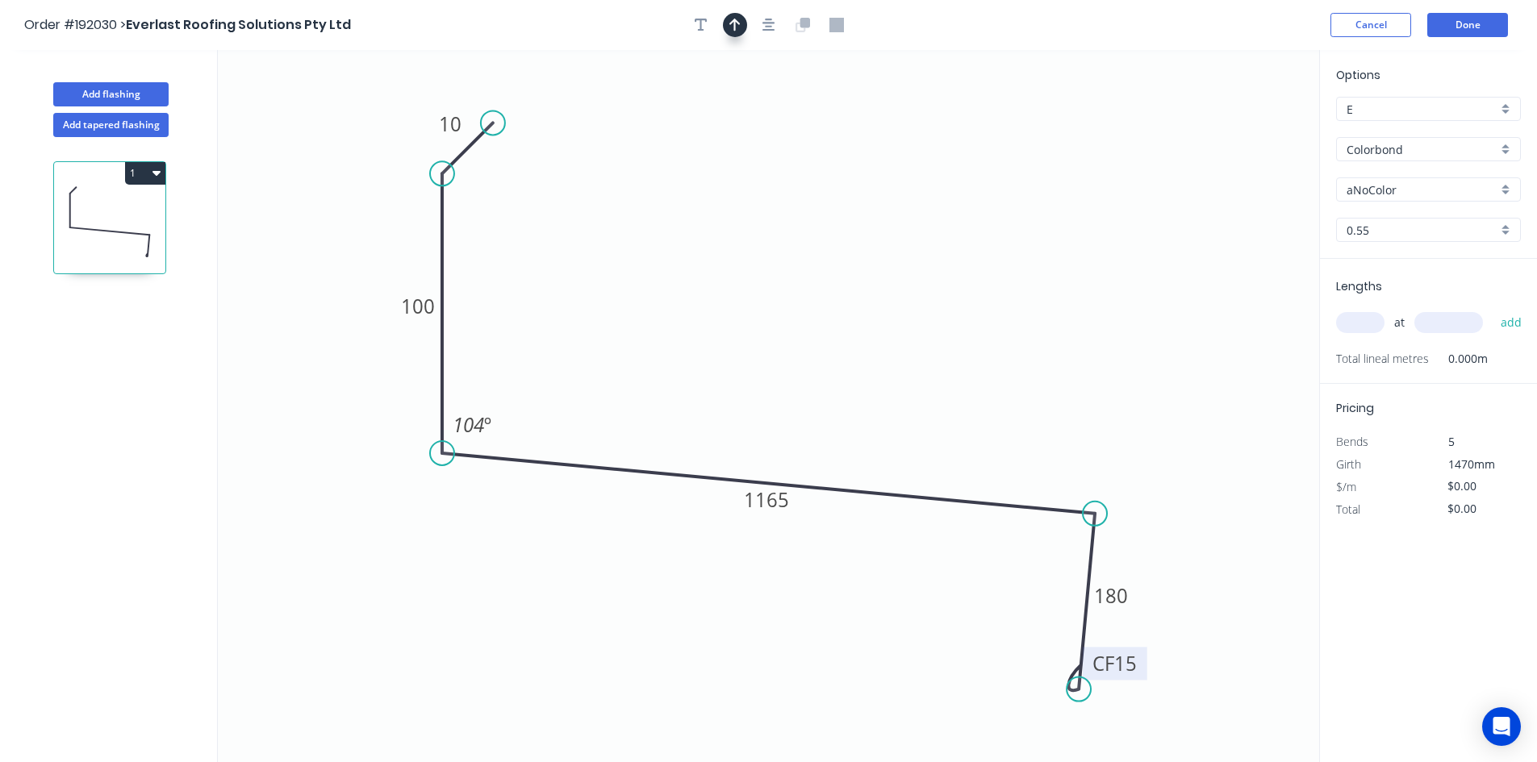
click at [745, 24] on button "button" at bounding box center [735, 25] width 24 height 24
click at [1233, 127] on icon at bounding box center [1237, 112] width 15 height 52
drag, startPoint x: 1233, startPoint y: 127, endPoint x: 1149, endPoint y: 186, distance: 102.5
click at [1144, 195] on icon "0 10 100 1165 CF 15 180 104 º" at bounding box center [768, 406] width 1101 height 712
drag, startPoint x: 1235, startPoint y: 129, endPoint x: 1158, endPoint y: 176, distance: 89.8
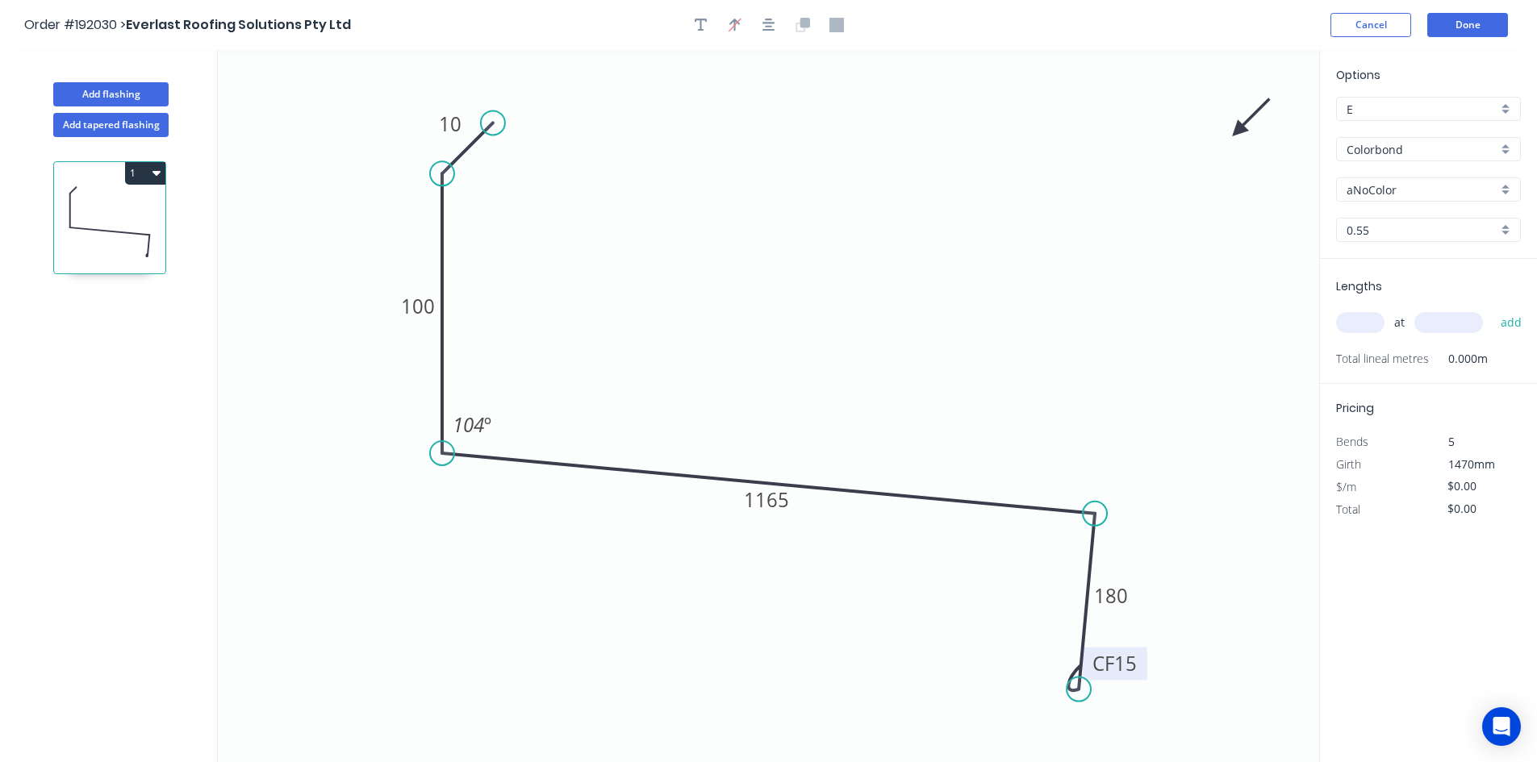
click at [1158, 176] on icon "0 10 100 1165 CF 15 180 104 º" at bounding box center [768, 406] width 1101 height 712
drag, startPoint x: 1238, startPoint y: 127, endPoint x: 848, endPoint y: 285, distance: 420.9
click at [848, 285] on icon at bounding box center [870, 268] width 47 height 47
click at [1377, 188] on input "aNoColor" at bounding box center [1421, 189] width 151 height 17
click at [1377, 211] on div "Surfmist" at bounding box center [1428, 220] width 183 height 28
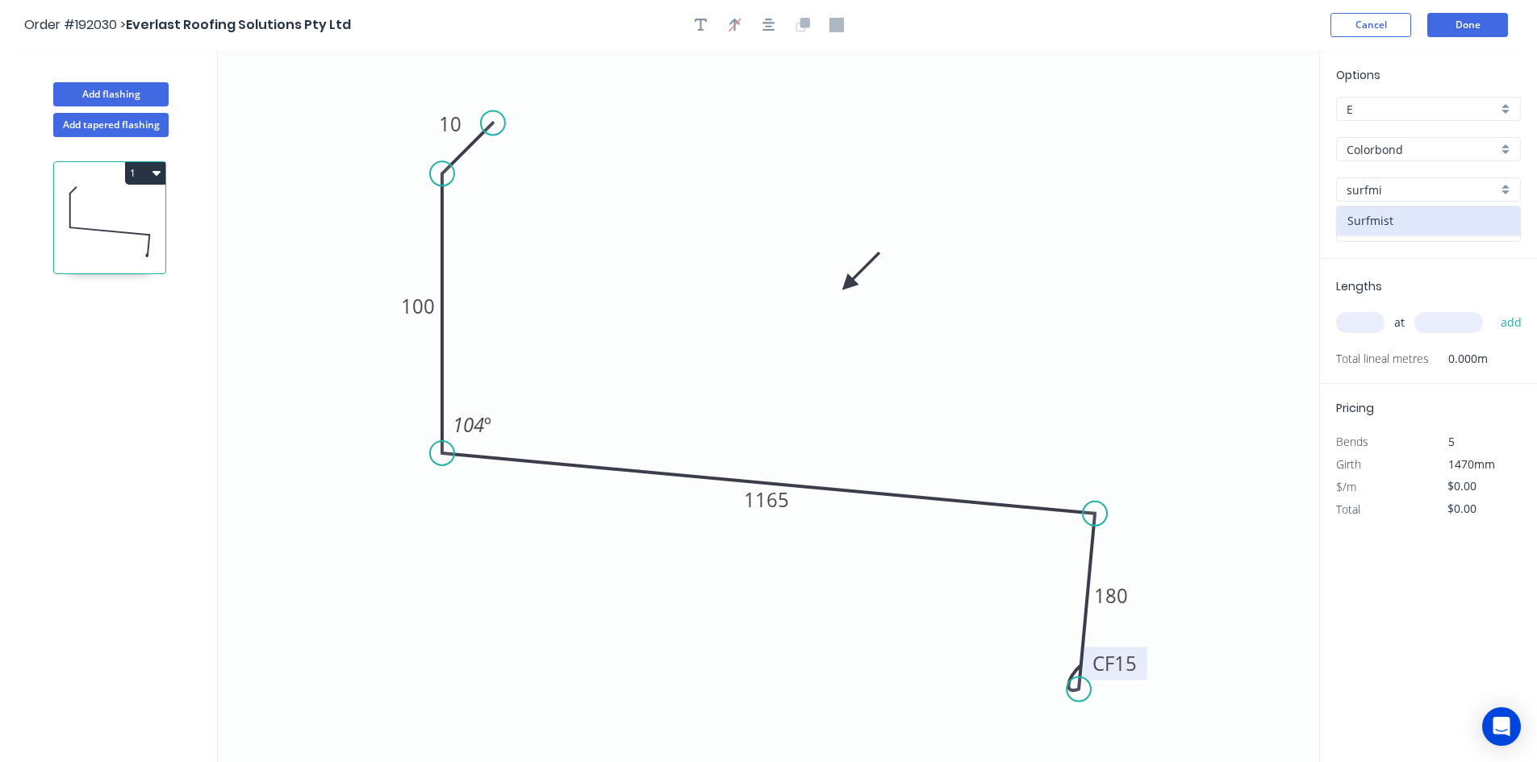
type input "Surfmist"
click at [1373, 322] on input "text" at bounding box center [1360, 322] width 48 height 21
type input "5"
type input "1200"
click at [1492, 309] on button "add" at bounding box center [1511, 322] width 38 height 27
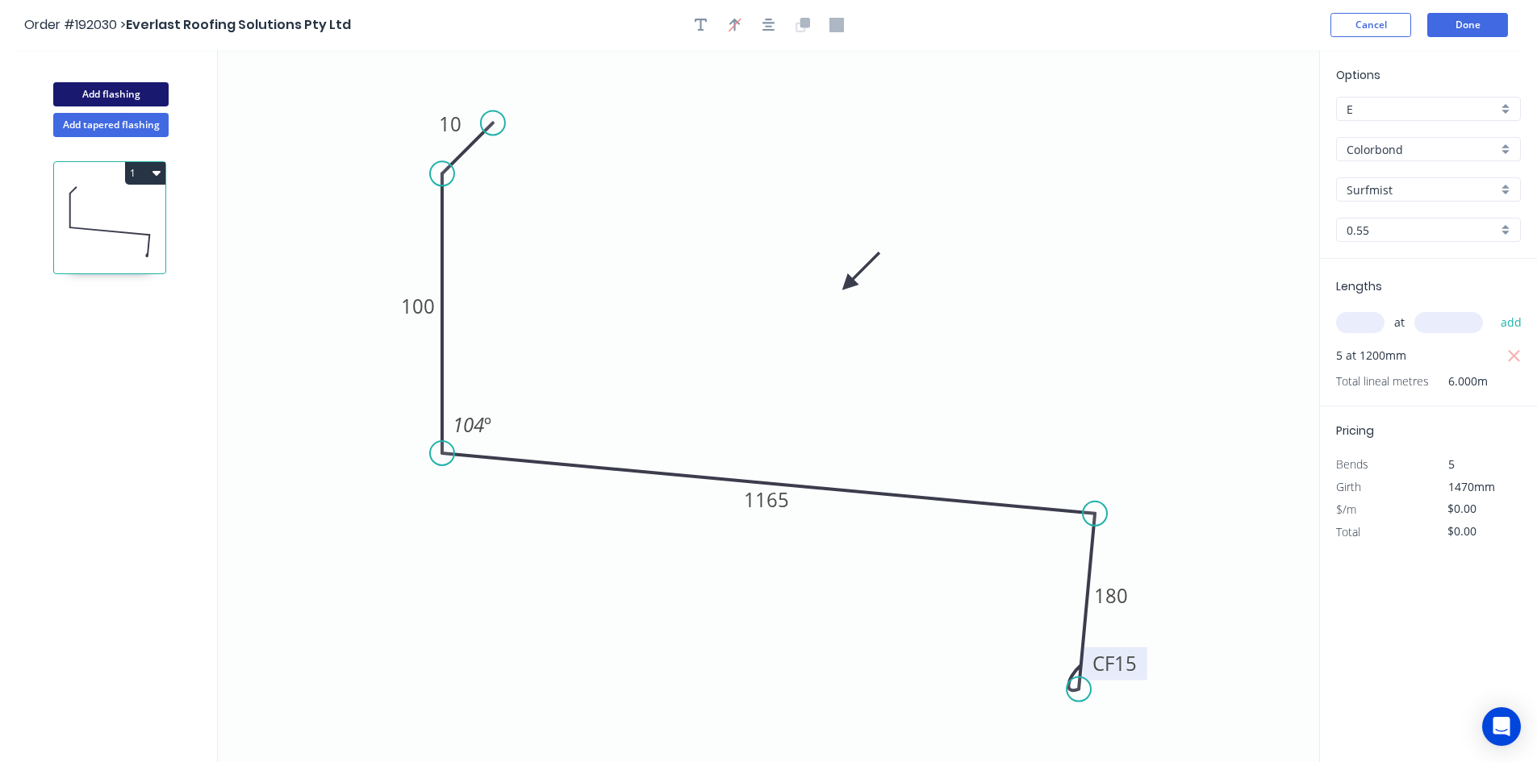
click at [147, 98] on button "Add flashing" at bounding box center [110, 94] width 115 height 24
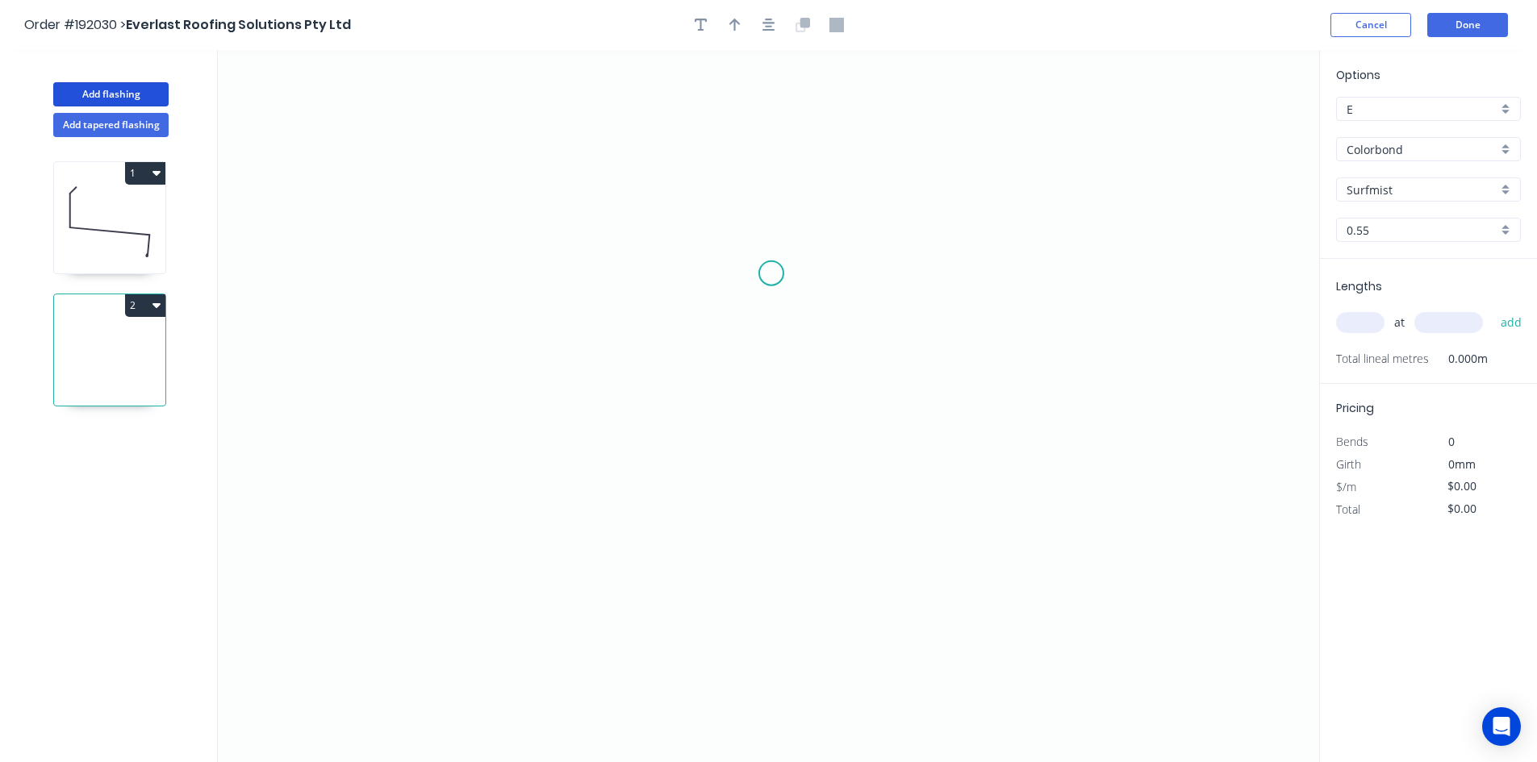
click at [771, 273] on icon "0" at bounding box center [768, 406] width 1101 height 712
click at [749, 658] on icon "0" at bounding box center [768, 406] width 1101 height 712
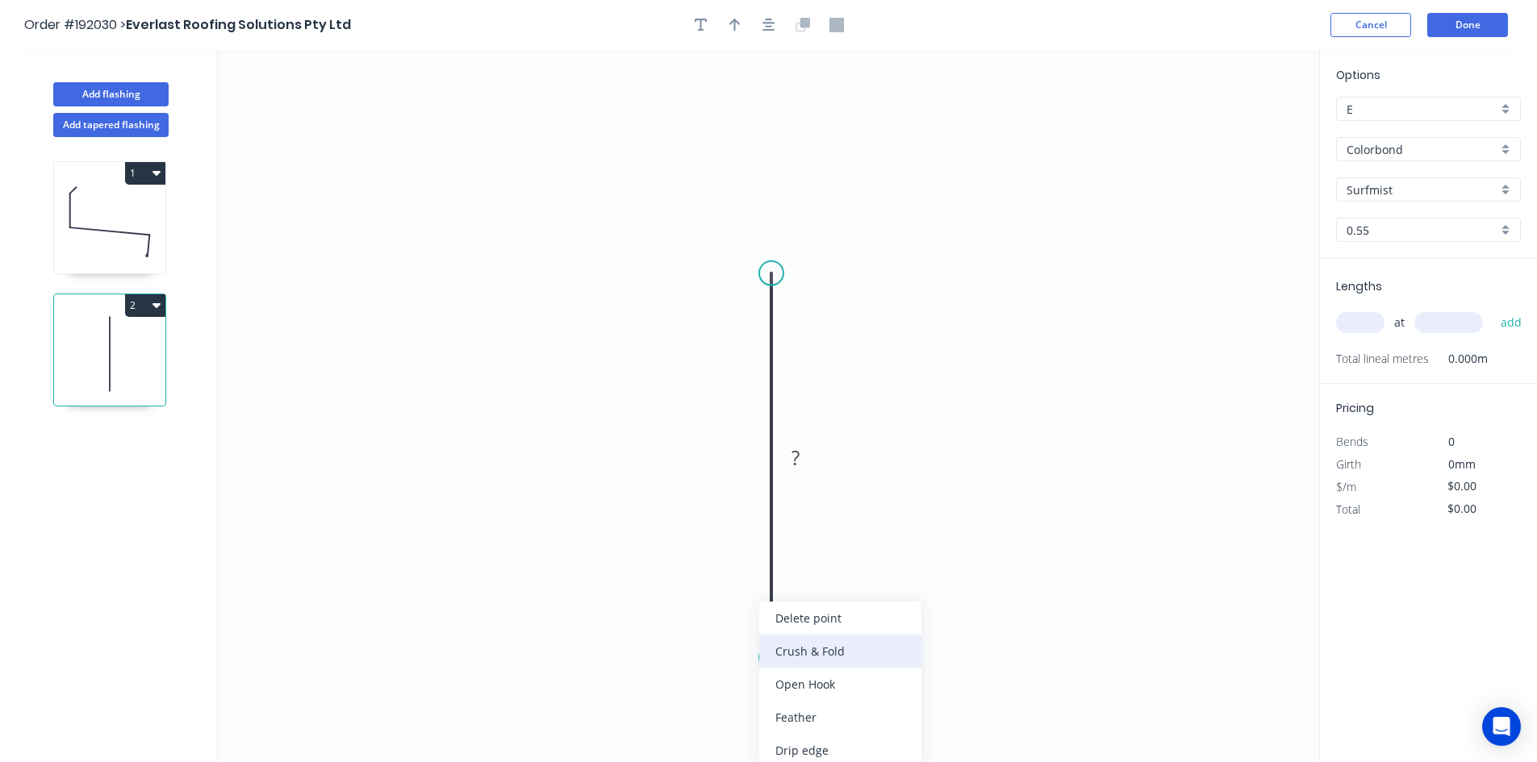
click at [774, 659] on div "Crush & Fold" at bounding box center [840, 651] width 162 height 33
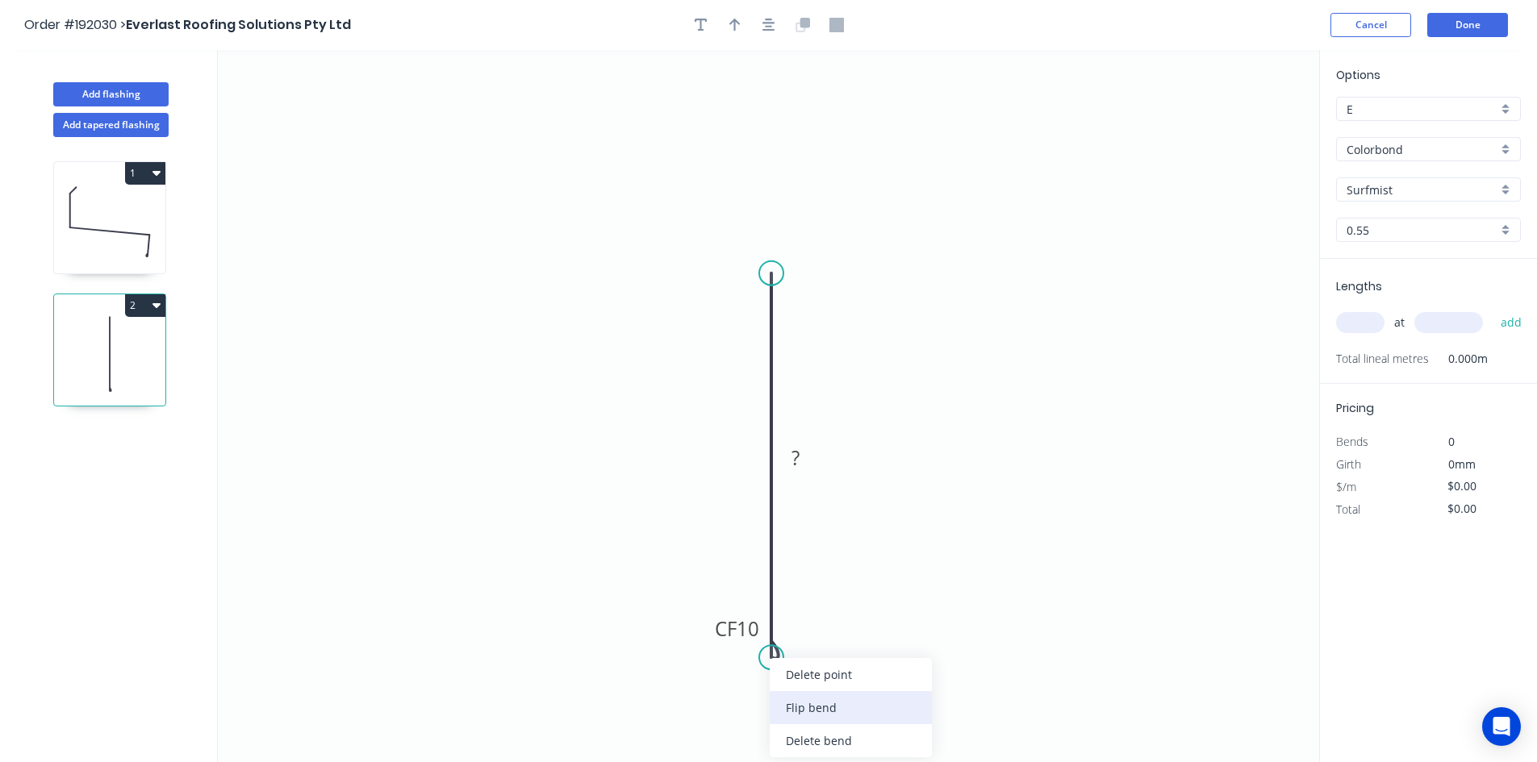
click at [787, 699] on div "Flip bend" at bounding box center [851, 707] width 162 height 33
click at [802, 629] on tspan "CF" at bounding box center [794, 628] width 22 height 27
click at [812, 625] on tspan "10" at bounding box center [816, 628] width 23 height 27
type input "$17.51"
click at [770, 23] on icon "button" at bounding box center [768, 25] width 13 height 13
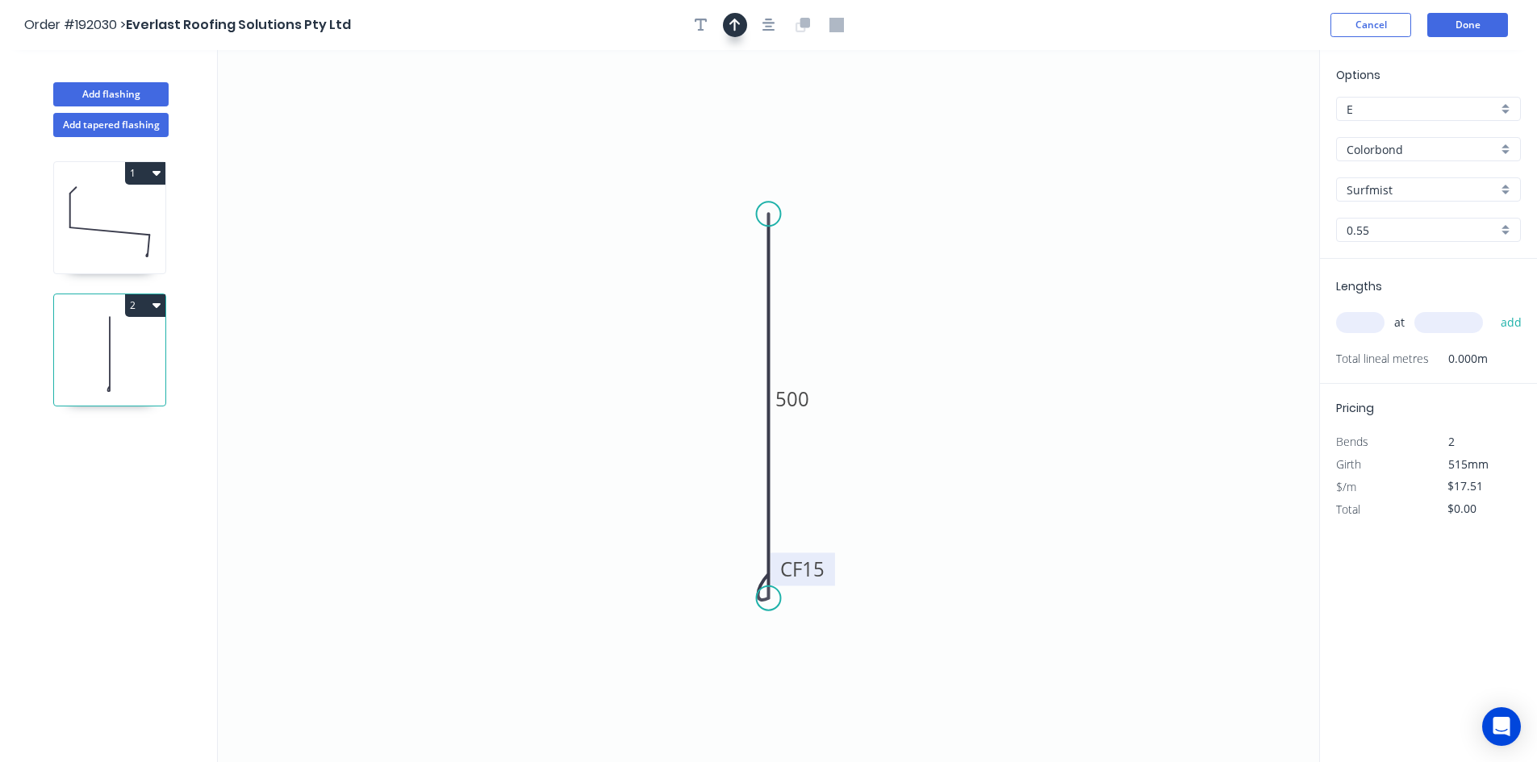
click at [745, 23] on button "button" at bounding box center [735, 25] width 24 height 24
click at [1231, 126] on icon "0 CF 15 500" at bounding box center [768, 406] width 1101 height 712
click at [1236, 127] on icon at bounding box center [1237, 112] width 15 height 52
drag, startPoint x: 1236, startPoint y: 127, endPoint x: 891, endPoint y: 294, distance: 382.8
click at [891, 294] on icon at bounding box center [905, 280] width 47 height 47
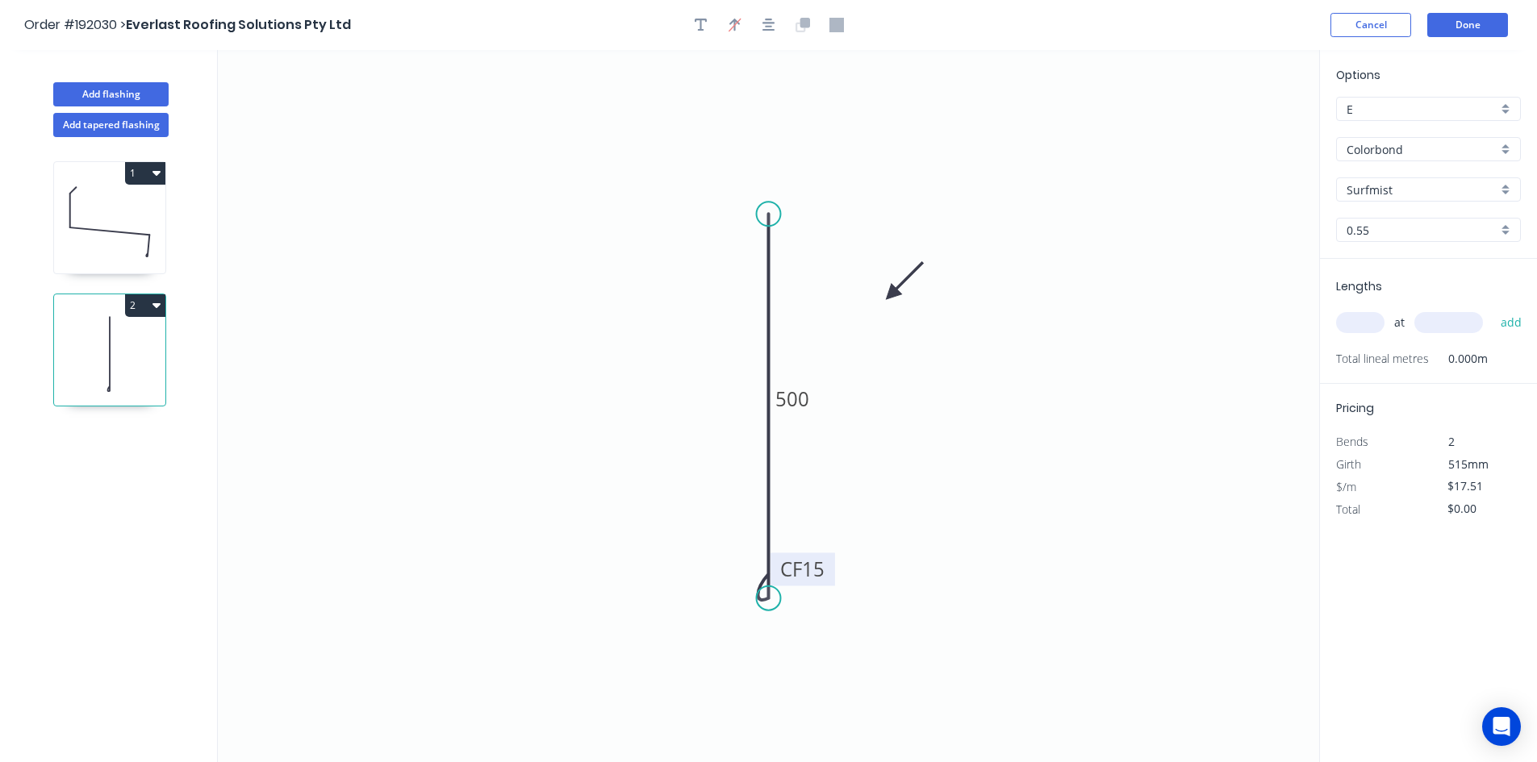
click at [1352, 322] on input "text" at bounding box center [1360, 322] width 48 height 21
type input "2"
type input "1500"
click at [1492, 309] on button "add" at bounding box center [1511, 322] width 38 height 27
type input "$52.53"
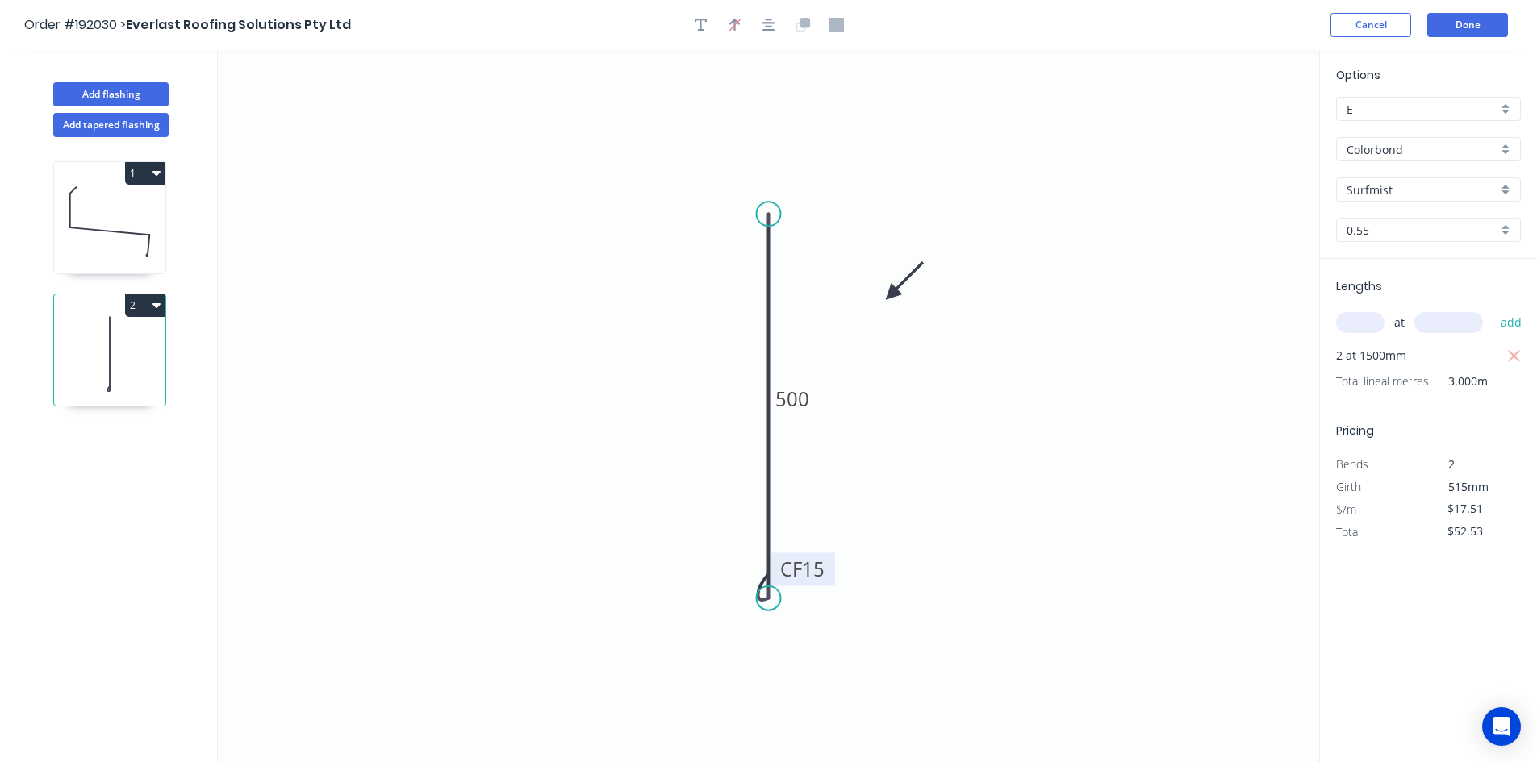
click at [104, 227] on icon at bounding box center [109, 221] width 111 height 103
type input "$0.00"
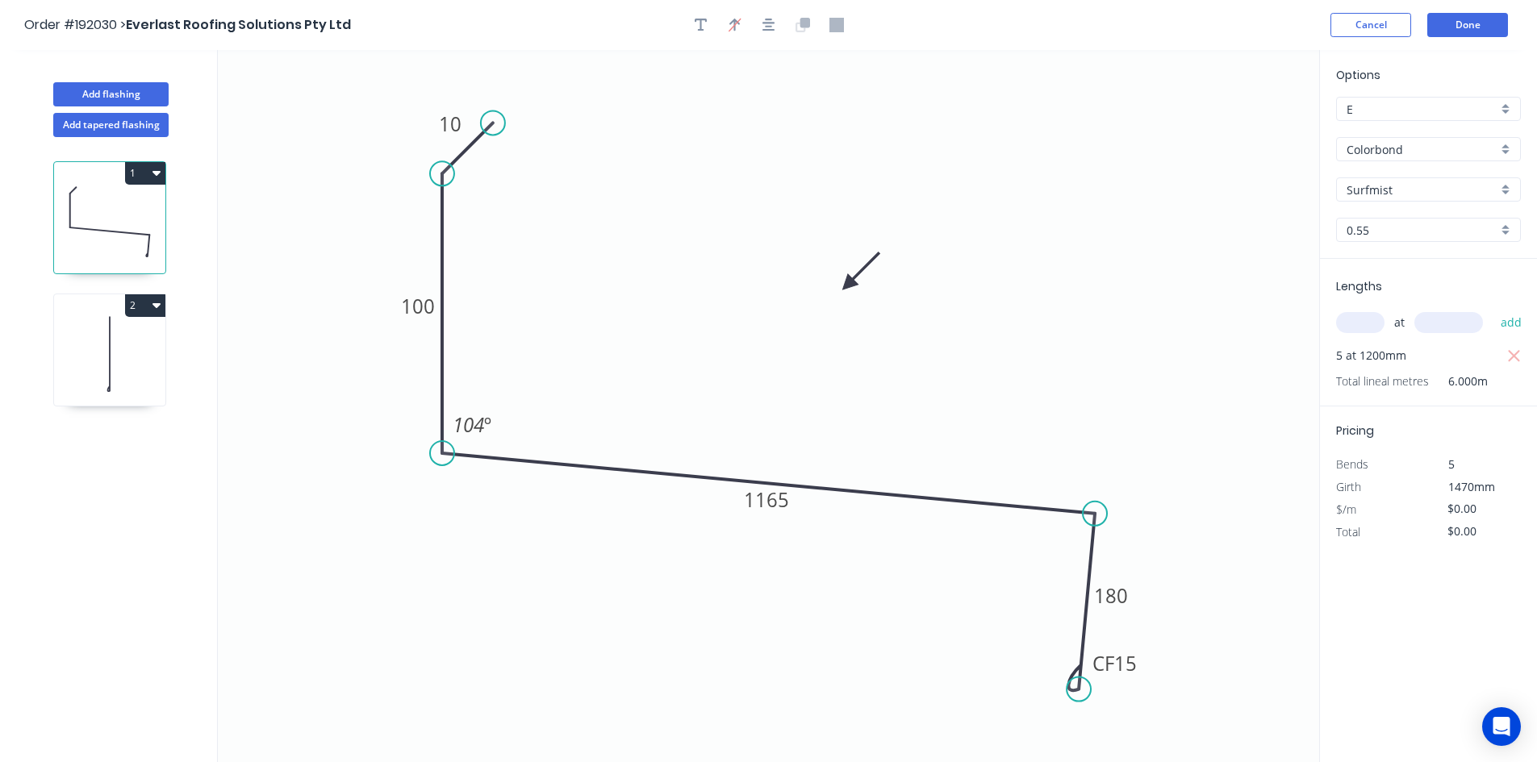
click at [115, 350] on icon at bounding box center [109, 353] width 111 height 103
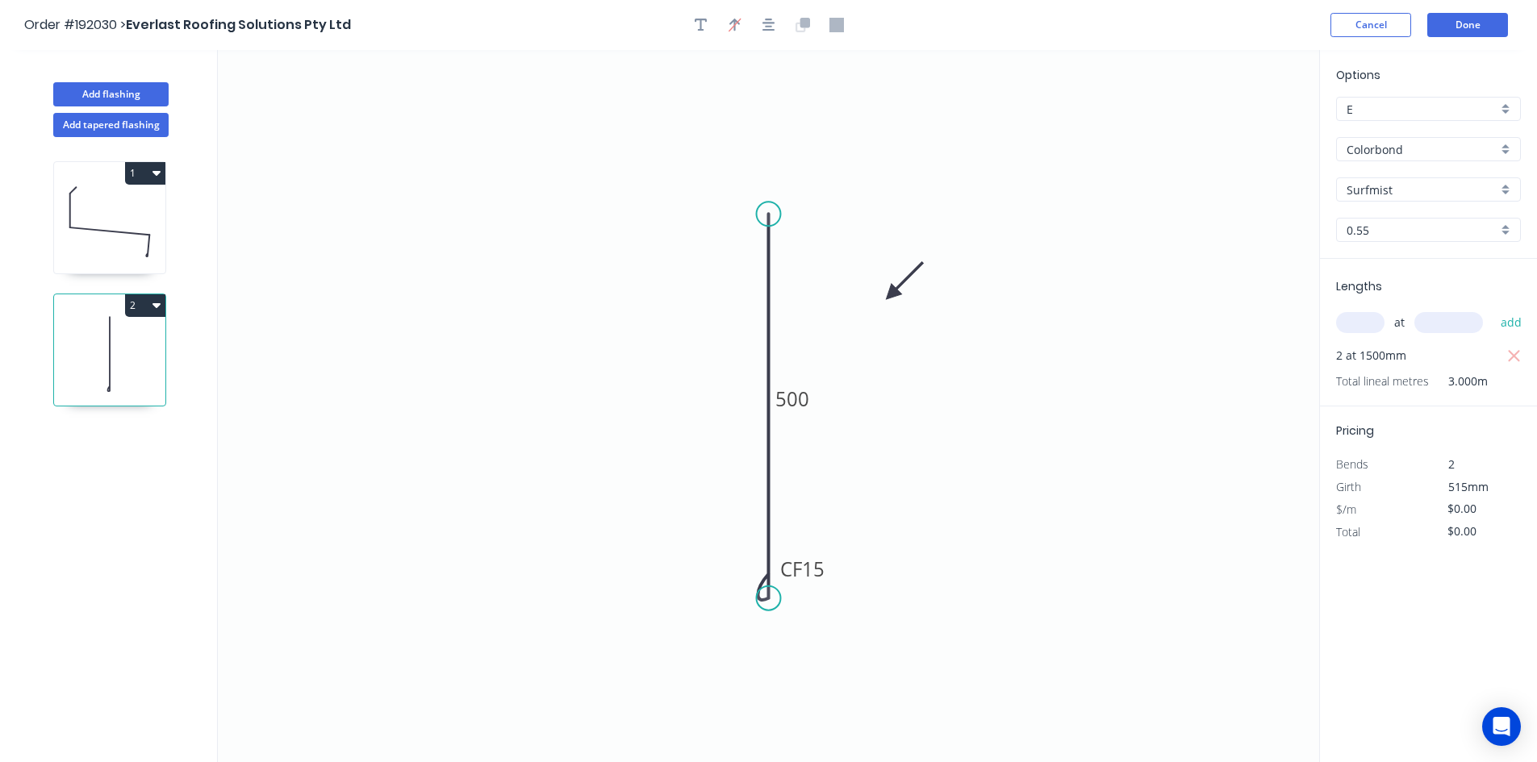
type input "$17.51"
type input "$52.53"
click at [99, 206] on icon at bounding box center [109, 221] width 111 height 103
type input "$0.00"
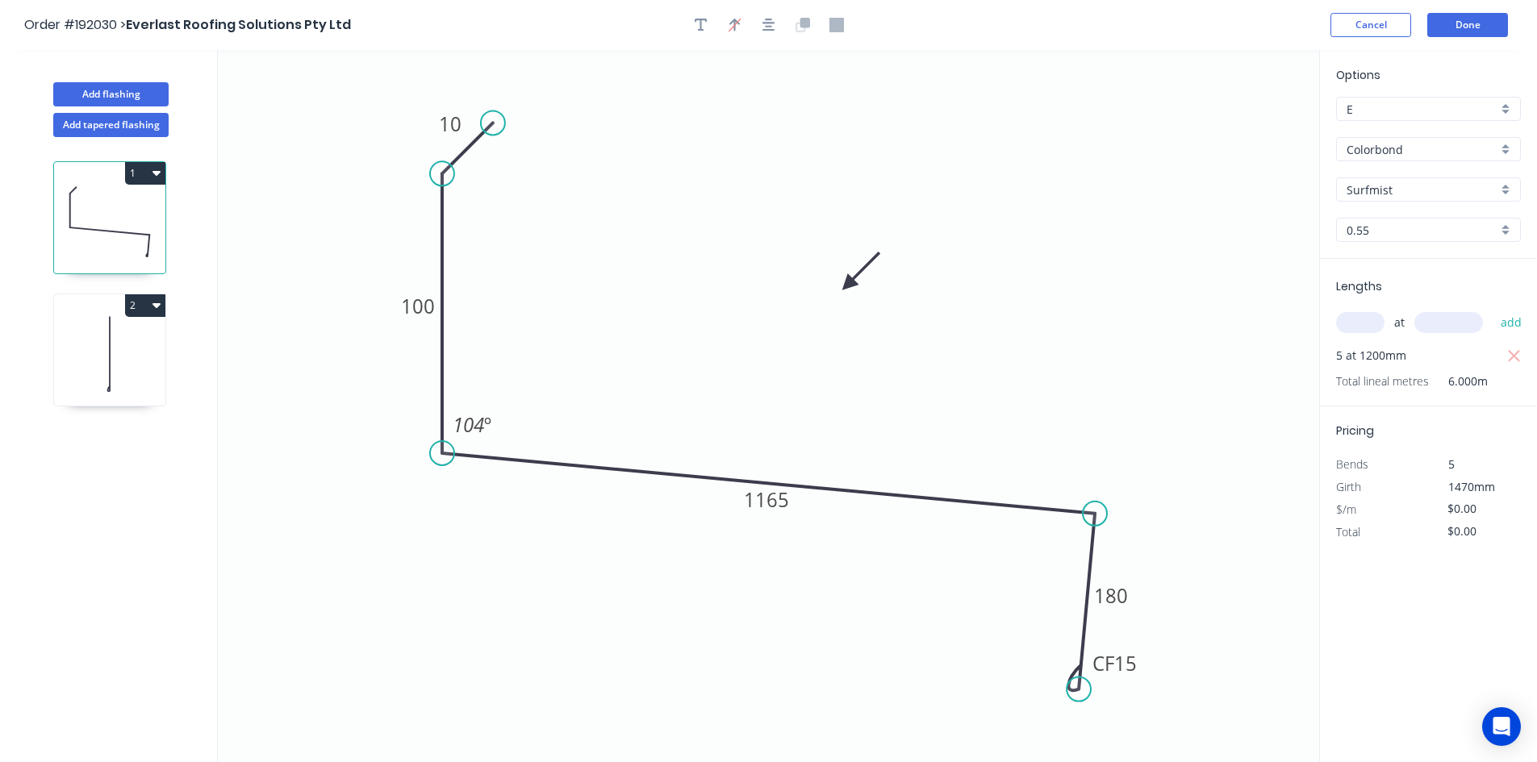
click at [145, 341] on icon at bounding box center [109, 353] width 111 height 103
type input "$17.51"
type input "$52.53"
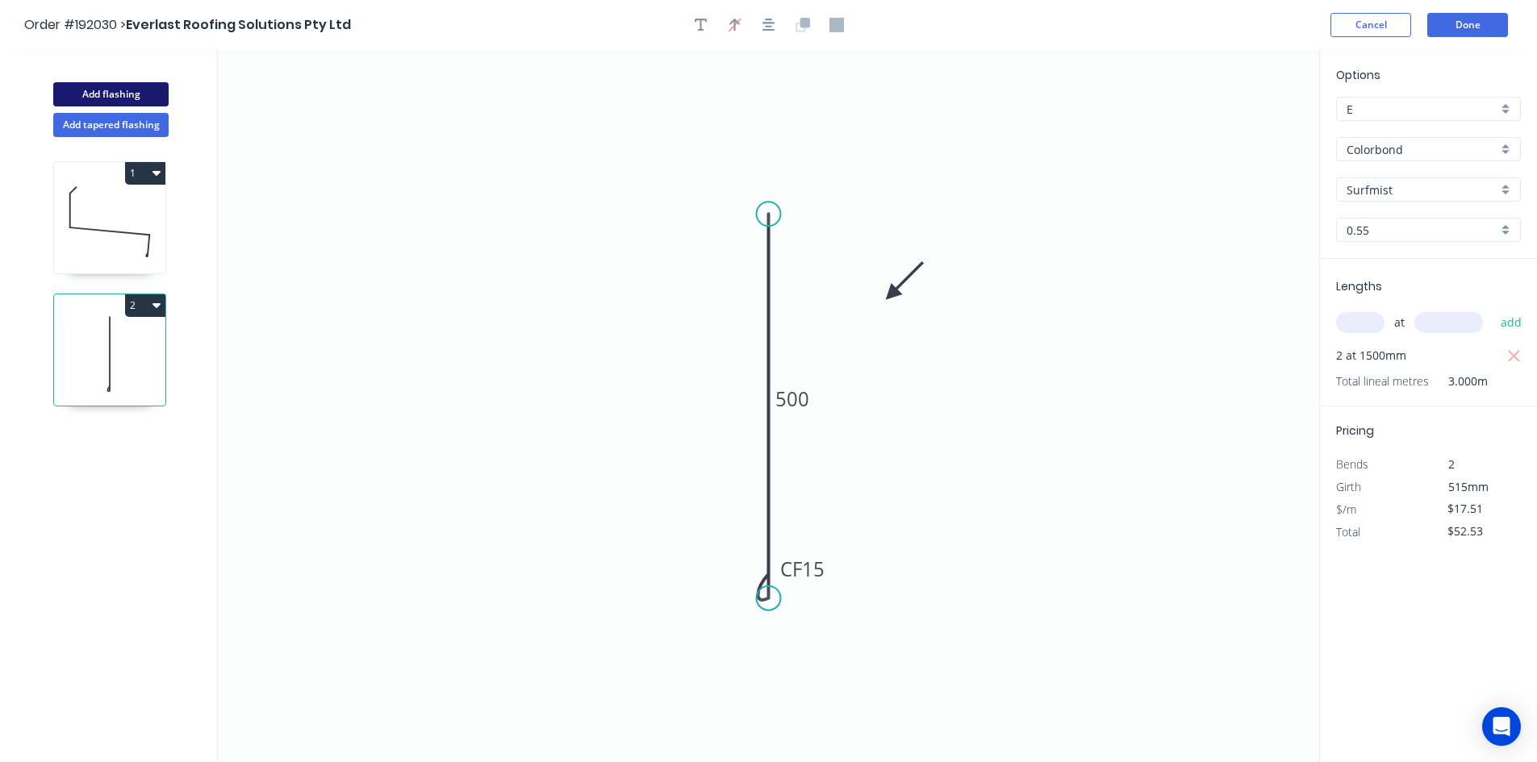
click at [146, 99] on button "Add flashing" at bounding box center [110, 94] width 115 height 24
type input "$0.00"
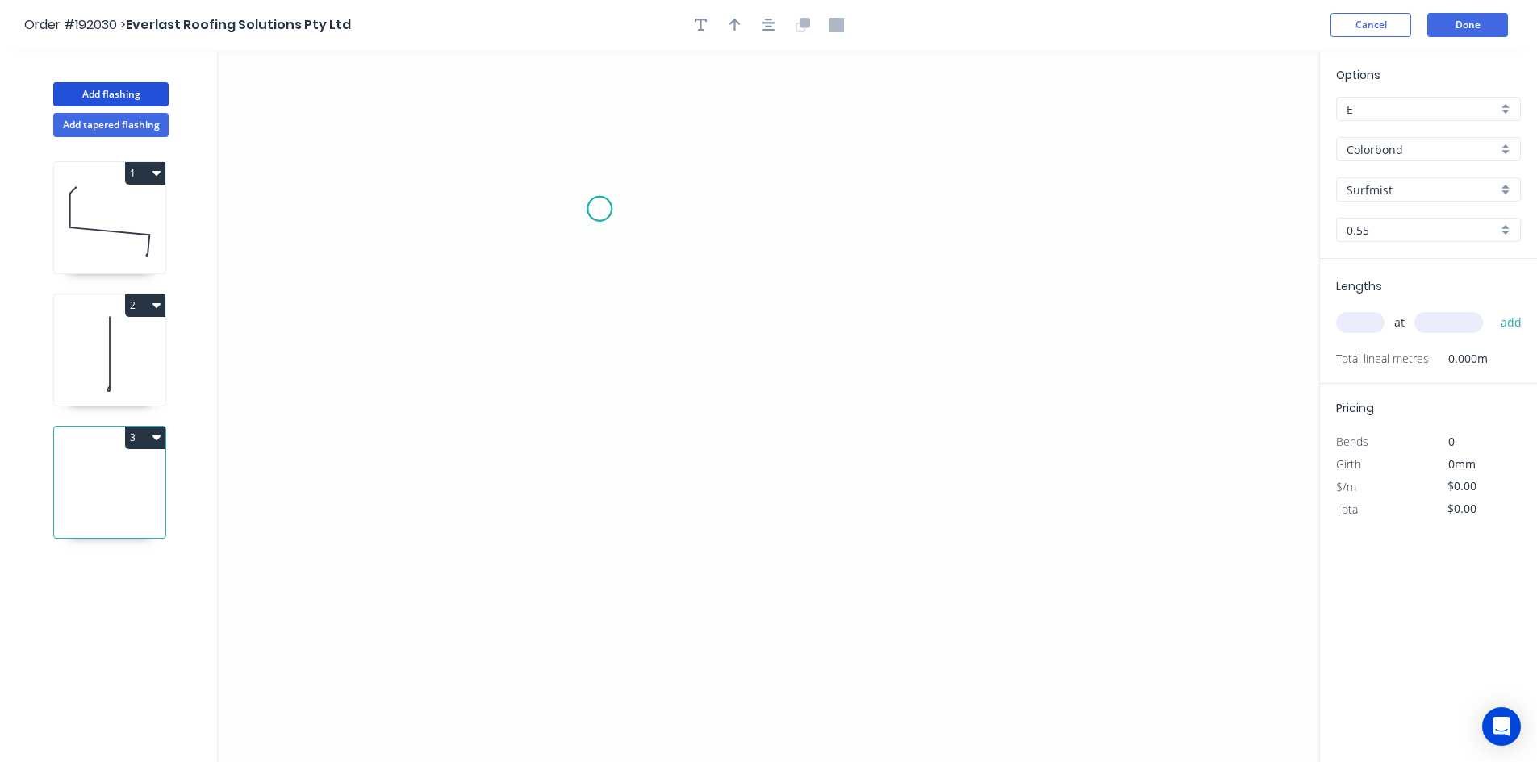
click at [599, 209] on icon "0" at bounding box center [768, 406] width 1101 height 712
click at [608, 384] on icon "0" at bounding box center [768, 406] width 1101 height 712
click at [970, 370] on icon "0 ?" at bounding box center [768, 406] width 1101 height 712
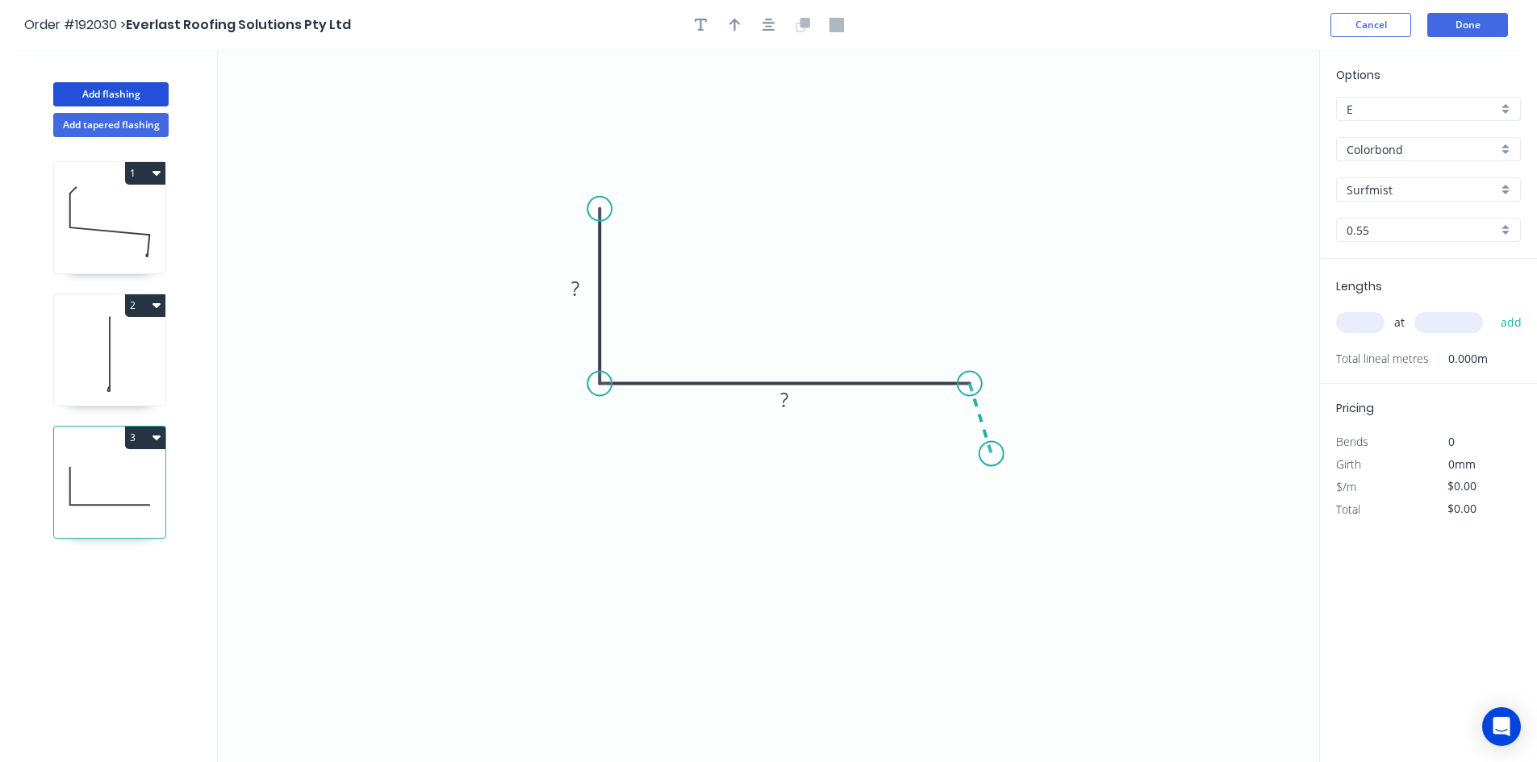
click at [991, 454] on icon "0 ? ?" at bounding box center [768, 406] width 1101 height 712
click at [991, 454] on circle at bounding box center [991, 453] width 24 height 24
click at [957, 420] on rect at bounding box center [945, 416] width 32 height 23
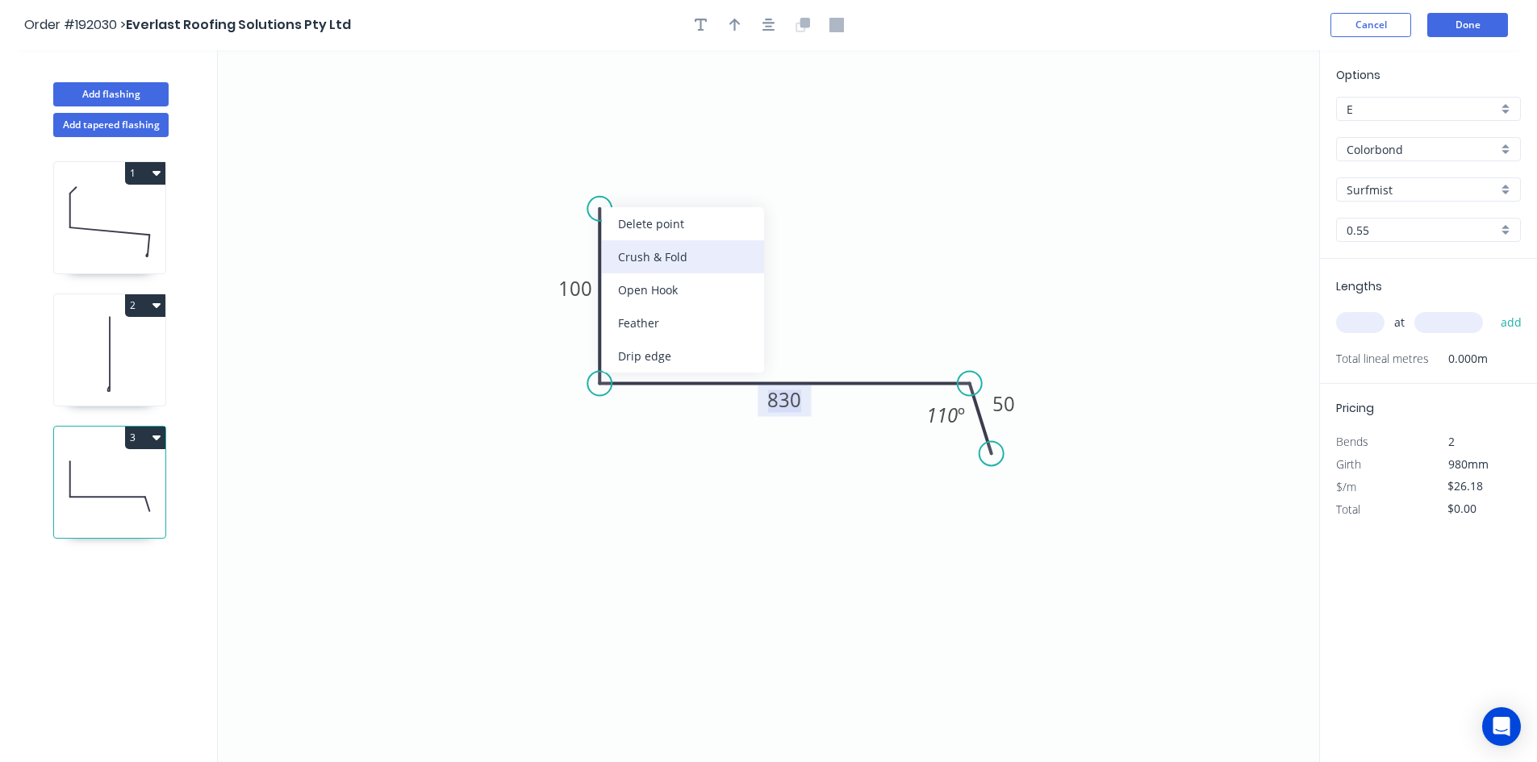
click at [629, 248] on div "Crush & Fold" at bounding box center [683, 256] width 162 height 33
type input "$27.87"
click at [656, 221] on tspan "10" at bounding box center [644, 222] width 23 height 27
click at [582, 290] on tspan "105" at bounding box center [575, 288] width 34 height 27
click at [762, 38] on header "Order #192030 > Everlast Roofing Solutions Pty Ltd Cancel Done" at bounding box center [768, 25] width 1537 height 50
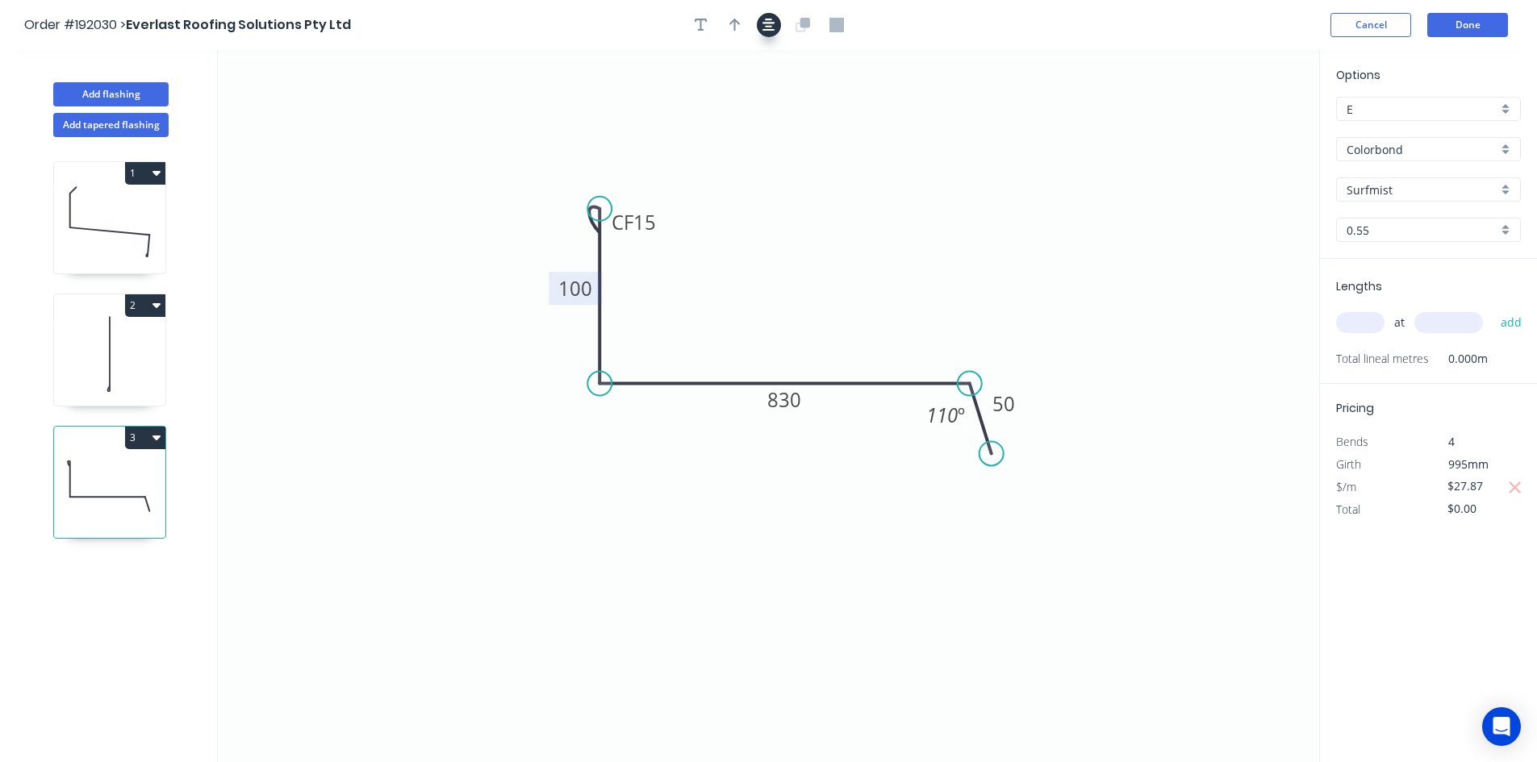
click at [762, 31] on icon "button" at bounding box center [768, 25] width 13 height 15
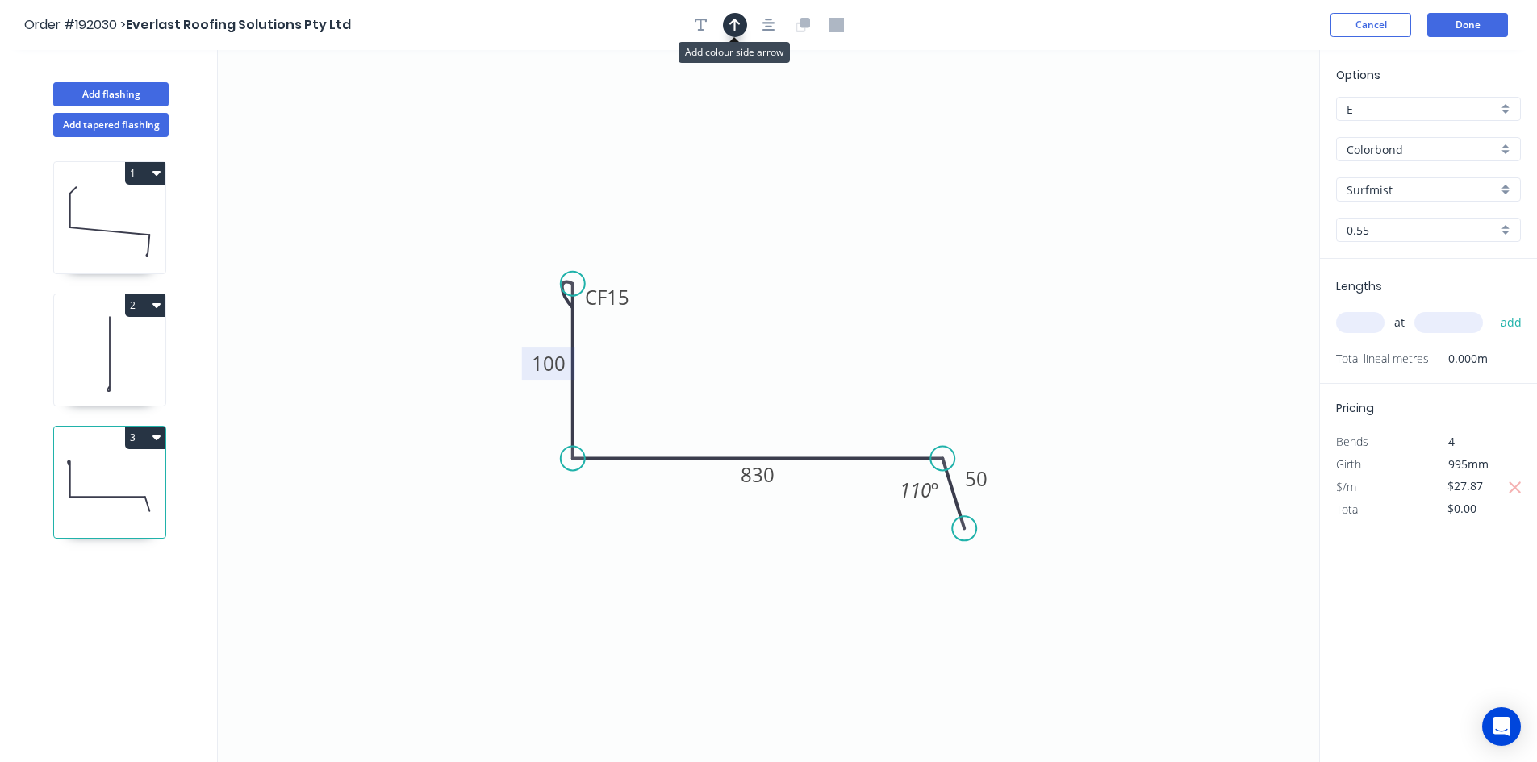
click at [744, 29] on button "button" at bounding box center [735, 25] width 24 height 24
click at [1233, 119] on icon "0 CF 15 100 830 50 110 º" at bounding box center [768, 406] width 1101 height 712
click at [1236, 121] on icon "0 CF 15 100 830 50 110 º" at bounding box center [768, 406] width 1101 height 712
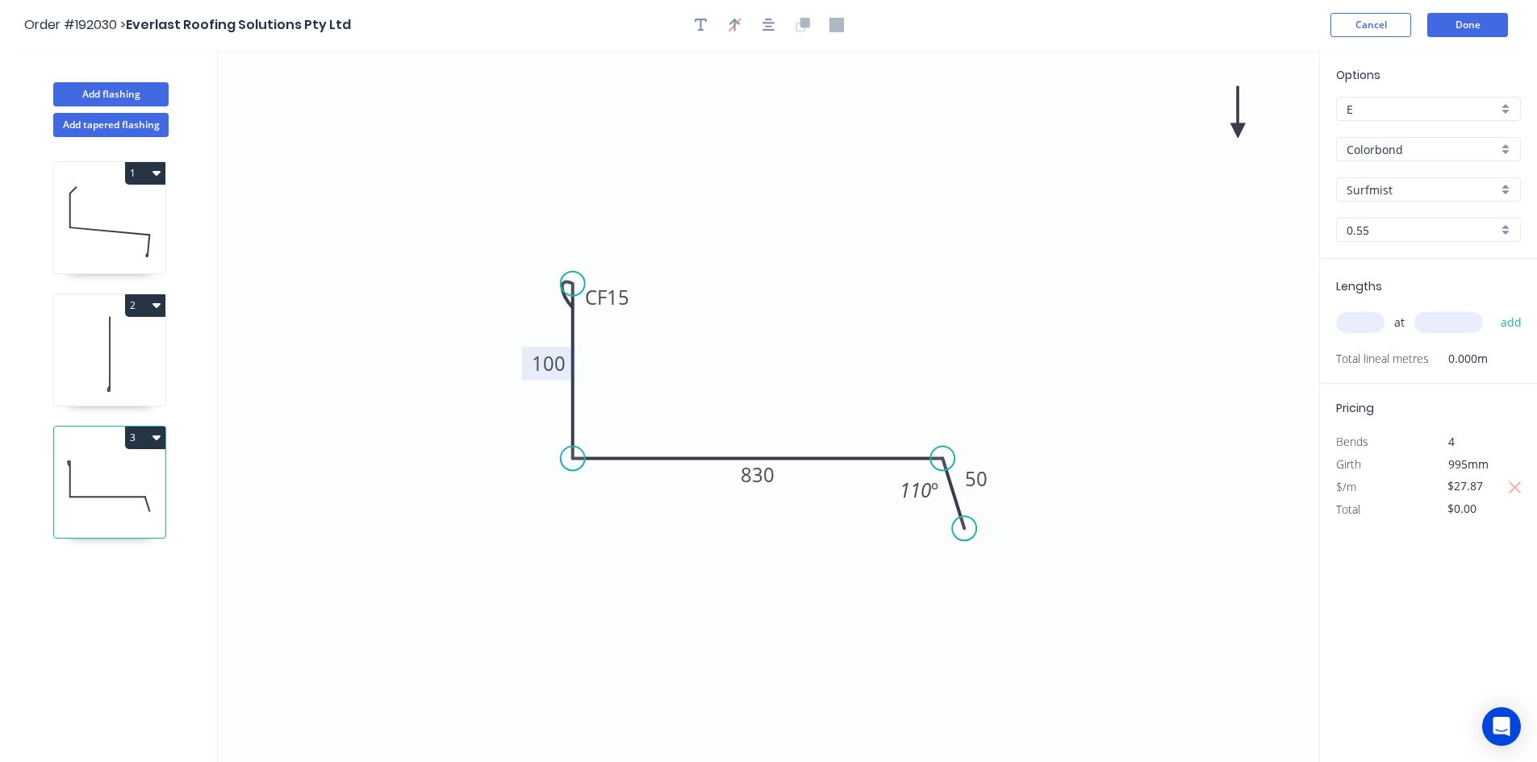
click at [1236, 121] on icon "0 CF 15 100 830 50 110 º" at bounding box center [768, 406] width 1101 height 712
click at [1231, 129] on icon "0 CF 15 100 830 50 110 º" at bounding box center [768, 406] width 1101 height 712
click at [1237, 124] on icon at bounding box center [1237, 112] width 15 height 52
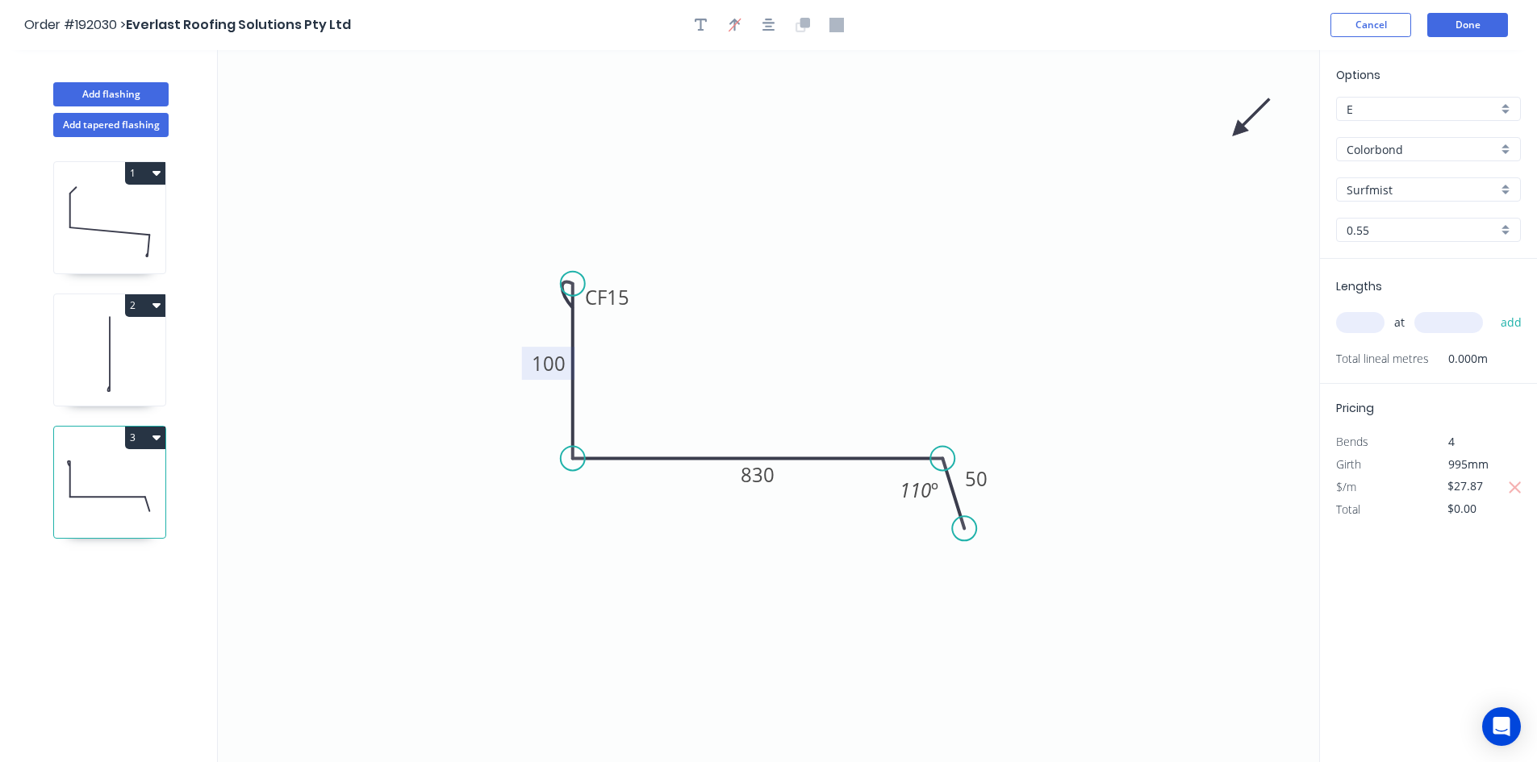
click at [1237, 124] on icon at bounding box center [1251, 117] width 47 height 47
click at [1237, 124] on icon "0 CF 15 100 830 50 110 º" at bounding box center [768, 406] width 1101 height 712
drag, startPoint x: 1237, startPoint y: 124, endPoint x: 1237, endPoint y: 134, distance: 9.7
click at [1237, 132] on icon "0 CF 15 100 830 50 110 º" at bounding box center [768, 406] width 1101 height 712
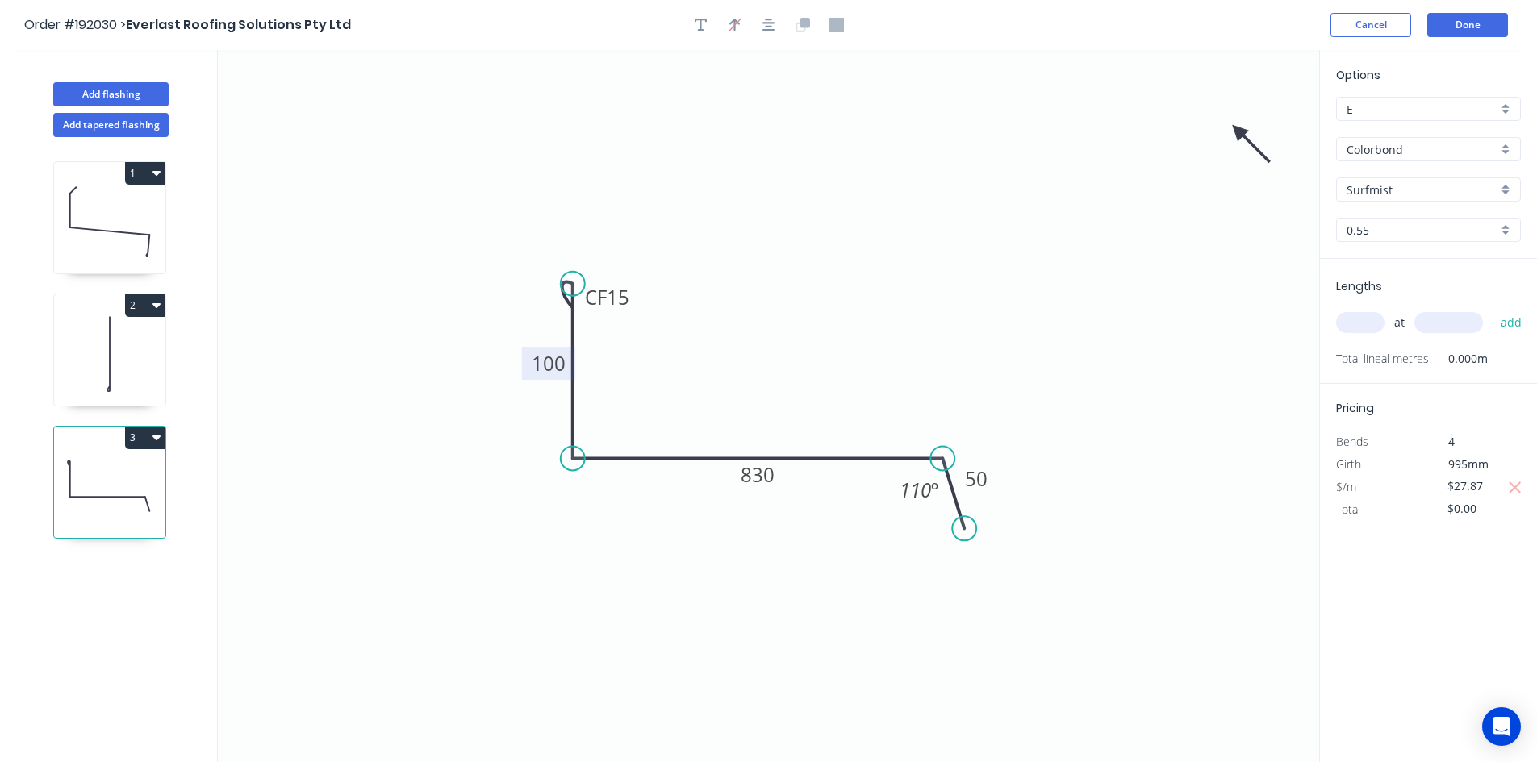
click at [1237, 134] on icon at bounding box center [1251, 143] width 47 height 47
click at [1237, 134] on icon at bounding box center [1237, 149] width 15 height 52
drag, startPoint x: 1237, startPoint y: 134, endPoint x: 629, endPoint y: 543, distance: 732.2
click at [629, 543] on icon at bounding box center [616, 555] width 47 height 47
click at [1345, 319] on input "text" at bounding box center [1360, 322] width 48 height 21
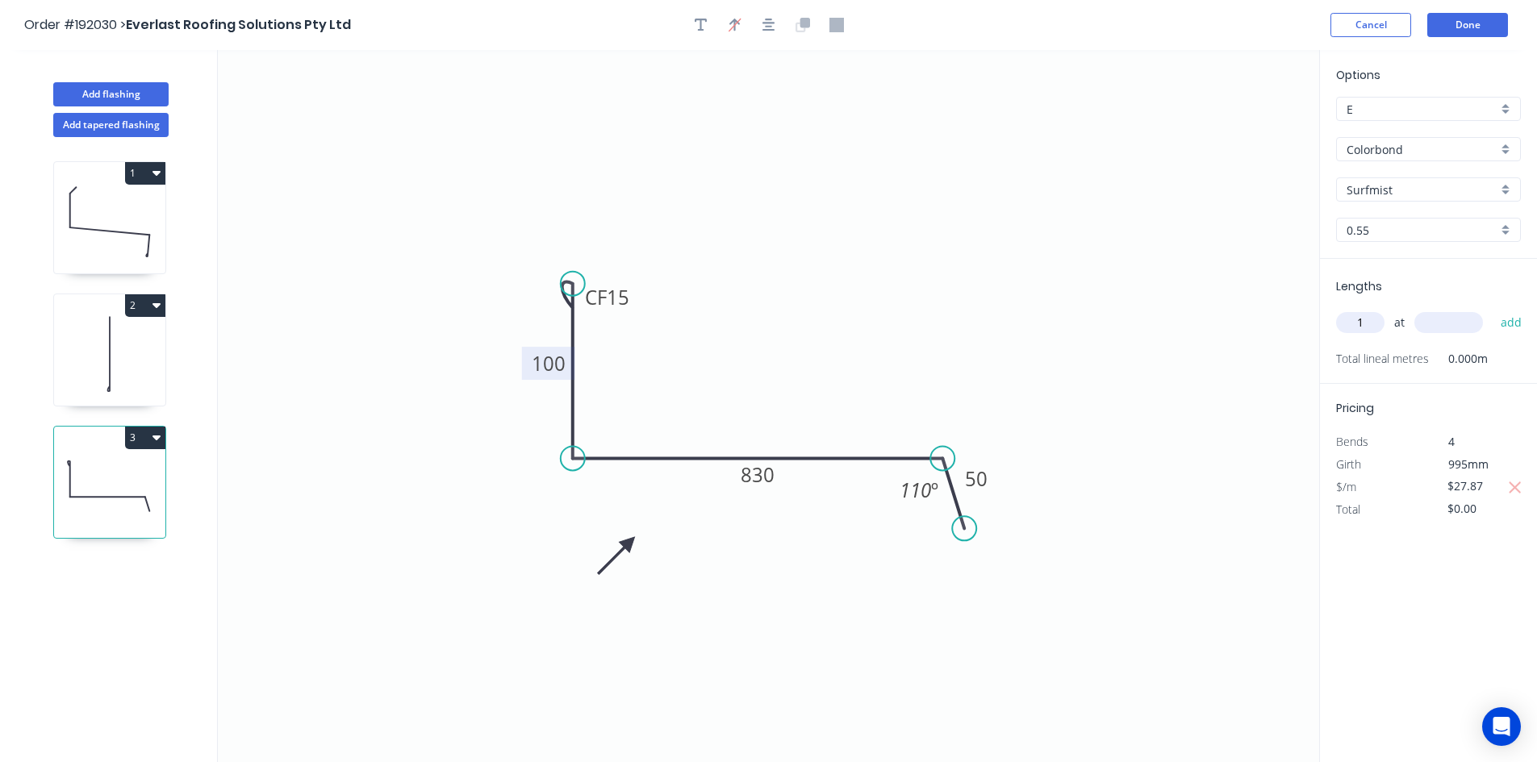
type input "1"
type input "2000"
click at [1492, 309] on button "add" at bounding box center [1511, 322] width 38 height 27
type input "$55.74"
click at [140, 132] on button "Add tapered flashing" at bounding box center [110, 125] width 115 height 24
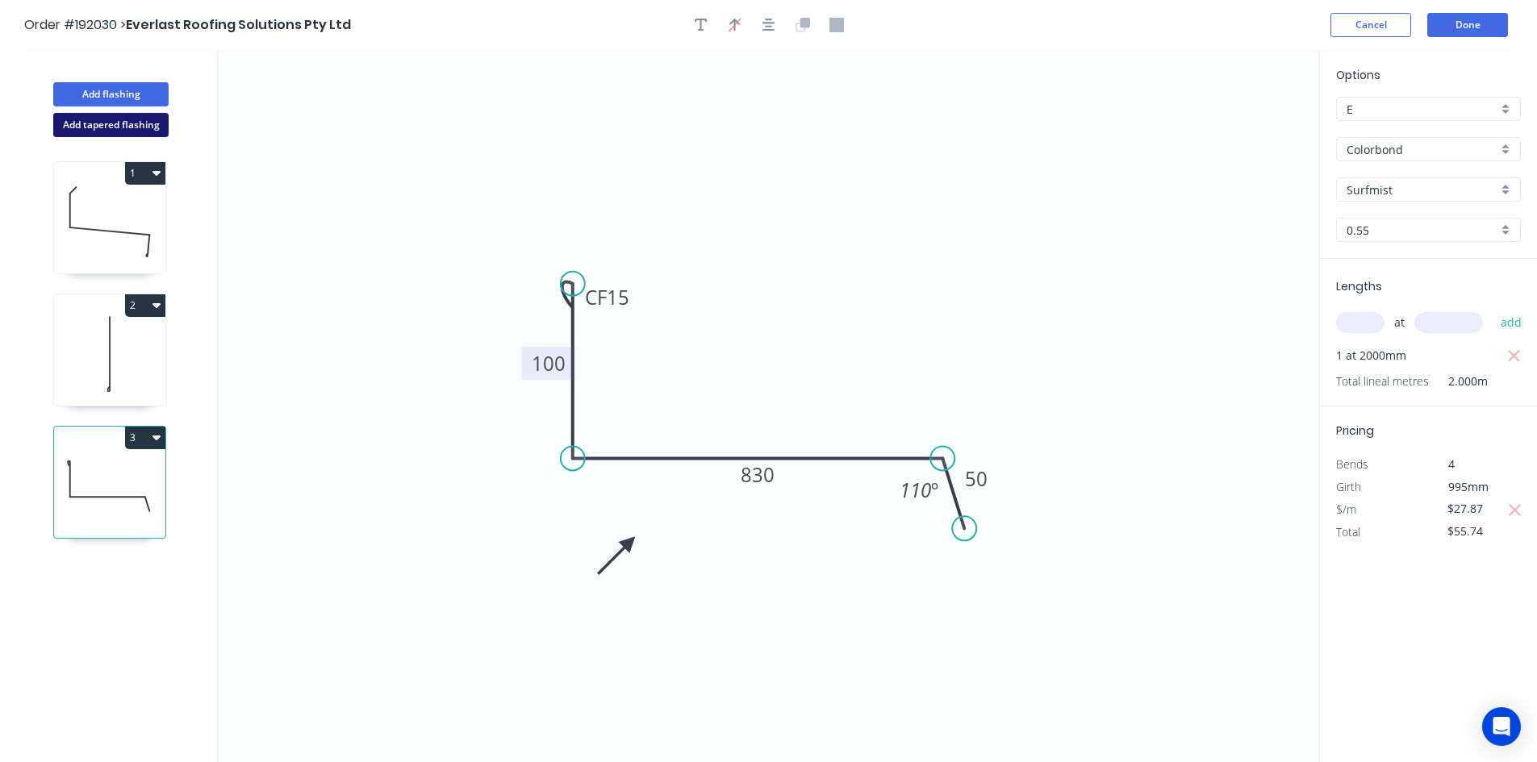
type input "$0.00"
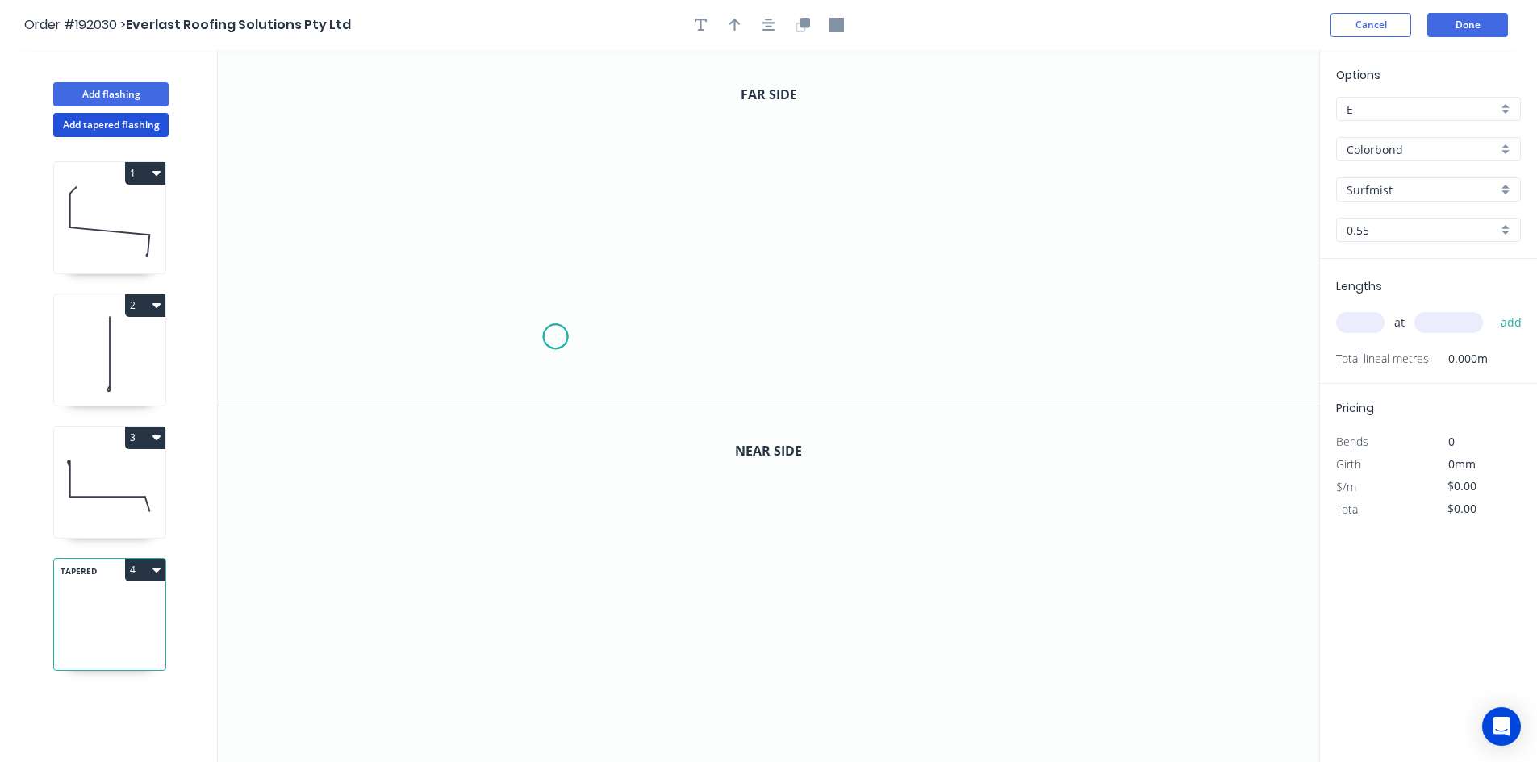
click at [555, 337] on icon "0" at bounding box center [768, 228] width 1101 height 356
click at [558, 253] on icon "0" at bounding box center [768, 228] width 1101 height 356
click at [813, 252] on icon "0 ?" at bounding box center [768, 228] width 1101 height 356
click at [810, 142] on icon "0 ? ?" at bounding box center [768, 228] width 1101 height 356
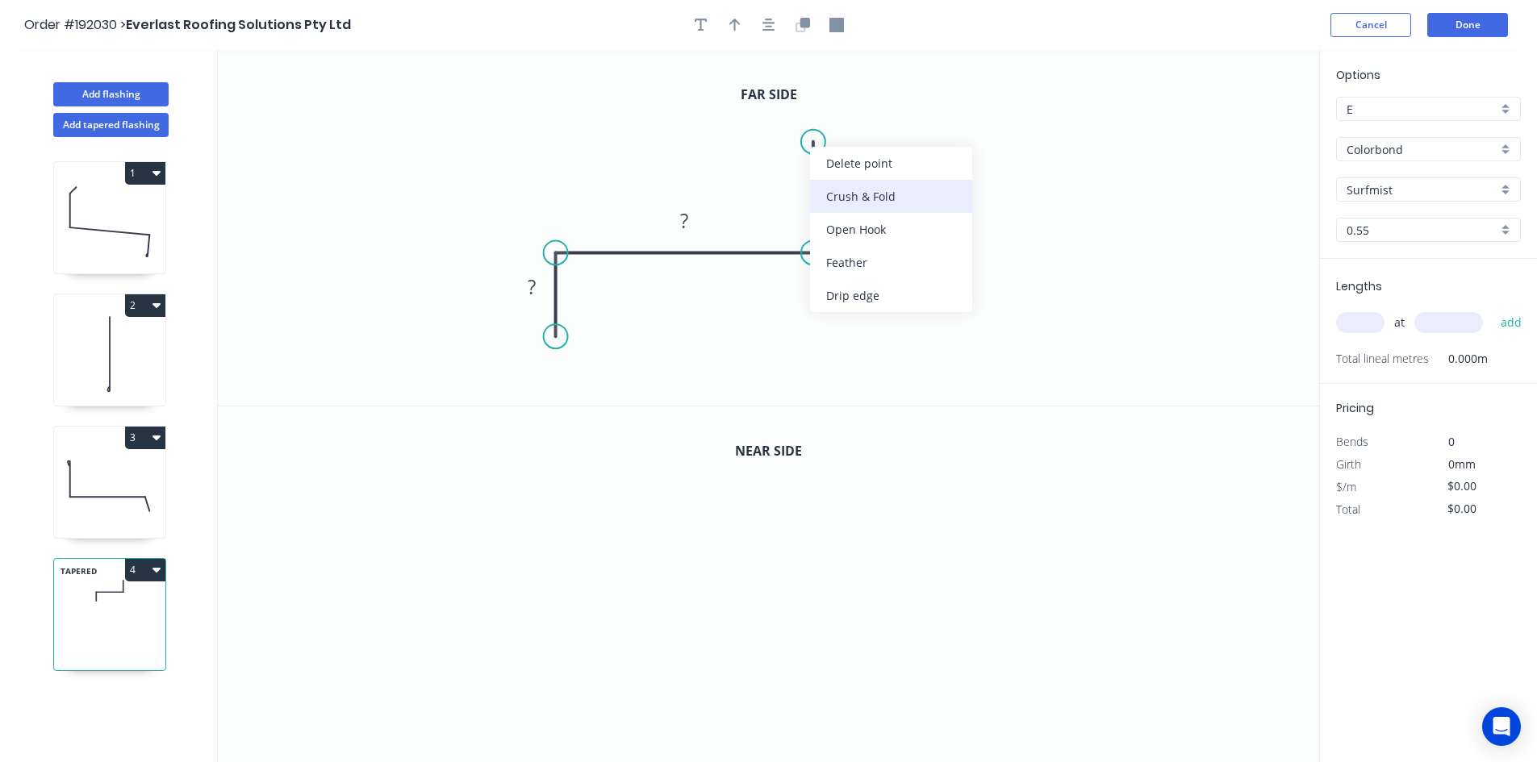
click at [832, 186] on div "Crush & Fold" at bounding box center [891, 196] width 162 height 33
click at [834, 186] on div "Flip bend" at bounding box center [893, 199] width 162 height 33
click at [866, 118] on tspan "10" at bounding box center [858, 113] width 23 height 27
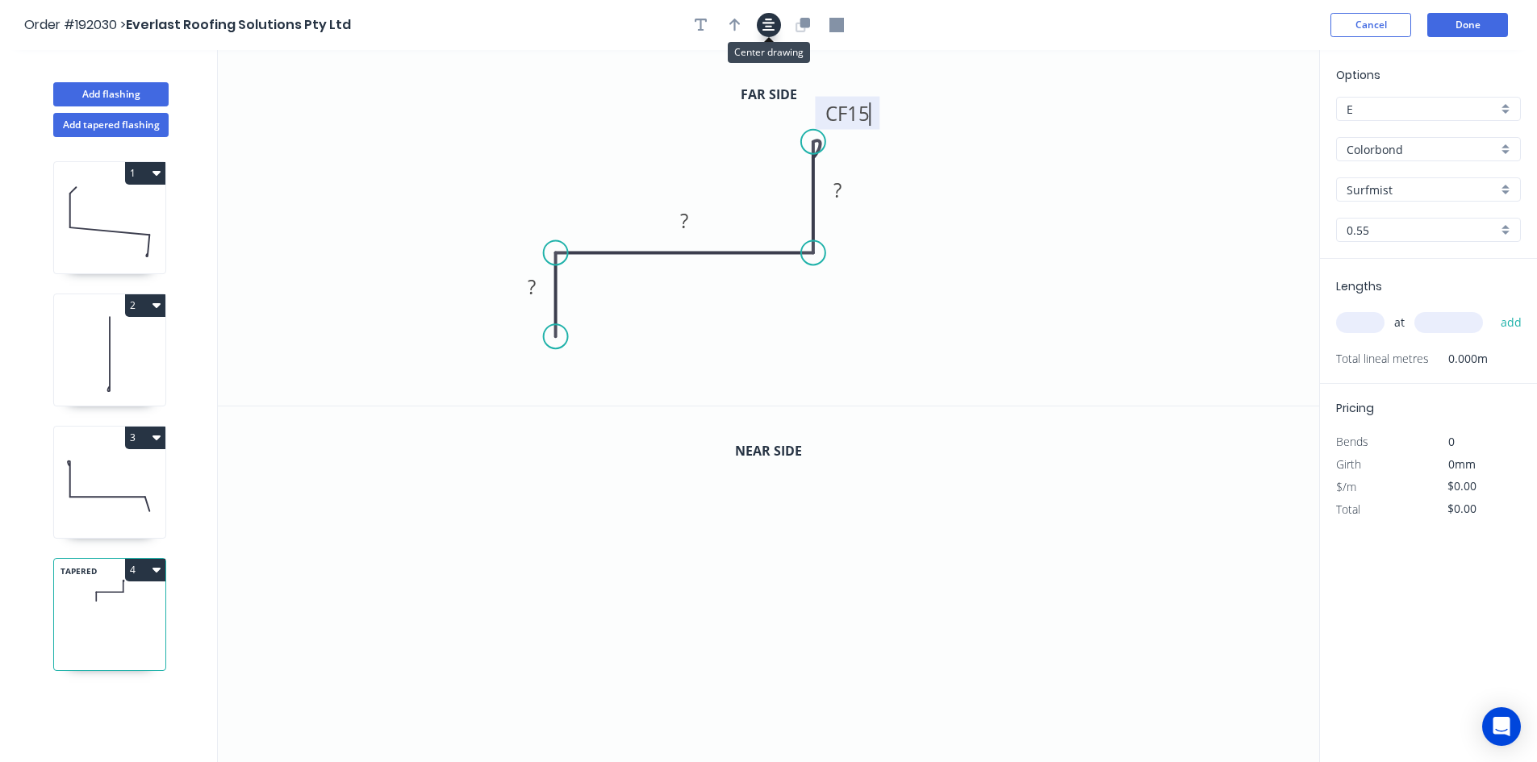
click at [778, 31] on button "button" at bounding box center [769, 25] width 24 height 24
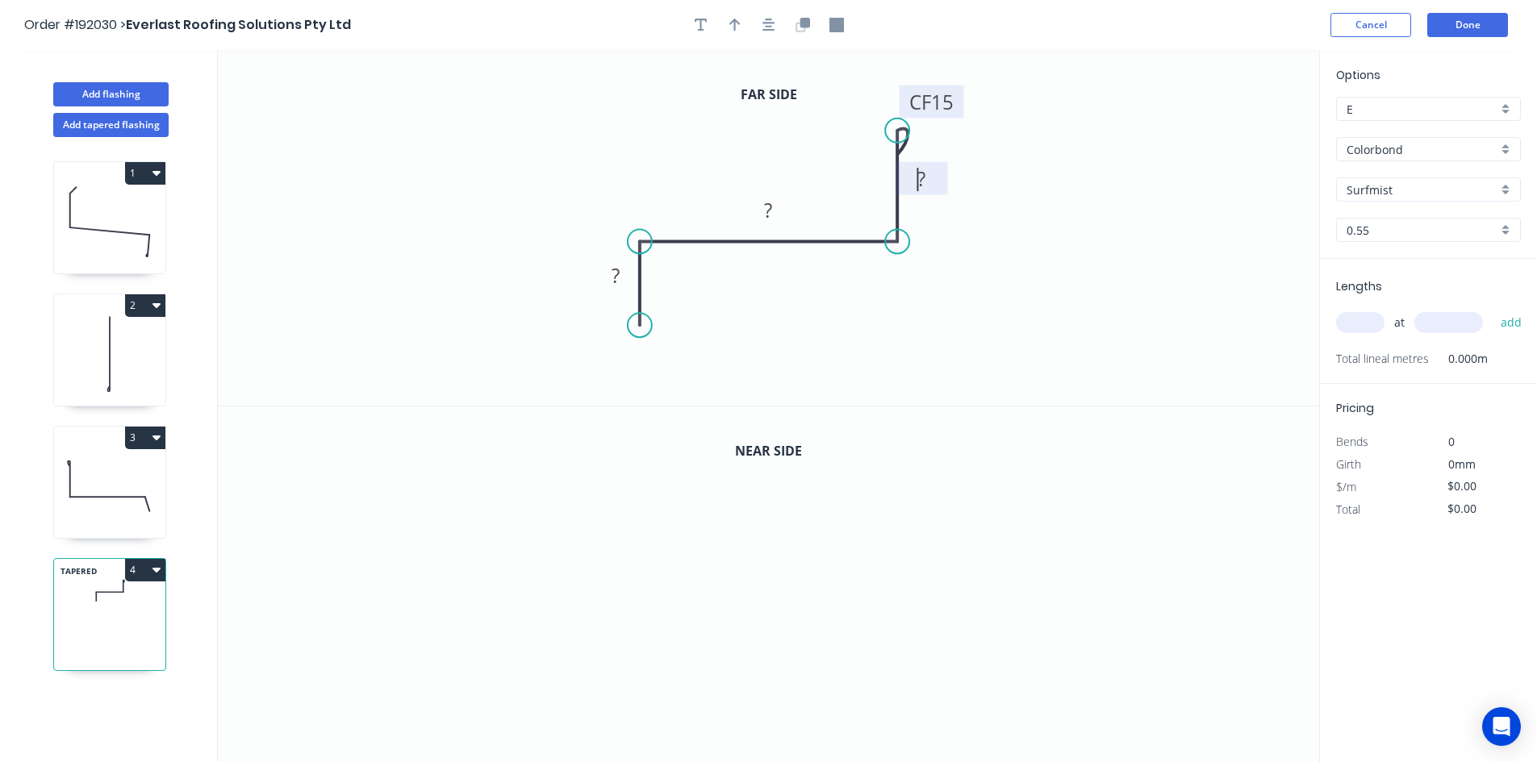
click at [913, 173] on rect at bounding box center [921, 180] width 32 height 23
click at [664, 369] on div "Crush & Fold" at bounding box center [730, 379] width 162 height 33
click at [622, 302] on tspan "10" at bounding box center [616, 296] width 23 height 27
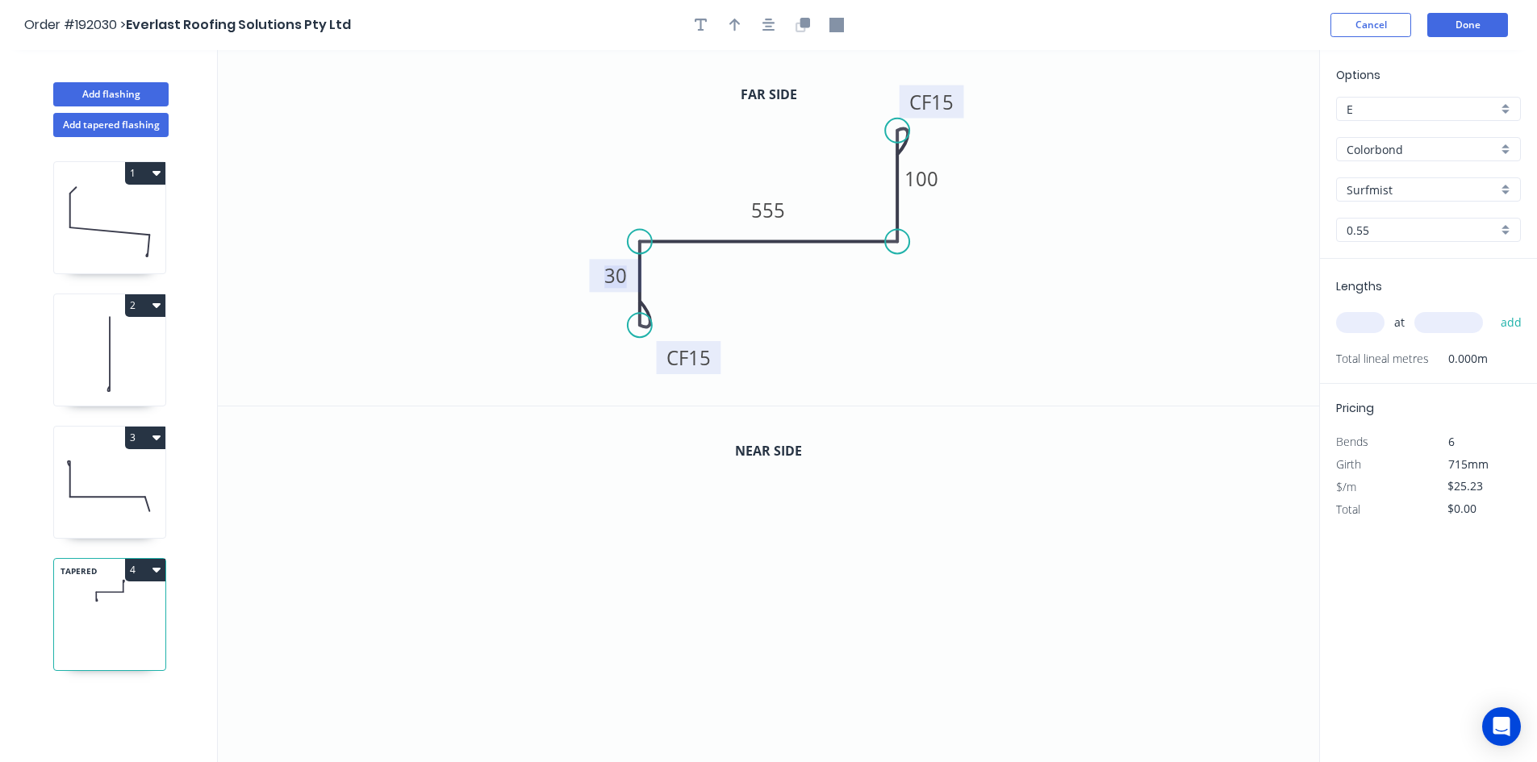
drag, startPoint x: 579, startPoint y: 305, endPoint x: 662, endPoint y: 366, distance: 103.3
click at [662, 366] on rect at bounding box center [689, 357] width 65 height 33
click at [765, 29] on icon "button" at bounding box center [768, 25] width 13 height 15
click at [734, 25] on icon "button" at bounding box center [734, 25] width 11 height 13
drag, startPoint x: 1241, startPoint y: 129, endPoint x: 836, endPoint y: 333, distance: 454.2
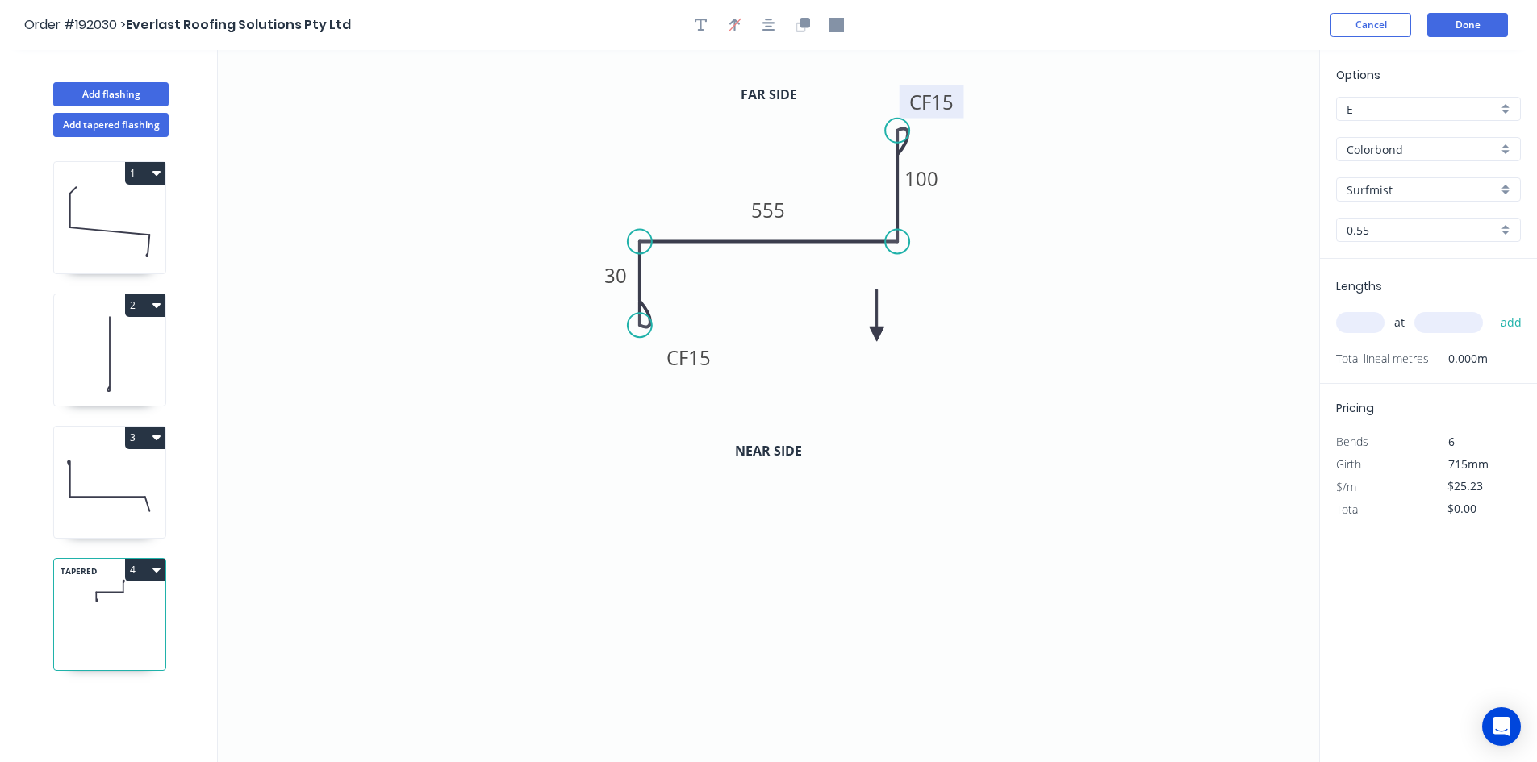
click at [870, 335] on icon at bounding box center [877, 316] width 15 height 52
click at [832, 332] on icon "0 CF 15 30 555 CF 15 100" at bounding box center [768, 228] width 1101 height 356
click at [848, 330] on icon at bounding box center [846, 316] width 15 height 52
click at [848, 330] on icon at bounding box center [859, 321] width 47 height 47
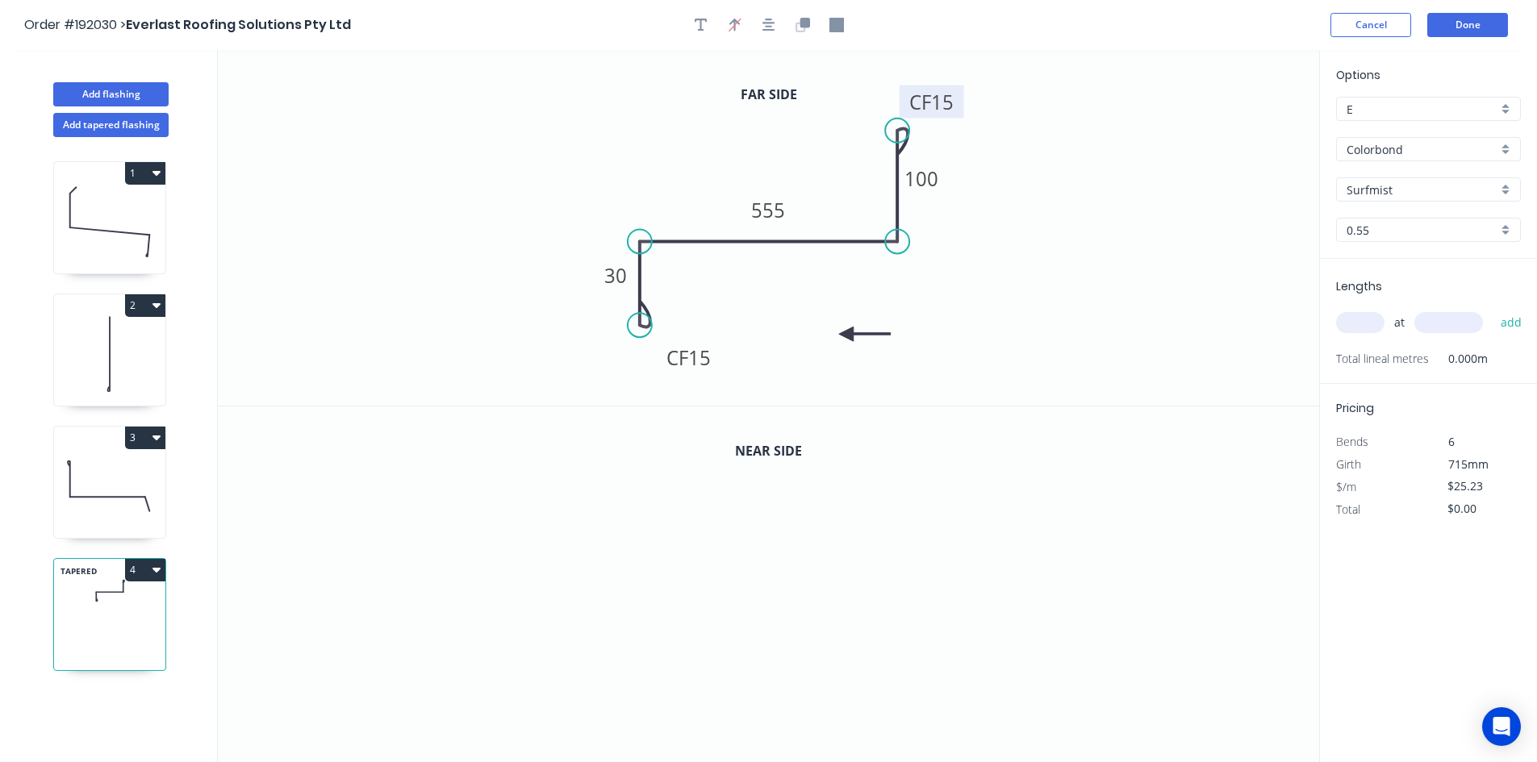
click at [848, 330] on icon at bounding box center [865, 334] width 52 height 15
click at [848, 330] on icon "0 CF 15 30 555 CF 15 100" at bounding box center [768, 228] width 1101 height 356
click at [845, 332] on icon at bounding box center [859, 347] width 47 height 47
drag, startPoint x: 845, startPoint y: 332, endPoint x: 843, endPoint y: 290, distance: 42.0
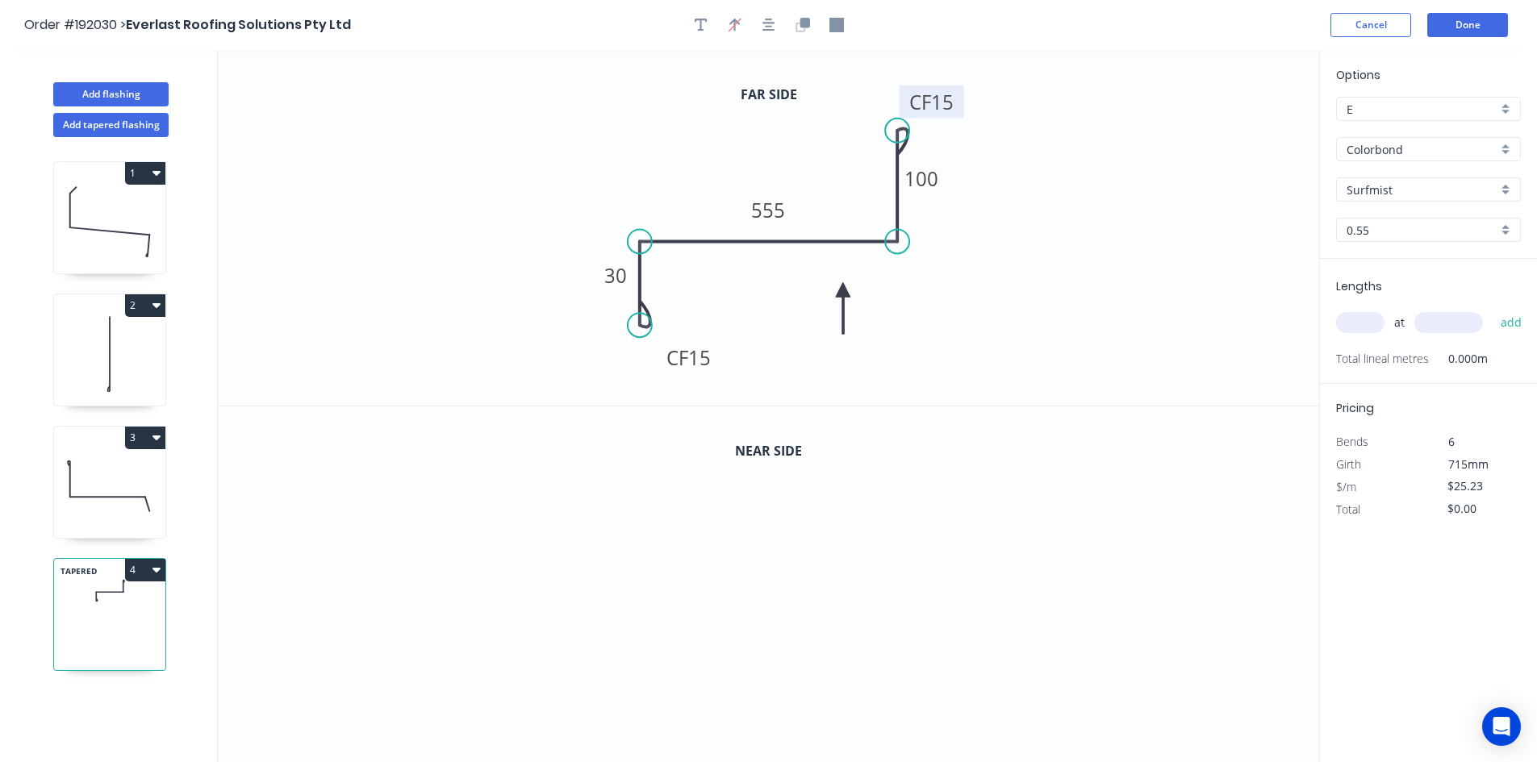
click at [843, 290] on icon at bounding box center [843, 308] width 15 height 52
click at [783, 215] on tspan "555" at bounding box center [769, 210] width 34 height 27
click at [794, 267] on icon "0 CF 15 30 545 CF 15 100" at bounding box center [768, 228] width 1101 height 356
drag, startPoint x: 771, startPoint y: 42, endPoint x: 771, endPoint y: 33, distance: 8.9
click at [771, 40] on header "Order #192030 > Everlast Roofing Solutions Pty Ltd Cancel Done" at bounding box center [768, 25] width 1537 height 50
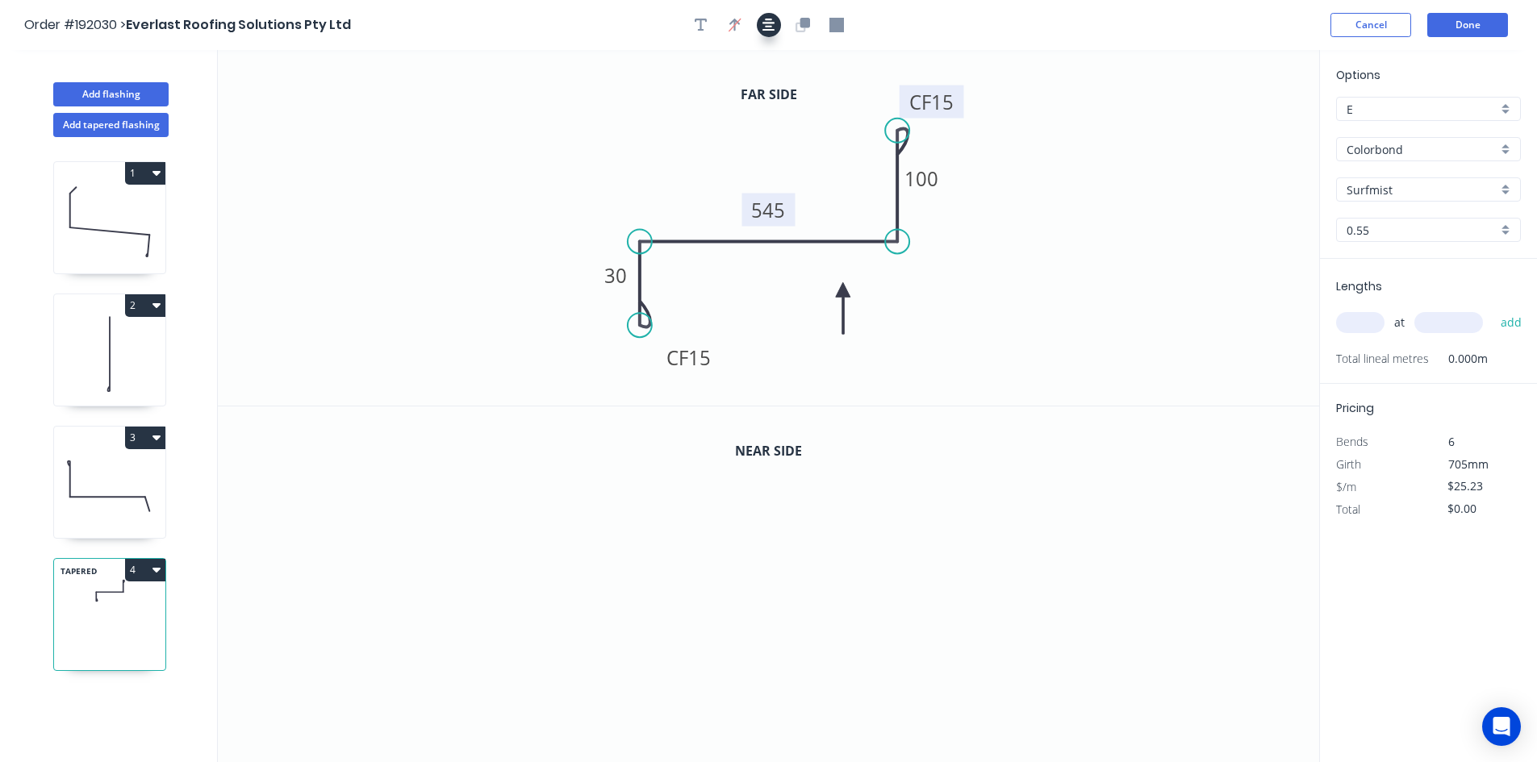
click at [771, 29] on icon "button" at bounding box center [768, 25] width 13 height 15
click at [800, 24] on icon "button" at bounding box center [804, 23] width 10 height 10
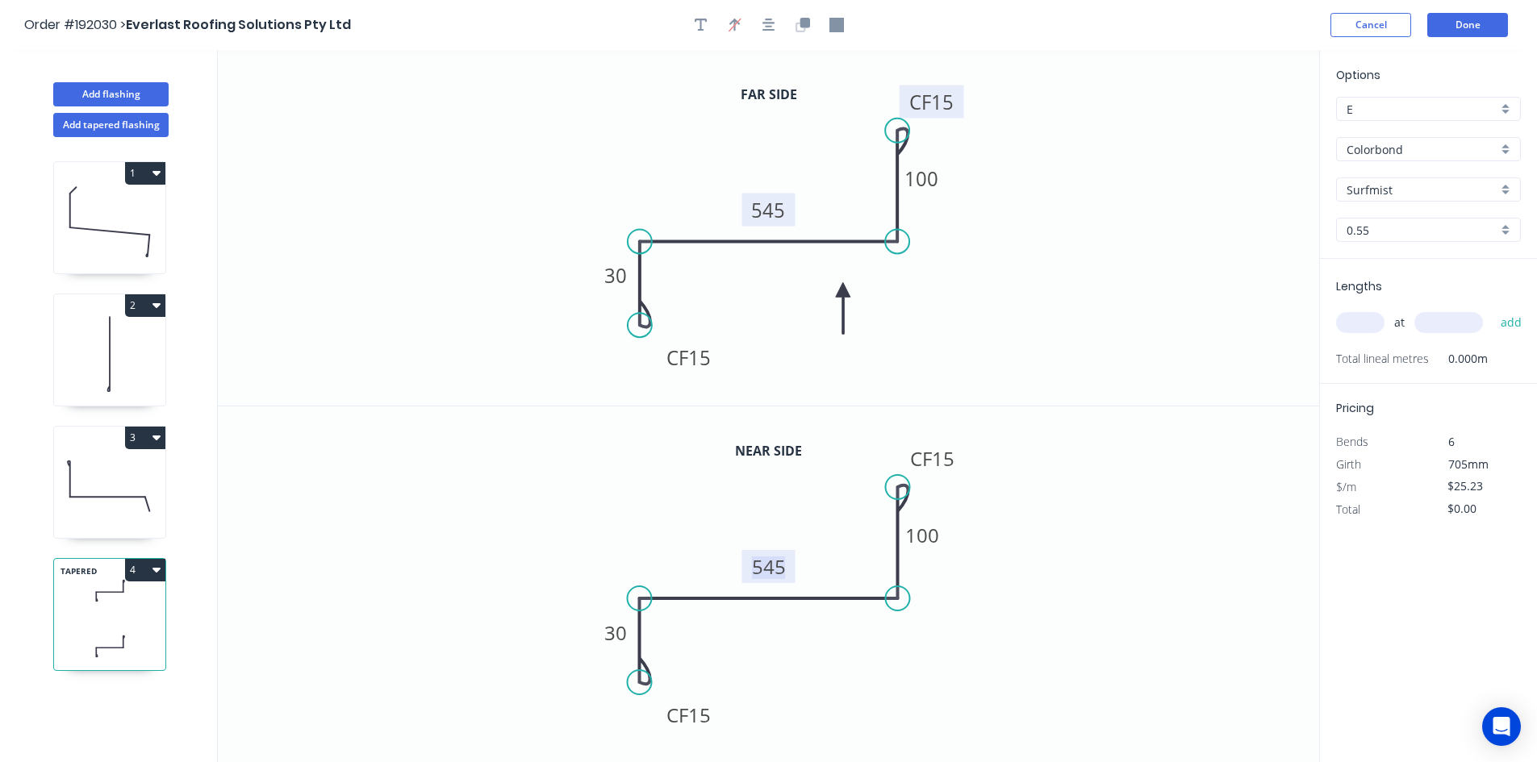
click at [782, 553] on tspan "545" at bounding box center [769, 566] width 34 height 27
type input "$26.92"
click at [1359, 328] on input "text" at bounding box center [1360, 322] width 48 height 21
type input "1"
type input "6300"
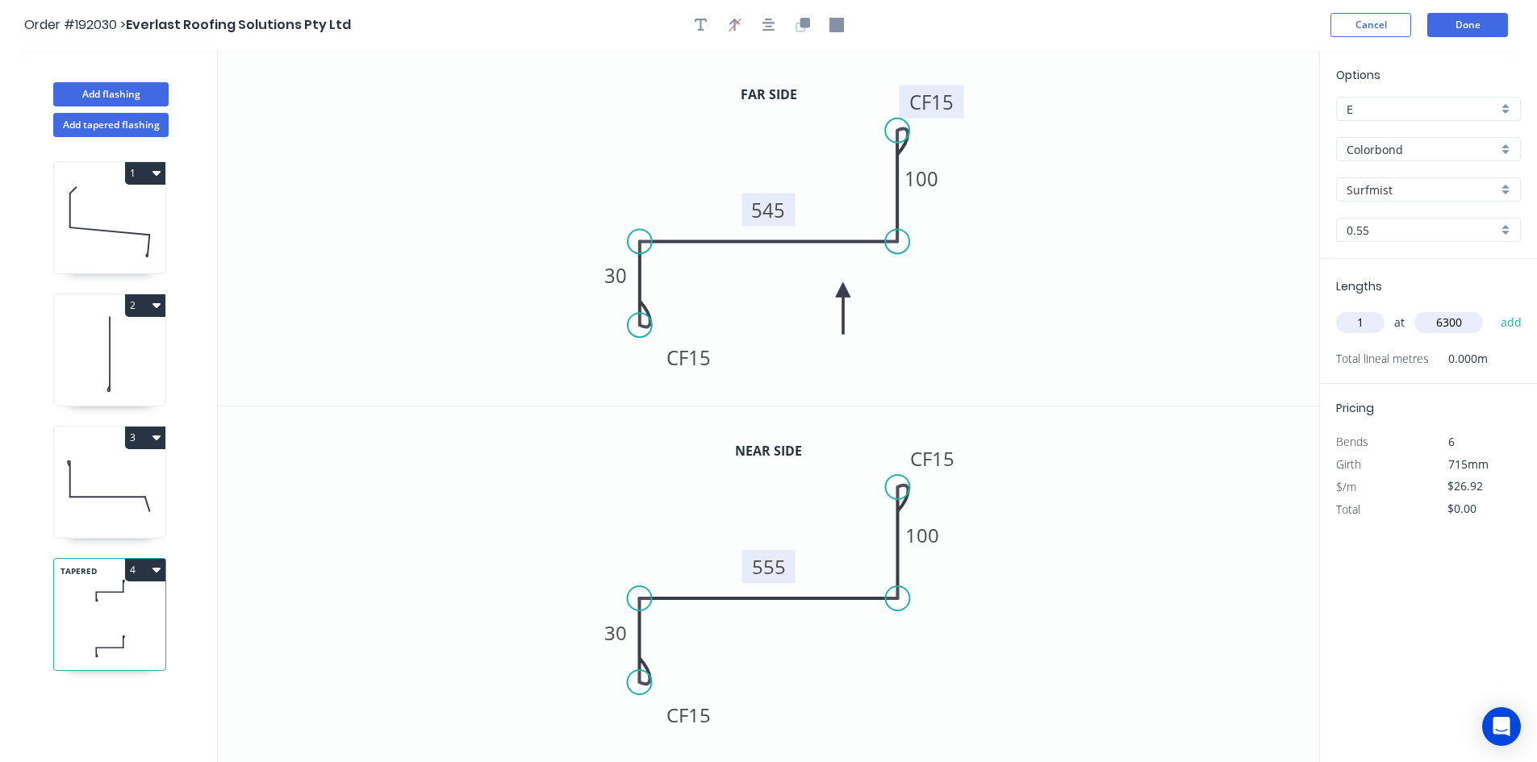
click at [1492, 309] on button "add" at bounding box center [1511, 322] width 38 height 27
type input "$169.60"
click at [1462, 26] on button "Done" at bounding box center [1467, 25] width 81 height 24
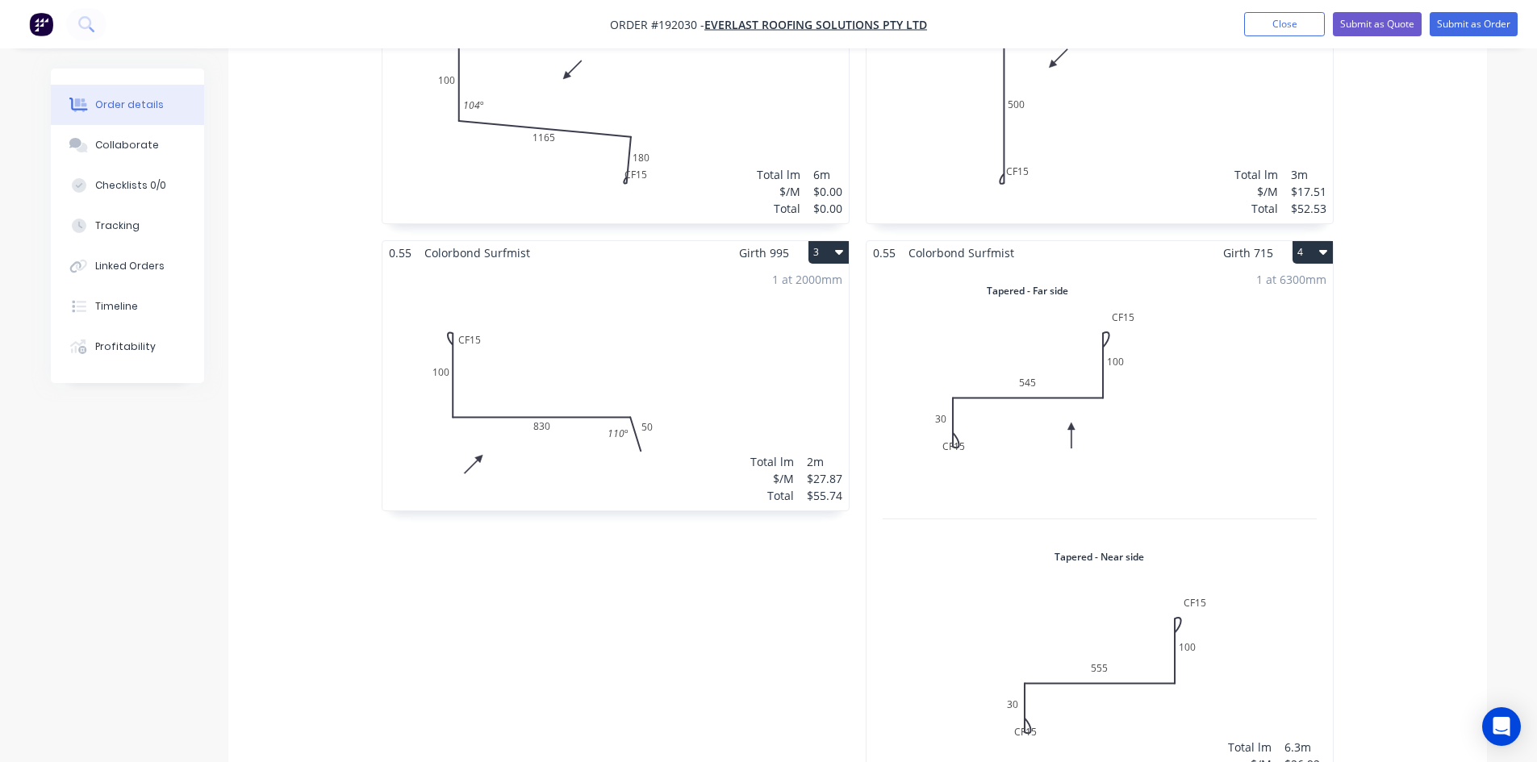
scroll to position [612, 0]
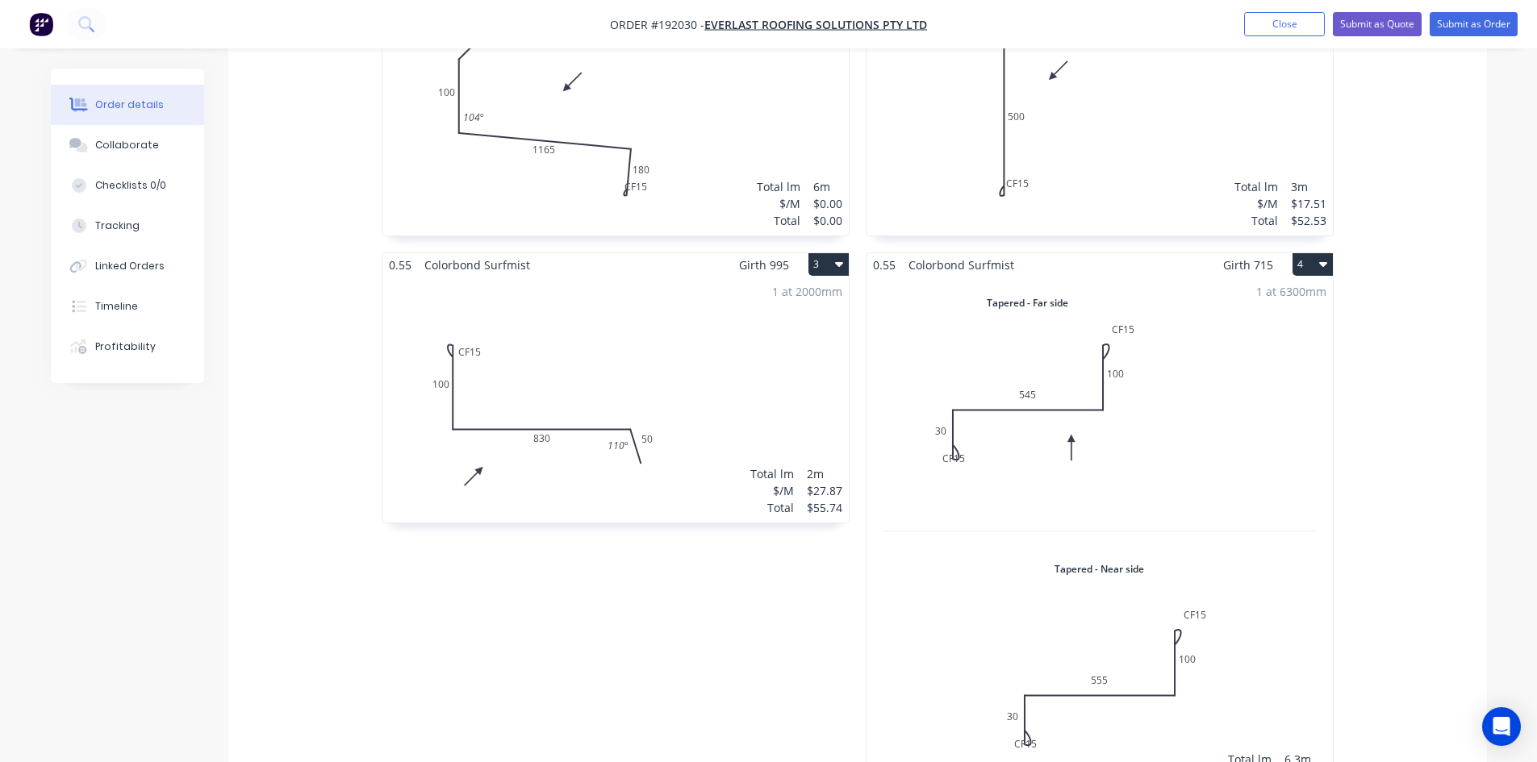
drag, startPoint x: 962, startPoint y: 376, endPoint x: 1354, endPoint y: 372, distance: 392.0
click at [1354, 372] on div "0.55 Colorbond Surfmist Girth 1470 1 0 10 100 1165 CF 15 180 104 º 0 10 100 116…" at bounding box center [857, 395] width 1258 height 860
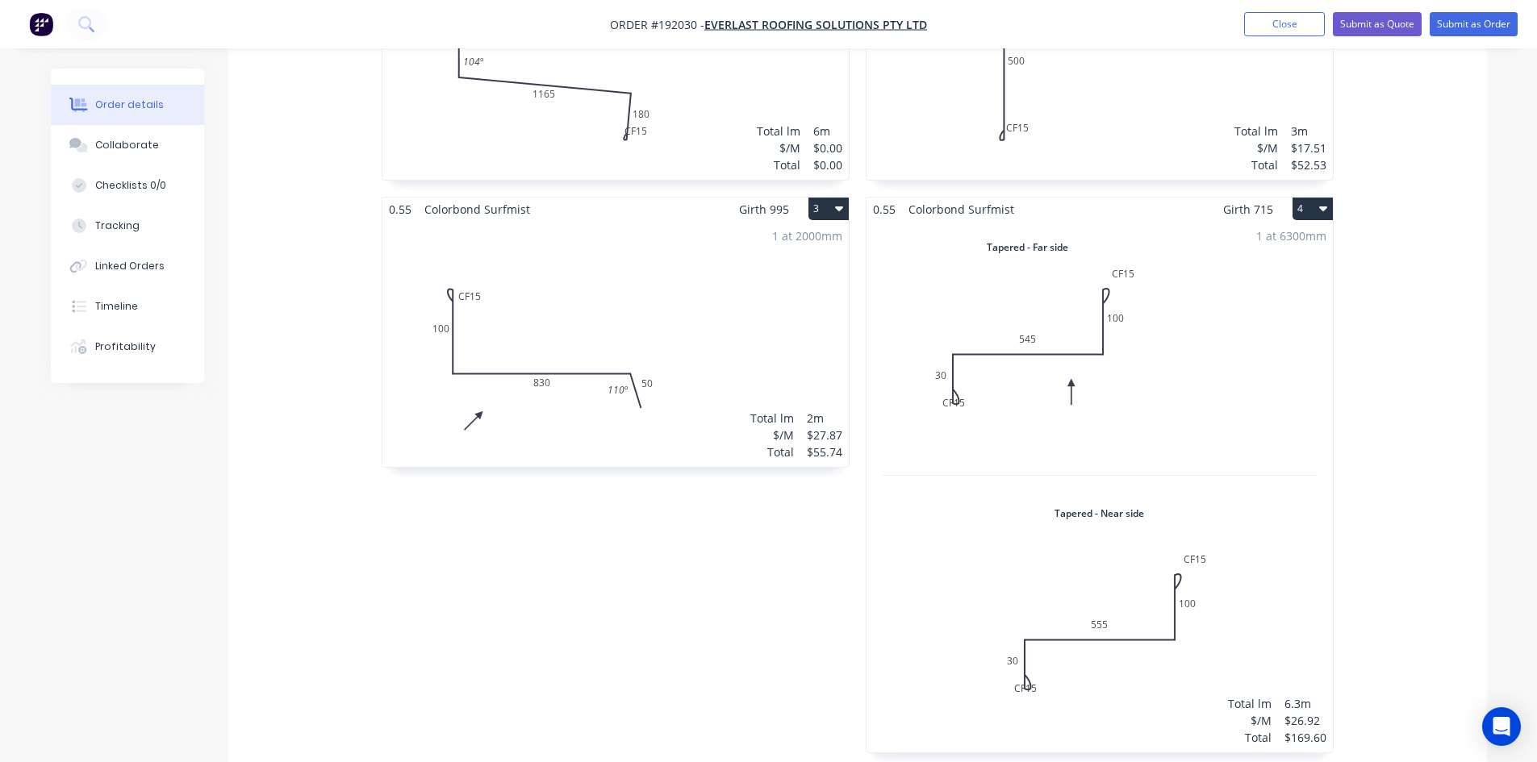
scroll to position [672, 0]
click at [1194, 477] on div "1 at 6300mm Total lm $/M Total 6.3m $26.92 $169.60" at bounding box center [1099, 483] width 466 height 532
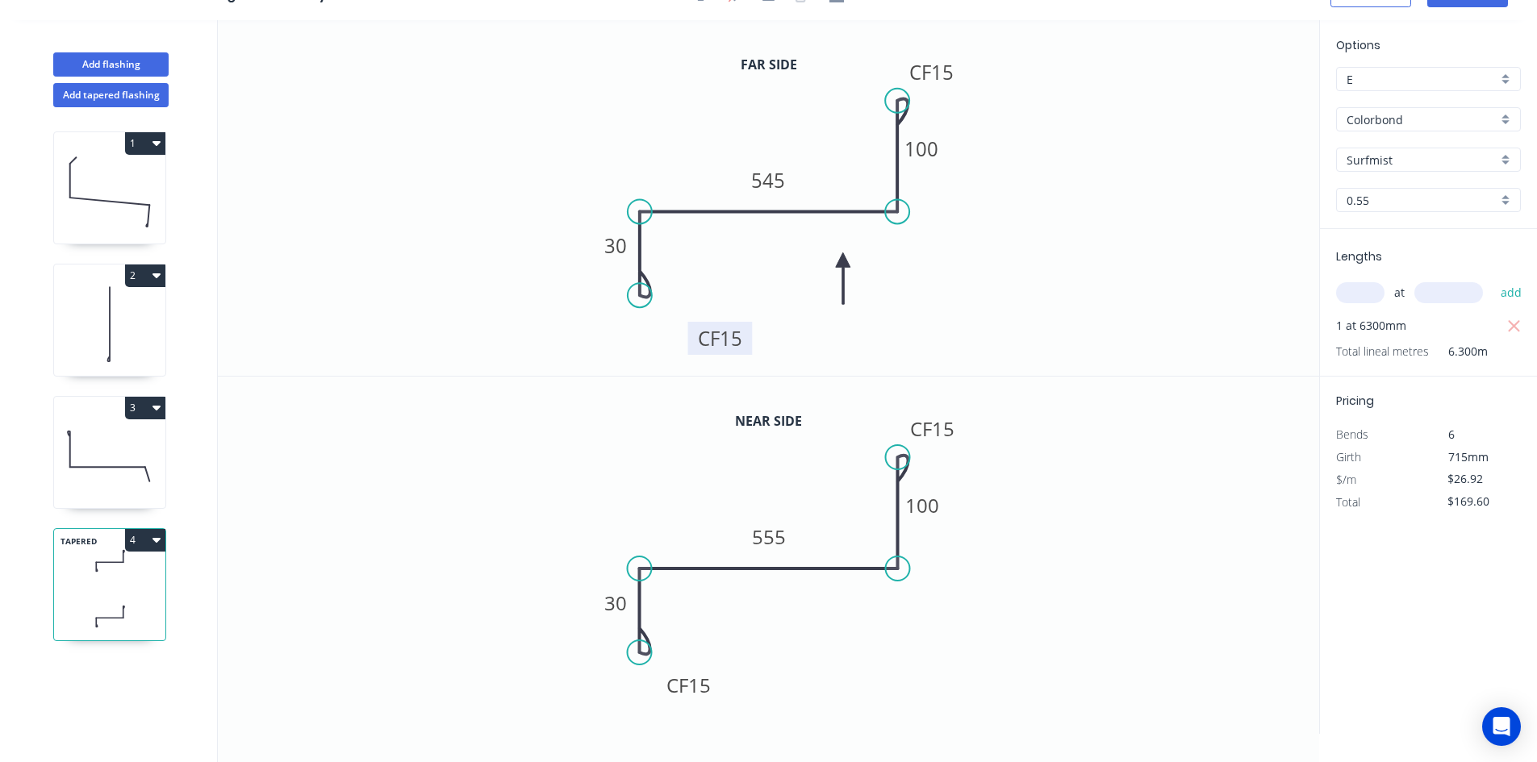
drag, startPoint x: 718, startPoint y: 339, endPoint x: 749, endPoint y: 349, distance: 33.2
click at [749, 349] on rect at bounding box center [720, 338] width 65 height 33
drag, startPoint x: 719, startPoint y: 686, endPoint x: 765, endPoint y: 699, distance: 48.8
click at [765, 699] on rect at bounding box center [732, 698] width 65 height 33
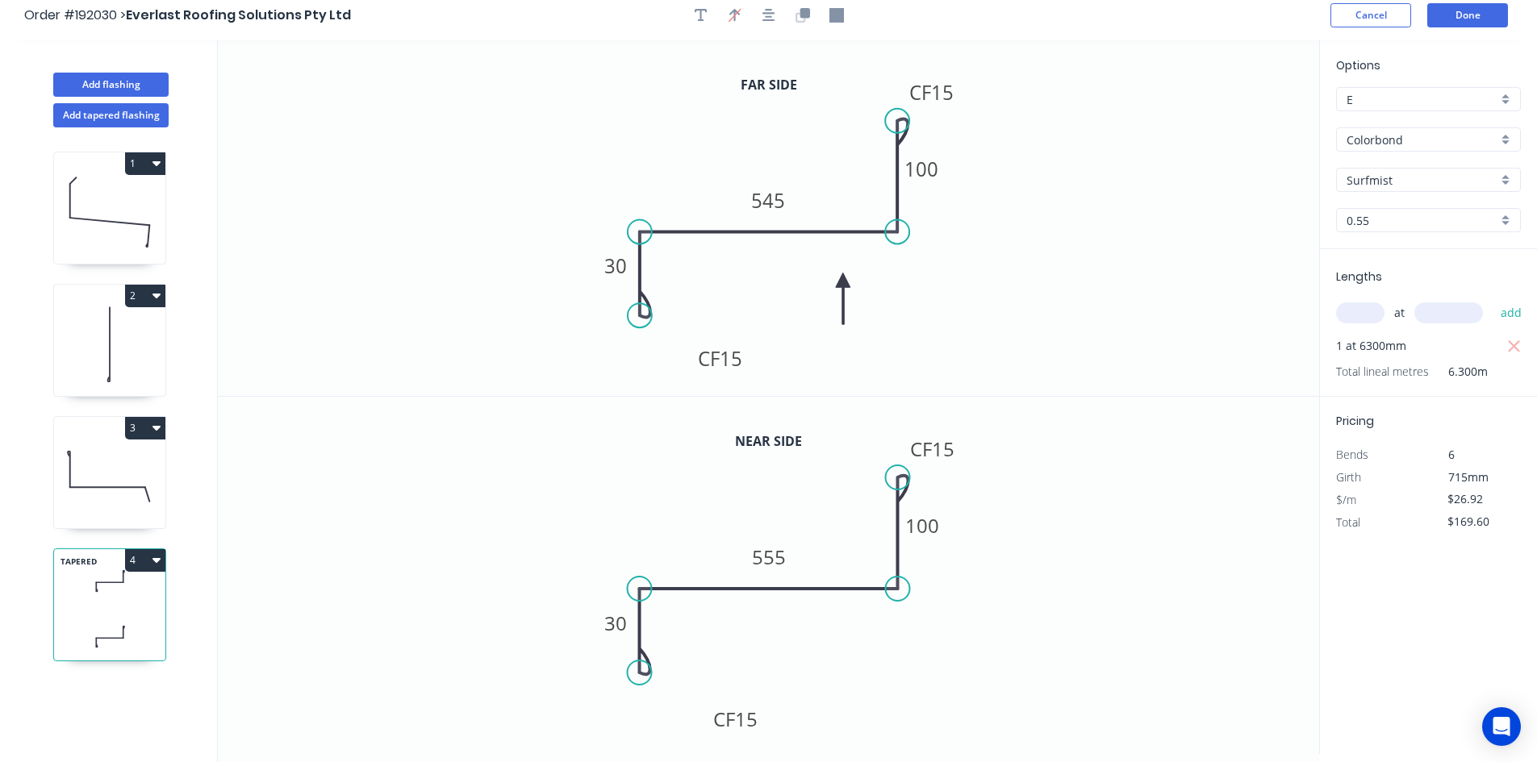
scroll to position [0, 0]
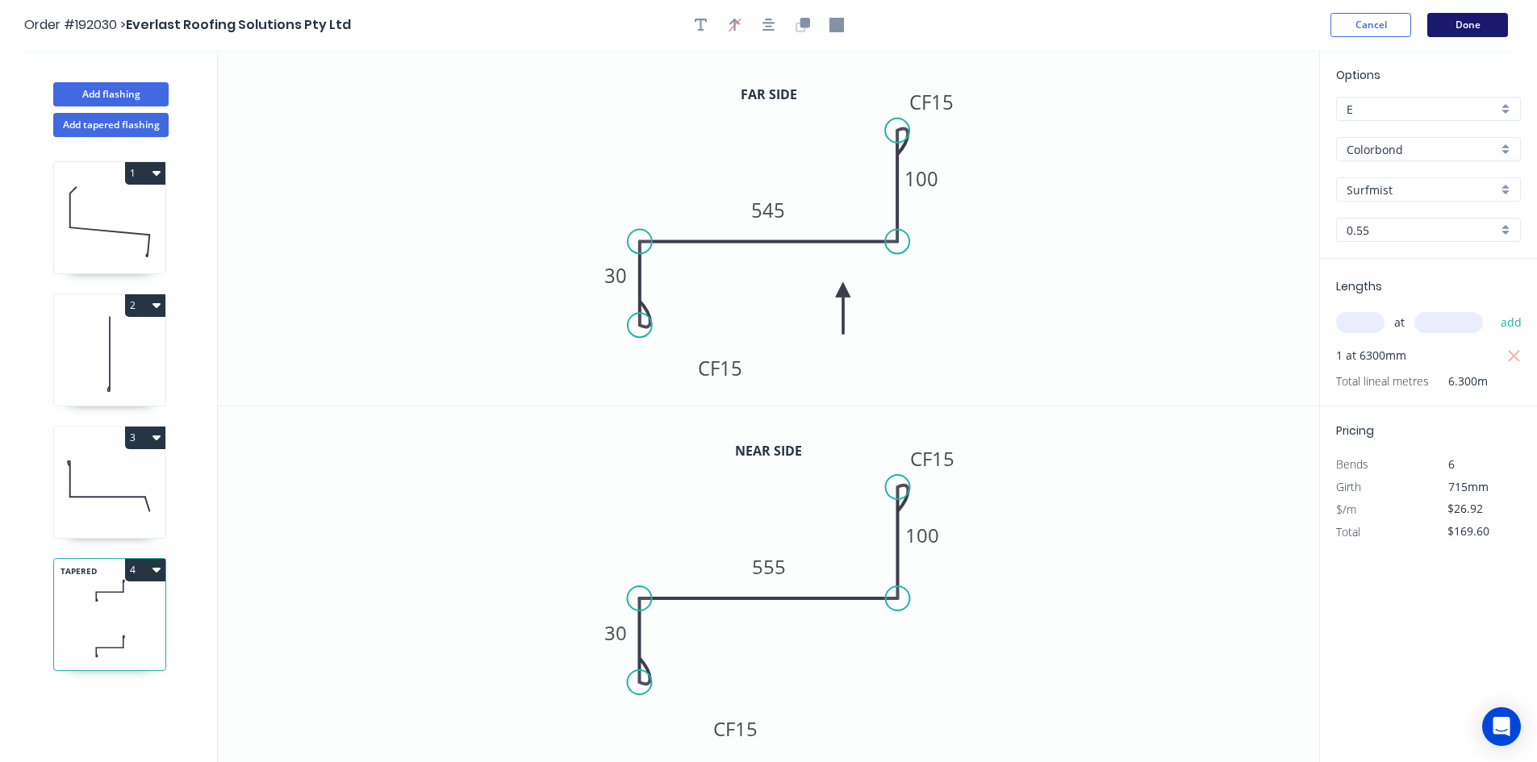
click at [1491, 27] on button "Done" at bounding box center [1467, 25] width 81 height 24
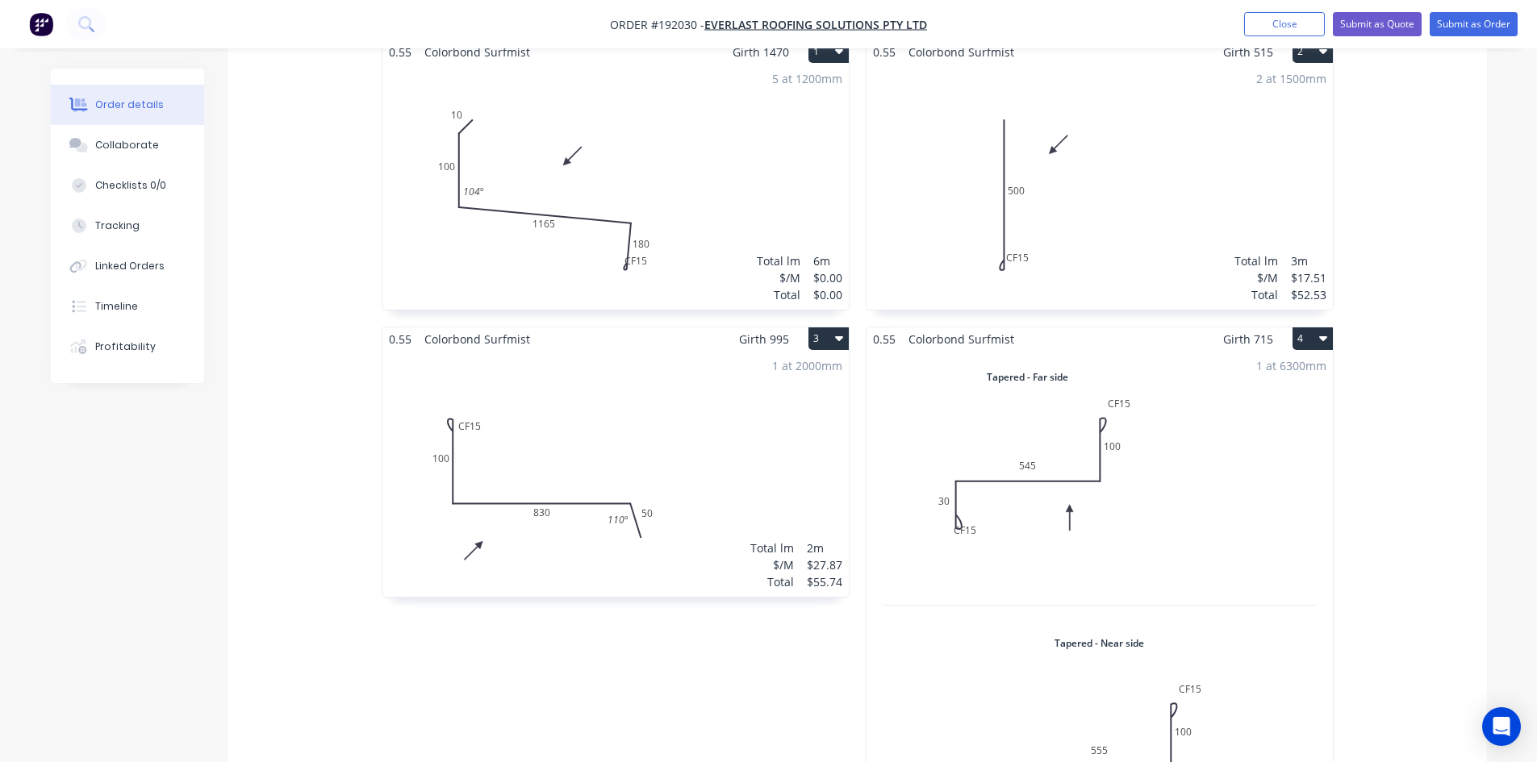
scroll to position [941, 0]
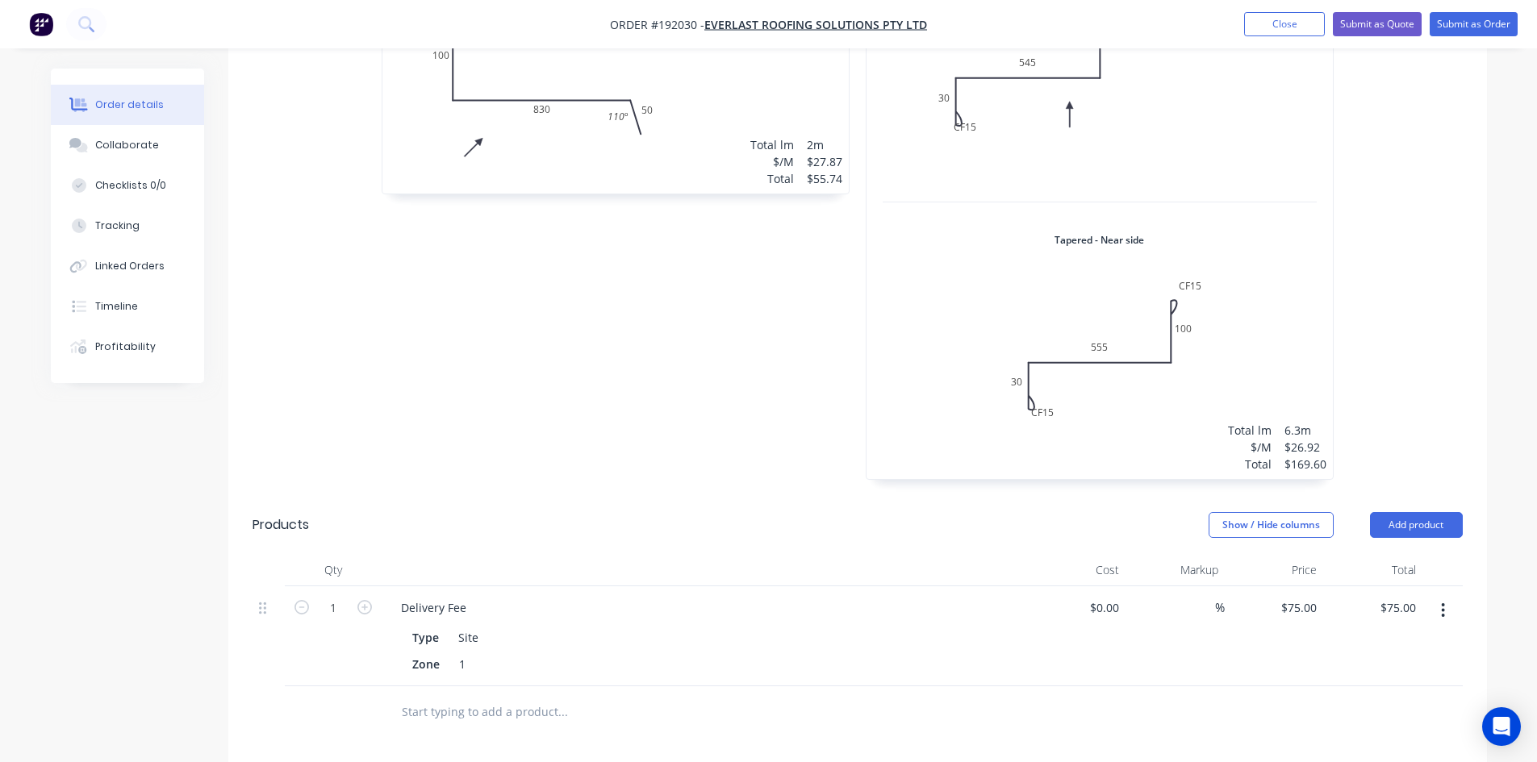
click at [1056, 116] on div "1 at 6300mm Total lm $/M Total 6.3m $26.92 $169.60" at bounding box center [1099, 214] width 466 height 532
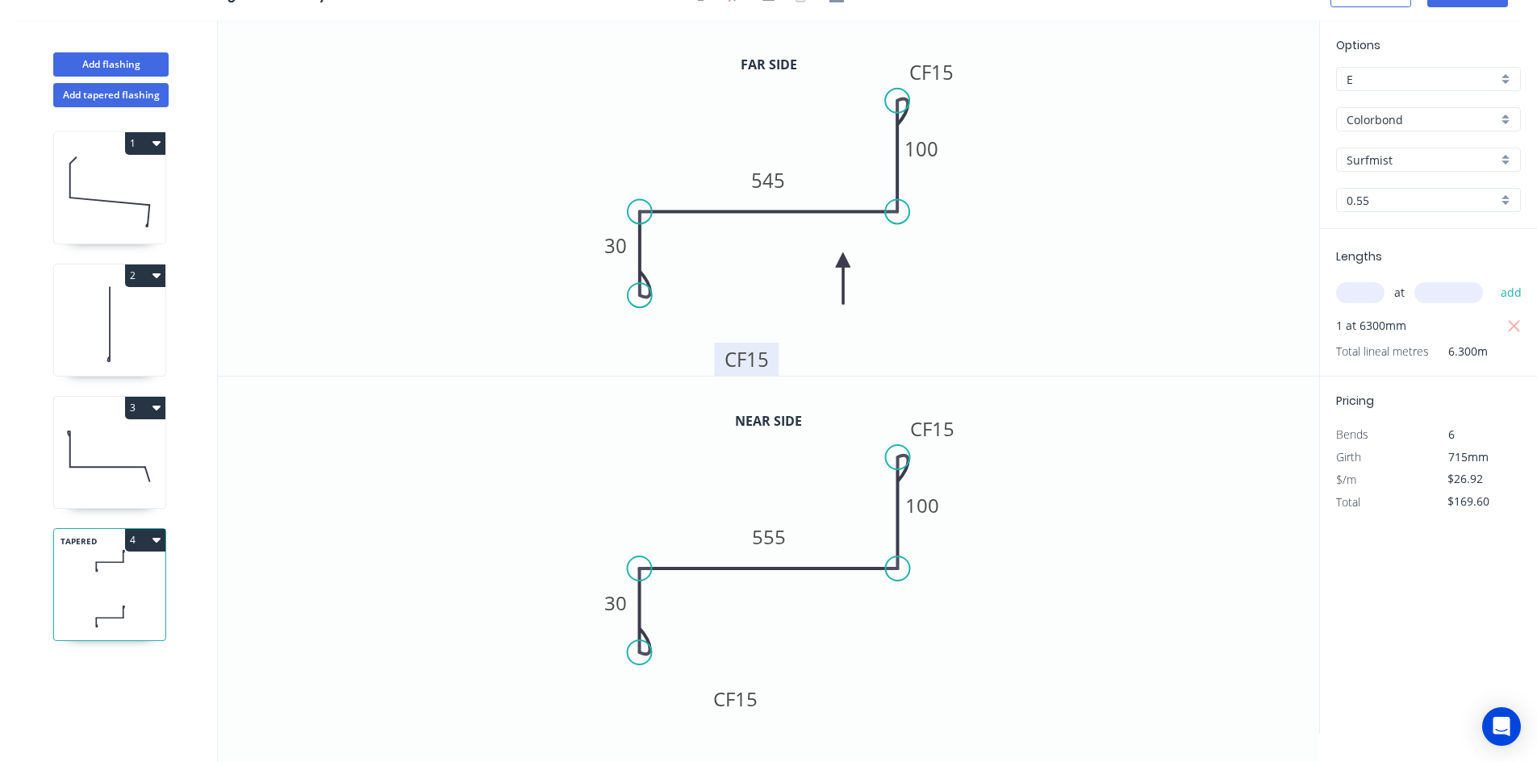
drag, startPoint x: 742, startPoint y: 347, endPoint x: 773, endPoint y: 369, distance: 37.6
click at [773, 369] on rect at bounding box center [747, 359] width 65 height 33
click at [758, 701] on rect at bounding box center [735, 700] width 65 height 33
drag, startPoint x: 758, startPoint y: 703, endPoint x: 790, endPoint y: 724, distance: 37.8
click at [790, 724] on rect at bounding box center [766, 722] width 65 height 33
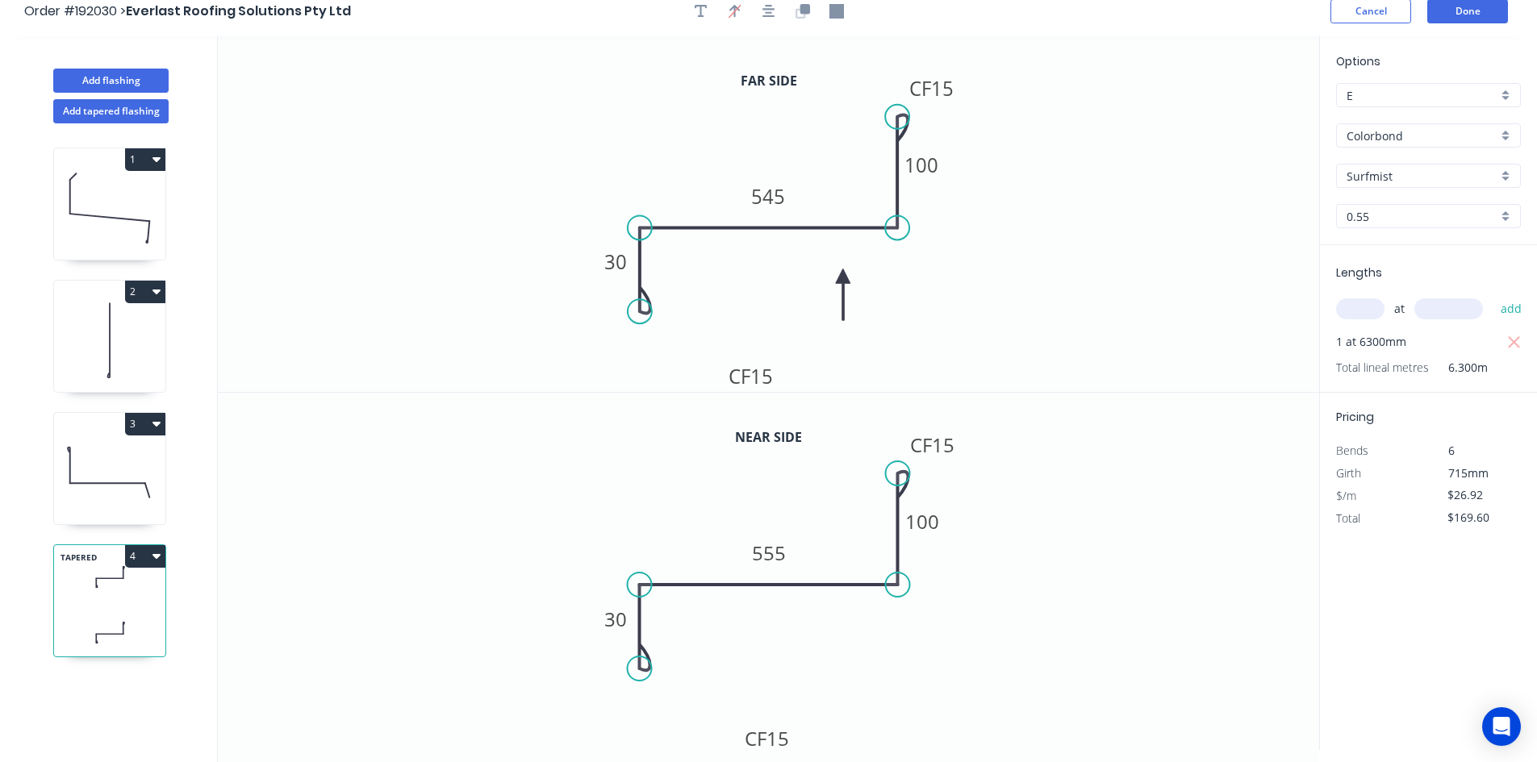
scroll to position [0, 0]
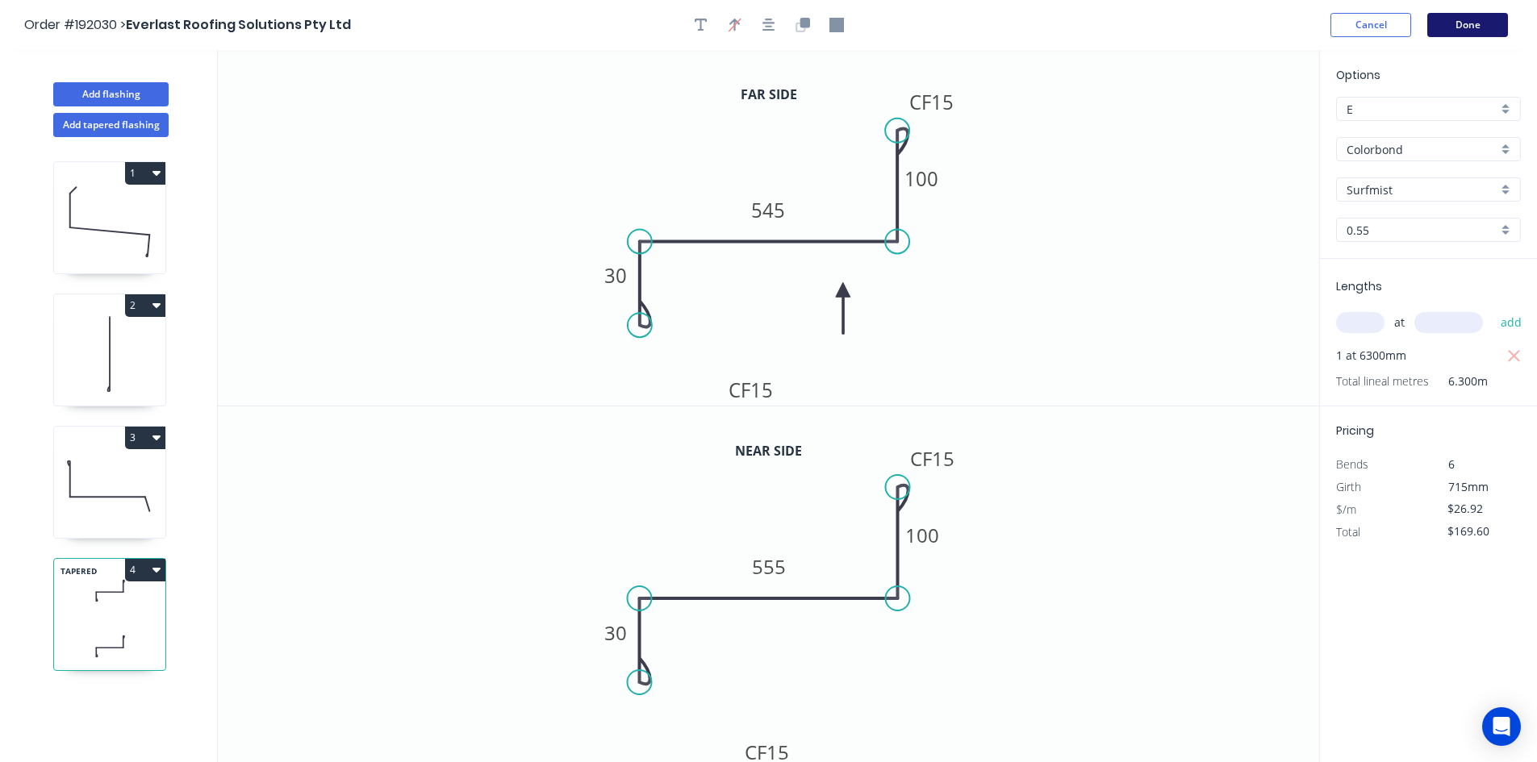
click at [1450, 35] on button "Done" at bounding box center [1467, 25] width 81 height 24
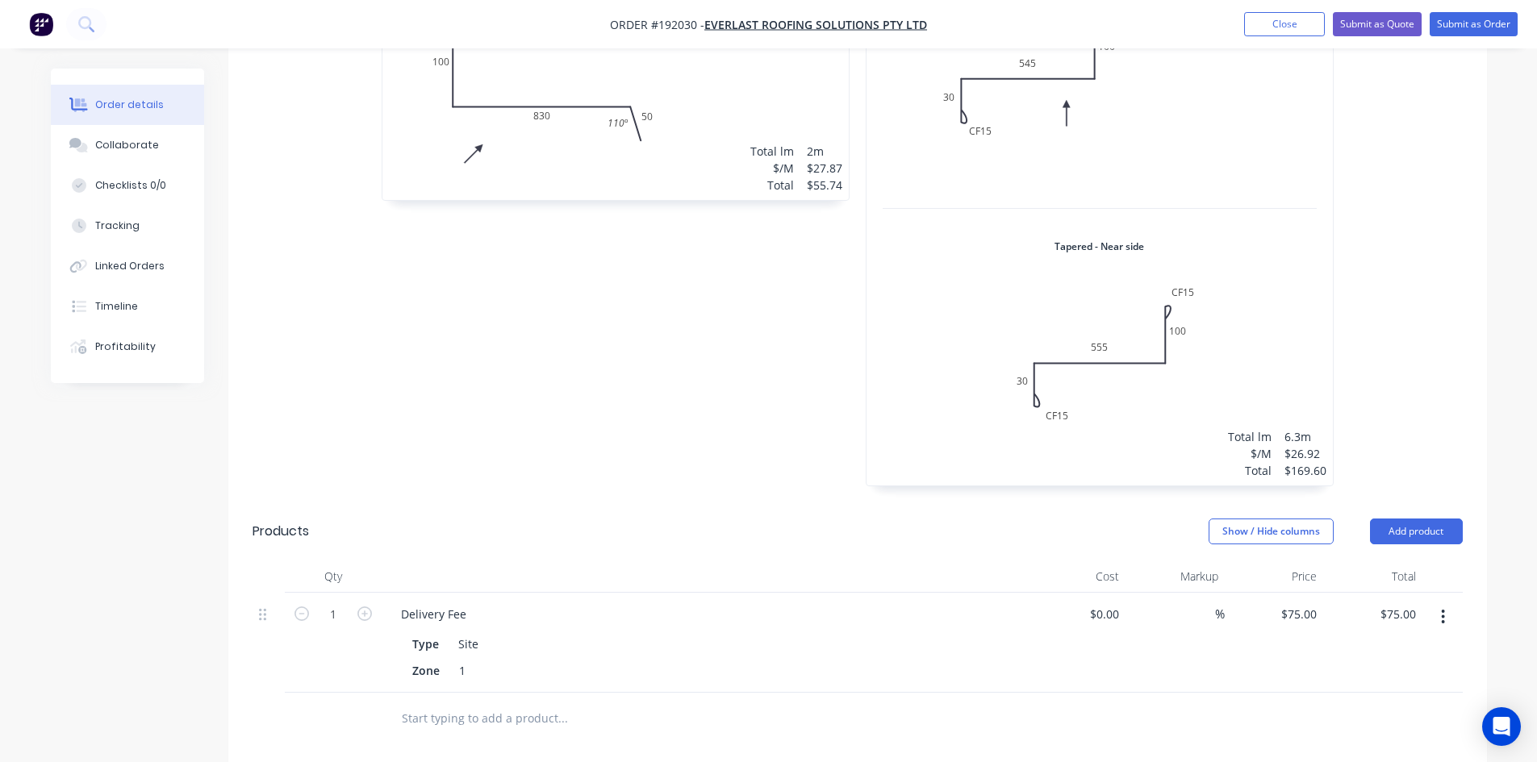
scroll to position [941, 0]
drag, startPoint x: 1177, startPoint y: 208, endPoint x: 1201, endPoint y: 162, distance: 52.0
click at [1201, 162] on div "1 at 6300mm Total lm $/M Total 6.3m $26.92 $169.60" at bounding box center [1099, 214] width 466 height 532
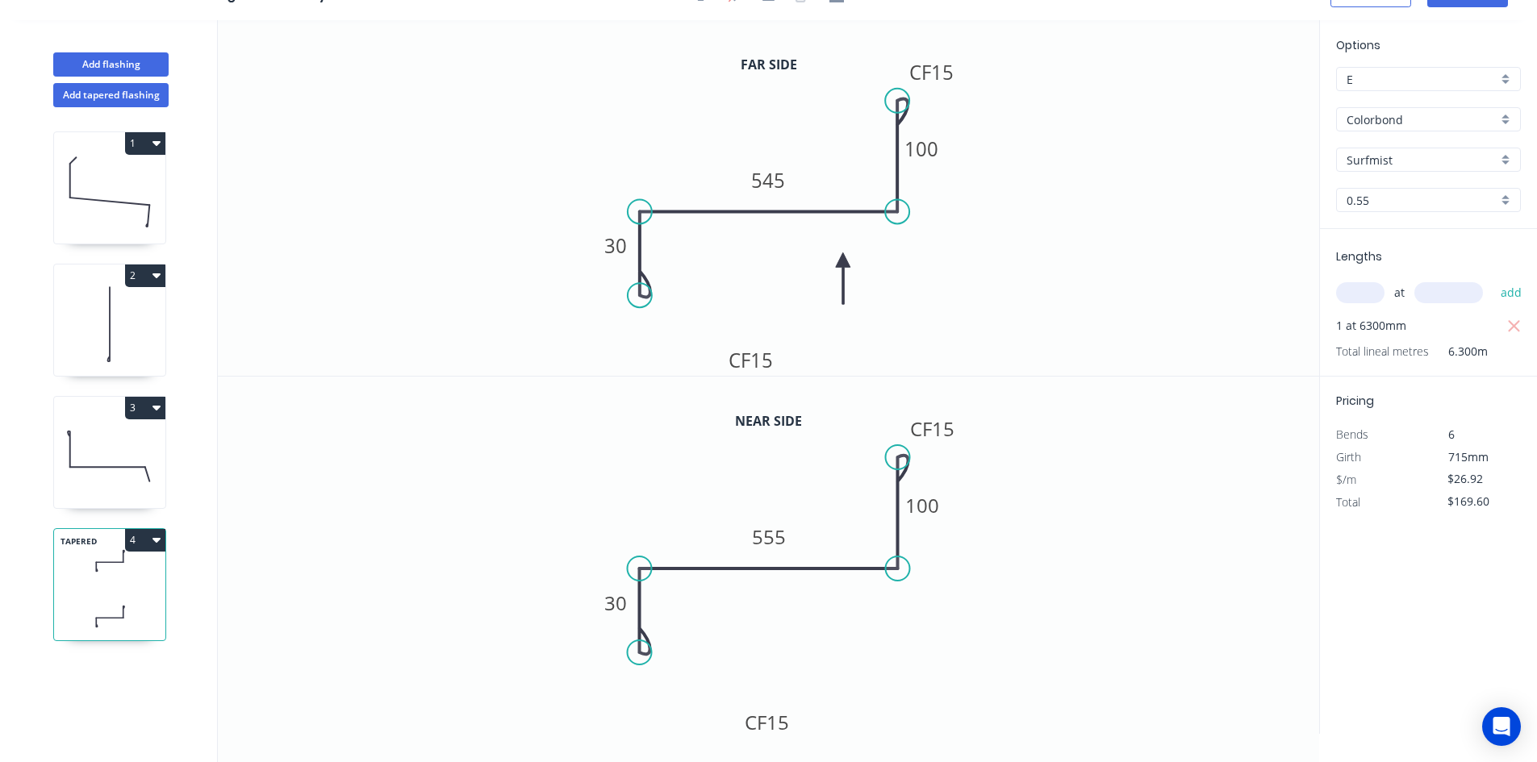
scroll to position [30, 0]
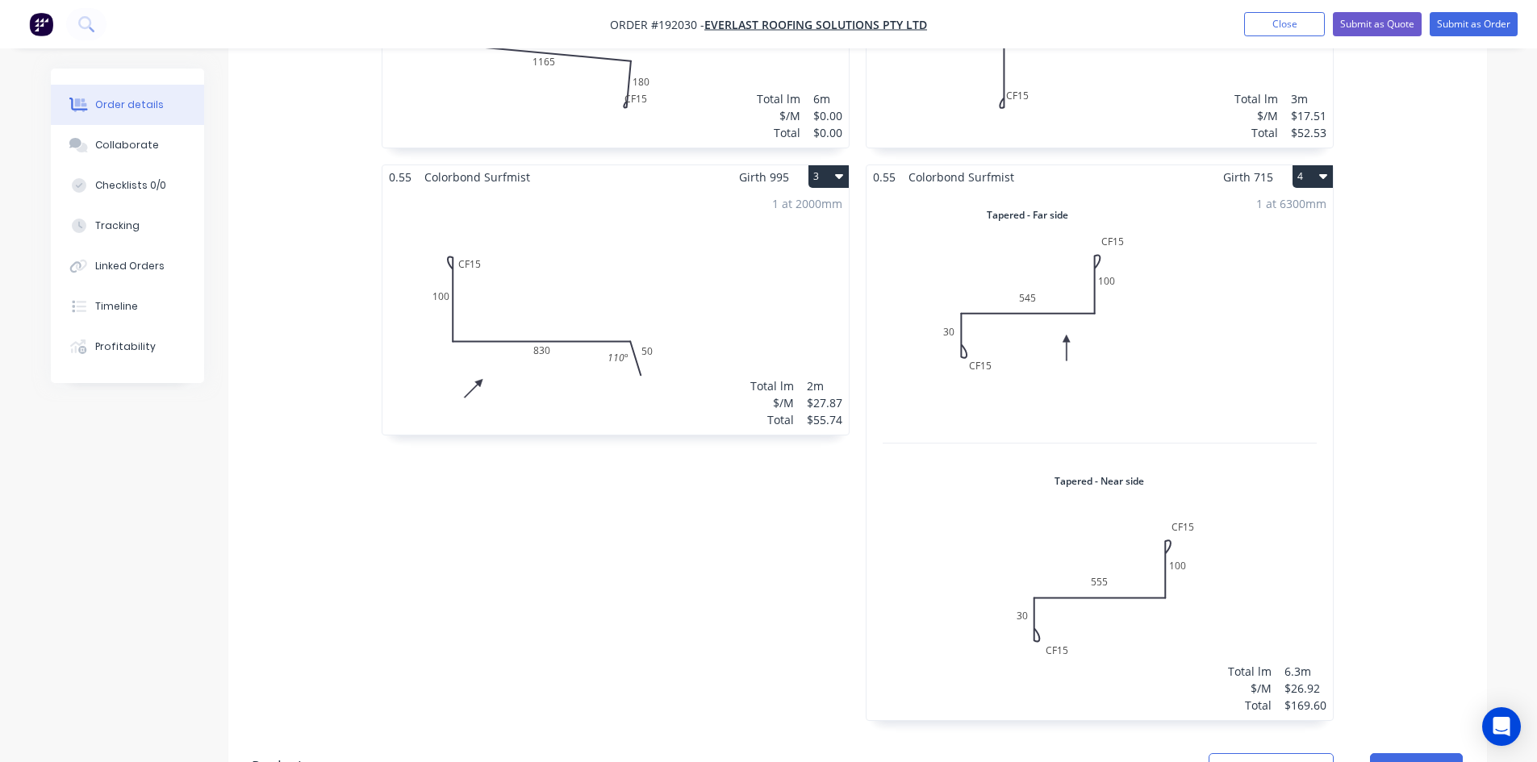
scroll to position [807, 0]
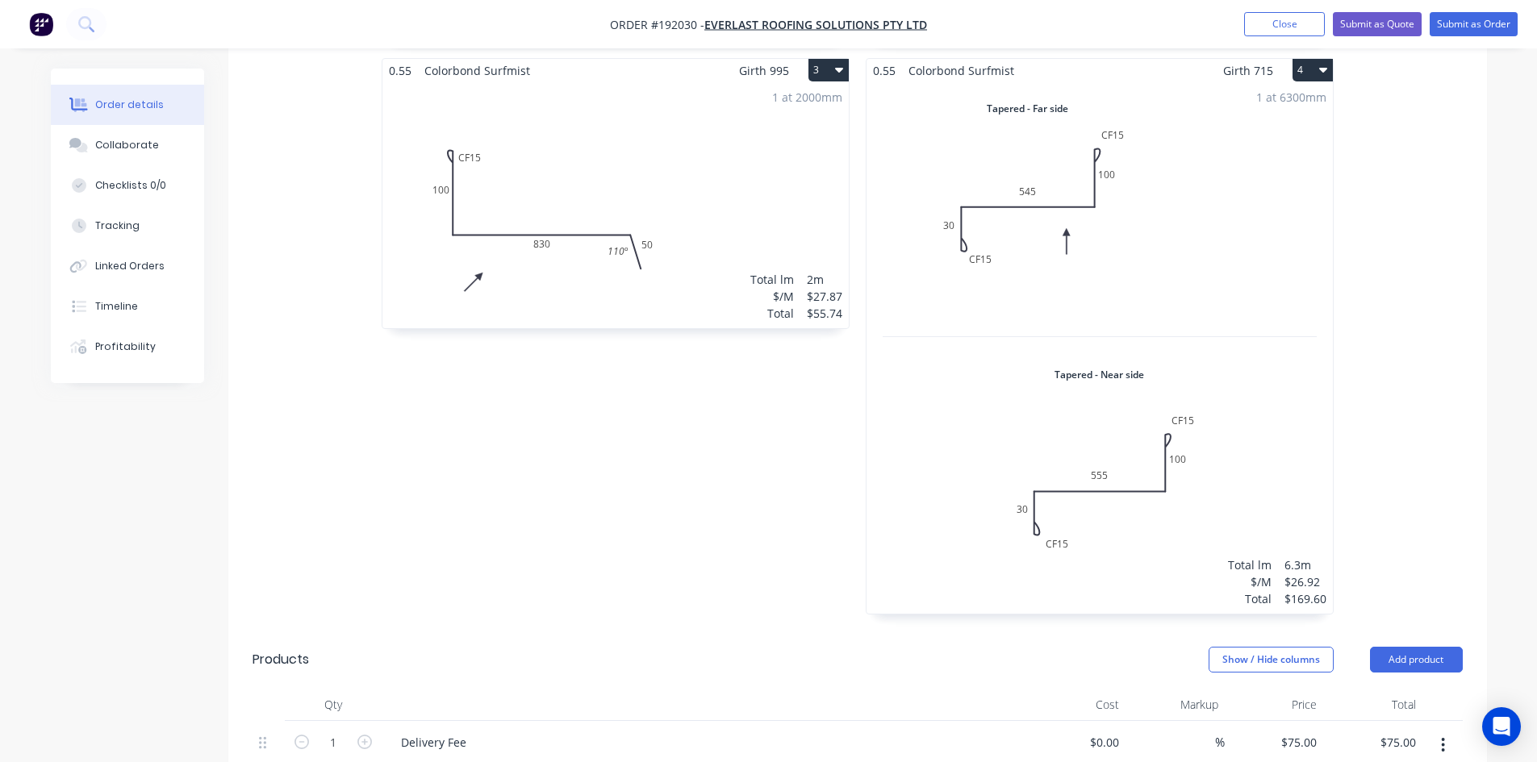
drag, startPoint x: 1275, startPoint y: 194, endPoint x: 1177, endPoint y: 327, distance: 166.2
click at [1177, 327] on div "1 at 6300mm Total lm $/M Total 6.3m $26.92 $169.60" at bounding box center [1099, 348] width 466 height 532
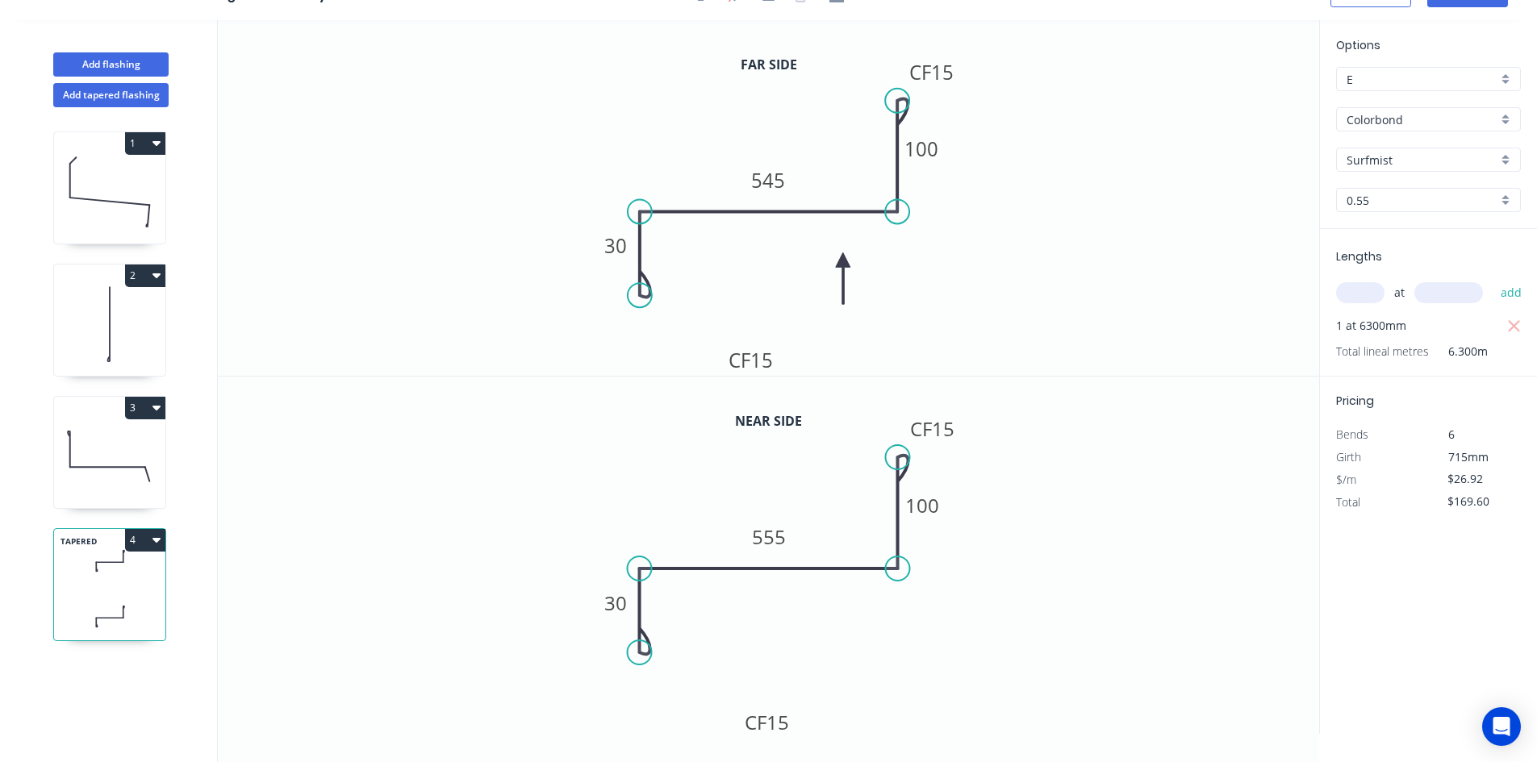
click at [1174, 309] on icon "0 CF 15 30 545 CF 15 100" at bounding box center [768, 198] width 1101 height 356
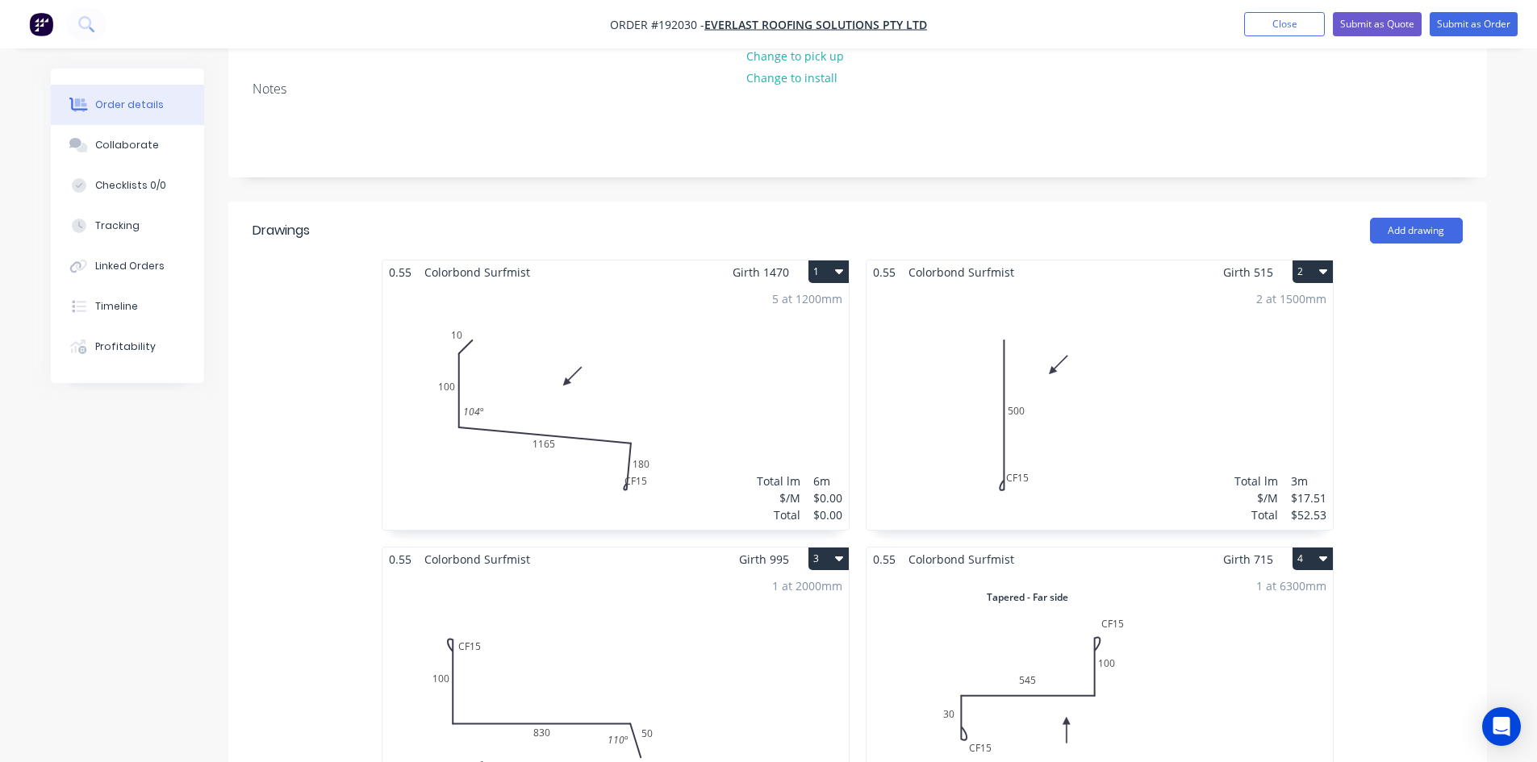
scroll to position [403, 0]
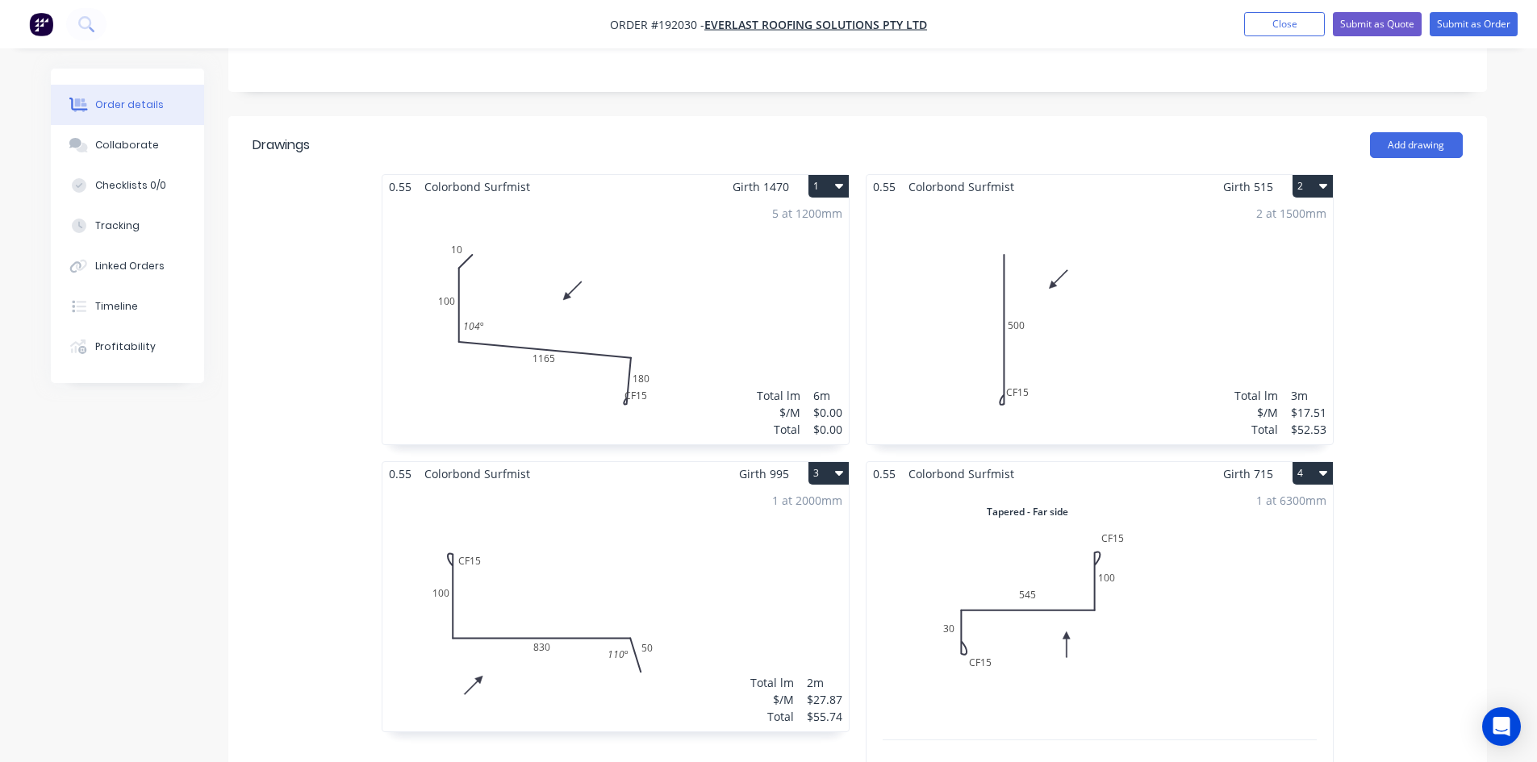
click at [873, 289] on div "2 at 1500mm Total lm $/M Total 3m $17.51 $52.53" at bounding box center [1099, 321] width 466 height 246
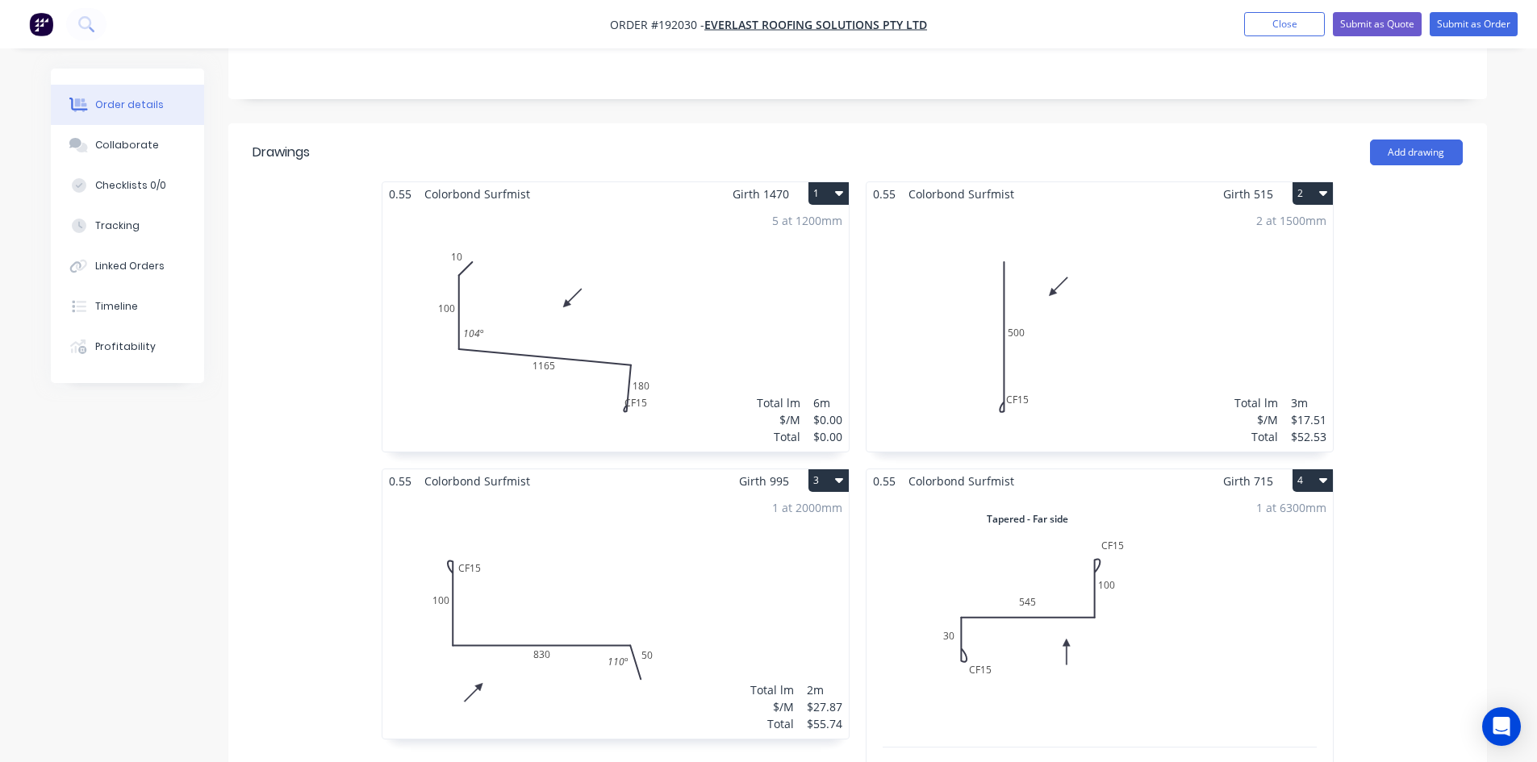
scroll to position [403, 0]
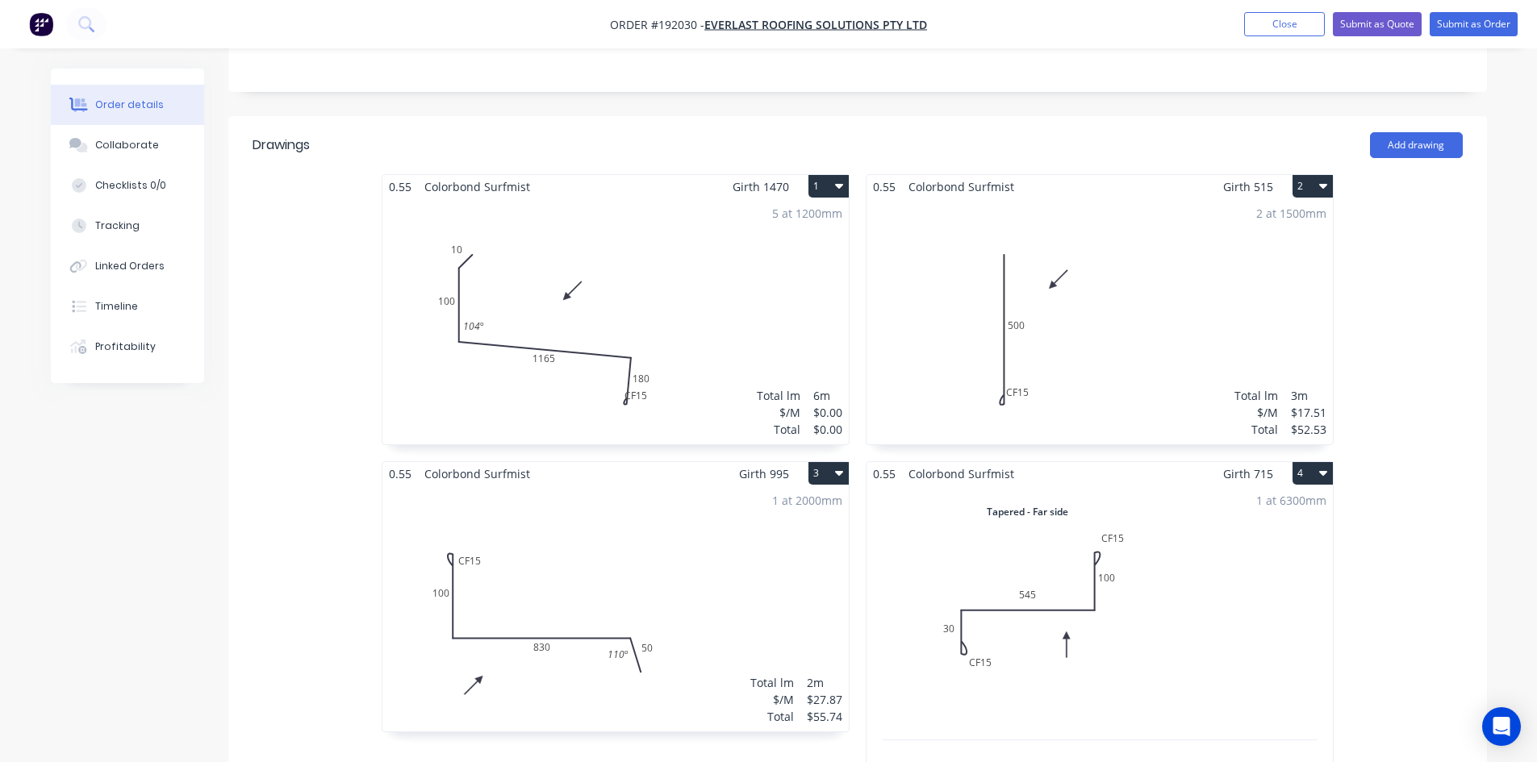
click at [665, 371] on div "5 at 1200mm Total lm $/M Total 6m $0.00 $0.00" at bounding box center [615, 321] width 466 height 246
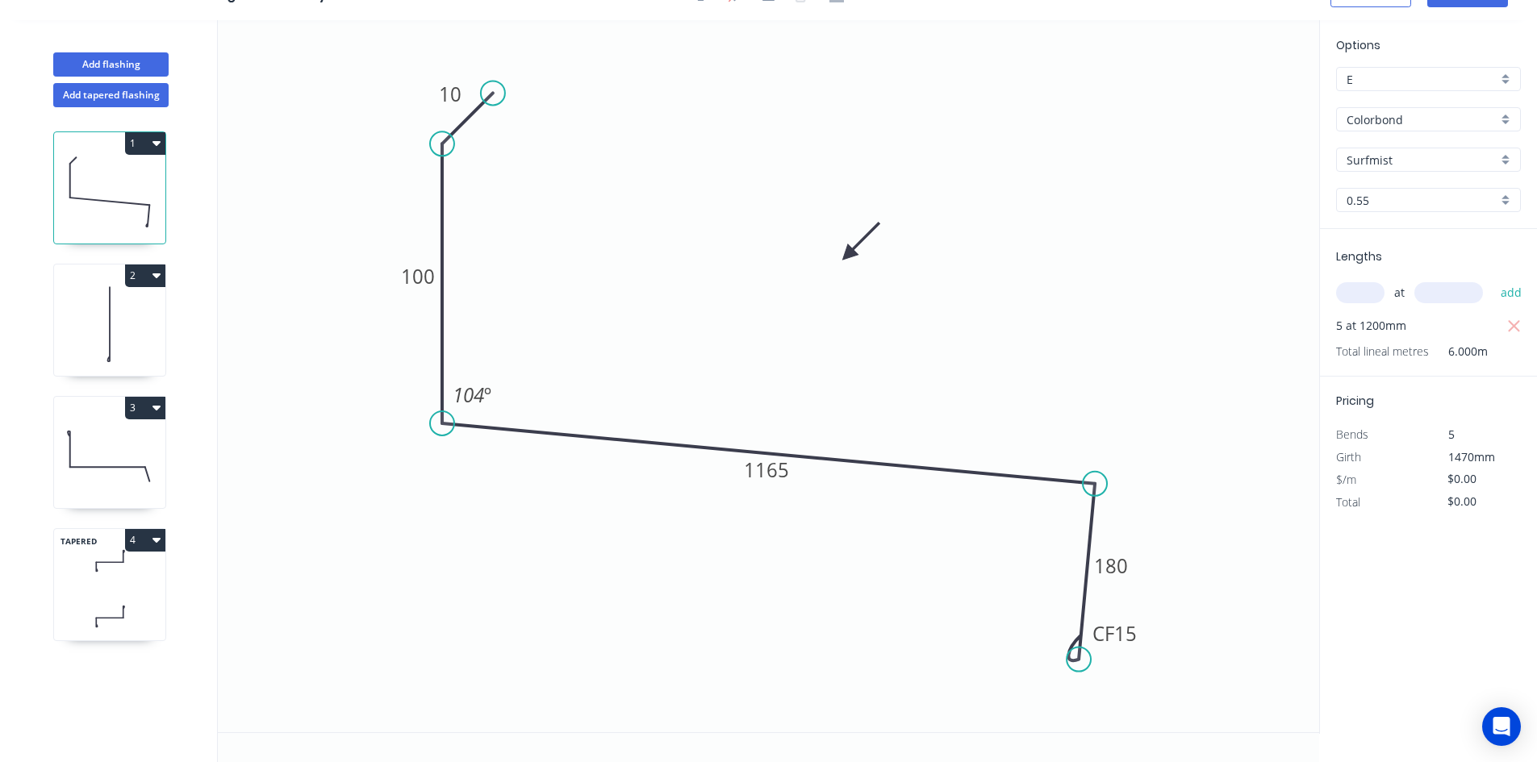
scroll to position [30, 0]
drag, startPoint x: 1141, startPoint y: 641, endPoint x: 1166, endPoint y: 656, distance: 28.9
click at [1166, 655] on rect at bounding box center [1139, 646] width 65 height 33
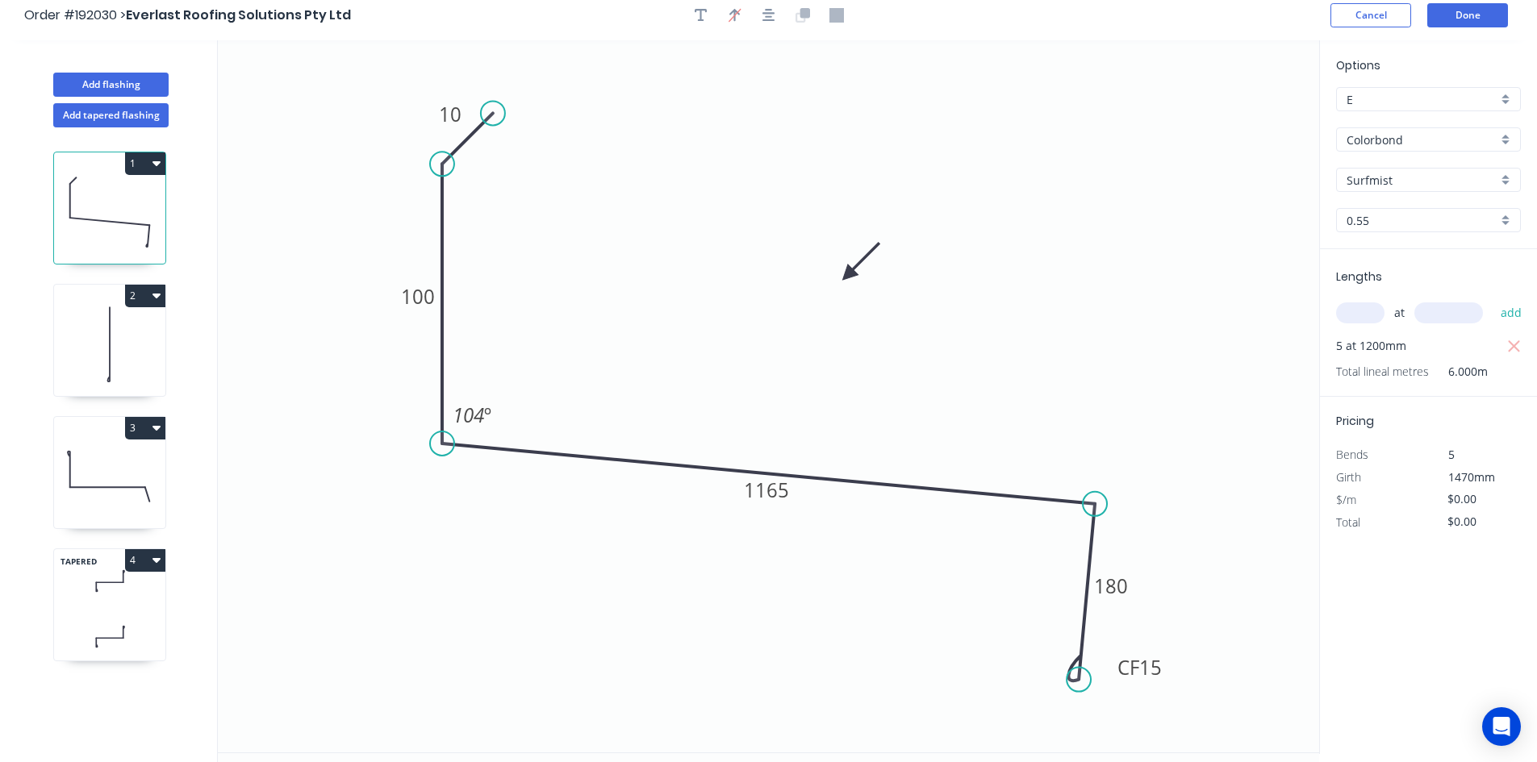
scroll to position [0, 0]
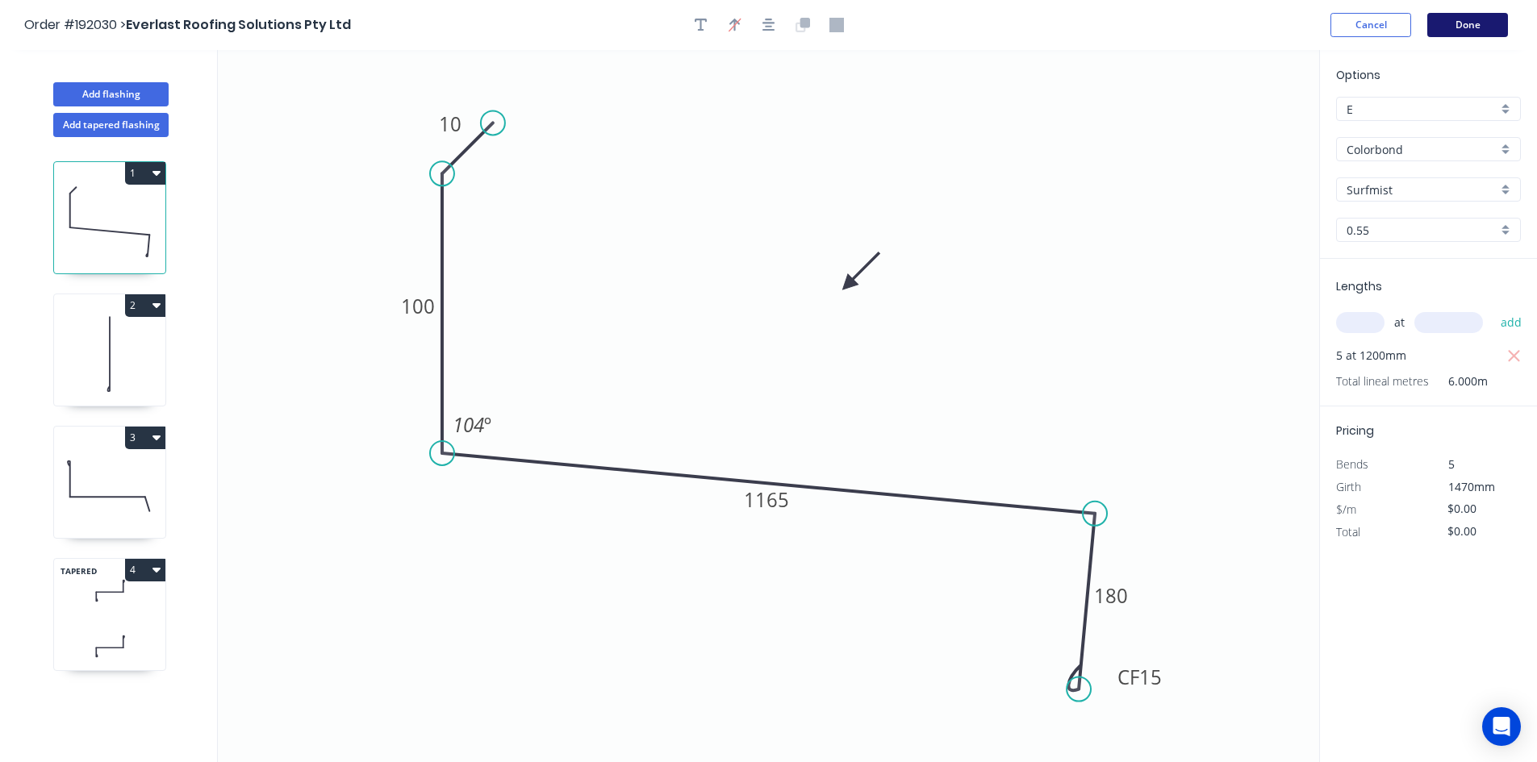
click at [1473, 27] on button "Done" at bounding box center [1467, 25] width 81 height 24
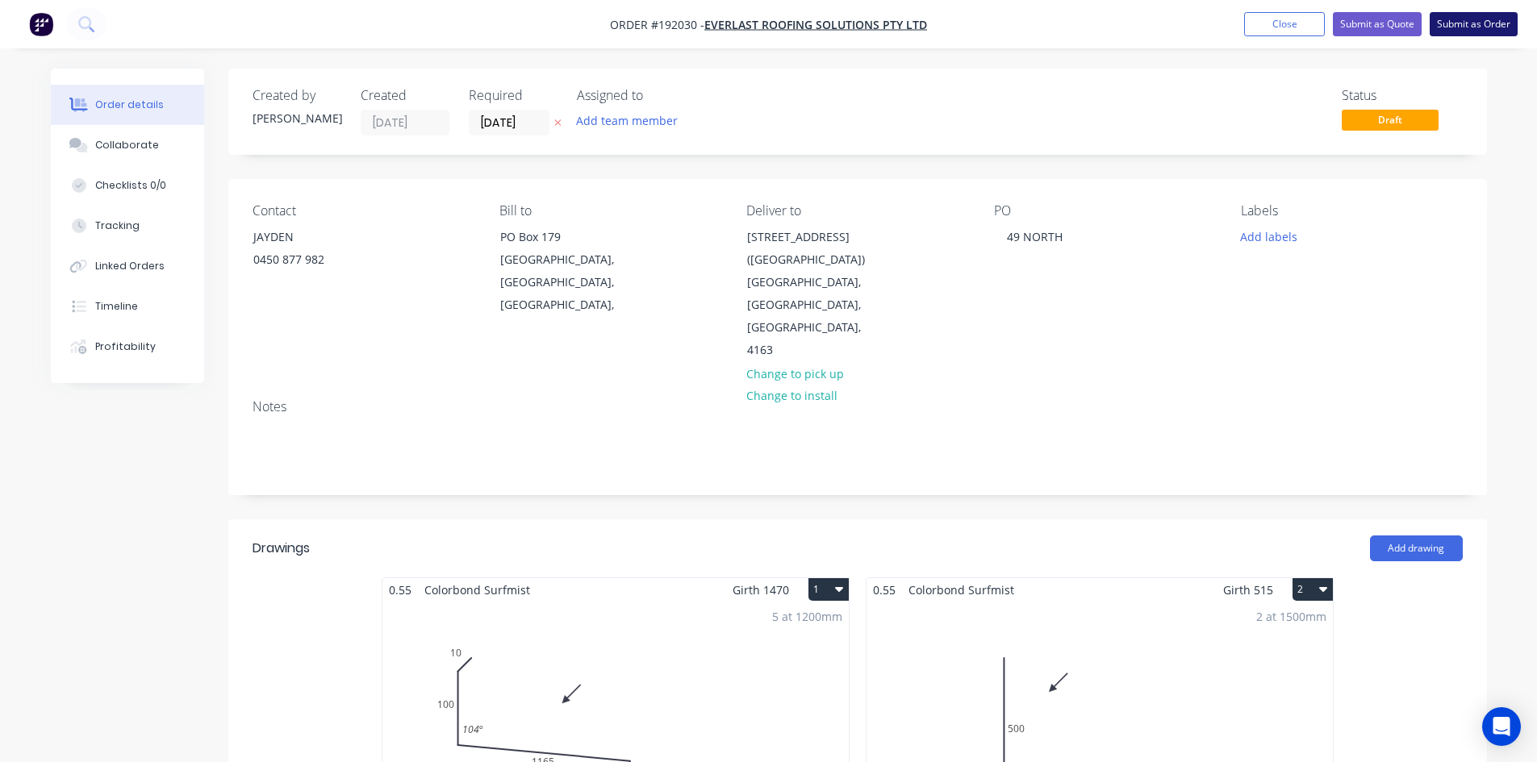
click at [1444, 25] on button "Submit as Order" at bounding box center [1473, 24] width 88 height 24
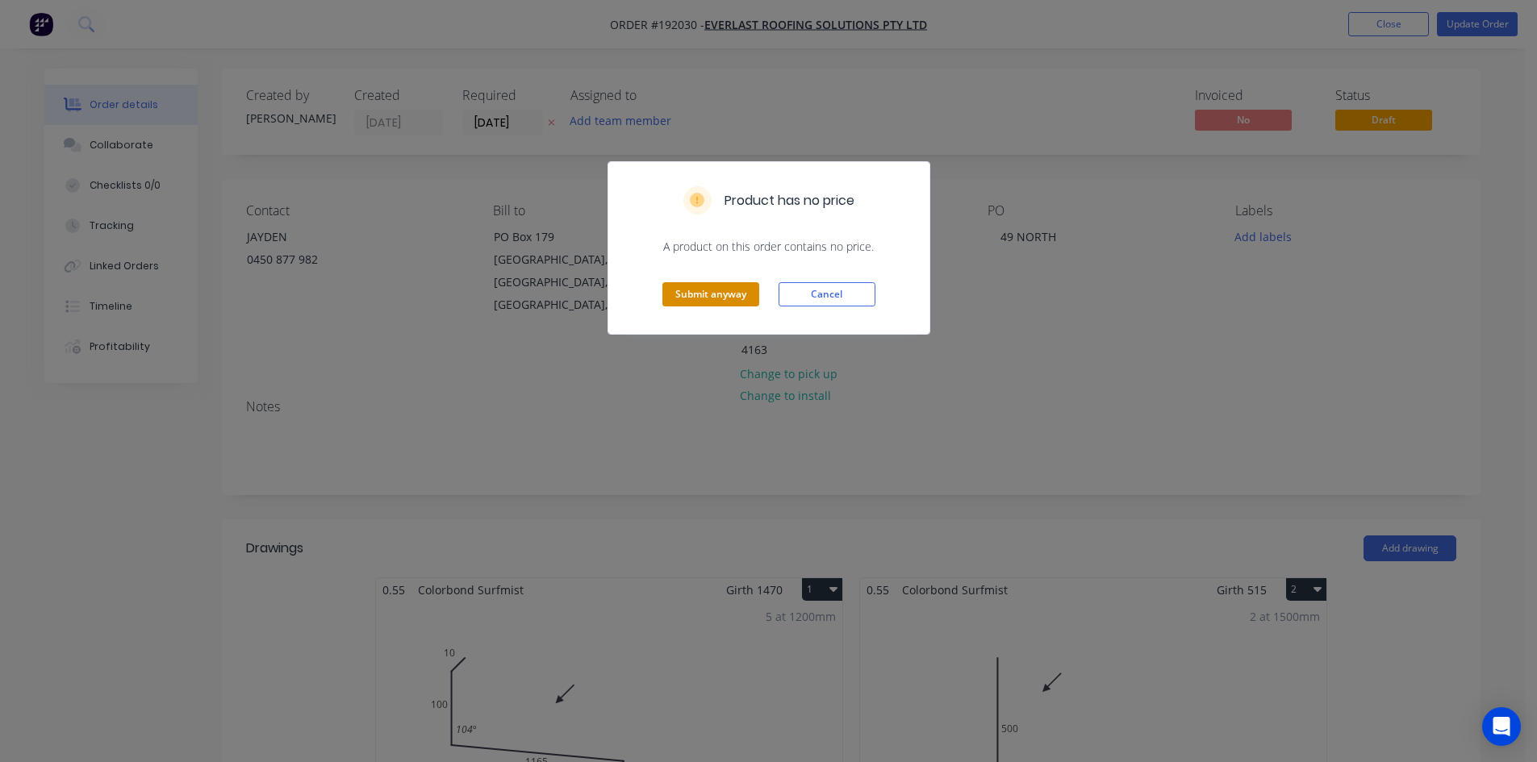
click at [741, 299] on button "Submit anyway" at bounding box center [710, 294] width 97 height 24
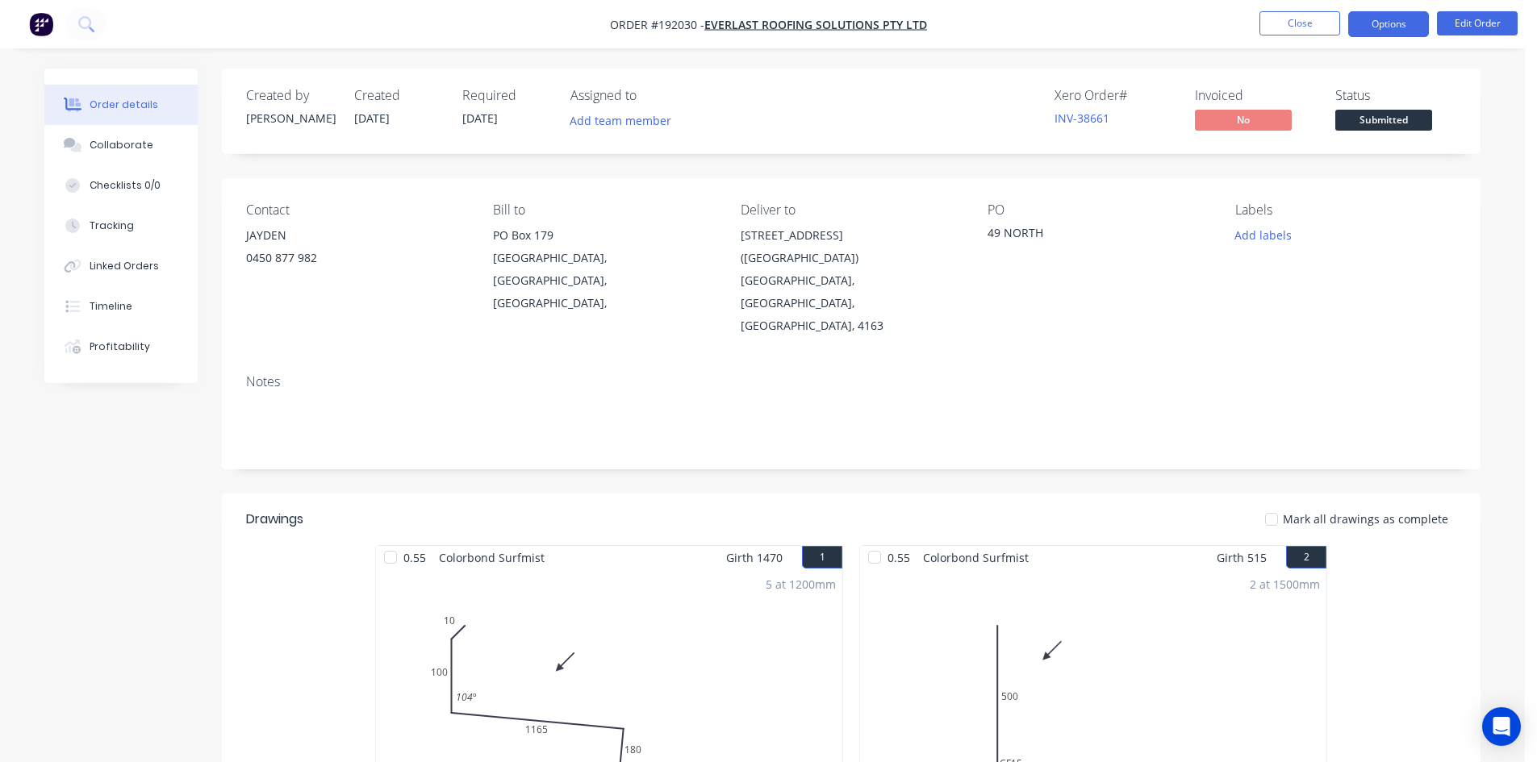
click at [1391, 21] on button "Options" at bounding box center [1388, 24] width 81 height 26
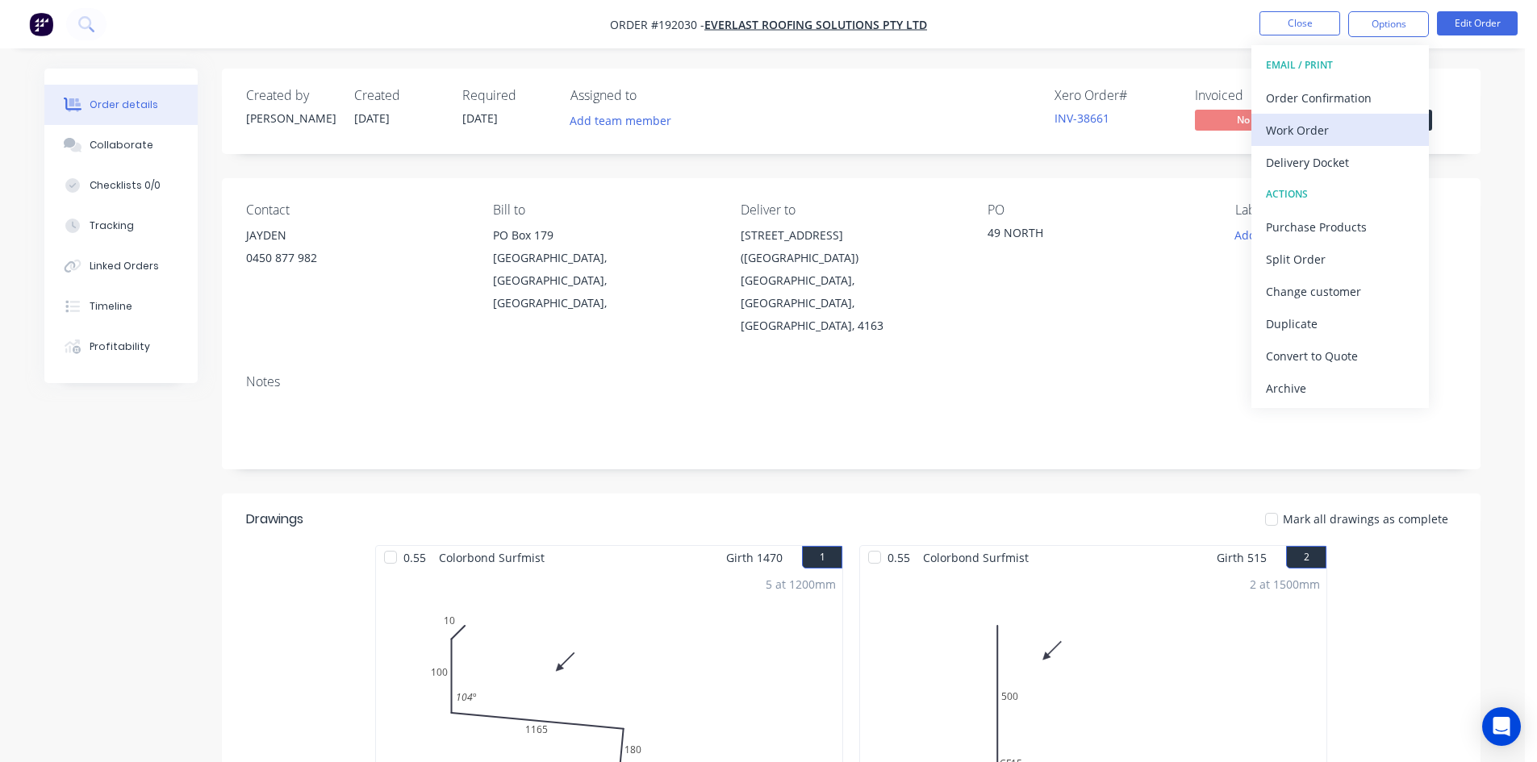
click at [1358, 124] on div "Work Order" at bounding box center [1340, 130] width 148 height 23
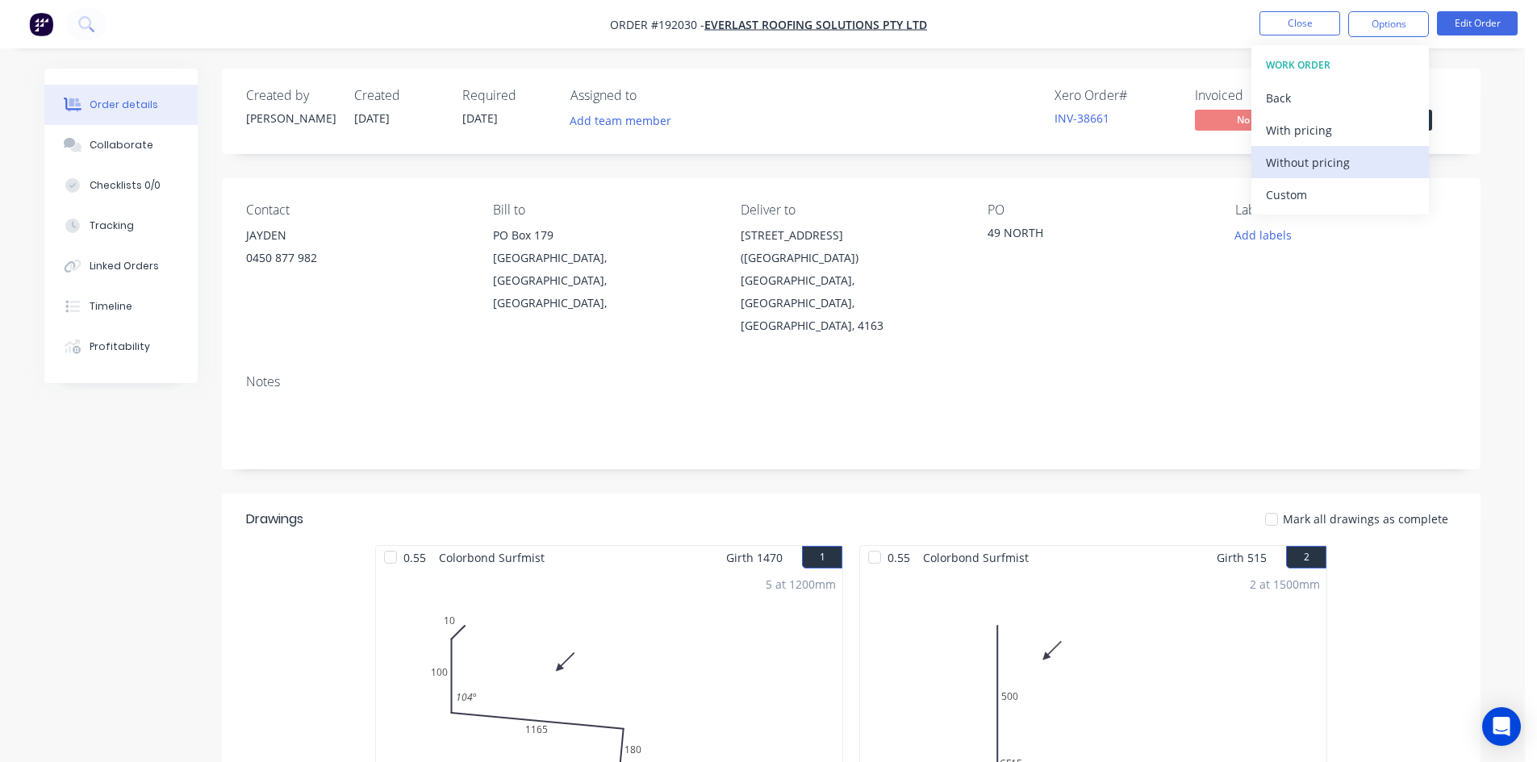
click at [1336, 167] on div "Without pricing" at bounding box center [1340, 162] width 148 height 23
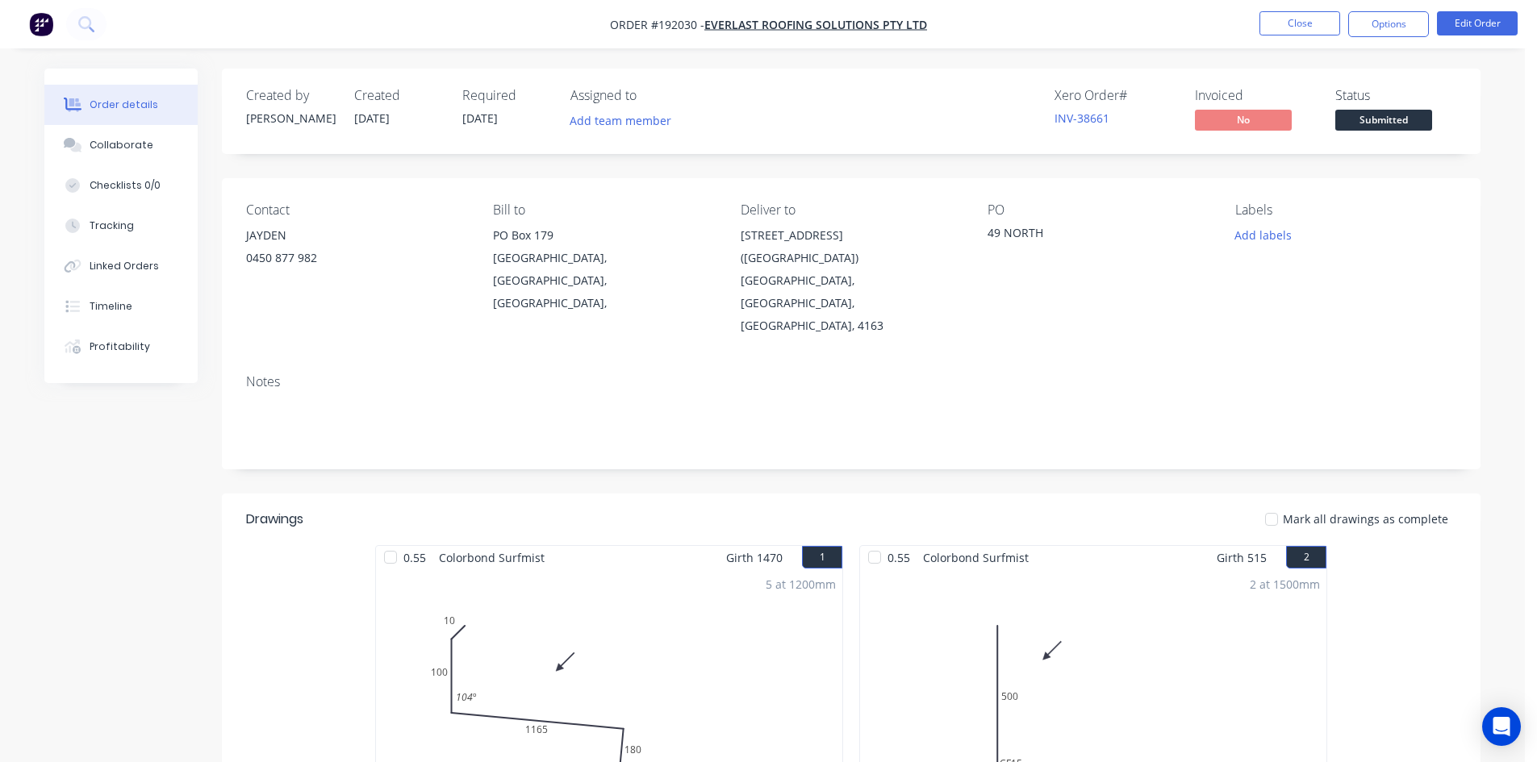
click at [1062, 384] on div "Notes" at bounding box center [851, 415] width 1258 height 108
click at [1292, 31] on button "Close" at bounding box center [1299, 23] width 81 height 24
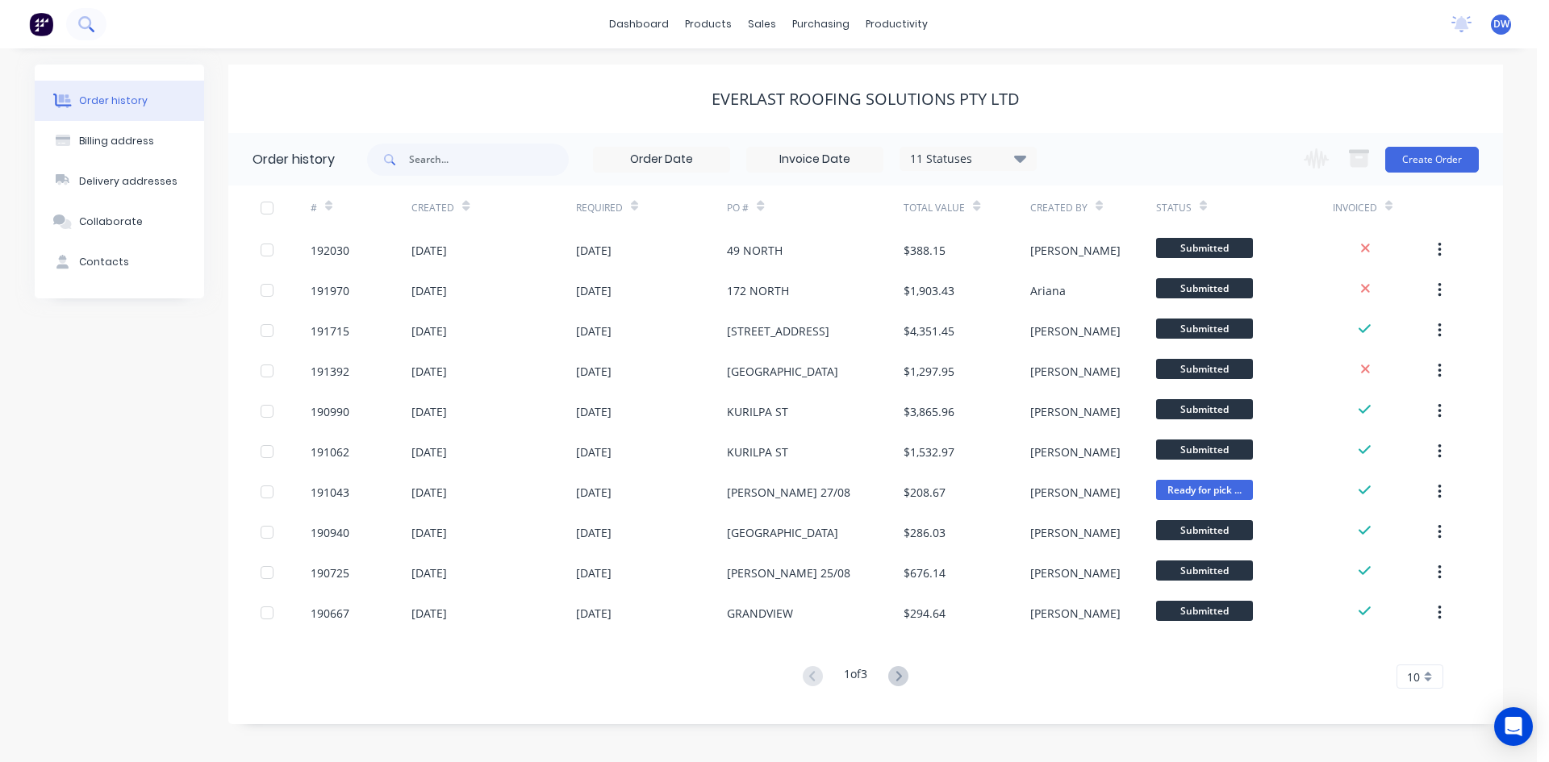
click at [98, 25] on button at bounding box center [86, 24] width 40 height 32
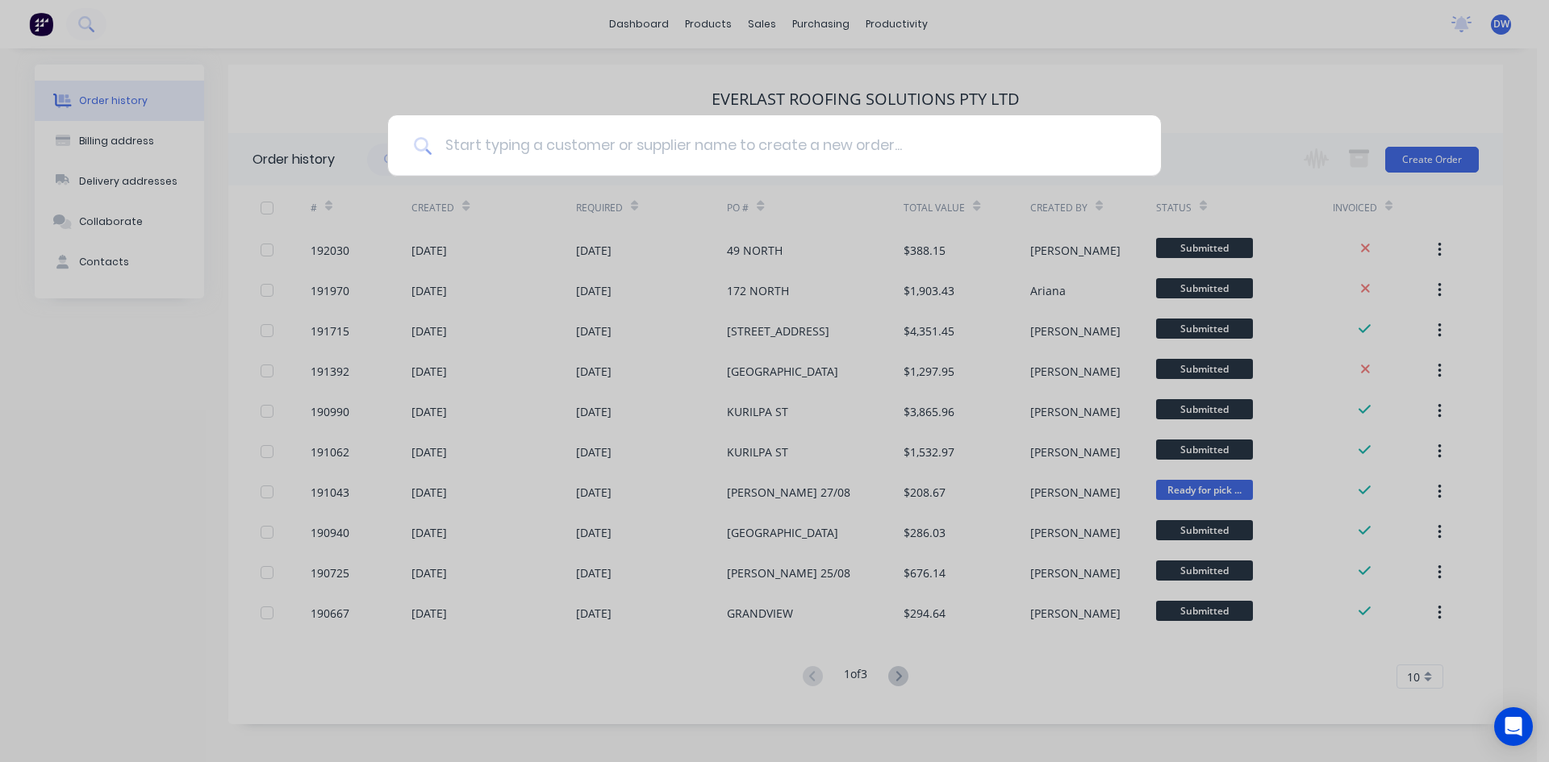
click at [474, 139] on input at bounding box center [783, 145] width 703 height 60
type input "pantex"
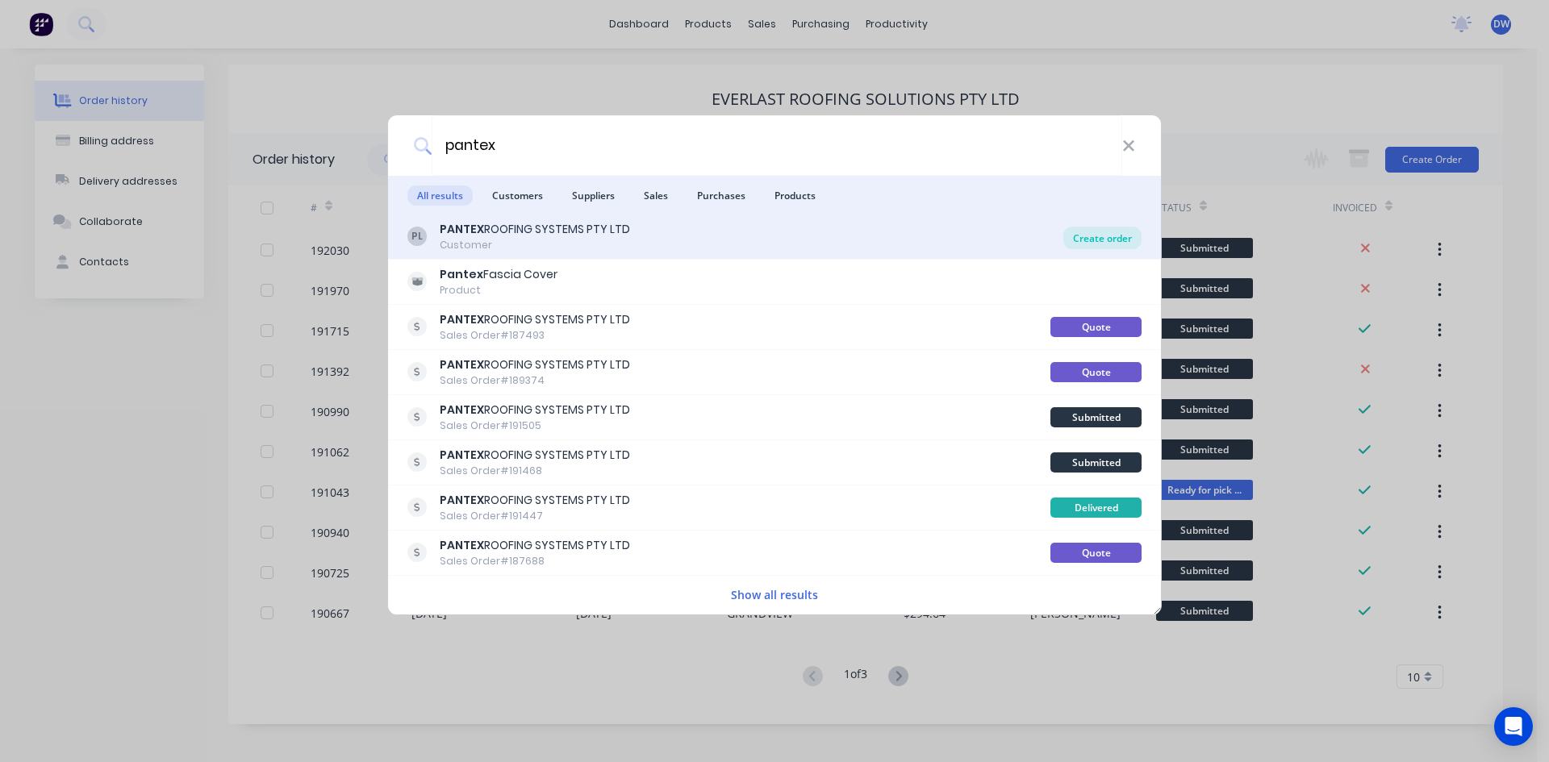
click at [1095, 248] on div "Create order" at bounding box center [1102, 238] width 78 height 23
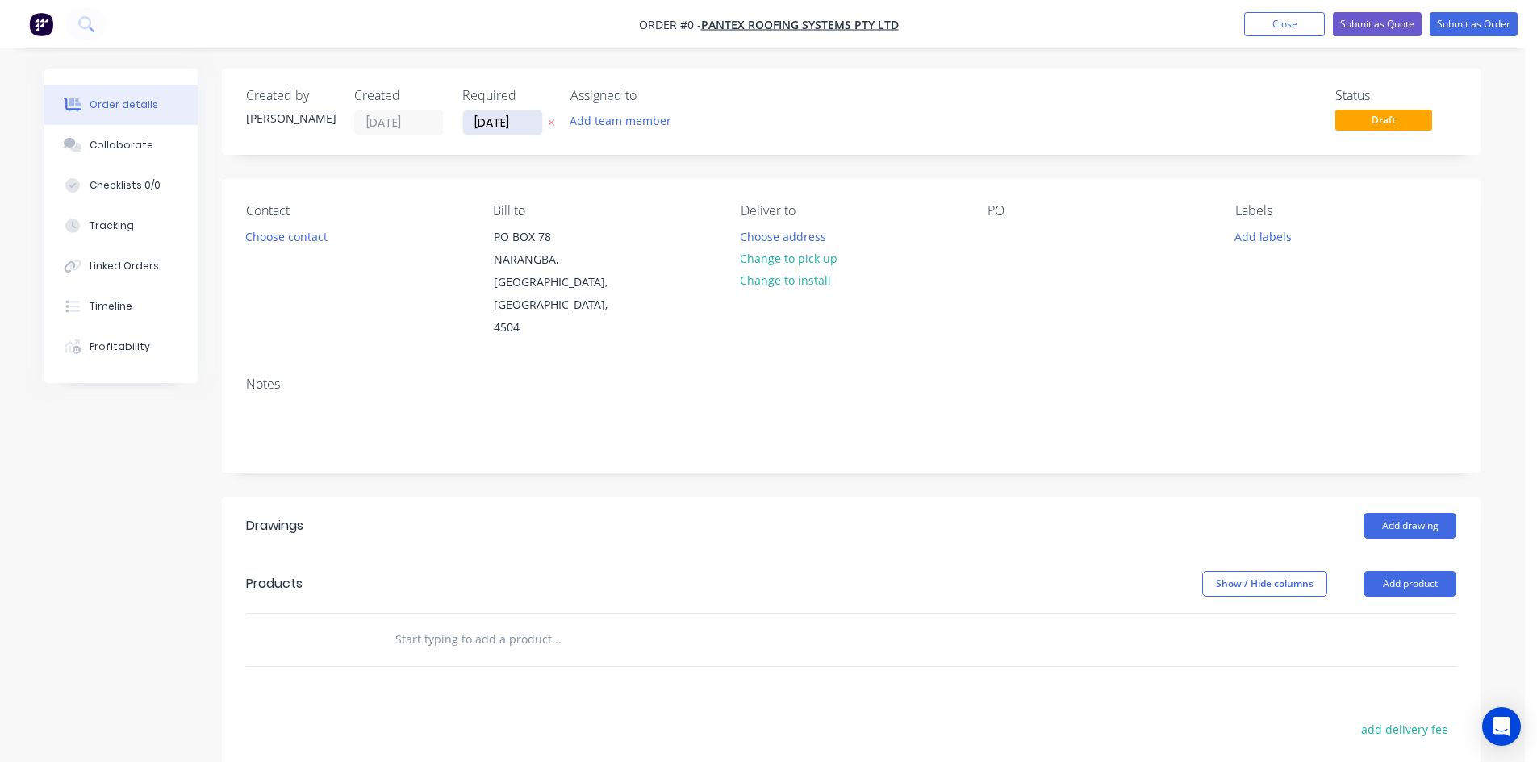
click at [527, 116] on input "[DATE]" at bounding box center [502, 123] width 79 height 24
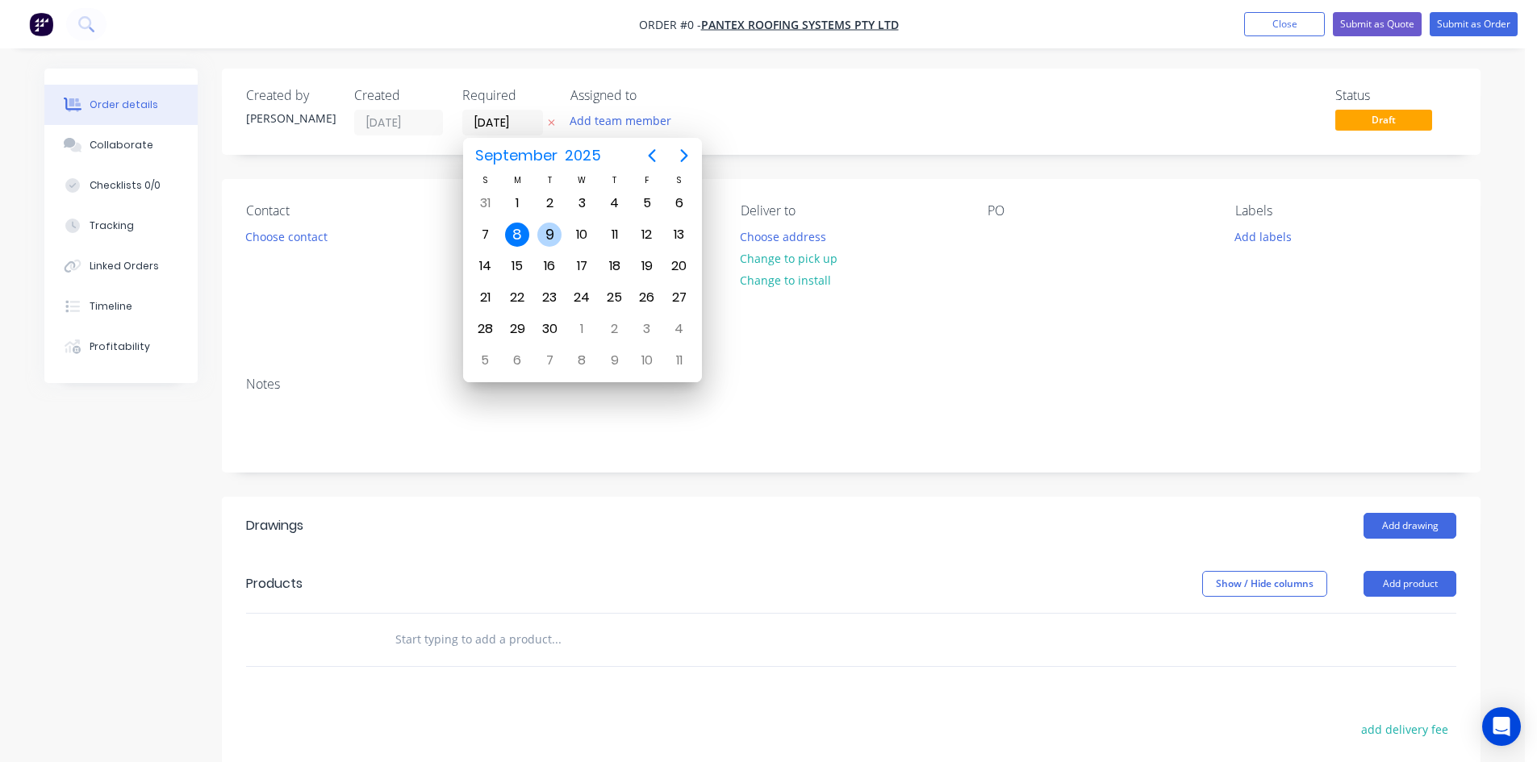
click at [551, 234] on div "9" at bounding box center [549, 235] width 24 height 24
type input "[DATE]"
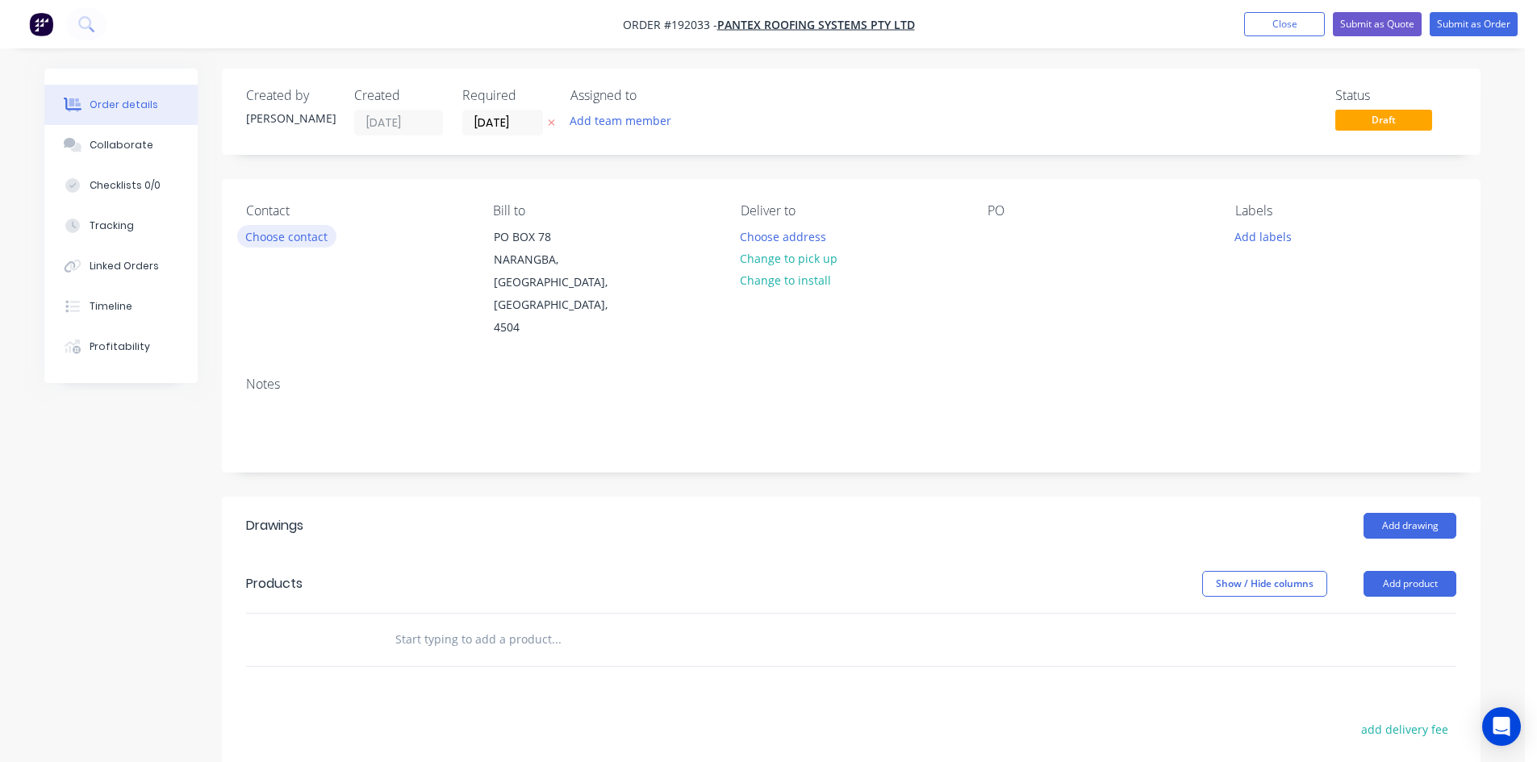
click at [319, 232] on button "Choose contact" at bounding box center [286, 236] width 99 height 22
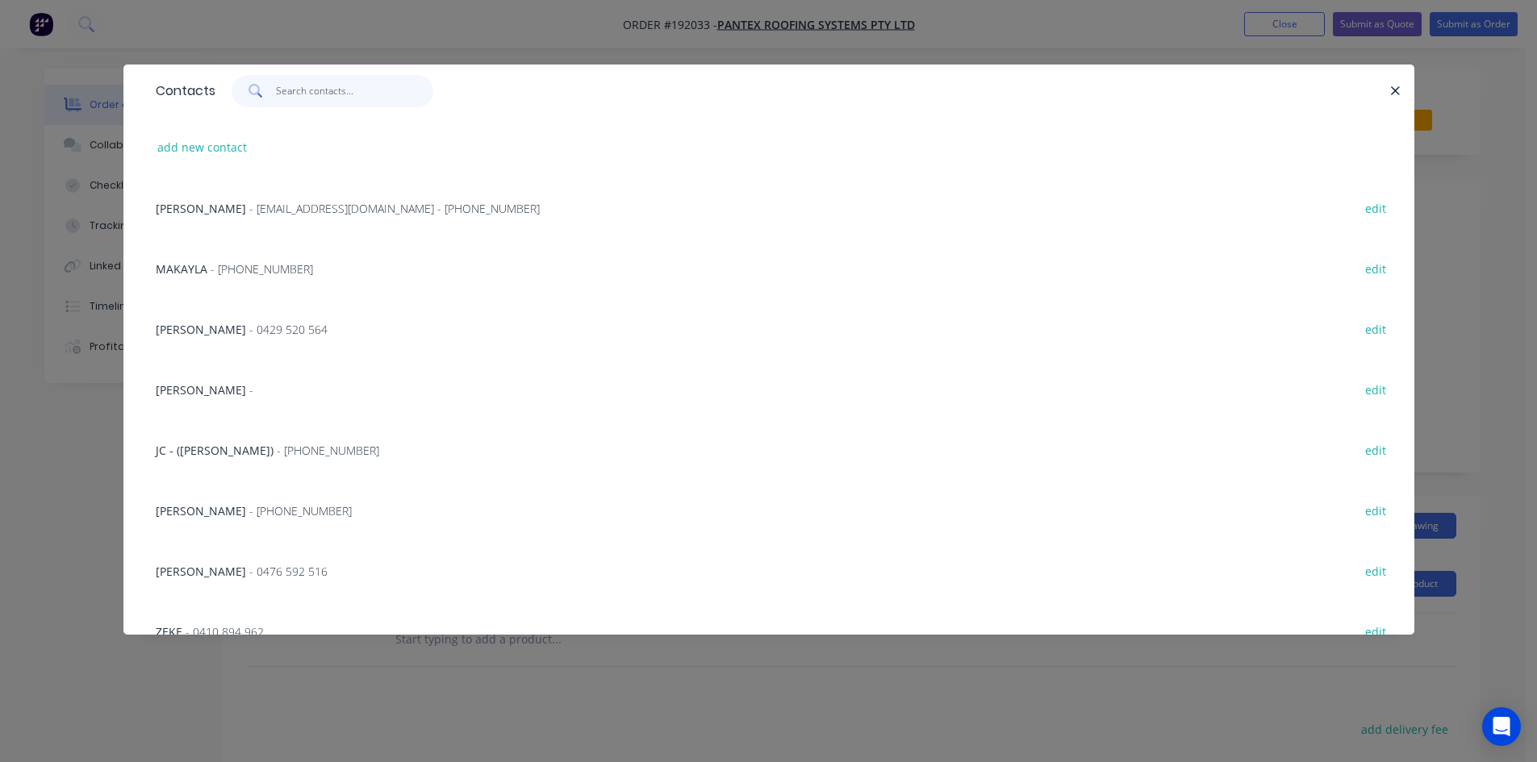
click at [339, 97] on input "text" at bounding box center [354, 91] width 157 height 32
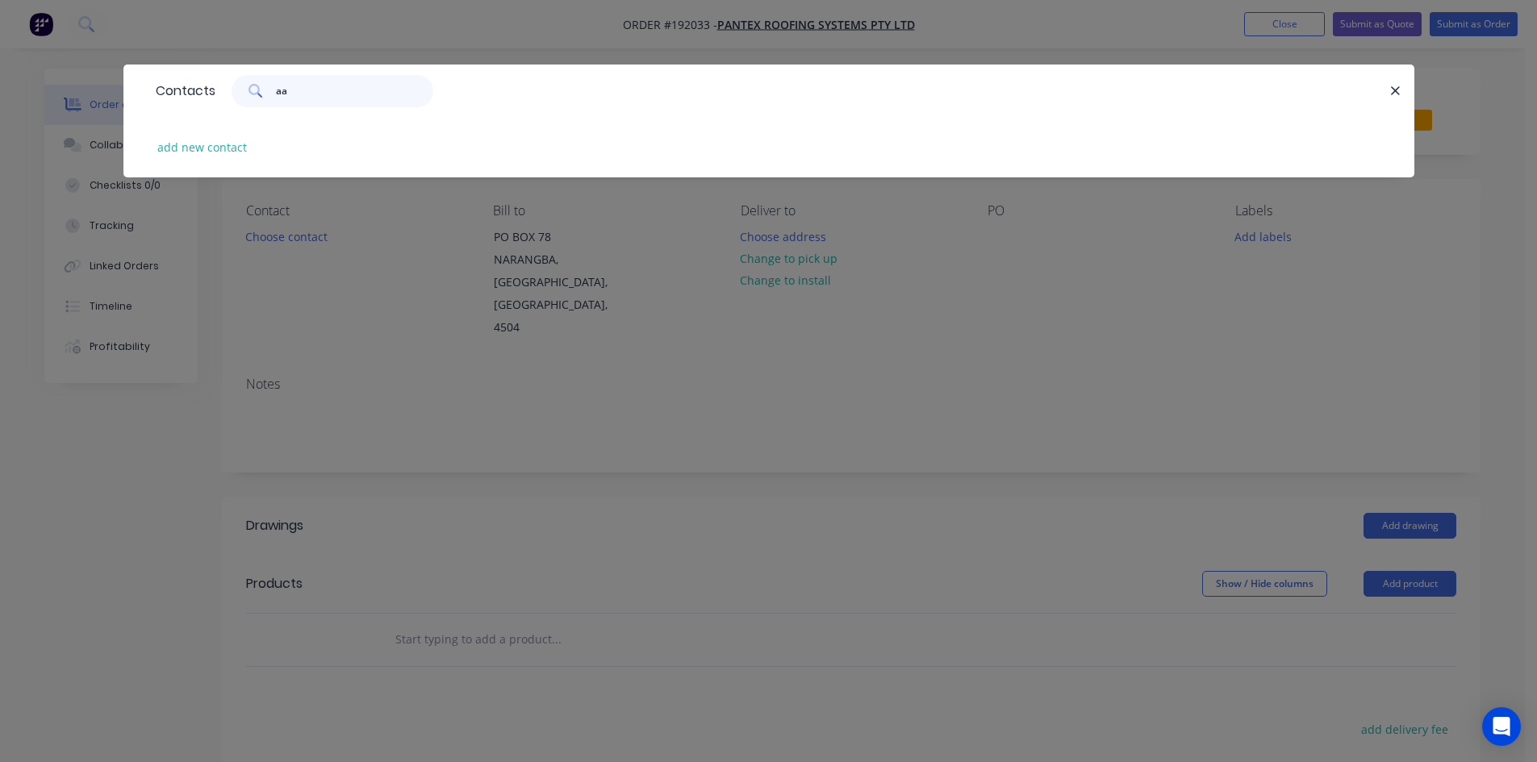
type input "a"
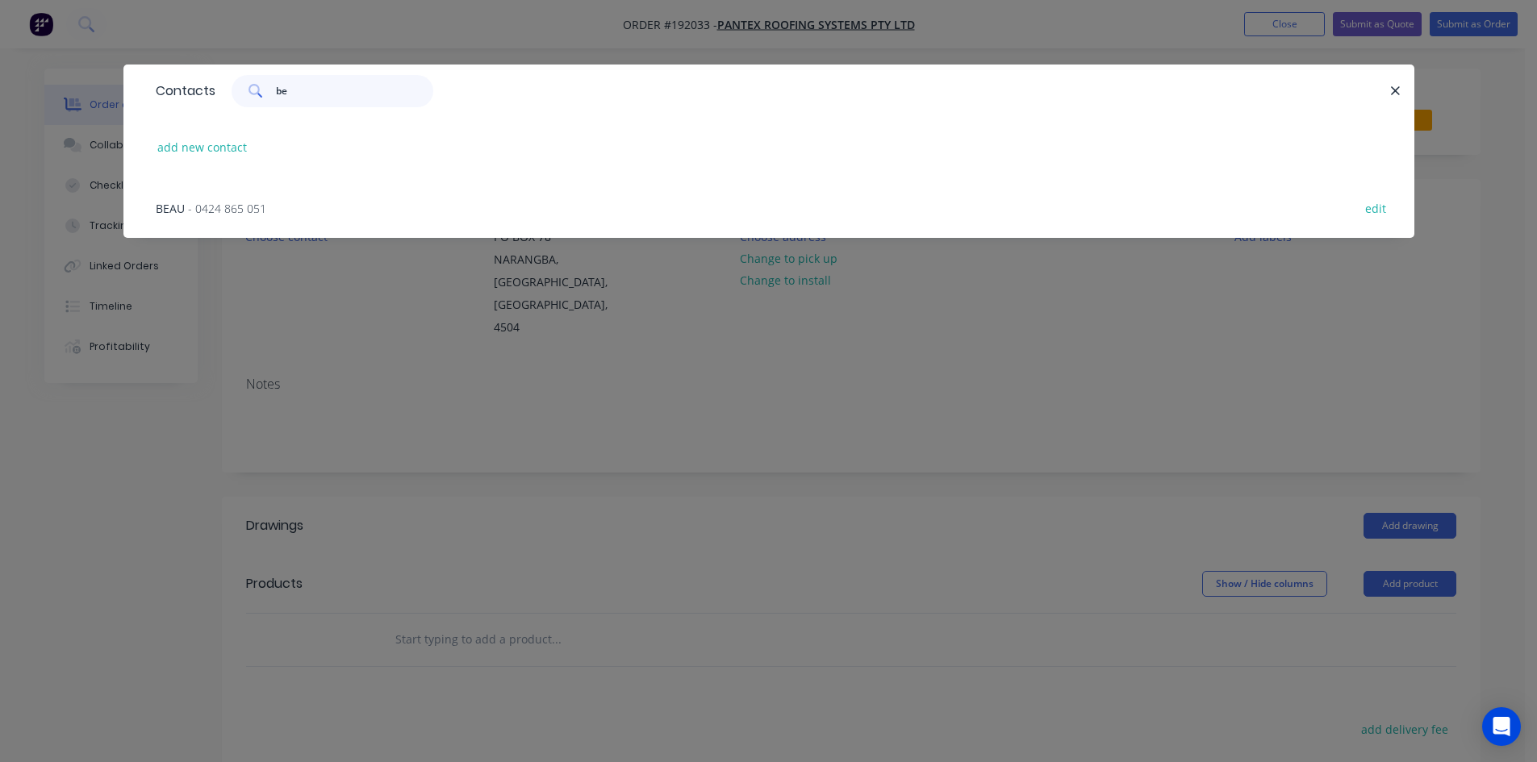
type input "b"
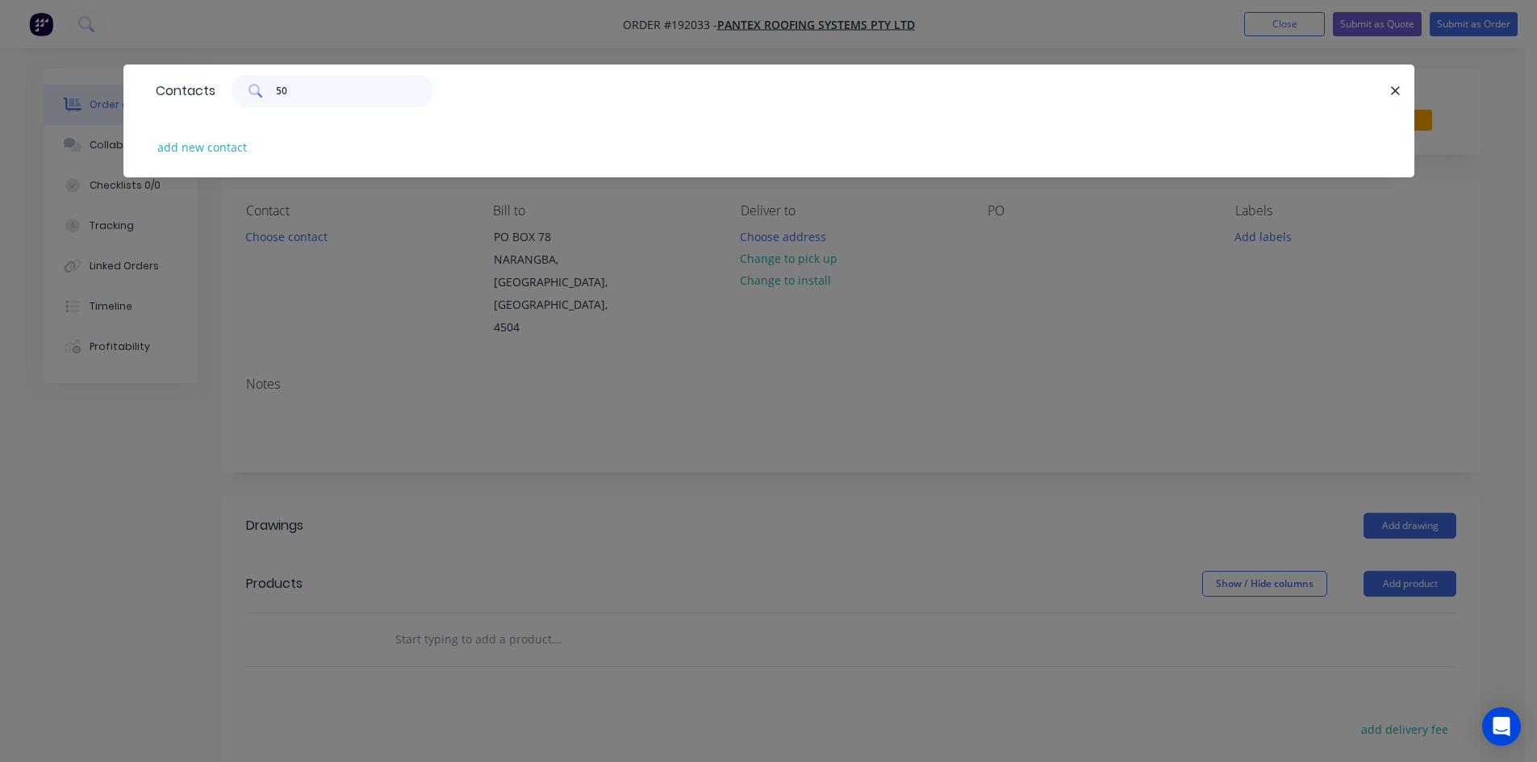
type input "5"
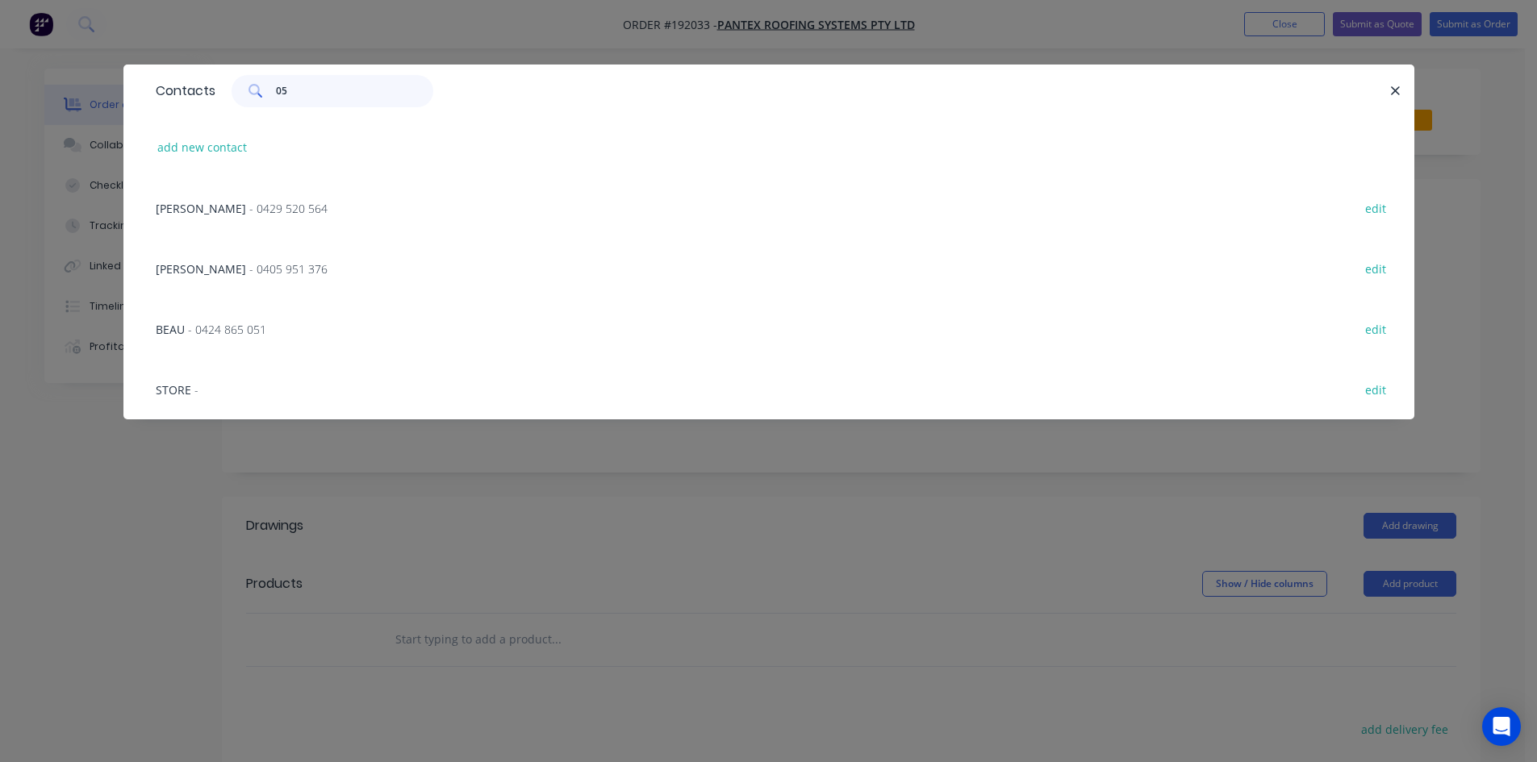
type input "0"
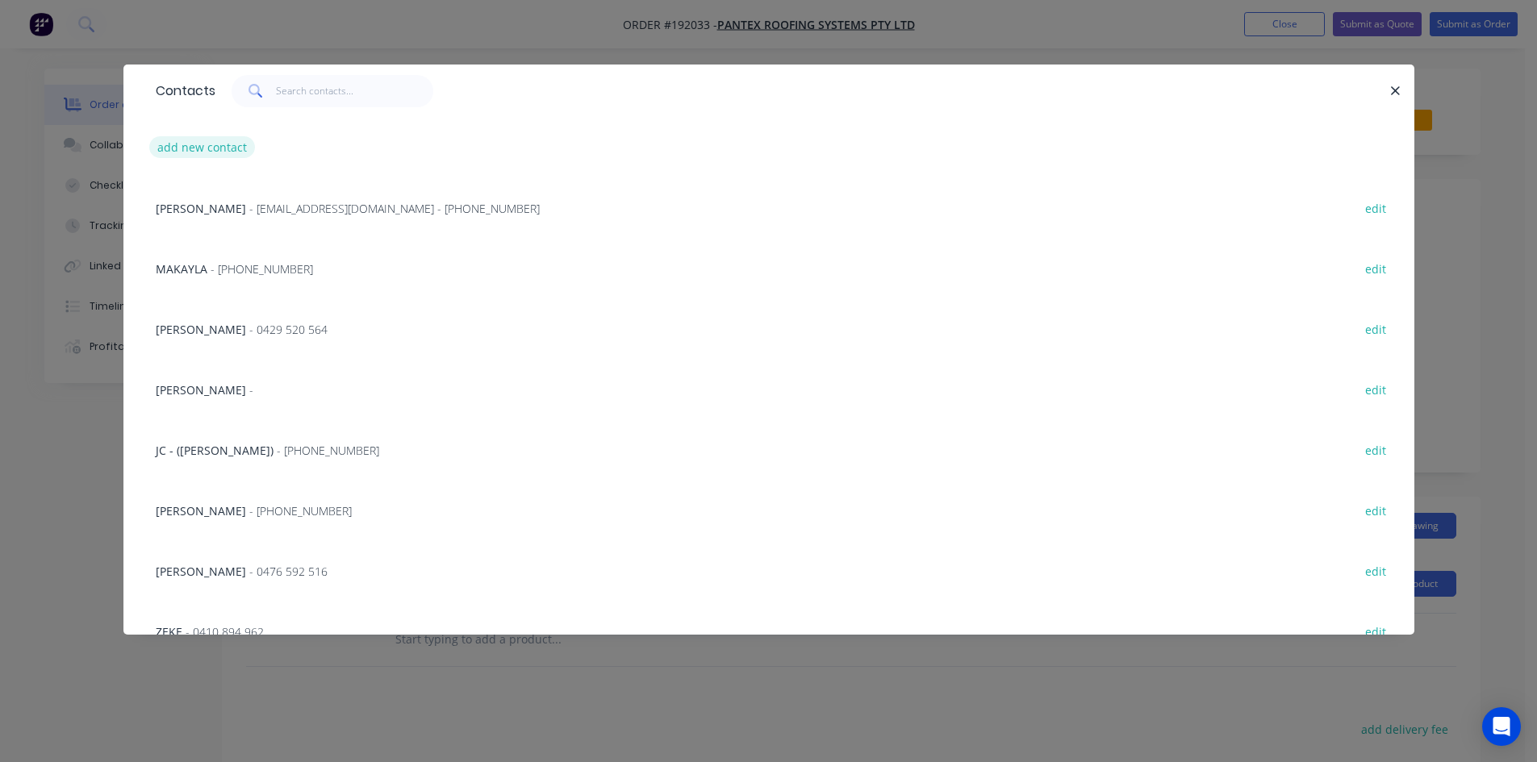
click at [227, 142] on button "add new contact" at bounding box center [202, 147] width 106 height 22
select select "AU"
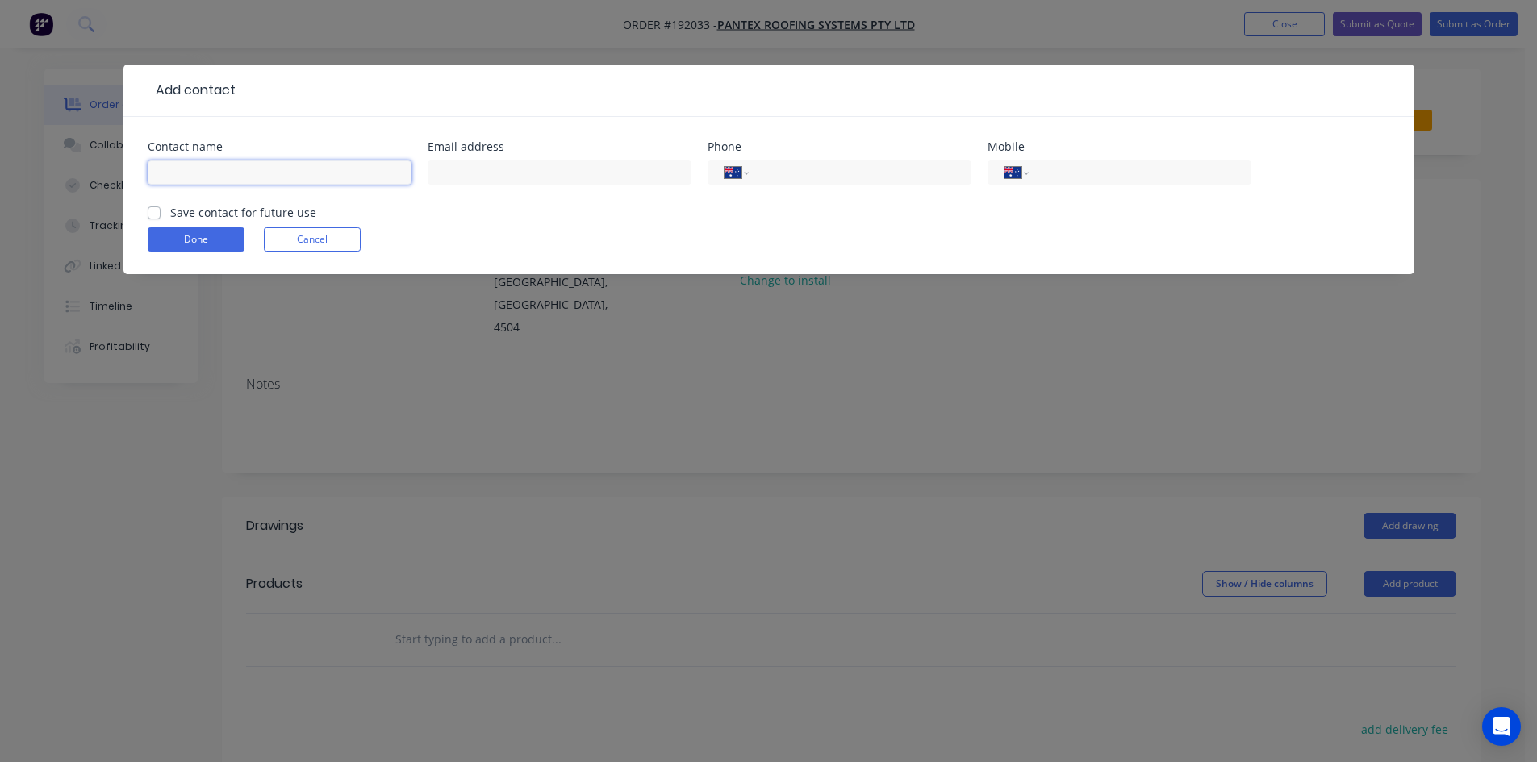
click at [222, 177] on input "text" at bounding box center [280, 173] width 264 height 24
type input "Aaron Hollier"
type input "0487 654 500"
click at [300, 208] on label "Save contact for future use" at bounding box center [243, 212] width 146 height 17
click at [161, 208] on input "Save contact for future use" at bounding box center [154, 211] width 13 height 15
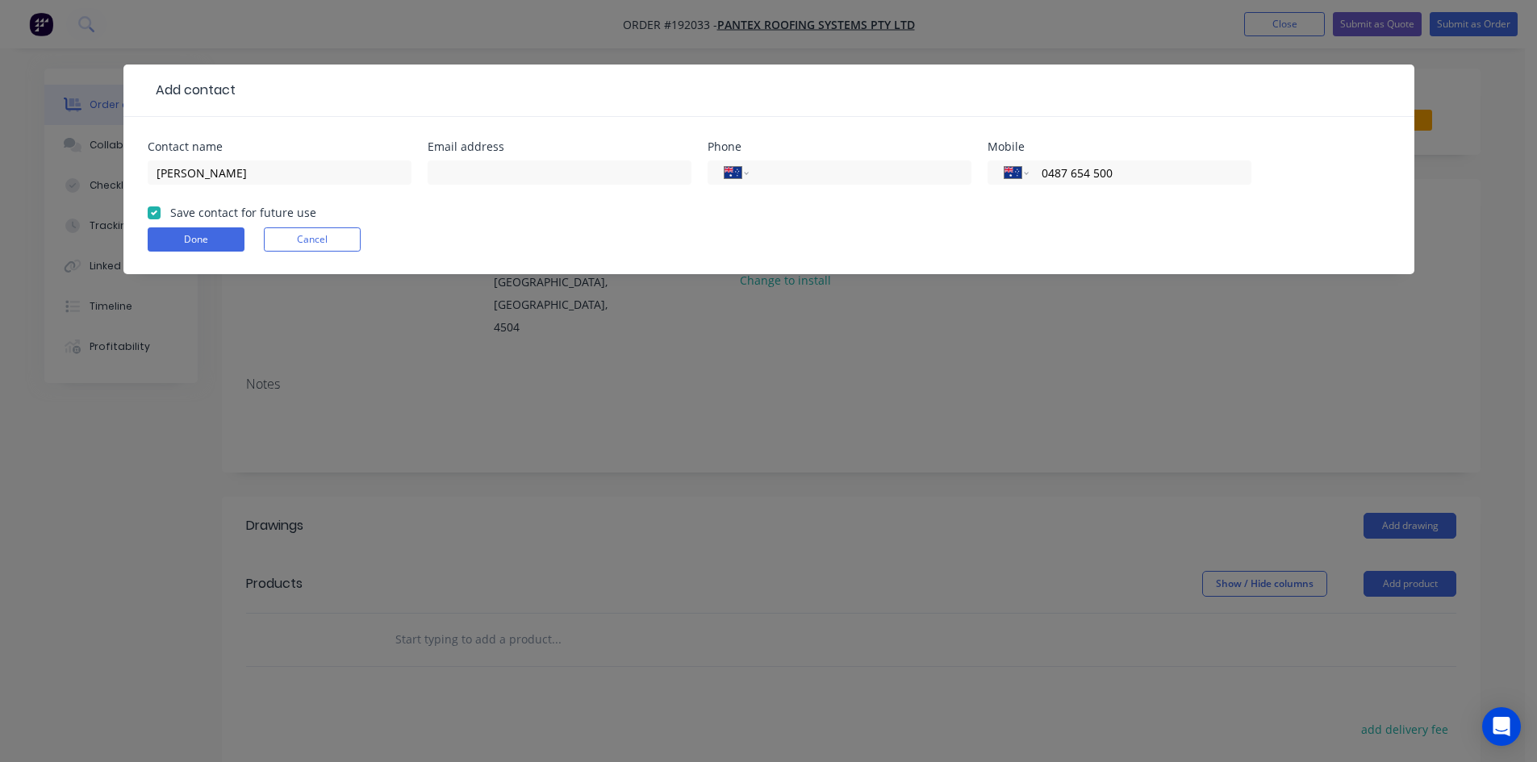
checkbox input "true"
click at [223, 239] on button "Done" at bounding box center [196, 239] width 97 height 24
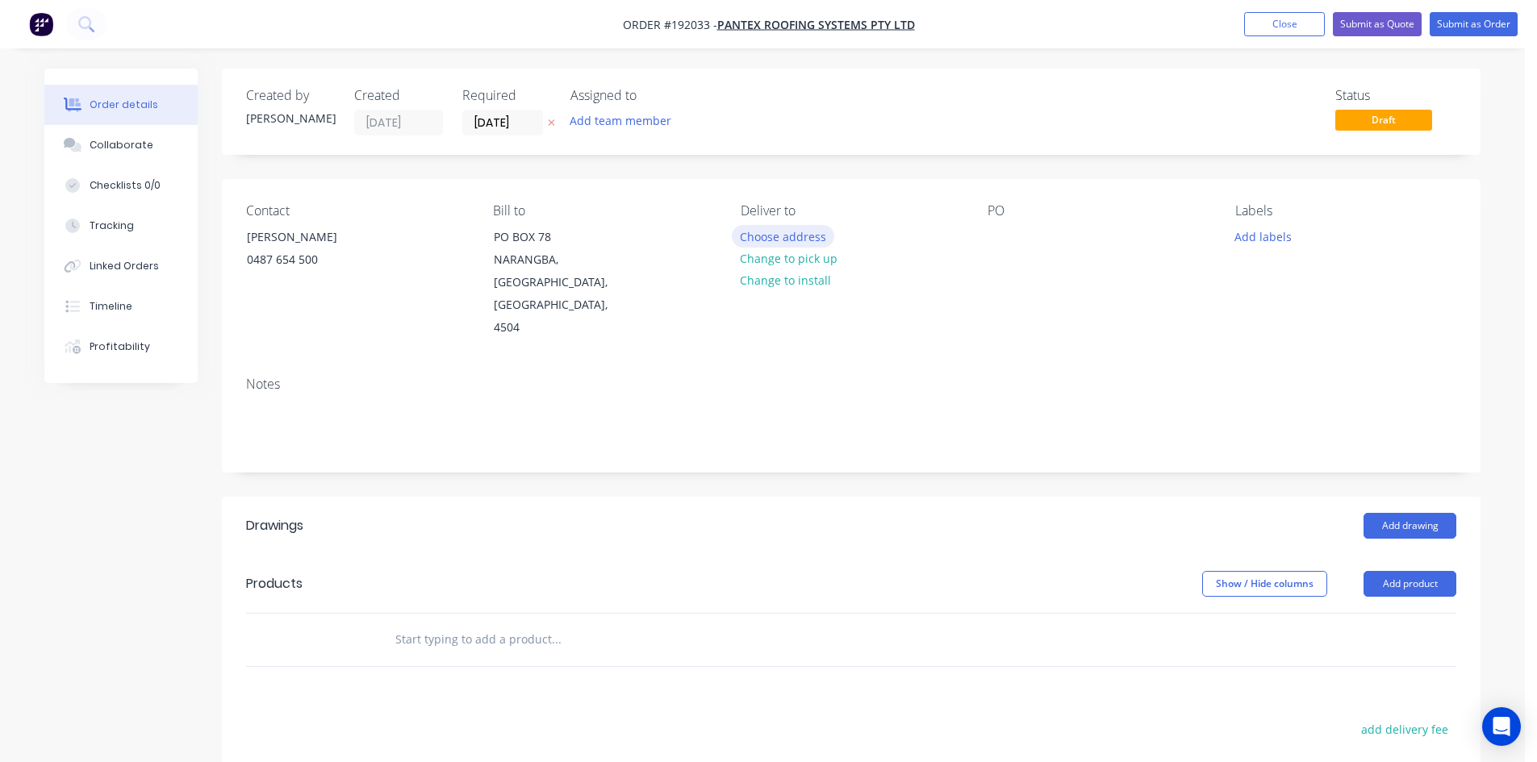
click at [741, 241] on button "Choose address" at bounding box center [783, 236] width 103 height 22
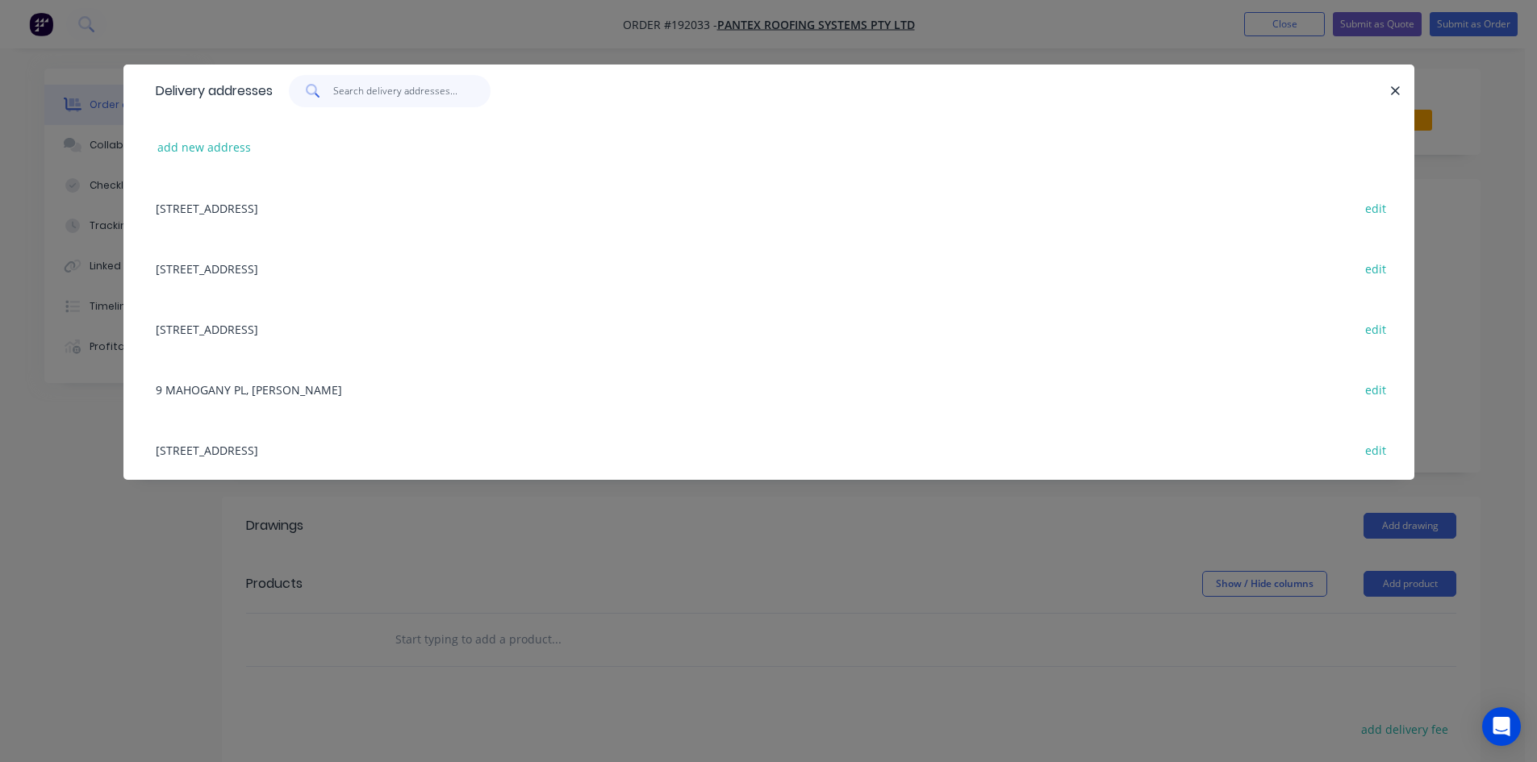
click at [394, 98] on input "text" at bounding box center [411, 91] width 157 height 32
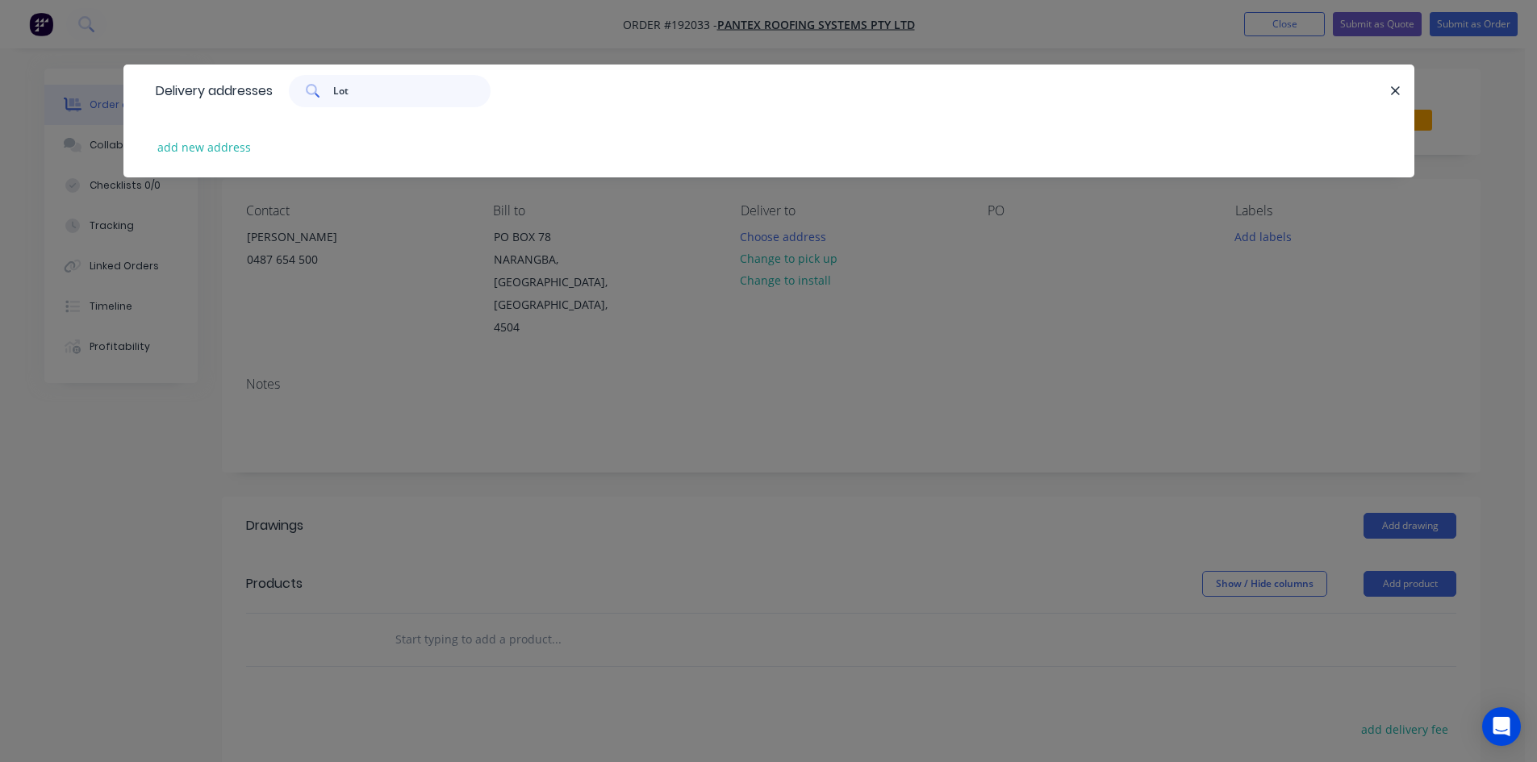
type input "Lot"
click at [236, 167] on div "add new address" at bounding box center [769, 147] width 1242 height 60
click at [228, 158] on button "add new address" at bounding box center [204, 147] width 111 height 22
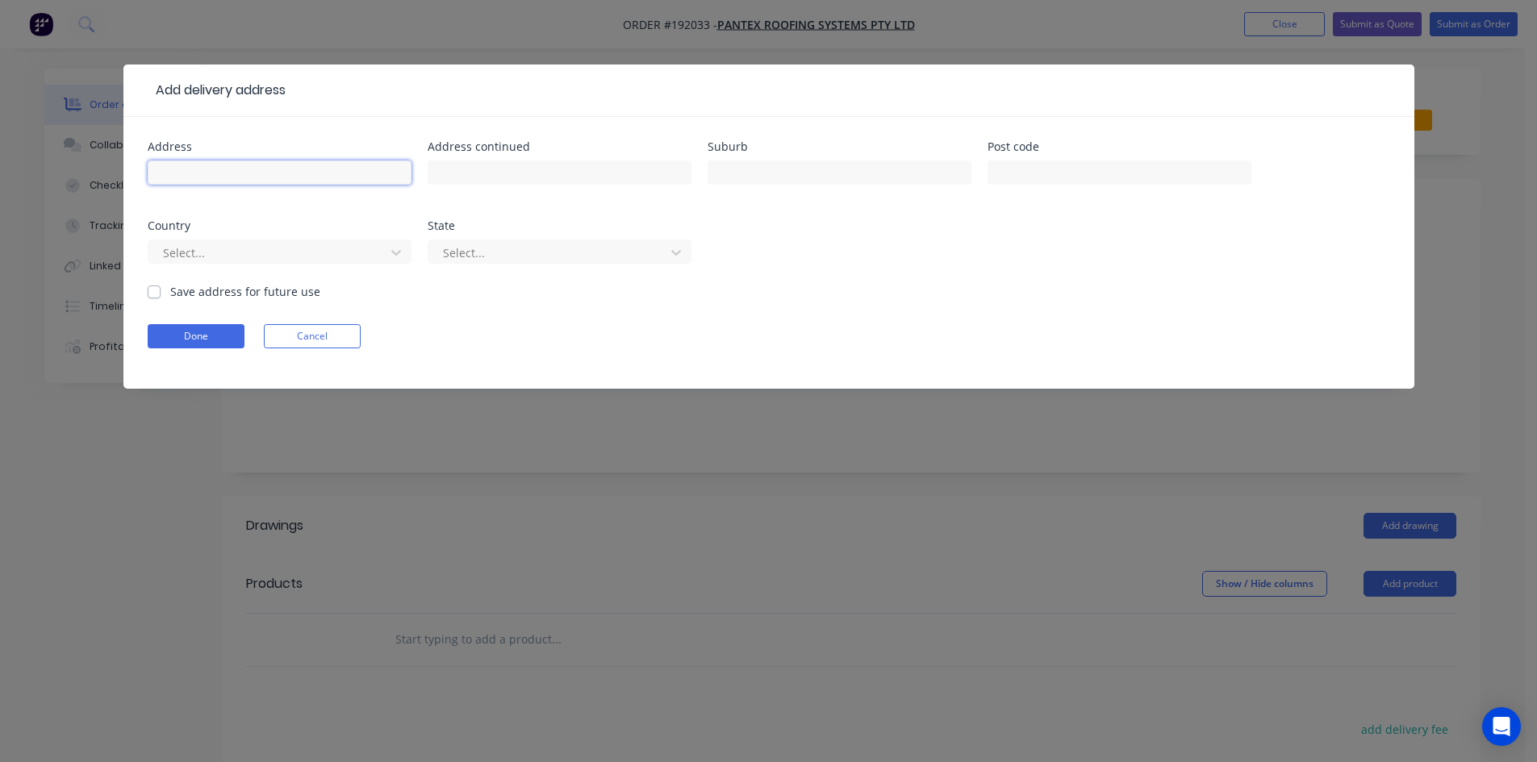
click at [321, 178] on input "text" at bounding box center [280, 173] width 264 height 24
type input "Lot 89 (18) Hotham Court"
type input "D'AGUILAR"
type input "a"
type input "q"
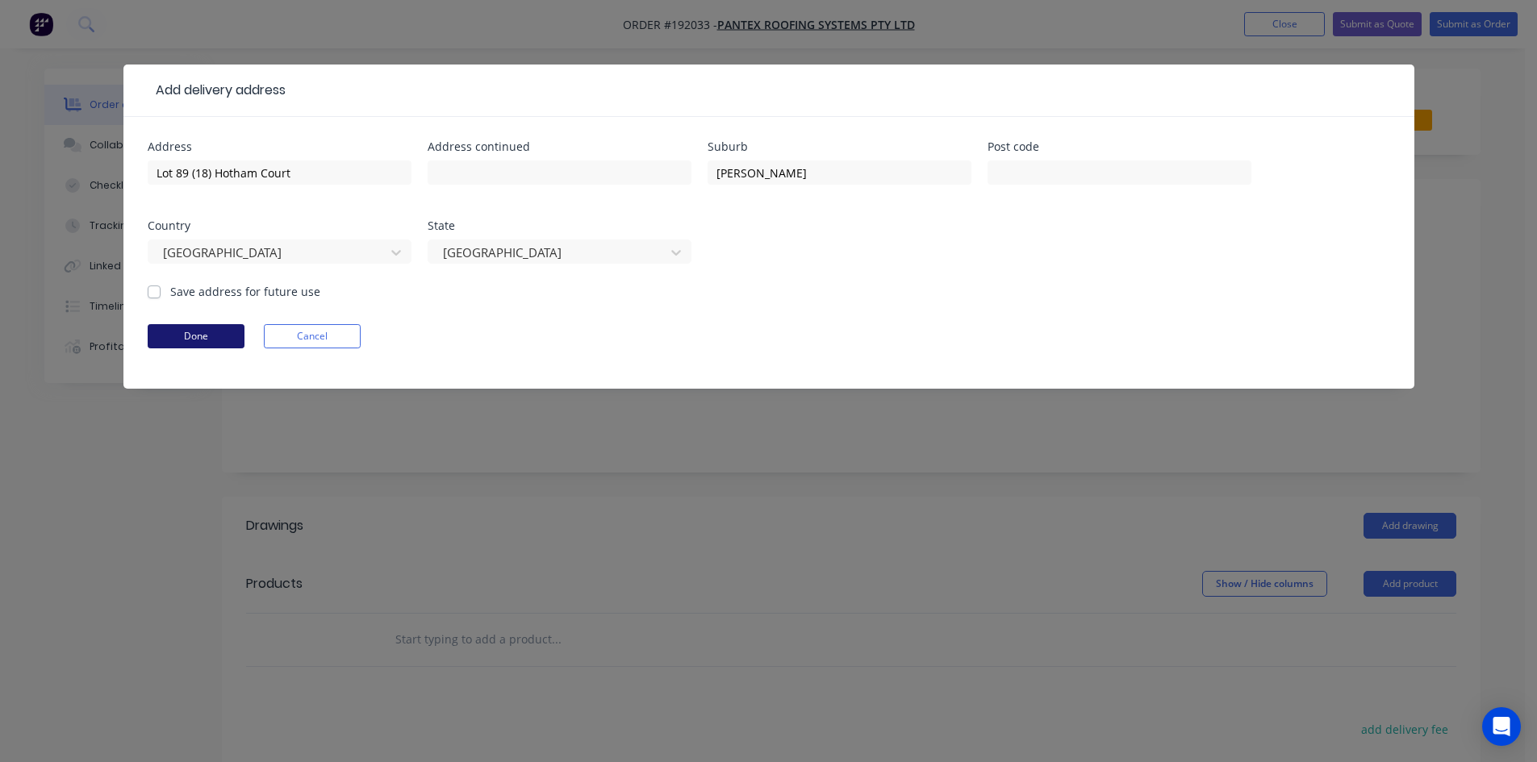
click at [211, 331] on button "Done" at bounding box center [196, 336] width 97 height 24
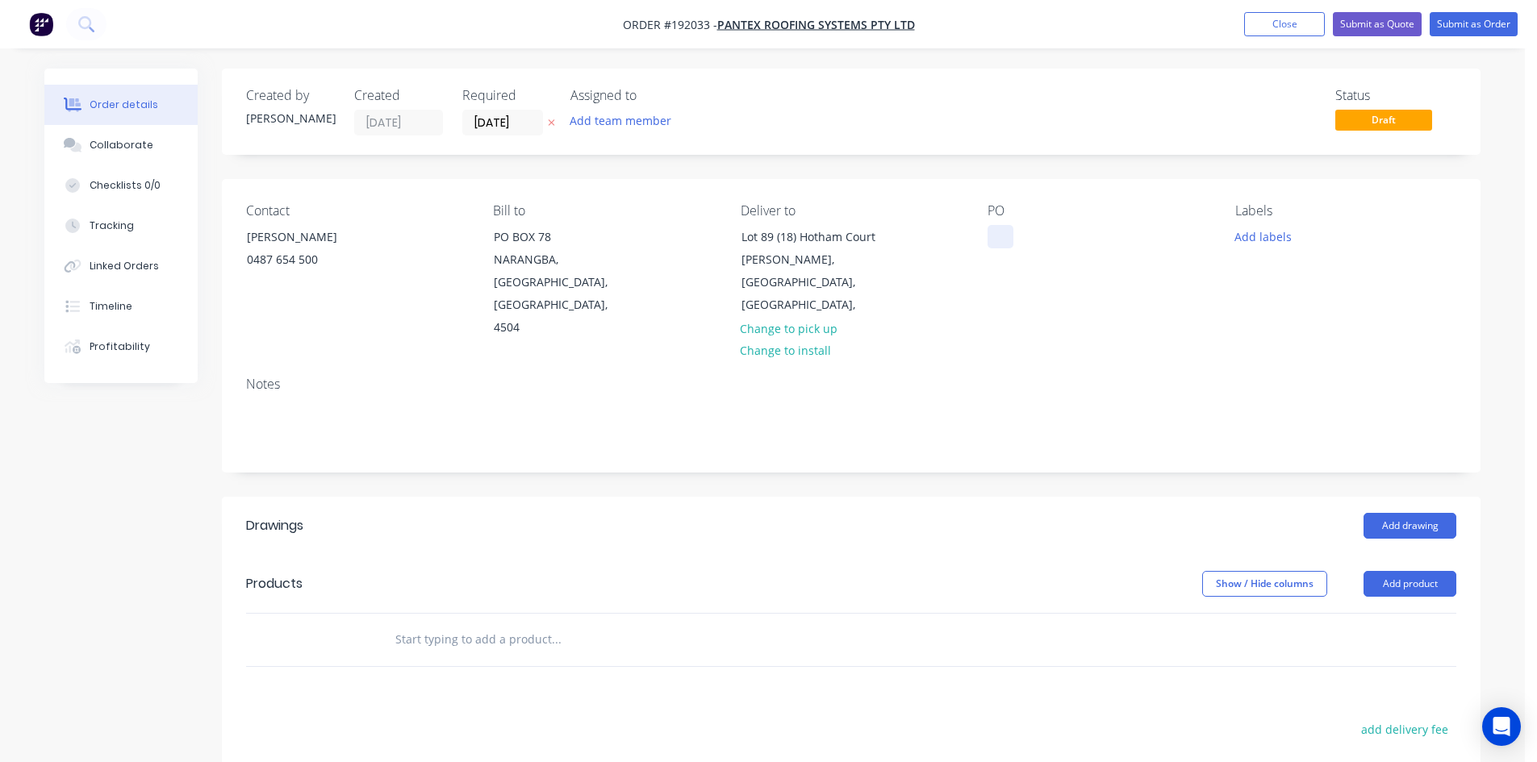
click at [987, 226] on div at bounding box center [1000, 236] width 26 height 23
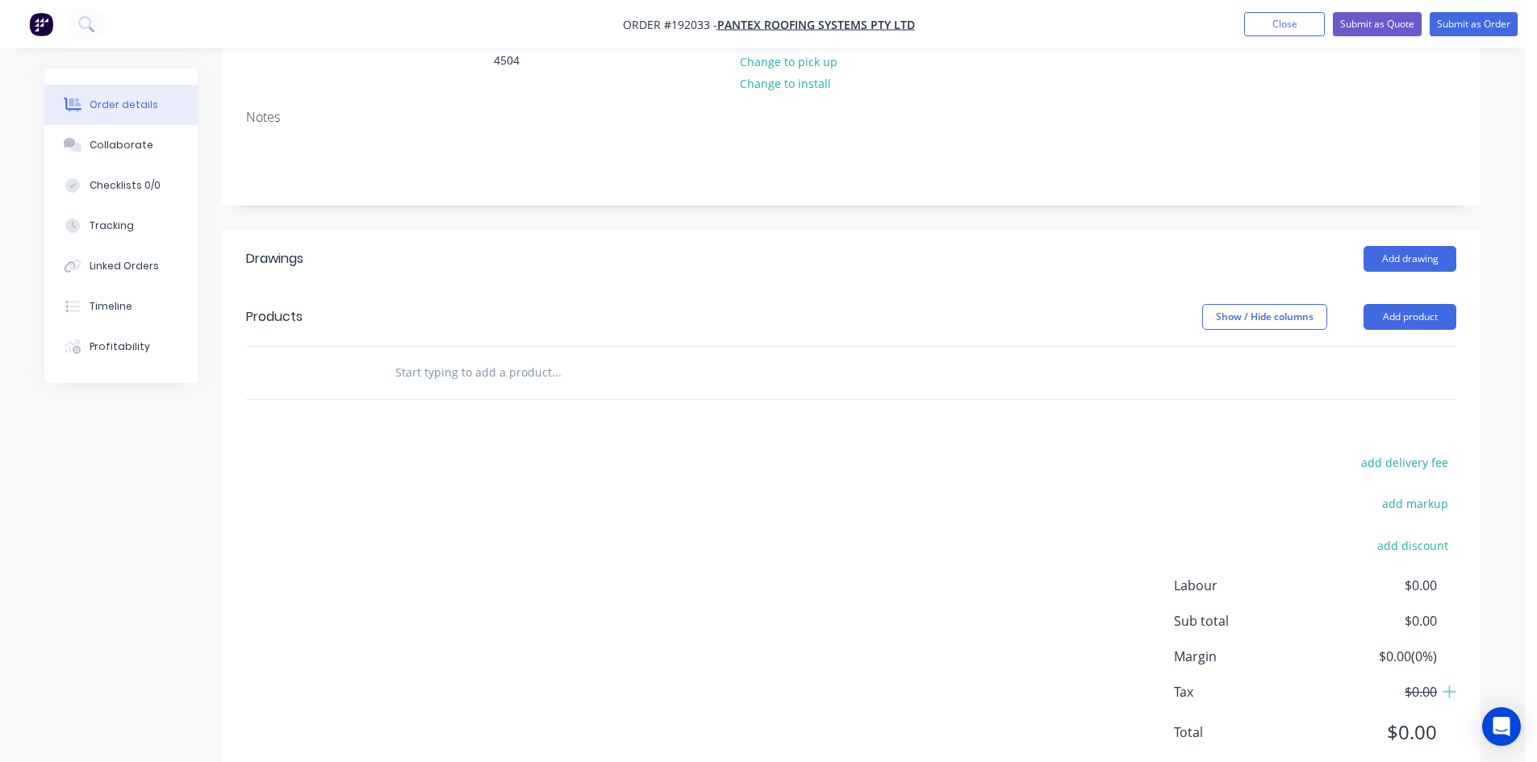
scroll to position [271, 0]
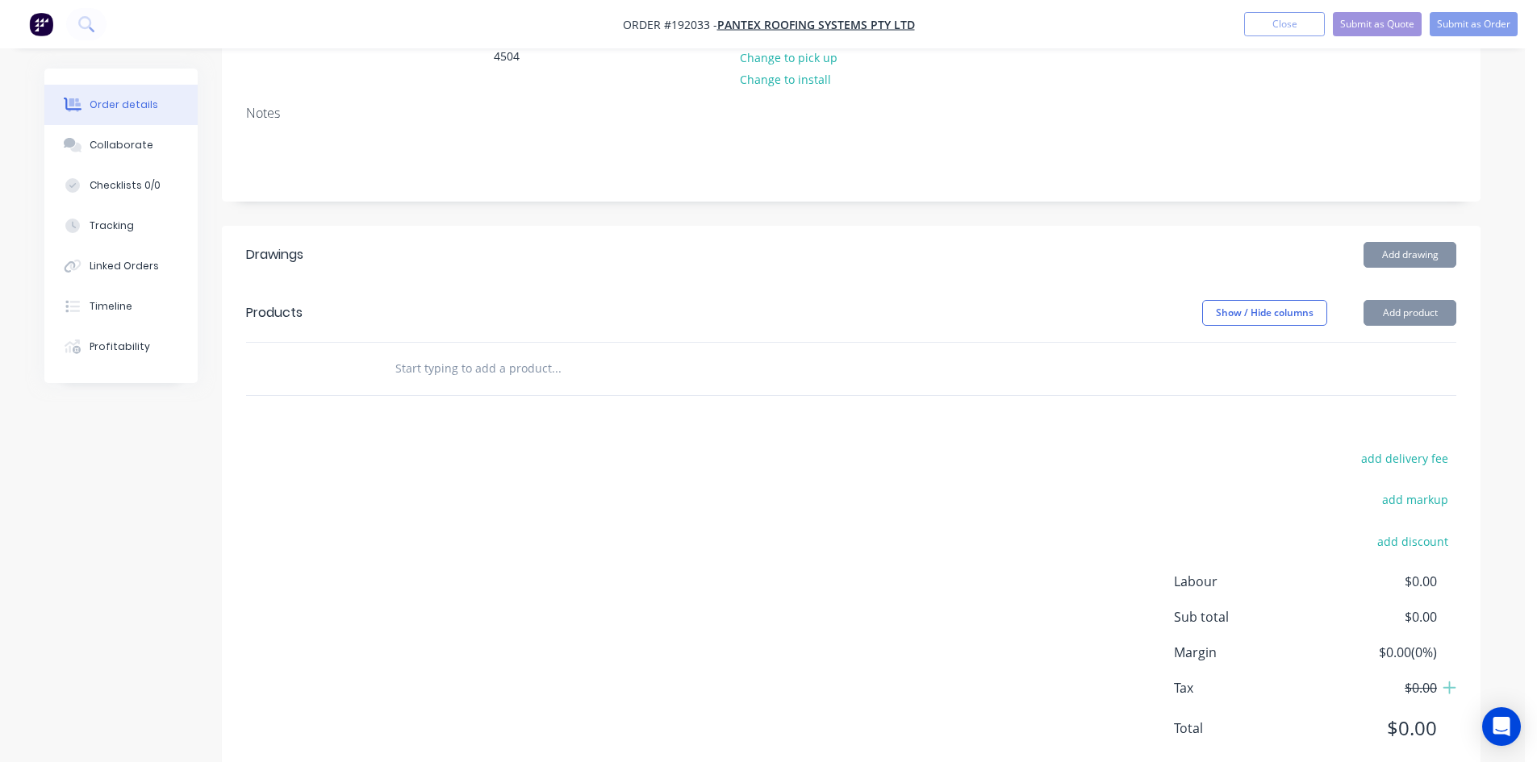
click at [460, 352] on input "text" at bounding box center [555, 368] width 323 height 32
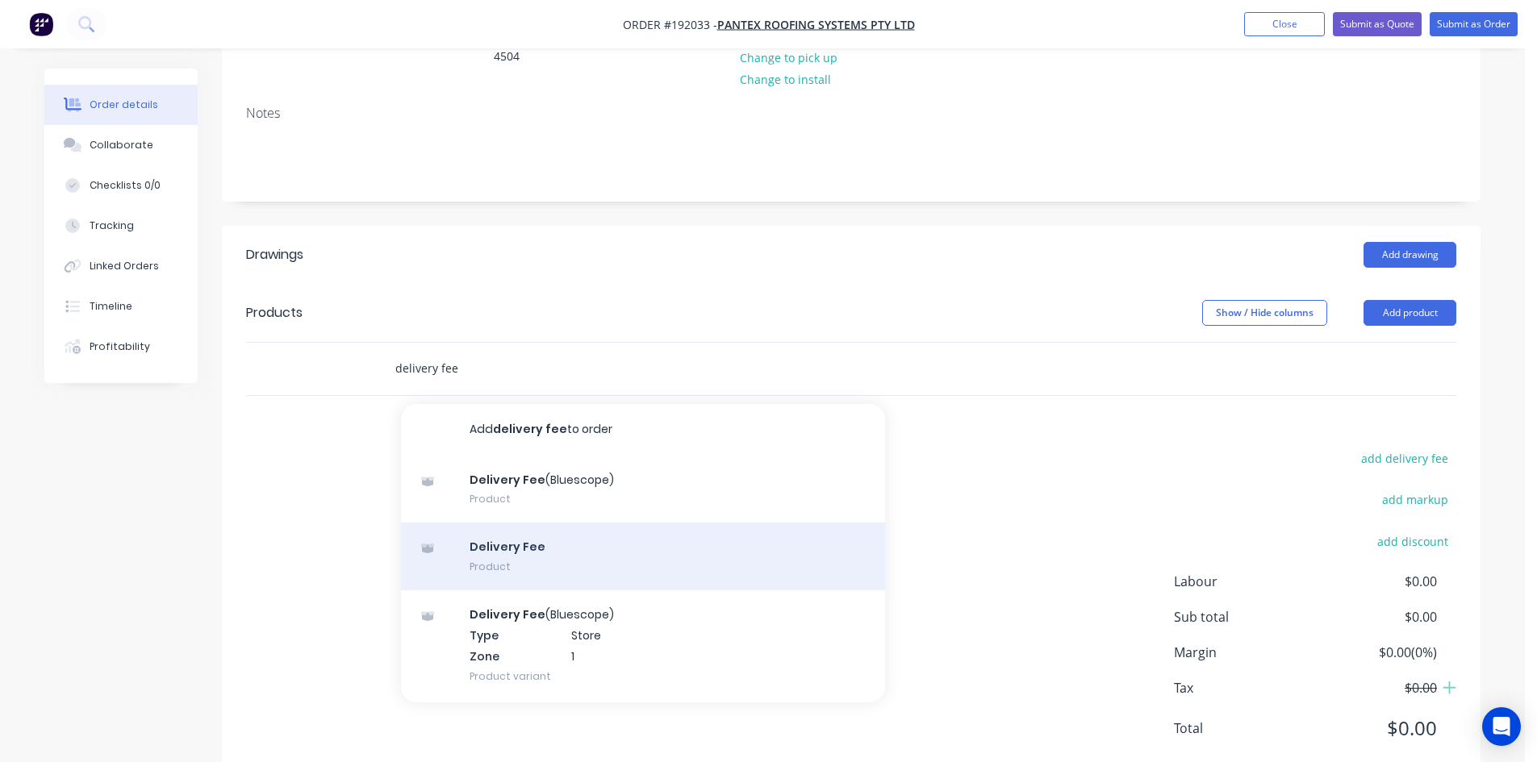
type input "delivery fee"
click at [513, 523] on div "Delivery Fee Product" at bounding box center [643, 557] width 484 height 68
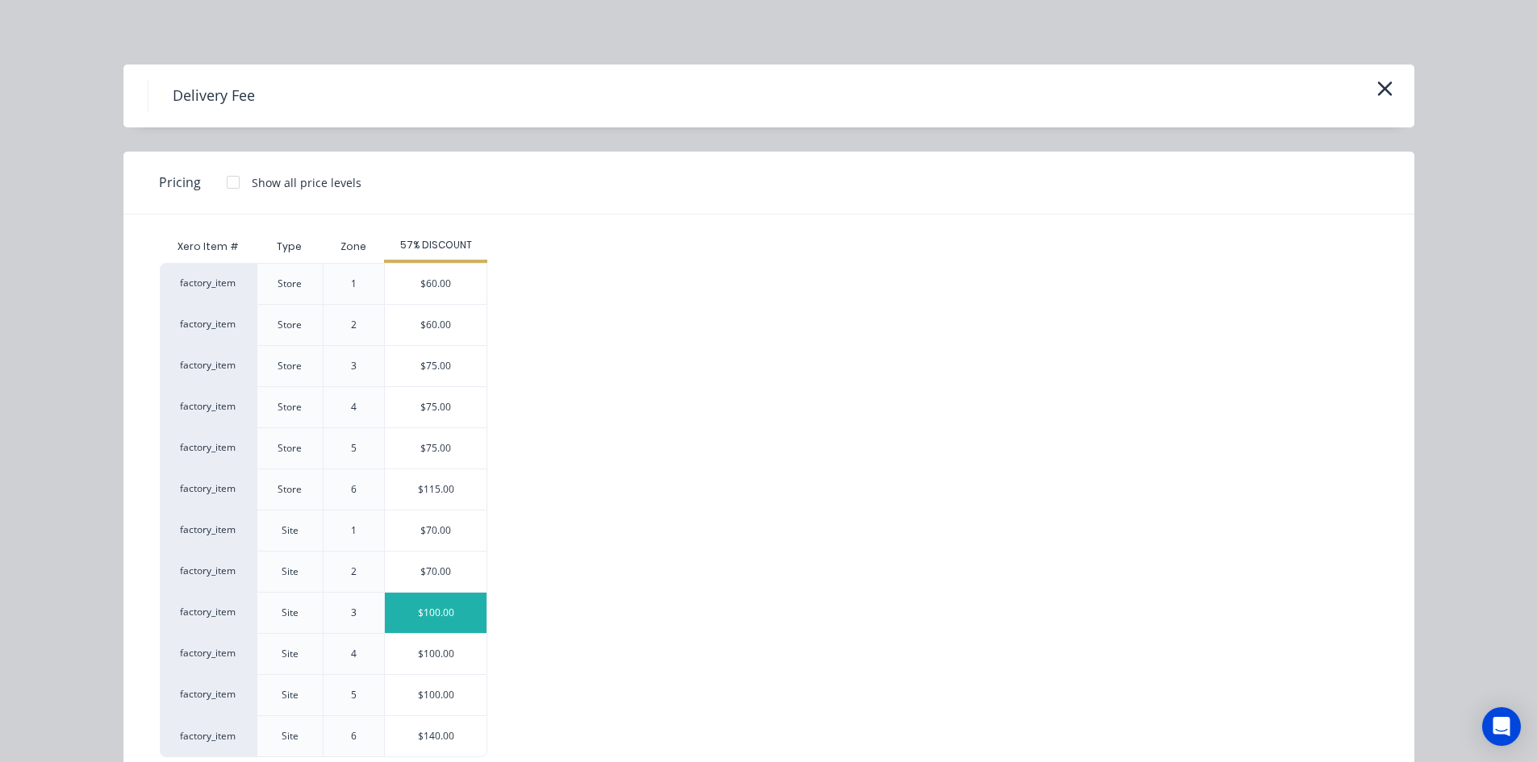
click at [453, 600] on div "$100.00" at bounding box center [436, 613] width 102 height 40
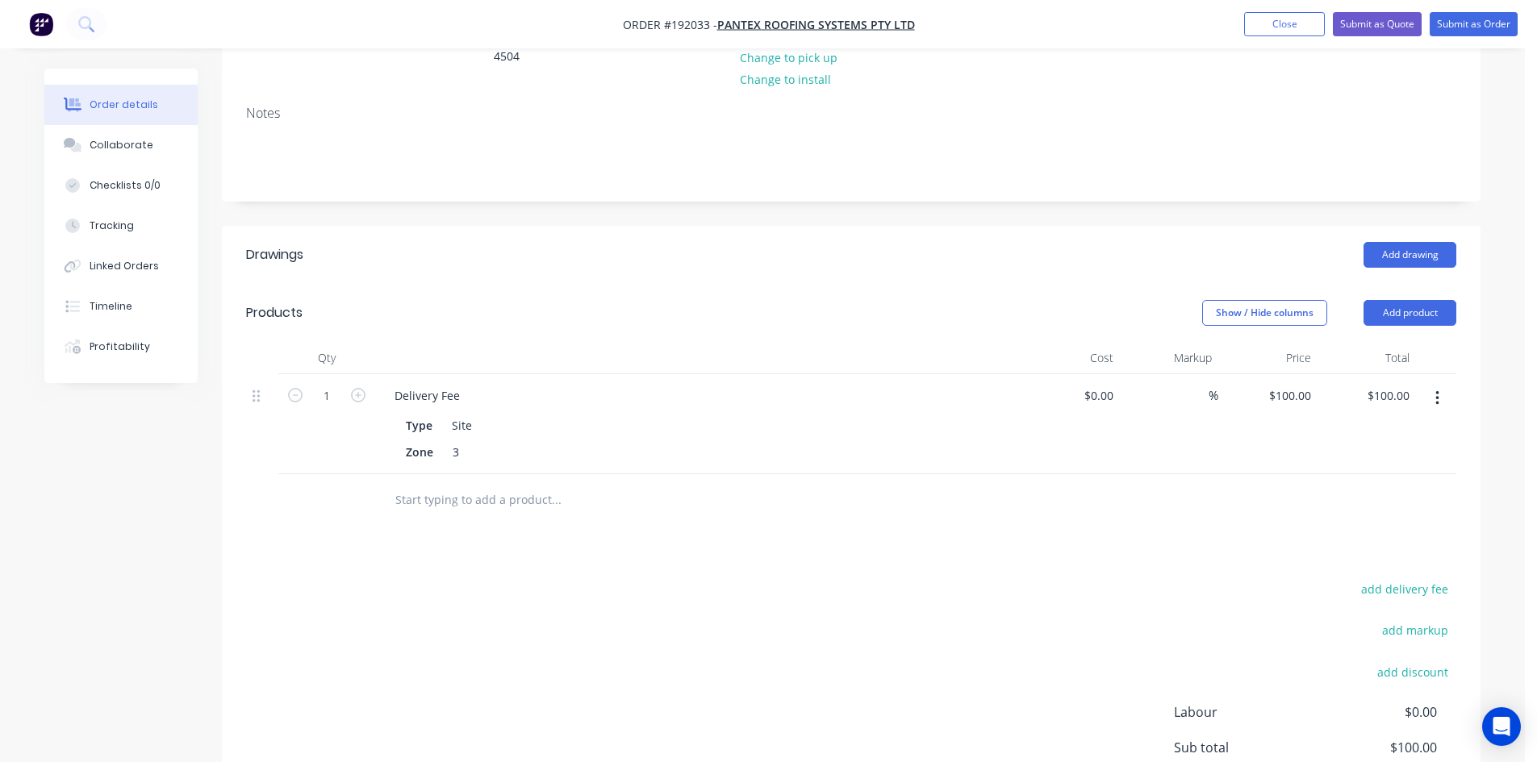
scroll to position [136, 0]
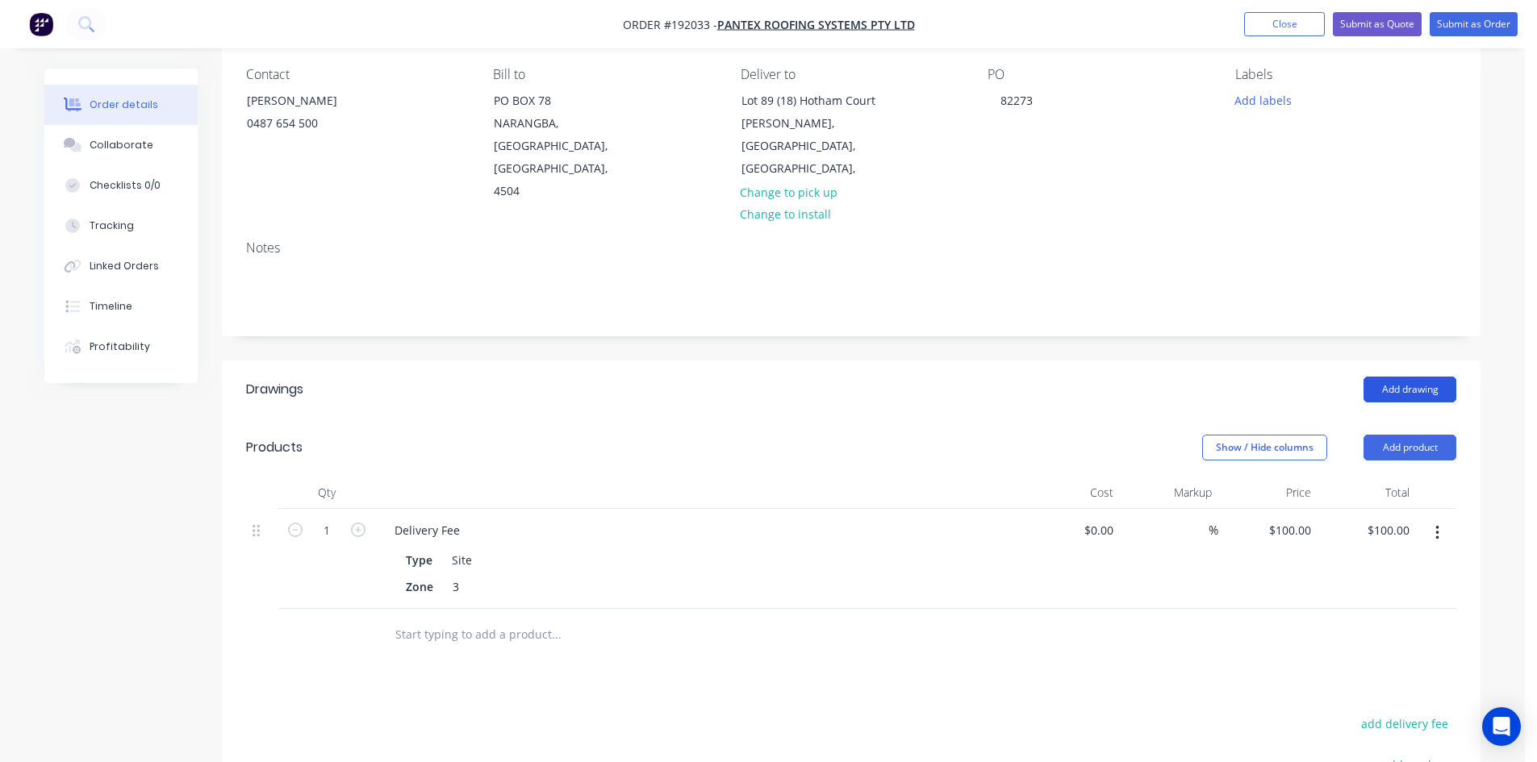
click at [1429, 377] on button "Add drawing" at bounding box center [1409, 390] width 93 height 26
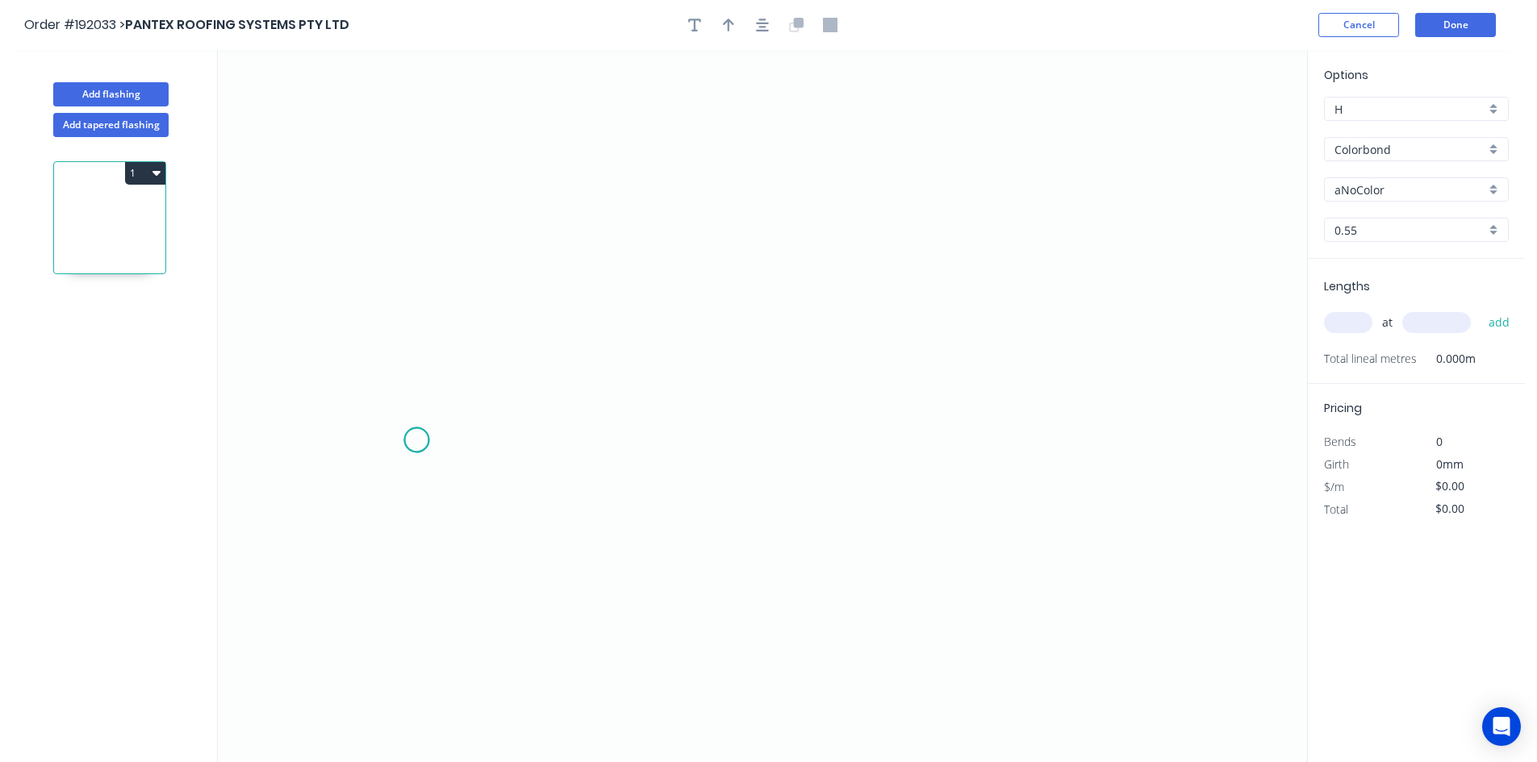
click at [416, 440] on icon "0" at bounding box center [762, 406] width 1089 height 712
click at [477, 369] on icon "0" at bounding box center [762, 406] width 1089 height 712
click at [872, 382] on icon "0 ?" at bounding box center [762, 406] width 1089 height 712
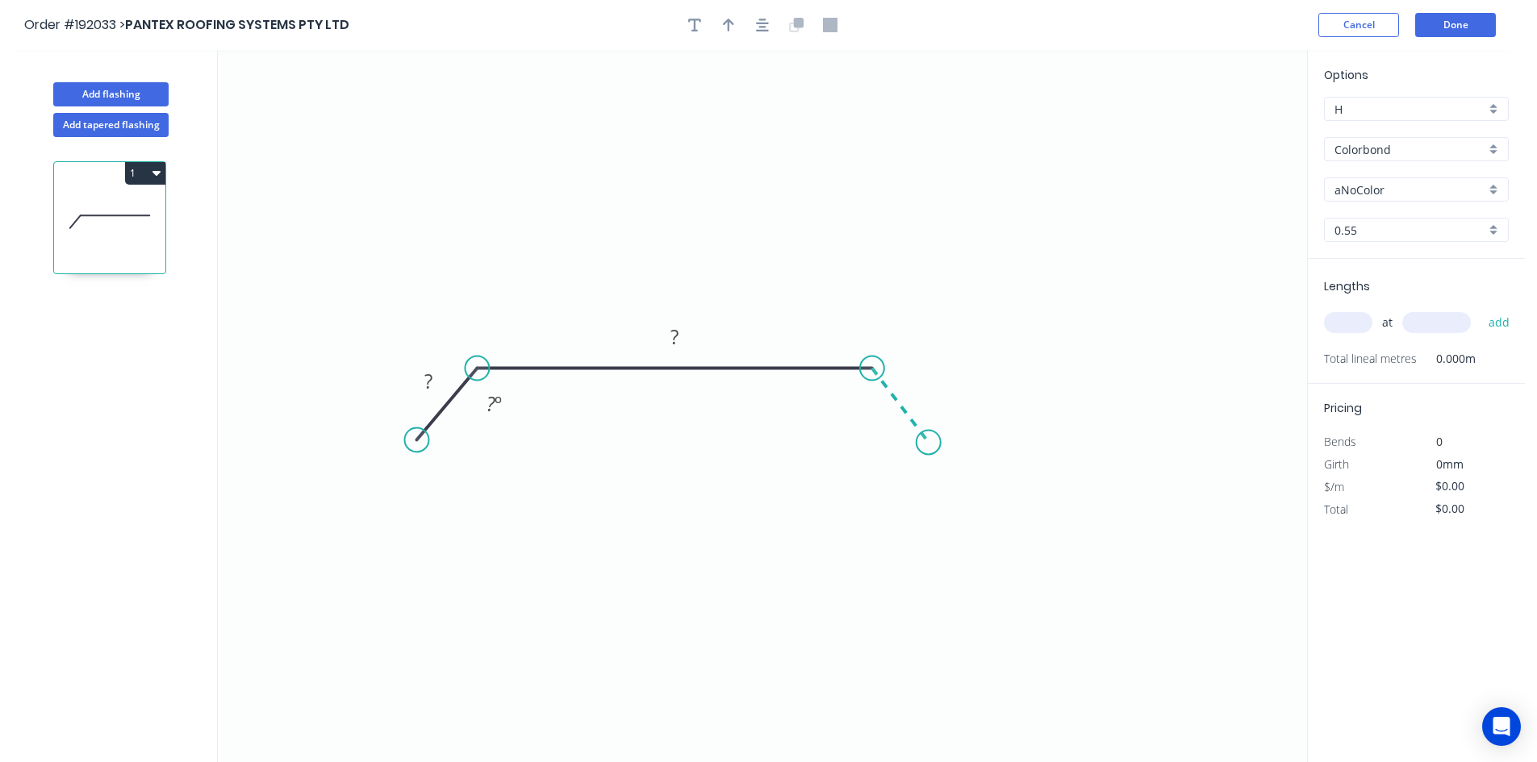
click at [929, 443] on icon "0 ? ? ? º" at bounding box center [762, 406] width 1089 height 712
click at [929, 443] on circle at bounding box center [929, 442] width 24 height 24
click at [771, 27] on button "button" at bounding box center [762, 25] width 24 height 24
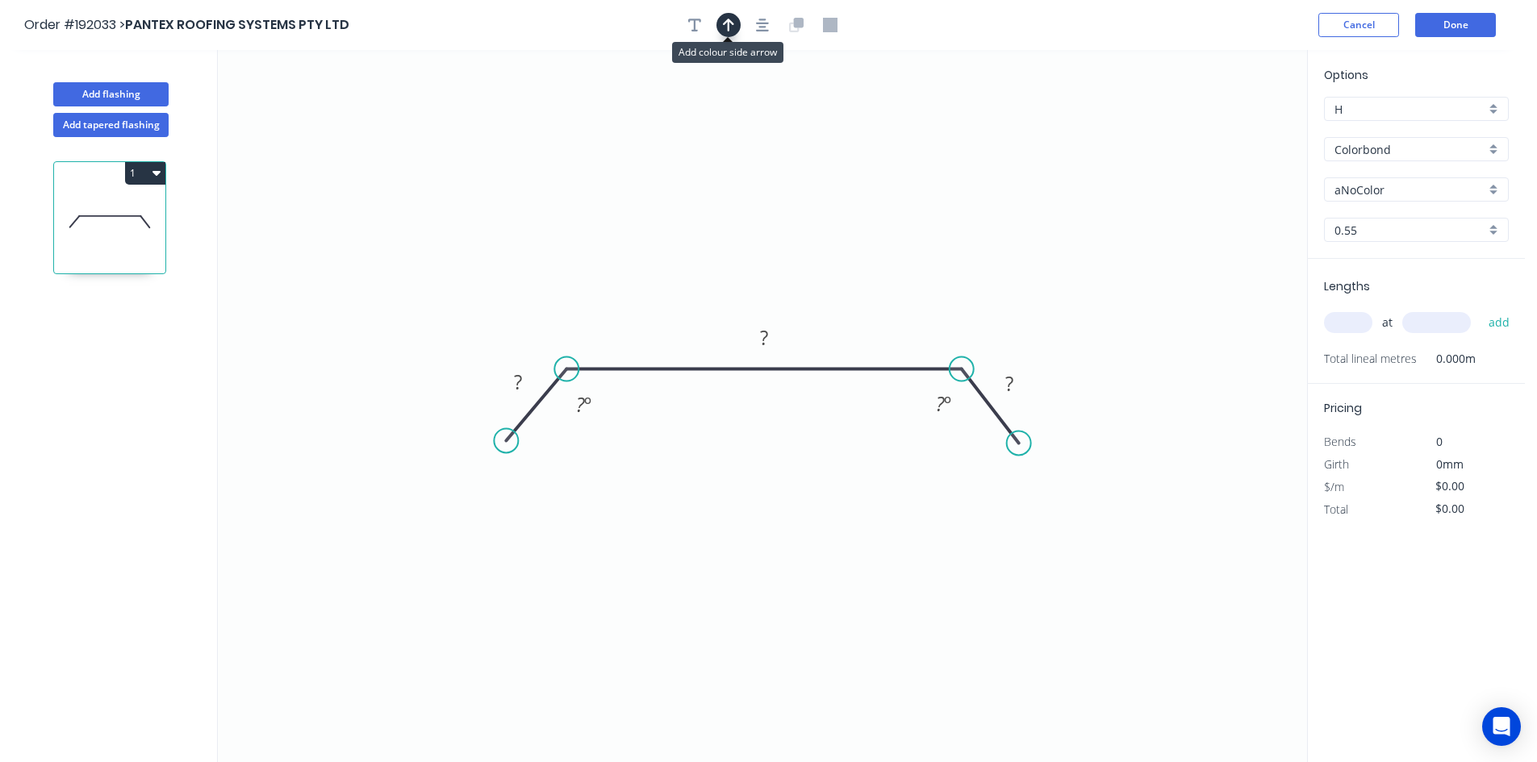
click at [733, 29] on icon "button" at bounding box center [728, 25] width 11 height 15
drag, startPoint x: 1220, startPoint y: 128, endPoint x: 916, endPoint y: 283, distance: 341.3
click at [950, 277] on icon at bounding box center [957, 251] width 15 height 52
click at [518, 376] on tspan "?" at bounding box center [518, 382] width 8 height 27
click at [1345, 321] on input "text" at bounding box center [1348, 322] width 48 height 21
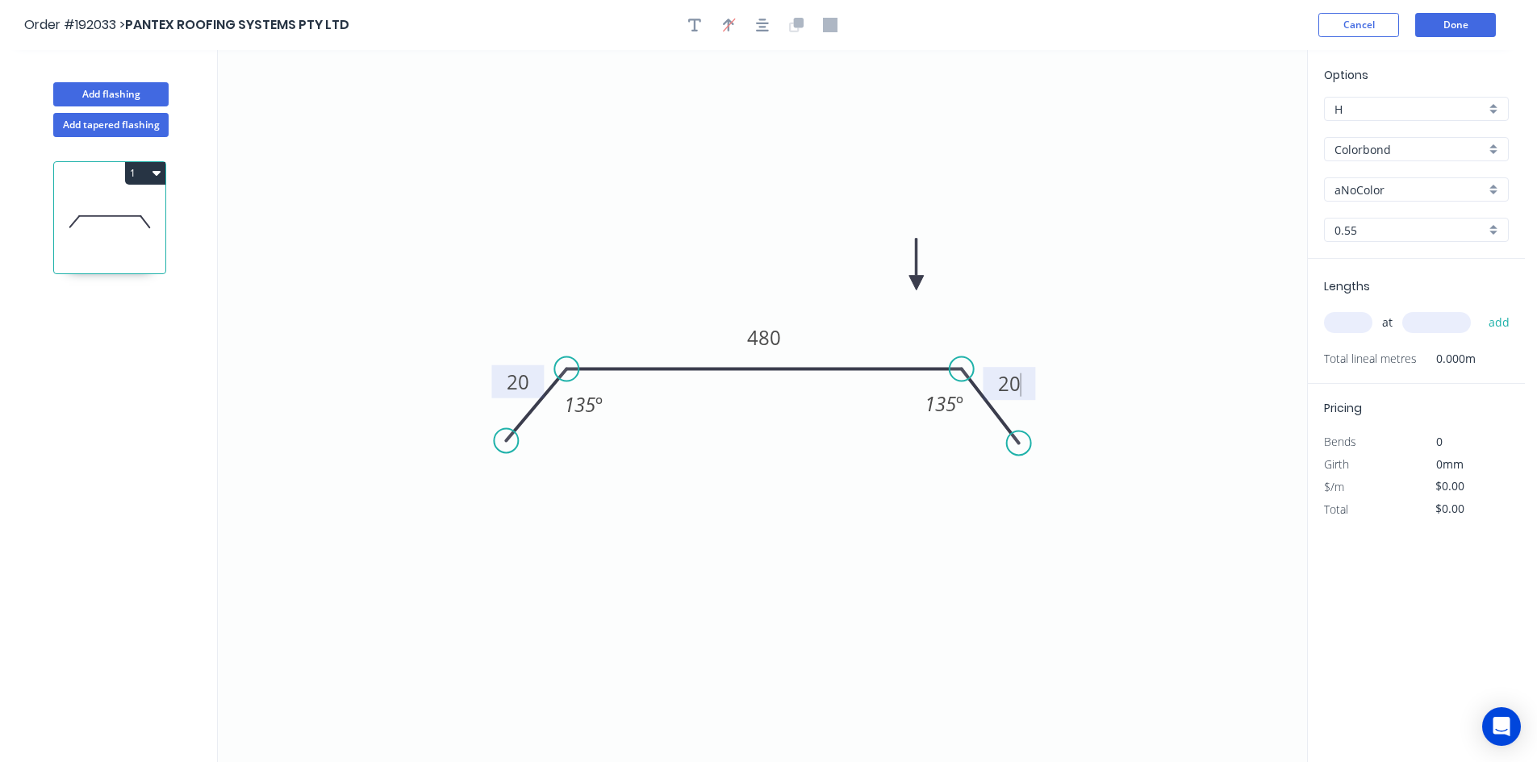
type input "$16.02"
type input "2"
type input "1000"
click at [1480, 309] on button "add" at bounding box center [1499, 322] width 38 height 27
type input "$32.04"
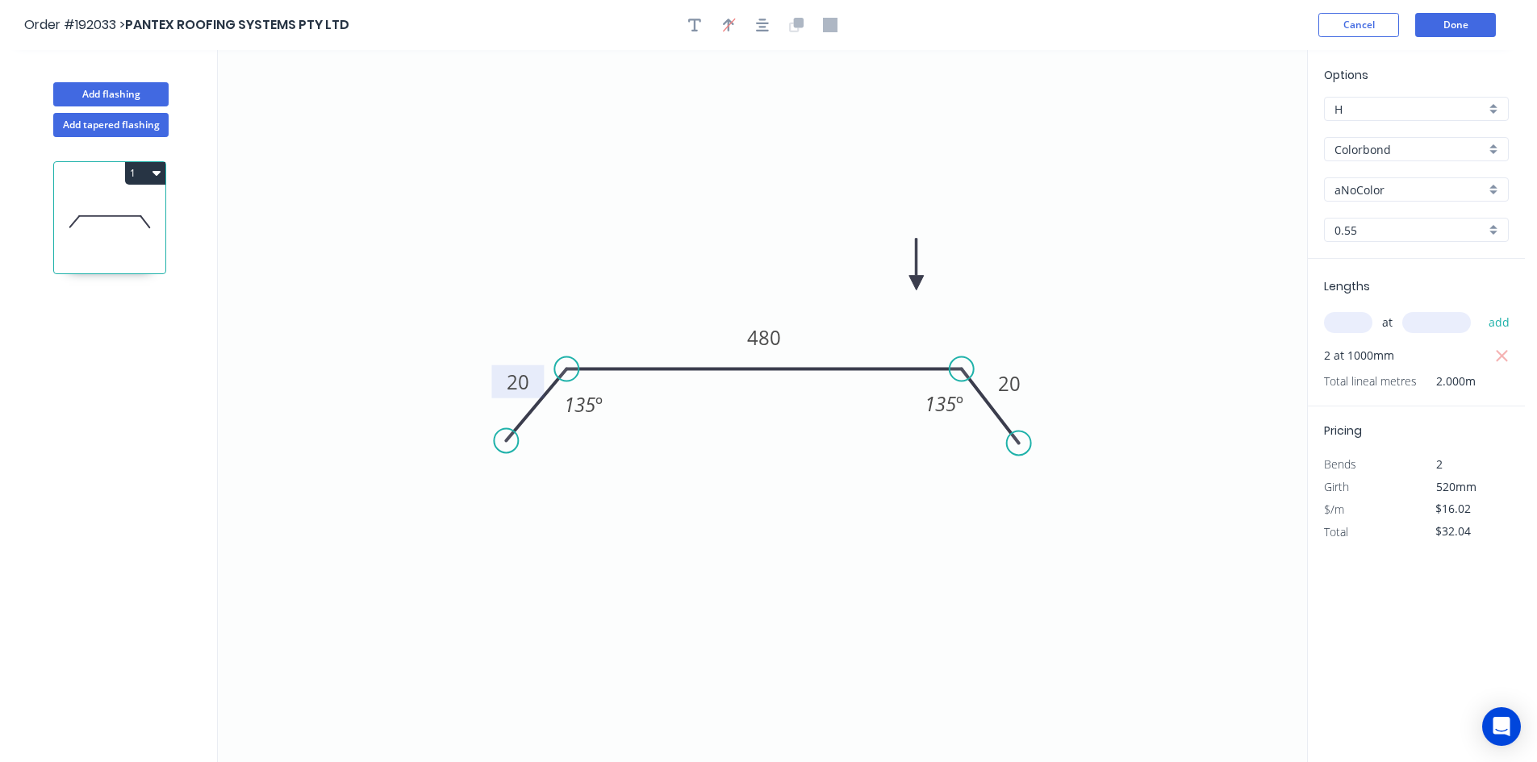
click at [1391, 190] on input "aNoColor" at bounding box center [1409, 189] width 151 height 17
click at [1397, 205] on div "Options H H Colorbond Colorbond Colorbond (Premium) Colorbond Coolmax Colorbond…" at bounding box center [1416, 162] width 217 height 193
type input "aNoColor"
click at [1395, 211] on div "Options H H Colorbond Colorbond Colorbond (Premium) Colorbond Coolmax Colorbond…" at bounding box center [1416, 162] width 217 height 193
click at [1397, 182] on input "aNoColor" at bounding box center [1409, 189] width 151 height 17
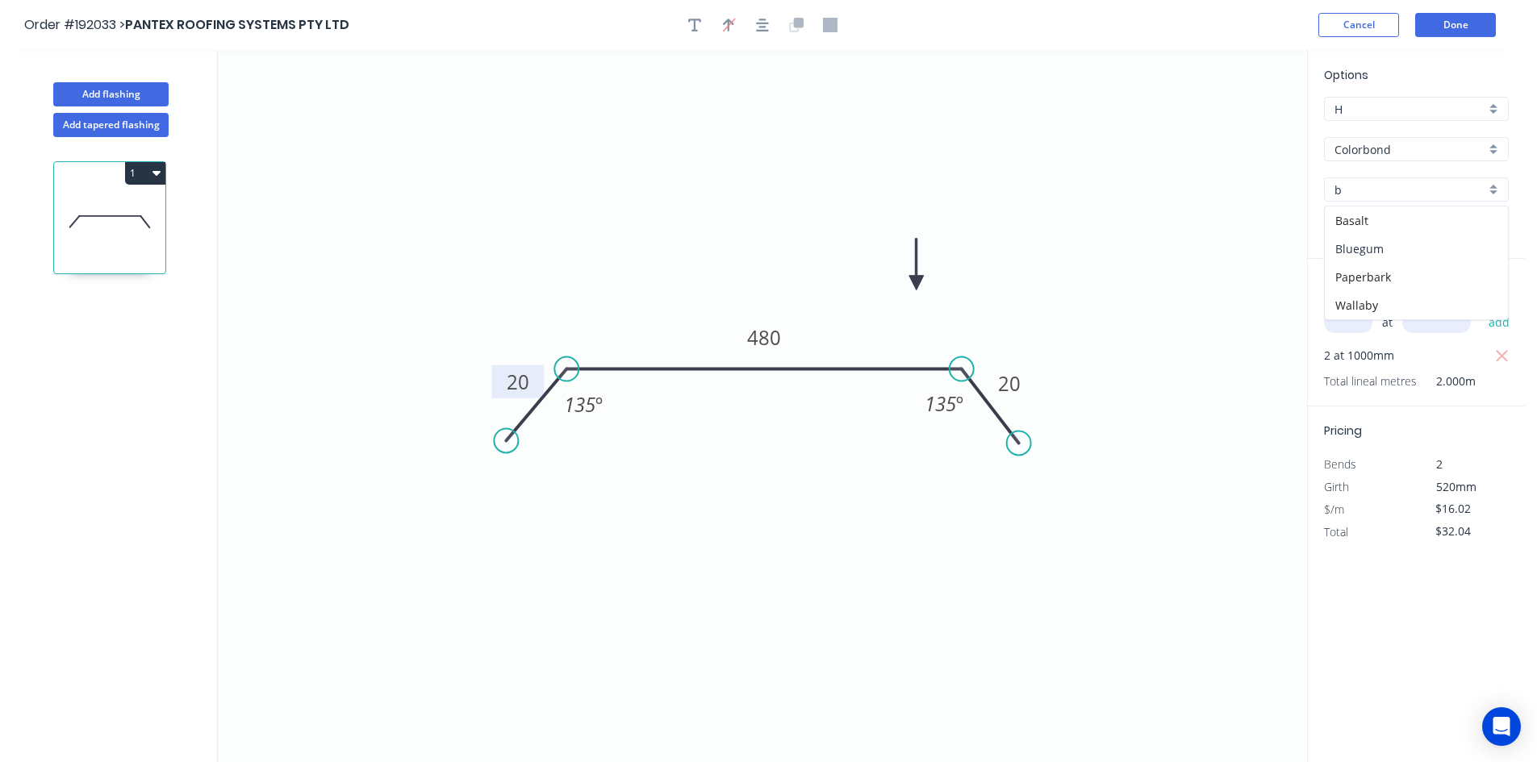
click at [1381, 250] on div "Bluegum" at bounding box center [1415, 249] width 183 height 28
type input "Bluegum"
click at [1437, 31] on button "Done" at bounding box center [1455, 25] width 81 height 24
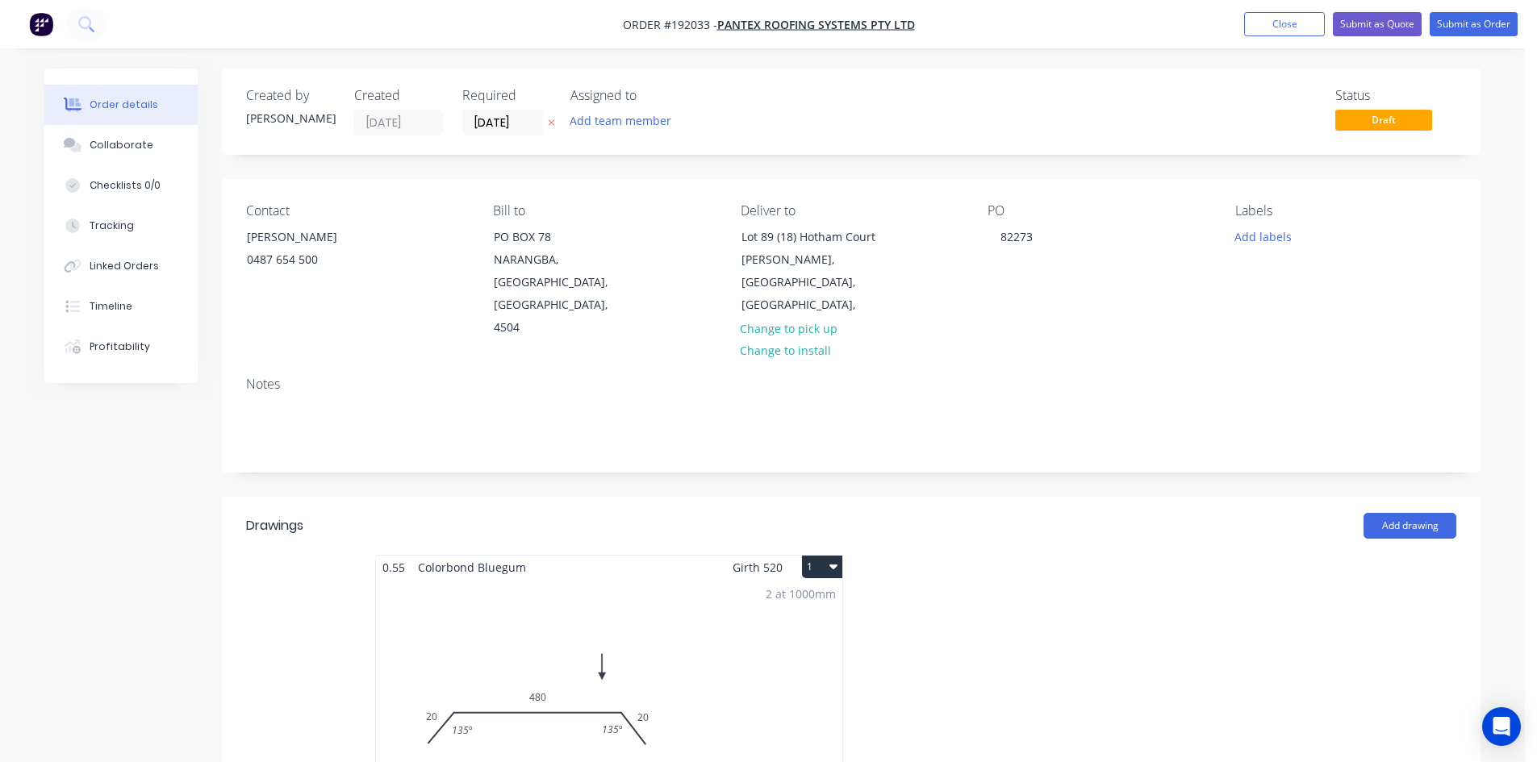
click at [841, 556] on button "1" at bounding box center [822, 567] width 40 height 23
click at [824, 590] on button "Use larger box size" at bounding box center [765, 606] width 153 height 32
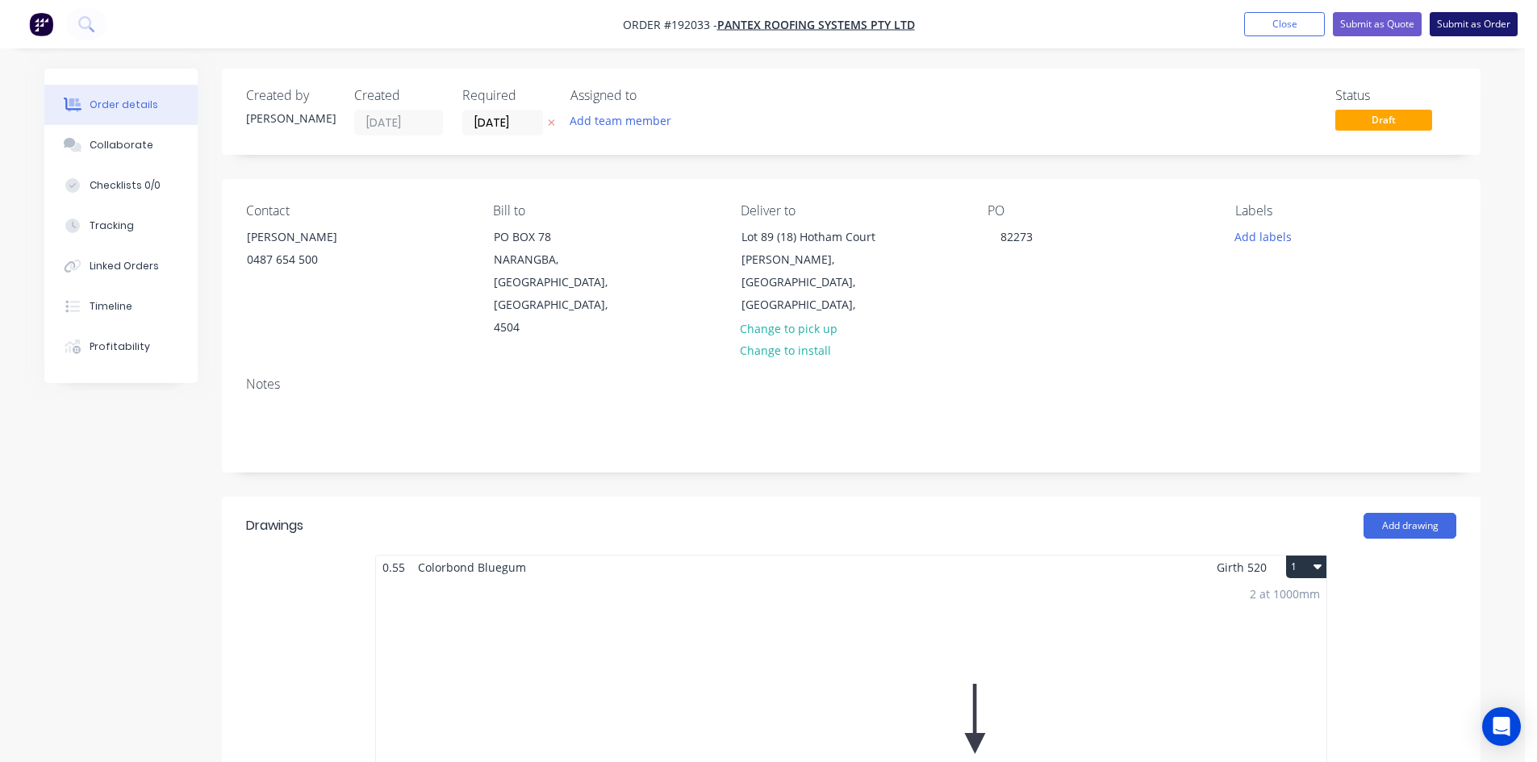
click at [1458, 23] on button "Submit as Order" at bounding box center [1473, 24] width 88 height 24
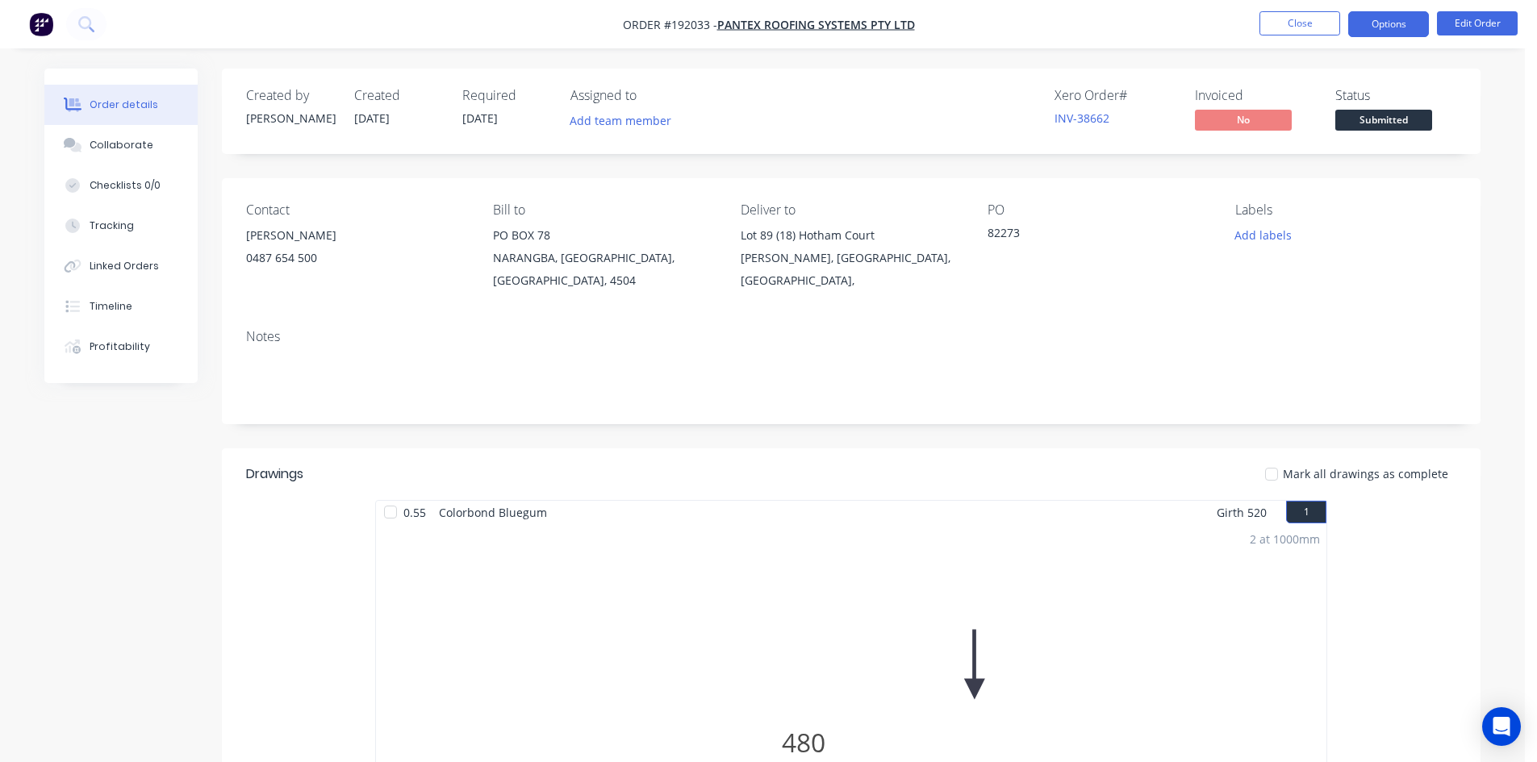
click at [1399, 34] on button "Options" at bounding box center [1388, 24] width 81 height 26
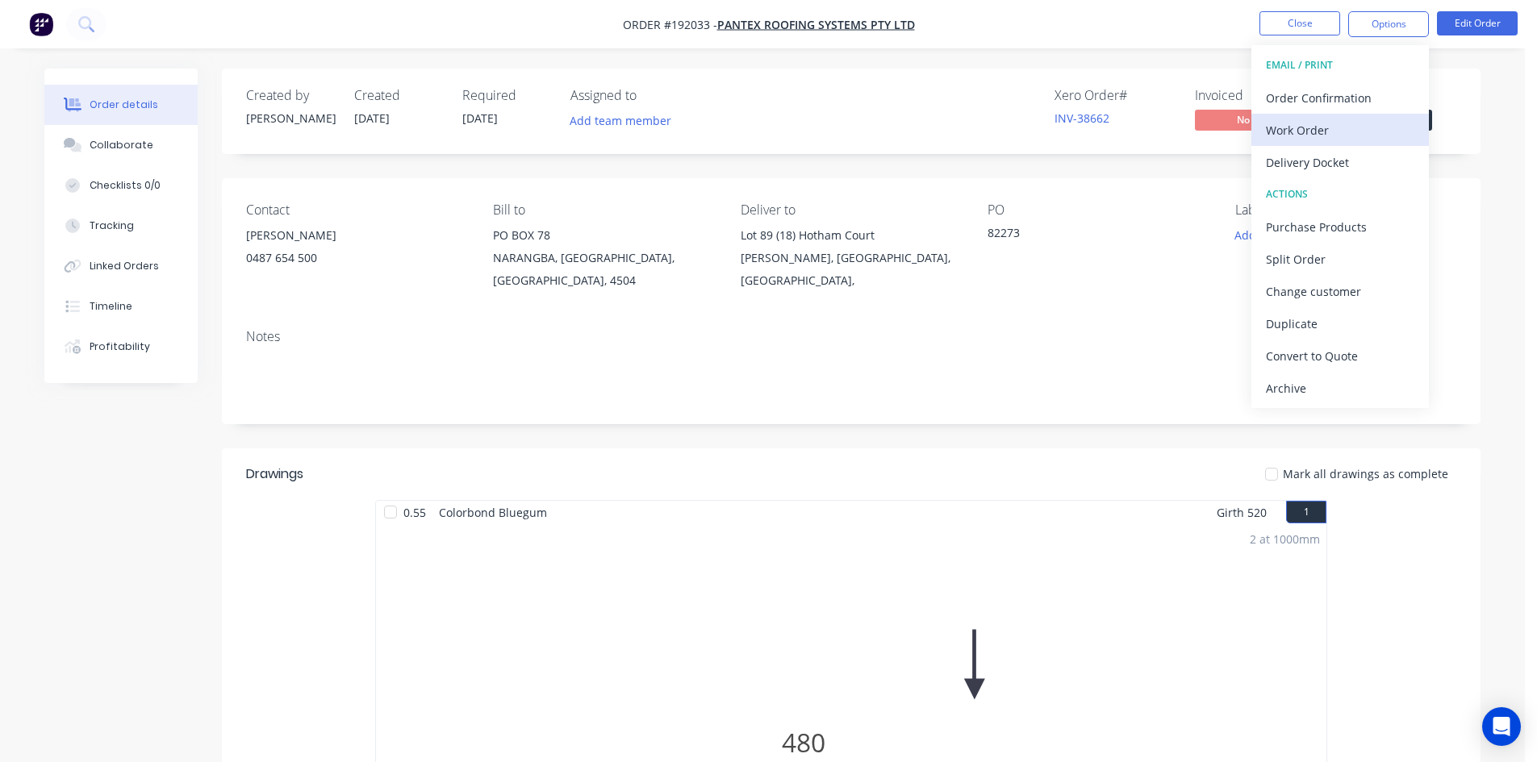
click at [1321, 129] on div "Work Order" at bounding box center [1340, 130] width 148 height 23
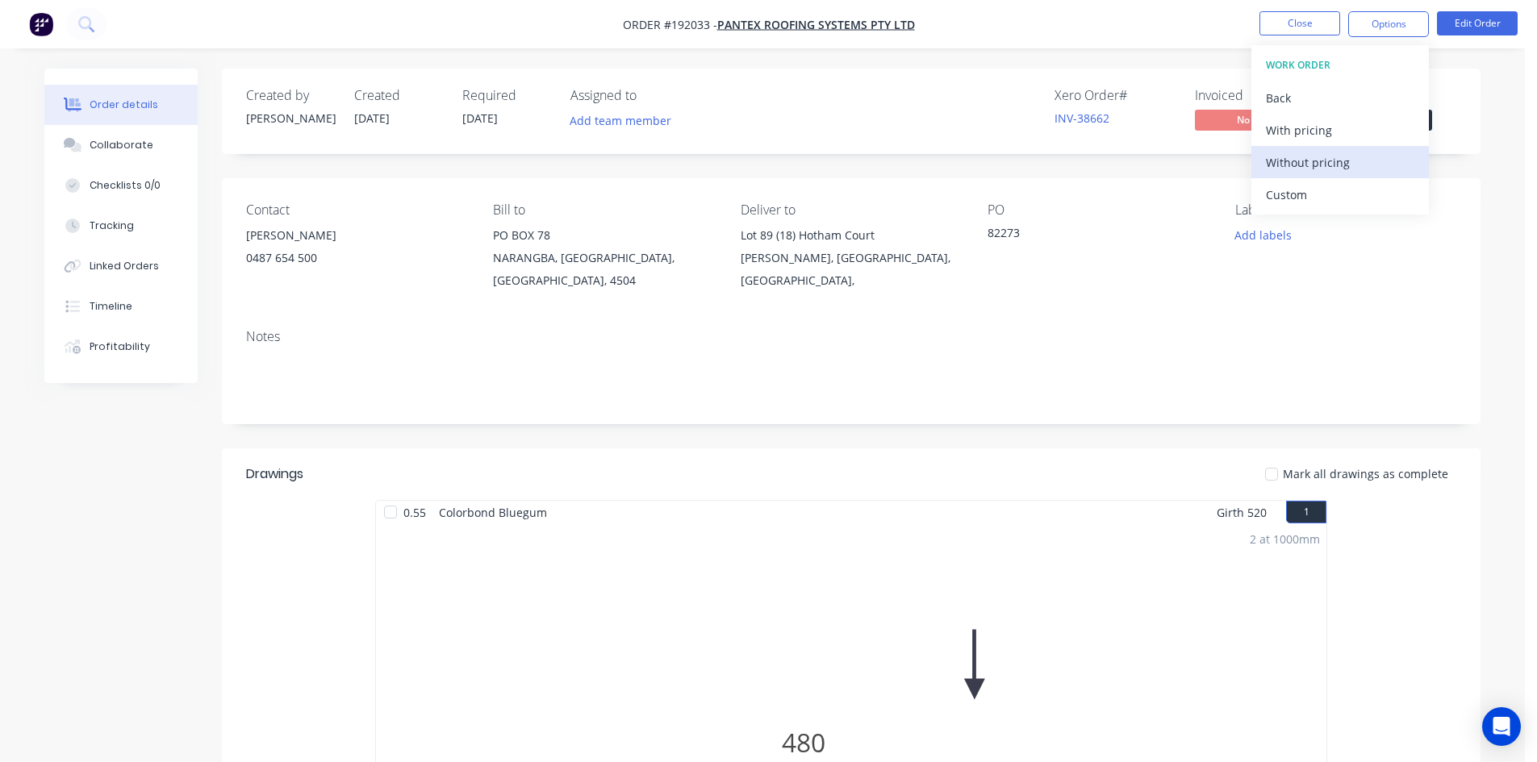
click at [1295, 163] on div "Without pricing" at bounding box center [1340, 162] width 148 height 23
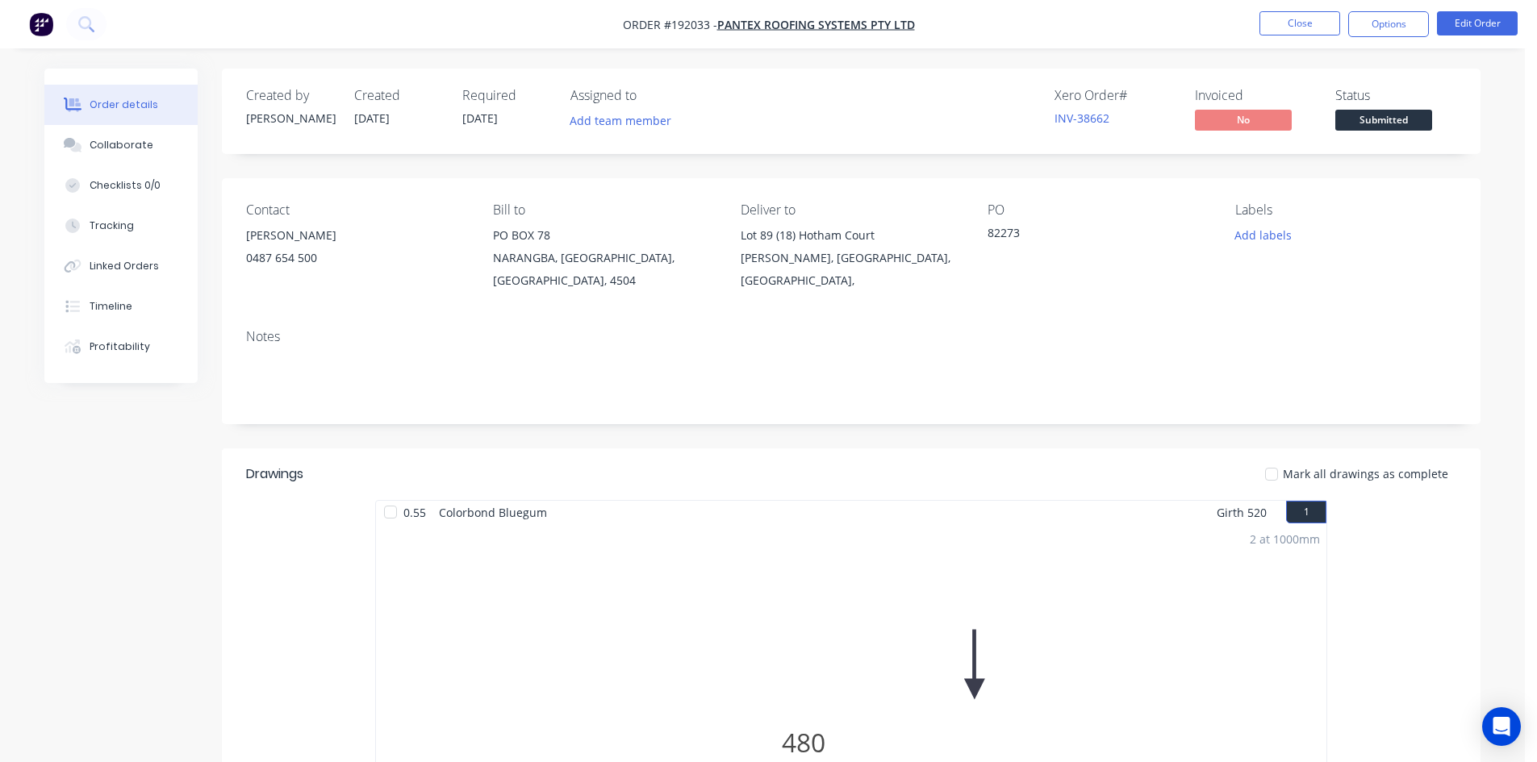
click at [1001, 331] on div "Notes" at bounding box center [851, 370] width 1258 height 108
click at [1306, 30] on button "Close" at bounding box center [1299, 23] width 81 height 24
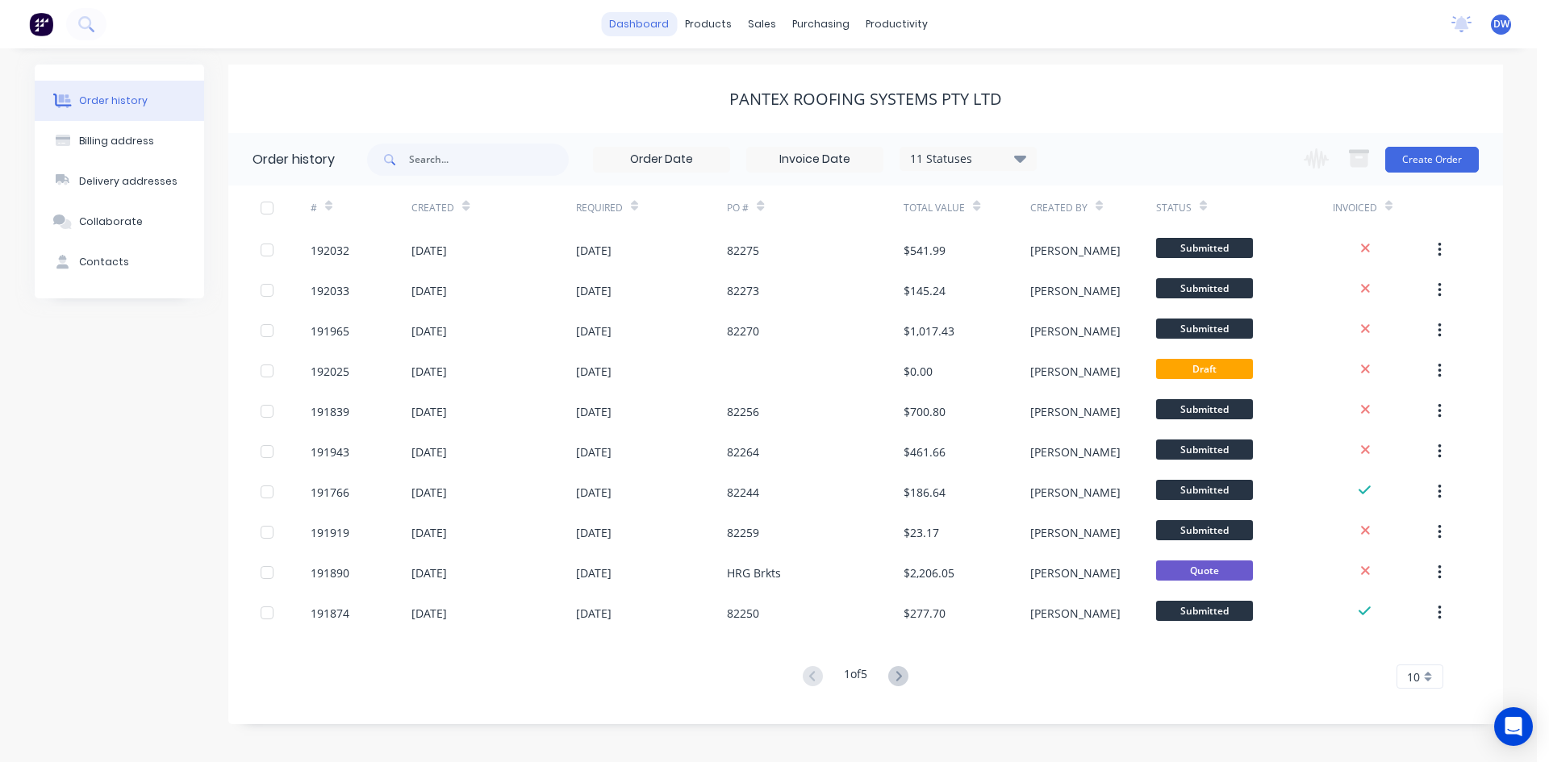
click at [656, 31] on link "dashboard" at bounding box center [639, 24] width 76 height 24
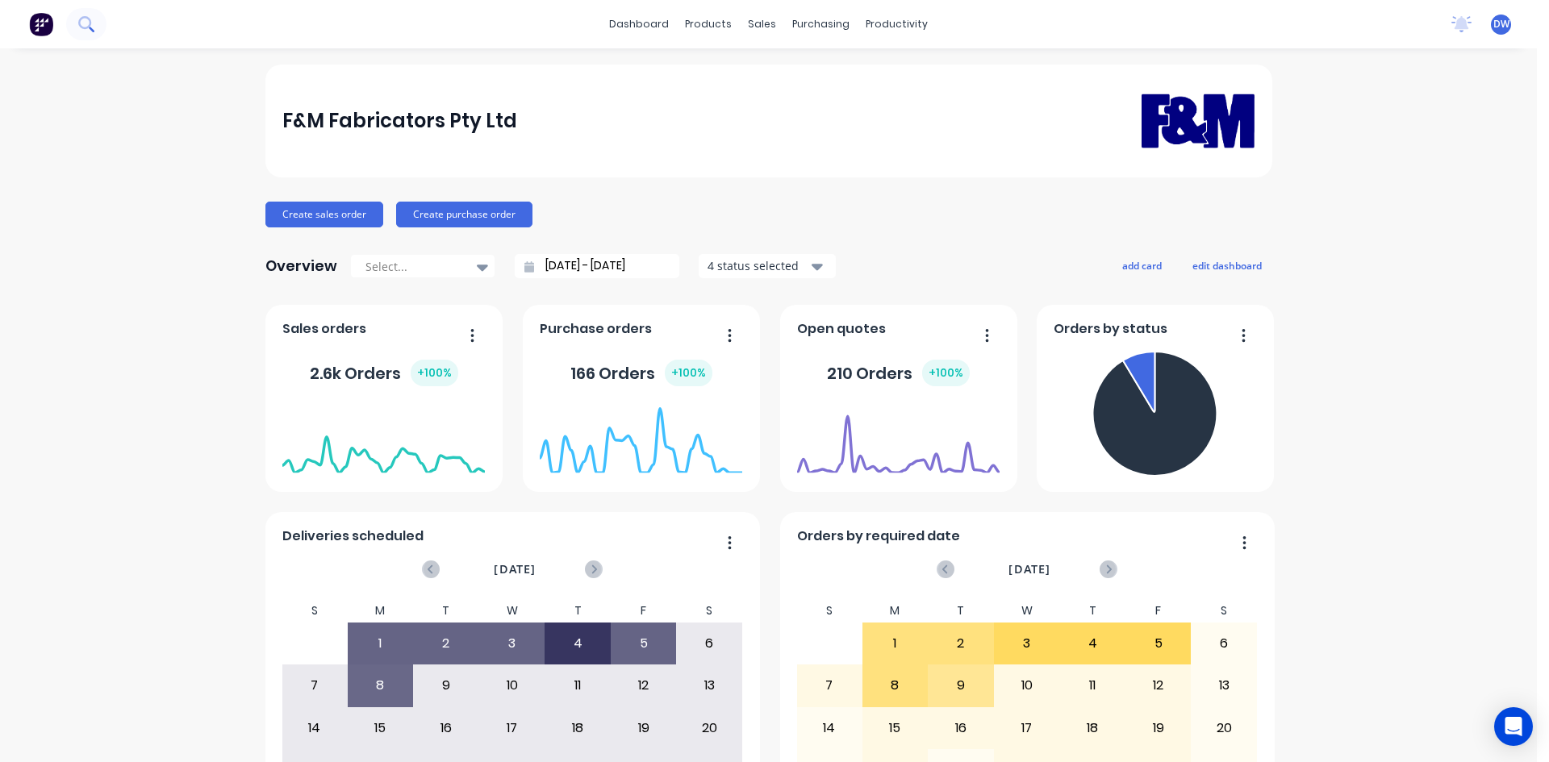
click at [96, 20] on button at bounding box center [86, 24] width 40 height 32
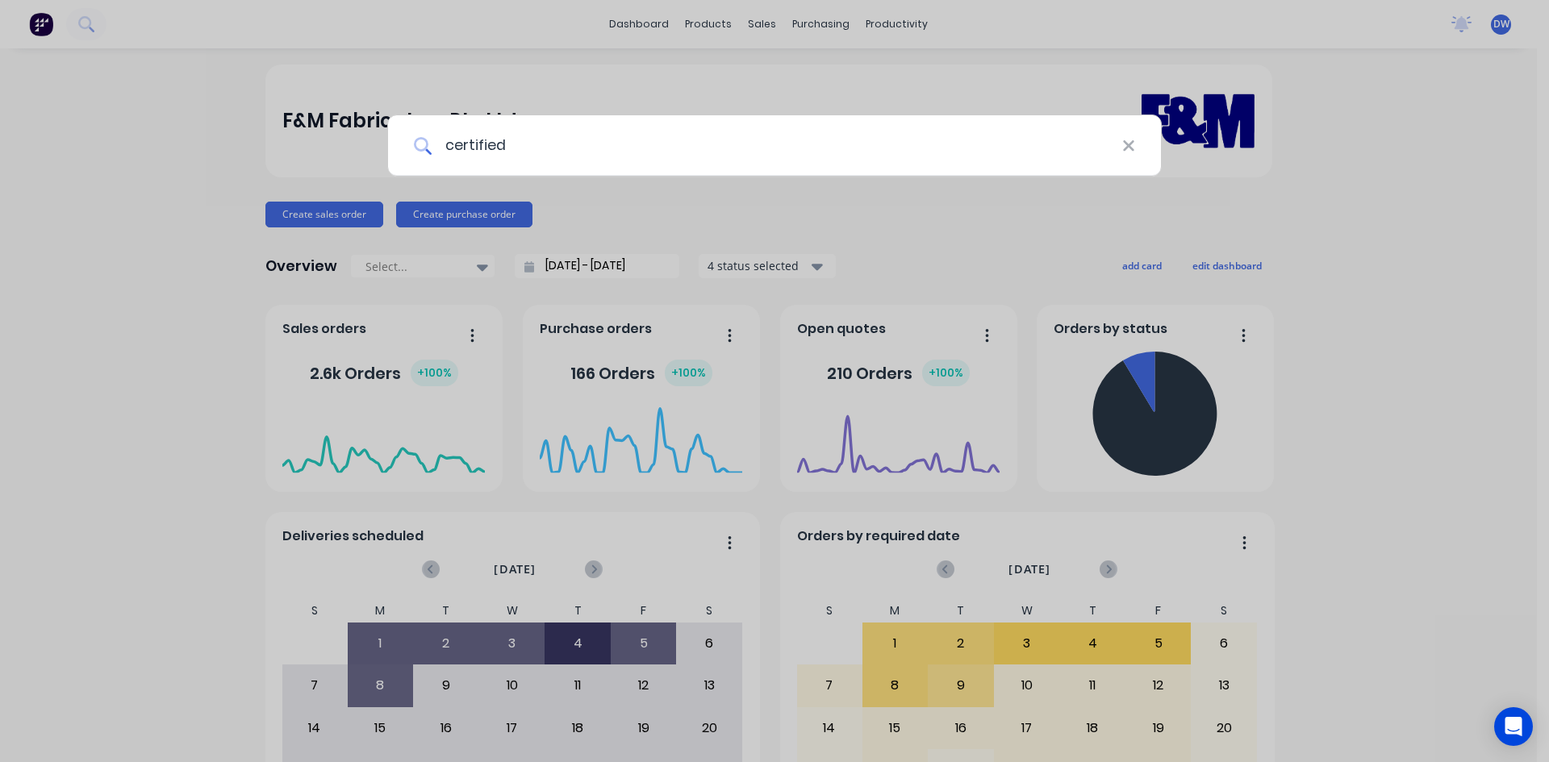
type input "certified"
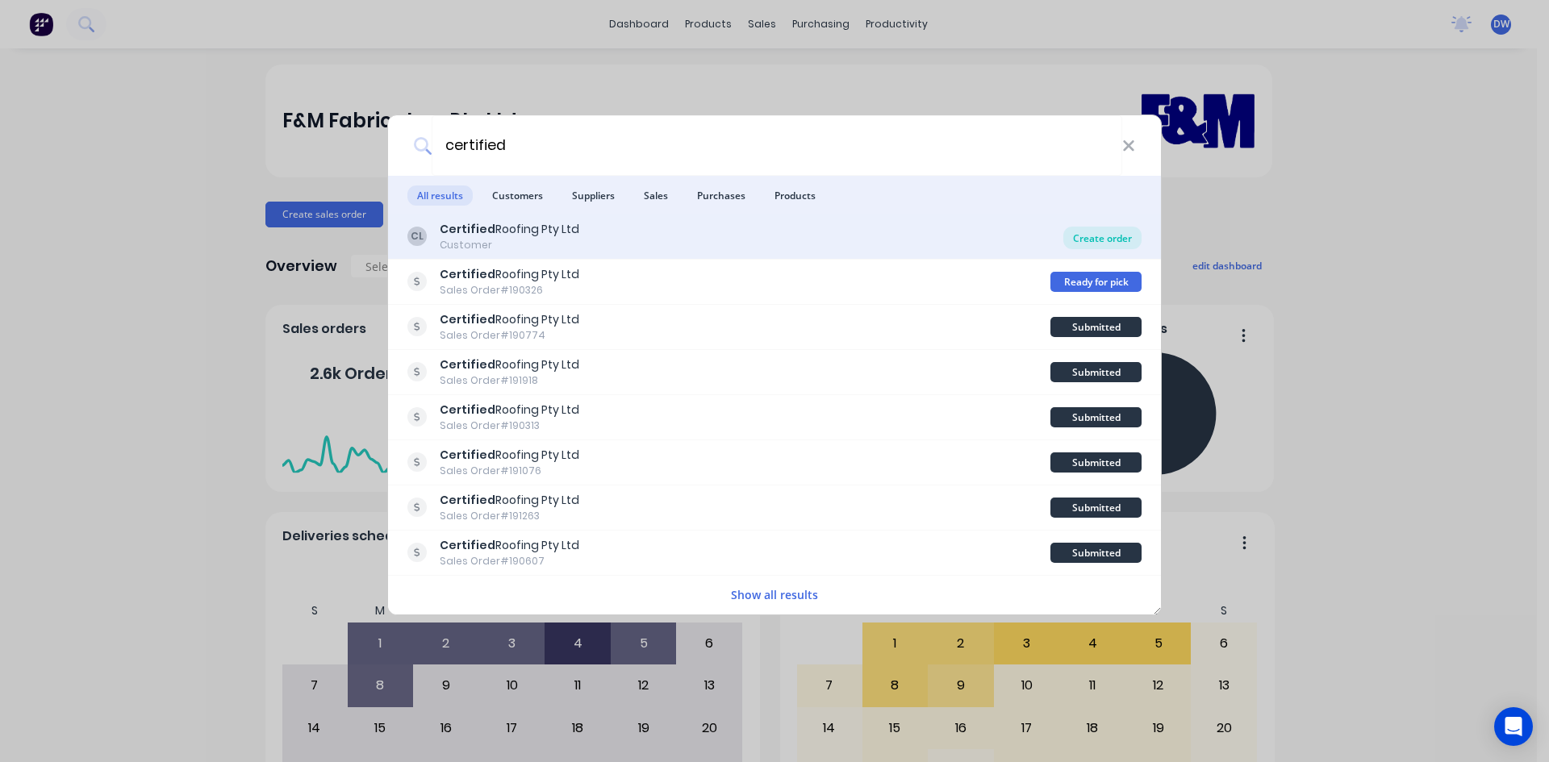
click at [1078, 236] on div "Create order" at bounding box center [1102, 238] width 78 height 23
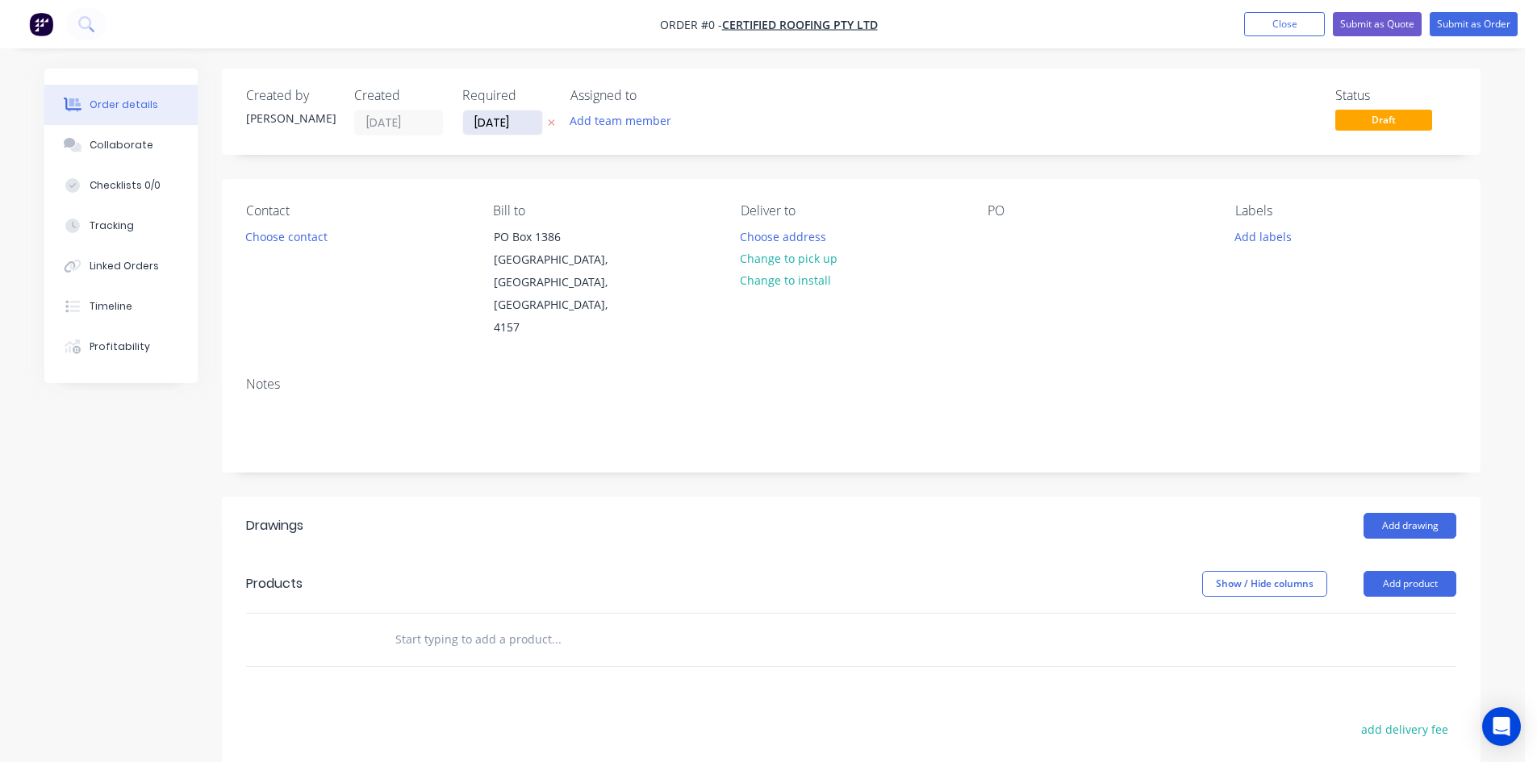
click at [490, 114] on input "[DATE]" at bounding box center [502, 123] width 79 height 24
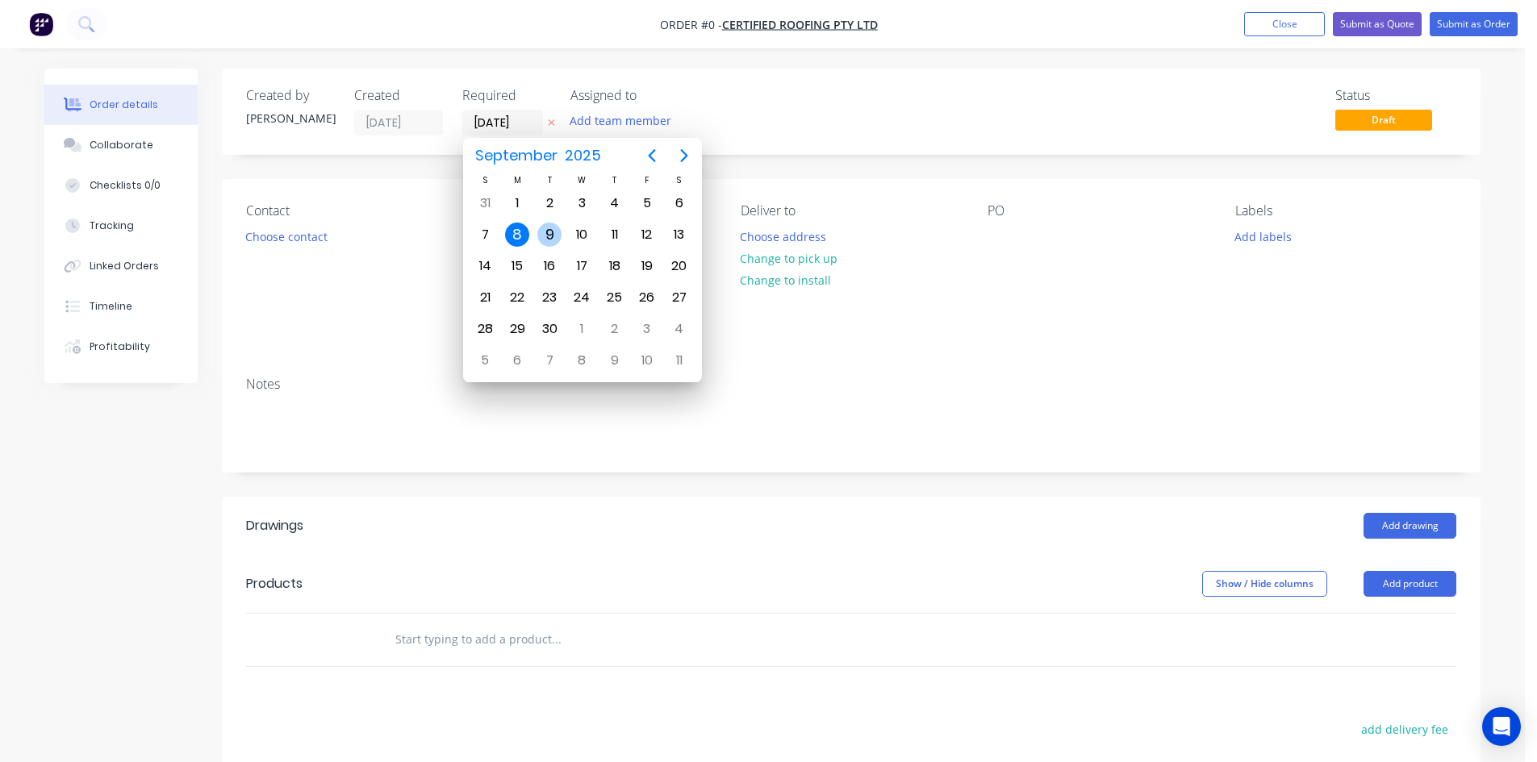
click at [546, 227] on div "9" at bounding box center [549, 235] width 24 height 24
type input "[DATE]"
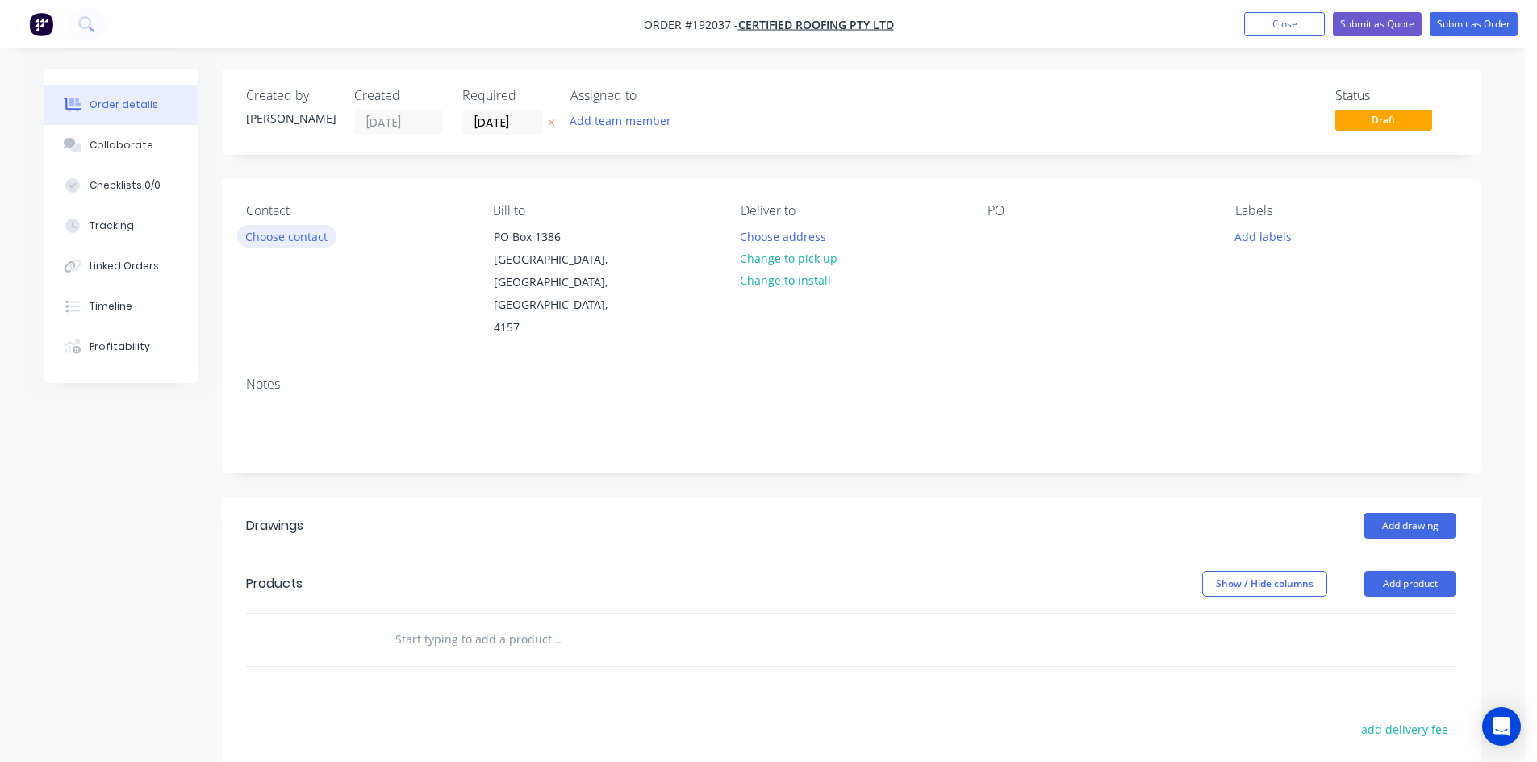
click at [322, 241] on button "Choose contact" at bounding box center [286, 236] width 99 height 22
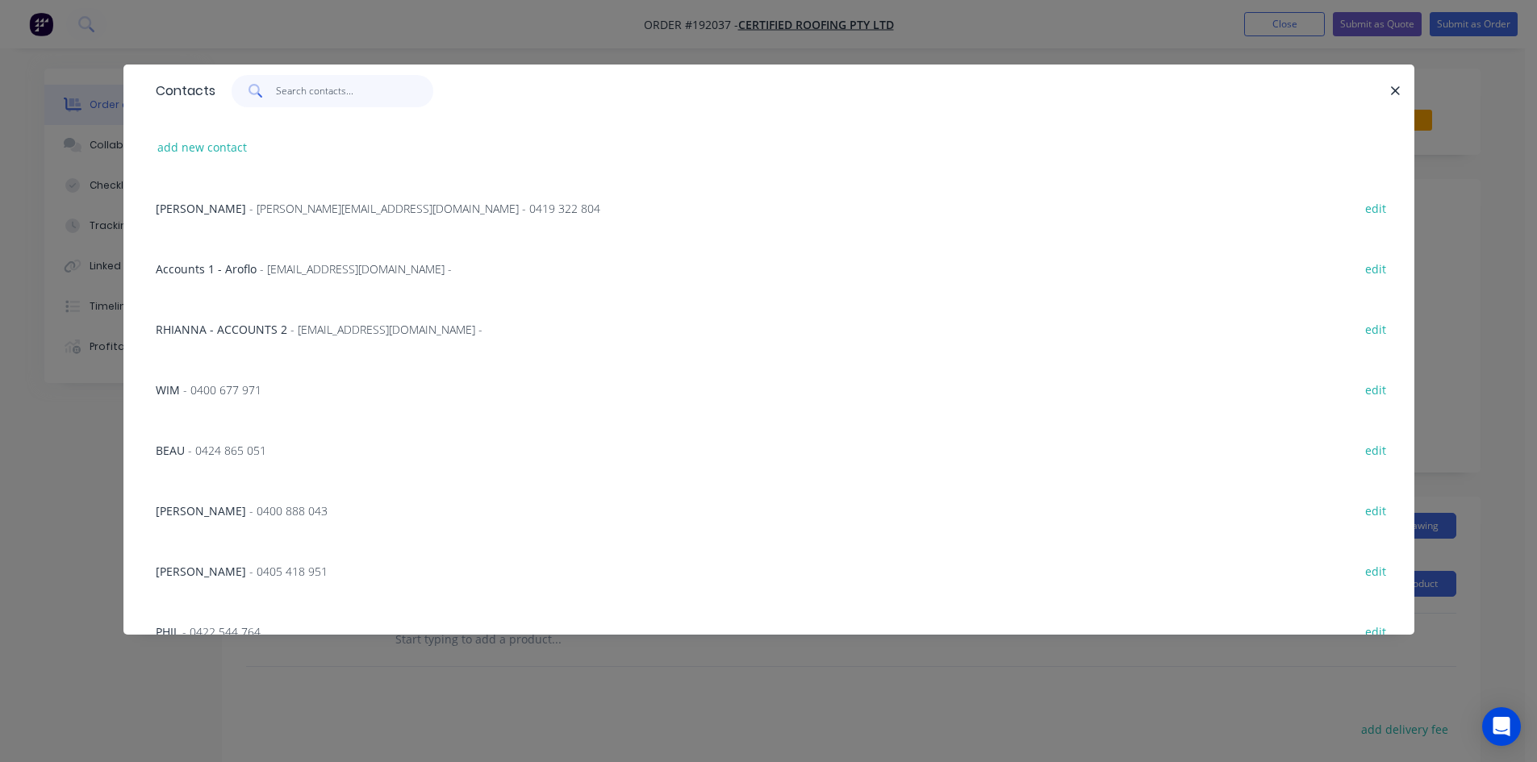
click at [327, 98] on input "text" at bounding box center [354, 91] width 157 height 32
click at [328, 212] on span "- paul@certifiedroofing.com.au - 0419 322 804" at bounding box center [424, 208] width 351 height 15
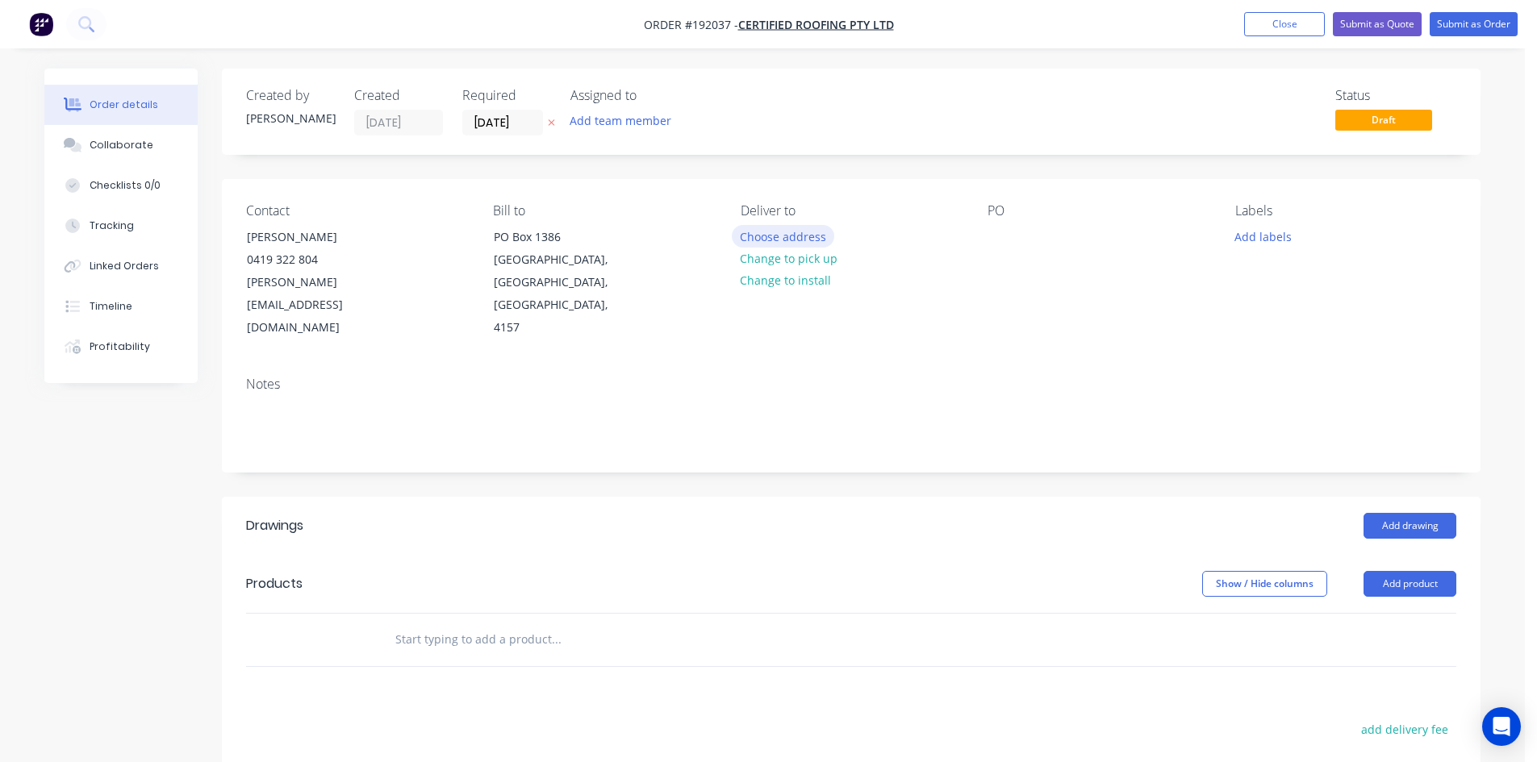
click at [792, 237] on button "Choose address" at bounding box center [783, 236] width 103 height 22
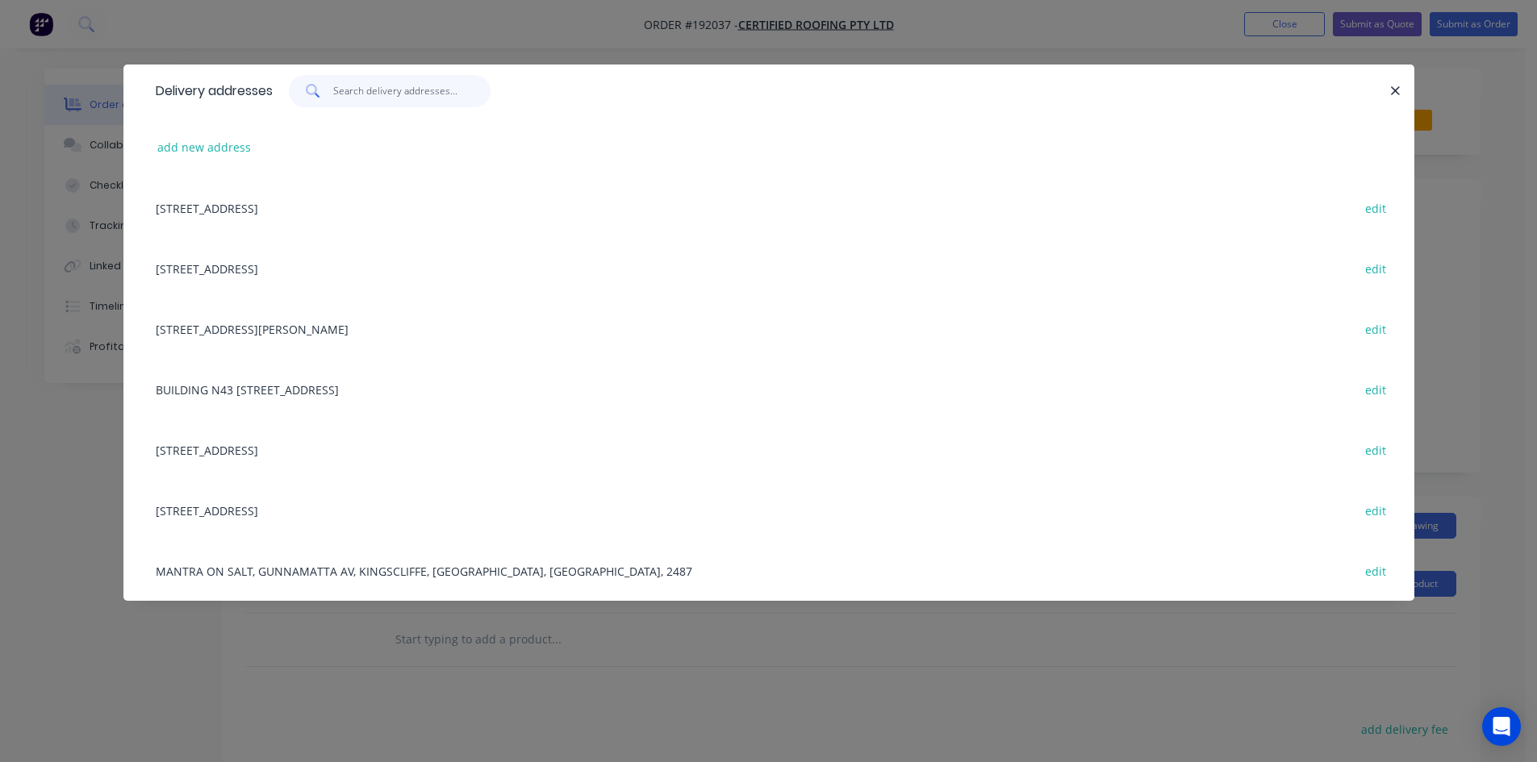
click at [359, 95] on input "text" at bounding box center [411, 91] width 157 height 32
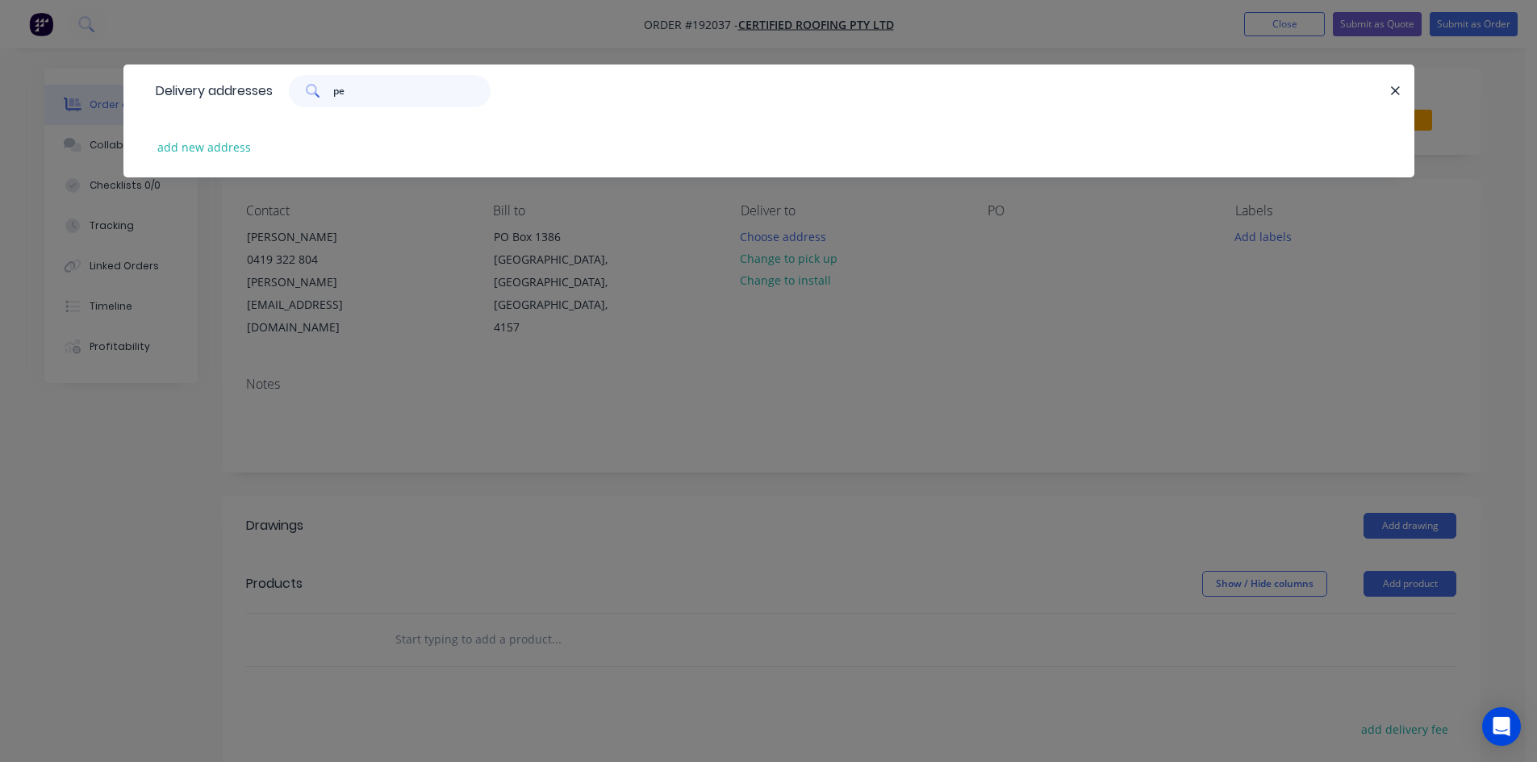
type input "p"
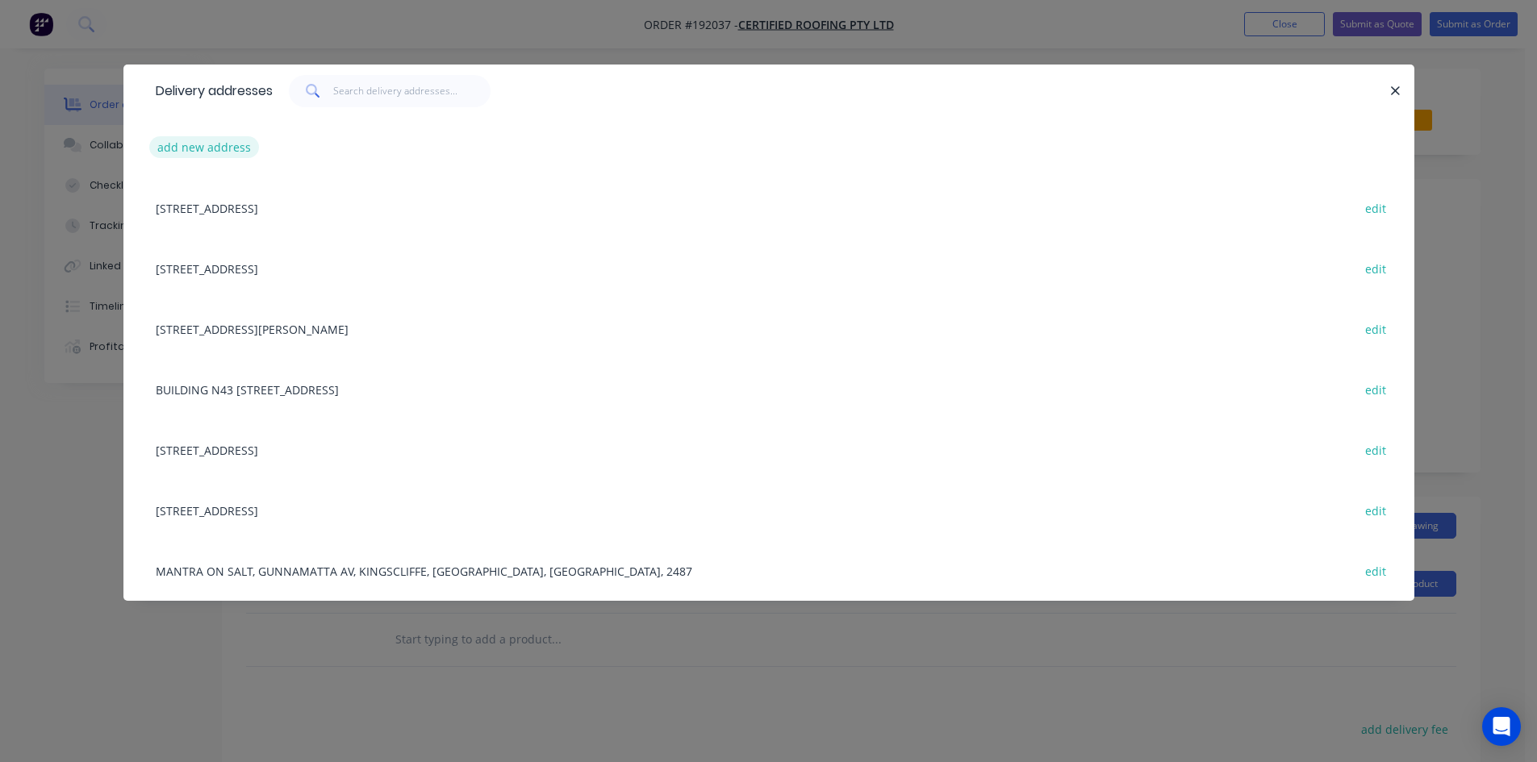
click at [201, 138] on button "add new address" at bounding box center [204, 147] width 111 height 22
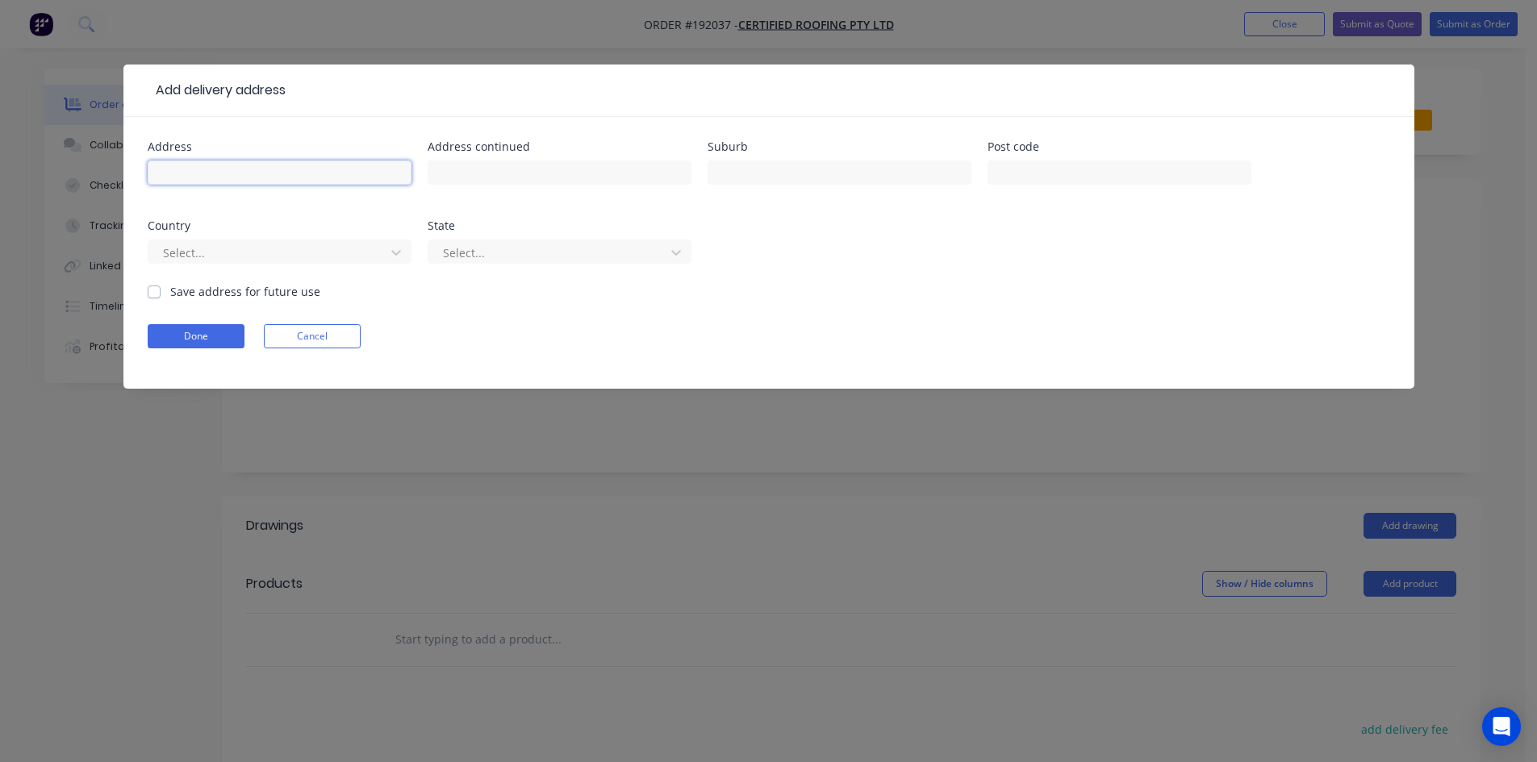
click at [223, 176] on input "text" at bounding box center [280, 173] width 264 height 24
type input "10 Pechey St"
type input "s"
type input "SOUTH TOOWOOMBA"
type input "4350"
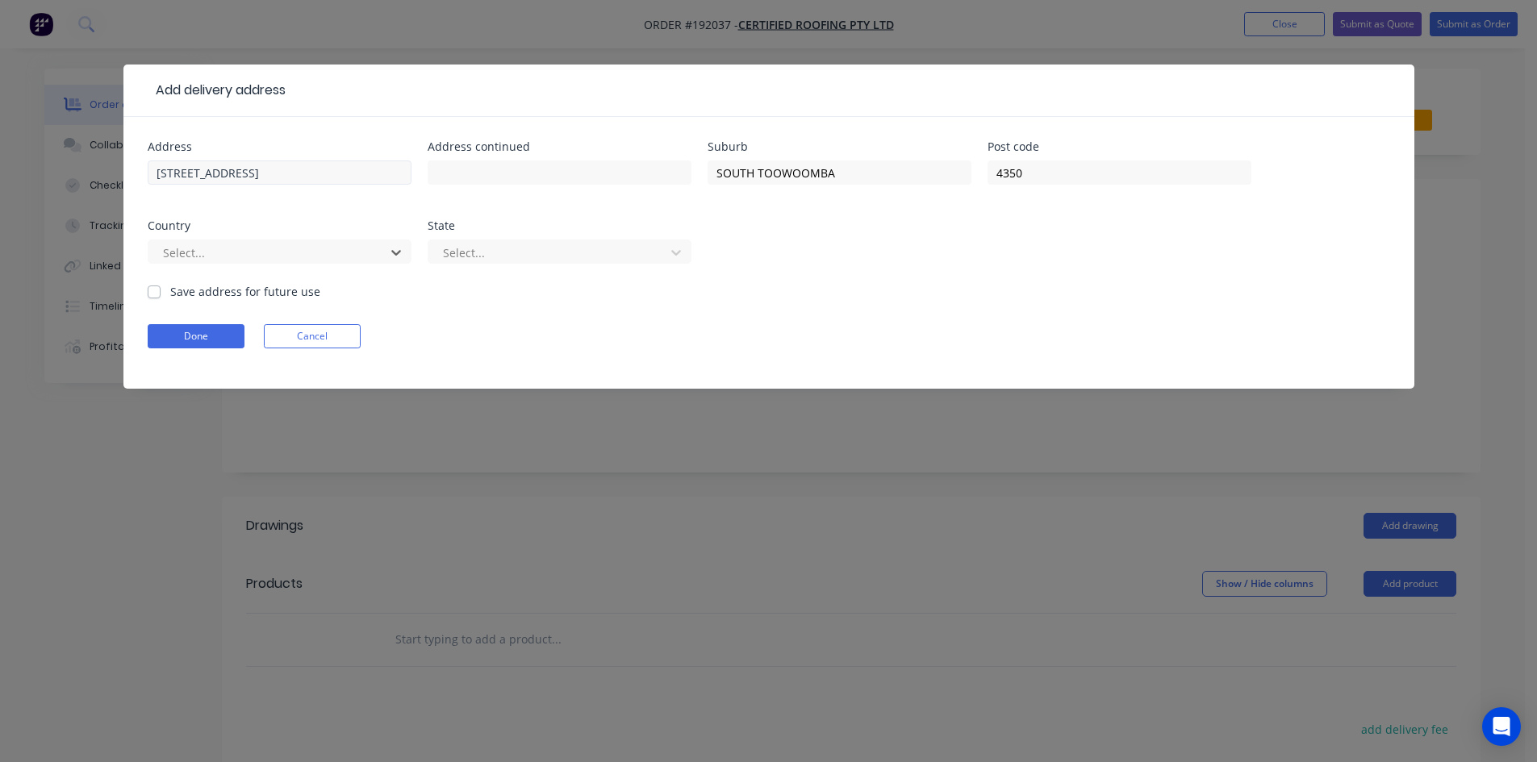
type input "a"
type input "q"
click at [236, 325] on button "Done" at bounding box center [196, 336] width 97 height 24
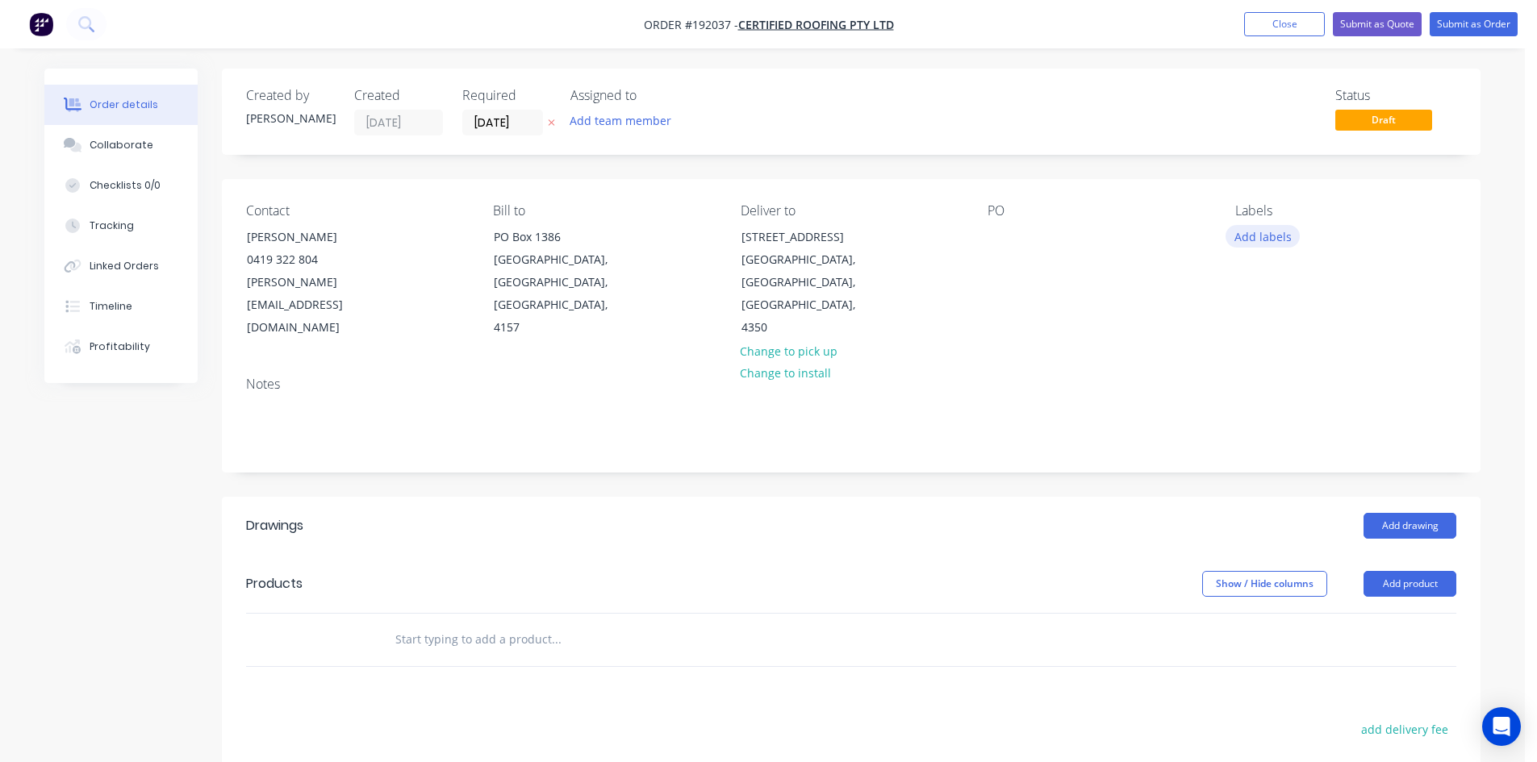
click at [1270, 242] on button "Add labels" at bounding box center [1262, 236] width 74 height 22
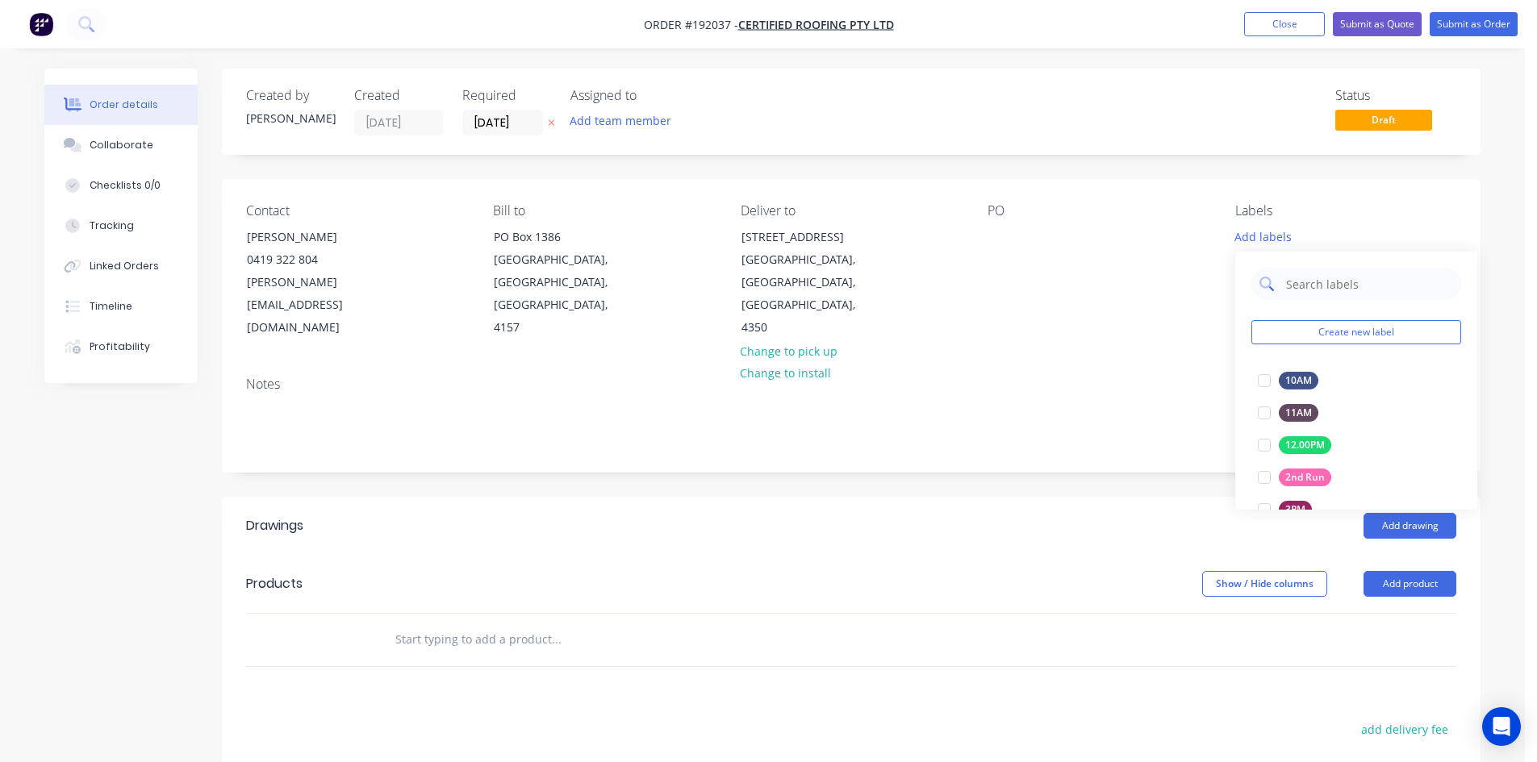
click at [1311, 286] on input "text" at bounding box center [1368, 284] width 169 height 32
type input "7"
click at [1260, 384] on div at bounding box center [1264, 381] width 32 height 32
click at [1171, 326] on div "Contact PAUL JEROME 0419 322 804 paul@certifiedroofing.com.au Bill to PO Box 13…" at bounding box center [851, 271] width 1258 height 185
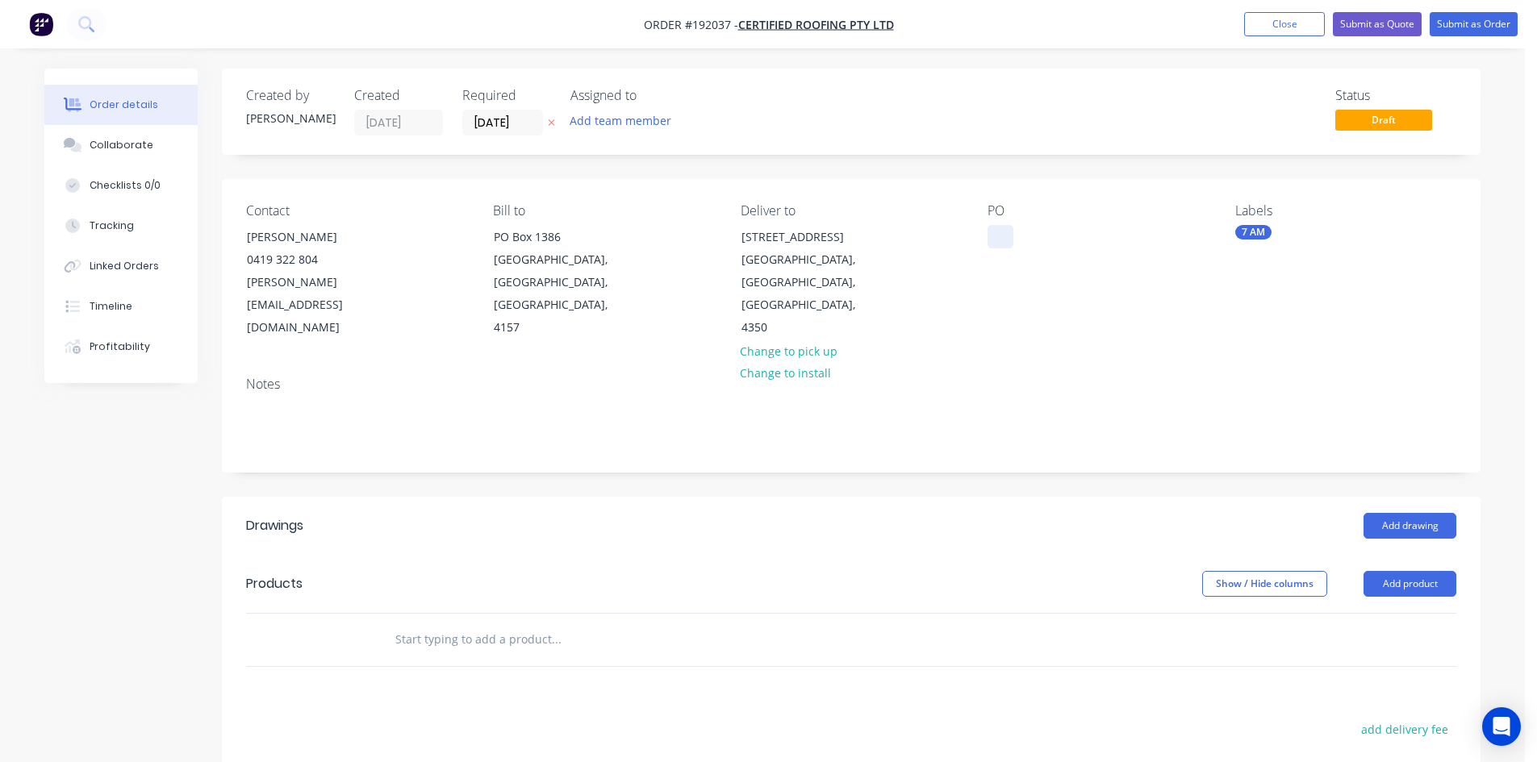
click at [987, 233] on div at bounding box center [1000, 236] width 26 height 23
click at [1066, 292] on div "PO 1520" at bounding box center [1097, 271] width 221 height 136
click at [1387, 571] on button "Add product" at bounding box center [1409, 584] width 93 height 26
click at [1317, 613] on div "Product catalogue" at bounding box center [1379, 624] width 124 height 23
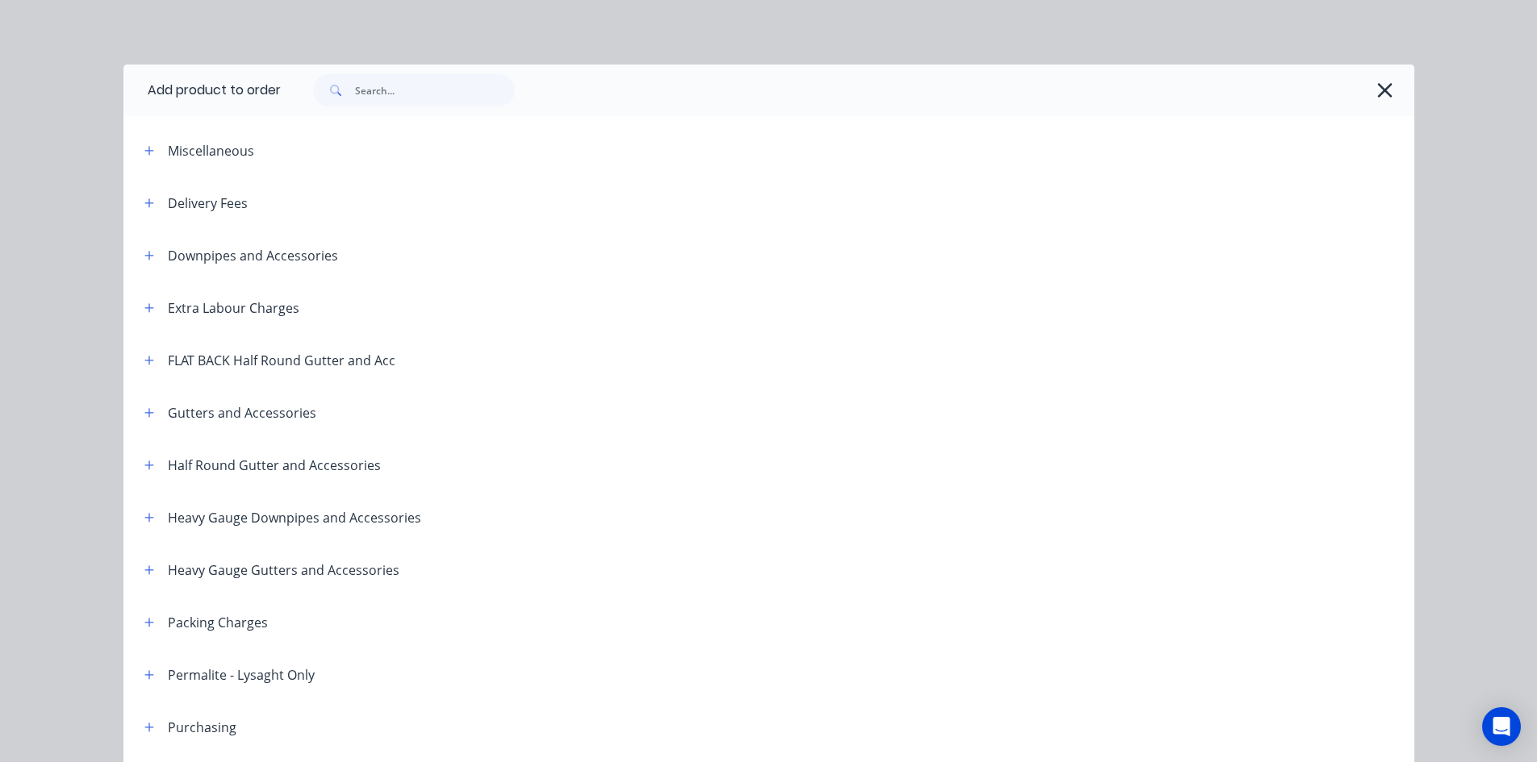
click at [1391, 81] on div at bounding box center [839, 90] width 1117 height 32
click at [1387, 84] on button "button" at bounding box center [1385, 90] width 26 height 26
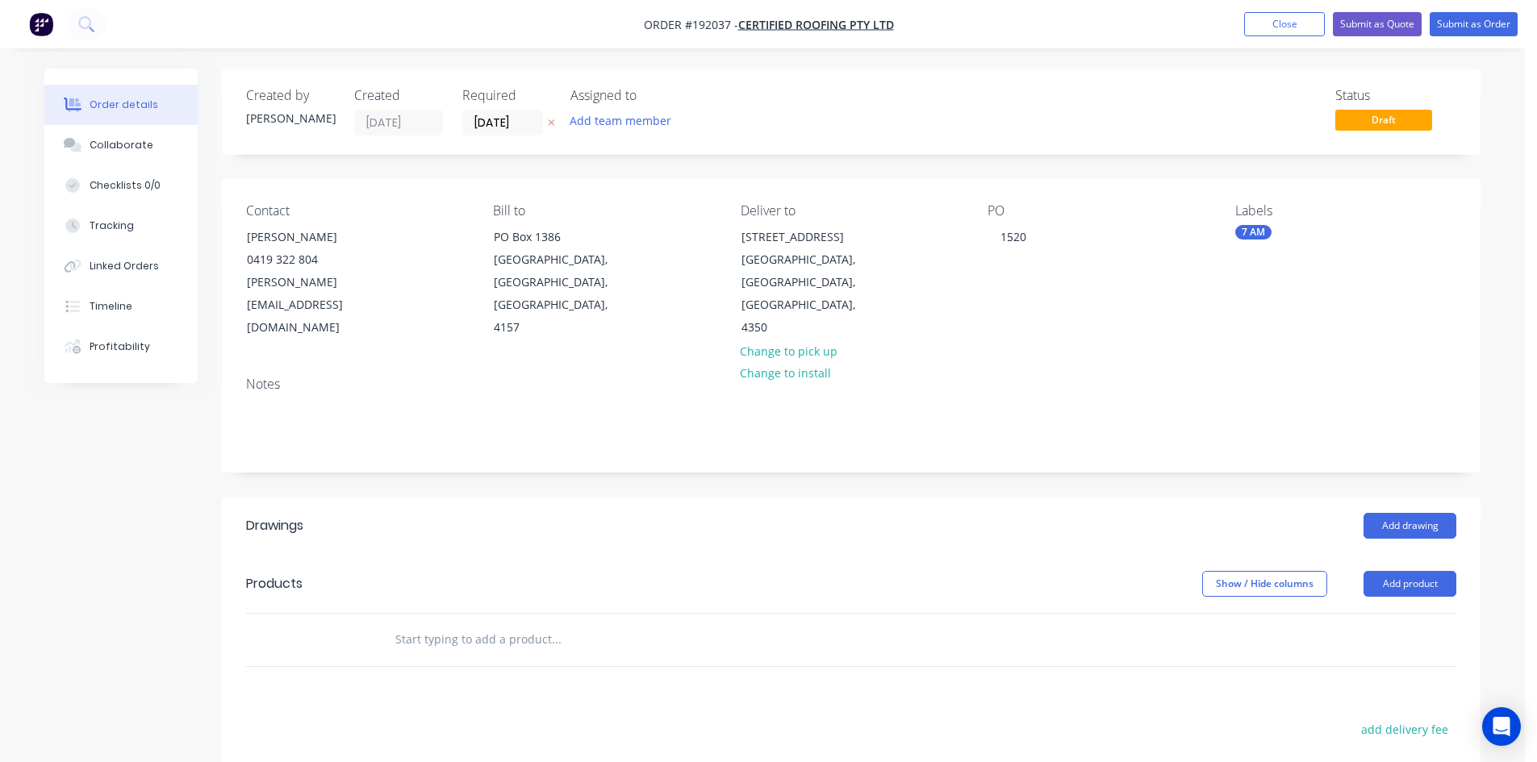
click at [554, 626] on input "text" at bounding box center [555, 640] width 323 height 32
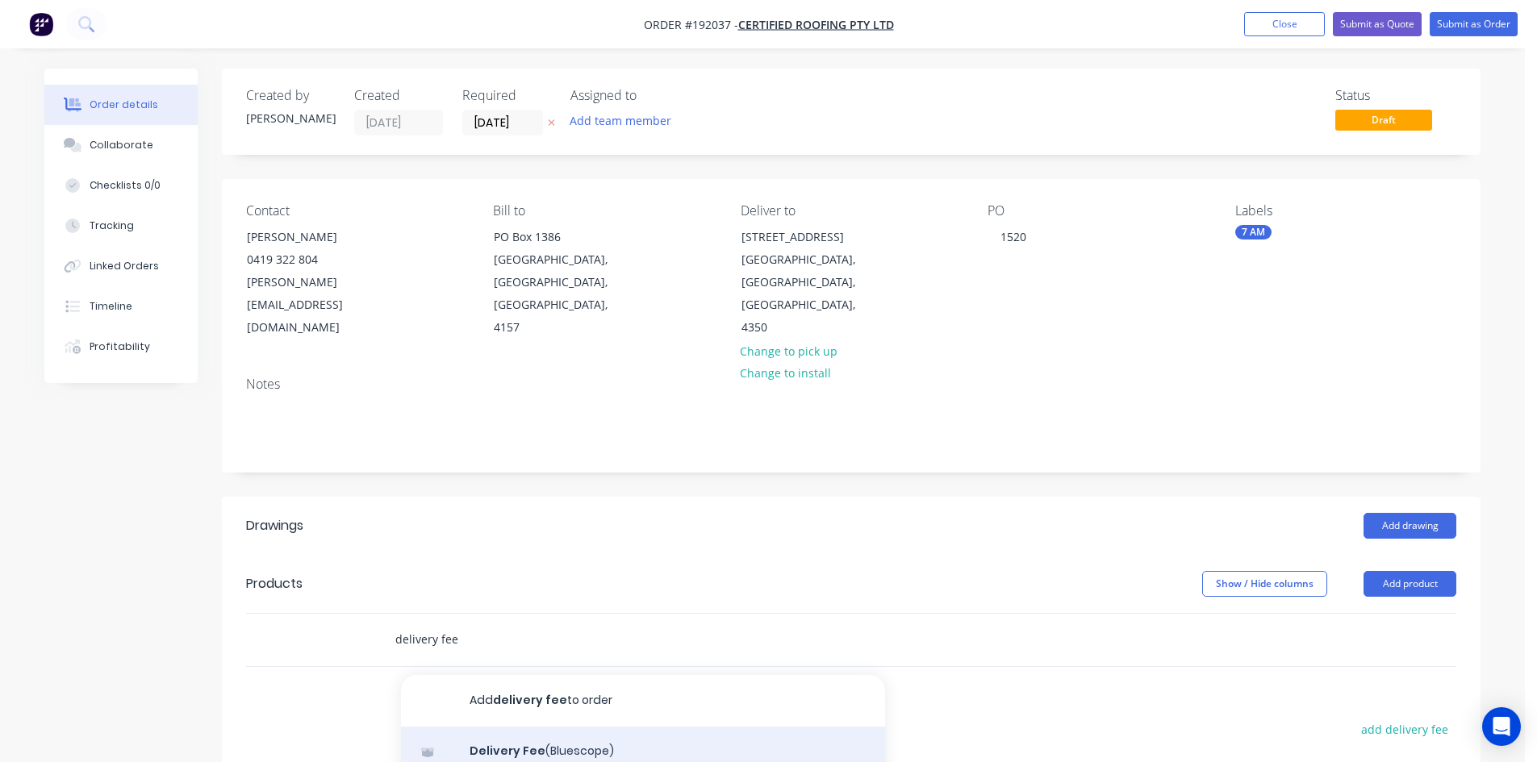
scroll to position [135, 0]
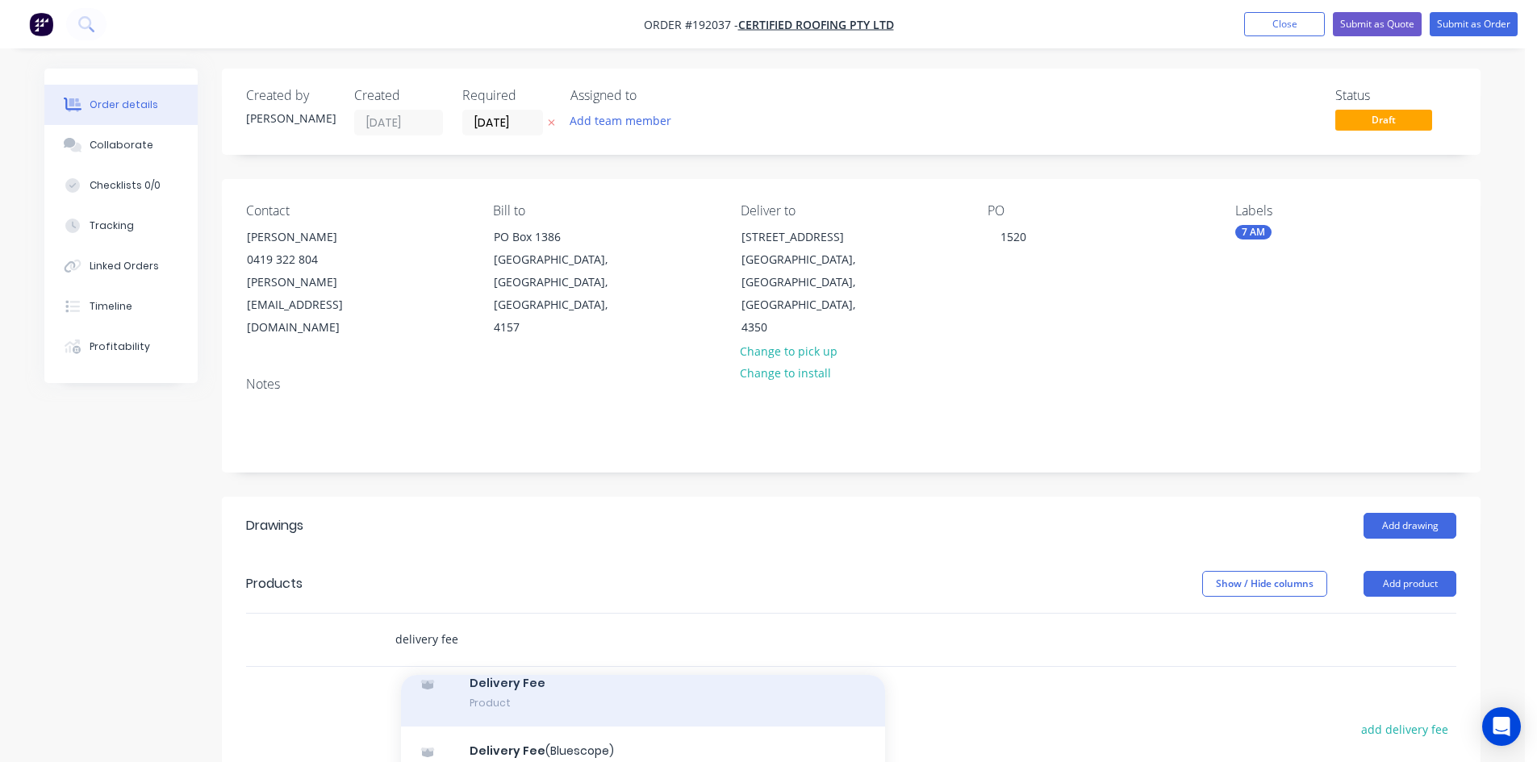
type input "delivery fee"
click at [565, 681] on div "Delivery Fee Product" at bounding box center [643, 693] width 484 height 68
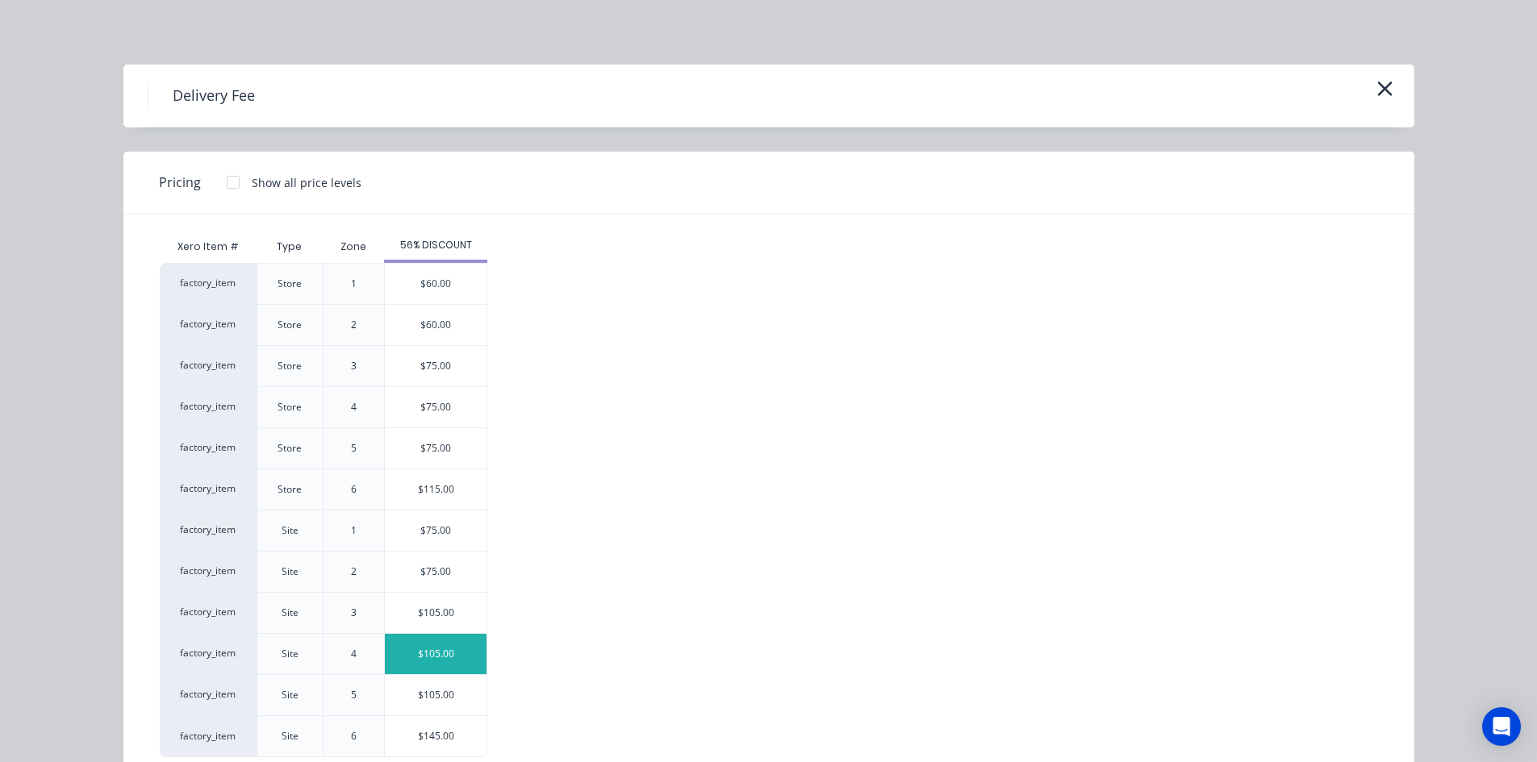
click at [456, 656] on div "$105.00" at bounding box center [436, 654] width 102 height 40
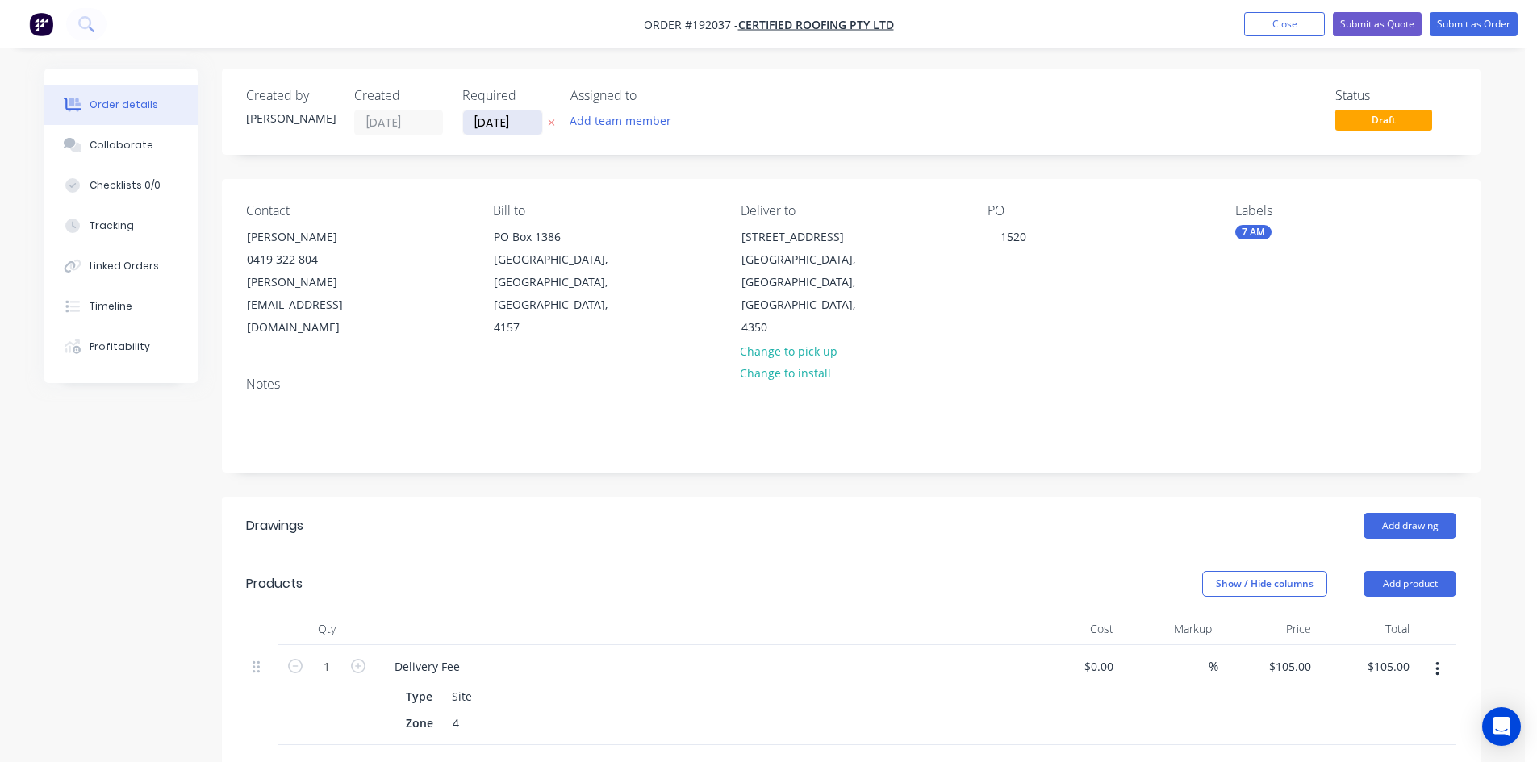
click at [530, 126] on input "[DATE]" at bounding box center [502, 123] width 79 height 24
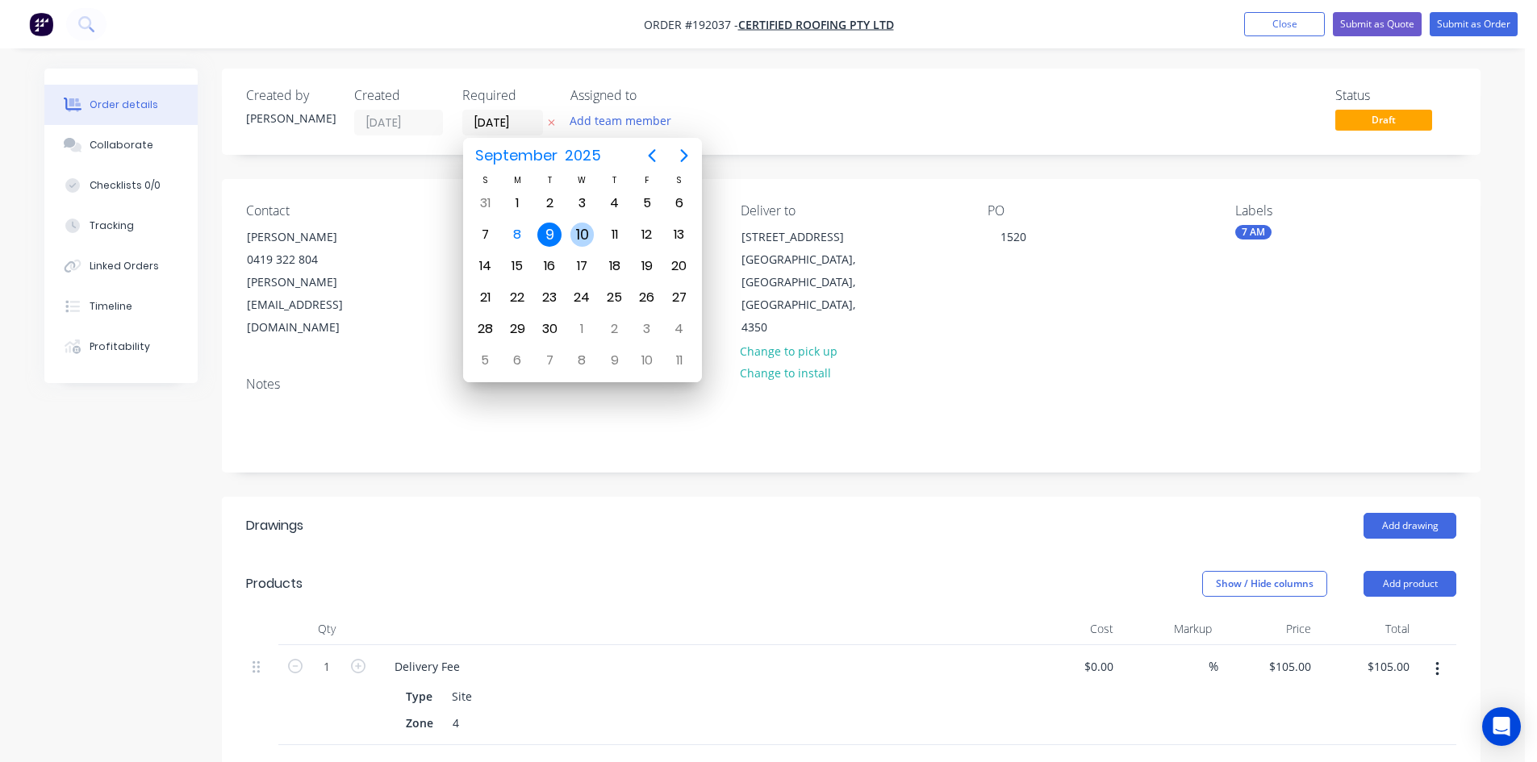
click at [585, 237] on div "10" at bounding box center [582, 235] width 24 height 24
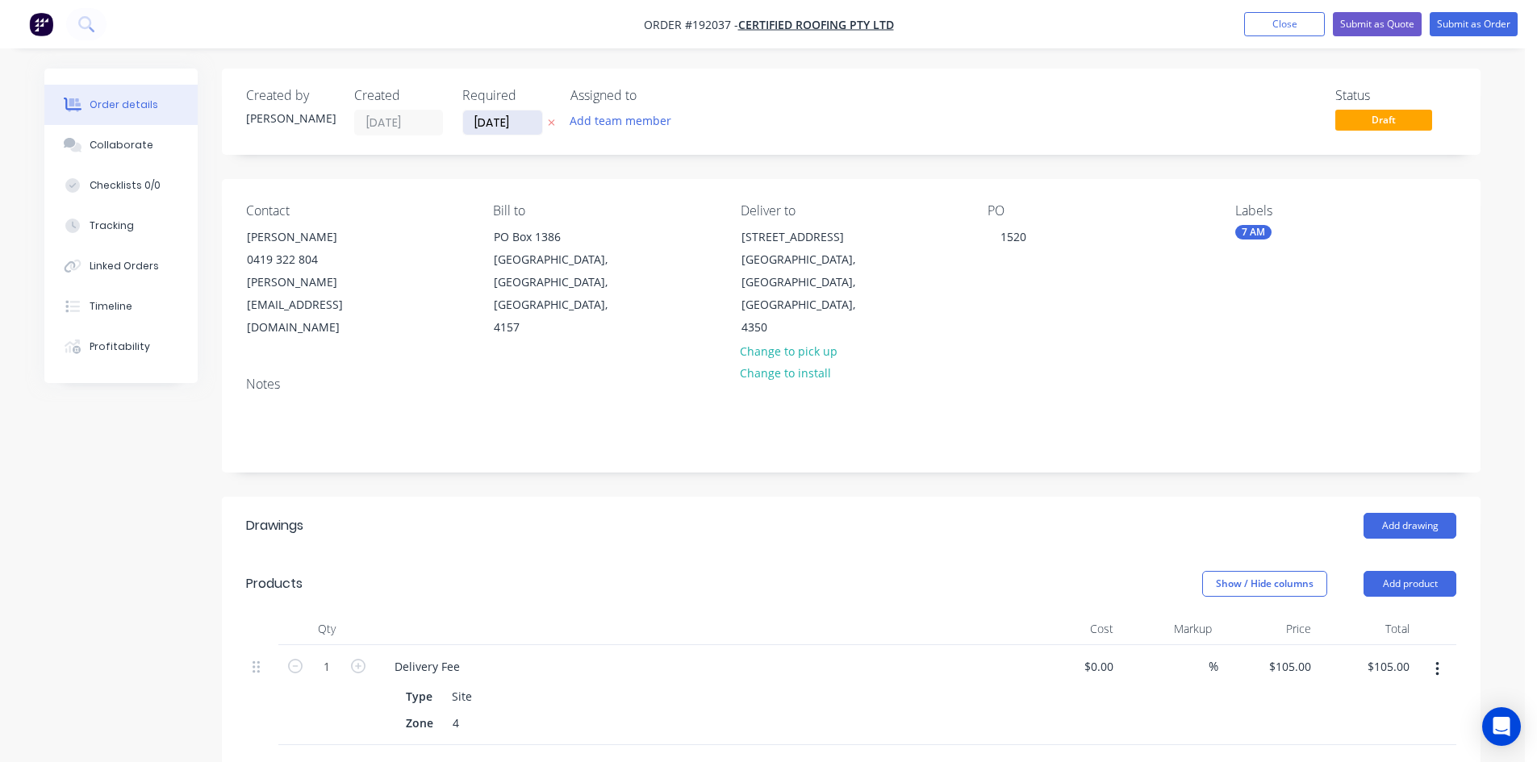
click at [496, 125] on input "10/09/25" at bounding box center [502, 123] width 79 height 24
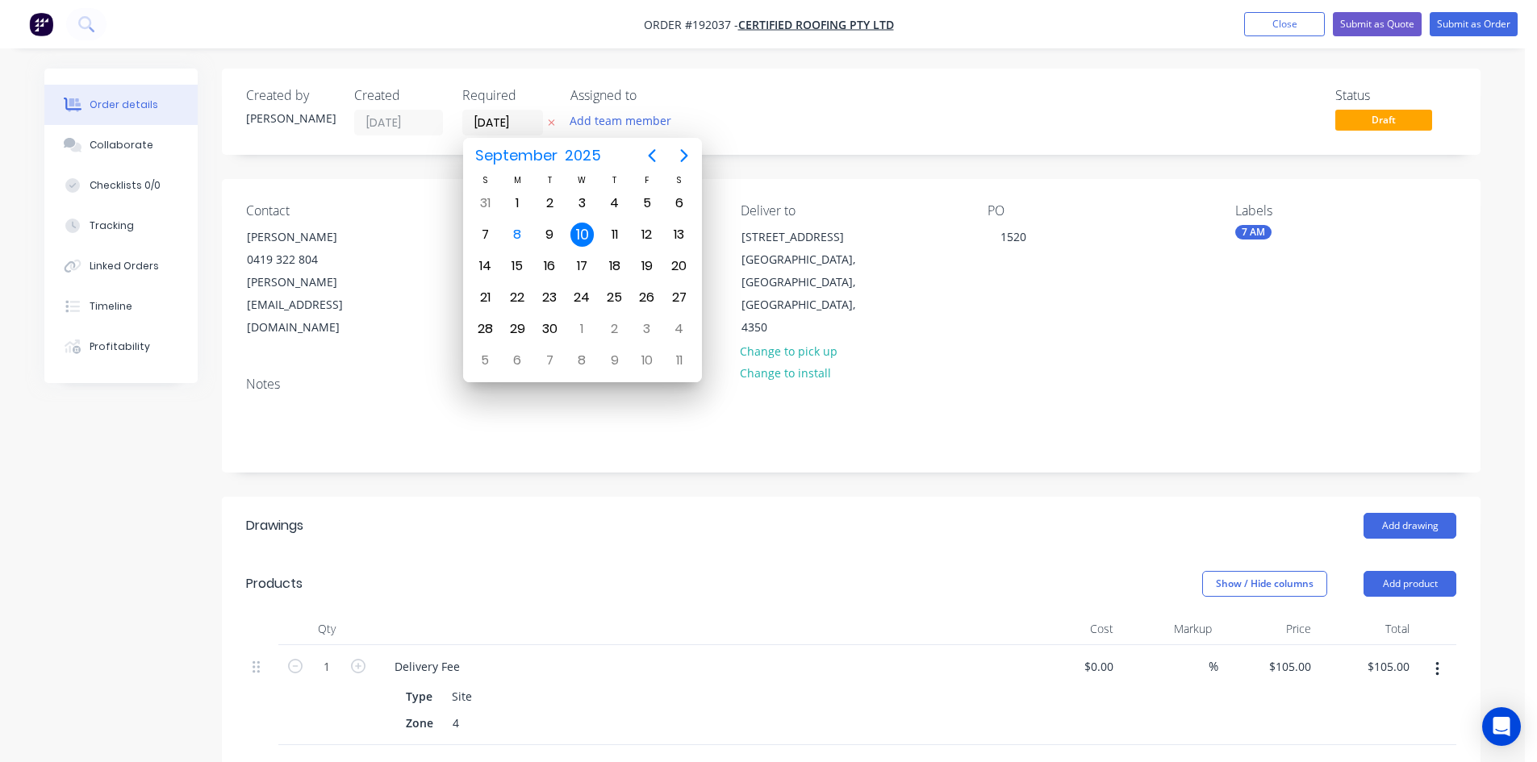
click at [1266, 227] on div "7 AM" at bounding box center [1253, 232] width 36 height 15
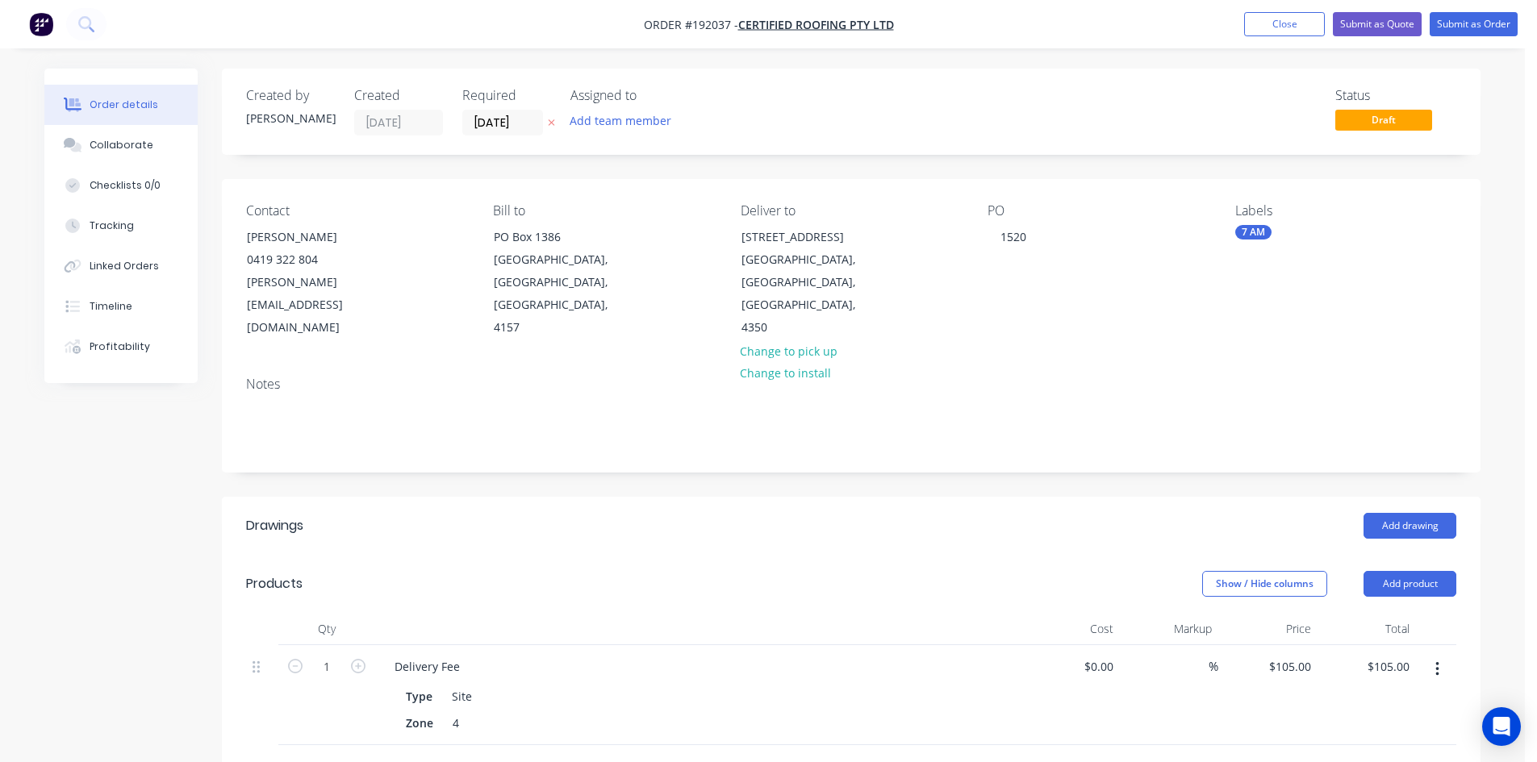
click at [1256, 223] on div "Labels 7 AM" at bounding box center [1345, 271] width 221 height 136
click at [1261, 235] on div "7 AM" at bounding box center [1253, 232] width 36 height 15
click at [1268, 372] on div at bounding box center [1264, 373] width 32 height 32
click at [1044, 273] on div "PO 1520" at bounding box center [1097, 271] width 221 height 136
click at [501, 120] on input "10/09/25" at bounding box center [502, 123] width 79 height 24
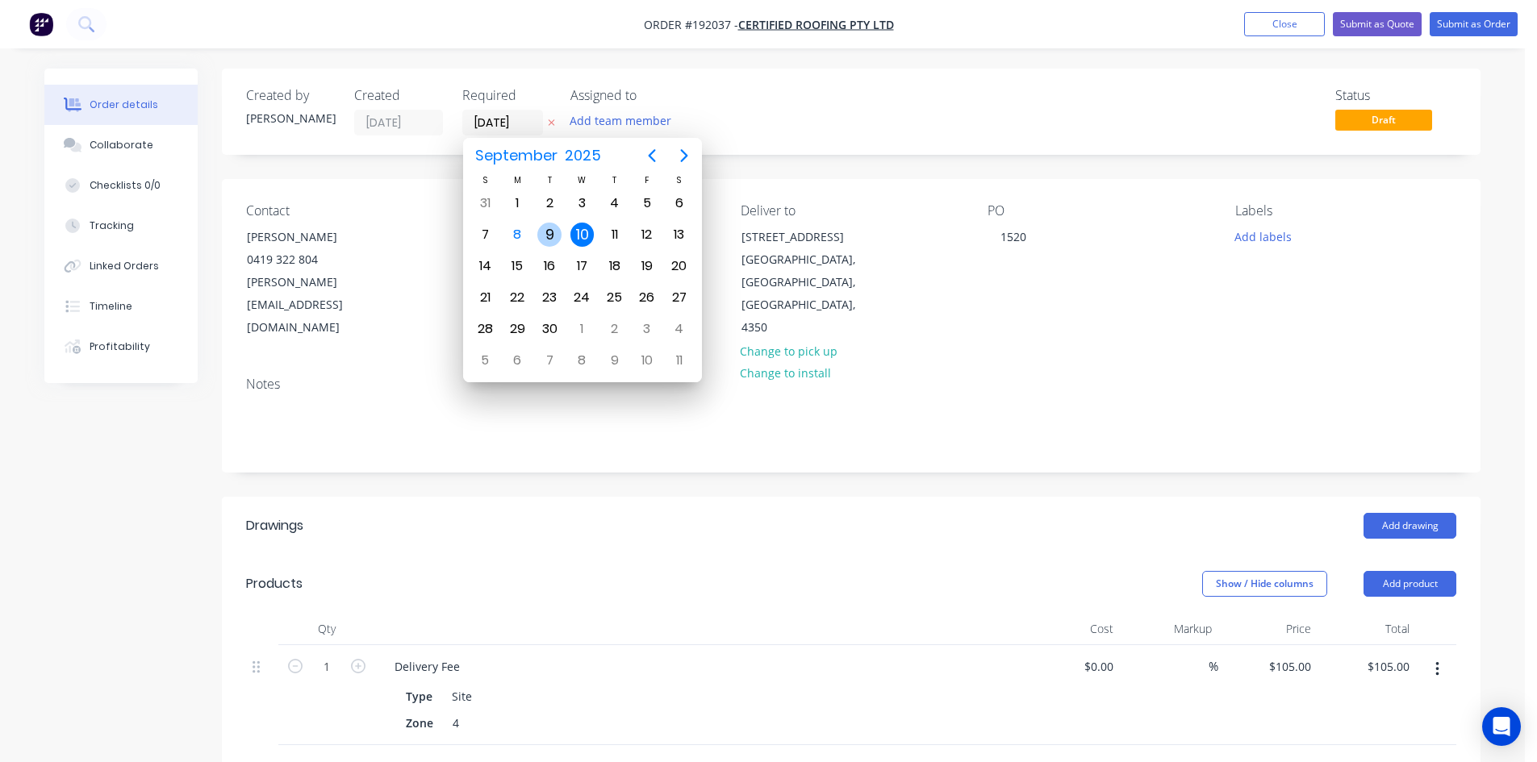
click at [563, 228] on div "9" at bounding box center [549, 234] width 32 height 31
type input "[DATE]"
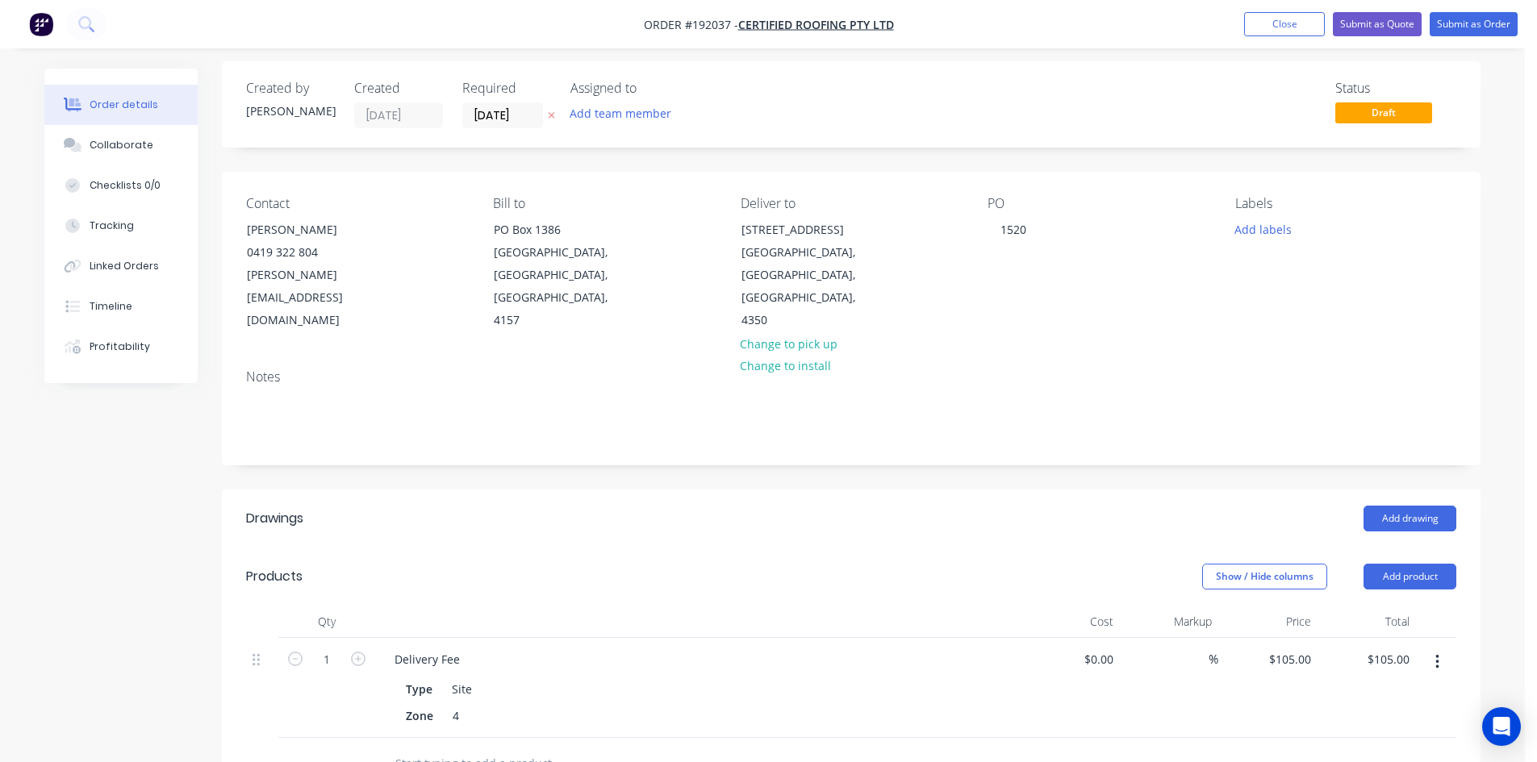
scroll to position [0, 0]
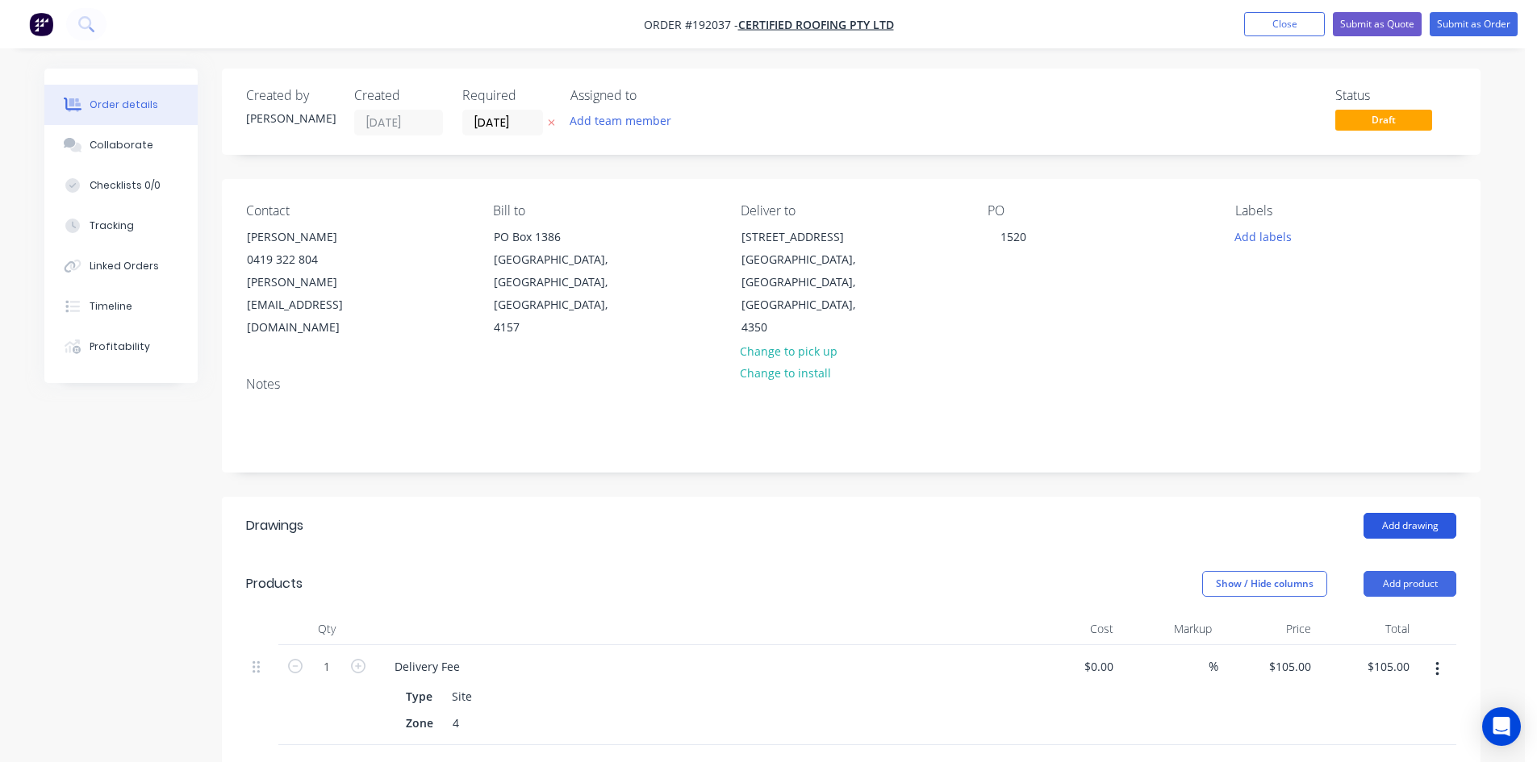
click at [1383, 513] on button "Add drawing" at bounding box center [1409, 526] width 93 height 26
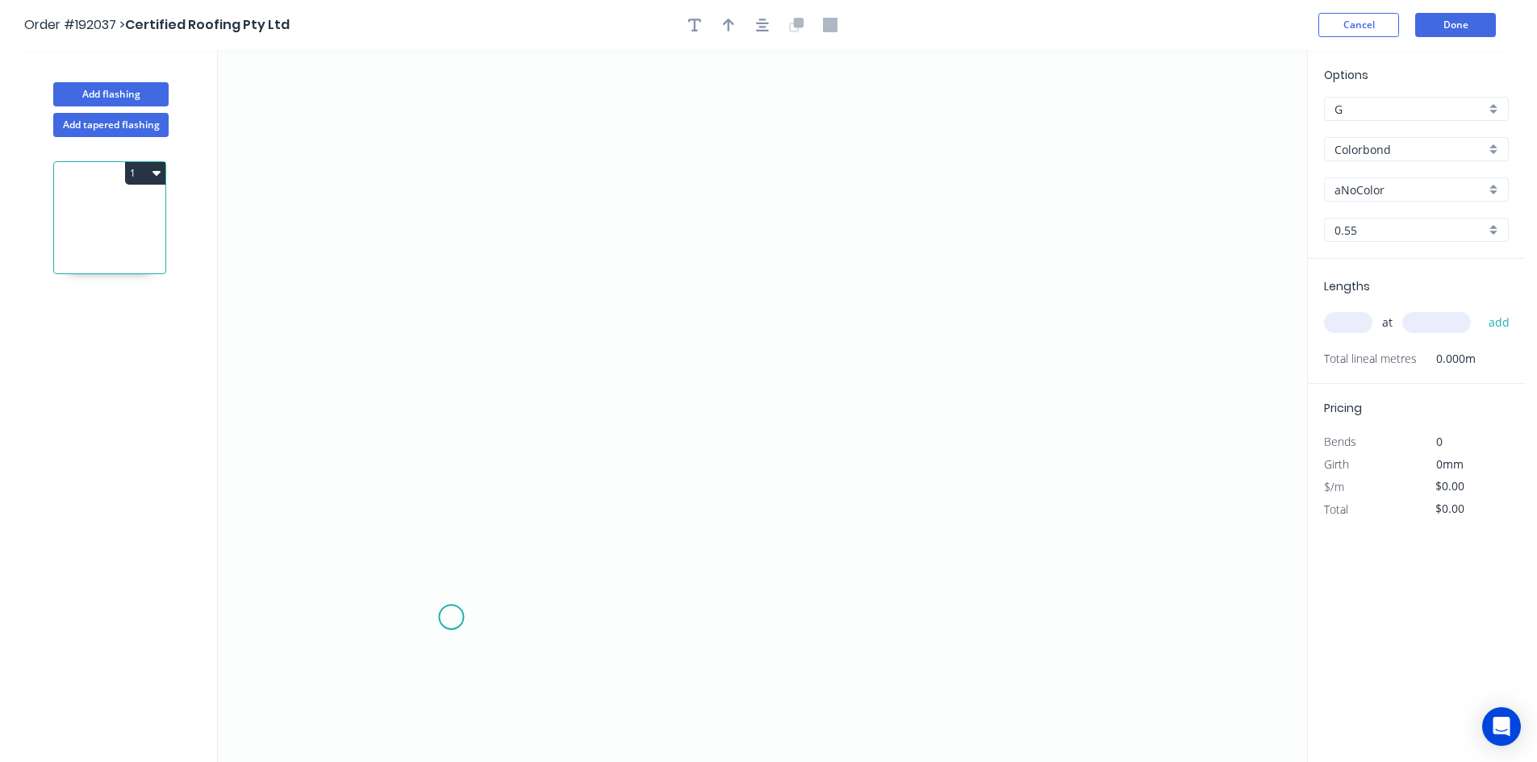
click at [451, 618] on icon "0" at bounding box center [762, 406] width 1089 height 712
click at [457, 617] on circle at bounding box center [451, 617] width 24 height 24
click at [471, 619] on div "Delete point" at bounding box center [538, 618] width 162 height 33
click at [569, 186] on icon "0" at bounding box center [762, 406] width 1089 height 712
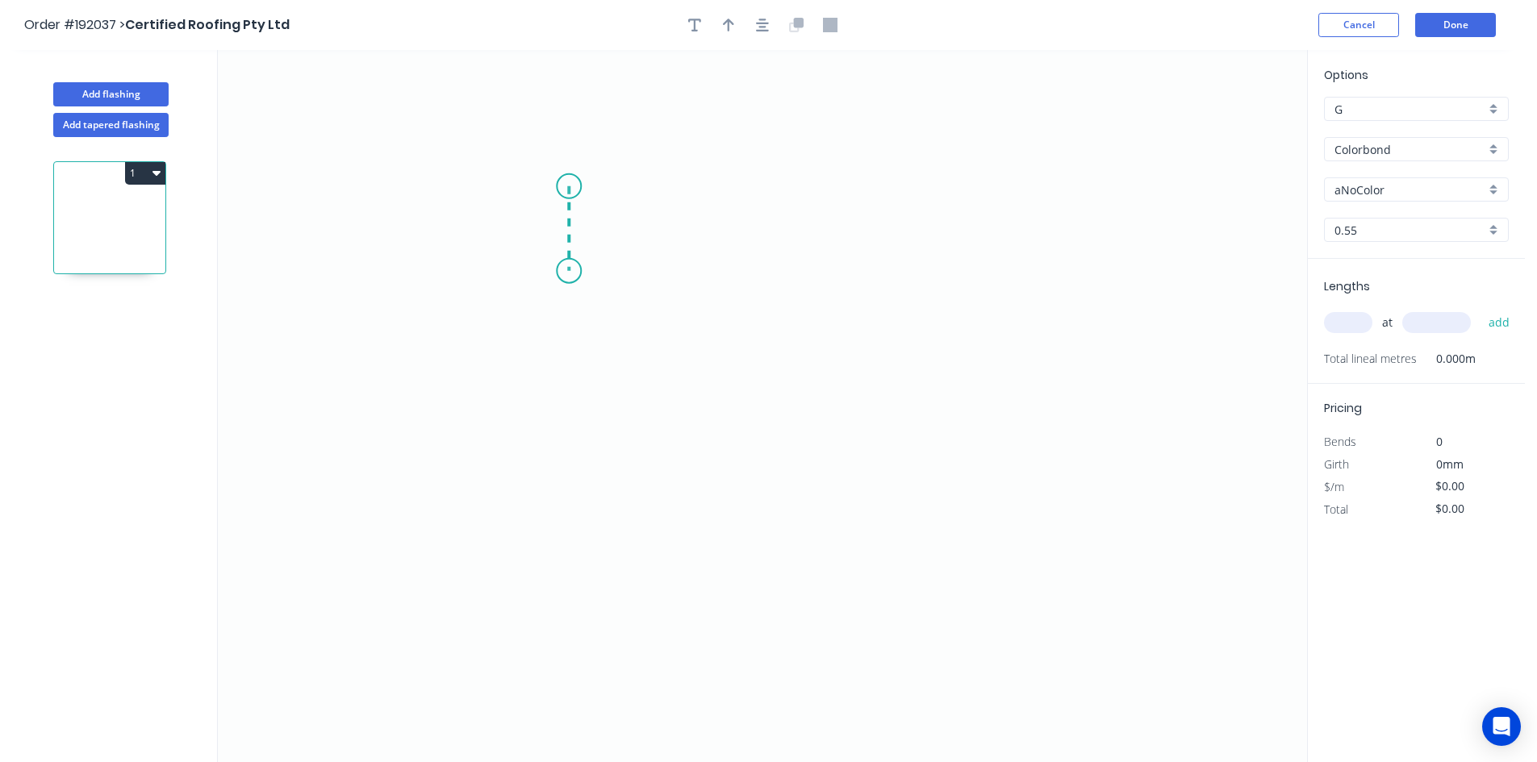
click at [565, 271] on icon "0" at bounding box center [762, 406] width 1089 height 712
click at [889, 277] on icon "0 ?" at bounding box center [762, 406] width 1089 height 712
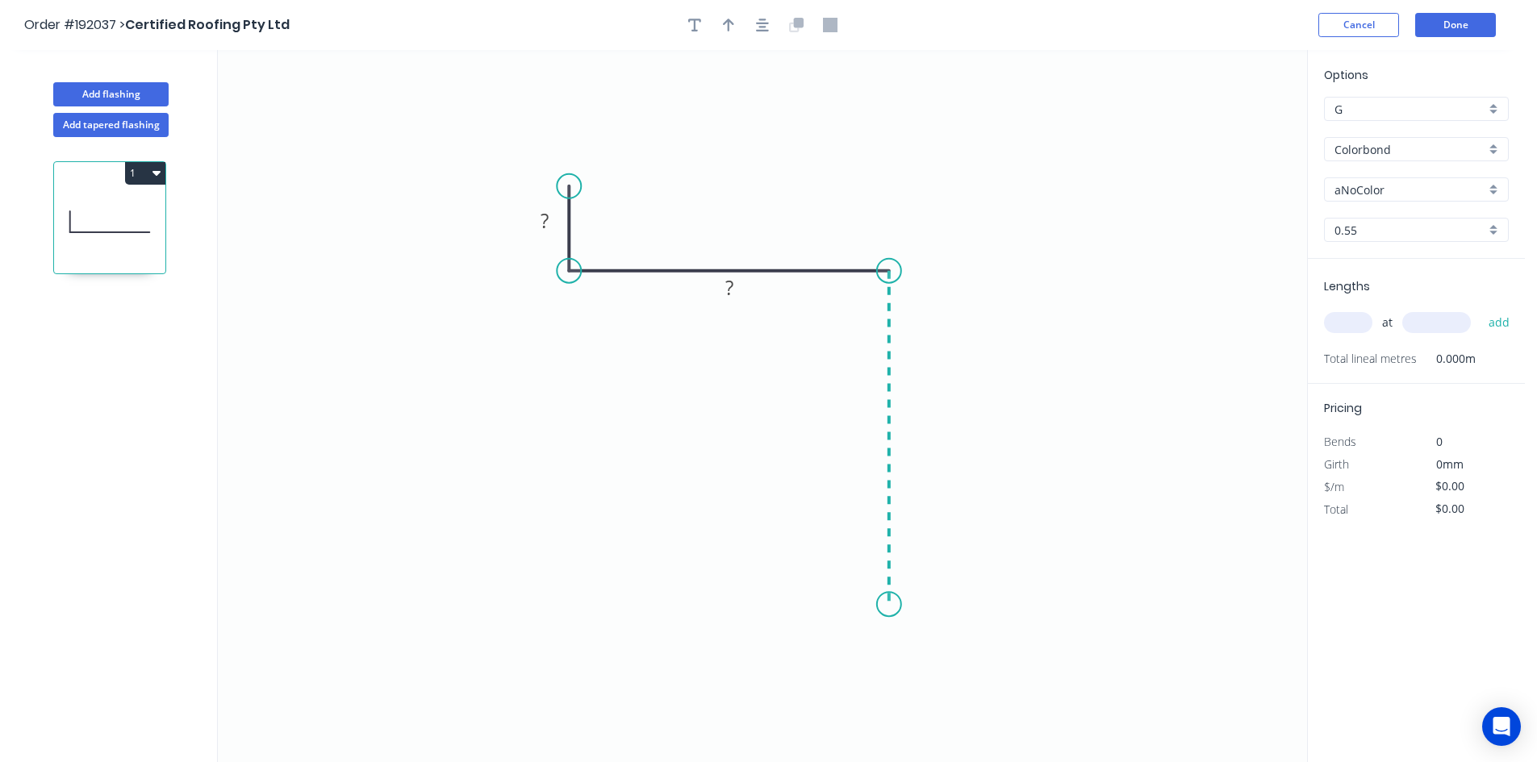
click at [885, 605] on icon "0 ? ?" at bounding box center [762, 406] width 1089 height 712
click at [425, 602] on icon "0 ? ? ?" at bounding box center [762, 406] width 1089 height 712
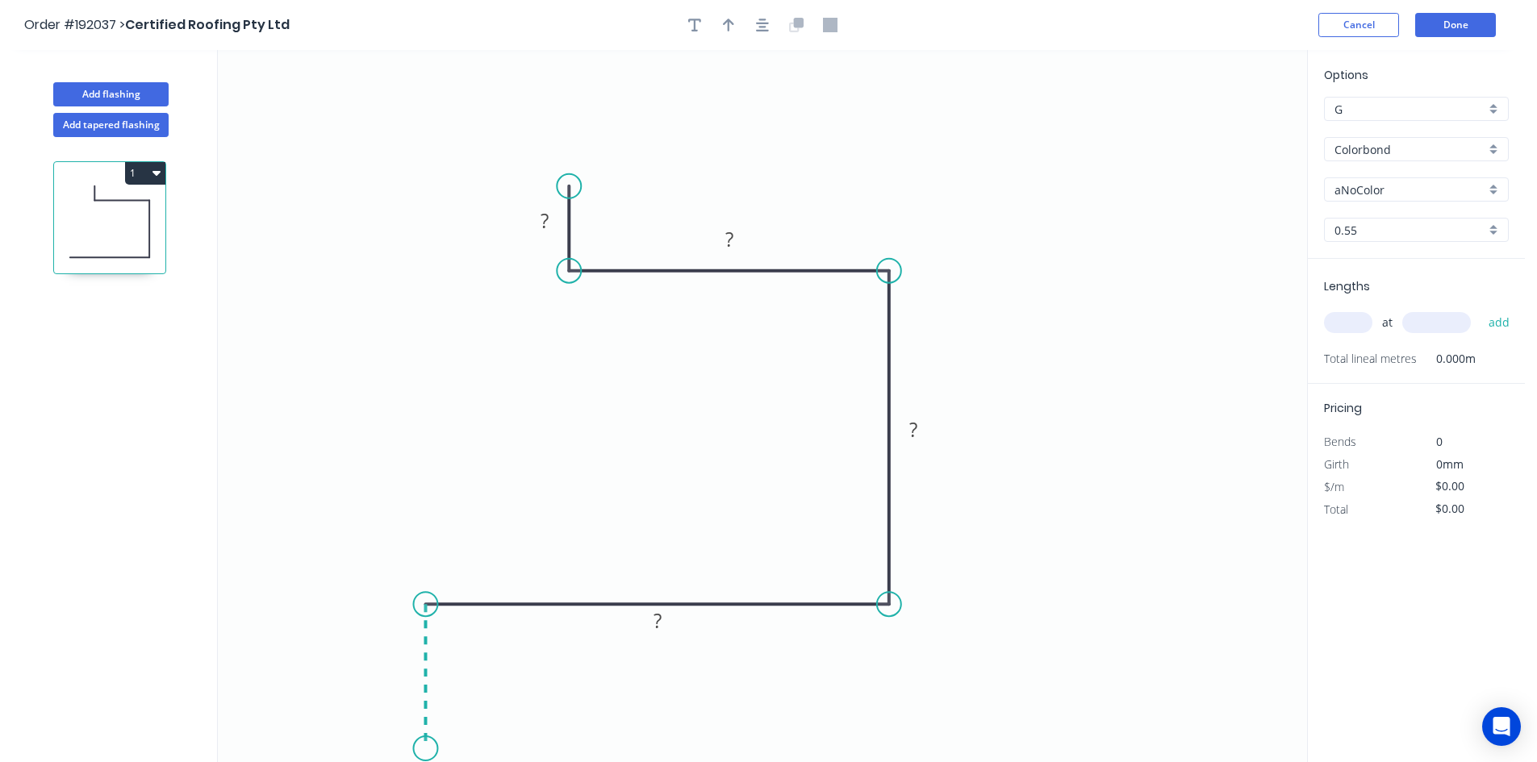
click at [417, 749] on icon "0 ? ? ? ?" at bounding box center [762, 406] width 1089 height 712
click at [417, 749] on circle at bounding box center [425, 748] width 24 height 24
click at [756, 21] on icon "button" at bounding box center [762, 25] width 13 height 15
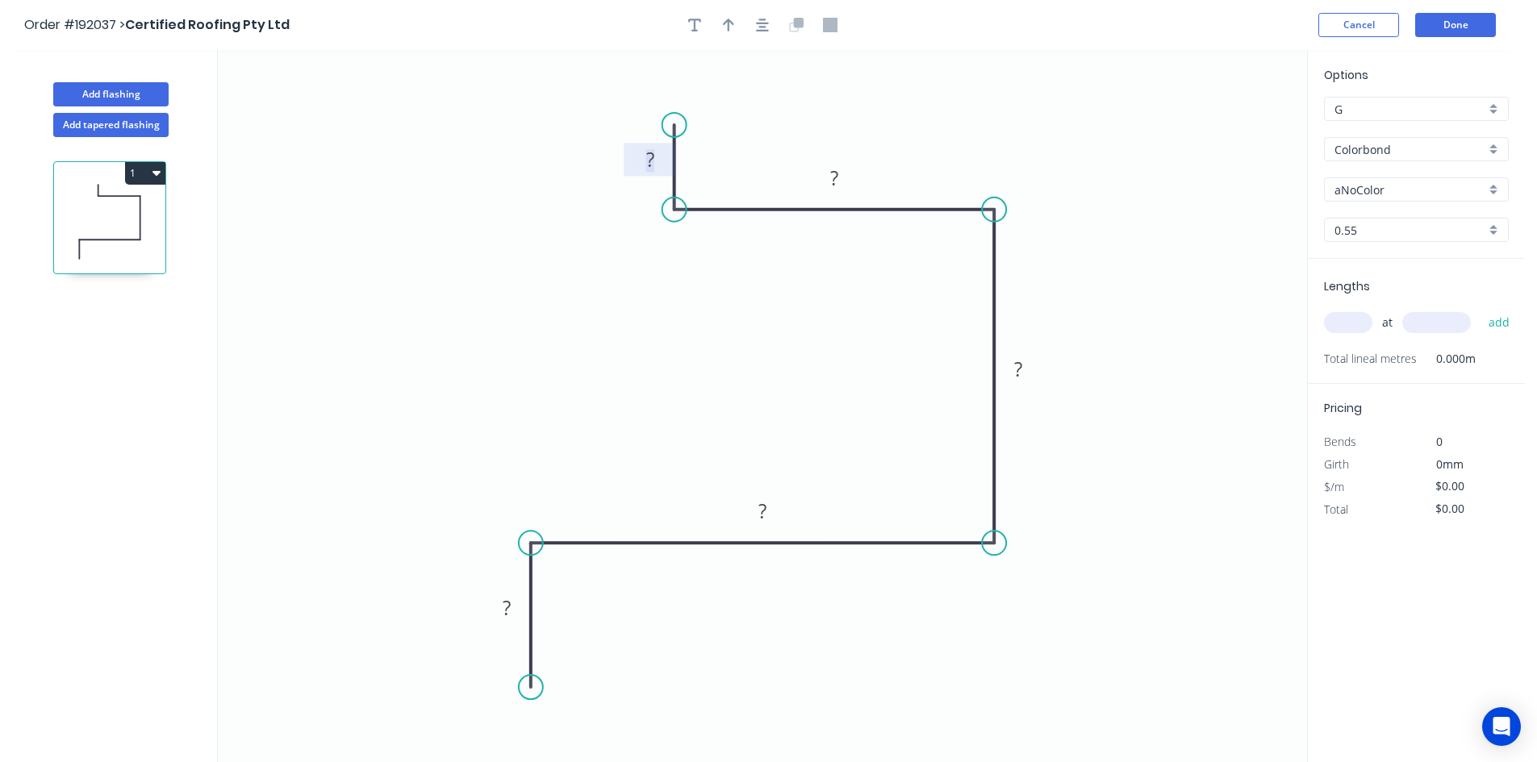
click at [664, 152] on rect at bounding box center [650, 160] width 32 height 23
drag, startPoint x: 487, startPoint y: 597, endPoint x: 448, endPoint y: 598, distance: 39.5
click at [453, 598] on rect at bounding box center [479, 608] width 52 height 33
drag, startPoint x: 491, startPoint y: 623, endPoint x: 517, endPoint y: 624, distance: 25.8
click at [517, 624] on rect at bounding box center [494, 609] width 52 height 33
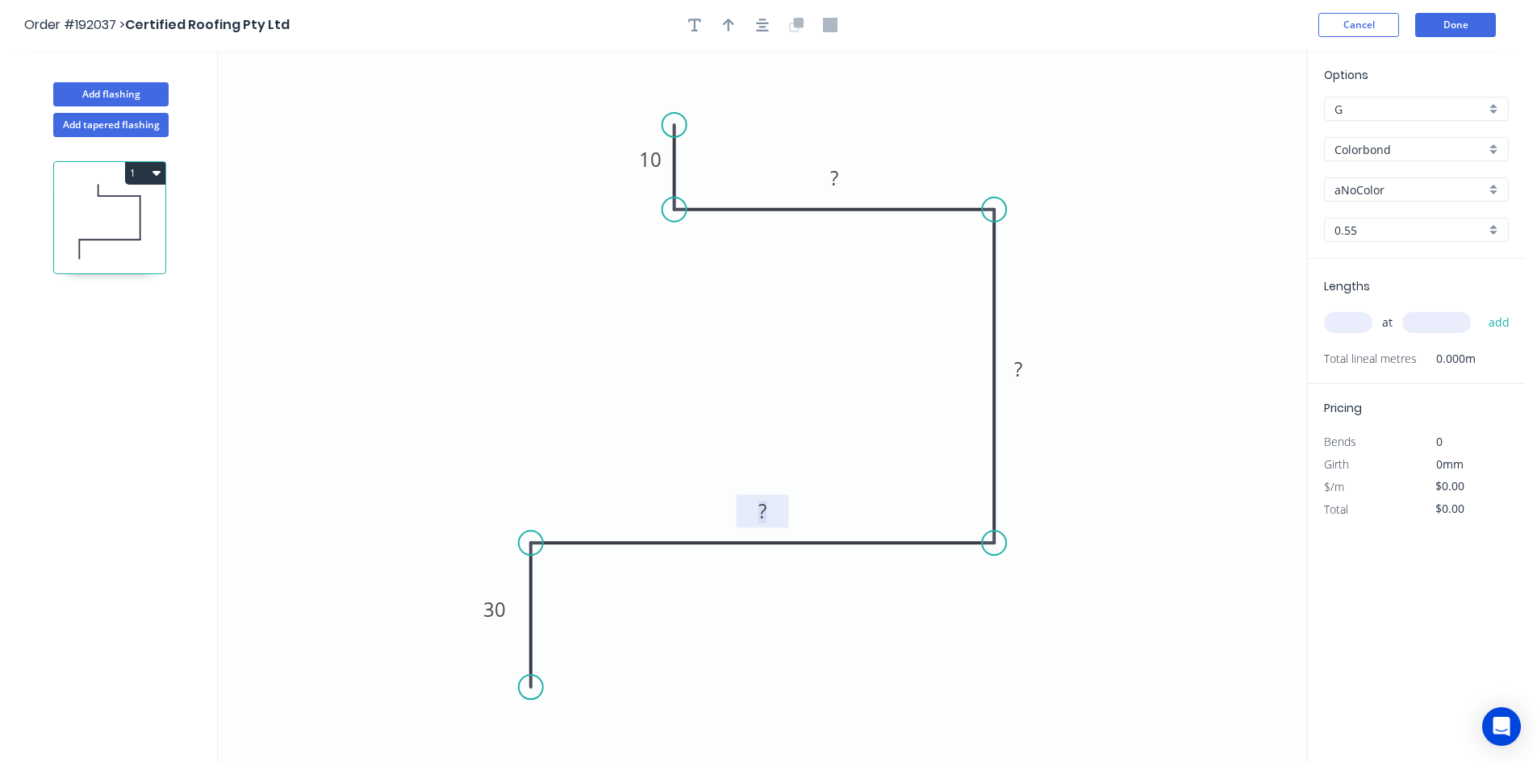
click at [753, 503] on rect at bounding box center [762, 512] width 32 height 23
click at [766, 513] on tspan "?" at bounding box center [762, 511] width 8 height 27
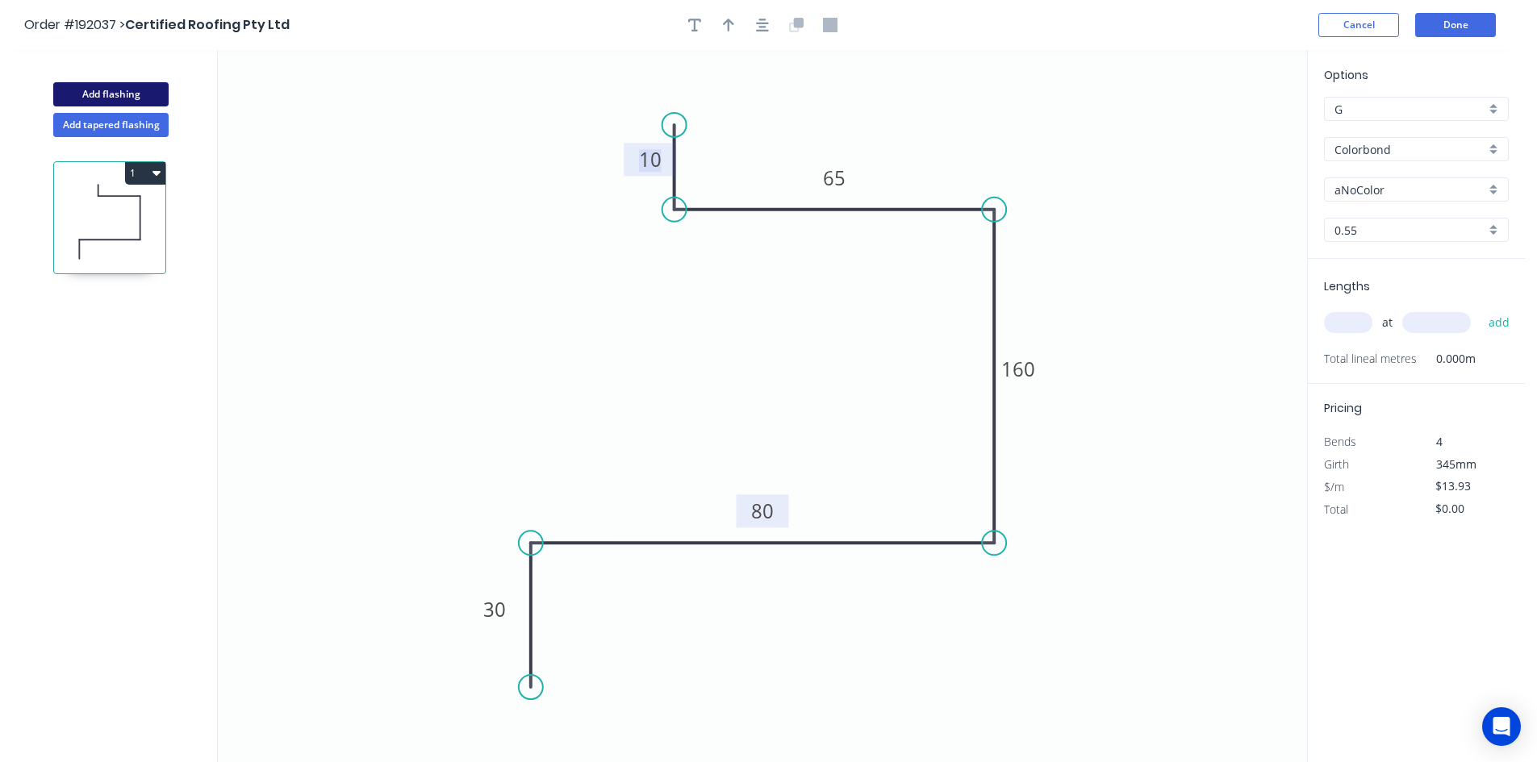
click at [126, 90] on div "Add flashing" at bounding box center [111, 82] width 212 height 48
click at [125, 91] on button "Add flashing" at bounding box center [110, 94] width 115 height 24
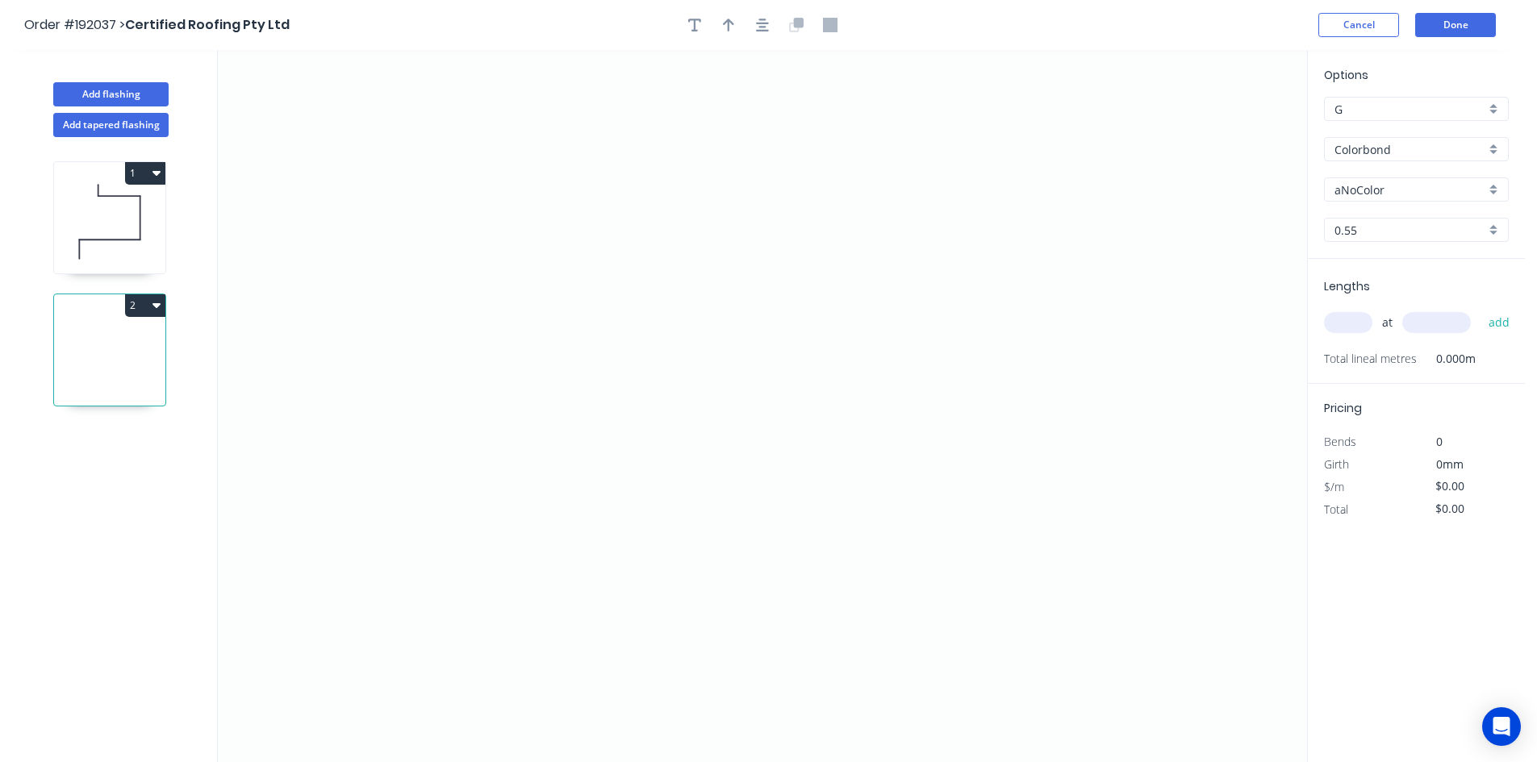
click at [117, 209] on icon at bounding box center [109, 221] width 111 height 103
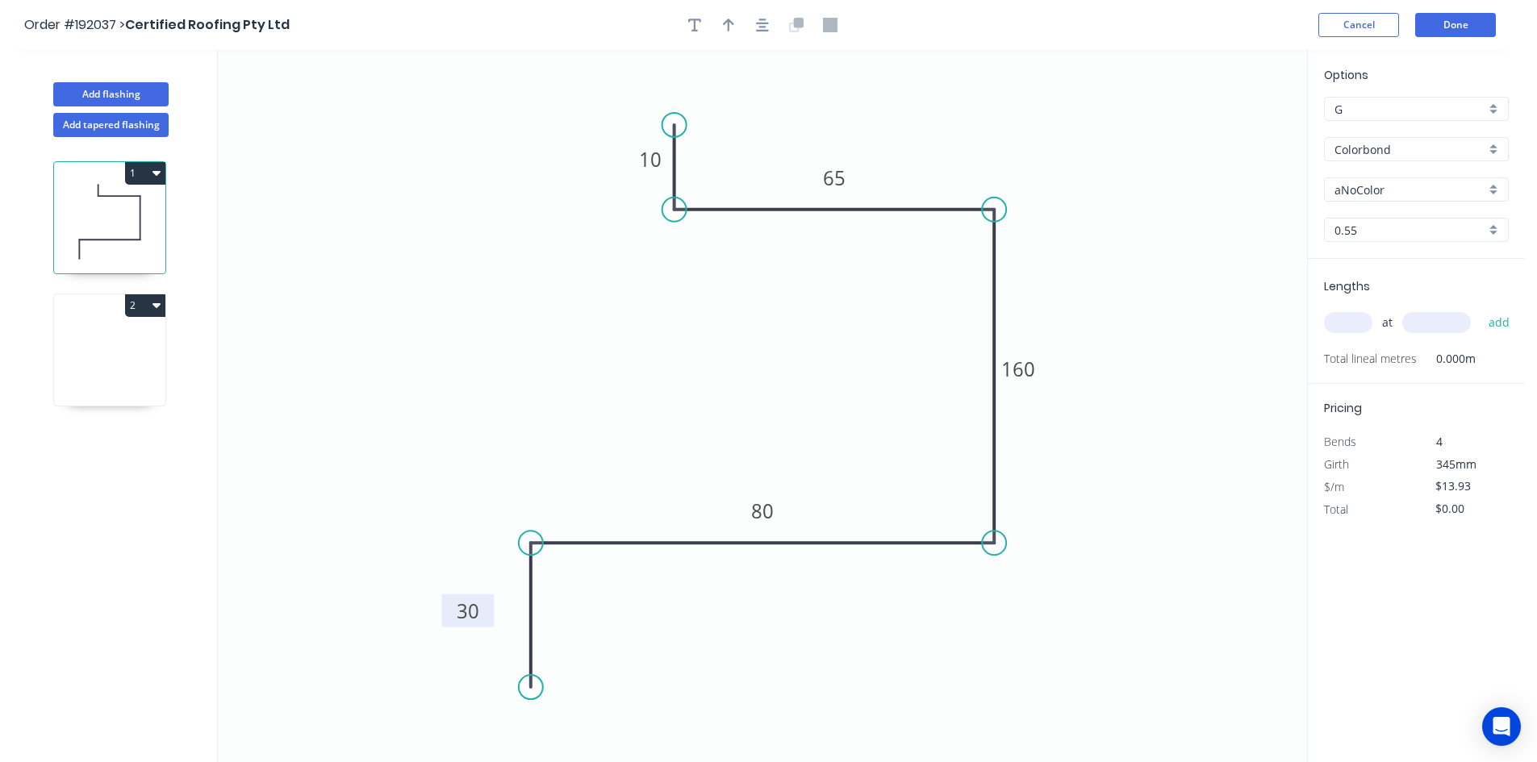
drag, startPoint x: 478, startPoint y: 611, endPoint x: 429, endPoint y: 612, distance: 48.4
click at [441, 612] on rect at bounding box center [467, 610] width 52 height 33
drag, startPoint x: 124, startPoint y: 362, endPoint x: 98, endPoint y: 288, distance: 78.6
click at [124, 363] on icon at bounding box center [109, 353] width 111 height 103
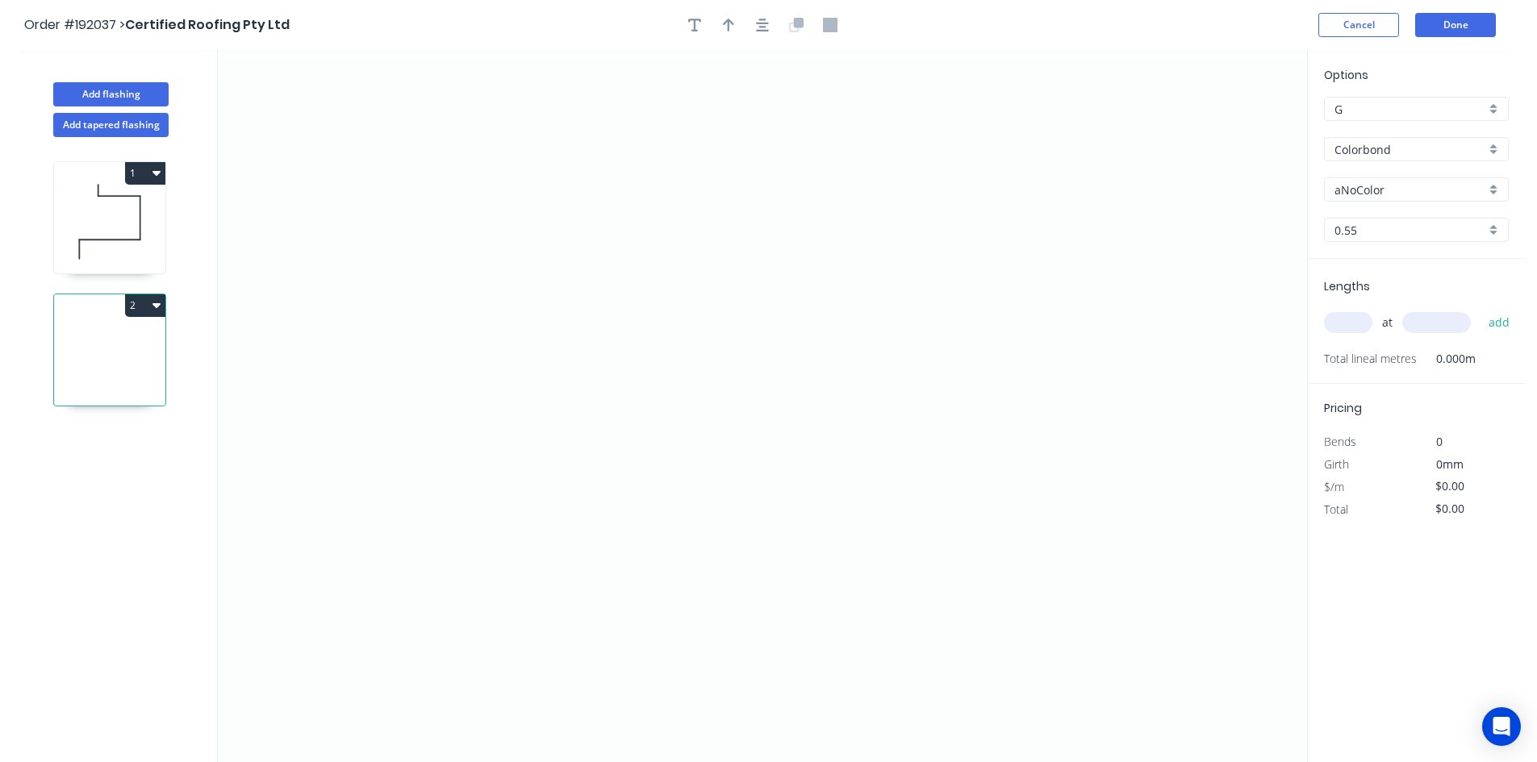
click at [81, 238] on icon at bounding box center [109, 221] width 111 height 103
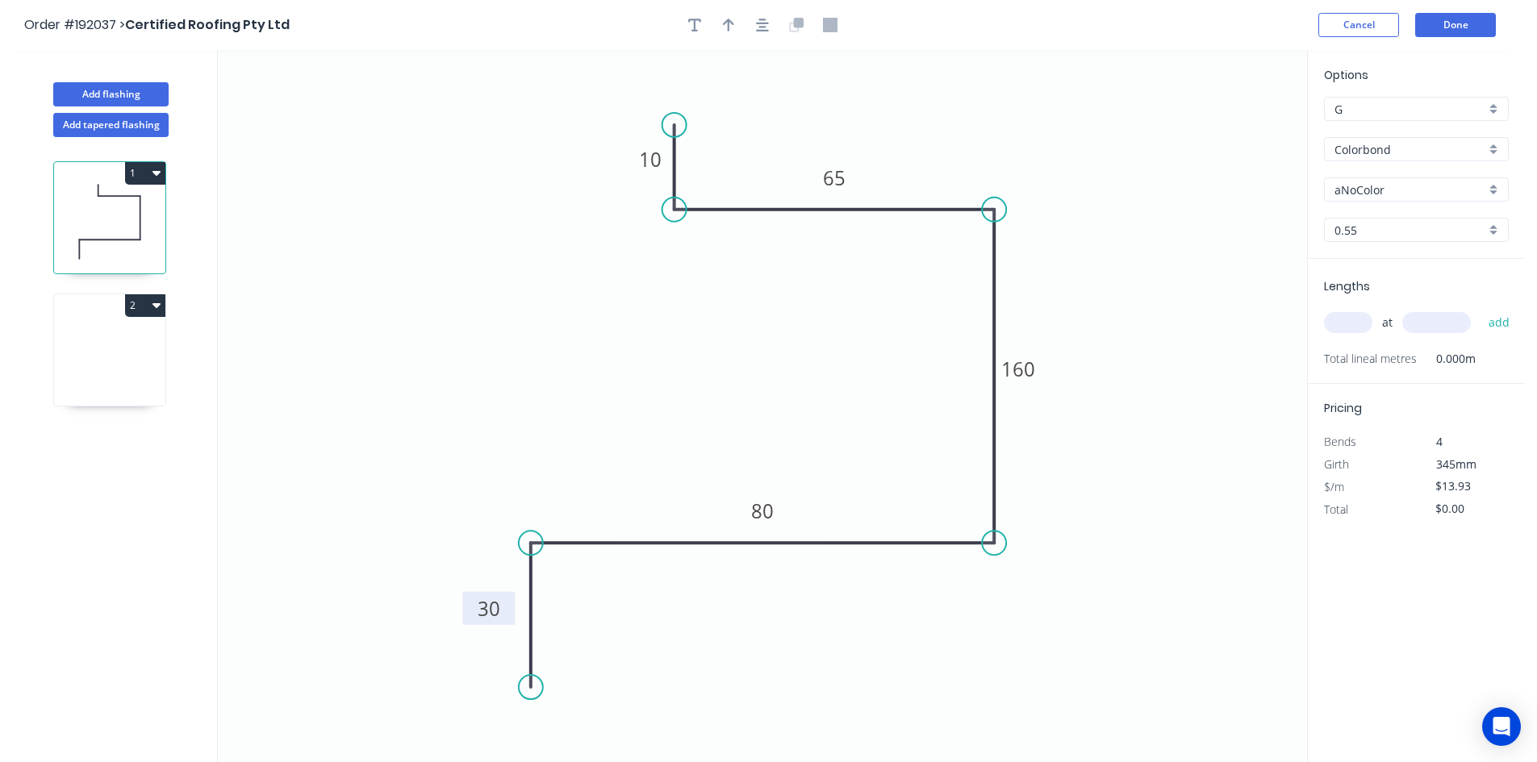
drag, startPoint x: 461, startPoint y: 599, endPoint x: 504, endPoint y: 597, distance: 42.8
click at [504, 597] on rect at bounding box center [488, 608] width 52 height 33
type input "$0.00"
click at [1388, 156] on input "Colorbond" at bounding box center [1409, 149] width 151 height 17
click at [1380, 172] on div "Zincalume" at bounding box center [1415, 180] width 183 height 28
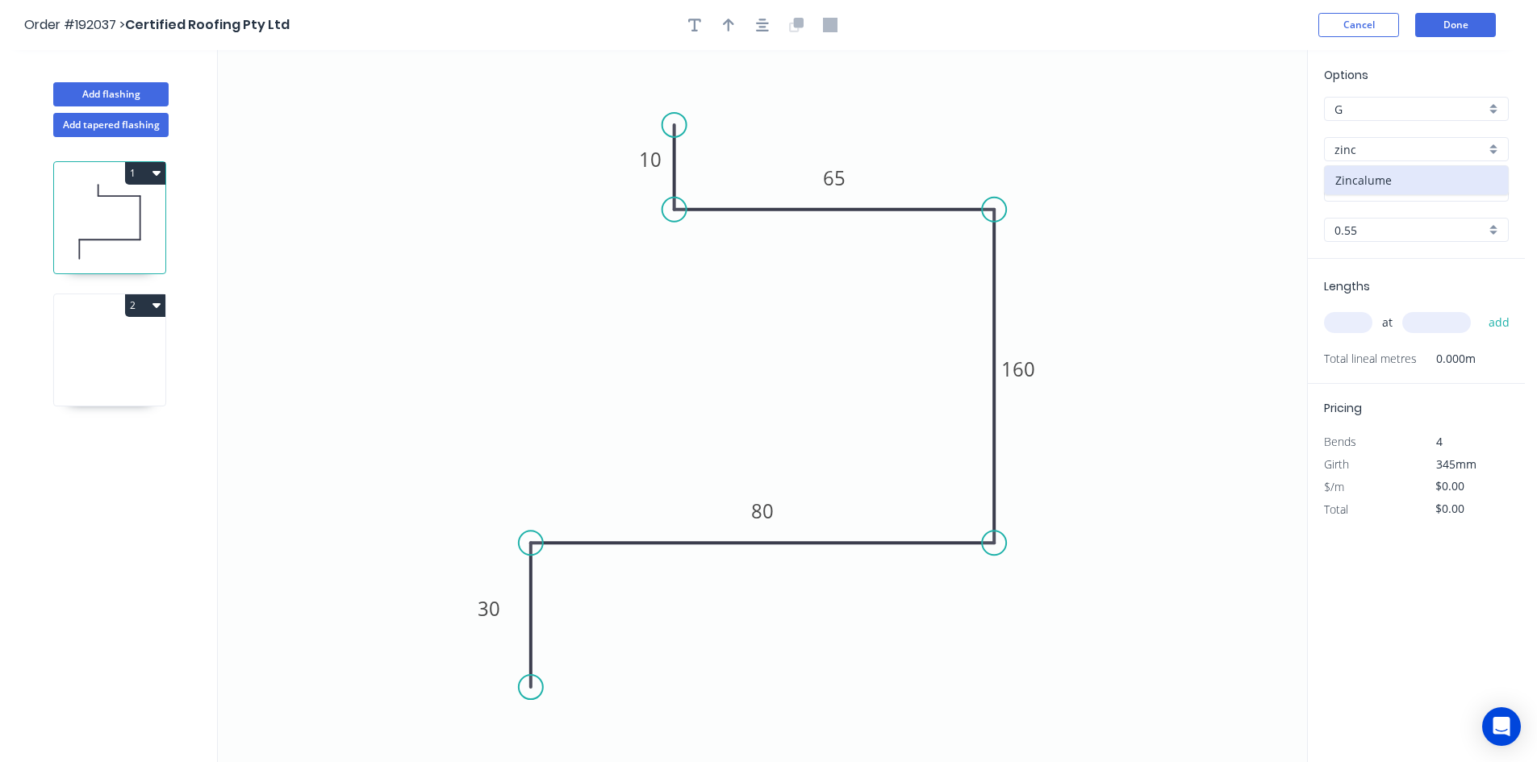
type input "Zincalume"
type input "$12.95"
click at [1351, 323] on input "text" at bounding box center [1348, 322] width 48 height 21
type input "2"
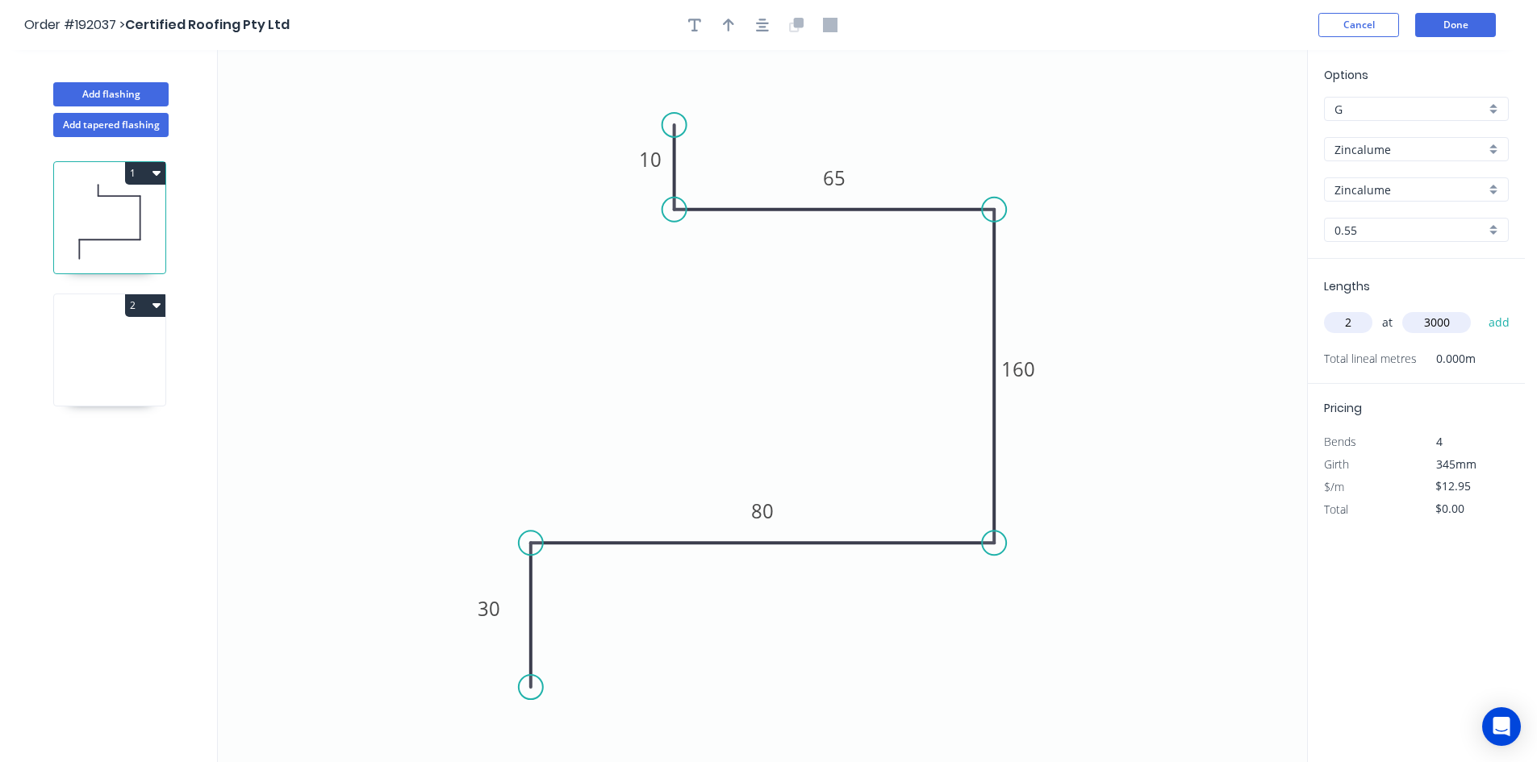
type input "3000"
click at [1480, 309] on button "add" at bounding box center [1499, 322] width 38 height 27
type input "$77.70"
click at [134, 369] on icon at bounding box center [109, 353] width 111 height 103
type input "Colorbond"
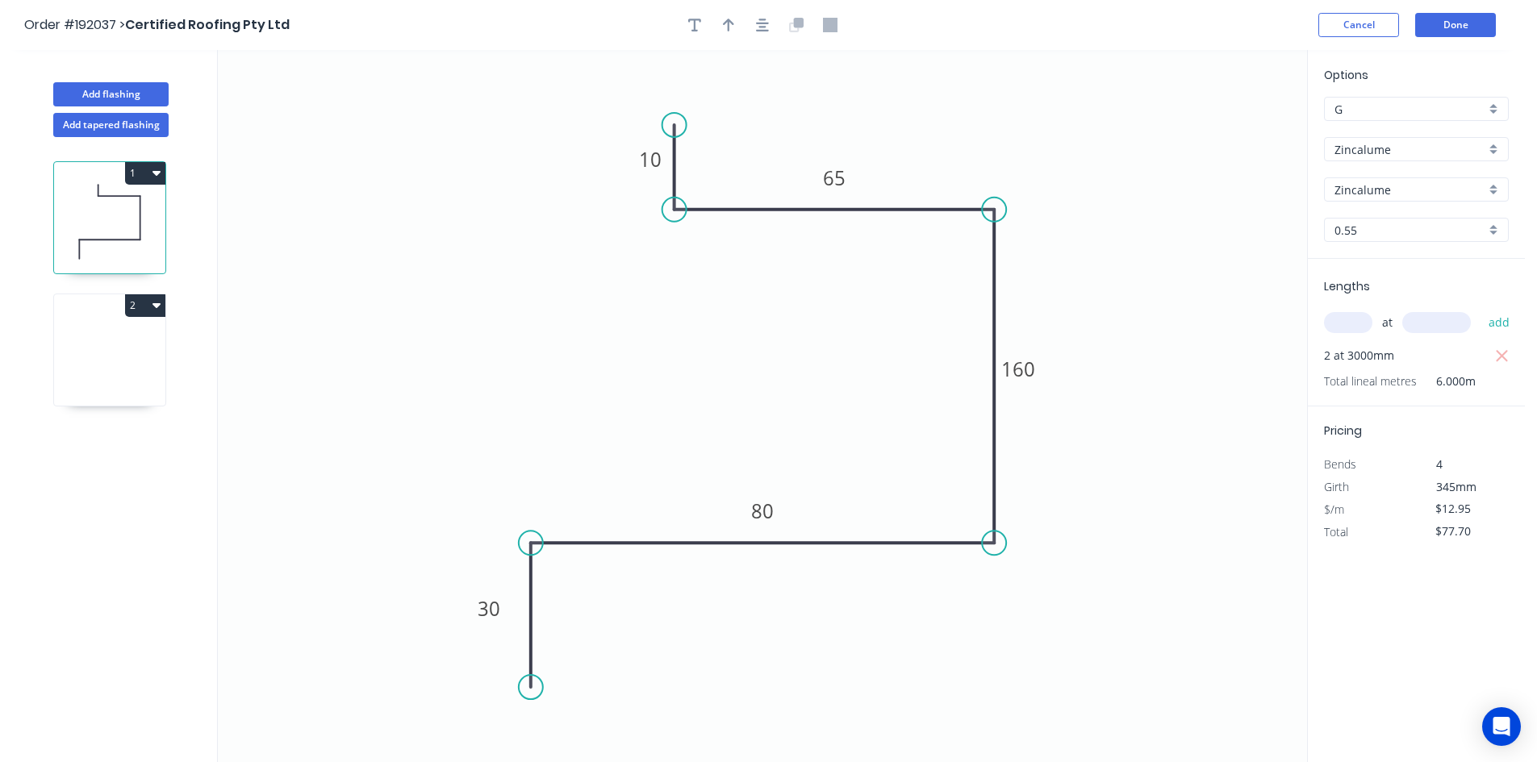
type input "aNoColor"
type input "$0.00"
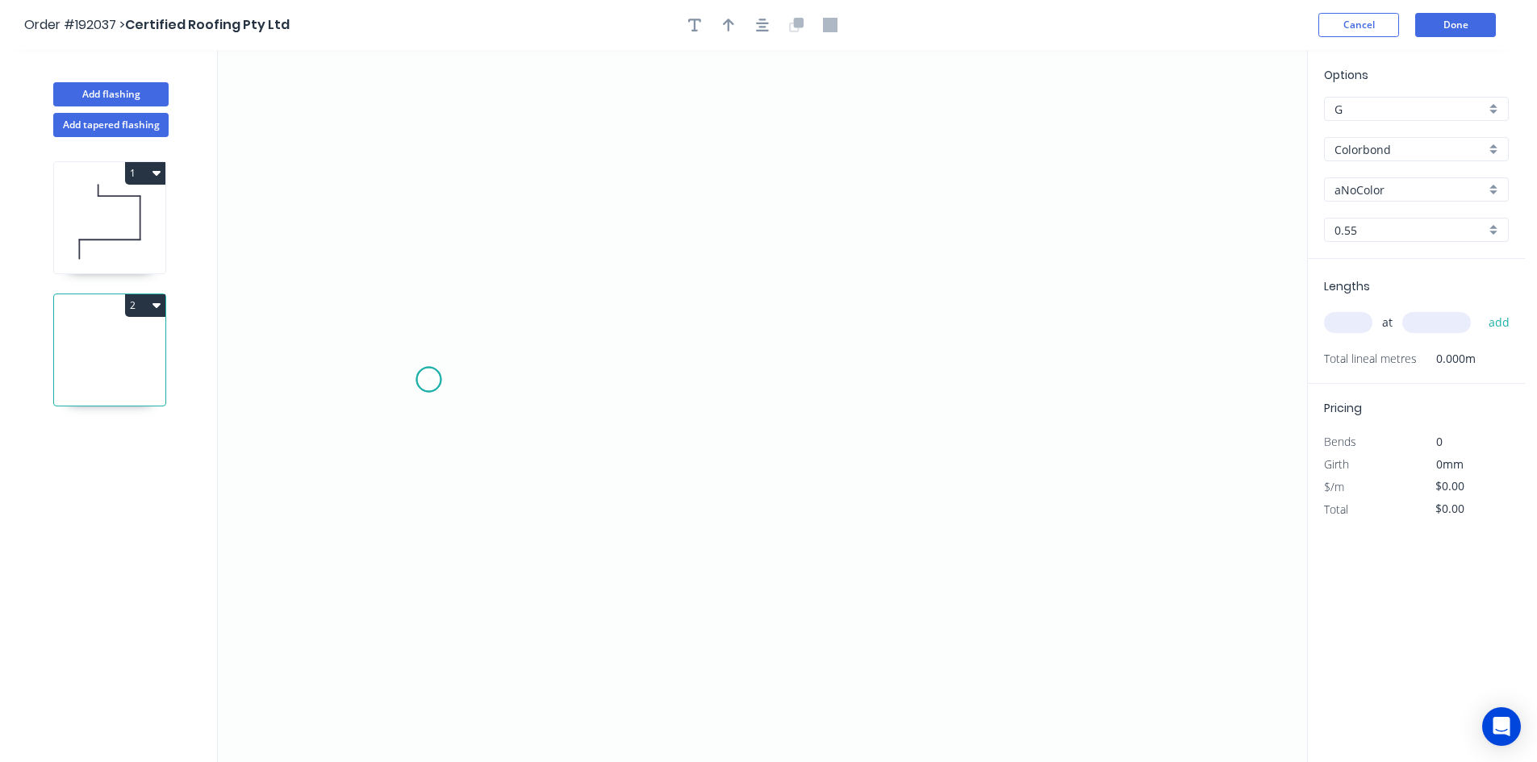
click at [428, 380] on icon "0" at bounding box center [762, 406] width 1089 height 712
click at [512, 295] on icon "0" at bounding box center [762, 406] width 1089 height 712
click at [1177, 276] on icon "0 ?" at bounding box center [762, 406] width 1089 height 712
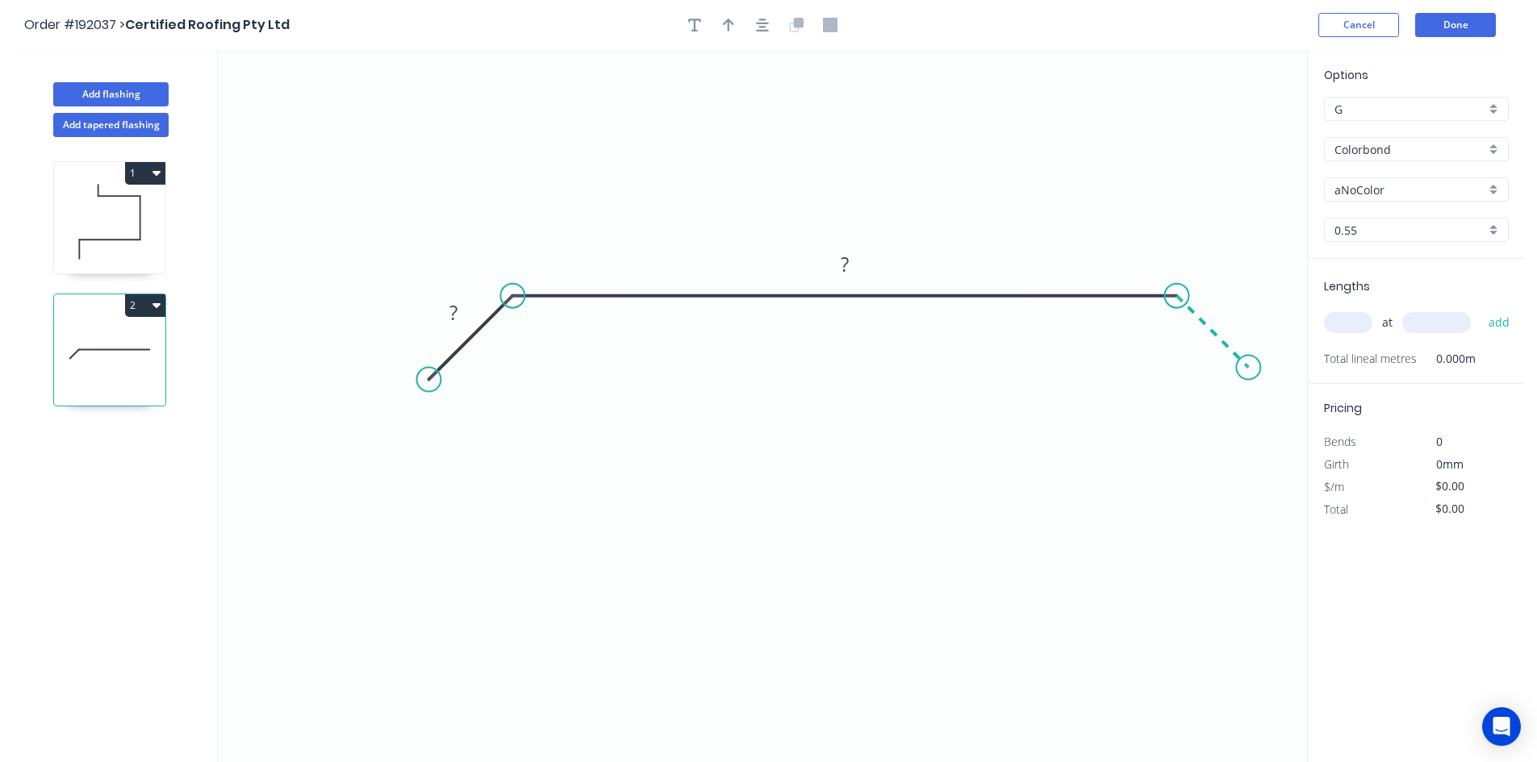
click at [1249, 362] on icon "0 ? ?" at bounding box center [762, 406] width 1089 height 712
click at [1249, 362] on circle at bounding box center [1248, 368] width 24 height 24
click at [465, 319] on rect at bounding box center [453, 313] width 32 height 23
type input "$28.56"
click at [770, 25] on button "button" at bounding box center [762, 25] width 24 height 24
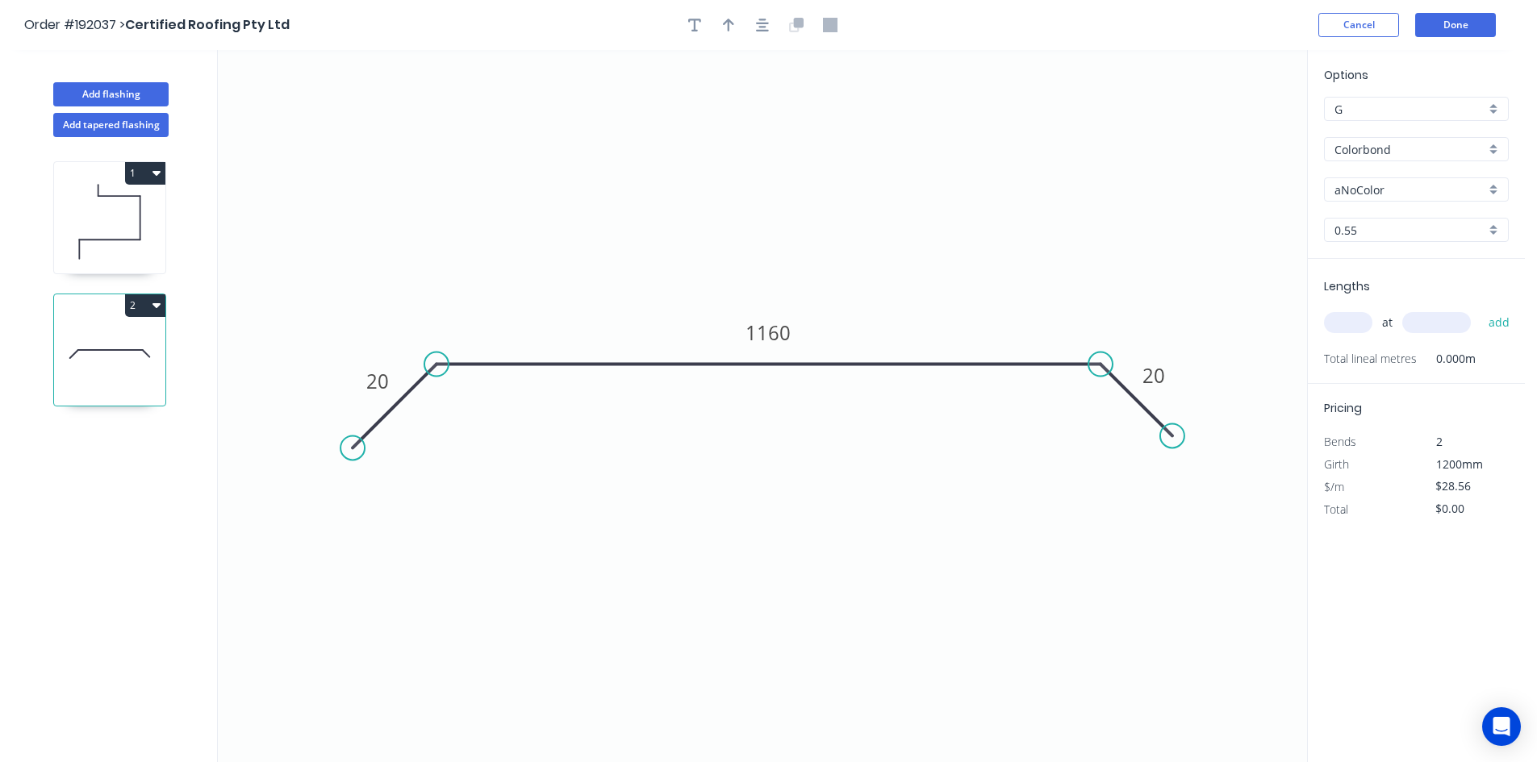
click at [136, 239] on icon at bounding box center [109, 221] width 111 height 103
type input "Zincalume"
type input "$12.95"
type input "$77.70"
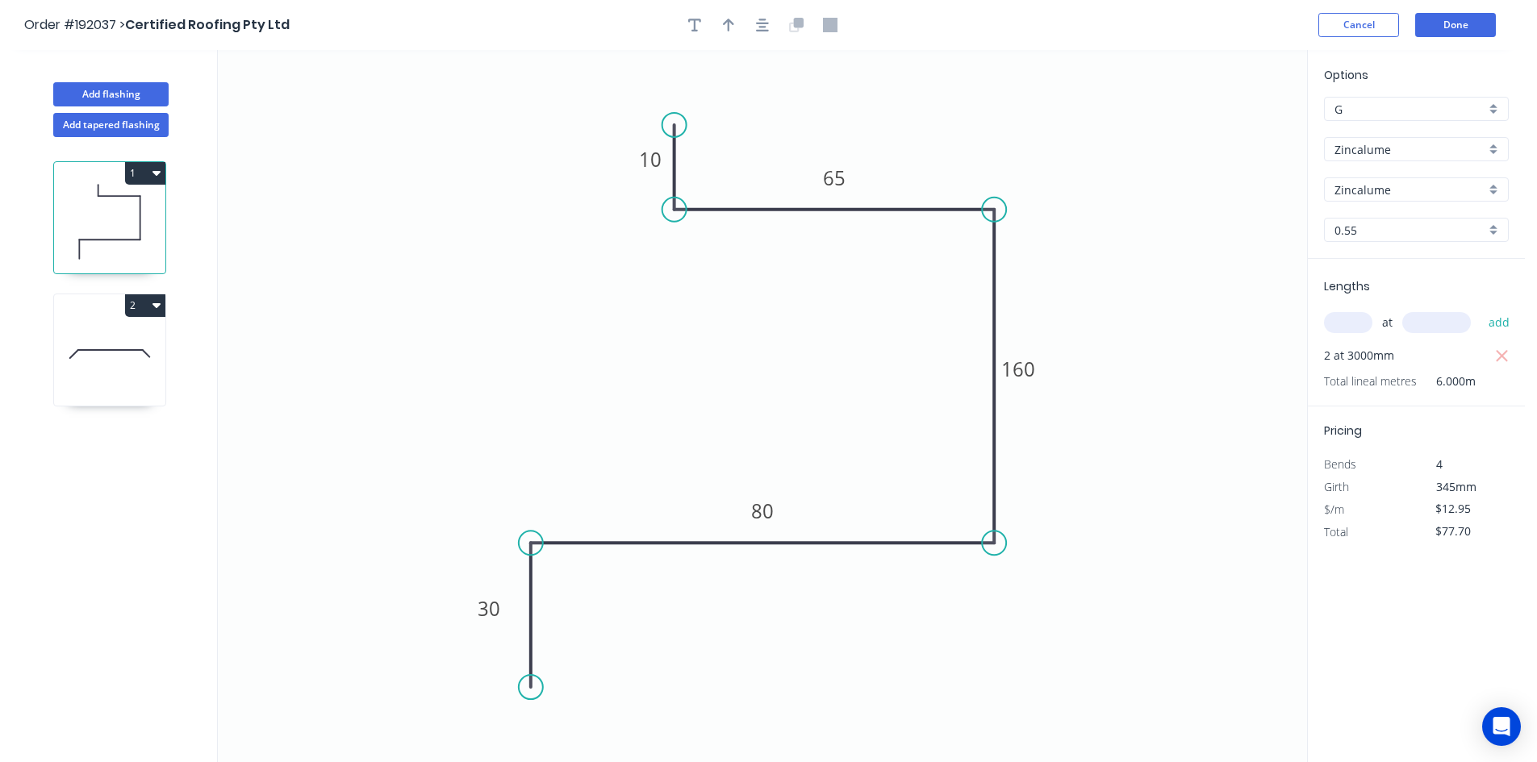
click at [102, 337] on icon at bounding box center [109, 353] width 111 height 103
type input "Colorbond"
type input "aNoColor"
type input "$28.56"
type input "$0.00"
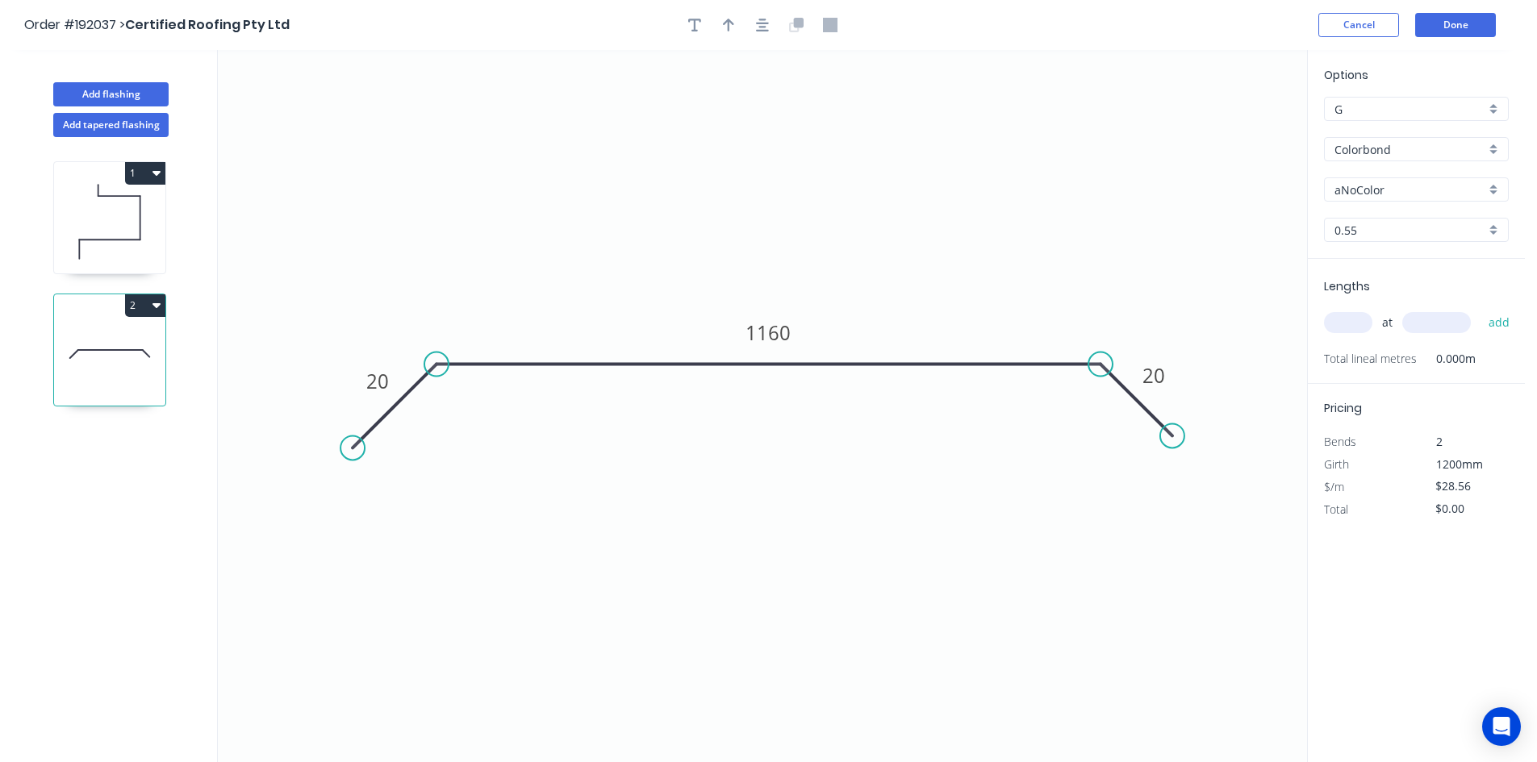
click at [1372, 147] on input "Colorbond" at bounding box center [1409, 149] width 151 height 17
click at [1371, 190] on div "Zincalume" at bounding box center [1415, 180] width 183 height 28
type input "Zincalume"
type input "$25.63"
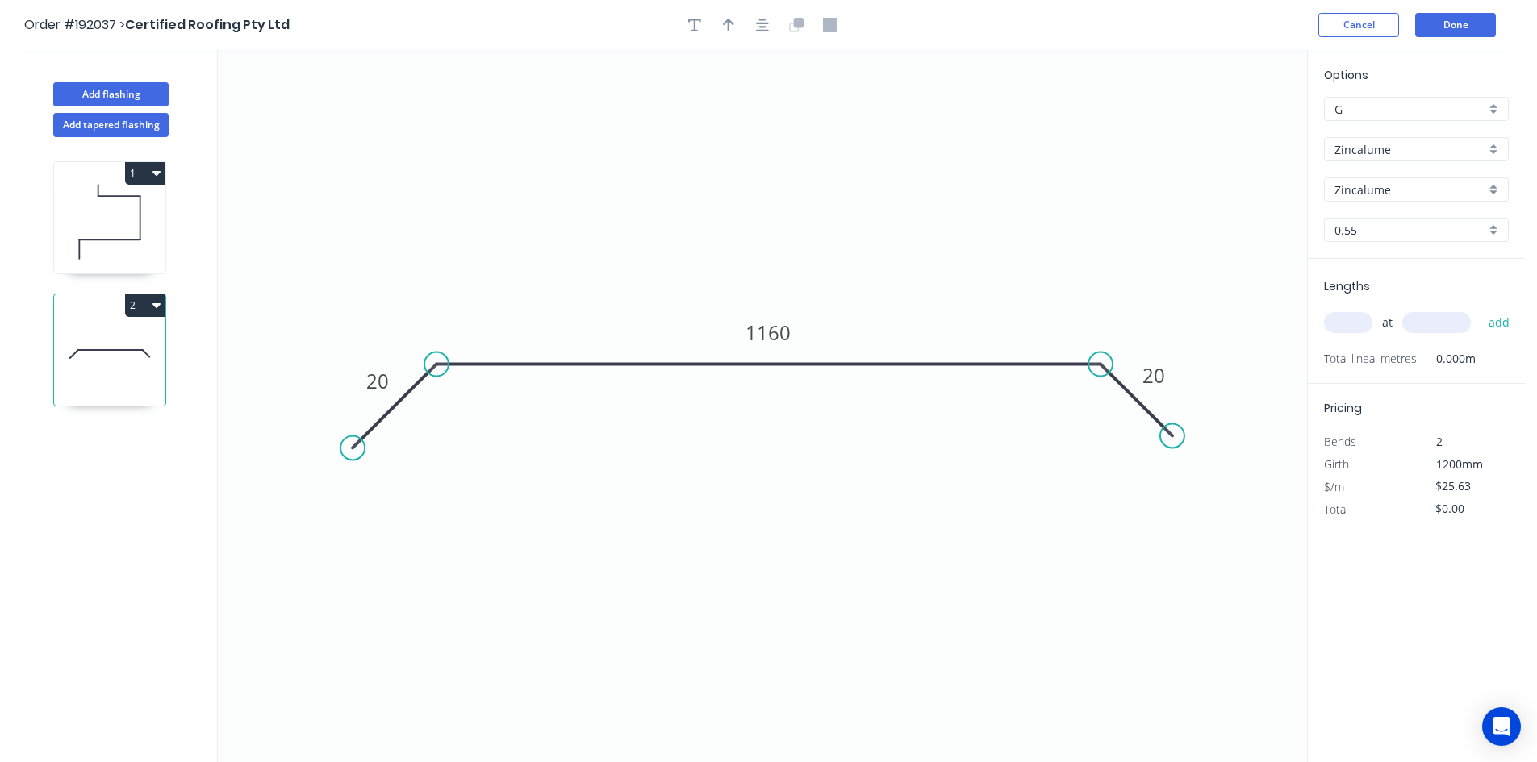
click at [1360, 232] on input "0.55" at bounding box center [1409, 230] width 151 height 17
click at [1350, 267] on div "0.55" at bounding box center [1415, 261] width 183 height 28
type input "0.55"
click at [1354, 331] on input "text" at bounding box center [1348, 322] width 48 height 21
type input "."
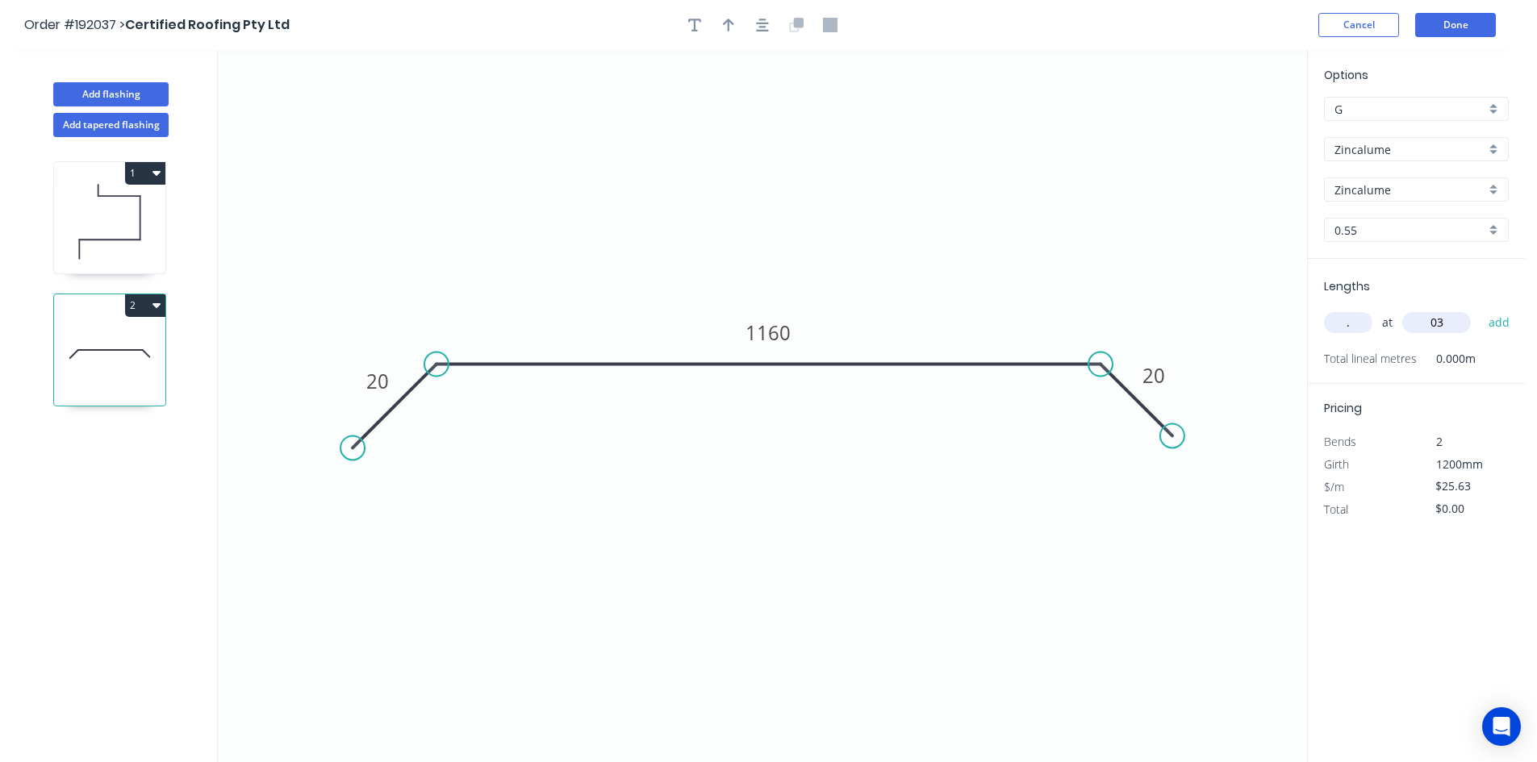
type input "0"
type input "2600"
click at [1480, 309] on button "add" at bounding box center [1499, 322] width 38 height 27
drag, startPoint x: 1359, startPoint y: 325, endPoint x: 1256, endPoint y: 327, distance: 103.3
click at [1256, 327] on div "Add flashing Add tapered flashing 1 2 0 20 1160 20 Options G G Zincalume Zincal…" at bounding box center [762, 421] width 1525 height 742
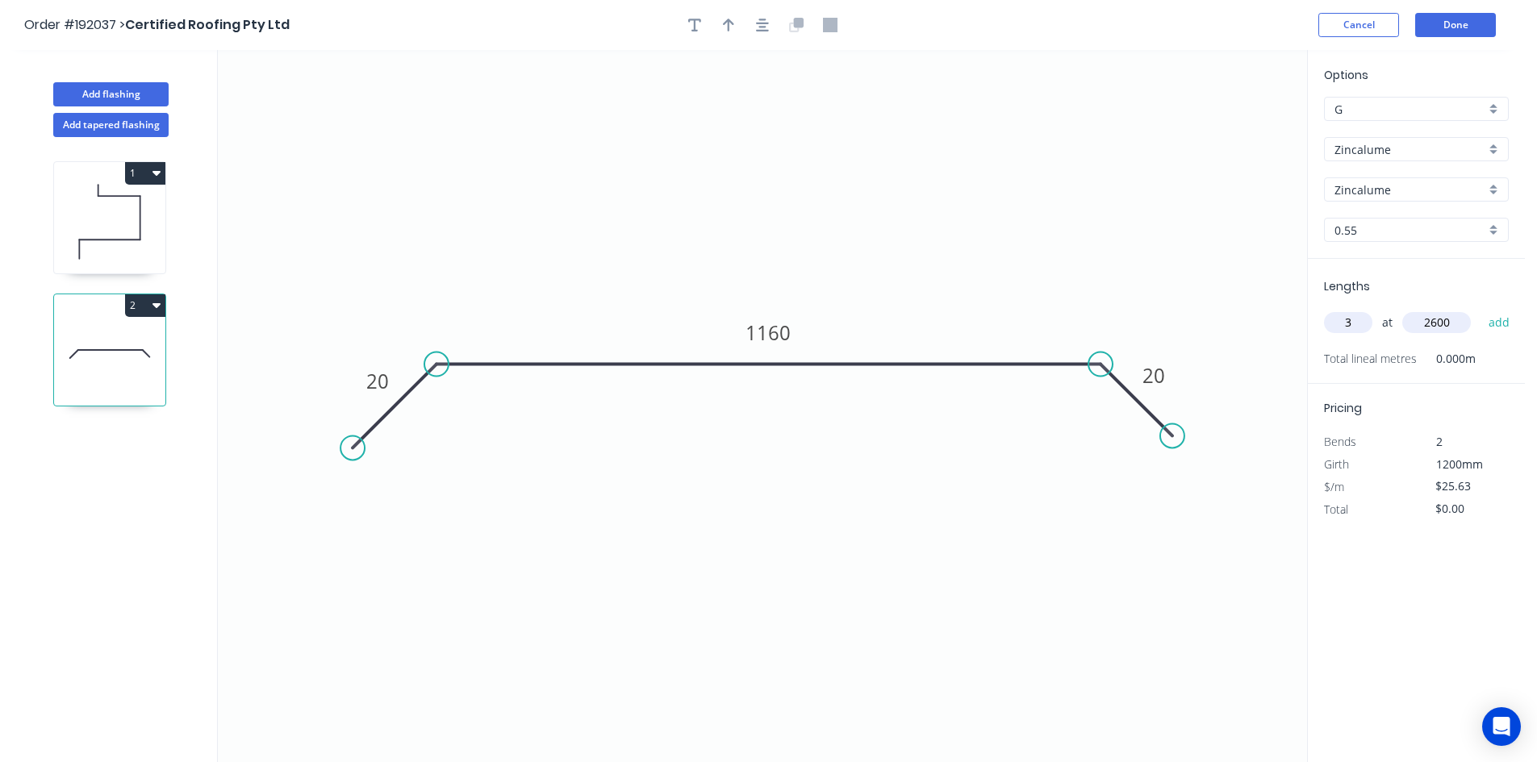
type input "3"
click at [1480, 309] on button "add" at bounding box center [1499, 322] width 38 height 27
type input "$199.91"
click at [767, 28] on icon "button" at bounding box center [762, 25] width 13 height 15
click at [732, 31] on icon "button" at bounding box center [728, 25] width 11 height 15
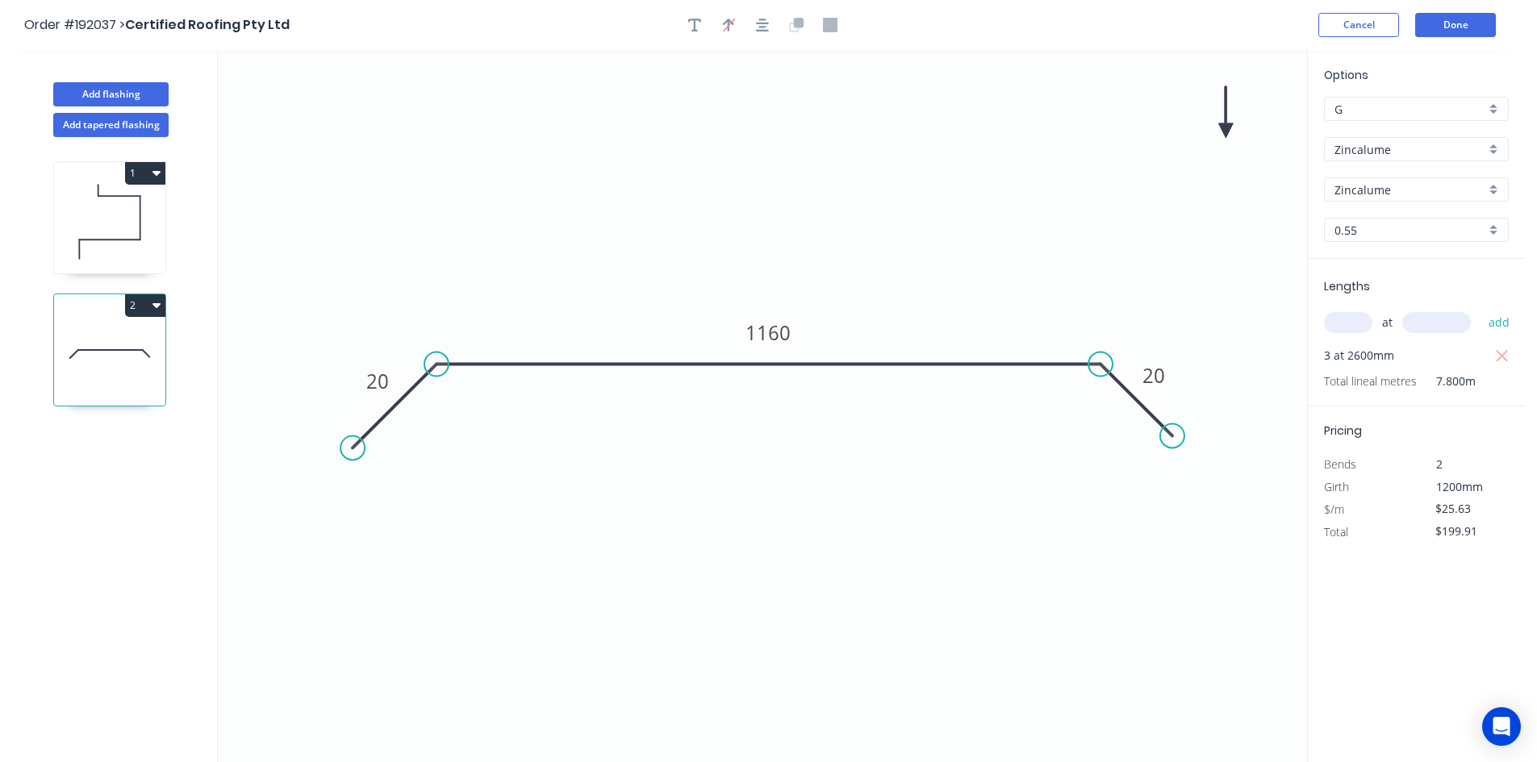
drag, startPoint x: 1235, startPoint y: 127, endPoint x: 1087, endPoint y: 194, distance: 162.8
click at [1087, 194] on icon "0 20 1160 20" at bounding box center [762, 406] width 1089 height 712
drag, startPoint x: 1226, startPoint y: 127, endPoint x: 889, endPoint y: 310, distance: 383.3
click at [956, 259] on icon at bounding box center [963, 233] width 15 height 52
click at [889, 310] on icon at bounding box center [889, 291] width 15 height 52
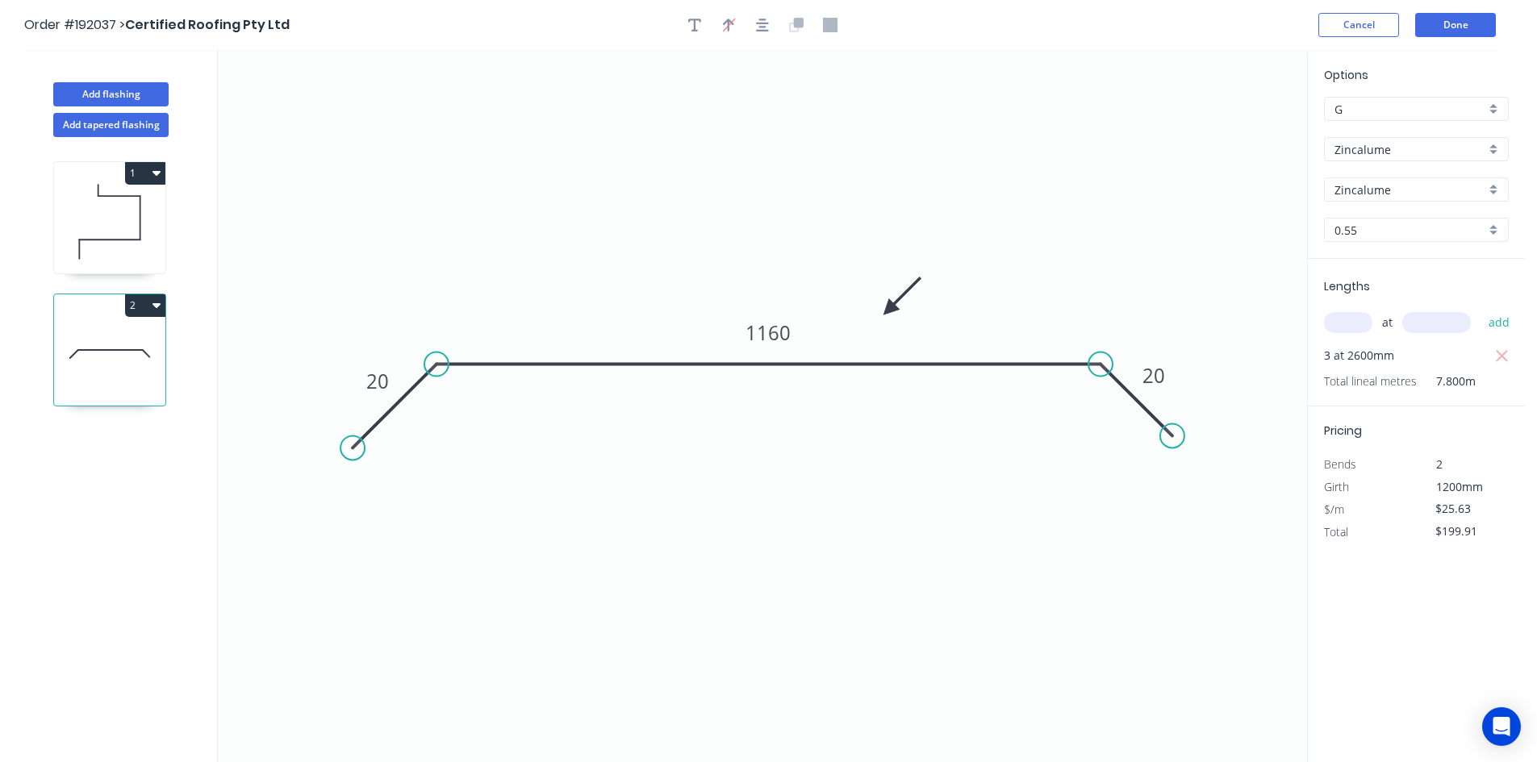
click at [123, 215] on icon at bounding box center [109, 221] width 111 height 103
type input "$12.95"
type input "$77.70"
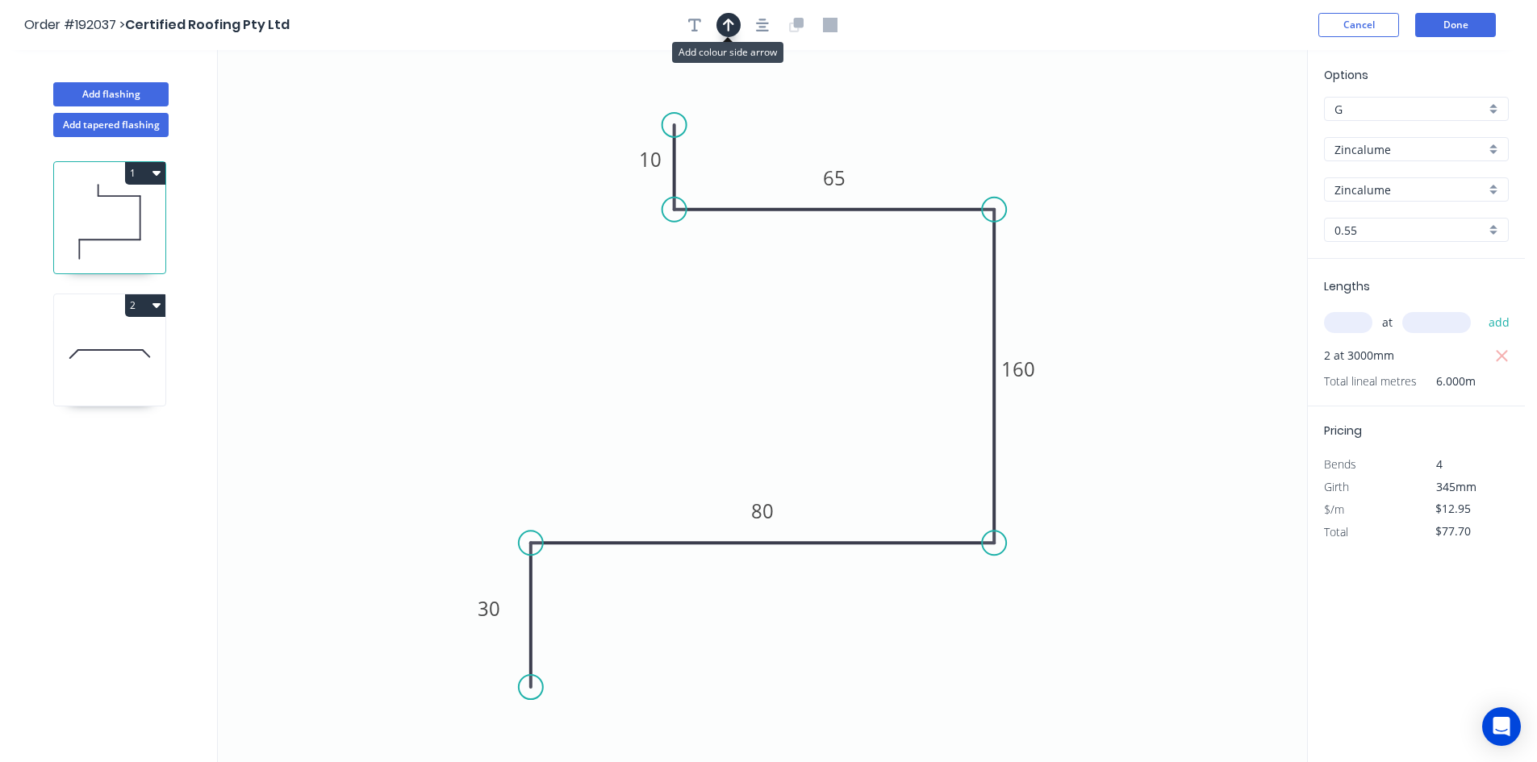
click at [736, 27] on button "button" at bounding box center [728, 25] width 24 height 24
click at [1225, 126] on icon at bounding box center [1225, 112] width 15 height 52
drag, startPoint x: 1225, startPoint y: 126, endPoint x: 956, endPoint y: 147, distance: 270.2
click at [956, 147] on icon at bounding box center [969, 134] width 47 height 47
click at [151, 258] on icon at bounding box center [109, 221] width 111 height 103
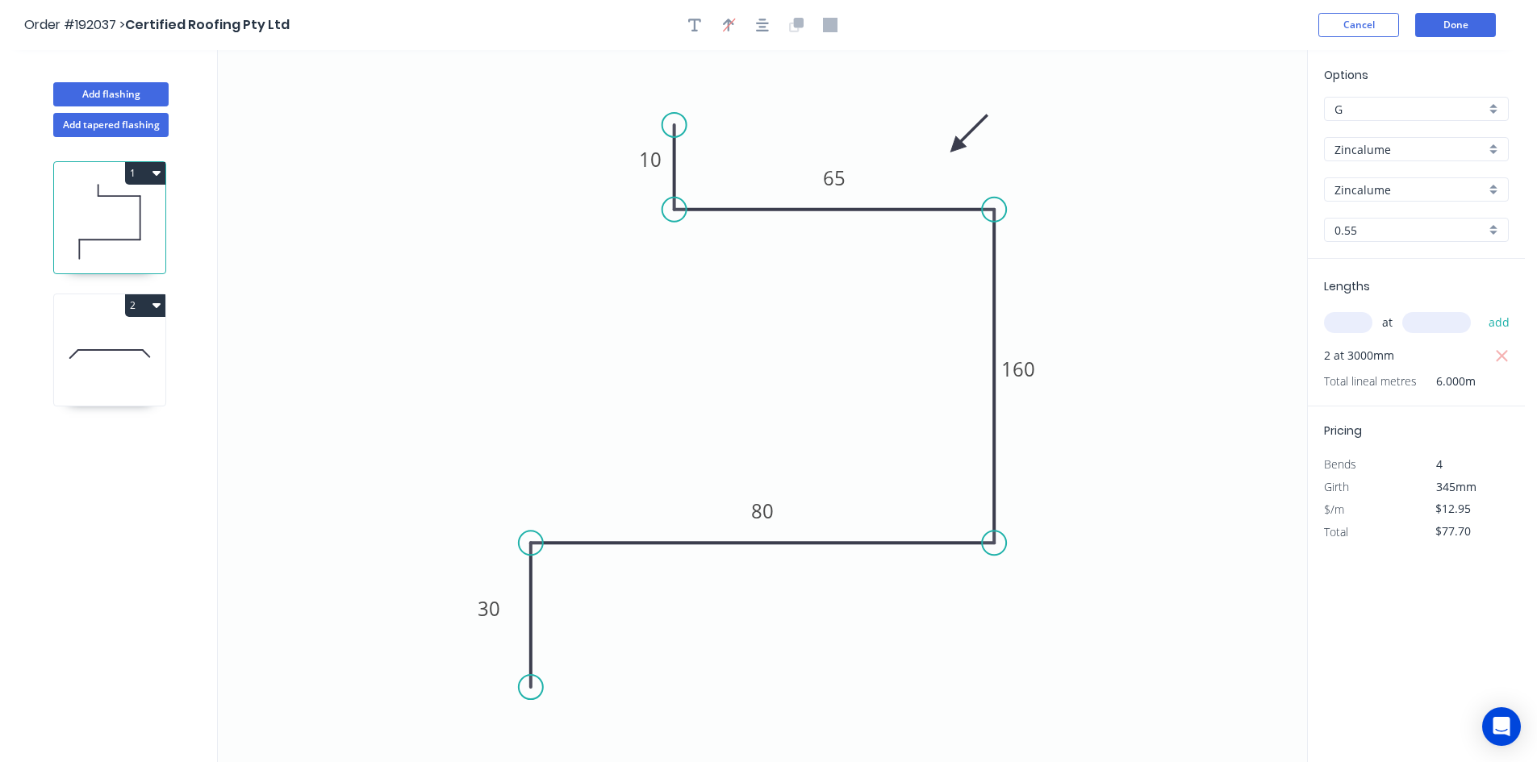
click at [118, 344] on icon at bounding box center [109, 353] width 111 height 103
type input "$25.63"
type input "$199.91"
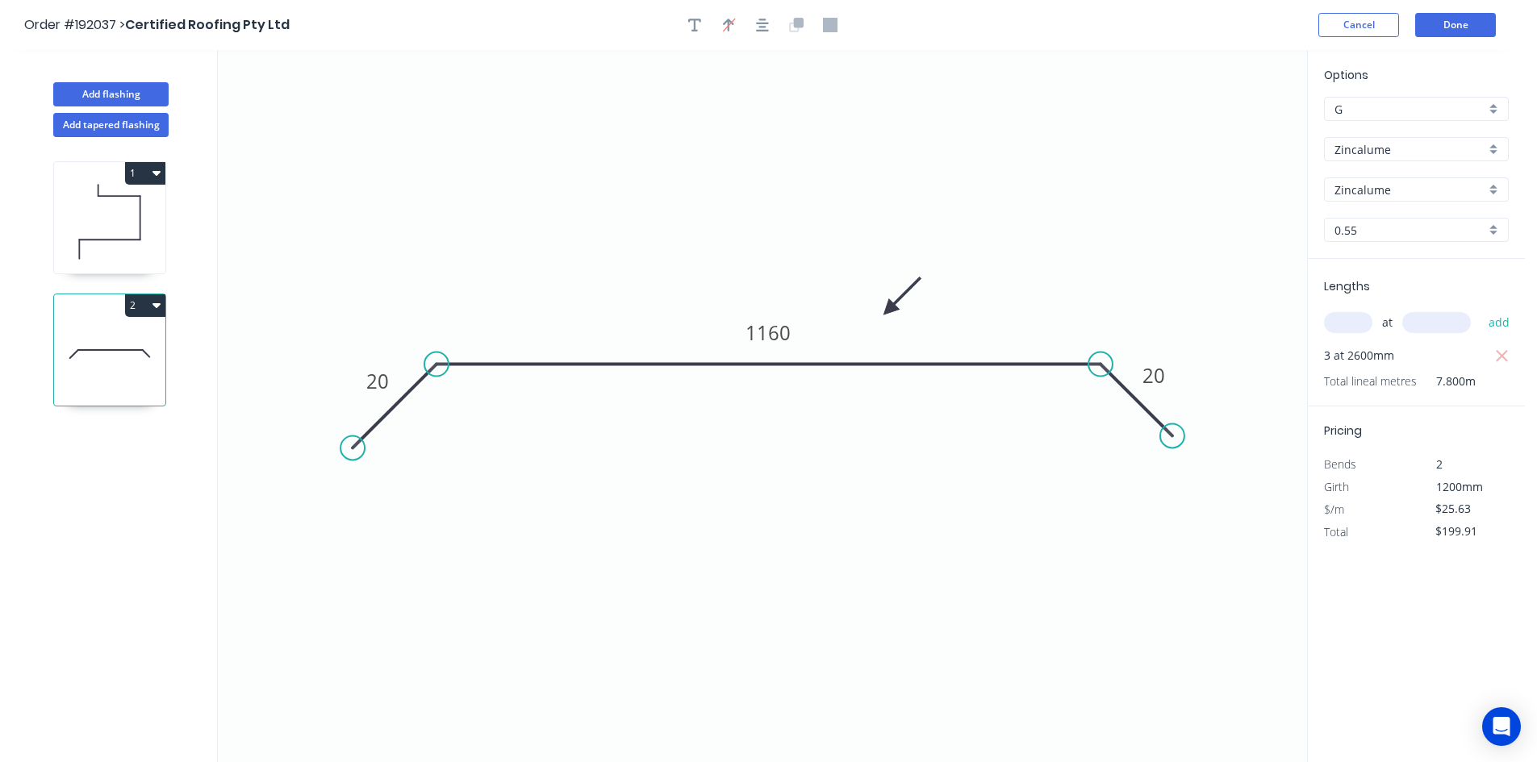
click at [119, 263] on icon at bounding box center [109, 221] width 111 height 103
type input "$12.95"
type input "$77.70"
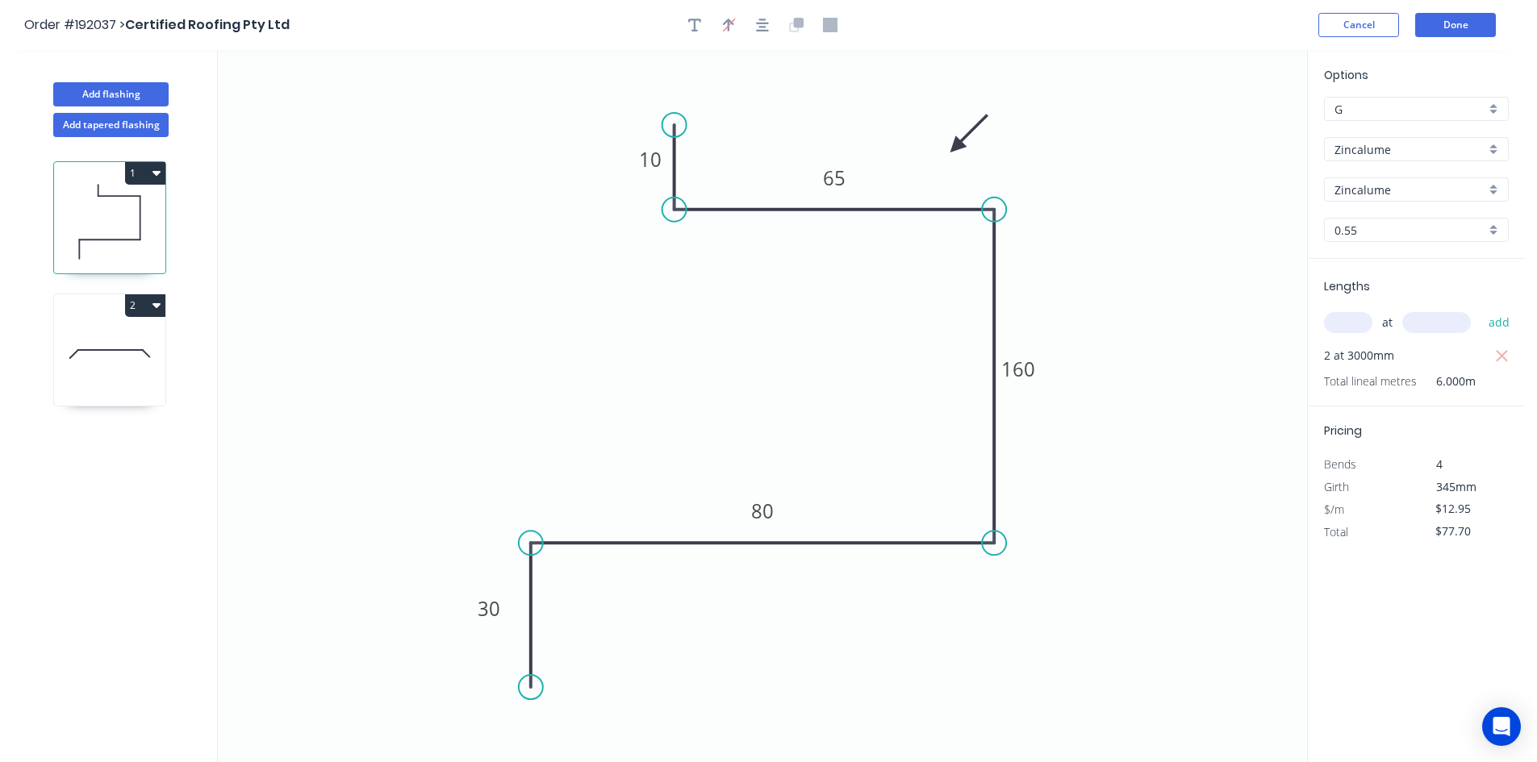
click at [102, 354] on icon at bounding box center [109, 353] width 111 height 103
type input "$25.63"
type input "$199.91"
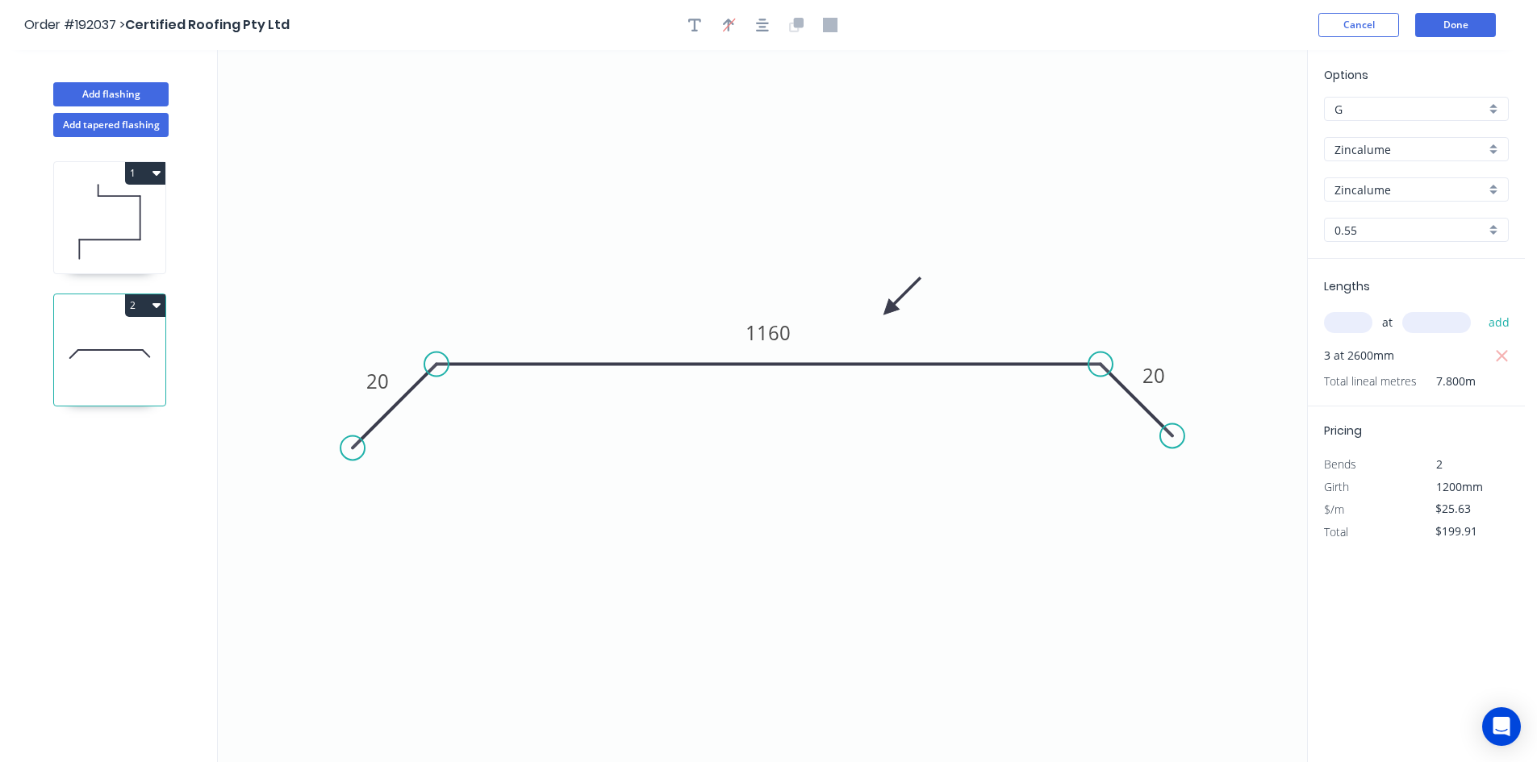
click at [97, 257] on icon at bounding box center [109, 221] width 111 height 103
type input "$12.95"
type input "$77.70"
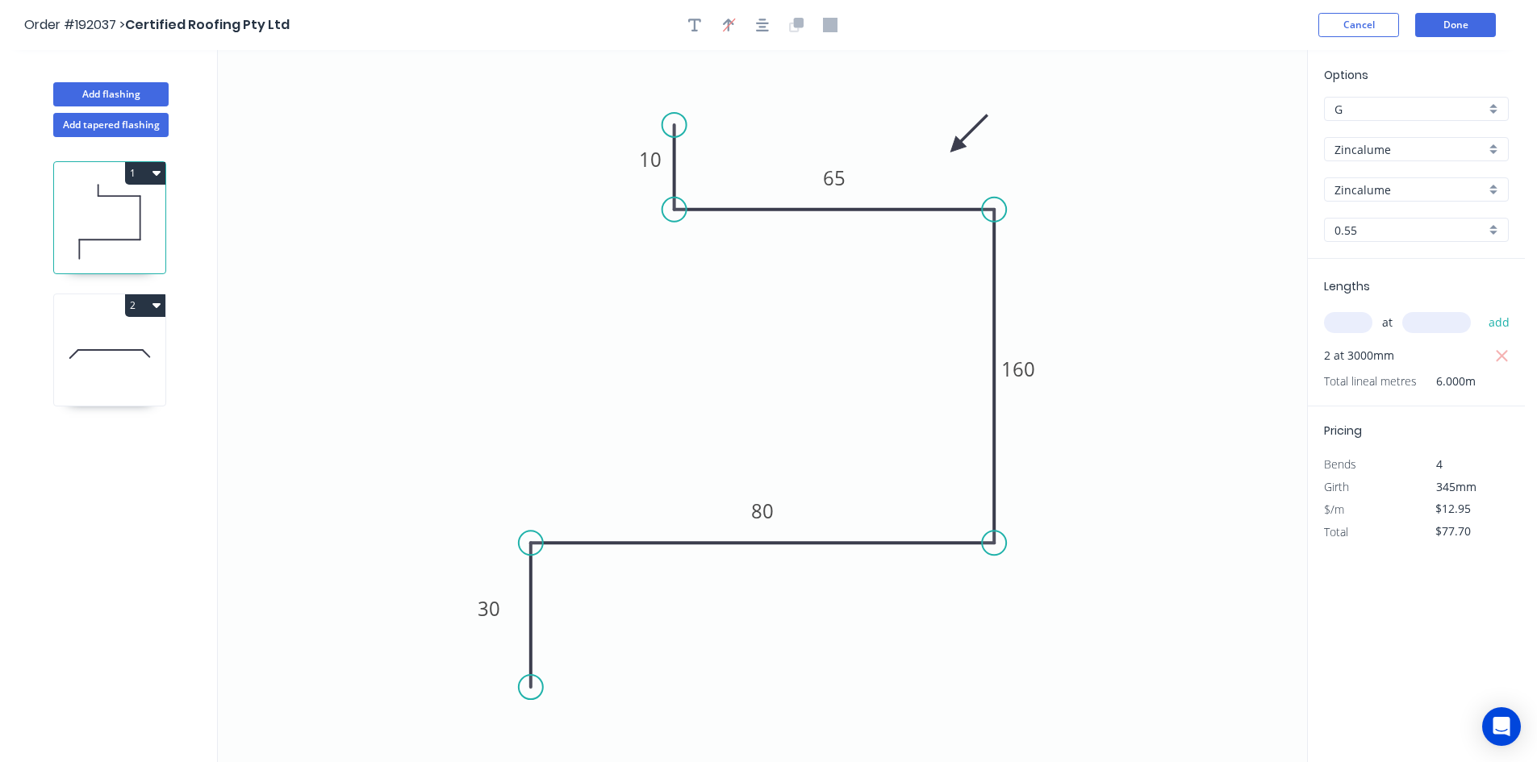
click at [81, 339] on icon at bounding box center [109, 353] width 111 height 103
type input "$25.63"
type input "$199.91"
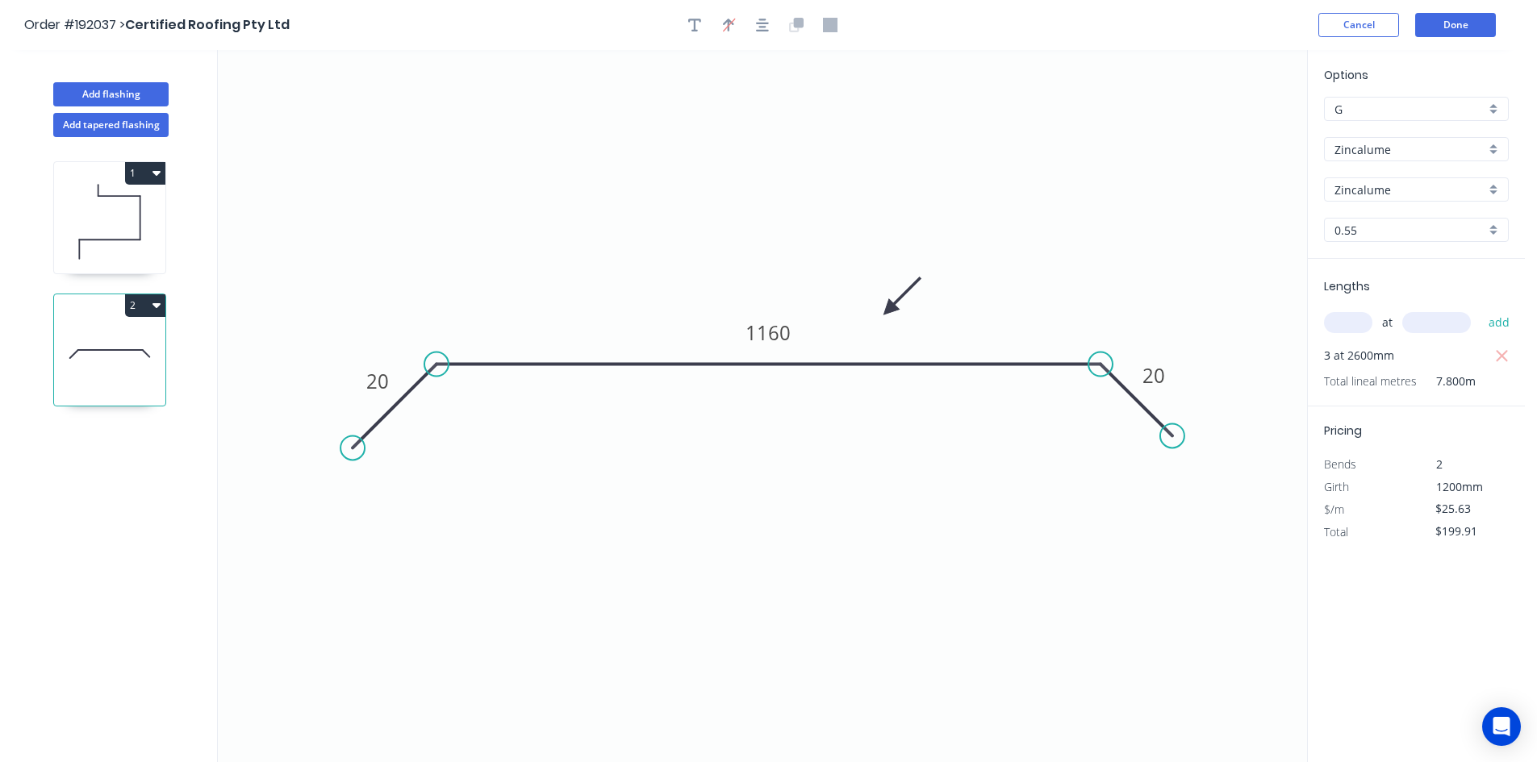
click at [105, 253] on icon at bounding box center [109, 221] width 111 height 103
type input "$12.95"
type input "$77.70"
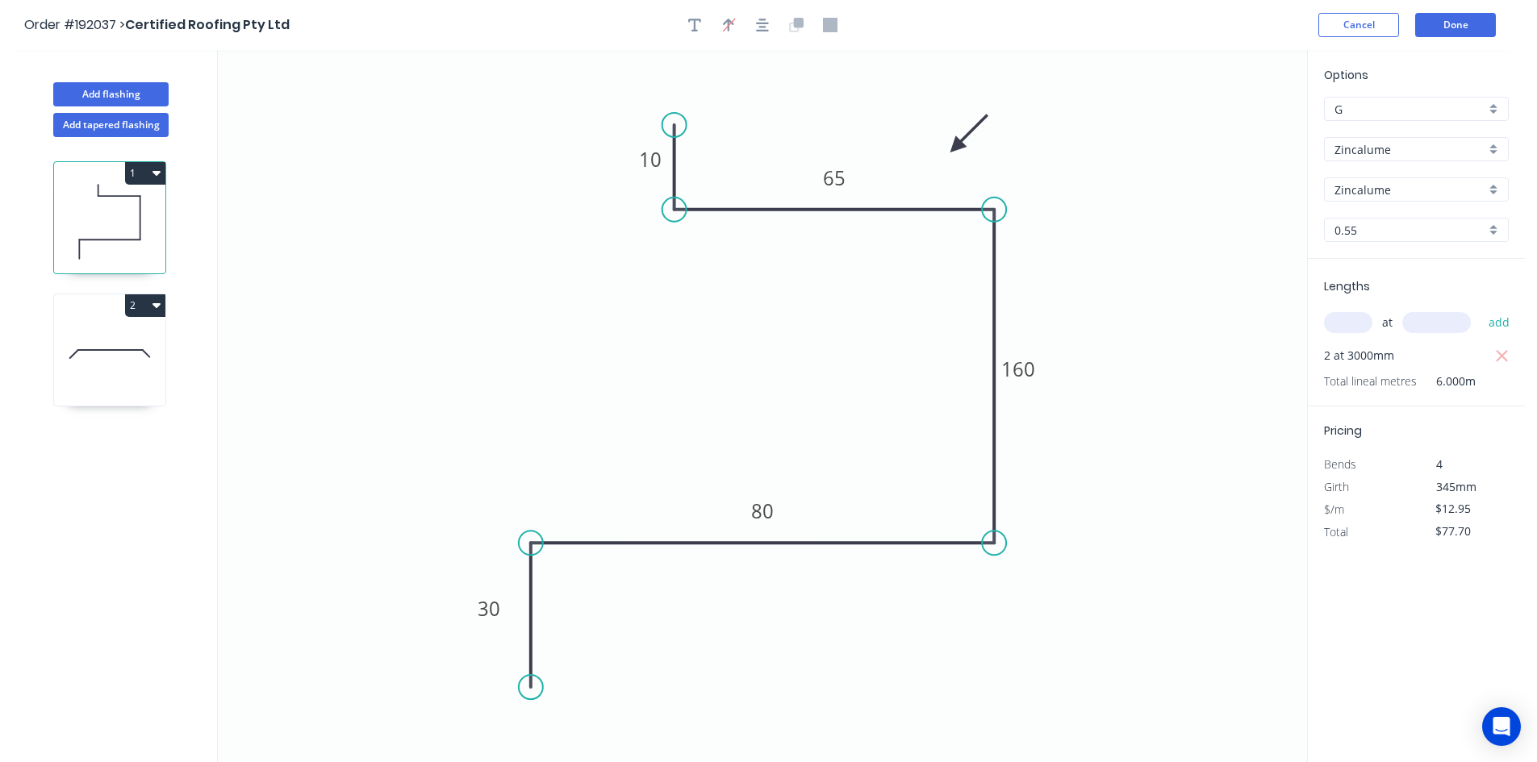
click at [94, 315] on div "2" at bounding box center [109, 305] width 111 height 23
type input "$25.63"
type input "$199.91"
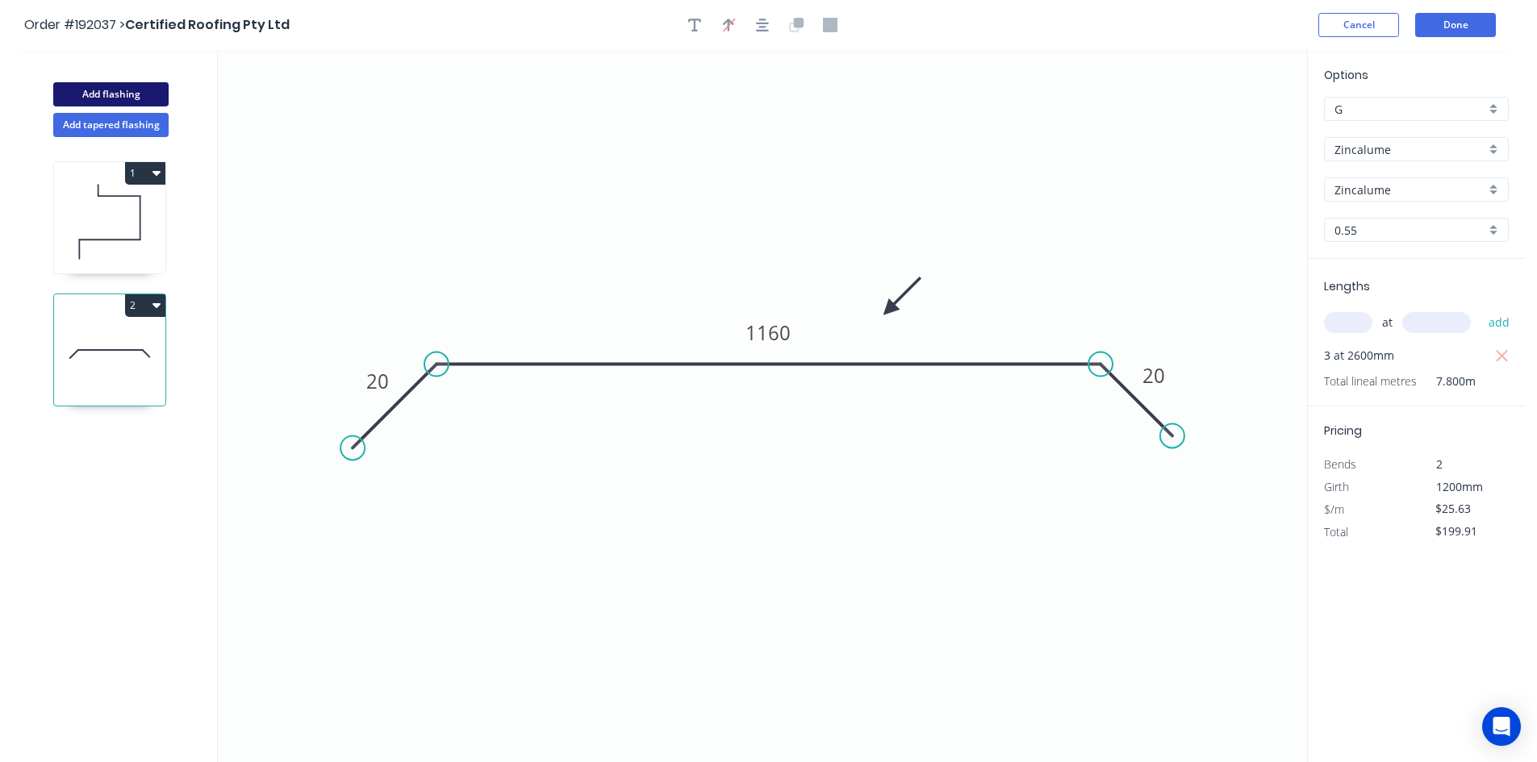
click at [131, 94] on button "Add flashing" at bounding box center [110, 94] width 115 height 24
type input "$0.00"
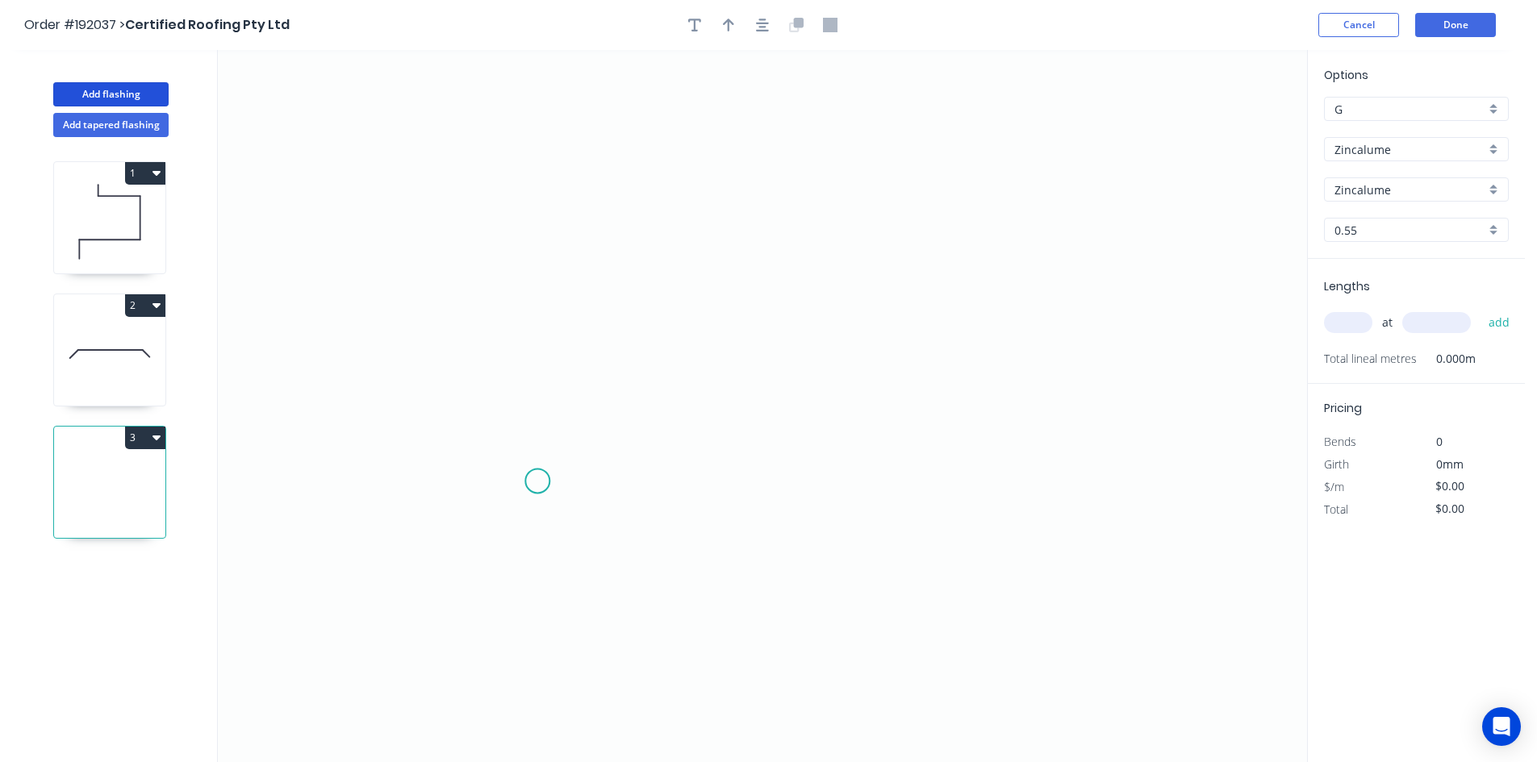
click at [537, 482] on icon "0" at bounding box center [762, 406] width 1089 height 712
click at [542, 261] on icon "0" at bounding box center [762, 406] width 1089 height 712
click at [1023, 273] on icon "0 ?" at bounding box center [762, 406] width 1089 height 712
click at [1023, 273] on circle at bounding box center [1023, 261] width 24 height 24
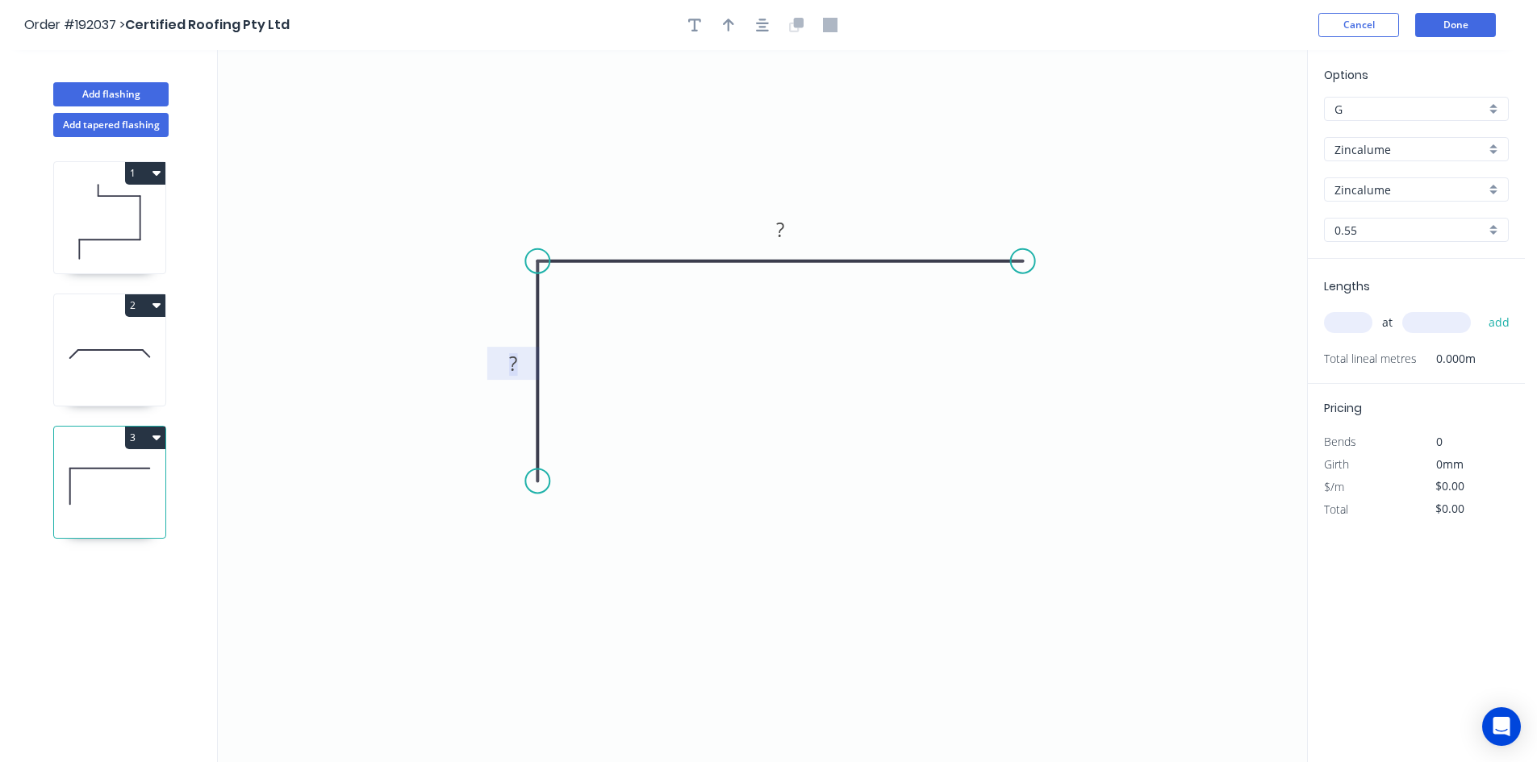
click at [526, 361] on rect at bounding box center [513, 364] width 32 height 23
type input "$17.71"
click at [766, 31] on icon "button" at bounding box center [762, 25] width 13 height 13
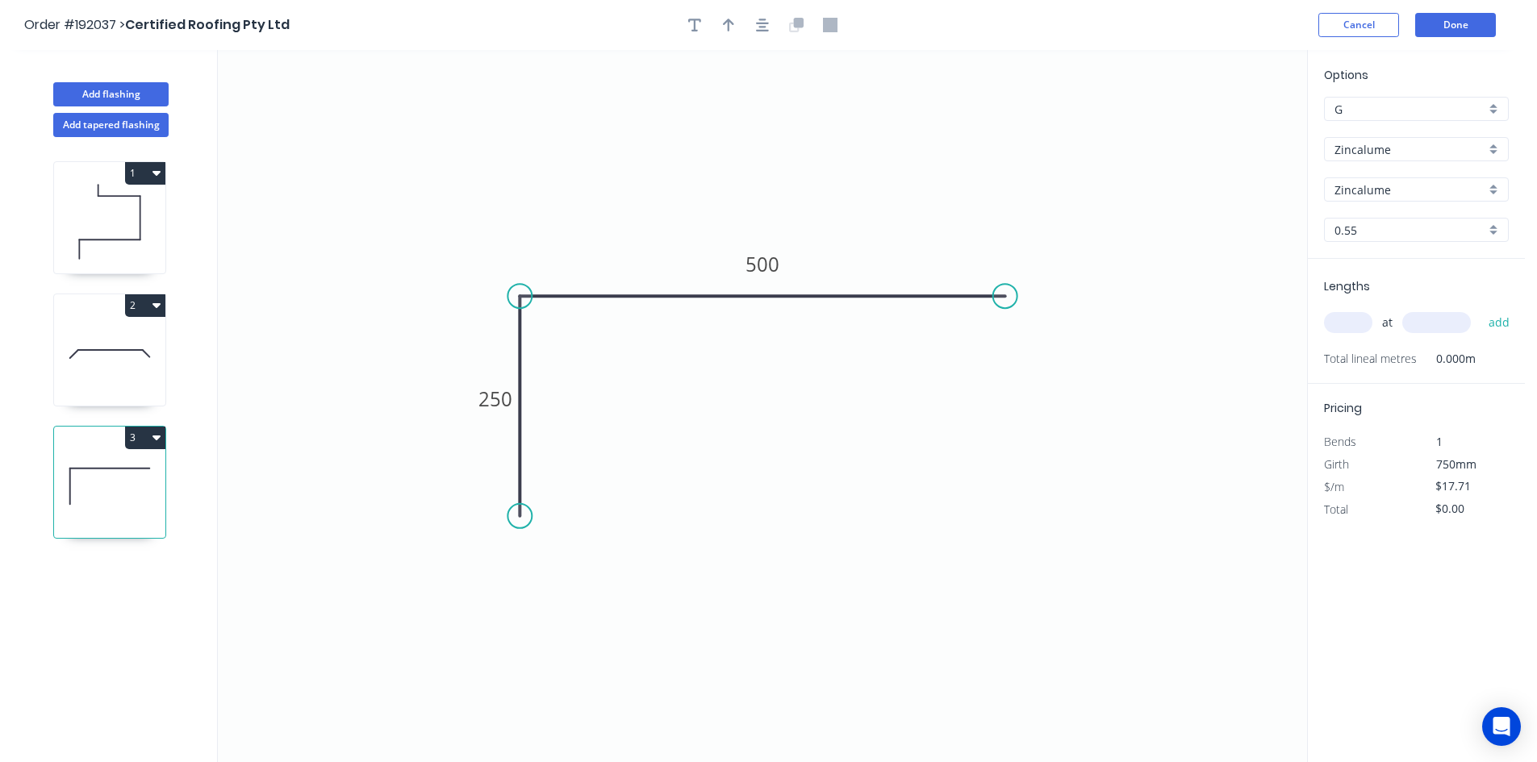
click at [1334, 327] on input "text" at bounding box center [1348, 322] width 48 height 21
type input "1"
type input "1000"
click at [1480, 309] on button "add" at bounding box center [1499, 322] width 38 height 27
type input "$17.71"
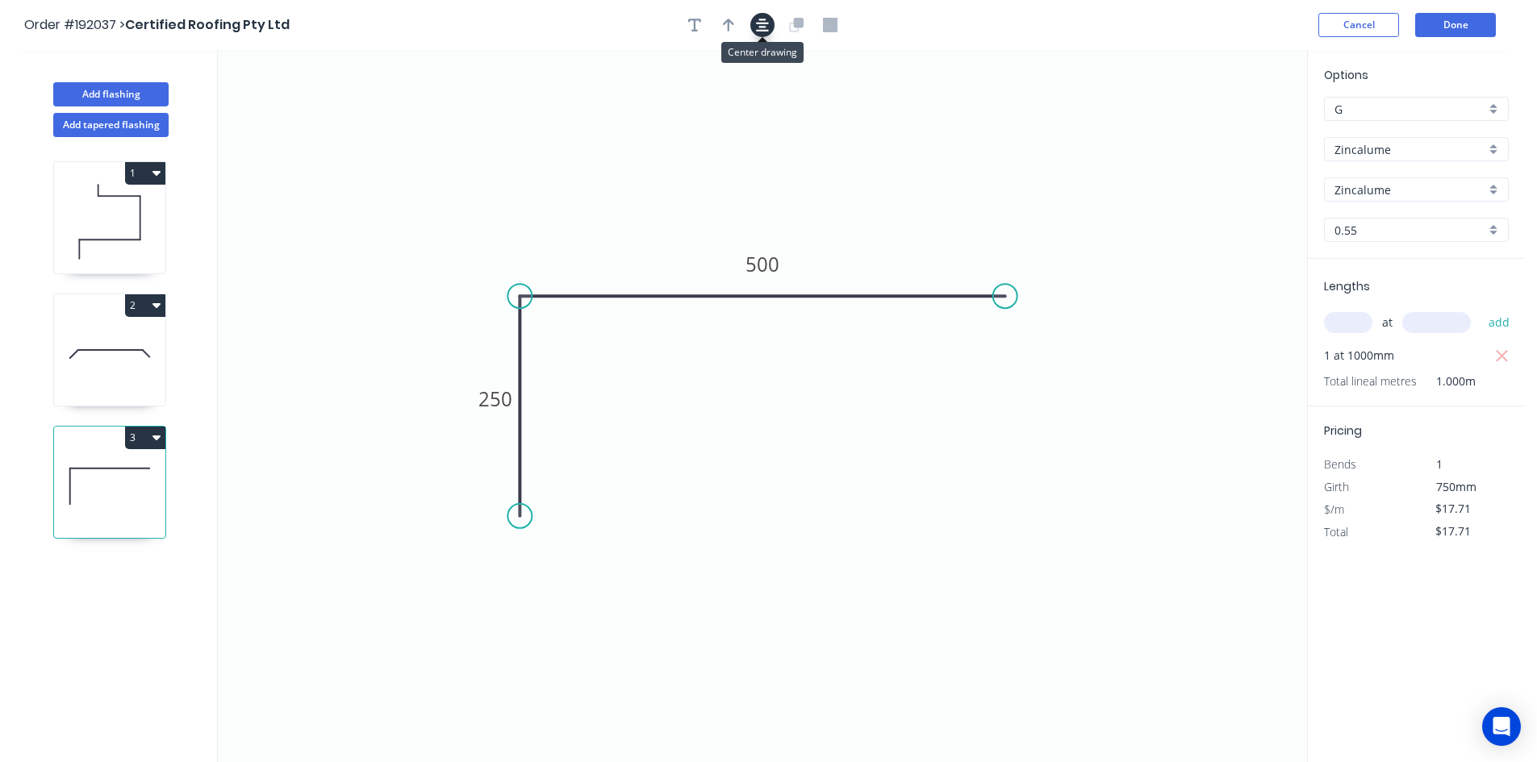
click at [759, 34] on button "button" at bounding box center [762, 25] width 24 height 24
click at [732, 29] on icon "button" at bounding box center [728, 25] width 11 height 15
click at [1220, 123] on icon at bounding box center [1225, 112] width 15 height 52
drag, startPoint x: 1226, startPoint y: 127, endPoint x: 877, endPoint y: 211, distance: 359.0
click at [877, 211] on icon at bounding box center [889, 196] width 47 height 47
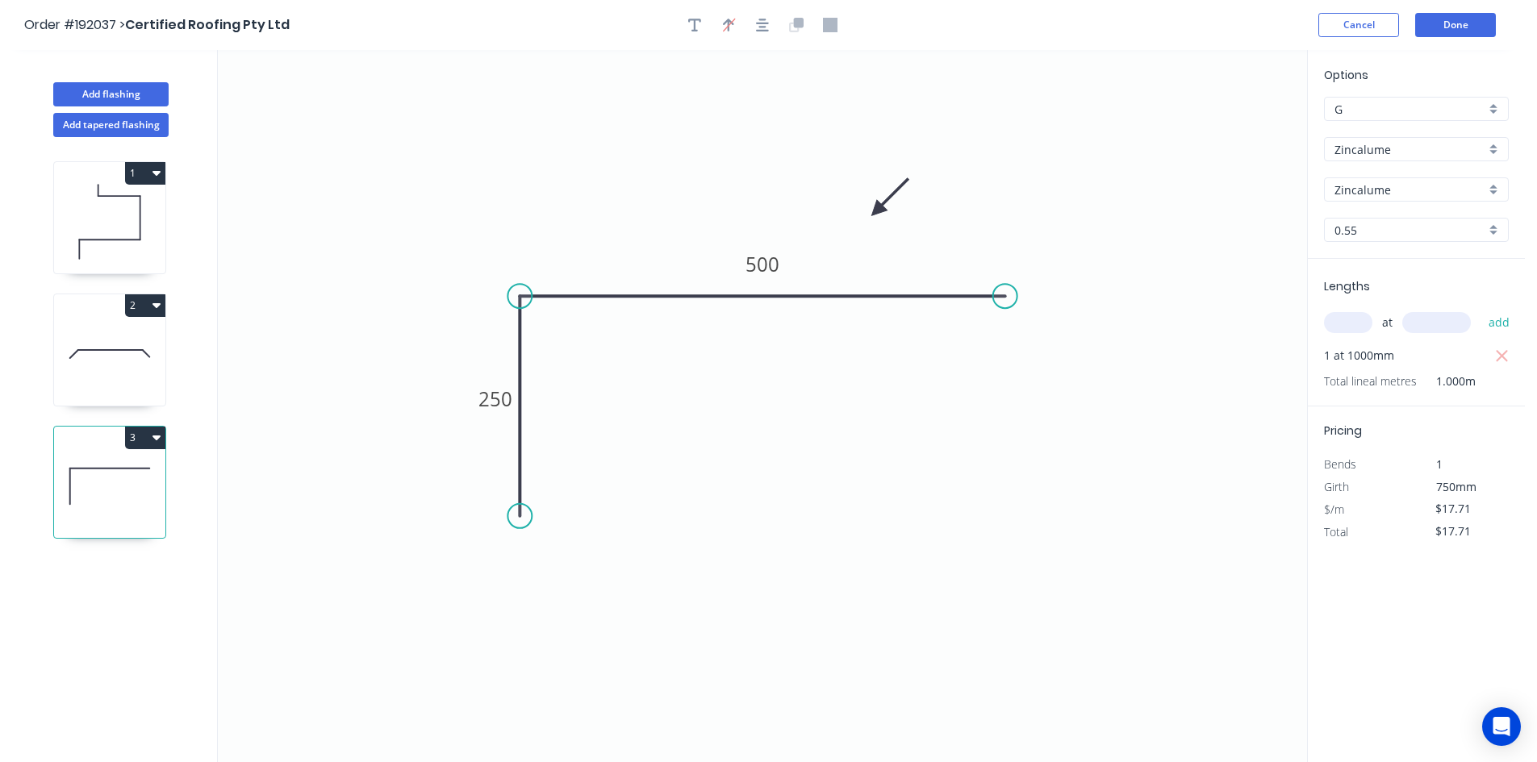
click at [144, 368] on icon at bounding box center [109, 353] width 111 height 103
type input "$25.63"
type input "$199.91"
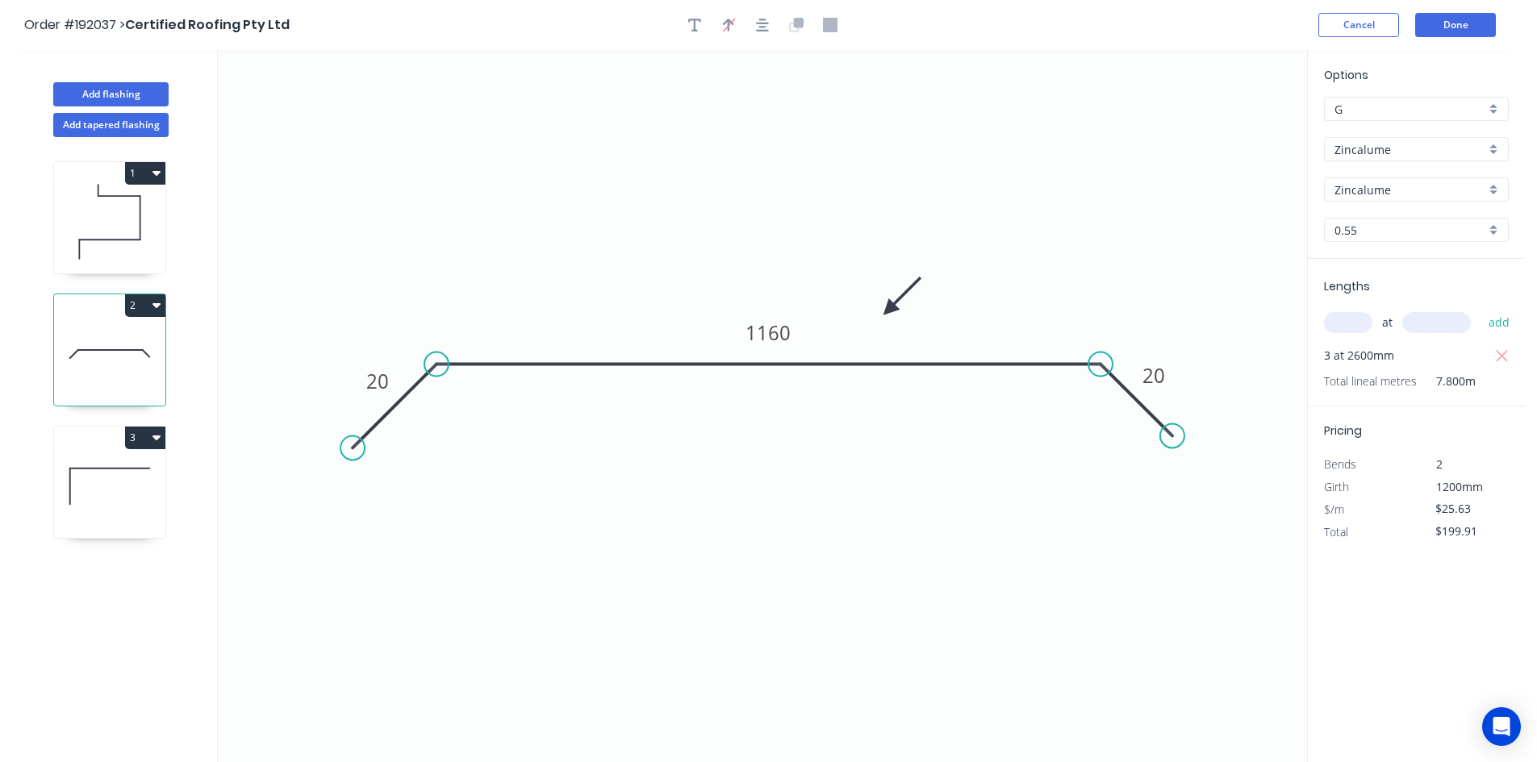
click at [134, 249] on icon at bounding box center [109, 221] width 111 height 103
type input "$12.95"
type input "$77.70"
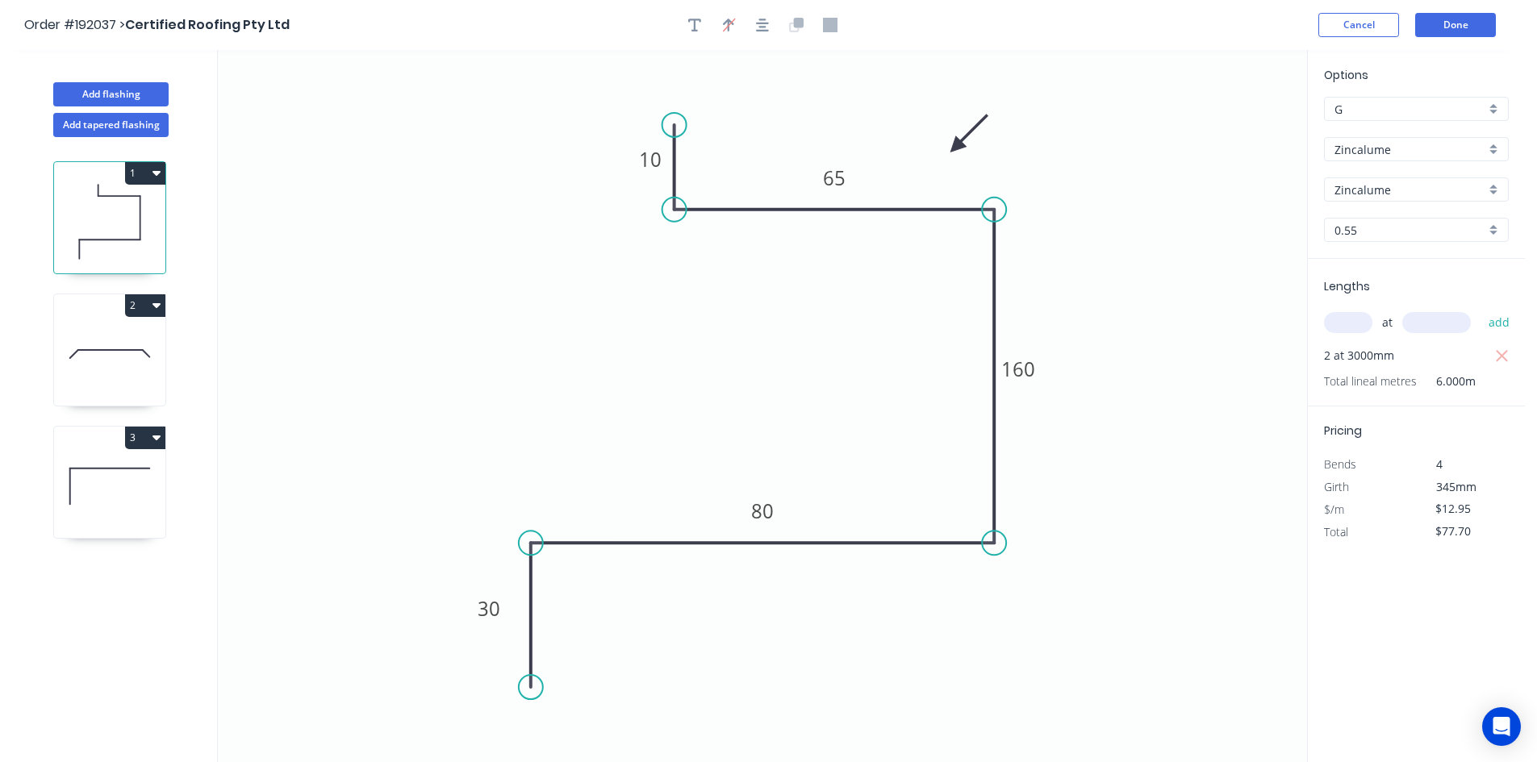
click at [111, 342] on icon at bounding box center [109, 353] width 111 height 103
type input "$25.63"
type input "$199.91"
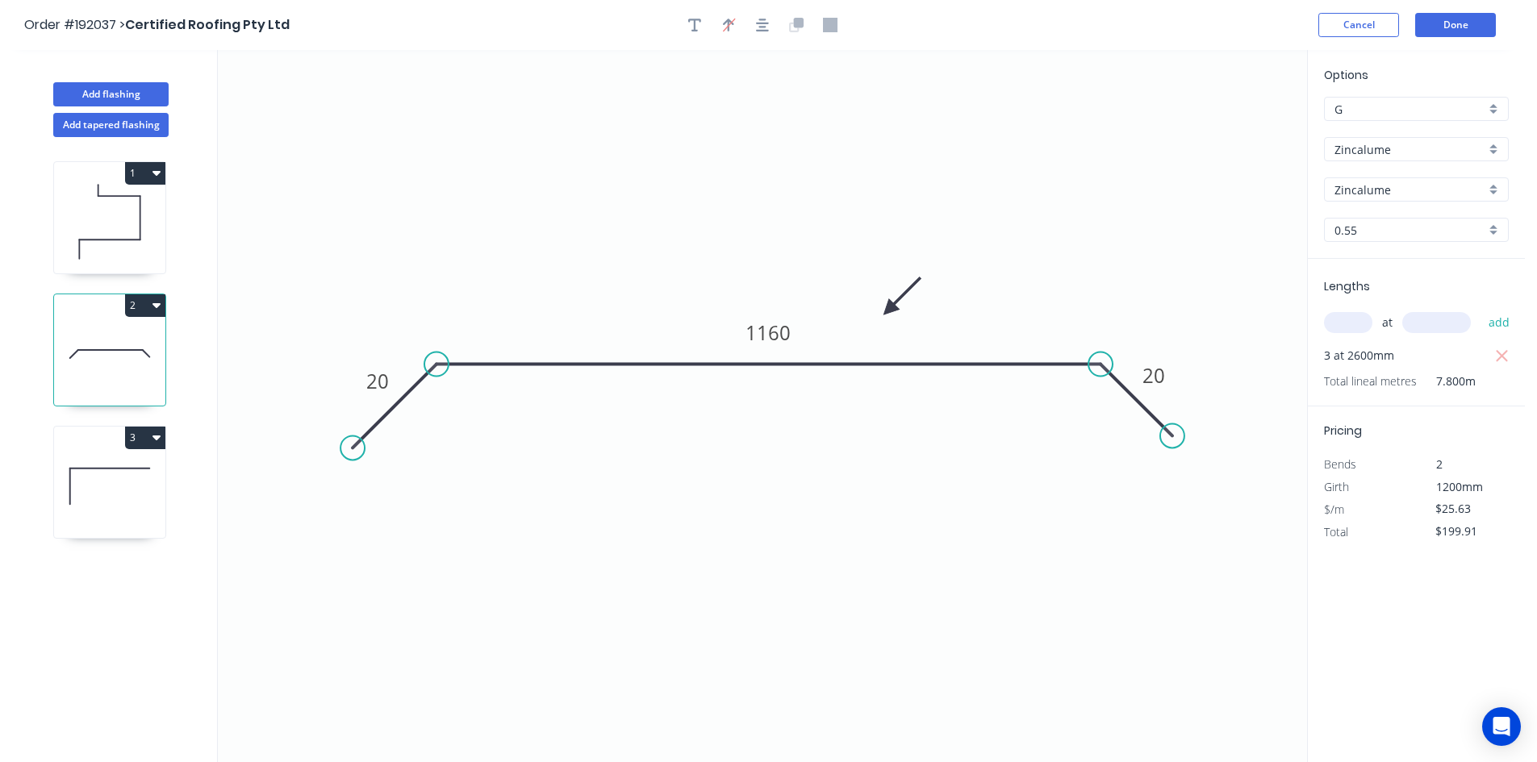
click at [109, 454] on icon at bounding box center [109, 486] width 111 height 103
type input "$17.71"
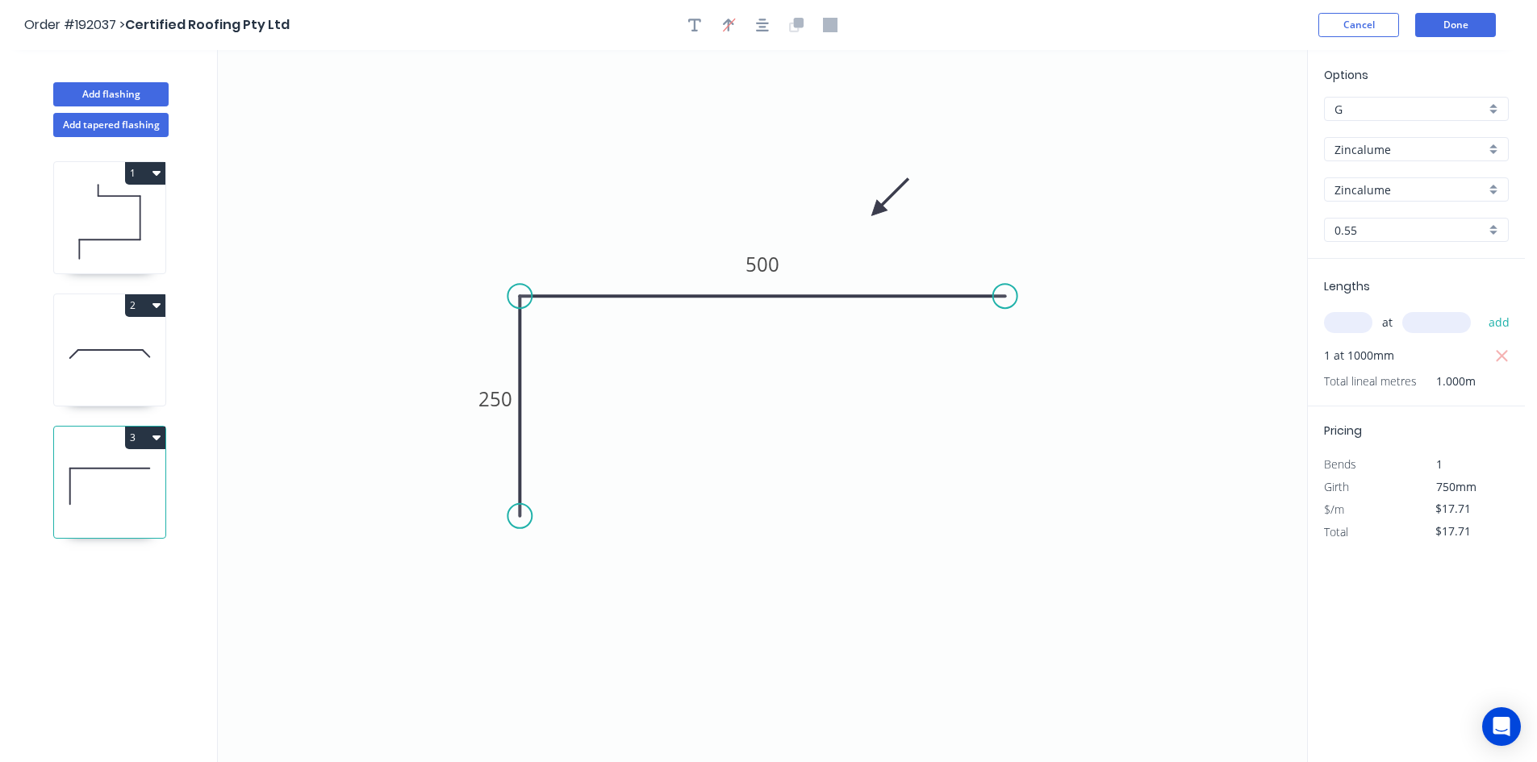
drag, startPoint x: 661, startPoint y: 419, endPoint x: 665, endPoint y: 436, distance: 16.6
click at [92, 369] on icon at bounding box center [109, 353] width 111 height 103
type input "$25.63"
type input "$199.91"
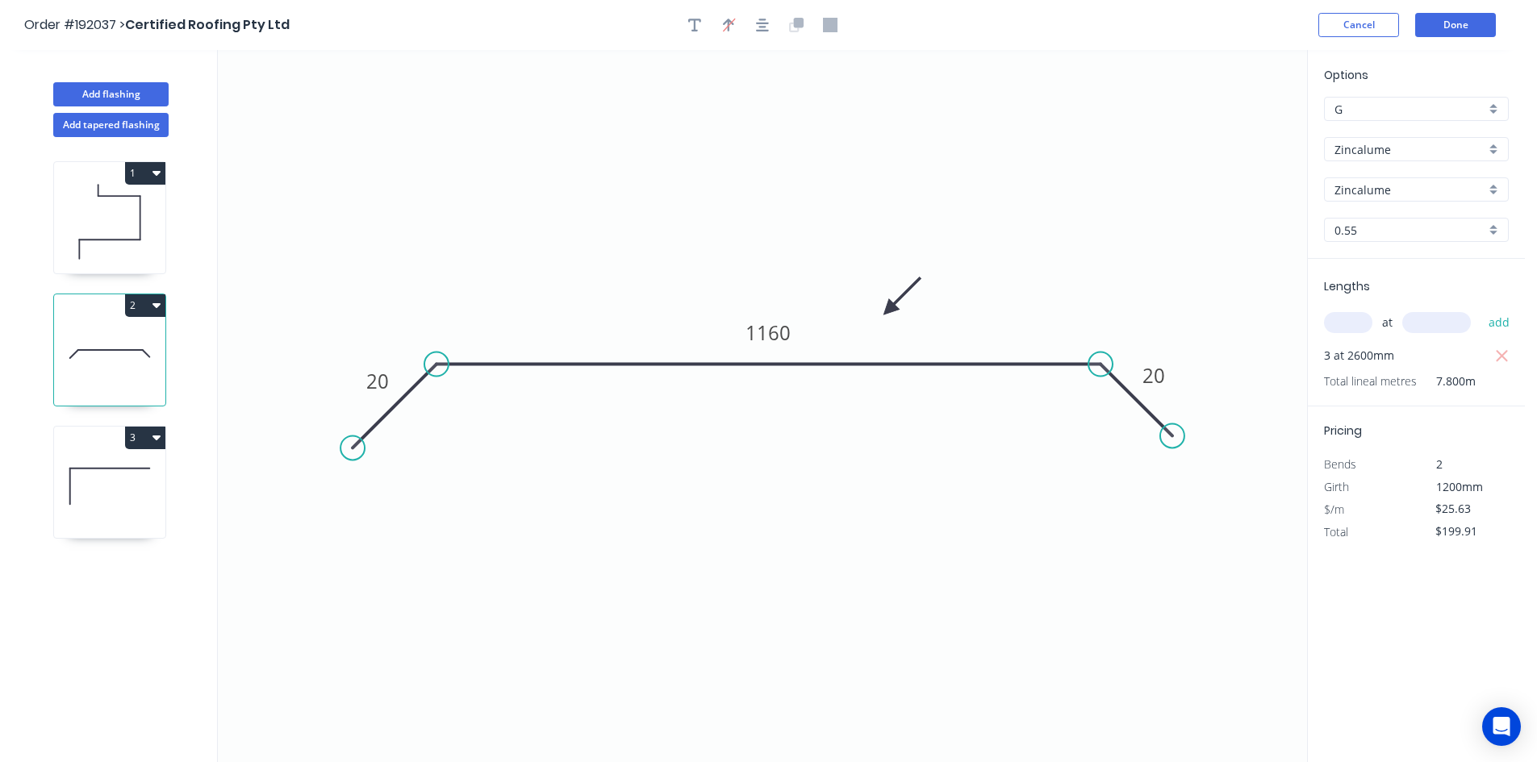
click at [98, 257] on icon at bounding box center [109, 221] width 111 height 103
type input "$12.95"
type input "$77.70"
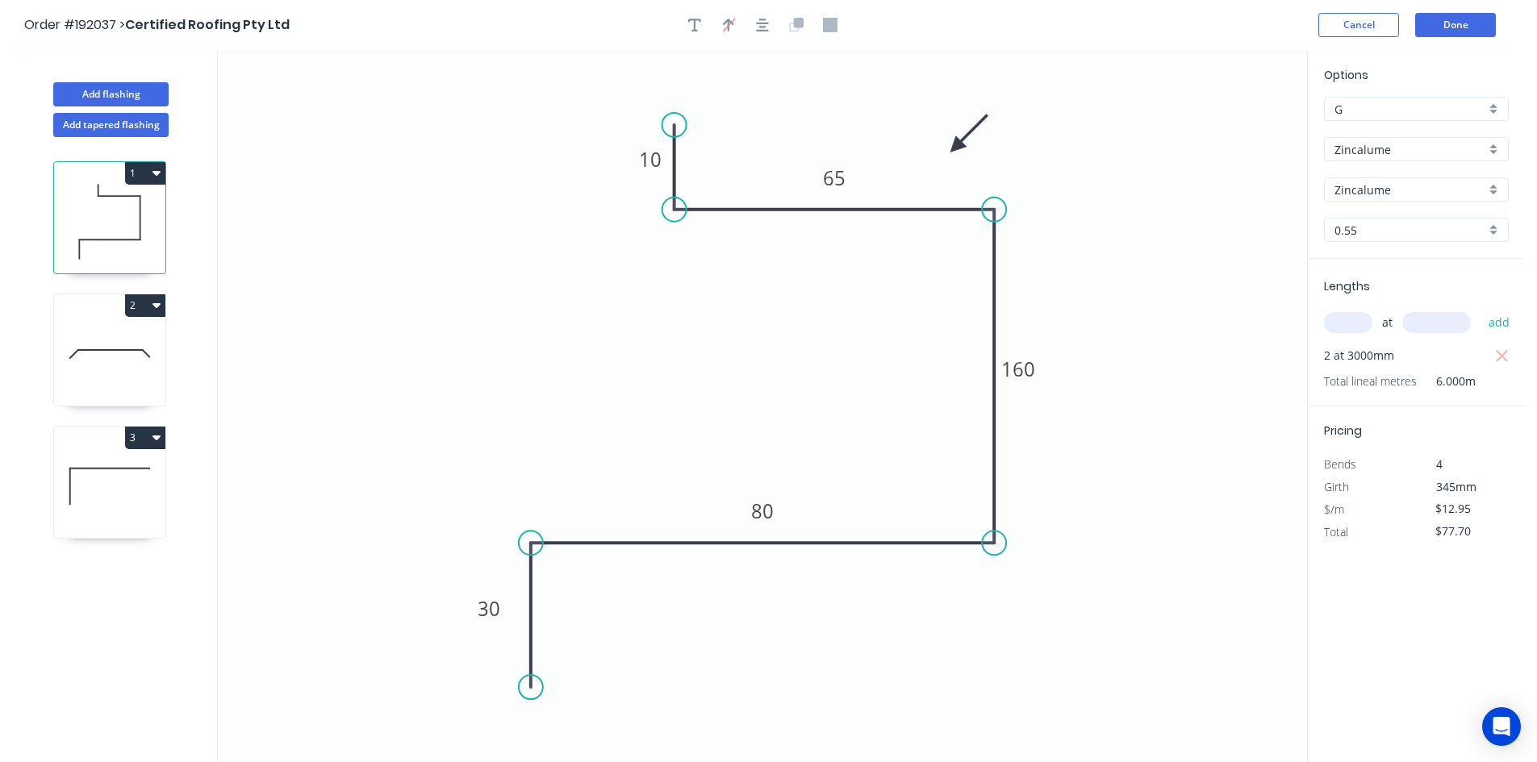
click at [86, 363] on icon at bounding box center [109, 353] width 111 height 103
type input "$25.63"
type input "$199.91"
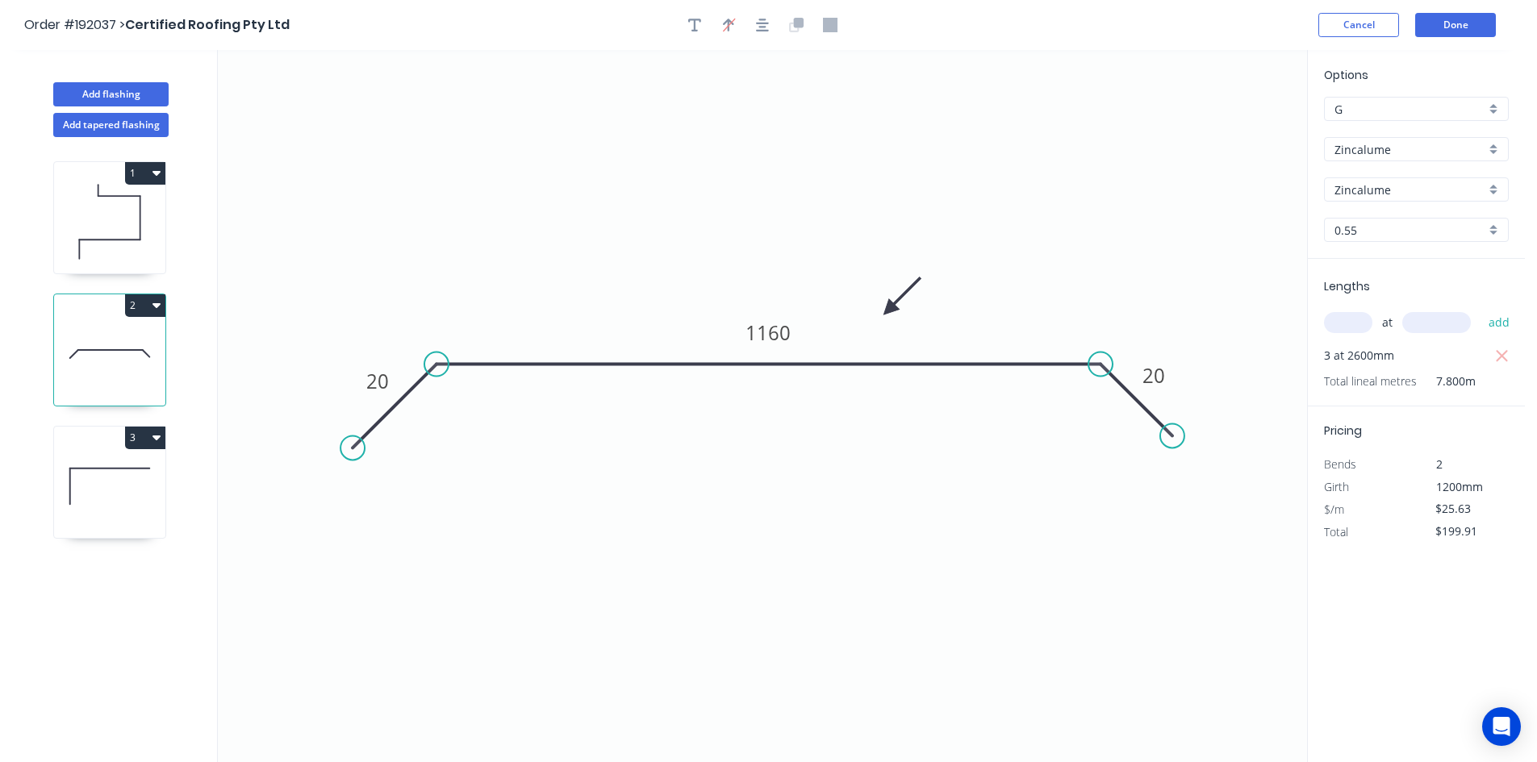
click at [90, 498] on icon at bounding box center [109, 486] width 111 height 103
type input "$17.71"
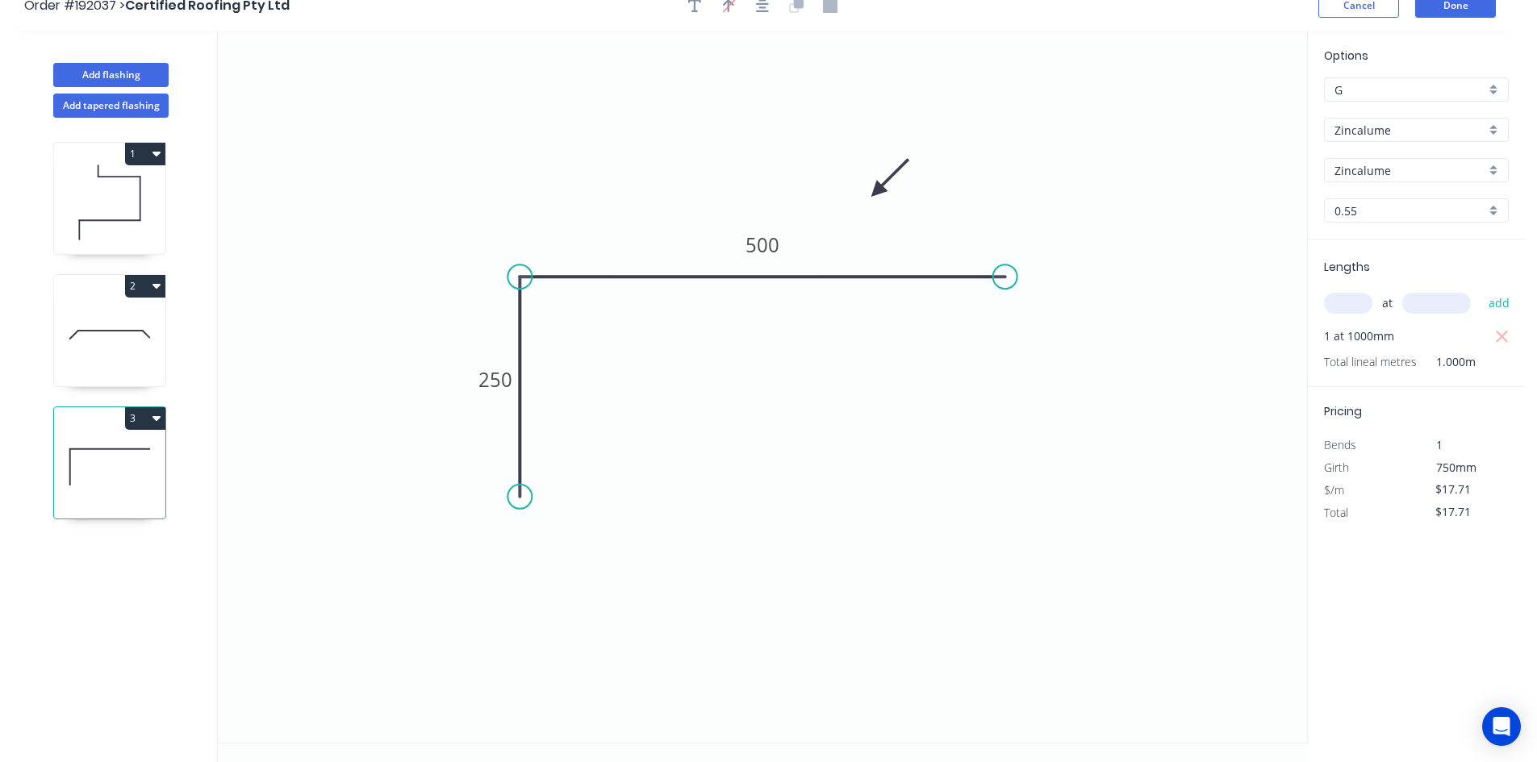
scroll to position [30, 0]
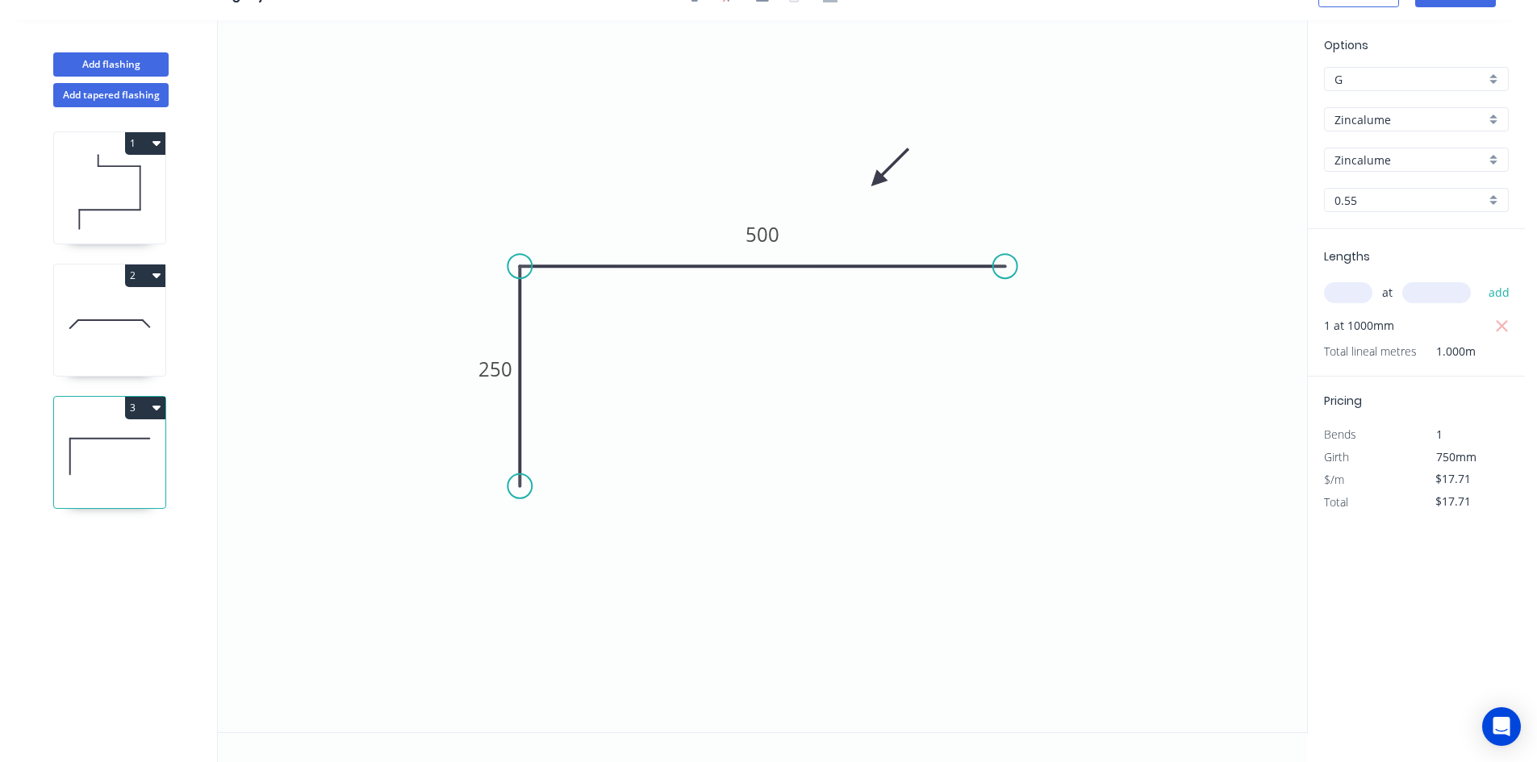
drag, startPoint x: 636, startPoint y: 389, endPoint x: 630, endPoint y: 310, distance: 79.3
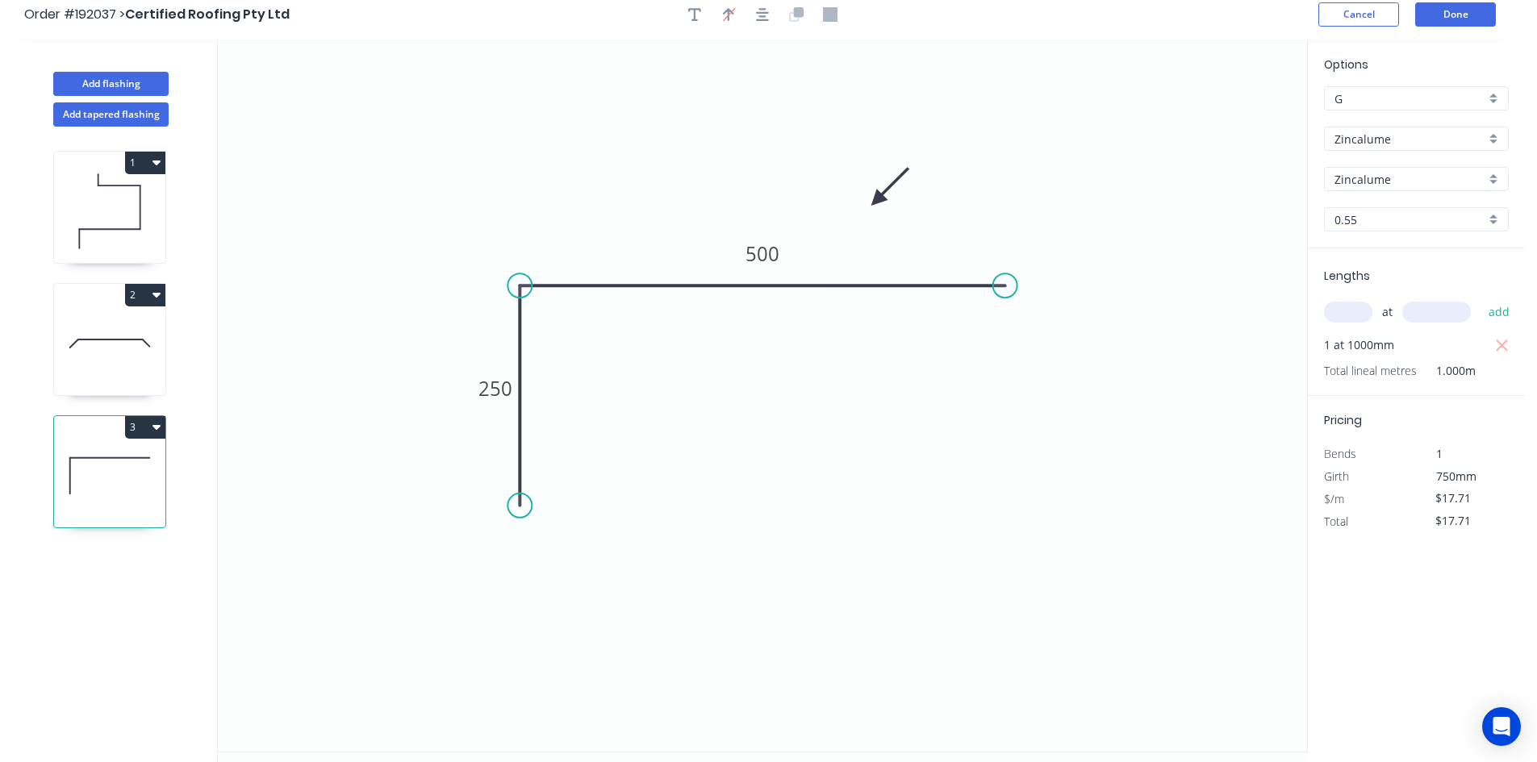
scroll to position [0, 0]
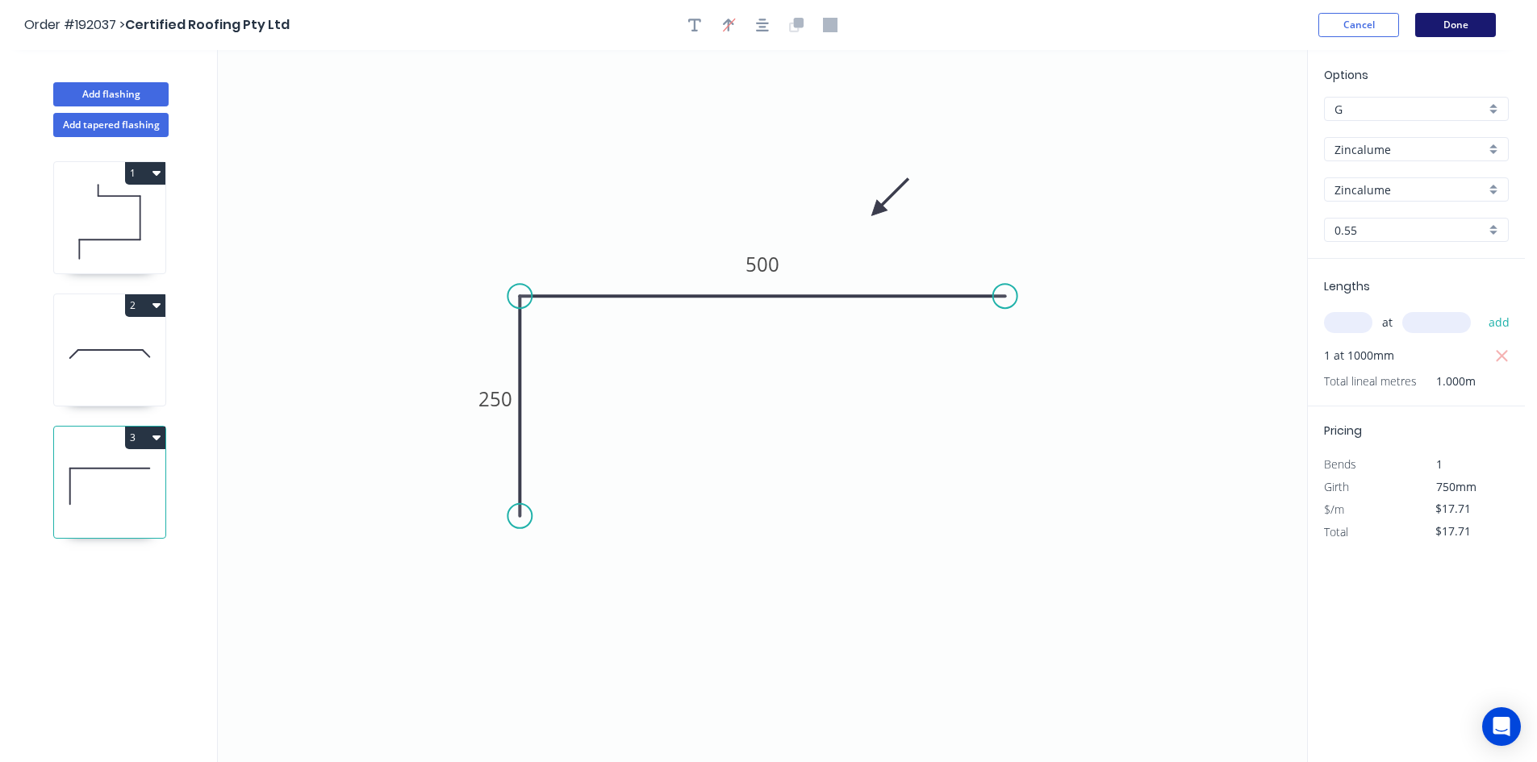
click at [1439, 20] on button "Done" at bounding box center [1455, 25] width 81 height 24
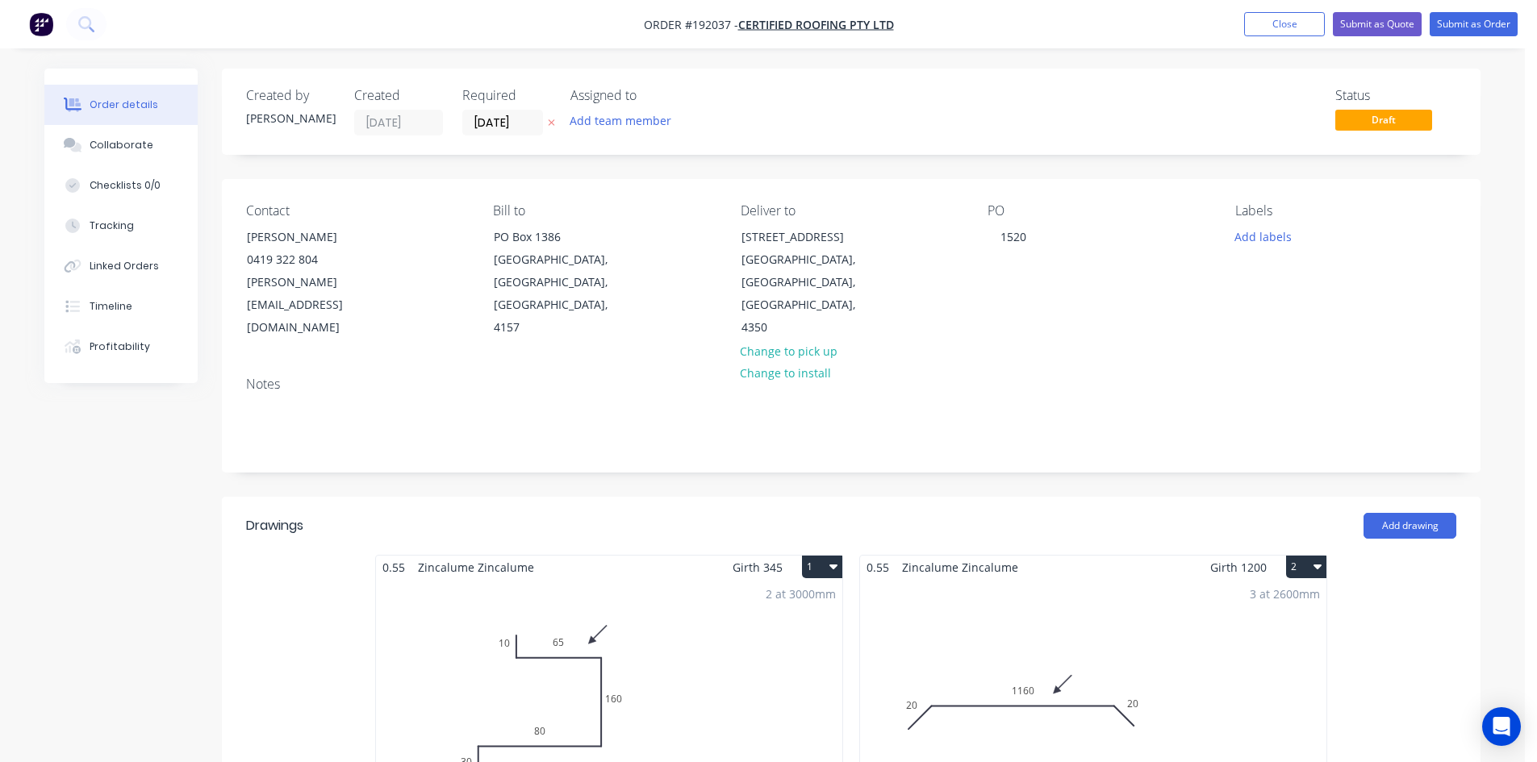
click at [981, 364] on div "Notes" at bounding box center [851, 418] width 1258 height 108
click at [1460, 28] on button "Submit as Order" at bounding box center [1473, 24] width 88 height 24
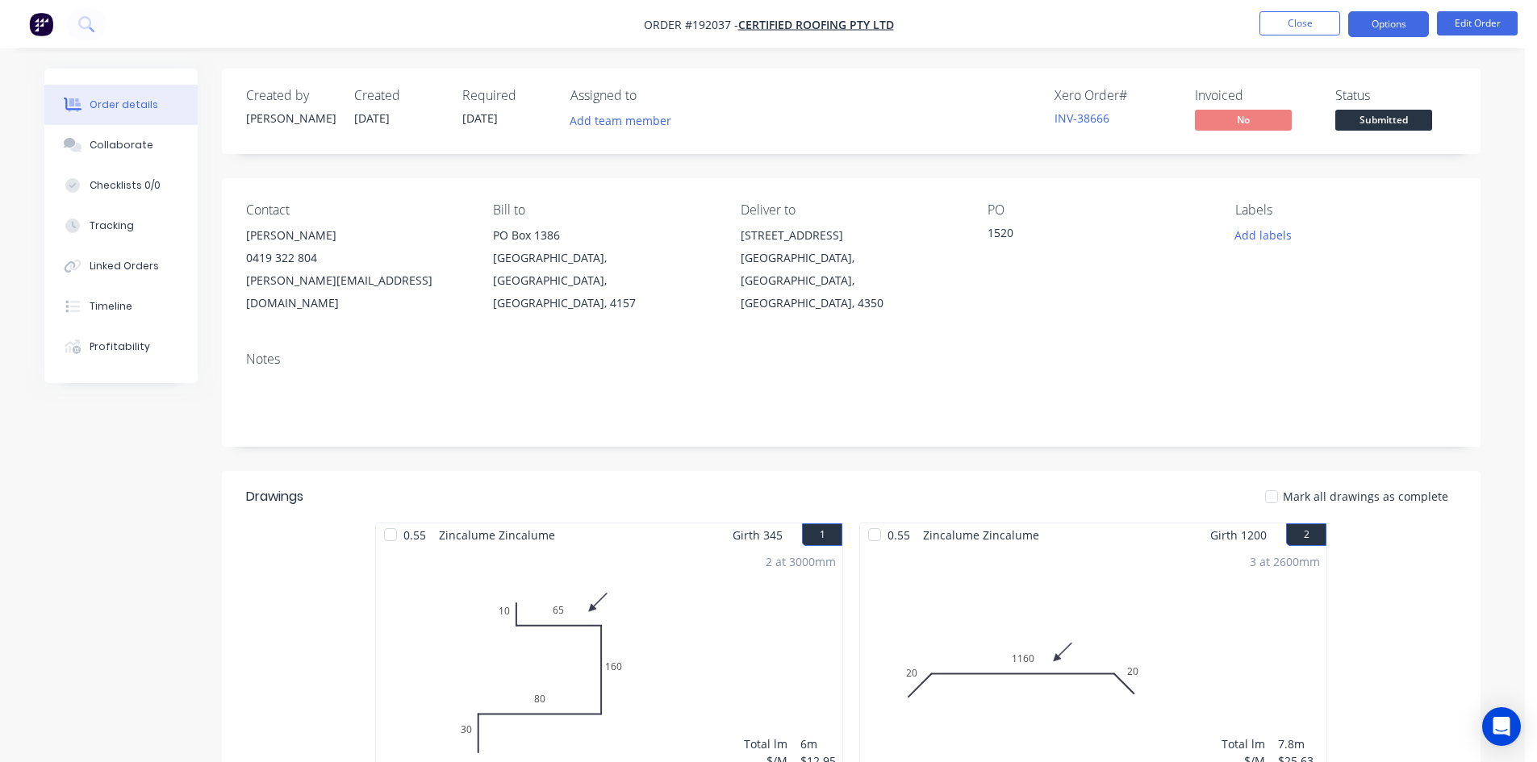
click at [1374, 33] on button "Options" at bounding box center [1388, 24] width 81 height 26
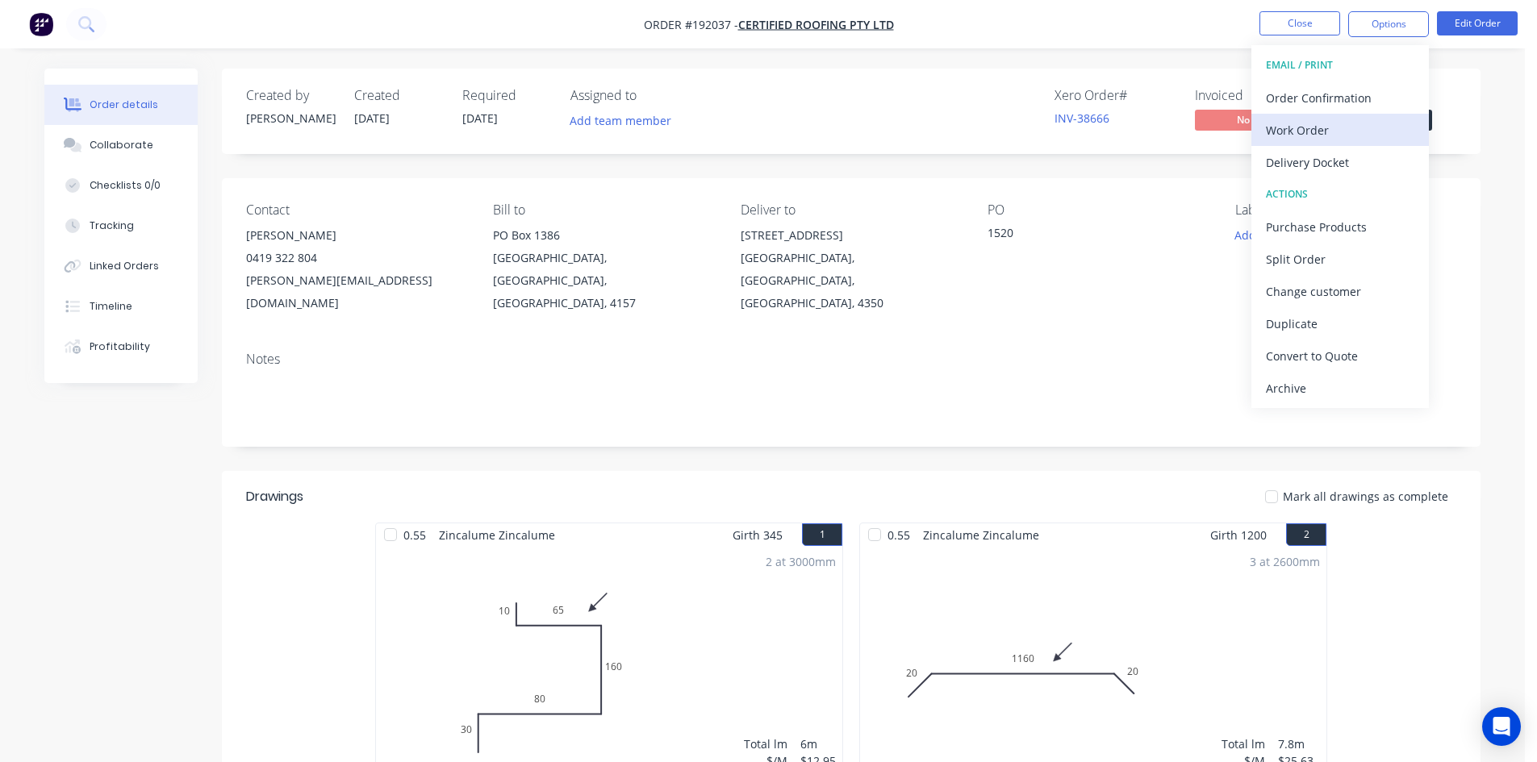
click at [1316, 119] on button "Work Order" at bounding box center [1339, 130] width 177 height 32
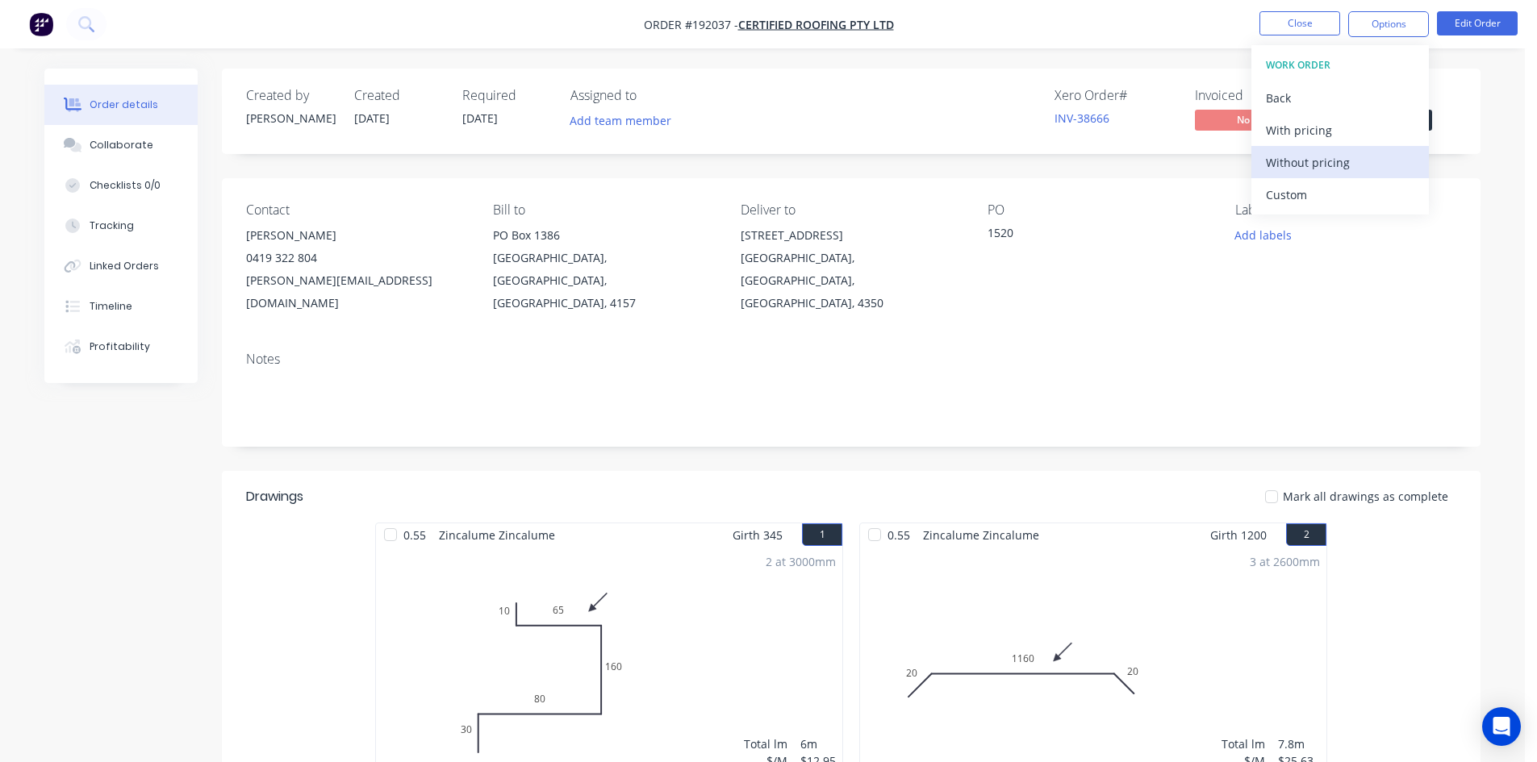
click at [1258, 177] on button "Without pricing" at bounding box center [1339, 162] width 177 height 32
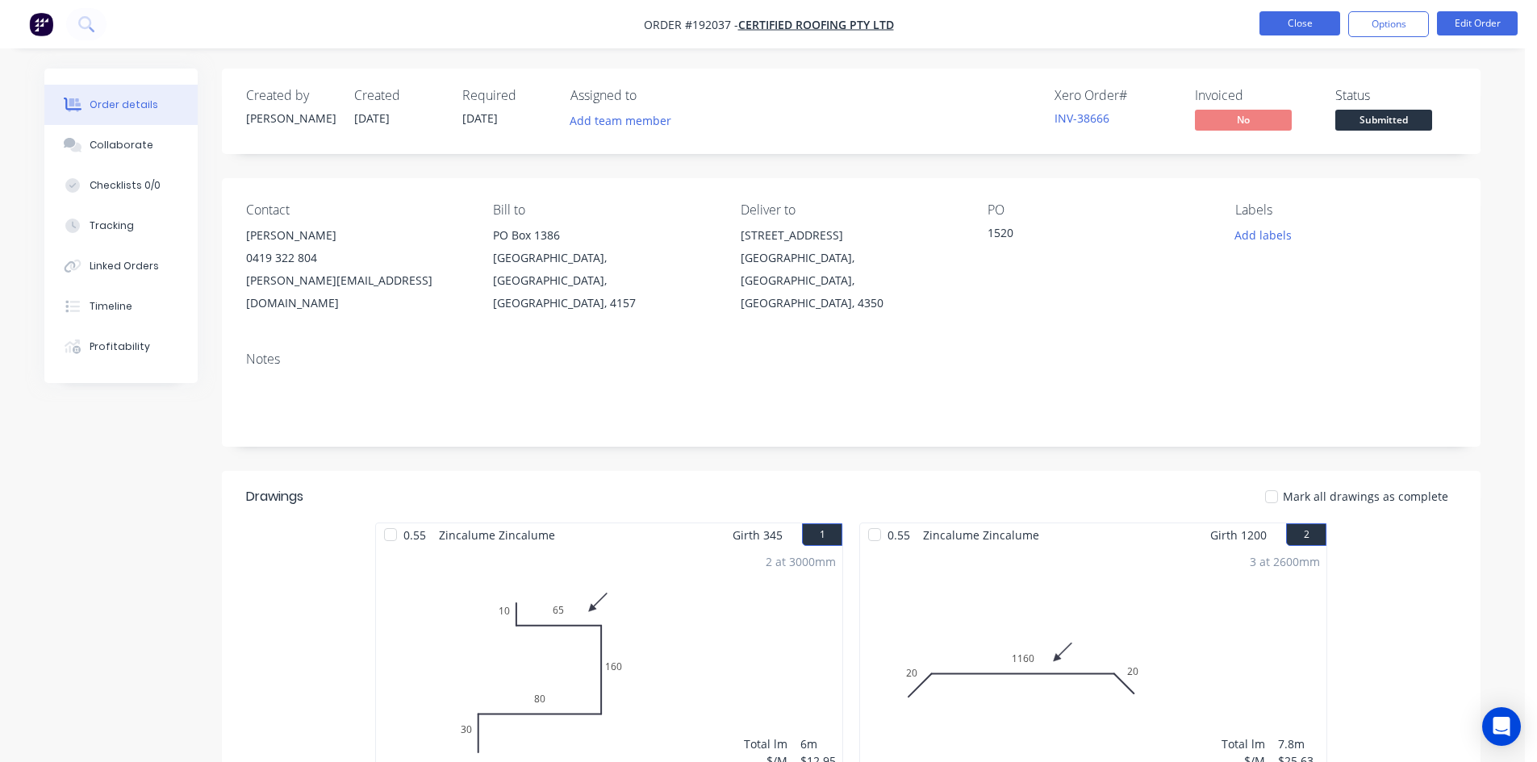
click at [1301, 31] on button "Close" at bounding box center [1299, 23] width 81 height 24
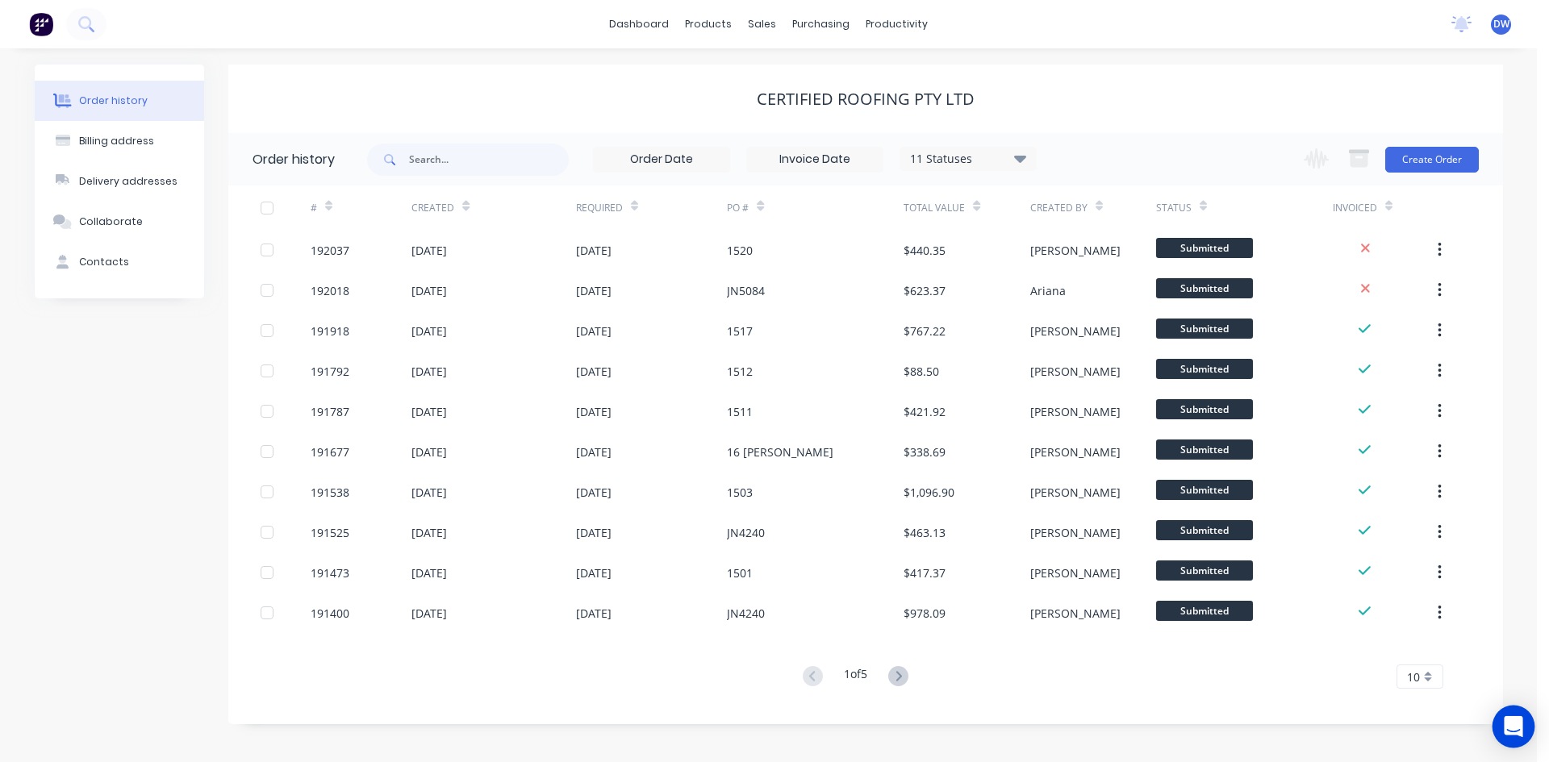
click at [1516, 720] on icon "Open Intercom Messenger" at bounding box center [1513, 726] width 19 height 21
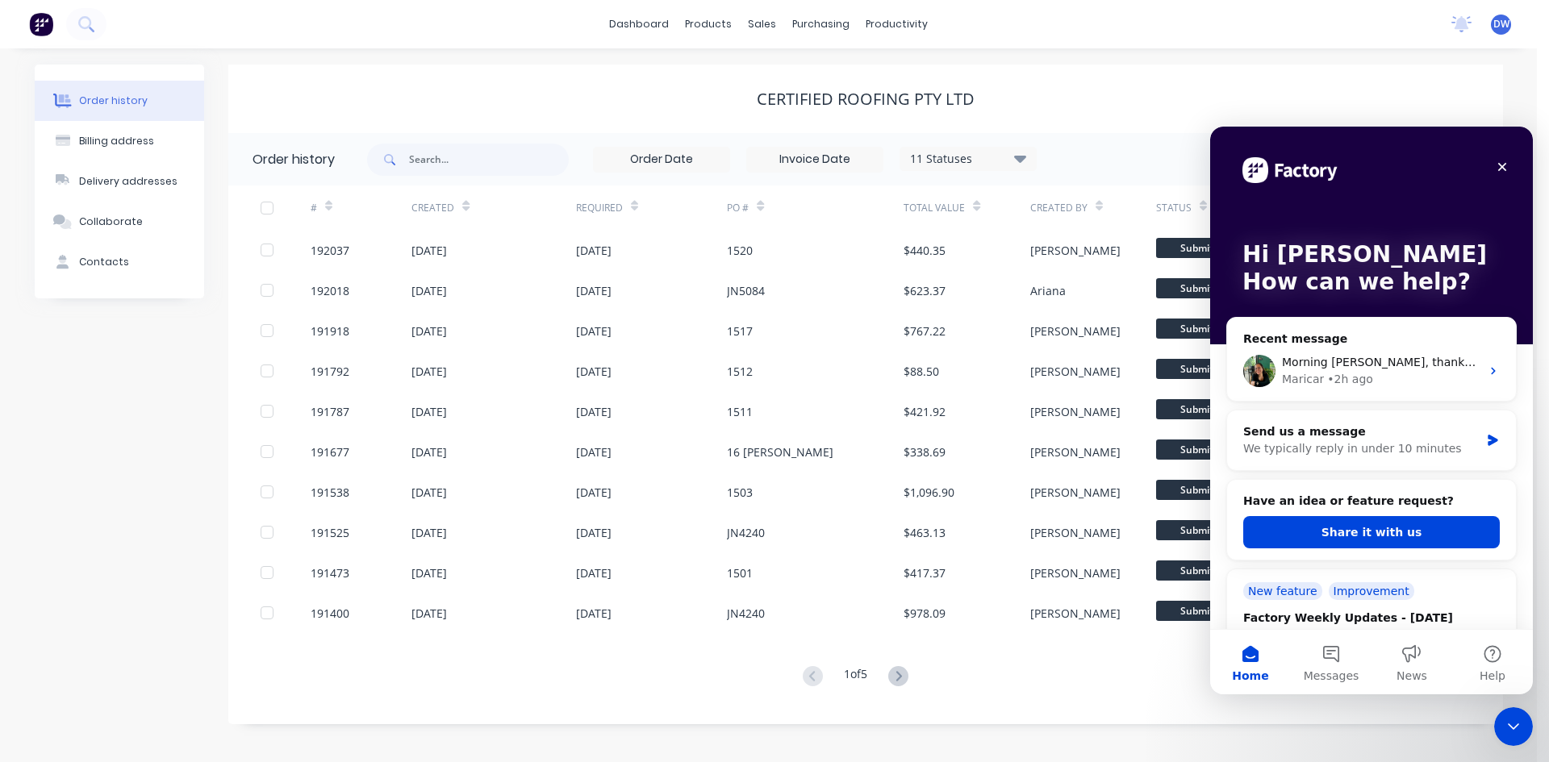
click at [1516, 719] on icon "Close Intercom Messenger" at bounding box center [1513, 726] width 19 height 19
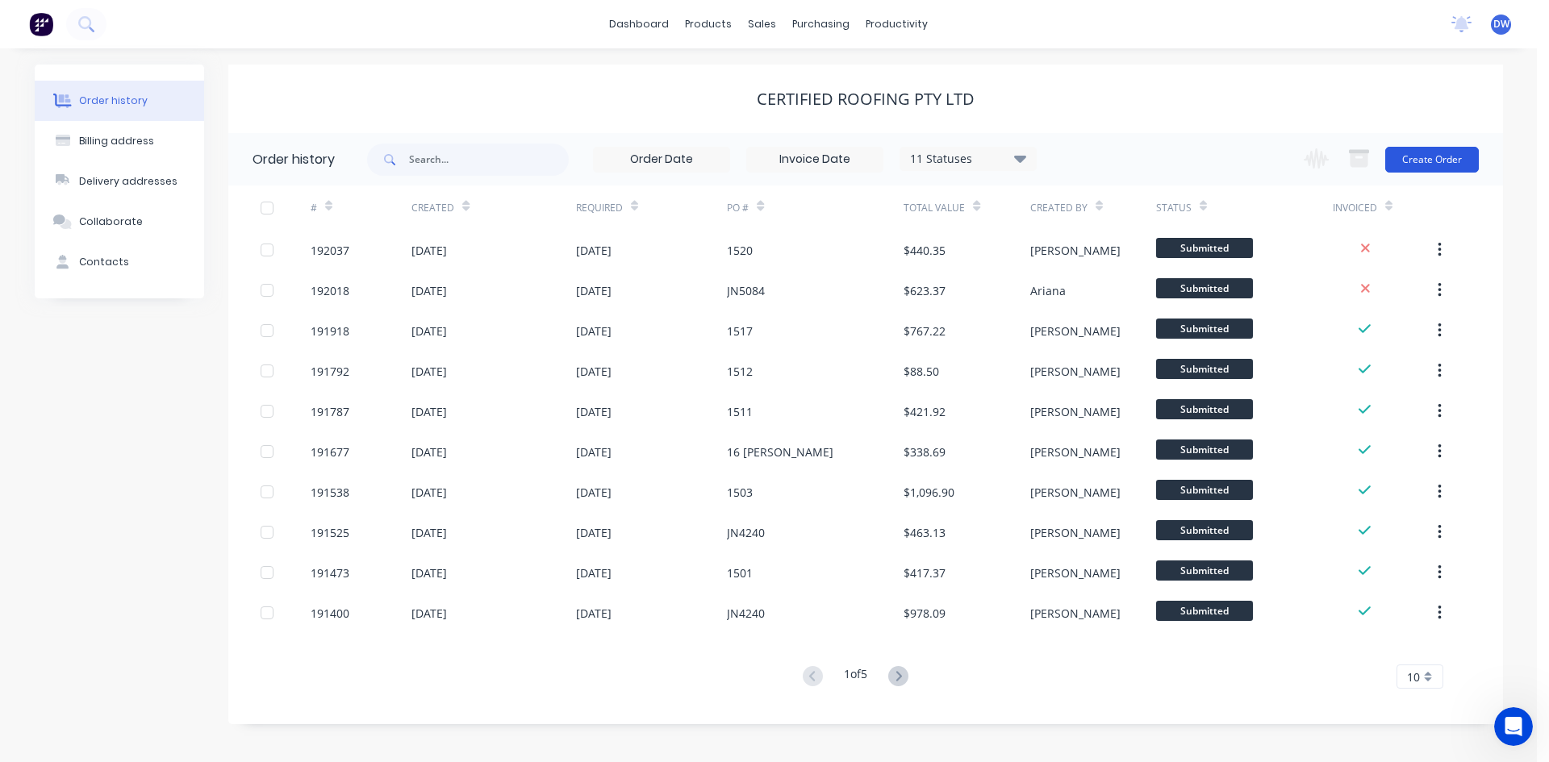
click at [1458, 165] on button "Create Order" at bounding box center [1432, 160] width 94 height 26
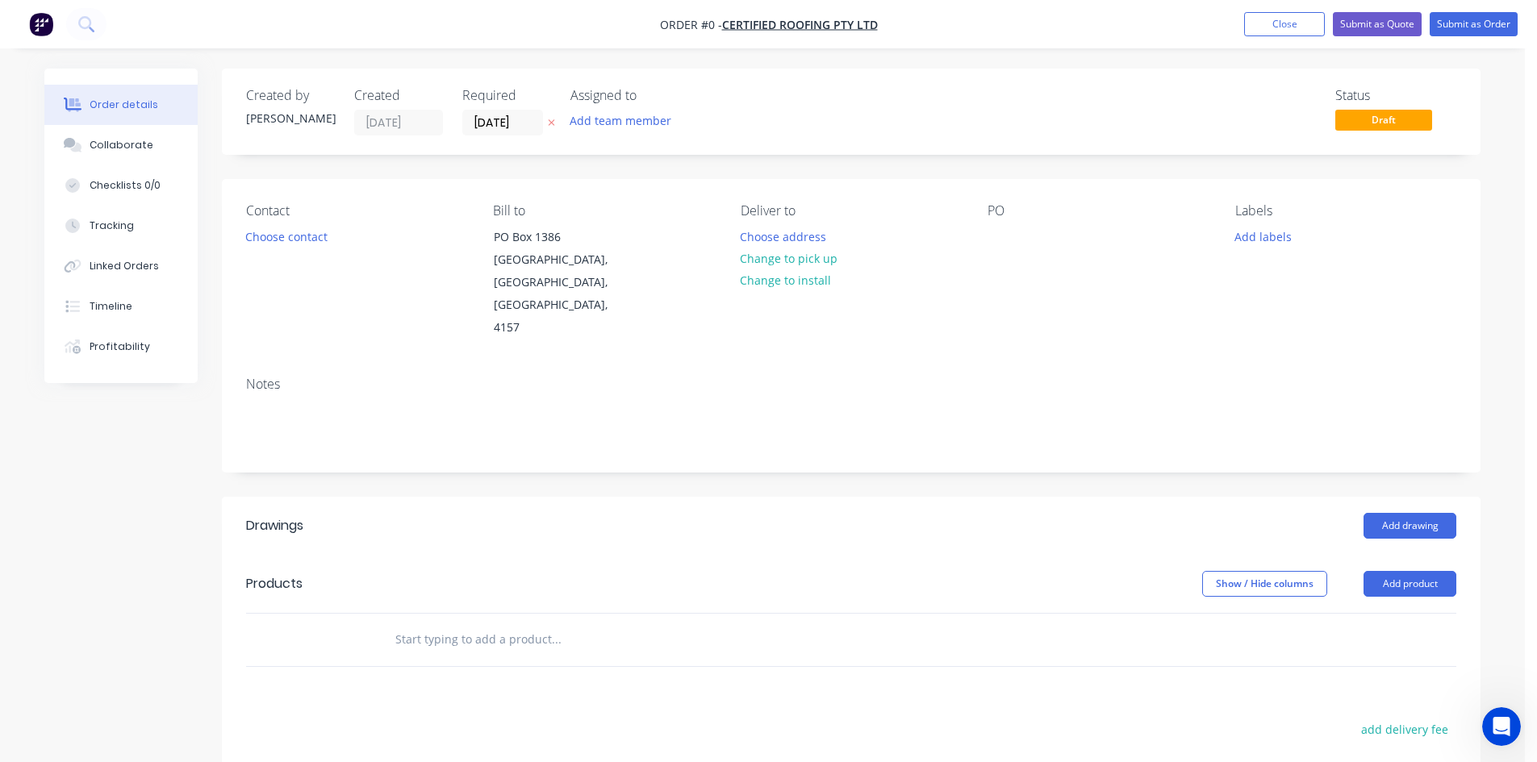
click at [500, 106] on div "Required 08/09/25" at bounding box center [506, 112] width 89 height 48
click at [495, 125] on input "[DATE]" at bounding box center [502, 123] width 79 height 24
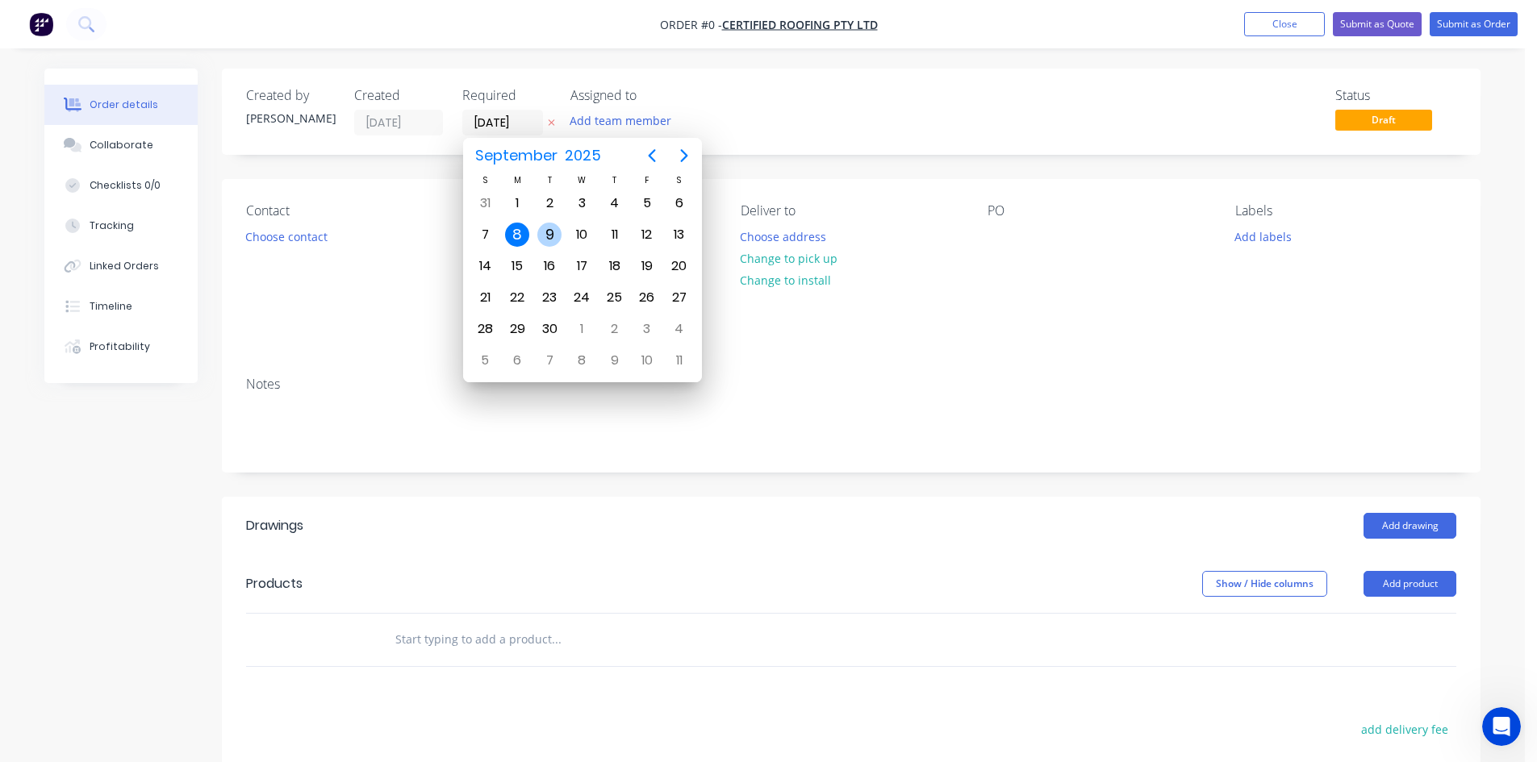
click at [544, 235] on div "9" at bounding box center [549, 235] width 24 height 24
type input "[DATE]"
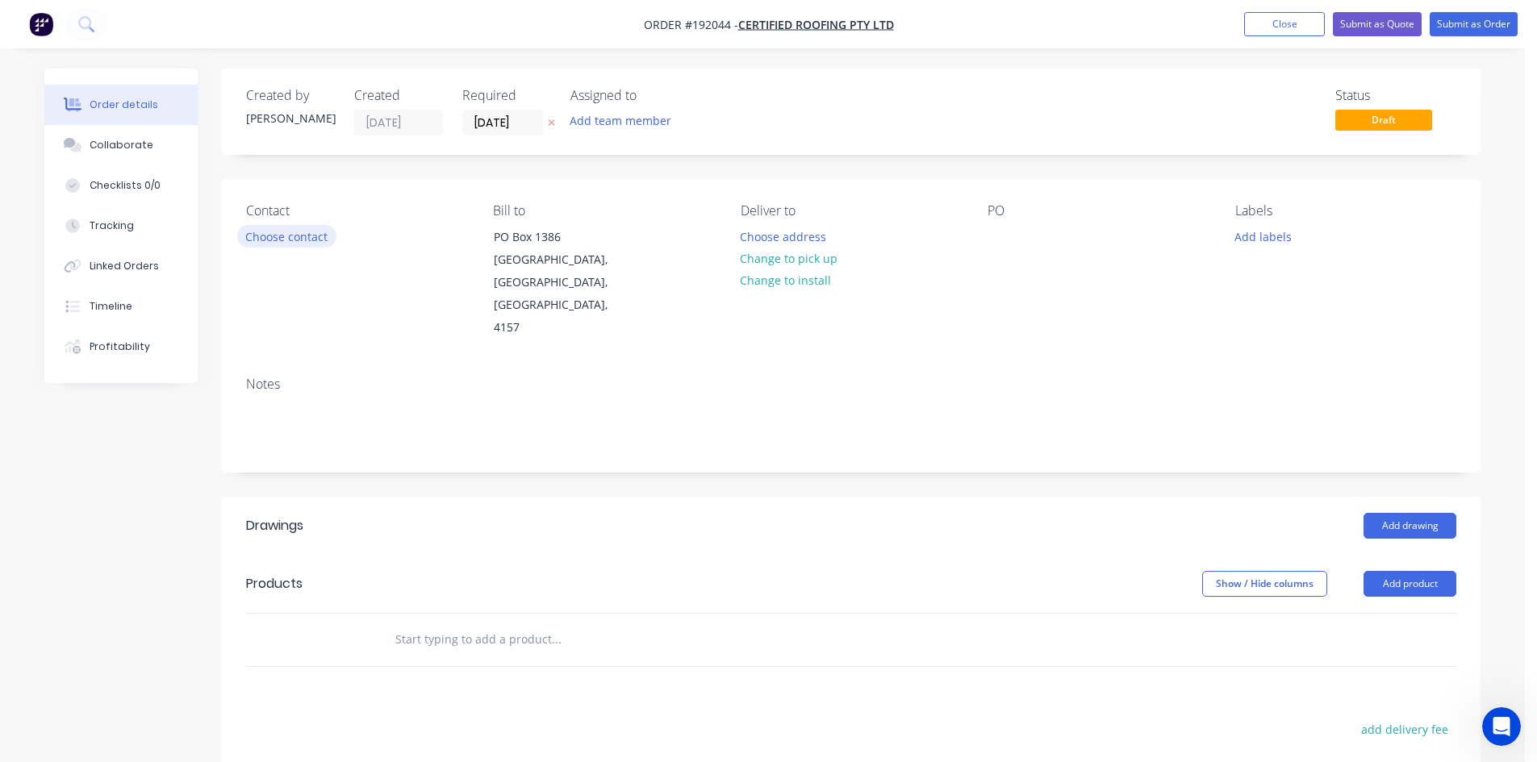
click at [322, 245] on button "Choose contact" at bounding box center [286, 236] width 99 height 22
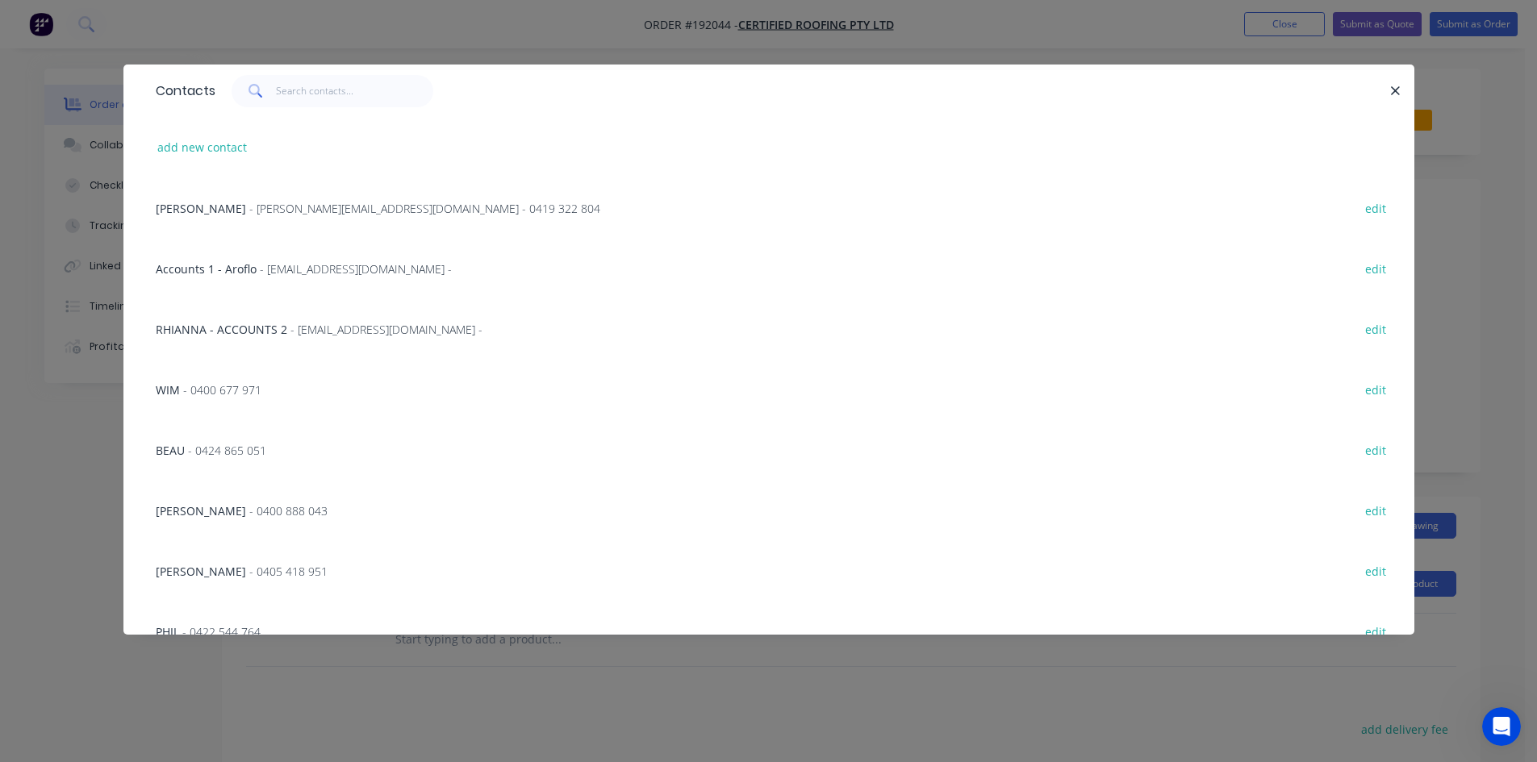
click at [1384, 86] on div at bounding box center [802, 91] width 1174 height 32
click at [1390, 90] on icon "button" at bounding box center [1395, 91] width 10 height 15
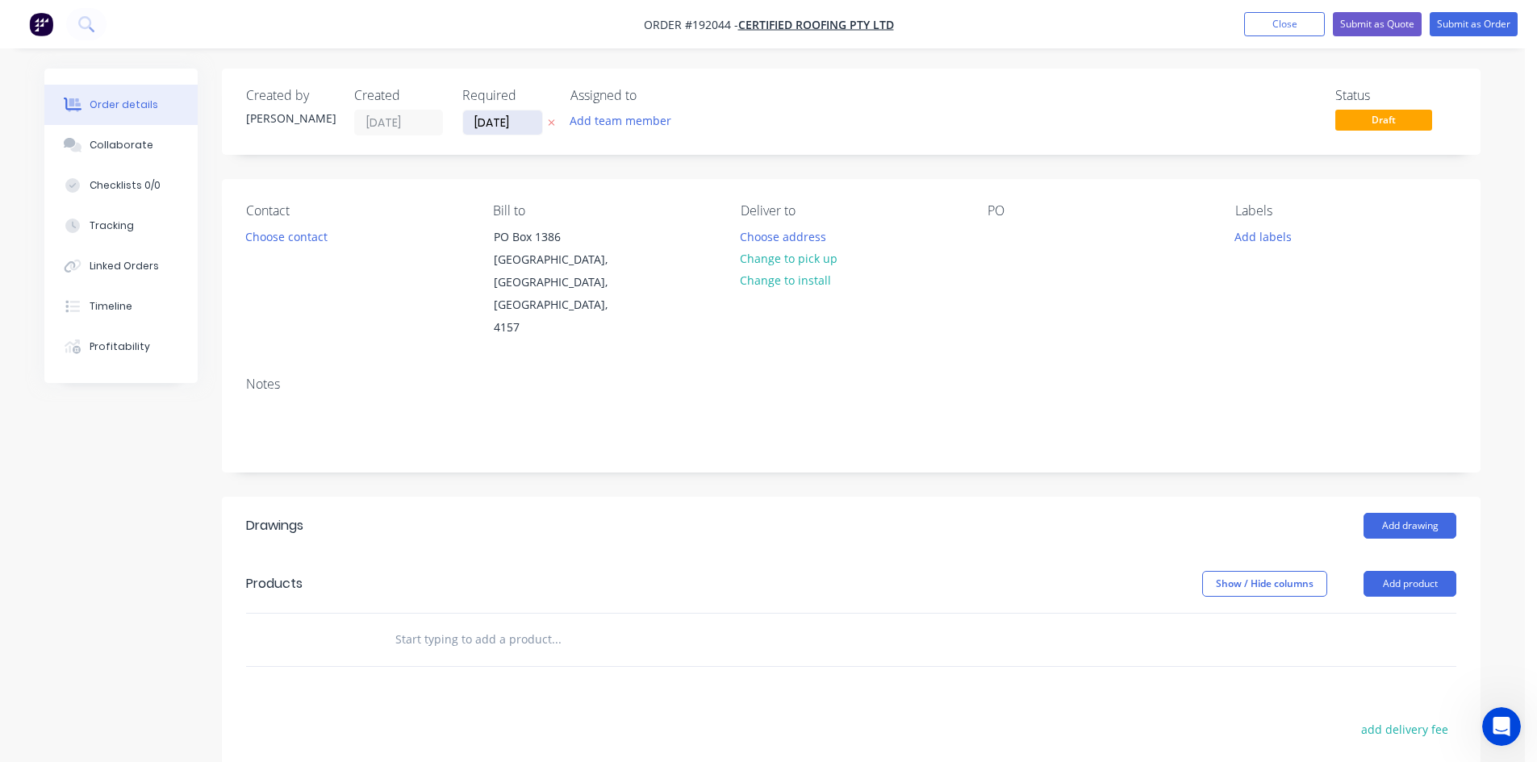
click at [508, 132] on input "[DATE]" at bounding box center [502, 123] width 79 height 24
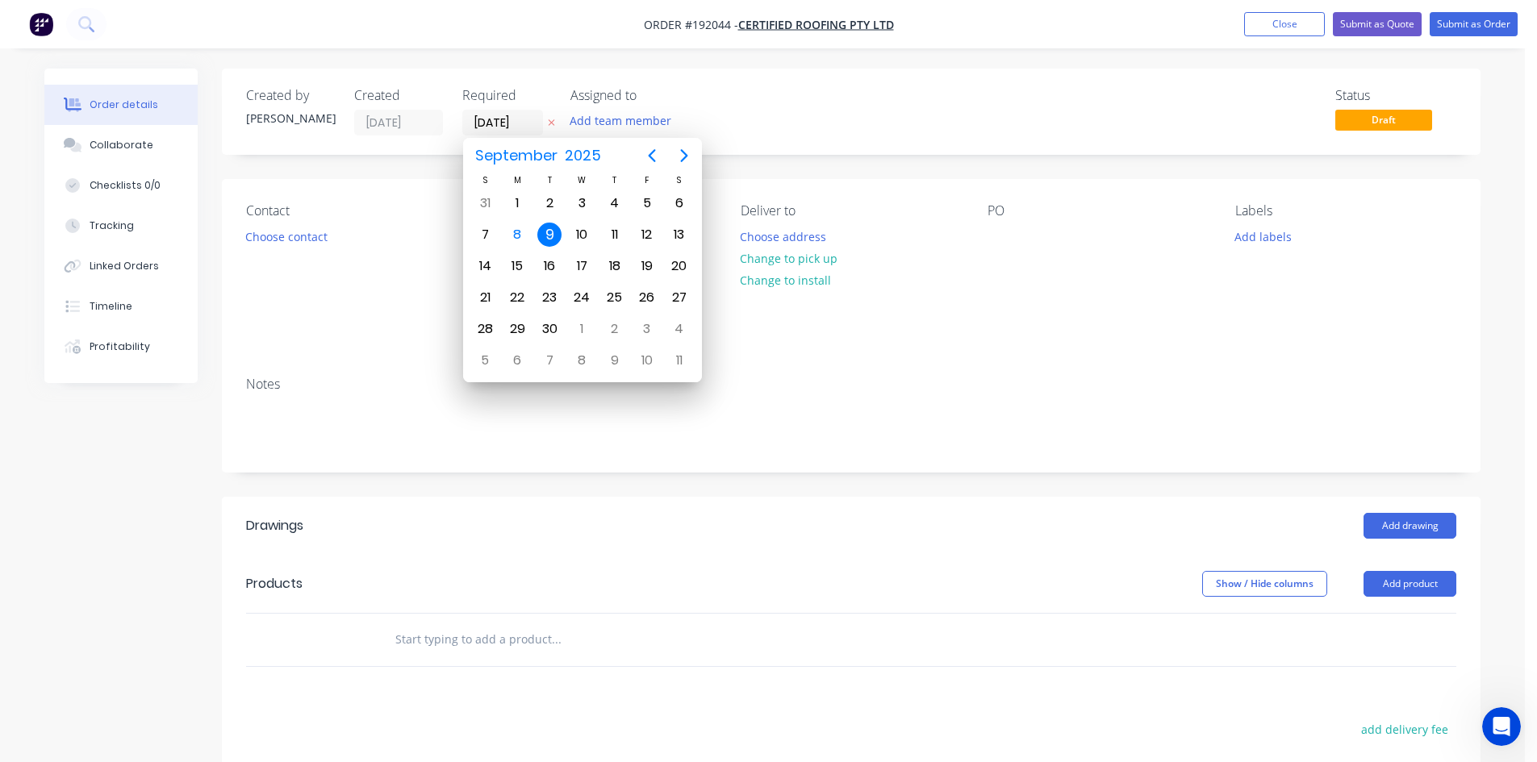
click at [547, 240] on div "9" at bounding box center [549, 235] width 24 height 24
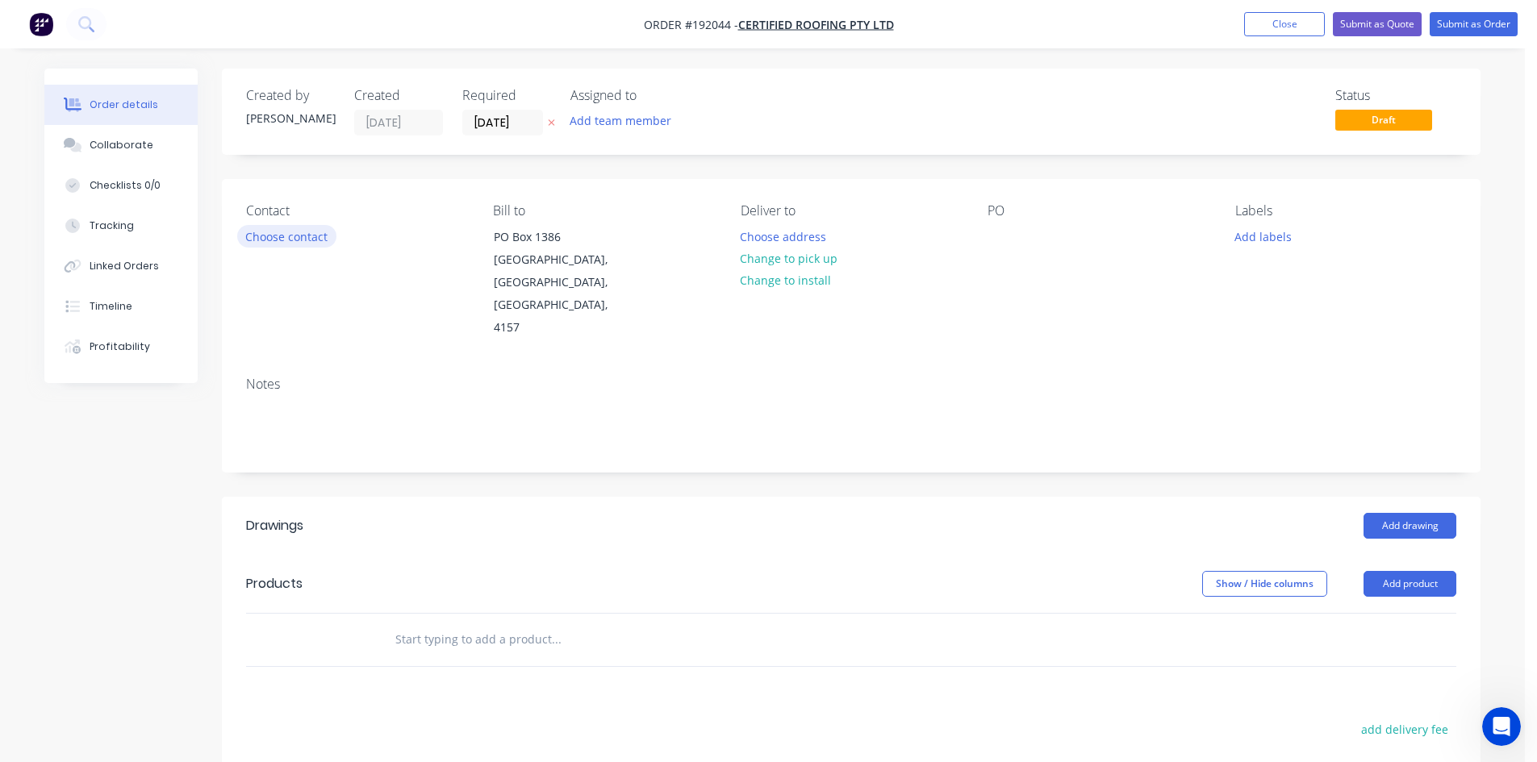
click at [312, 241] on button "Choose contact" at bounding box center [286, 236] width 99 height 22
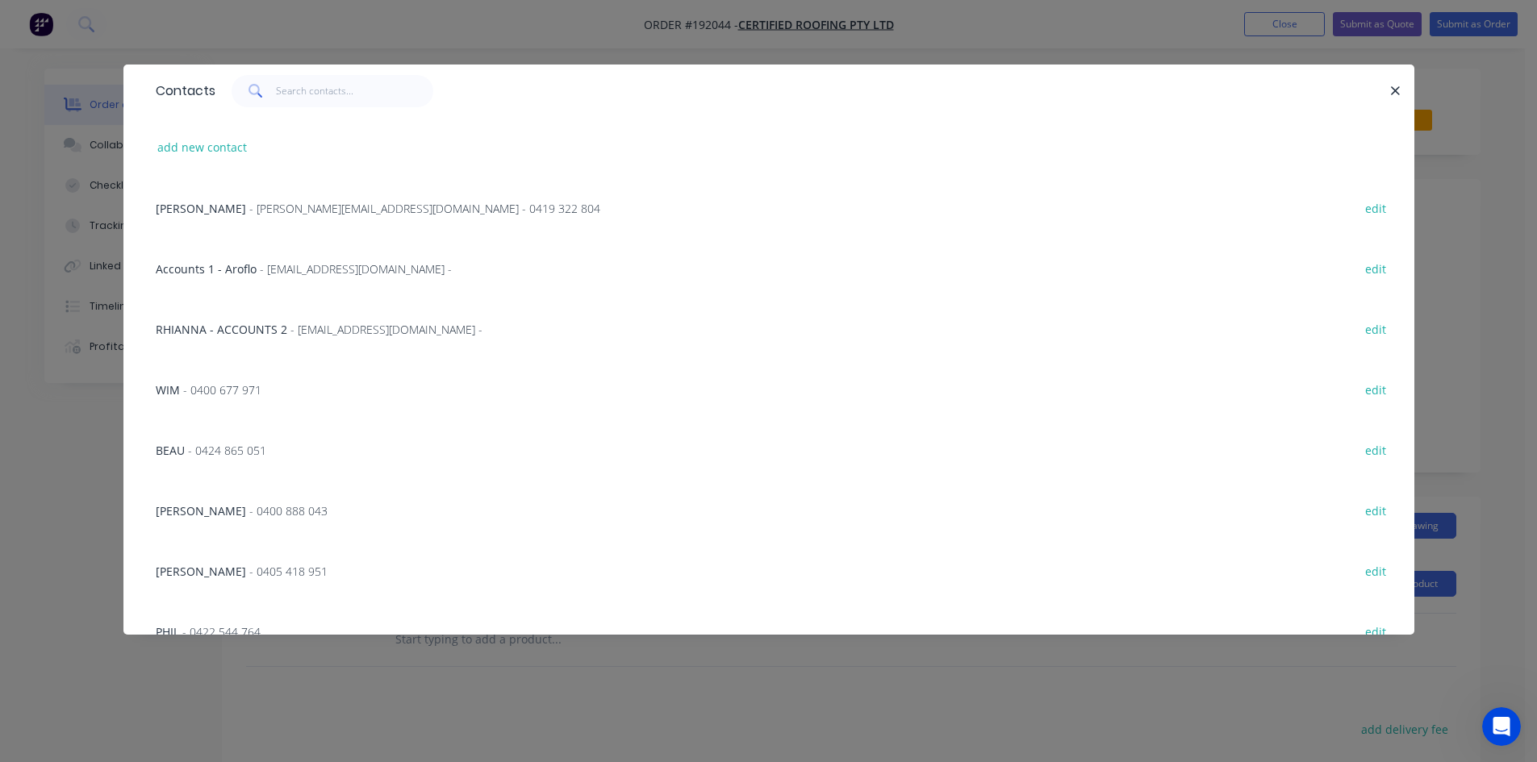
click at [340, 214] on span "- paul@certifiedroofing.com.au - 0419 322 804" at bounding box center [424, 208] width 351 height 15
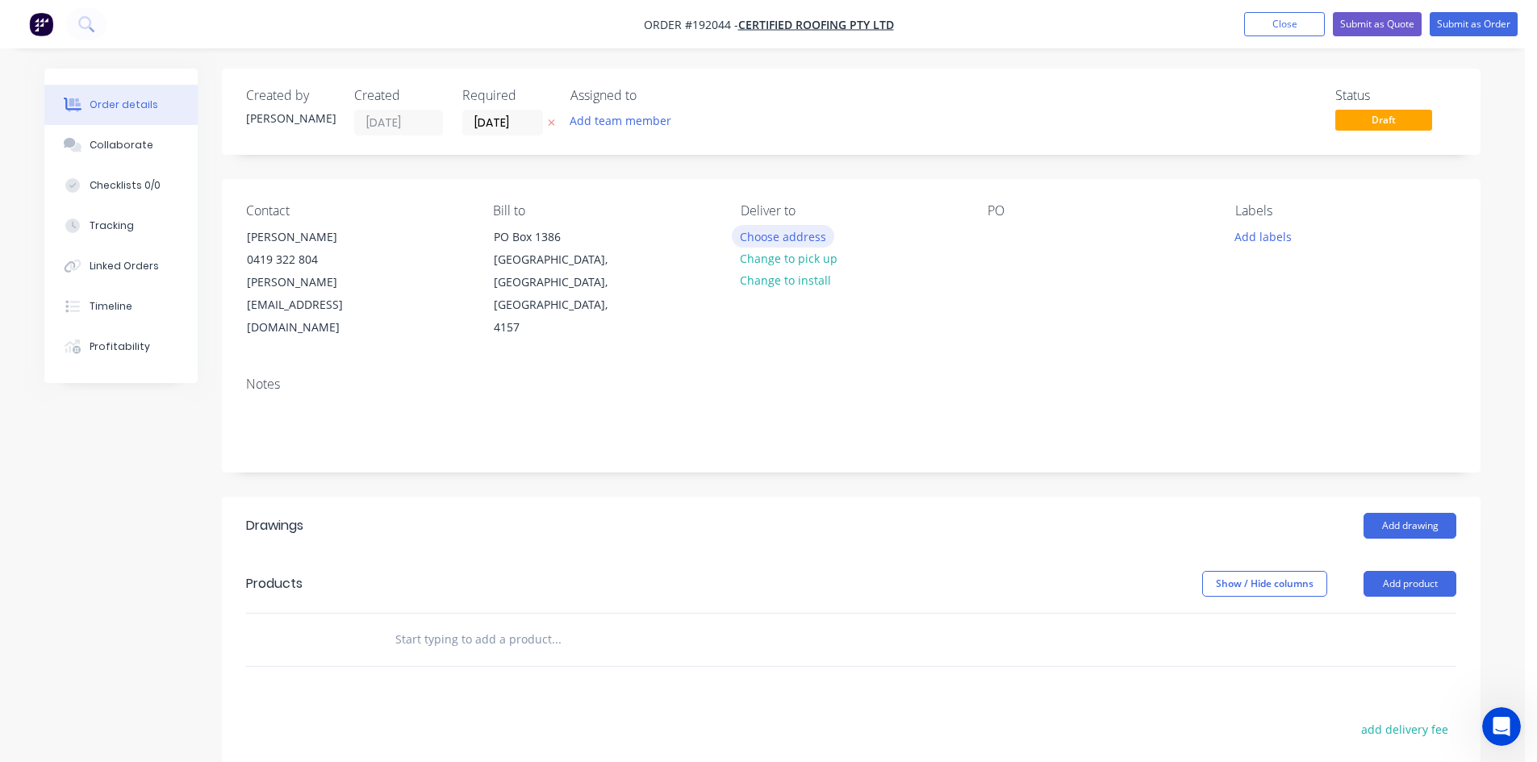
click at [741, 242] on button "Choose address" at bounding box center [783, 236] width 103 height 22
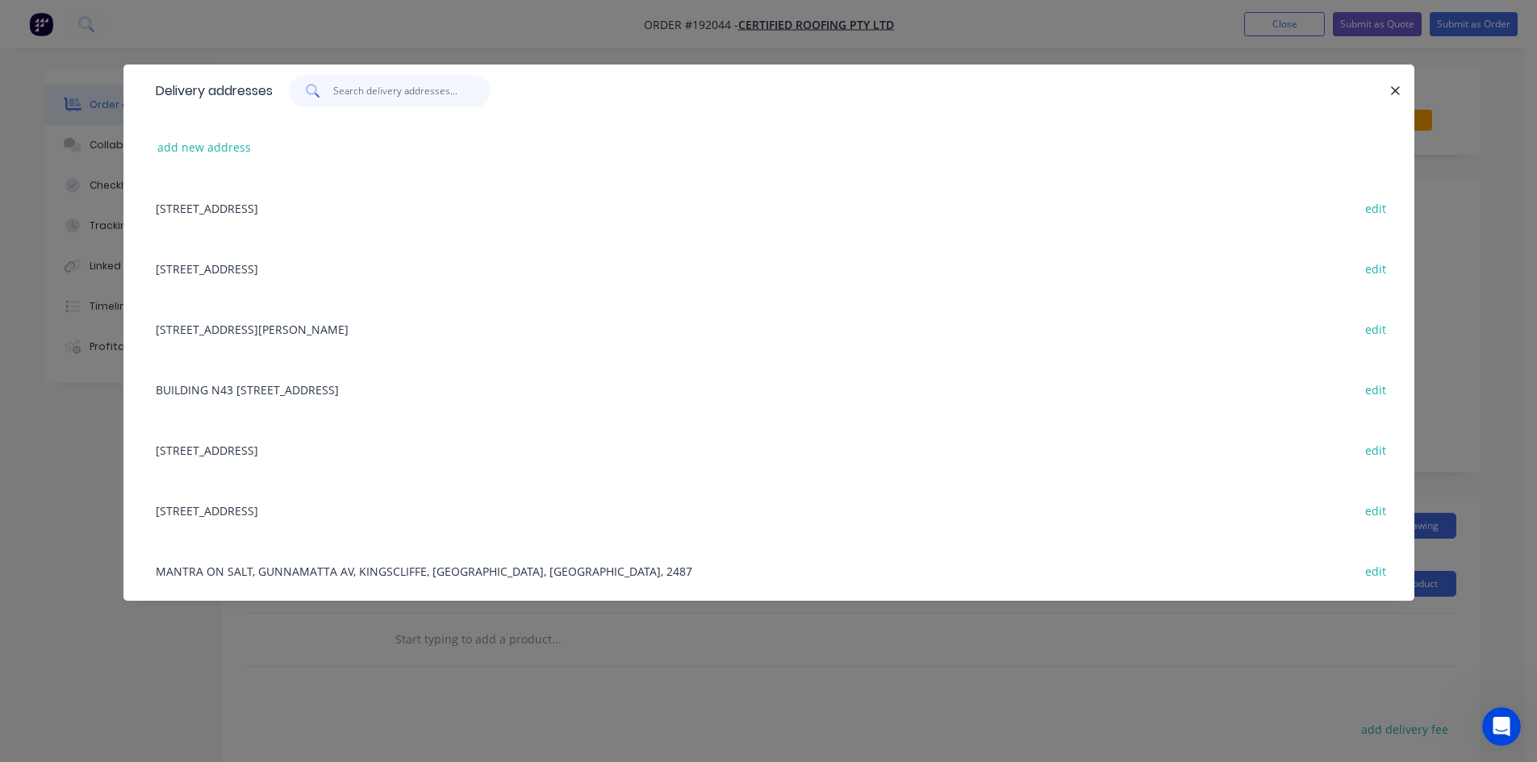
click at [426, 95] on input "text" at bounding box center [411, 91] width 157 height 32
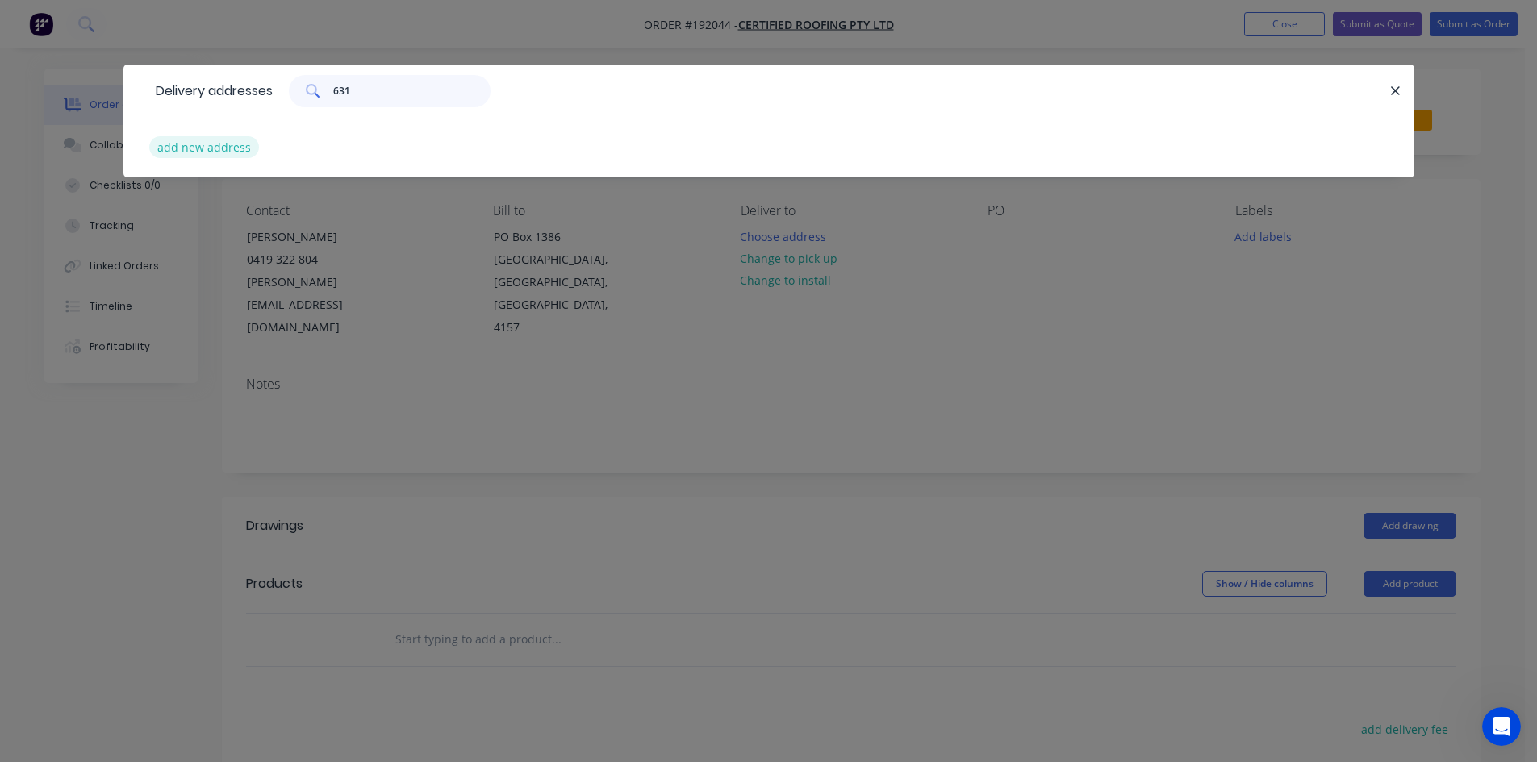
type input "631"
click at [236, 143] on button "add new address" at bounding box center [204, 147] width 111 height 22
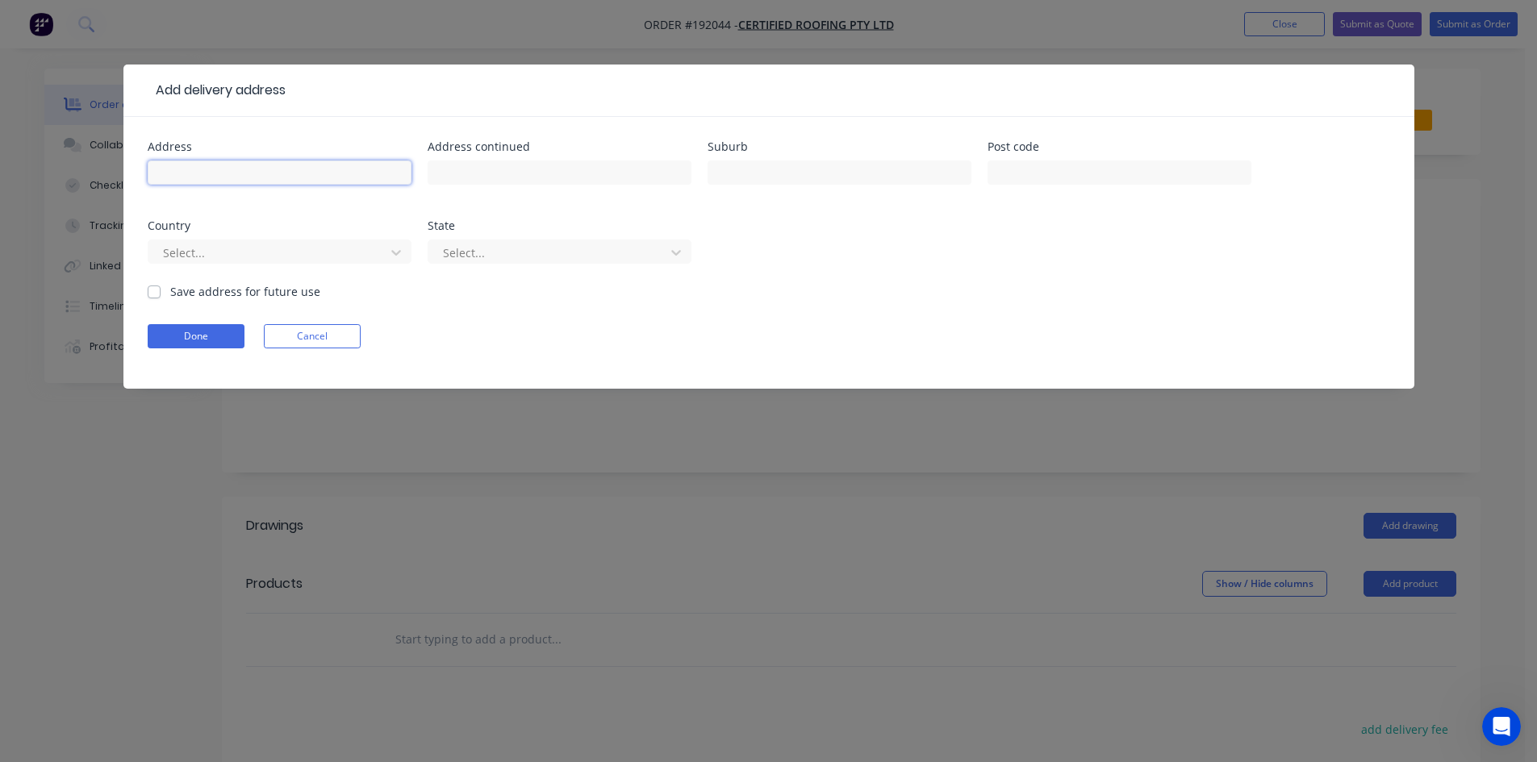
click at [244, 169] on input "text" at bounding box center [280, 173] width 264 height 24
type input "[STREET_ADDRESS]"
type input "g"
type input "GLENVALE"
type input "a"
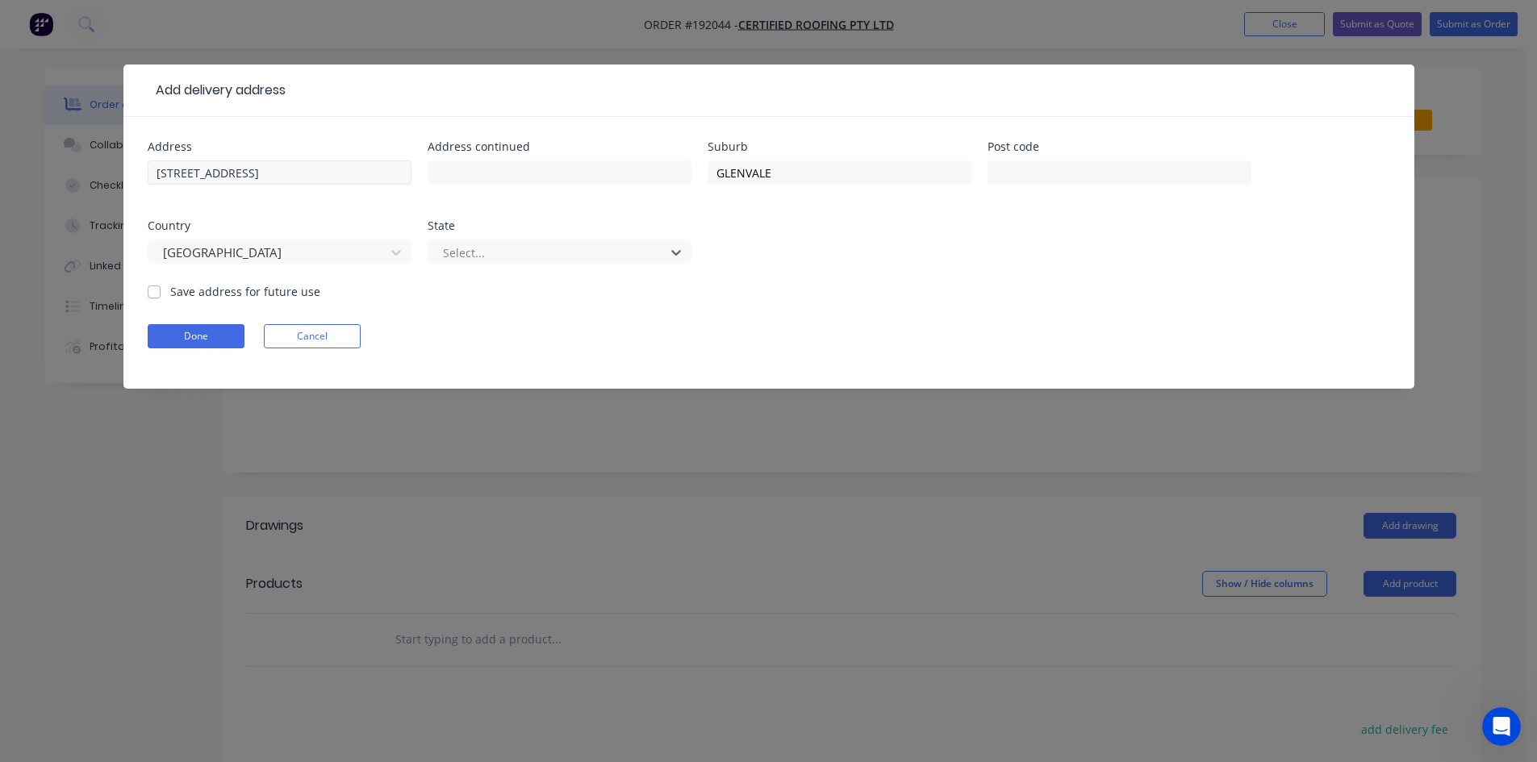
type input "q"
click at [232, 332] on button "Done" at bounding box center [196, 336] width 97 height 24
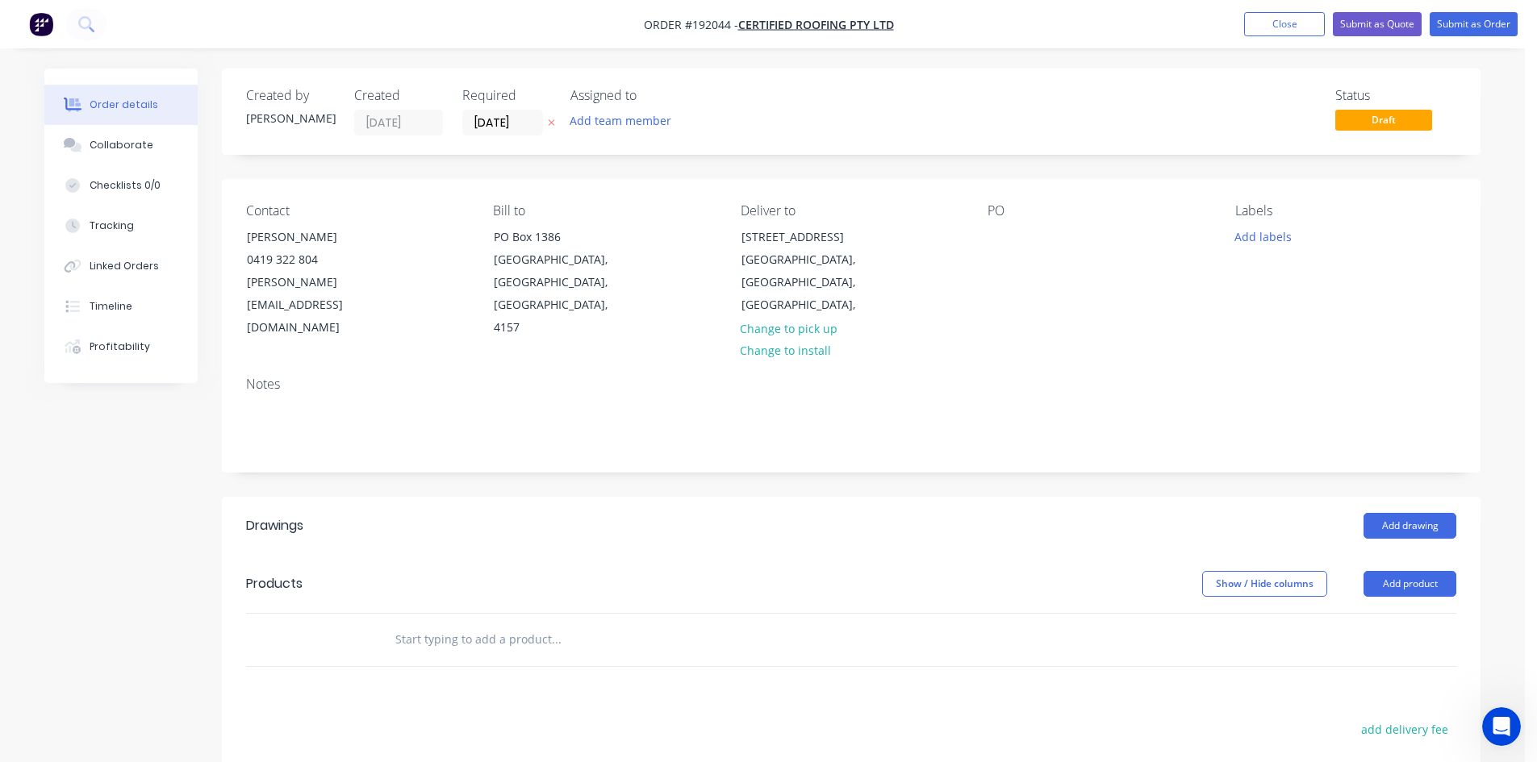
click at [1017, 232] on div "PO" at bounding box center [1097, 271] width 221 height 136
click at [1004, 232] on div at bounding box center [1000, 236] width 26 height 23
click at [552, 624] on input "text" at bounding box center [555, 640] width 323 height 32
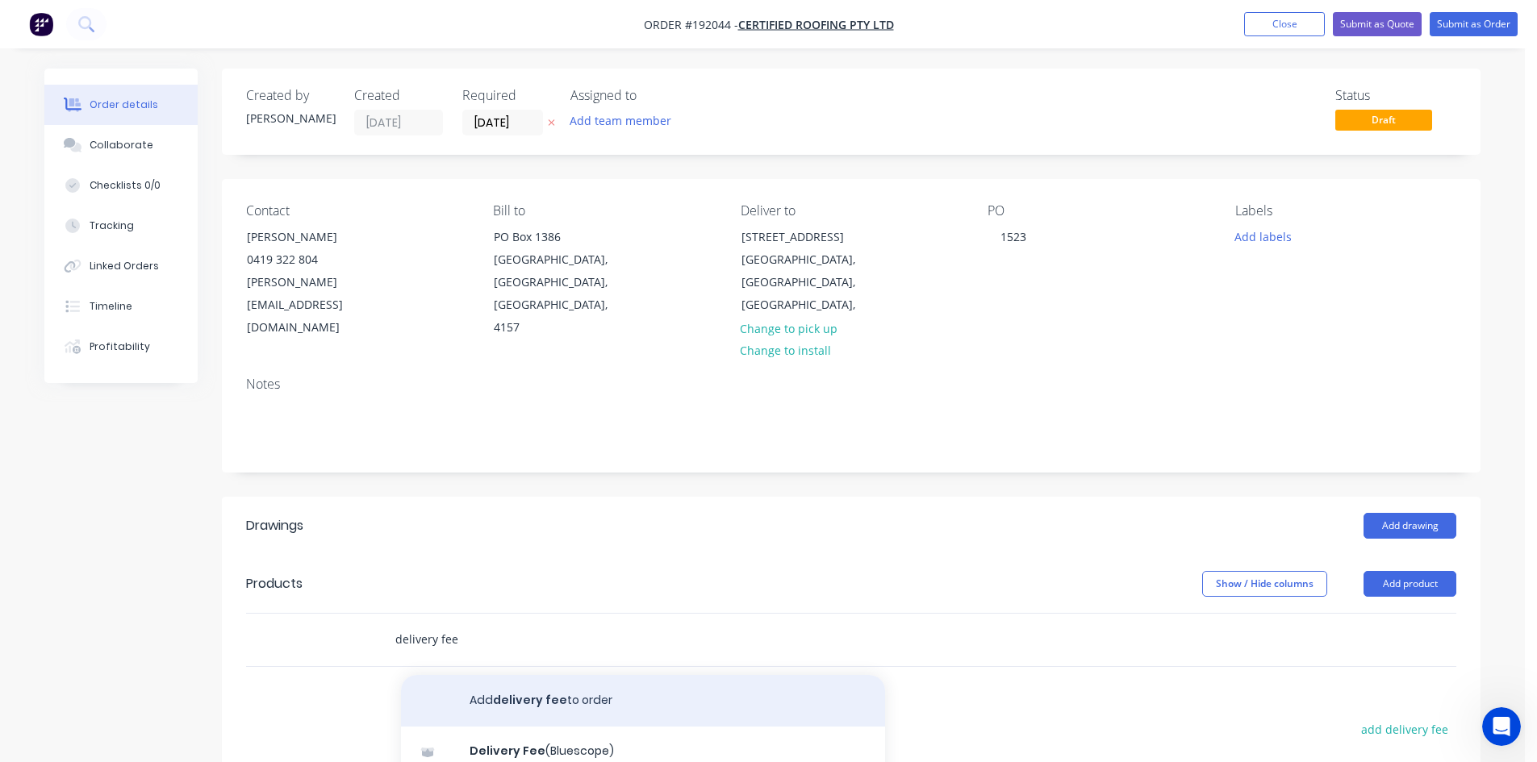
scroll to position [135, 0]
type input "delivery fee"
click at [551, 659] on div "Delivery Fee Product" at bounding box center [643, 693] width 484 height 68
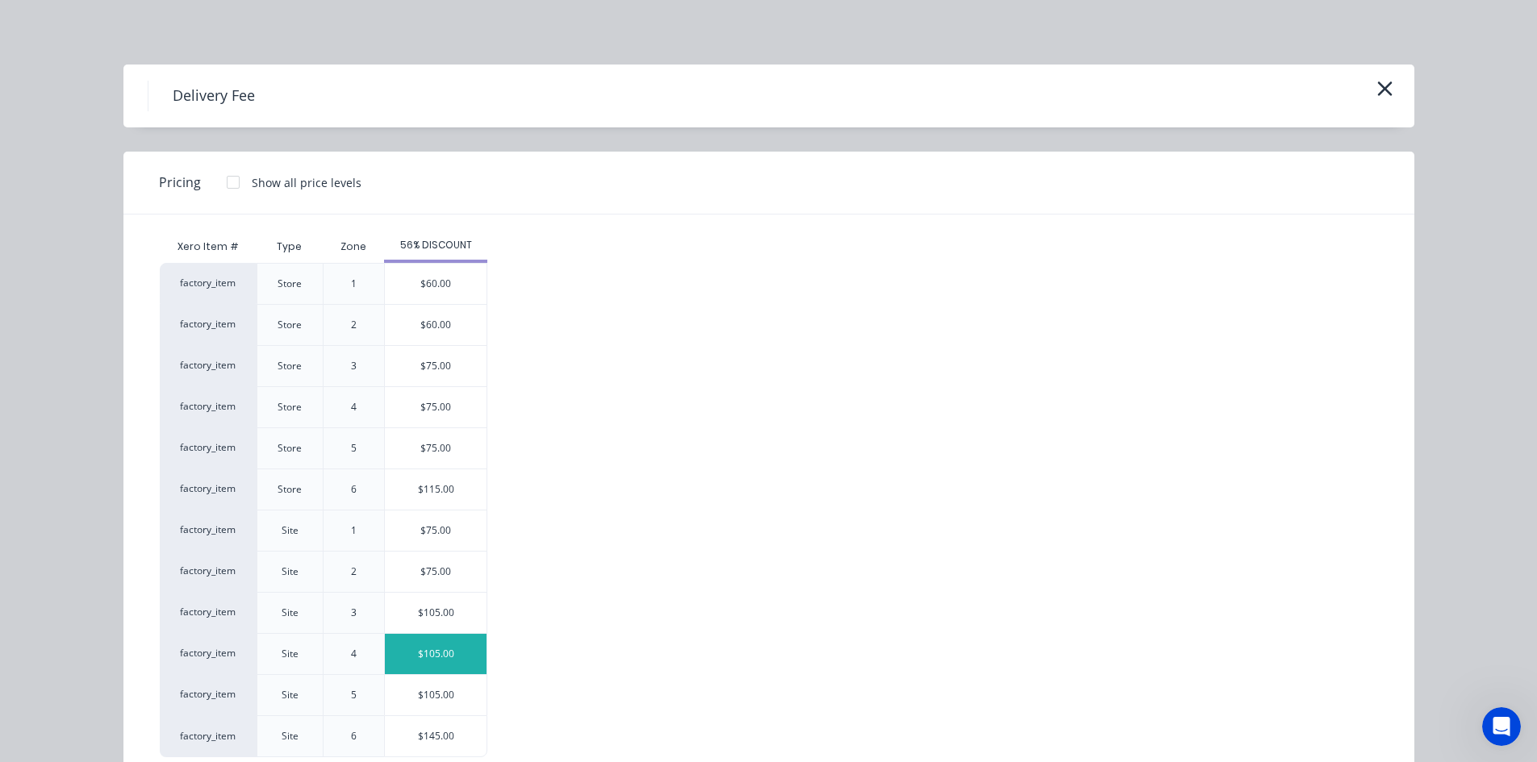
click at [441, 643] on div "$105.00" at bounding box center [436, 654] width 102 height 40
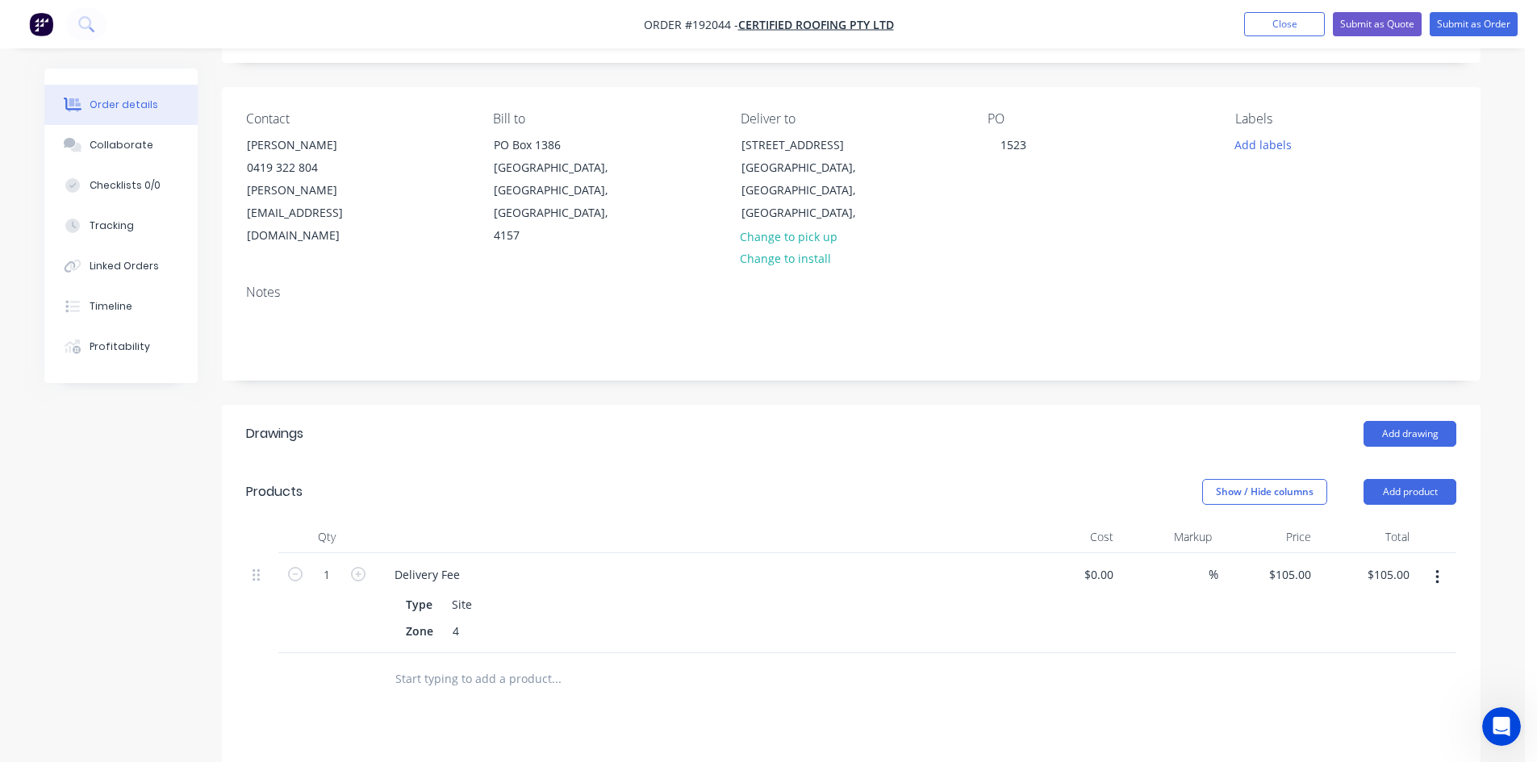
scroll to position [0, 0]
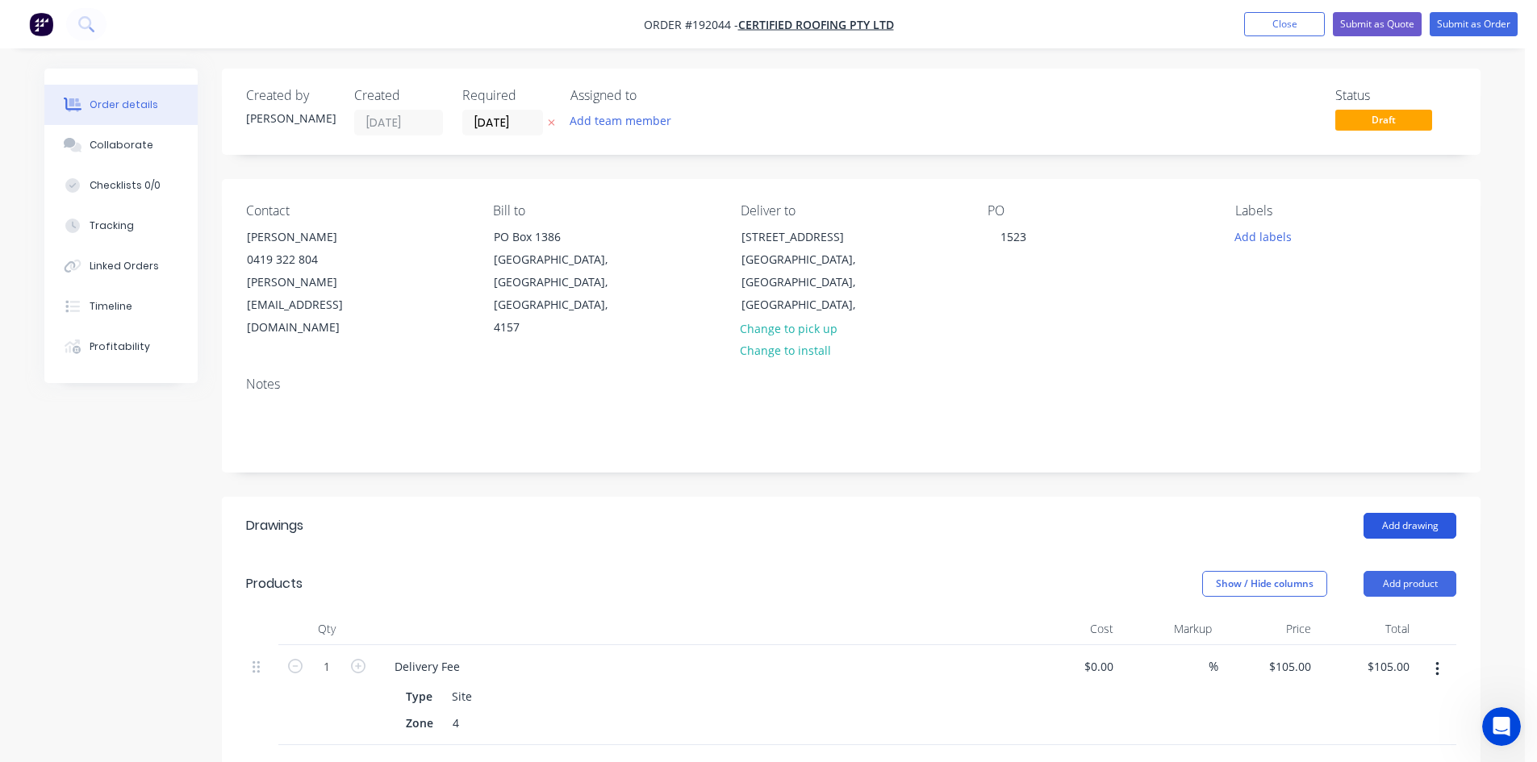
click at [1370, 513] on button "Add drawing" at bounding box center [1409, 526] width 93 height 26
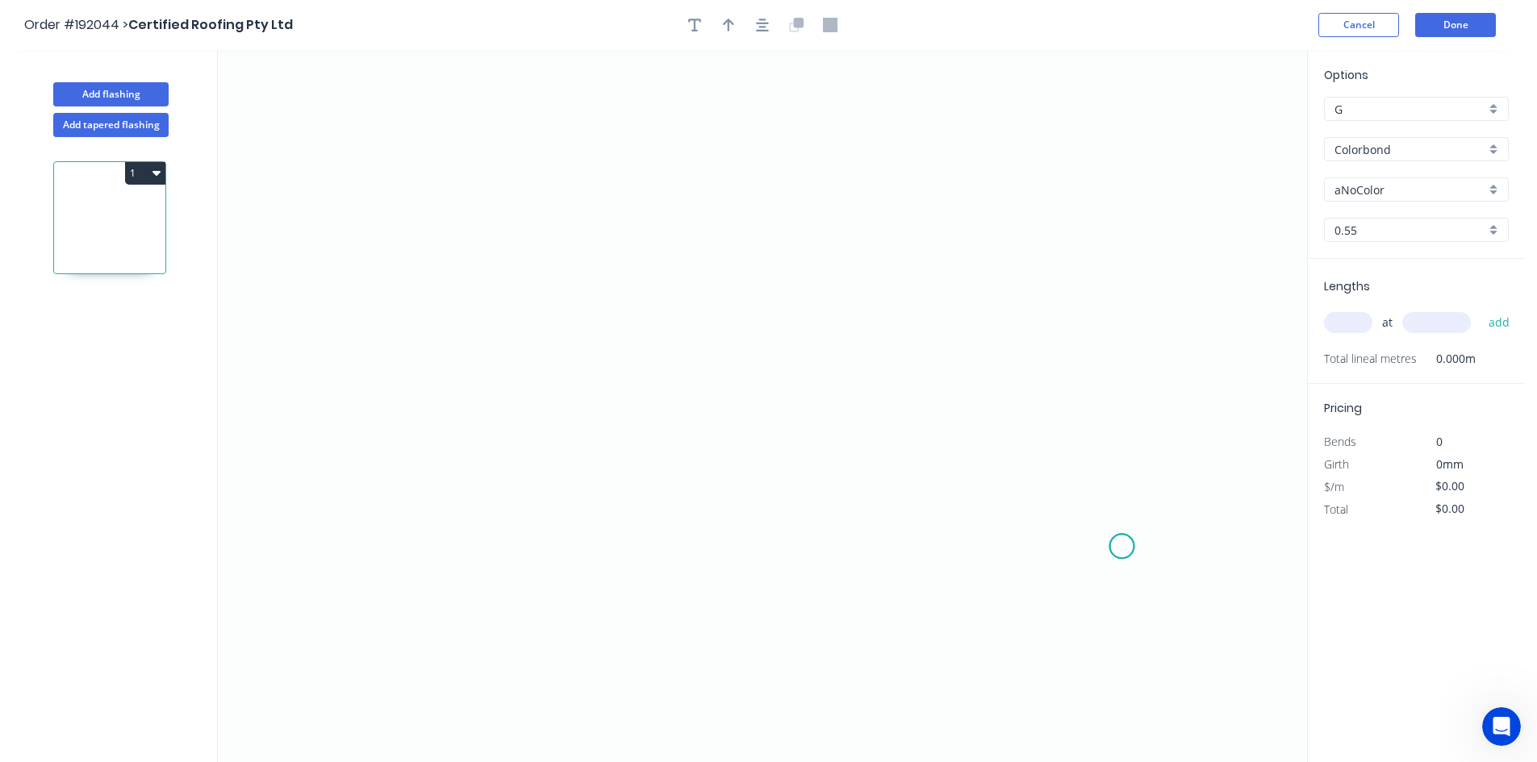
drag, startPoint x: 1350, startPoint y: 499, endPoint x: 1122, endPoint y: 548, distance: 233.5
click at [1122, 548] on icon "0" at bounding box center [762, 406] width 1089 height 712
click at [935, 69] on icon "0" at bounding box center [762, 406] width 1089 height 712
drag, startPoint x: 935, startPoint y: 69, endPoint x: 791, endPoint y: 119, distance: 152.8
click at [627, 180] on icon "0" at bounding box center [762, 406] width 1089 height 712
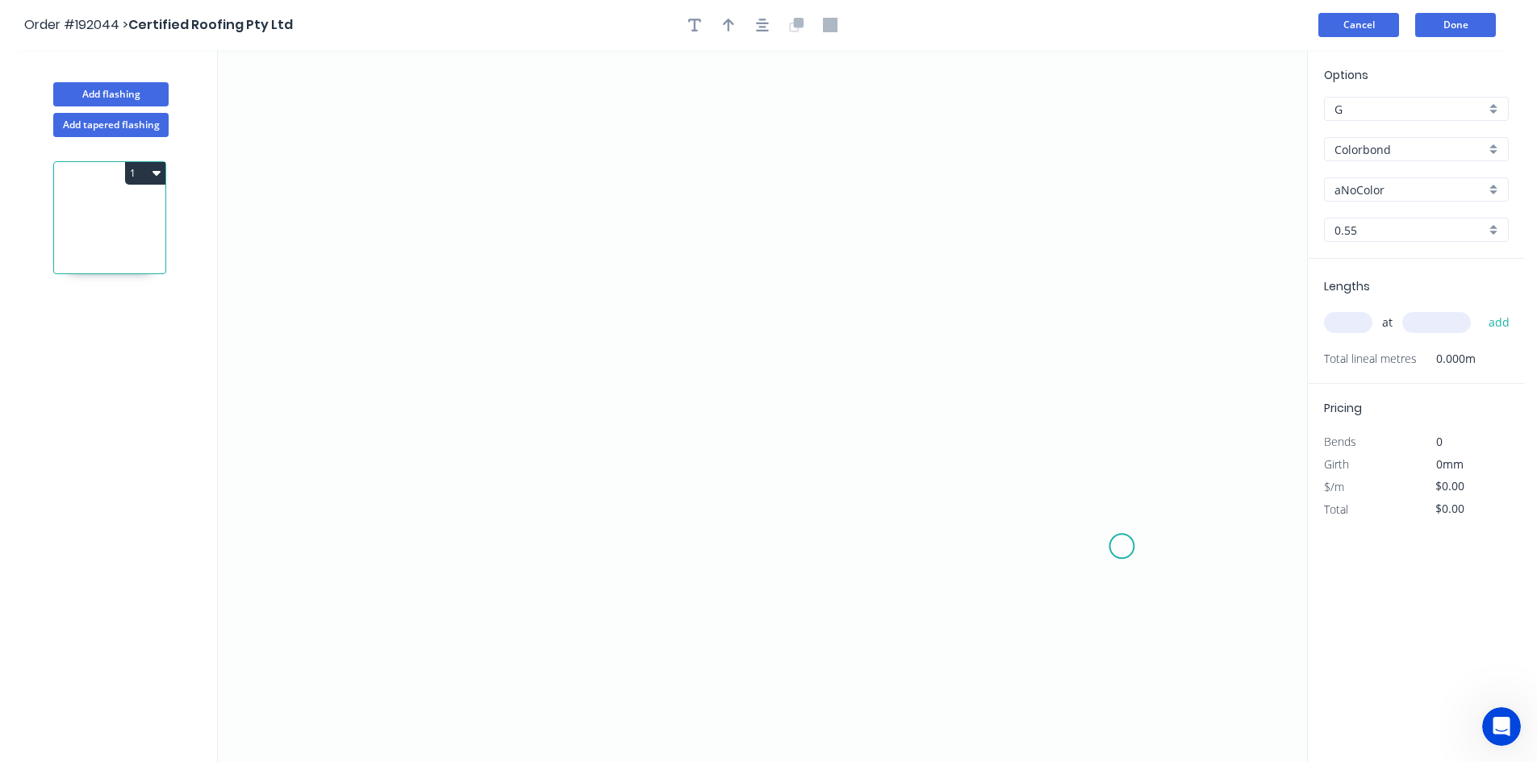
click at [1330, 28] on button "Cancel" at bounding box center [1358, 25] width 81 height 24
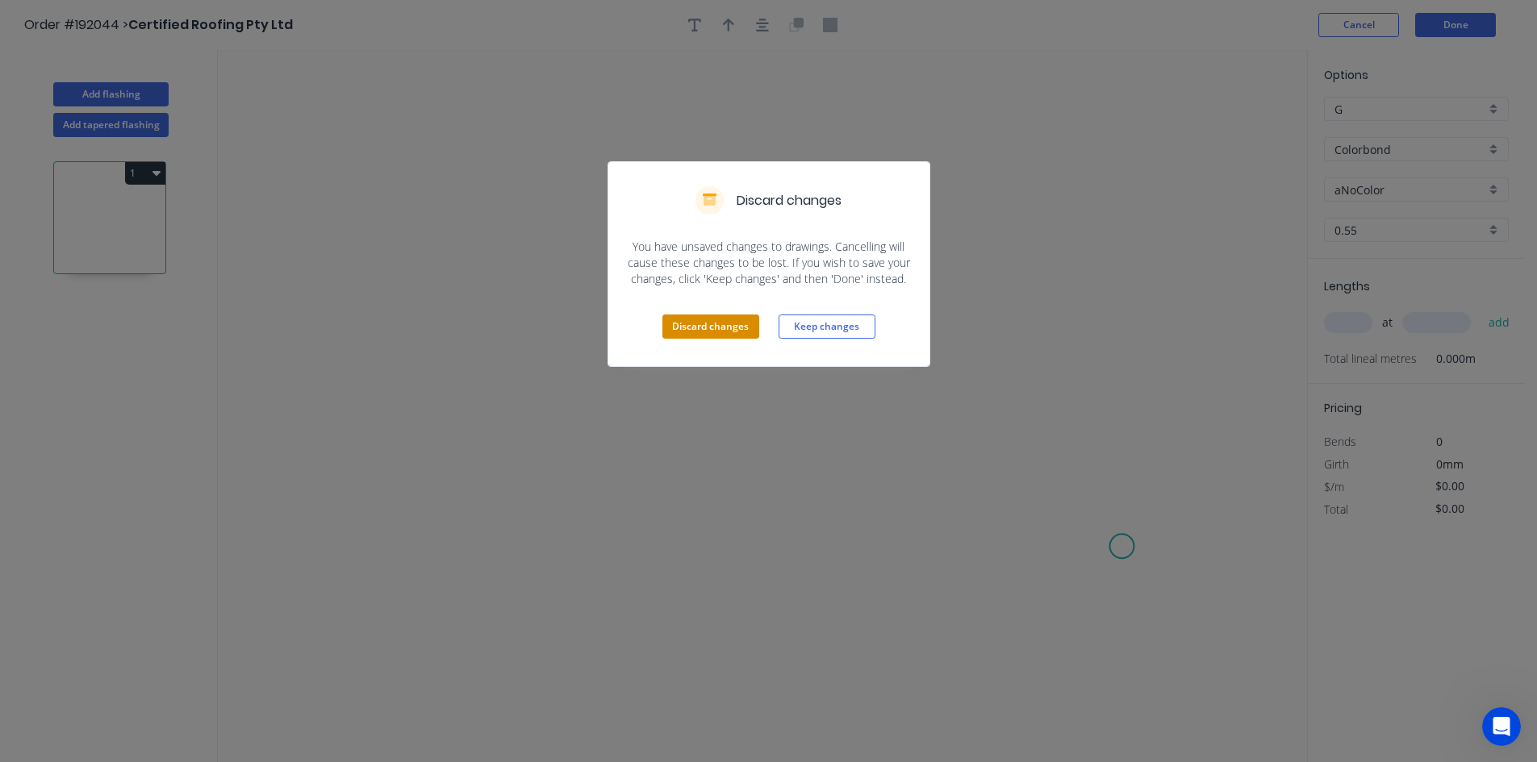
click at [723, 323] on button "Discard changes" at bounding box center [710, 327] width 97 height 24
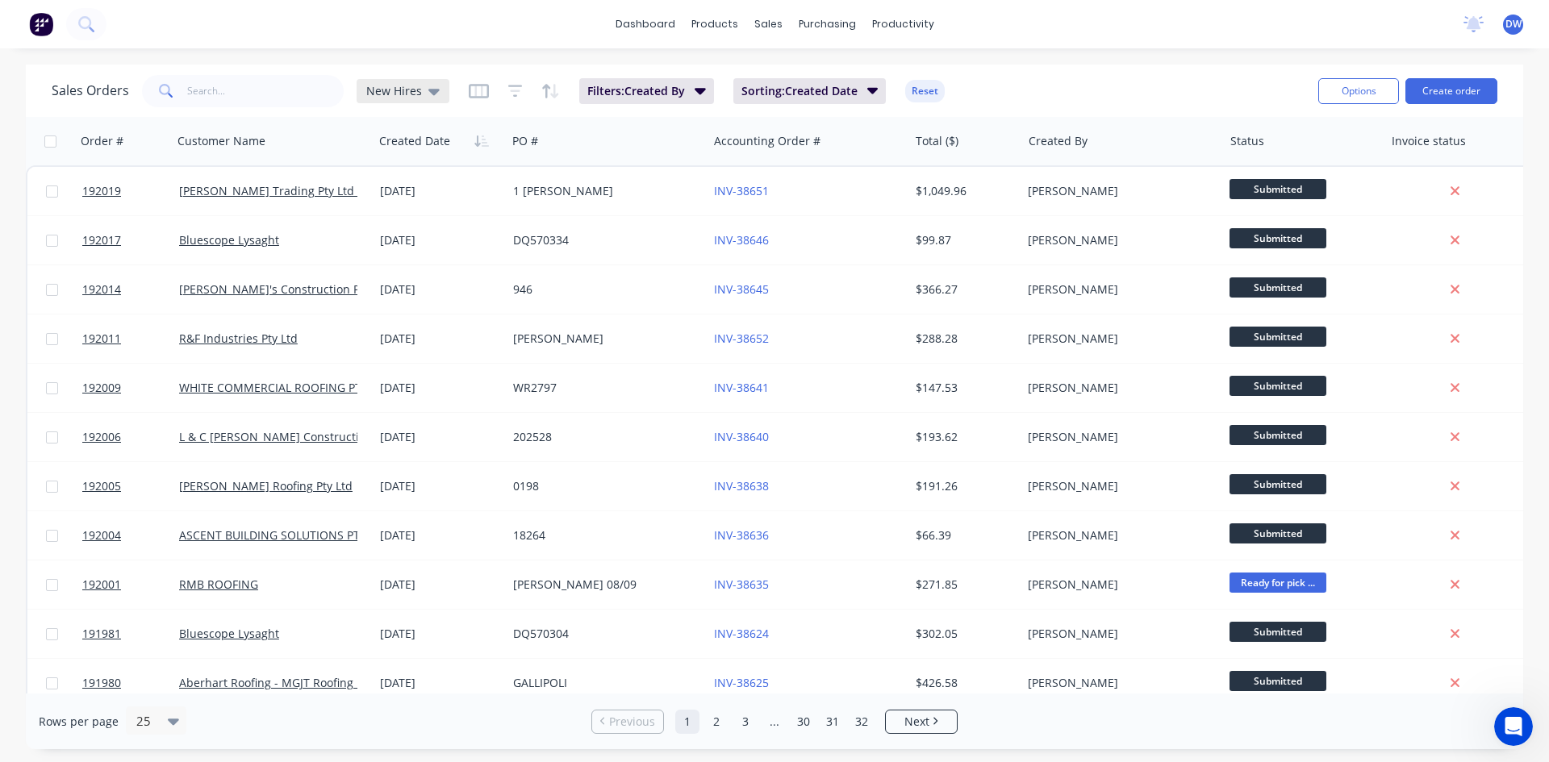
click at [439, 100] on div "New Hires" at bounding box center [403, 91] width 93 height 24
click at [432, 227] on button "None (Default)" at bounding box center [453, 228] width 184 height 19
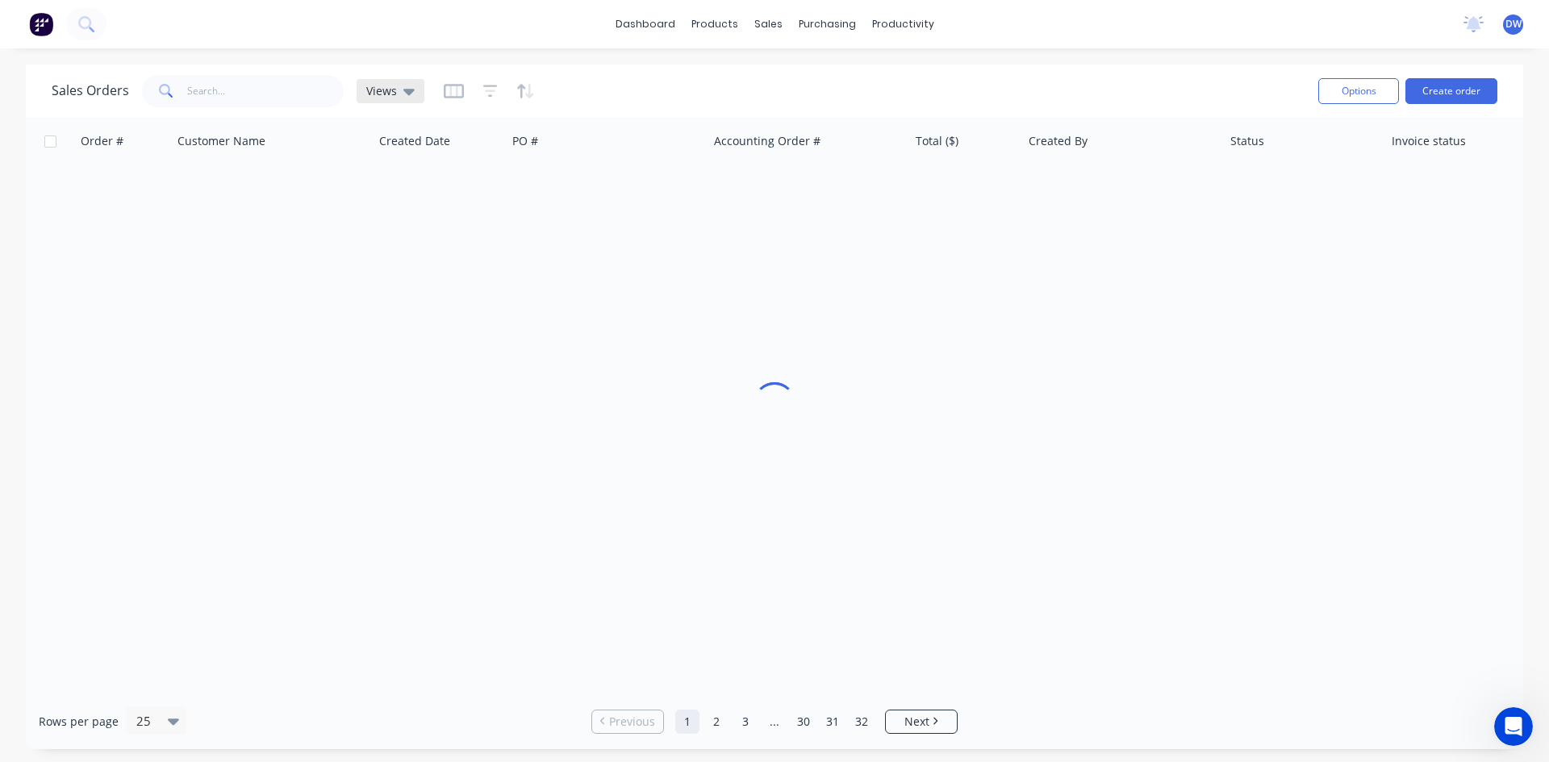
click at [408, 93] on icon at bounding box center [408, 92] width 11 height 6
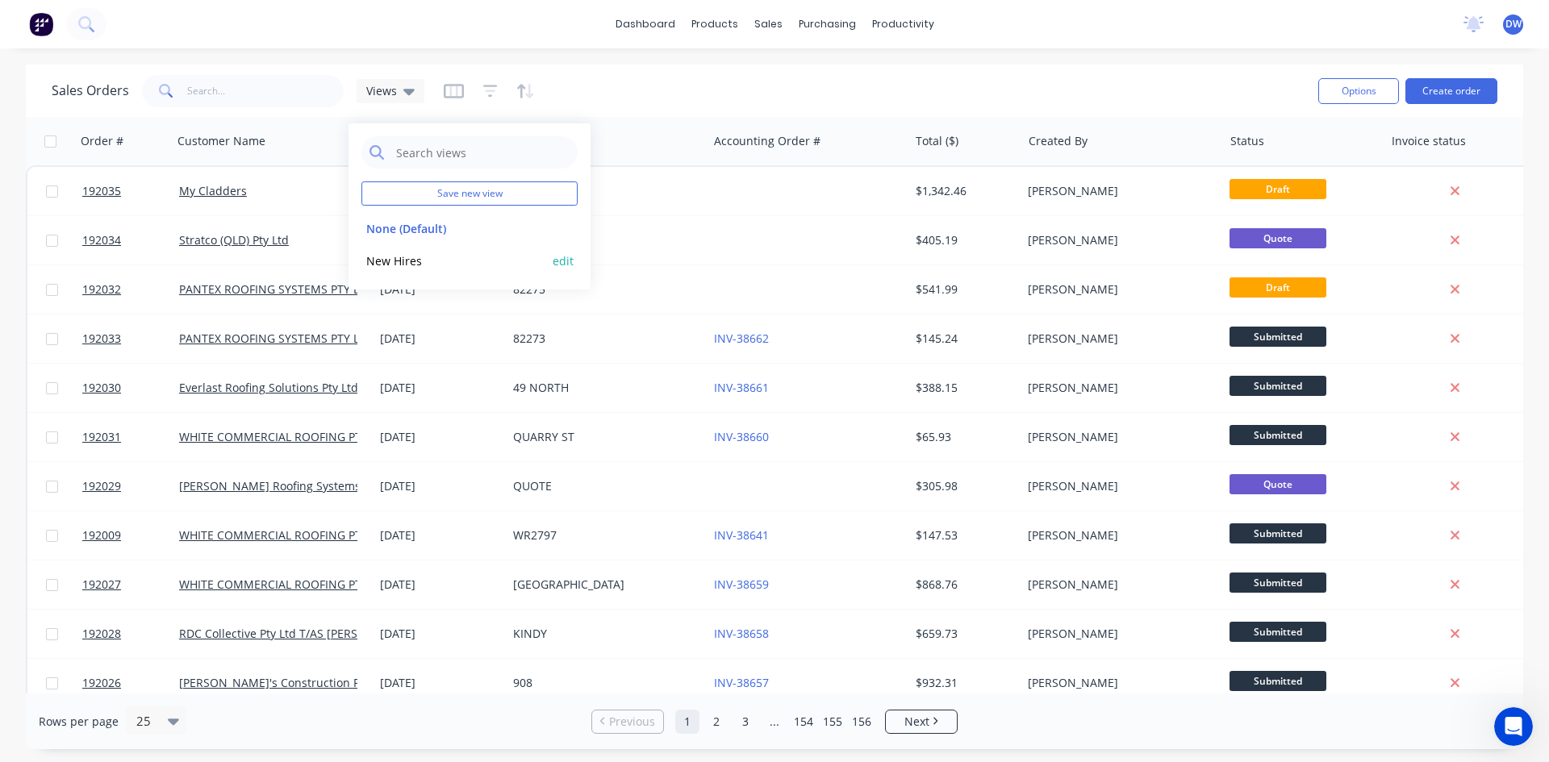
click at [415, 259] on button "New Hires" at bounding box center [453, 261] width 184 height 19
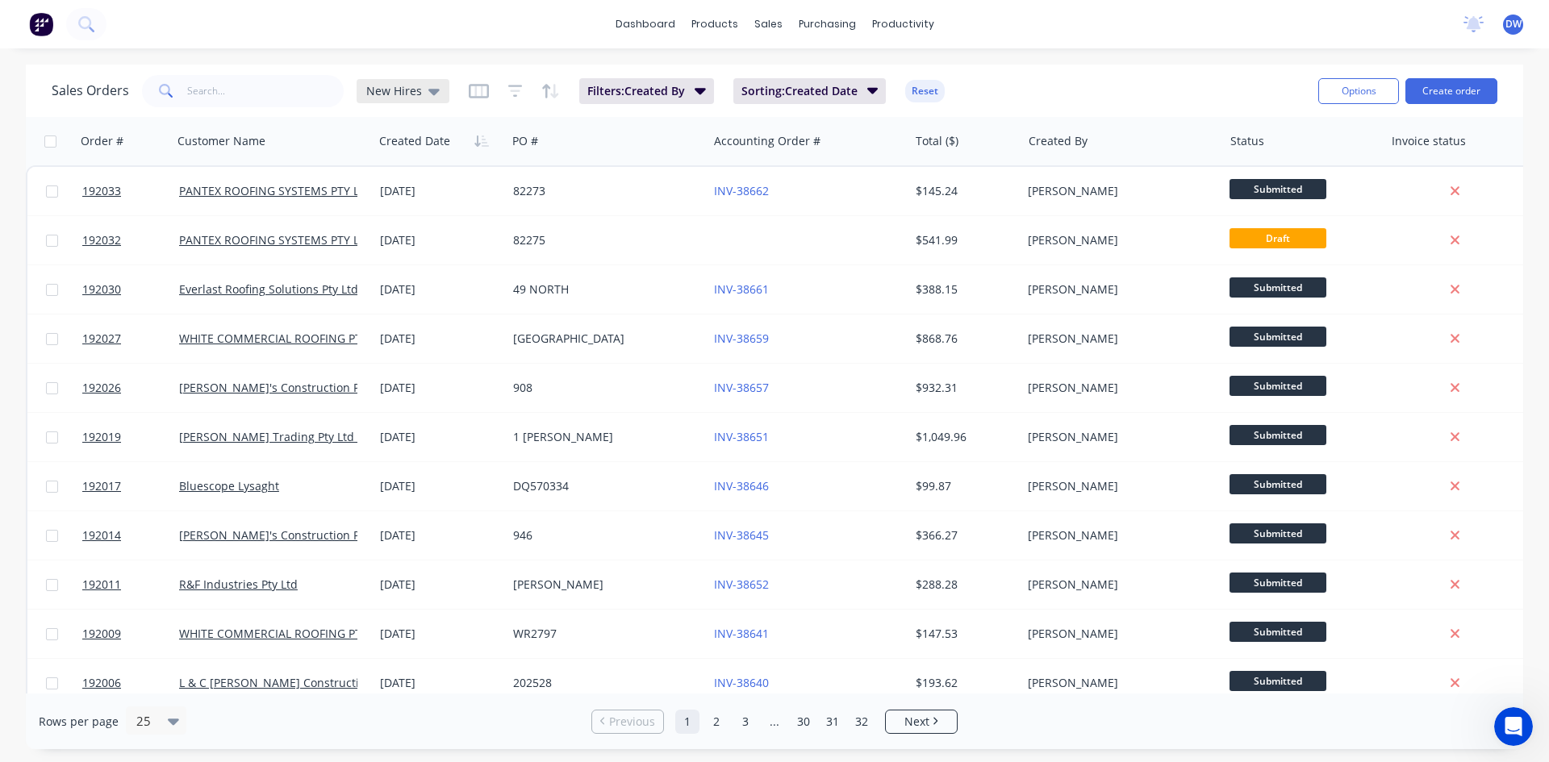
click at [407, 82] on div "New Hires" at bounding box center [403, 91] width 93 height 24
click at [406, 85] on span "New Hires" at bounding box center [394, 90] width 56 height 17
click at [404, 89] on span "New Hires" at bounding box center [394, 90] width 56 height 17
click at [417, 224] on button "None (Default)" at bounding box center [453, 228] width 184 height 19
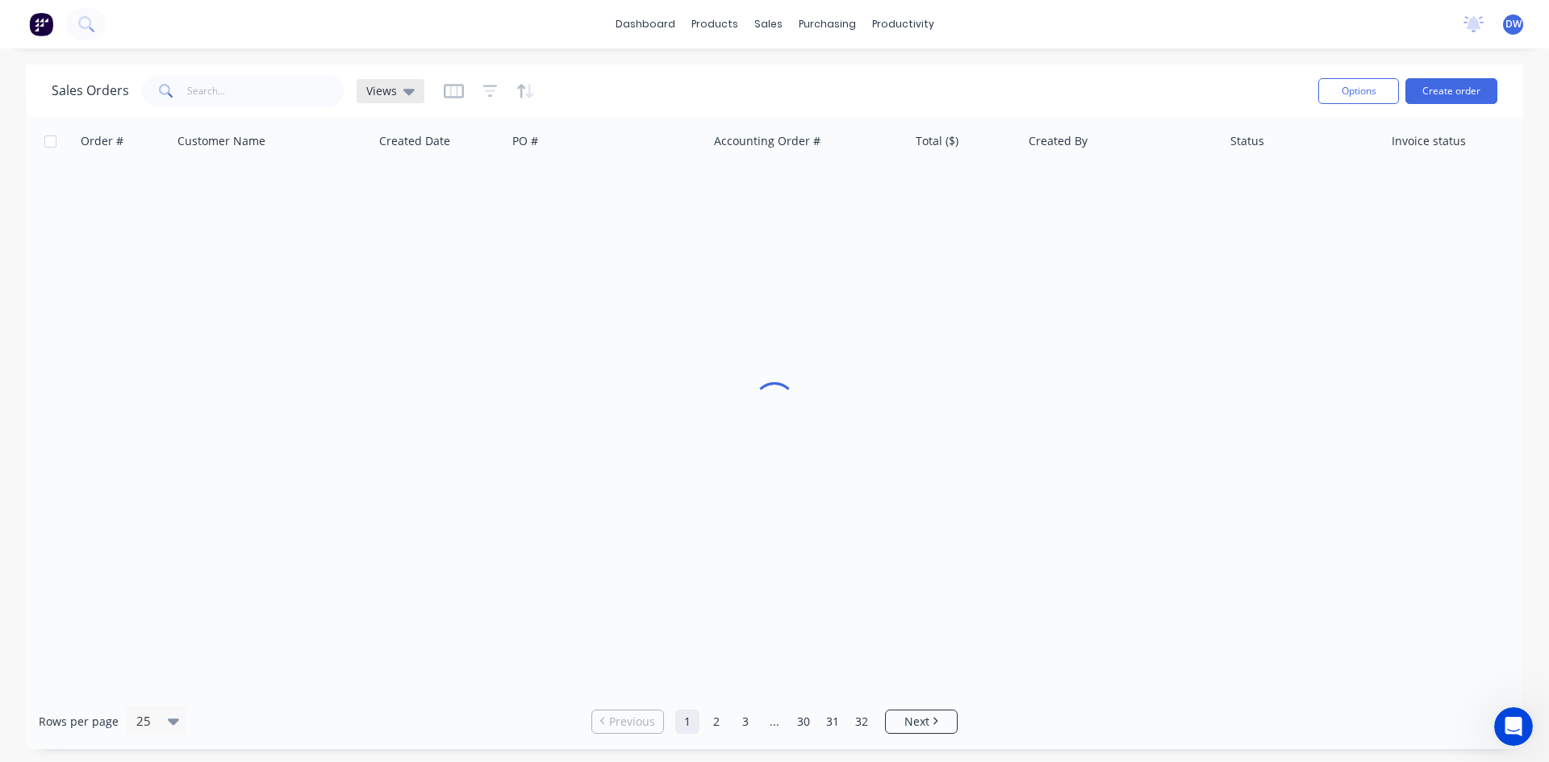
click at [407, 102] on div "Views" at bounding box center [391, 91] width 68 height 24
click at [413, 260] on button "New Hires" at bounding box center [453, 261] width 184 height 19
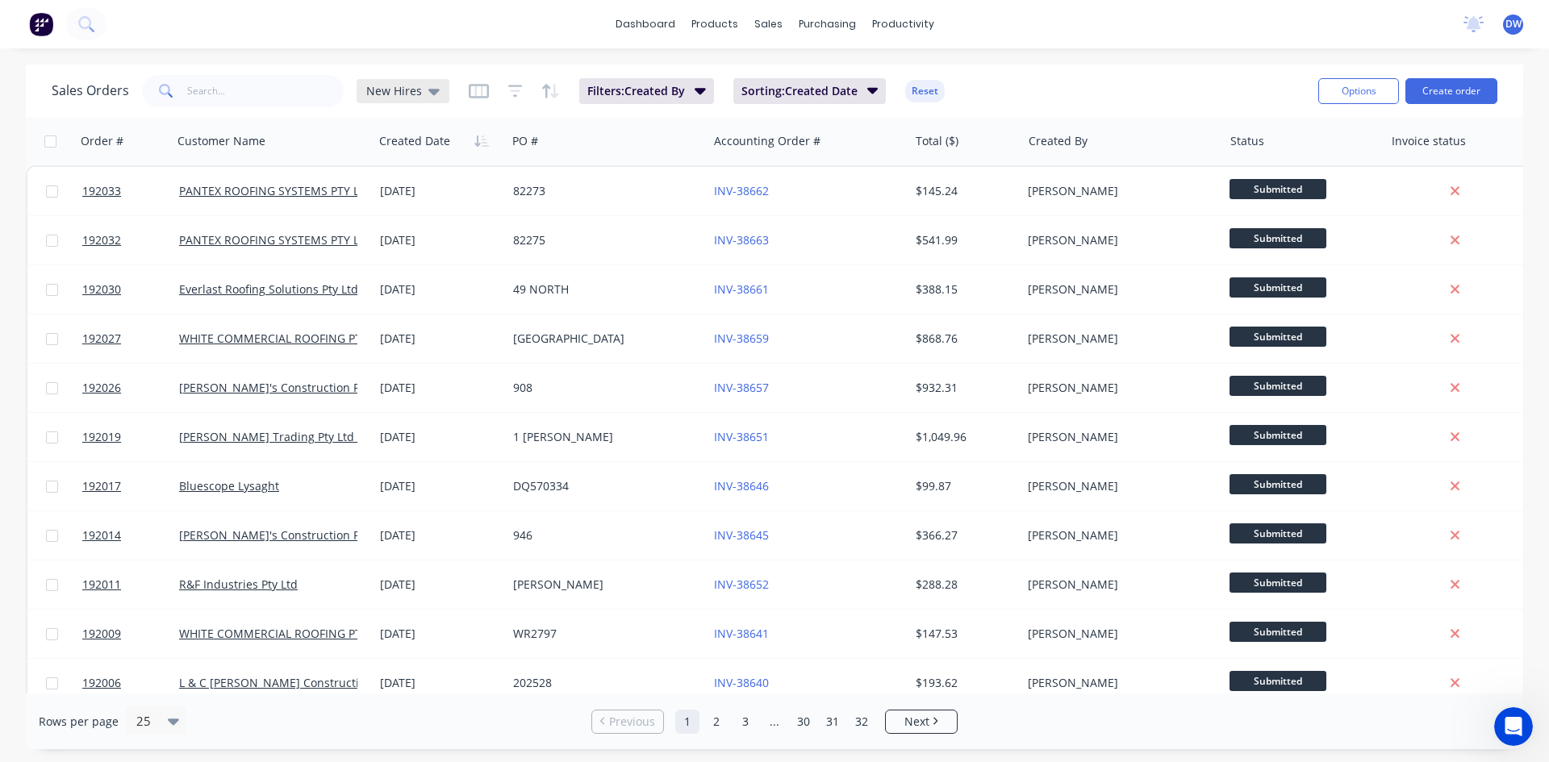
click at [429, 98] on icon at bounding box center [433, 91] width 11 height 18
click at [423, 228] on button "None (Default)" at bounding box center [453, 228] width 184 height 19
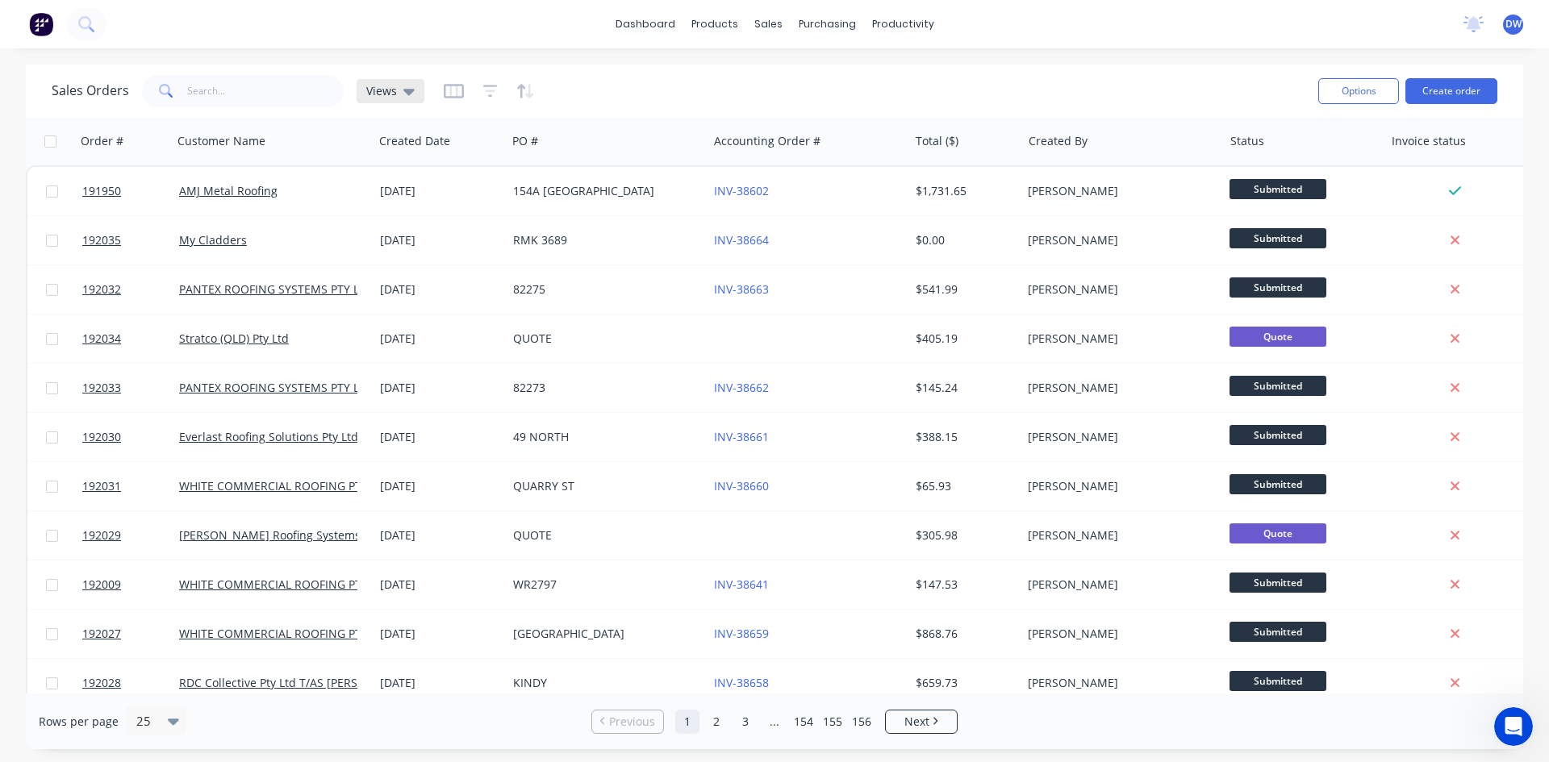
click at [386, 91] on span "Views" at bounding box center [381, 90] width 31 height 17
click at [405, 262] on button "New Hires" at bounding box center [453, 261] width 184 height 19
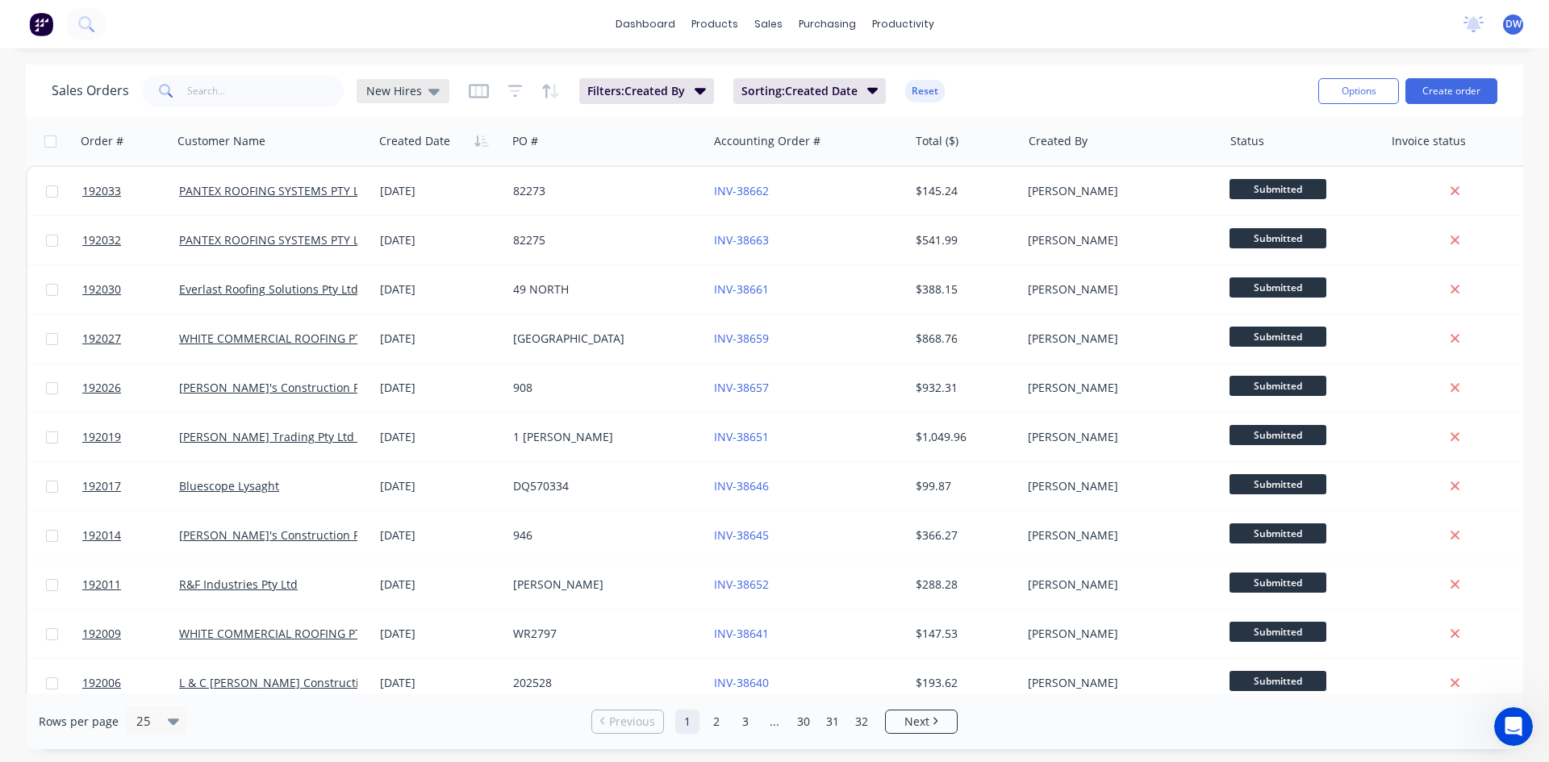
click at [428, 90] on icon at bounding box center [433, 92] width 11 height 6
click at [419, 218] on div "None (Default) edit" at bounding box center [469, 228] width 216 height 32
click at [417, 230] on button "None (Default)" at bounding box center [453, 228] width 184 height 19
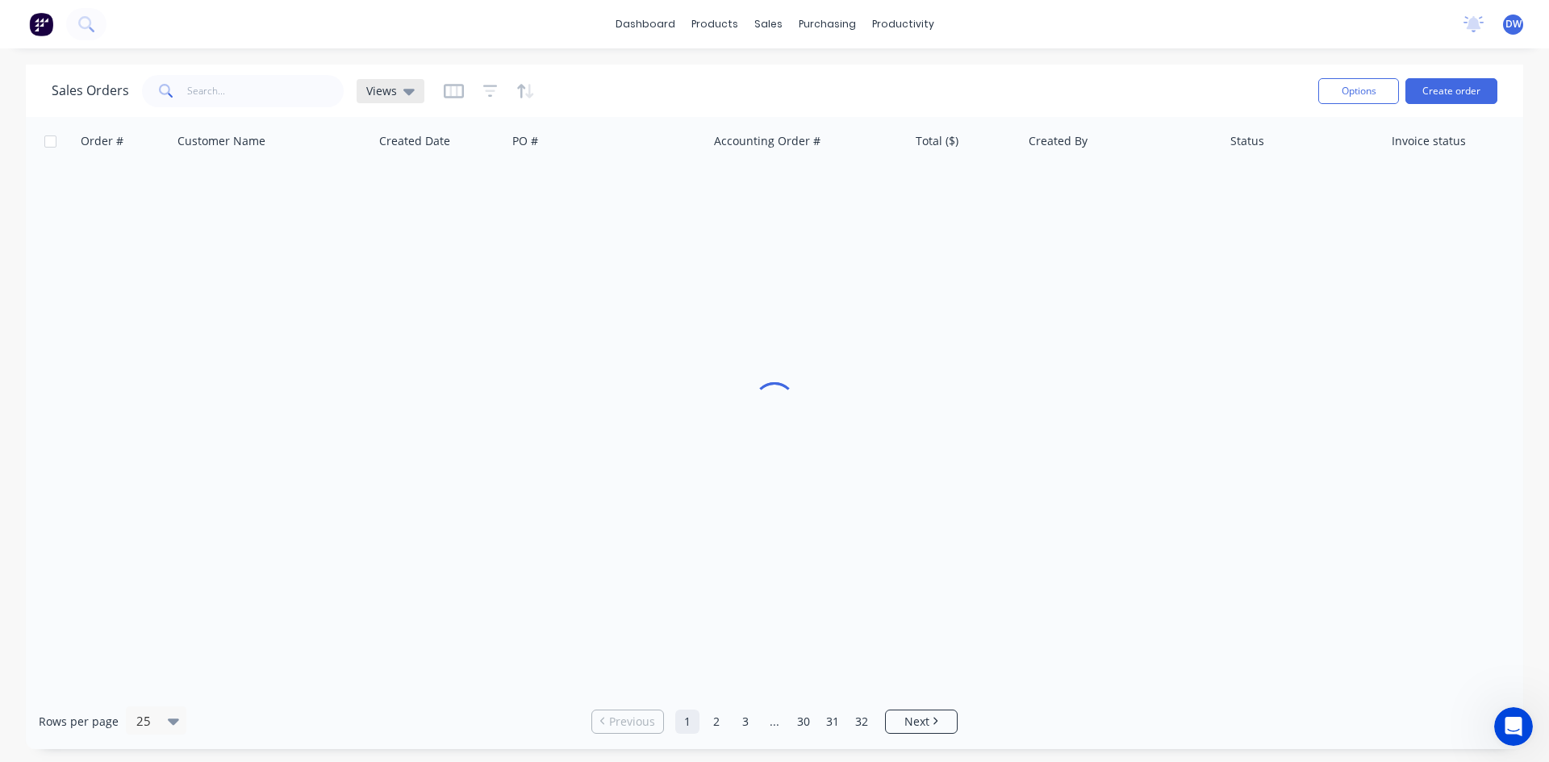
click at [410, 91] on icon at bounding box center [408, 92] width 11 height 6
click at [402, 257] on button "New Hires" at bounding box center [453, 261] width 184 height 19
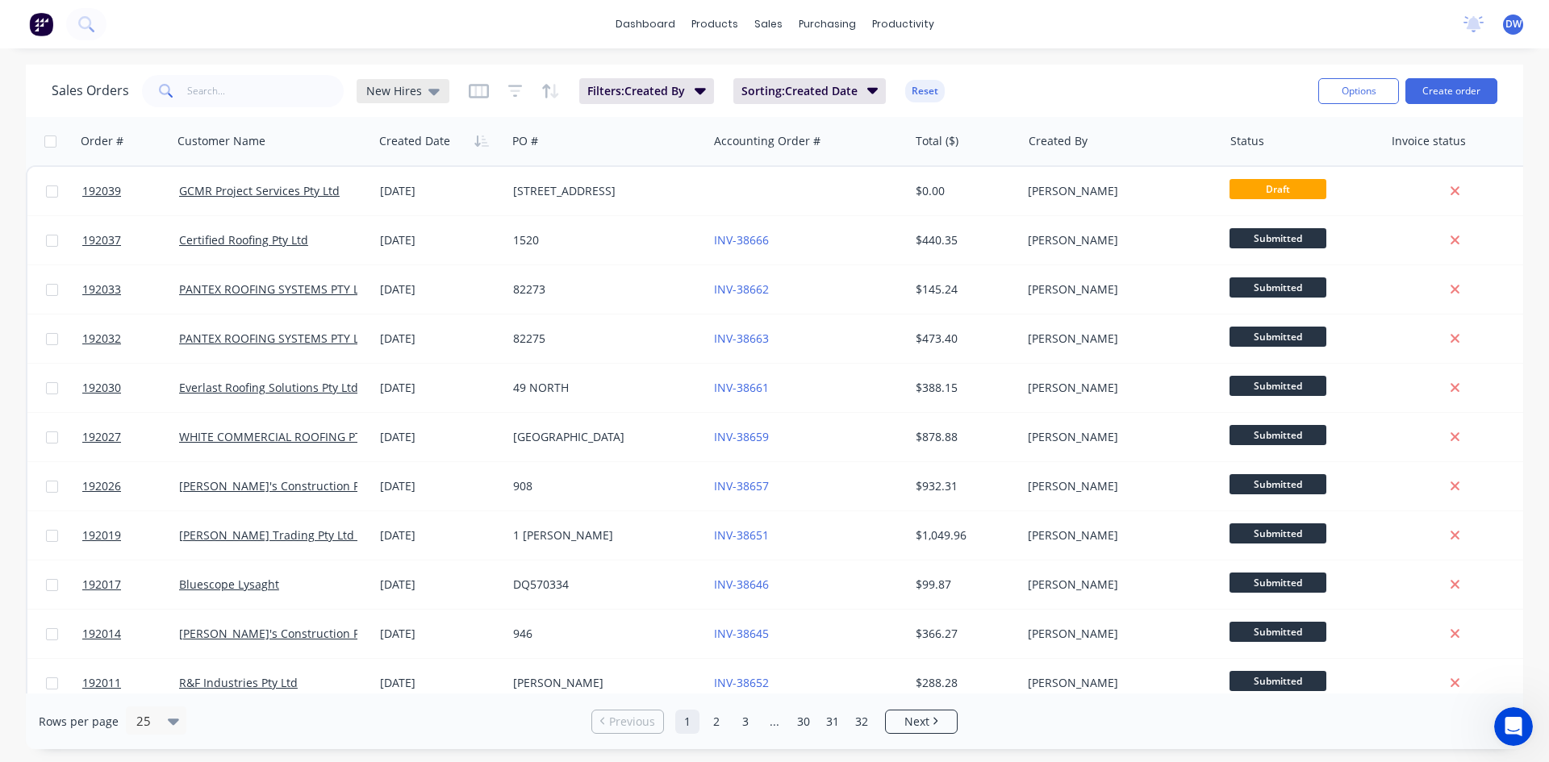
click at [396, 84] on span "New Hires" at bounding box center [394, 90] width 56 height 17
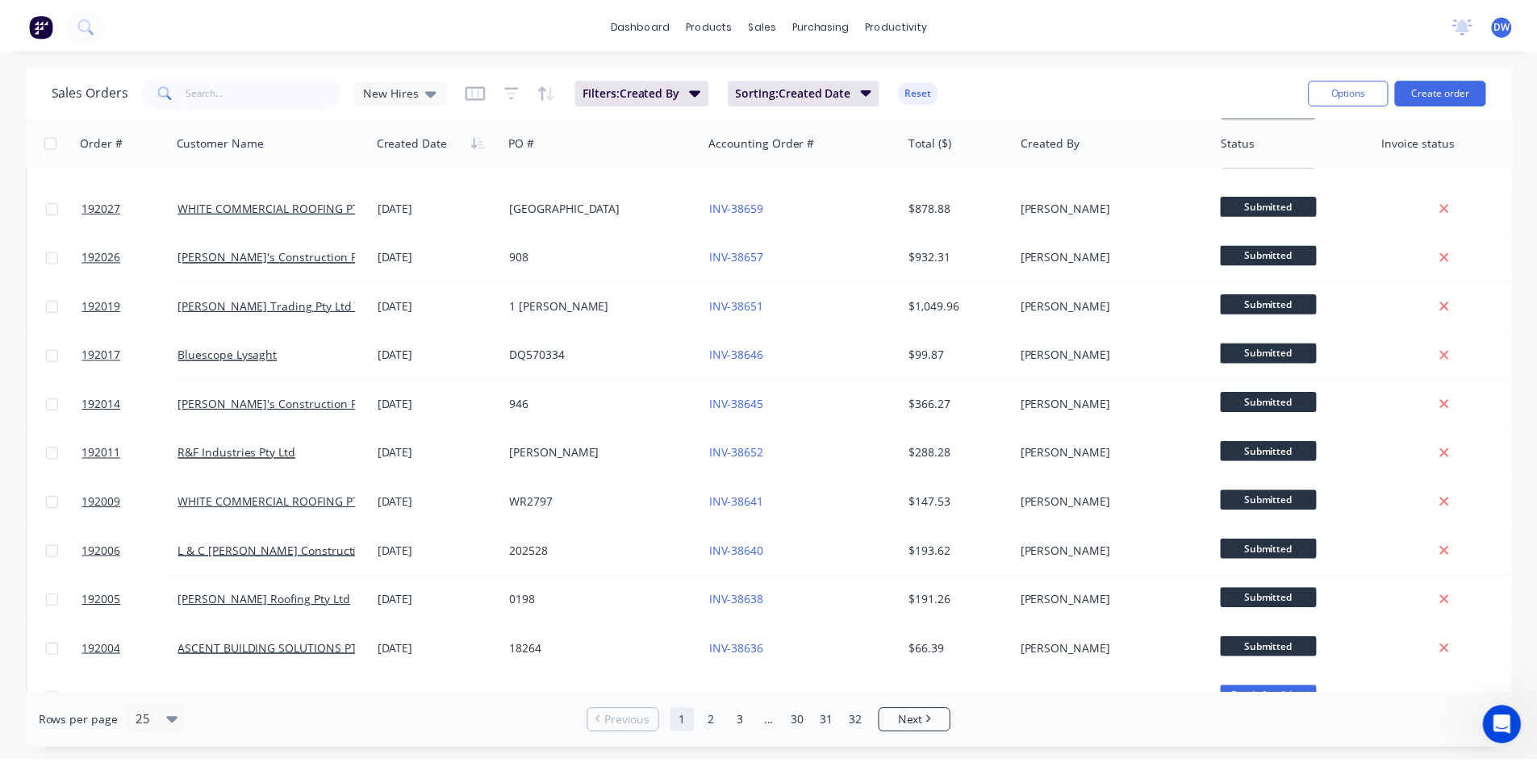
scroll to position [269, 0]
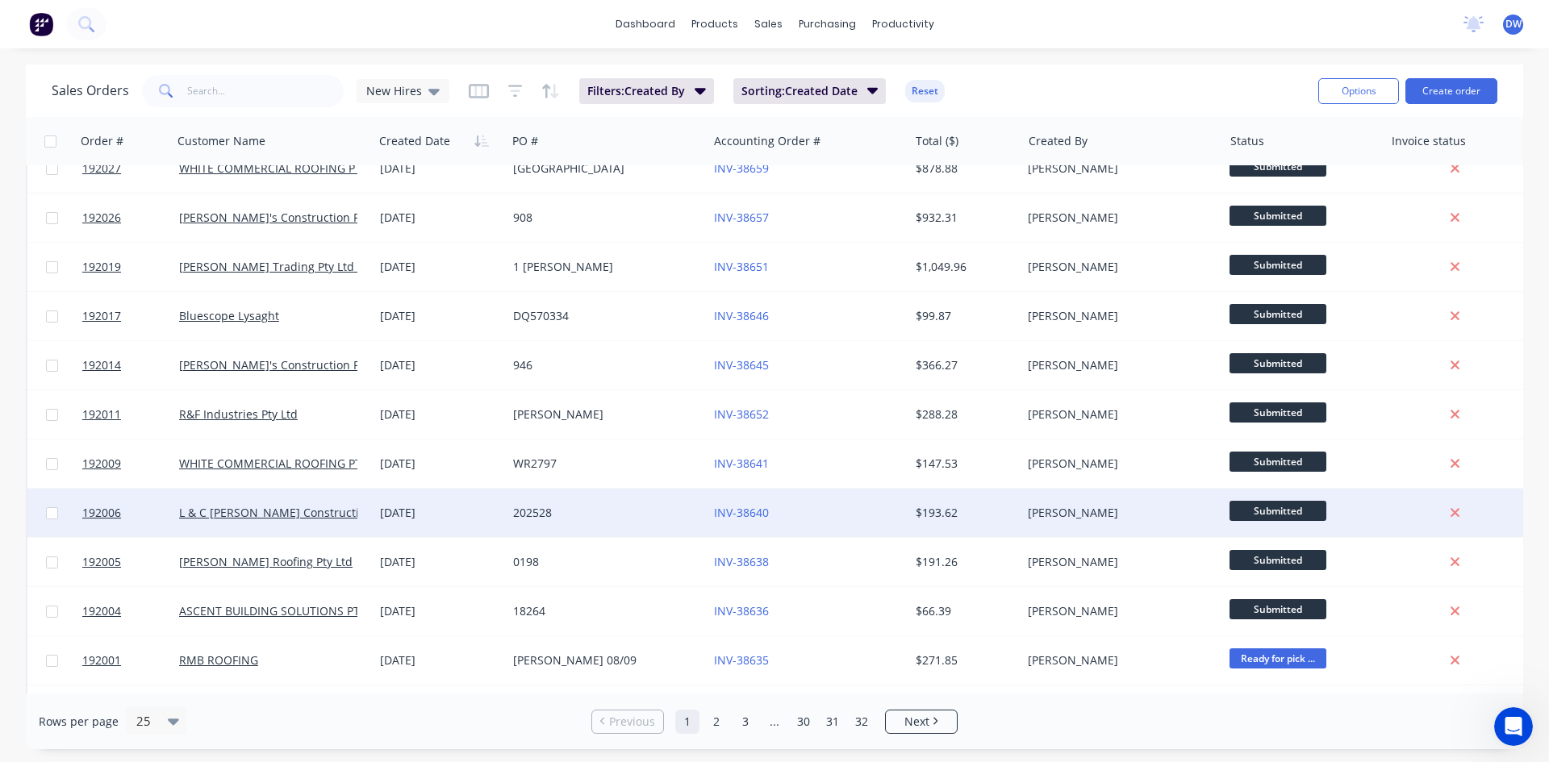
click at [387, 509] on div "08 Sep 2025" at bounding box center [440, 513] width 120 height 16
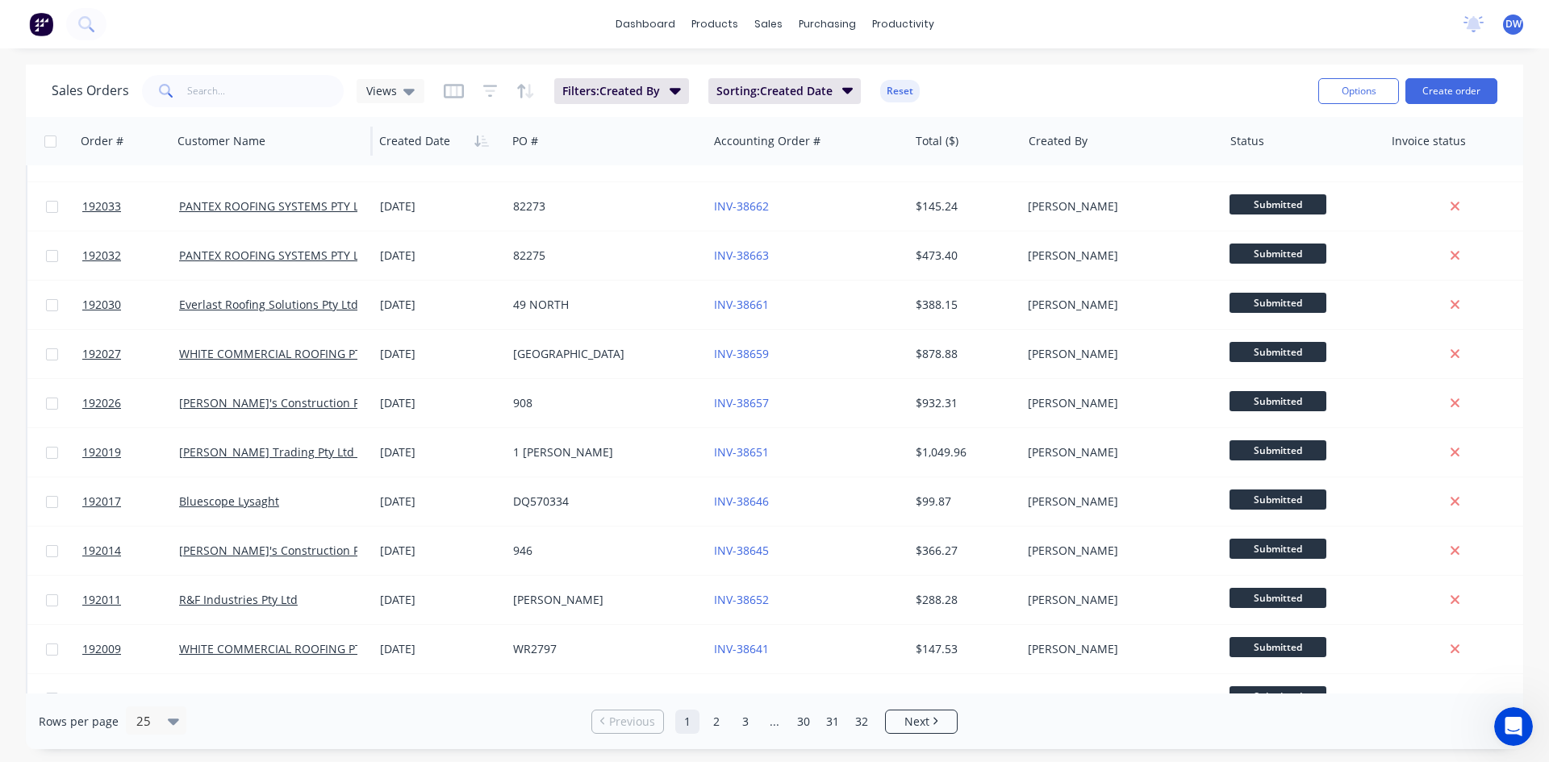
scroll to position [269, 0]
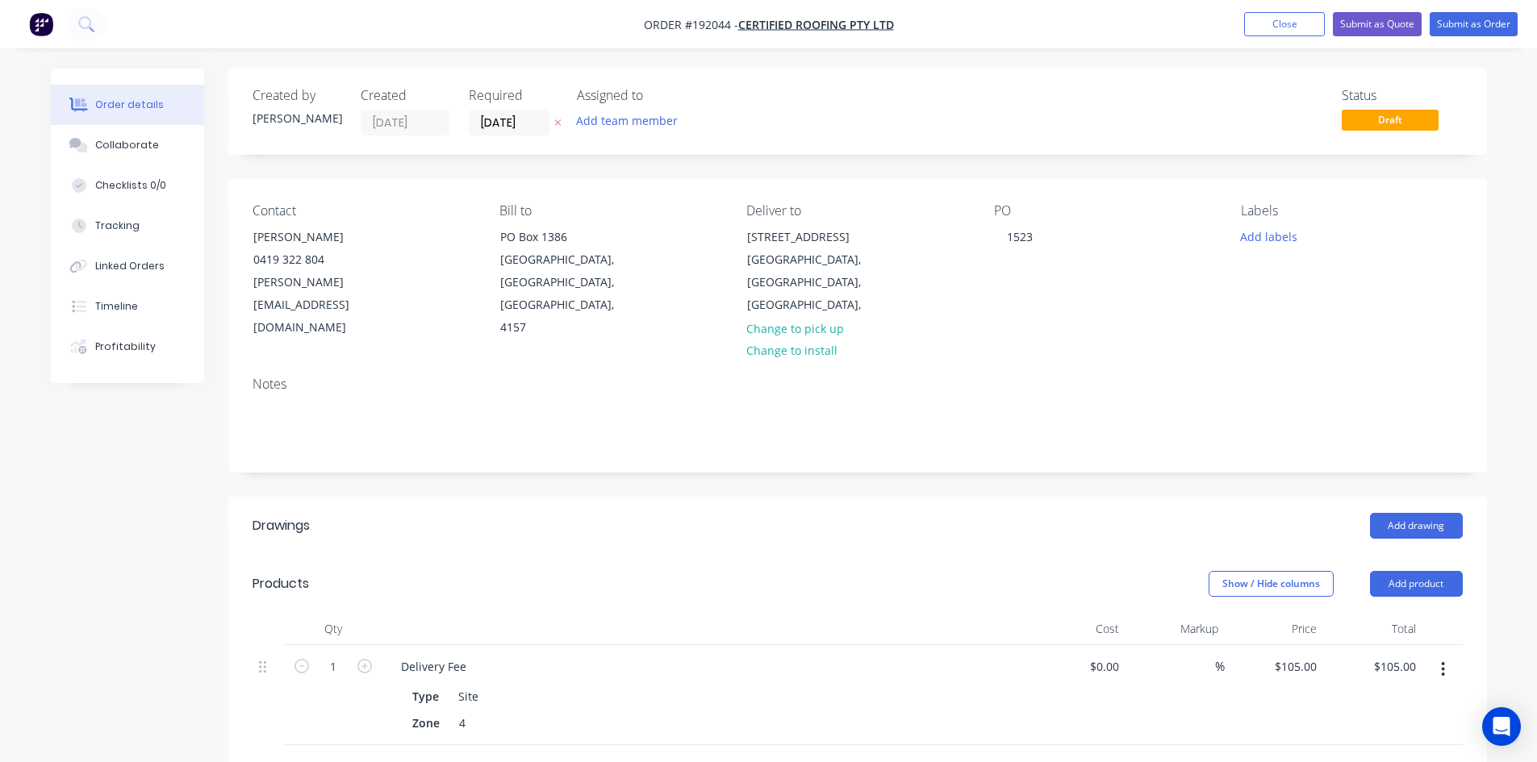
drag, startPoint x: 841, startPoint y: 407, endPoint x: 810, endPoint y: 420, distance: 34.3
click at [810, 420] on div "Notes" at bounding box center [857, 418] width 1258 height 108
click at [1397, 513] on button "Add drawing" at bounding box center [1416, 526] width 93 height 26
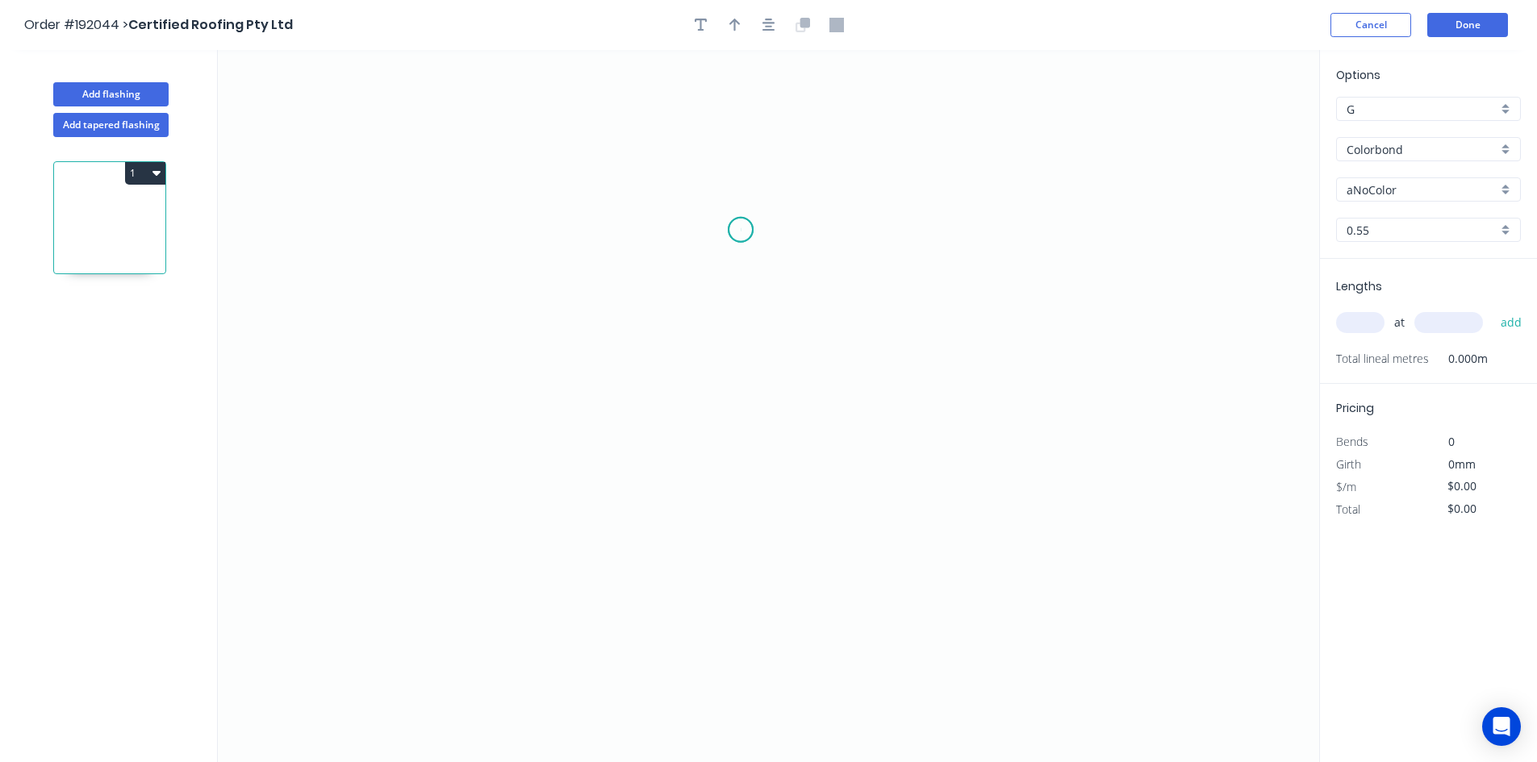
click at [740, 230] on icon "0" at bounding box center [768, 406] width 1101 height 712
click at [654, 228] on icon "0" at bounding box center [768, 406] width 1101 height 712
click at [665, 474] on icon "0 ?" at bounding box center [768, 406] width 1101 height 712
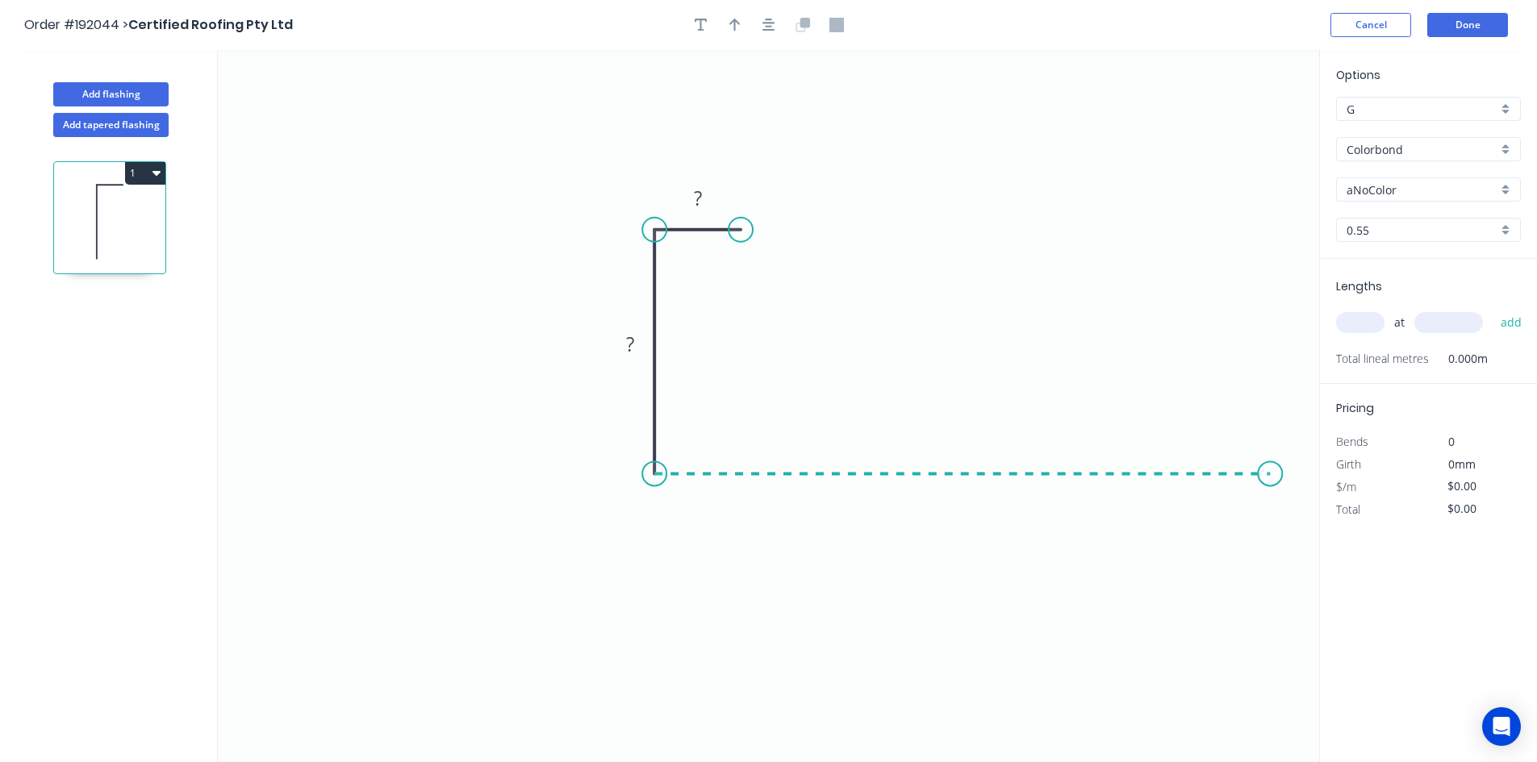
click at [1270, 462] on icon "0 ? ?" at bounding box center [768, 406] width 1101 height 712
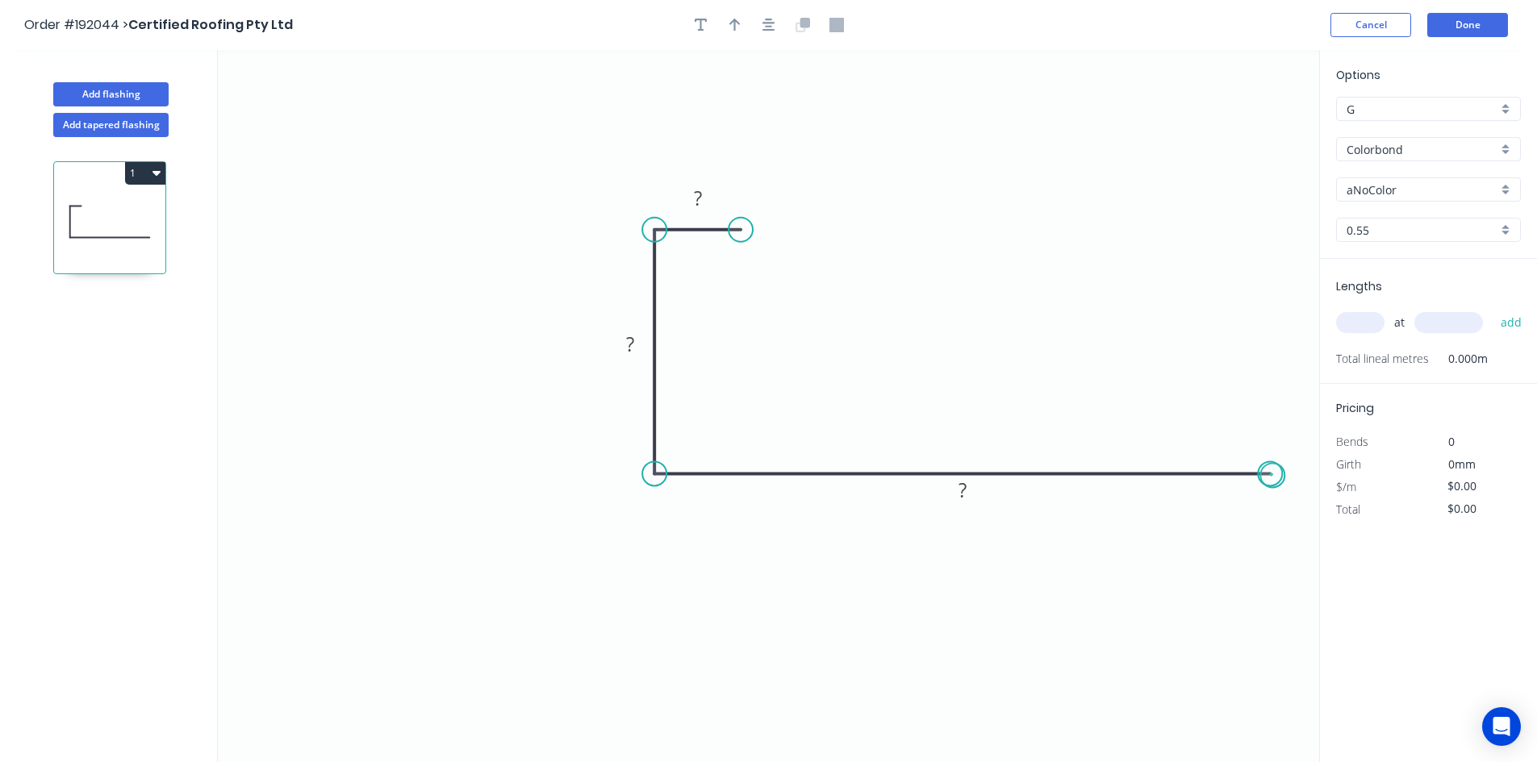
click at [1273, 476] on circle at bounding box center [1270, 473] width 24 height 24
click at [778, 22] on button "button" at bounding box center [769, 25] width 24 height 24
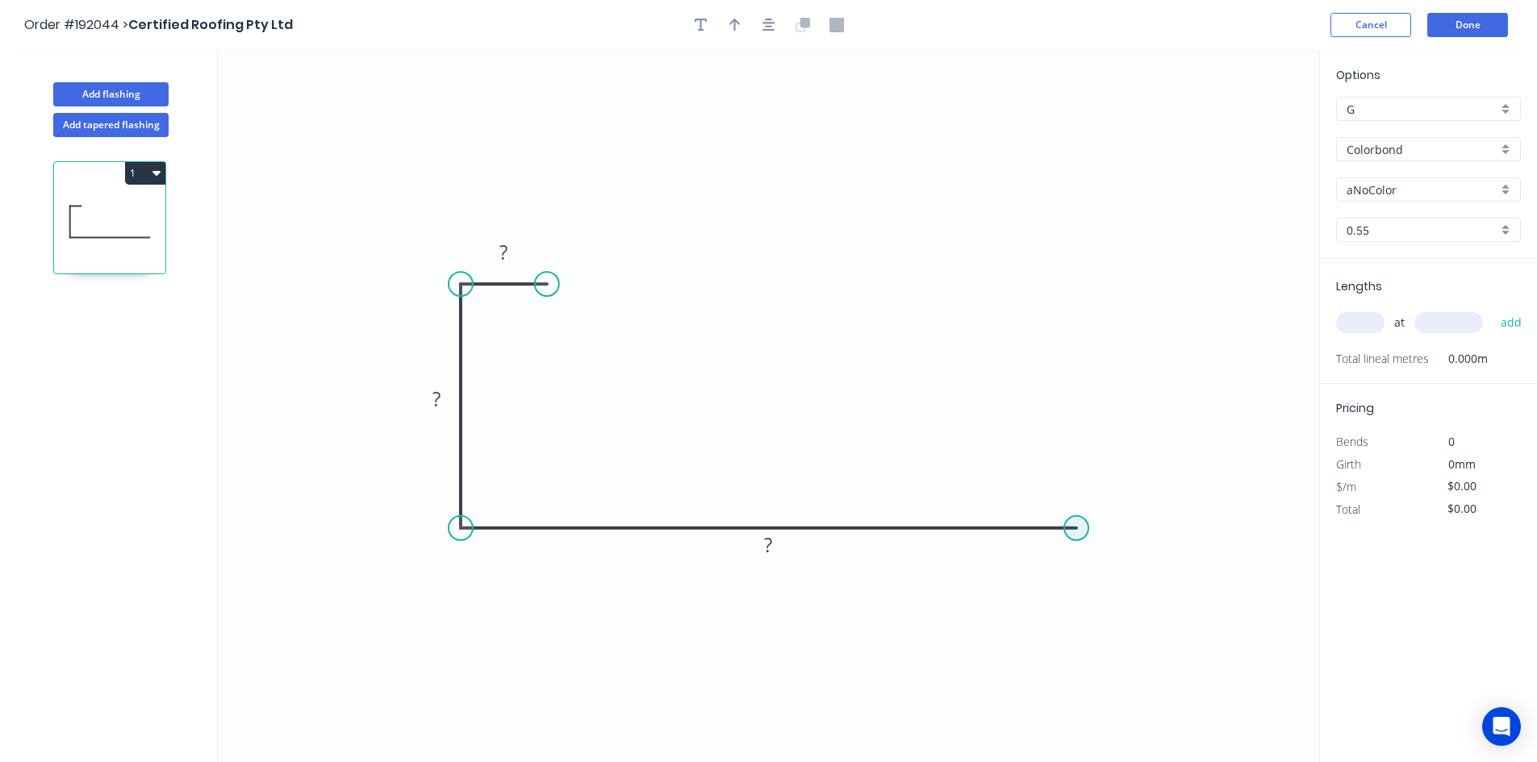
click at [1074, 525] on circle at bounding box center [1076, 528] width 24 height 24
click at [1117, 603] on icon "0 ? ? ?" at bounding box center [768, 406] width 1101 height 712
drag, startPoint x: 1116, startPoint y: 604, endPoint x: 1111, endPoint y: 591, distance: 13.8
click at [1111, 591] on icon "0 ? ? ? ? ? º" at bounding box center [768, 406] width 1101 height 712
click at [1111, 590] on icon at bounding box center [1096, 565] width 40 height 74
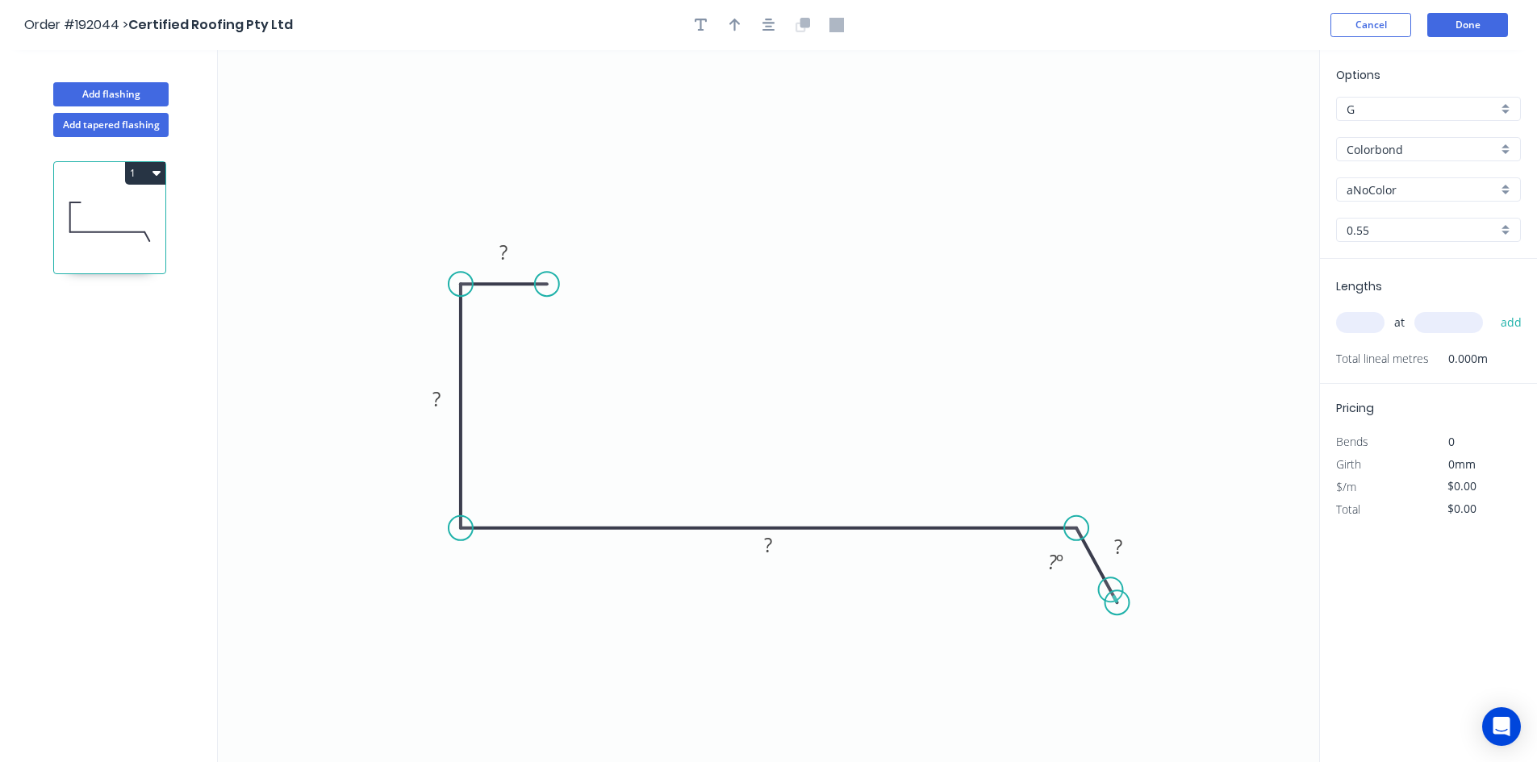
click at [1111, 590] on icon at bounding box center [1096, 565] width 40 height 74
click at [1108, 544] on rect at bounding box center [1118, 547] width 32 height 23
click at [765, 22] on icon "button" at bounding box center [768, 25] width 13 height 15
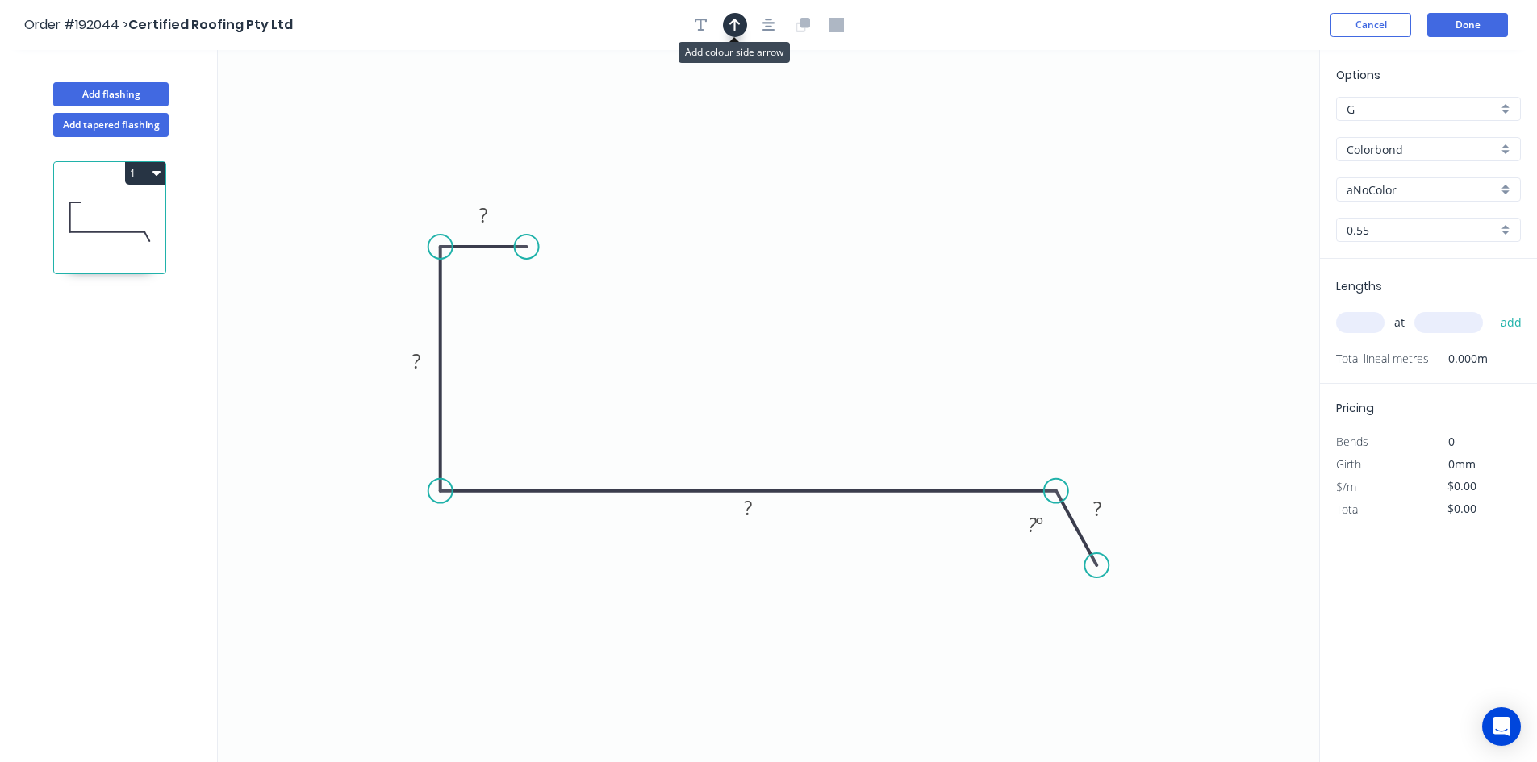
click at [744, 25] on button "button" at bounding box center [735, 25] width 24 height 24
click at [1230, 127] on icon "0 ? ? ? ? ? º" at bounding box center [768, 406] width 1101 height 712
click at [1231, 132] on icon "0 ? ? ? ? ? º" at bounding box center [768, 406] width 1101 height 712
click at [1234, 132] on icon "0 ? ? ? ? ? º" at bounding box center [768, 406] width 1101 height 712
click at [1233, 134] on icon "0 ? ? ? ? ? º" at bounding box center [768, 406] width 1101 height 712
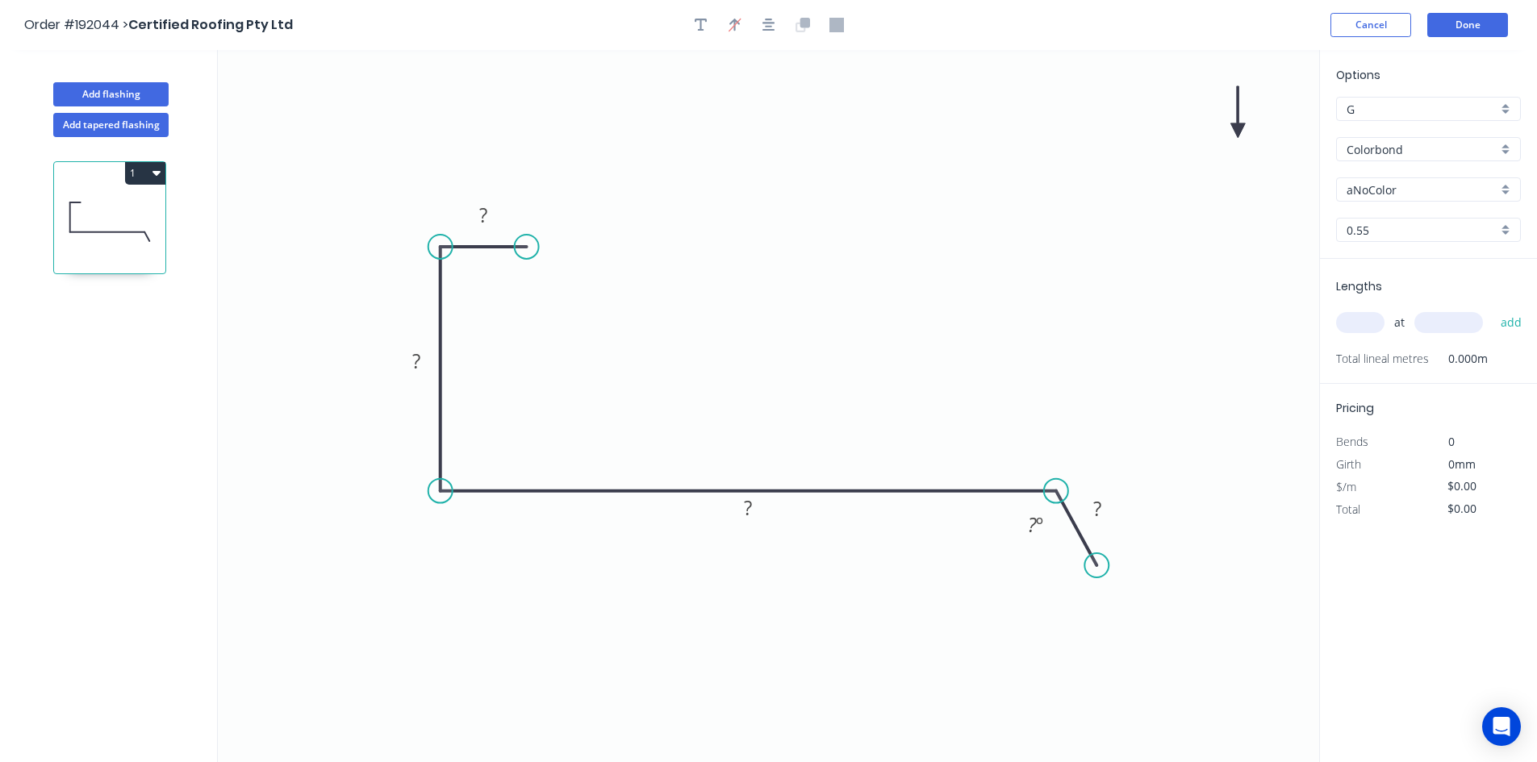
click at [1233, 137] on icon "0 ? ? ? ? ? º" at bounding box center [768, 406] width 1101 height 712
click at [1114, 276] on icon "0 ? ? ? ? ? º" at bounding box center [768, 406] width 1101 height 712
click at [494, 222] on rect at bounding box center [483, 216] width 32 height 23
drag, startPoint x: 1099, startPoint y: 561, endPoint x: 1111, endPoint y: 553, distance: 13.9
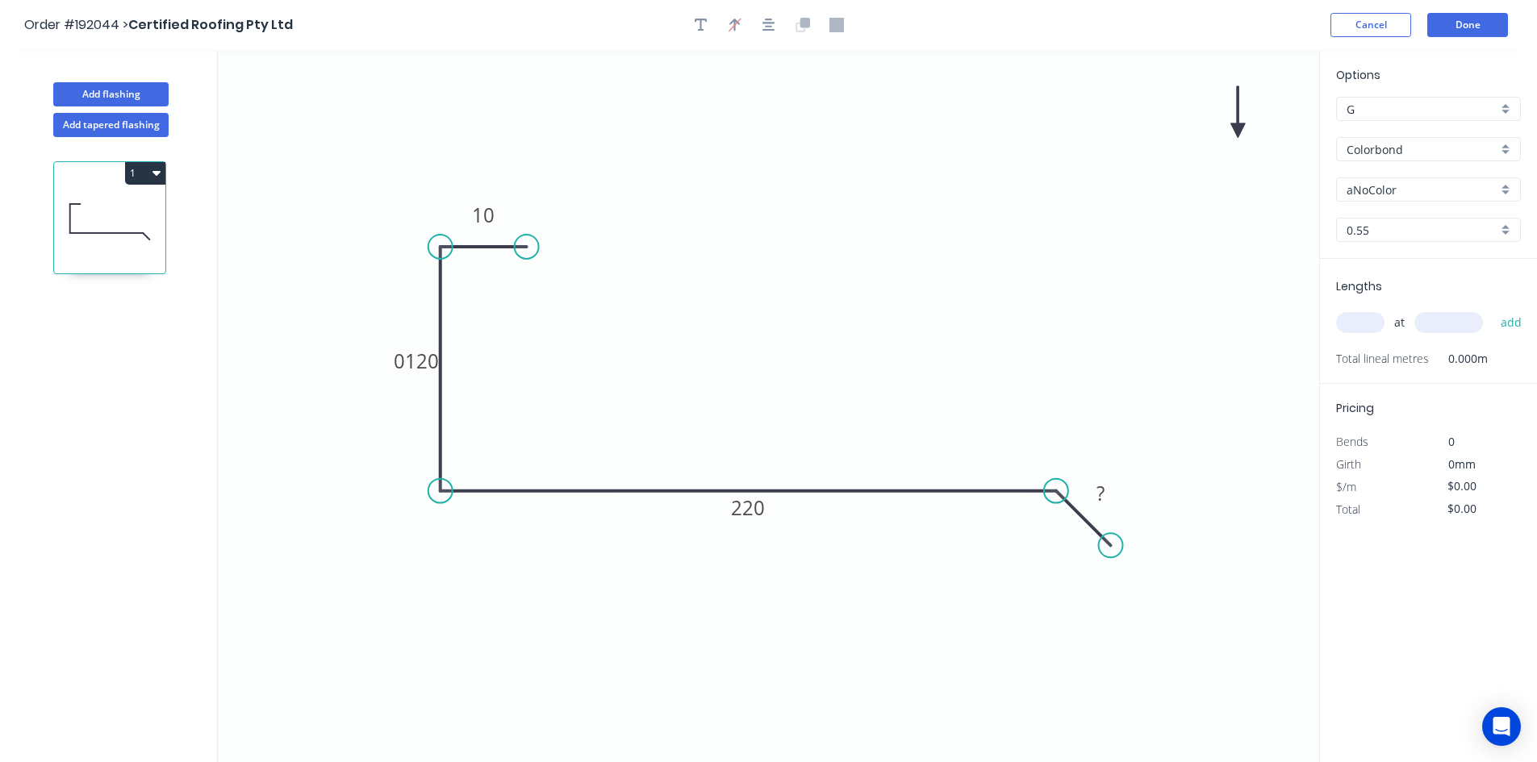
click at [1111, 553] on circle at bounding box center [1111, 545] width 24 height 24
click at [1103, 501] on tspan "?" at bounding box center [1100, 493] width 8 height 27
click at [1236, 131] on icon at bounding box center [1237, 112] width 15 height 52
type input "$13.13"
drag, startPoint x: 1236, startPoint y: 131, endPoint x: 897, endPoint y: 355, distance: 405.8
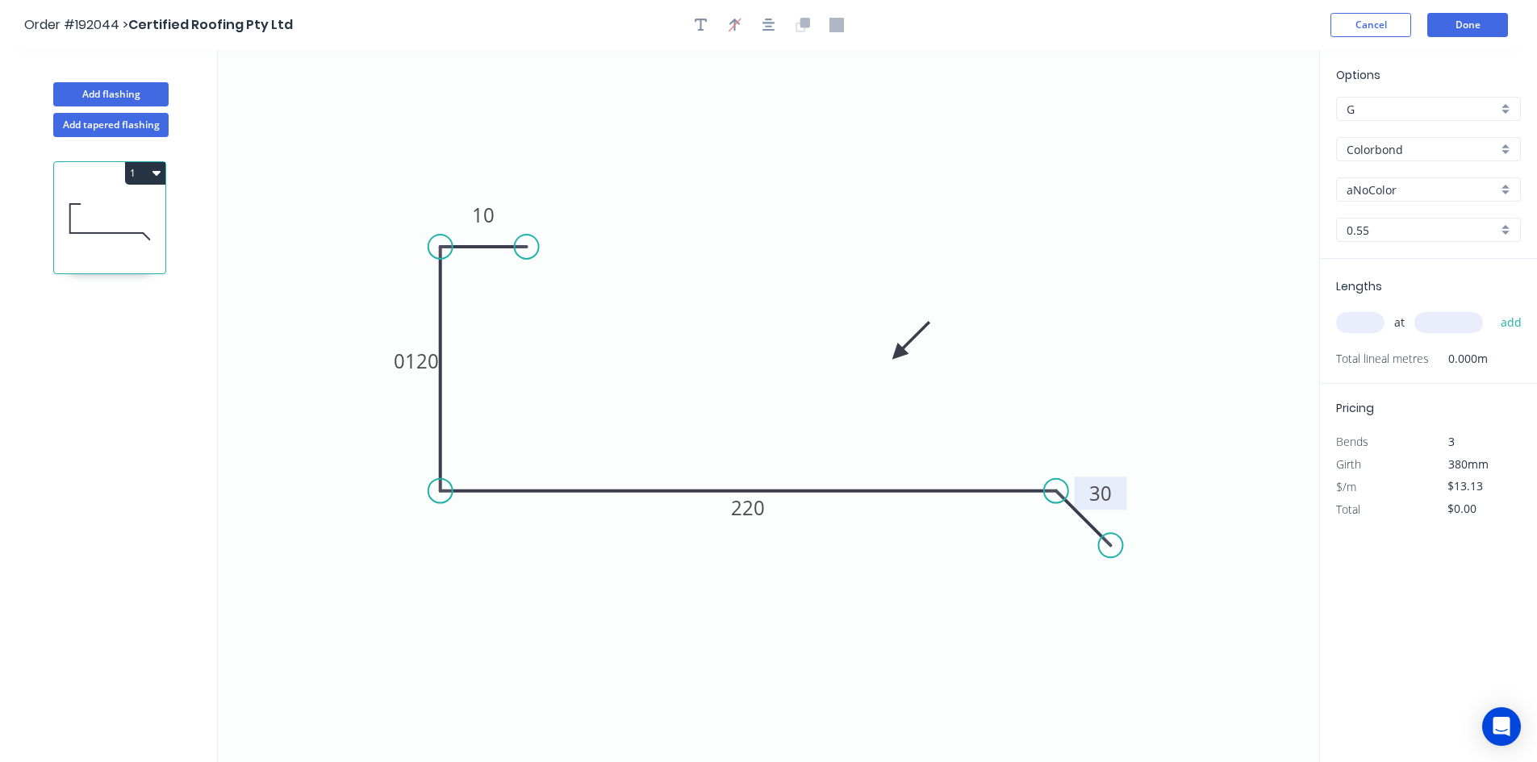
click at [897, 355] on icon at bounding box center [910, 340] width 47 height 47
click at [1371, 195] on input "aNoColor" at bounding box center [1421, 189] width 151 height 17
click at [1362, 214] on div "Evening Haze" at bounding box center [1428, 220] width 183 height 28
type input "Evening Haze"
click at [428, 361] on tspan "0120" at bounding box center [416, 361] width 45 height 27
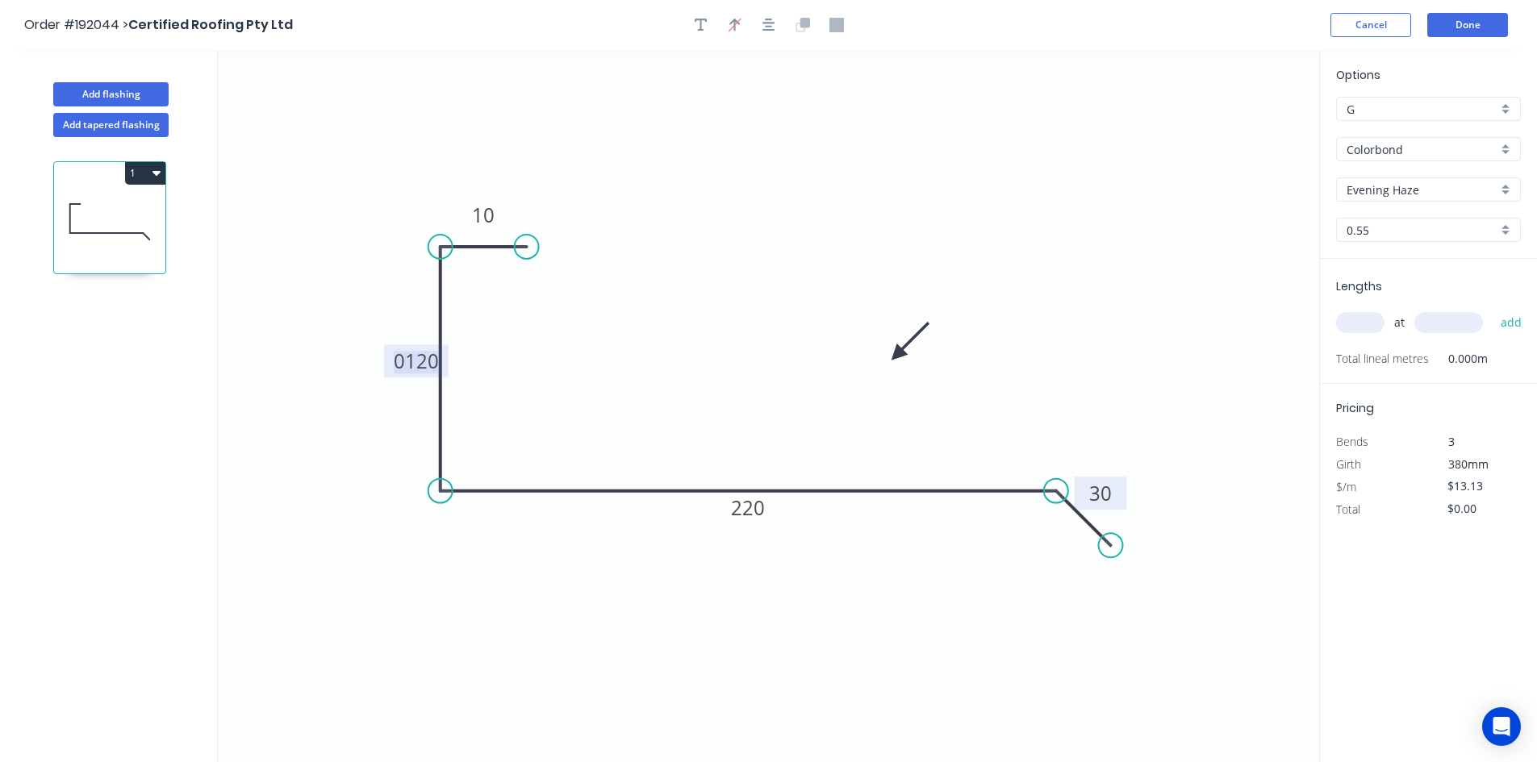
click at [412, 363] on tspan "0120" at bounding box center [416, 361] width 45 height 27
click at [1360, 336] on div "at add" at bounding box center [1430, 322] width 188 height 27
click at [1362, 327] on input "text" at bounding box center [1360, 322] width 48 height 21
type input "2"
type input "5000"
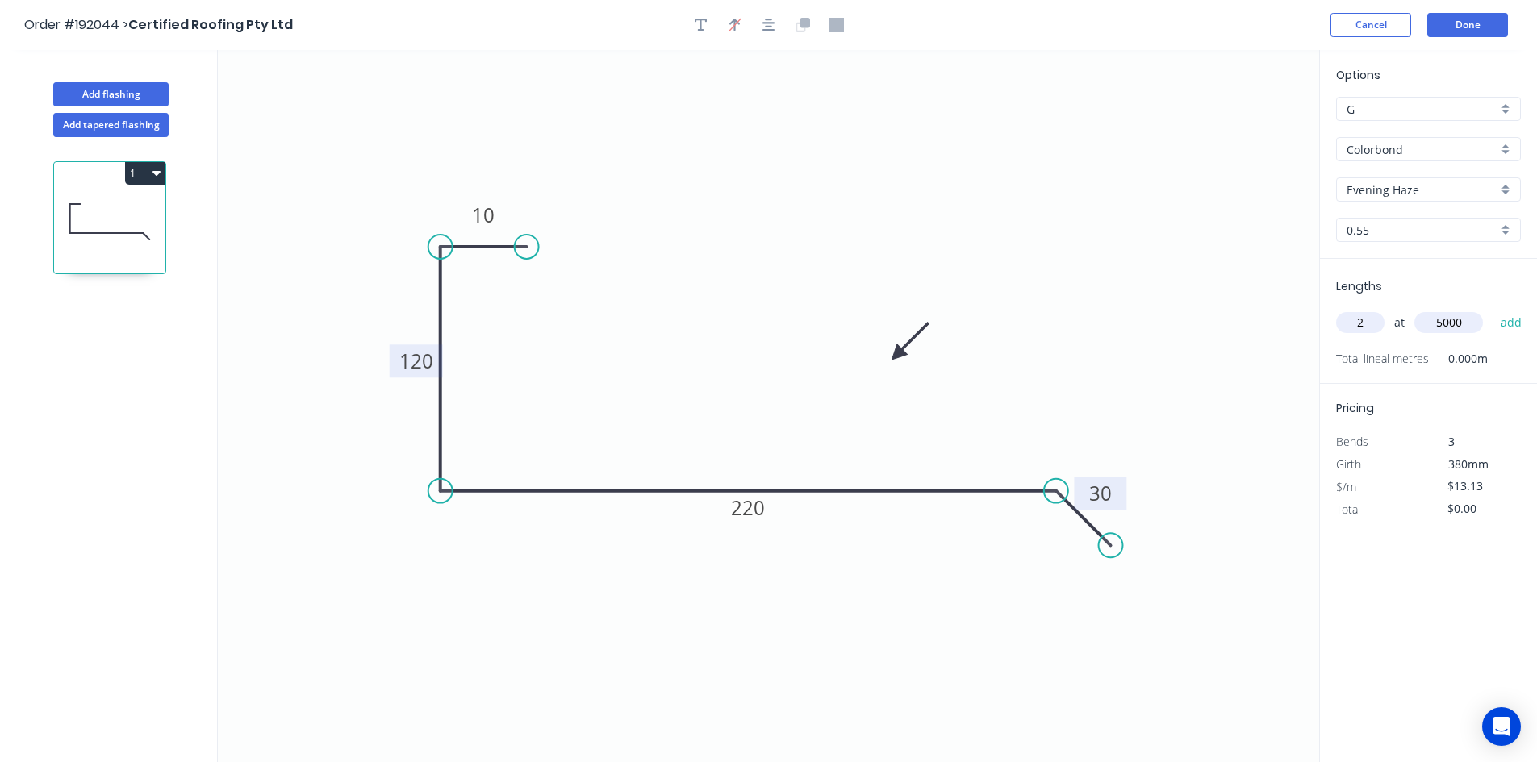
click at [1492, 309] on button "add" at bounding box center [1511, 322] width 38 height 27
type input "$131.30"
click at [857, 41] on header "Order #192044 > Certified Roofing Pty Ltd Cancel Done" at bounding box center [768, 25] width 1537 height 50
click at [86, 83] on button "Add flashing" at bounding box center [110, 94] width 115 height 24
type input "$0.00"
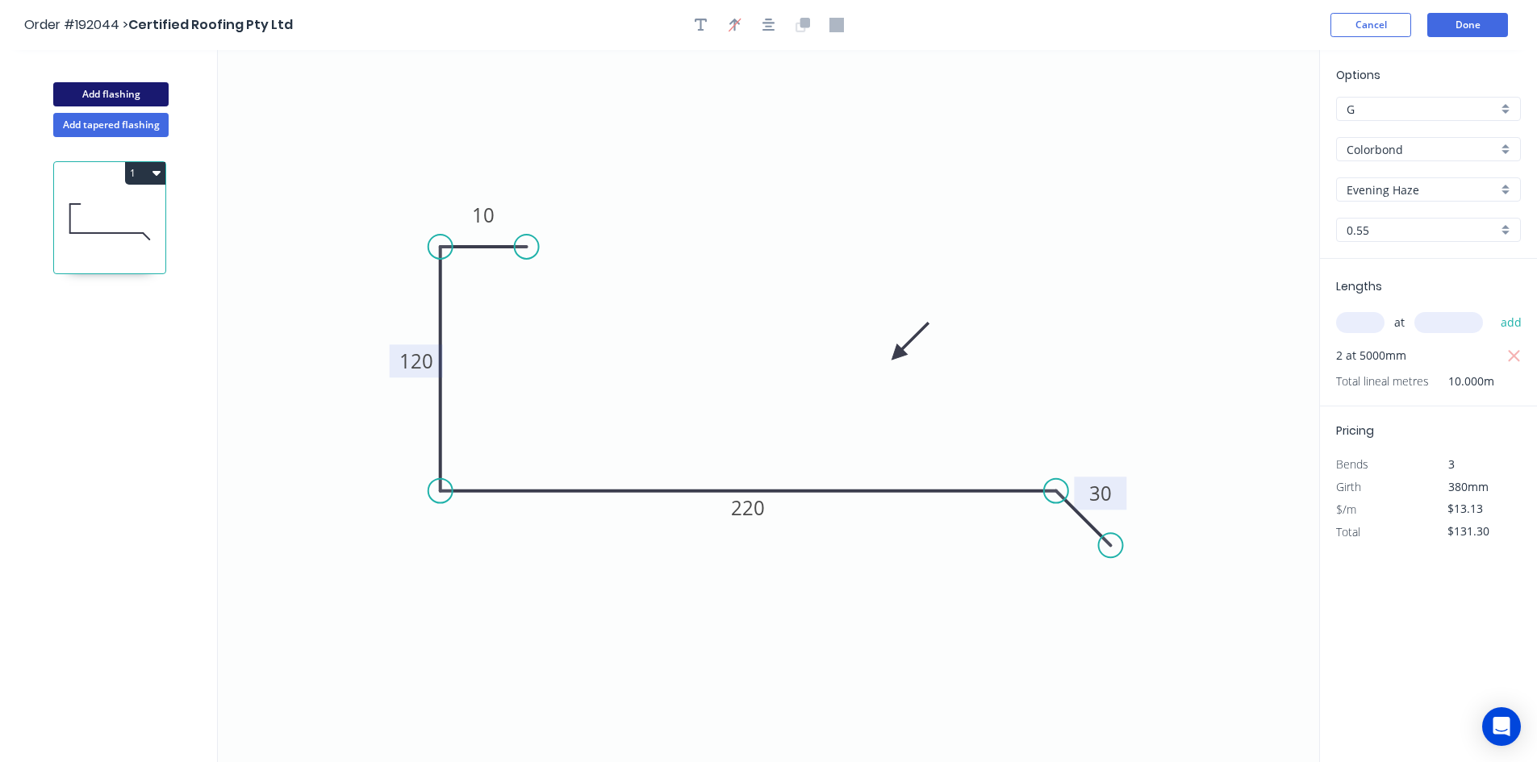
type input "$0.00"
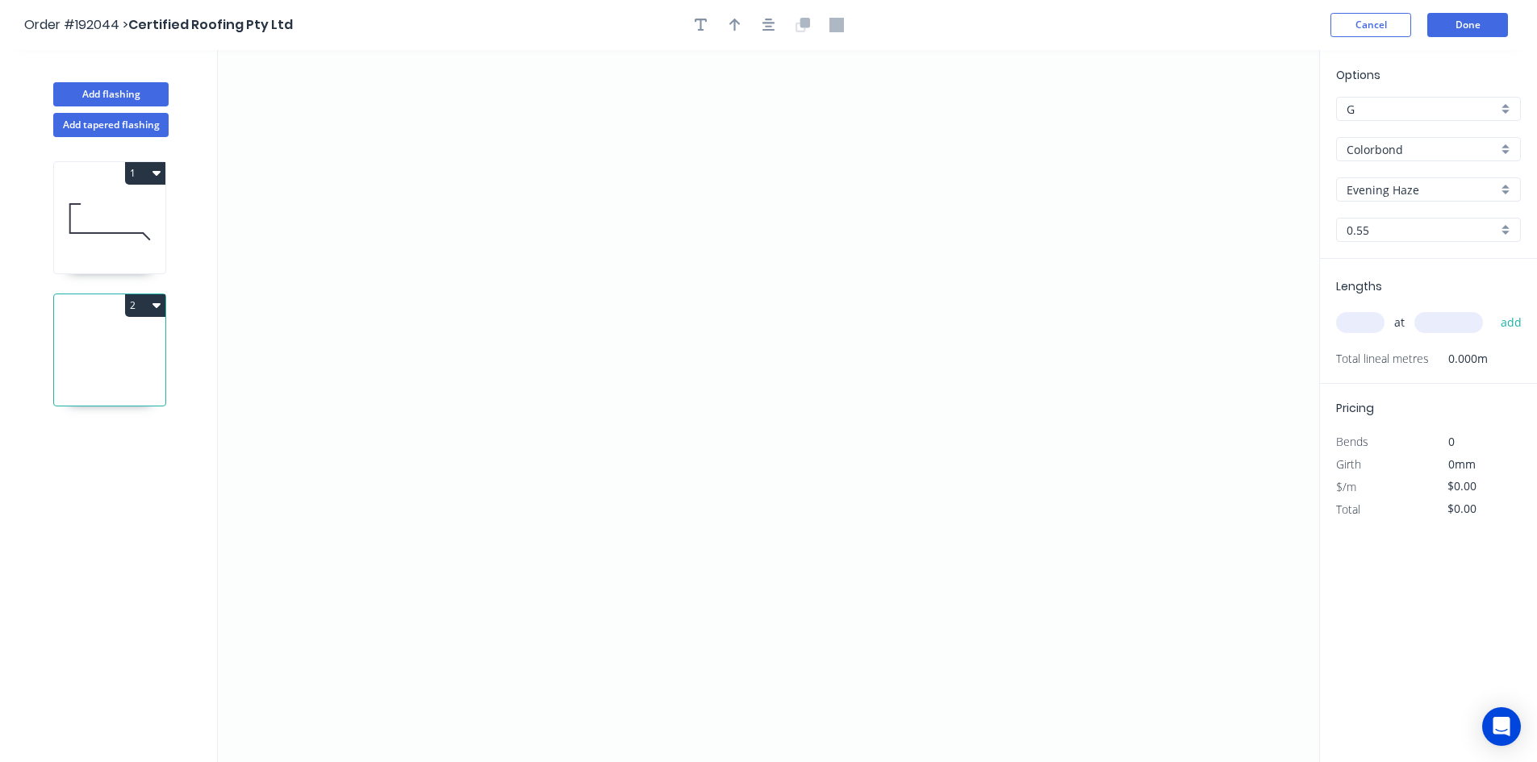
drag, startPoint x: 169, startPoint y: 256, endPoint x: 249, endPoint y: 307, distance: 95.1
click at [165, 298] on div "2" at bounding box center [109, 350] width 113 height 113
click at [160, 311] on icon "button" at bounding box center [156, 304] width 8 height 13
click at [136, 368] on div "Delete" at bounding box center [89, 377] width 124 height 23
type input "$13.13"
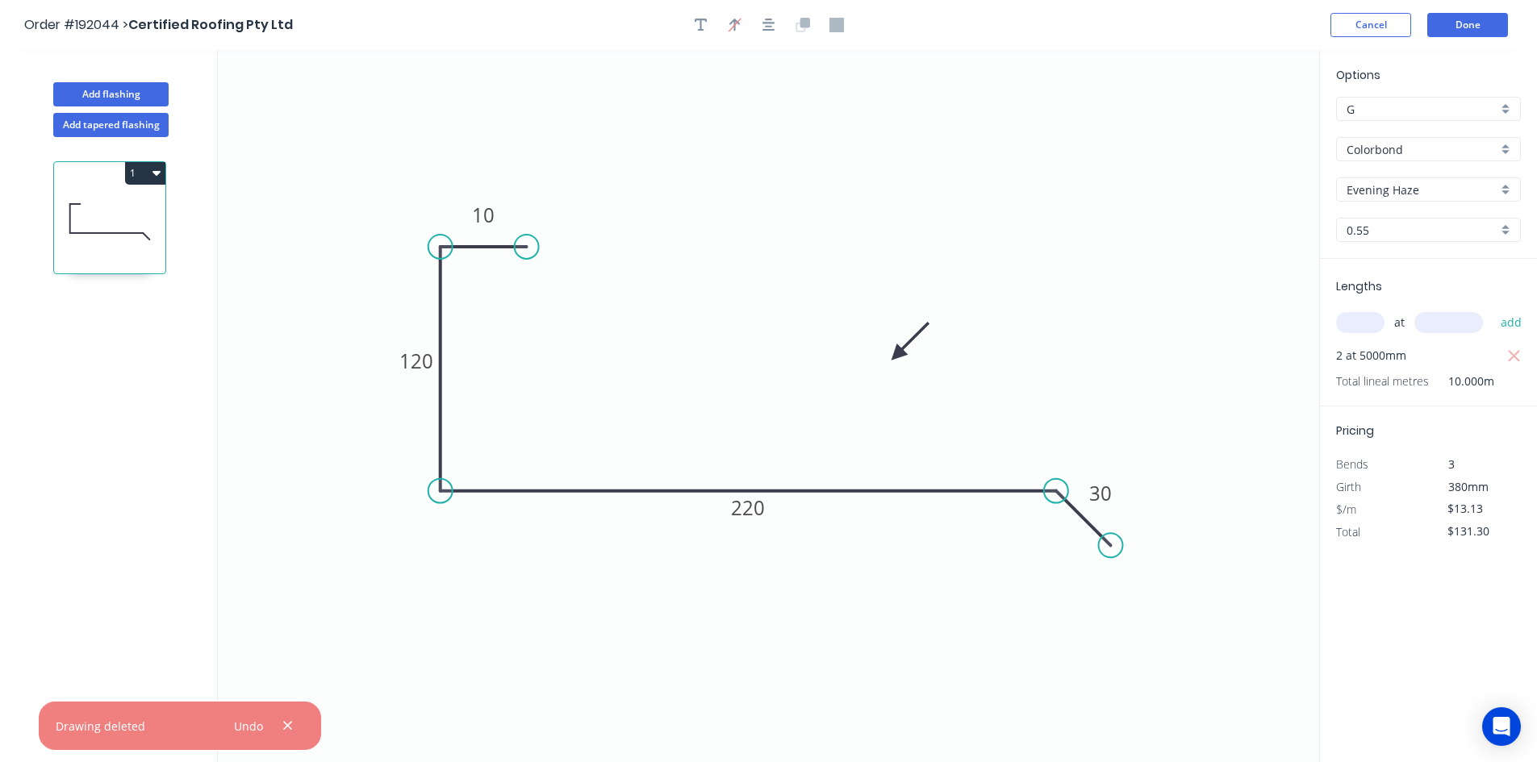
click at [148, 180] on button "1" at bounding box center [145, 173] width 40 height 23
click at [140, 210] on div "Duplicate" at bounding box center [89, 213] width 124 height 23
type input "$0.00"
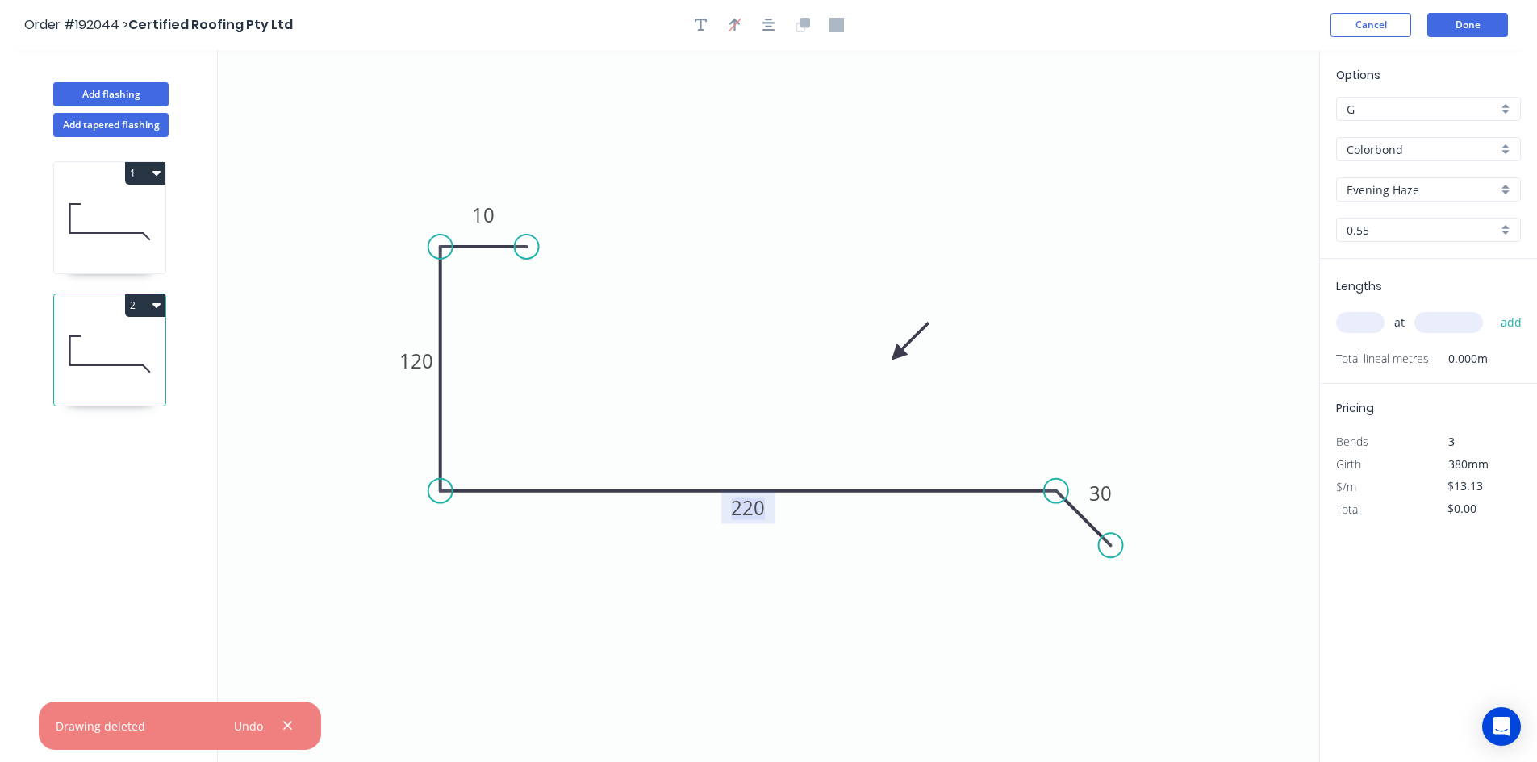
click at [752, 515] on tspan "220" at bounding box center [748, 507] width 34 height 27
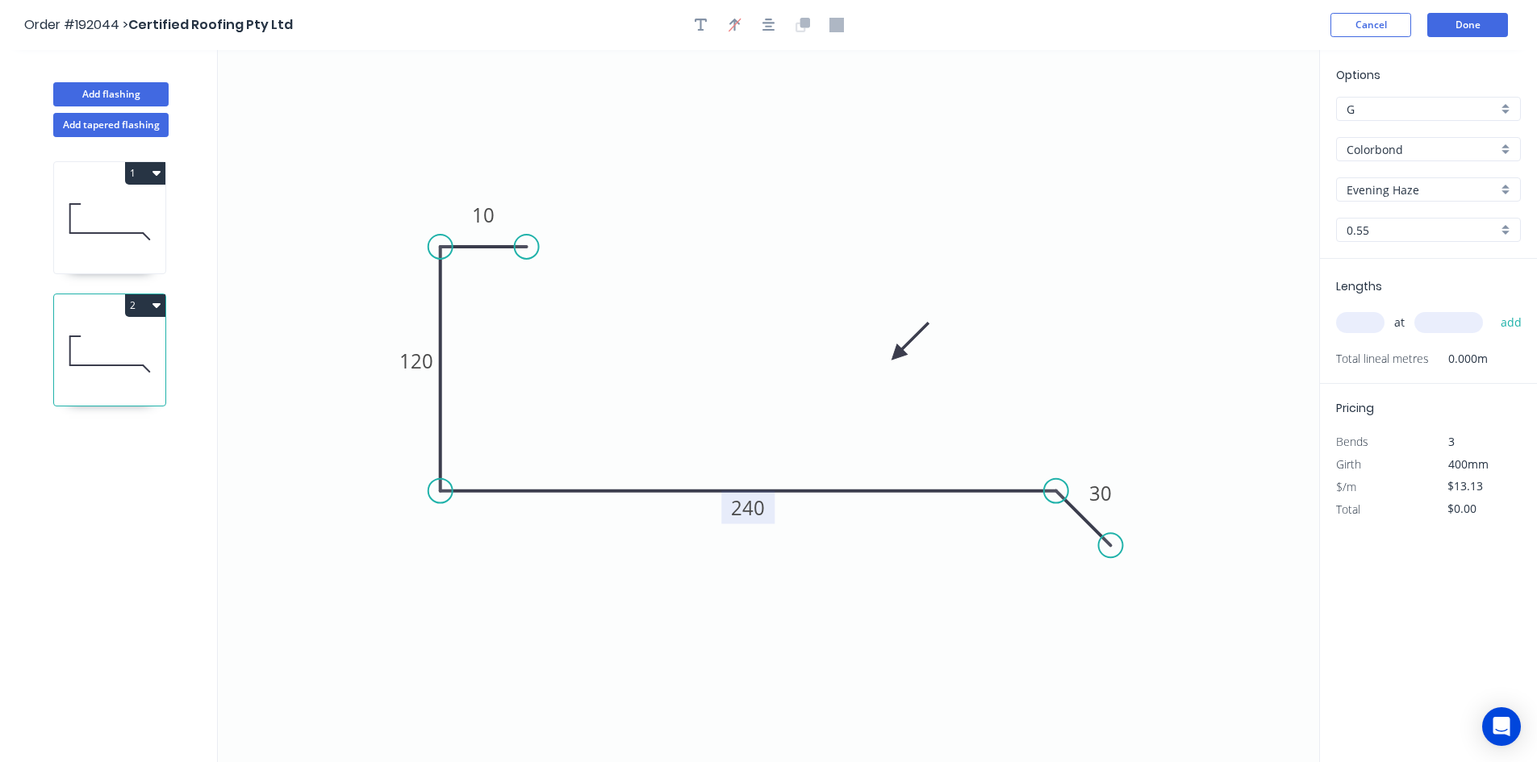
click at [1347, 330] on input "text" at bounding box center [1360, 322] width 48 height 21
type input "1"
type input "2000"
click at [1492, 309] on button "add" at bounding box center [1511, 322] width 38 height 27
type input "$26.26"
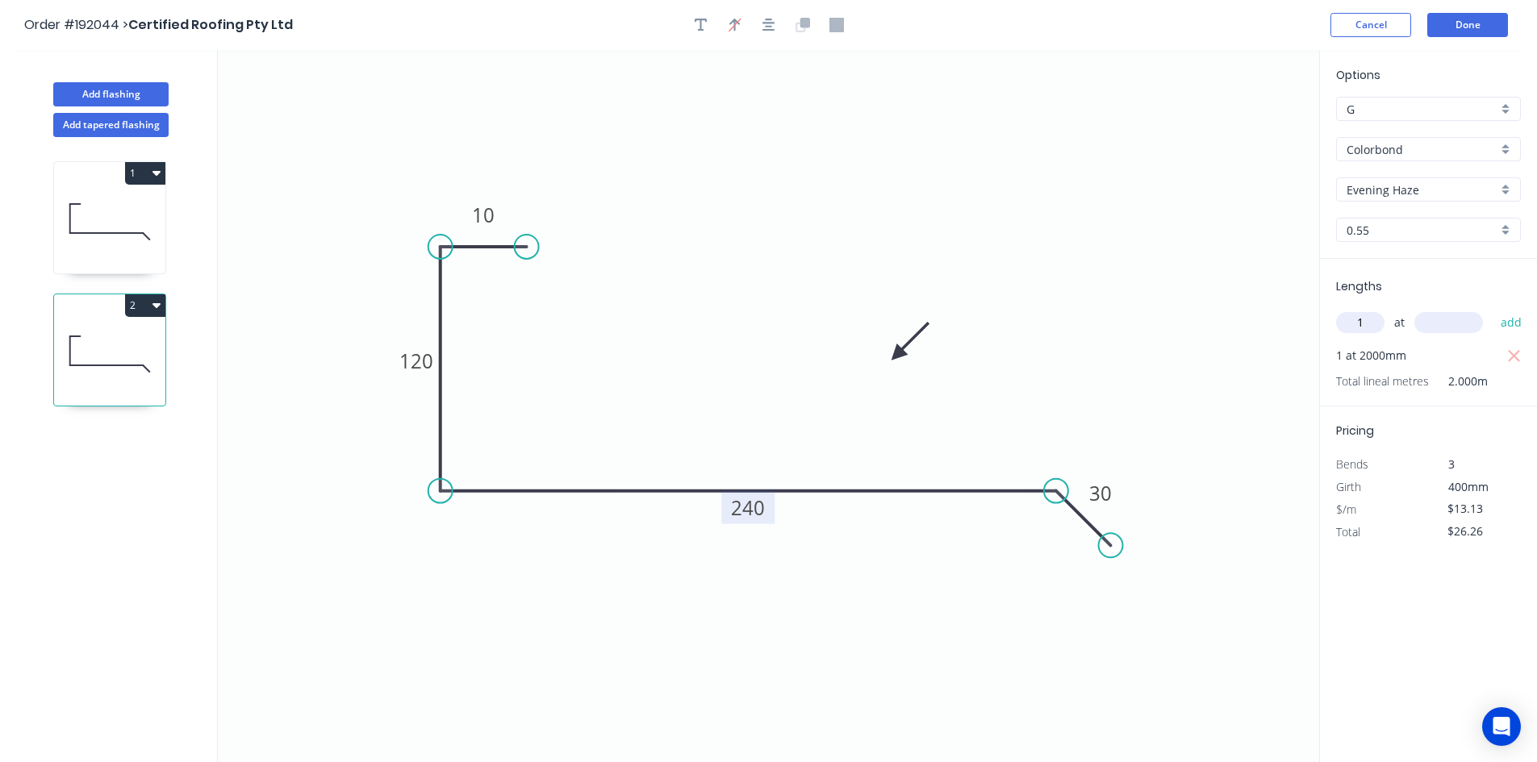
type input "1"
type input "1200"
click at [1492, 309] on button "add" at bounding box center [1511, 322] width 38 height 27
click at [152, 240] on icon at bounding box center [109, 221] width 111 height 103
click at [132, 384] on icon at bounding box center [109, 353] width 111 height 103
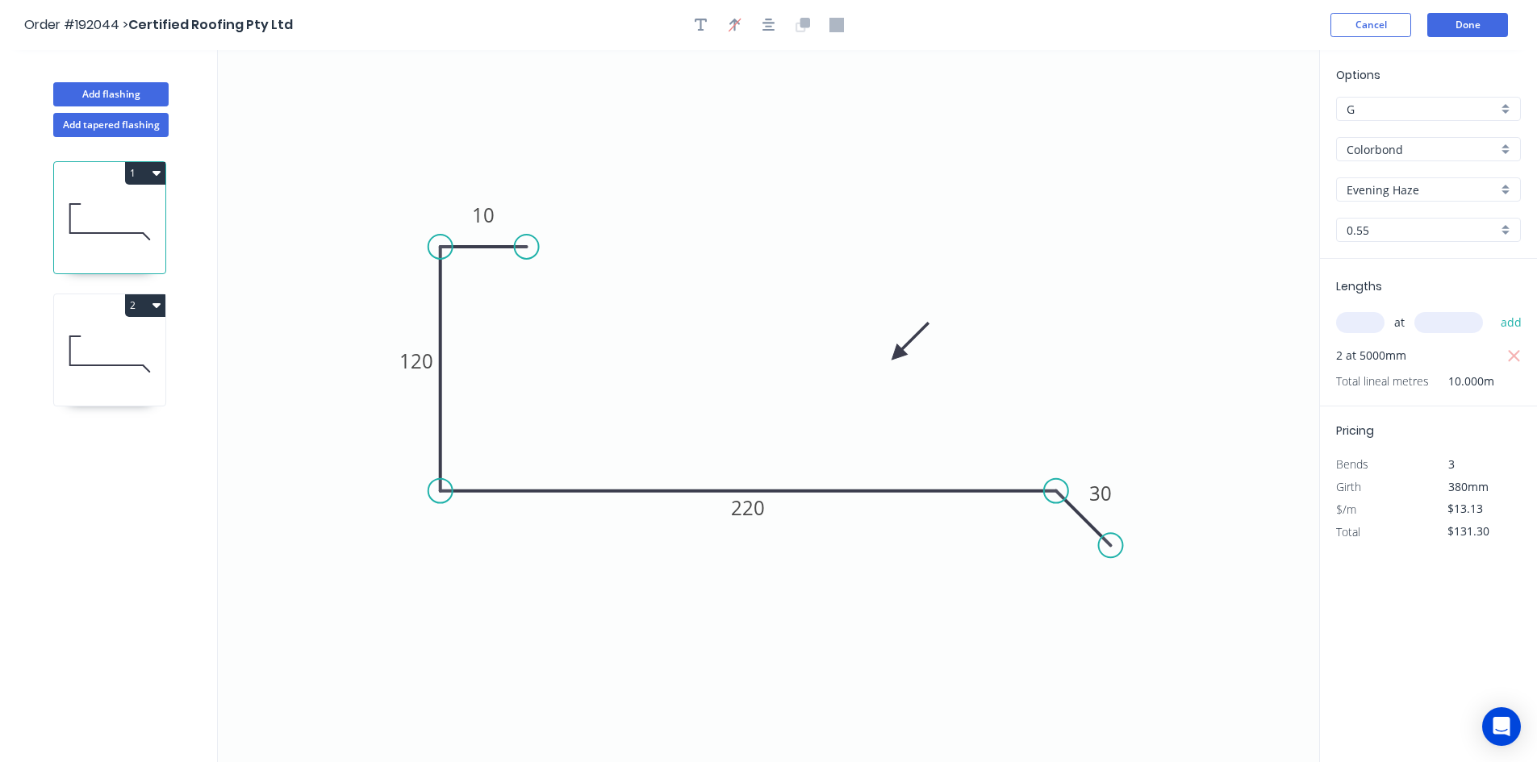
type input "$42.02"
drag, startPoint x: 144, startPoint y: 390, endPoint x: 227, endPoint y: 410, distance: 85.3
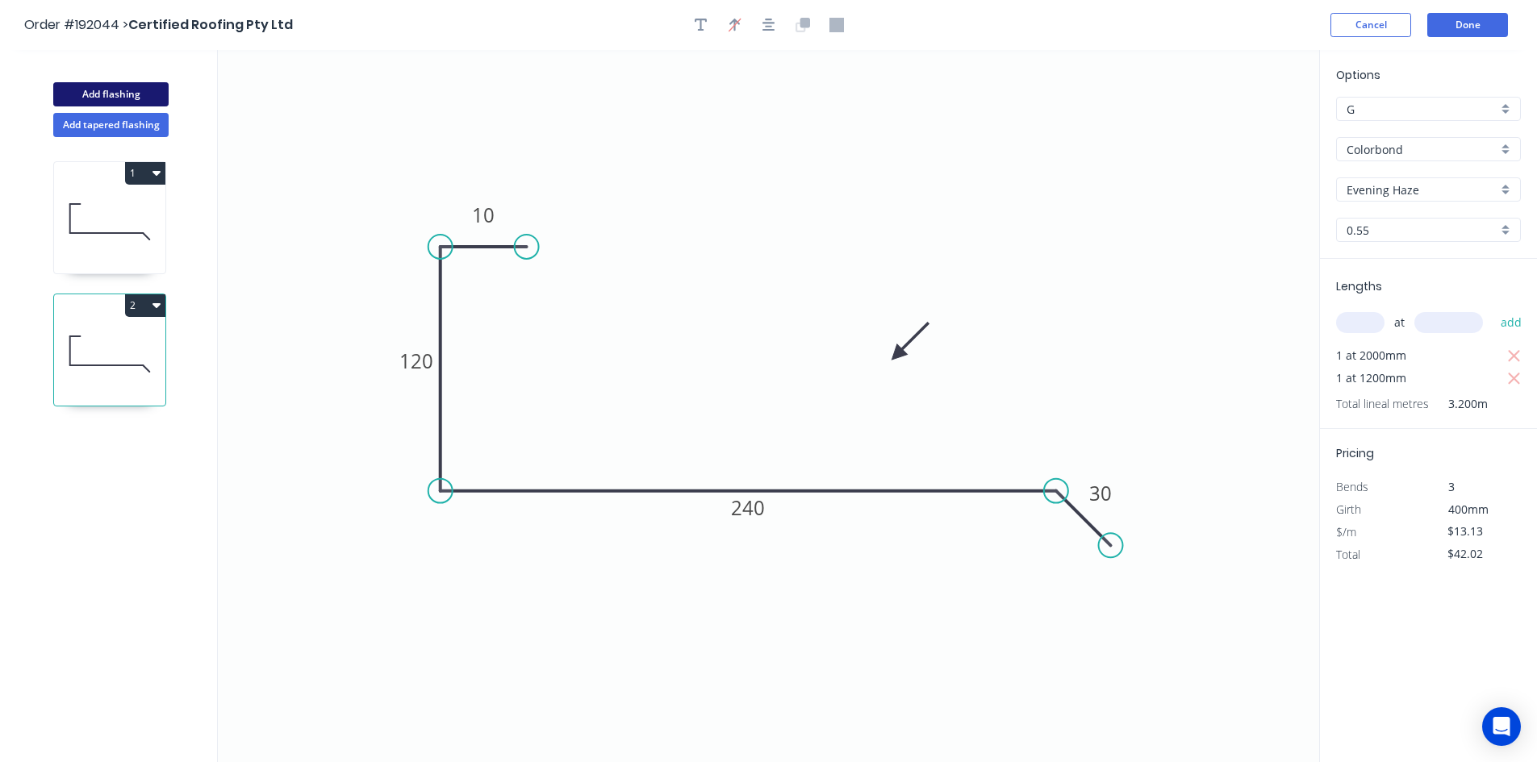
click at [102, 96] on button "Add flashing" at bounding box center [110, 94] width 115 height 24
type input "$0.00"
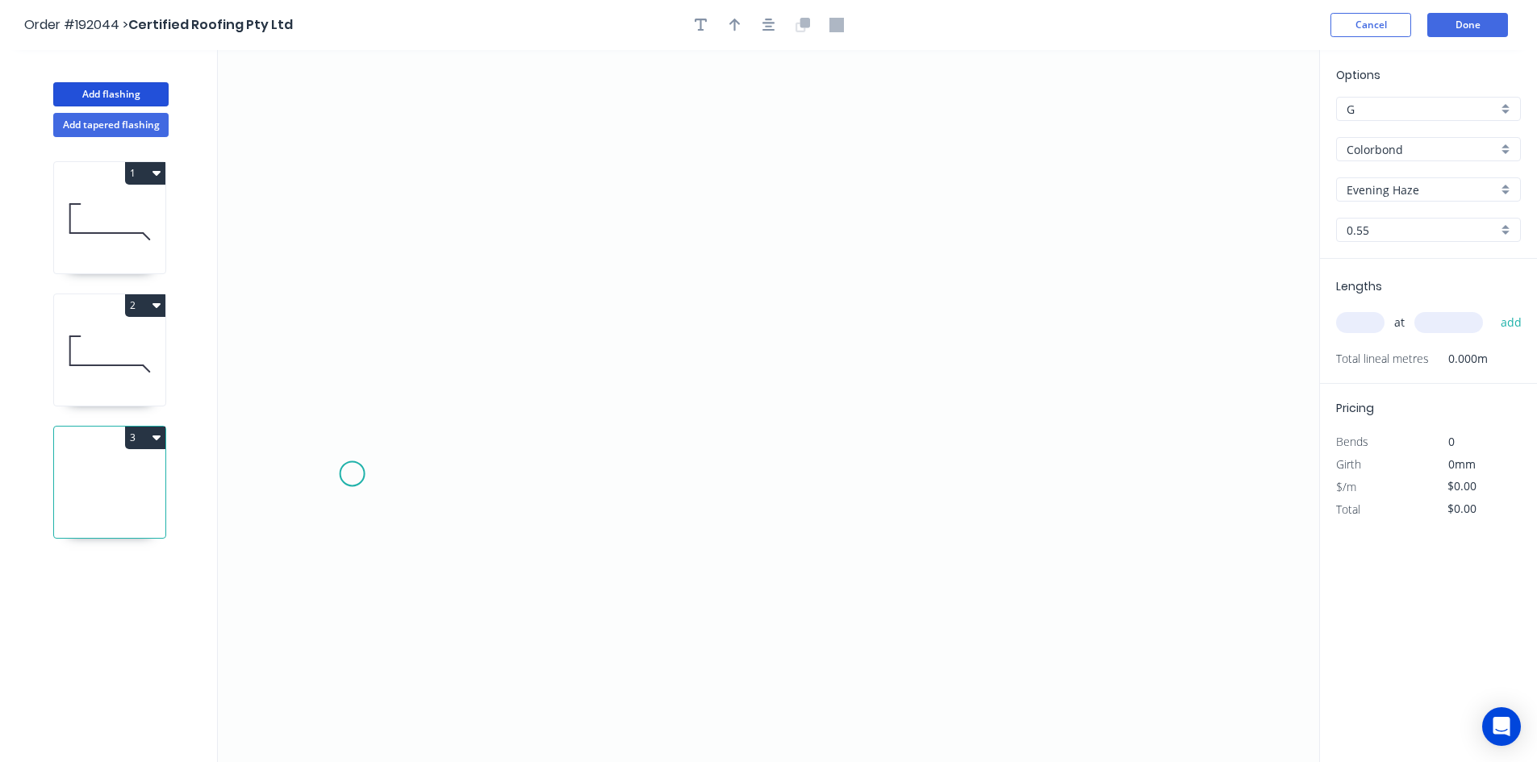
click at [352, 474] on icon "0" at bounding box center [768, 406] width 1101 height 712
click at [388, 365] on icon at bounding box center [370, 420] width 36 height 110
click at [393, 360] on circle at bounding box center [389, 364] width 24 height 24
drag, startPoint x: 388, startPoint y: 360, endPoint x: 453, endPoint y: 369, distance: 65.1
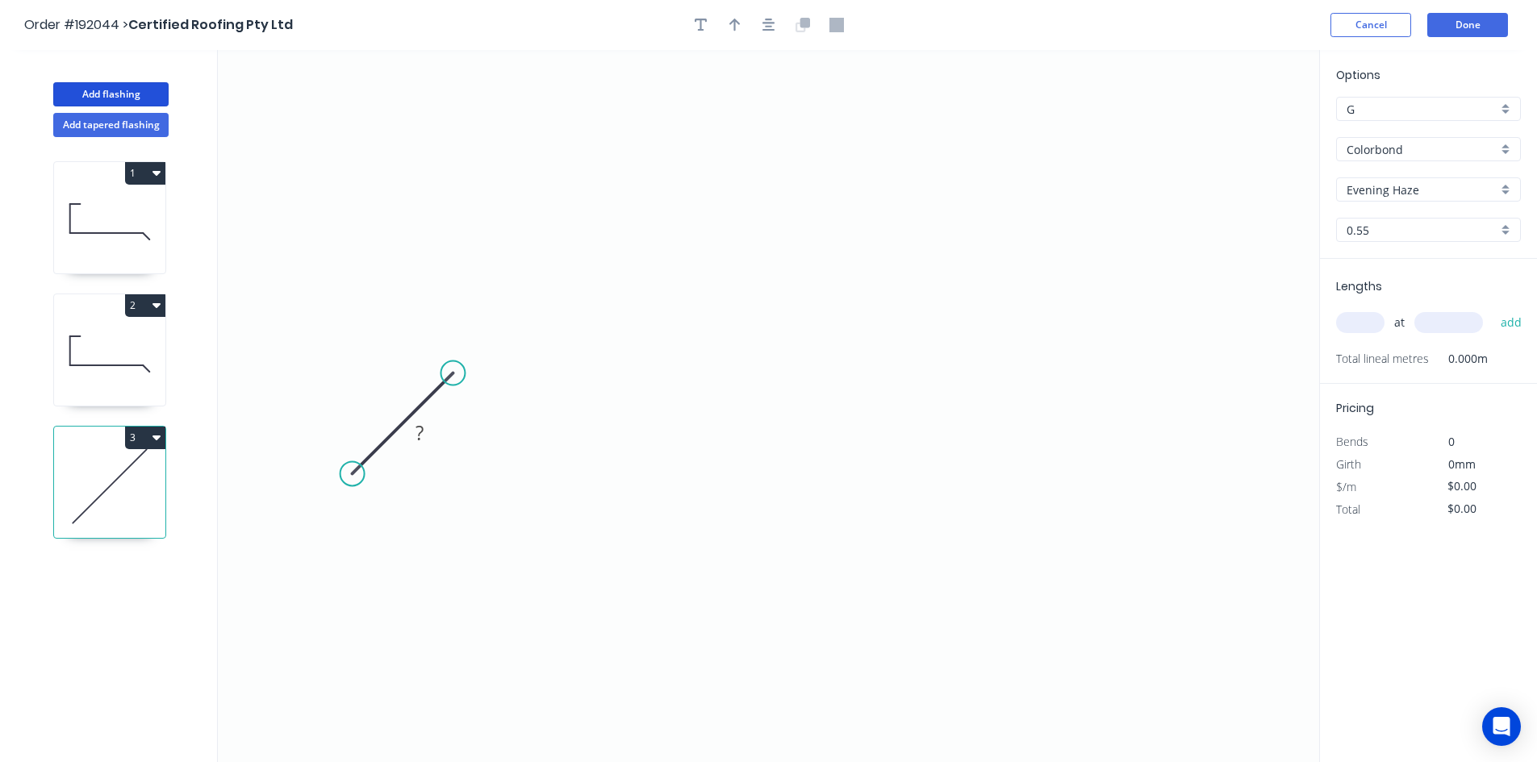
click at [453, 369] on circle at bounding box center [452, 373] width 24 height 24
click at [906, 386] on icon "0 ?" at bounding box center [768, 406] width 1101 height 712
drag, startPoint x: 1024, startPoint y: 472, endPoint x: 1015, endPoint y: 469, distance: 10.0
click at [1017, 470] on icon "0 ? ?" at bounding box center [768, 406] width 1101 height 712
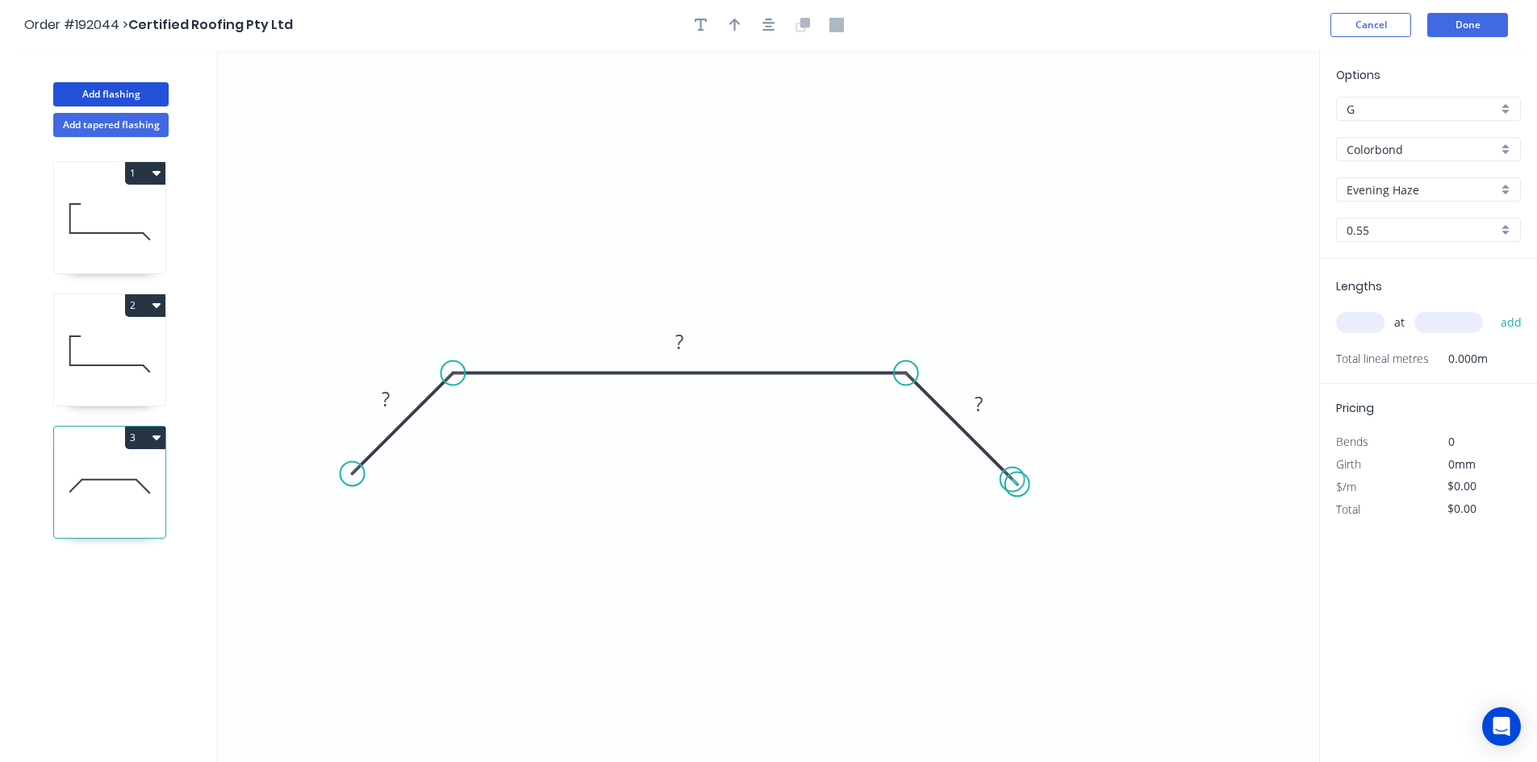
click at [1012, 480] on circle at bounding box center [1017, 484] width 24 height 24
click at [945, 412] on icon at bounding box center [961, 428] width 111 height 111
click at [941, 402] on icon "0 ? ? ? ? º" at bounding box center [768, 406] width 1101 height 712
drag, startPoint x: 1009, startPoint y: 478, endPoint x: 992, endPoint y: 441, distance: 40.8
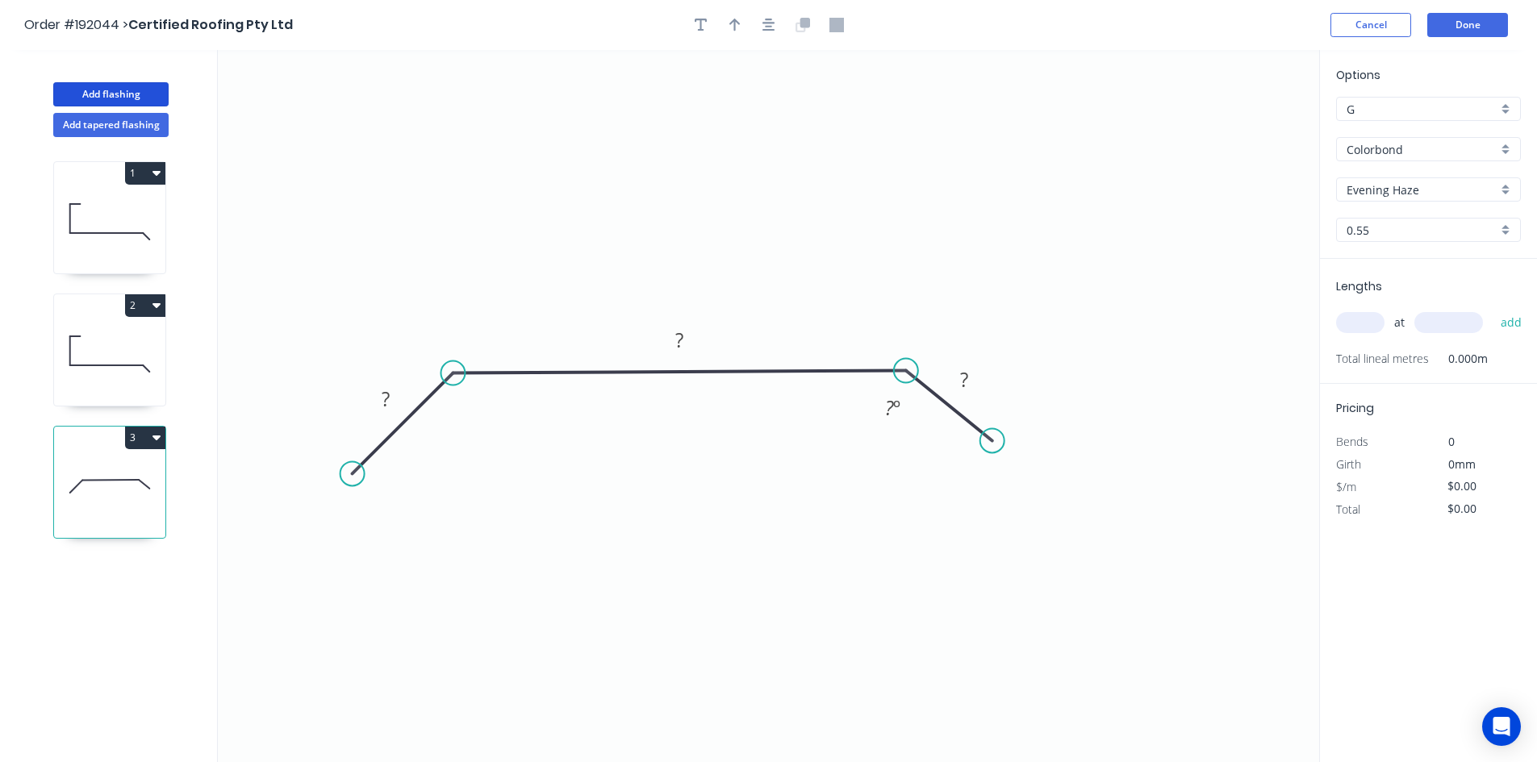
click at [992, 441] on circle at bounding box center [992, 440] width 24 height 24
drag, startPoint x: 898, startPoint y: 369, endPoint x: 930, endPoint y: 361, distance: 33.1
click at [930, 361] on icon "0 ? ? ? ? º" at bounding box center [768, 406] width 1101 height 712
drag, startPoint x: 989, startPoint y: 440, endPoint x: 1037, endPoint y: 494, distance: 73.2
click at [1037, 494] on circle at bounding box center [1037, 485] width 24 height 24
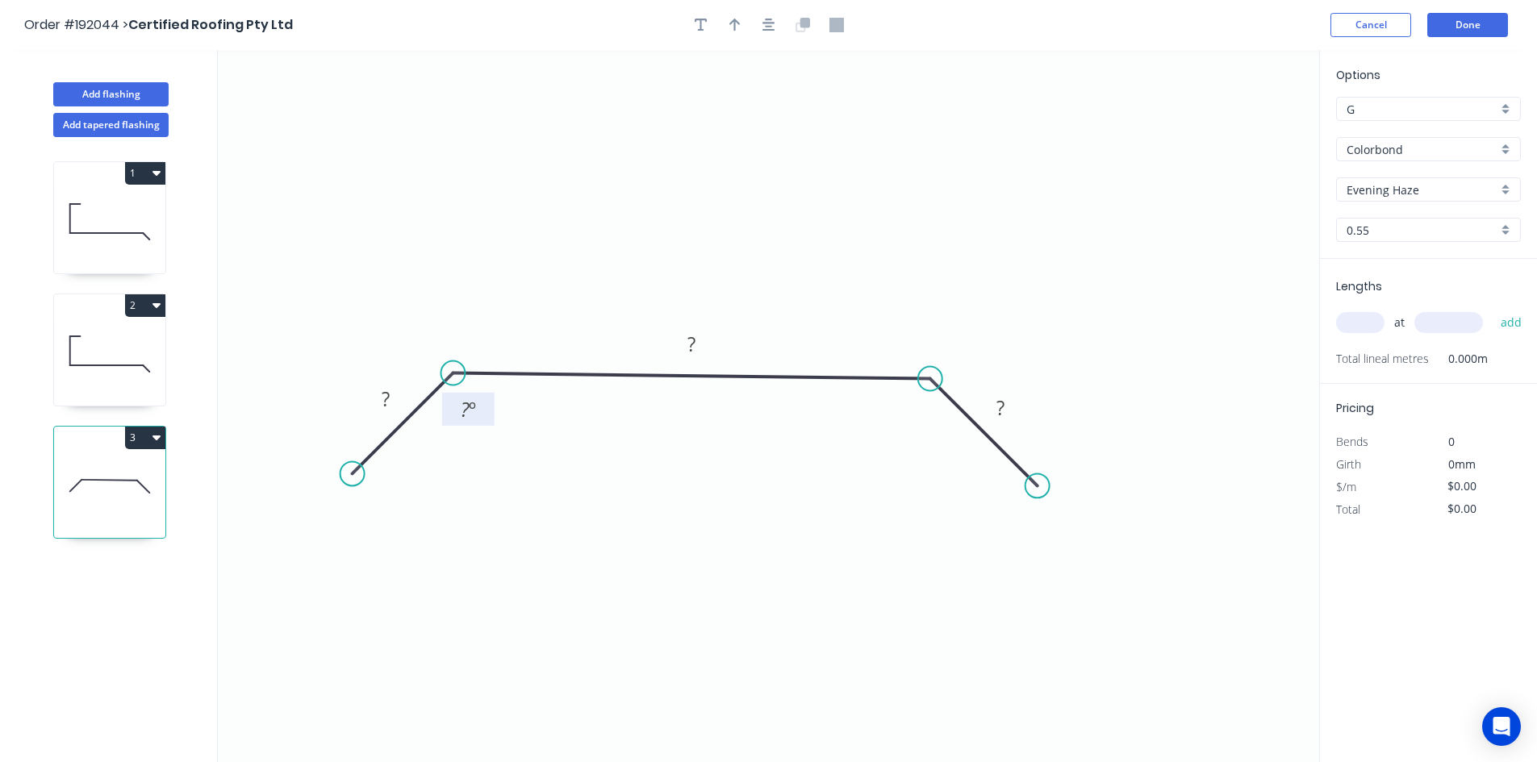
click at [474, 407] on tspan "º" at bounding box center [472, 409] width 7 height 27
click at [528, 457] on div "Hide angle" at bounding box center [556, 461] width 162 height 33
click at [700, 340] on rect at bounding box center [691, 345] width 32 height 23
type input "$24.51"
click at [1384, 316] on div "at add" at bounding box center [1430, 322] width 188 height 27
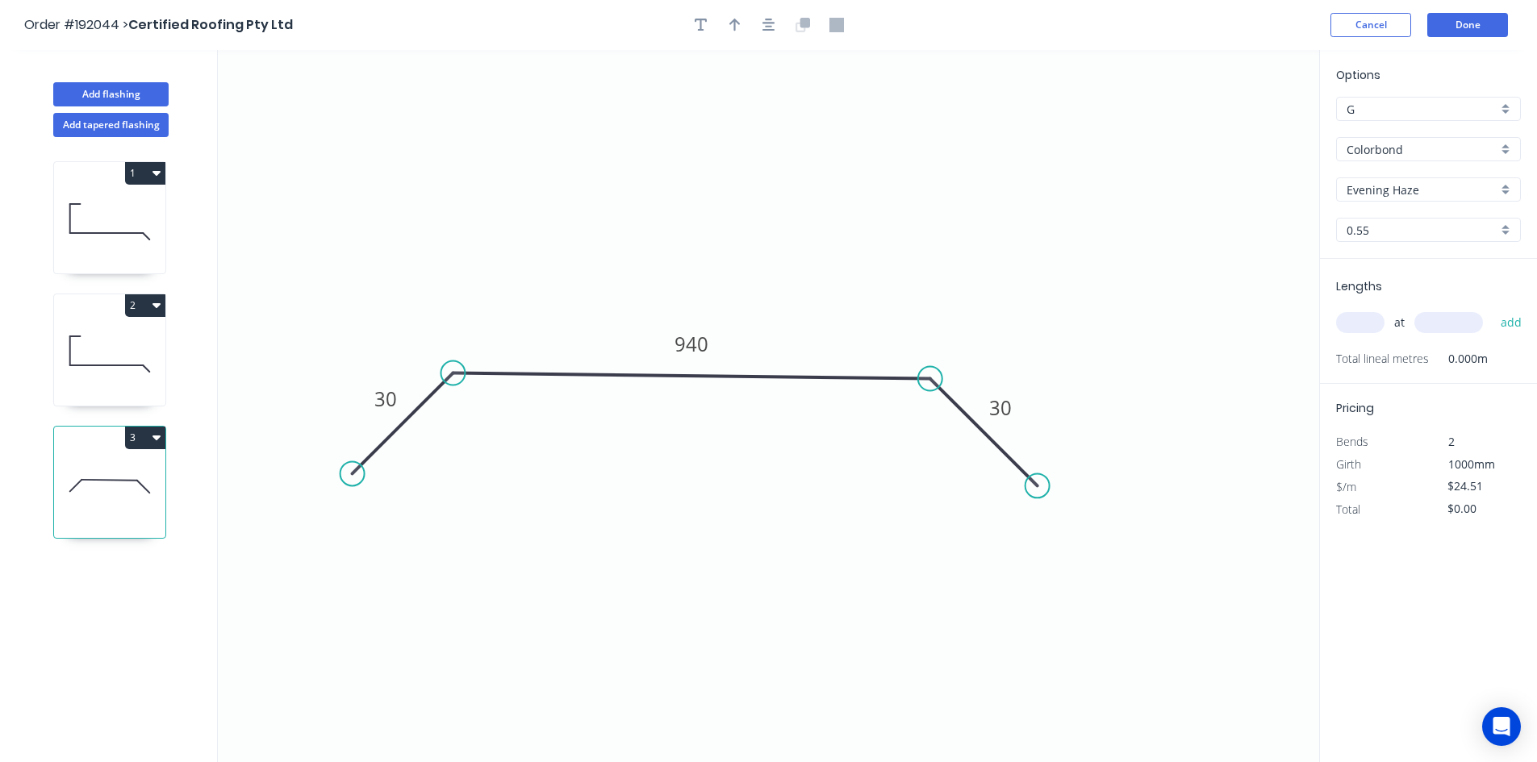
click at [1374, 315] on input "text" at bounding box center [1360, 322] width 48 height 21
type input "2"
type input "1000"
click at [1492, 309] on button "add" at bounding box center [1511, 322] width 38 height 27
click at [756, 27] on div at bounding box center [768, 25] width 169 height 24
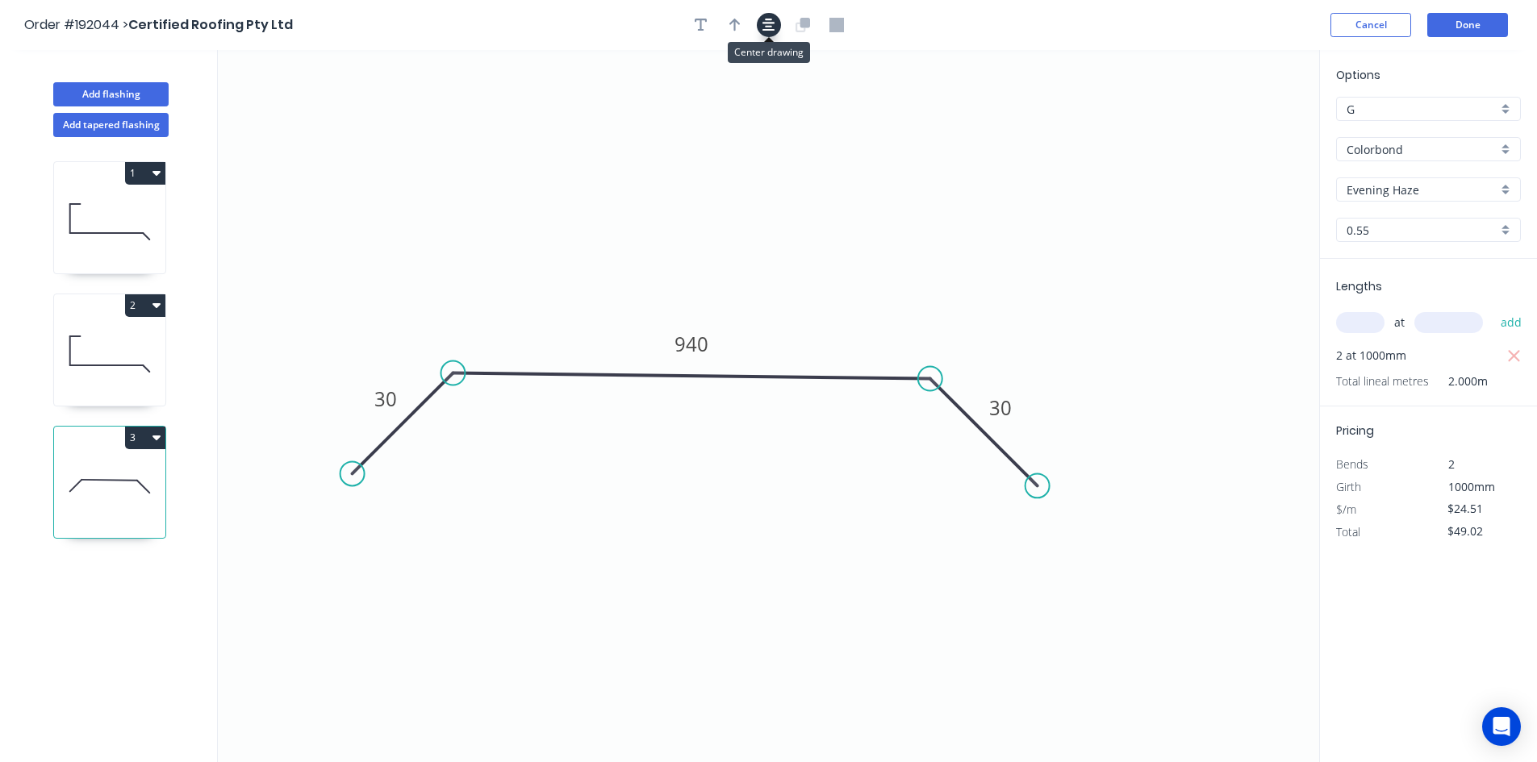
click at [762, 30] on button "button" at bounding box center [769, 25] width 24 height 24
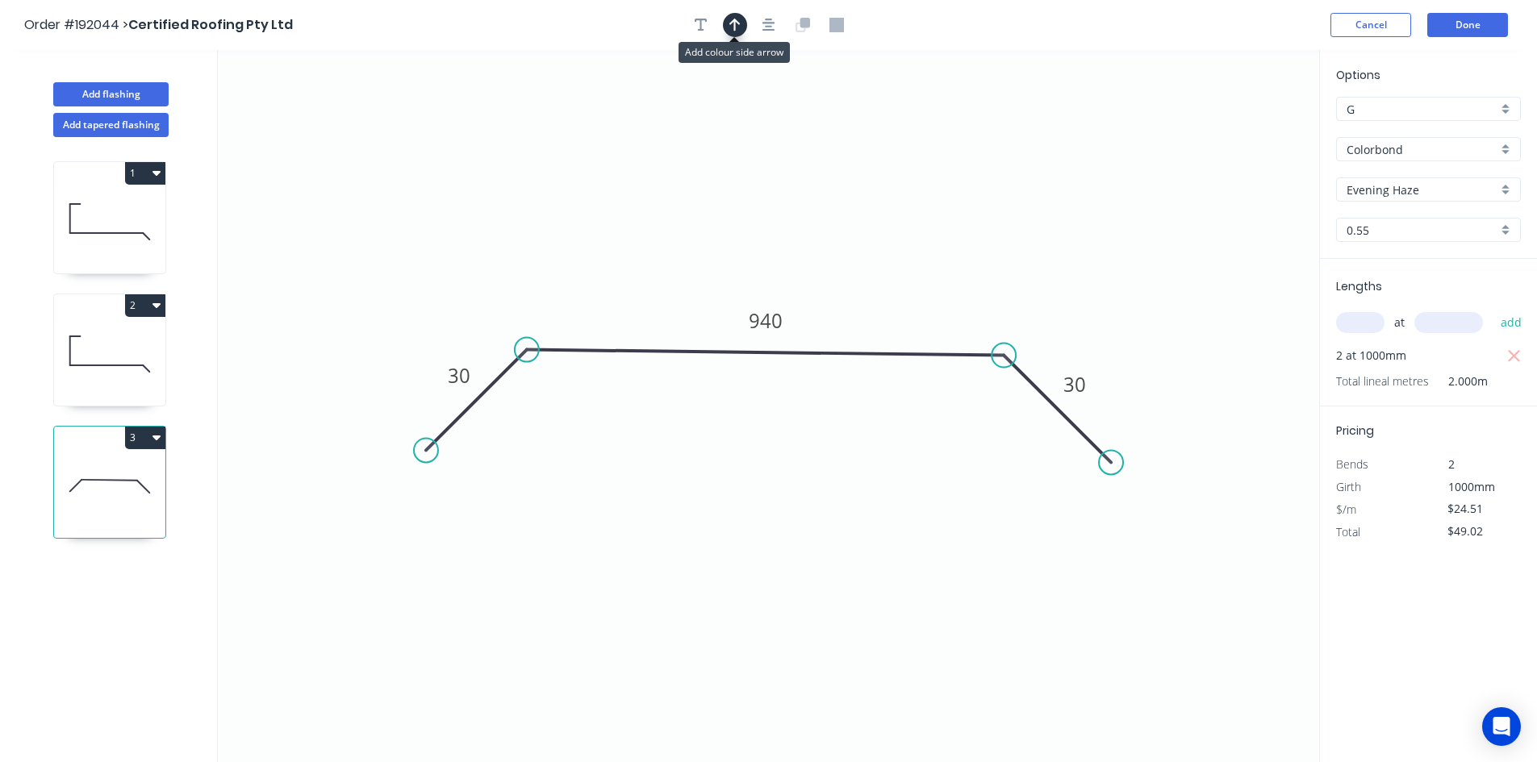
click at [728, 27] on button "button" at bounding box center [735, 25] width 24 height 24
click at [1238, 123] on icon at bounding box center [1237, 112] width 15 height 52
drag, startPoint x: 1238, startPoint y: 123, endPoint x: 948, endPoint y: 222, distance: 306.6
click at [948, 222] on icon at bounding box center [964, 205] width 47 height 47
click at [724, 189] on icon "0 30 940 30" at bounding box center [768, 406] width 1101 height 712
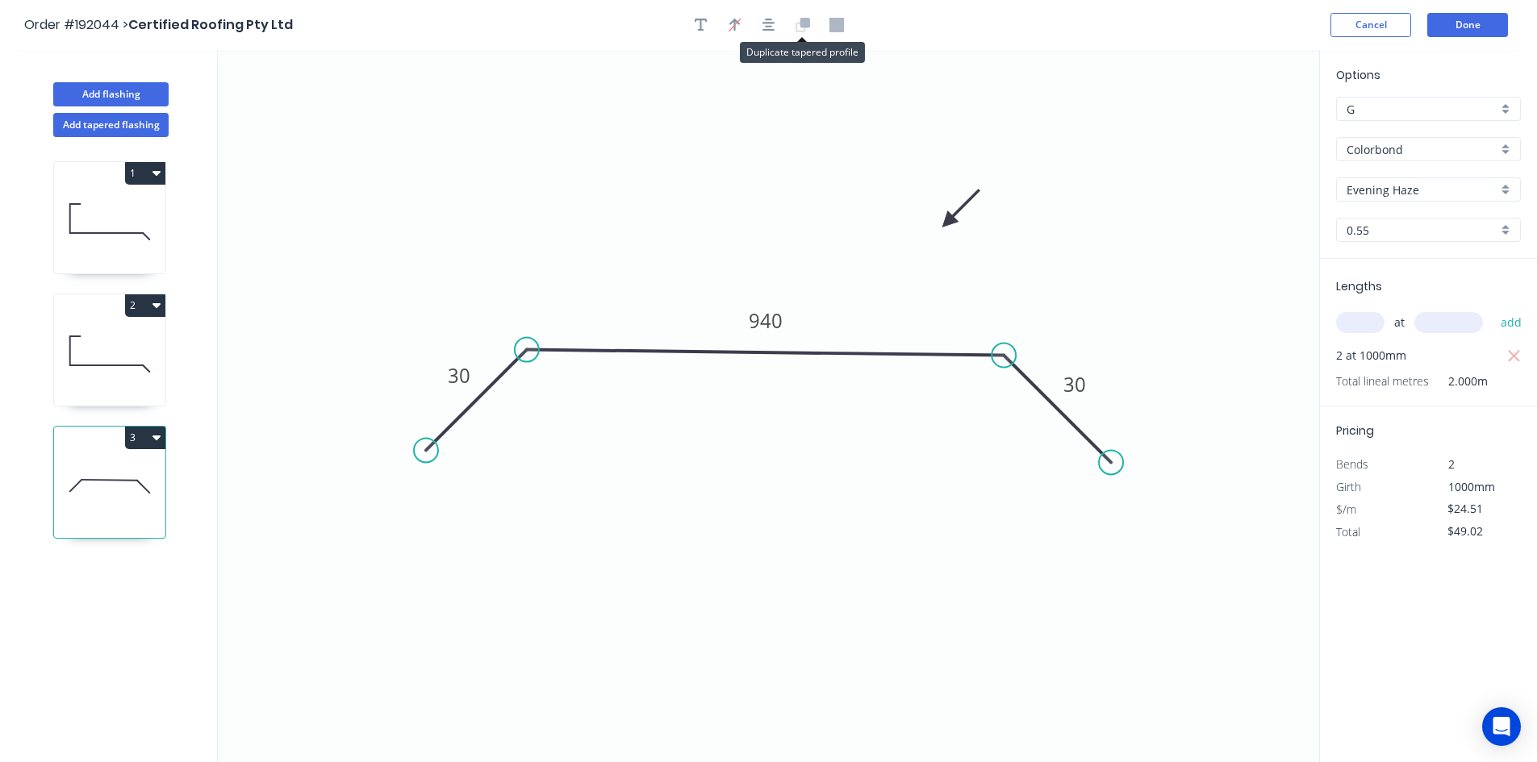
click at [799, 20] on icon at bounding box center [802, 25] width 15 height 15
click at [159, 430] on button "3" at bounding box center [145, 438] width 40 height 23
click at [160, 469] on button "Duplicate" at bounding box center [88, 477] width 153 height 32
type input "$0.00"
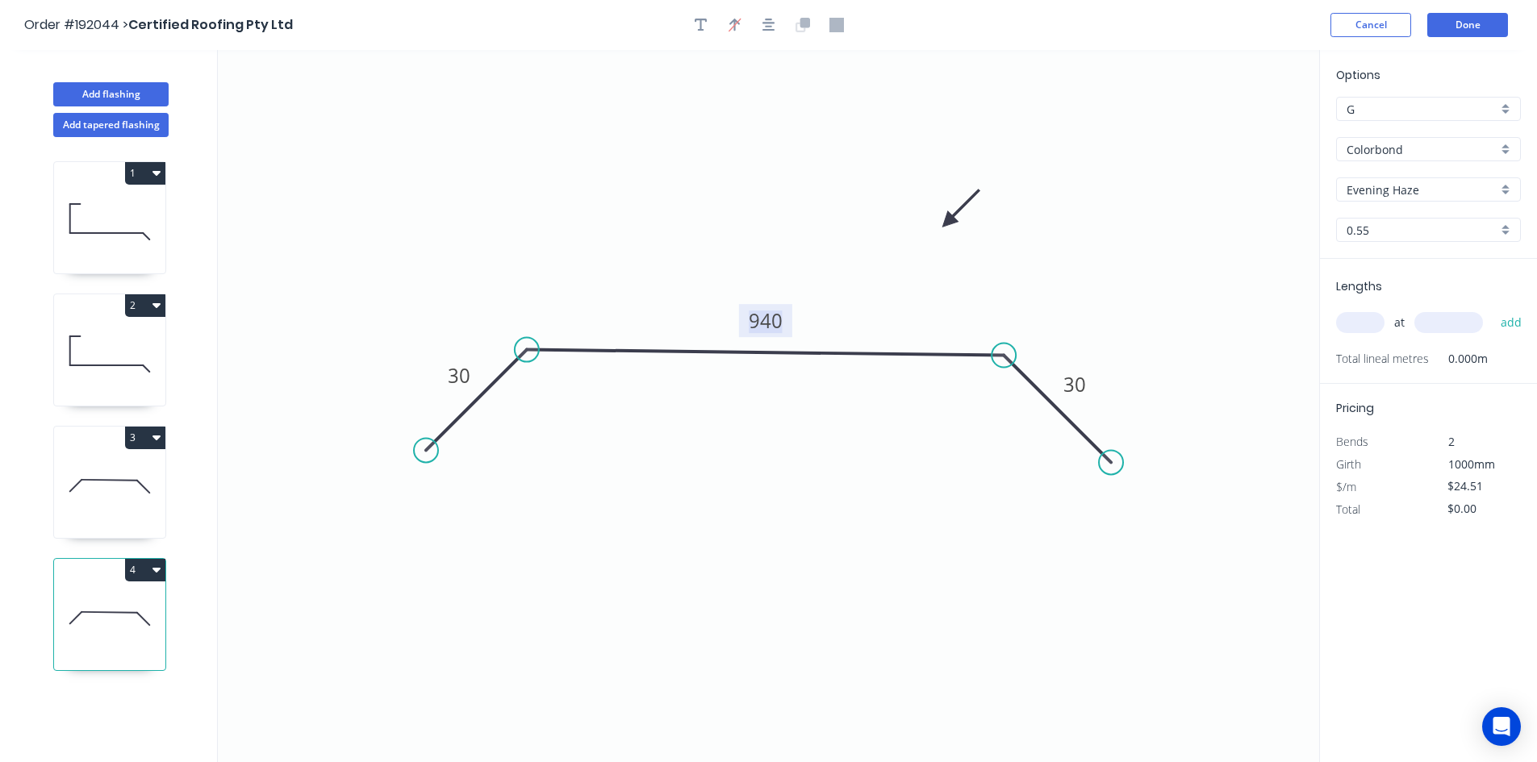
click at [765, 322] on tspan "940" at bounding box center [766, 320] width 34 height 27
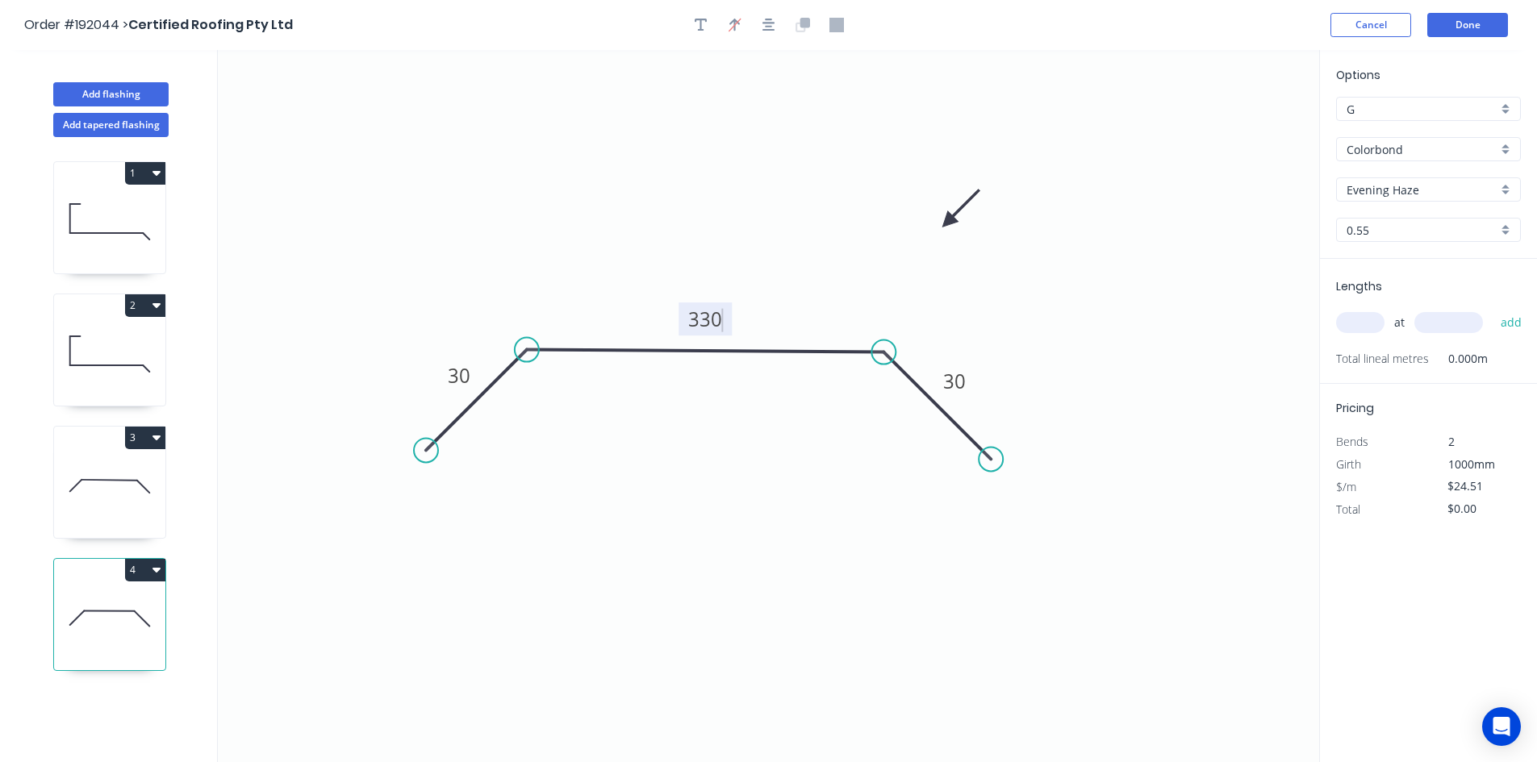
drag, startPoint x: 1023, startPoint y: 377, endPoint x: 902, endPoint y: 375, distance: 121.0
click at [902, 375] on icon "0 30 330 30" at bounding box center [768, 406] width 1101 height 712
type input "$12.34"
click at [777, 27] on button "button" at bounding box center [769, 25] width 24 height 24
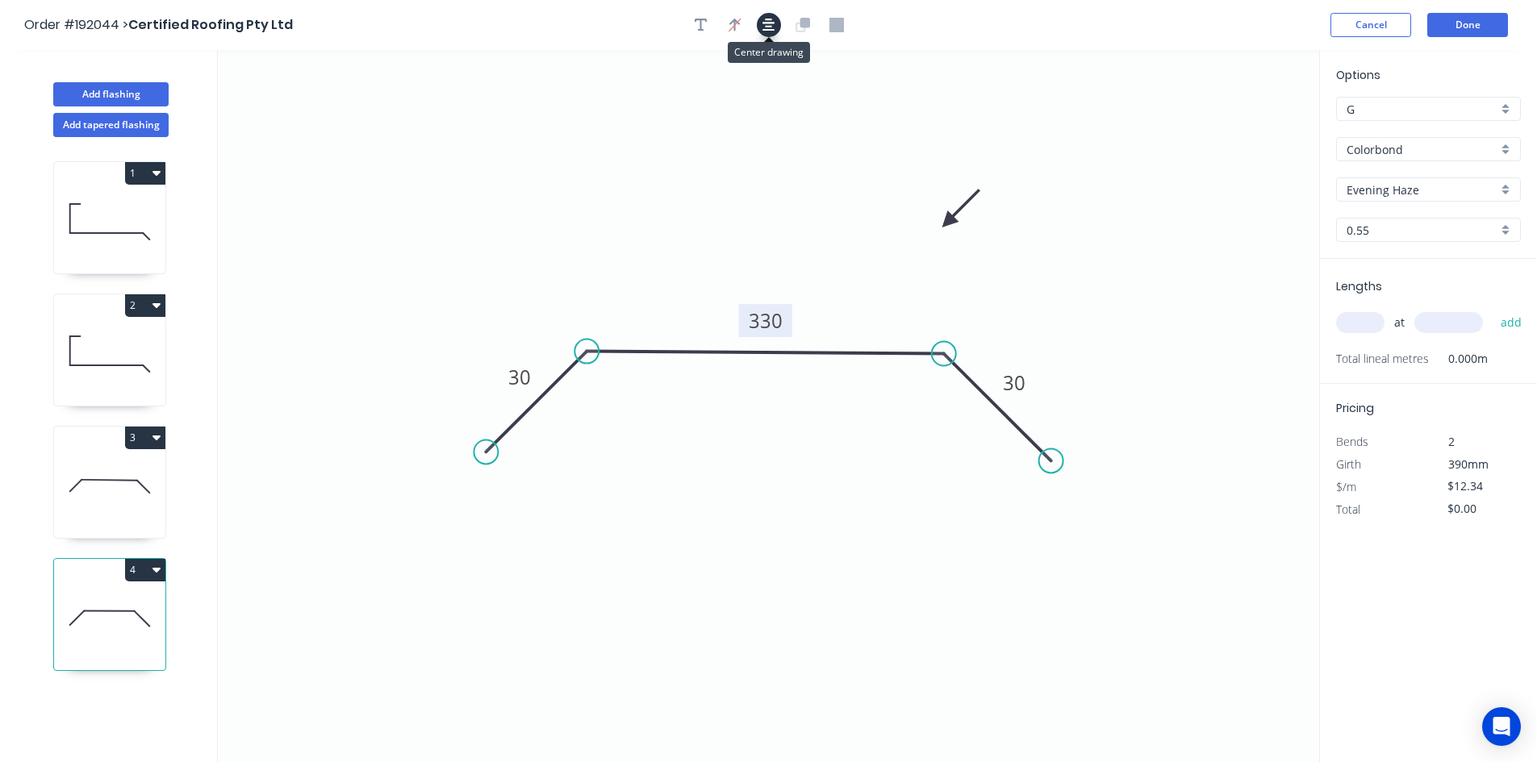
click at [774, 27] on icon "button" at bounding box center [768, 25] width 13 height 15
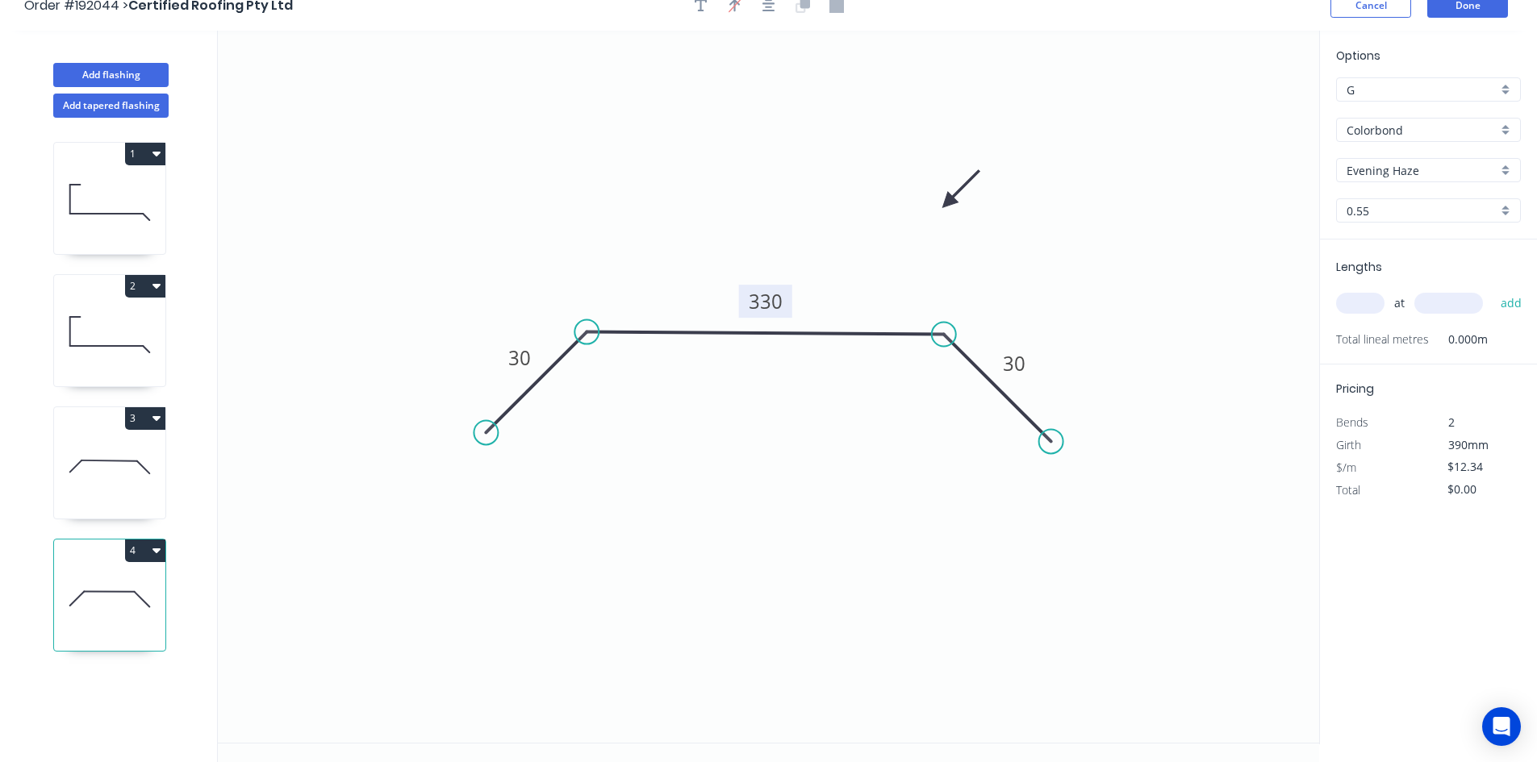
scroll to position [30, 0]
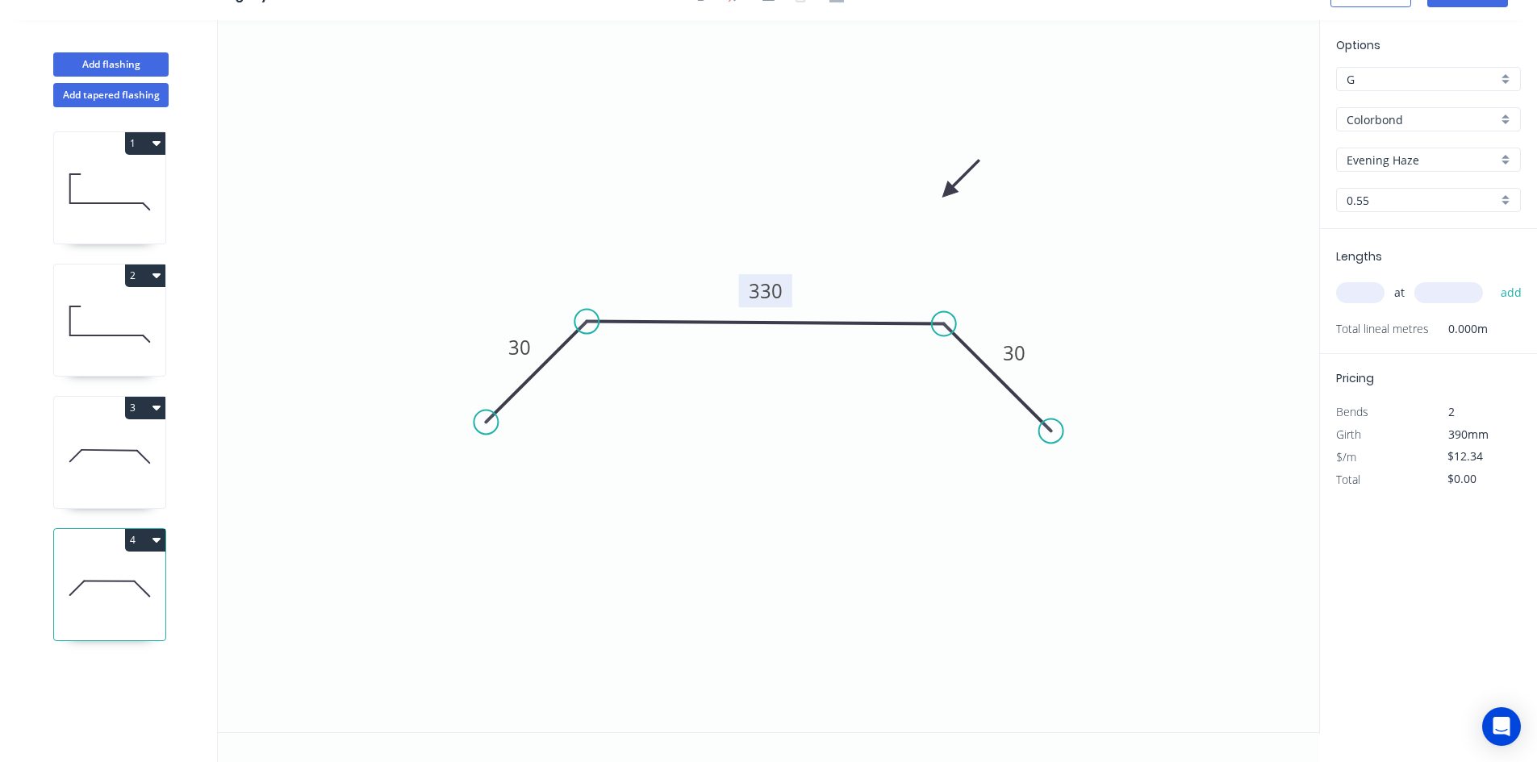
drag, startPoint x: 1325, startPoint y: 337, endPoint x: 1013, endPoint y: 193, distance: 343.9
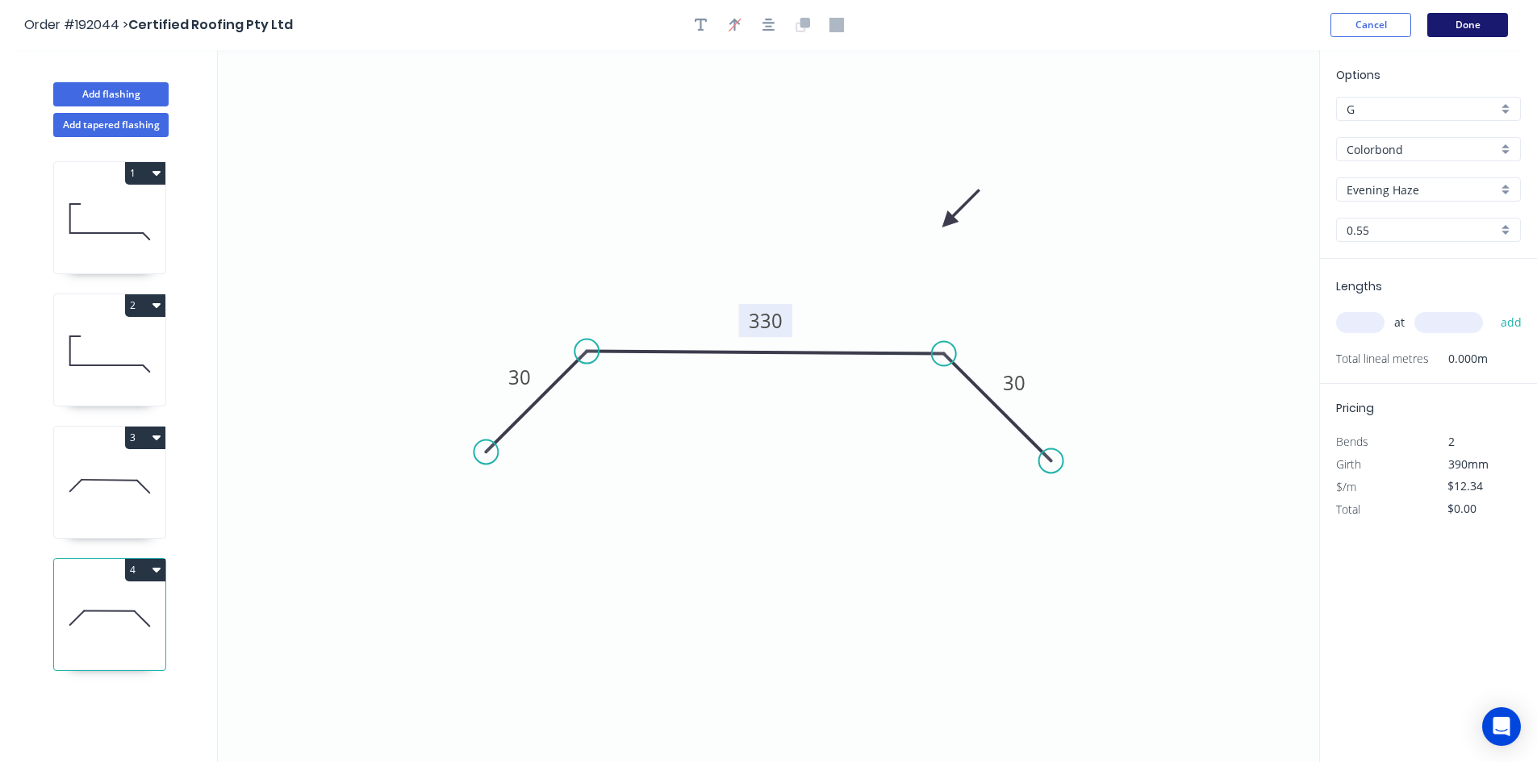
click at [1438, 22] on button "Done" at bounding box center [1467, 25] width 81 height 24
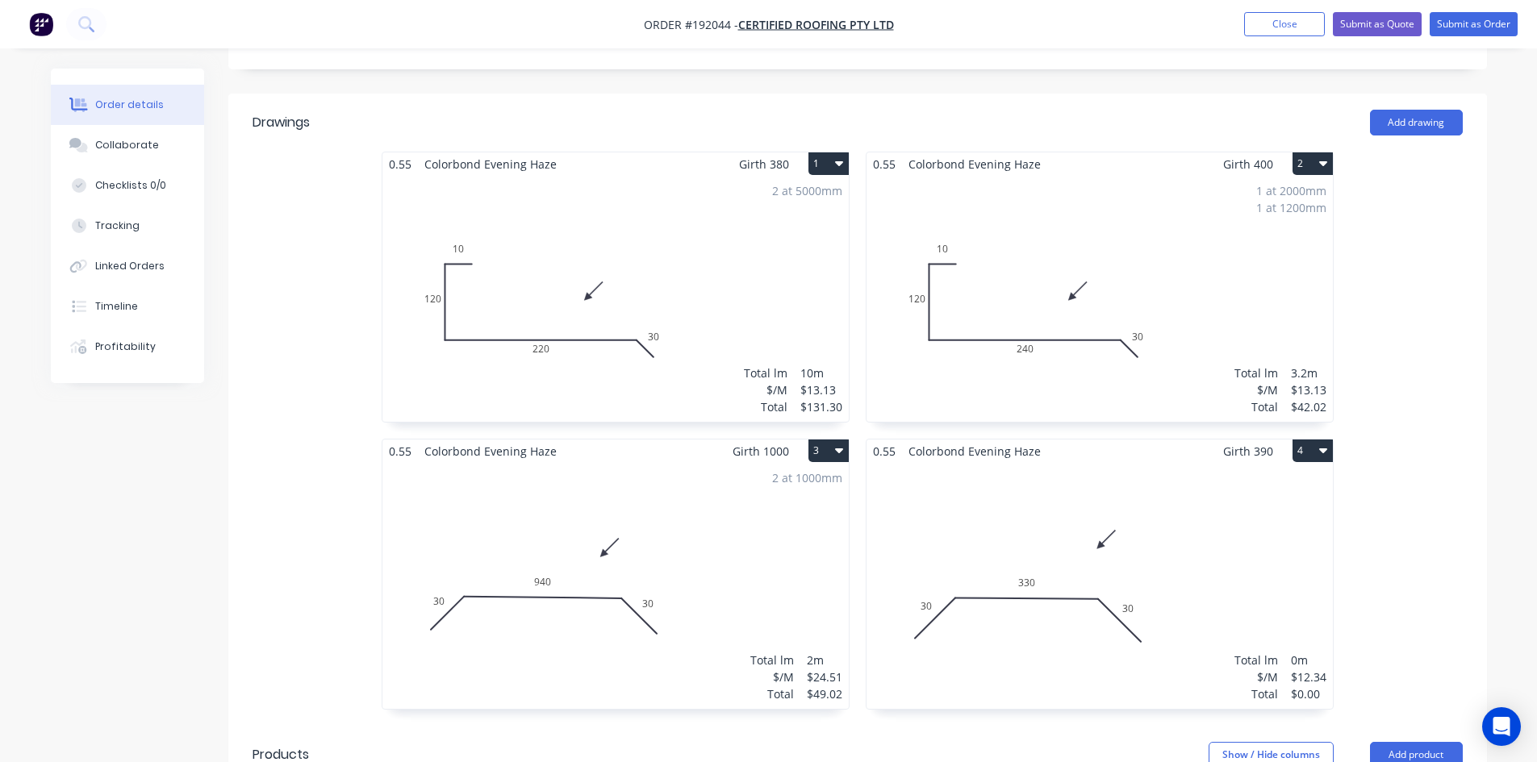
scroll to position [538, 0]
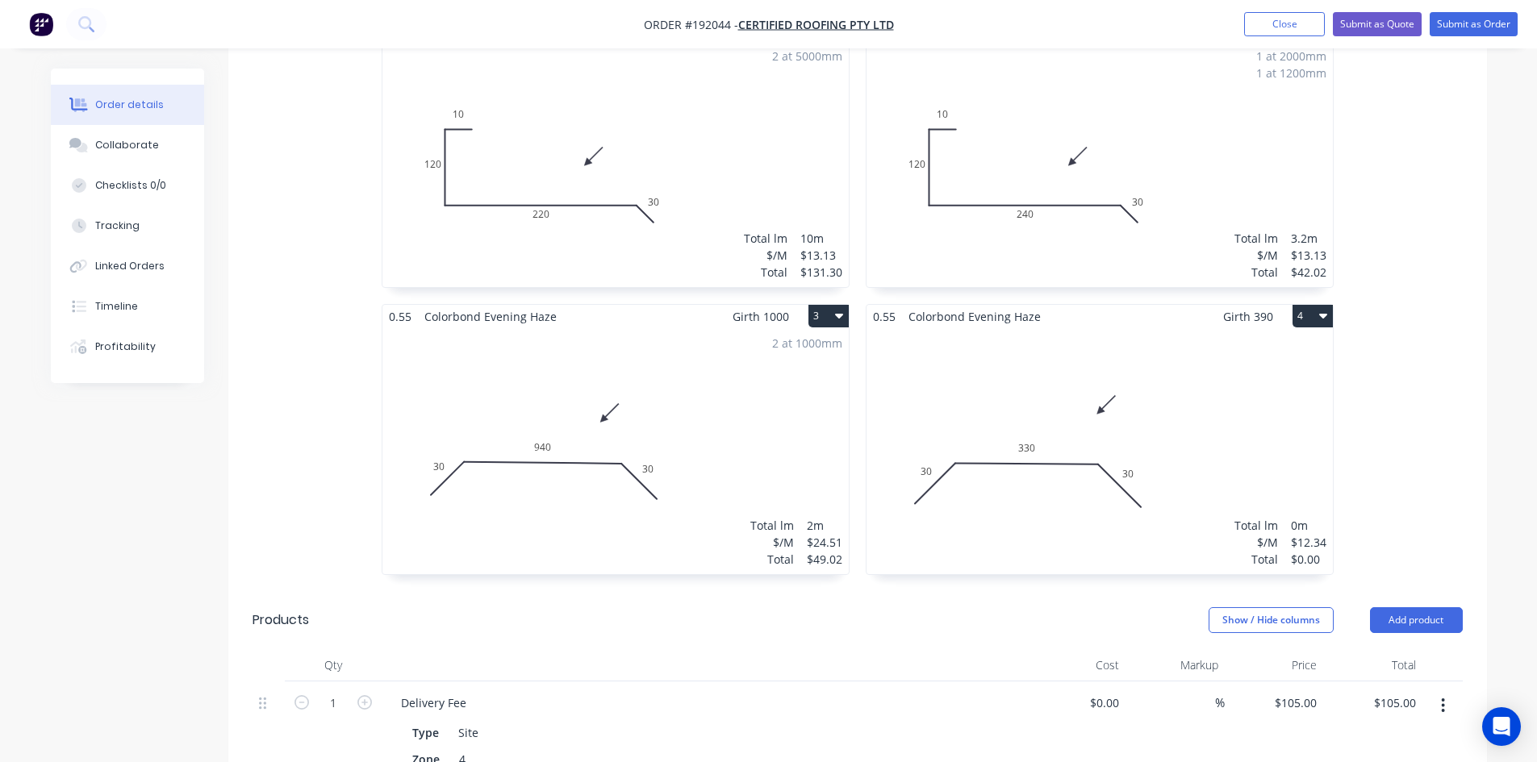
drag, startPoint x: 1165, startPoint y: 219, endPoint x: 1475, endPoint y: 259, distance: 313.2
drag, startPoint x: 1475, startPoint y: 259, endPoint x: 1208, endPoint y: 240, distance: 267.6
click at [1208, 240] on div "1 at 2000mm 1 at 1200mm Total lm $/M Total 3.2m $13.13 $42.02" at bounding box center [1099, 164] width 466 height 246
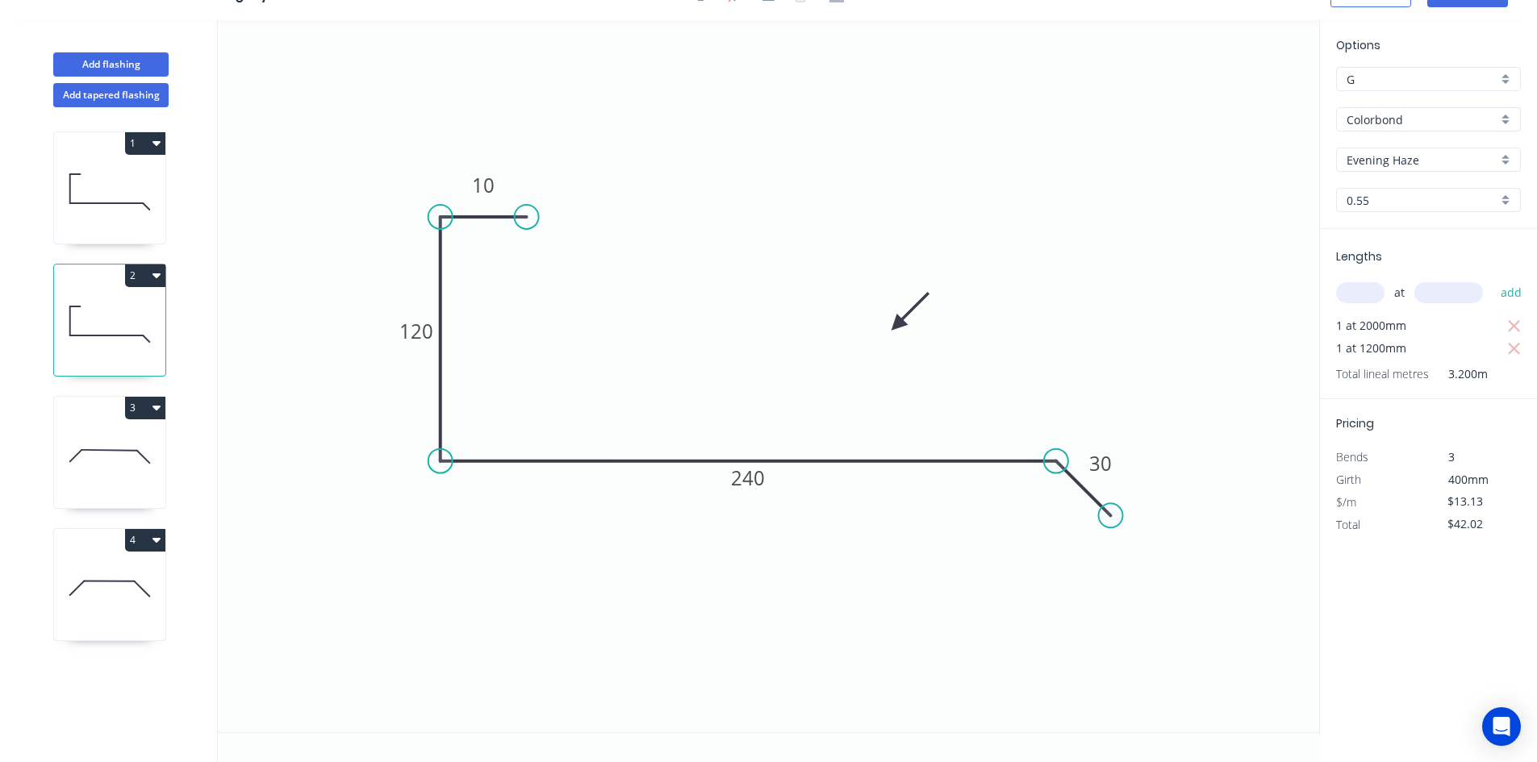
scroll to position [30, 0]
click at [1208, 239] on icon "0 10 120 240 30" at bounding box center [768, 376] width 1101 height 712
click at [1216, 265] on icon "0 10 120 240 30" at bounding box center [768, 376] width 1101 height 712
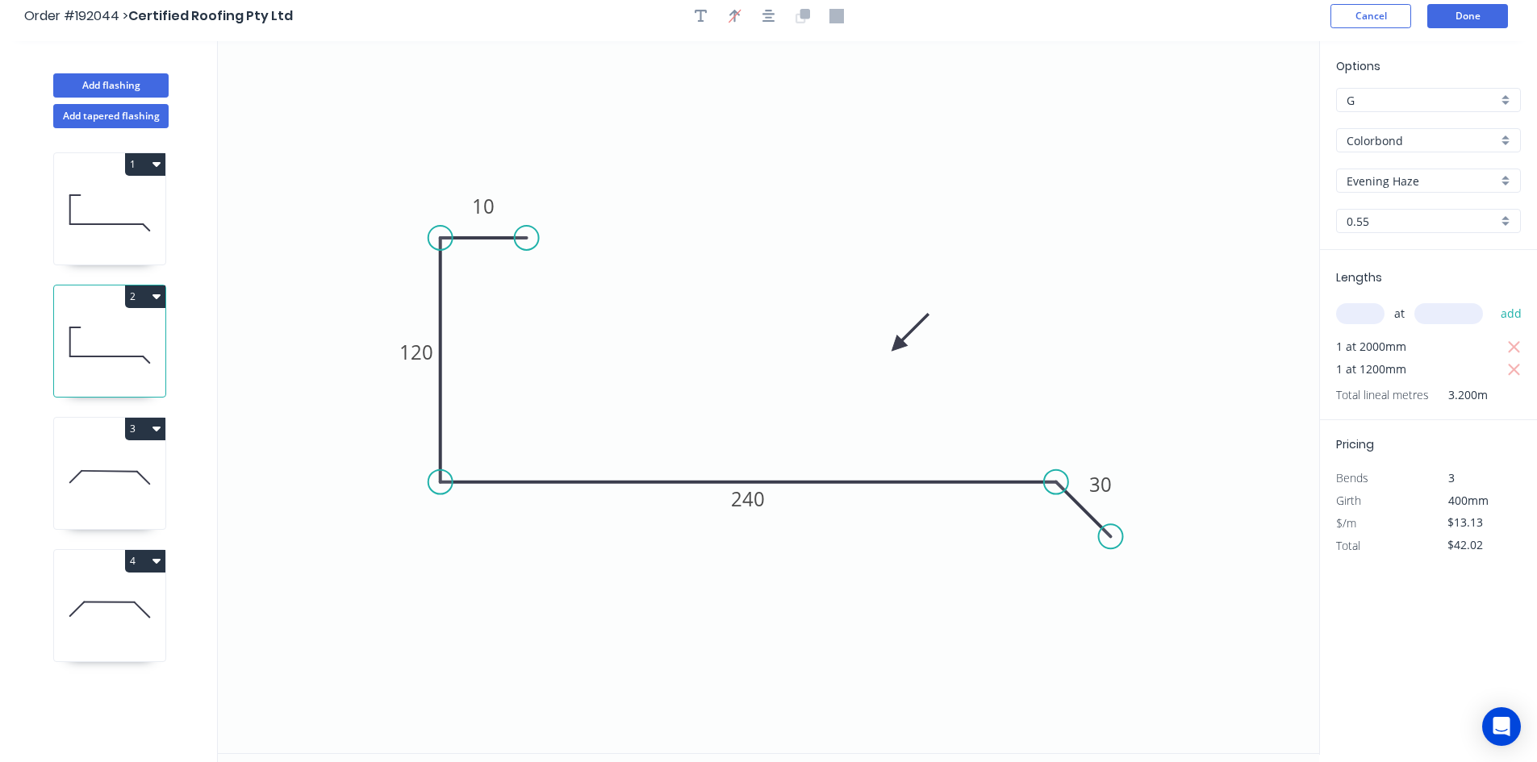
scroll to position [0, 0]
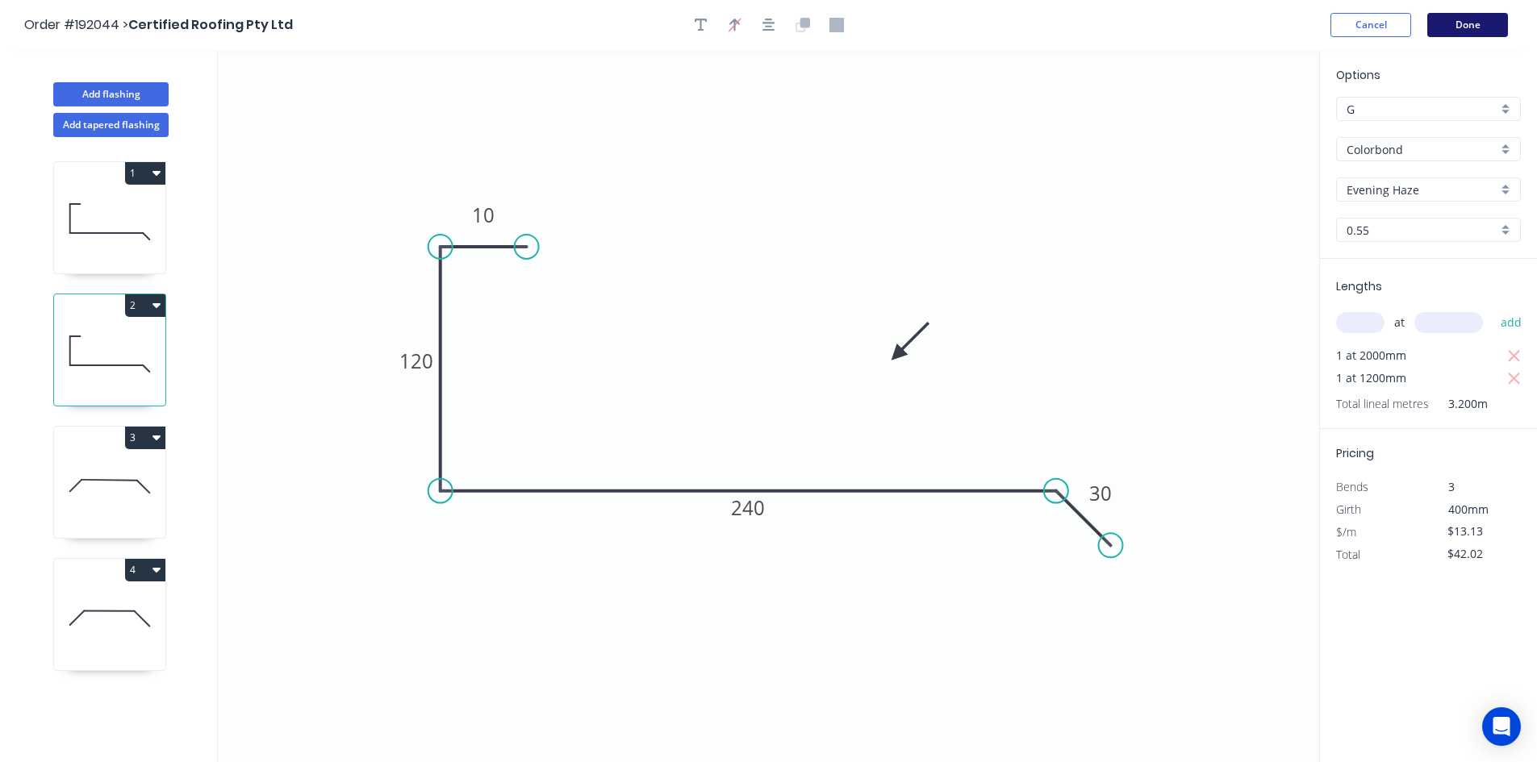
click at [1459, 29] on button "Done" at bounding box center [1467, 25] width 81 height 24
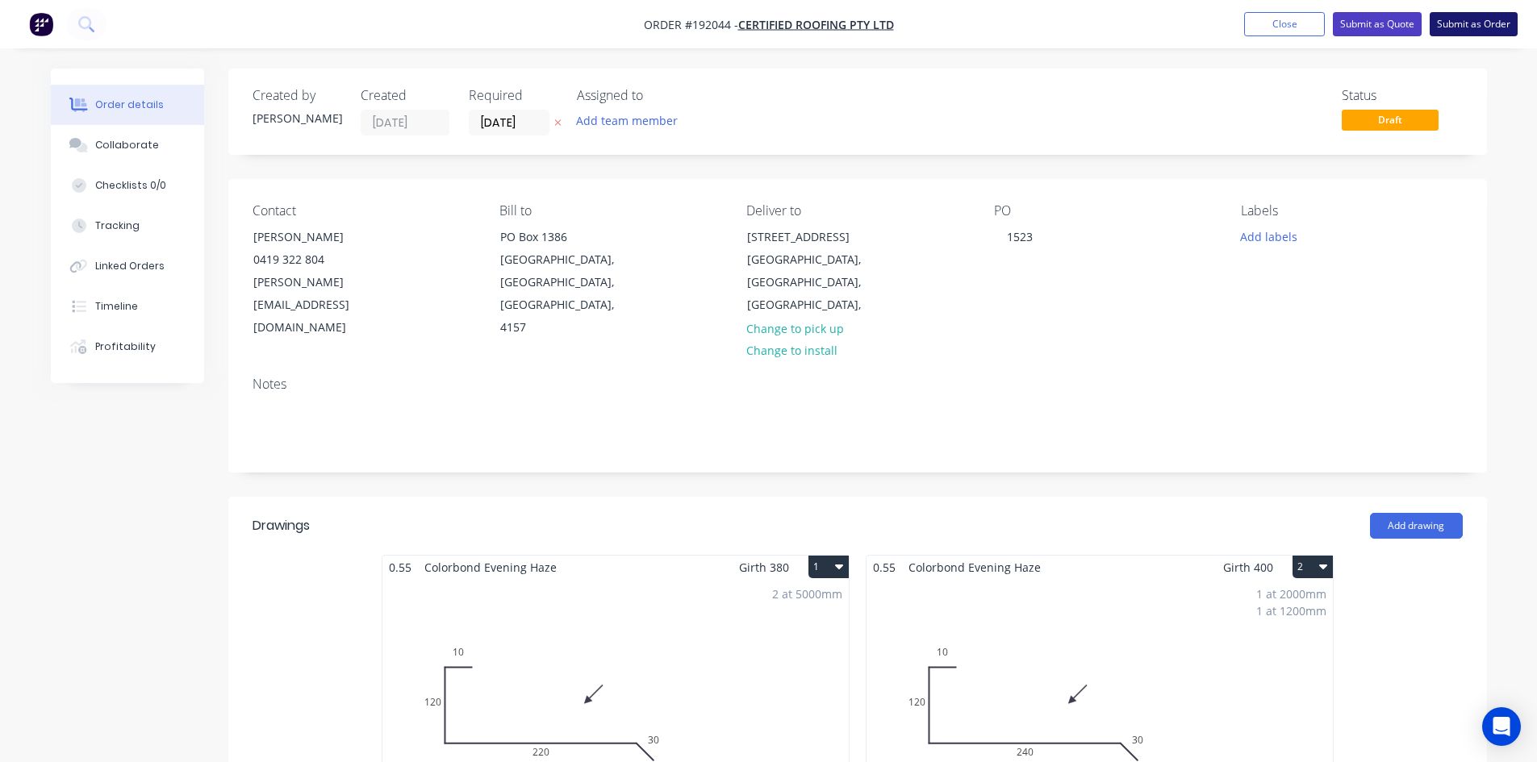
drag, startPoint x: 1358, startPoint y: 29, endPoint x: 1479, endPoint y: 31, distance: 121.0
click at [1479, 38] on nav "Order #192044 - Certified Roofing Pty Ltd Add product Close Submit as Quote Sub…" at bounding box center [768, 24] width 1537 height 48
click at [1479, 29] on button "Submit as Order" at bounding box center [1473, 24] width 88 height 24
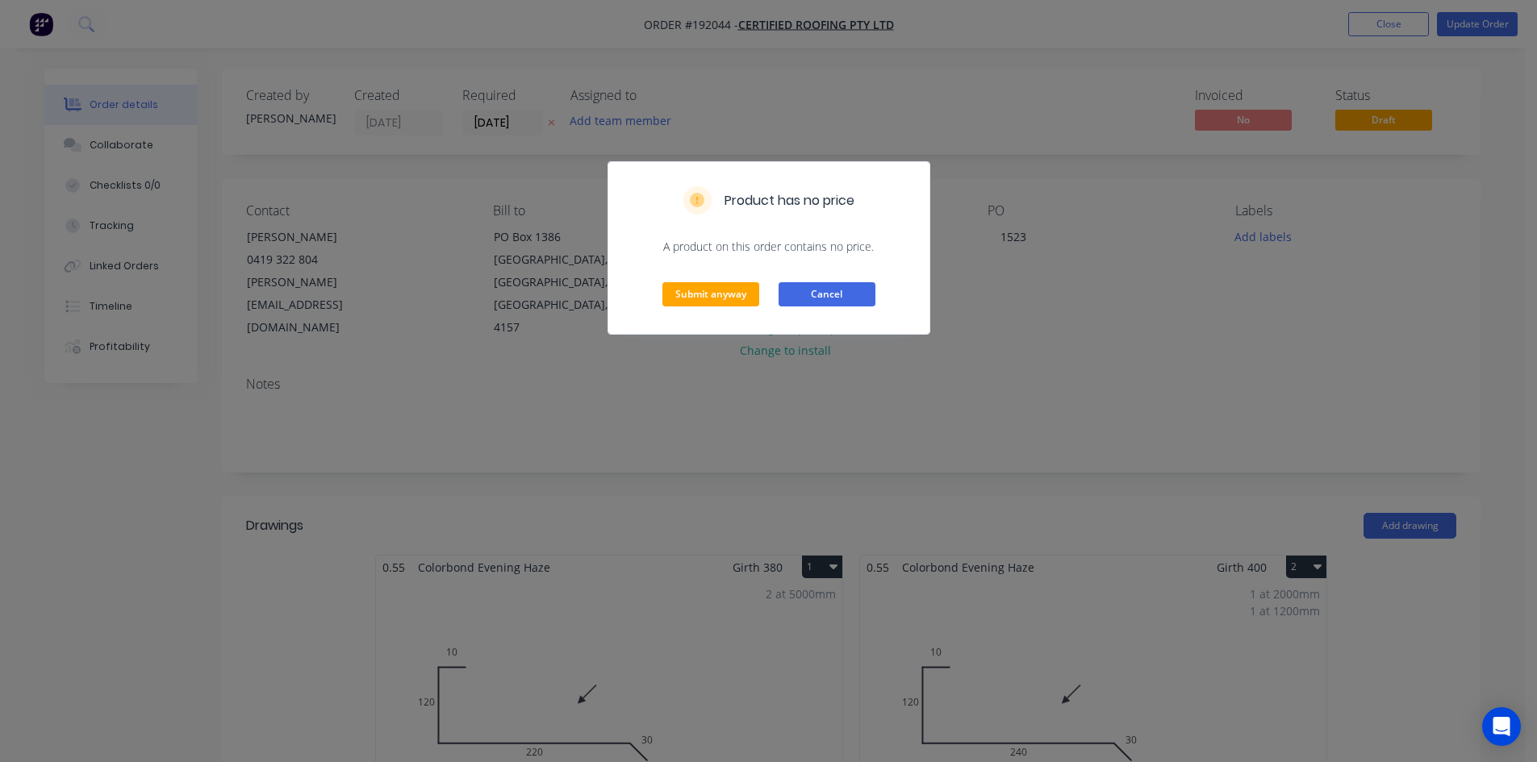
click at [823, 297] on button "Cancel" at bounding box center [826, 294] width 97 height 24
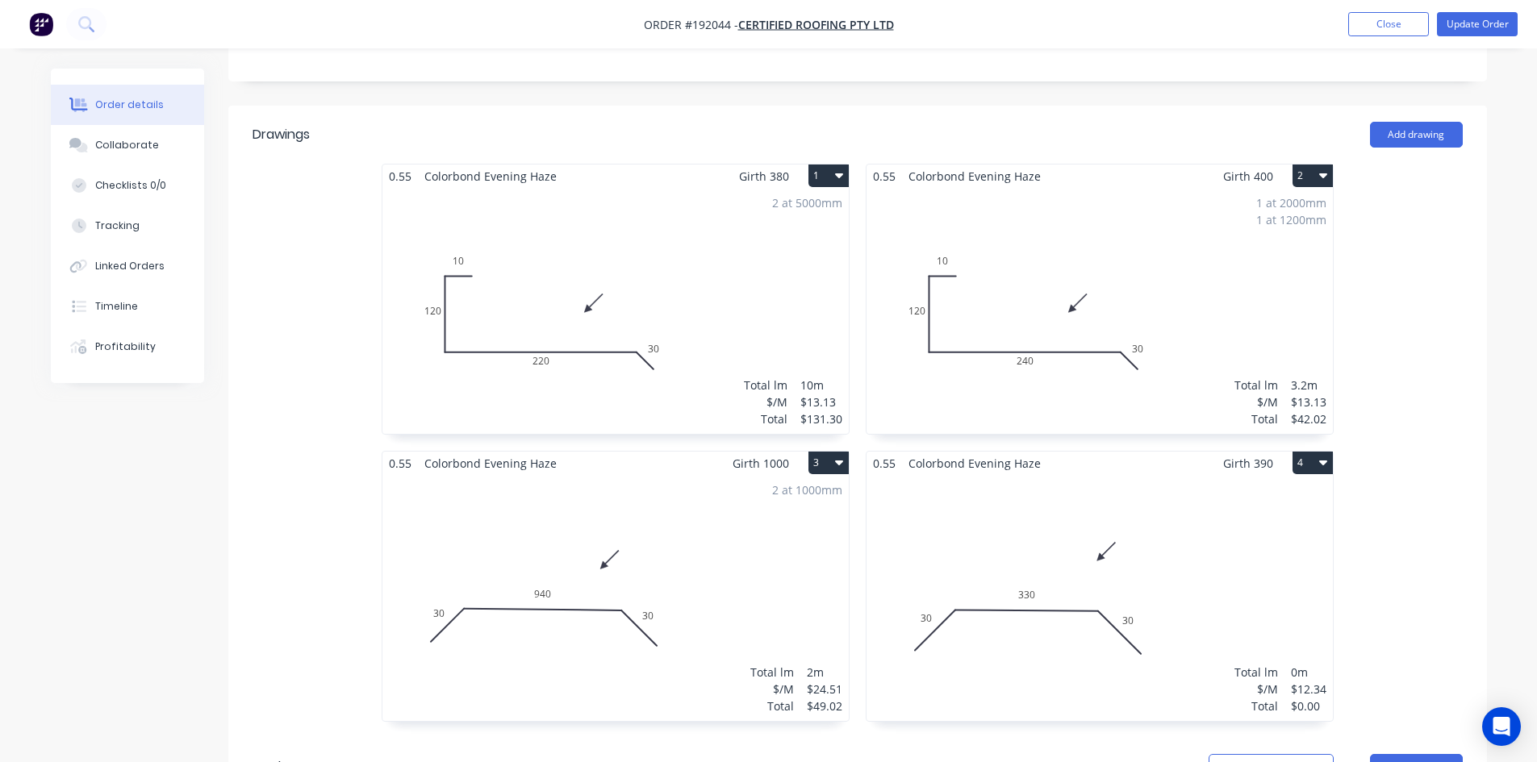
scroll to position [538, 0]
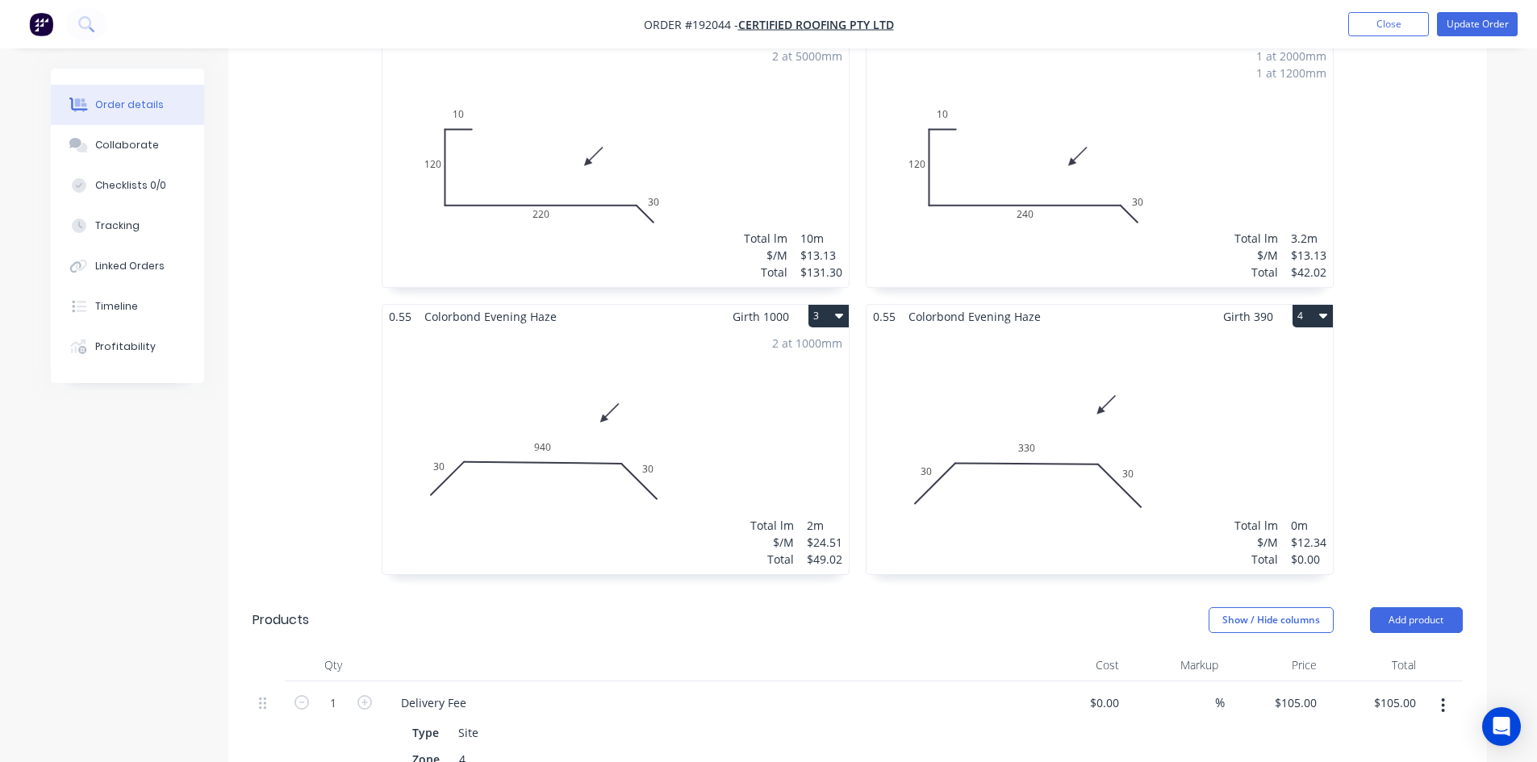
click at [999, 328] on div "Total lm $/M Total 0m $12.34 $0.00" at bounding box center [1099, 451] width 466 height 246
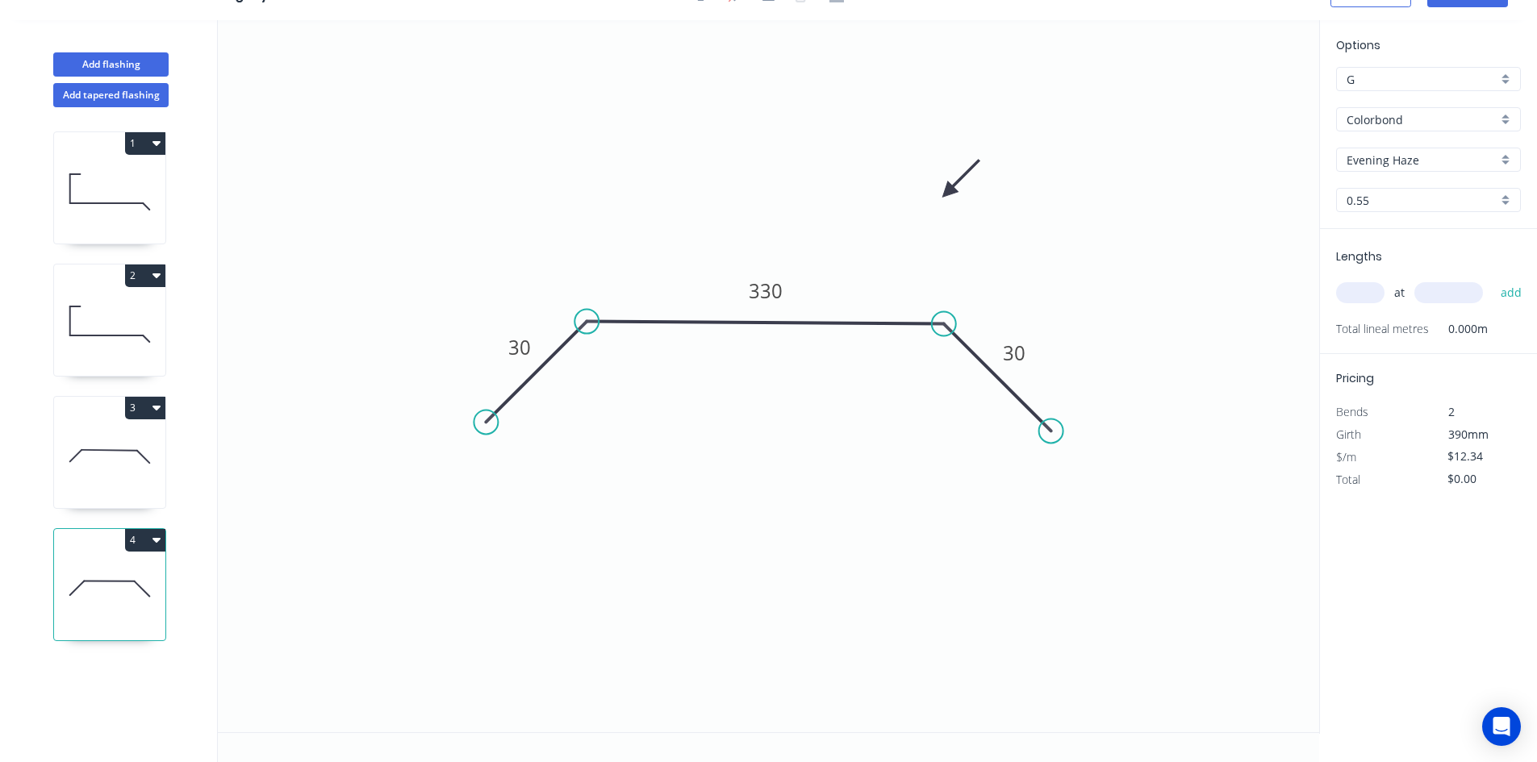
scroll to position [30, 0]
click at [1361, 288] on input "text" at bounding box center [1360, 292] width 48 height 21
type input "3"
type input "3700"
click at [1492, 279] on button "add" at bounding box center [1511, 292] width 38 height 27
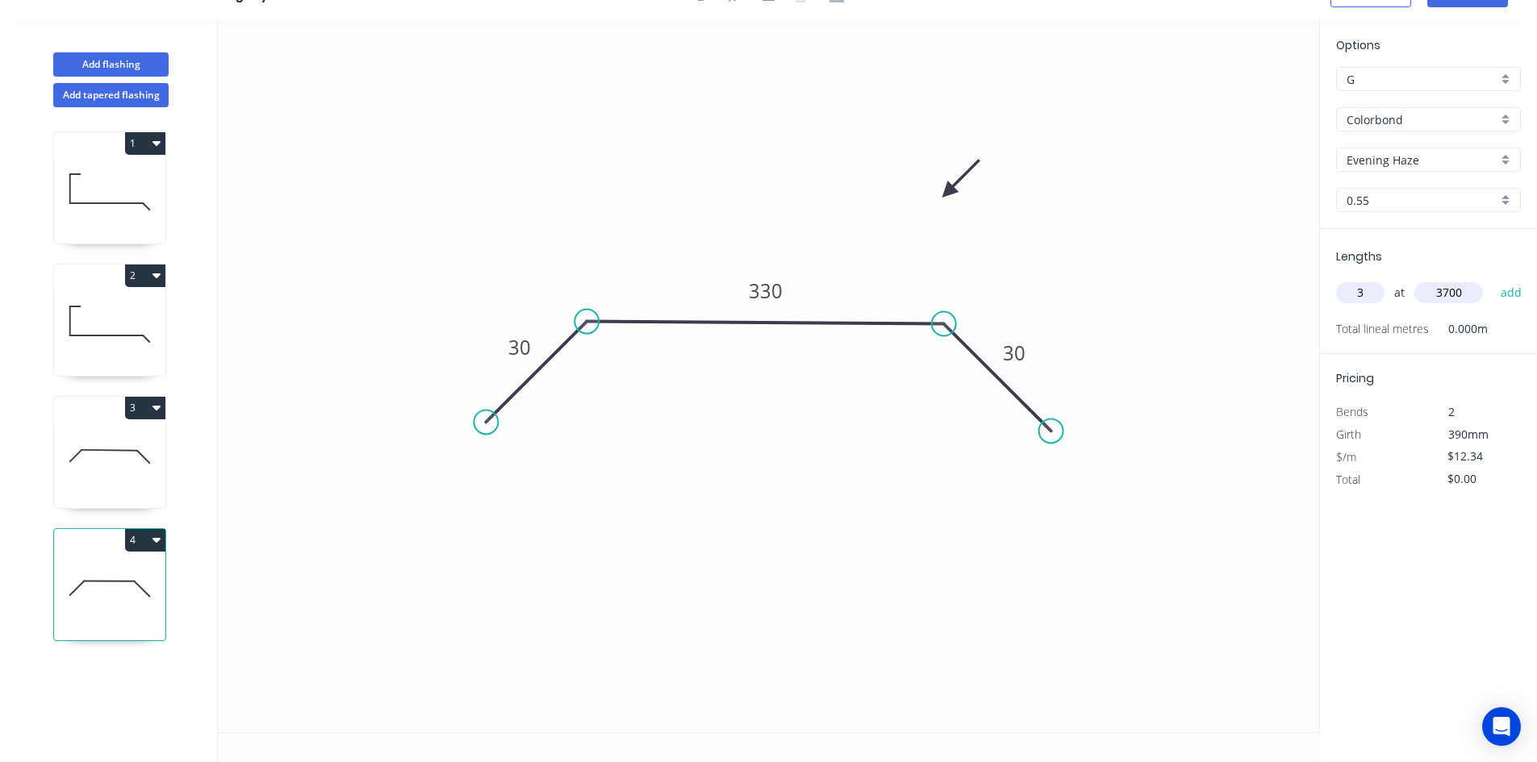
type input "$136.97"
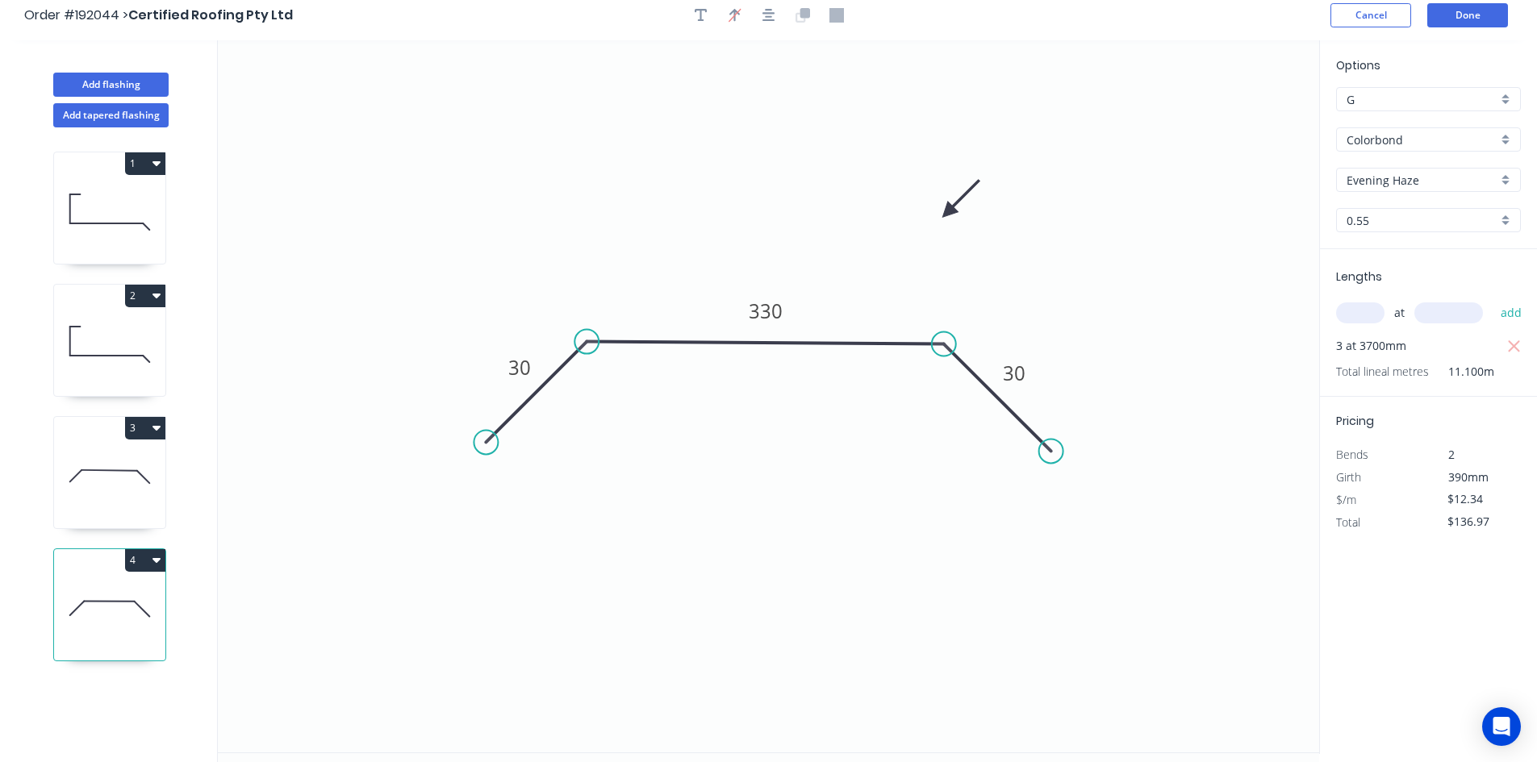
scroll to position [0, 0]
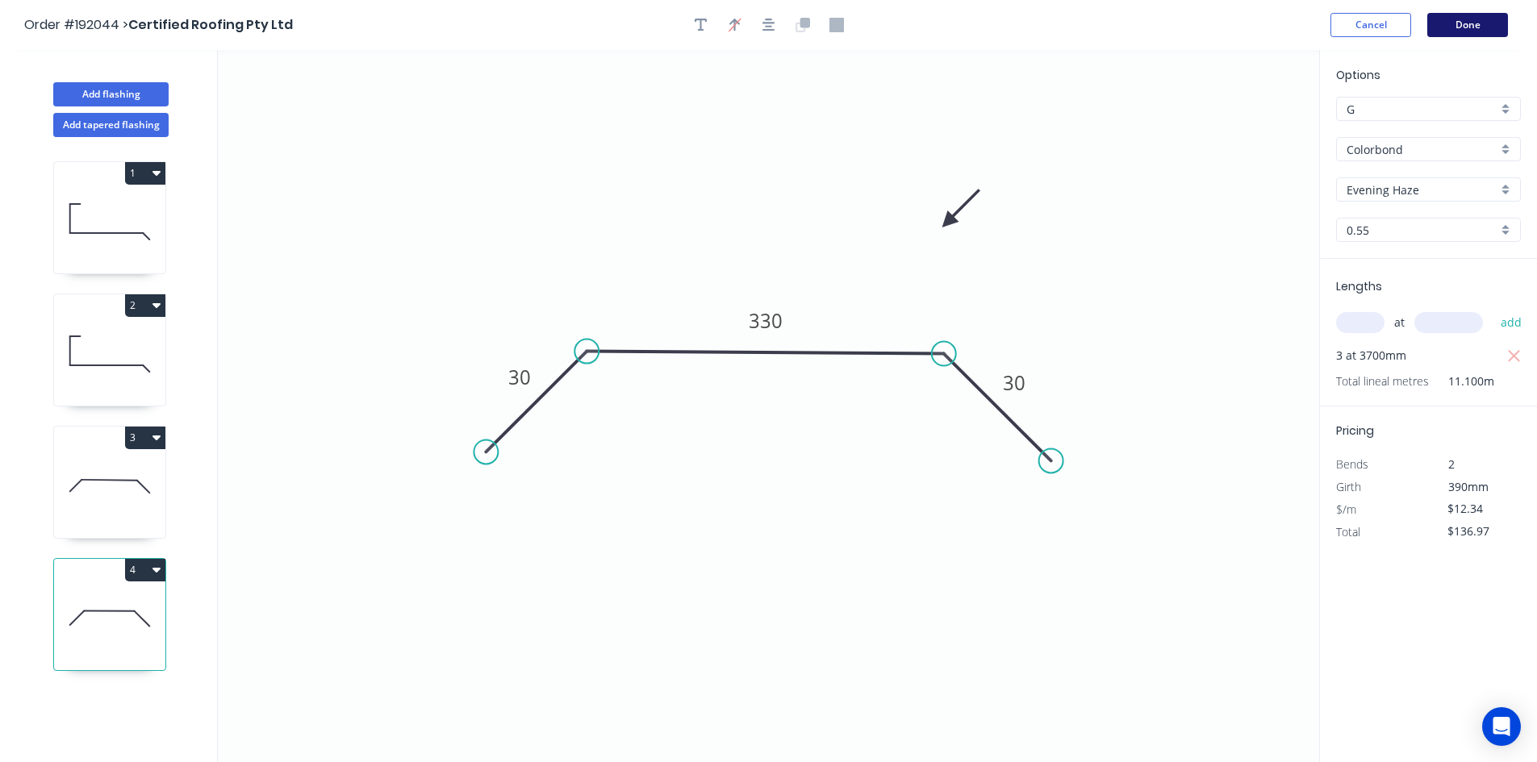
click at [1446, 22] on button "Done" at bounding box center [1467, 25] width 81 height 24
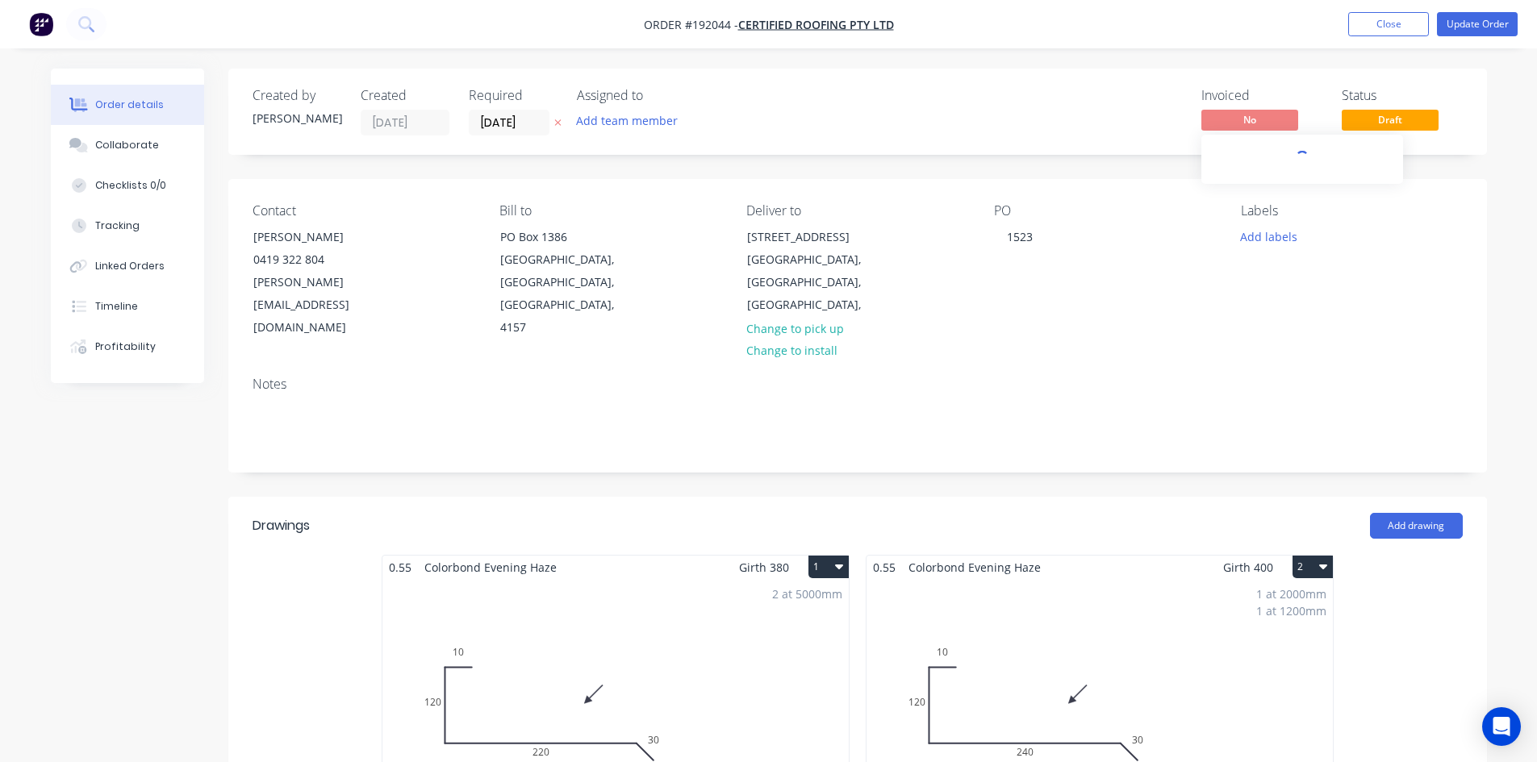
drag, startPoint x: 1241, startPoint y: 140, endPoint x: 1293, endPoint y: 94, distance: 69.2
drag, startPoint x: 1293, startPoint y: 94, endPoint x: 1450, endPoint y: 27, distance: 171.3
click at [1450, 27] on button "Update Order" at bounding box center [1477, 24] width 81 height 24
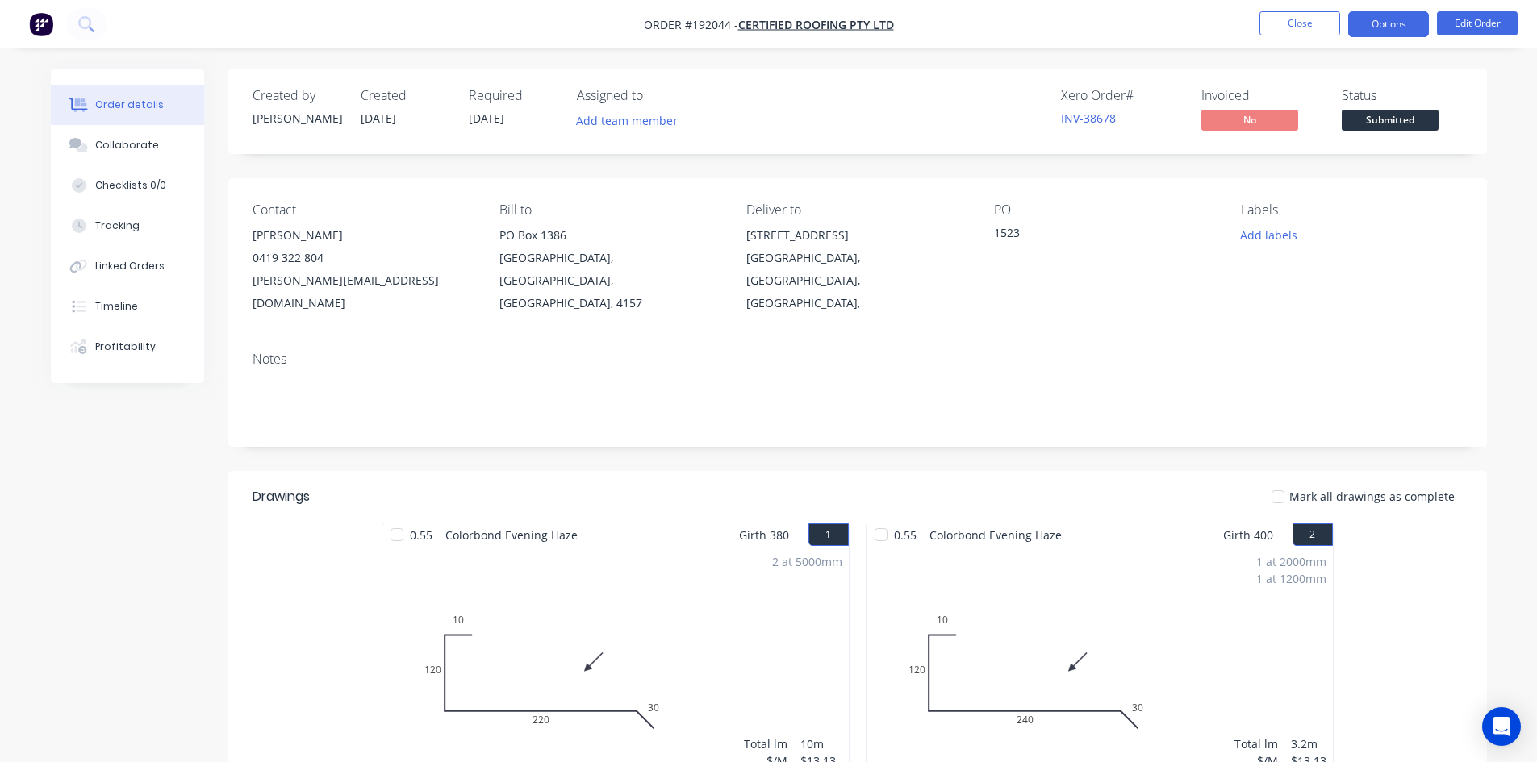
click at [1373, 23] on button "Options" at bounding box center [1388, 24] width 81 height 26
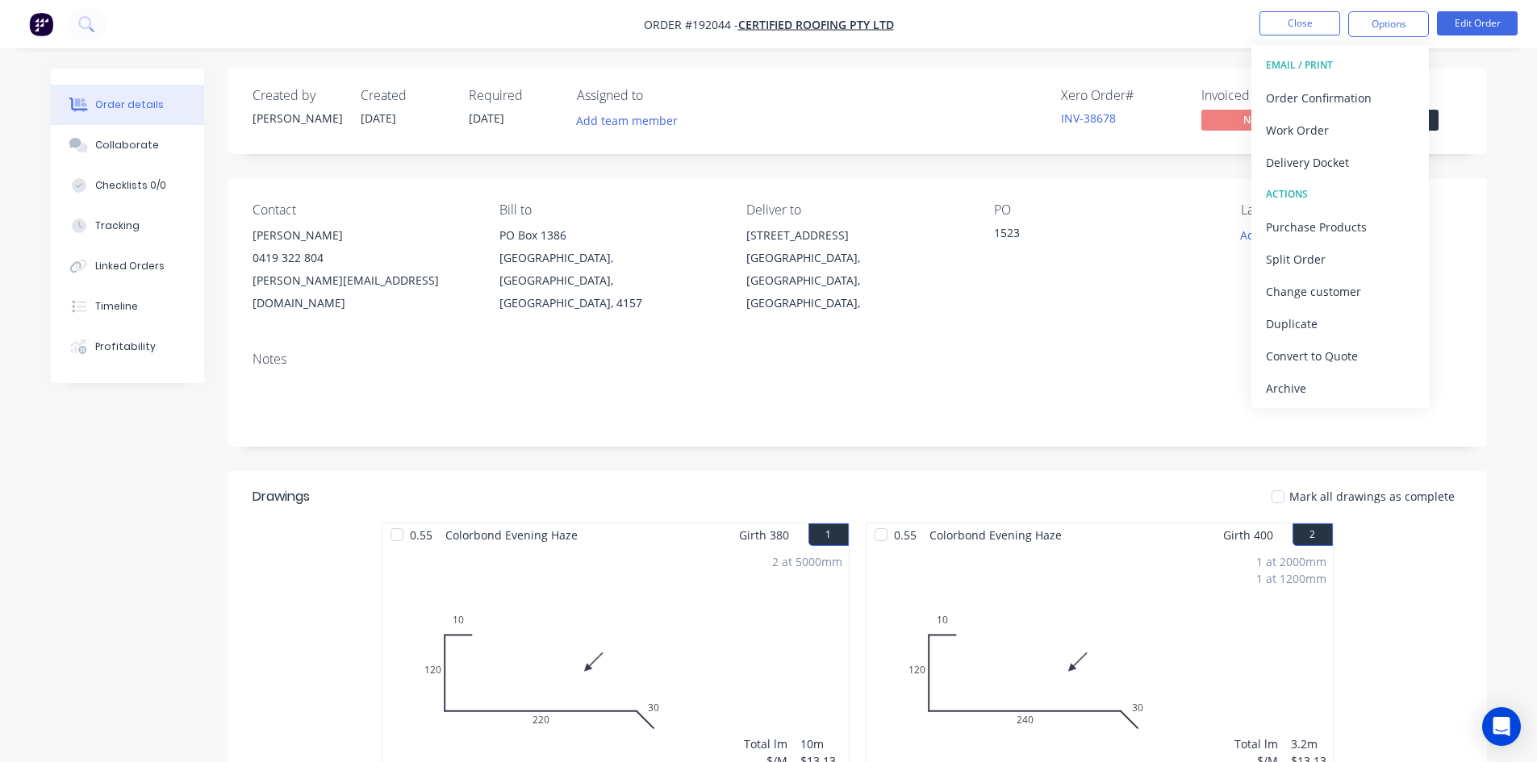
drag, startPoint x: 1337, startPoint y: 119, endPoint x: 1237, endPoint y: 107, distance: 101.6
drag, startPoint x: 1237, startPoint y: 107, endPoint x: 1352, endPoint y: 24, distance: 142.2
click at [1352, 24] on button "Options" at bounding box center [1388, 24] width 81 height 26
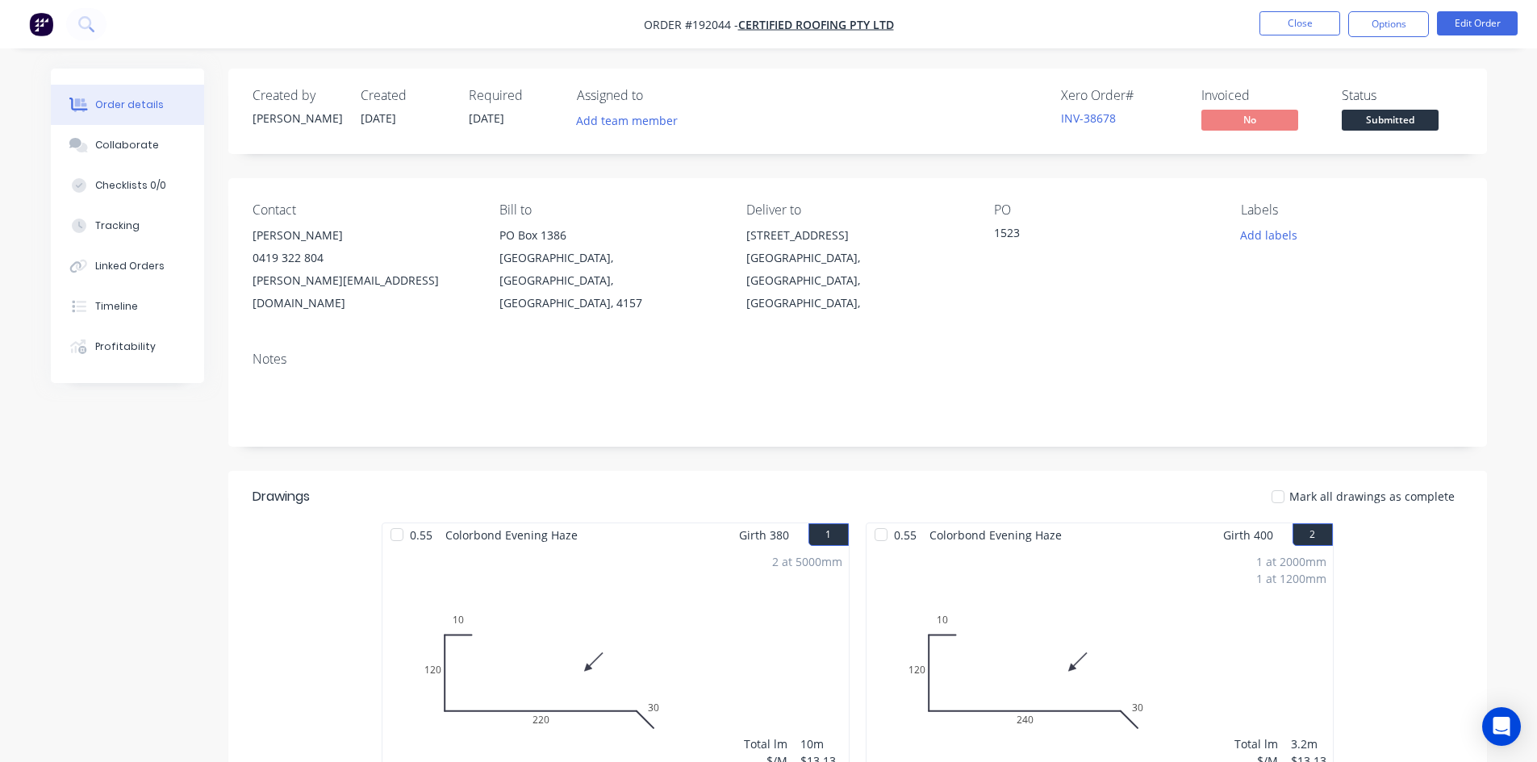
click at [1370, 41] on nav "Order #192044 - Certified Roofing Pty Ltd Close Options Edit Order" at bounding box center [768, 24] width 1537 height 48
click at [1375, 39] on nav "Order #192044 - Certified Roofing Pty Ltd Close Options Edit Order" at bounding box center [768, 24] width 1537 height 48
drag, startPoint x: 1326, startPoint y: 86, endPoint x: 1336, endPoint y: 65, distance: 23.1
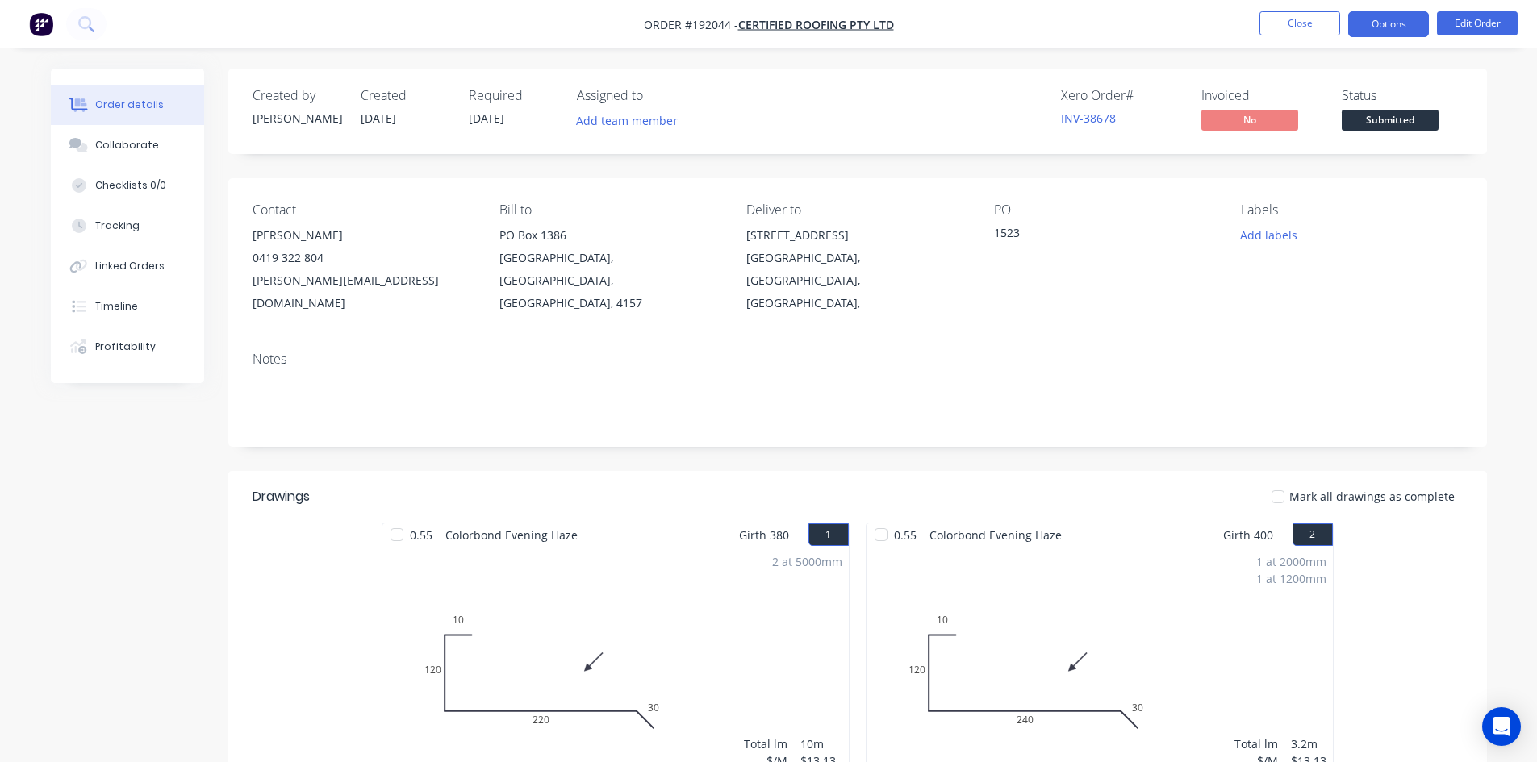
click at [1365, 25] on button "Options" at bounding box center [1388, 24] width 81 height 26
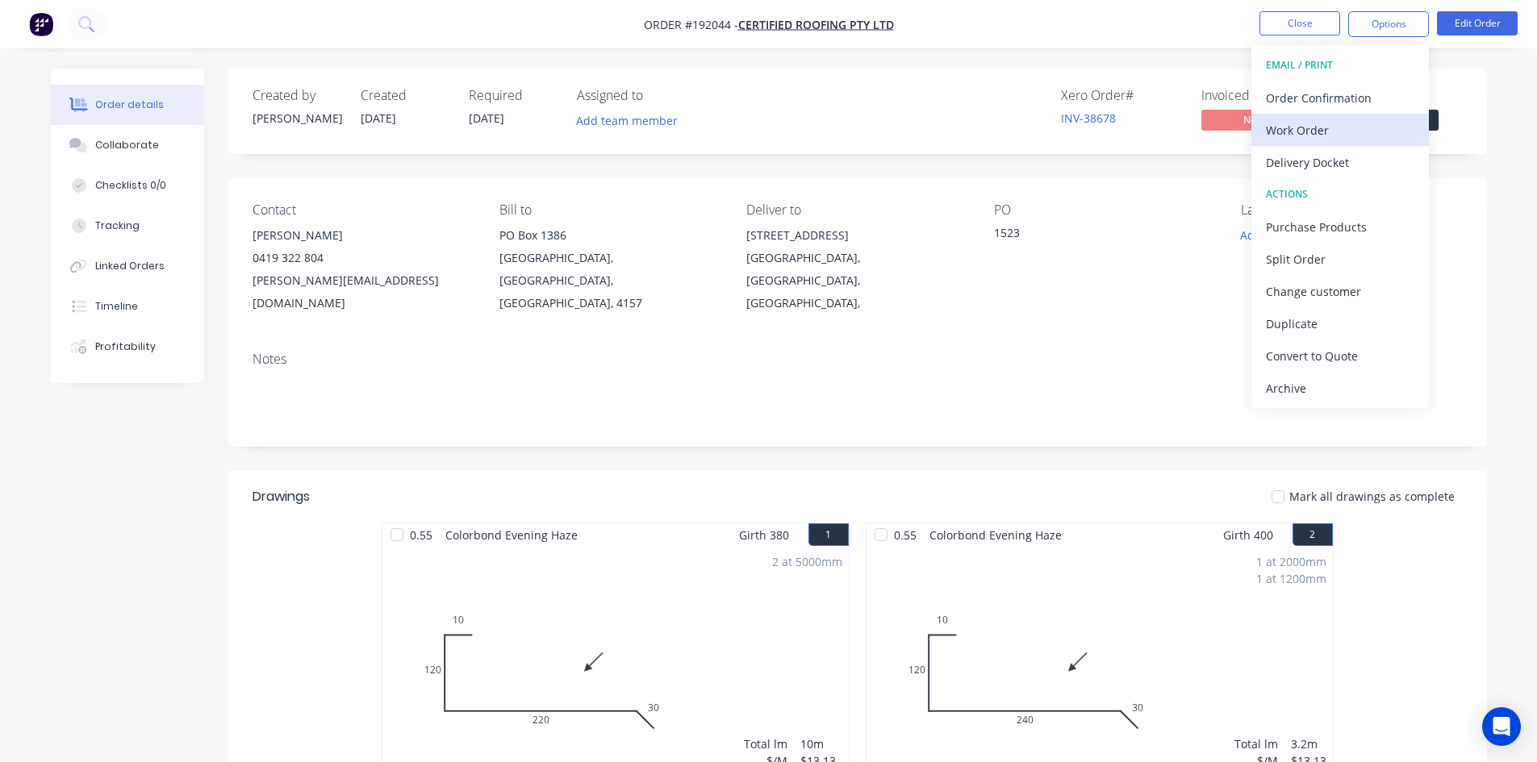
click at [1300, 117] on button "Work Order" at bounding box center [1339, 130] width 177 height 32
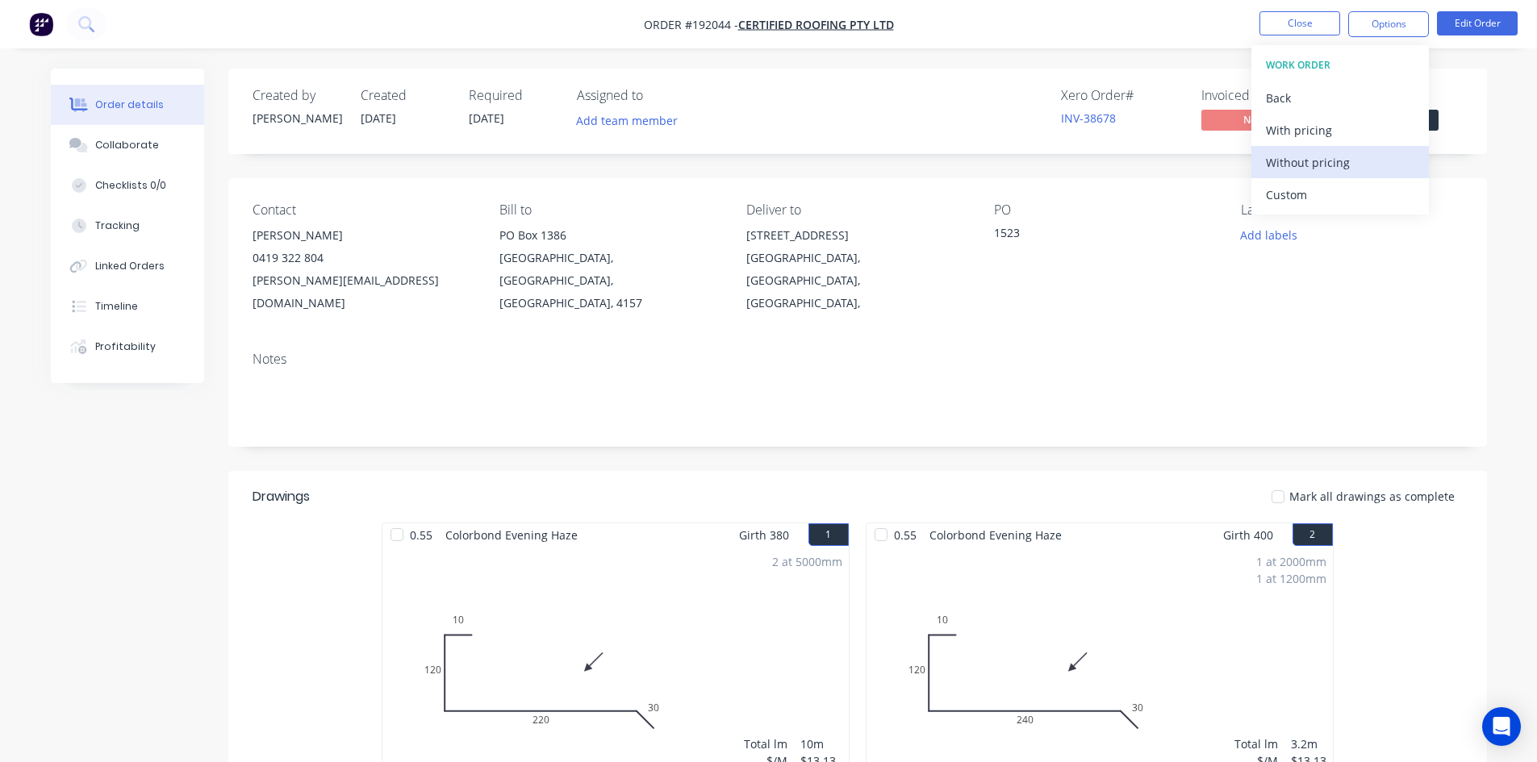
click at [1274, 148] on button "Without pricing" at bounding box center [1339, 162] width 177 height 32
